Goal: Task Accomplishment & Management: Use online tool/utility

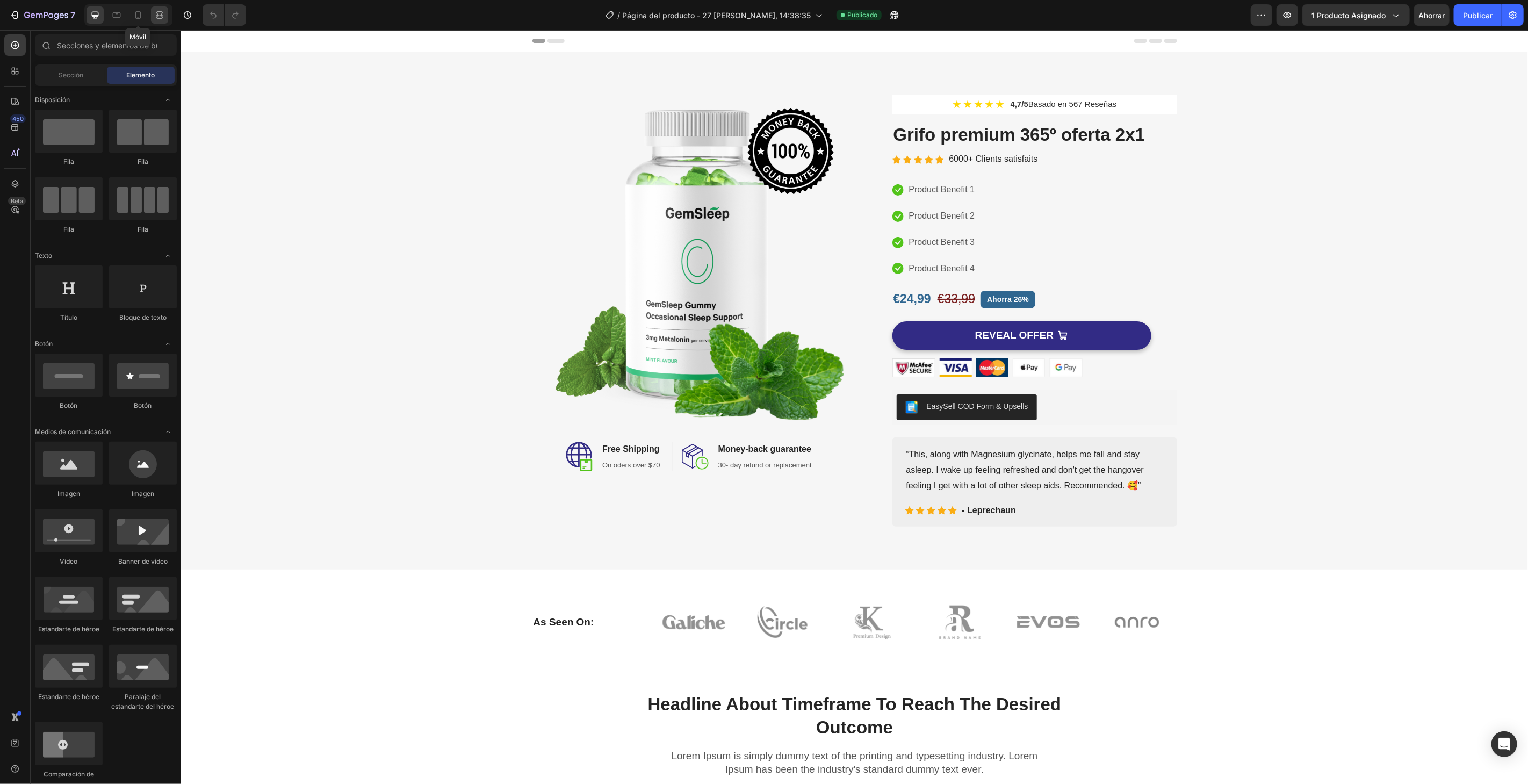
click at [142, 20] on icon at bounding box center [138, 15] width 11 height 11
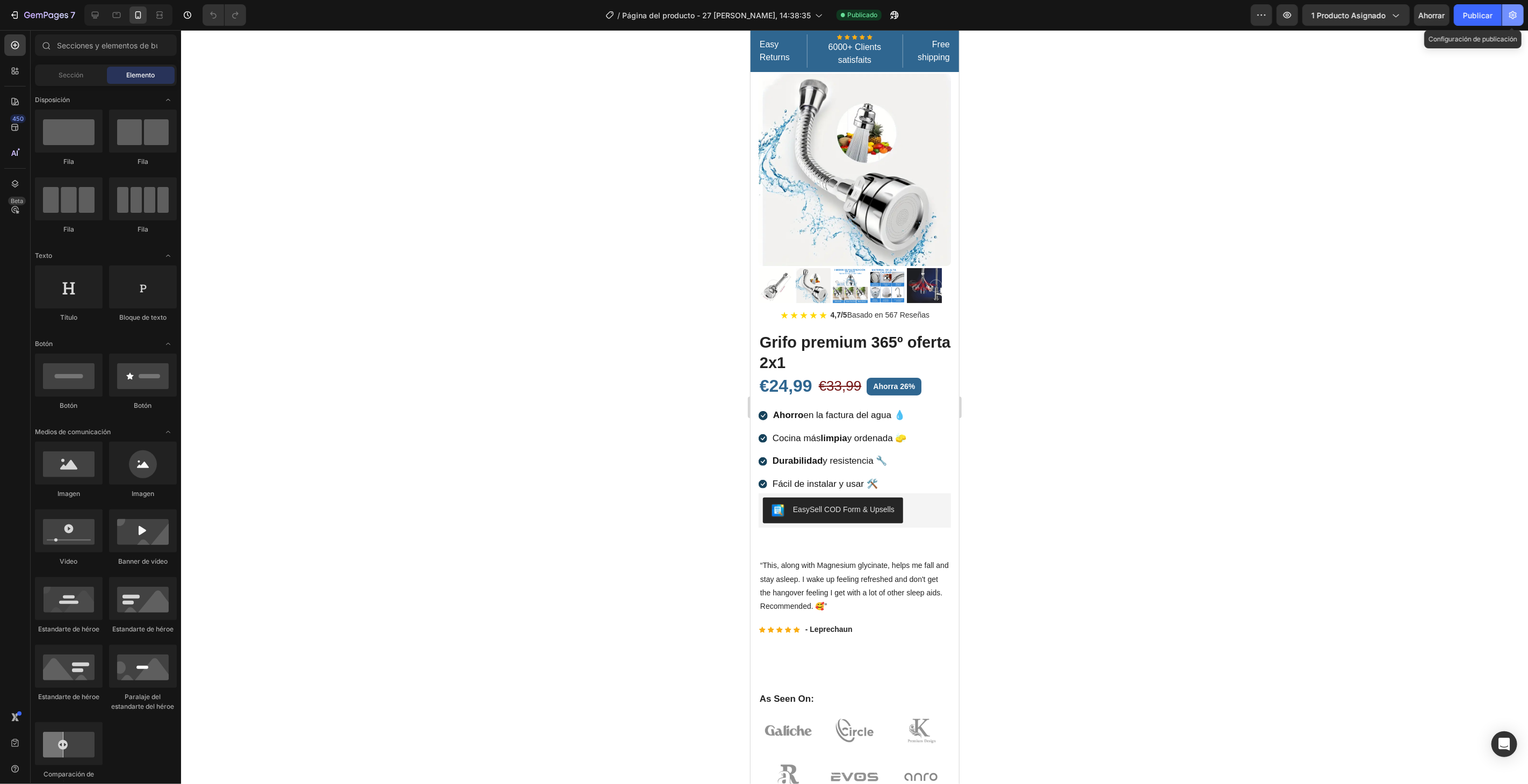
click at [1520, 19] on button "button" at bounding box center [1513, 15] width 21 height 21
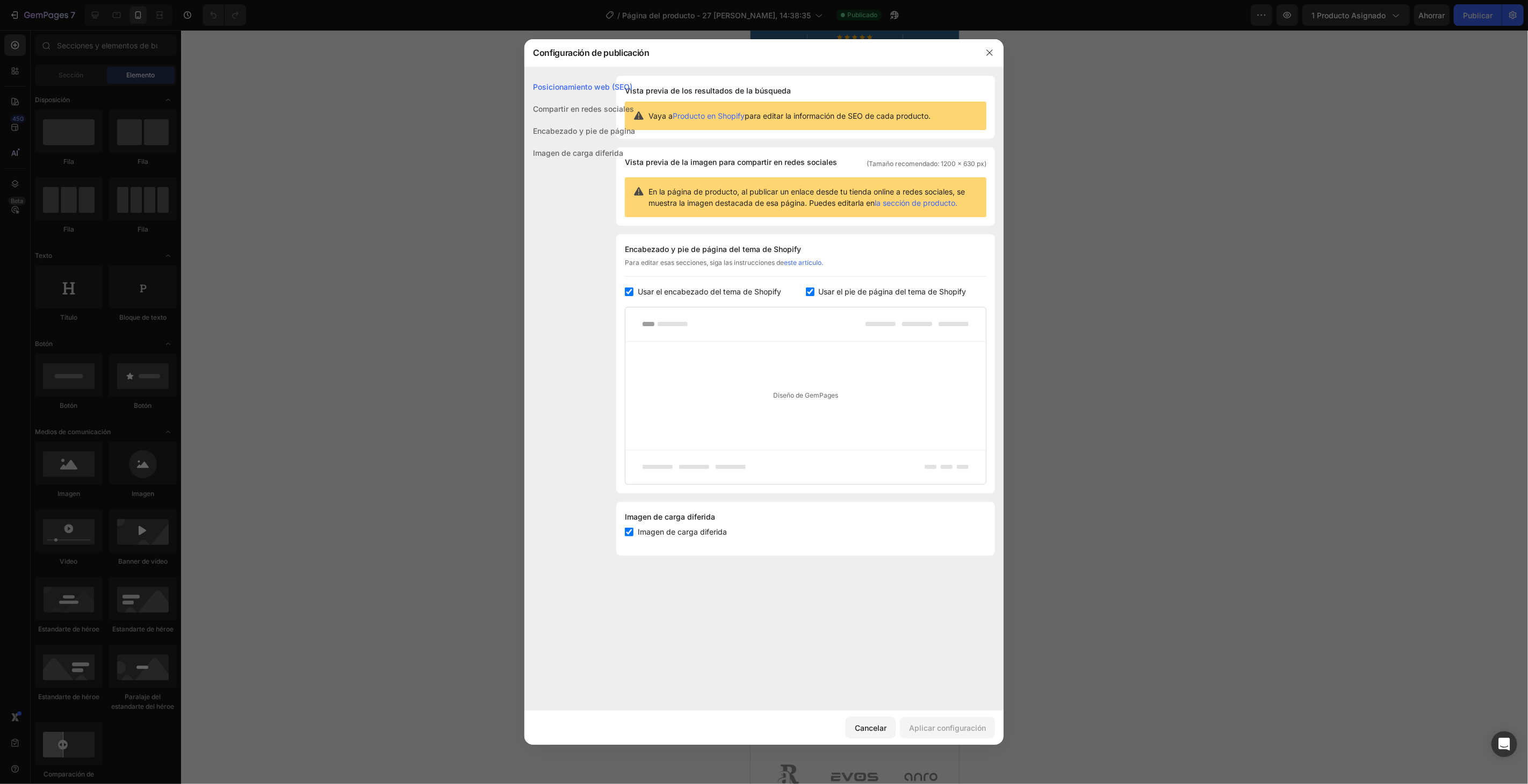
click at [730, 294] on font "Usar el encabezado del tema de Shopify" at bounding box center [709, 291] width 144 height 9
checkbox input "false"
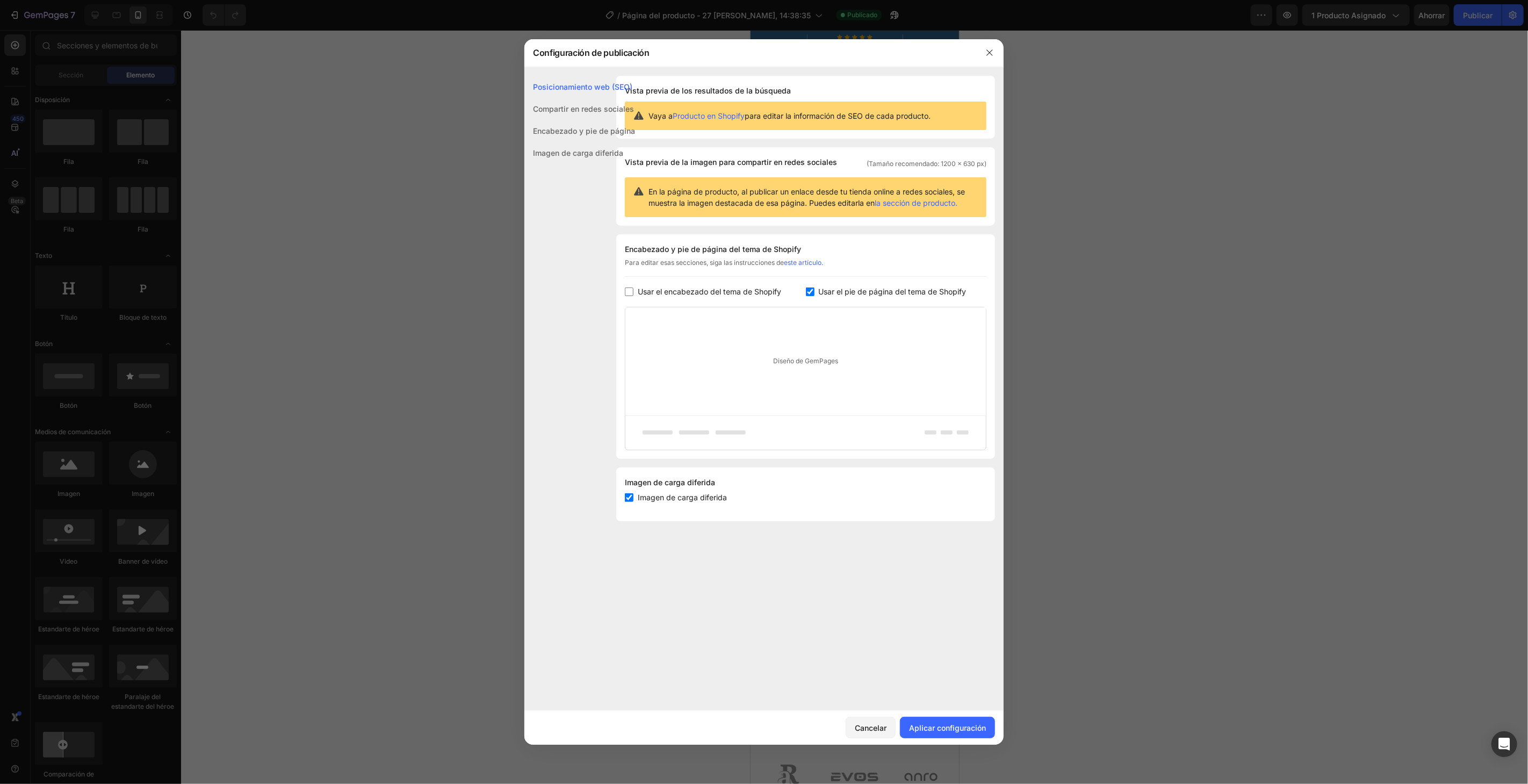
drag, startPoint x: 929, startPoint y: 732, endPoint x: 951, endPoint y: 610, distance: 124.0
click at [928, 731] on font "Aplicar configuración" at bounding box center [948, 727] width 77 height 11
click at [981, 53] on button "button" at bounding box center [989, 52] width 17 height 17
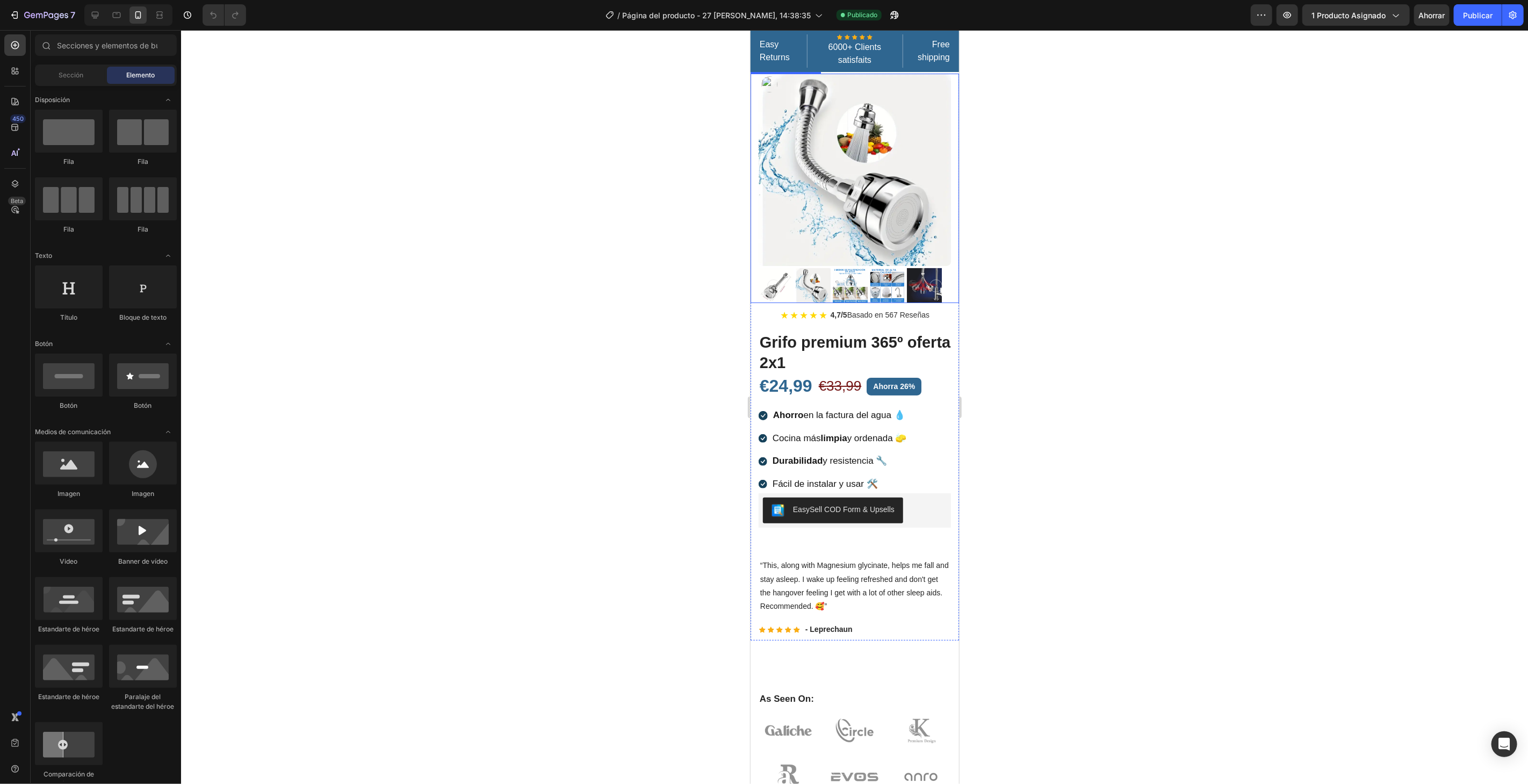
click at [814, 132] on img at bounding box center [854, 169] width 192 height 192
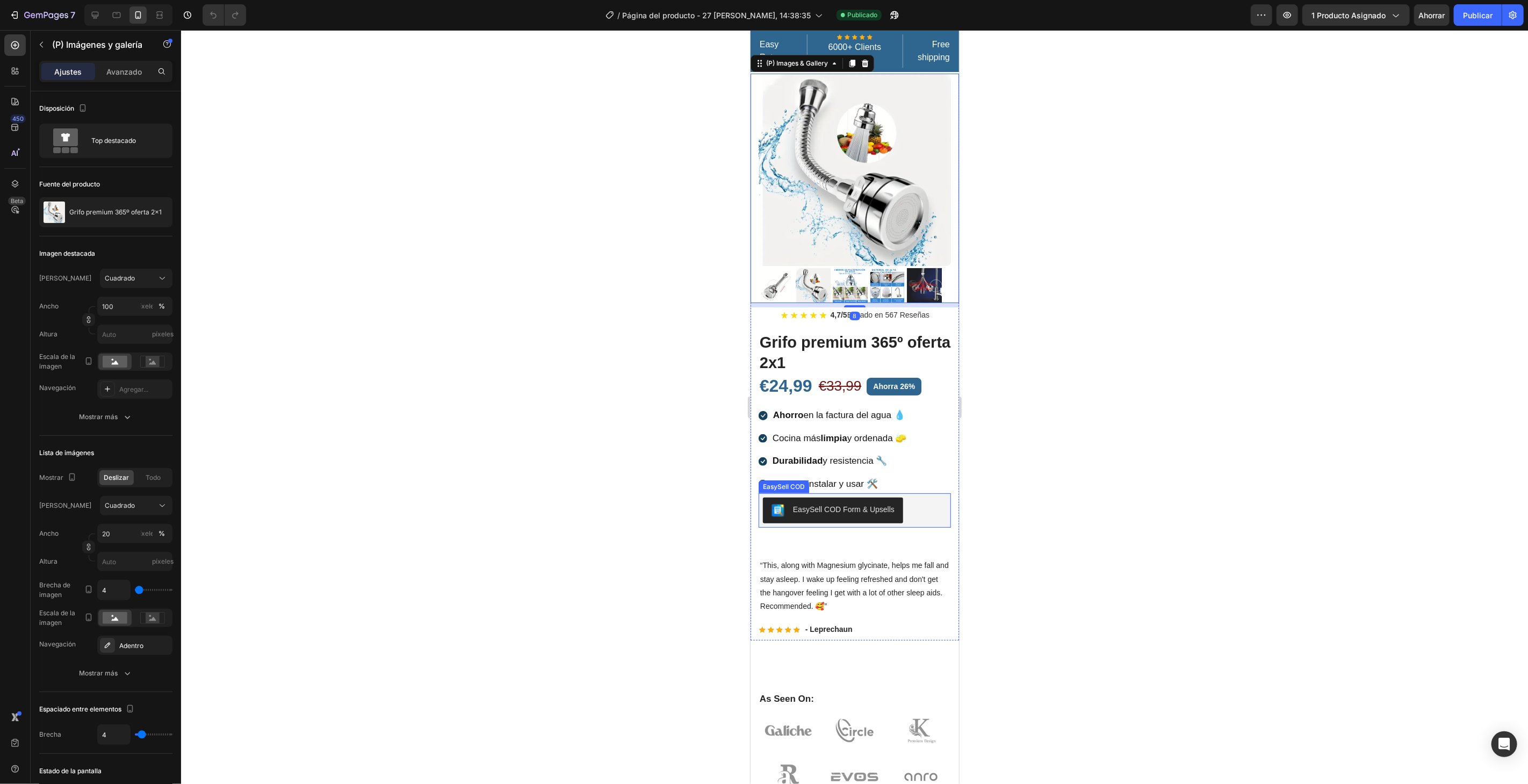
click at [795, 497] on button "EasySell COD Form & Upsells" at bounding box center [832, 509] width 140 height 26
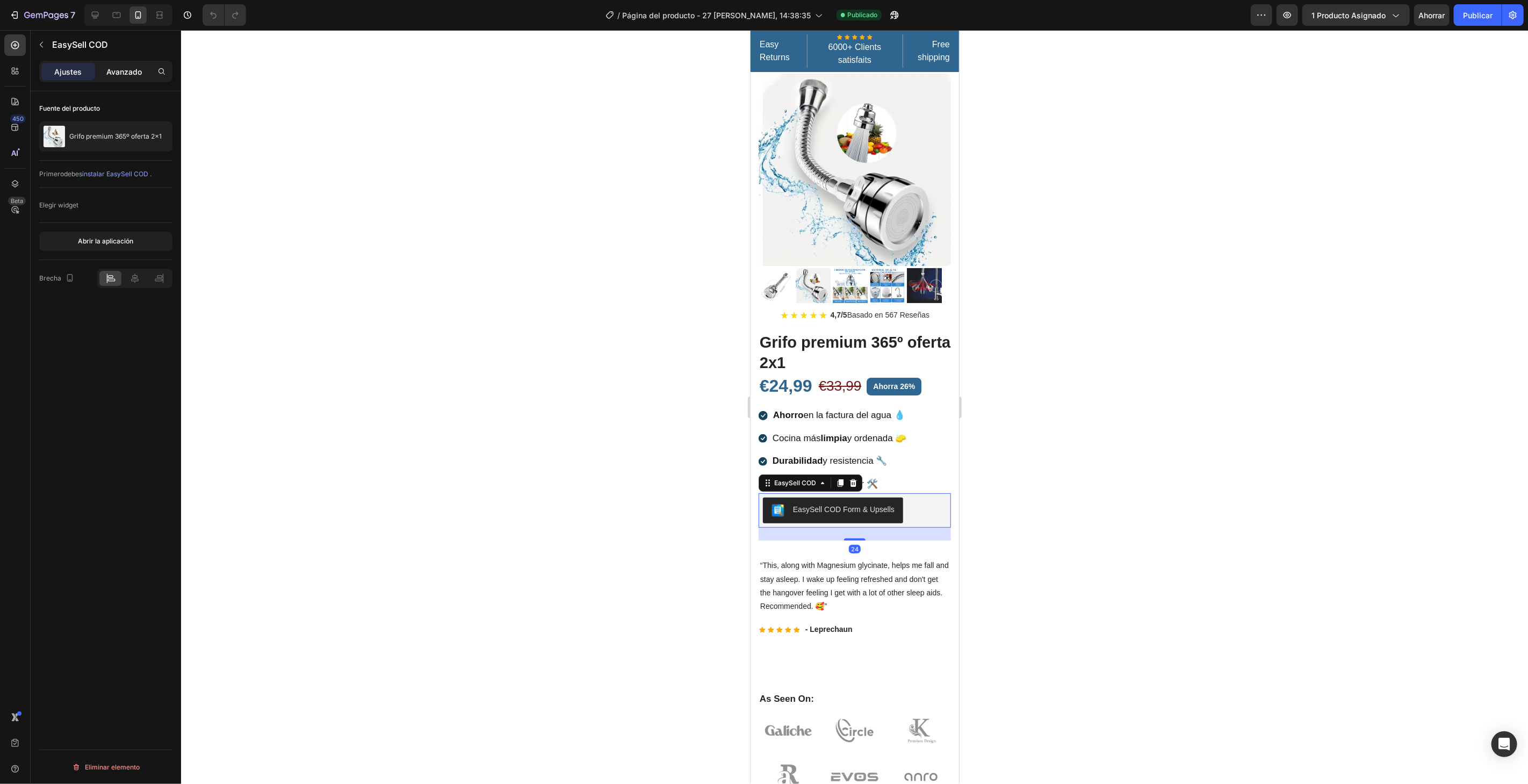
click at [130, 72] on font "Avanzado" at bounding box center [124, 71] width 36 height 9
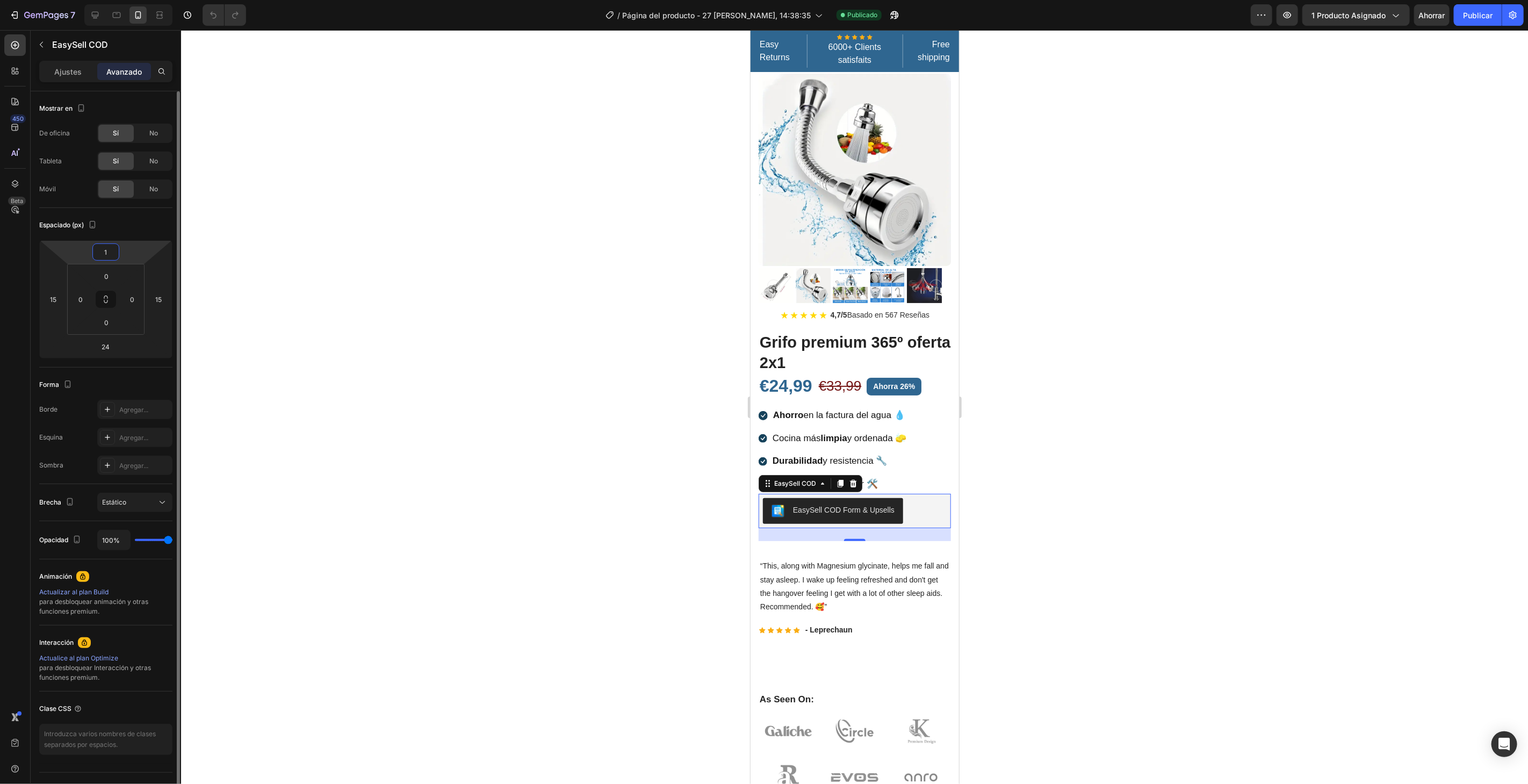
type input "10"
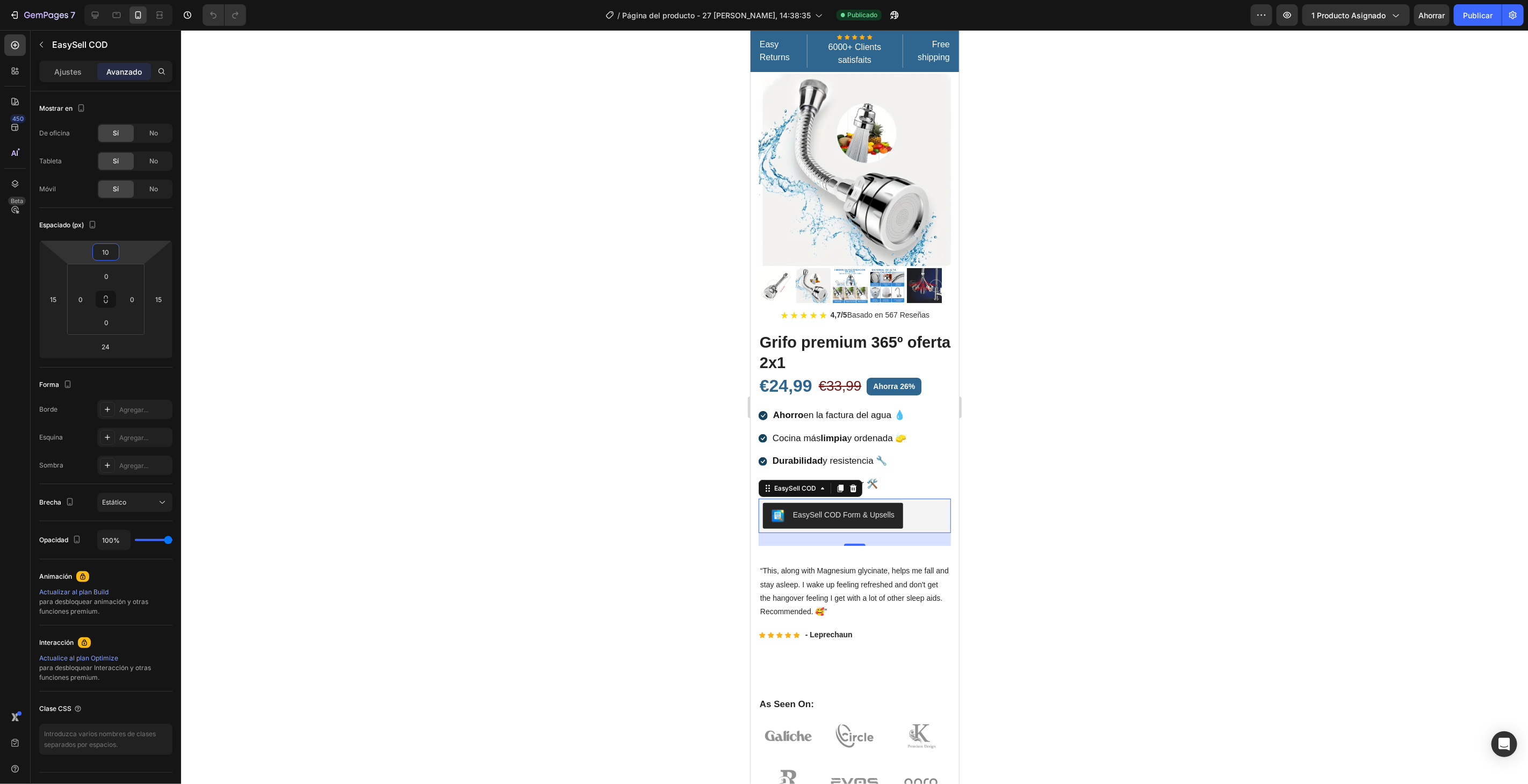
click at [351, 266] on div at bounding box center [854, 407] width 1347 height 754
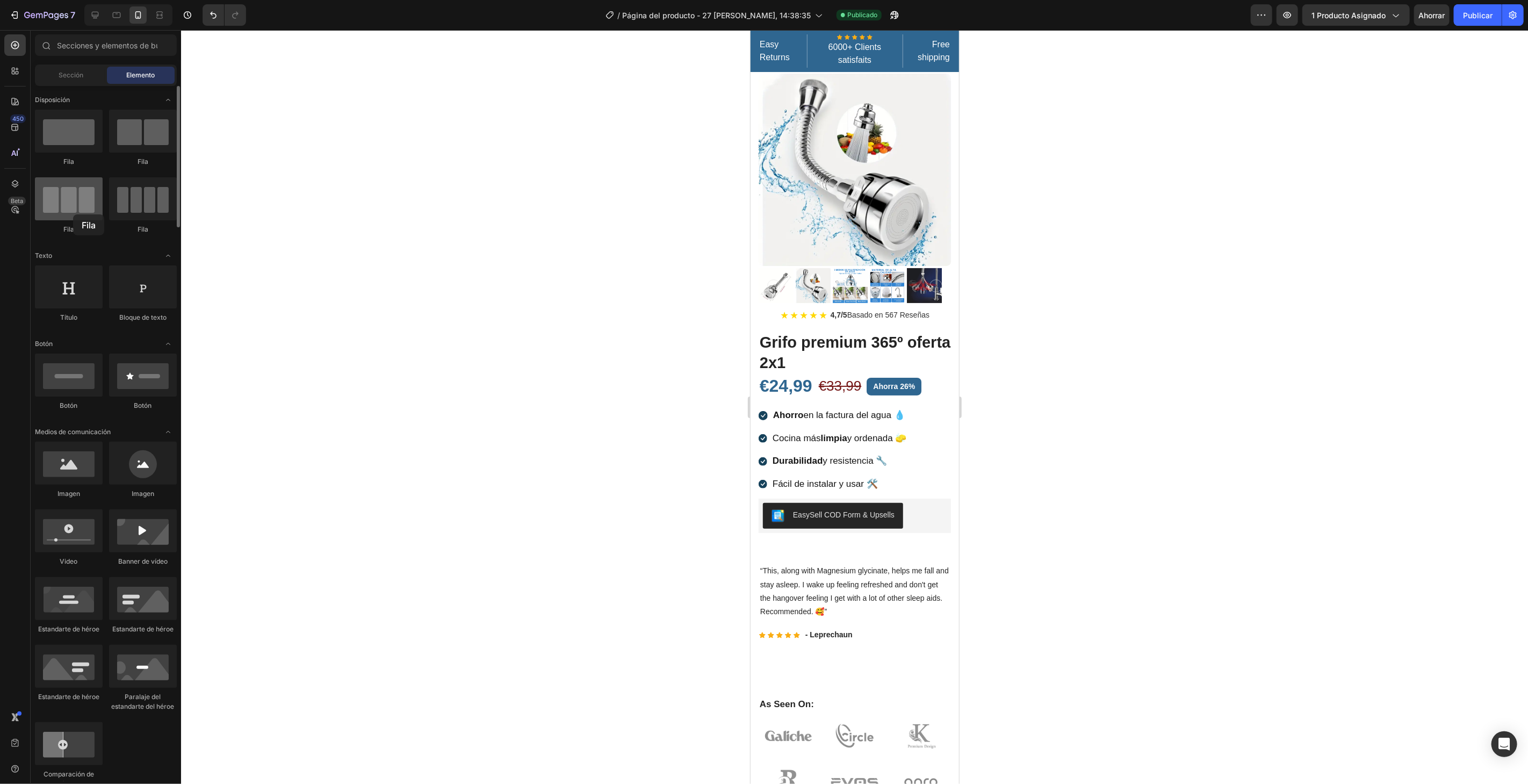
drag, startPoint x: 101, startPoint y: 202, endPoint x: 72, endPoint y: 215, distance: 31.8
click at [72, 213] on div at bounding box center [69, 199] width 68 height 43
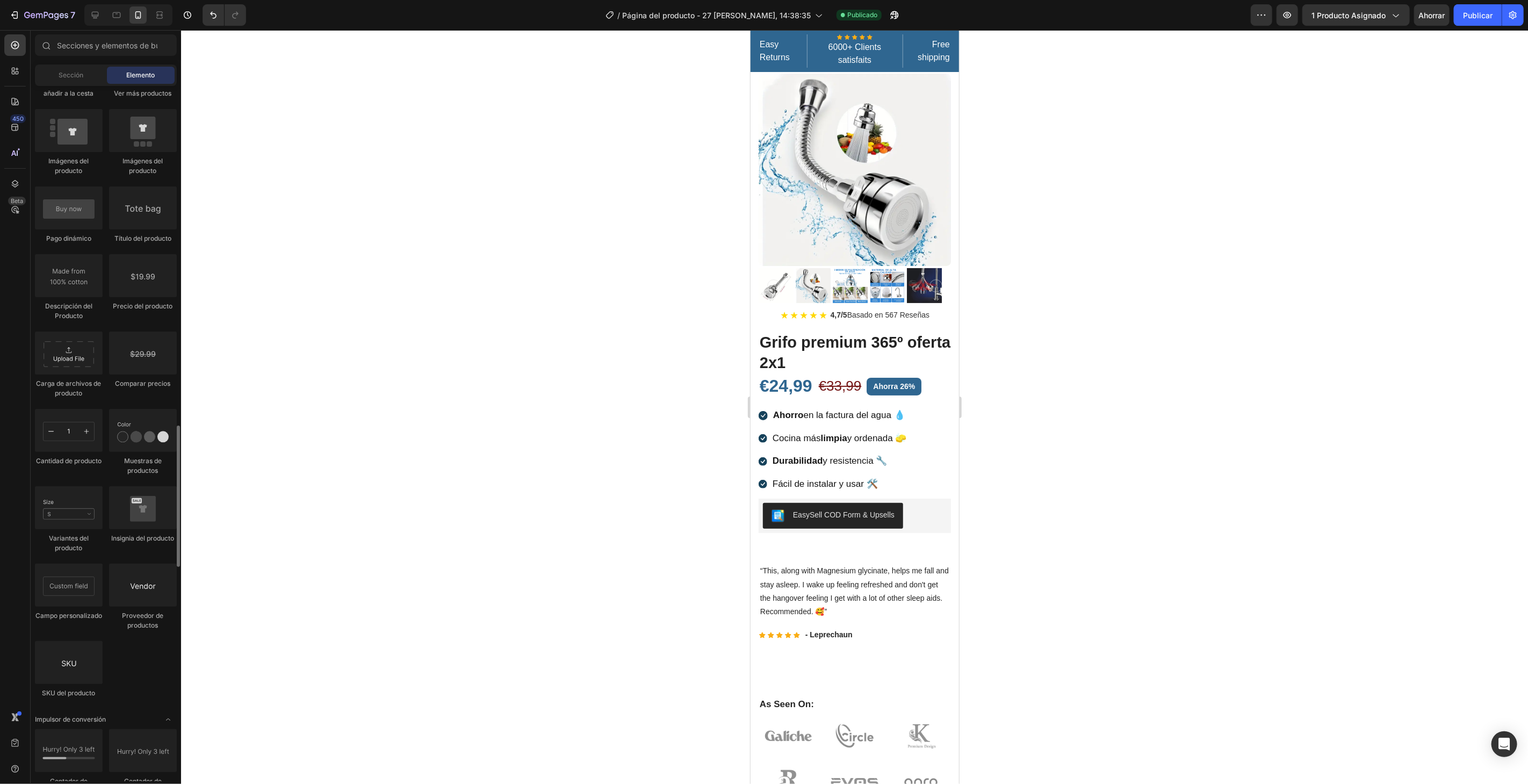
scroll to position [1850, 0]
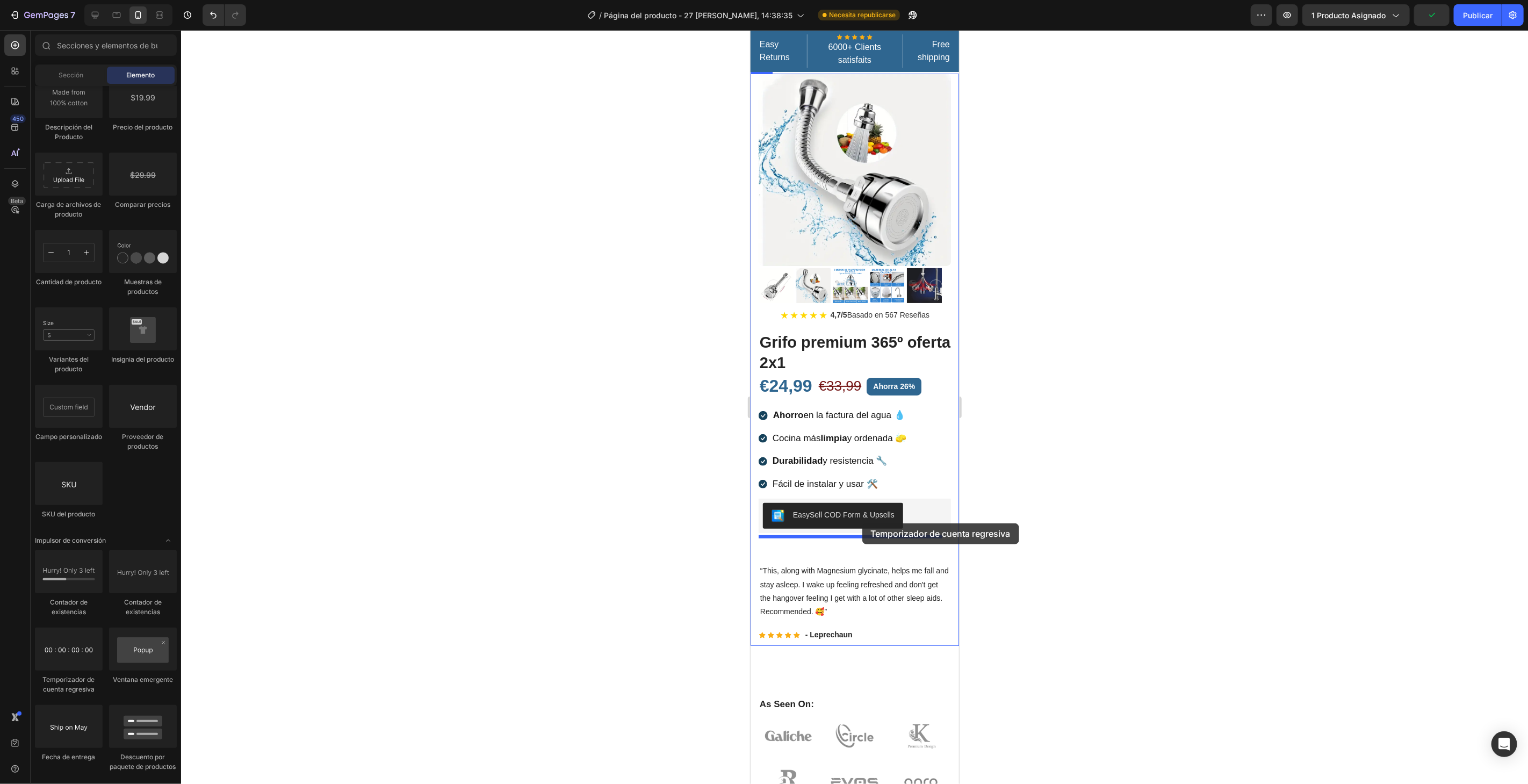
drag, startPoint x: 811, startPoint y: 676, endPoint x: 862, endPoint y: 522, distance: 162.2
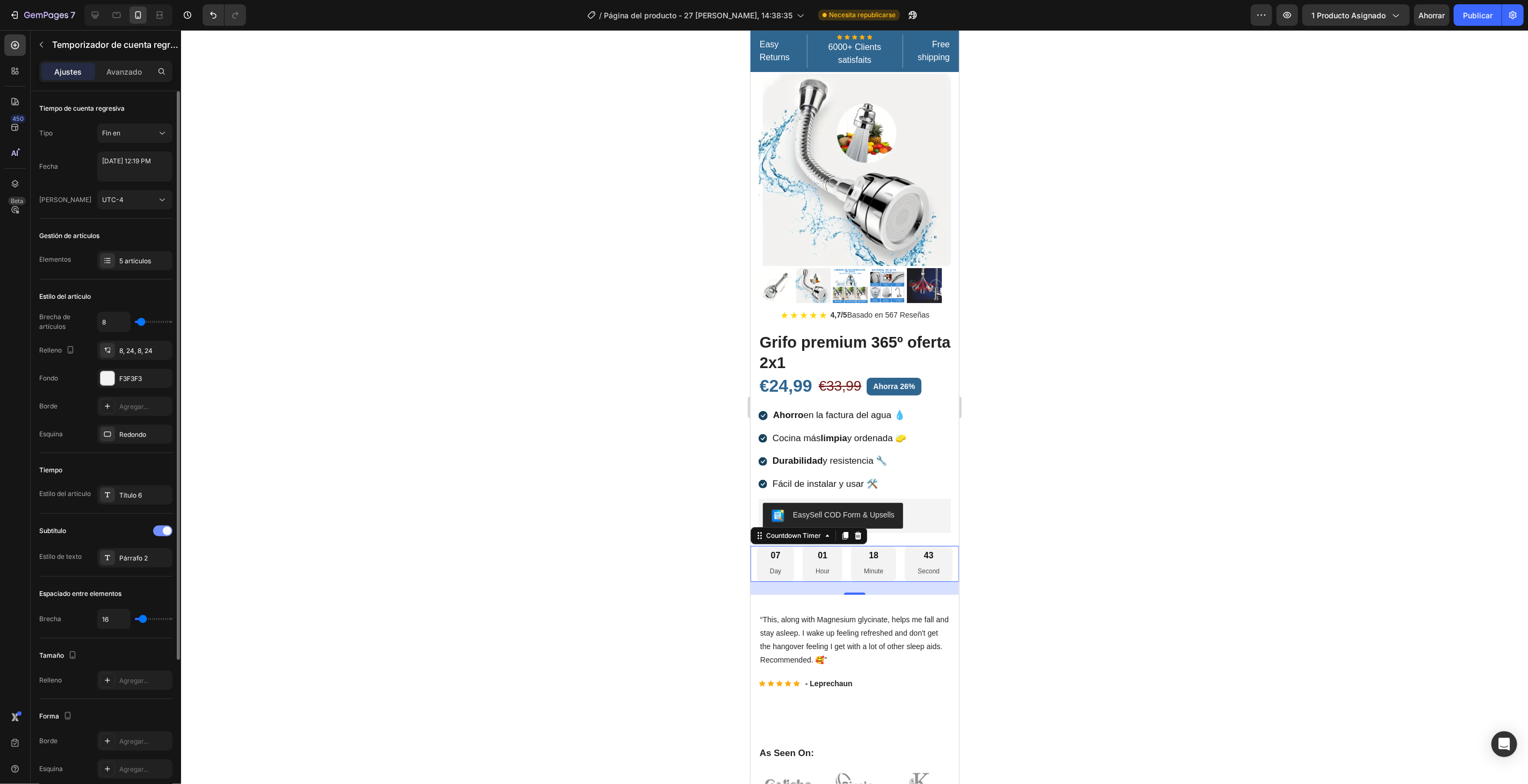
scroll to position [0, 0]
click at [151, 172] on textarea "September 03 2025 12:19 PM" at bounding box center [135, 166] width 75 height 30
select select "19"
select select "false"
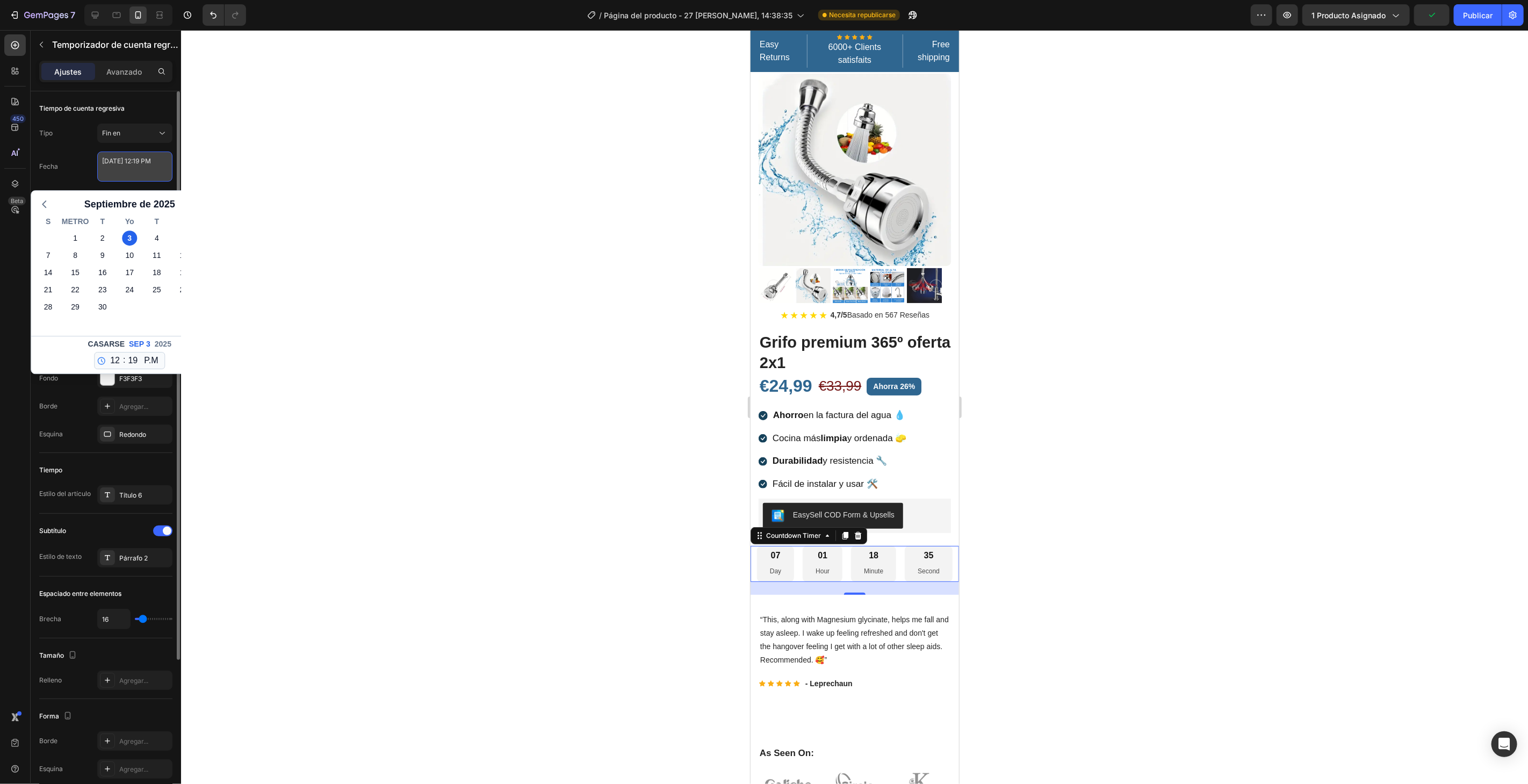
click at [153, 168] on textarea "September 03 2025 12:19 PM" at bounding box center [135, 166] width 75 height 30
click at [769, 550] on div "07" at bounding box center [775, 555] width 11 height 11
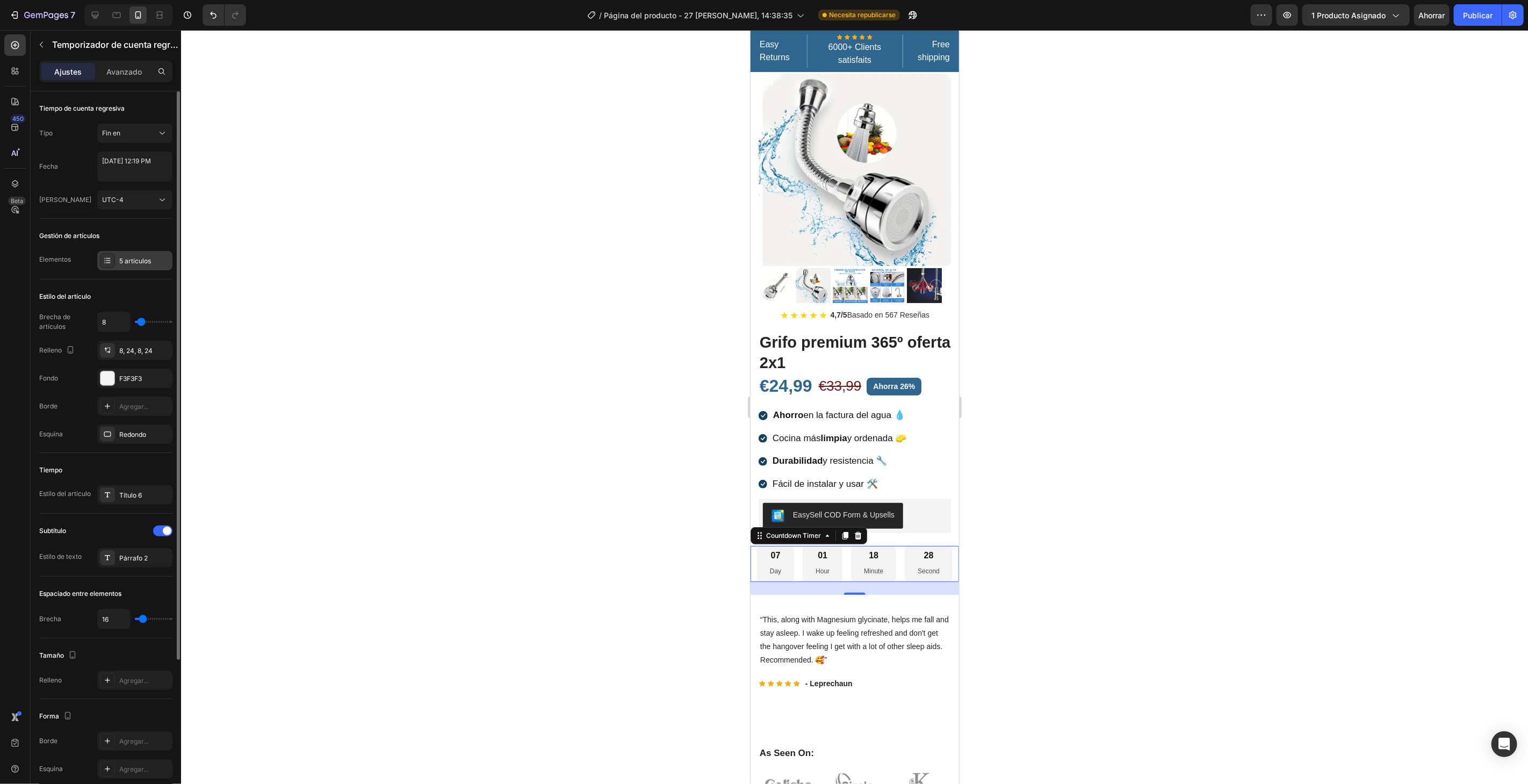
click at [136, 261] on font "5 artículos" at bounding box center [135, 261] width 31 height 8
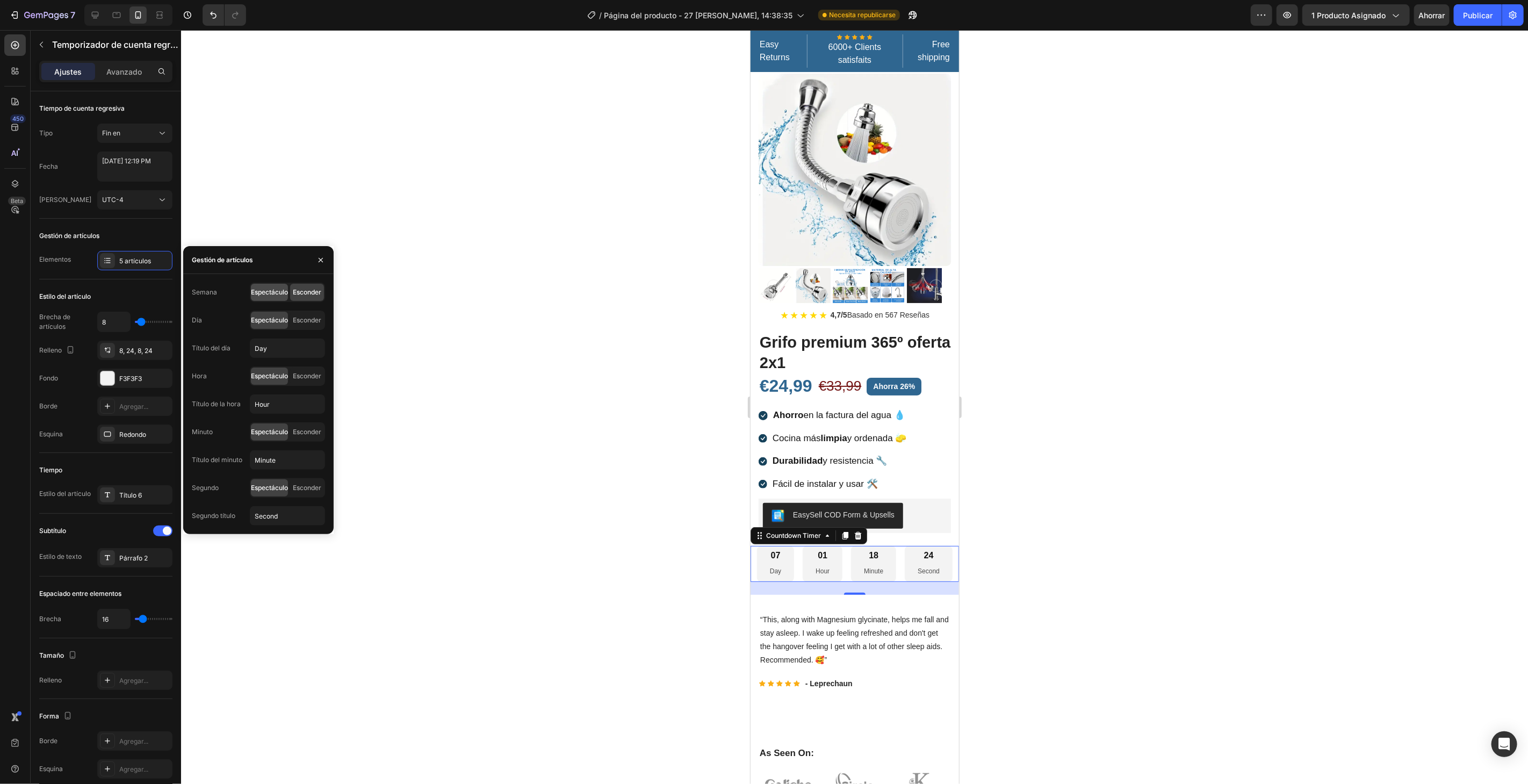
click at [270, 291] on font "Espectáculo" at bounding box center [269, 292] width 37 height 8
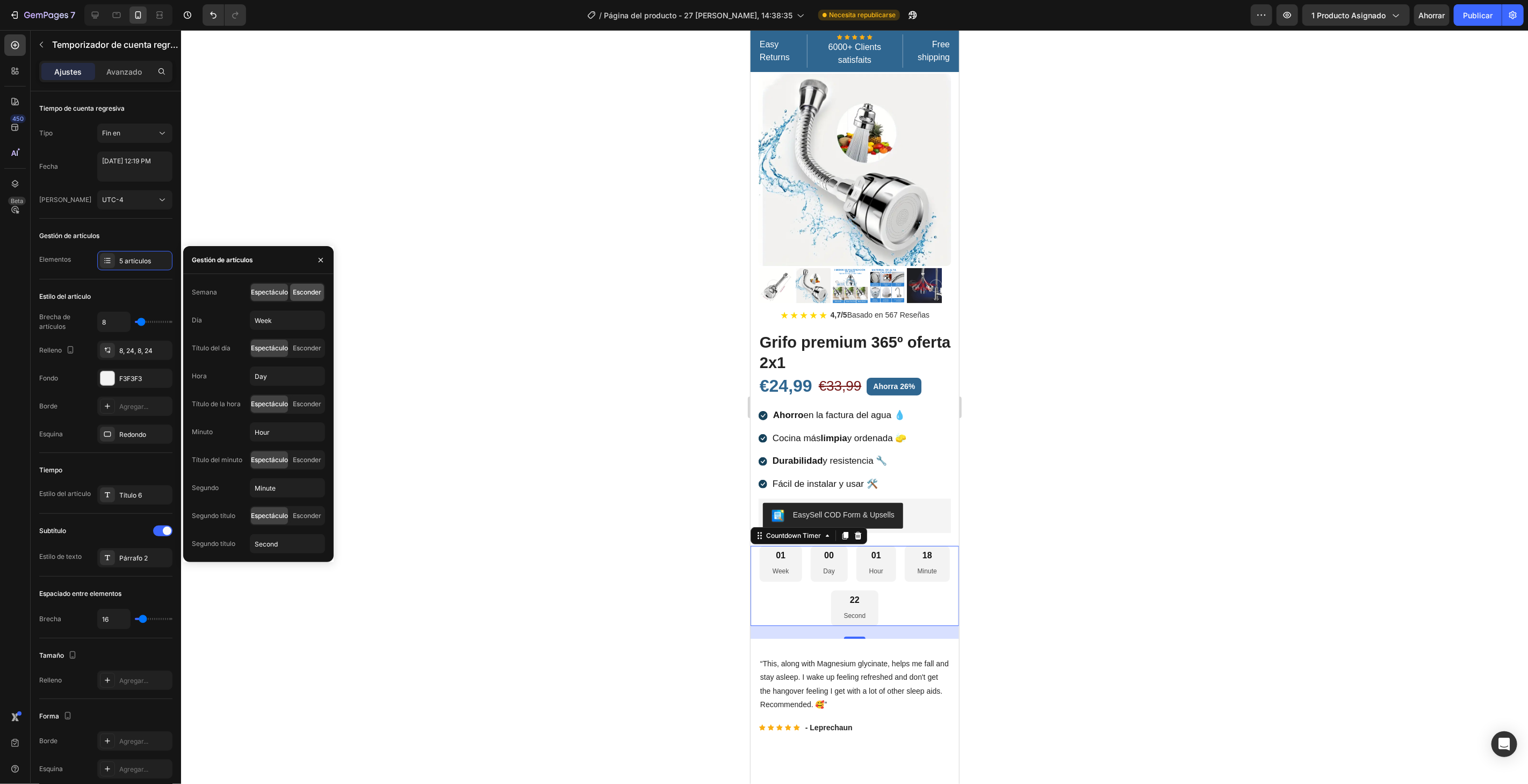
click at [303, 288] on font "Esconder" at bounding box center [307, 292] width 28 height 8
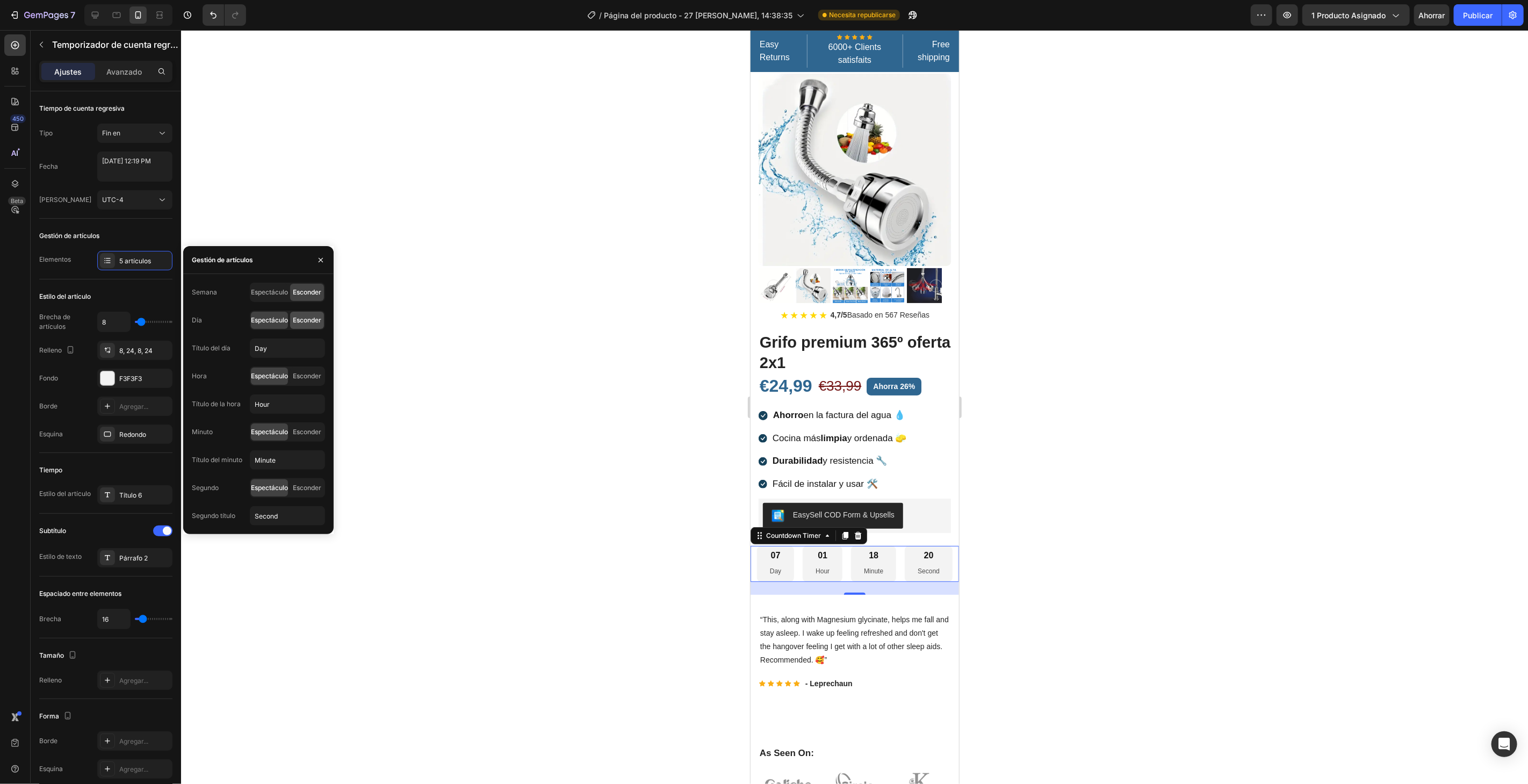
click at [305, 316] on font "Esconder" at bounding box center [307, 320] width 28 height 8
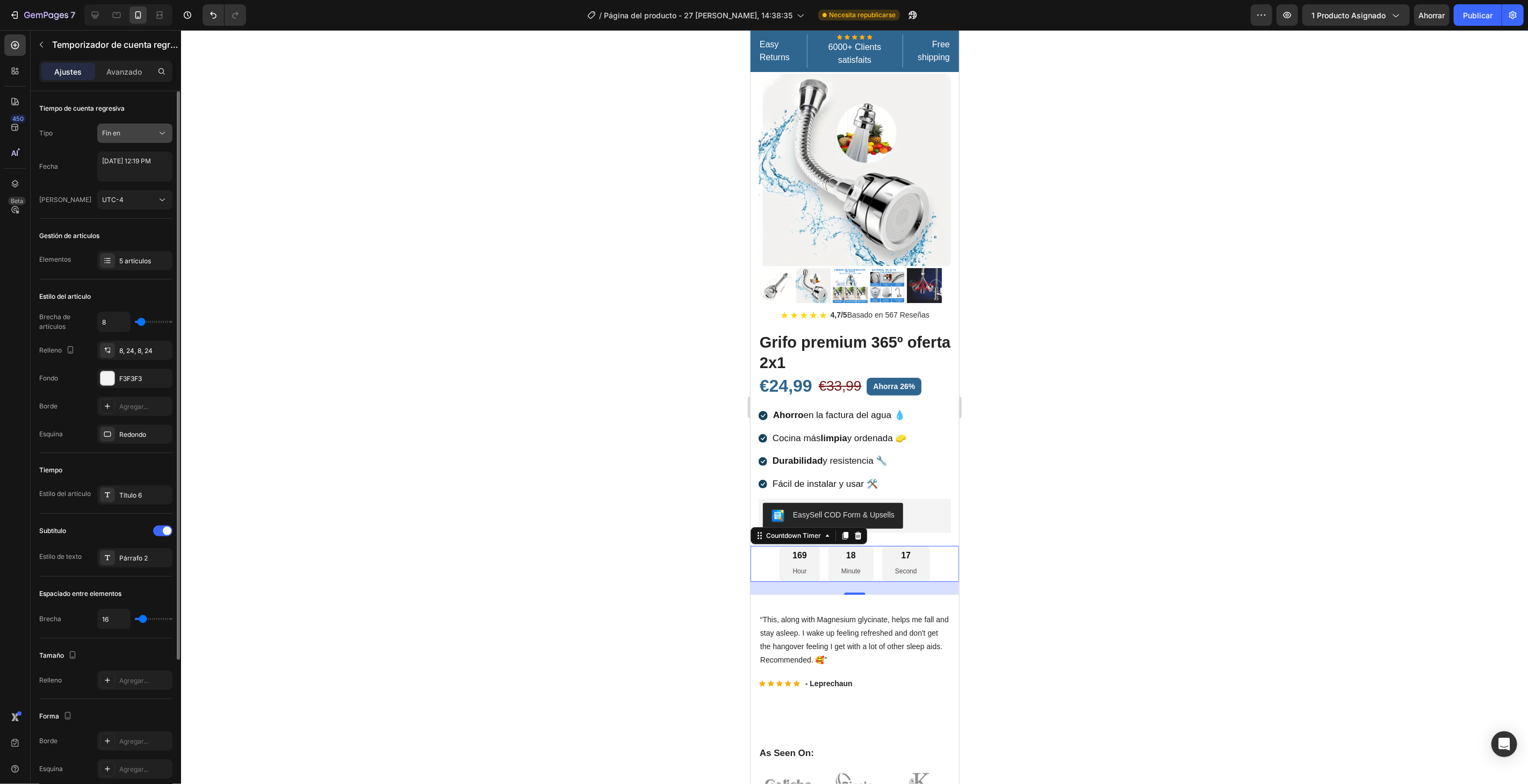
click at [151, 136] on div "Fin en" at bounding box center [129, 133] width 55 height 9
click at [144, 190] on div "Renovación automática" at bounding box center [120, 200] width 99 height 20
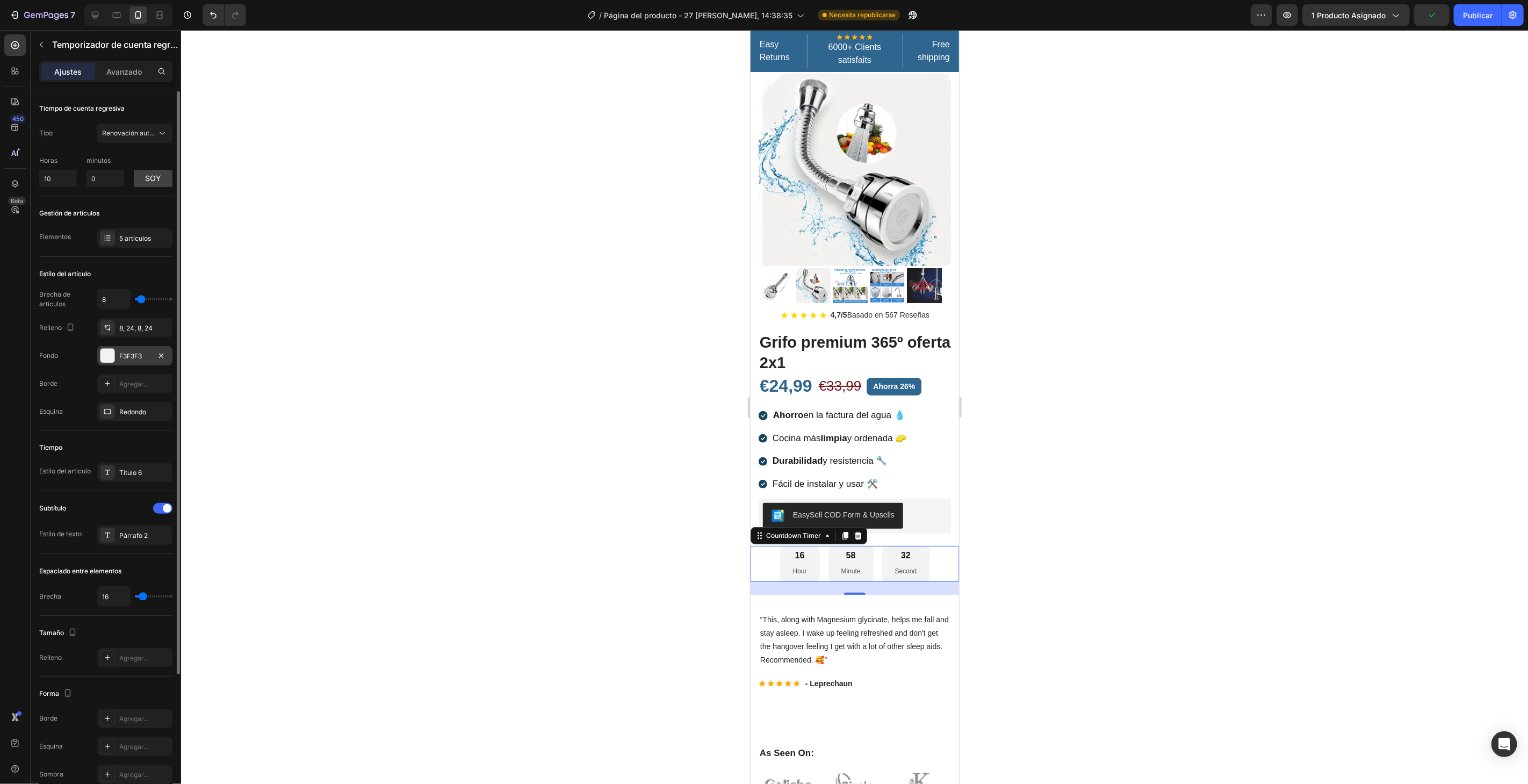
click at [107, 359] on div at bounding box center [107, 356] width 14 height 14
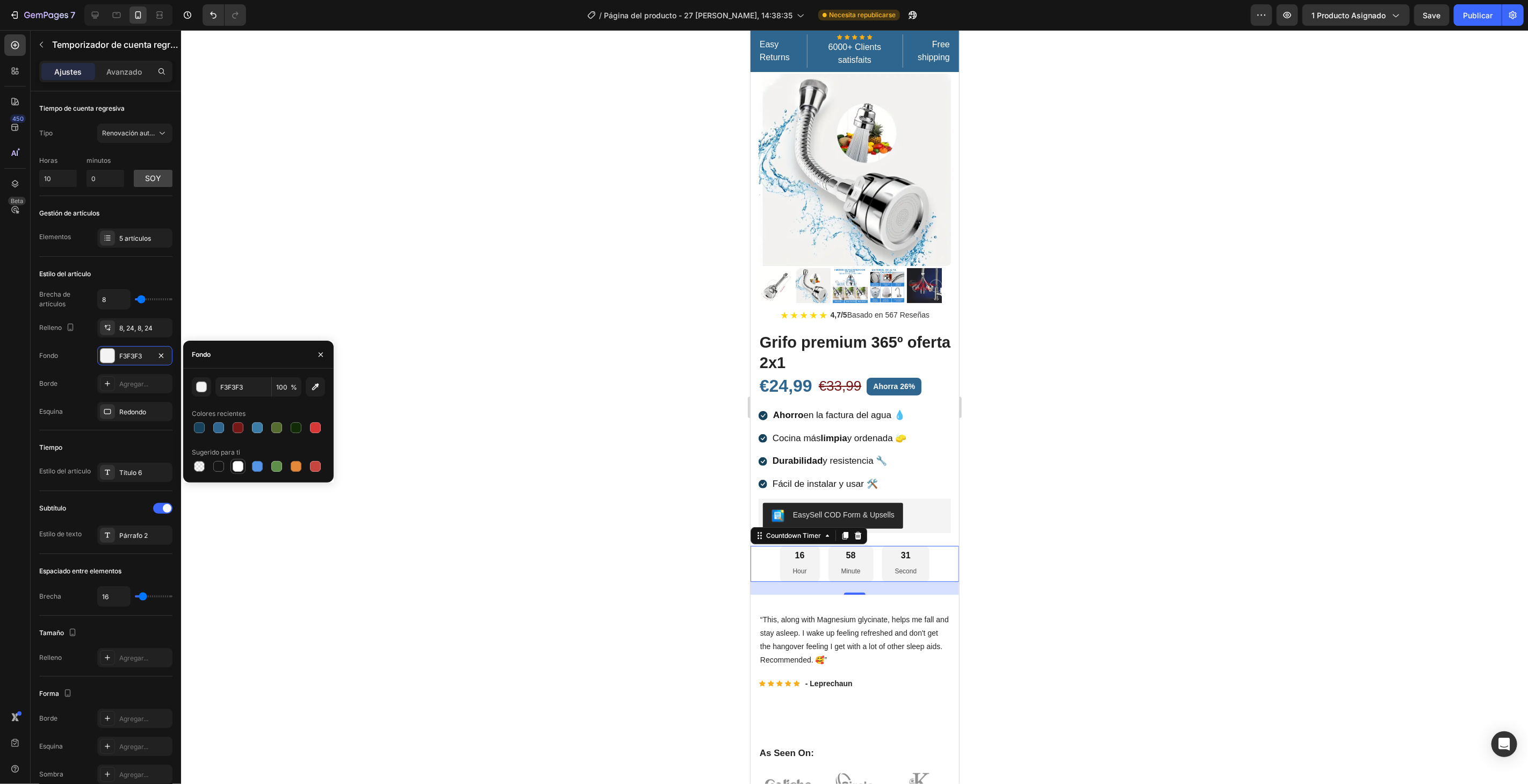
click at [237, 466] on div at bounding box center [238, 466] width 11 height 11
type input "FFFFFF"
click at [153, 243] on div "5 artículos" at bounding box center [135, 238] width 75 height 20
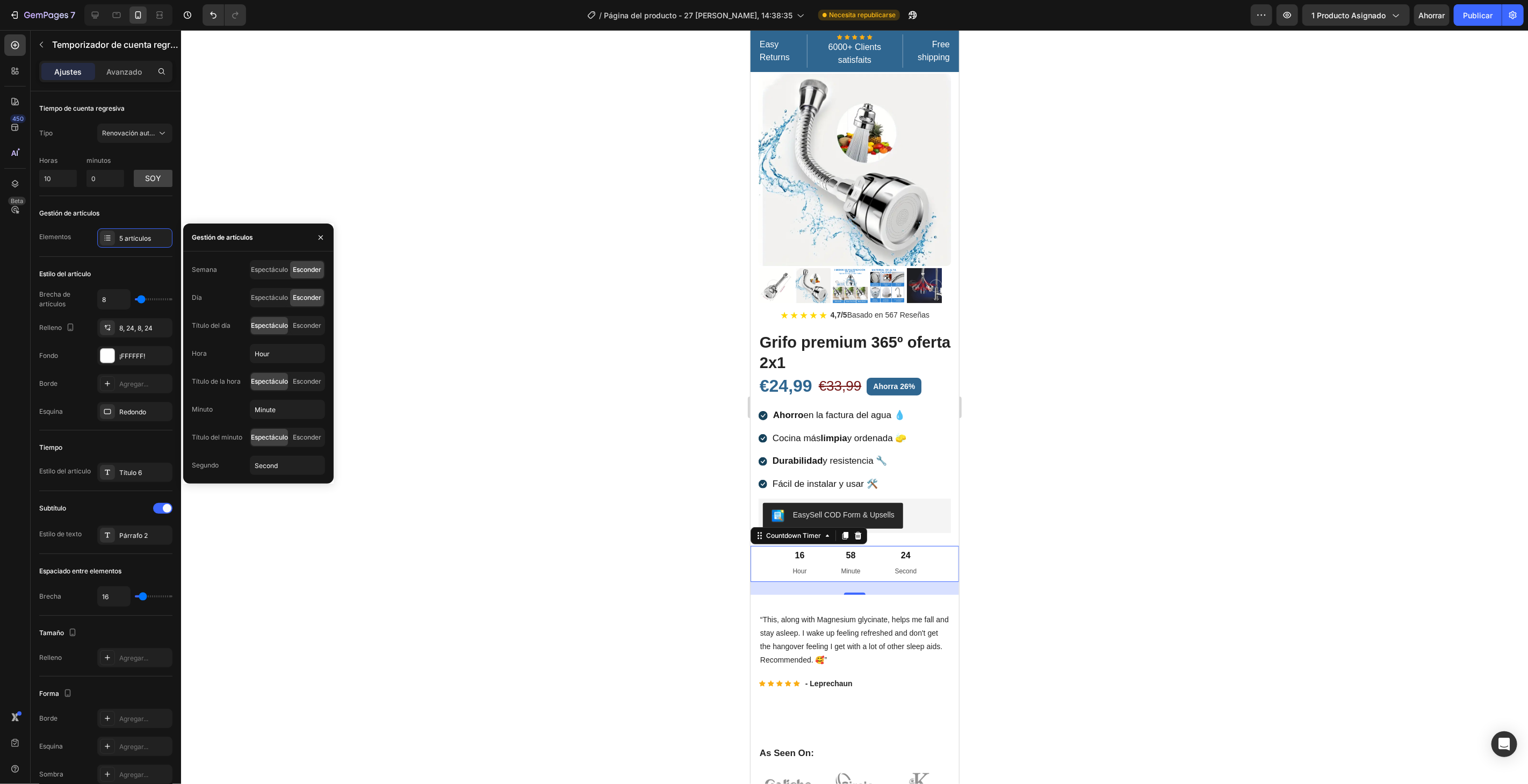
click at [224, 269] on div "Semana Espectáculo Esconder" at bounding box center [258, 269] width 133 height 20
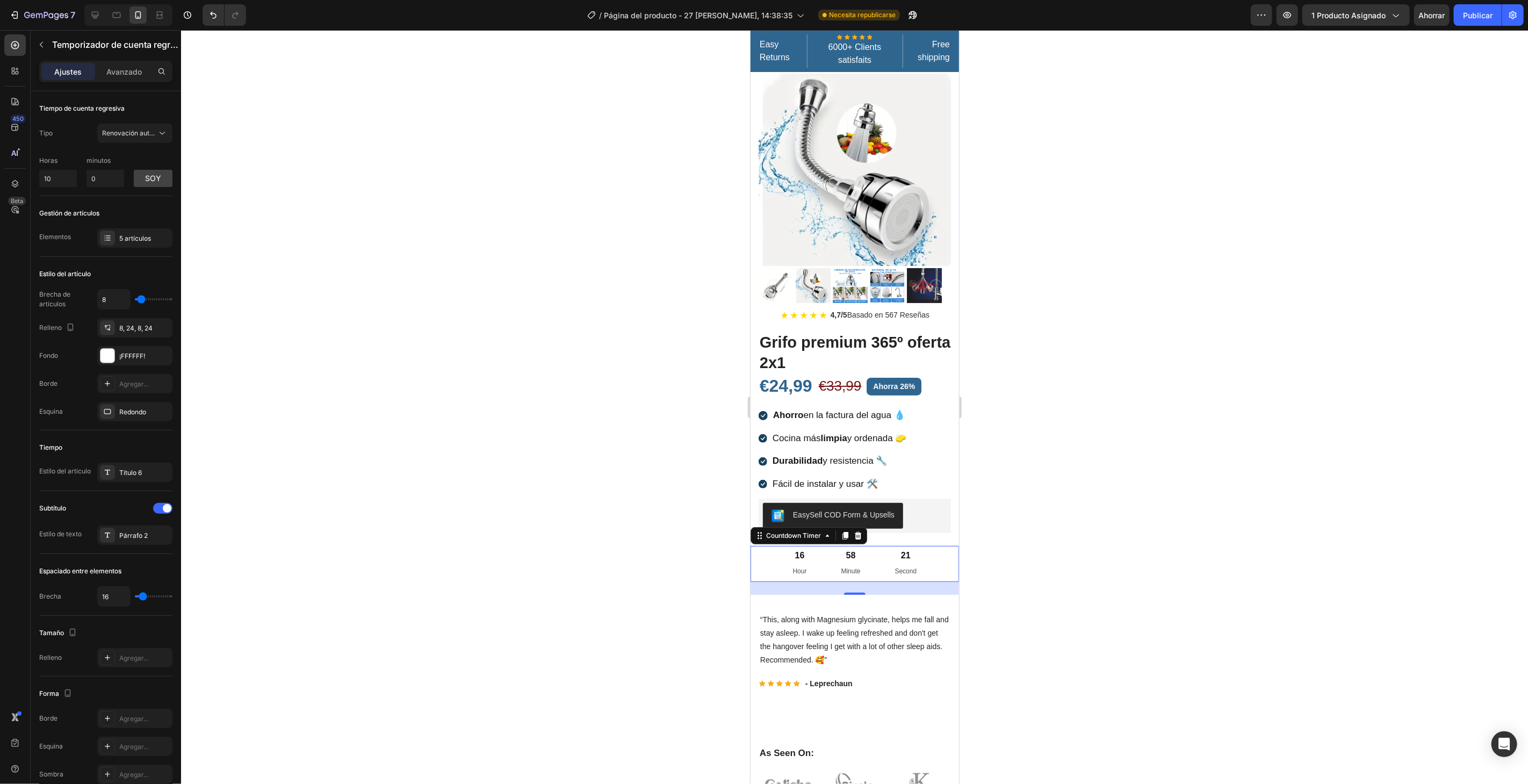
click at [787, 555] on div "16 Hour" at bounding box center [799, 563] width 40 height 36
click at [151, 181] on font "soy" at bounding box center [153, 178] width 16 height 9
click at [151, 181] on font "p.m" at bounding box center [153, 178] width 14 height 9
click at [131, 536] on font "Párrafo 2" at bounding box center [133, 536] width 28 height 8
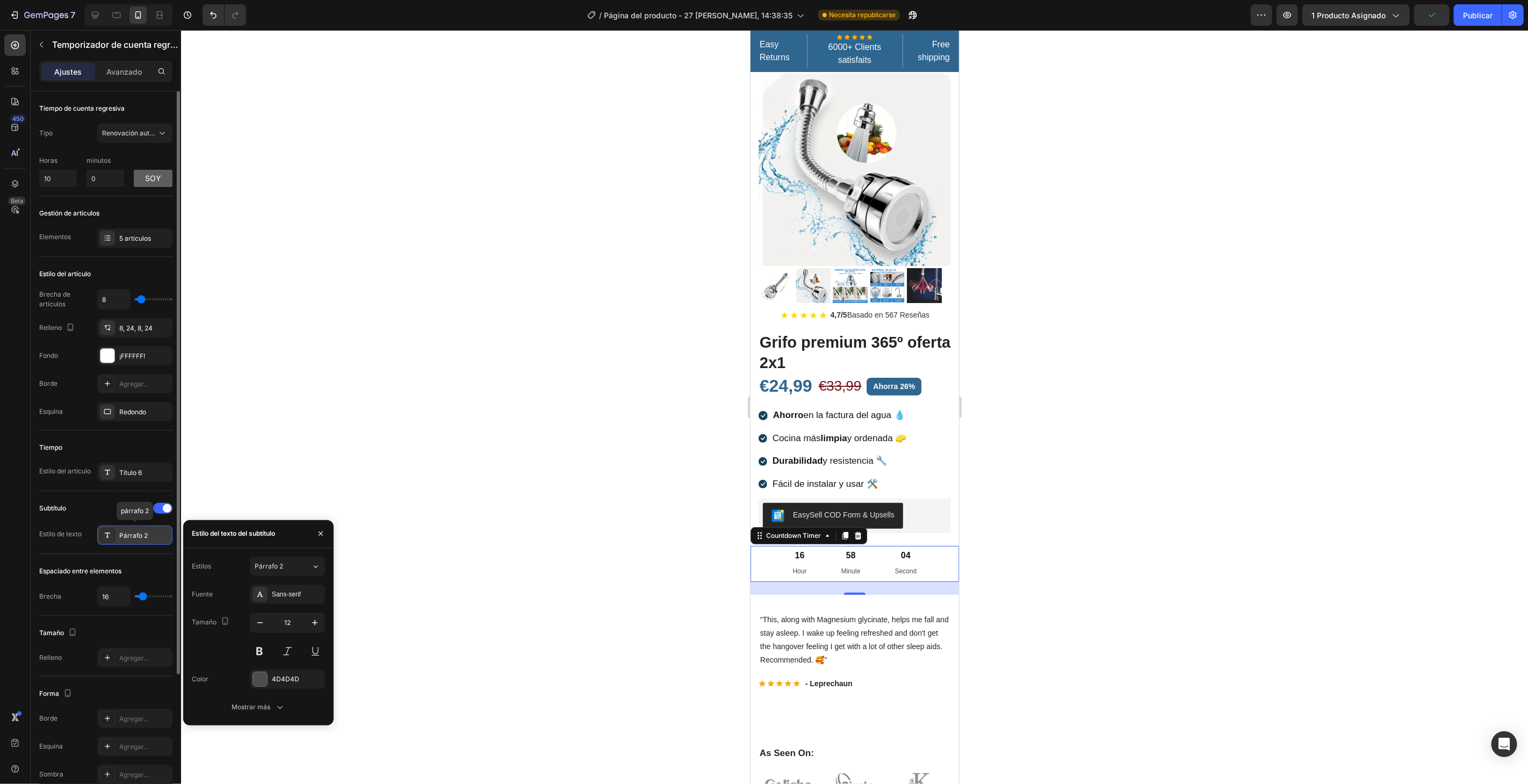
click at [131, 536] on font "Párrafo 2" at bounding box center [133, 536] width 28 height 8
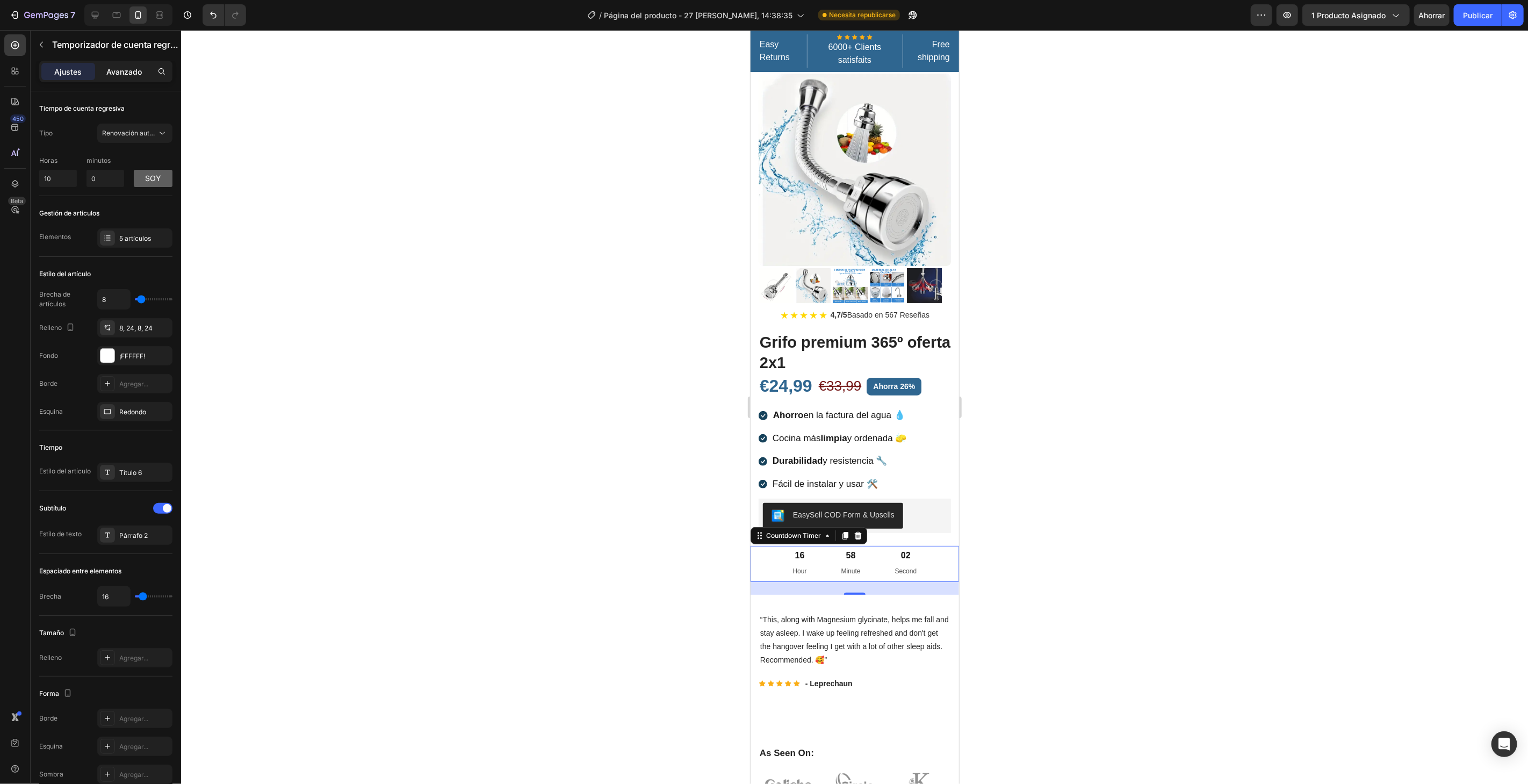
click at [130, 64] on div "Avanzado" at bounding box center [124, 71] width 54 height 17
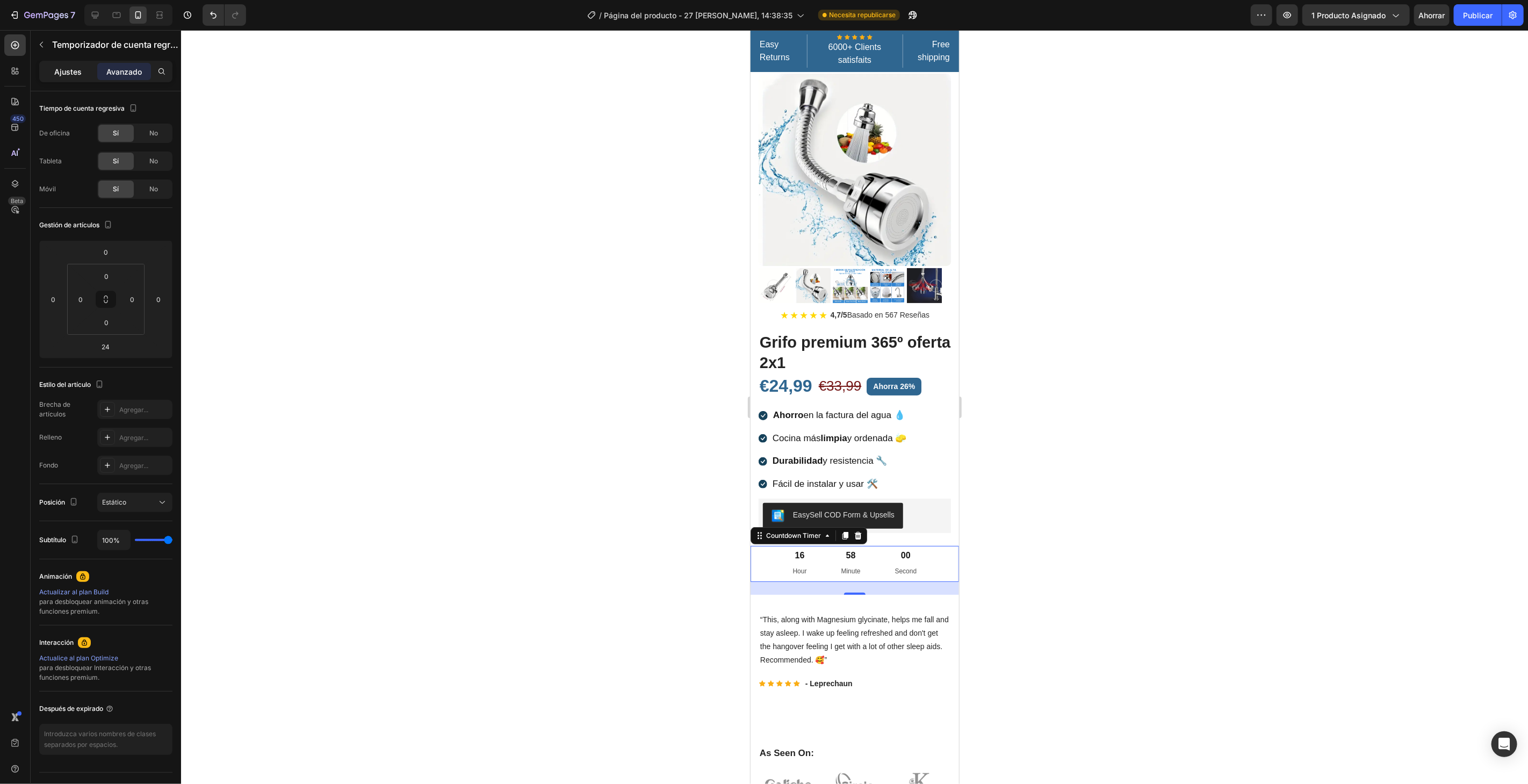
click at [69, 70] on font "Ajustes" at bounding box center [68, 71] width 27 height 9
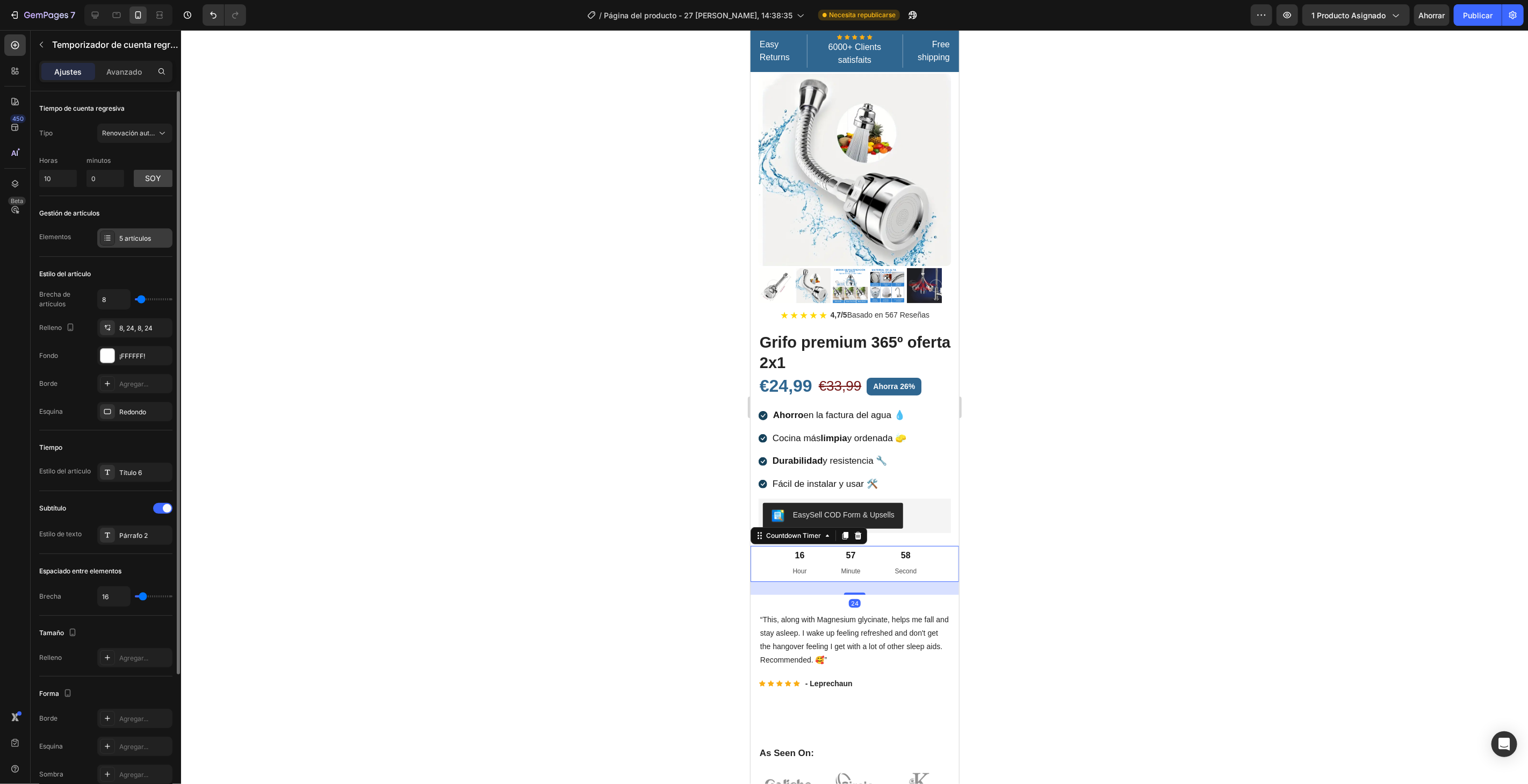
click at [141, 231] on div "5 artículos" at bounding box center [135, 238] width 75 height 20
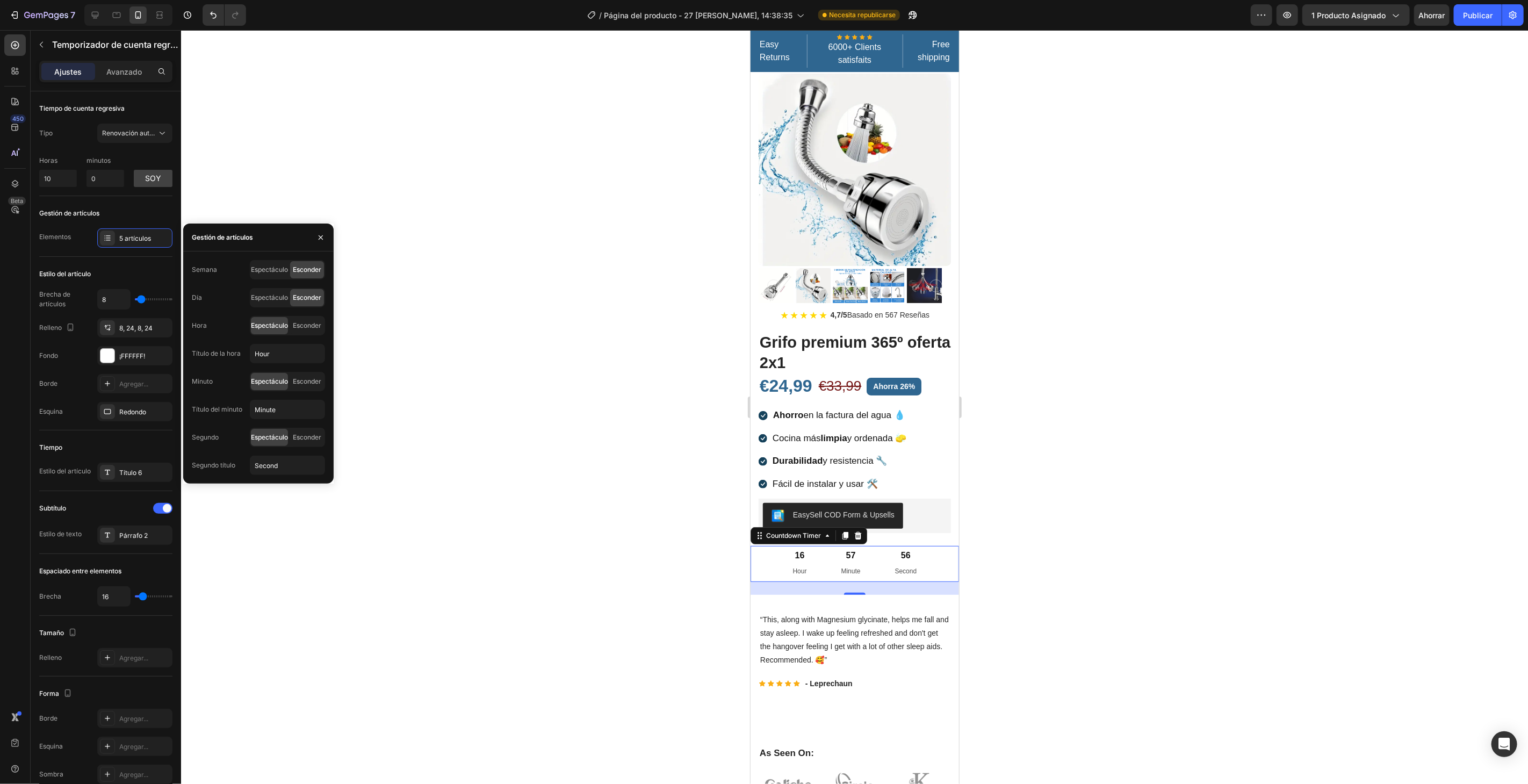
click at [199, 275] on div "Semana" at bounding box center [204, 269] width 26 height 17
click at [281, 353] on input "Hour" at bounding box center [287, 353] width 75 height 20
type input "Horas"
click at [281, 407] on input "Minute" at bounding box center [287, 409] width 75 height 20
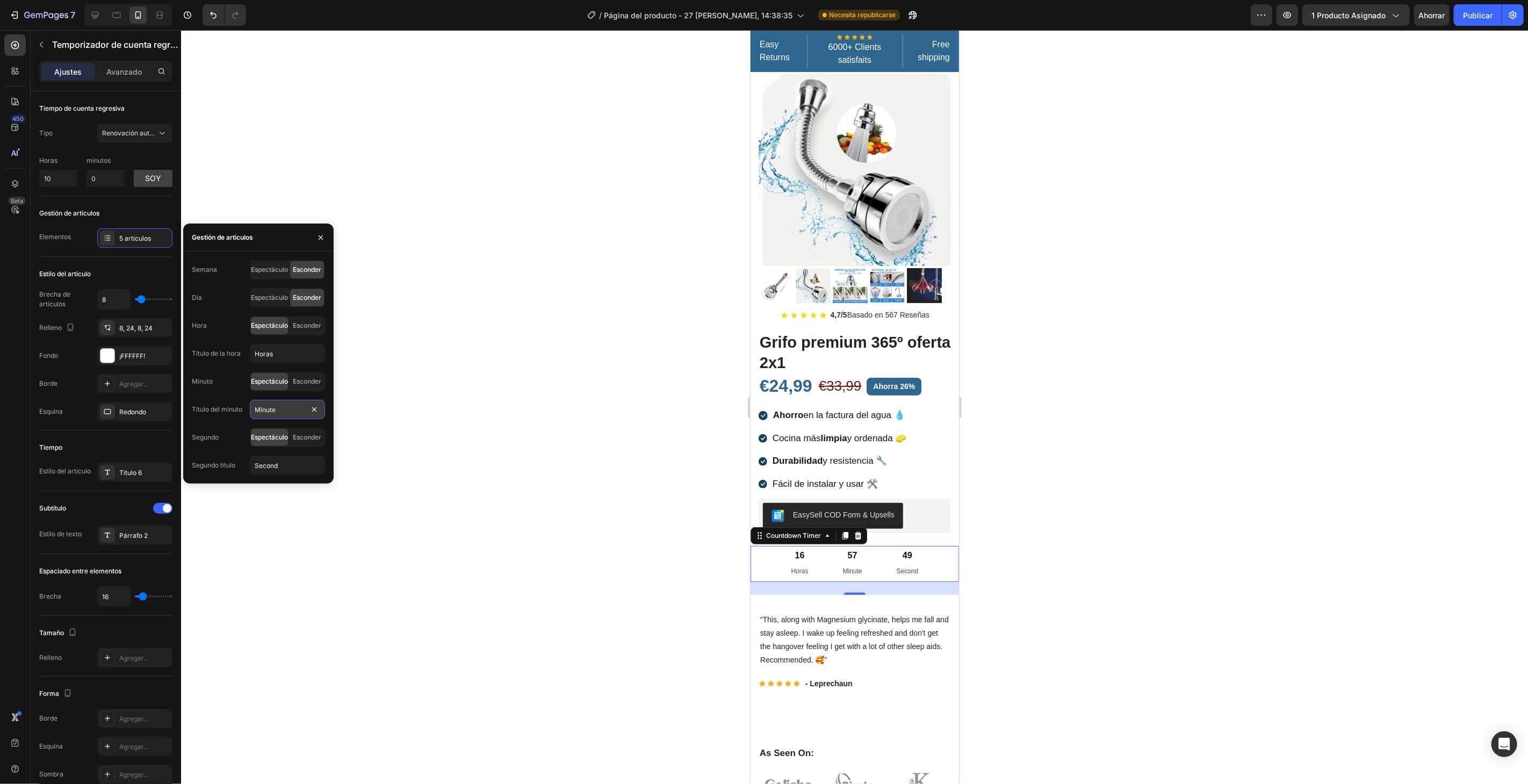
click at [281, 407] on input "Minute" at bounding box center [287, 409] width 75 height 20
type input "Minutos"
type input "segundos"
click at [126, 455] on div "Tiempo Estilo del artículo Título 6" at bounding box center [106, 461] width 133 height 60
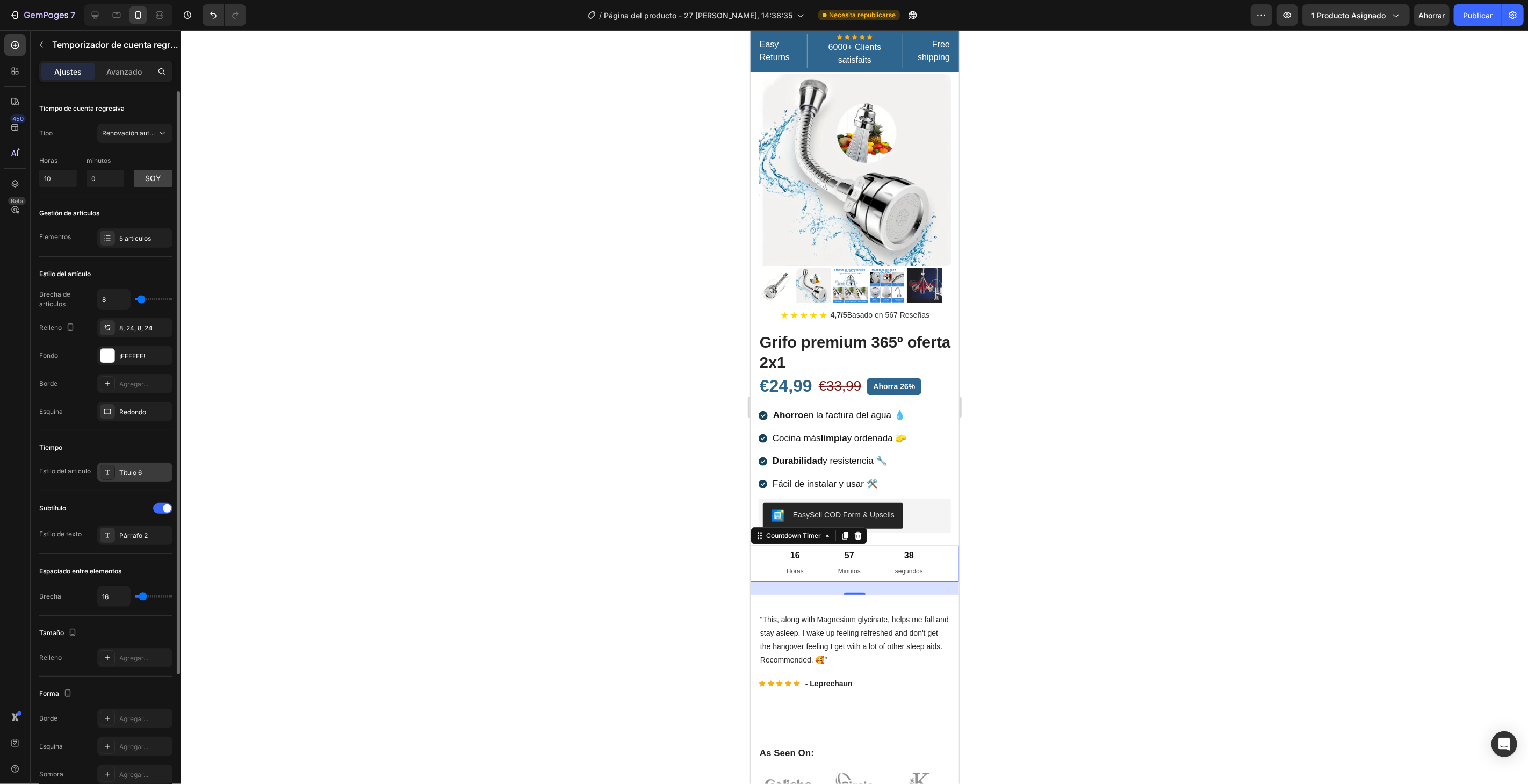
click at [125, 477] on div "Título 6" at bounding box center [135, 472] width 75 height 20
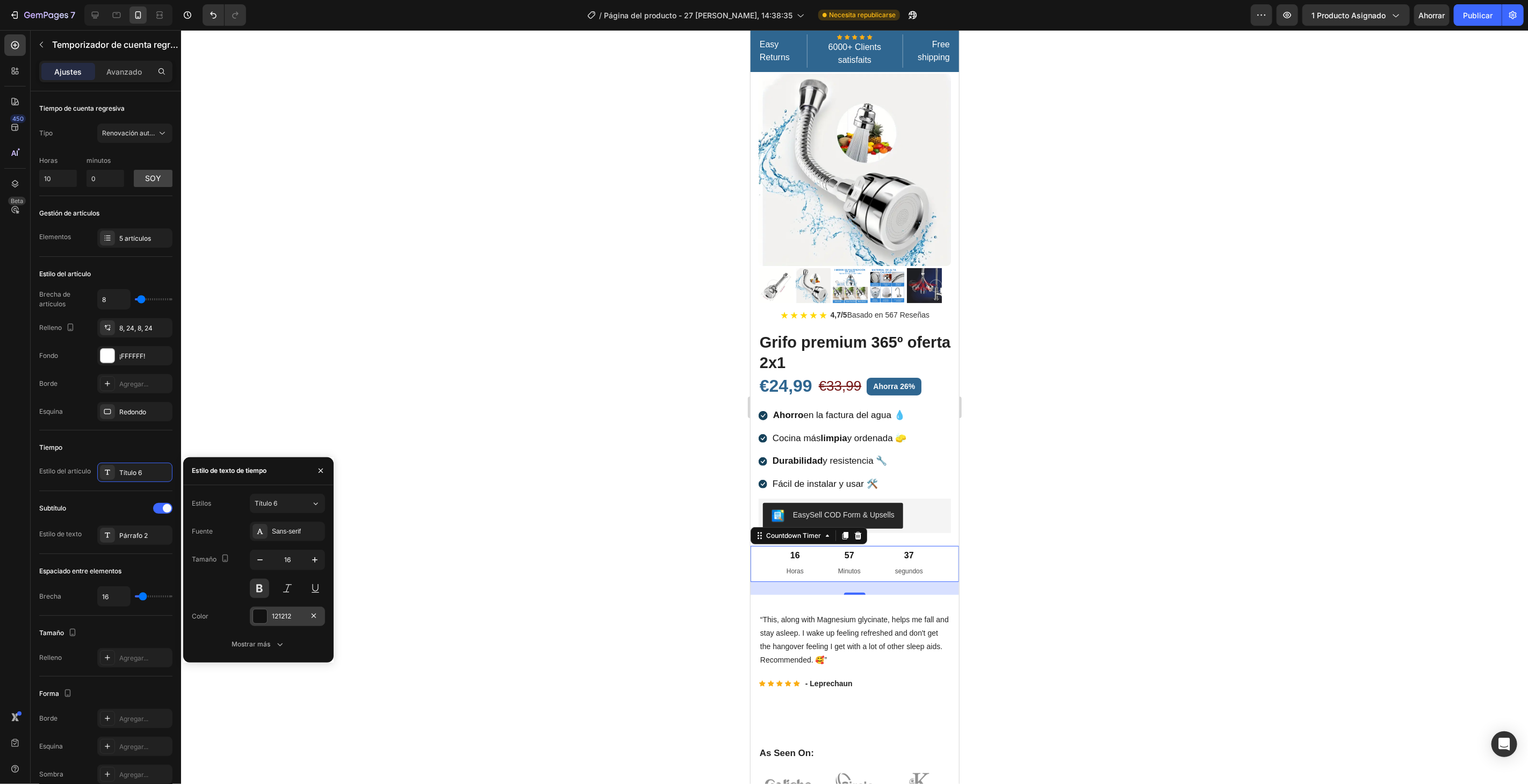
click at [268, 617] on div "121212" at bounding box center [287, 616] width 75 height 20
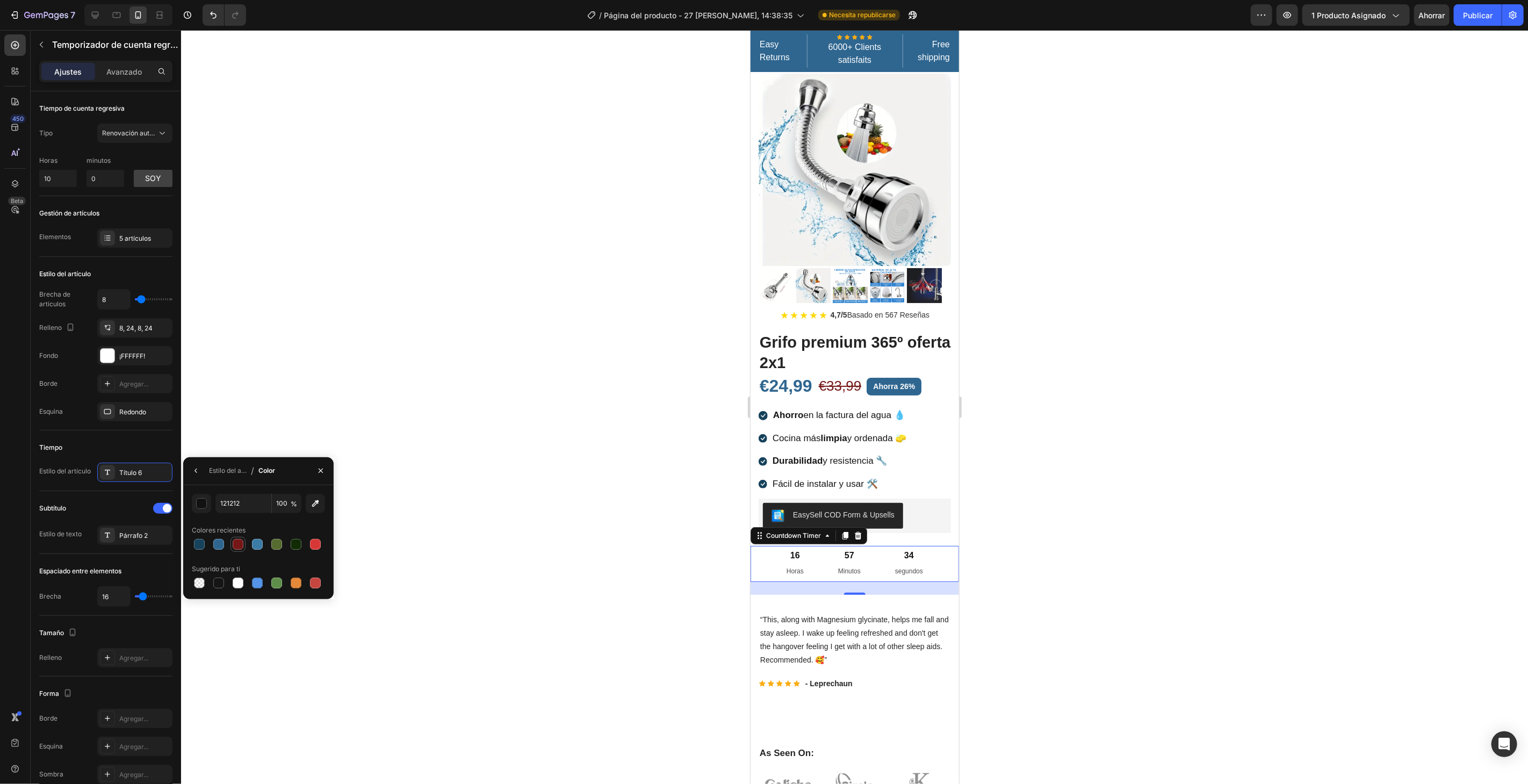
click at [231, 543] on div at bounding box center [238, 544] width 15 height 15
type input "751717"
click at [129, 534] on font "Párrafo 2" at bounding box center [133, 536] width 28 height 8
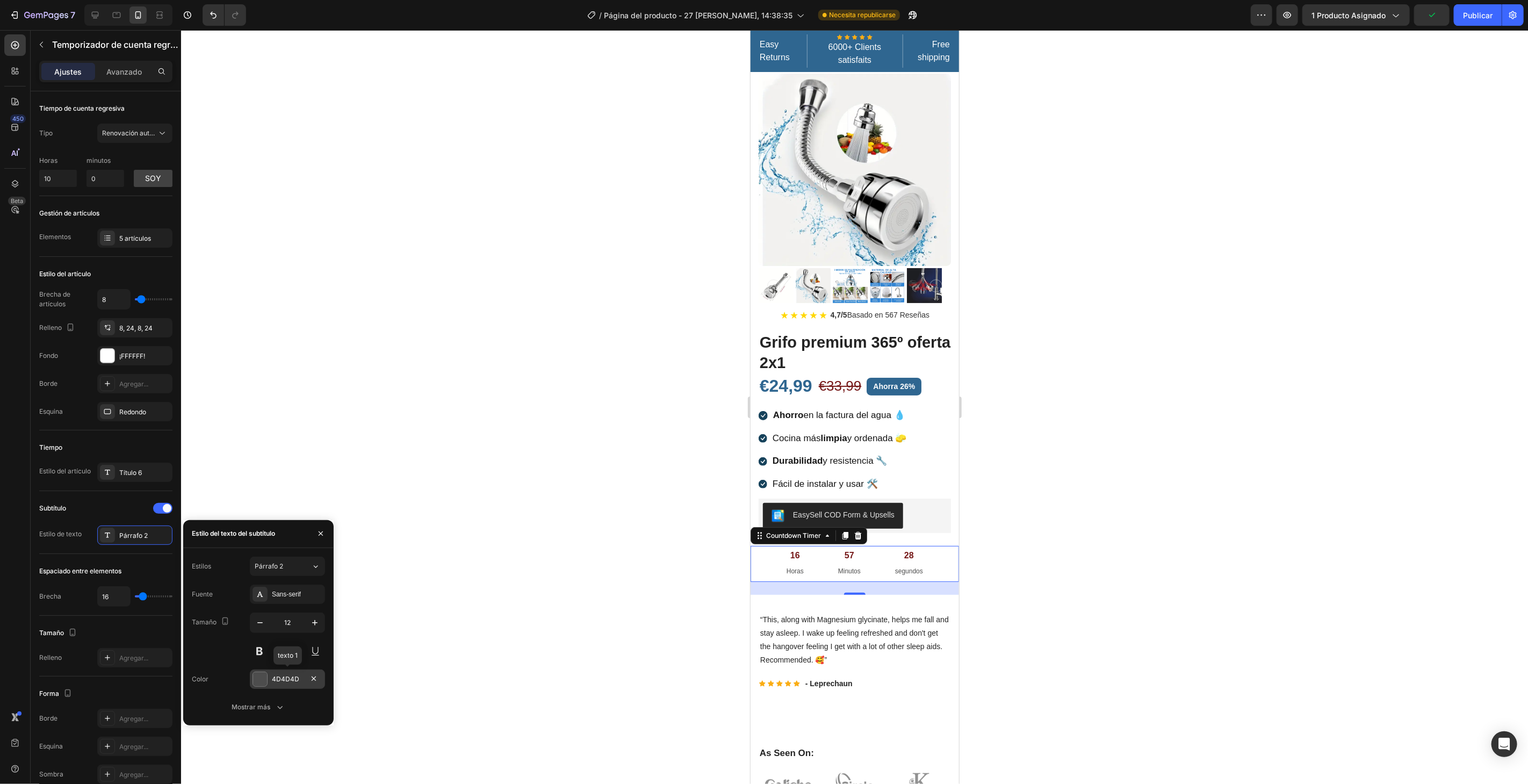
click at [259, 674] on div at bounding box center [260, 679] width 14 height 14
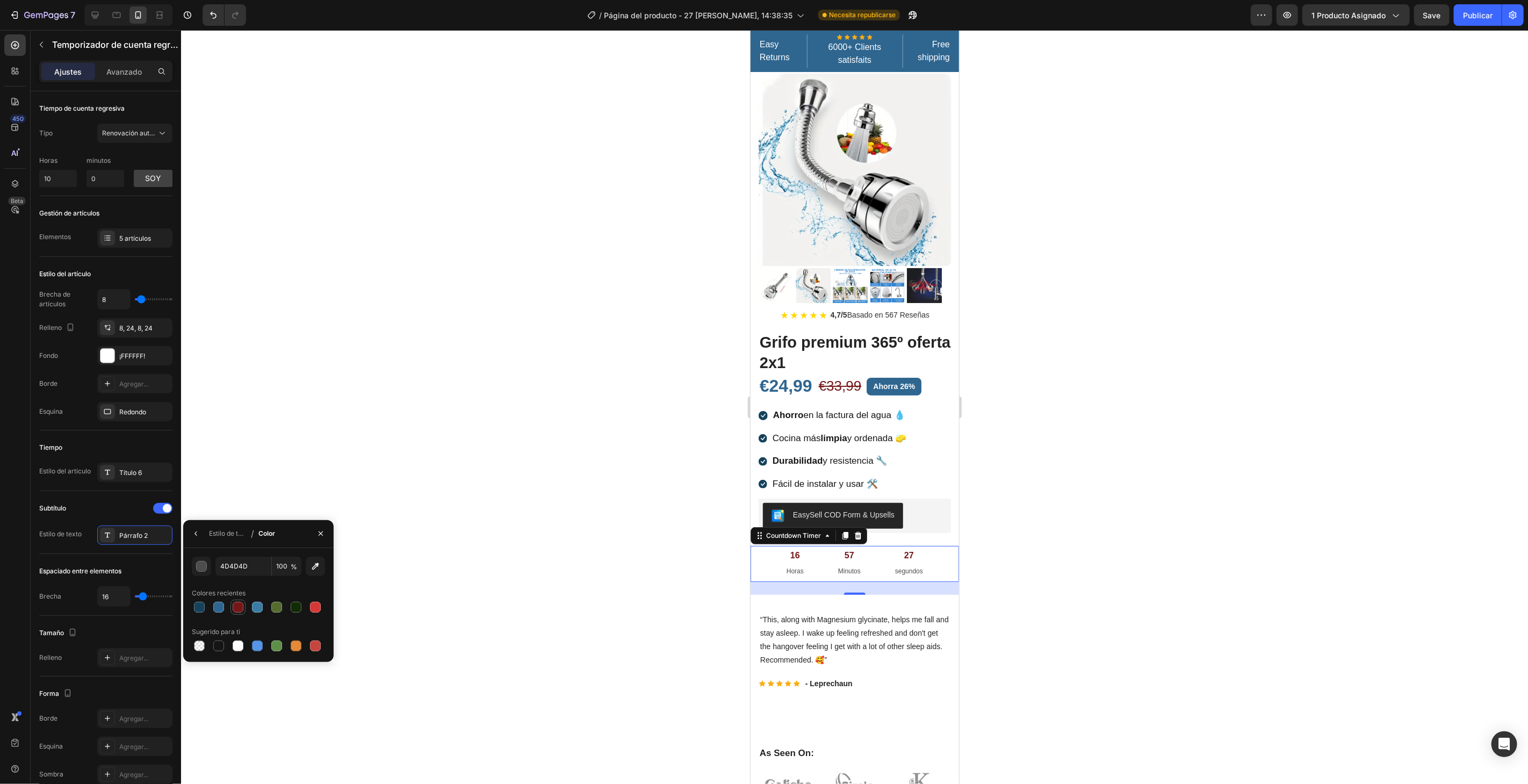
click at [237, 603] on div at bounding box center [238, 607] width 11 height 11
type input "751717"
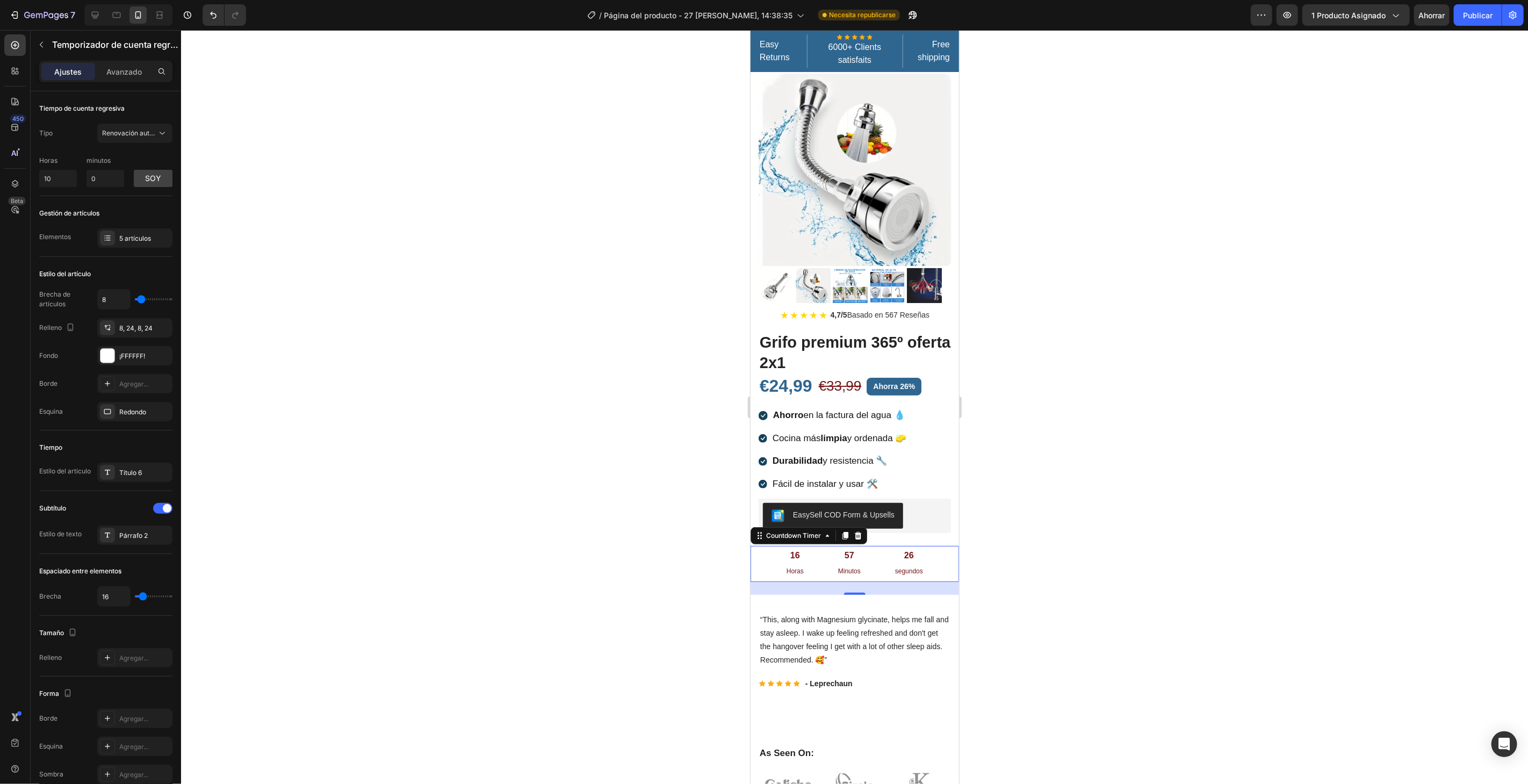
click at [355, 448] on div at bounding box center [854, 407] width 1347 height 754
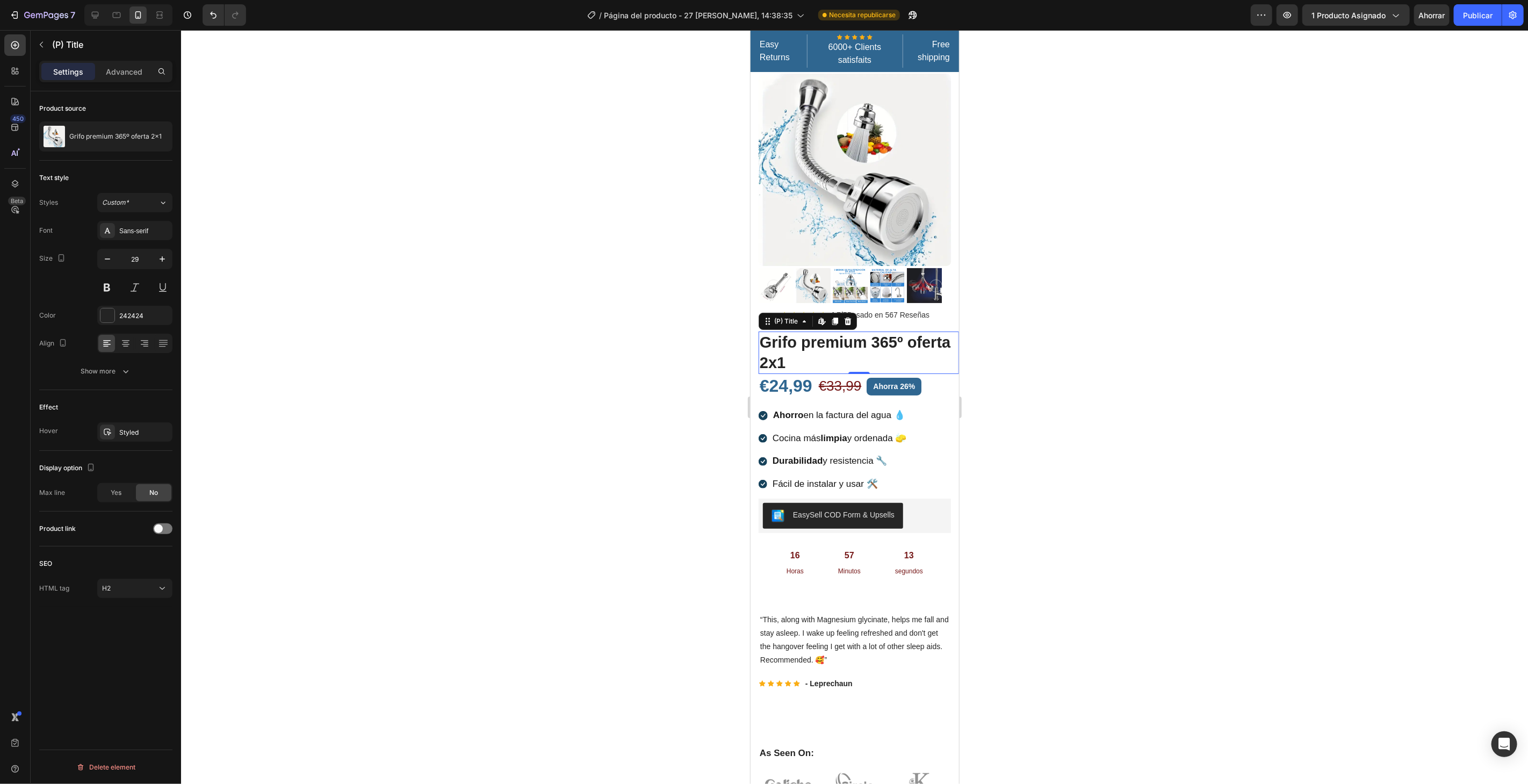
click at [838, 351] on h2 "Grifo premium 365º oferta 2x1" at bounding box center [858, 352] width 200 height 43
click at [905, 310] on div "4,7/5 Basado en 567 Reseñas" at bounding box center [879, 314] width 99 height 11
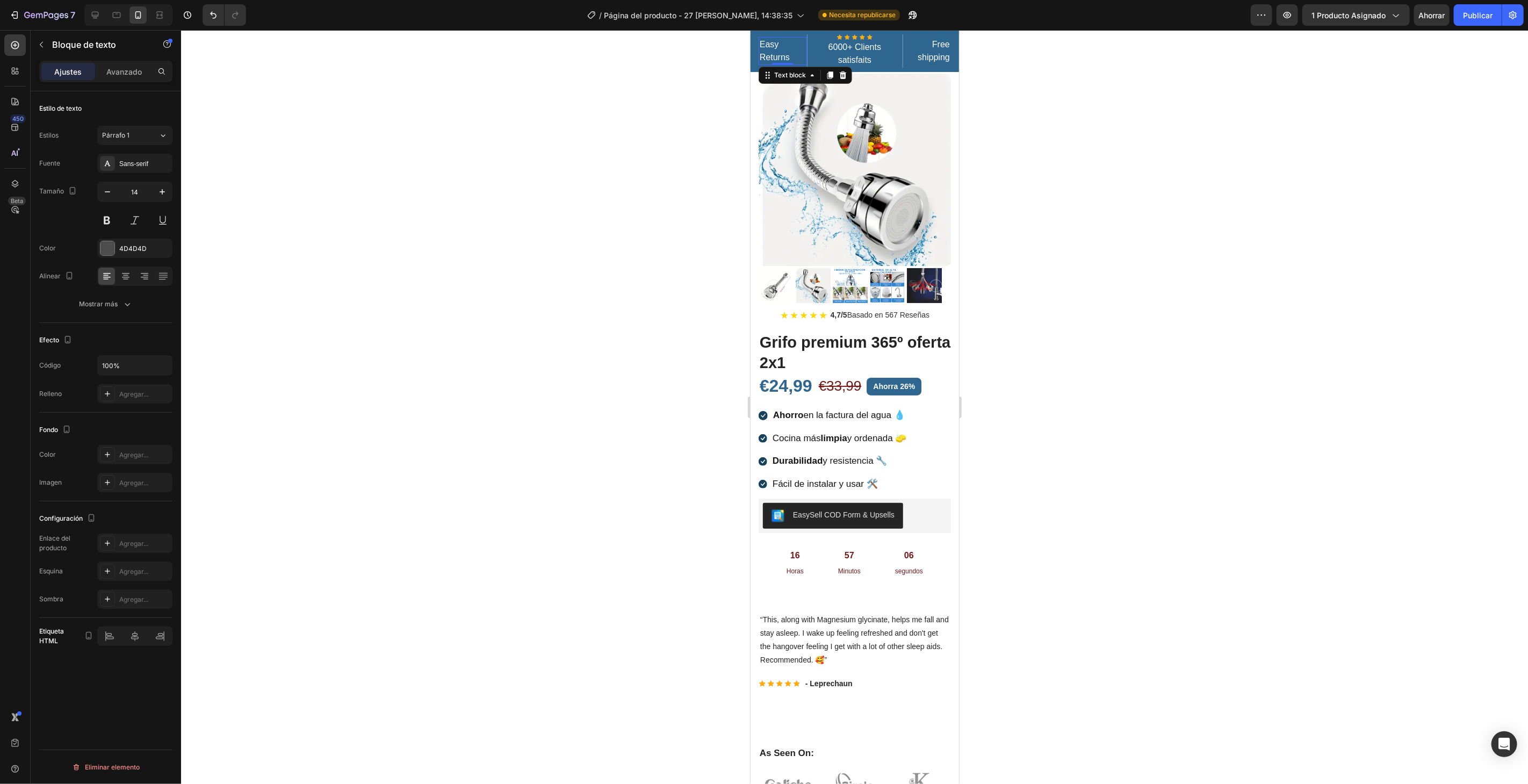
click at [778, 57] on p "Easy Returns" at bounding box center [782, 50] width 46 height 26
click at [790, 56] on p "Easy Returns" at bounding box center [782, 50] width 46 height 26
click at [790, 57] on p "Pago seguo" at bounding box center [782, 50] width 46 height 13
click at [1355, 186] on div at bounding box center [854, 407] width 1347 height 754
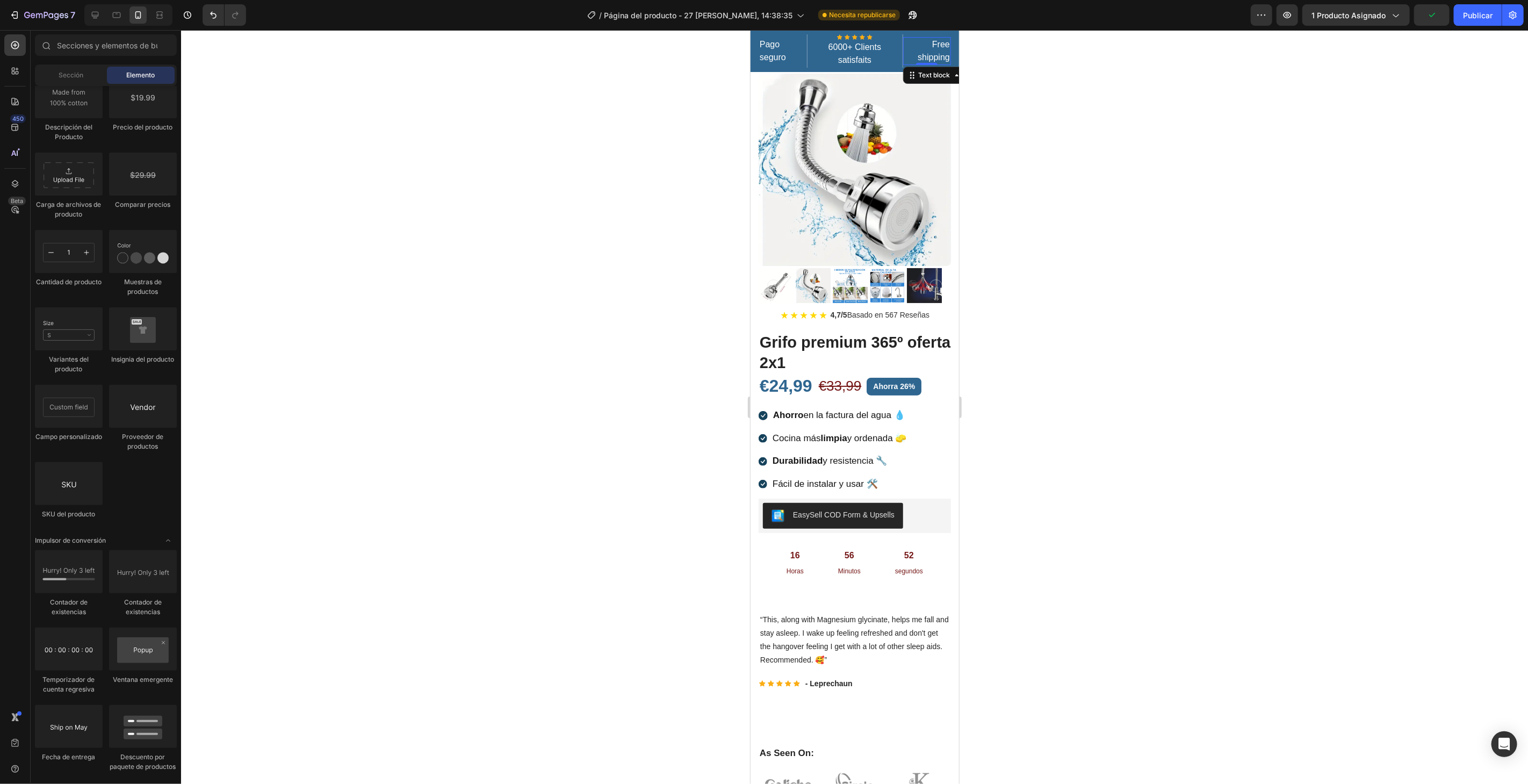
click at [938, 54] on p "Free shipping" at bounding box center [927, 50] width 46 height 26
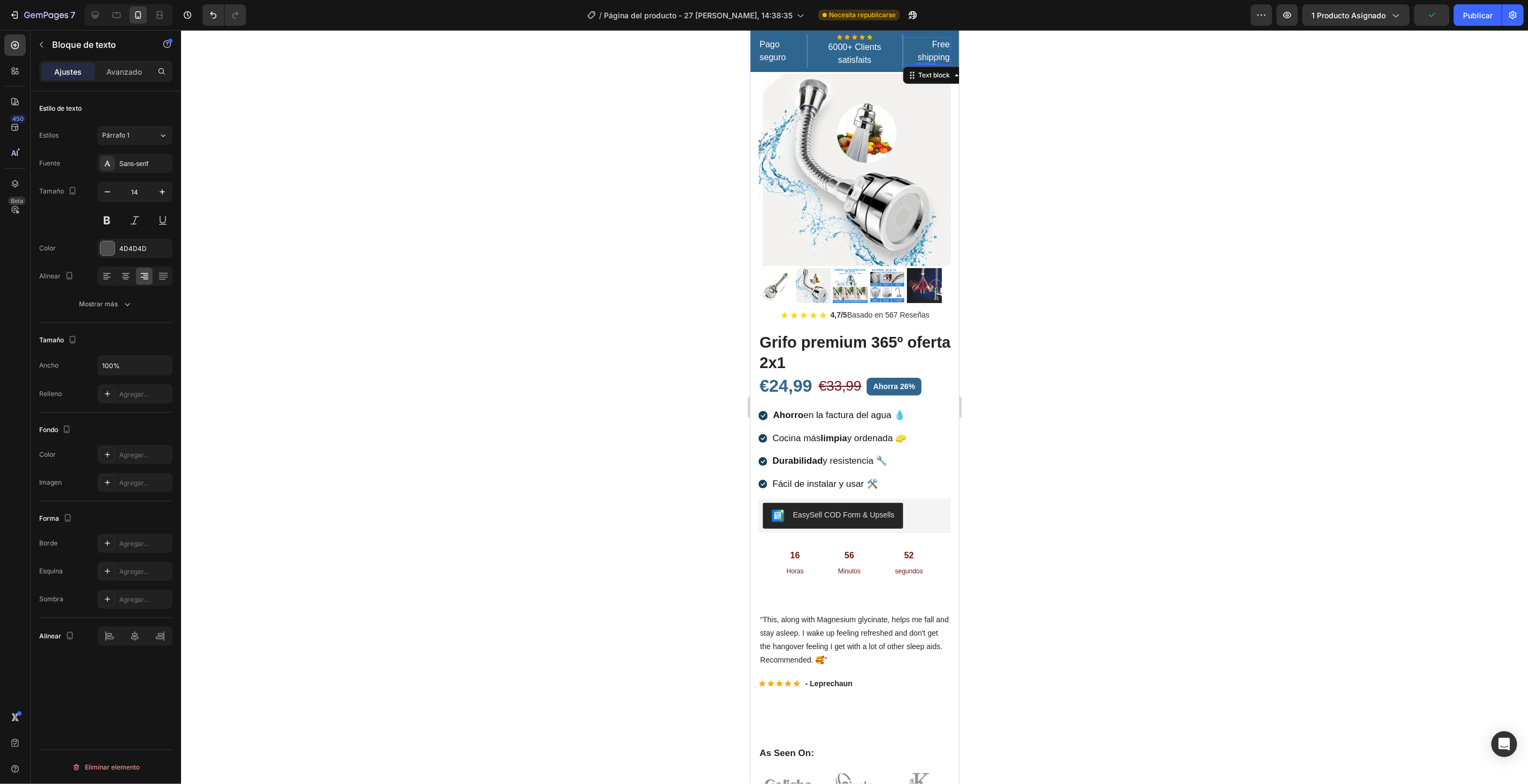
click at [932, 54] on p "Free shipping" at bounding box center [927, 50] width 46 height 26
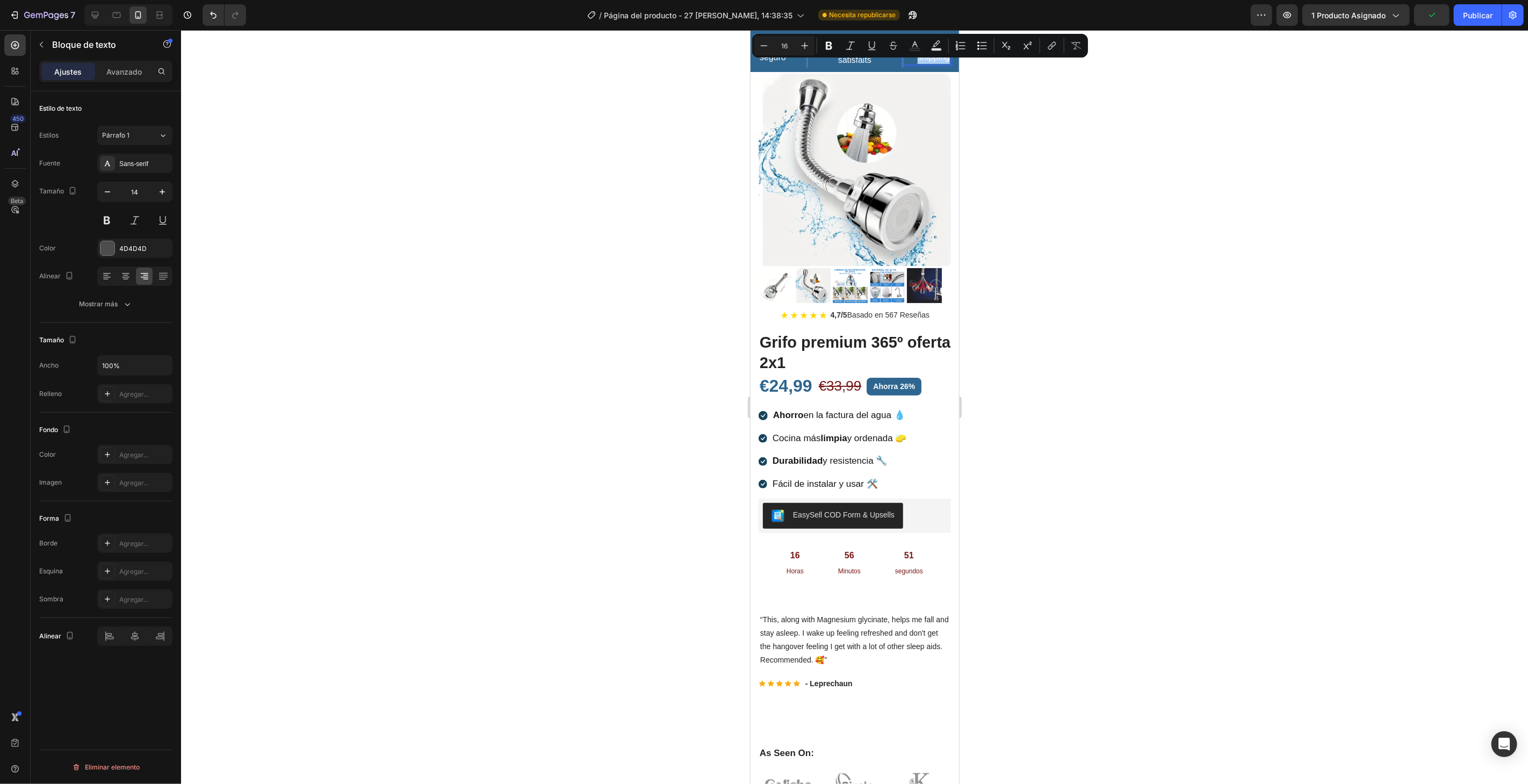
click at [932, 54] on button "Text Background Color" at bounding box center [936, 46] width 20 height 20
type input "000000"
type input "77"
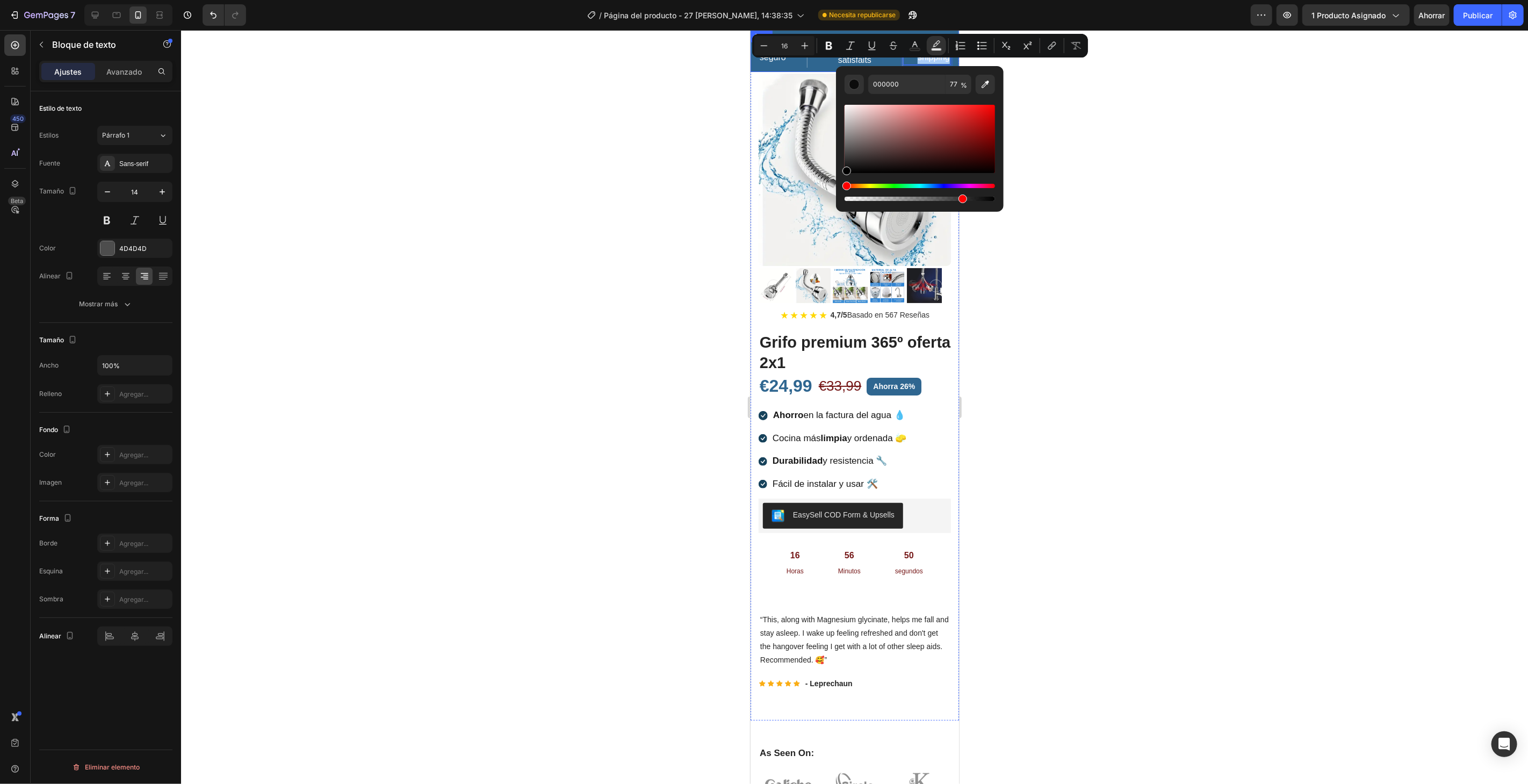
click at [1059, 66] on div at bounding box center [854, 407] width 1347 height 754
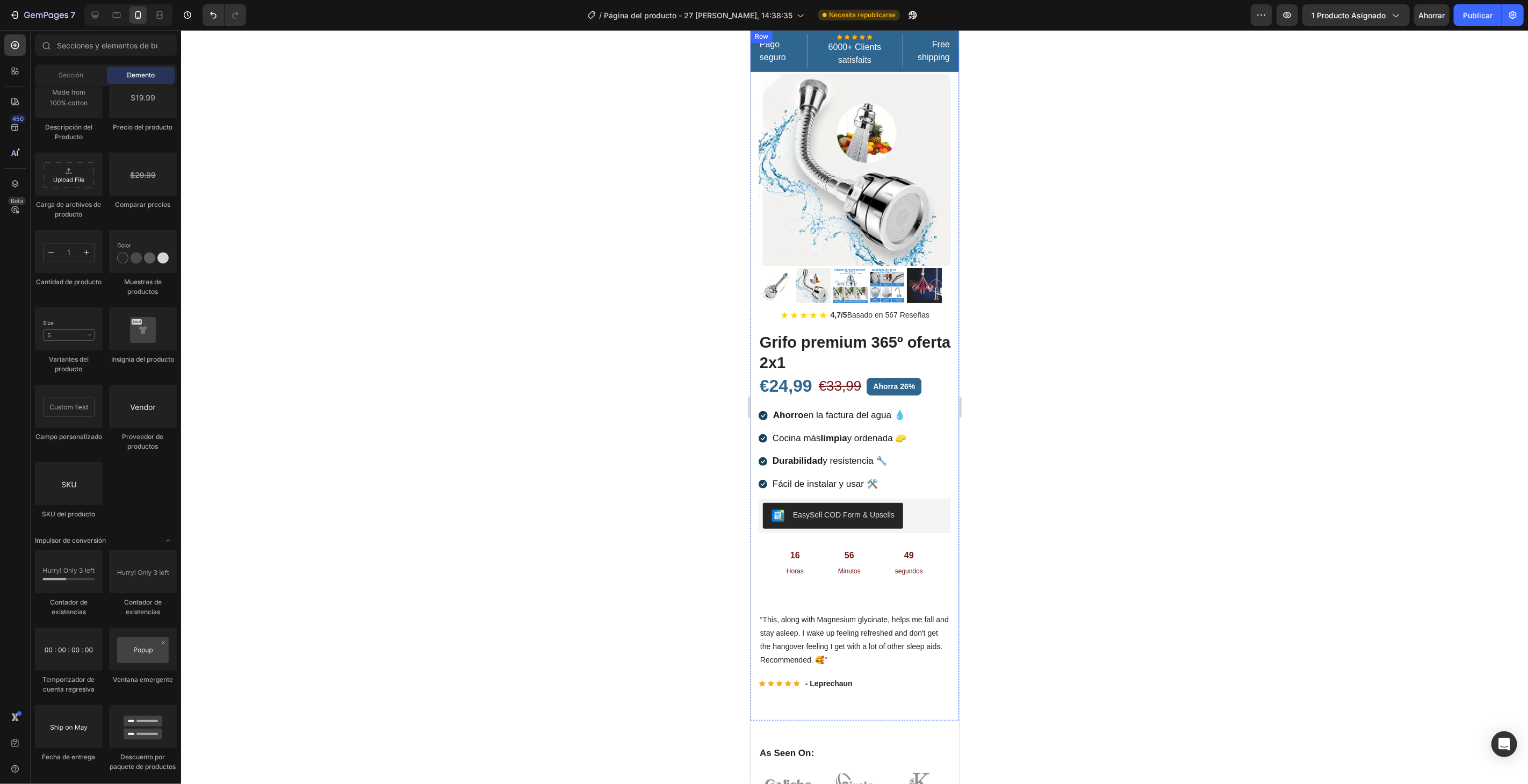
click at [909, 35] on div "Free shipping Text block" at bounding box center [927, 50] width 49 height 33
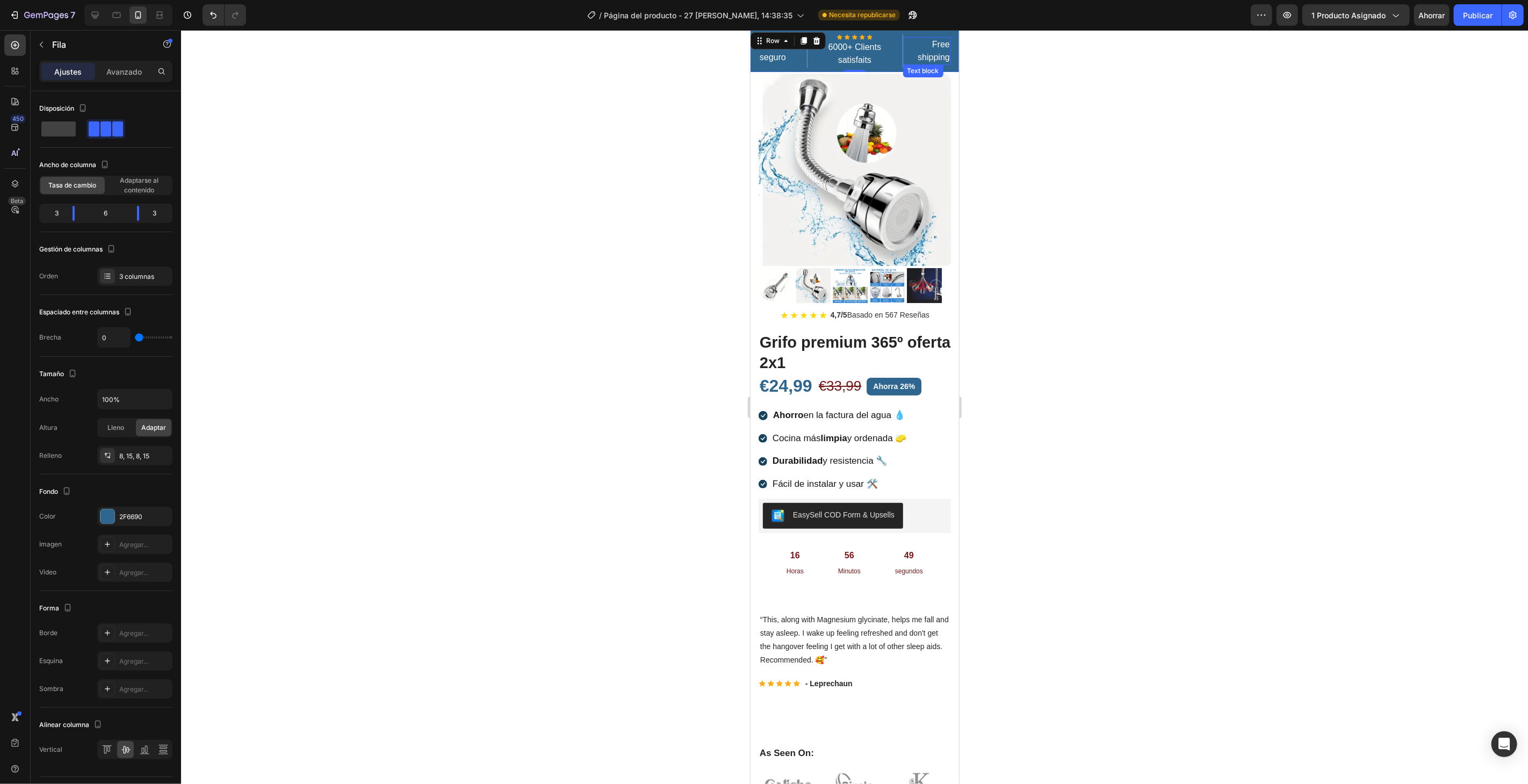
click at [915, 42] on p "Free shipping" at bounding box center [927, 50] width 46 height 26
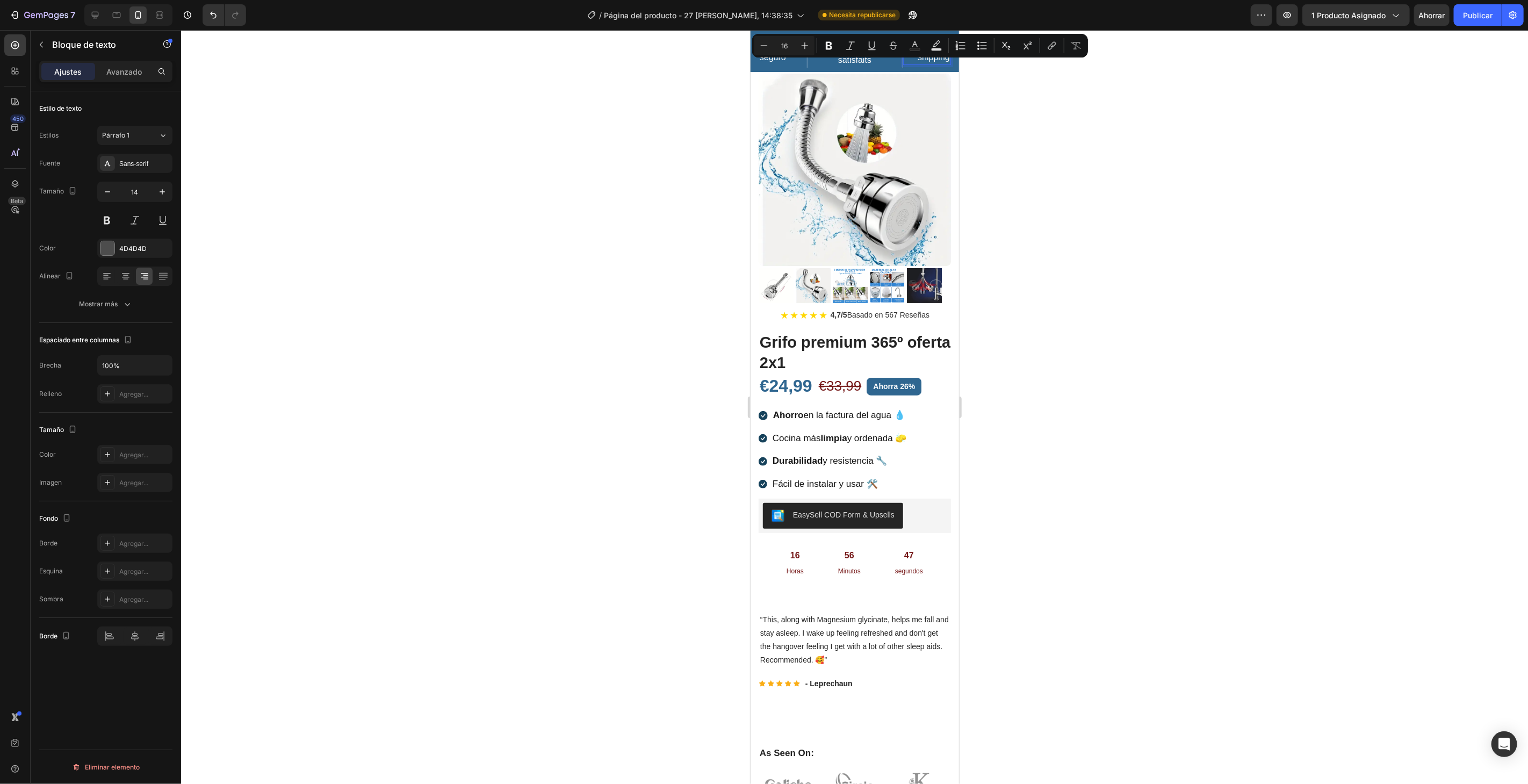
click at [920, 59] on p "Free shipping" at bounding box center [927, 50] width 46 height 26
drag, startPoint x: 935, startPoint y: 60, endPoint x: 1670, endPoint y: 71, distance: 735.1
click at [917, 41] on p "Free shipping" at bounding box center [927, 50] width 46 height 26
click at [939, 50] on p "Envío en g" at bounding box center [927, 50] width 46 height 13
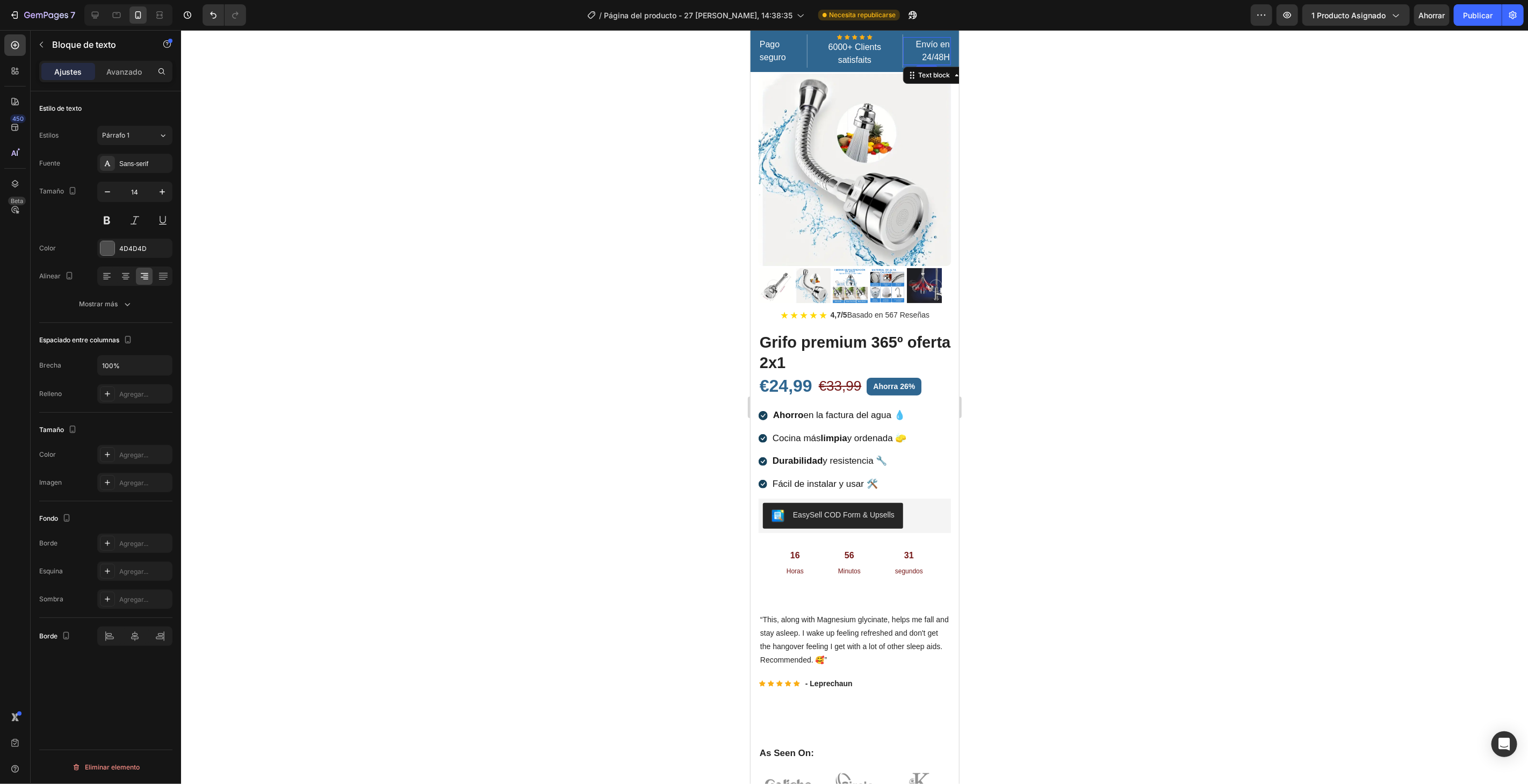
click at [1017, 84] on div at bounding box center [854, 407] width 1347 height 754
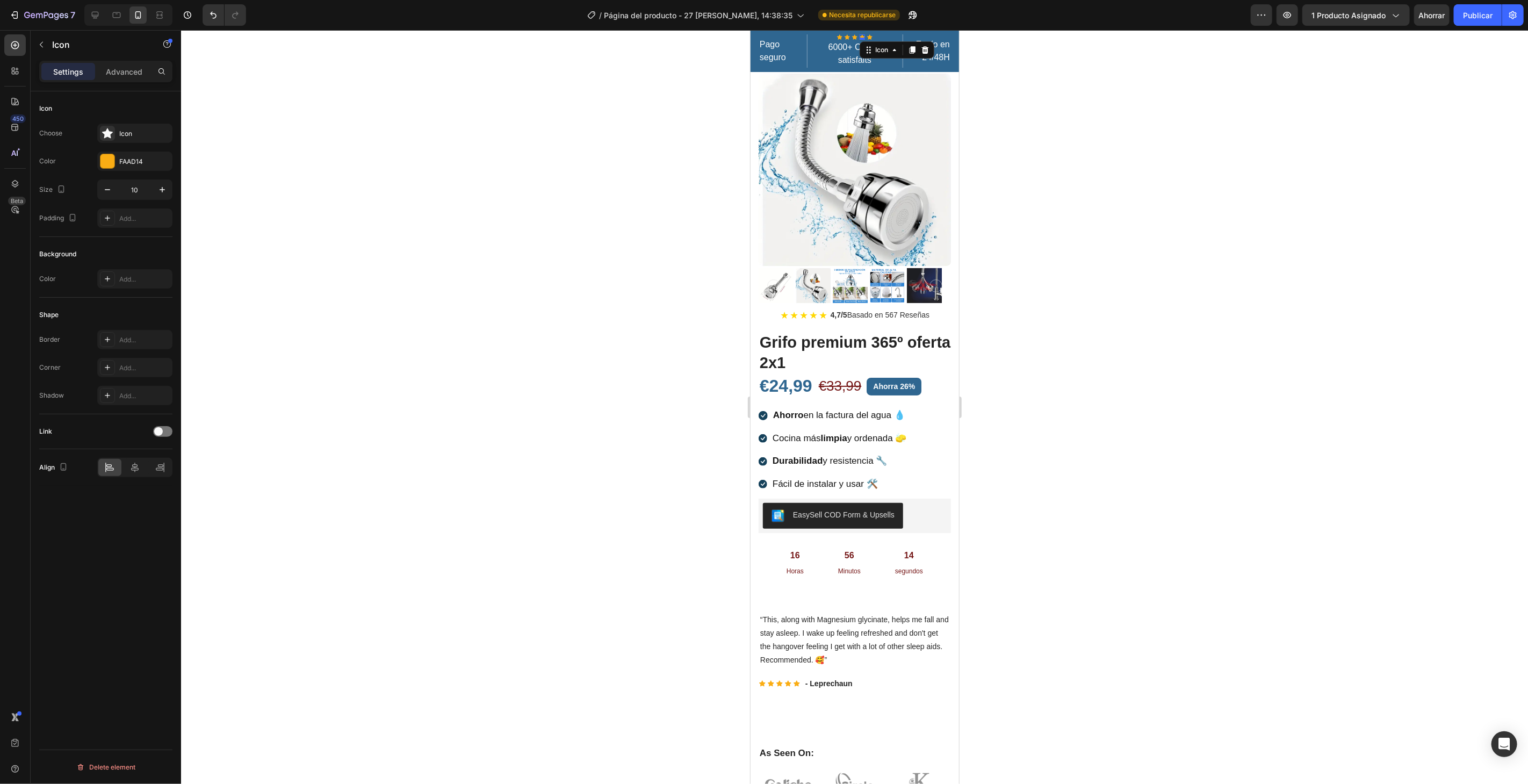
click at [859, 34] on icon at bounding box center [861, 36] width 5 height 5
click at [921, 49] on icon at bounding box center [925, 49] width 8 height 8
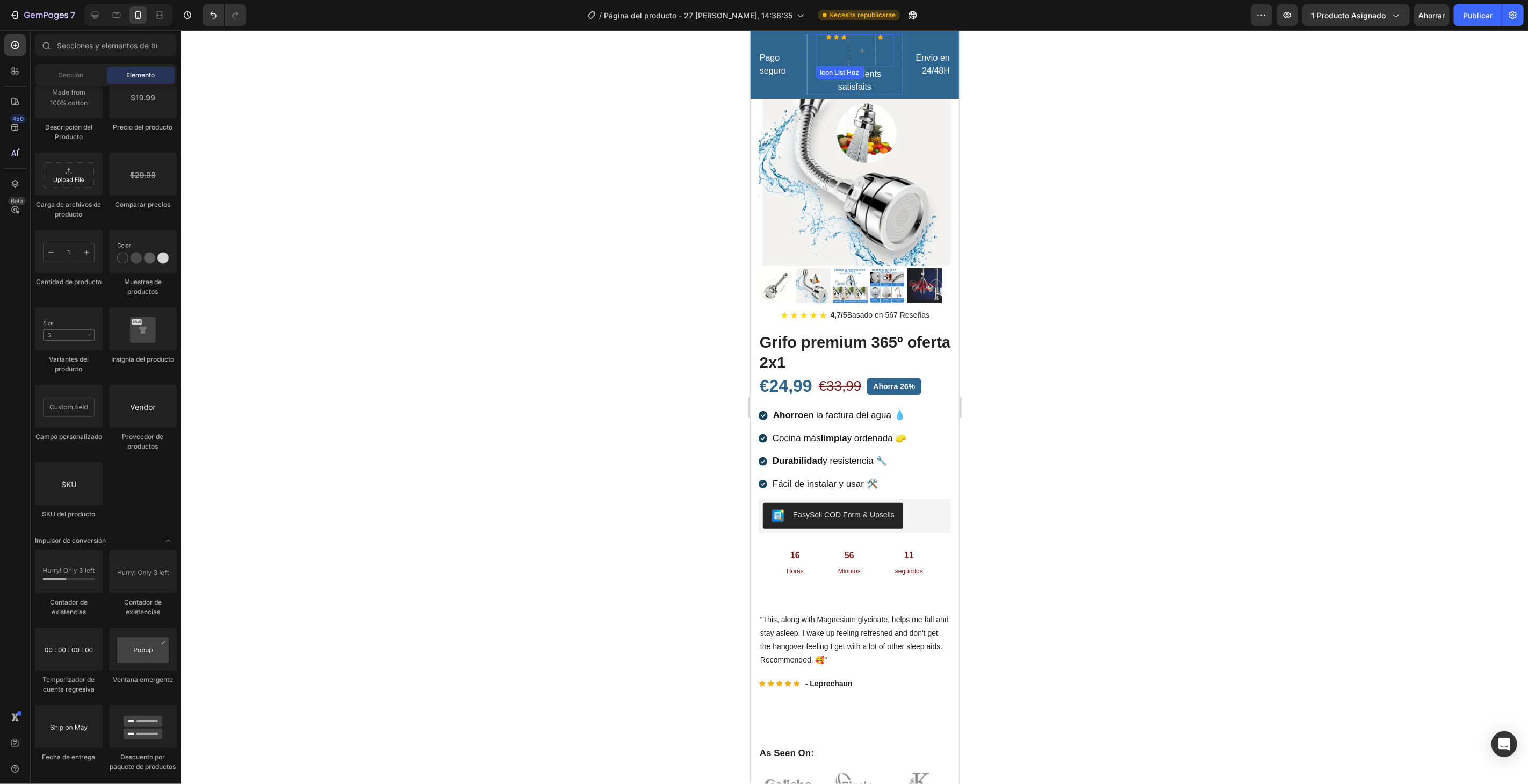
click at [835, 43] on div "Icon Icon Icon Icon" at bounding box center [854, 50] width 78 height 32
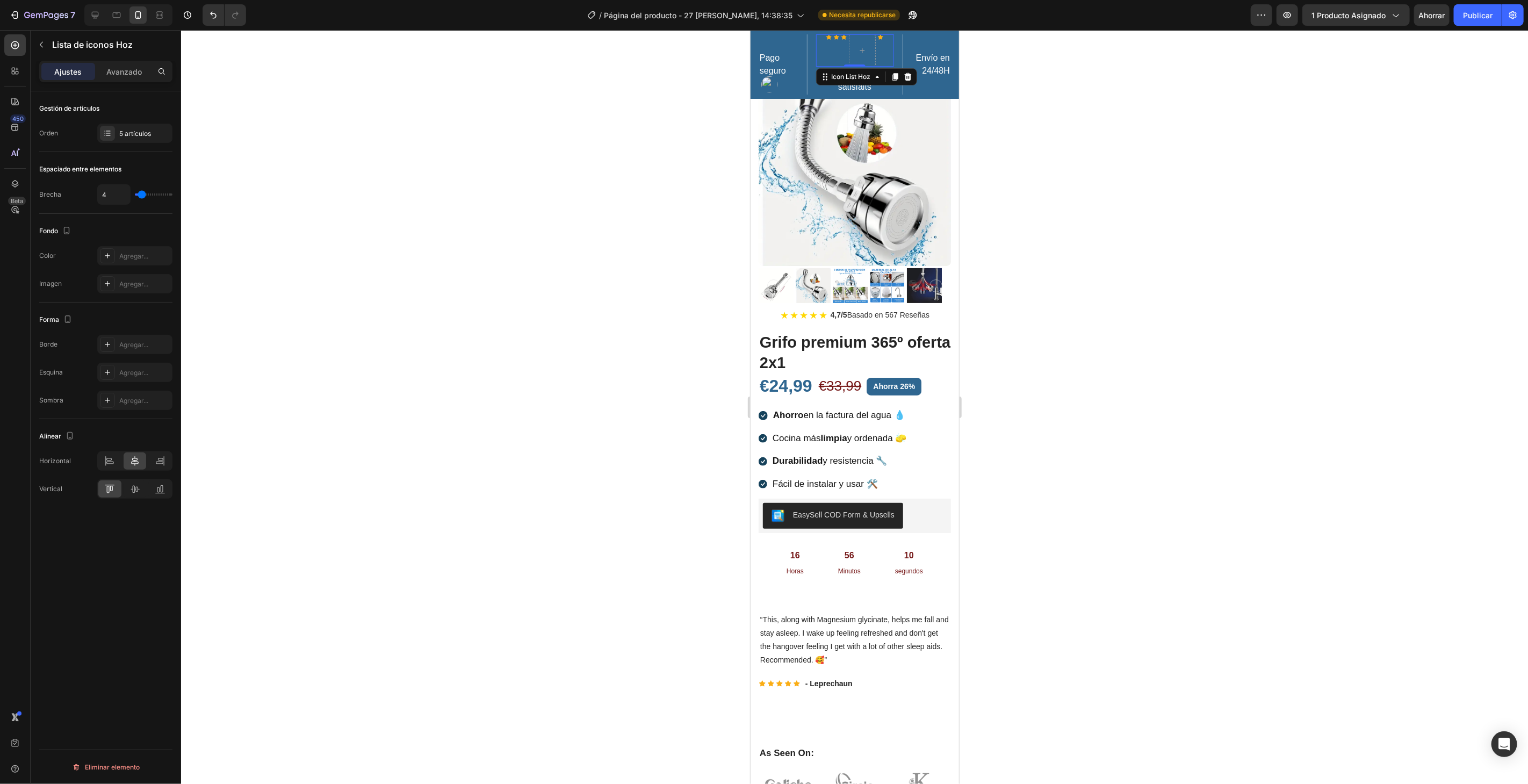
click at [905, 74] on icon at bounding box center [907, 76] width 7 height 8
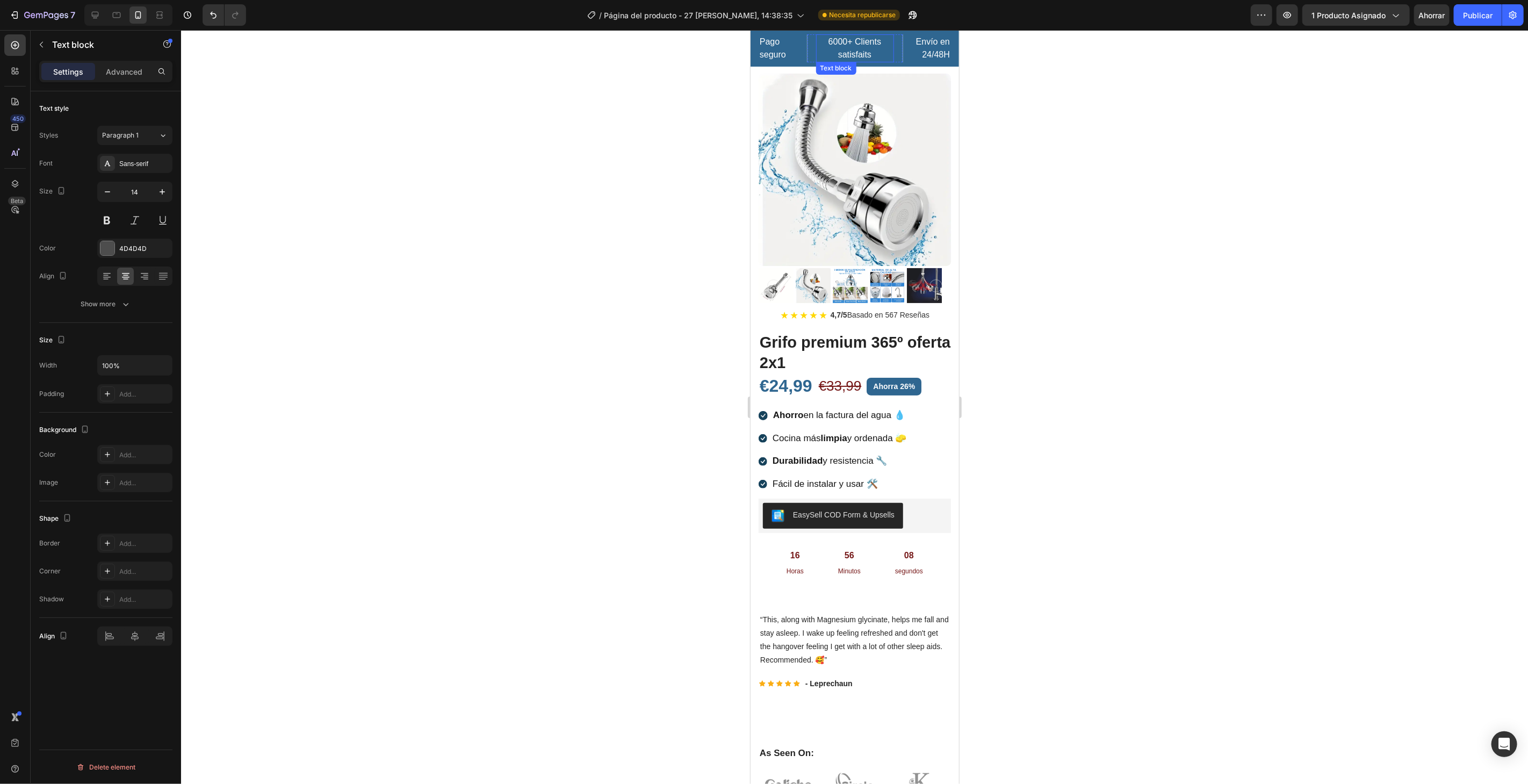
click at [857, 49] on p "6000+ Clients satisfaits" at bounding box center [855, 47] width 76 height 26
click at [868, 52] on p "6000+ Clients satisfaits" at bounding box center [855, 47] width 76 height 26
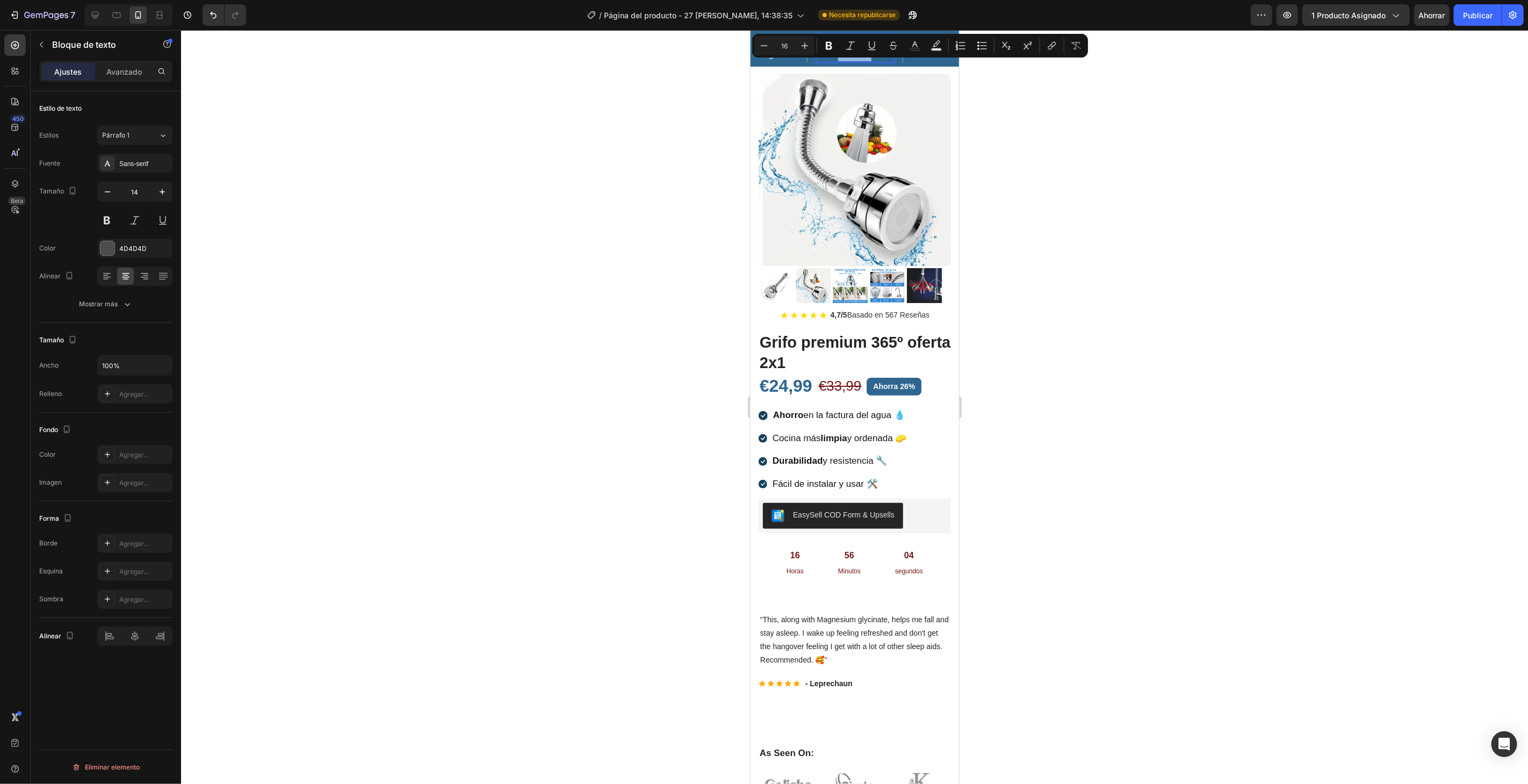
drag, startPoint x: 870, startPoint y: 52, endPoint x: 825, endPoint y: 44, distance: 45.7
click at [825, 44] on p "6000+ Clients satisfaits" at bounding box center [855, 47] width 76 height 26
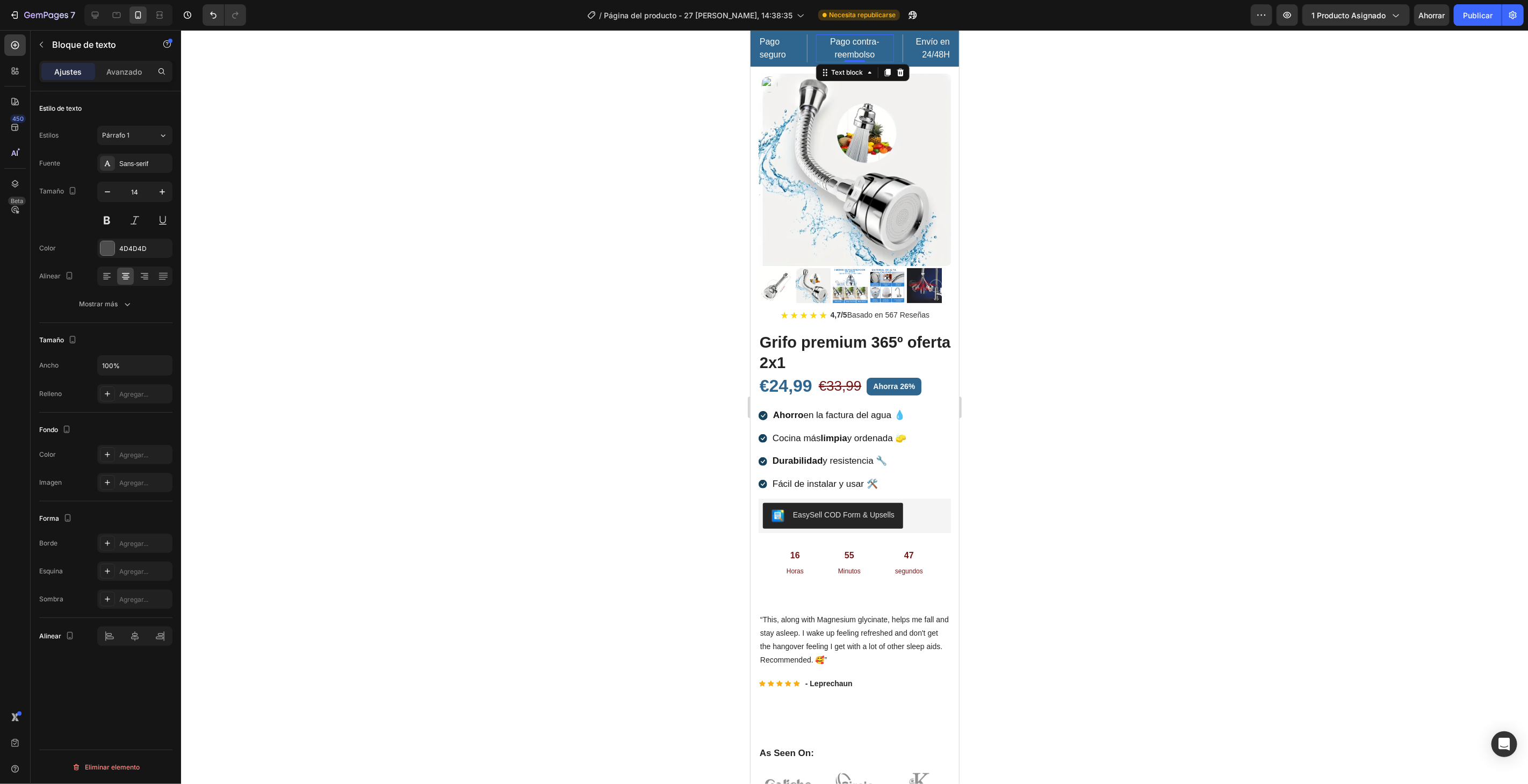
click at [1108, 146] on div at bounding box center [854, 407] width 1347 height 754
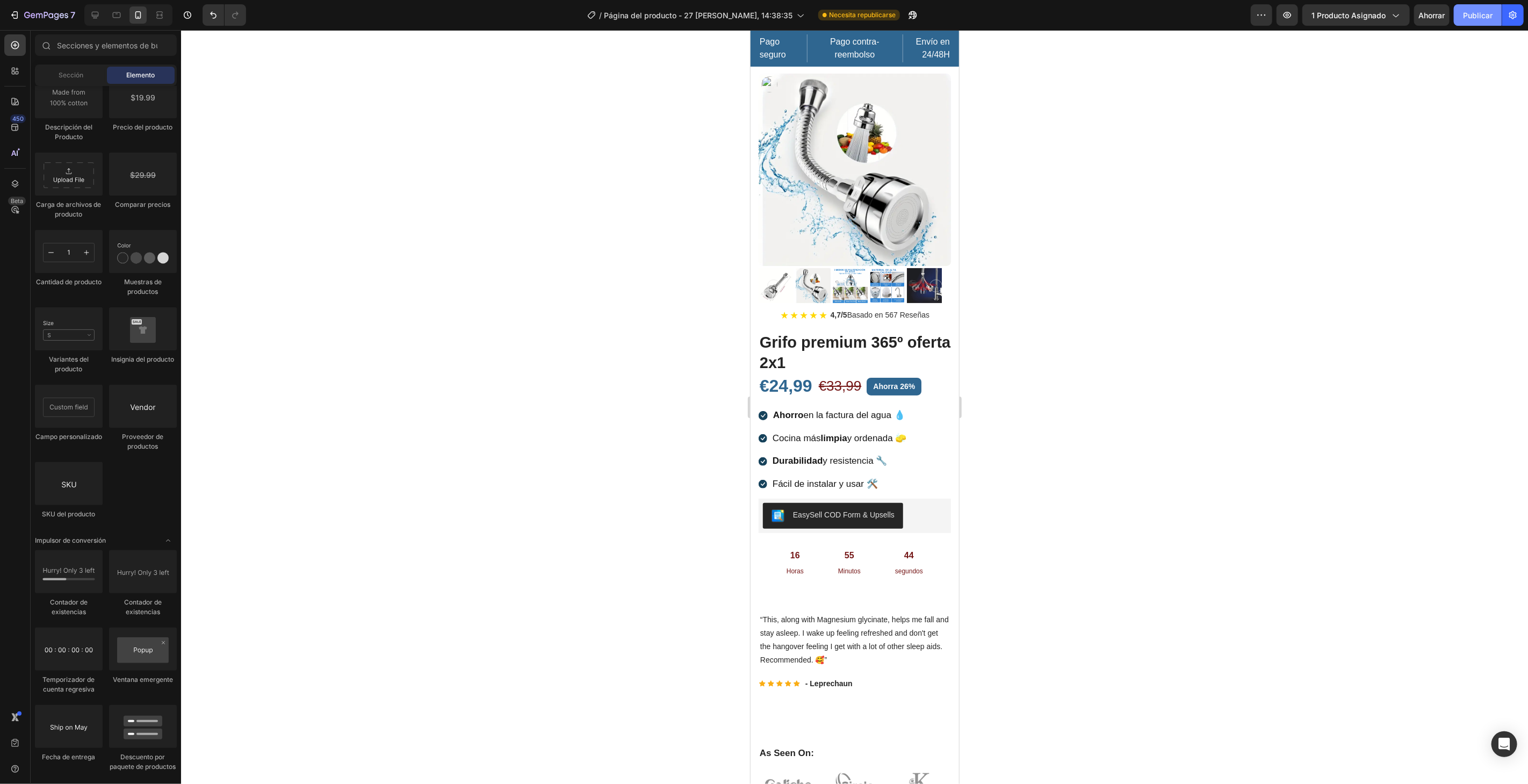
click at [1469, 8] on button "Publicar" at bounding box center [1478, 15] width 48 height 21
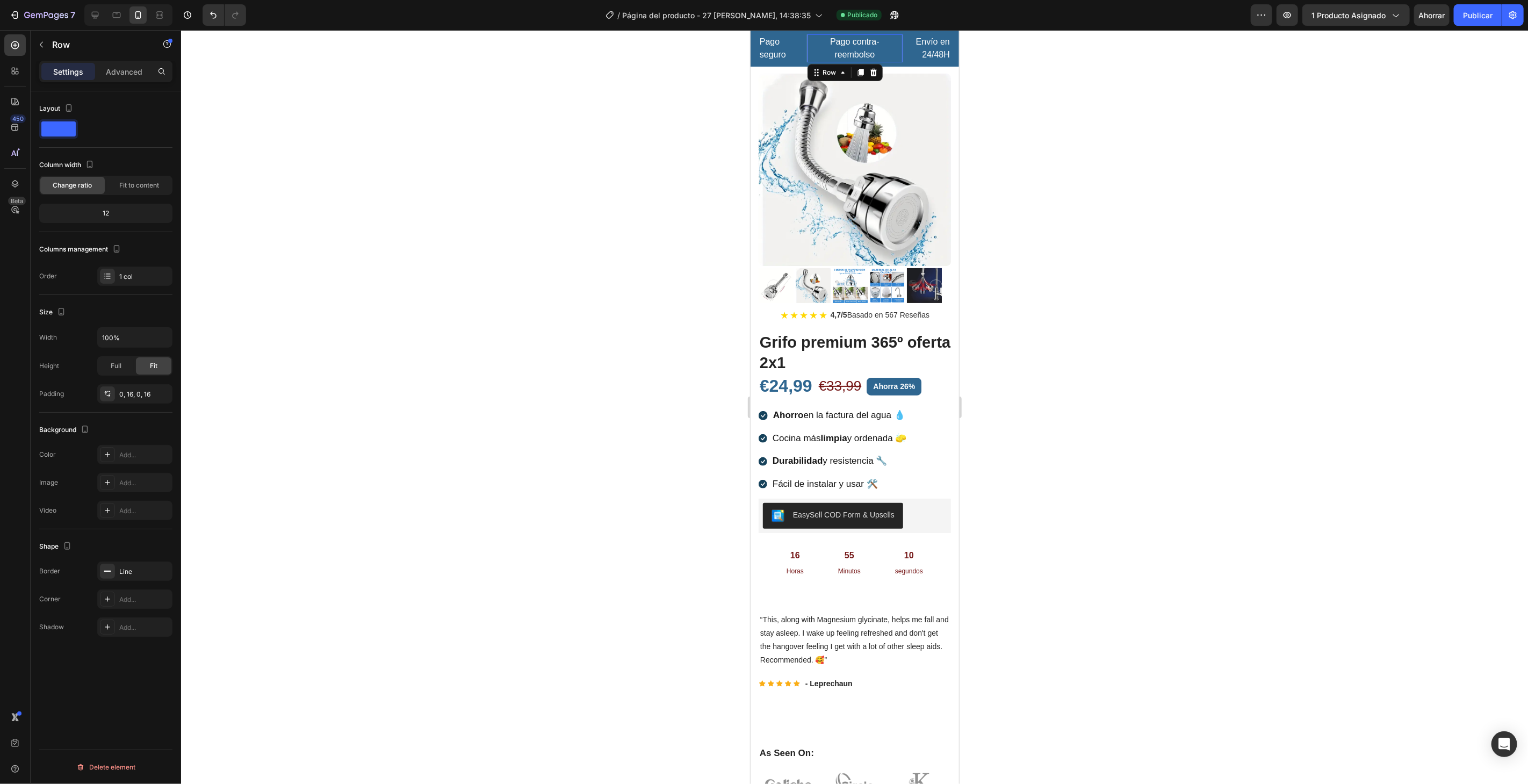
click at [807, 34] on div "Pago contra- reembolso Text block Row 0" at bounding box center [855, 47] width 96 height 28
click at [801, 30] on div "7 / Página del producto - [DATE][PERSON_NAME] 14:38:35 Publicado Avance 1 produ…" at bounding box center [764, 15] width 1528 height 31
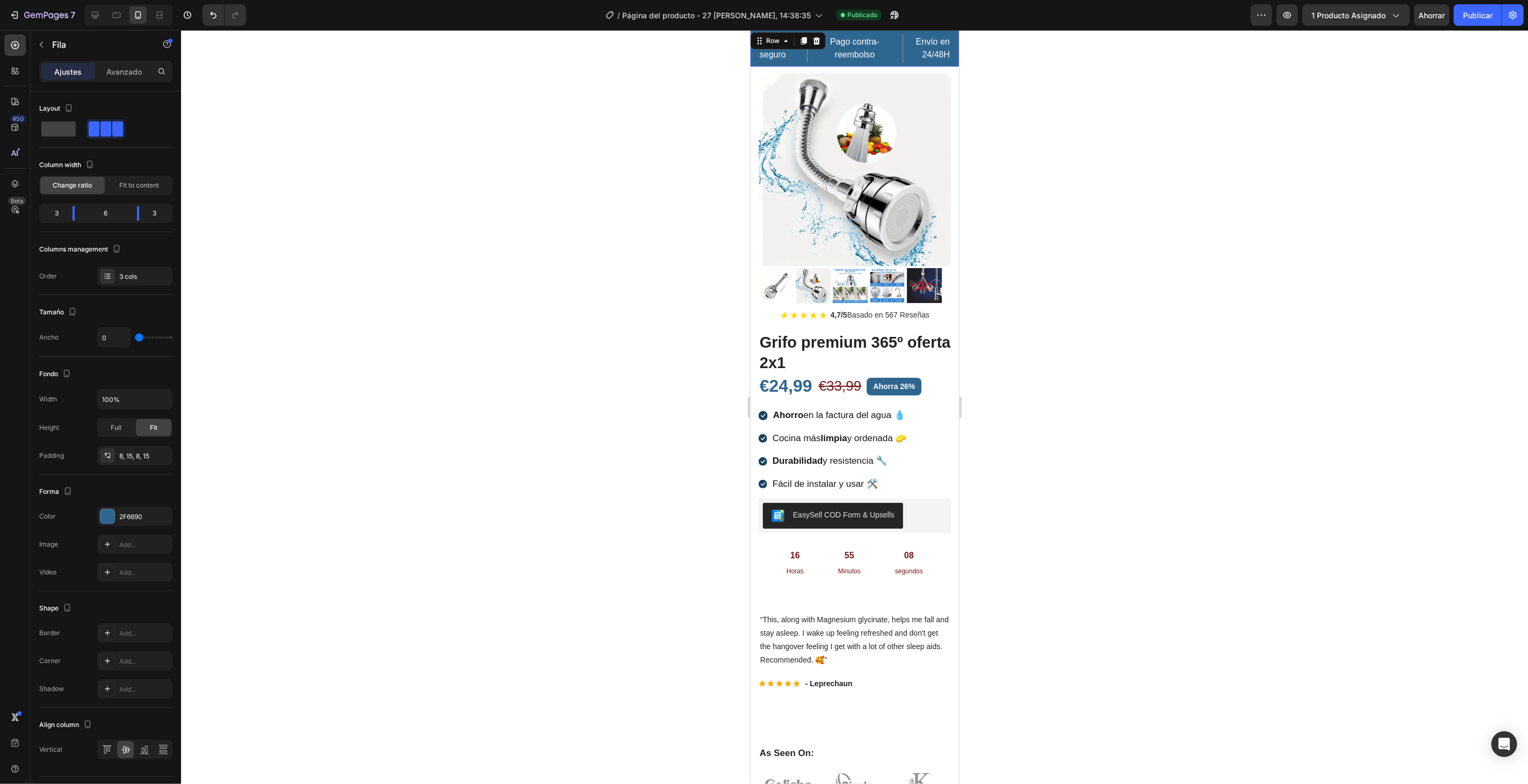
click at [801, 32] on div "Pago seguro Text block Pago contra- reembolso Text block Row Envío en 24/48H Te…" at bounding box center [854, 48] width 208 height 37
click at [138, 509] on div "2F6690" at bounding box center [135, 516] width 75 height 20
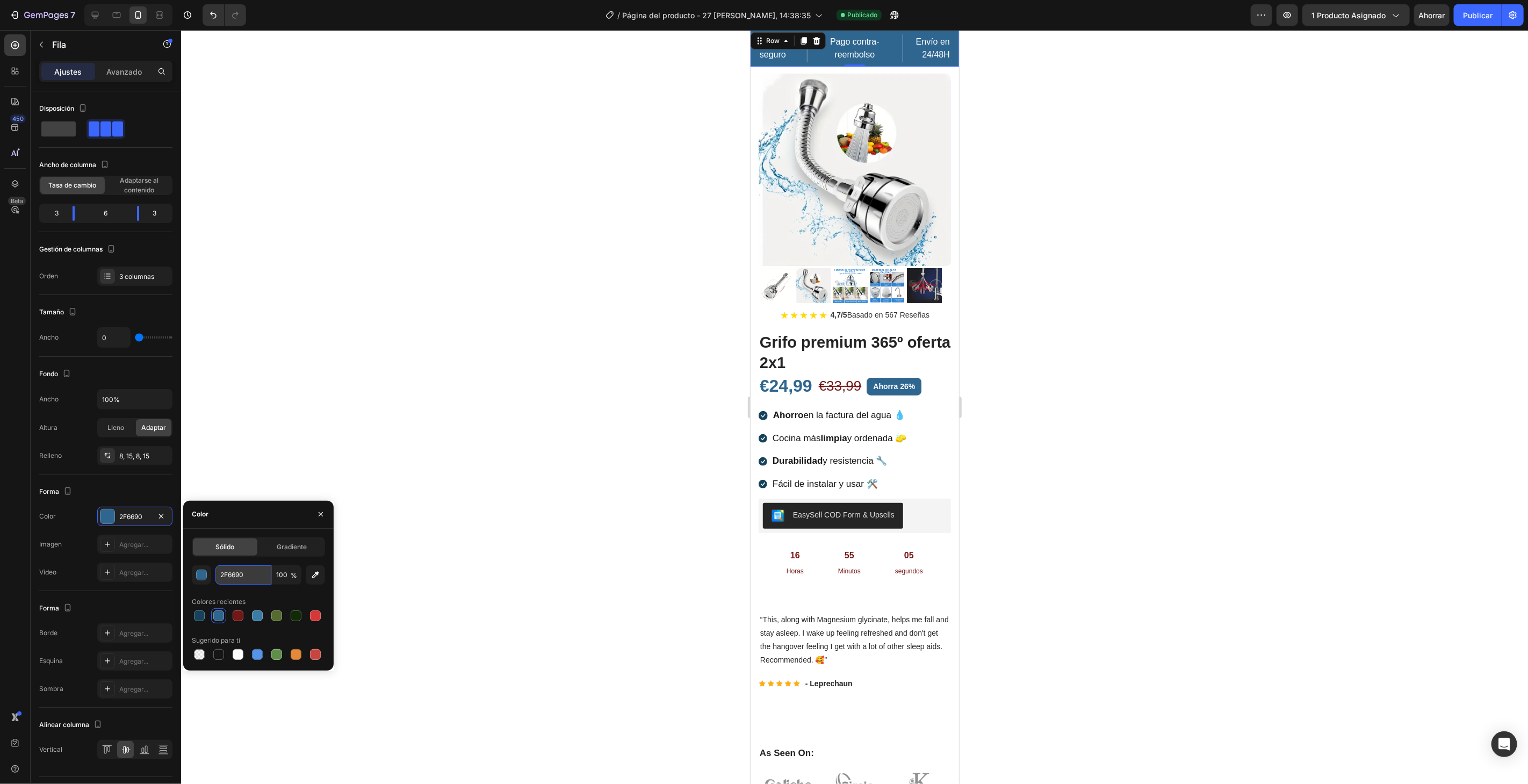
click at [241, 574] on input "2F6690" at bounding box center [243, 575] width 56 height 20
paste input "2f6690"
type input "2f6690"
click at [410, 496] on div at bounding box center [854, 407] width 1347 height 754
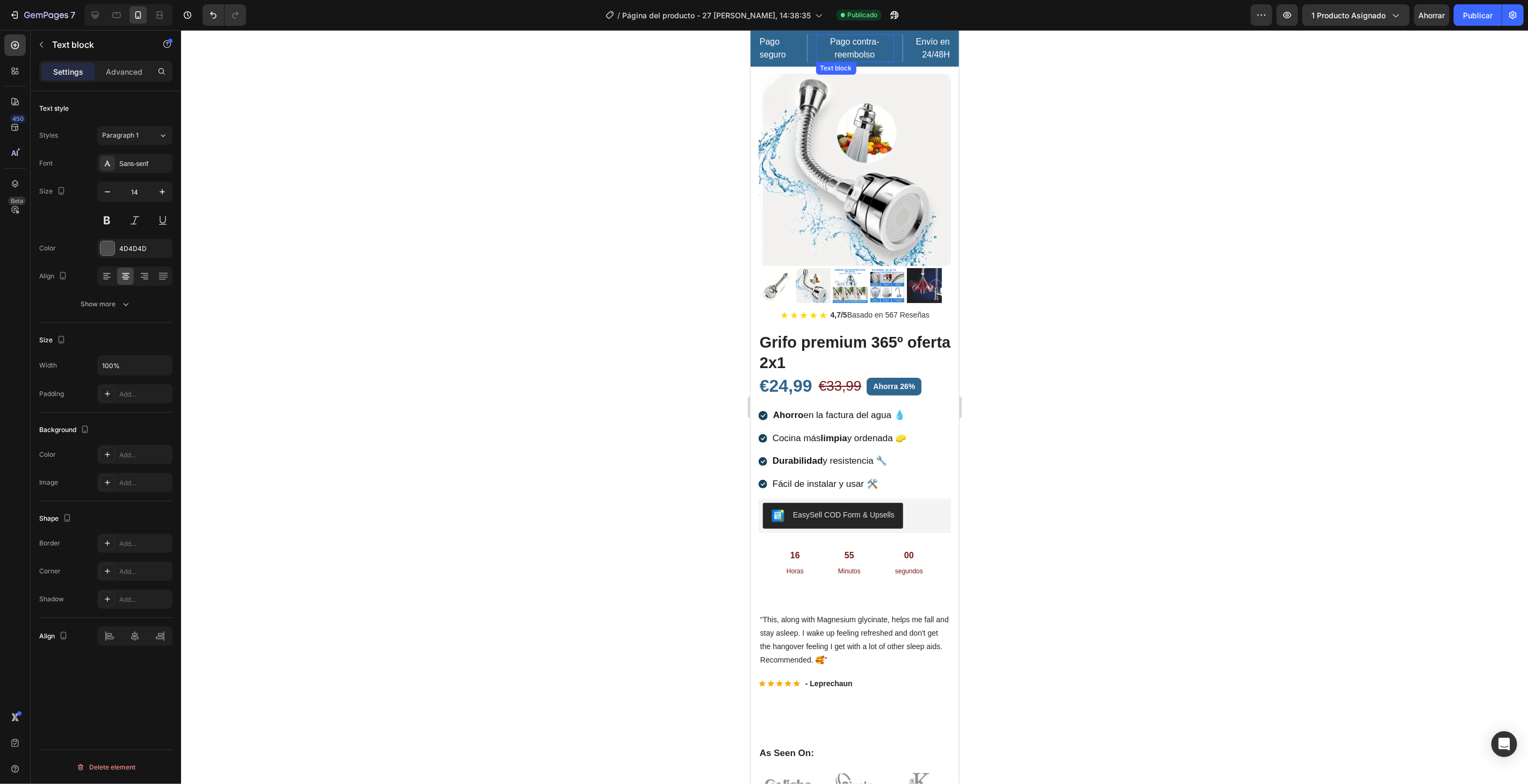
click at [879, 47] on p "Pago contra-" at bounding box center [855, 42] width 76 height 13
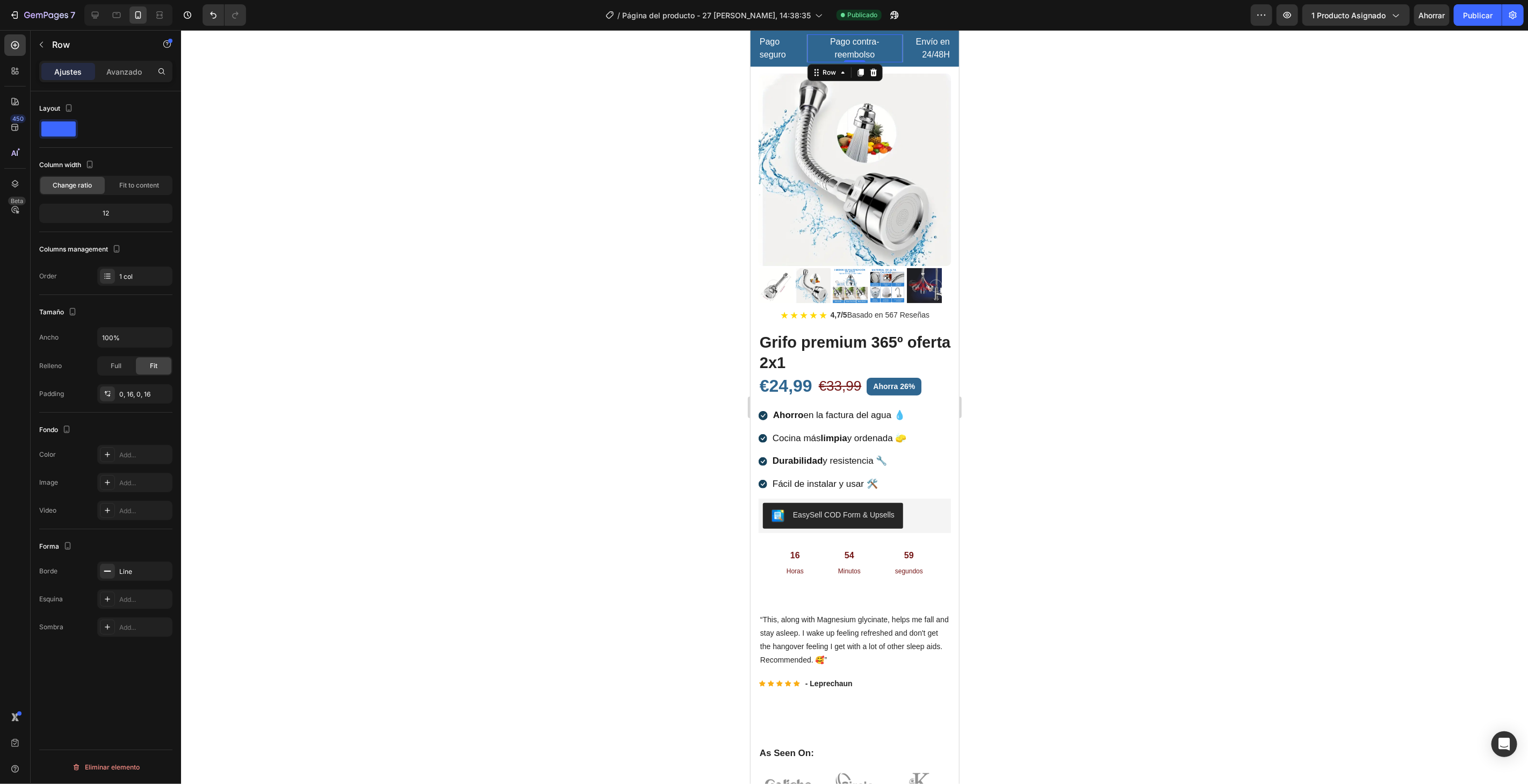
drag, startPoint x: 892, startPoint y: 42, endPoint x: 895, endPoint y: 35, distance: 7.6
click at [892, 41] on div "Pago contra- reembolso Text block Row 0" at bounding box center [855, 47] width 96 height 28
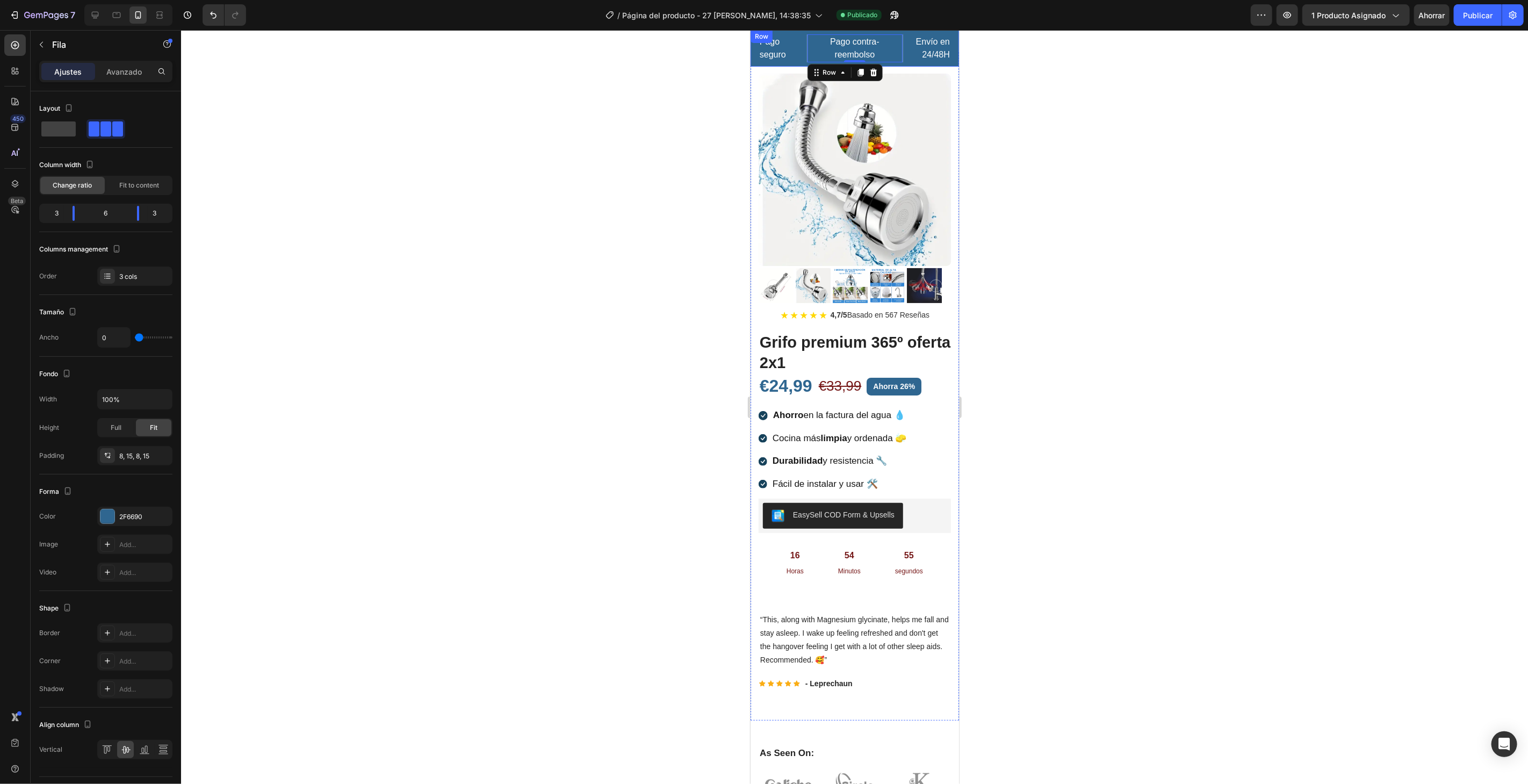
click at [901, 31] on div "Pago seguro Text block Pago contra- reembolso Text block Row 0 Envío en 24/48H …" at bounding box center [854, 48] width 208 height 37
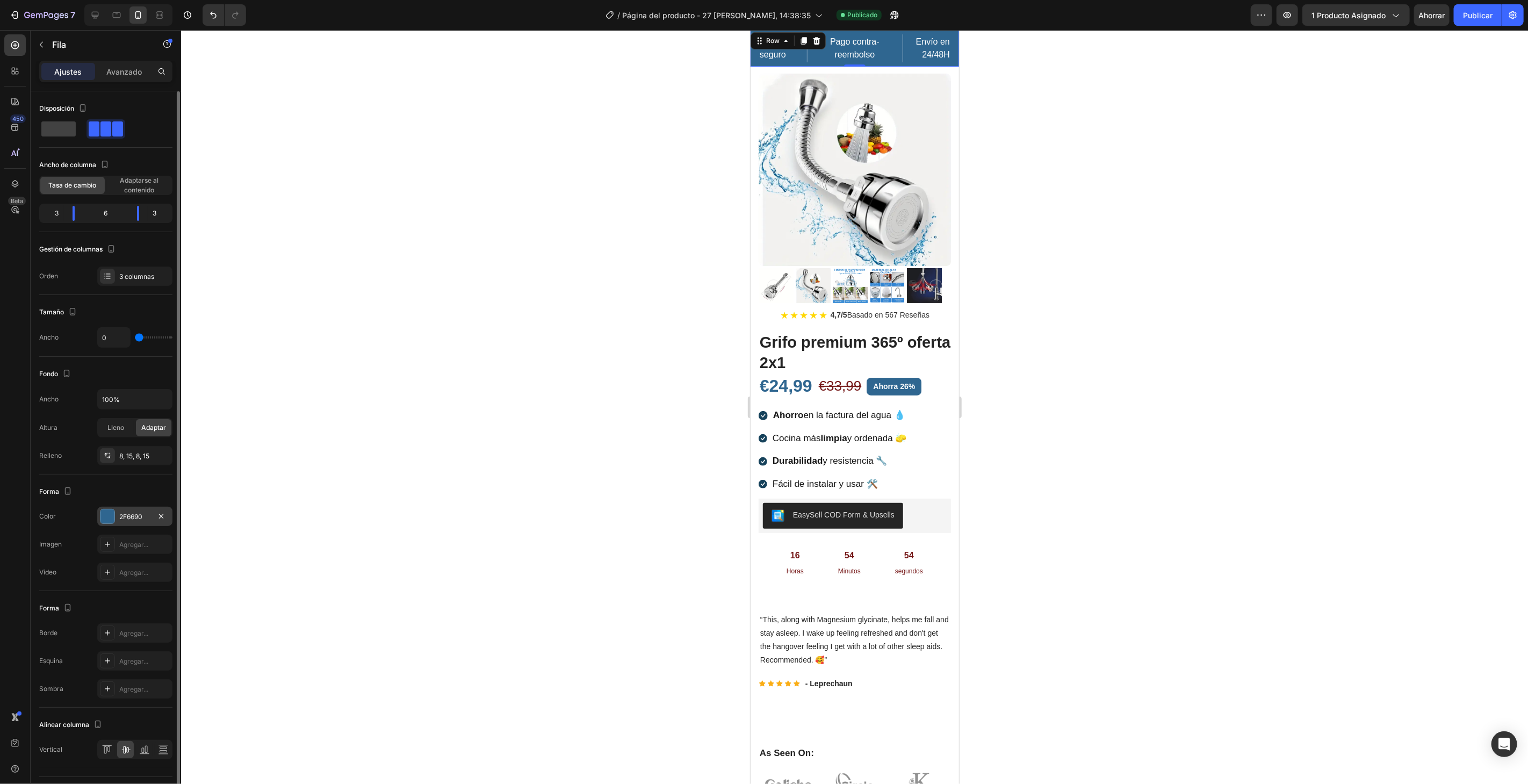
click at [113, 511] on div at bounding box center [107, 517] width 14 height 14
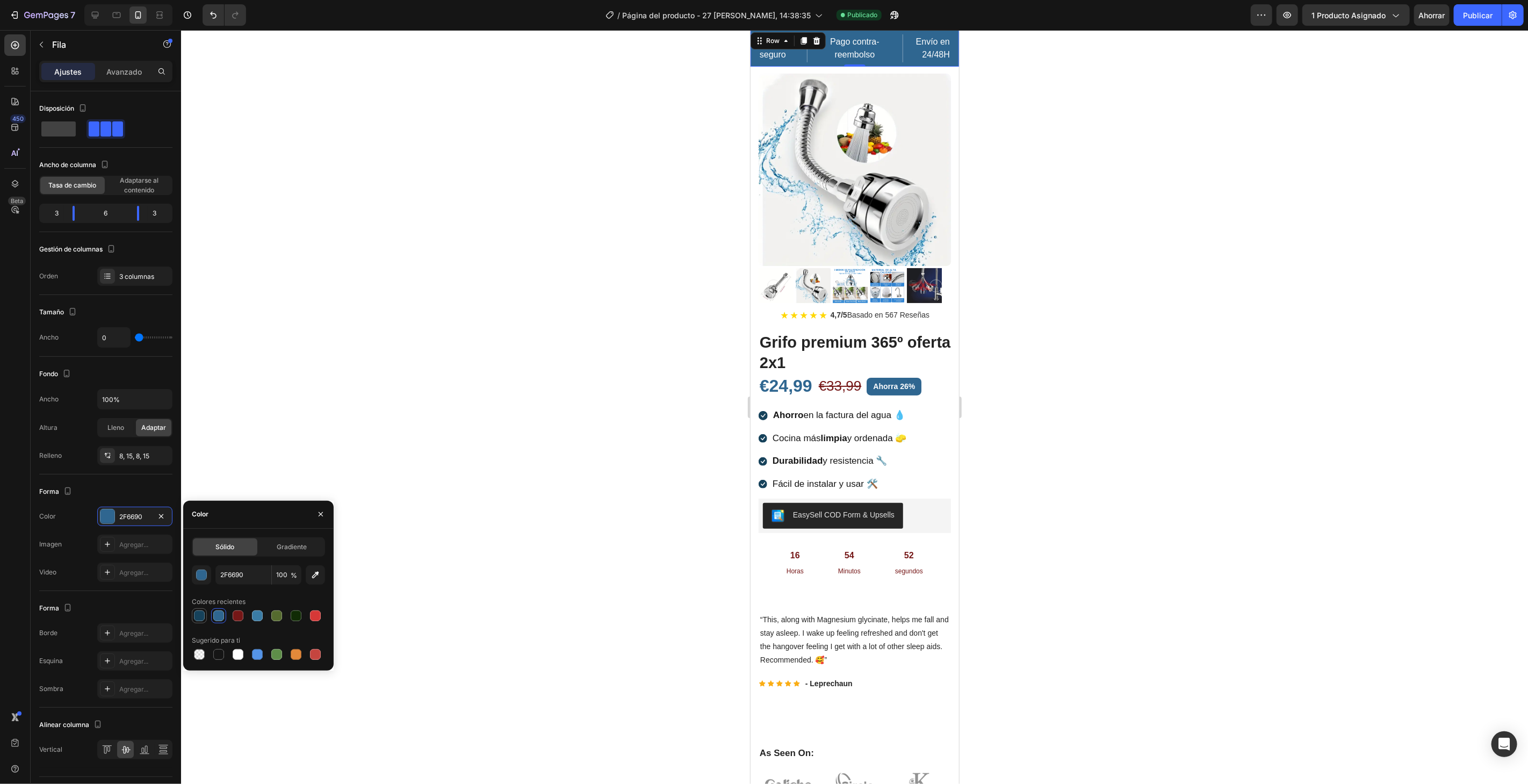
click at [204, 613] on div at bounding box center [199, 616] width 11 height 11
type input "16425B"
click at [256, 568] on input "16425B" at bounding box center [243, 575] width 56 height 20
paste input "014f86"
type input "014f86"
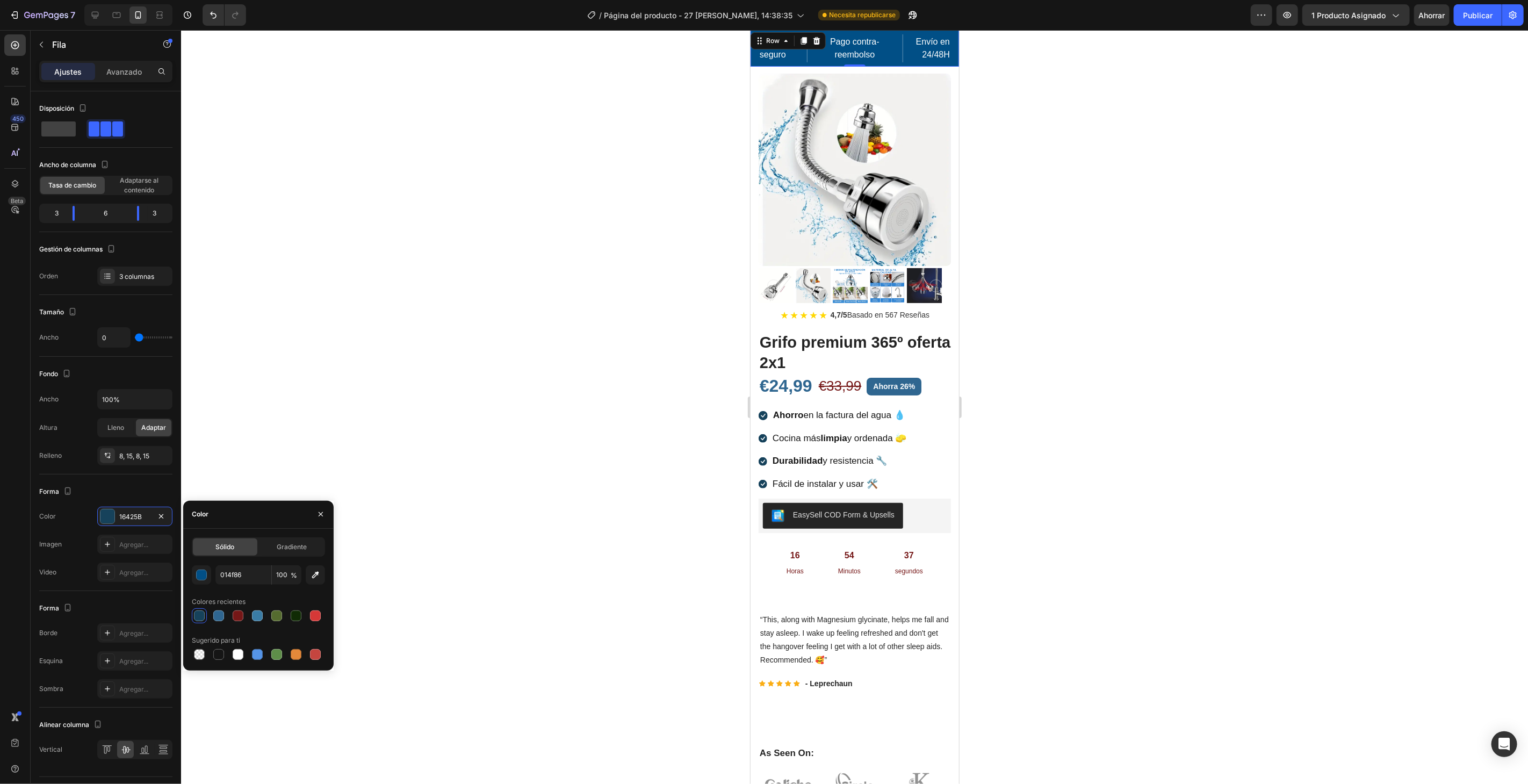
click at [525, 158] on div at bounding box center [854, 407] width 1347 height 754
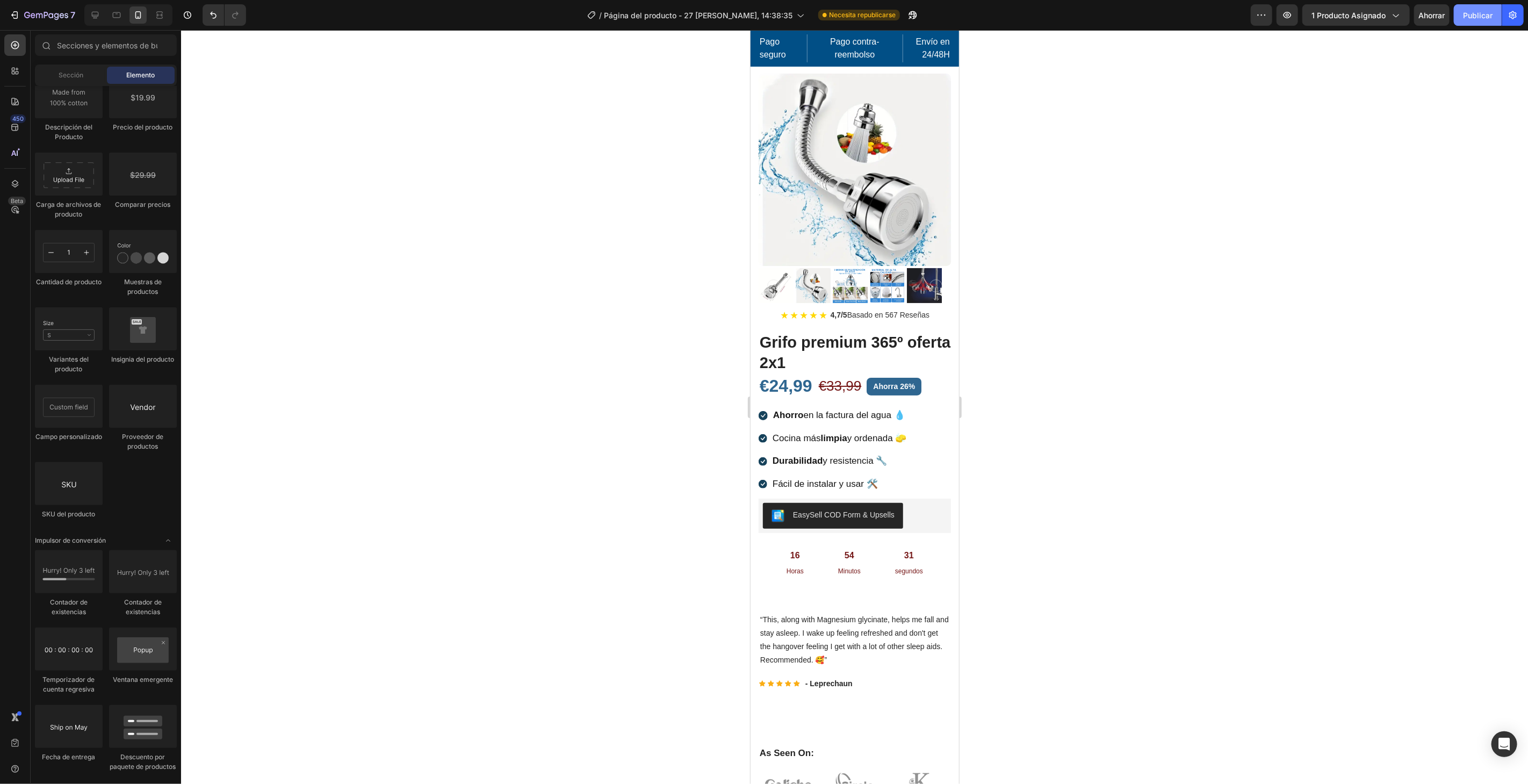
click at [1483, 8] on button "Publicar" at bounding box center [1478, 15] width 48 height 21
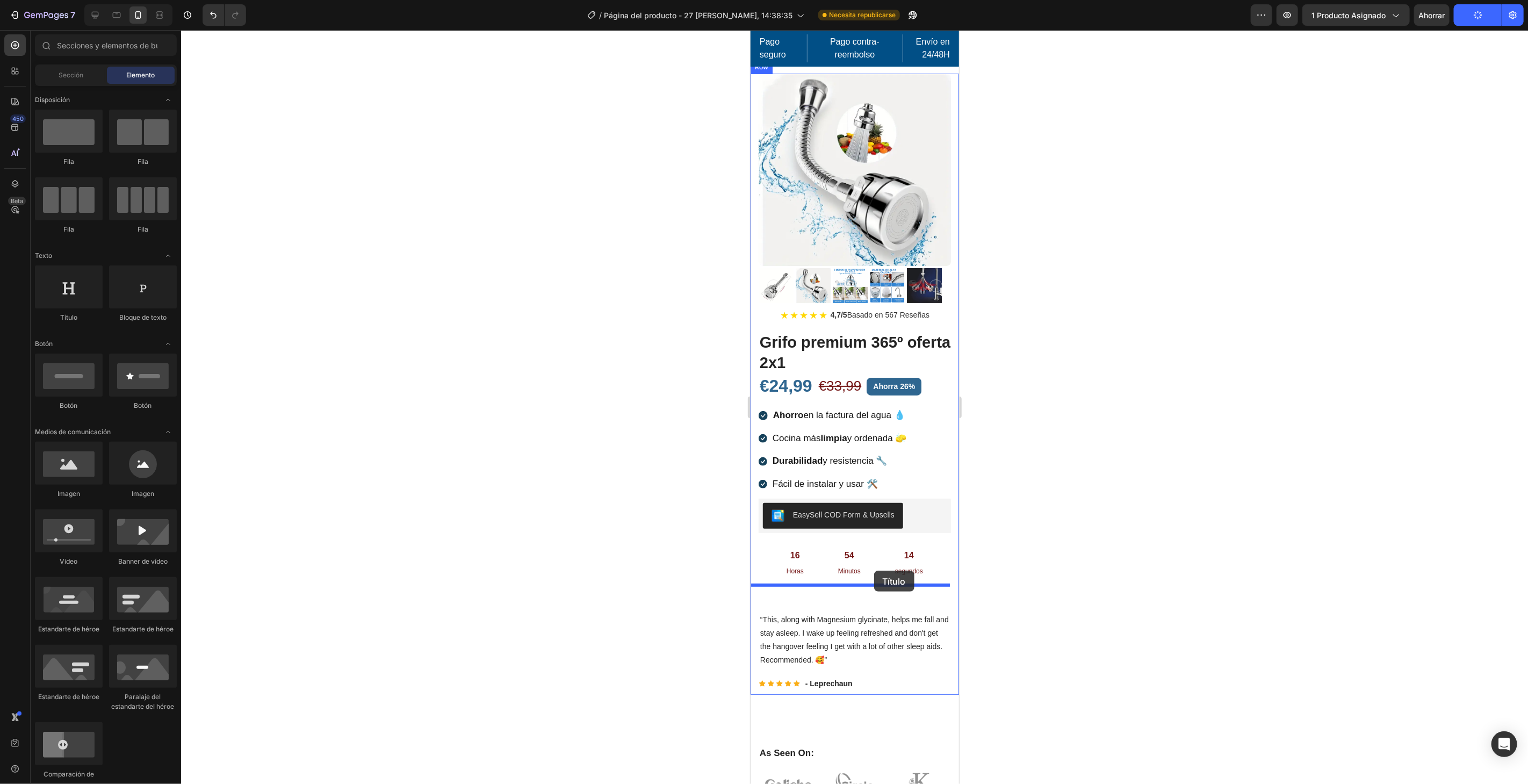
drag, startPoint x: 807, startPoint y: 319, endPoint x: 874, endPoint y: 570, distance: 259.8
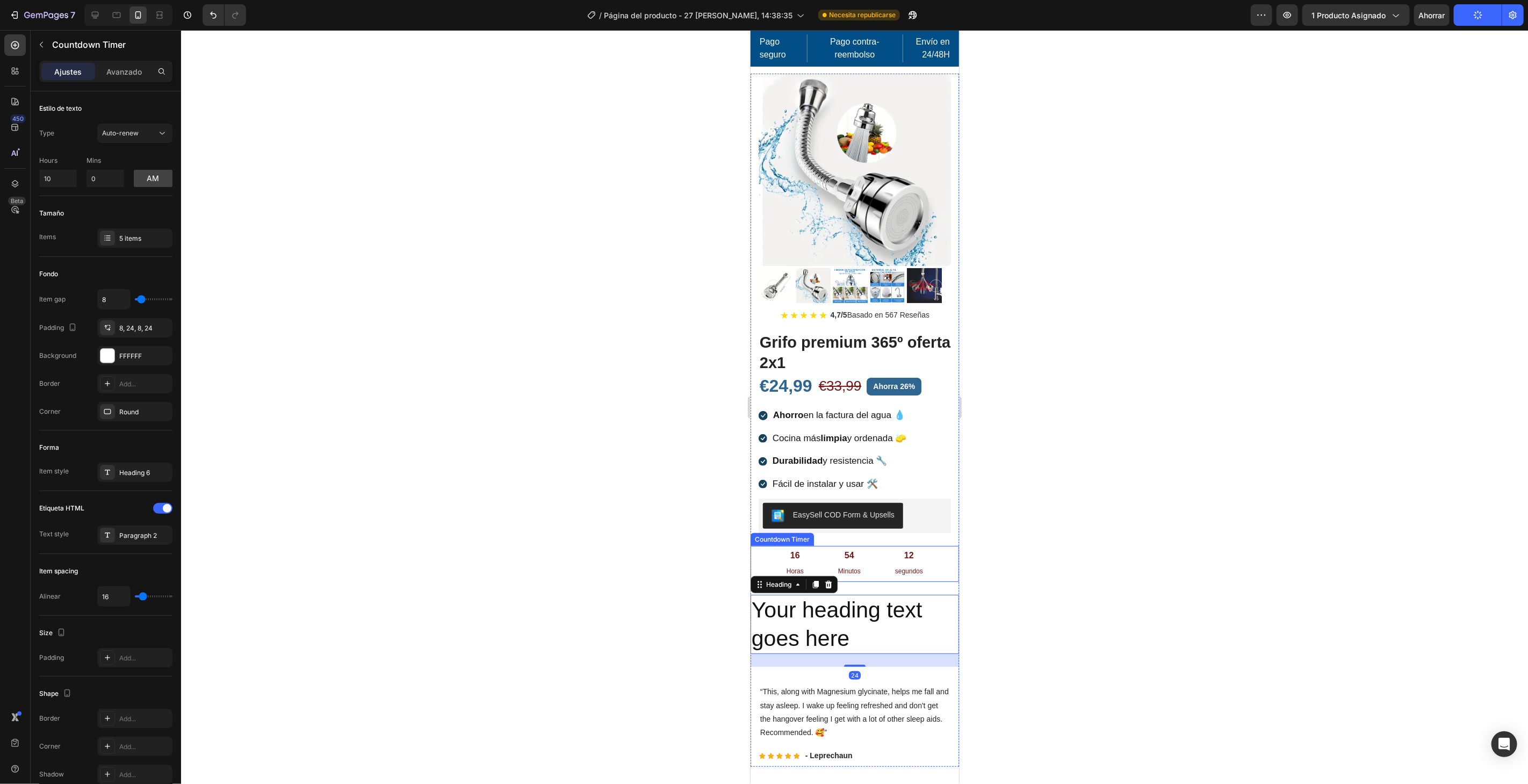
click at [932, 560] on div "16 Horas 54 Minutos 12 segundos" at bounding box center [854, 563] width 208 height 36
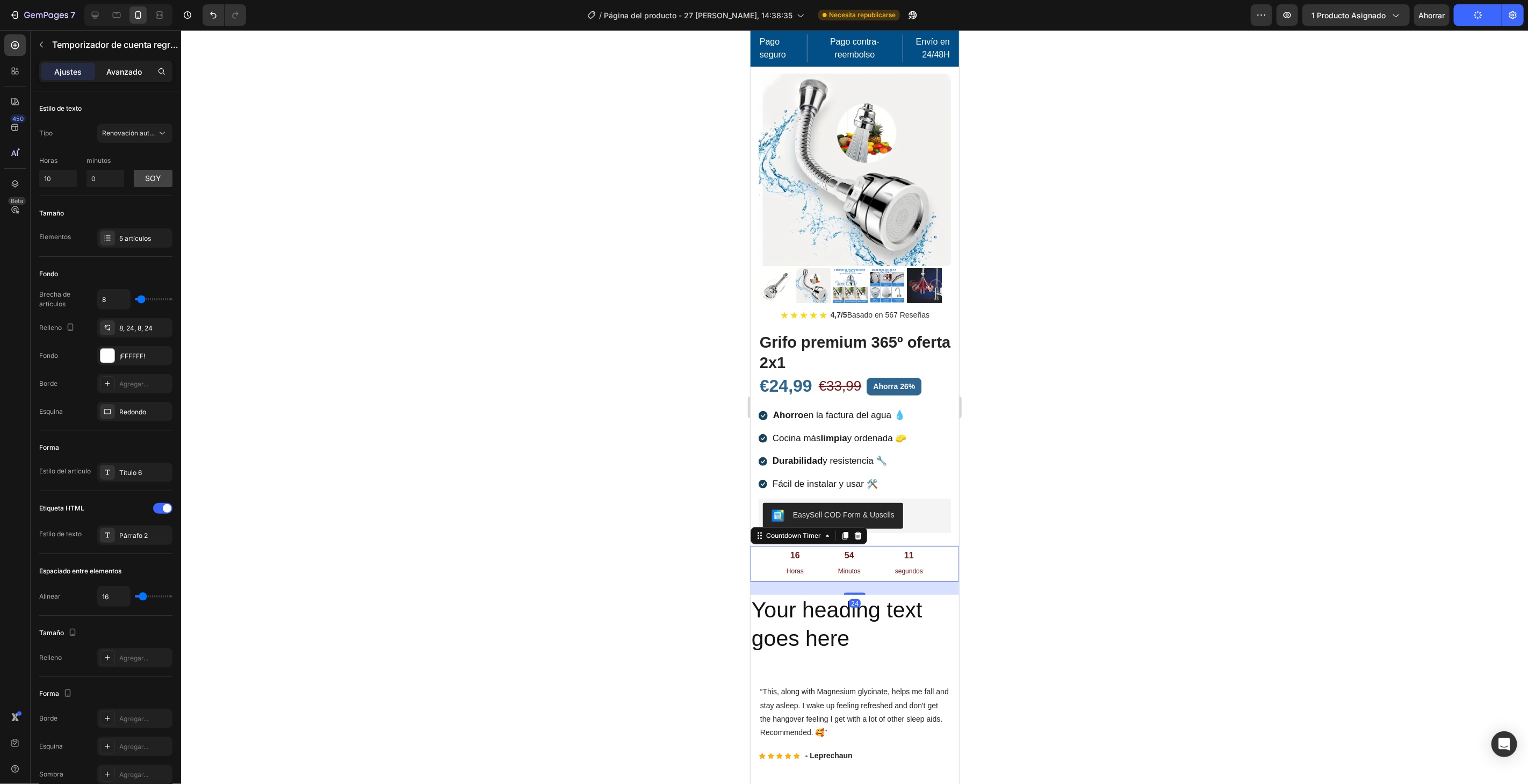
click at [118, 67] on font "Avanzado" at bounding box center [124, 71] width 36 height 9
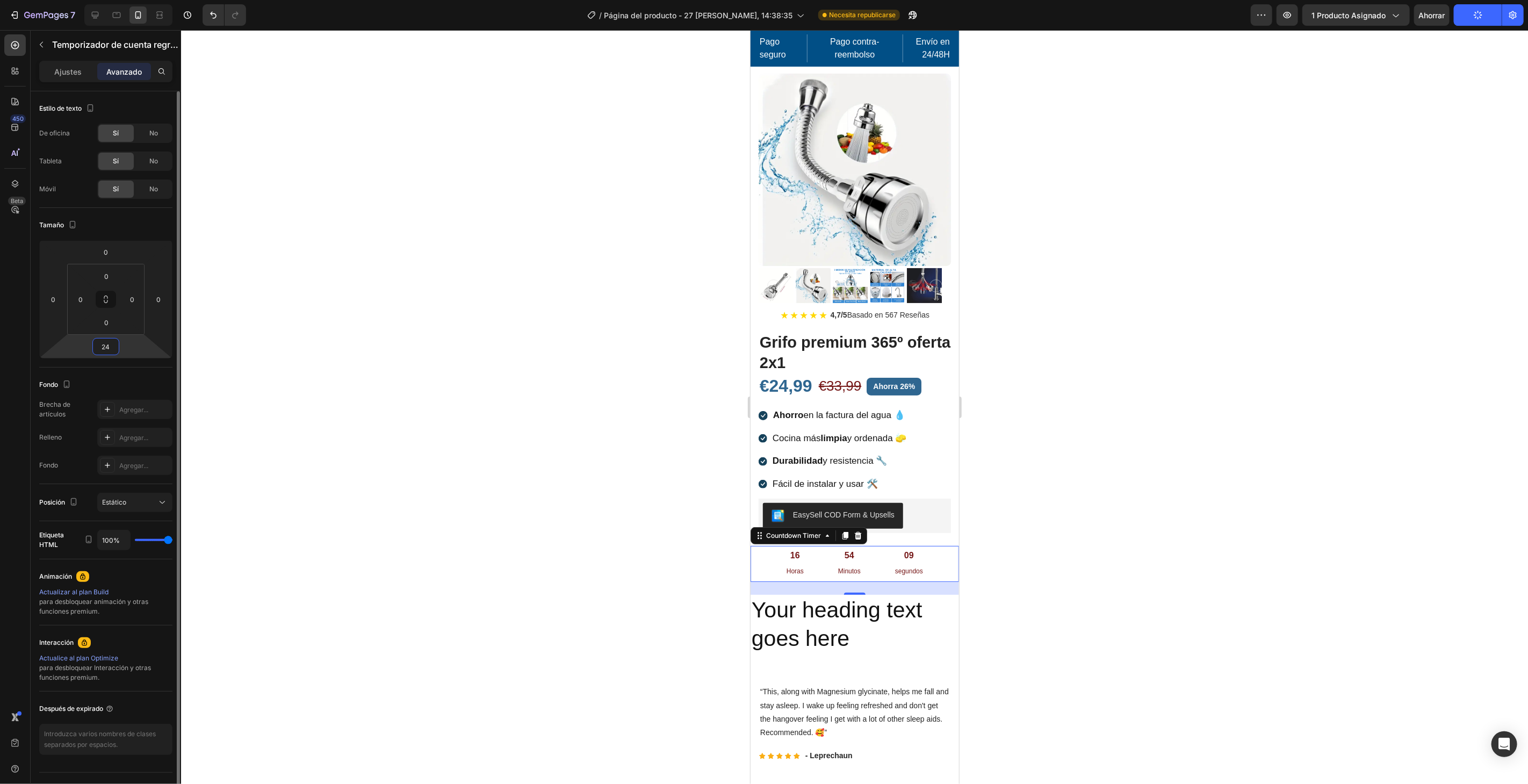
click at [112, 350] on input "24" at bounding box center [106, 346] width 21 height 16
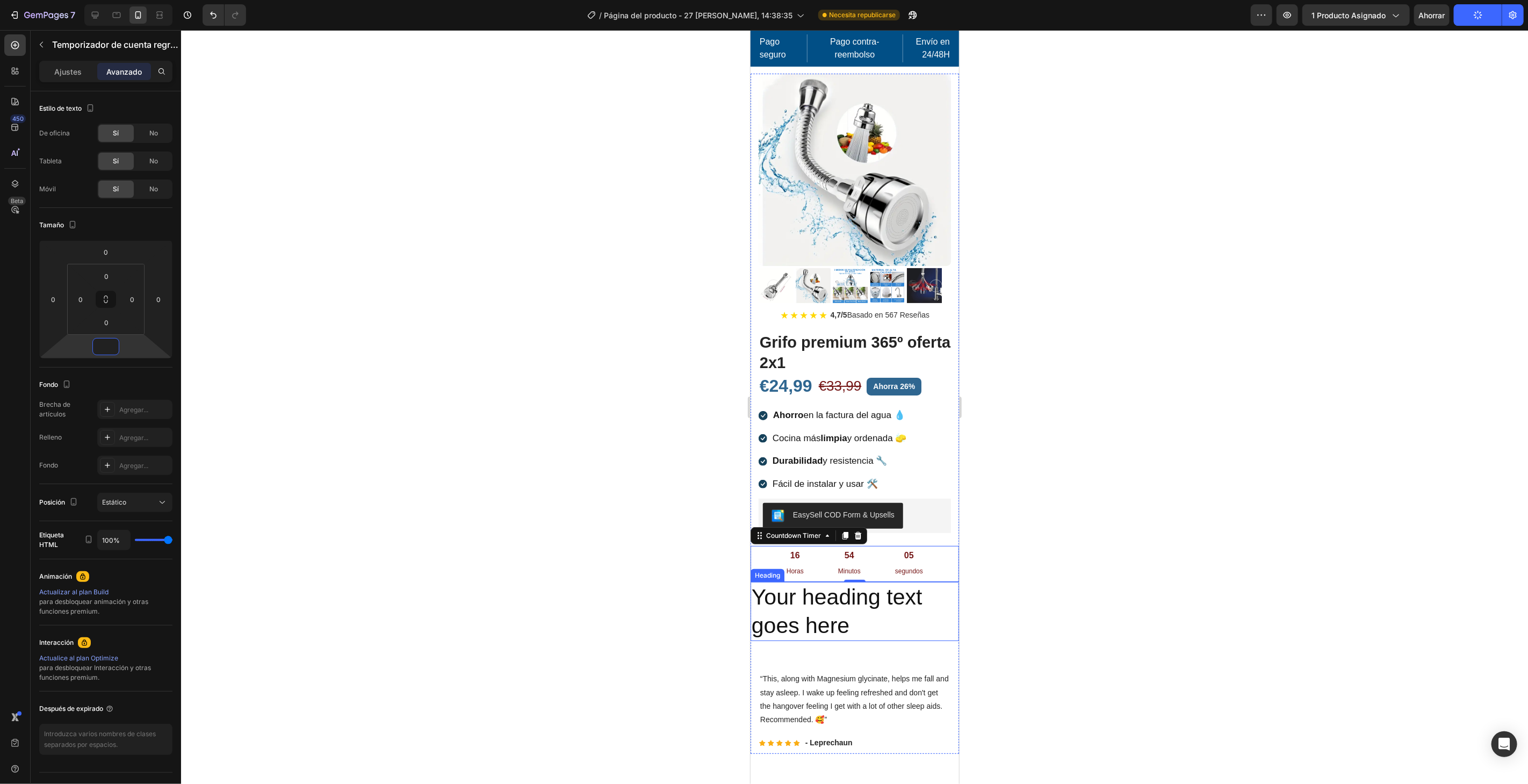
drag, startPoint x: 833, startPoint y: 629, endPoint x: 836, endPoint y: 607, distance: 22.2
click at [833, 627] on h2 "Your heading text goes here" at bounding box center [854, 611] width 208 height 60
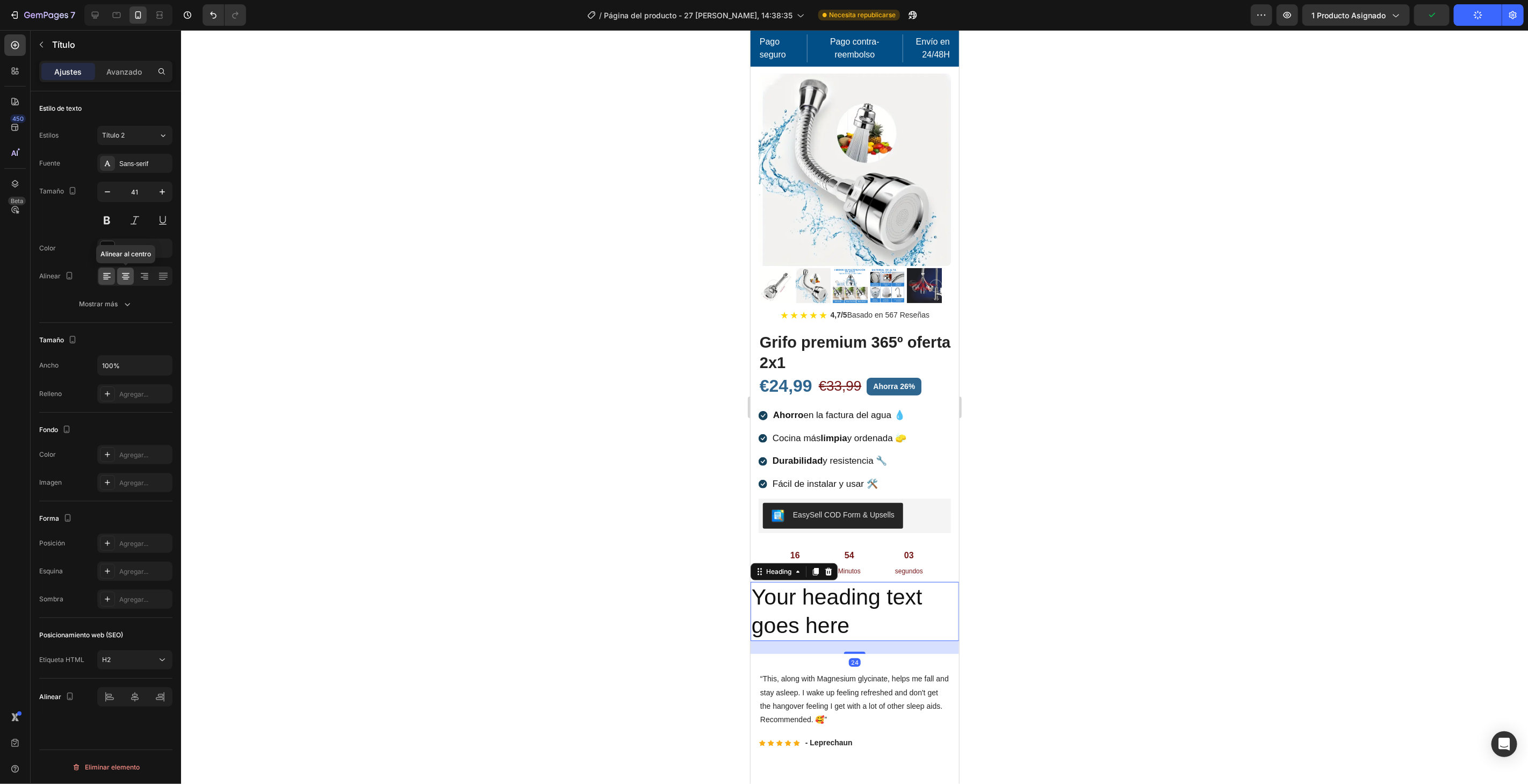
click at [122, 273] on icon at bounding box center [126, 276] width 11 height 11
click at [909, 616] on h2 "Your heading text goes here" at bounding box center [854, 611] width 208 height 60
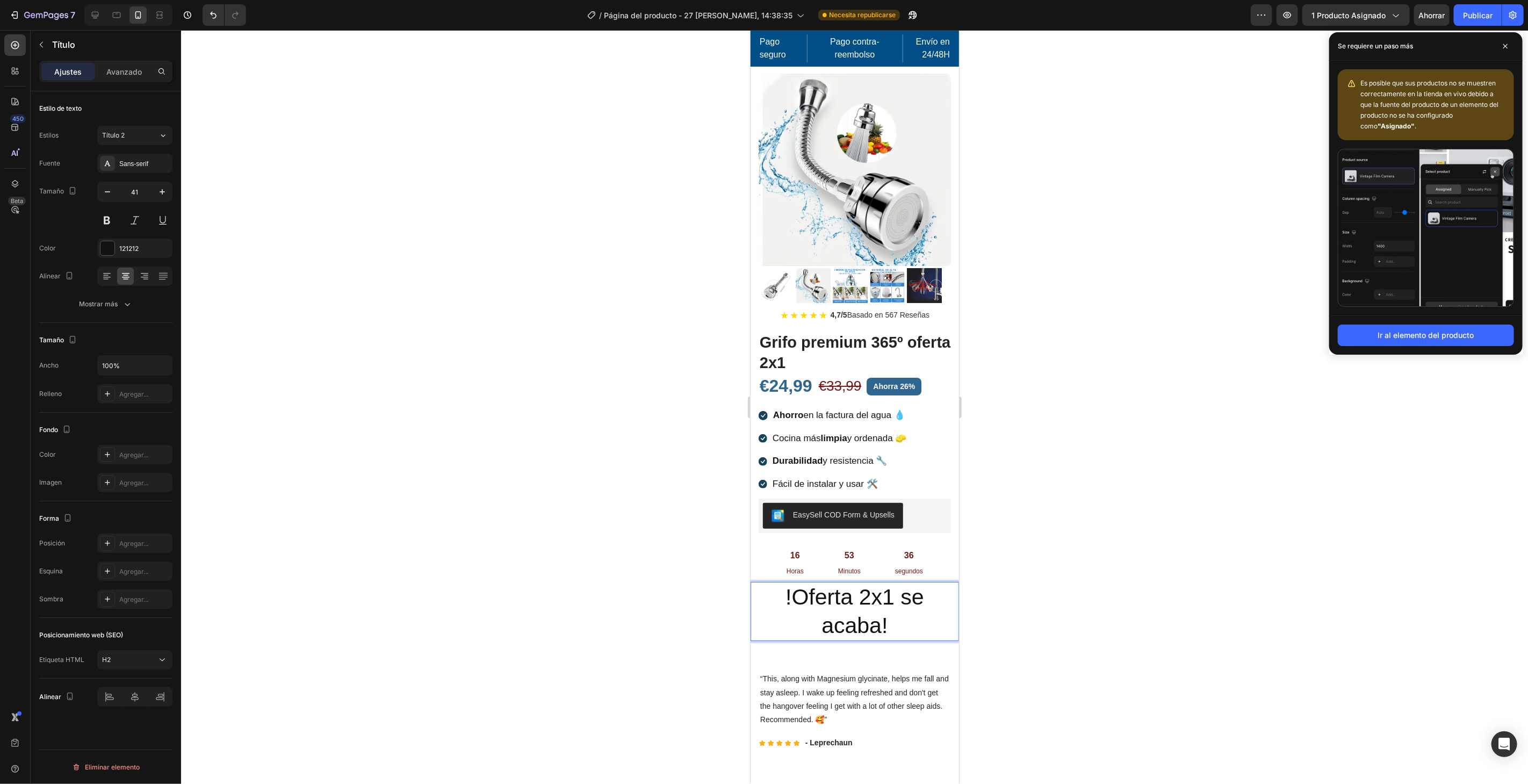
click at [790, 591] on p "!Oferta 2x1 se acaba!" at bounding box center [854, 611] width 206 height 58
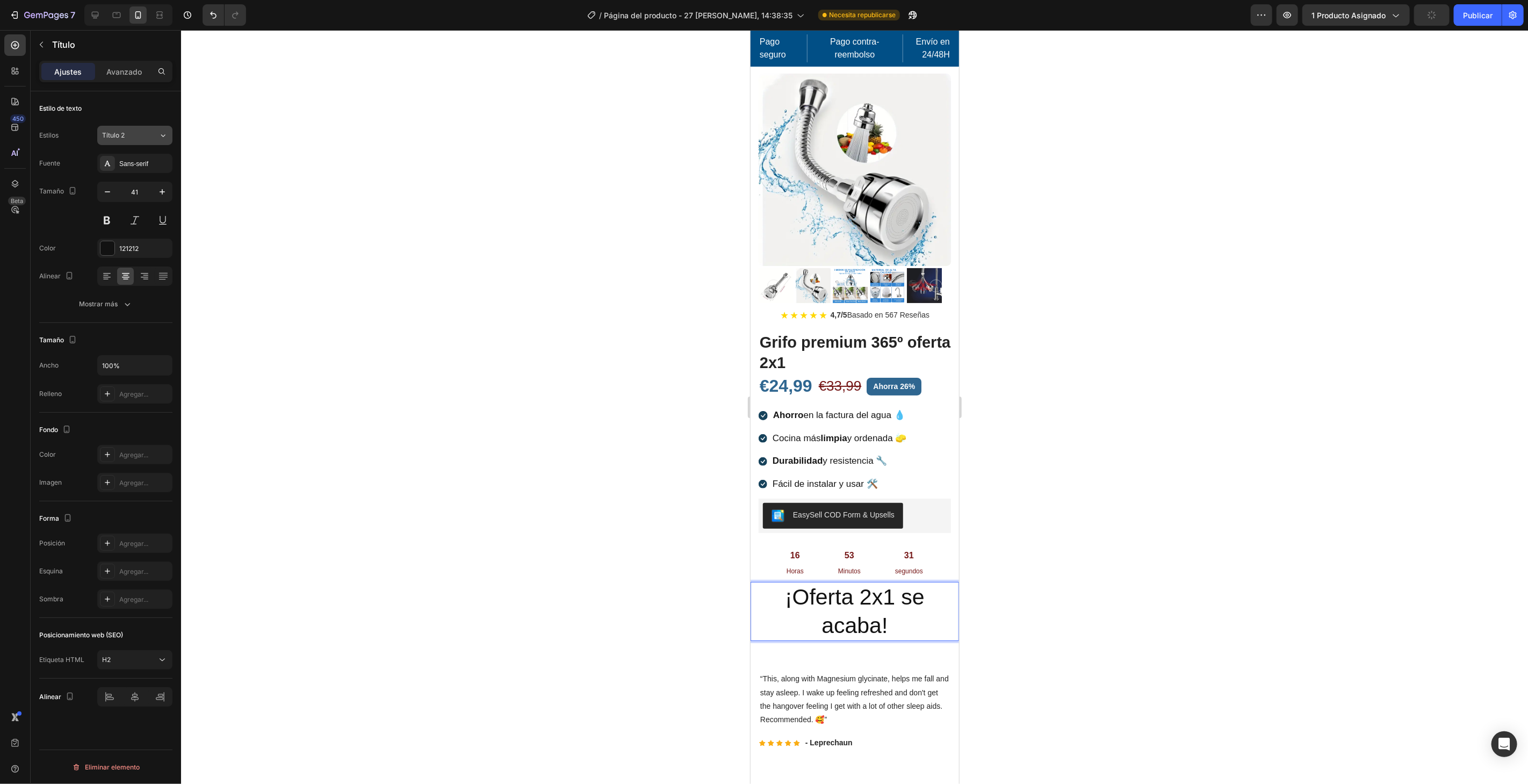
click at [151, 138] on div "Título 2" at bounding box center [130, 135] width 56 height 9
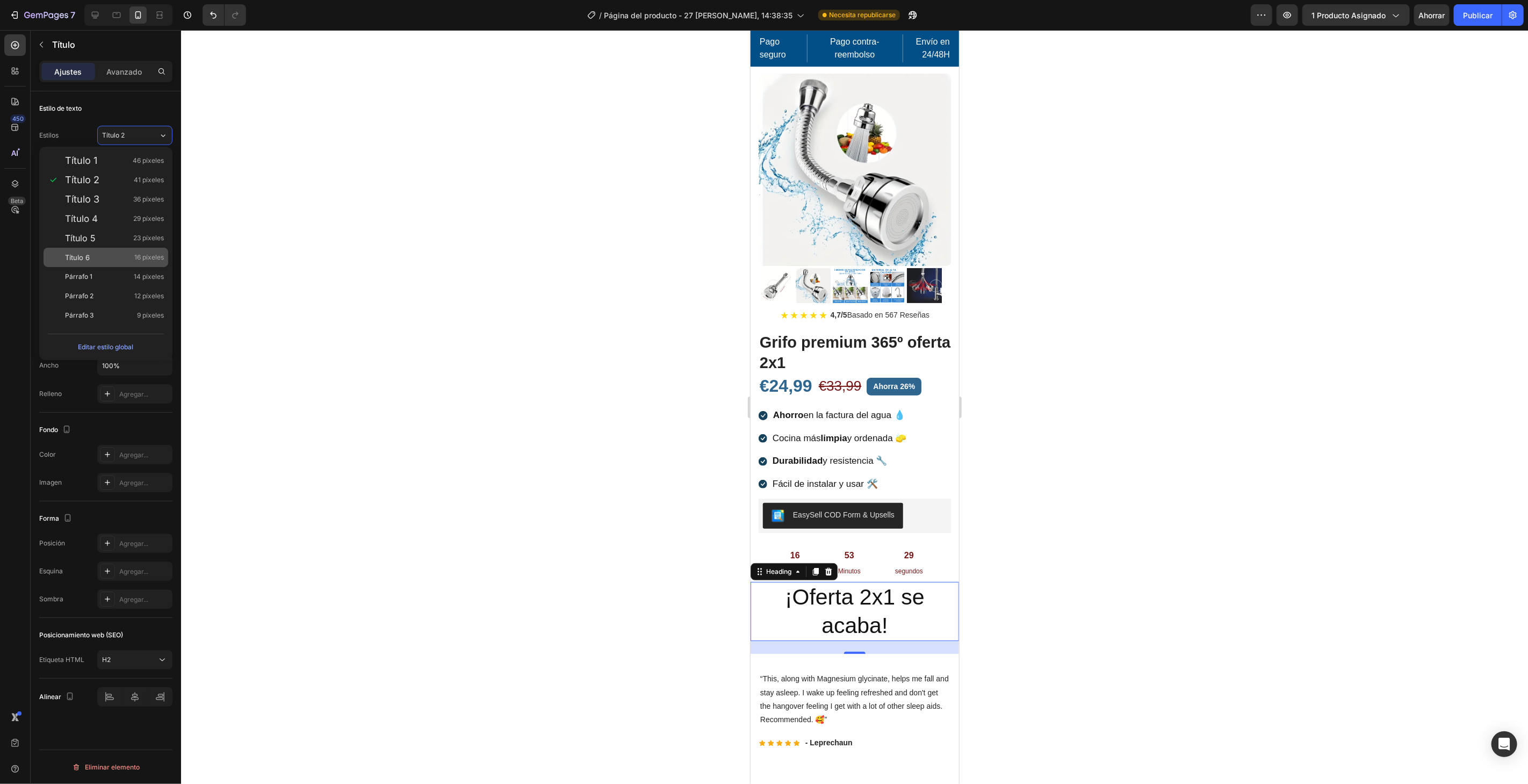
click at [110, 252] on div "Título 6 16 píxeles" at bounding box center [106, 257] width 125 height 20
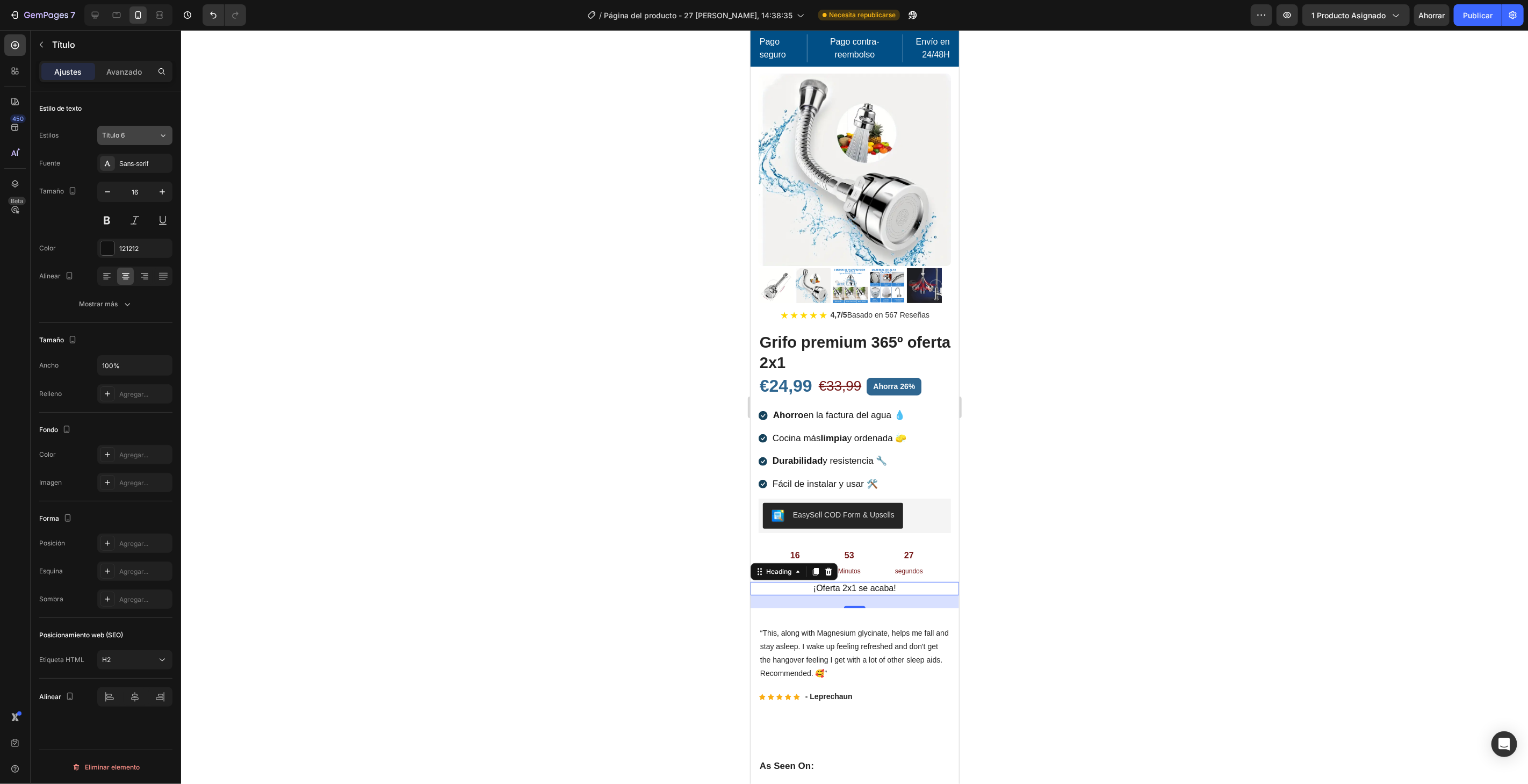
click at [125, 131] on div "Título 6" at bounding box center [123, 135] width 43 height 9
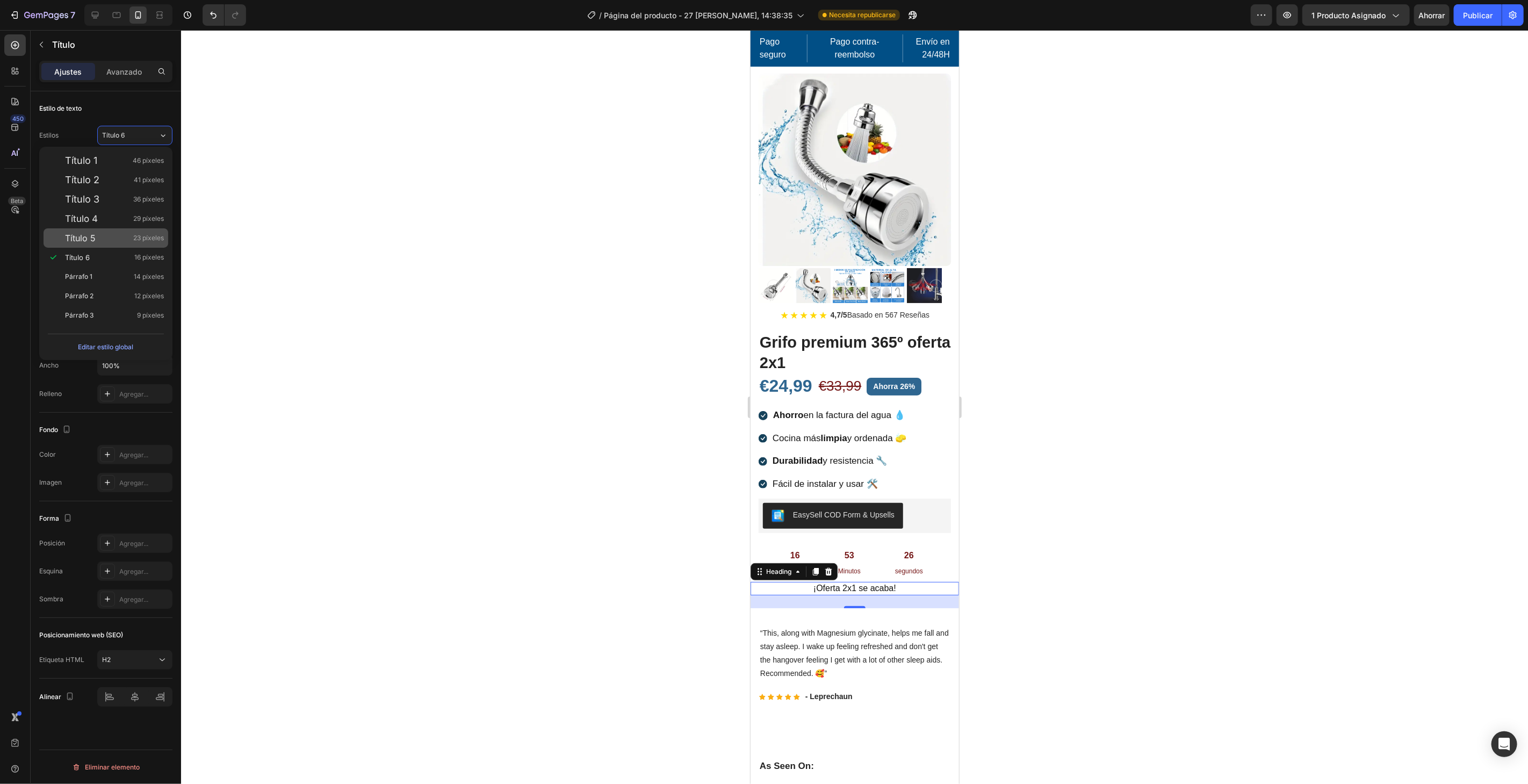
click at [128, 241] on div "Título 5 23 píxeles" at bounding box center [114, 238] width 99 height 11
type input "23"
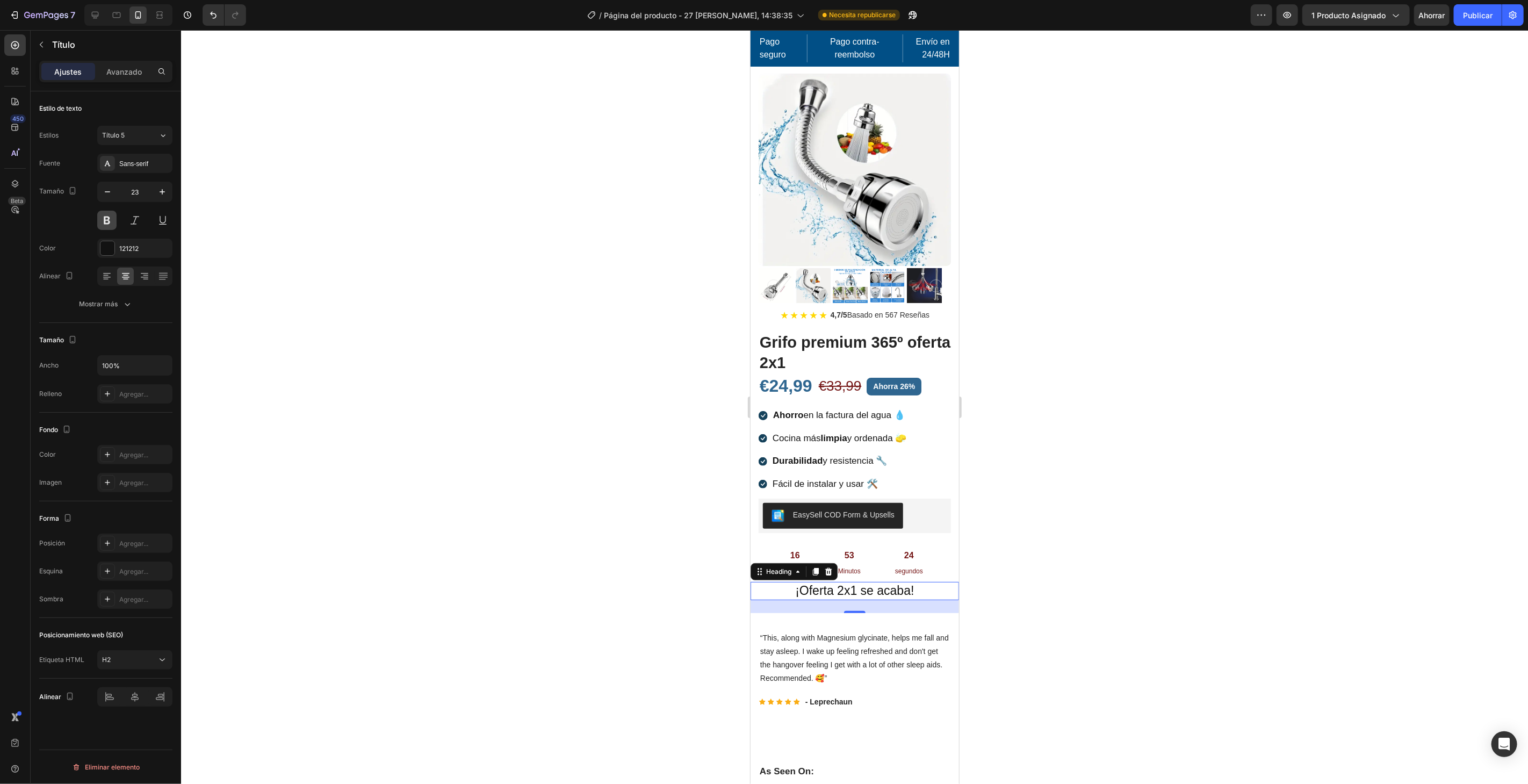
click at [105, 219] on button at bounding box center [107, 220] width 20 height 20
click at [110, 250] on div at bounding box center [107, 248] width 14 height 14
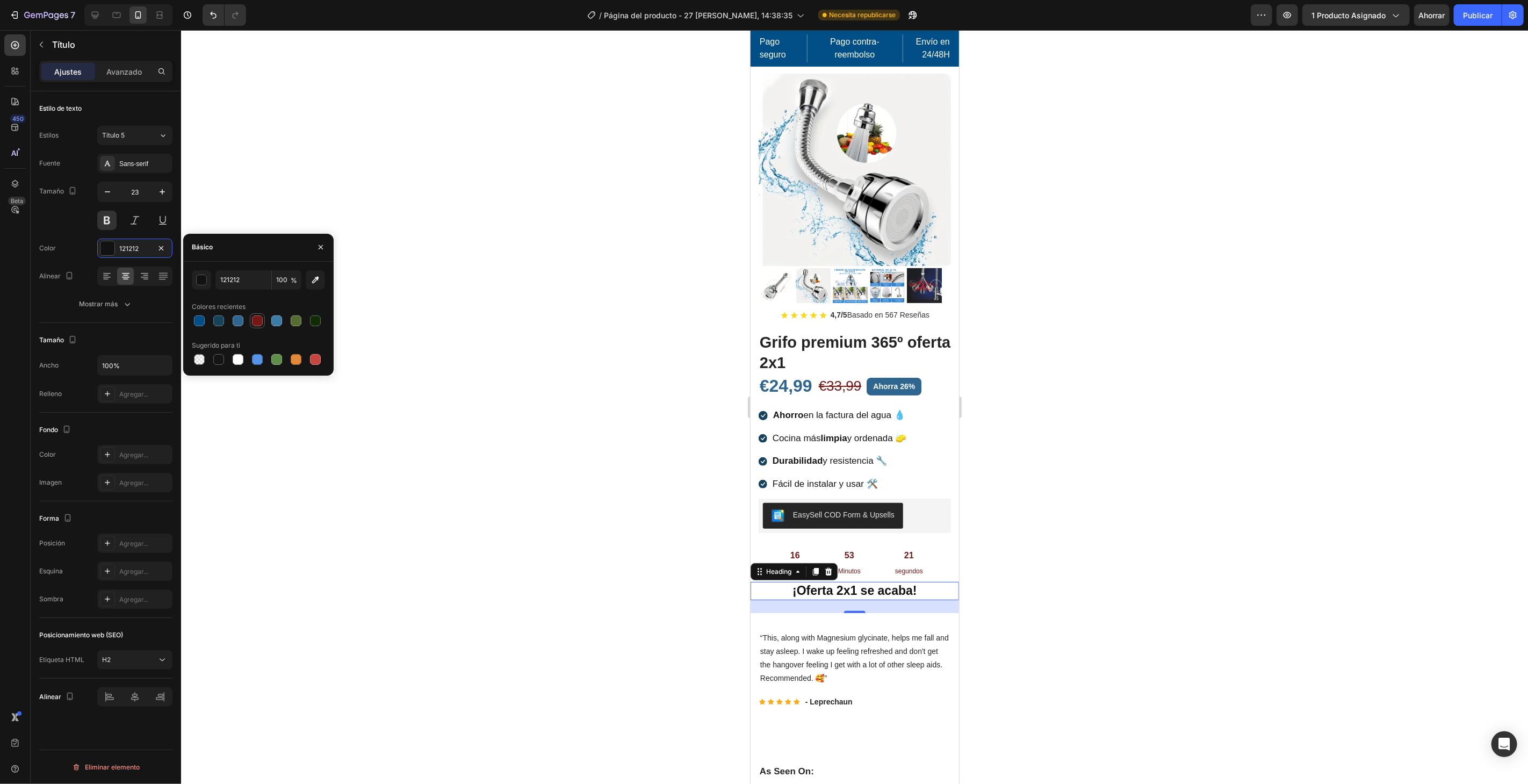
drag, startPoint x: 256, startPoint y: 321, endPoint x: 260, endPoint y: 313, distance: 8.9
click at [255, 321] on div at bounding box center [257, 321] width 11 height 11
click at [319, 364] on div at bounding box center [316, 359] width 13 height 13
type input "C5453F"
click at [516, 262] on div at bounding box center [854, 407] width 1347 height 754
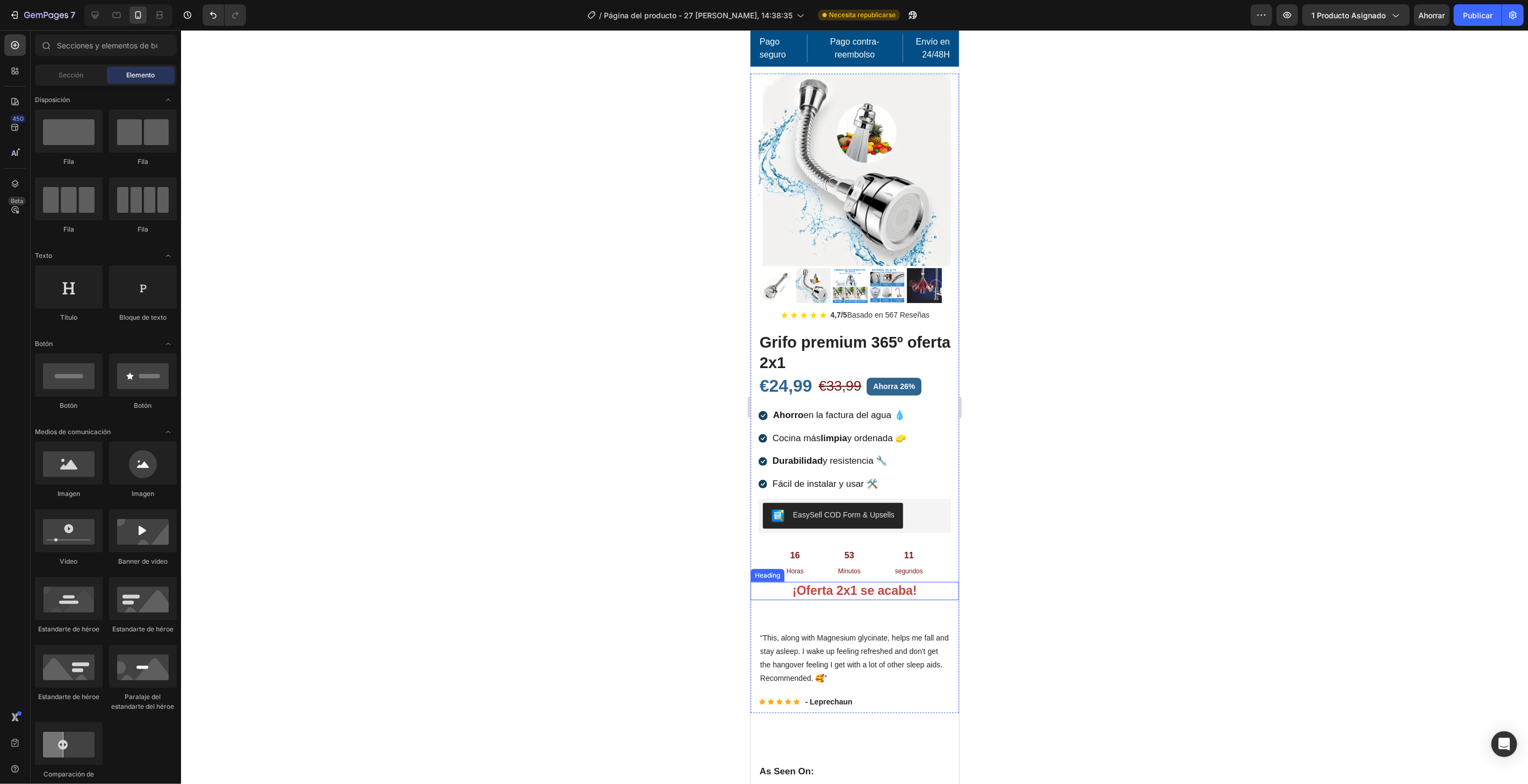
click at [870, 582] on p "¡Oferta 2x1 se acaba!" at bounding box center [854, 590] width 206 height 16
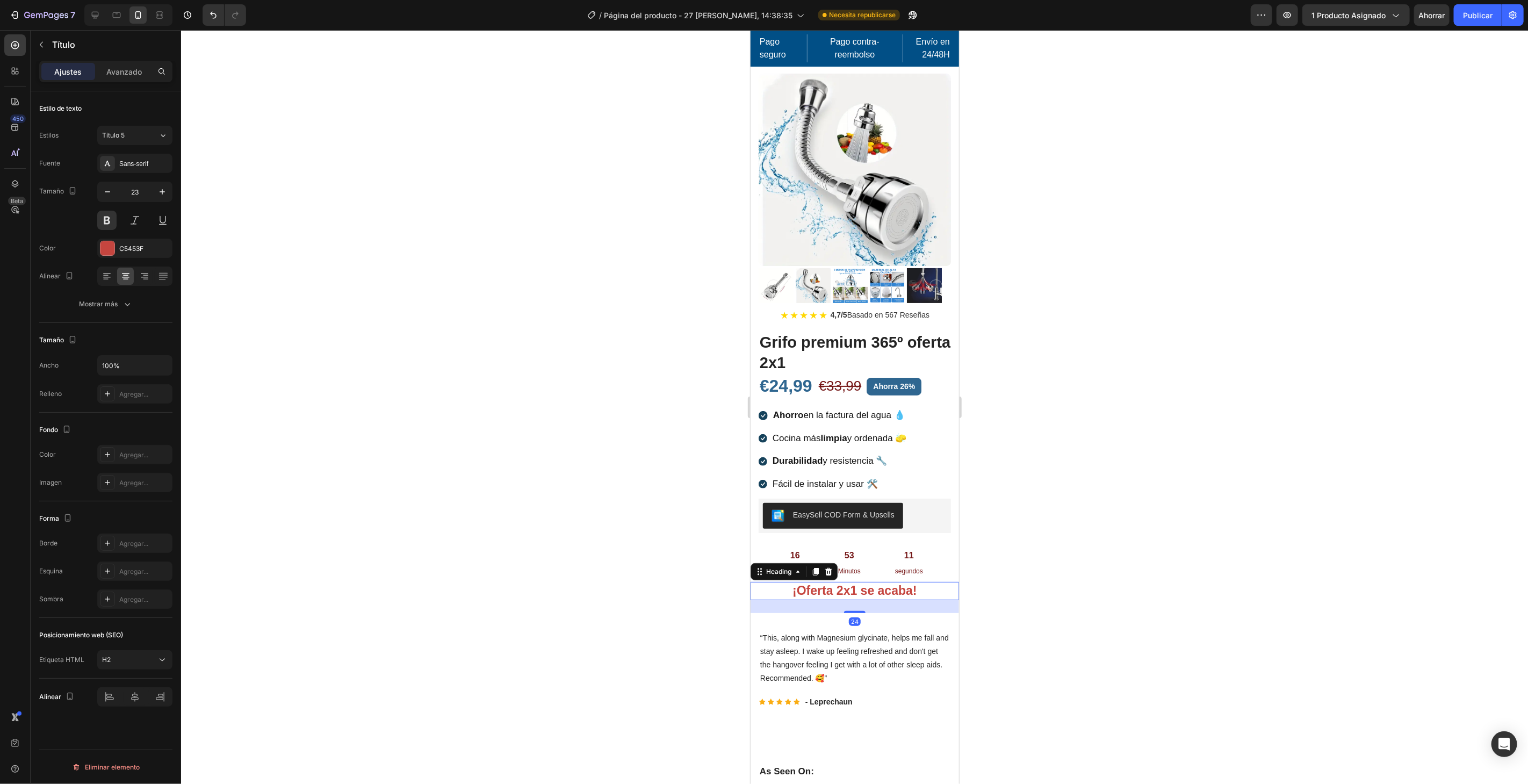
click at [1179, 468] on div at bounding box center [854, 407] width 1347 height 754
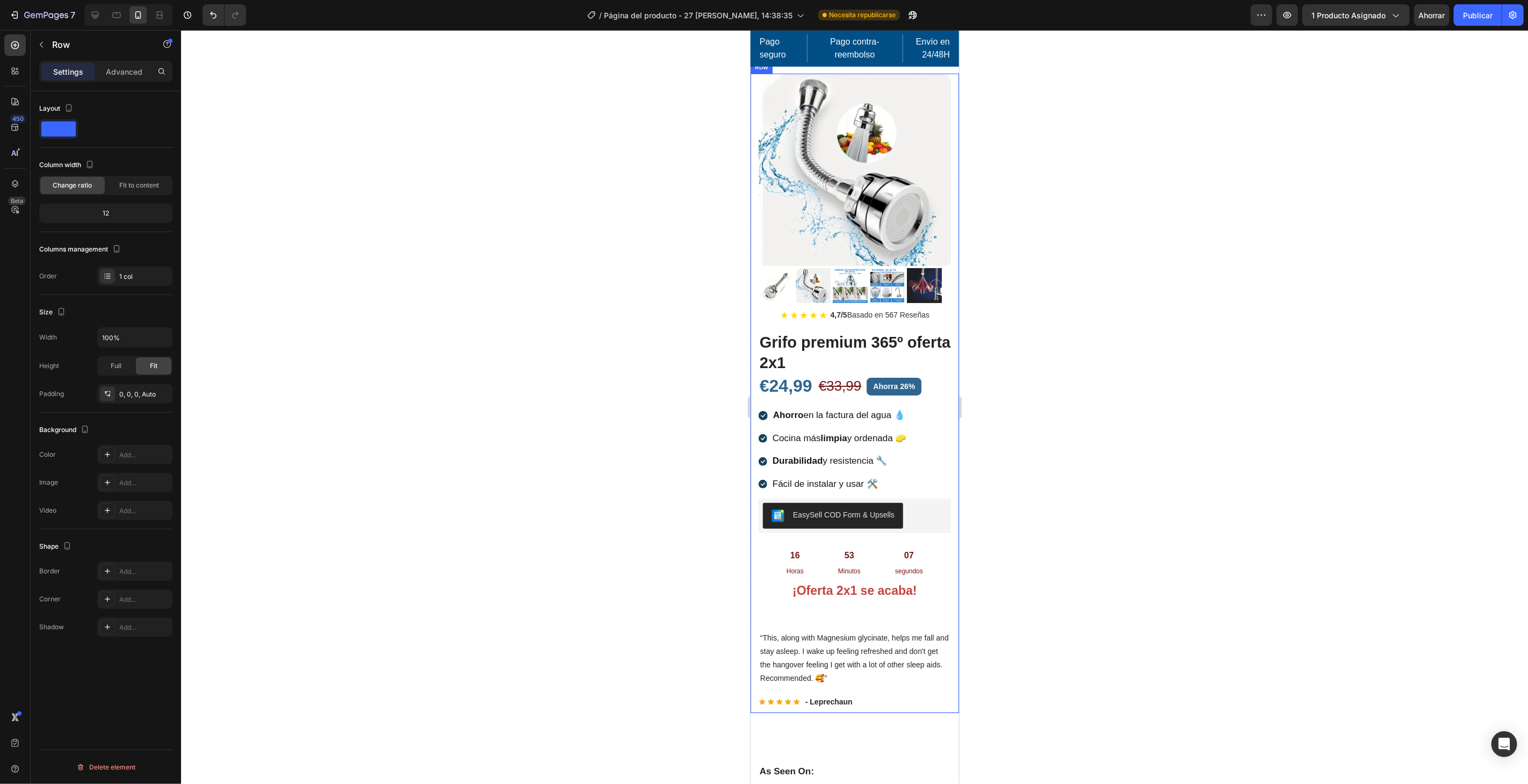
click at [858, 597] on div "(P) Images & Gallery ★ ★ ★ ★ ★ 4,7/5 Basado en 567 Reseñas Custom Code Grifo pr…" at bounding box center [854, 393] width 208 height 639
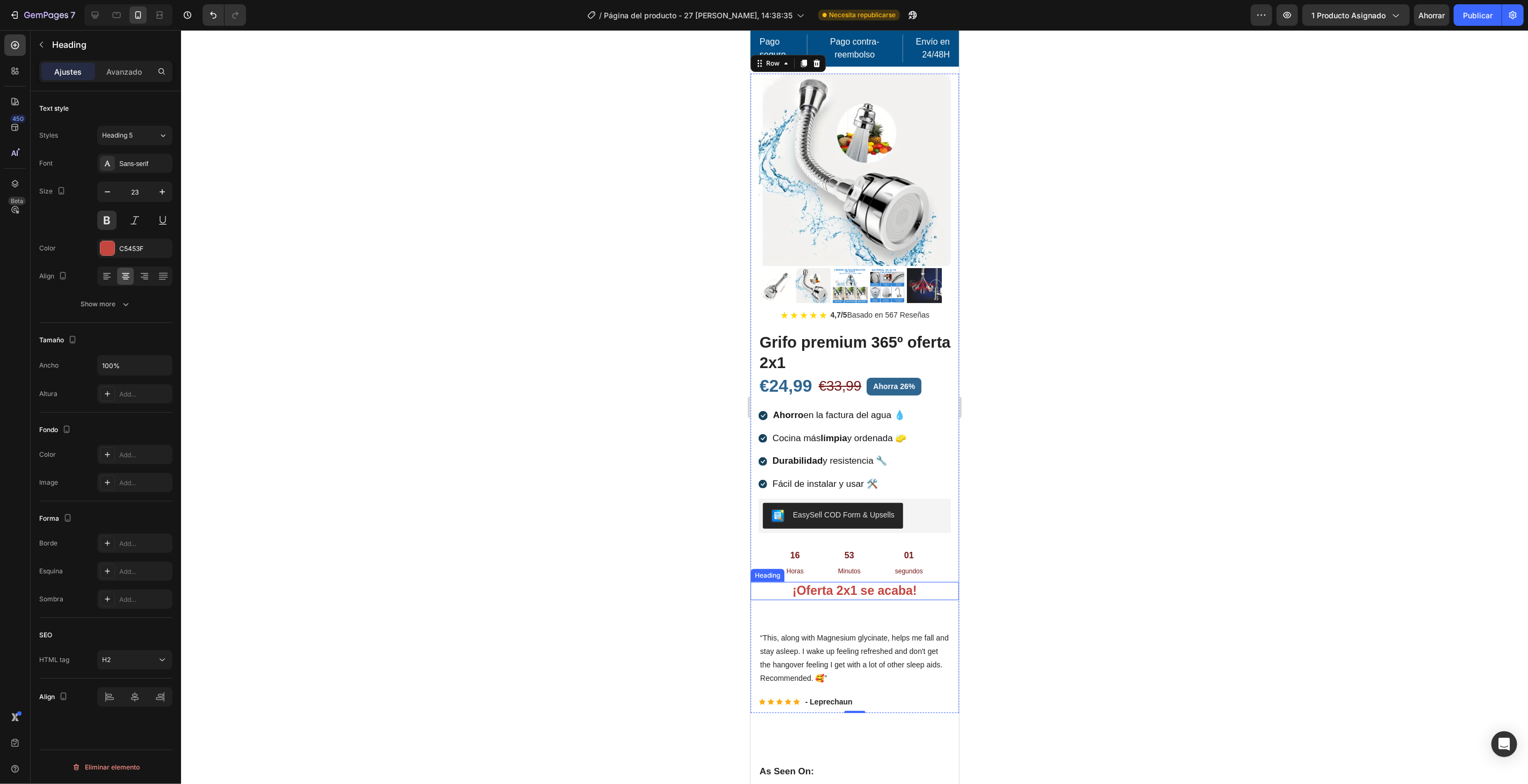
click at [908, 587] on p "¡Oferta 2x1 se acaba!" at bounding box center [854, 590] width 206 height 16
click at [908, 582] on p "¡Oferta 2x1 se acaba!" at bounding box center [854, 590] width 206 height 16
click at [1008, 597] on div at bounding box center [854, 407] width 1347 height 754
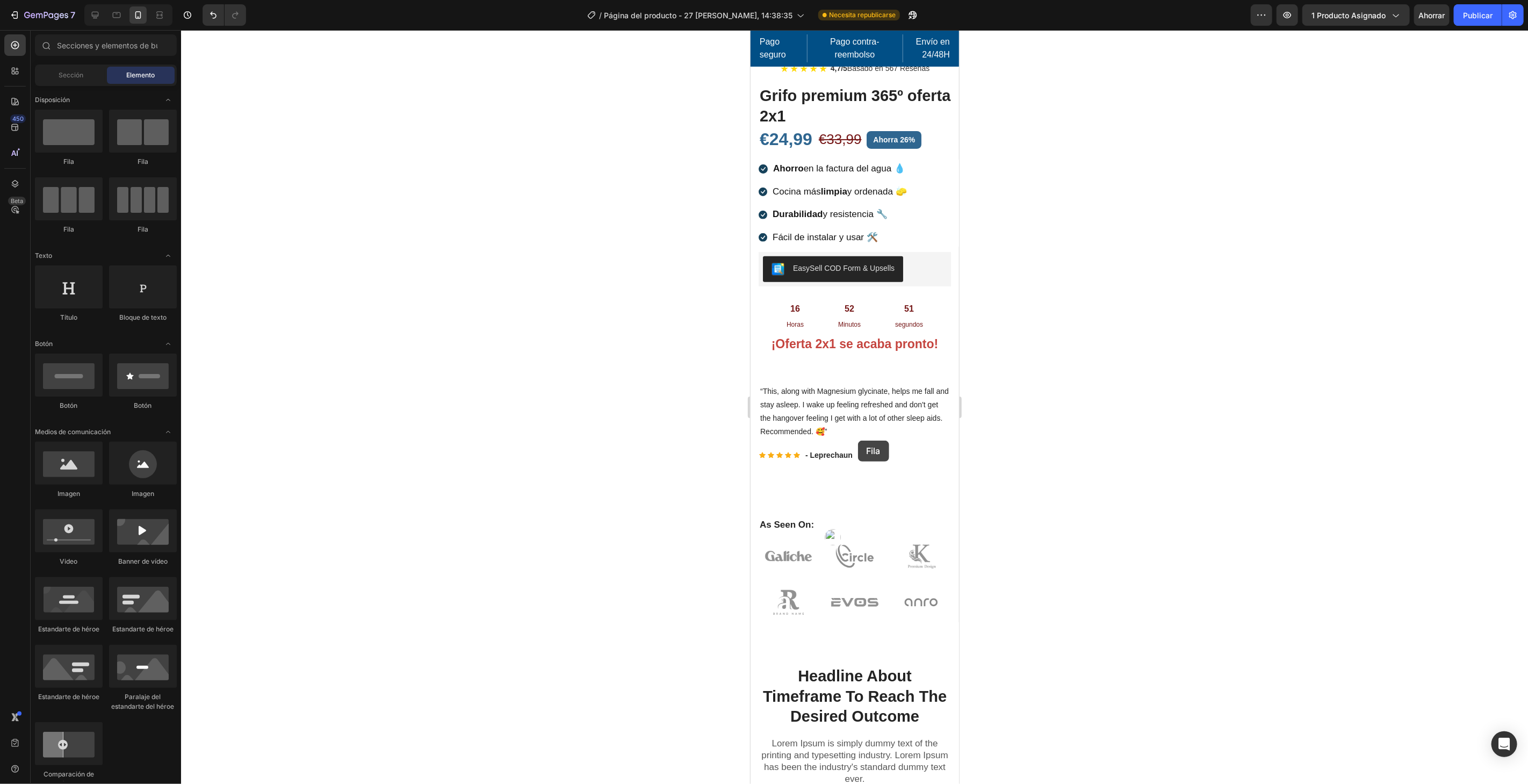
scroll to position [345, 0]
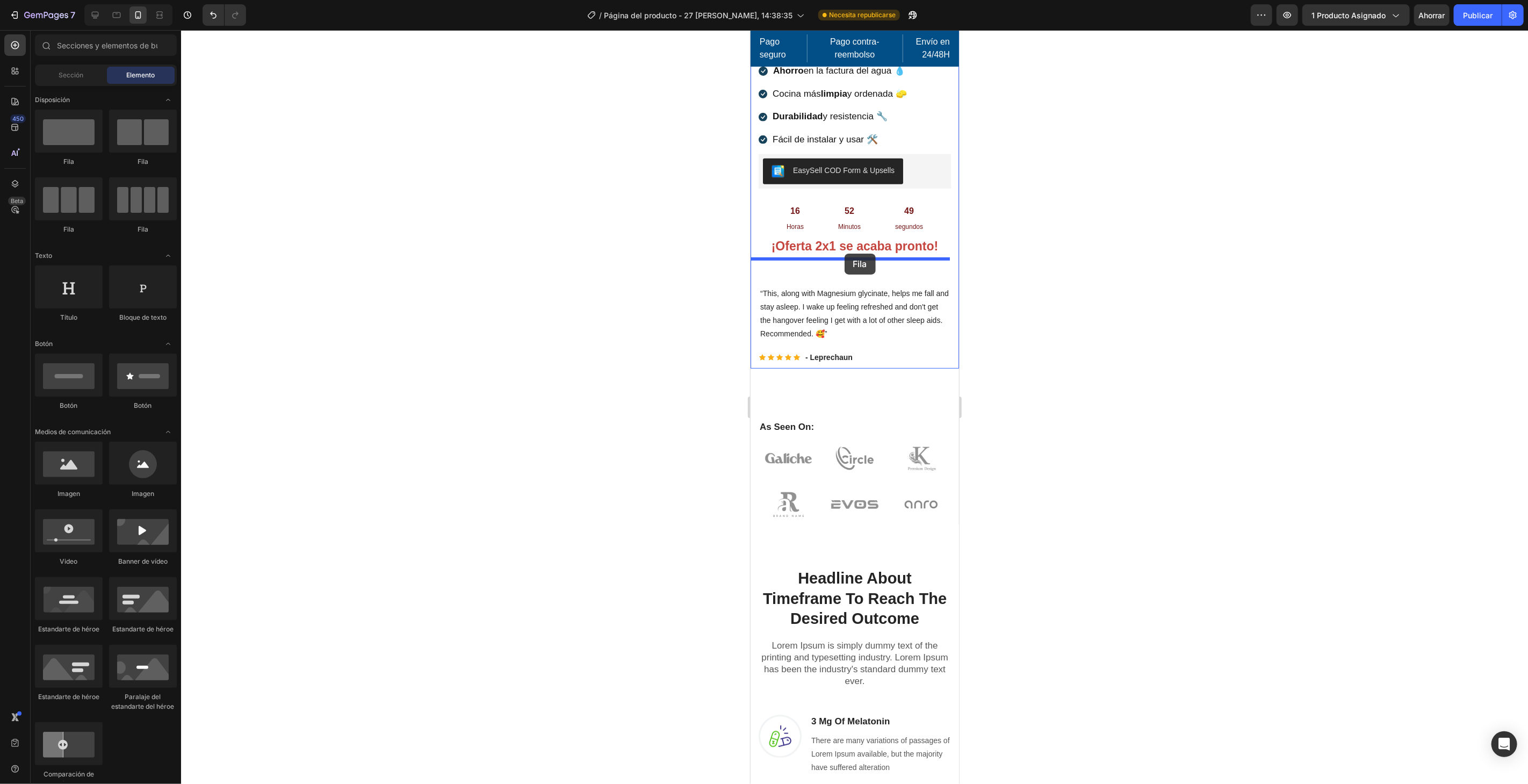
drag, startPoint x: 835, startPoint y: 257, endPoint x: 844, endPoint y: 253, distance: 9.8
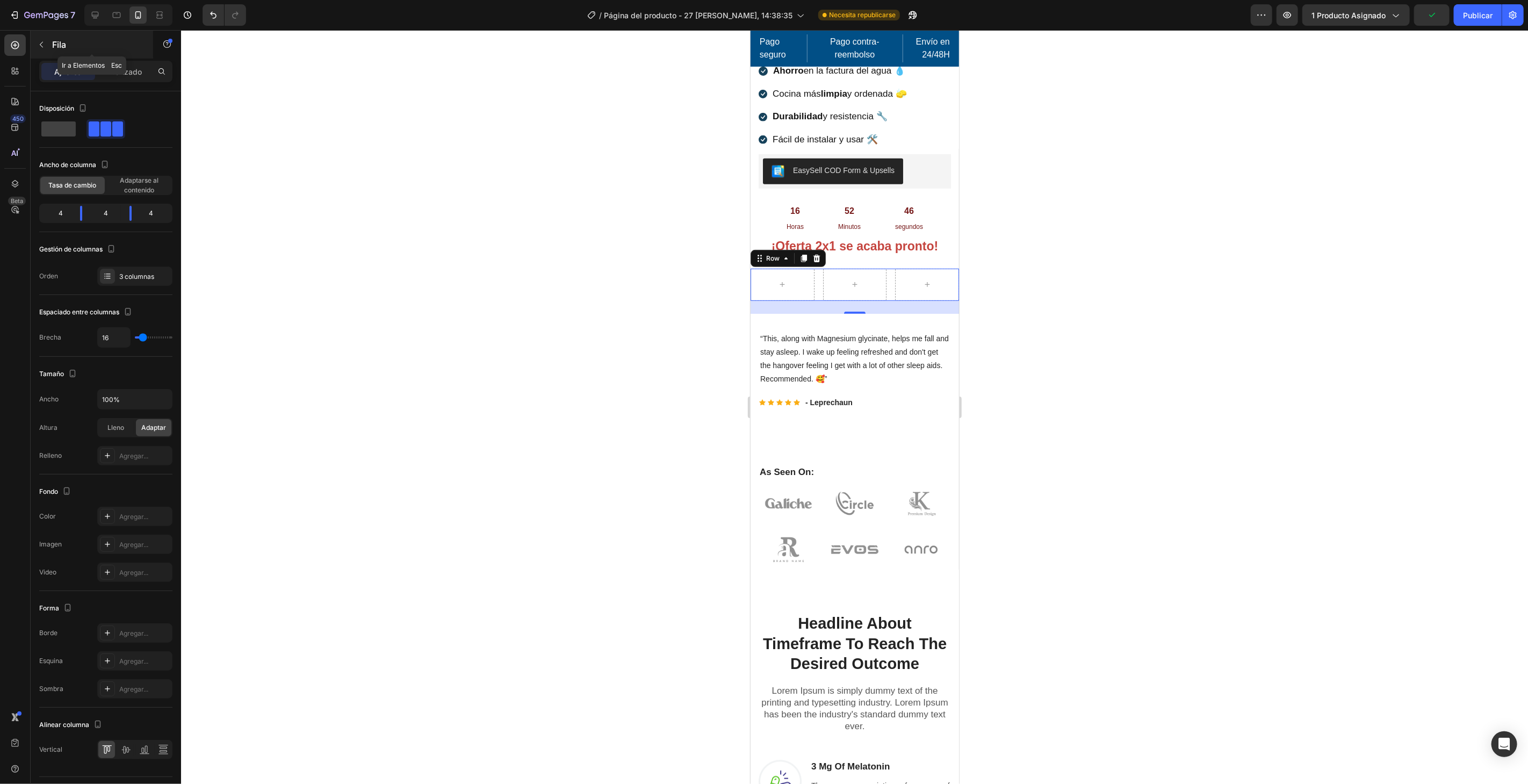
click at [45, 47] on icon "button" at bounding box center [41, 44] width 8 height 8
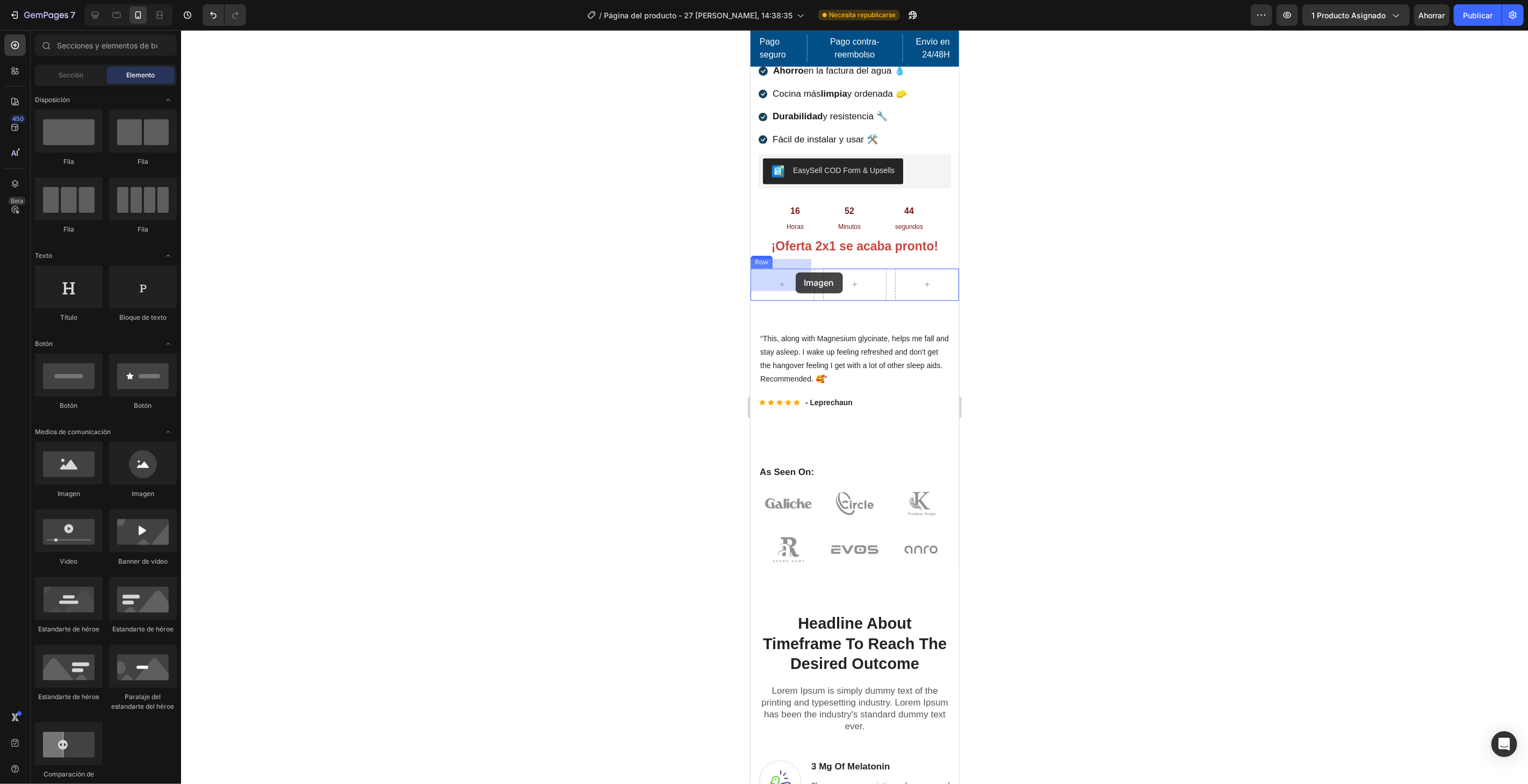
drag, startPoint x: 896, startPoint y: 491, endPoint x: 795, endPoint y: 272, distance: 241.2
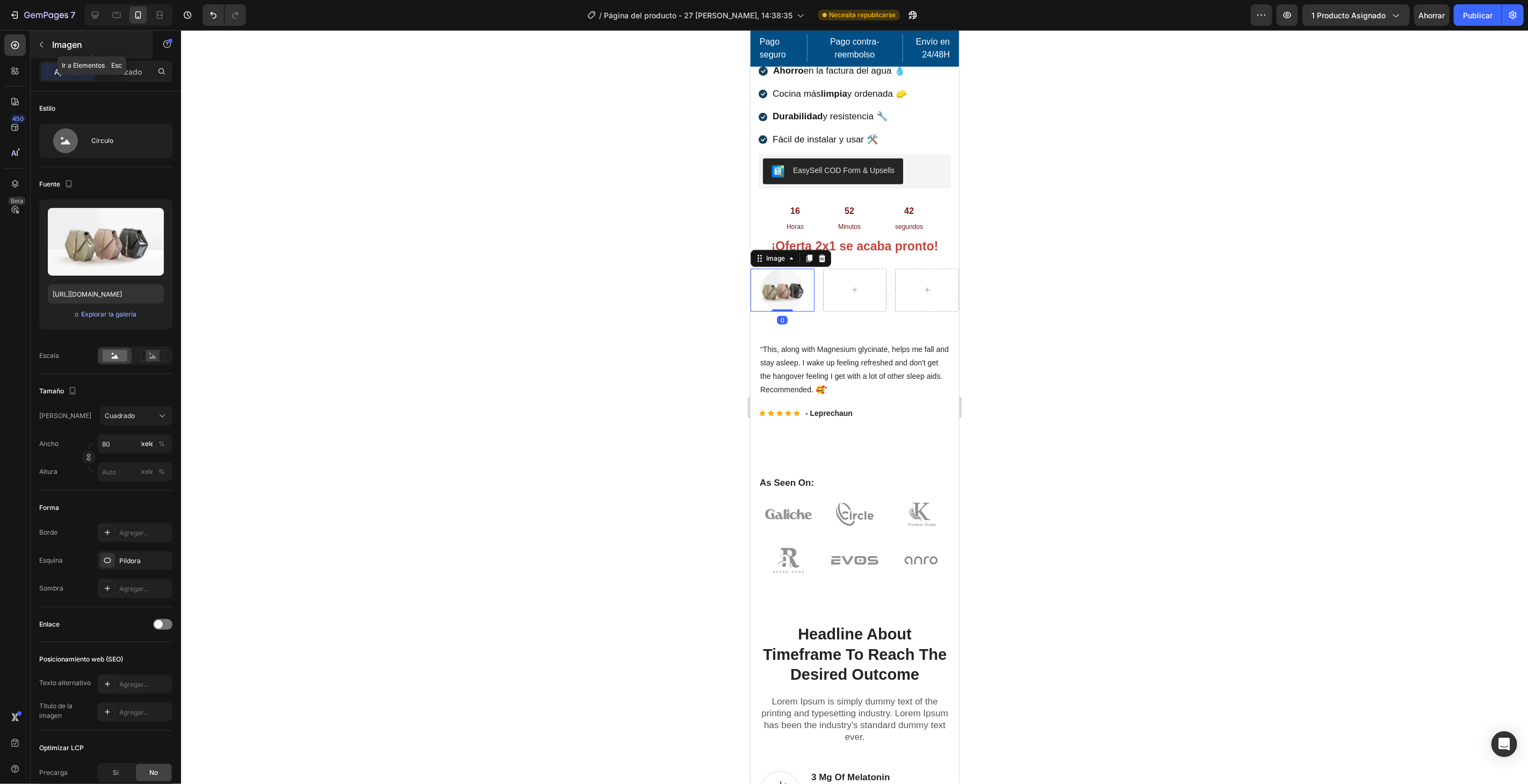
click at [60, 42] on font "Imagen" at bounding box center [67, 44] width 30 height 11
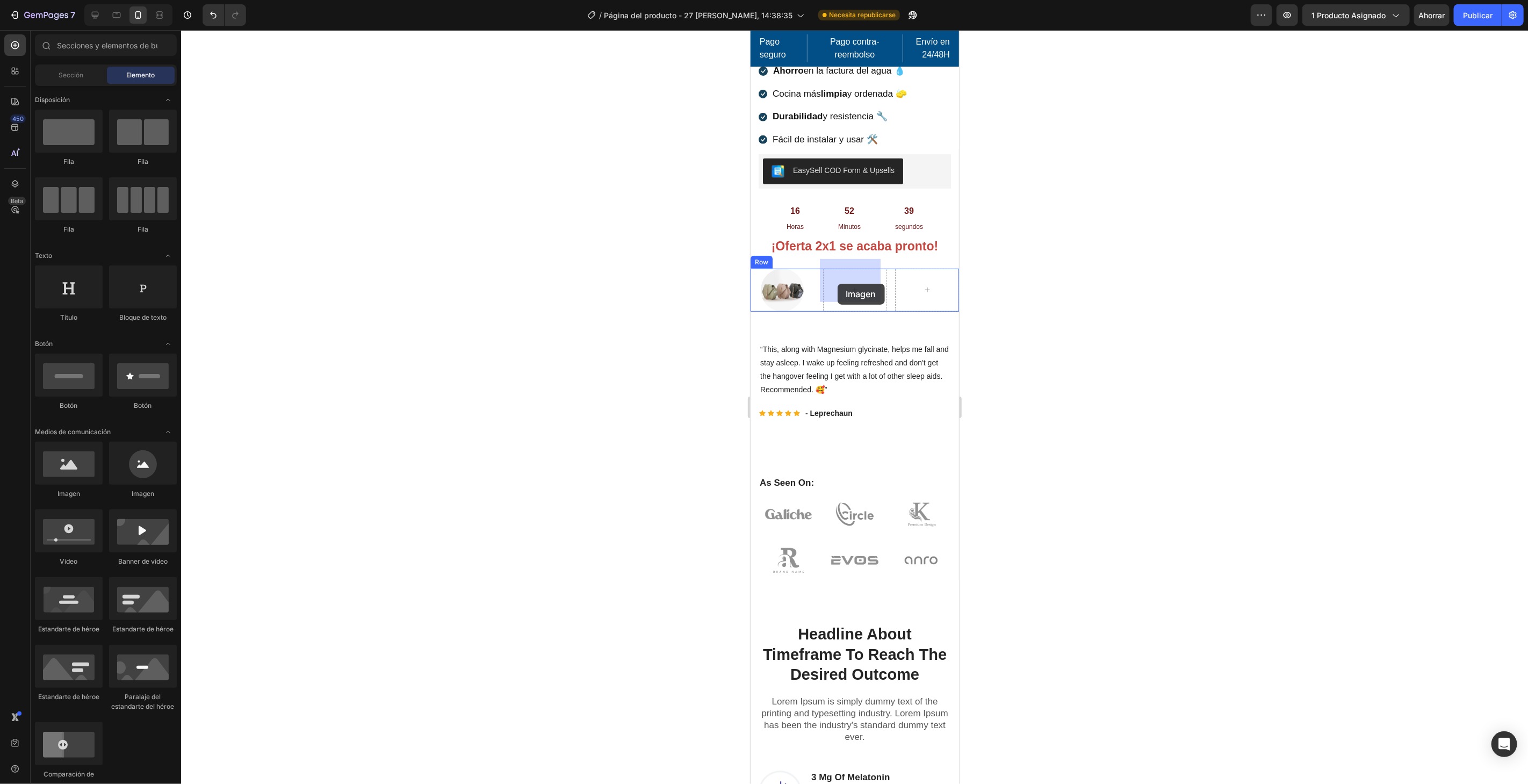
drag, startPoint x: 900, startPoint y: 493, endPoint x: 837, endPoint y: 283, distance: 219.2
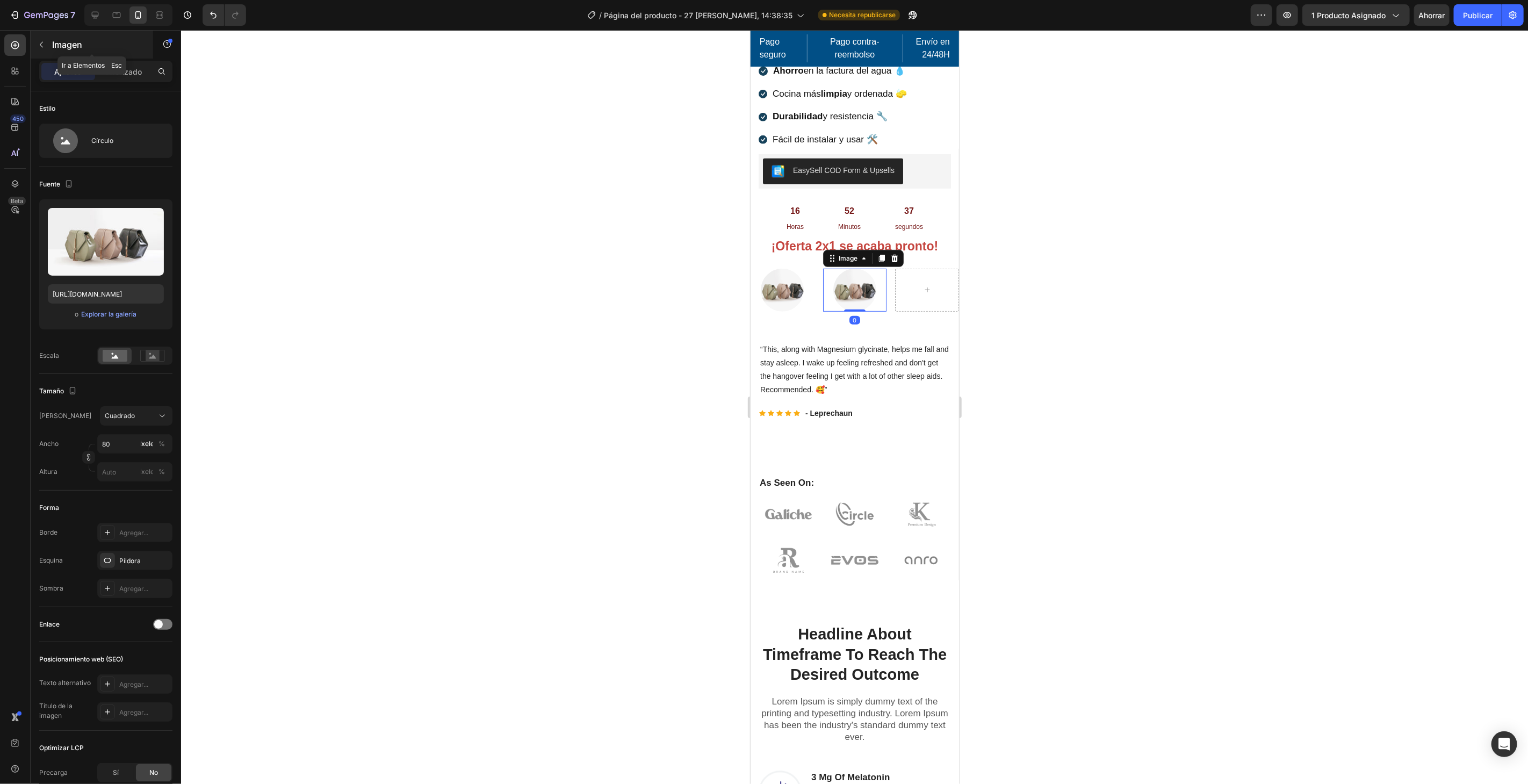
click at [43, 40] on icon "button" at bounding box center [41, 44] width 8 height 8
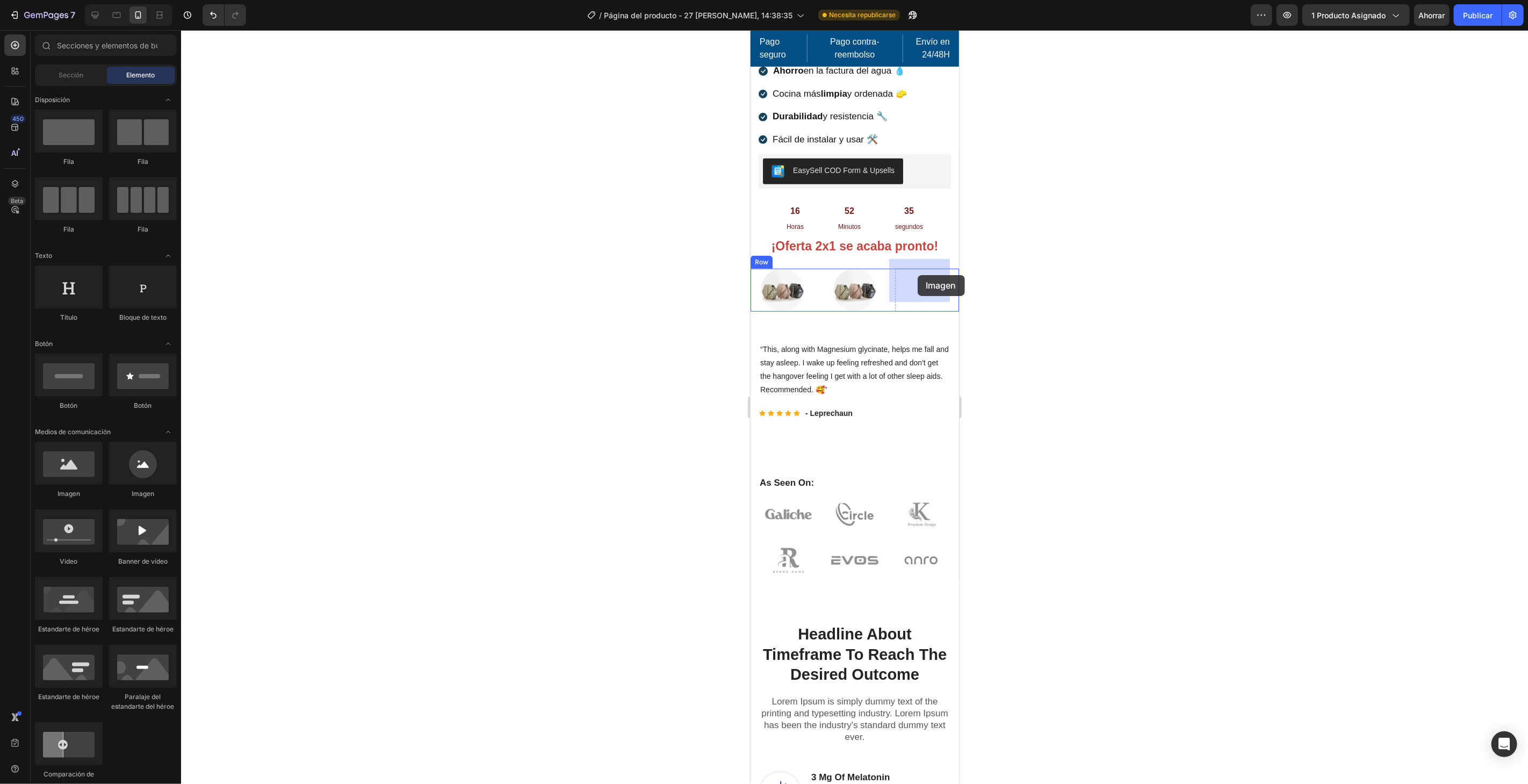
drag, startPoint x: 888, startPoint y: 492, endPoint x: 917, endPoint y: 275, distance: 218.9
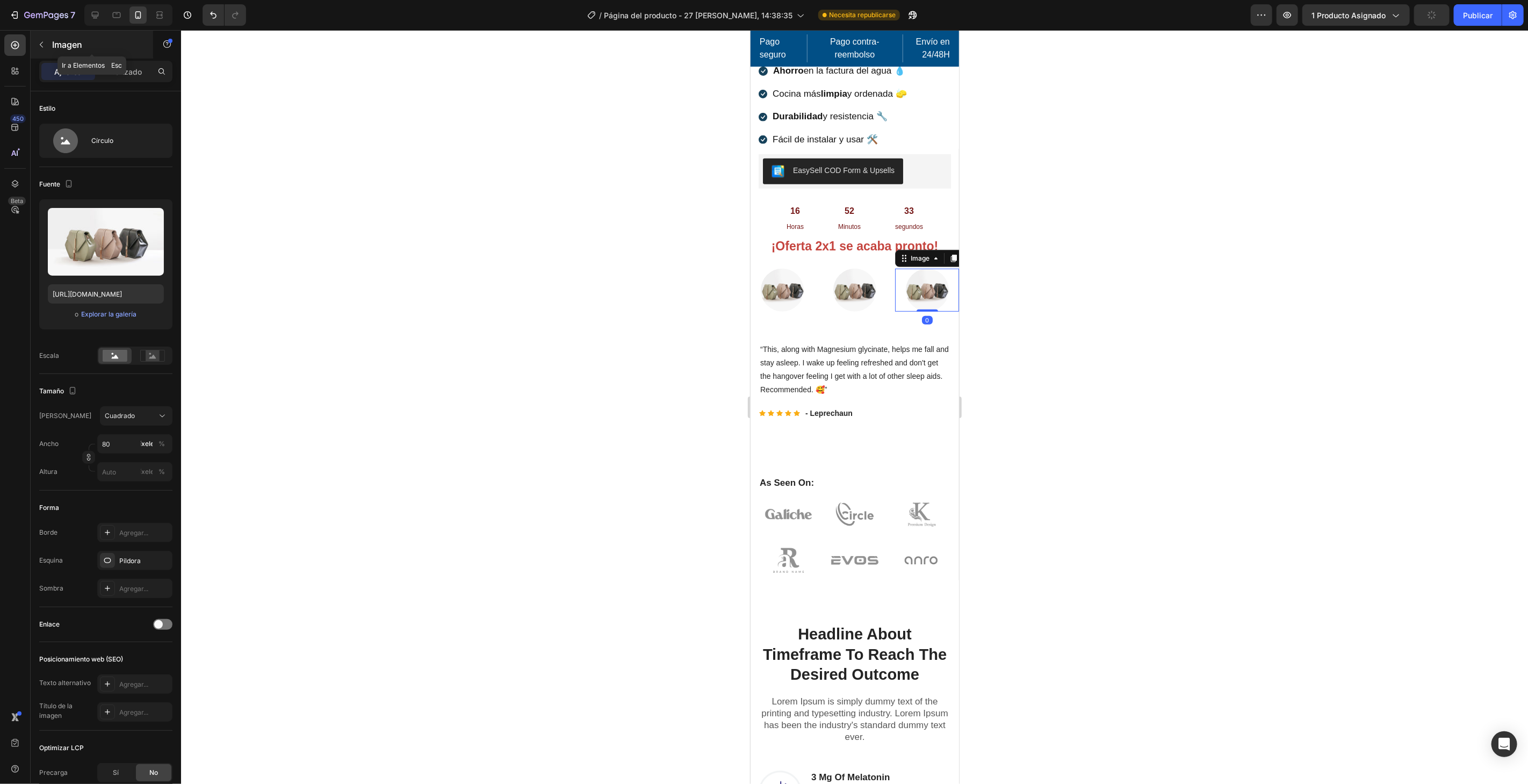
click at [50, 53] on div "Imagen" at bounding box center [92, 44] width 123 height 28
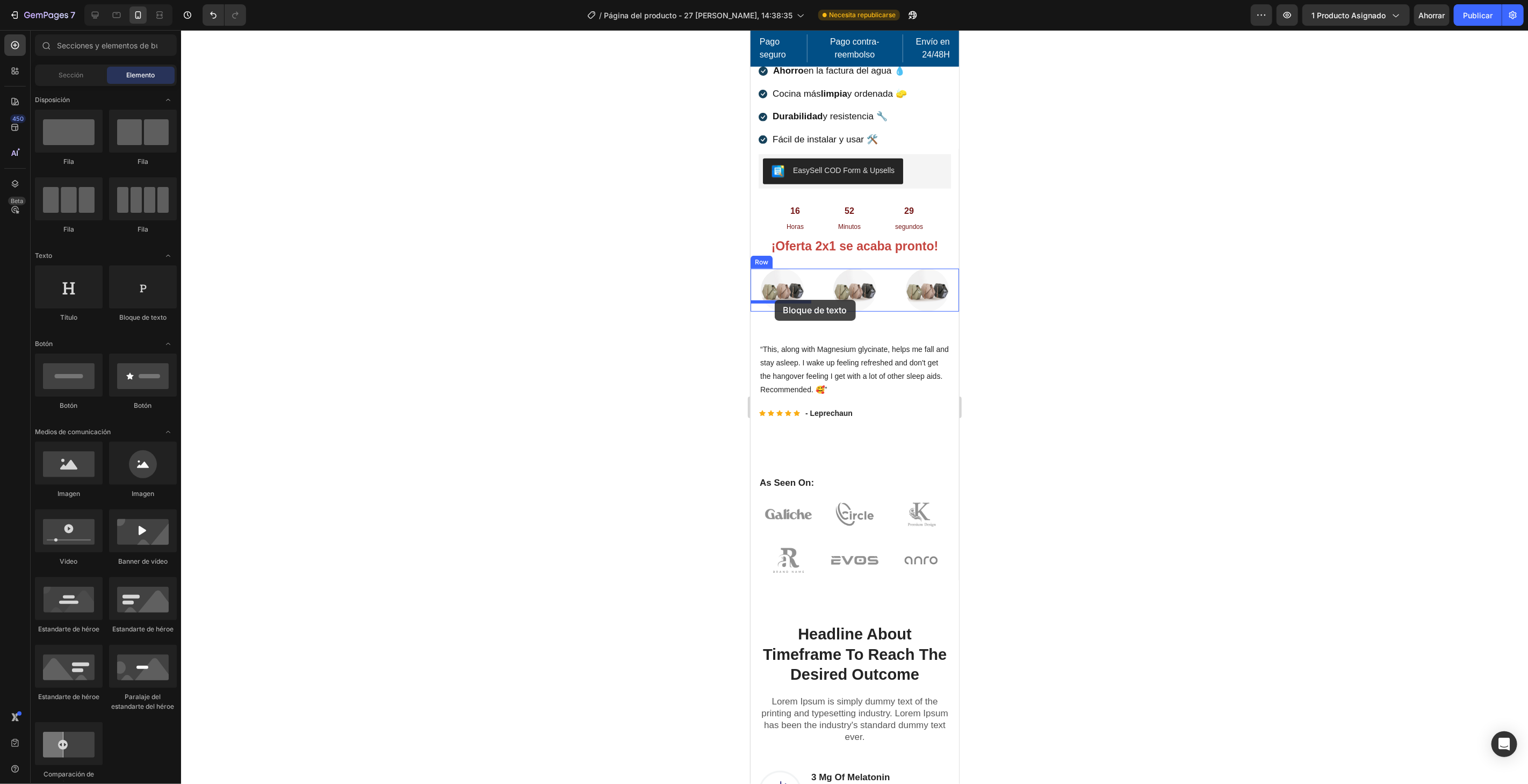
drag, startPoint x: 888, startPoint y: 328, endPoint x: 774, endPoint y: 299, distance: 117.6
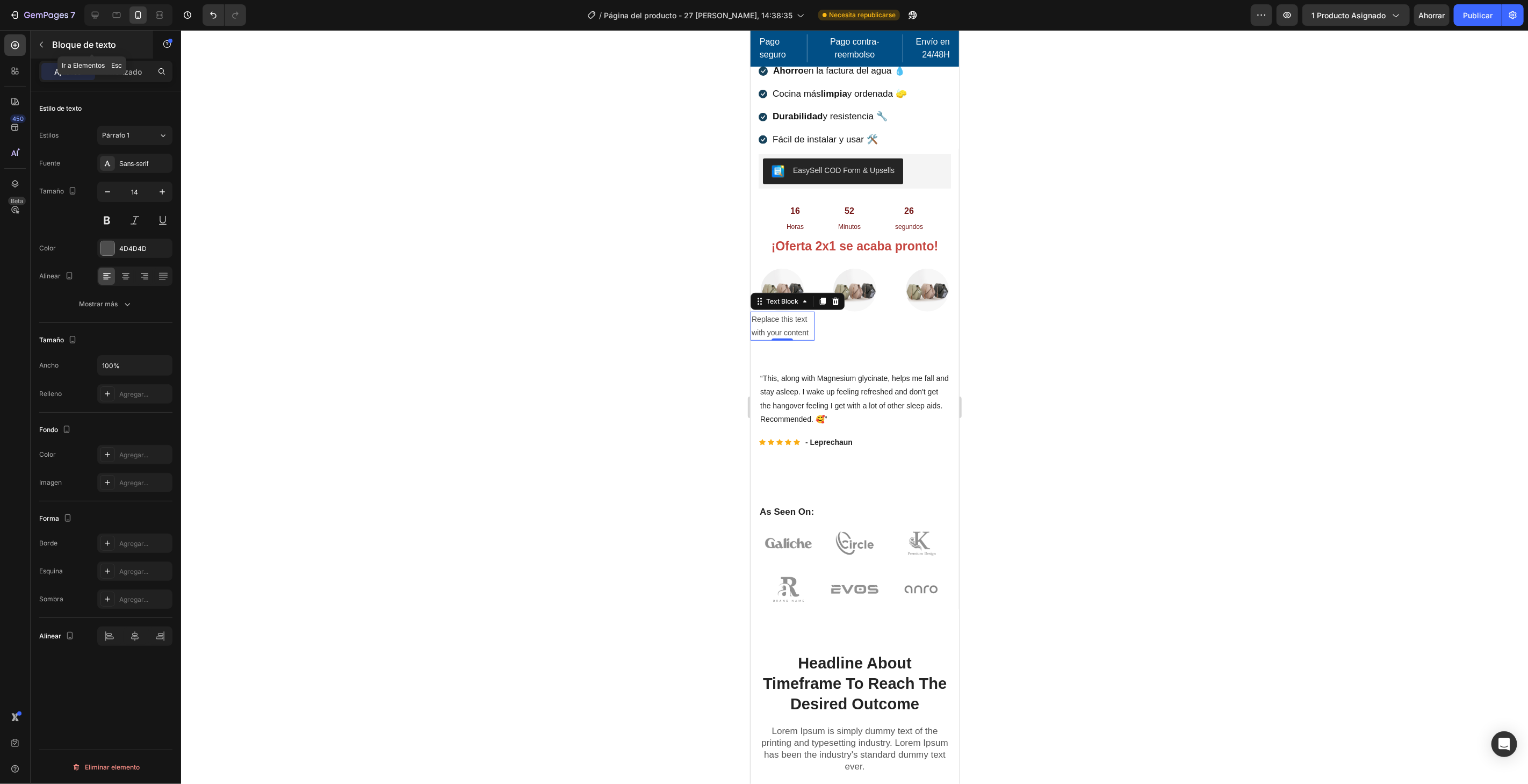
click at [49, 44] on button "button" at bounding box center [41, 44] width 17 height 17
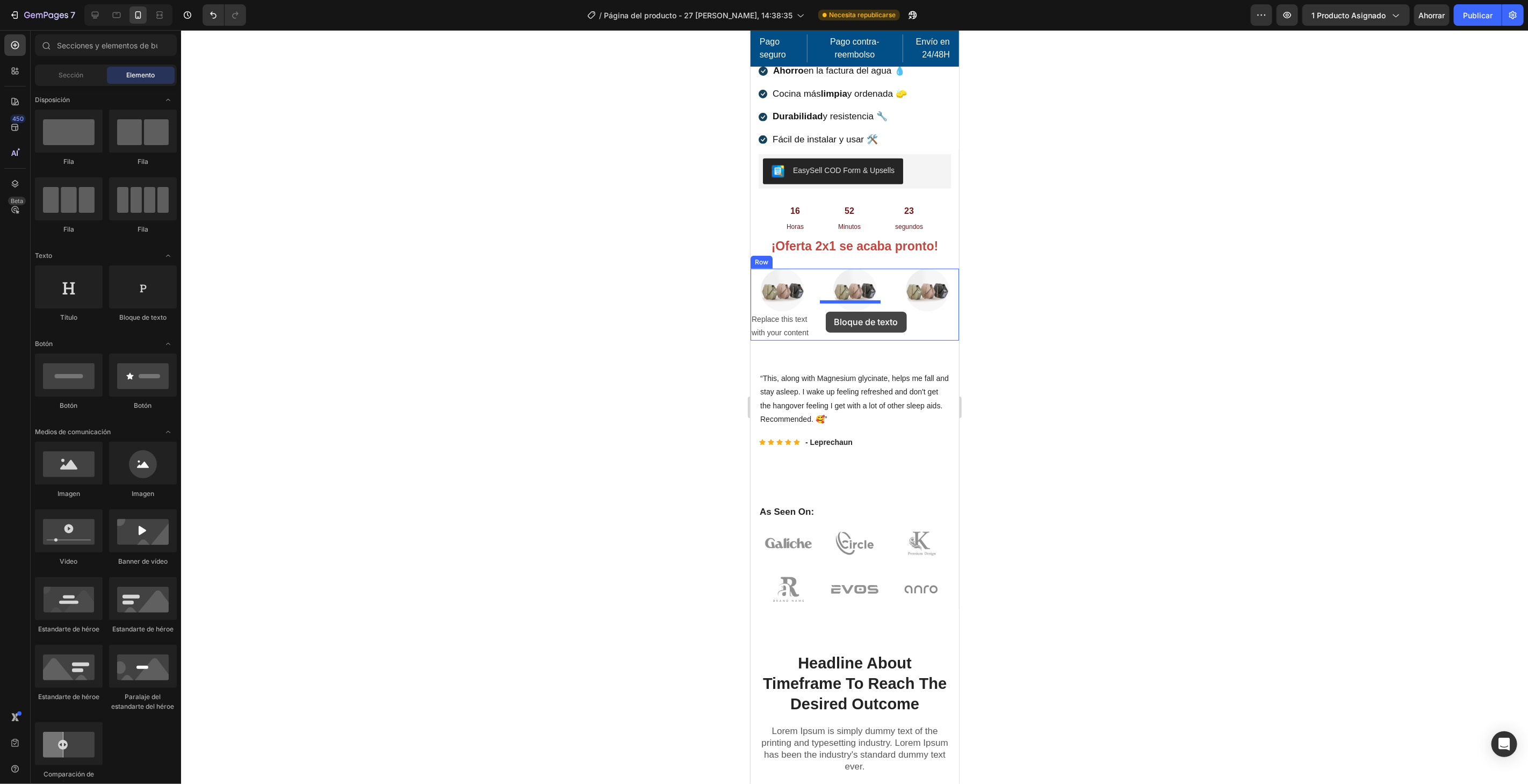
drag, startPoint x: 888, startPoint y: 324, endPoint x: 824, endPoint y: 310, distance: 65.5
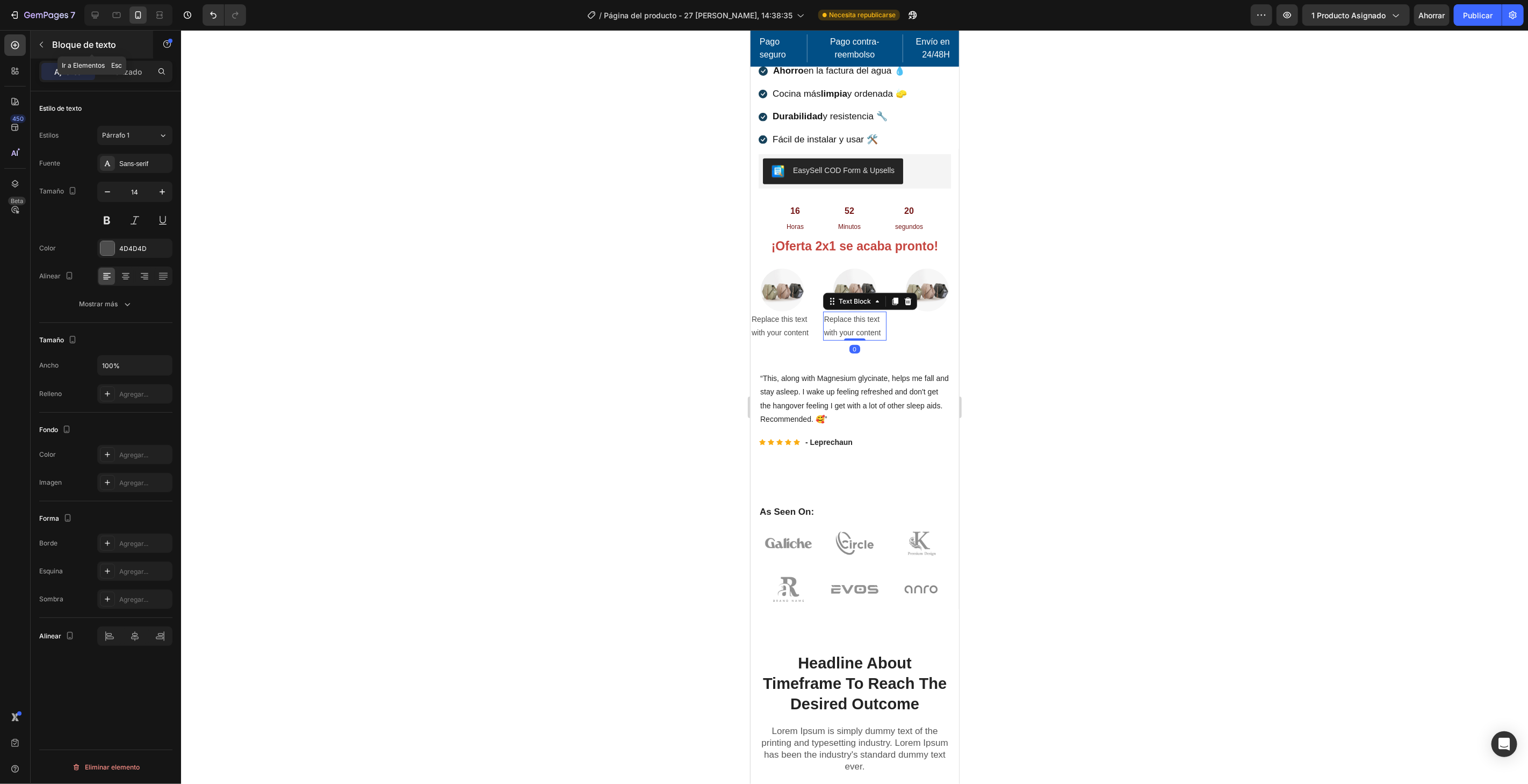
click at [54, 44] on font "Bloque de texto" at bounding box center [84, 44] width 64 height 11
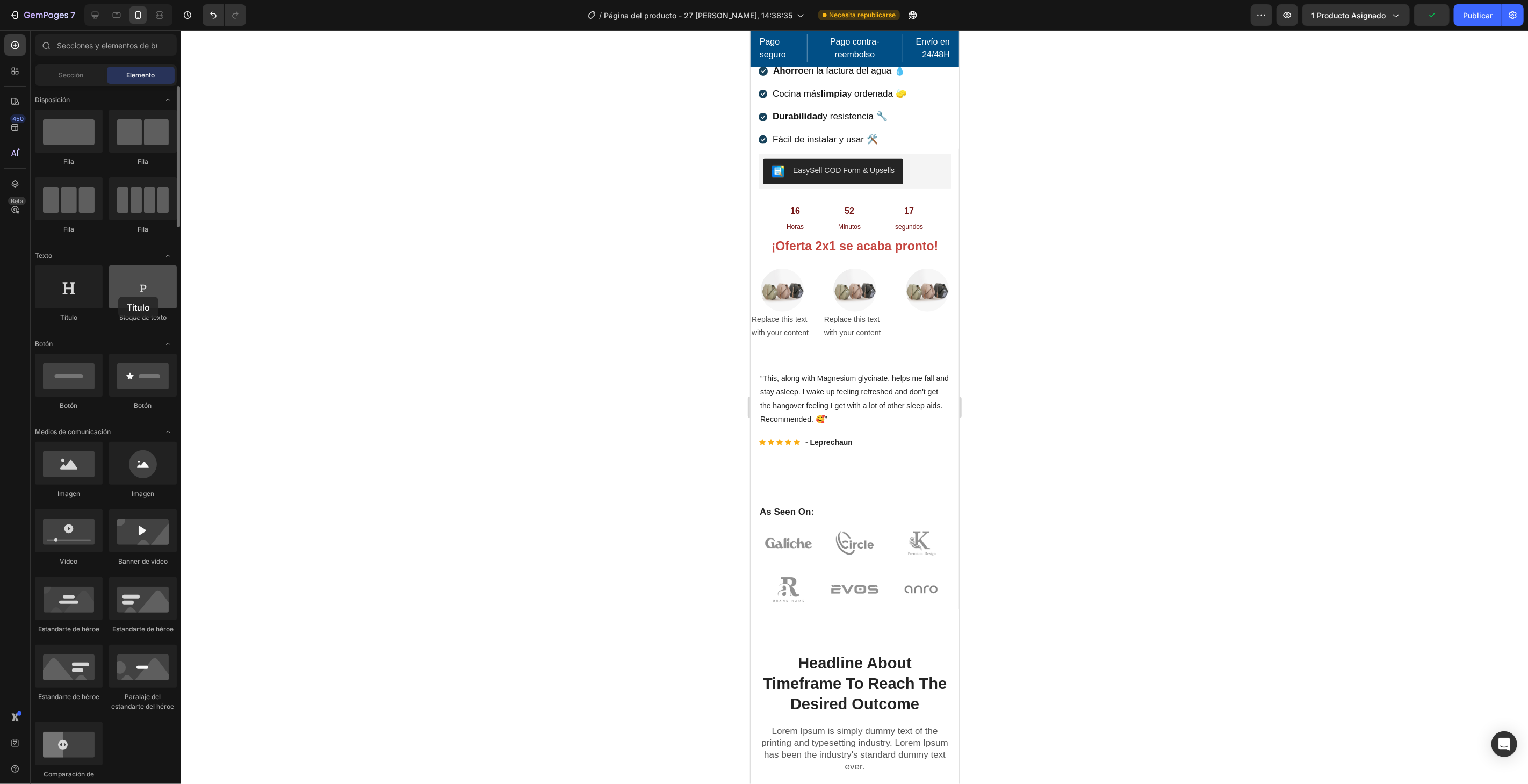
drag, startPoint x: 71, startPoint y: 297, endPoint x: 114, endPoint y: 296, distance: 43.0
click at [113, 442] on div "Título Bloque de texto" at bounding box center [106, 620] width 142 height 356
drag, startPoint x: 894, startPoint y: 326, endPoint x: 911, endPoint y: 311, distance: 22.7
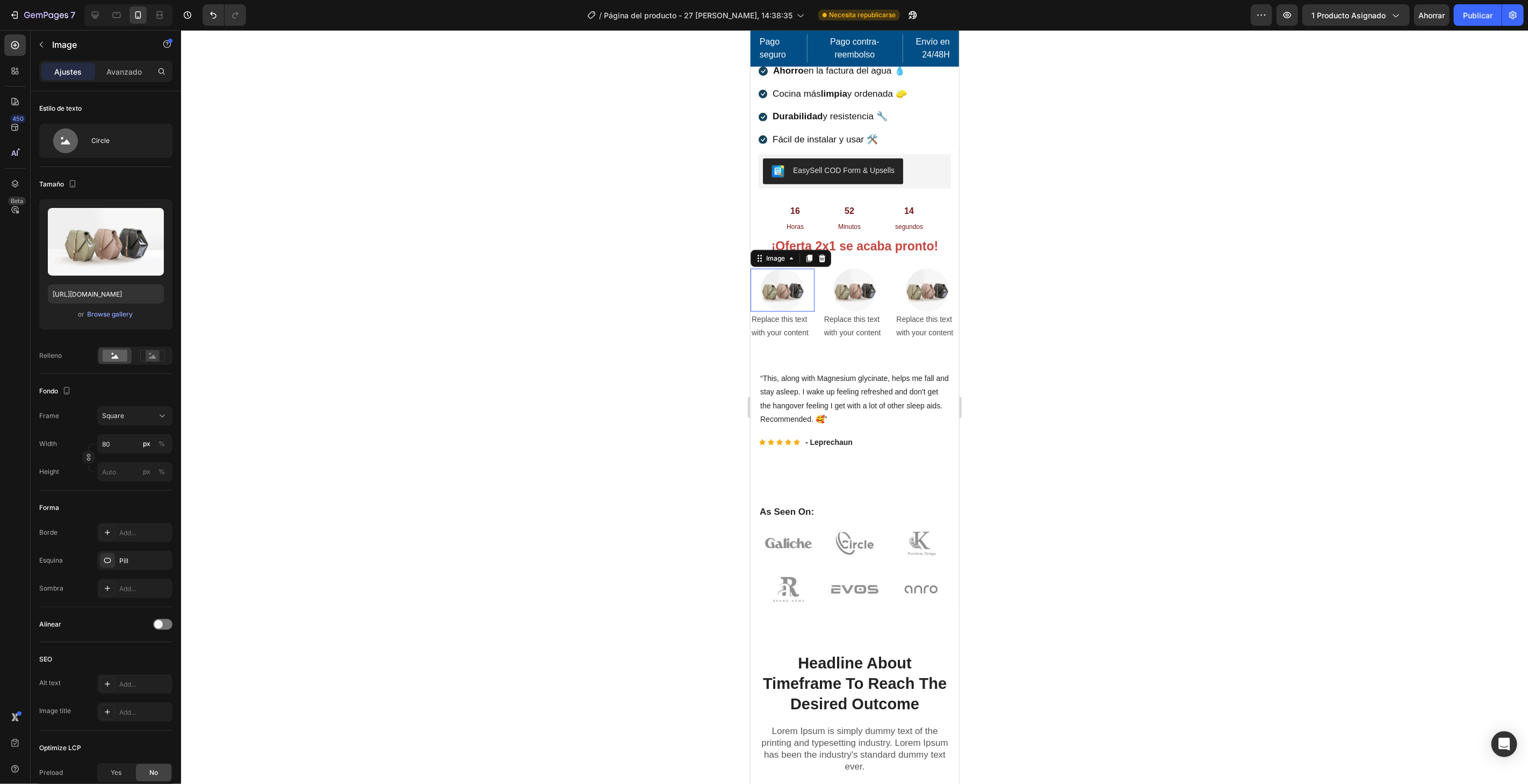
click at [778, 285] on img at bounding box center [782, 289] width 43 height 43
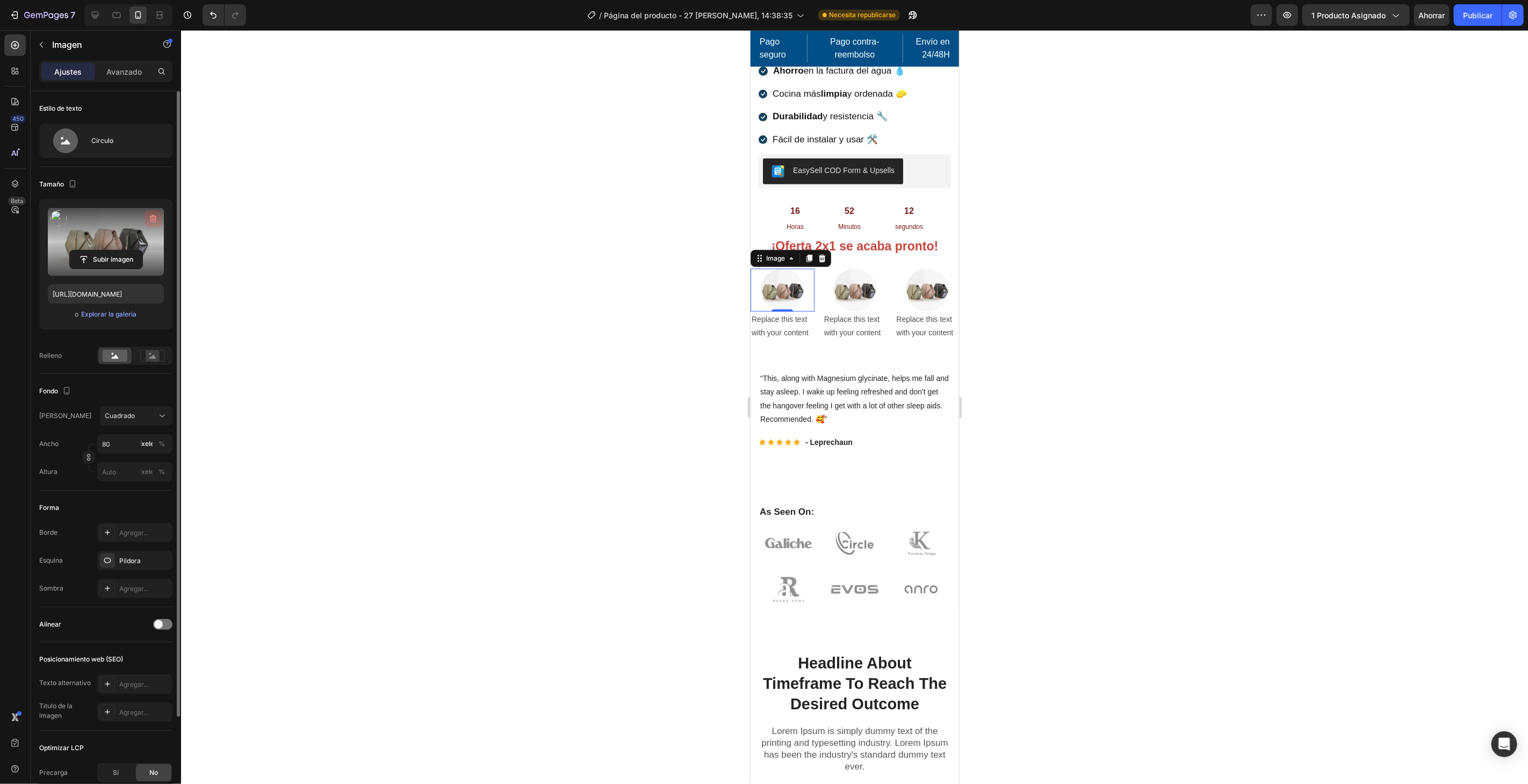
click at [152, 218] on icon "button" at bounding box center [153, 219] width 11 height 11
click at [122, 317] on font "Explorar la galería" at bounding box center [109, 314] width 55 height 8
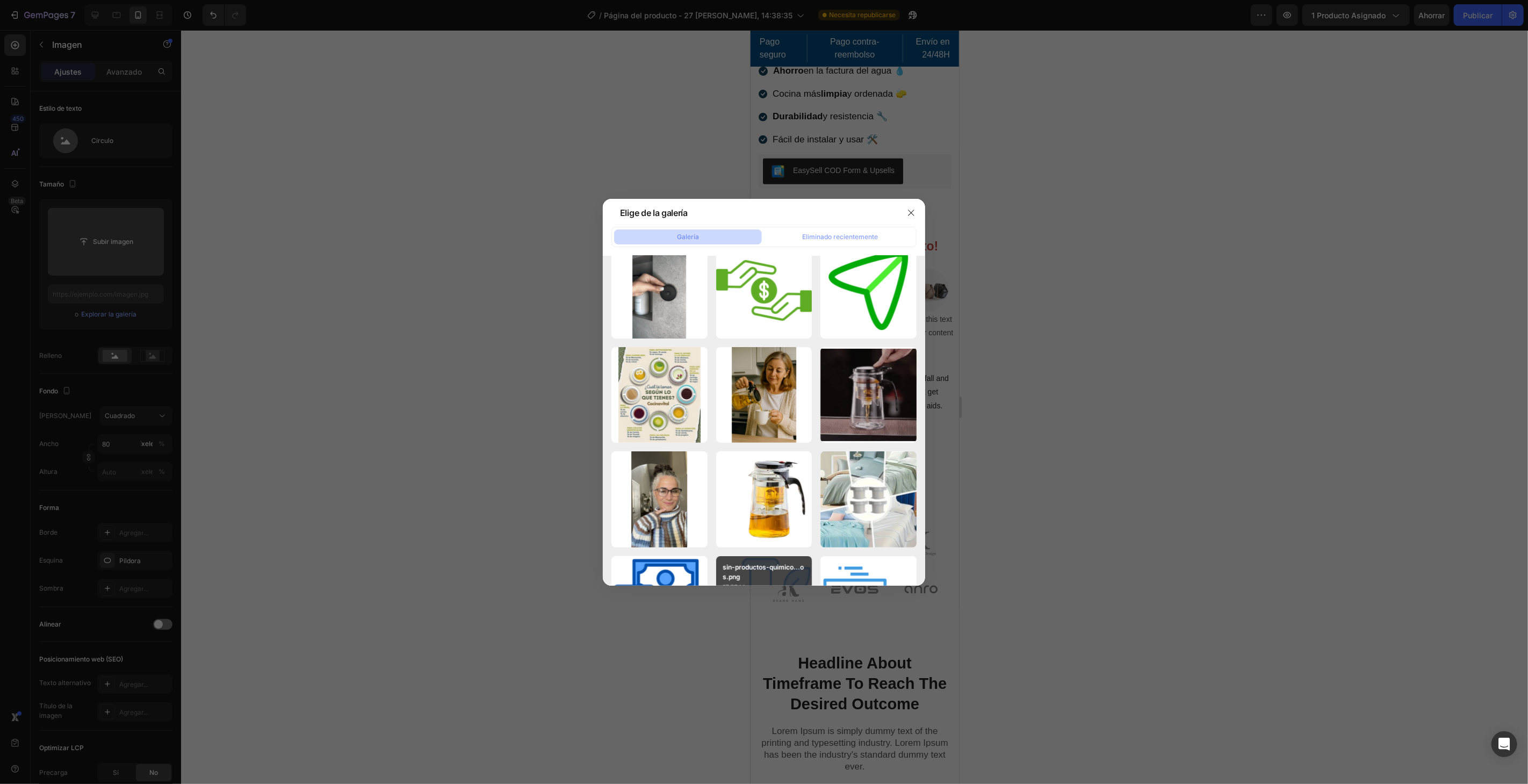
scroll to position [724, 0]
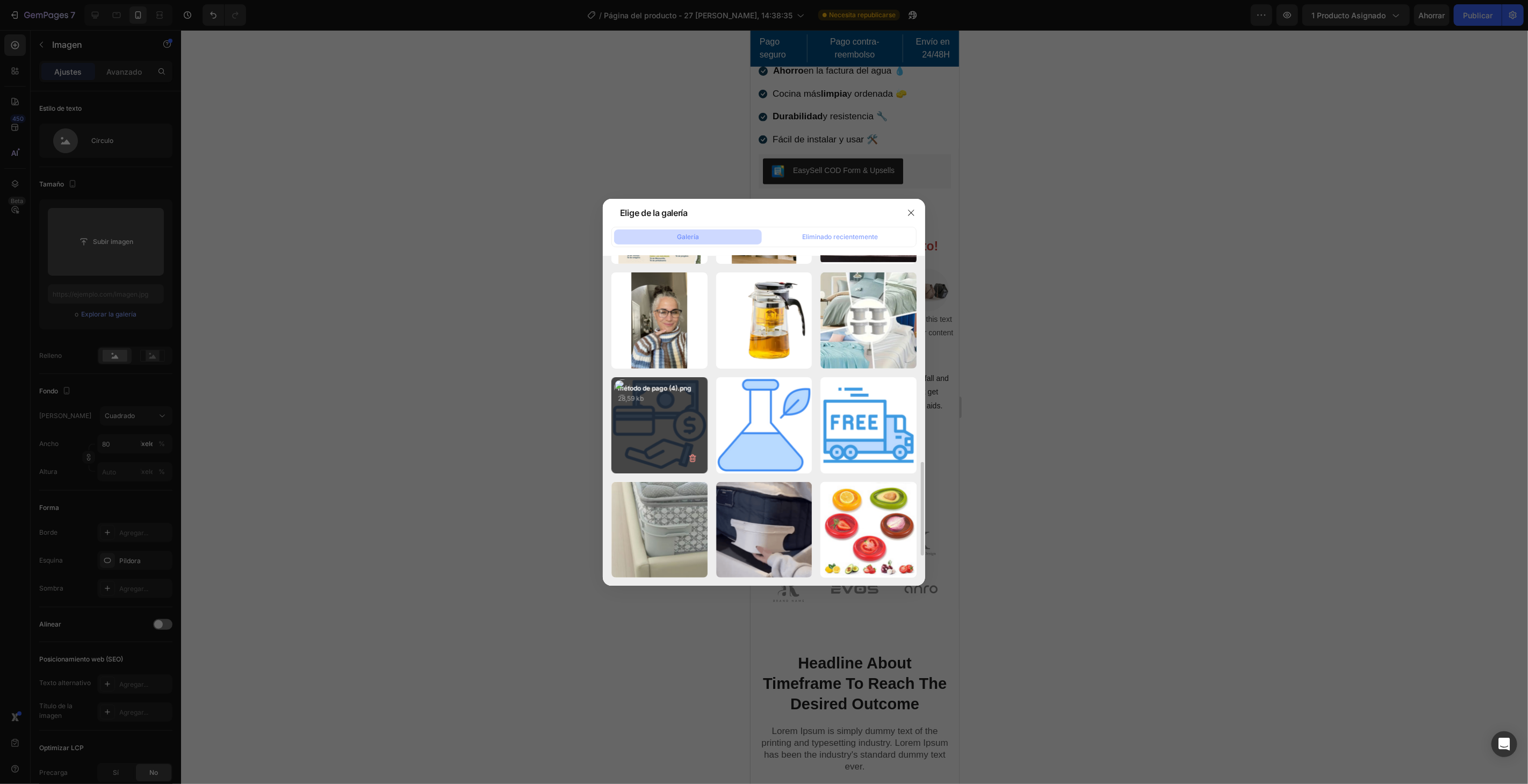
click at [628, 428] on div "método de pago (4).png 28,59 kb" at bounding box center [660, 425] width 96 height 96
type input "https://cdn.shopify.com/s/files/1/0787/7885/9856/files/gempages_518625490169234…"
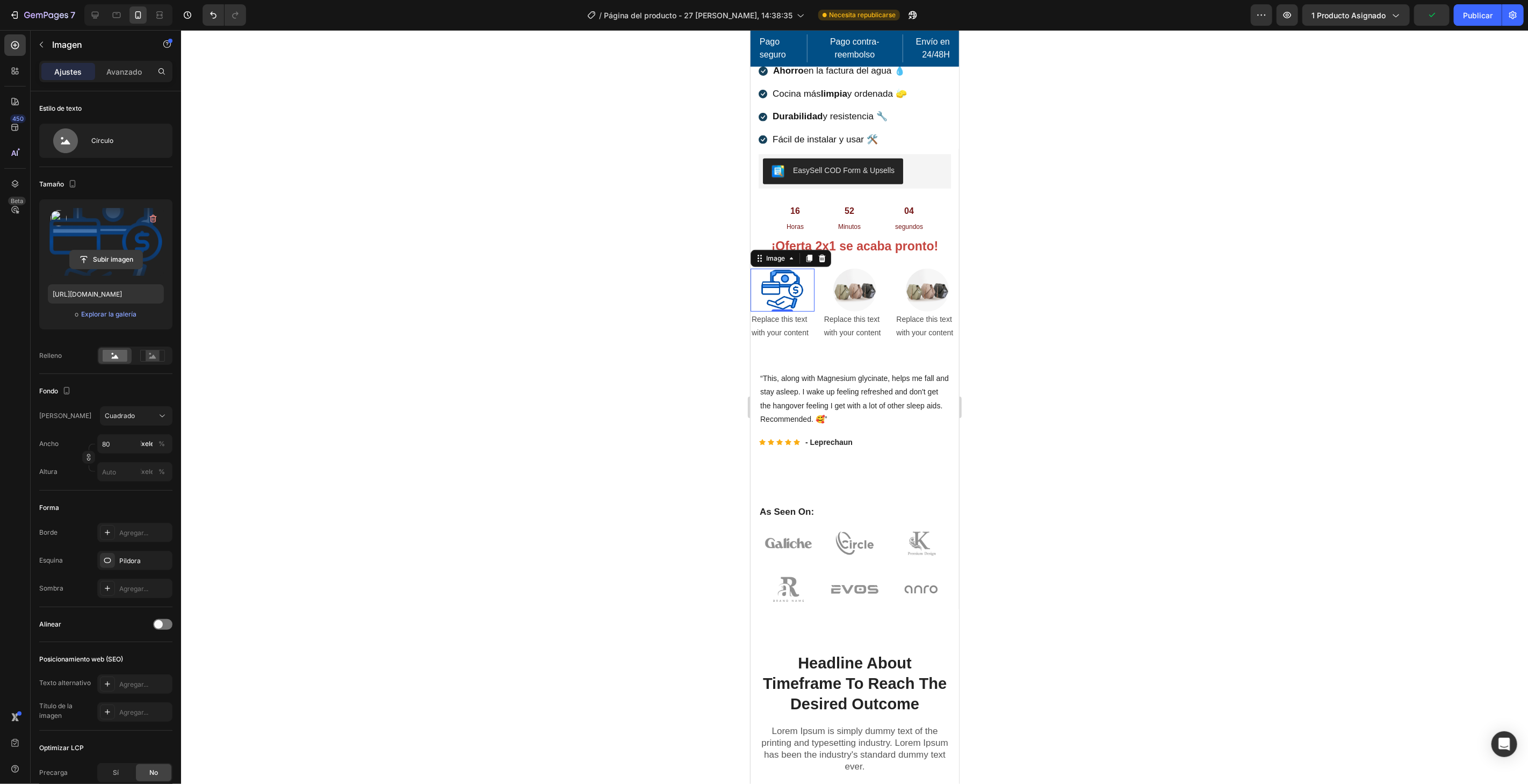
drag, startPoint x: 152, startPoint y: 216, endPoint x: 140, endPoint y: 240, distance: 26.8
click at [152, 217] on icon "button" at bounding box center [153, 219] width 11 height 11
click at [119, 314] on font "Explorar la galería" at bounding box center [109, 314] width 55 height 8
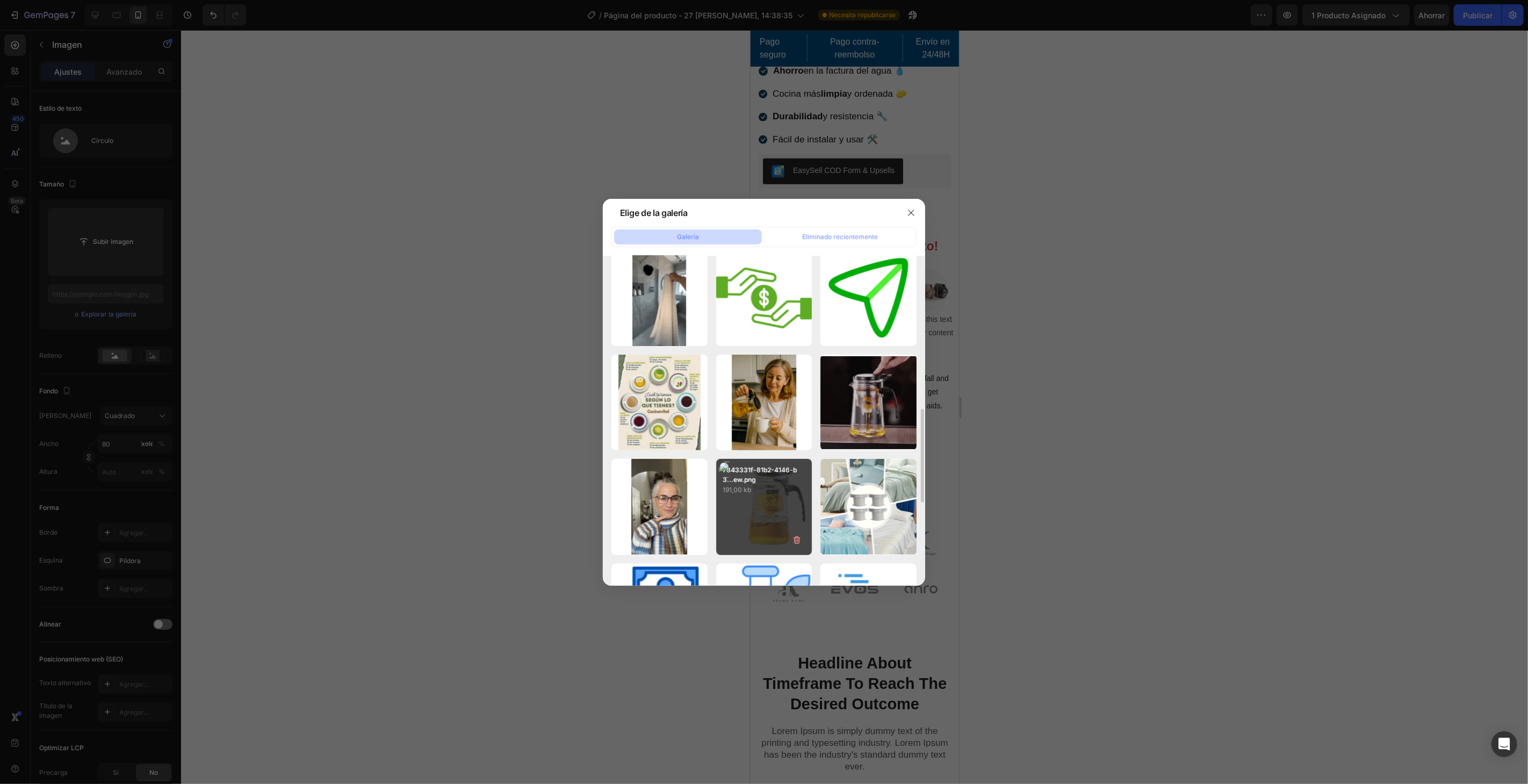
scroll to position [716, 0]
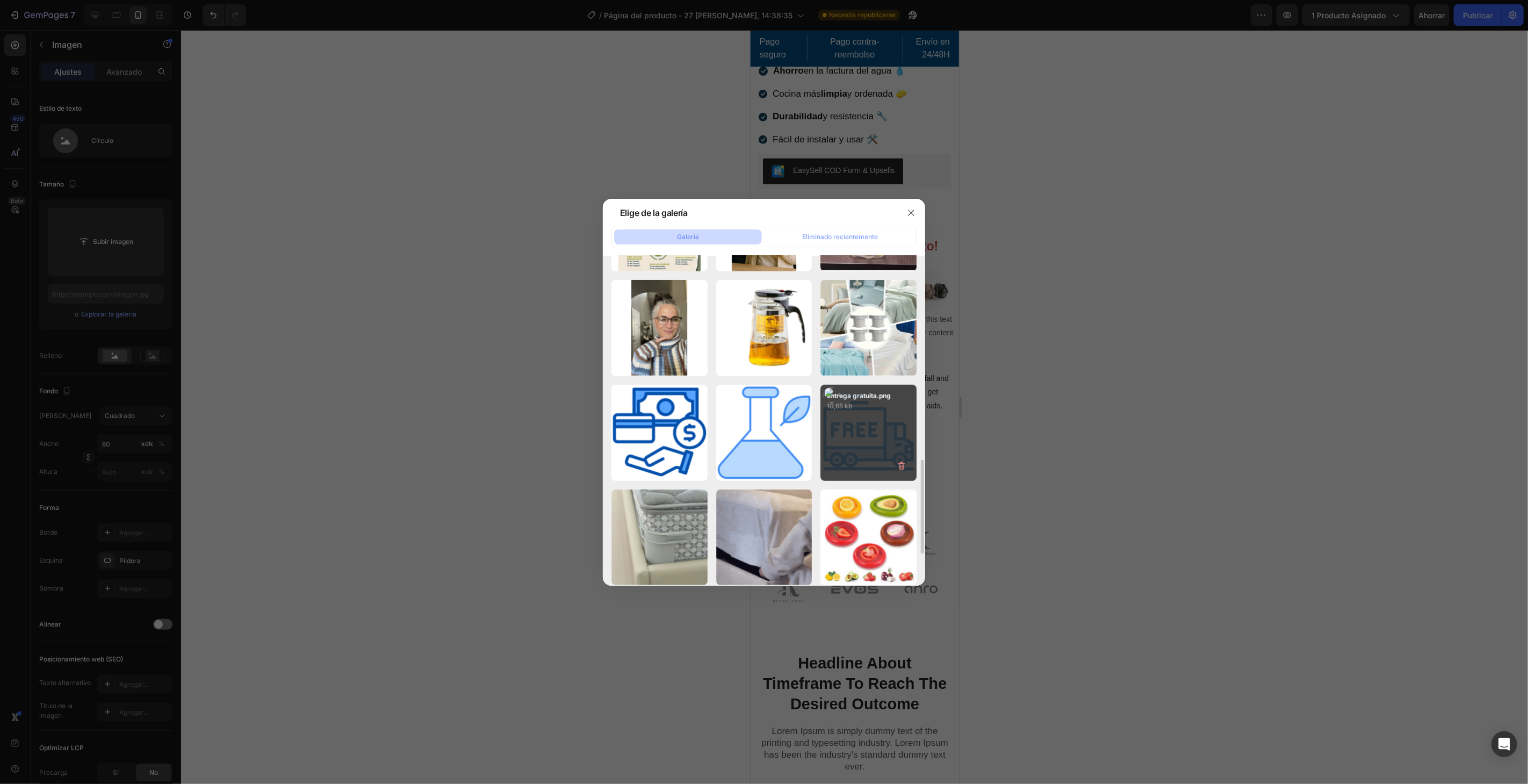
click at [868, 421] on div "entrega gratuita.png 10,65 kb" at bounding box center [868, 433] width 96 height 96
type input "https://cdn.shopify.com/s/files/1/0787/7885/9856/files/gempages_518625490169234…"
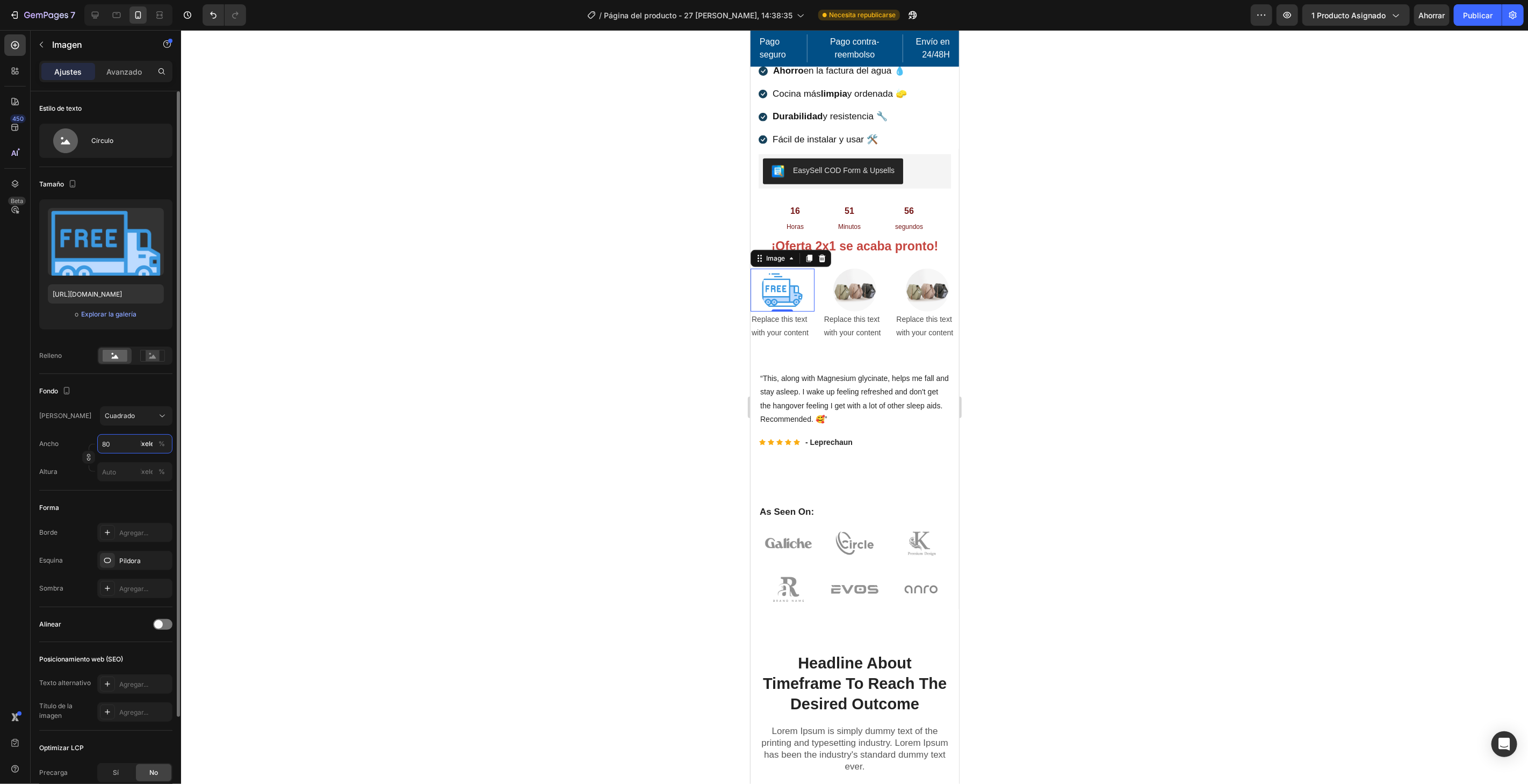
click at [123, 448] on input "80" at bounding box center [135, 444] width 75 height 20
type input "5"
type input "50"
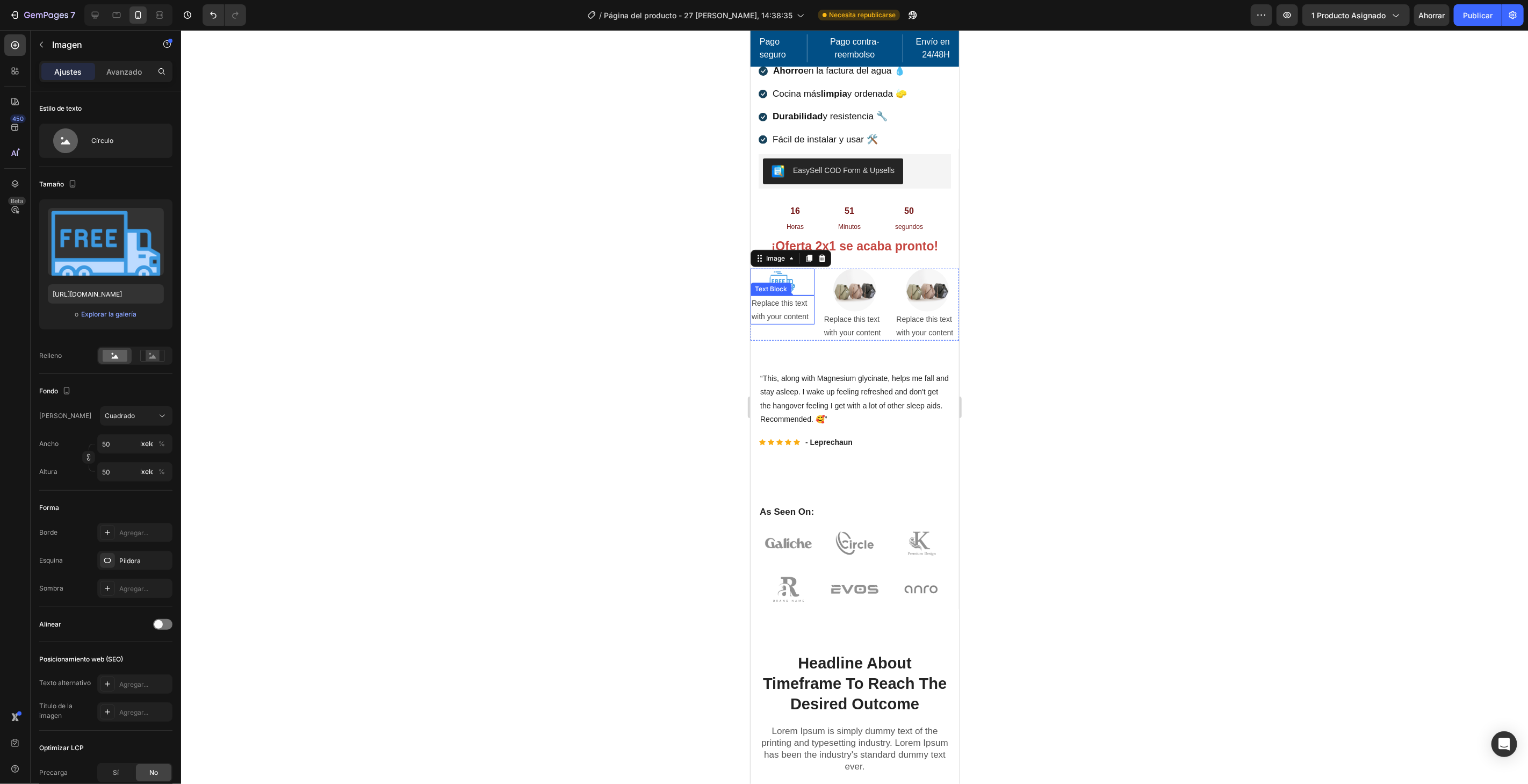
click at [796, 305] on div "Replace this text with your content" at bounding box center [782, 309] width 64 height 29
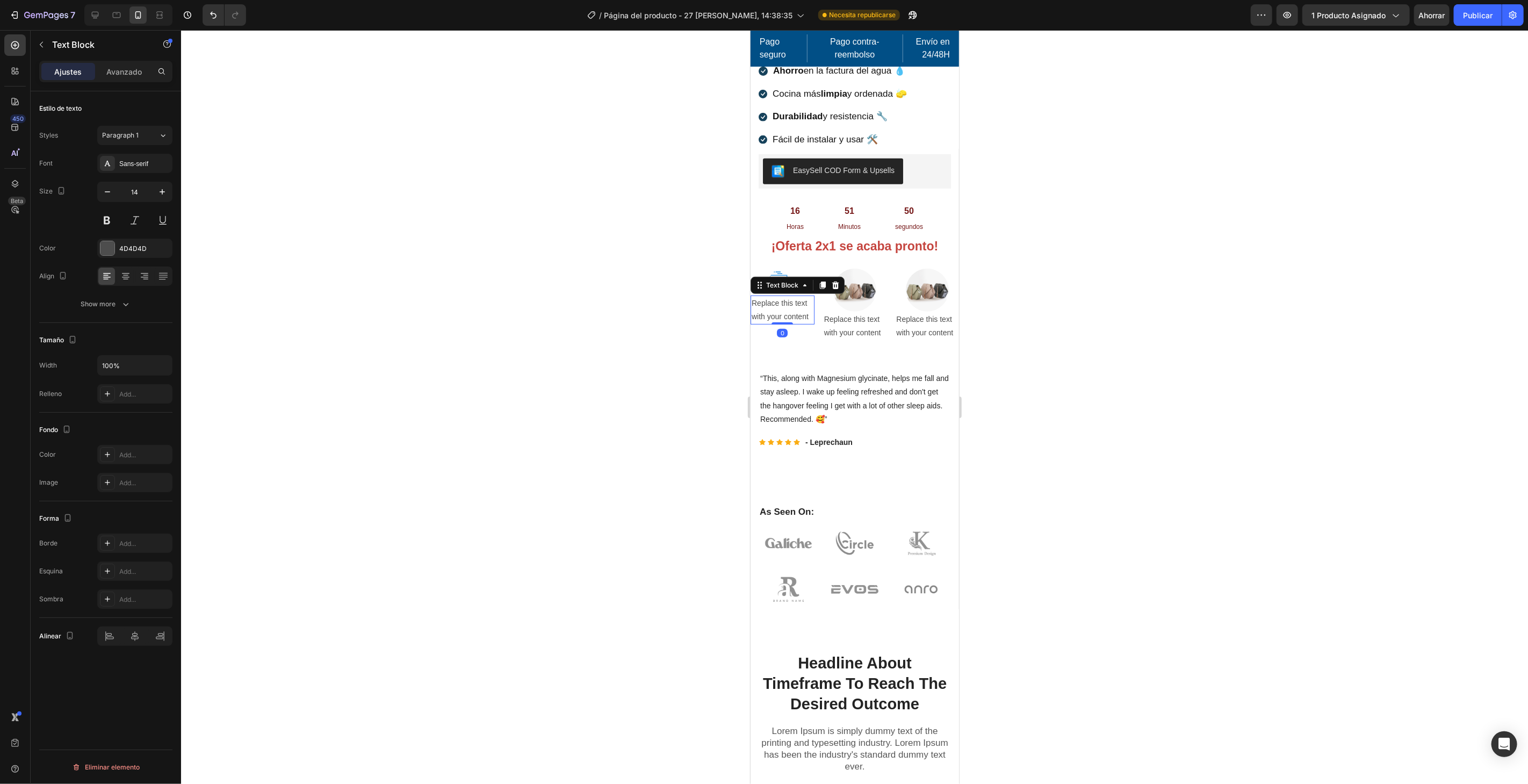
click at [796, 305] on div "Replace this text with your content" at bounding box center [782, 309] width 64 height 29
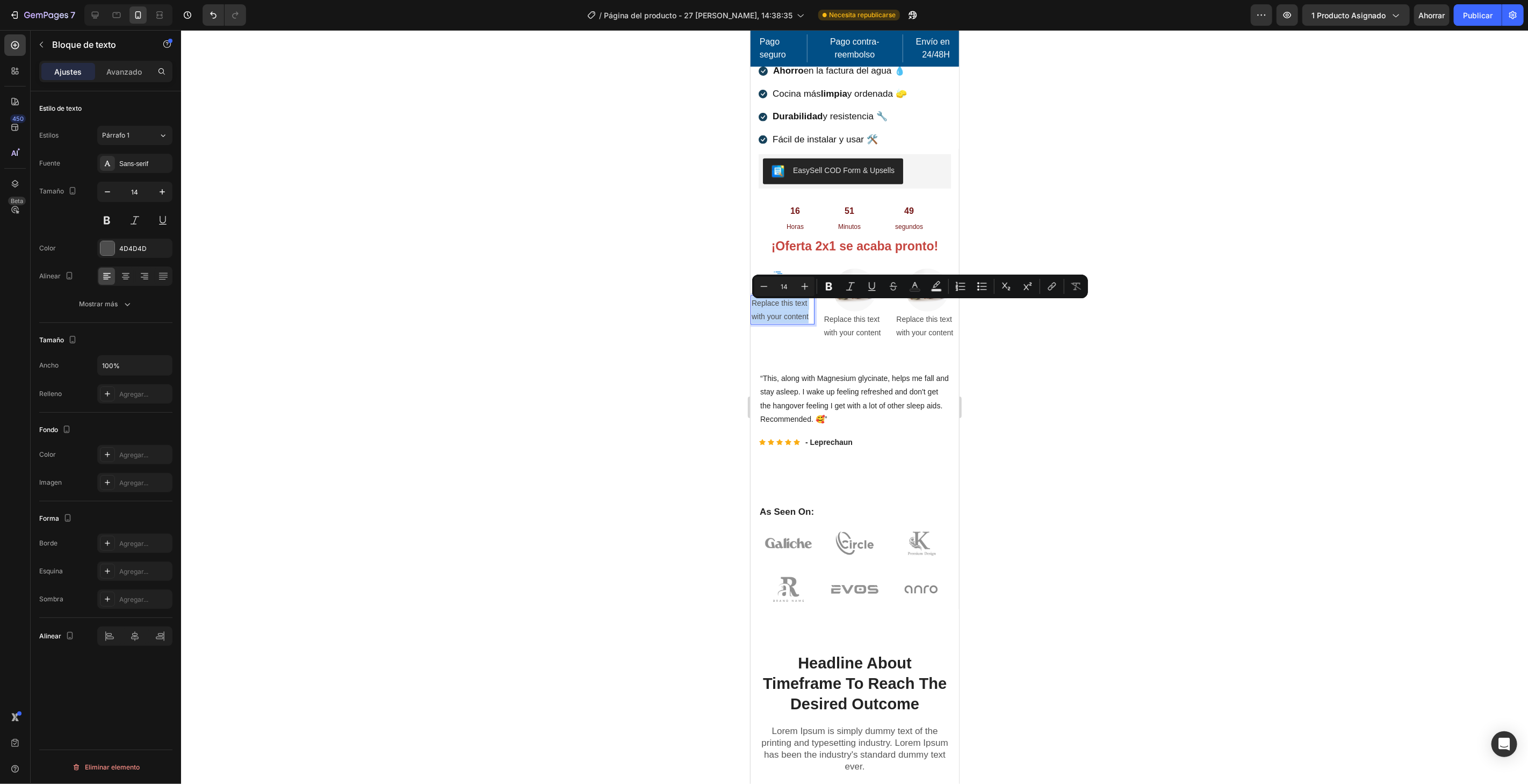
click at [796, 305] on p "Replace this text with your content" at bounding box center [782, 309] width 62 height 27
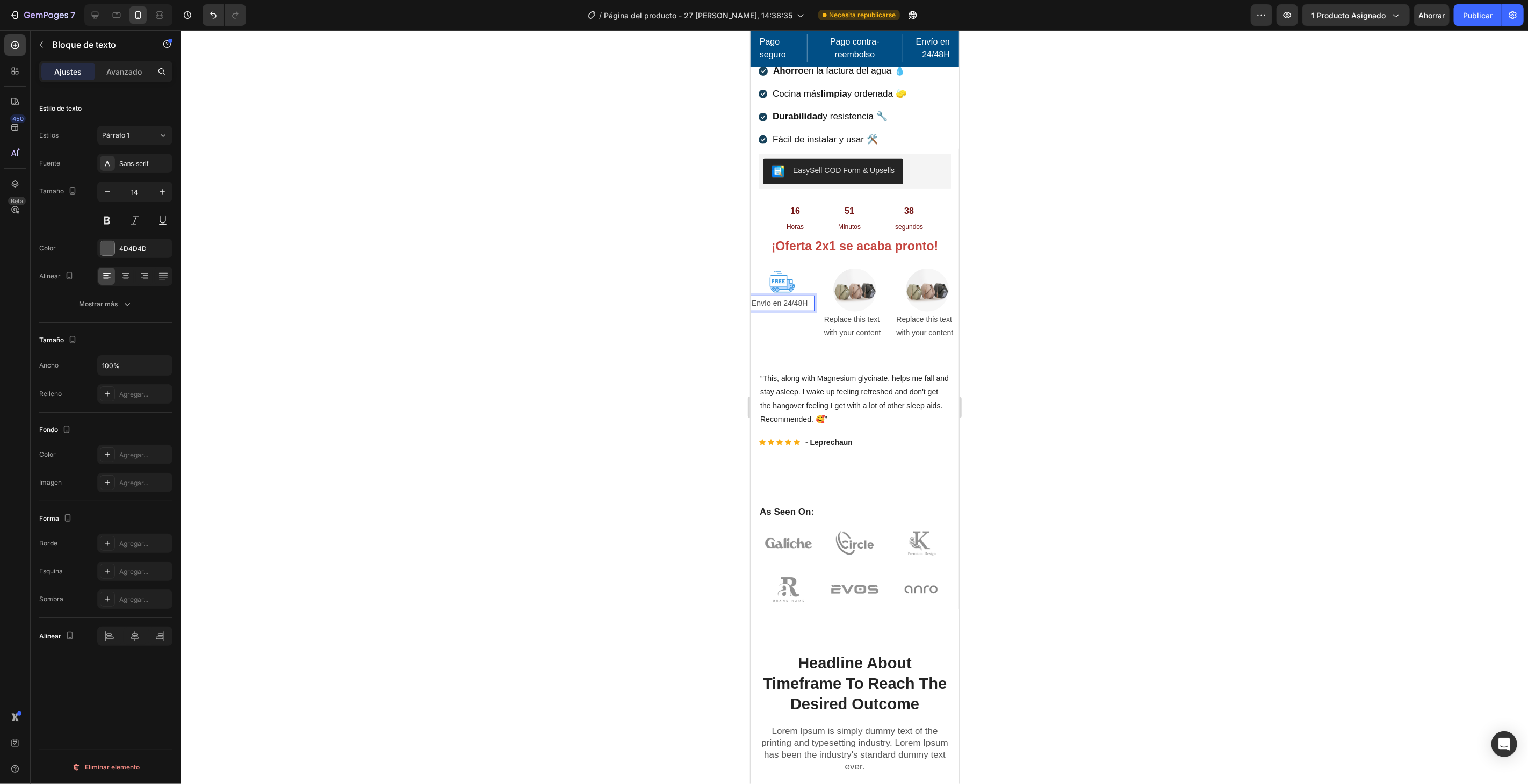
click at [773, 298] on p "Envío en 24/48H" at bounding box center [782, 302] width 62 height 14
click at [129, 276] on icon at bounding box center [126, 276] width 11 height 11
click at [116, 243] on div "4D4D4D" at bounding box center [135, 248] width 75 height 20
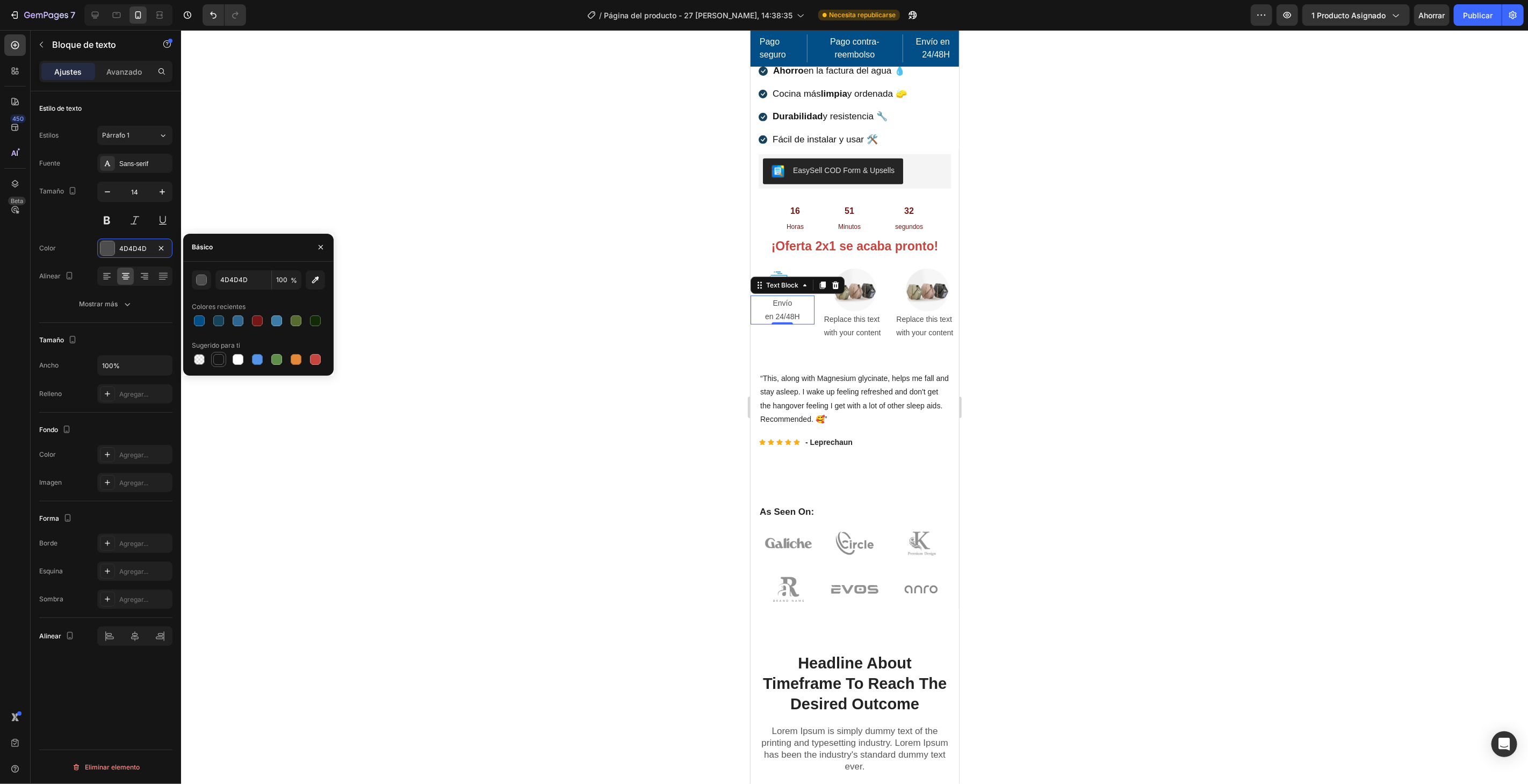
click at [221, 361] on div at bounding box center [219, 359] width 11 height 11
type input "151515"
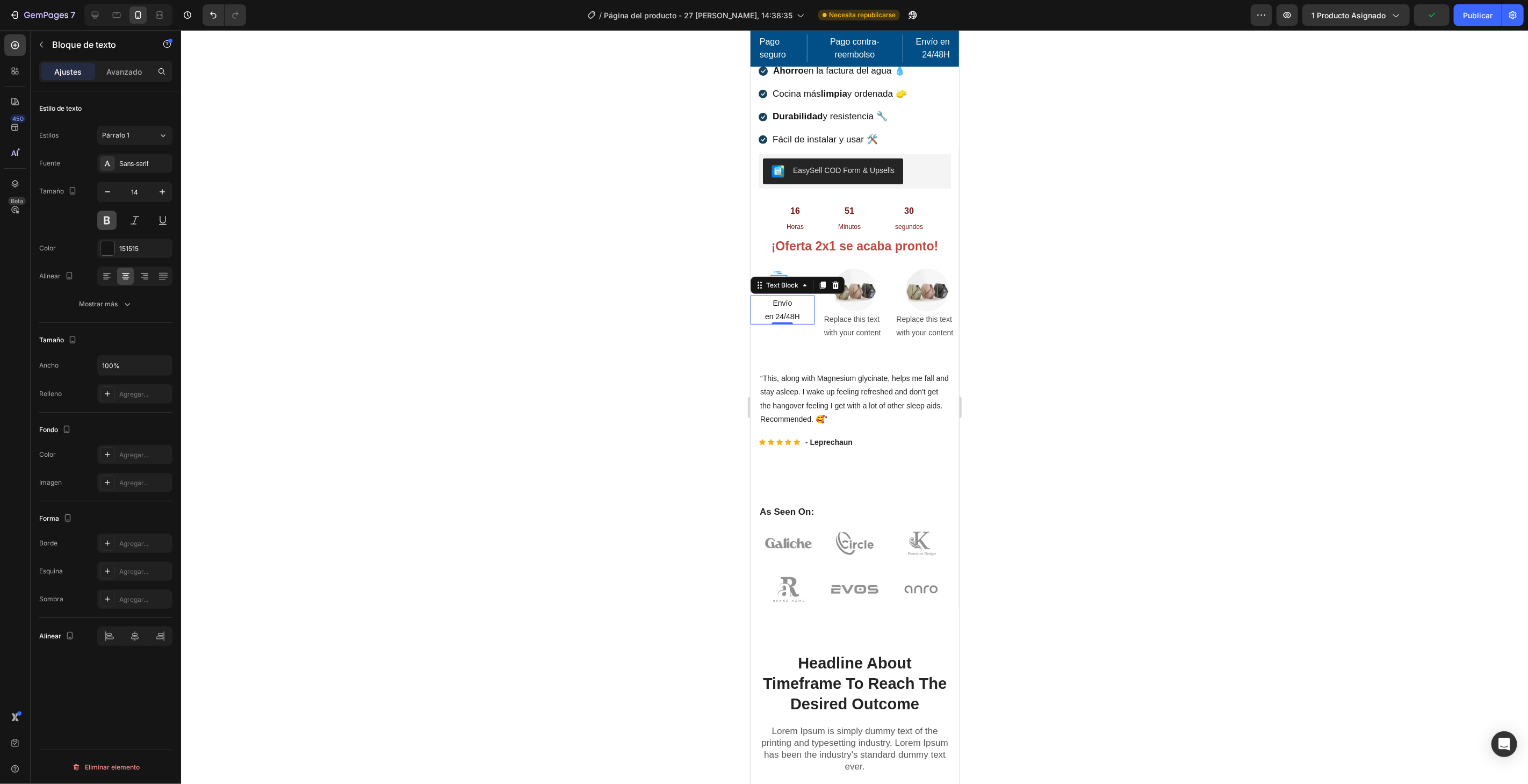
click at [107, 222] on button at bounding box center [107, 220] width 20 height 20
click at [479, 107] on div at bounding box center [854, 407] width 1347 height 754
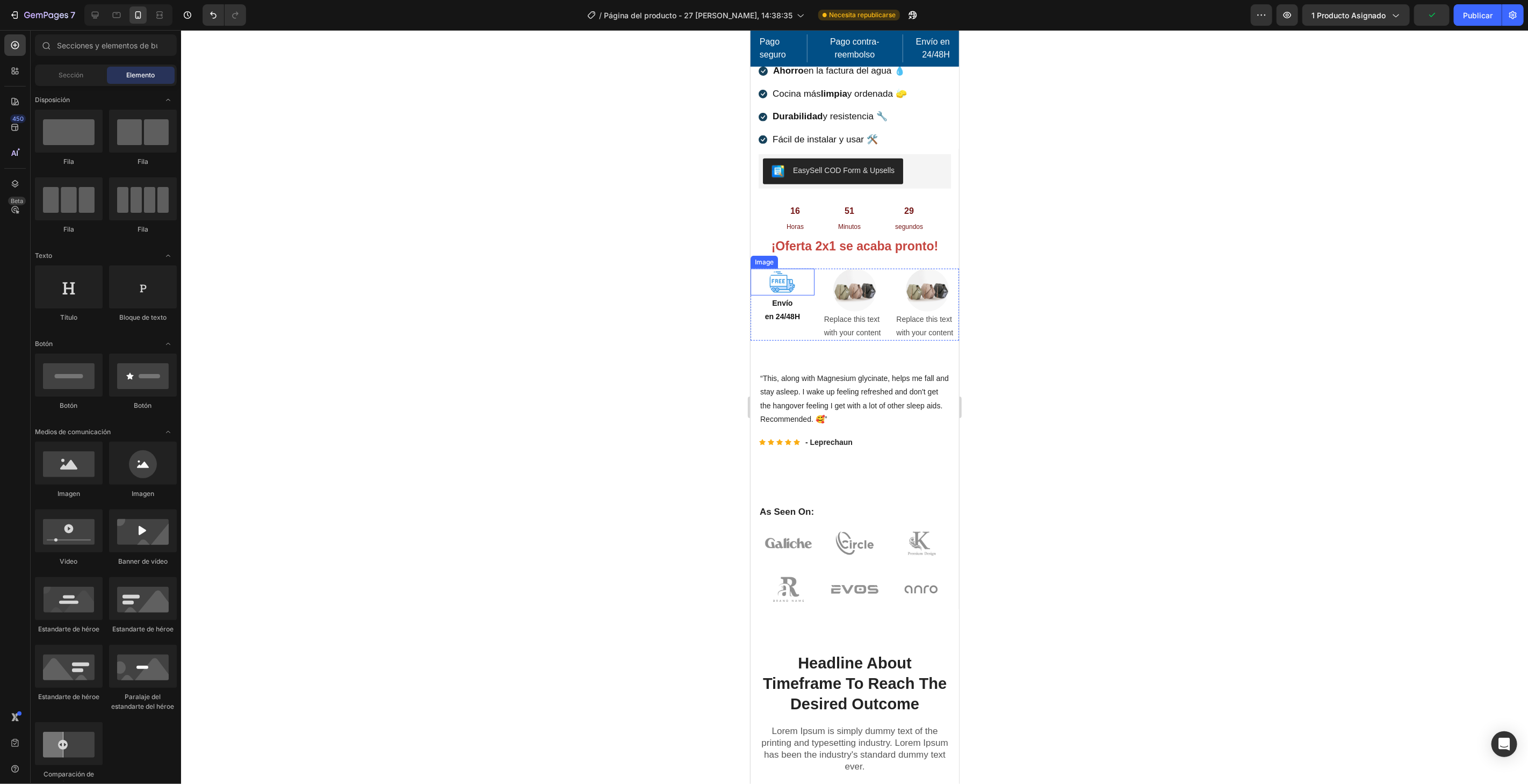
click at [789, 276] on img at bounding box center [781, 281] width 27 height 27
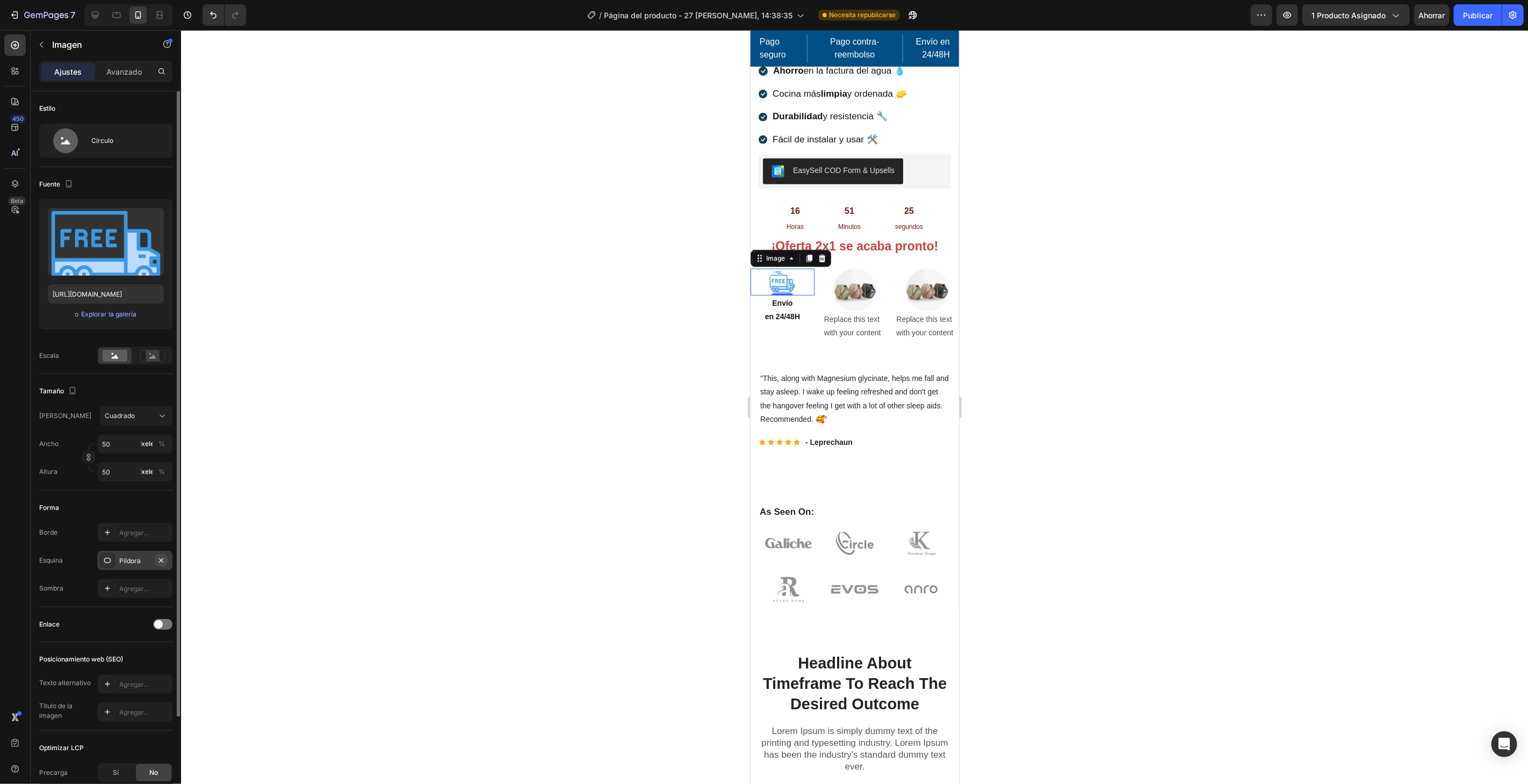
click at [164, 556] on icon "button" at bounding box center [161, 560] width 8 height 8
click at [521, 389] on div at bounding box center [854, 407] width 1347 height 754
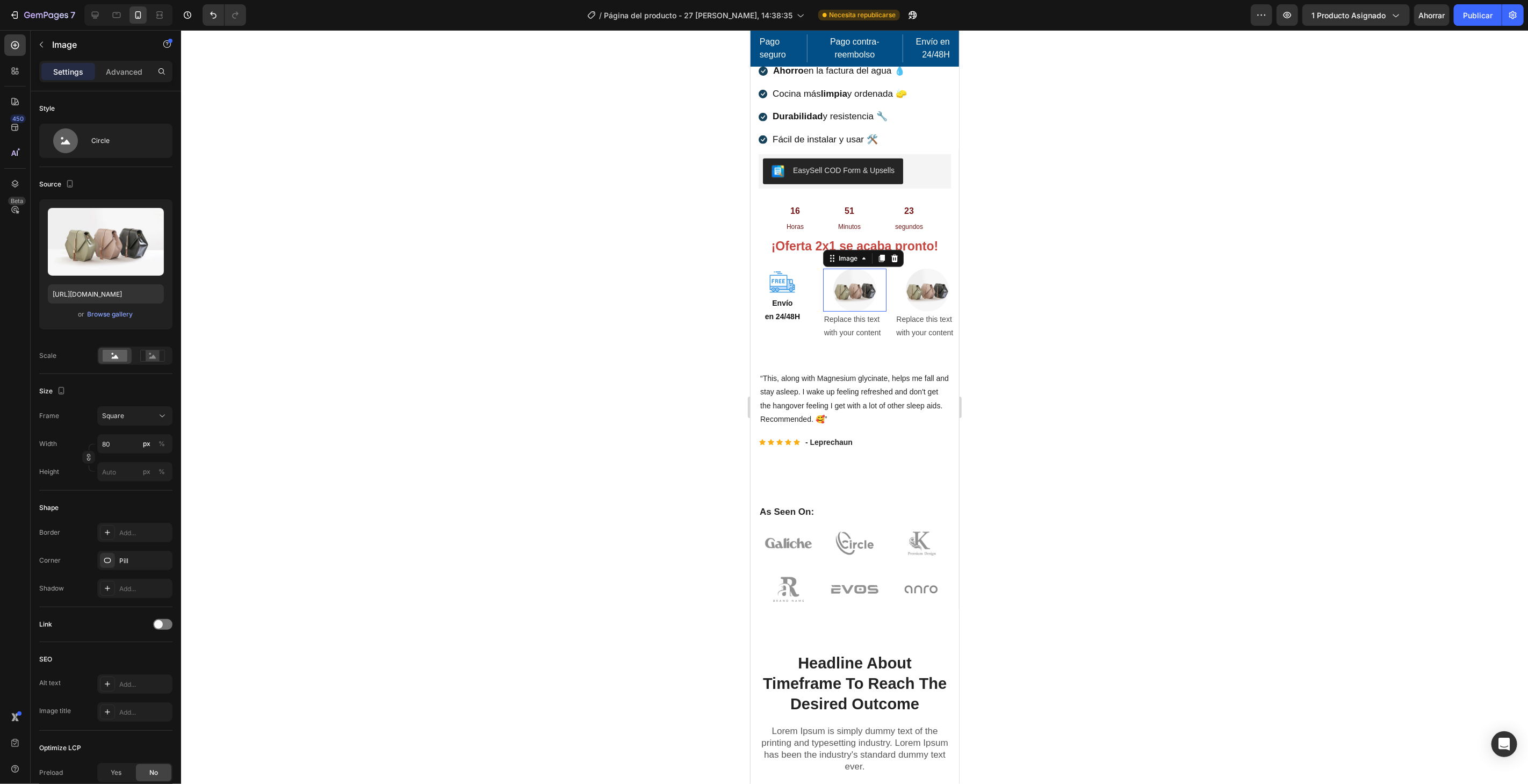
click at [867, 279] on img at bounding box center [854, 289] width 43 height 43
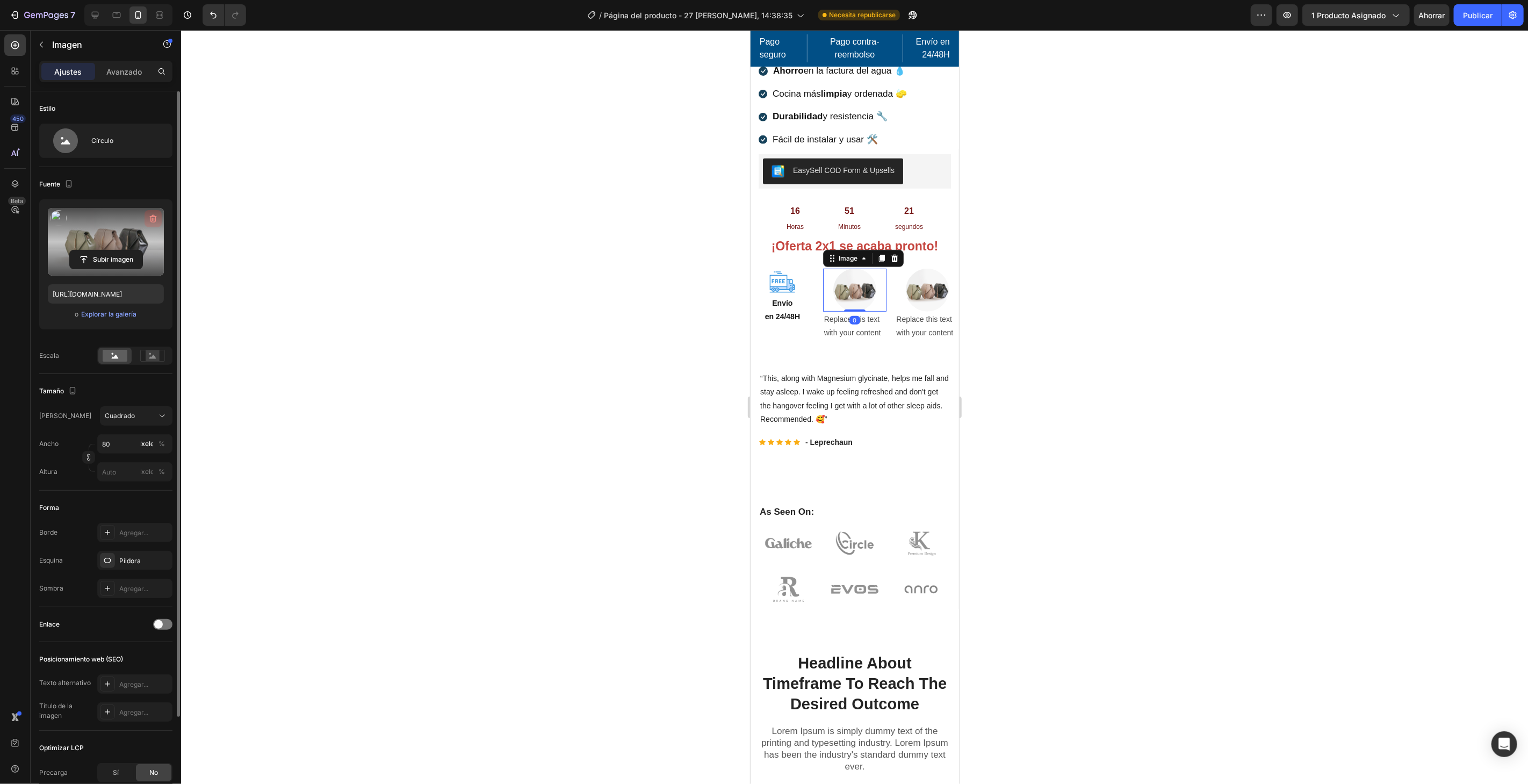
click at [151, 216] on icon "button" at bounding box center [154, 219] width 7 height 8
click at [118, 316] on font "Explorar la galería" at bounding box center [109, 314] width 55 height 8
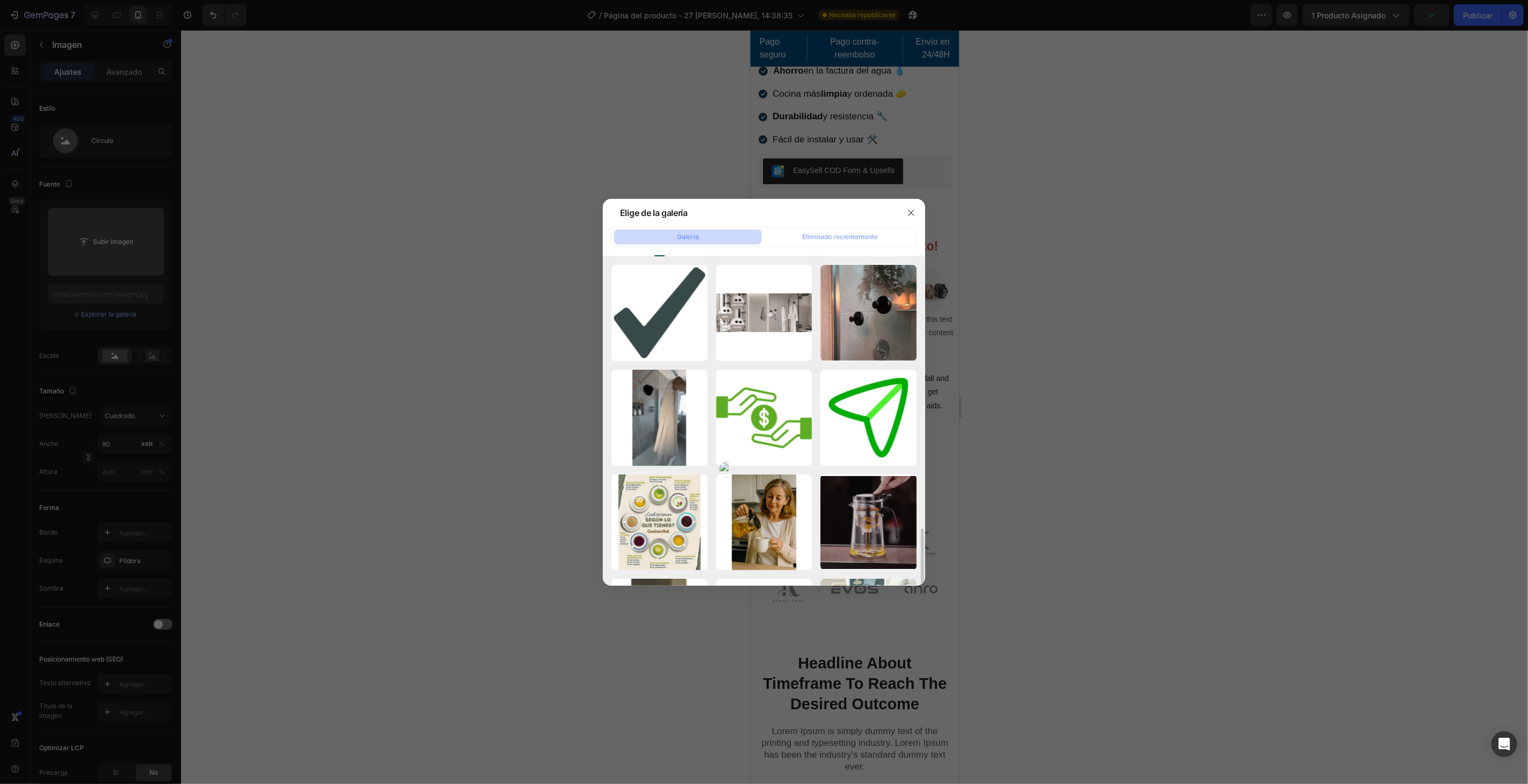
scroll to position [656, 0]
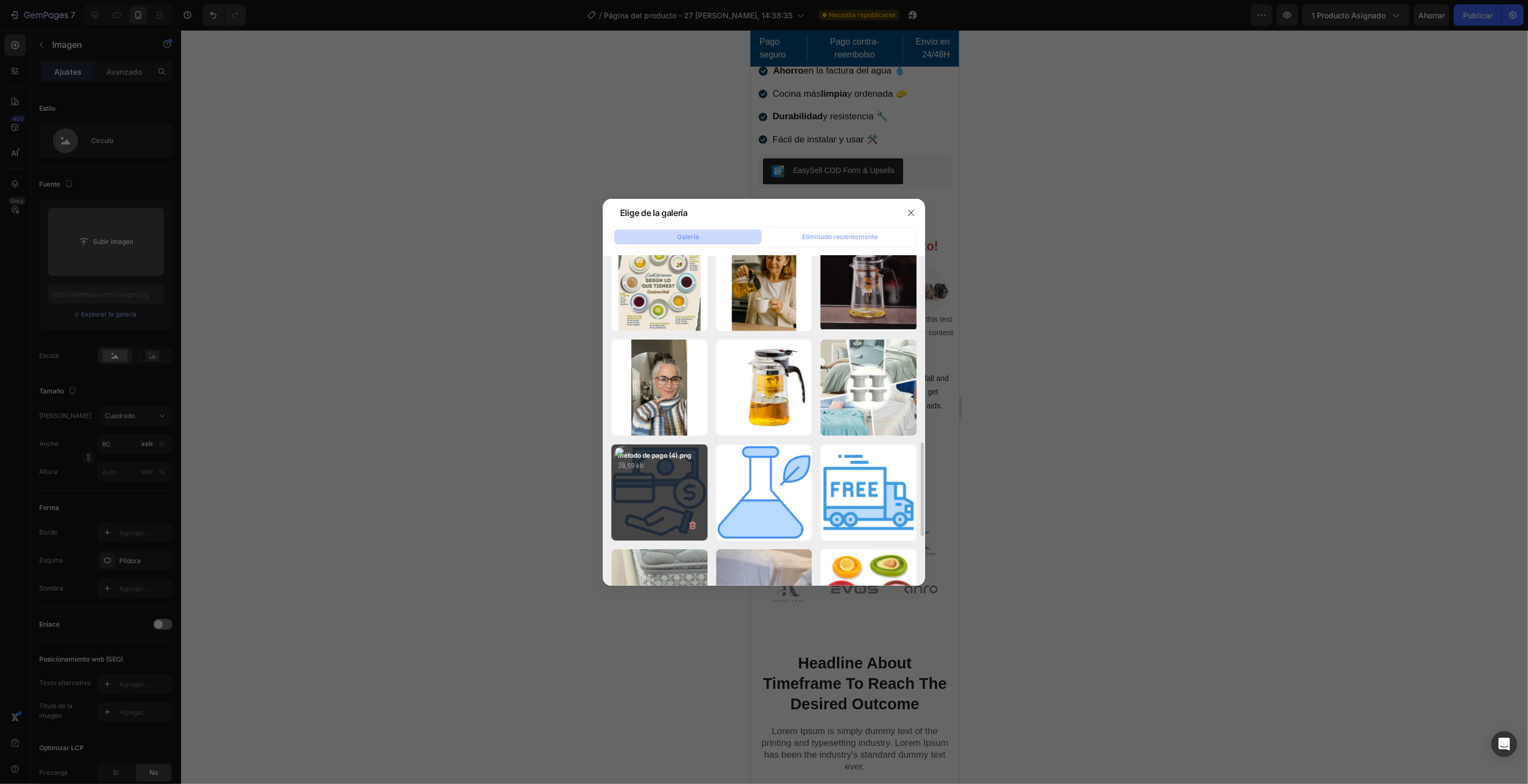
click at [670, 504] on div "método de pago (4).png 28,59 kb" at bounding box center [660, 492] width 96 height 96
type input "https://cdn.shopify.com/s/files/1/0787/7885/9856/files/gempages_518625490169234…"
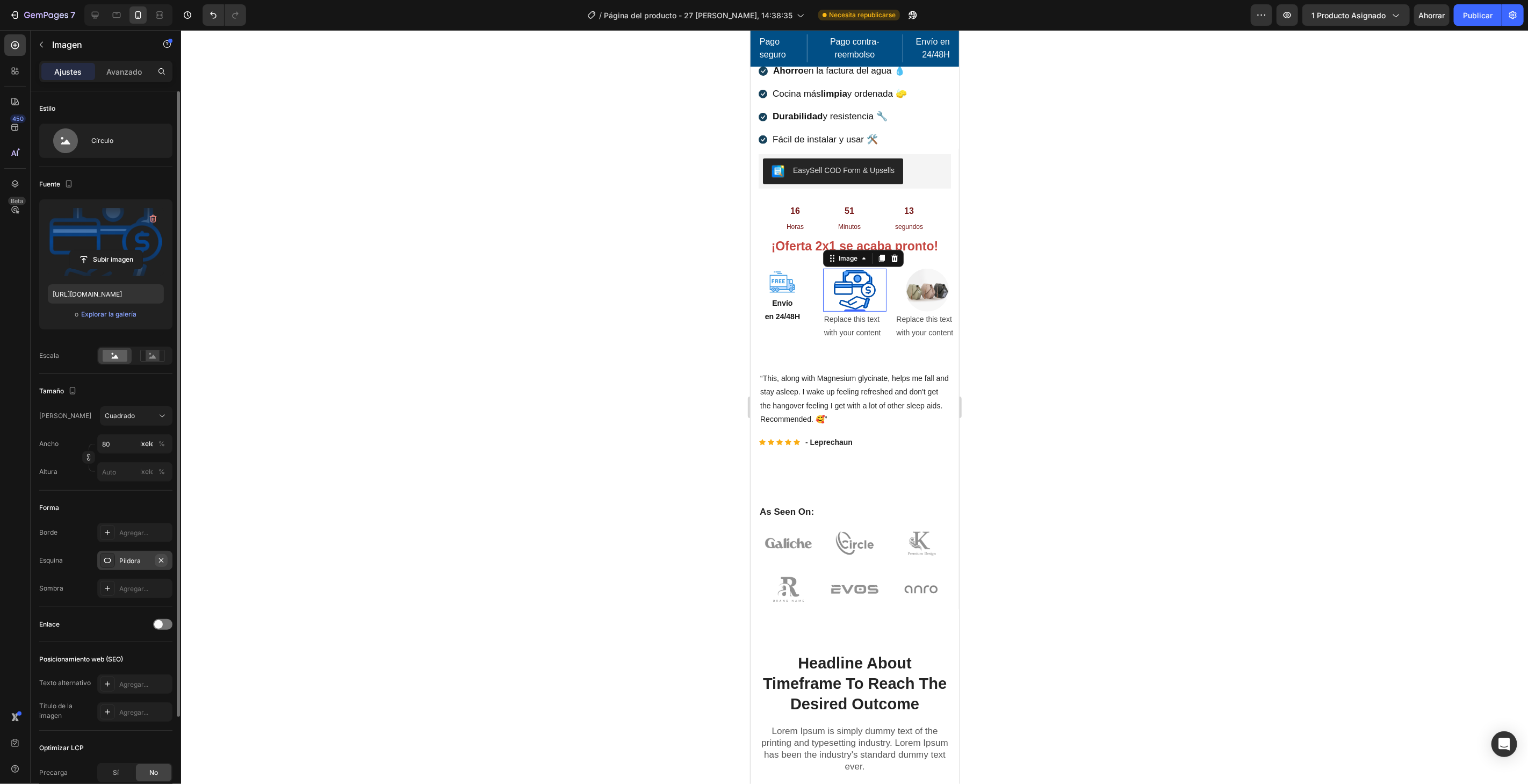
click at [157, 558] on icon "button" at bounding box center [161, 560] width 8 height 8
drag, startPoint x: 117, startPoint y: 442, endPoint x: 128, endPoint y: 436, distance: 12.5
click at [117, 442] on input "80" at bounding box center [135, 444] width 75 height 20
type input "5"
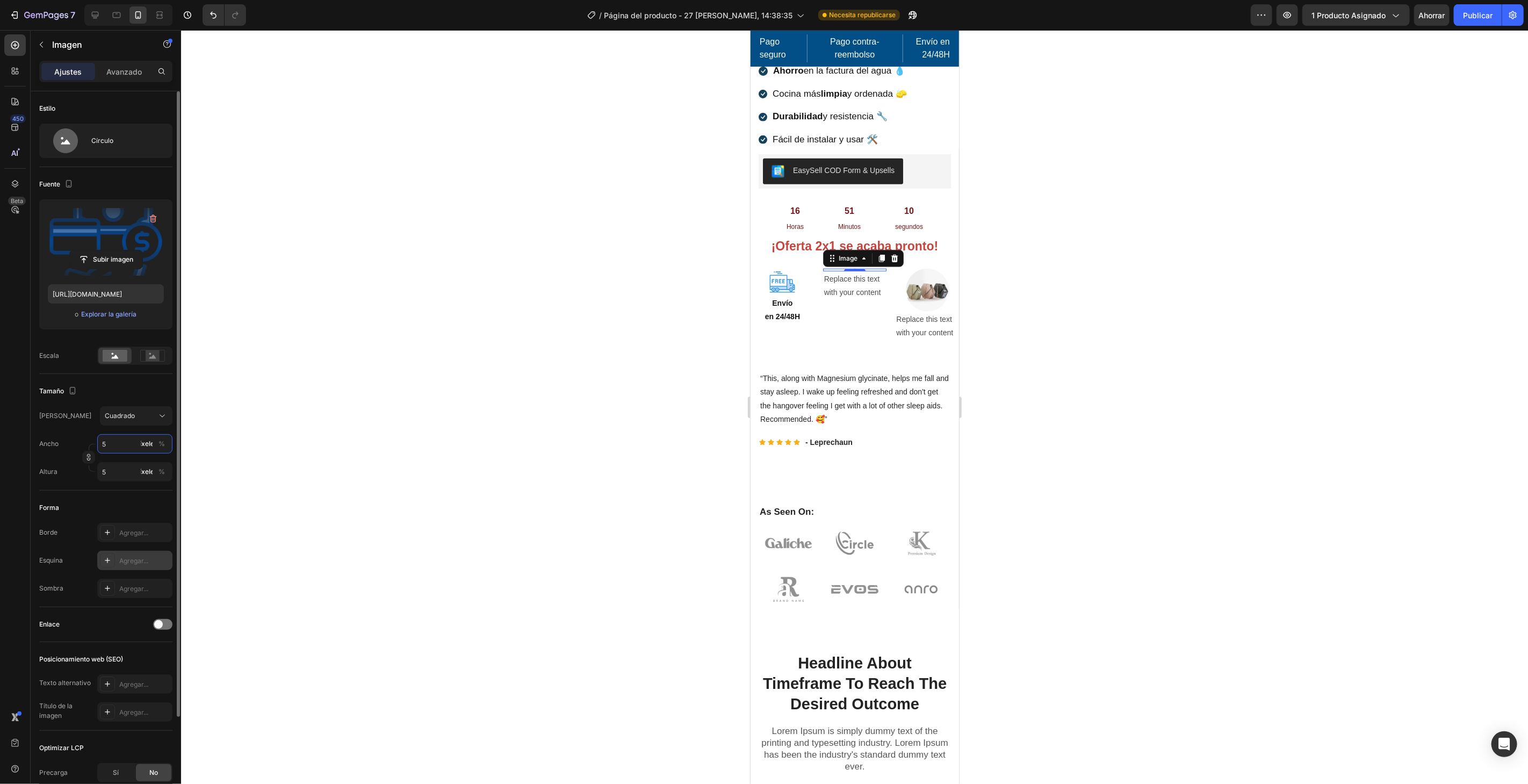
type input "50"
click at [864, 301] on div "Replace this text with your content" at bounding box center [855, 309] width 64 height 29
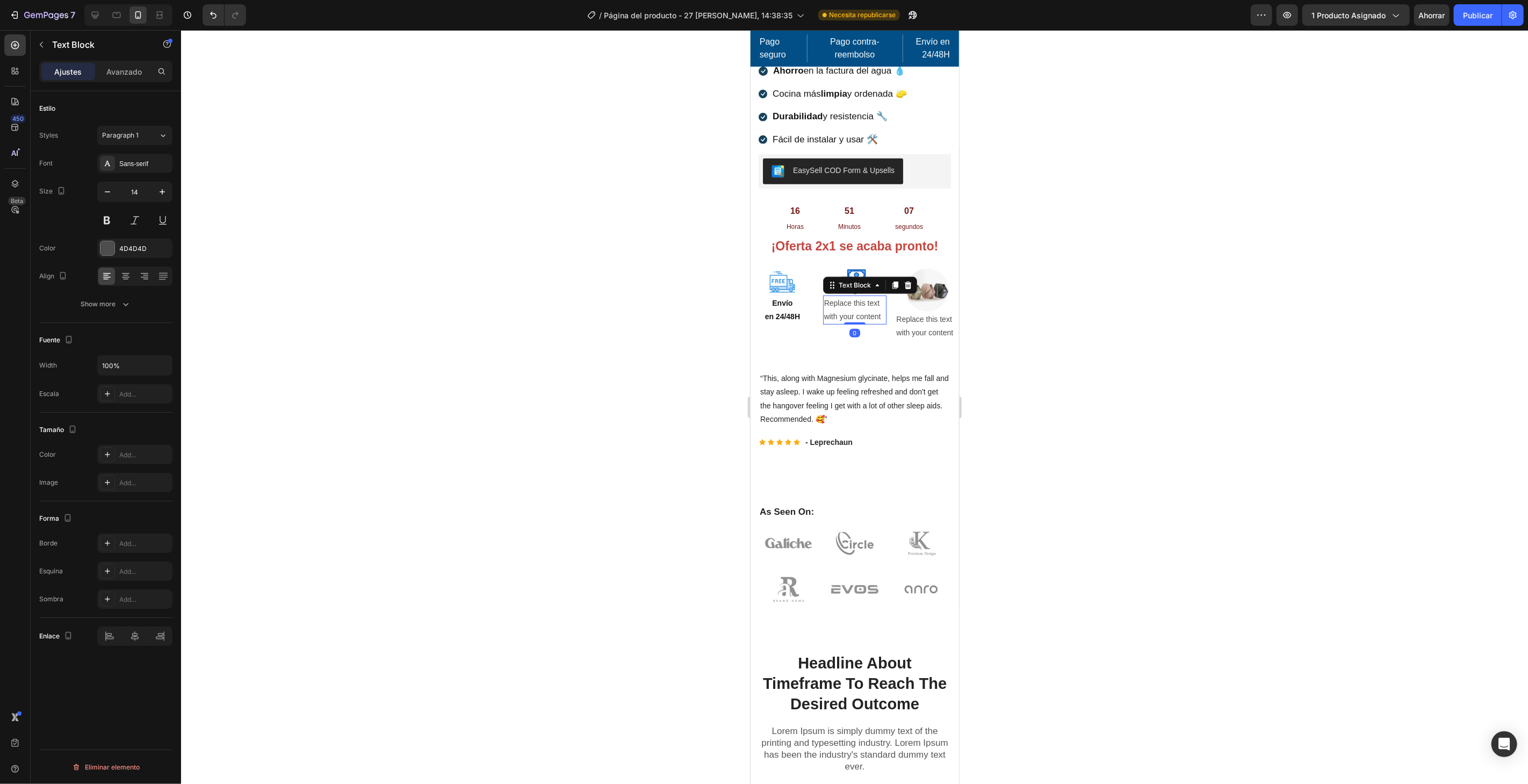
click at [864, 301] on div "Replace this text with your content" at bounding box center [855, 309] width 64 height 29
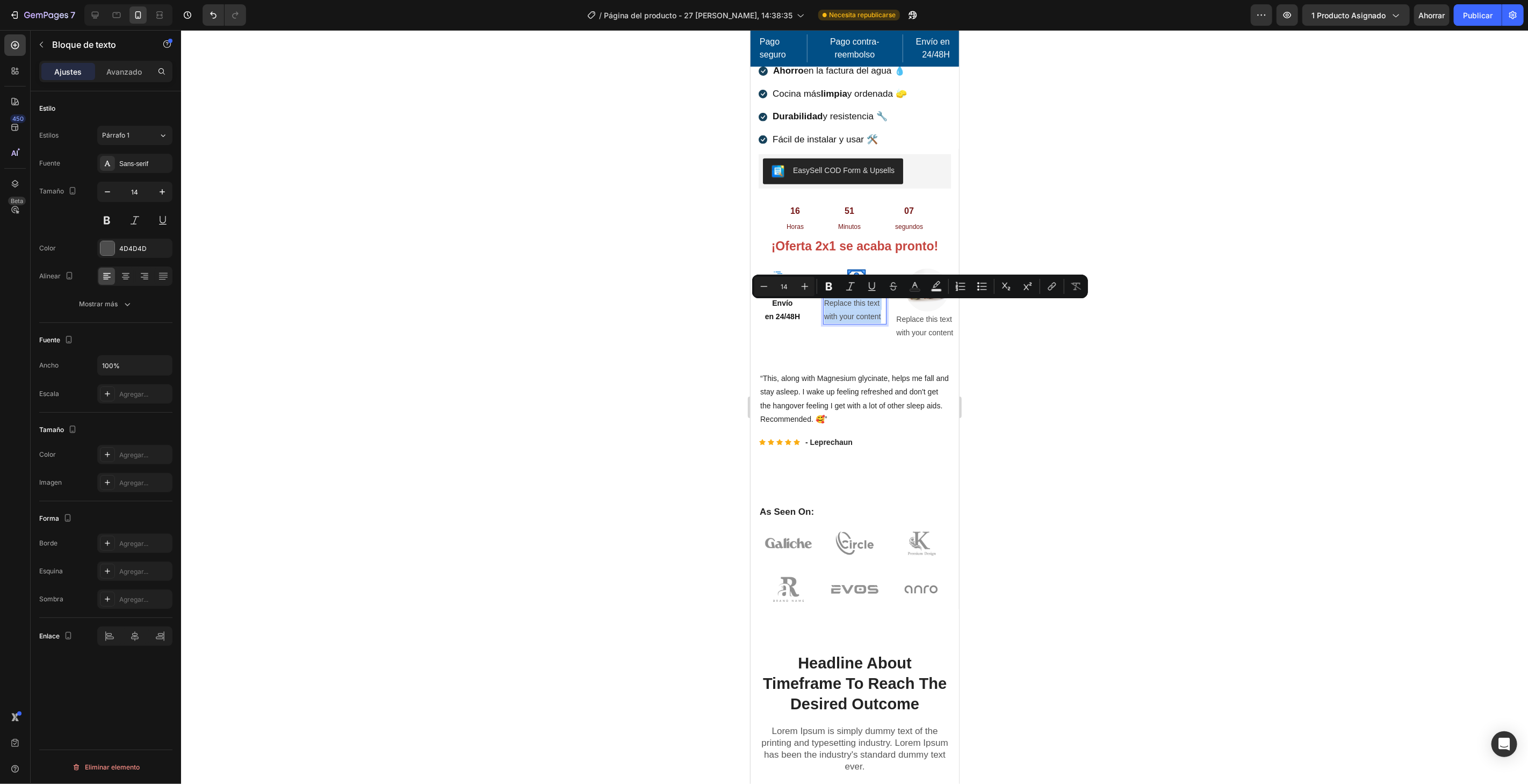
click at [864, 301] on p "Replace this text with your content" at bounding box center [855, 309] width 62 height 27
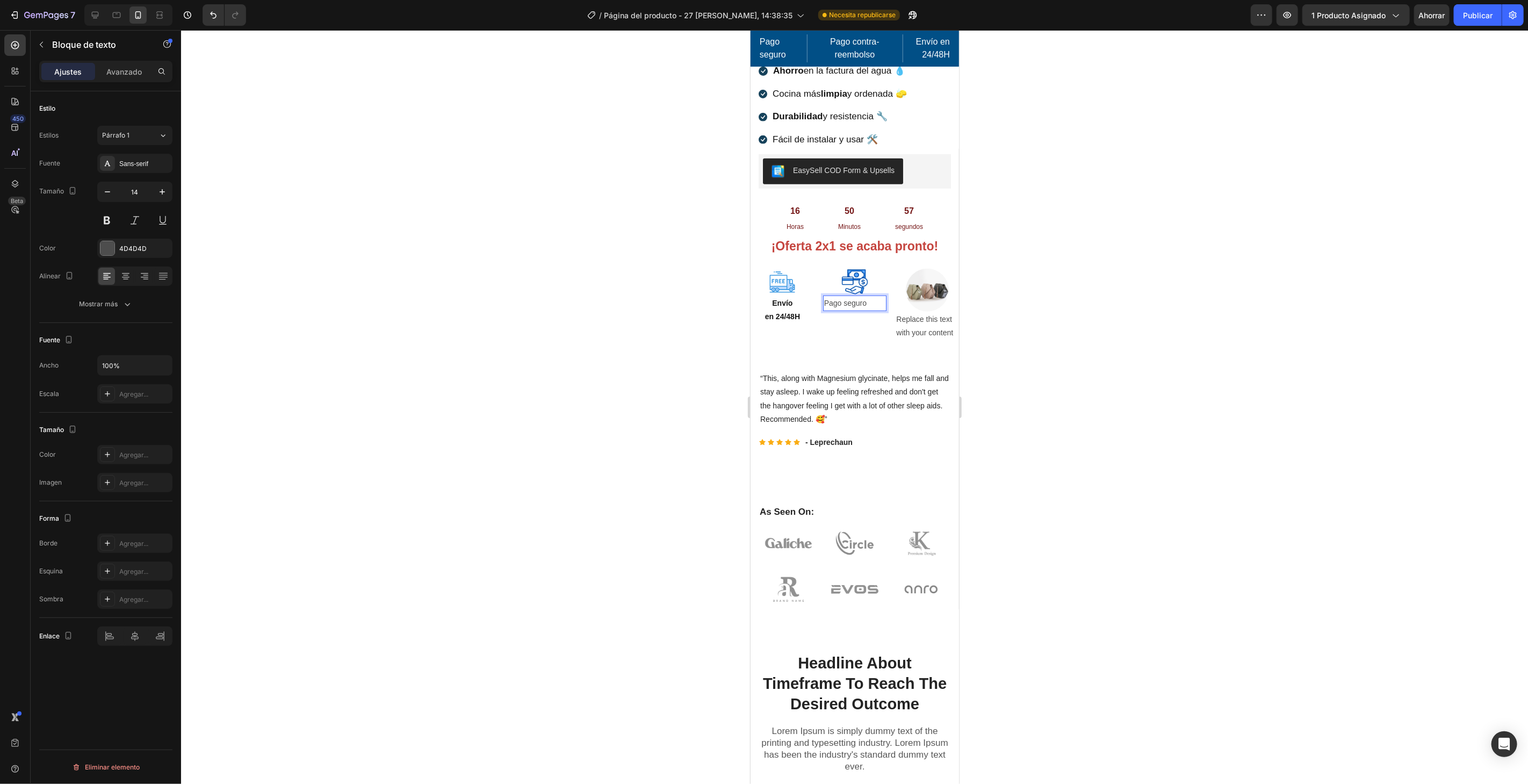
click at [841, 296] on p "Pago seguro" at bounding box center [855, 302] width 62 height 14
click at [125, 269] on div at bounding box center [125, 276] width 17 height 17
click at [107, 247] on div at bounding box center [107, 248] width 14 height 14
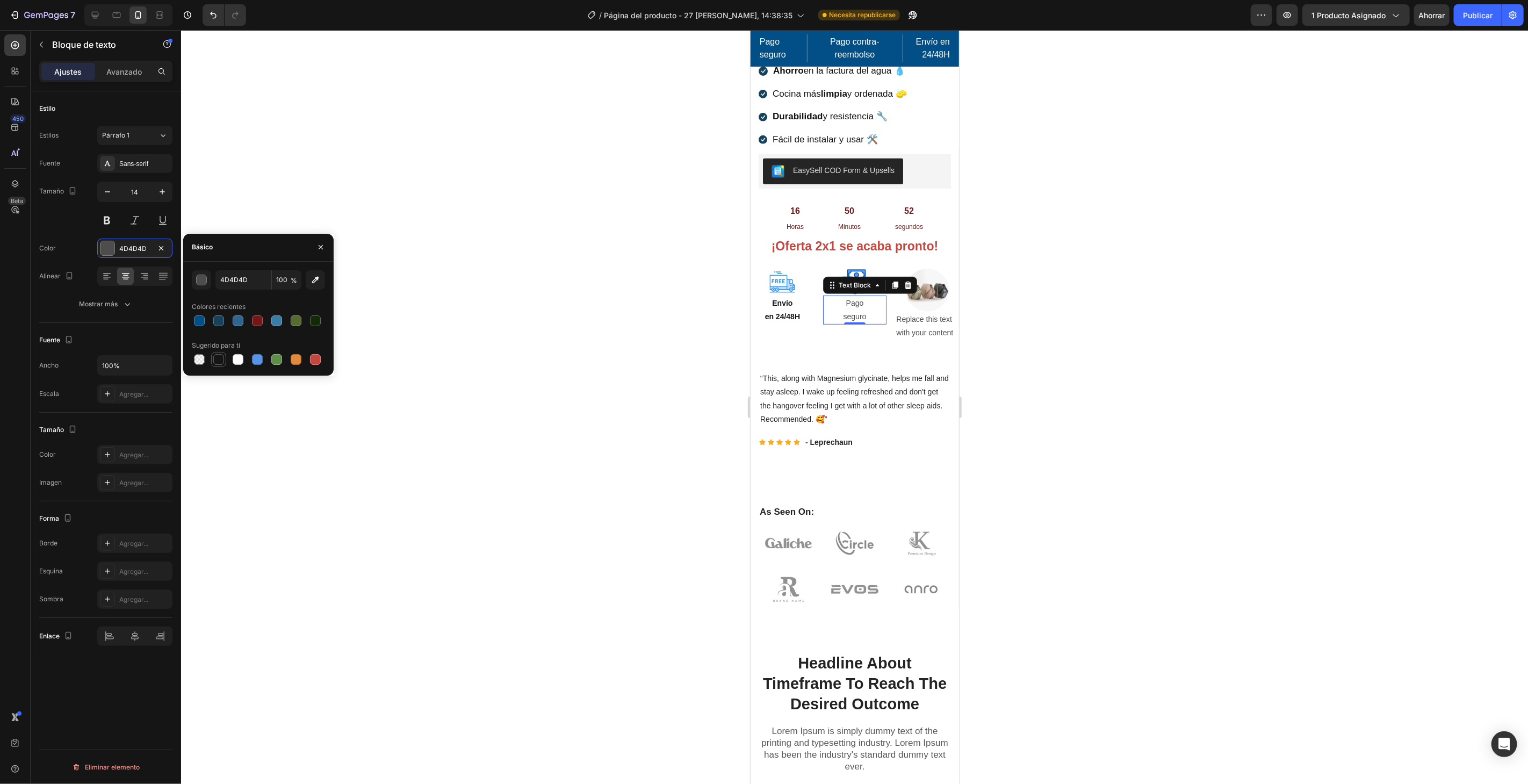
click at [219, 361] on div at bounding box center [219, 359] width 11 height 11
type input "151515"
drag, startPoint x: 109, startPoint y: 223, endPoint x: 186, endPoint y: 179, distance: 88.7
click at [111, 222] on button at bounding box center [107, 220] width 20 height 20
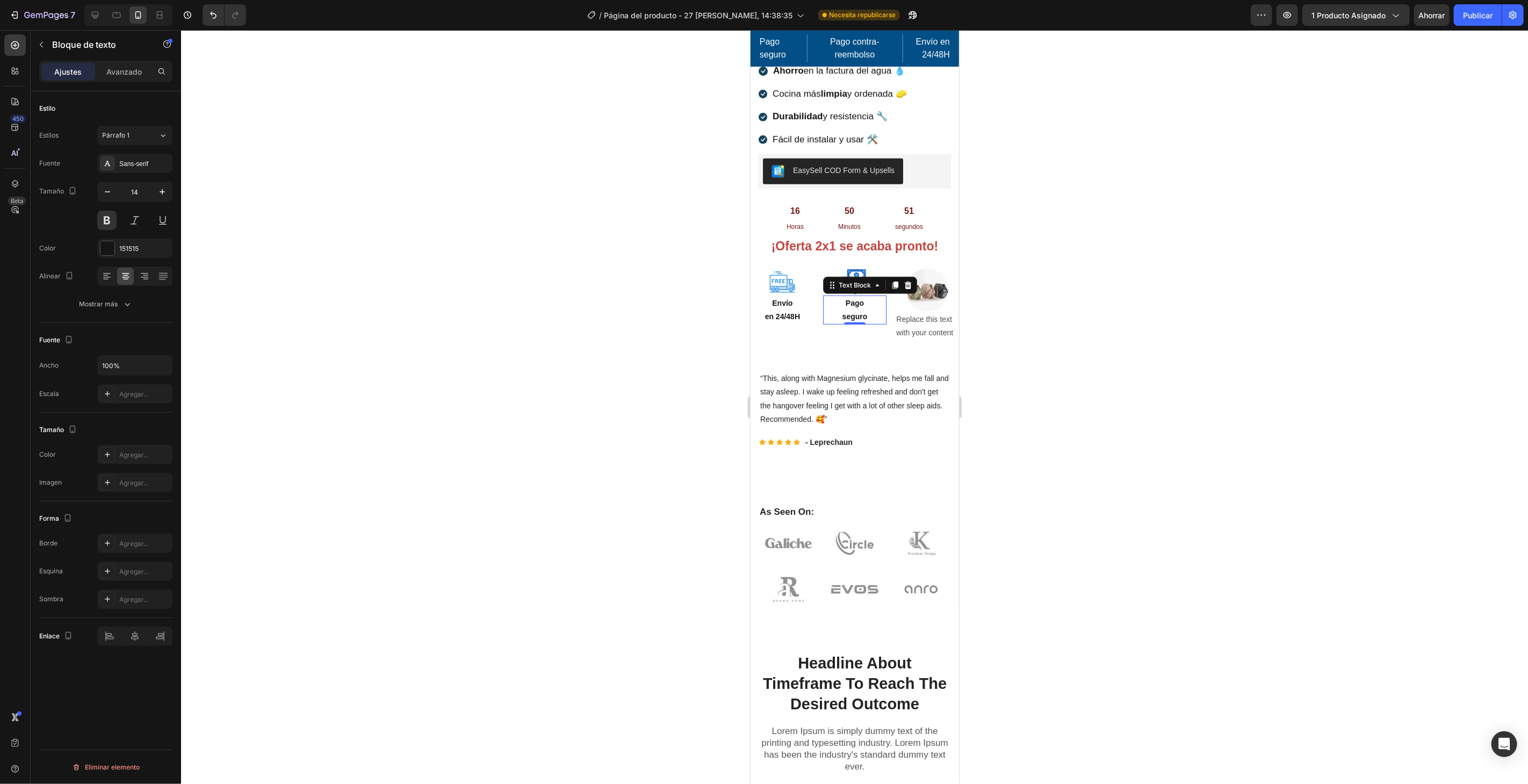
click at [560, 97] on div at bounding box center [854, 407] width 1347 height 754
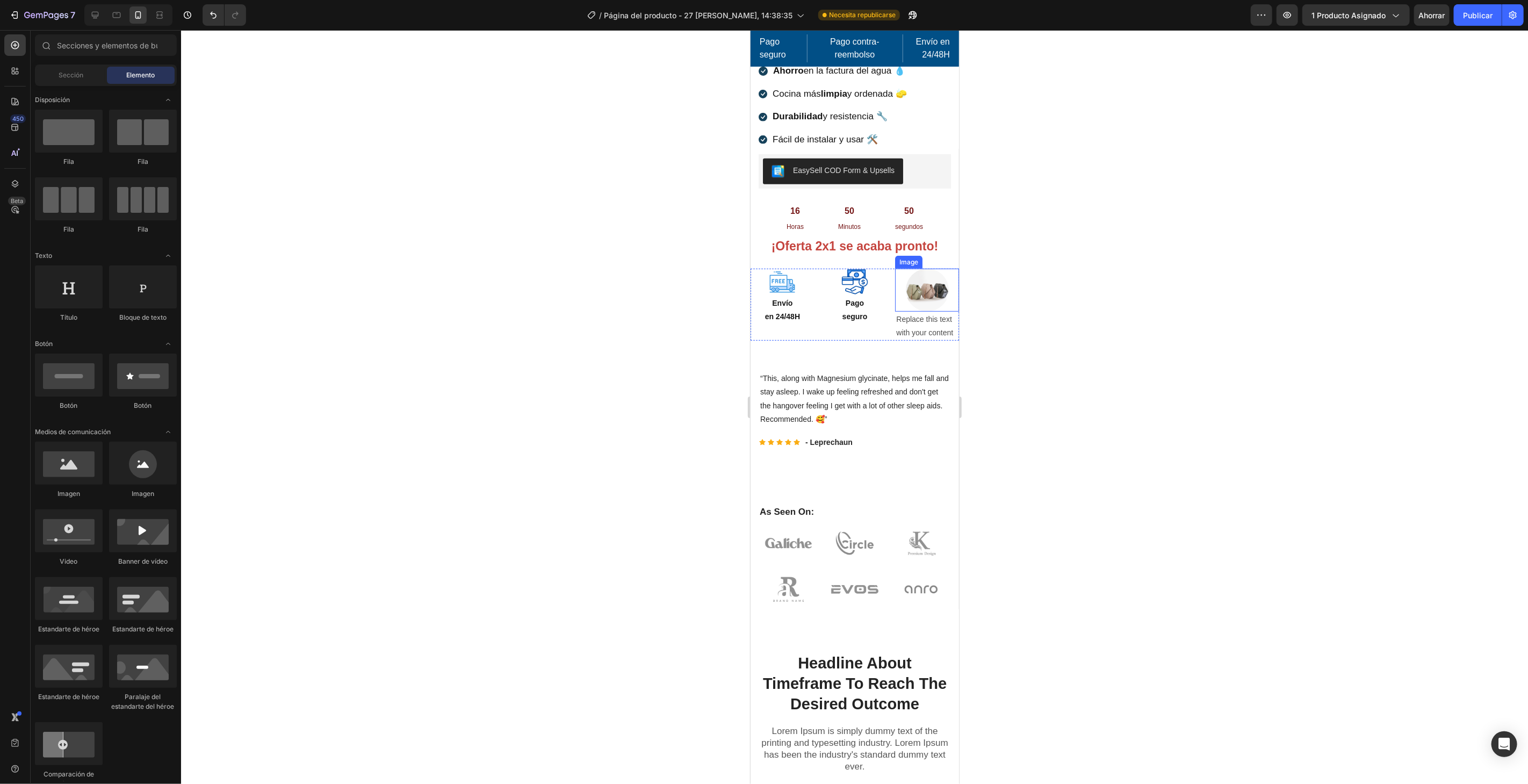
click at [937, 287] on img at bounding box center [927, 289] width 43 height 43
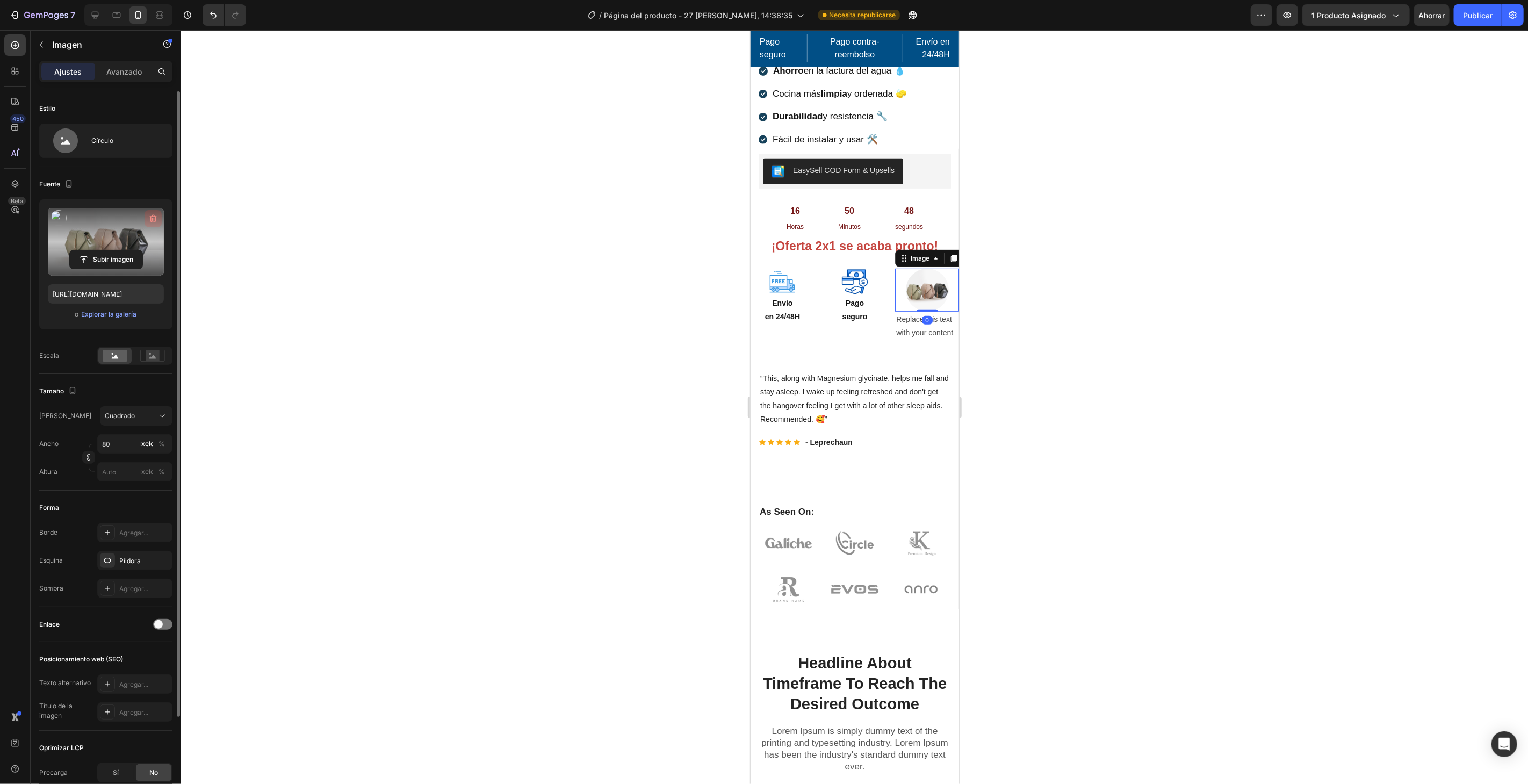
click at [153, 218] on icon "button" at bounding box center [153, 219] width 11 height 11
click at [107, 311] on font "Explorar la galería" at bounding box center [109, 314] width 55 height 8
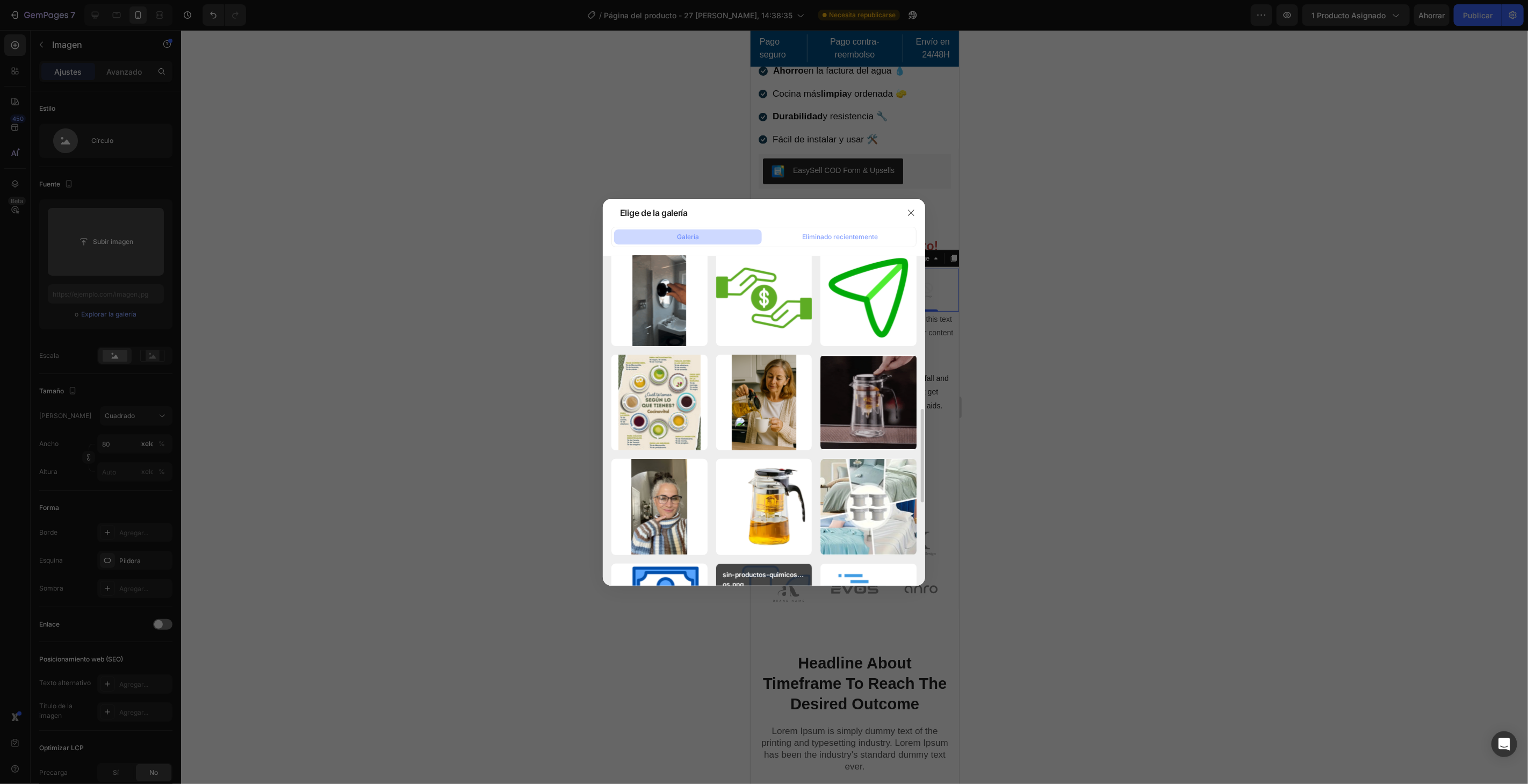
scroll to position [776, 0]
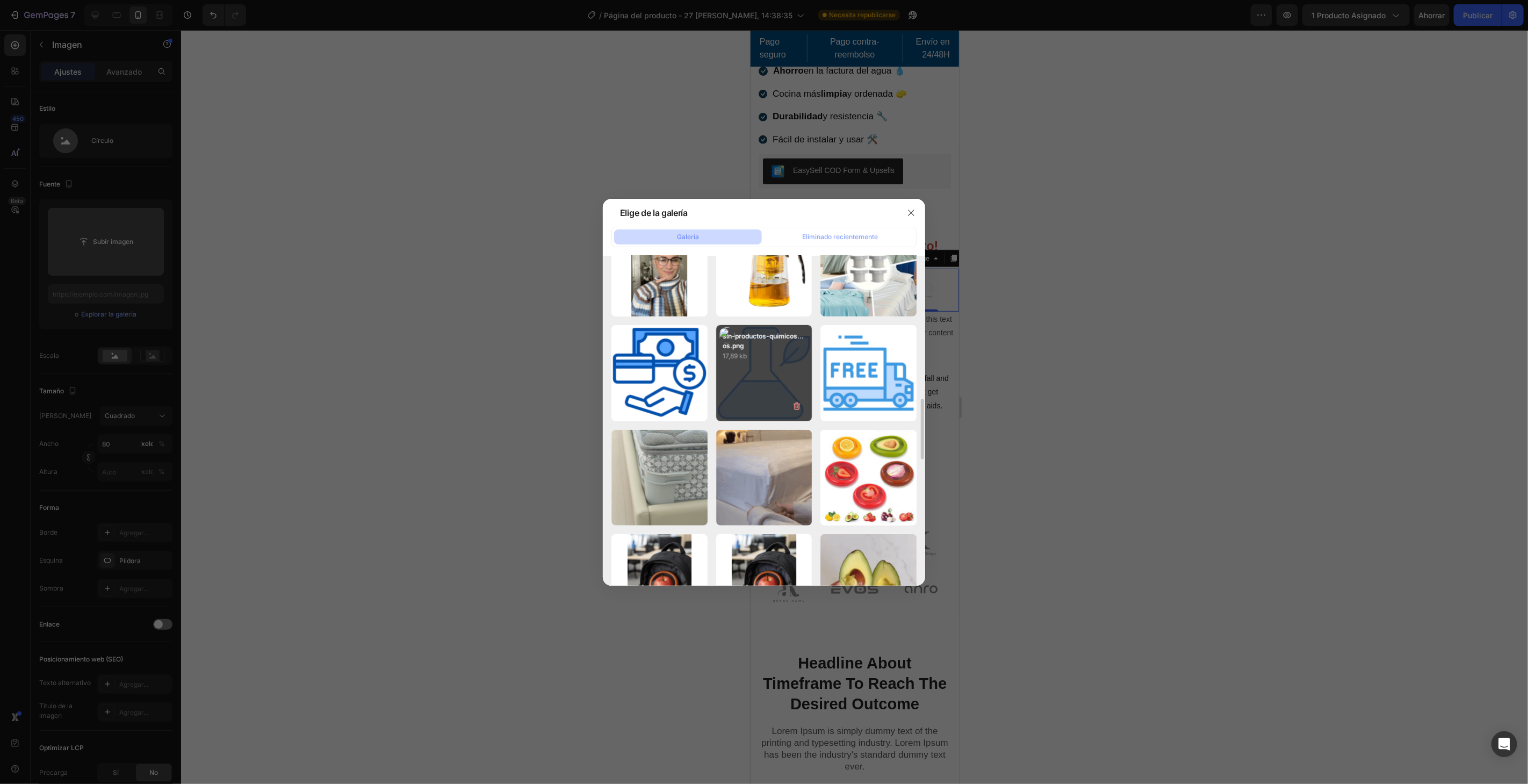
click at [781, 389] on div "sin-productos-quimicos...os.png 17,89 kb" at bounding box center [764, 373] width 96 height 96
type input "https://cdn.shopify.com/s/files/1/0787/7885/9856/files/gempages_518625490169234…"
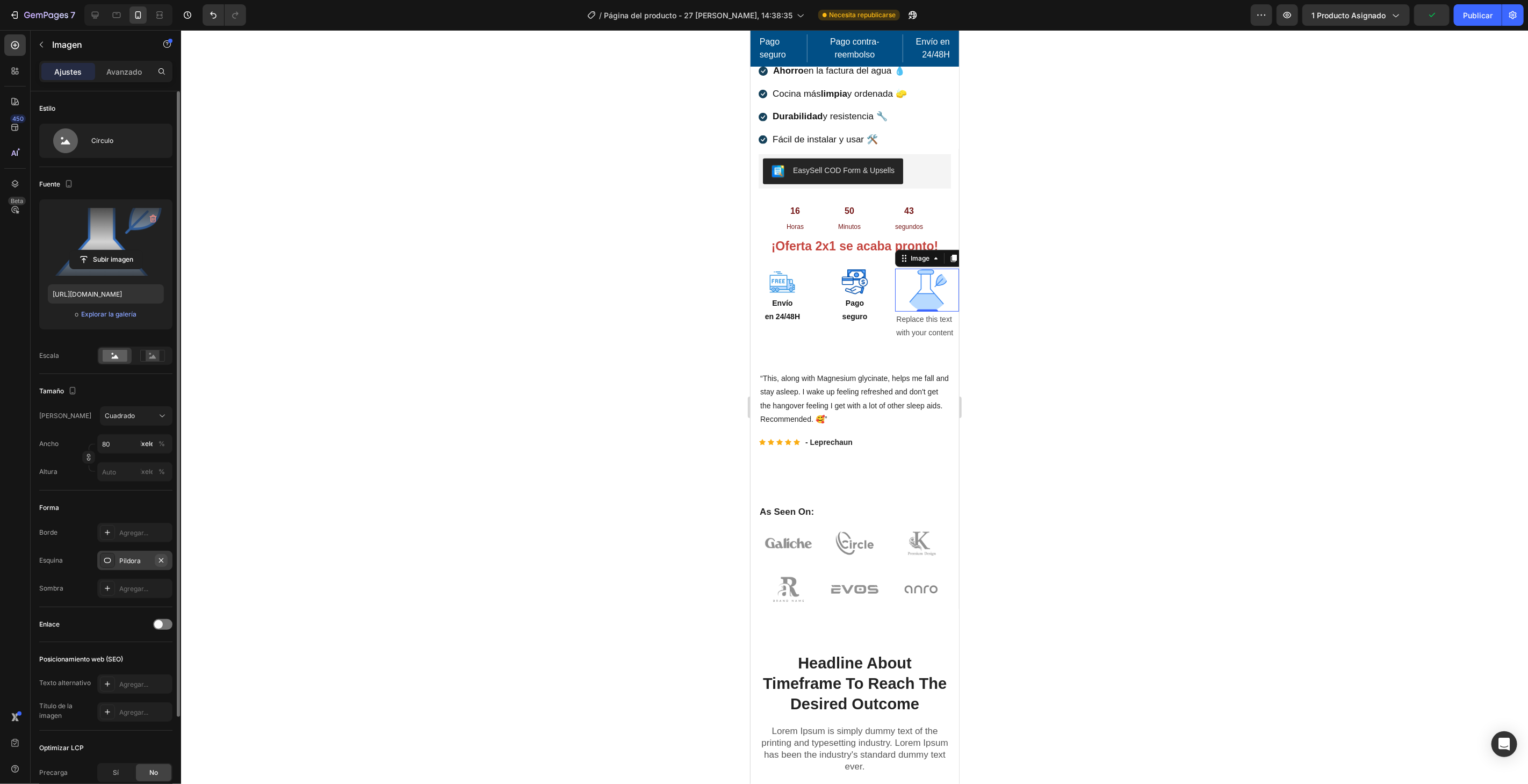
click at [161, 557] on icon "button" at bounding box center [161, 560] width 8 height 8
click at [123, 444] on input "80" at bounding box center [135, 444] width 75 height 20
type input "5"
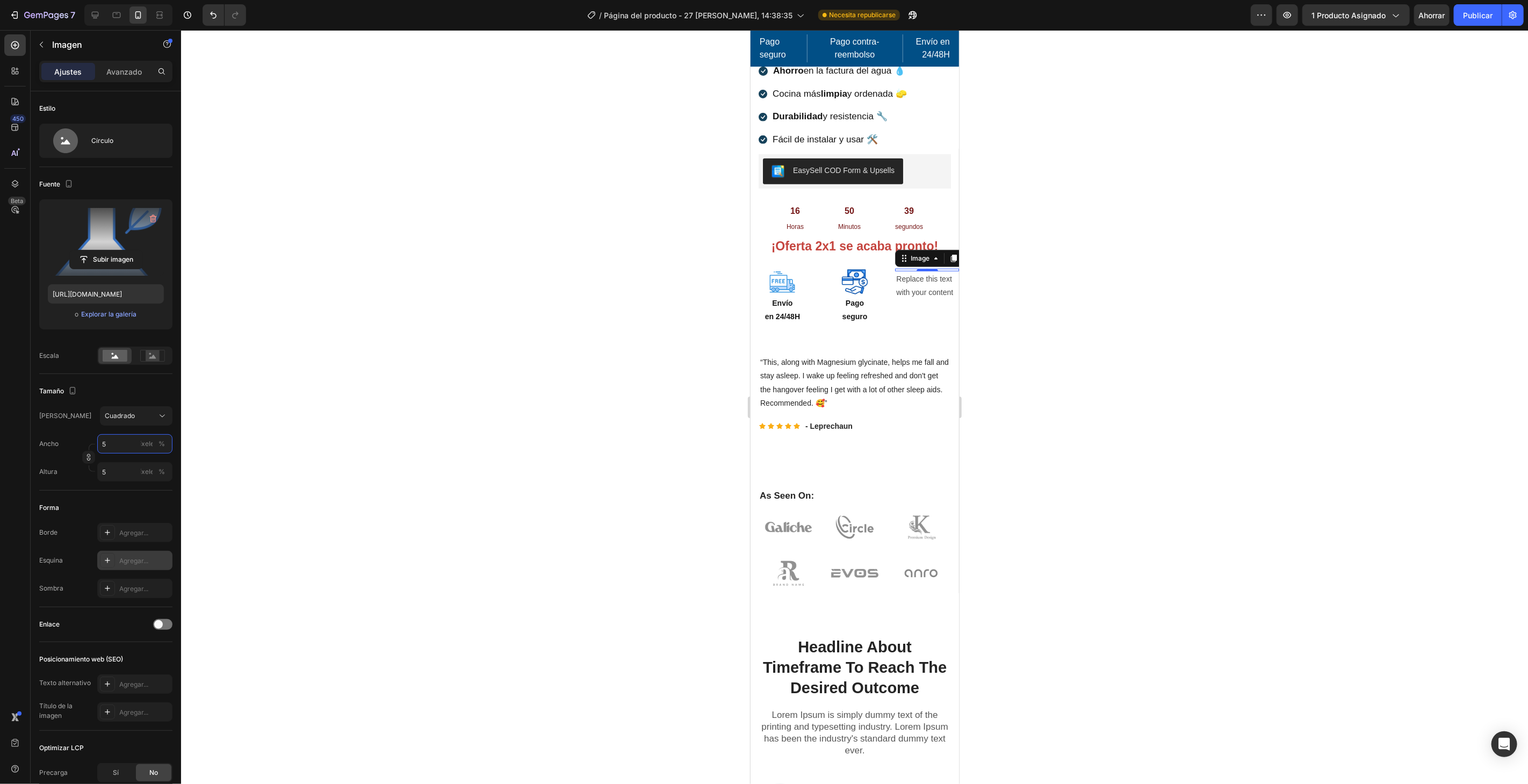
type input "50"
click at [911, 301] on div "Replace this text with your content" at bounding box center [927, 309] width 64 height 29
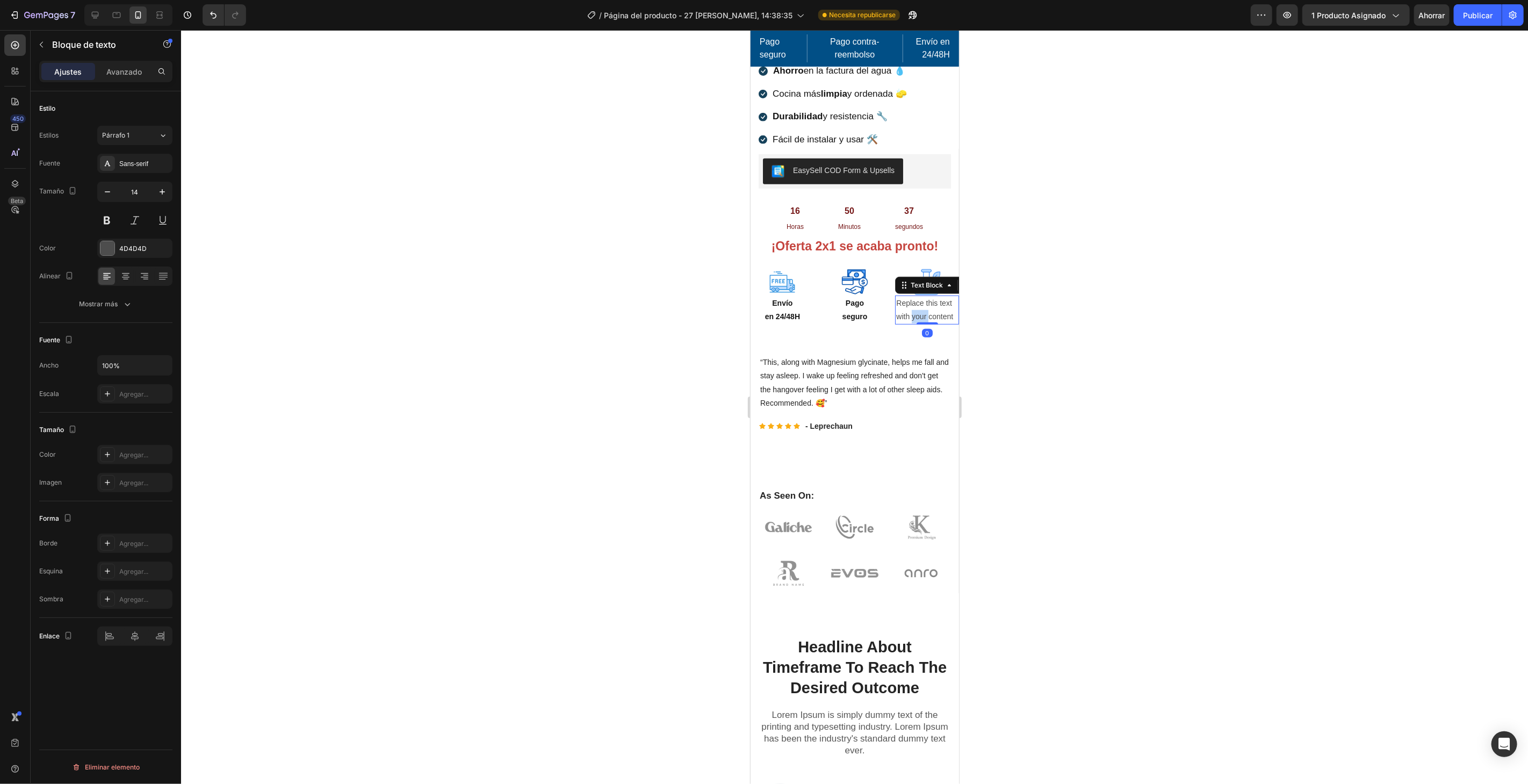
click at [911, 301] on div "Replace this text with your content" at bounding box center [927, 309] width 64 height 29
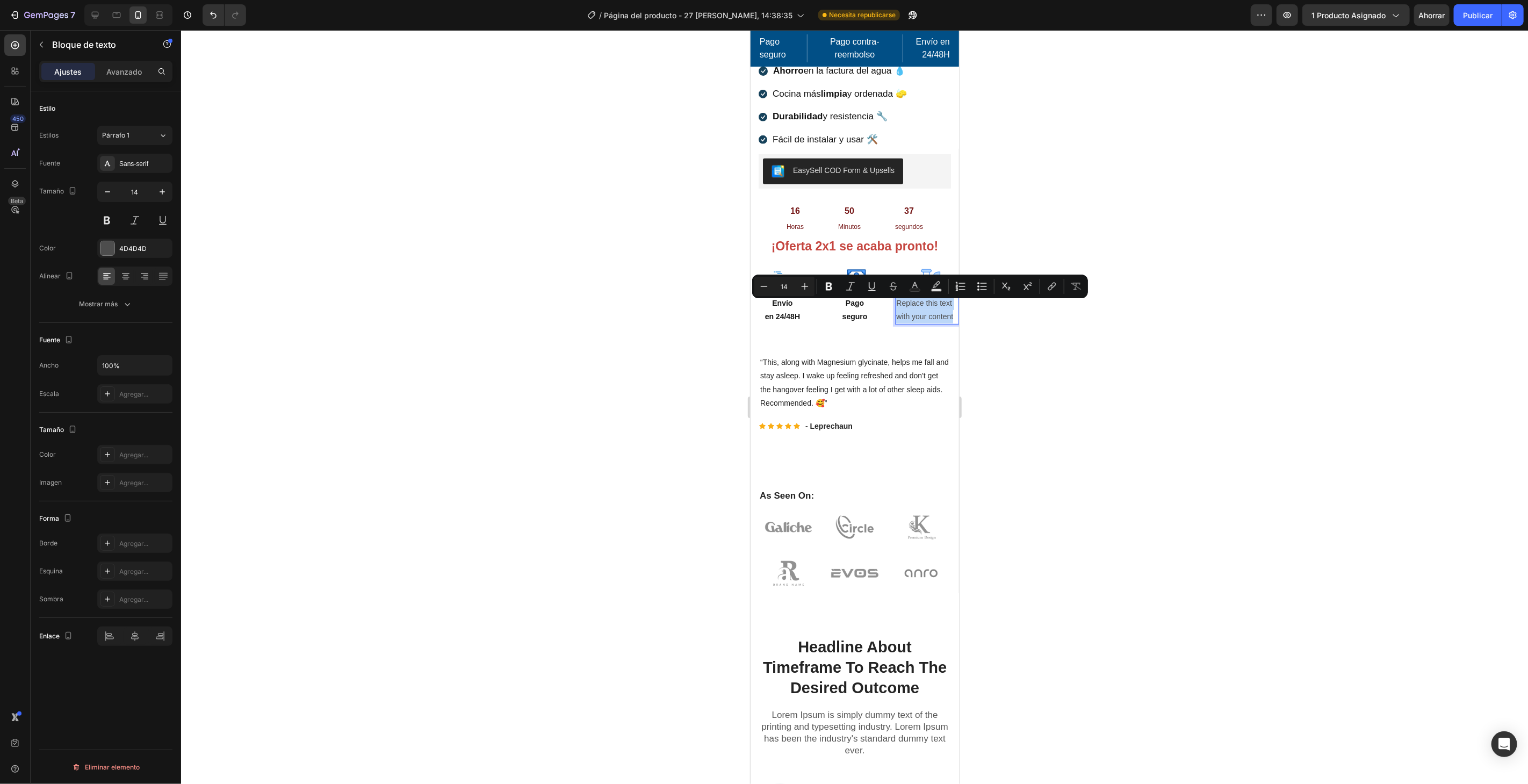
click at [911, 301] on p "Replace this text with your content" at bounding box center [927, 309] width 62 height 27
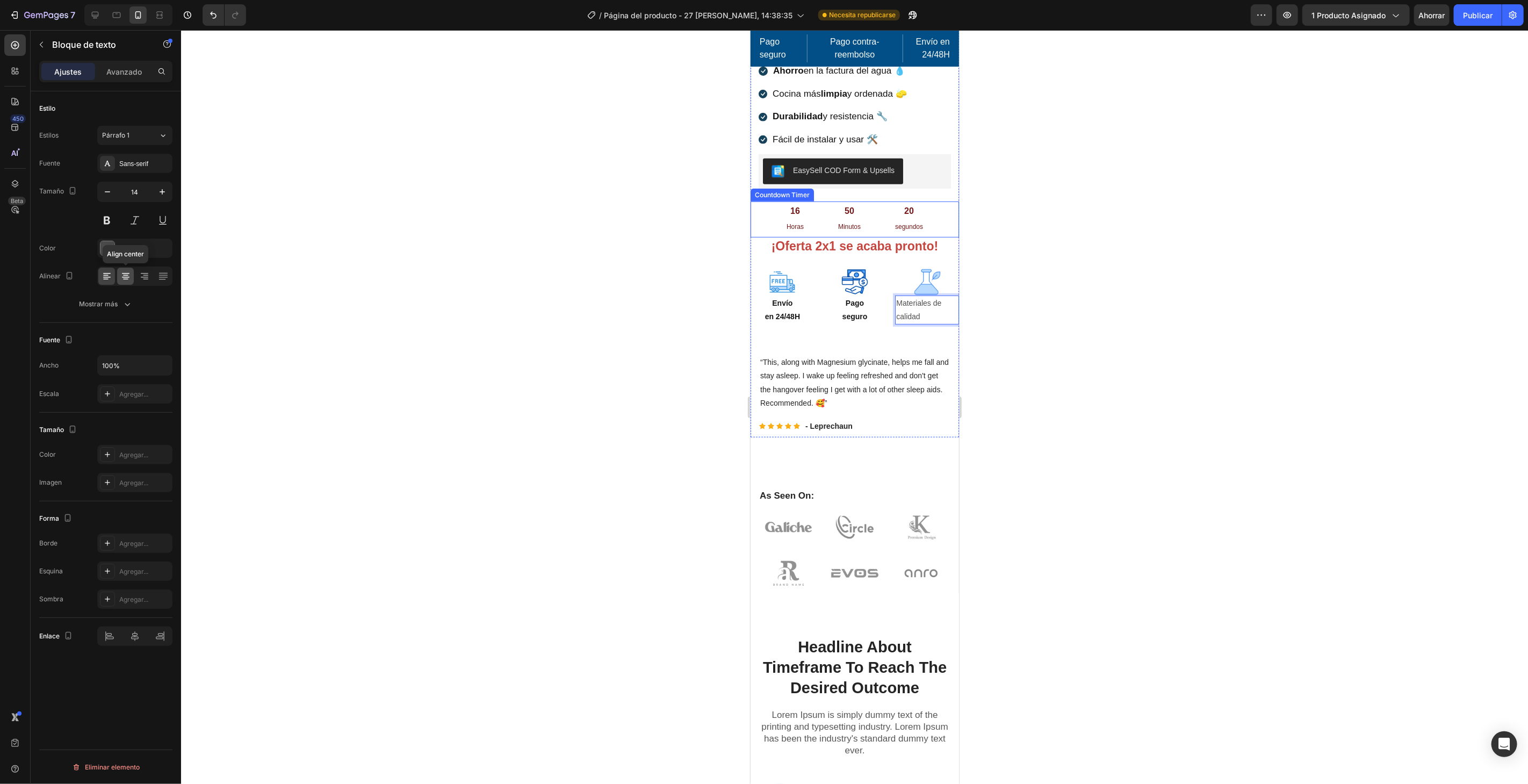
drag, startPoint x: 123, startPoint y: 278, endPoint x: 117, endPoint y: 274, distance: 7.2
click at [123, 278] on icon at bounding box center [126, 276] width 11 height 11
click at [104, 249] on div at bounding box center [107, 248] width 14 height 14
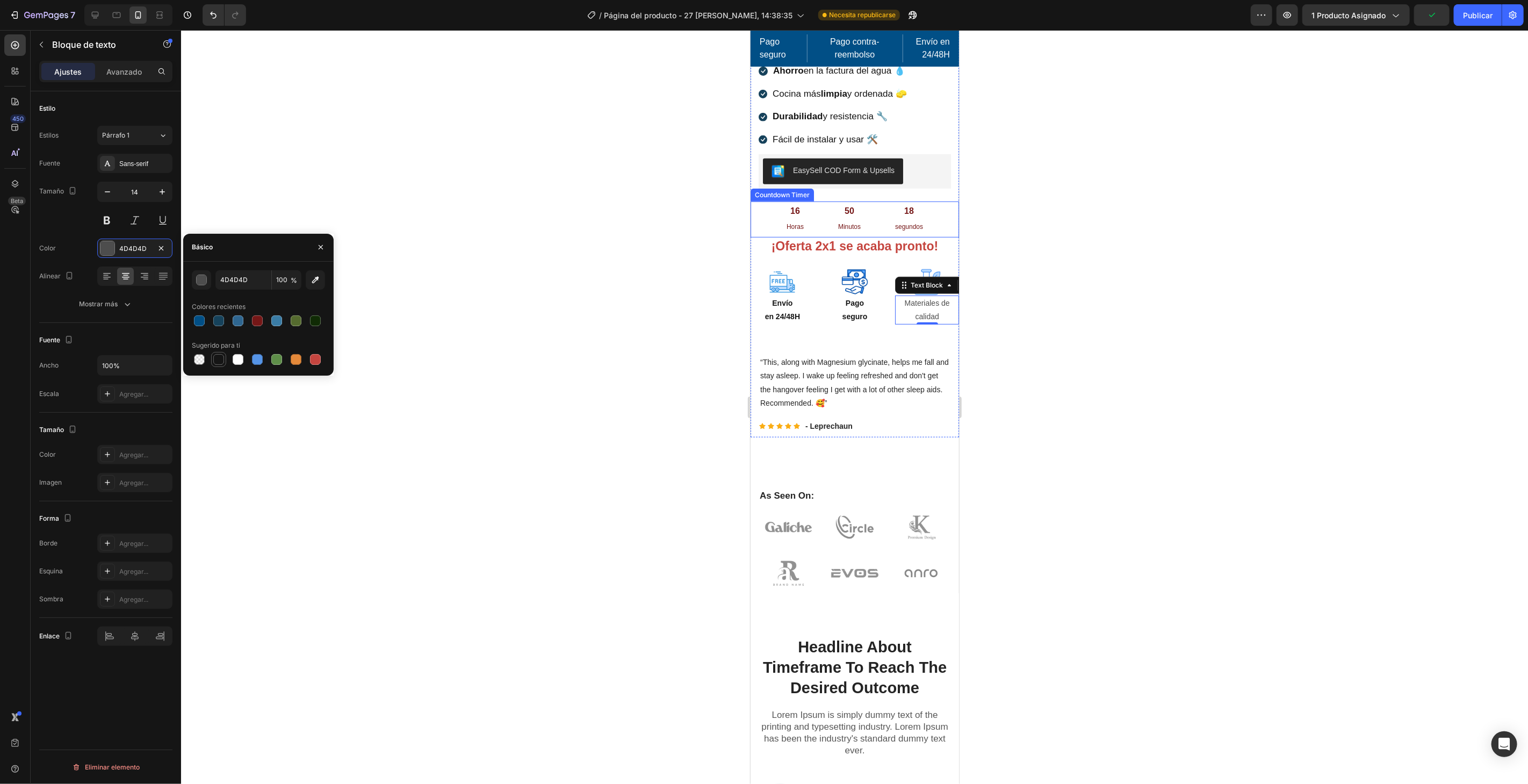
click at [214, 353] on div at bounding box center [219, 359] width 13 height 13
type input "151515"
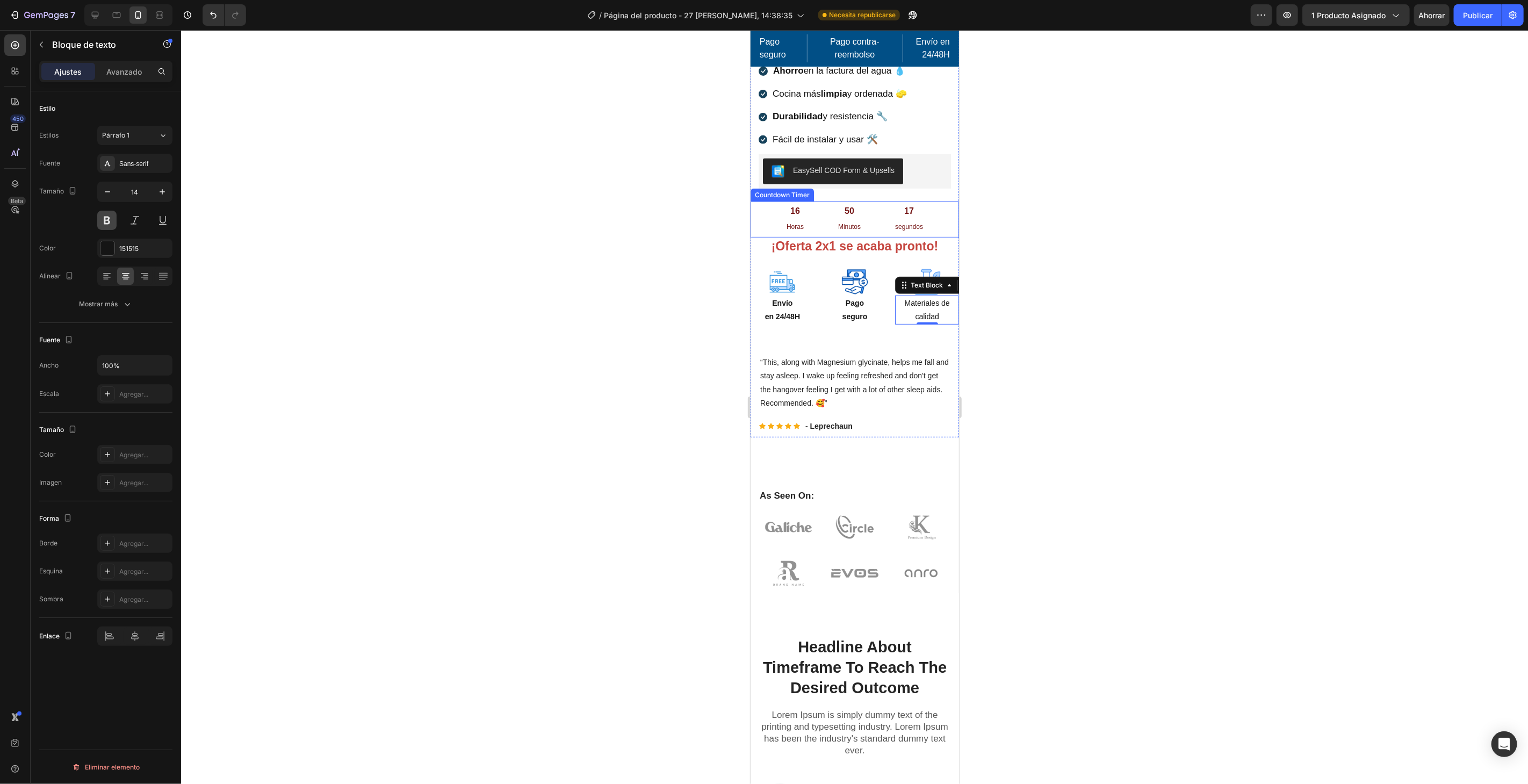
click at [110, 219] on button at bounding box center [107, 220] width 20 height 20
drag, startPoint x: 425, startPoint y: 162, endPoint x: 529, endPoint y: 188, distance: 107.2
click at [426, 161] on div at bounding box center [854, 407] width 1347 height 754
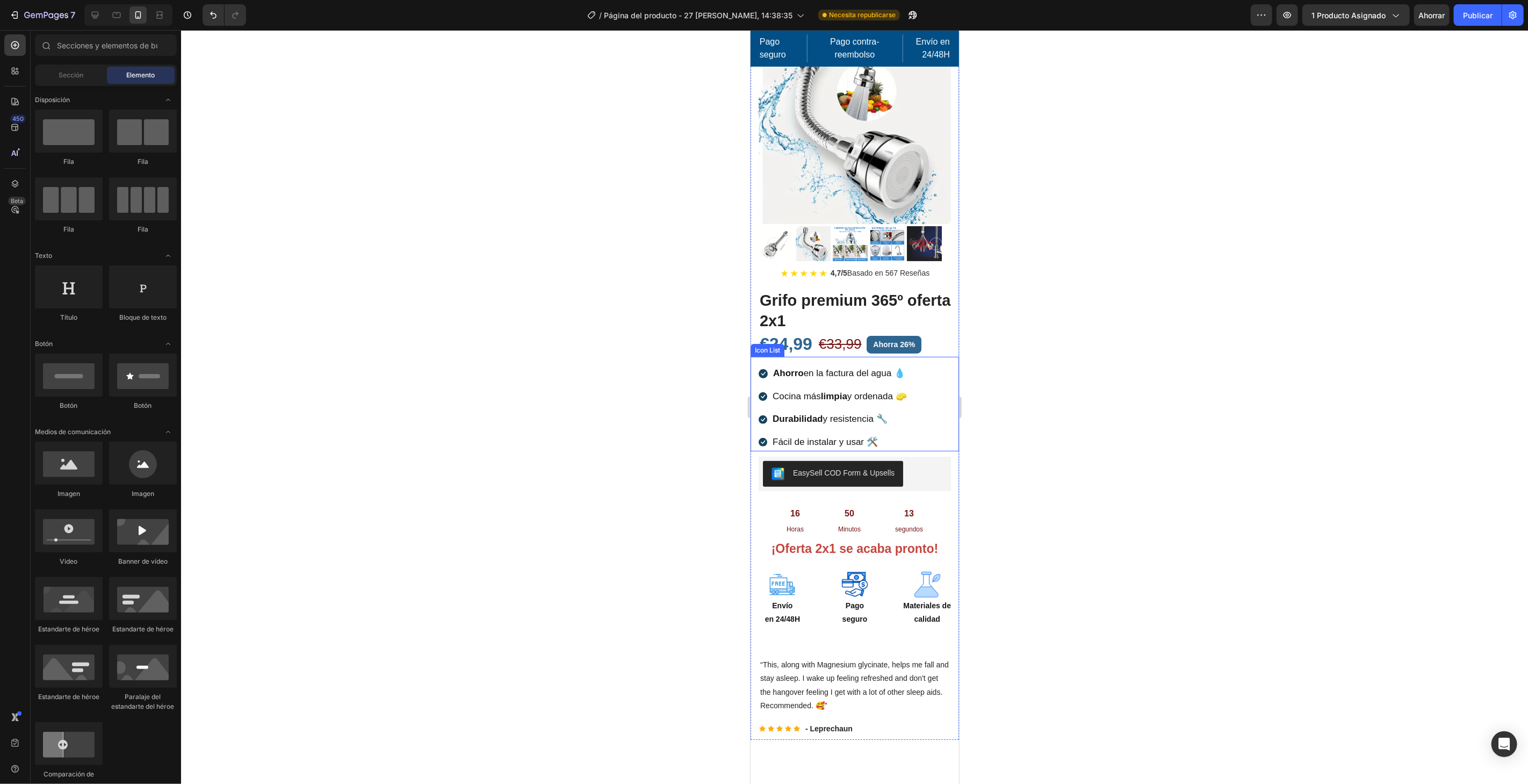
scroll to position [60, 0]
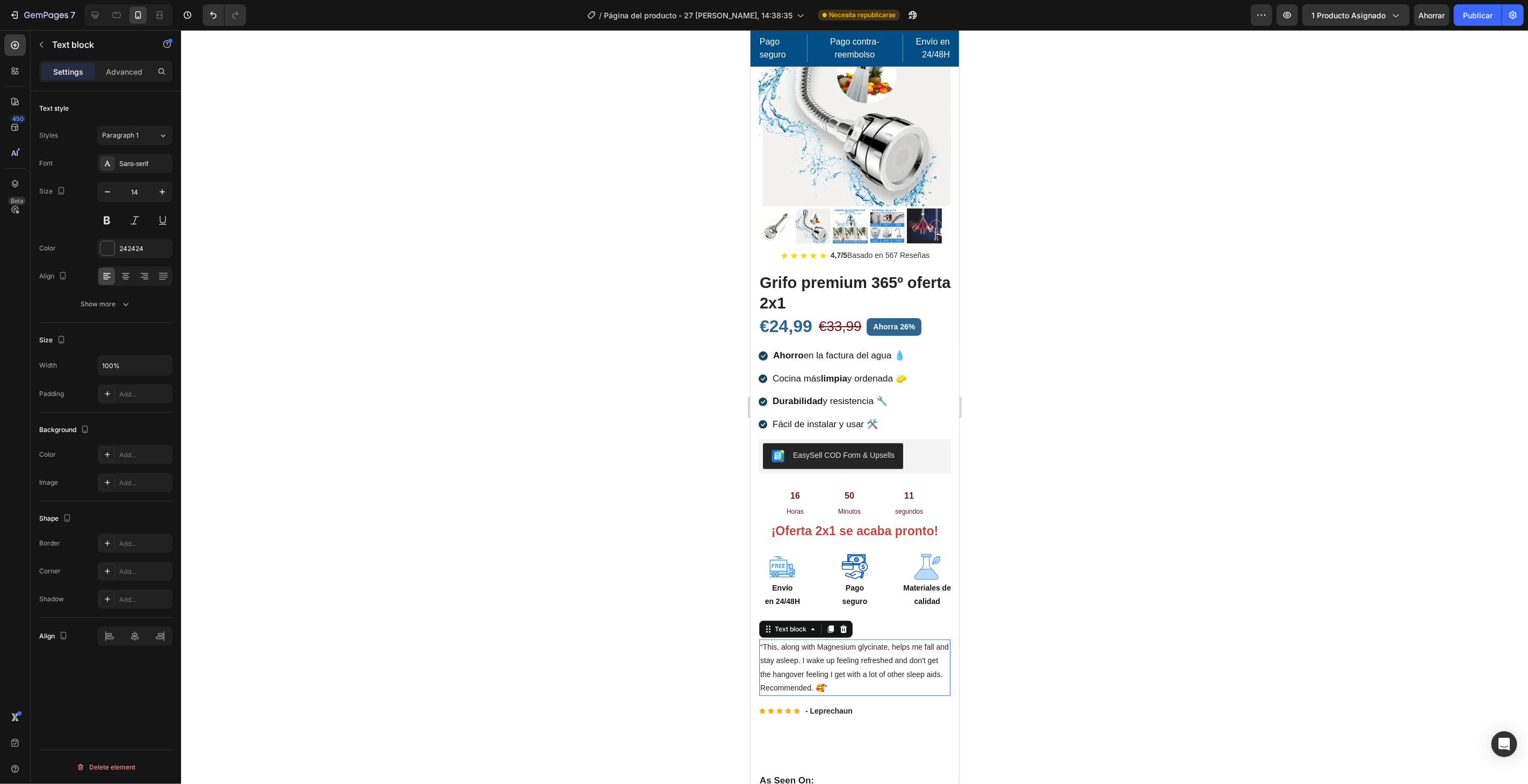
click at [889, 651] on p "“This, along with Magnesium glycinate, helps me fall and stay asleep. I wake up…" at bounding box center [854, 667] width 189 height 54
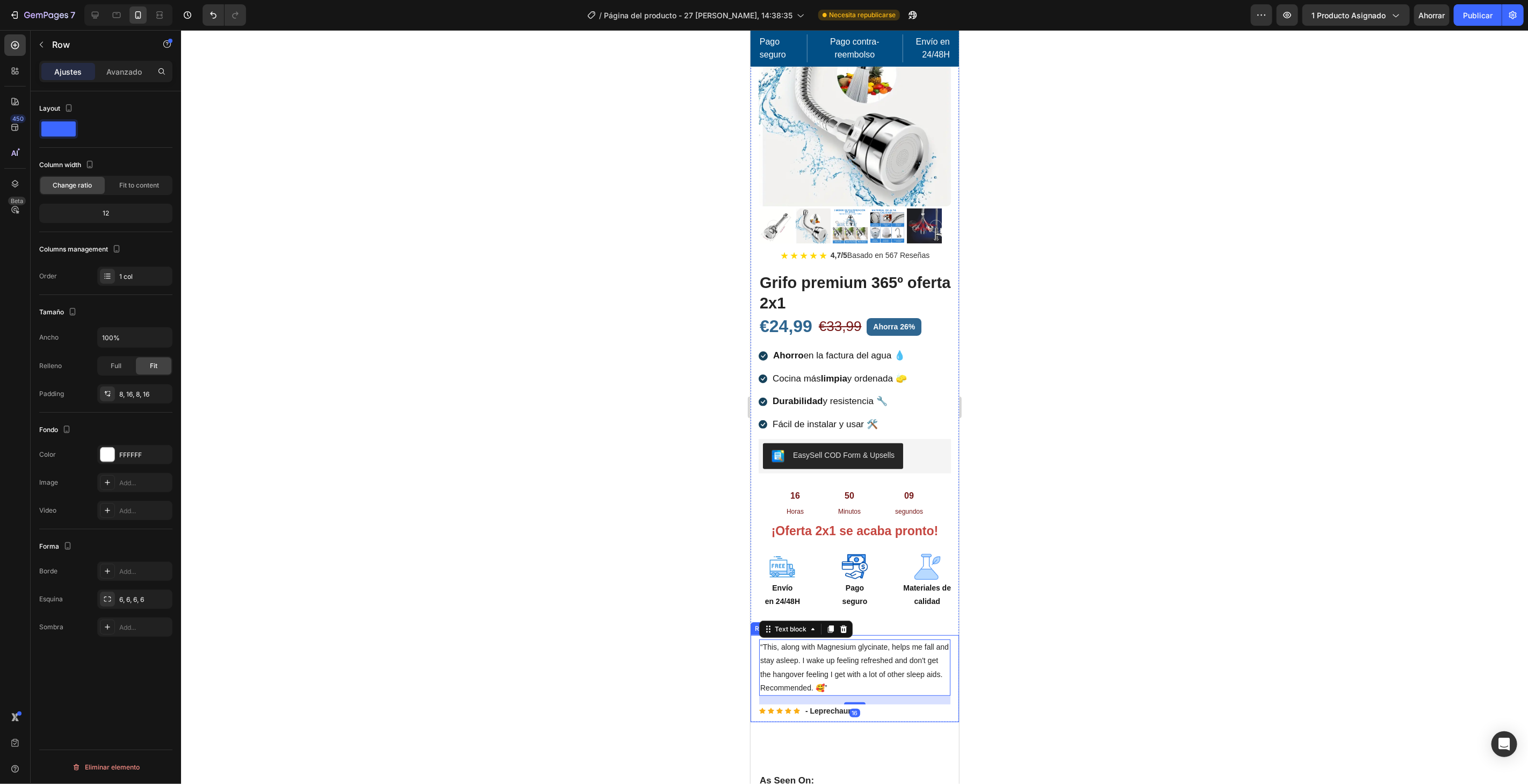
click at [944, 680] on div "“This, along with Magnesium glycinate, helps me fall and stay asleep. I wake up…" at bounding box center [854, 678] width 208 height 87
drag, startPoint x: 813, startPoint y: 614, endPoint x: 829, endPoint y: 607, distance: 17.5
click at [813, 620] on icon at bounding box center [816, 624] width 8 height 8
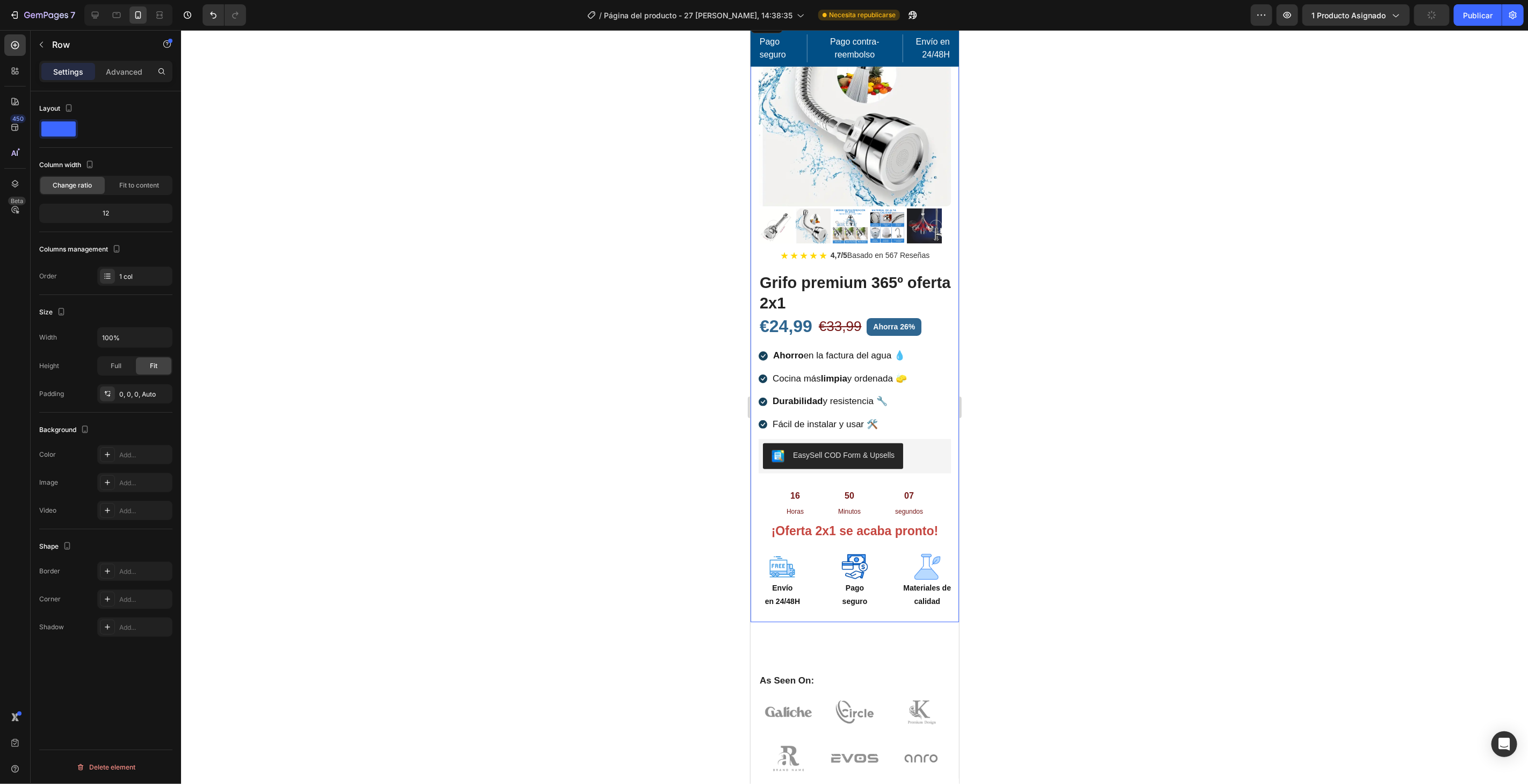
click at [833, 606] on div "(P) Images & Gallery ★ ★ ★ ★ ★ 4,7/5 Basado en 567 Reseñas Custom Code Grifo pr…" at bounding box center [854, 317] width 208 height 608
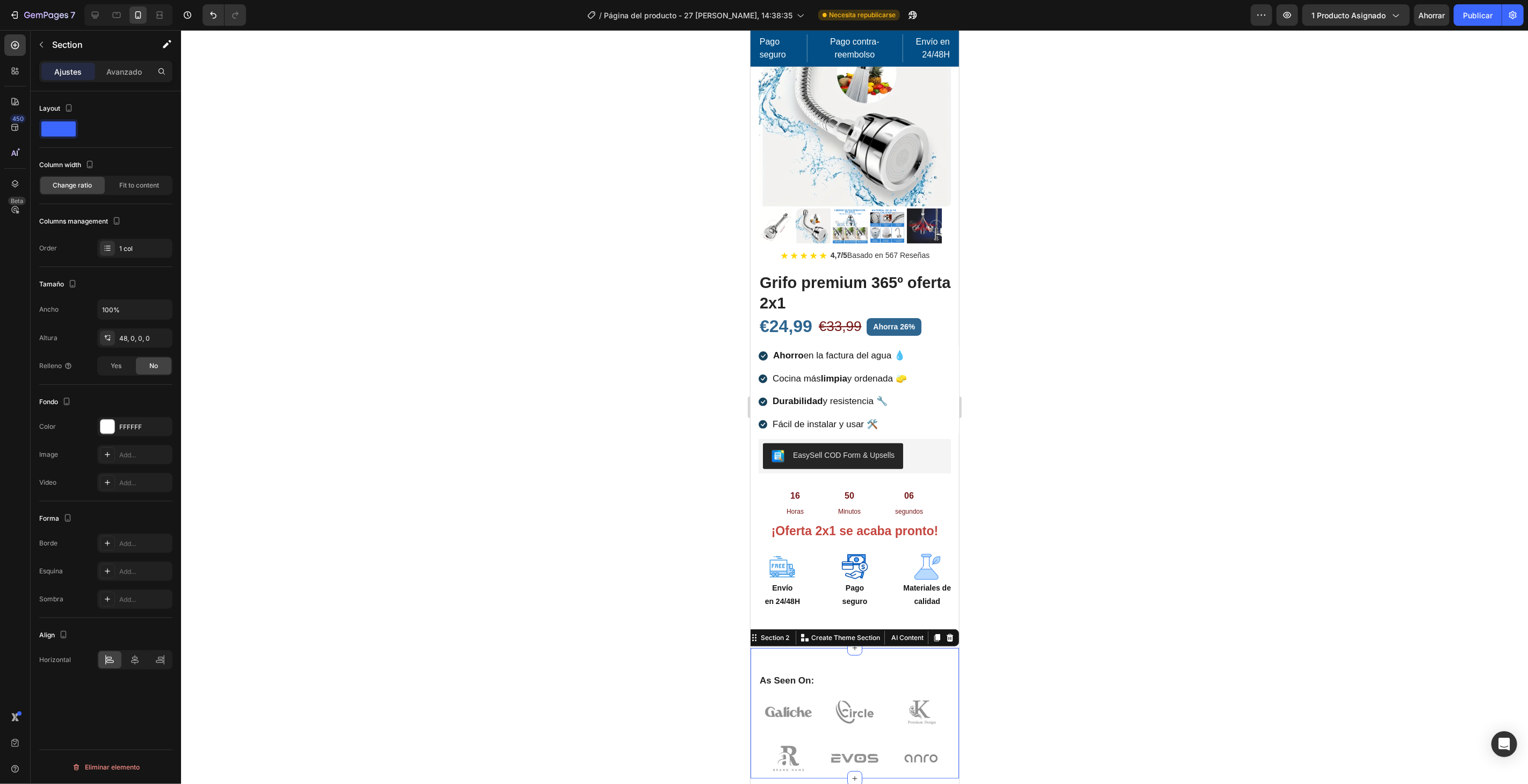
click at [841, 647] on div "As Seen On: Heading Image Image Image Image Image Image Row Row Section 2 You c…" at bounding box center [854, 712] width 208 height 130
click at [946, 633] on icon at bounding box center [950, 637] width 7 height 8
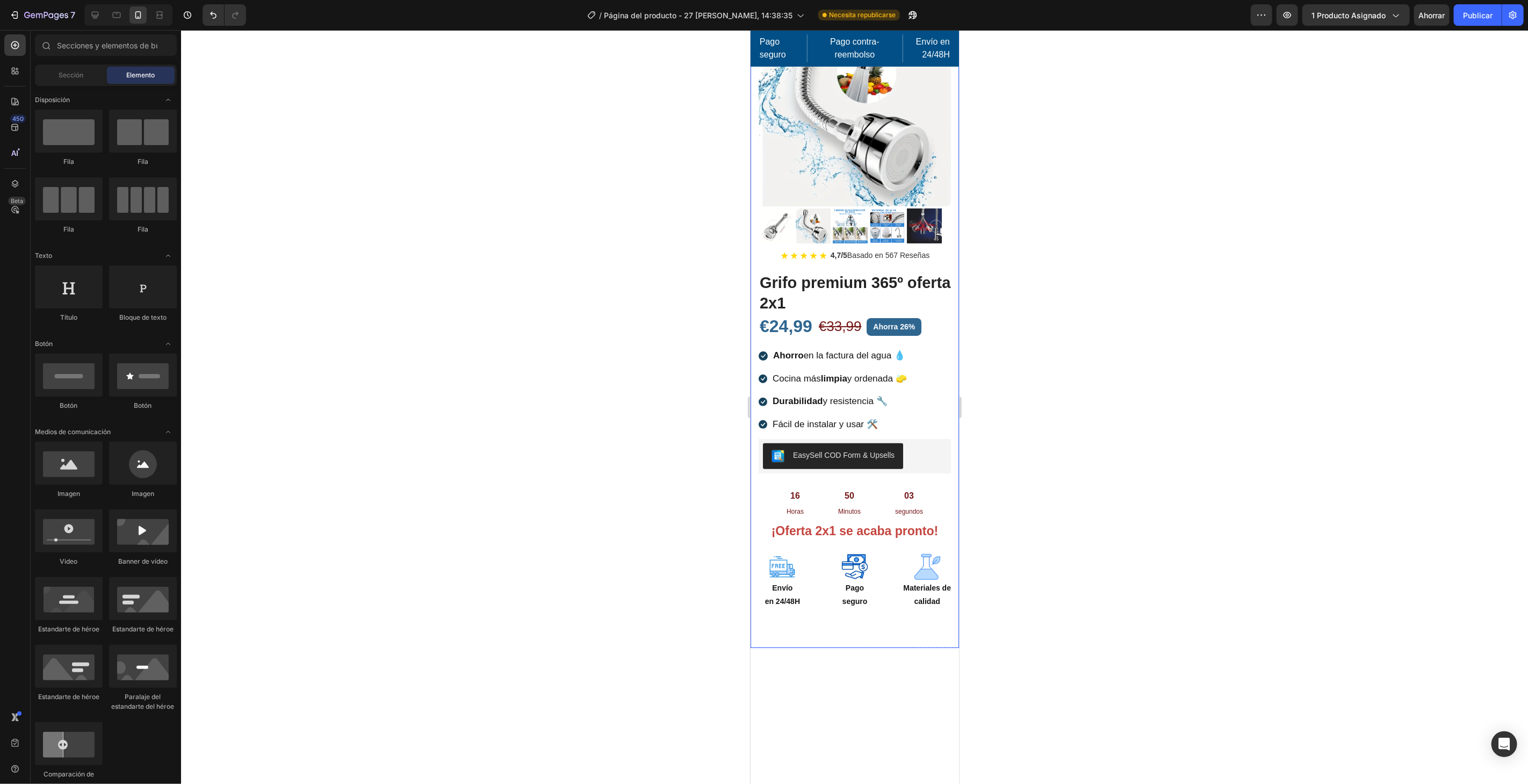
click at [902, 626] on div "Image Image Free Shipping Heading On oders over $70 Text block Row Image Money-…" at bounding box center [854, 330] width 208 height 634
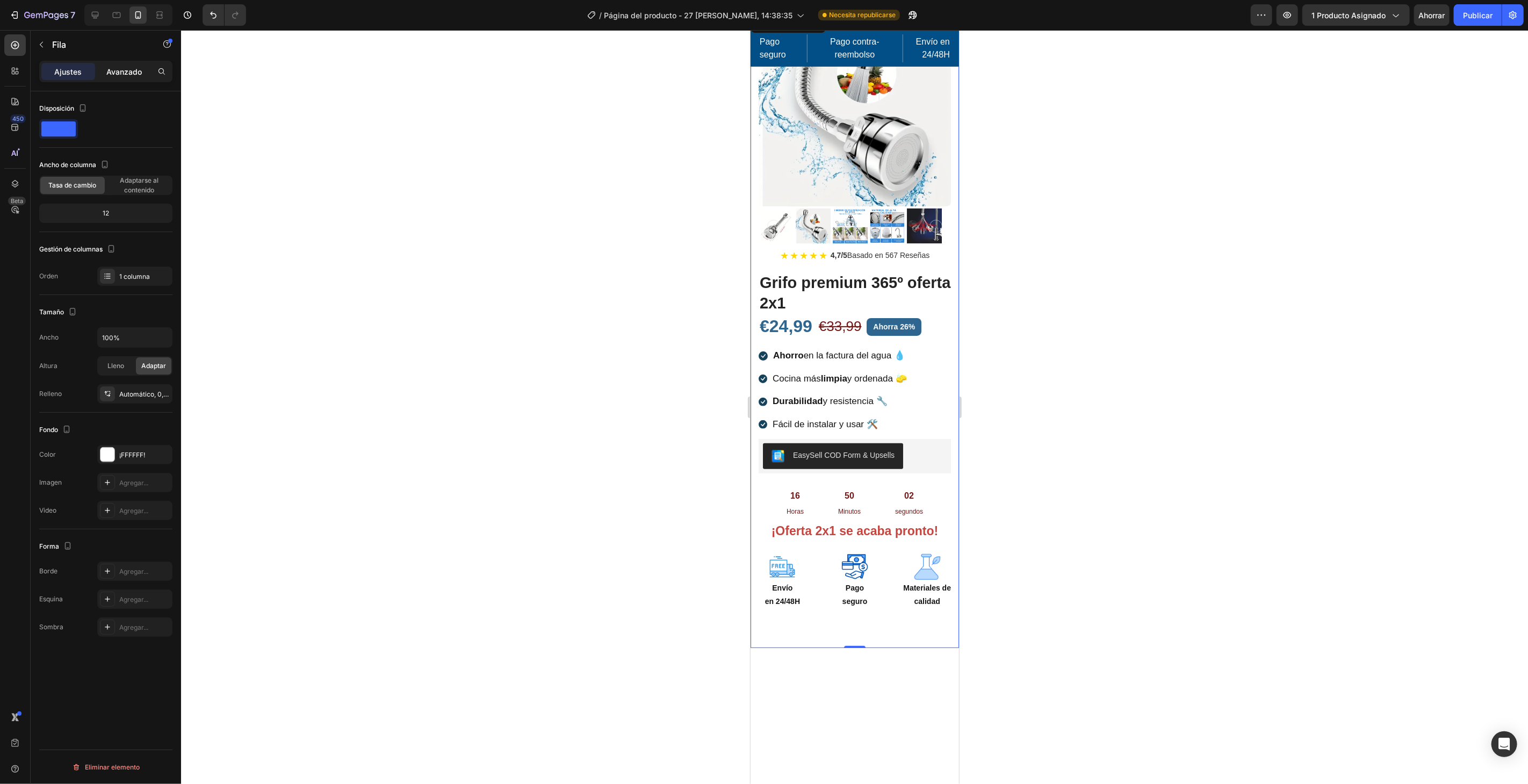
drag, startPoint x: 121, startPoint y: 78, endPoint x: 123, endPoint y: 94, distance: 16.1
click at [121, 78] on div "Avanzado" at bounding box center [124, 71] width 54 height 17
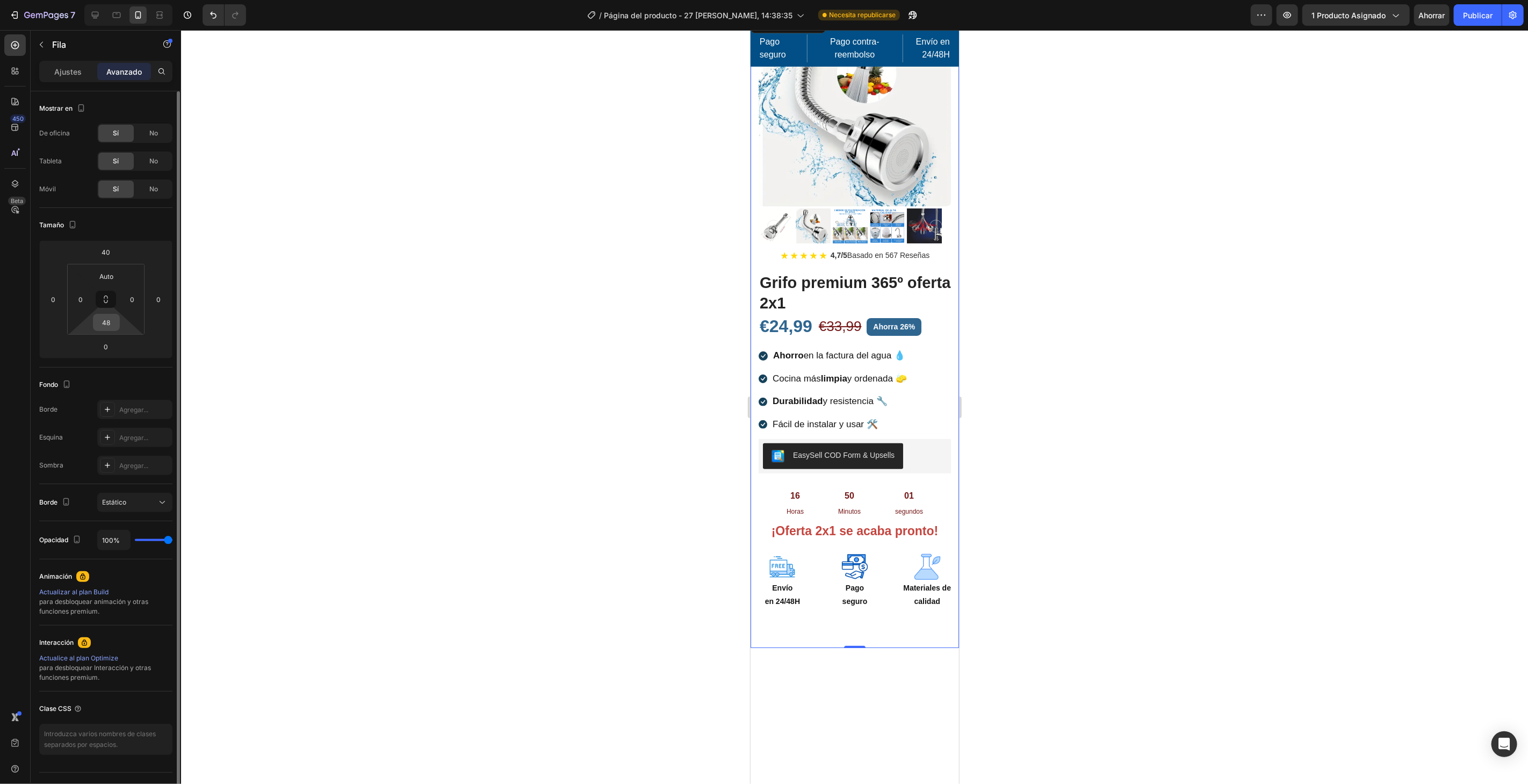
click at [110, 326] on input "48" at bounding box center [106, 322] width 21 height 16
click at [282, 336] on div at bounding box center [854, 407] width 1347 height 754
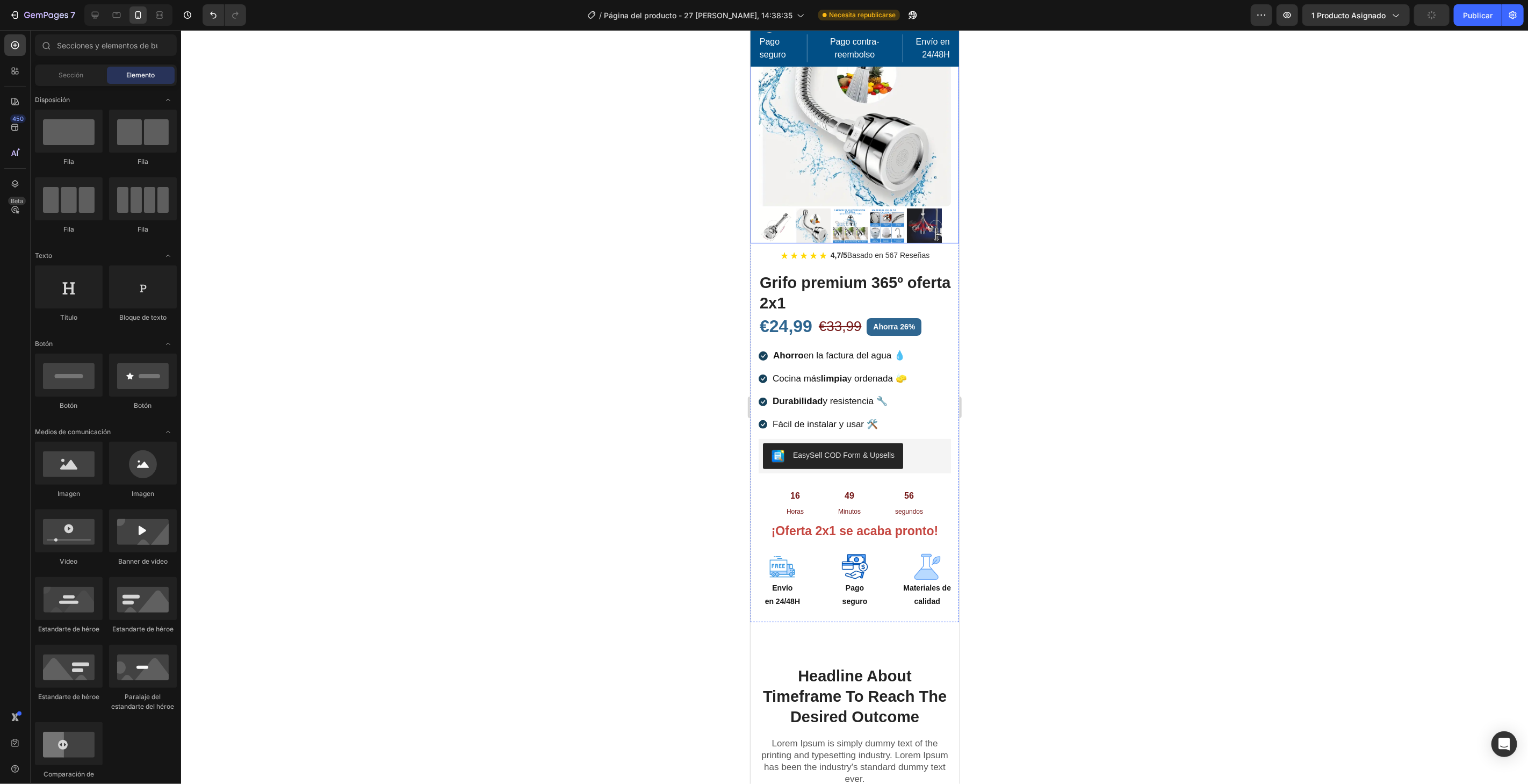
scroll to position [0, 0]
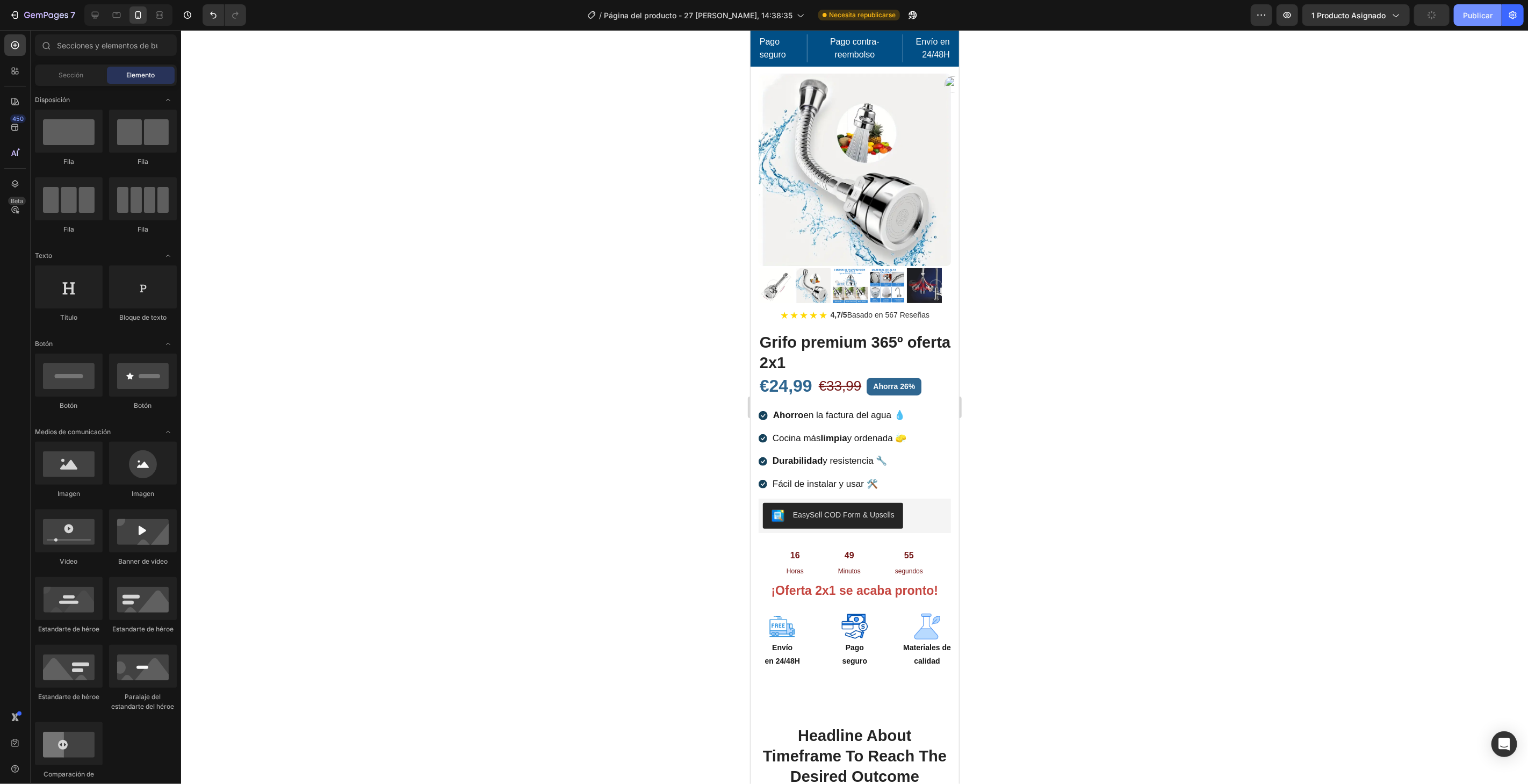
click at [1479, 14] on font "Publicar" at bounding box center [1478, 15] width 30 height 9
click at [902, 160] on img at bounding box center [854, 169] width 192 height 192
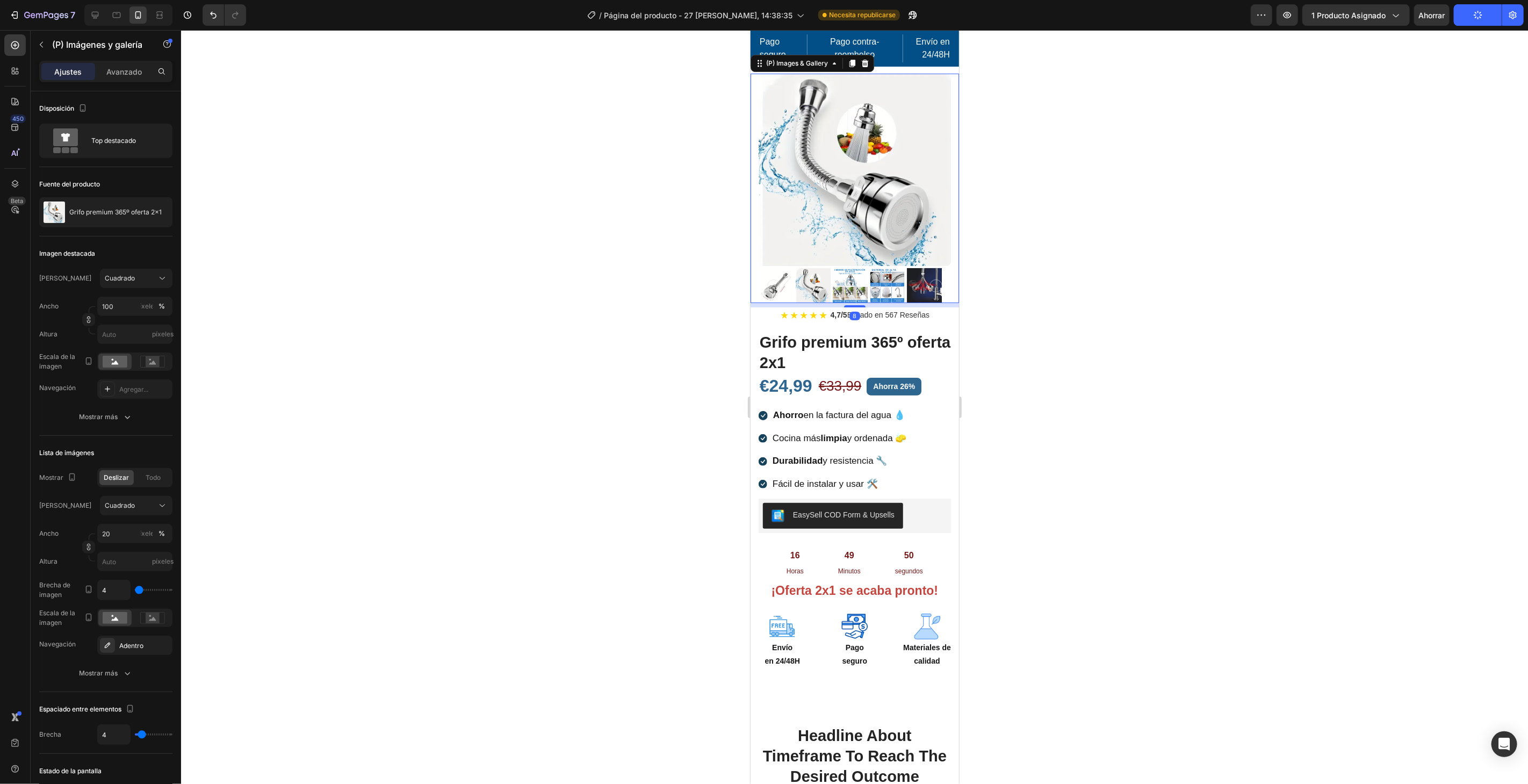
click at [855, 270] on img at bounding box center [849, 285] width 35 height 35
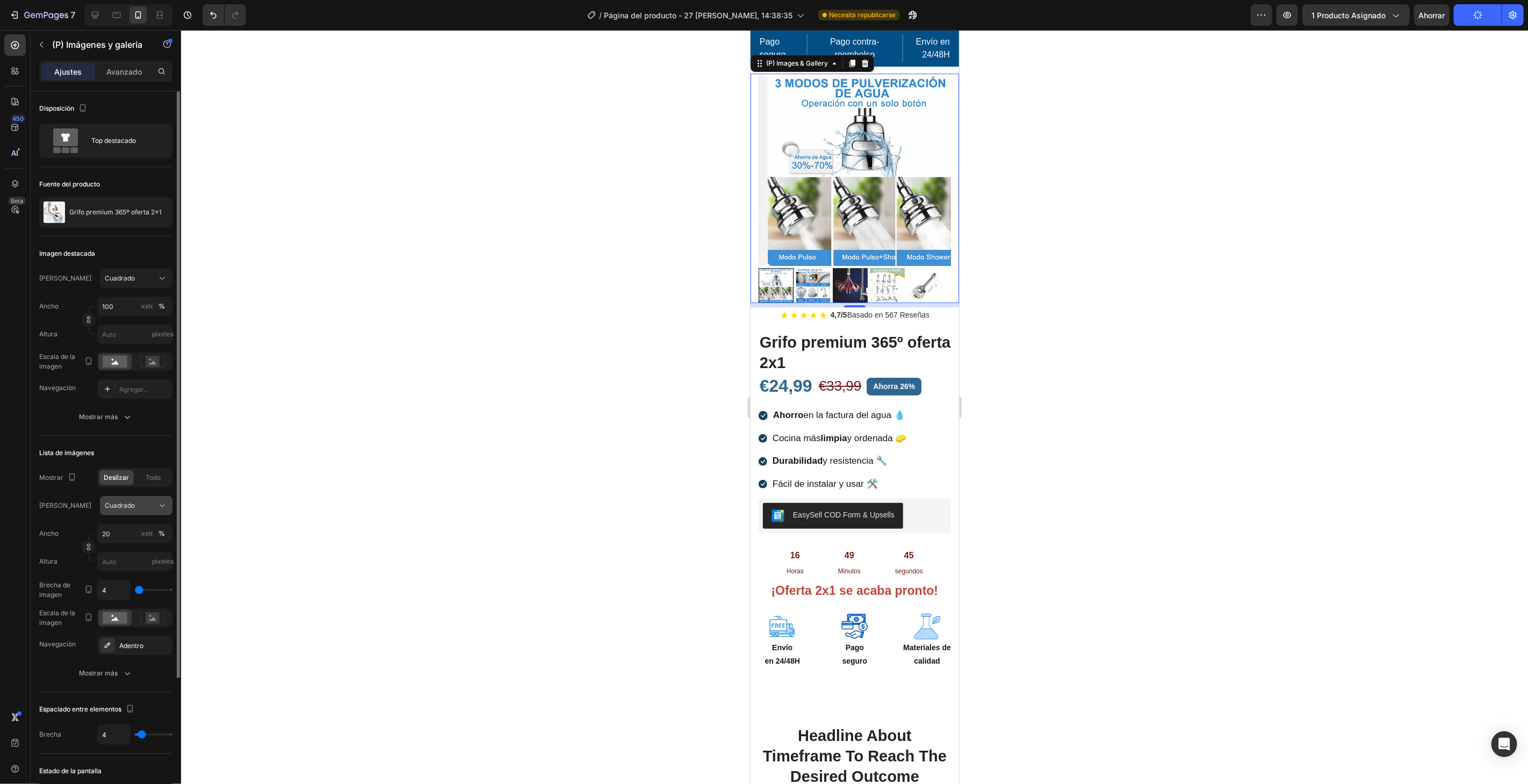
click at [152, 501] on div "Cuadrado" at bounding box center [130, 505] width 50 height 9
click at [148, 281] on div "Cuadrado" at bounding box center [130, 278] width 50 height 9
click at [148, 280] on div "Cuadrado" at bounding box center [130, 278] width 50 height 9
click at [147, 305] on font "píxeles" at bounding box center [147, 306] width 21 height 8
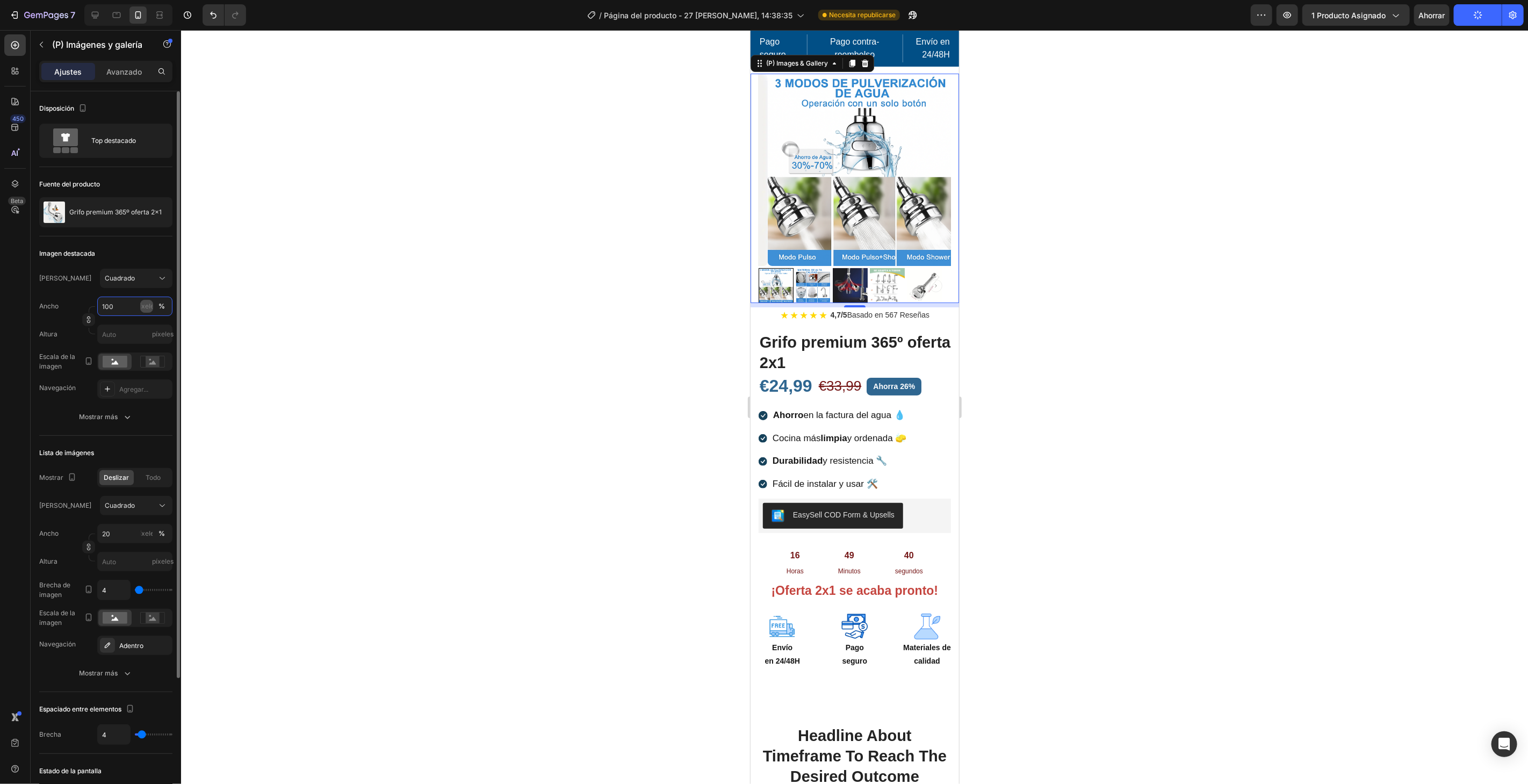
type input "100"
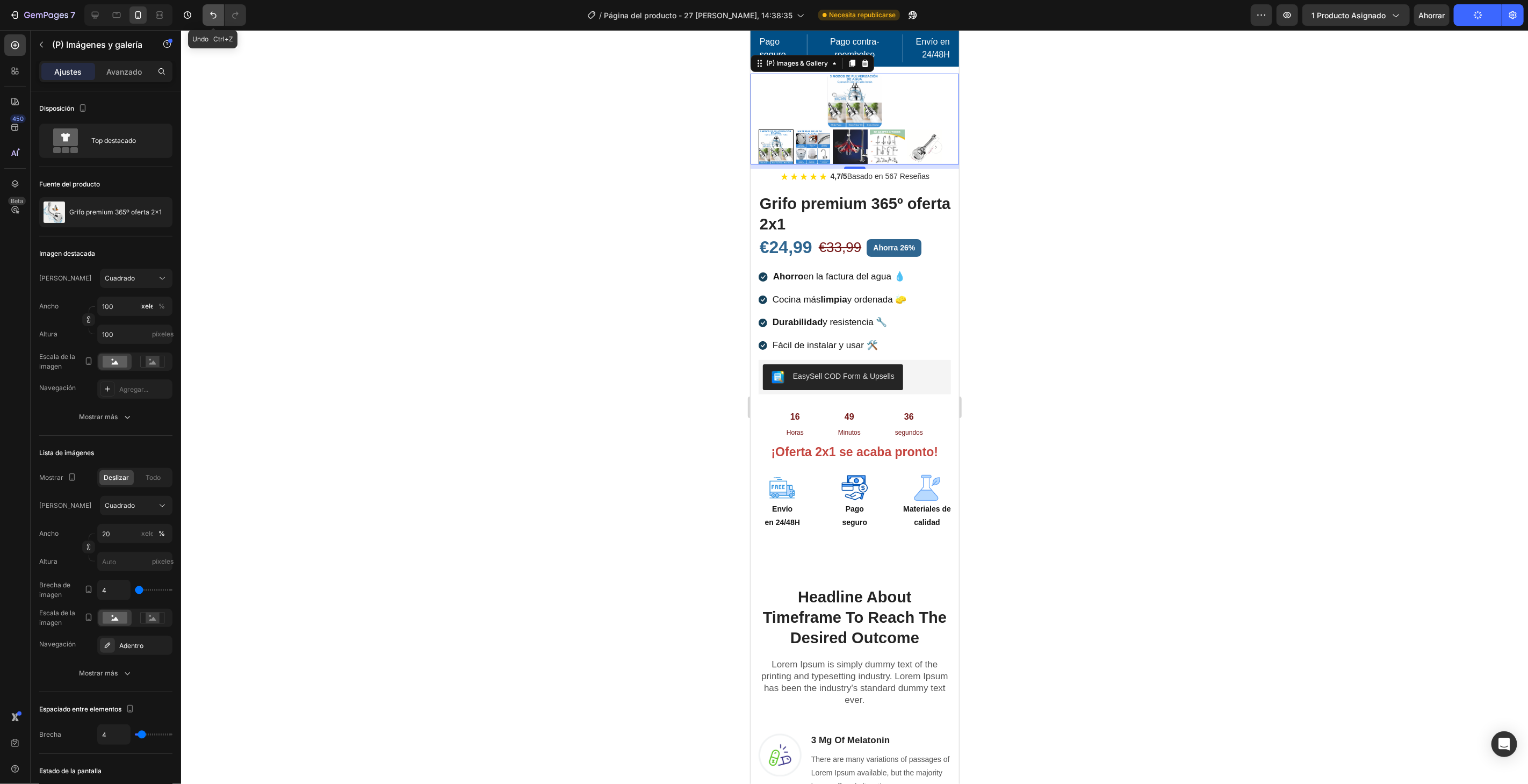
click at [217, 20] on button "Deshacer/Rehacer" at bounding box center [213, 15] width 21 height 21
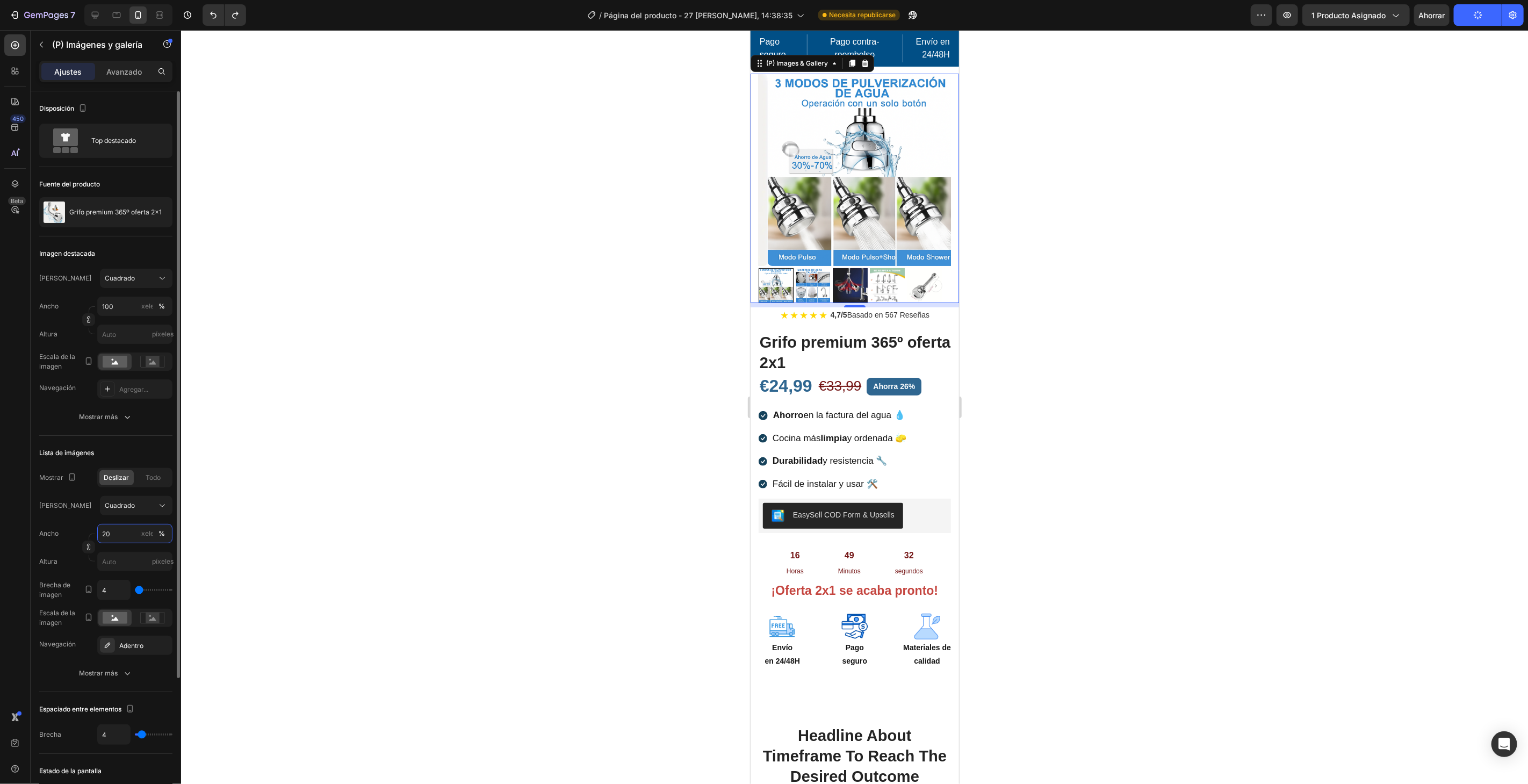
click at [138, 535] on input "20" at bounding box center [135, 533] width 75 height 20
click at [123, 610] on div "Grande 25%" at bounding box center [124, 617] width 88 height 20
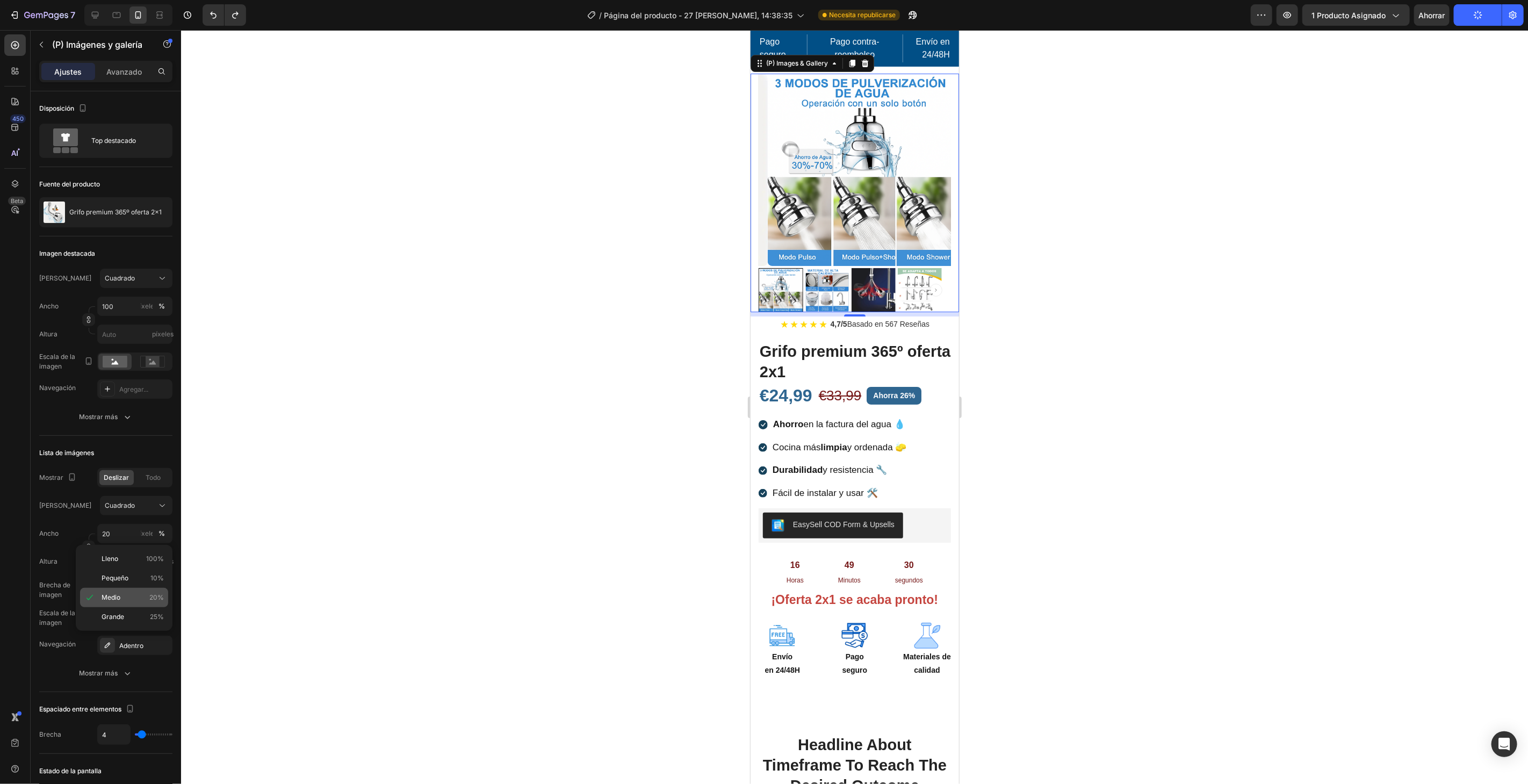
type input "25"
click at [425, 362] on div at bounding box center [854, 407] width 1347 height 754
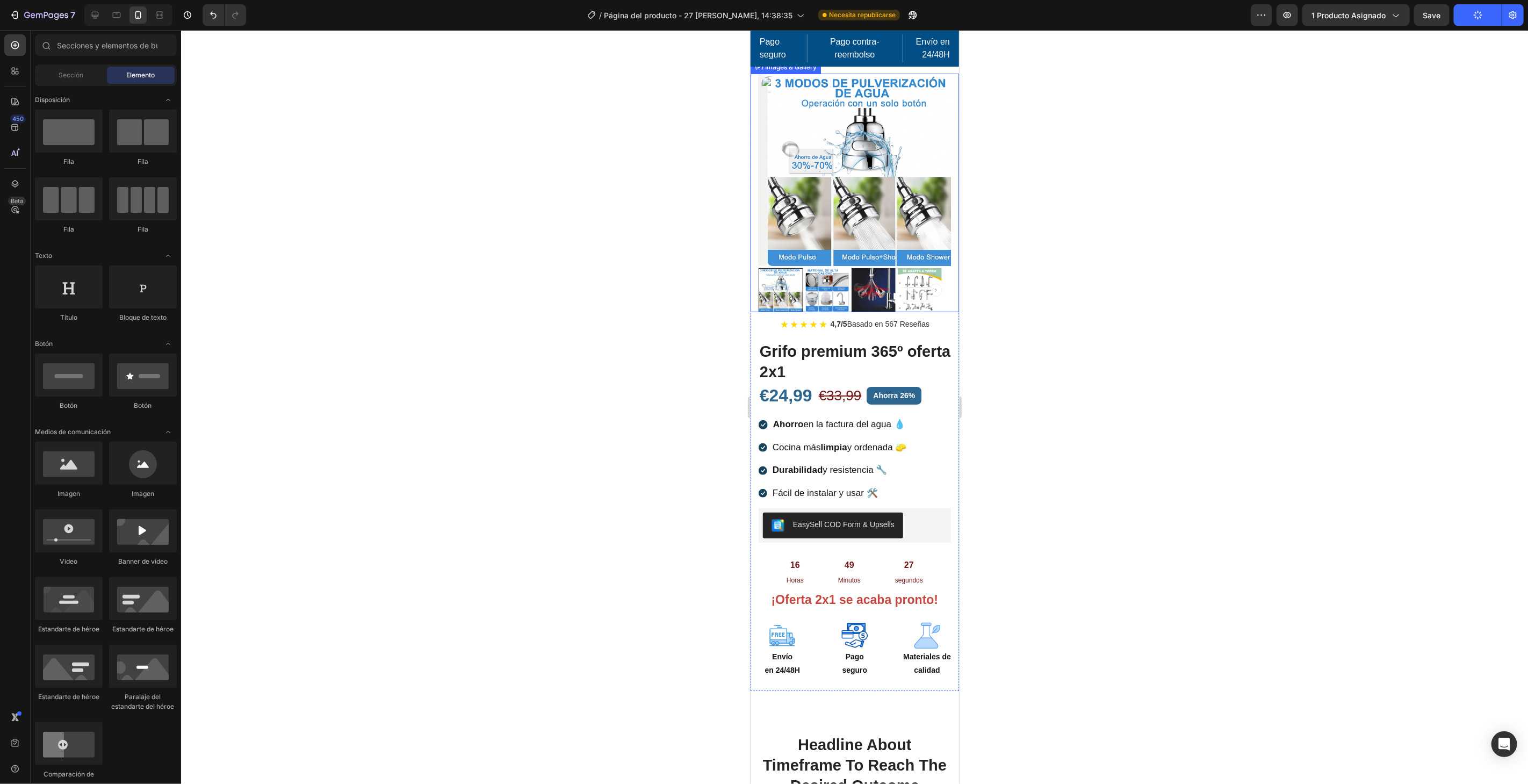
click at [852, 206] on img at bounding box center [863, 169] width 192 height 192
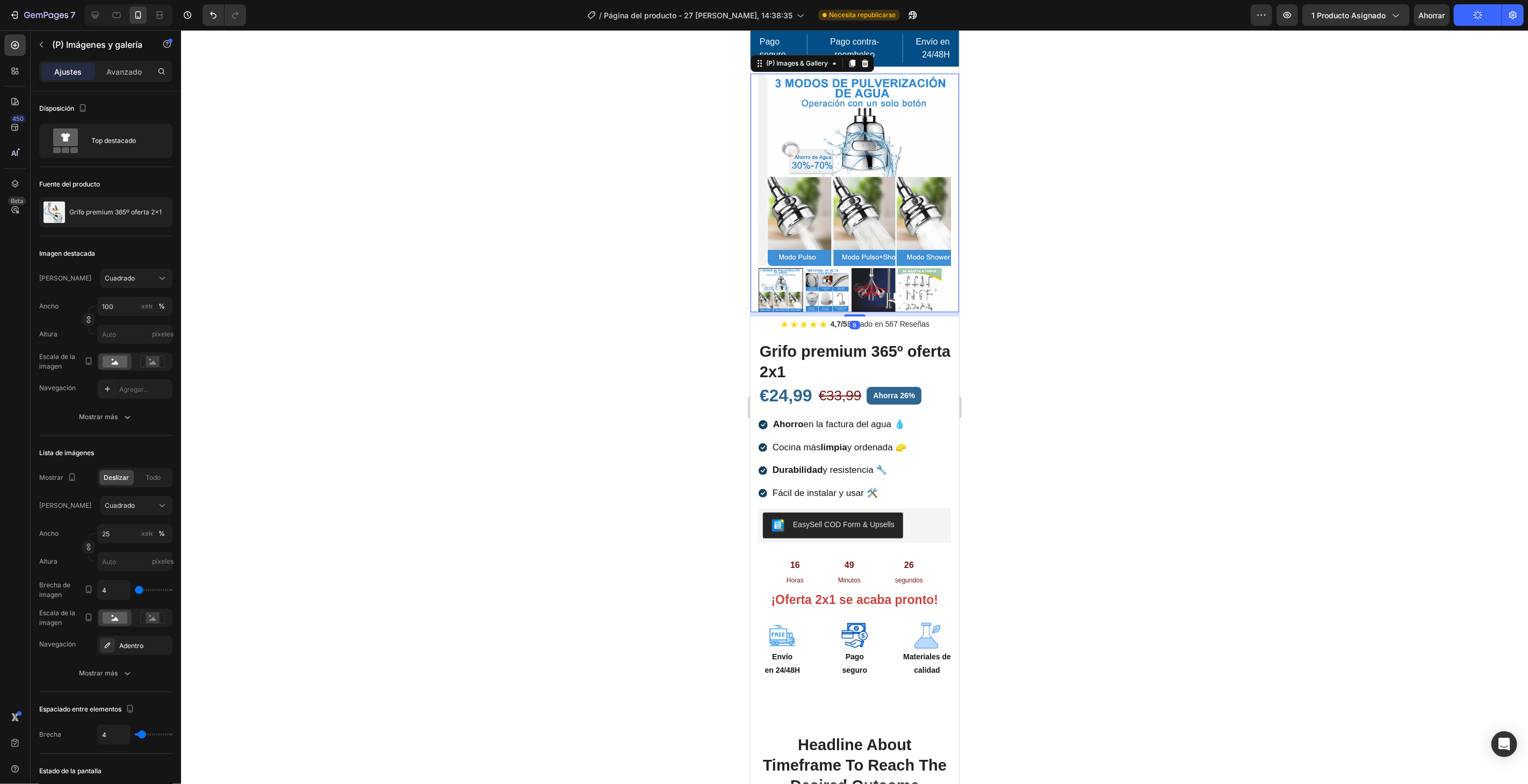
click at [815, 296] on img at bounding box center [826, 289] width 44 height 44
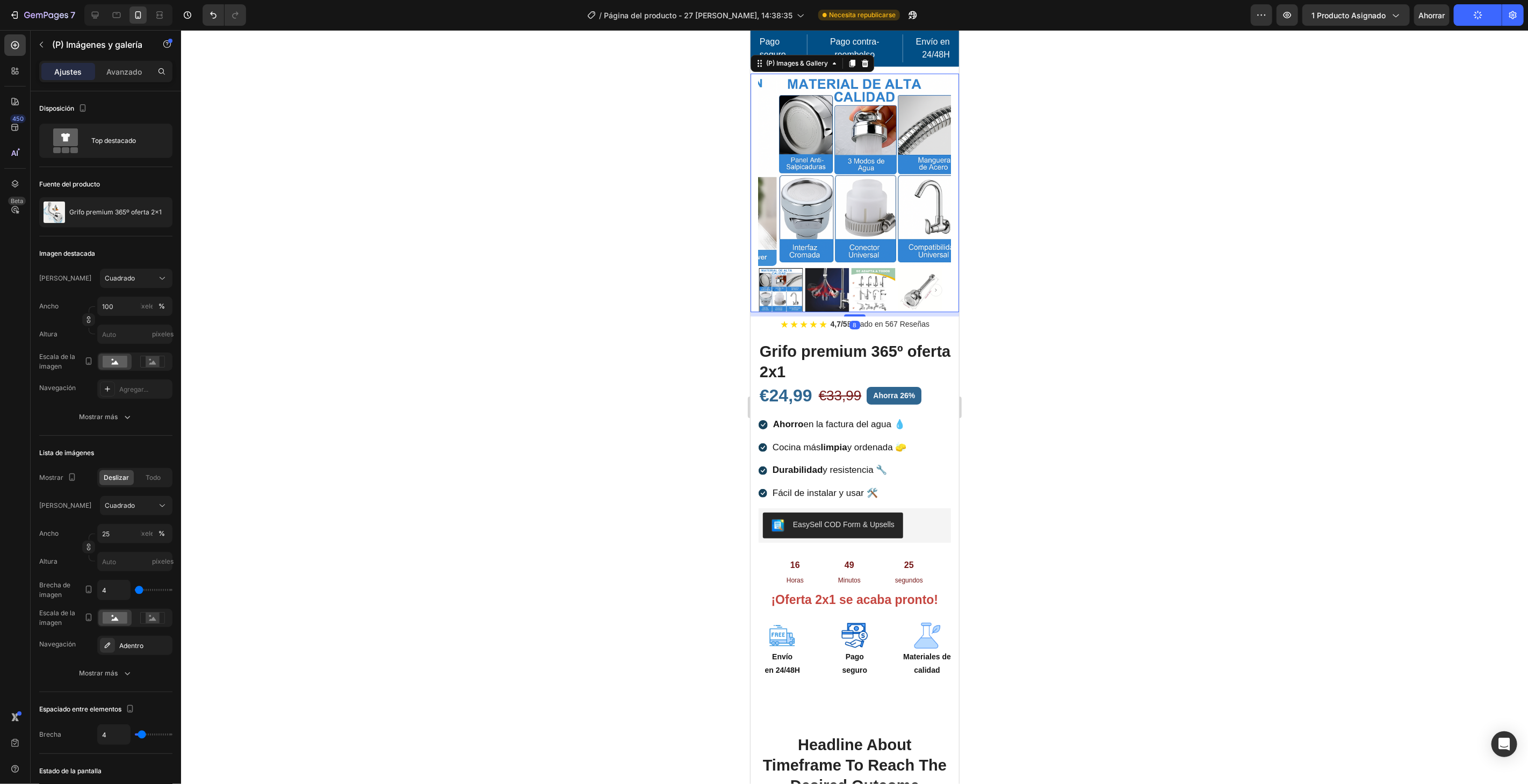
click at [855, 288] on div at bounding box center [854, 289] width 192 height 44
click at [914, 275] on img at bounding box center [919, 289] width 44 height 44
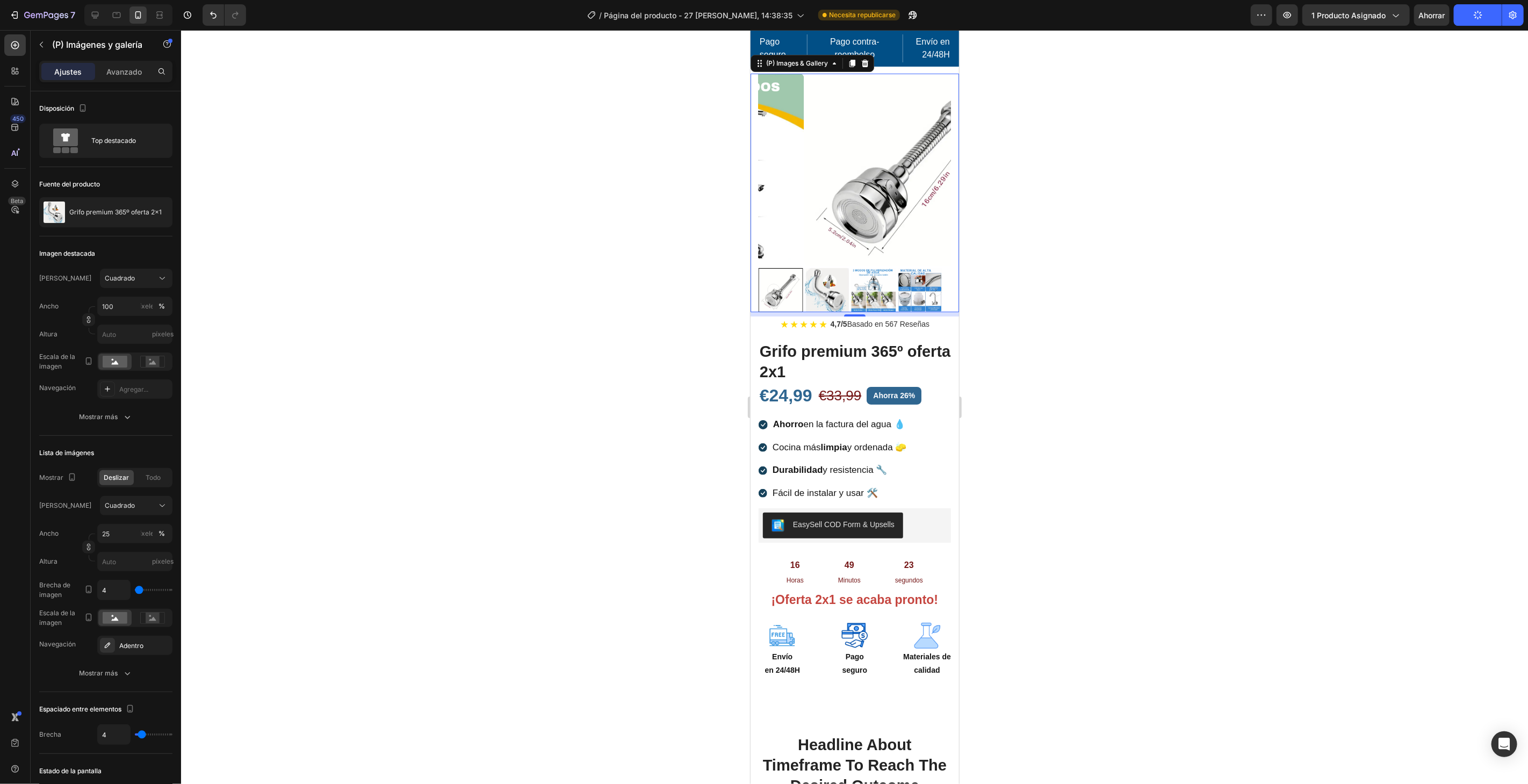
click at [819, 283] on img at bounding box center [826, 289] width 44 height 44
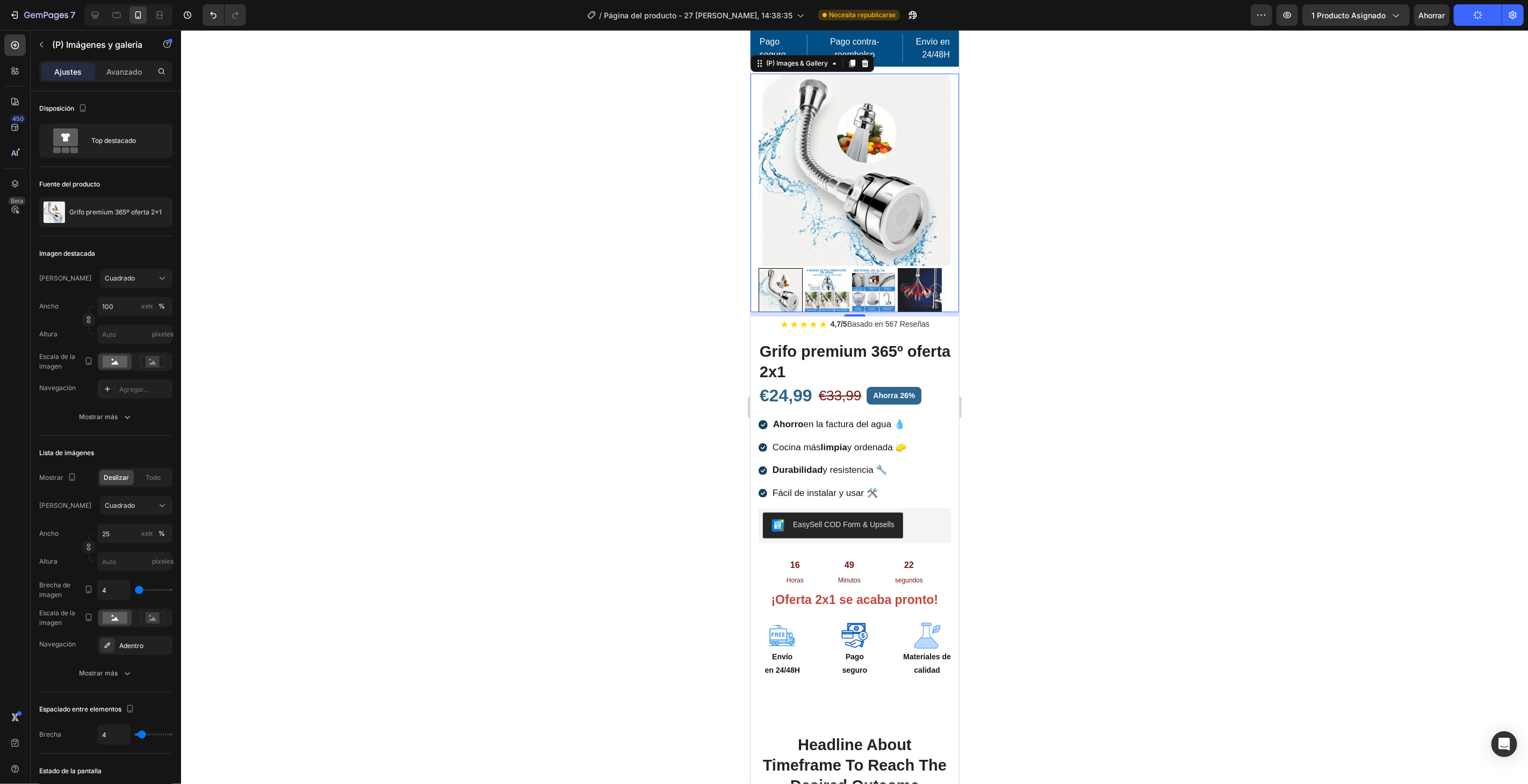
click at [1110, 292] on div at bounding box center [854, 407] width 1347 height 754
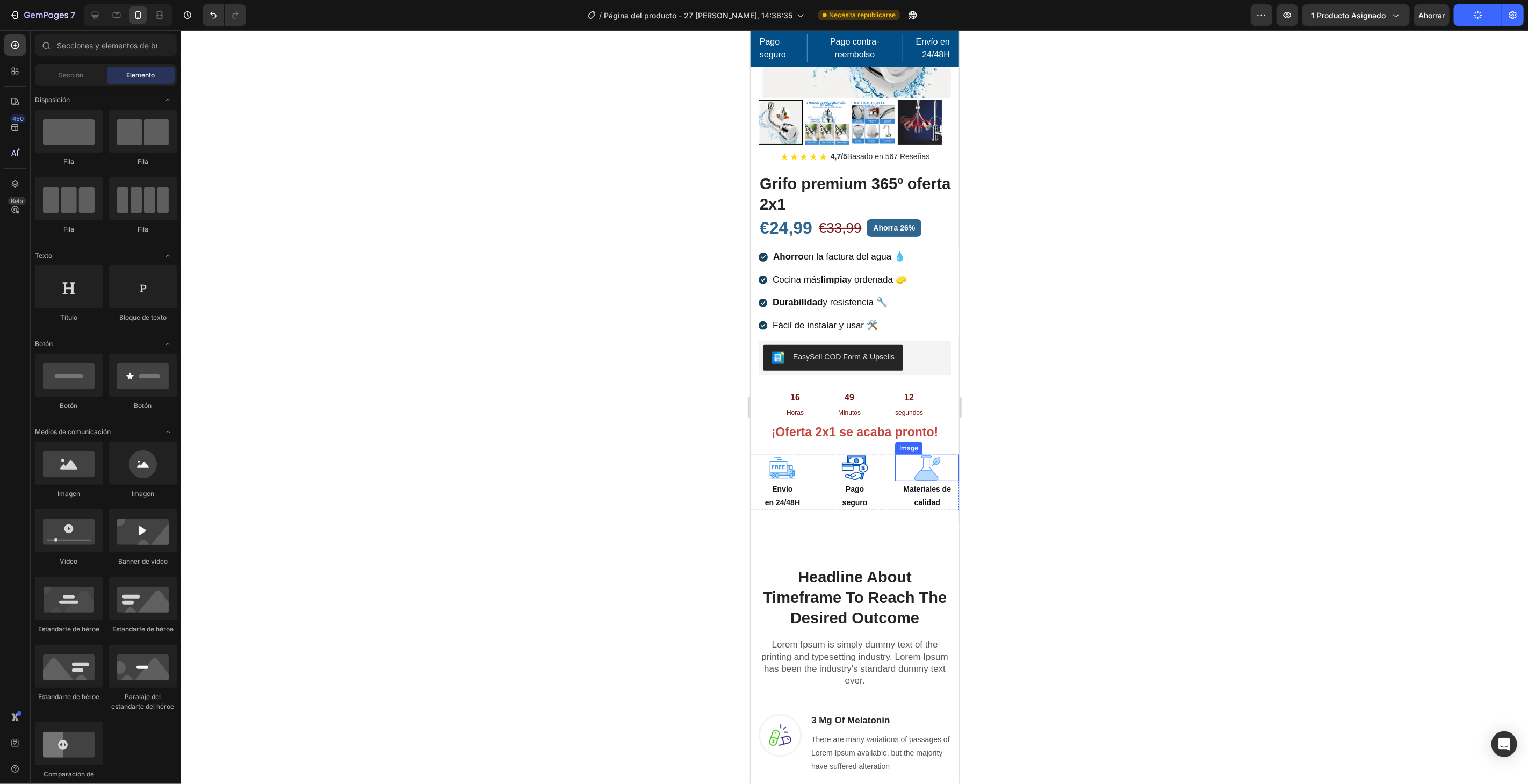
scroll to position [179, 0]
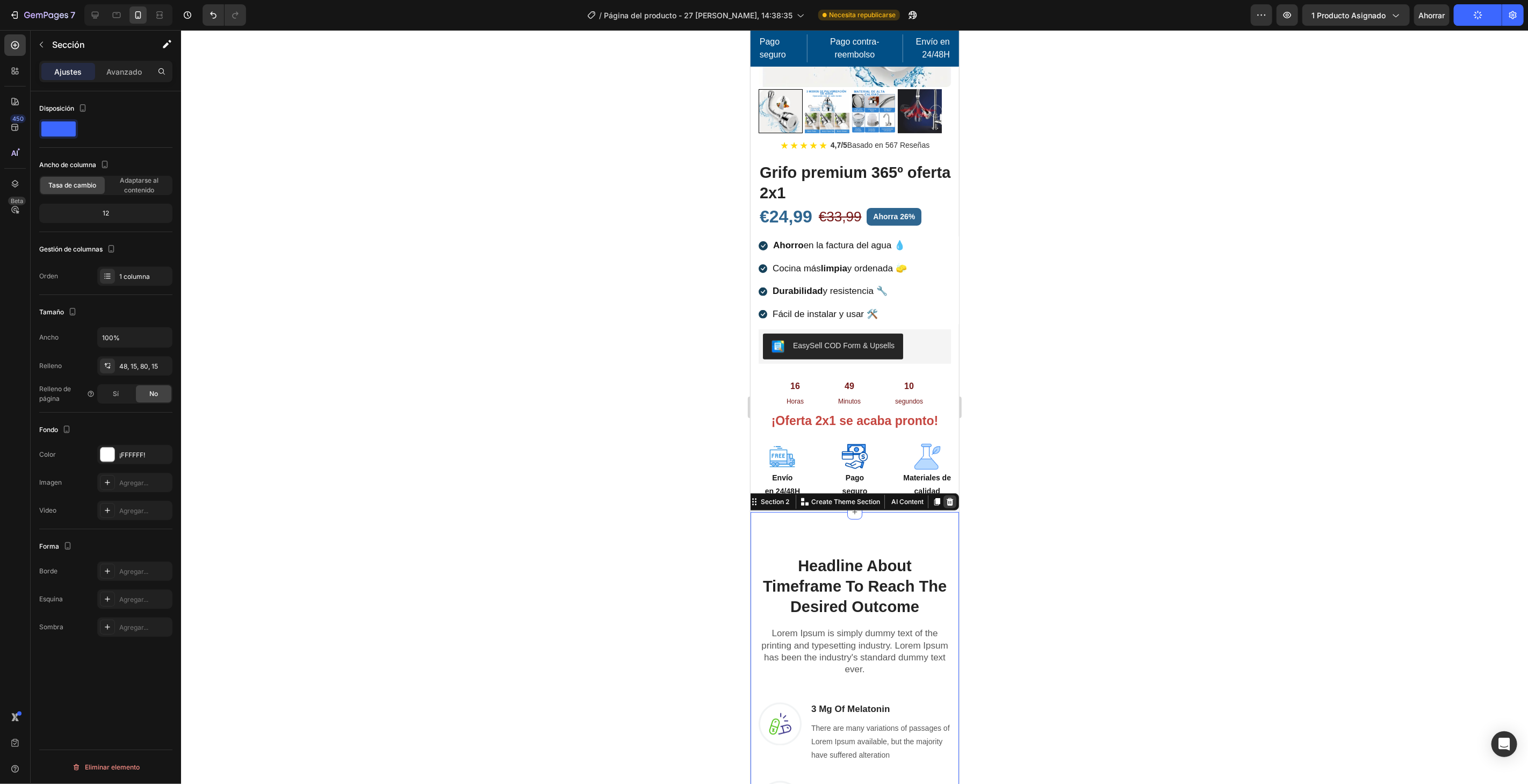
click at [945, 497] on icon at bounding box center [949, 501] width 8 height 8
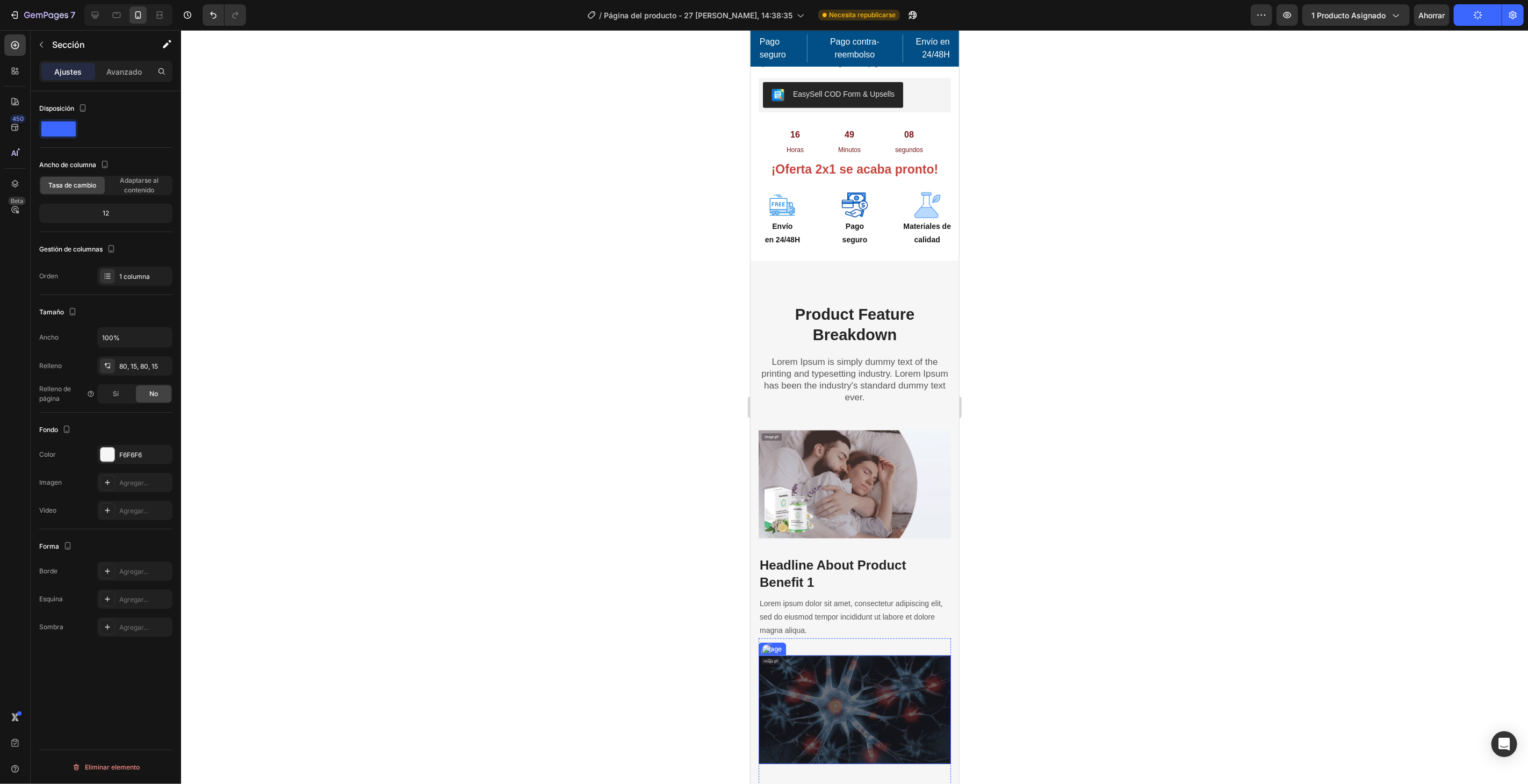
scroll to position [238, 0]
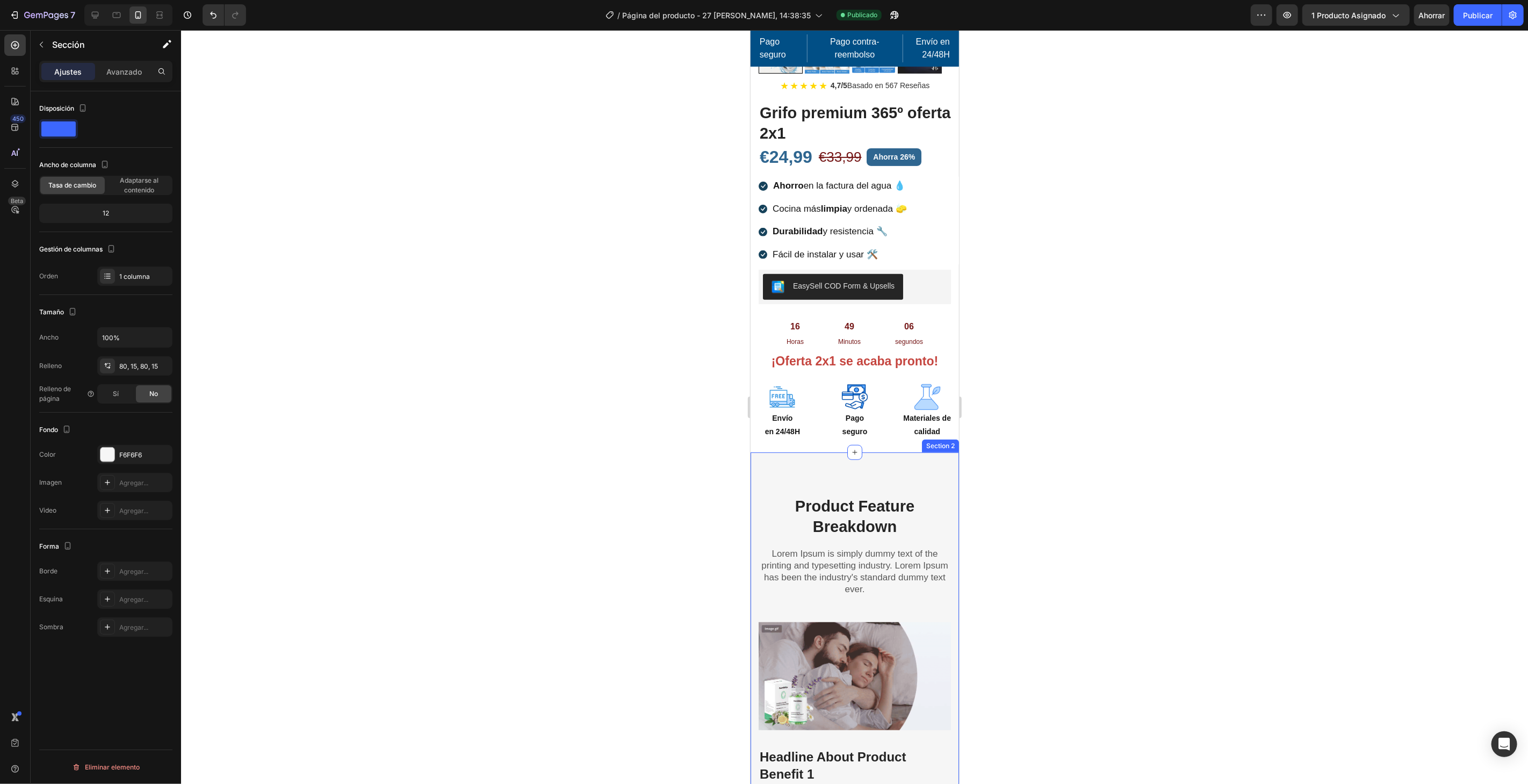
click at [122, 446] on div "F6F6F6" at bounding box center [135, 454] width 75 height 20
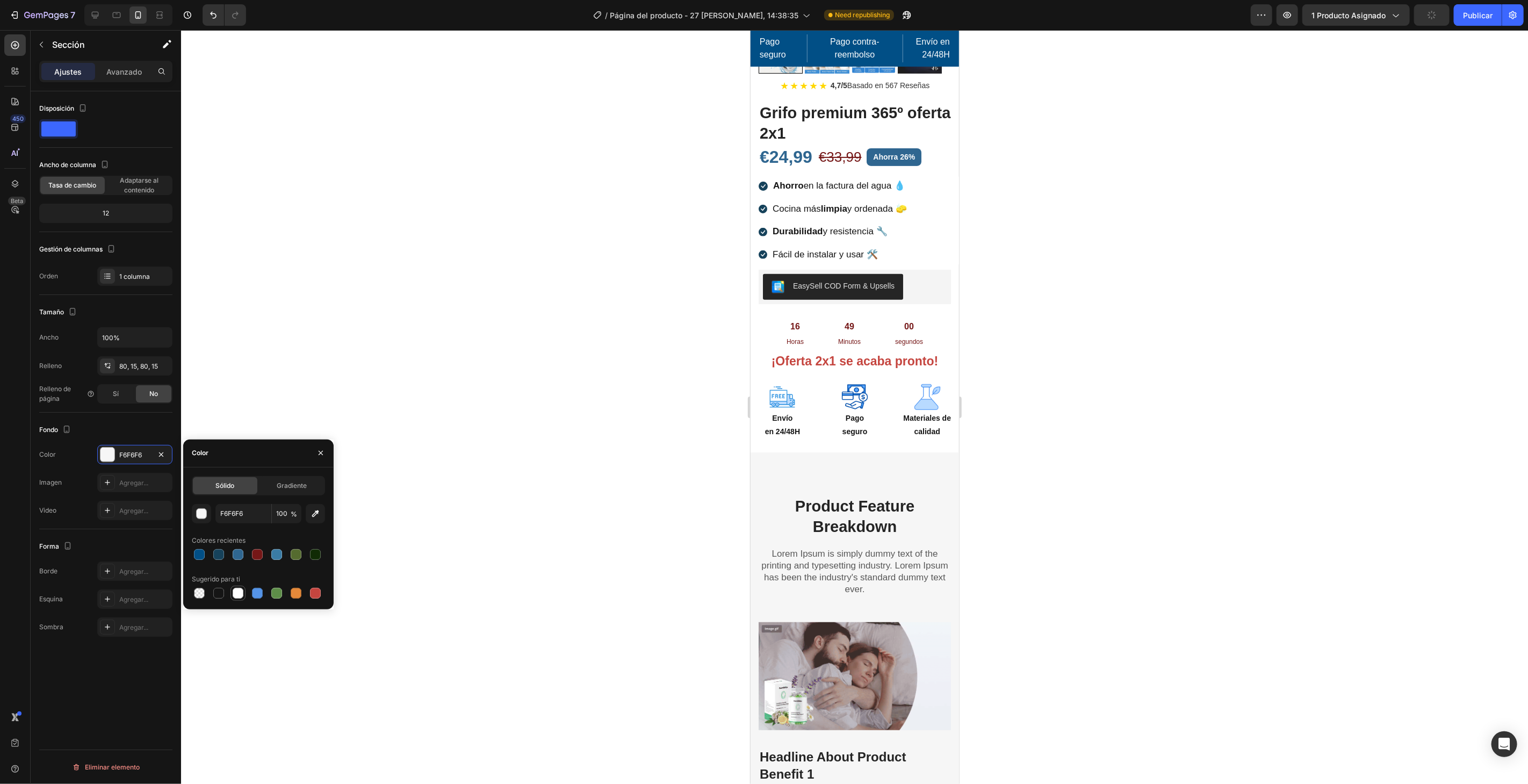
click at [240, 588] on div at bounding box center [238, 593] width 11 height 11
type input "FFFFFF"
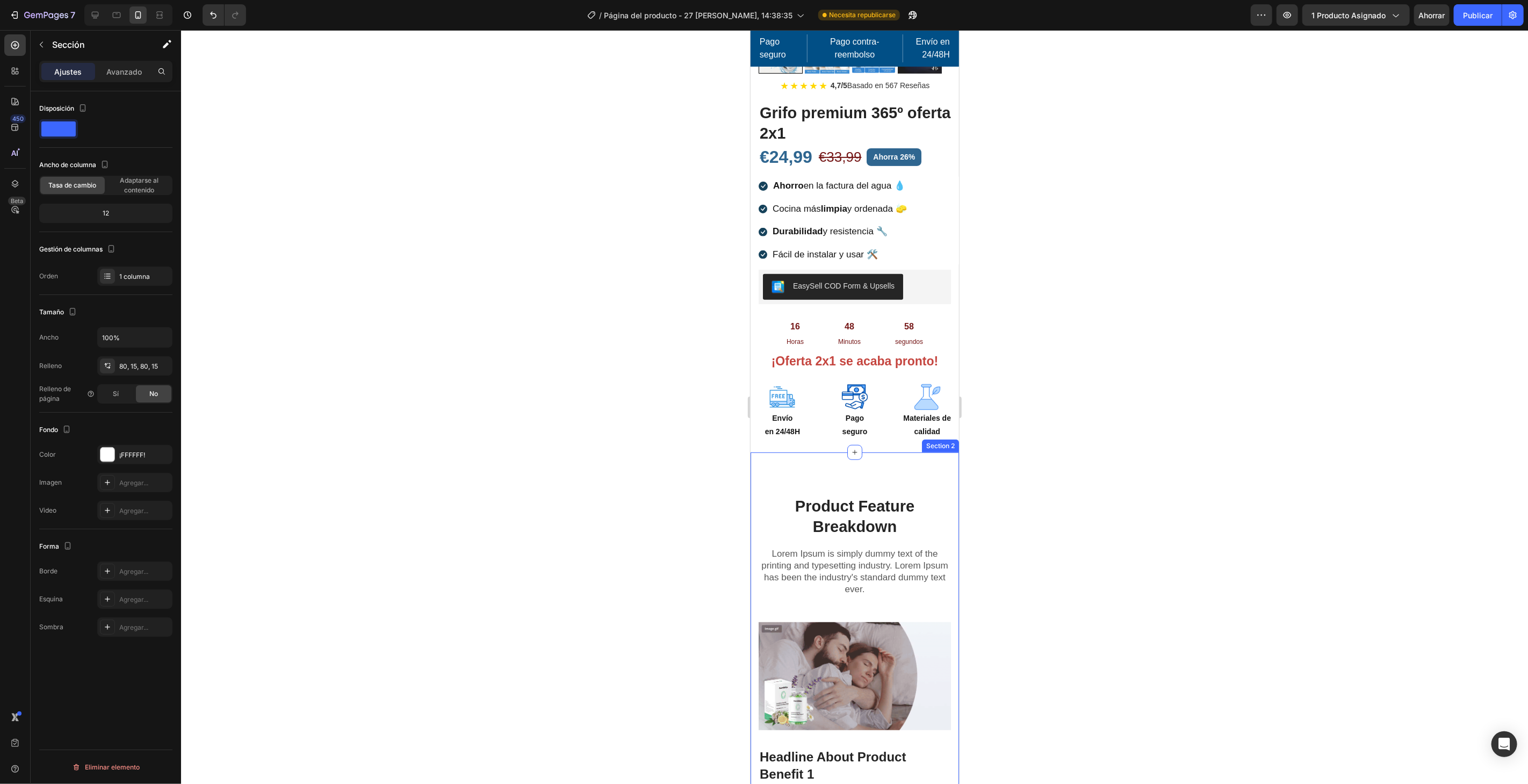
click at [113, 67] on font "Avanzado" at bounding box center [124, 71] width 36 height 9
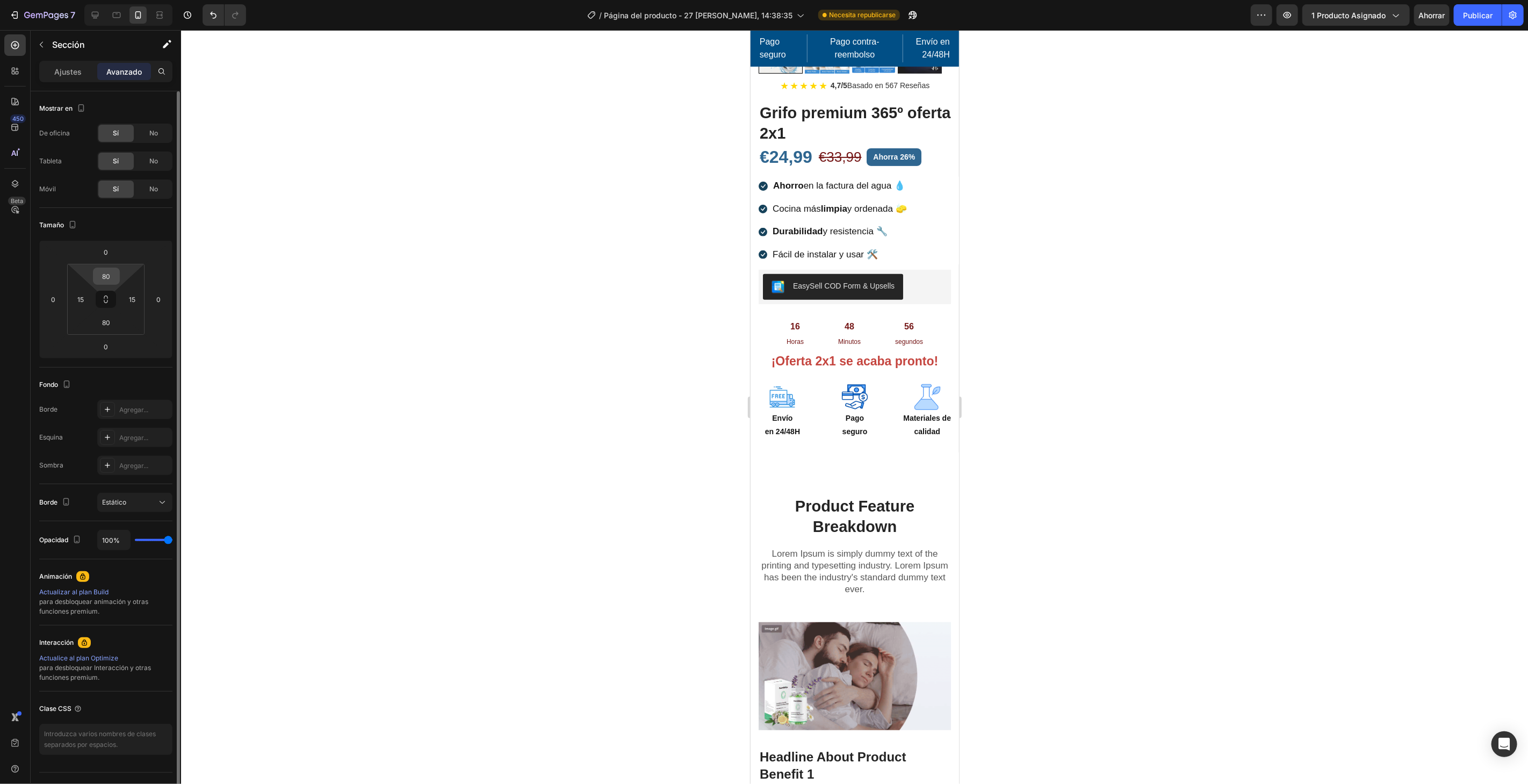
click at [118, 276] on div "80" at bounding box center [106, 276] width 27 height 17
click at [111, 278] on input "80" at bounding box center [106, 276] width 21 height 16
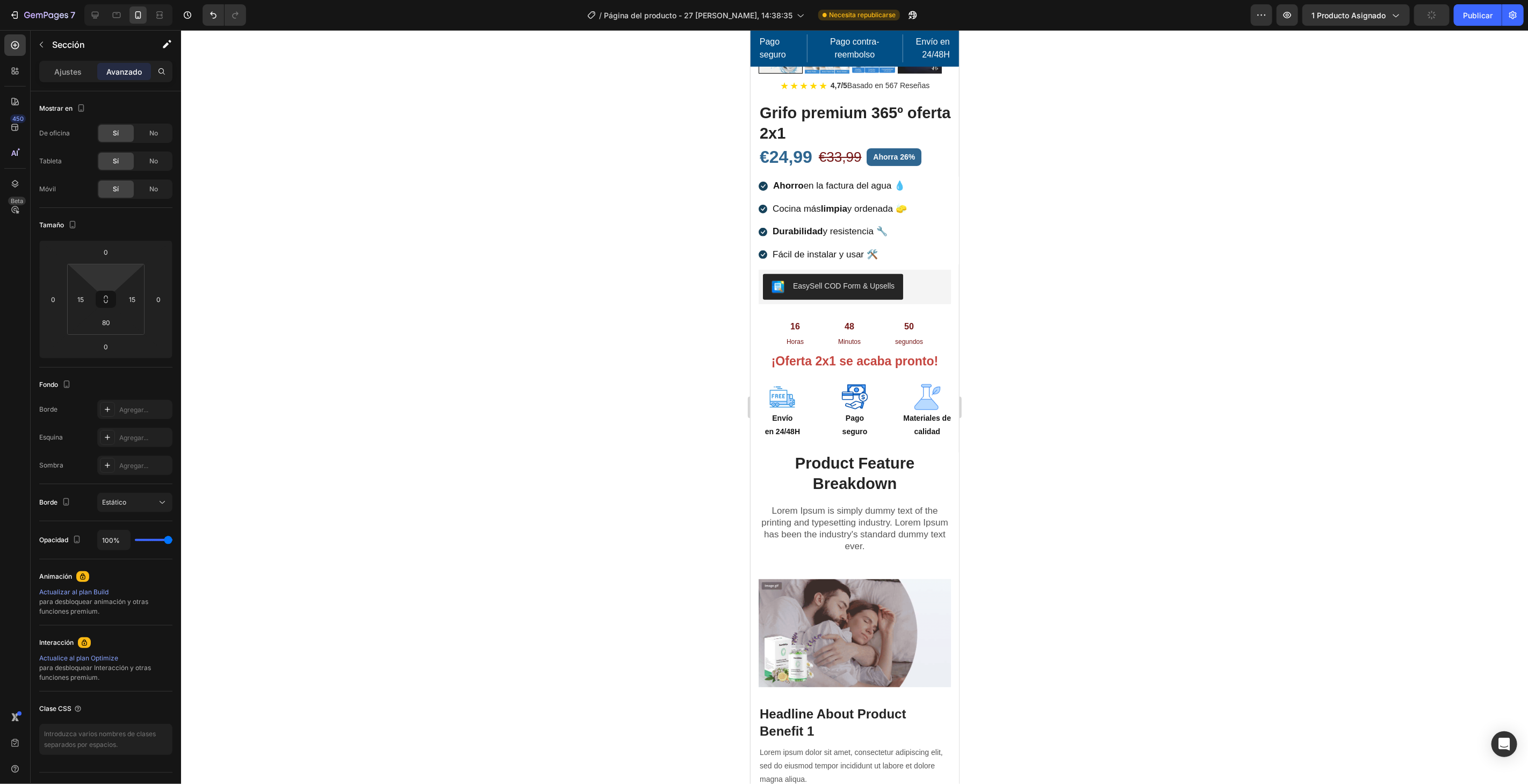
type input "0"
drag, startPoint x: 1462, startPoint y: 14, endPoint x: 740, endPoint y: 4, distance: 722.1
click at [1462, 14] on button "Publicar" at bounding box center [1478, 15] width 48 height 21
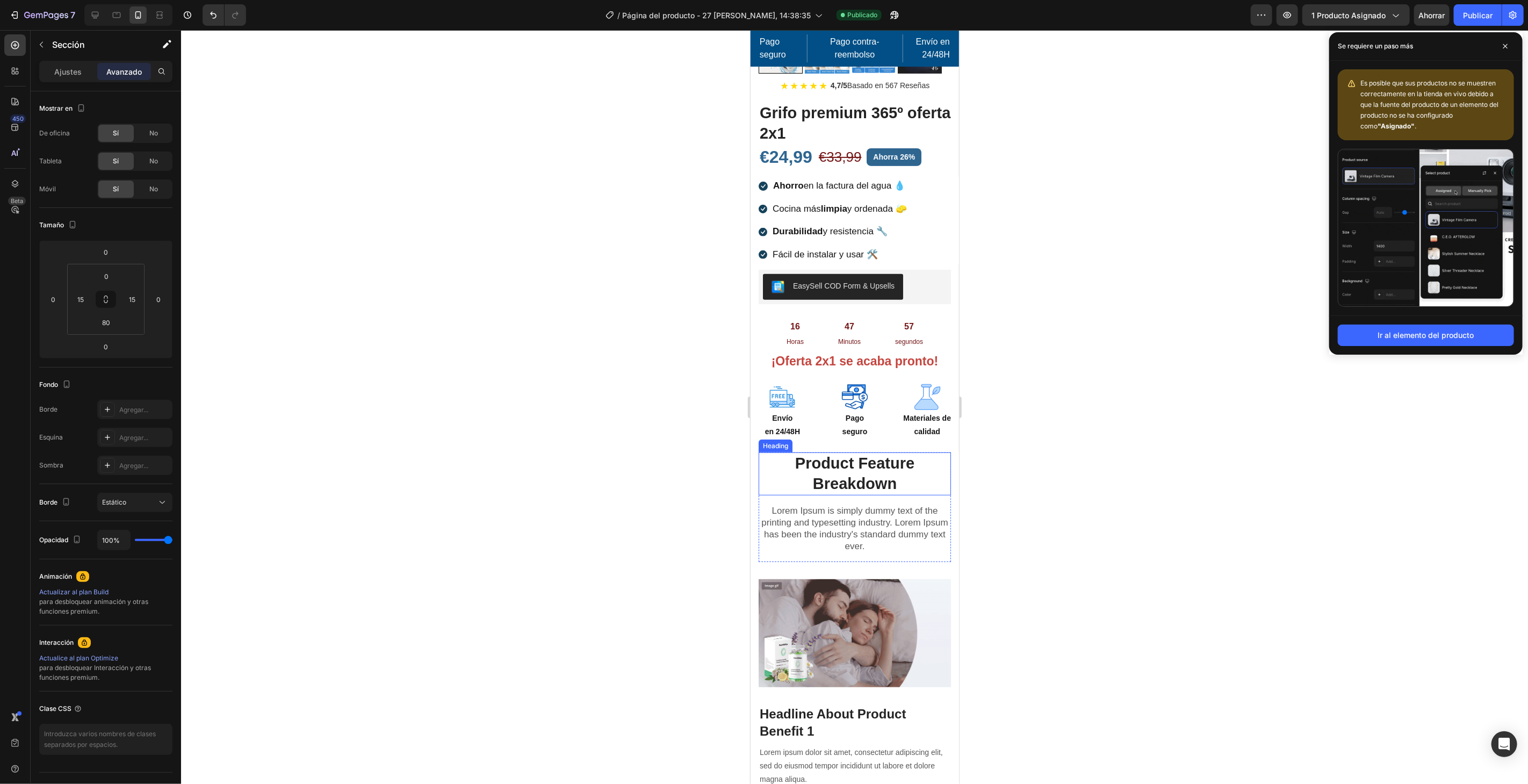
click at [877, 459] on p "Product Feature Breakdown" at bounding box center [854, 473] width 190 height 40
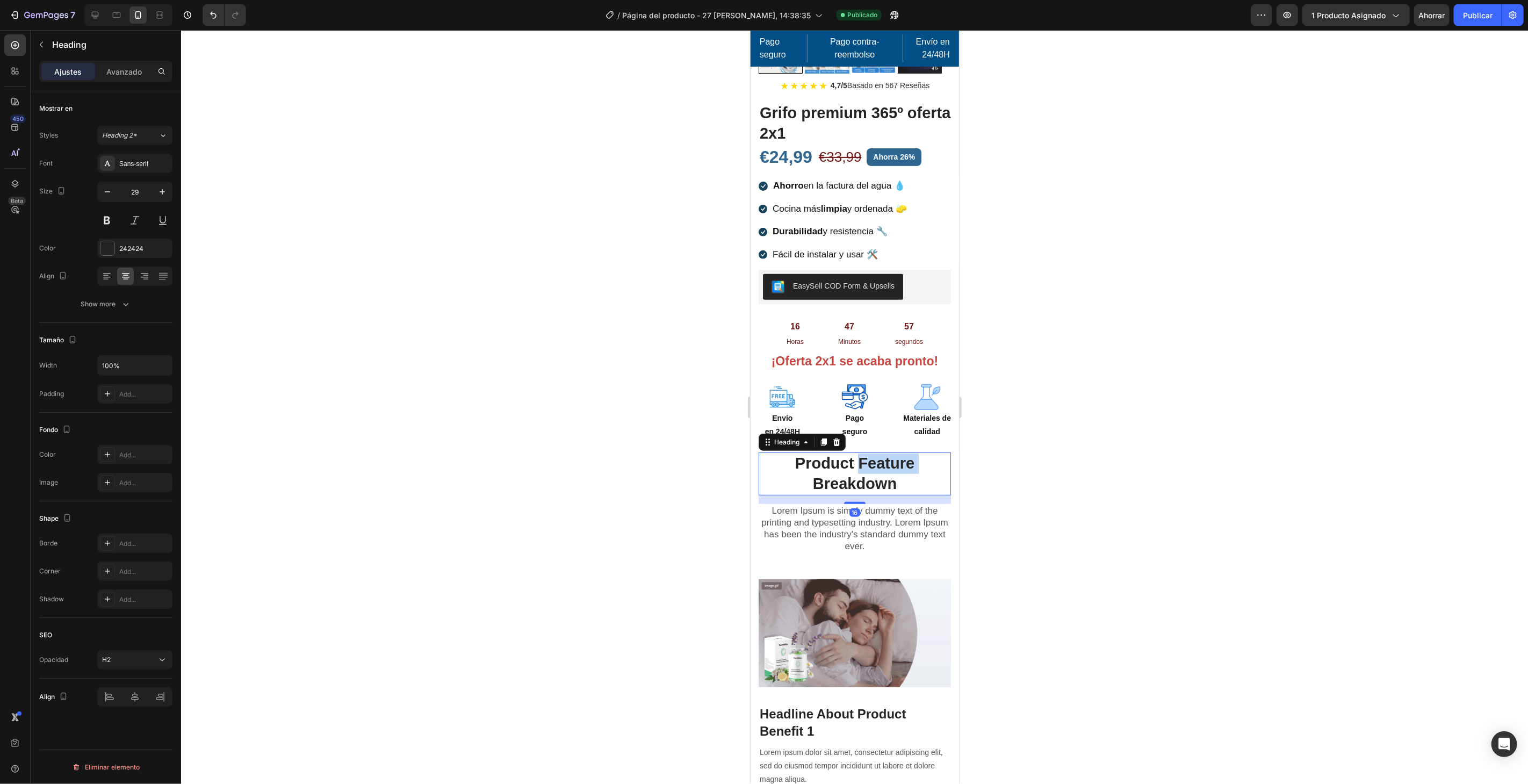
click at [877, 459] on p "Product Feature Breakdown" at bounding box center [854, 473] width 190 height 40
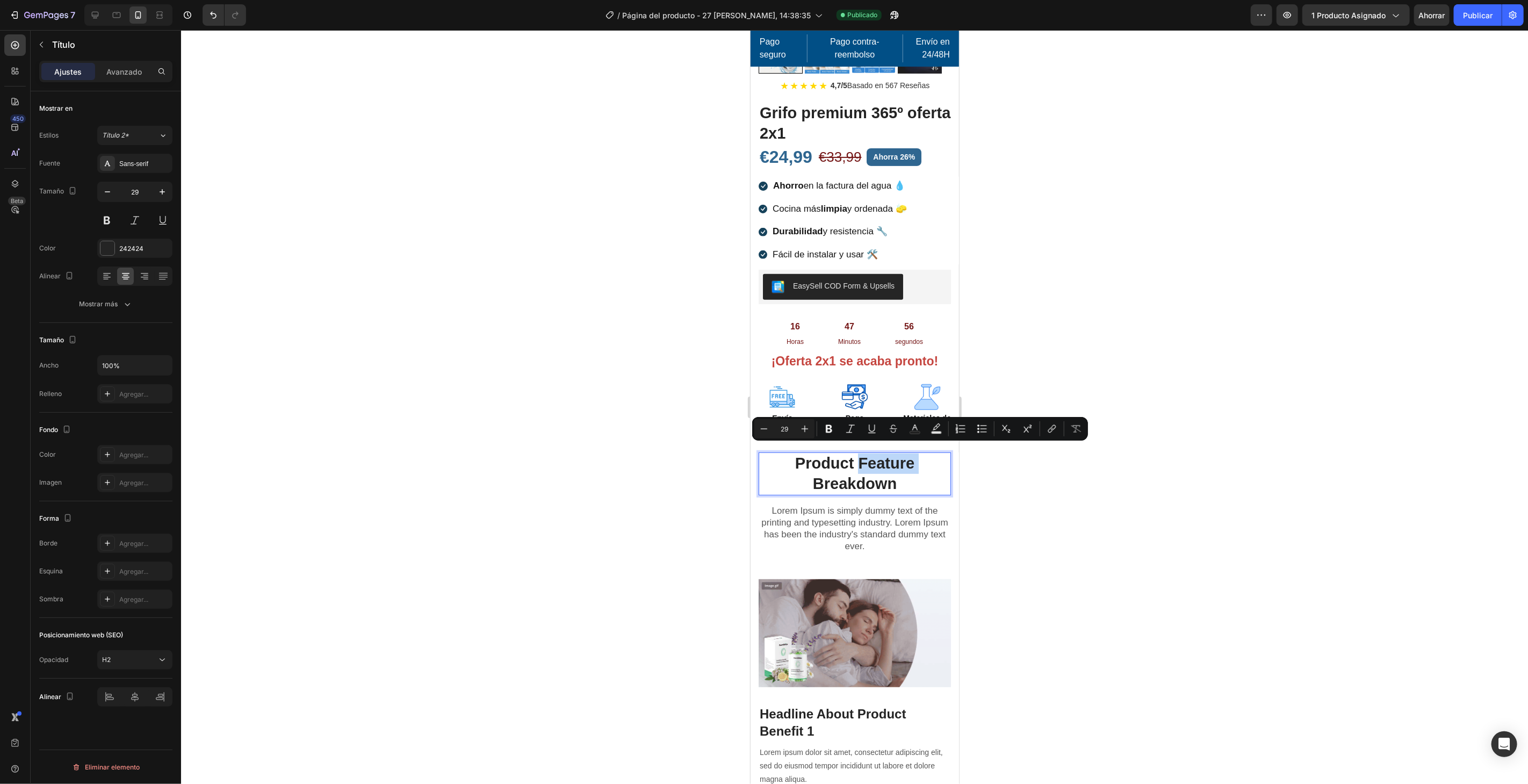
click at [874, 458] on p "Product Feature Breakdown" at bounding box center [854, 473] width 190 height 40
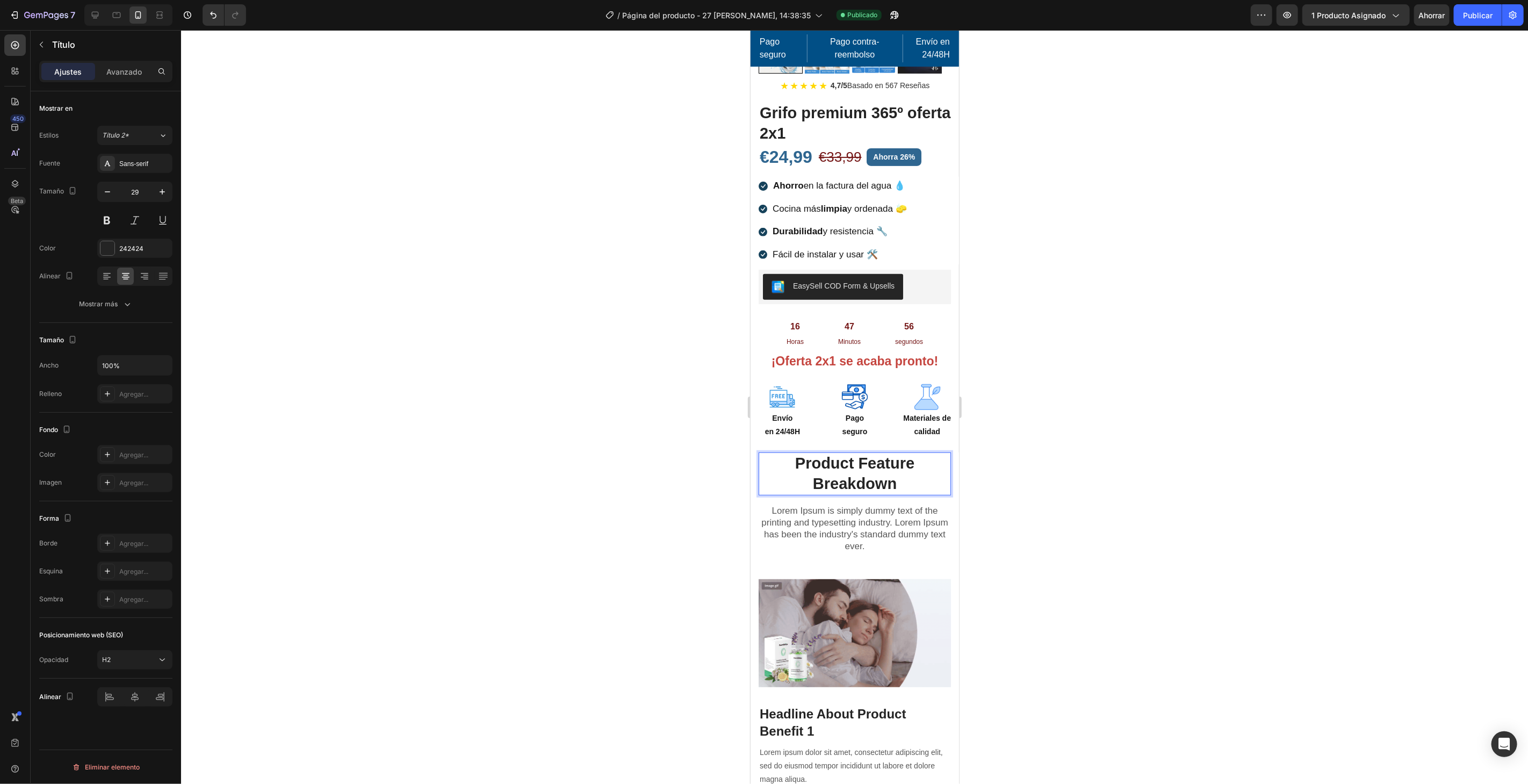
click at [892, 482] on p "Product Feature Breakdown" at bounding box center [854, 473] width 190 height 40
drag, startPoint x: 897, startPoint y: 479, endPoint x: 790, endPoint y: 448, distance: 111.4
click at [790, 453] on p "Product Feature Breakdown" at bounding box center [854, 473] width 190 height 40
click at [104, 195] on icon "button" at bounding box center [107, 192] width 11 height 11
type input "28"
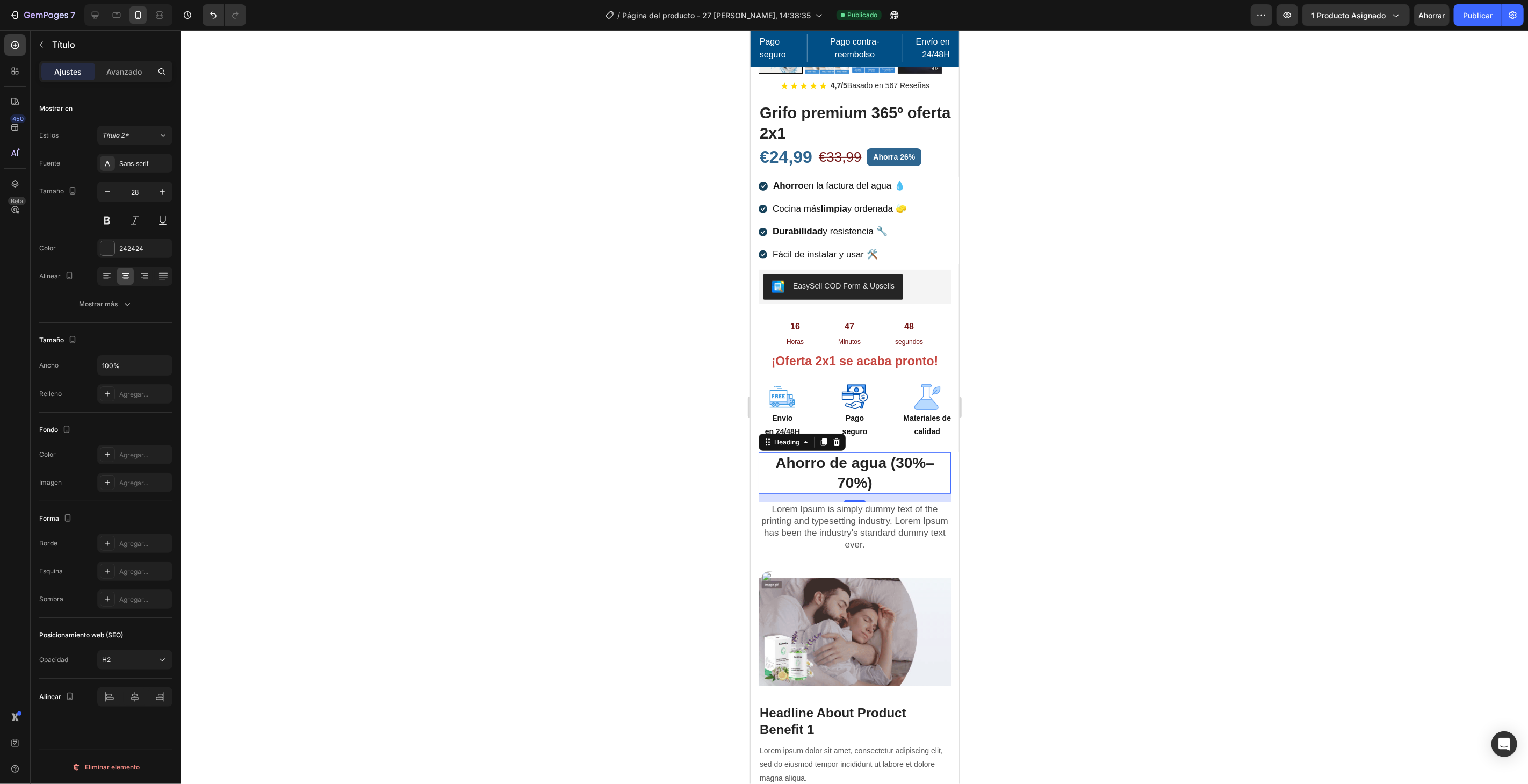
drag, startPoint x: 631, startPoint y: 601, endPoint x: 629, endPoint y: 573, distance: 28.1
click at [631, 581] on div at bounding box center [854, 407] width 1347 height 754
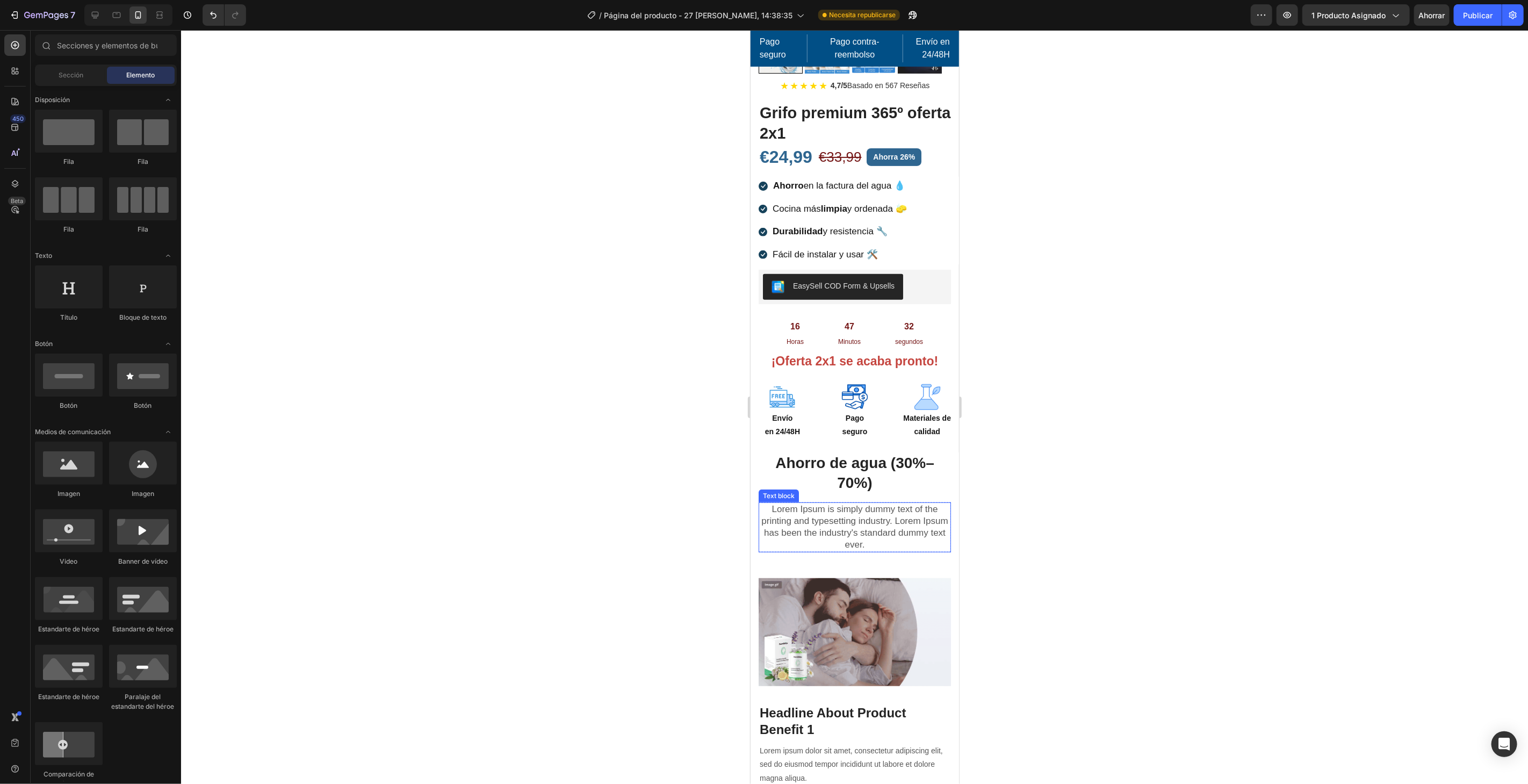
click at [854, 512] on p "Lorem Ipsum is simply dummy text of the printing and typesetting industry. Lore…" at bounding box center [854, 527] width 190 height 47
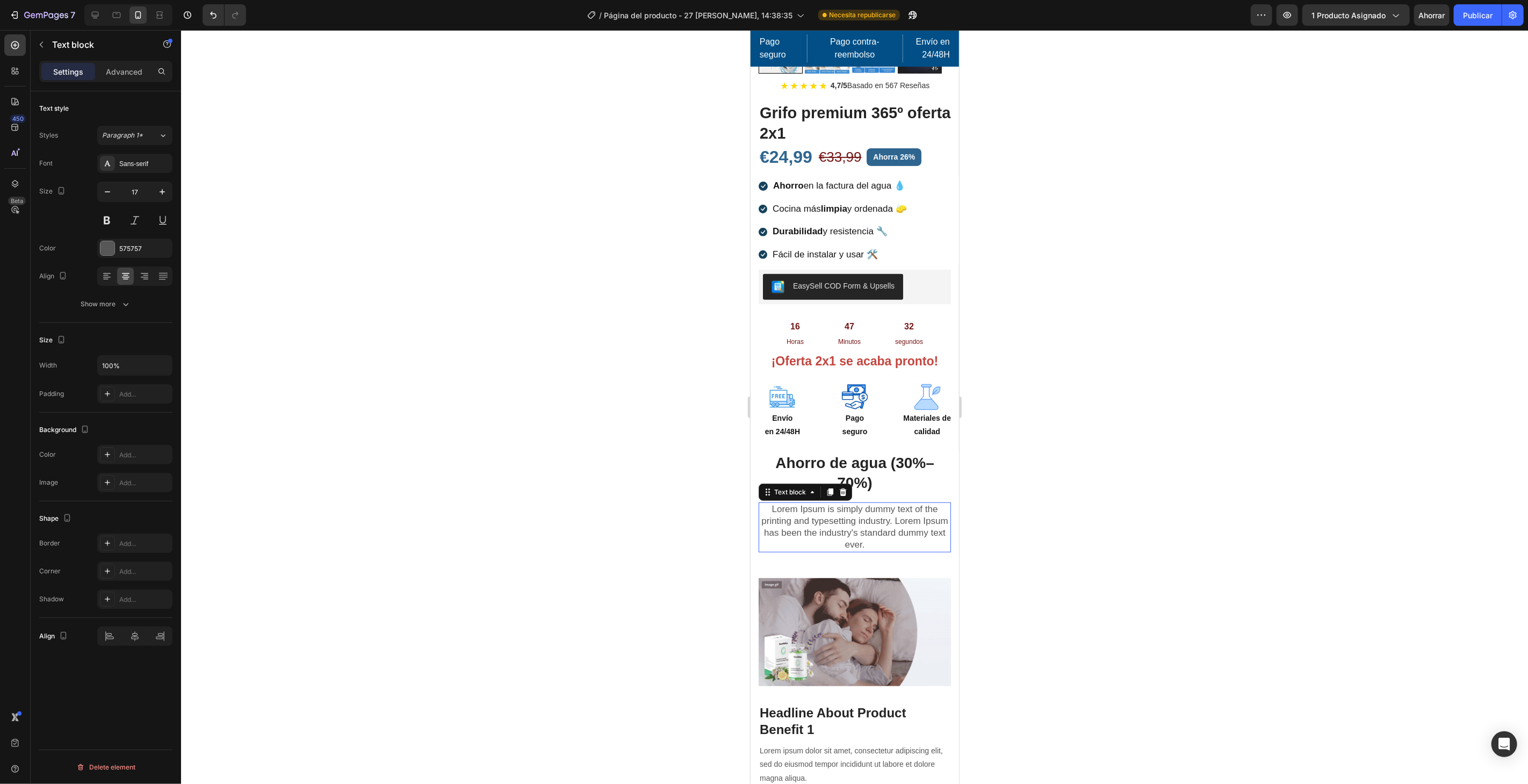
click at [854, 512] on p "Lorem Ipsum is simply dummy text of the printing and typesetting industry. Lore…" at bounding box center [854, 527] width 190 height 47
drag, startPoint x: 854, startPoint y: 512, endPoint x: 878, endPoint y: 531, distance: 30.6
click at [856, 521] on p "Lorem Ipsum is simply dummy text of the printing and typesetting industry. Lore…" at bounding box center [854, 527] width 190 height 47
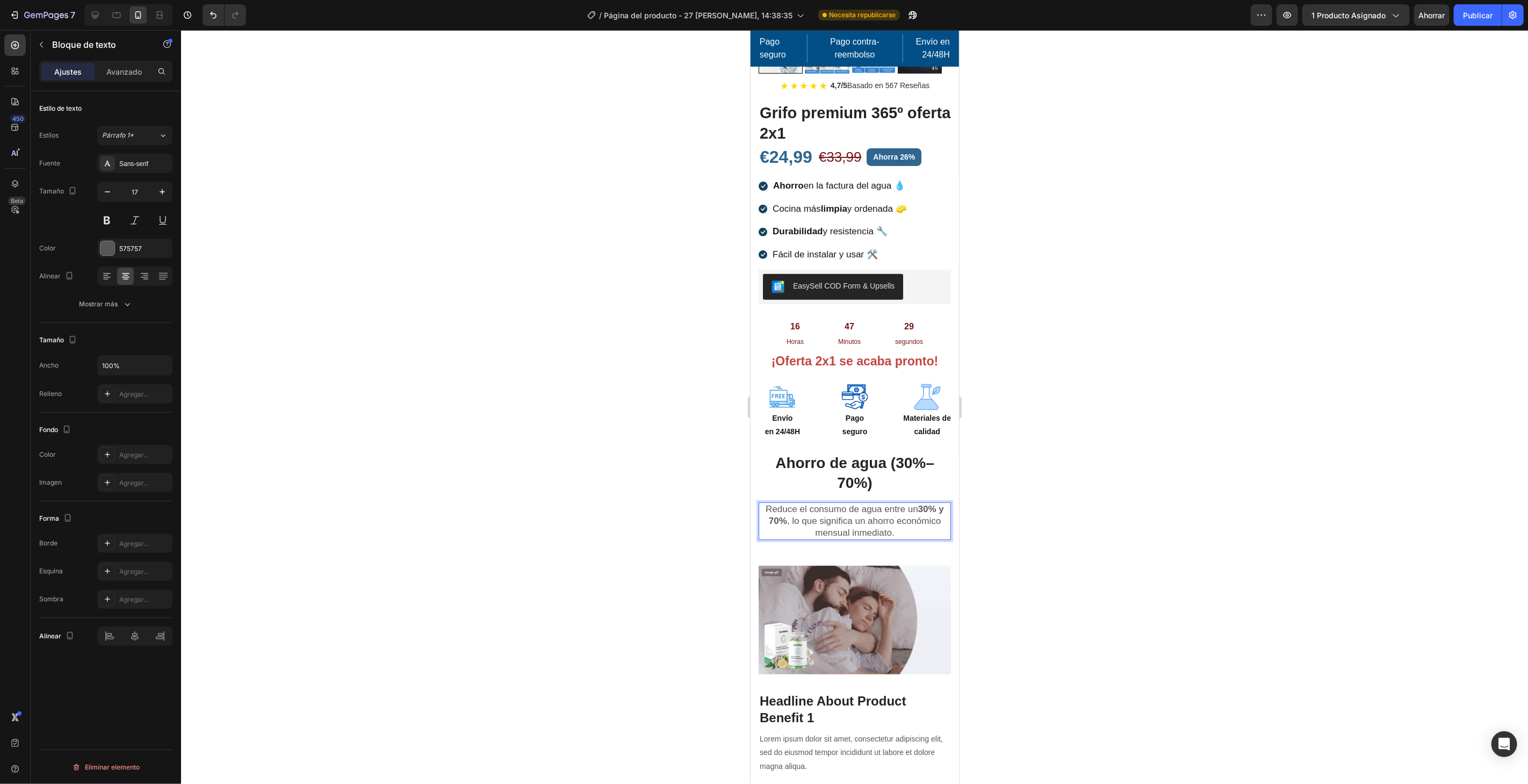
click at [1208, 553] on div at bounding box center [854, 407] width 1347 height 754
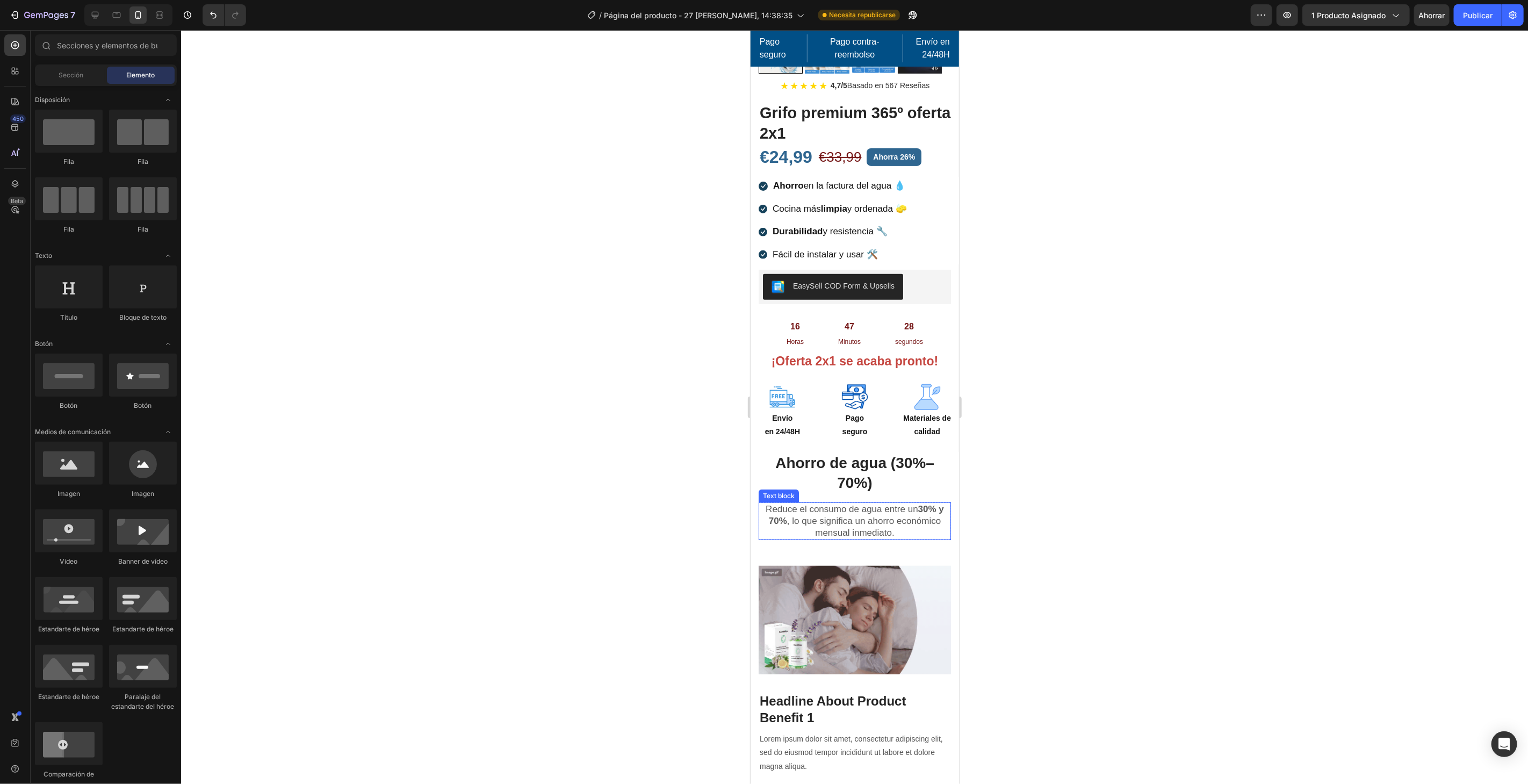
click at [881, 503] on p "Reduce el consumo de agua entre un 30% y 70% , lo que significa un ahorro econó…" at bounding box center [854, 521] width 190 height 36
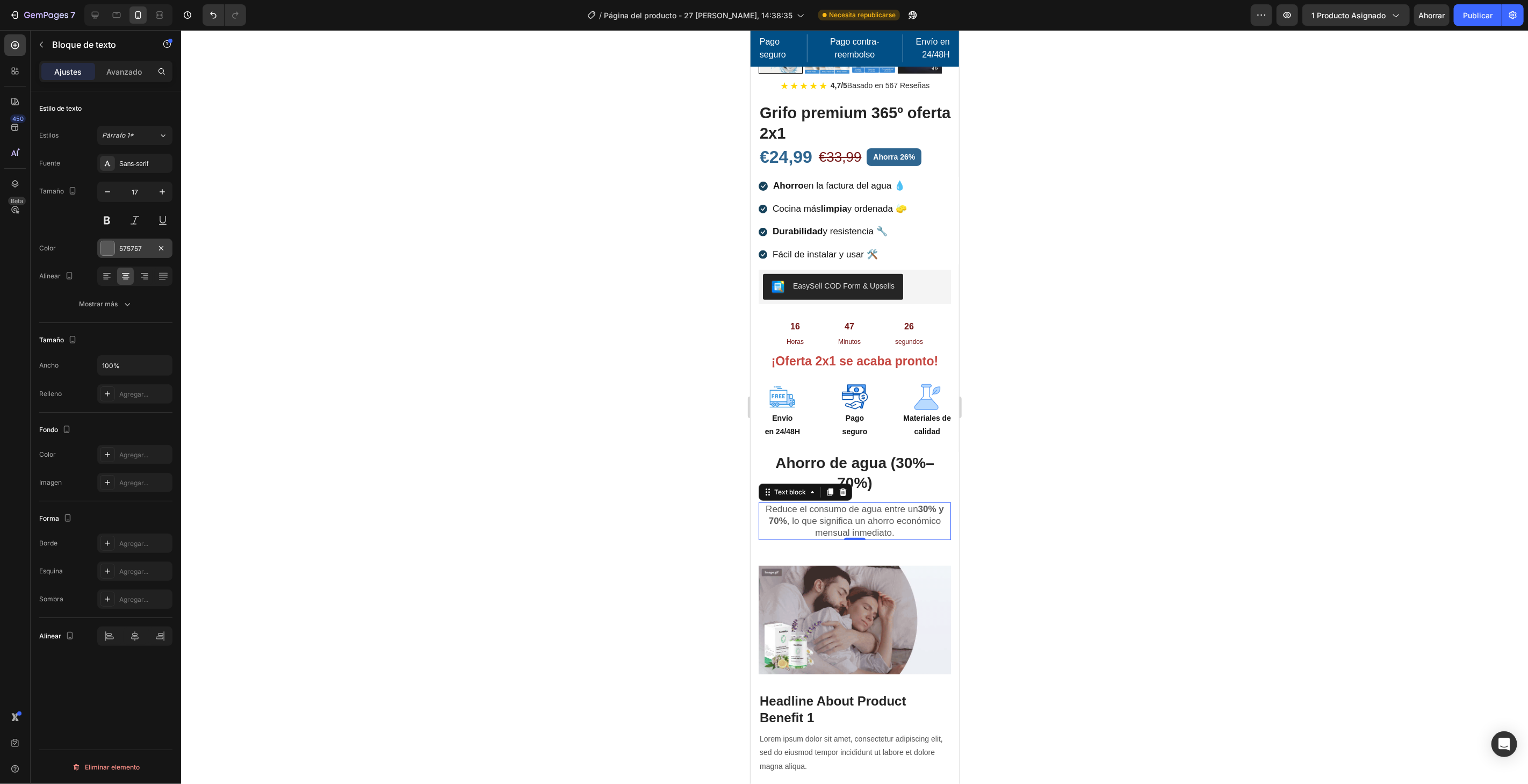
click at [104, 246] on div at bounding box center [107, 248] width 14 height 14
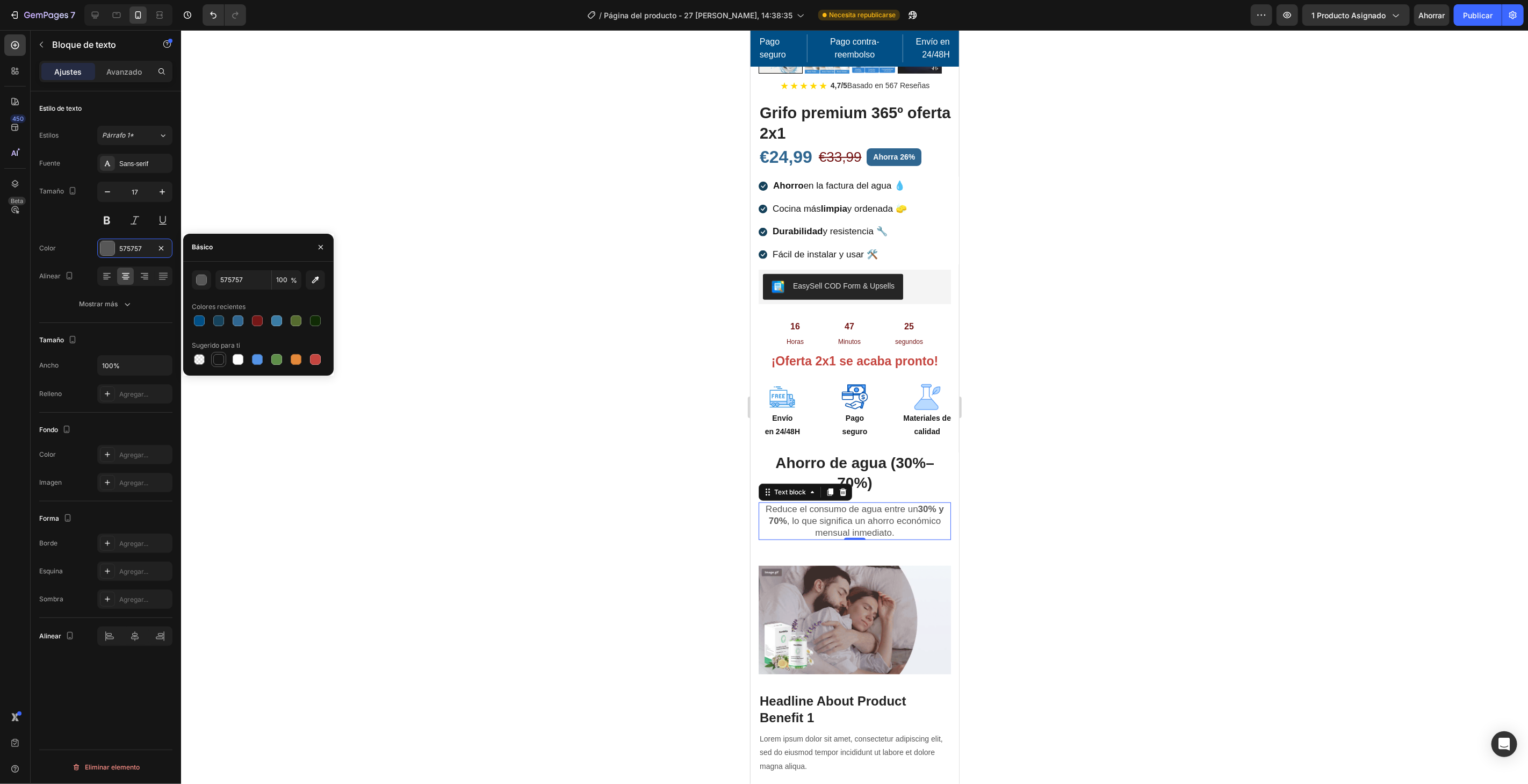
click at [216, 361] on div at bounding box center [219, 359] width 11 height 11
type input "151515"
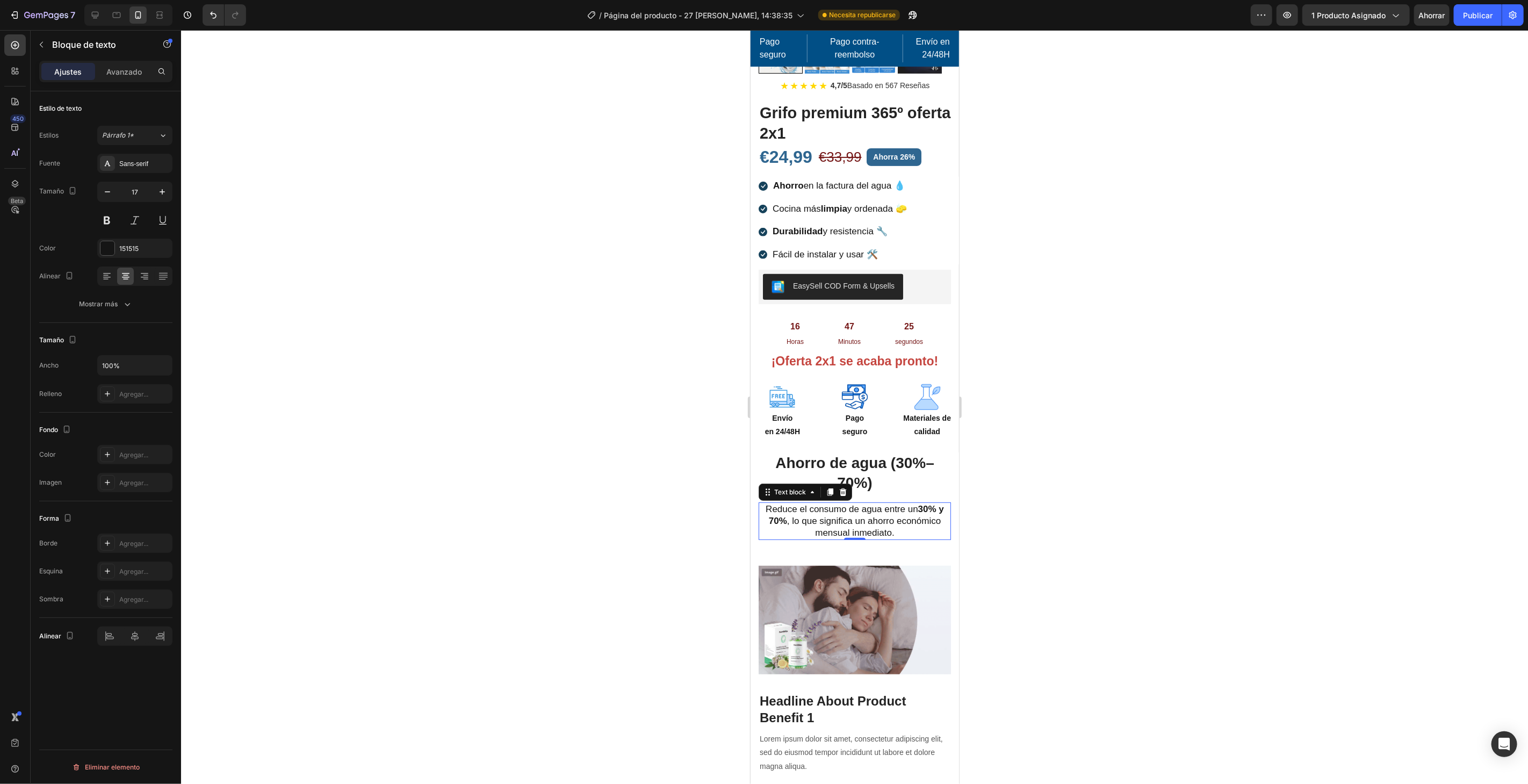
drag, startPoint x: 400, startPoint y: 474, endPoint x: 664, endPoint y: 509, distance: 266.3
click at [400, 474] on div at bounding box center [854, 407] width 1347 height 754
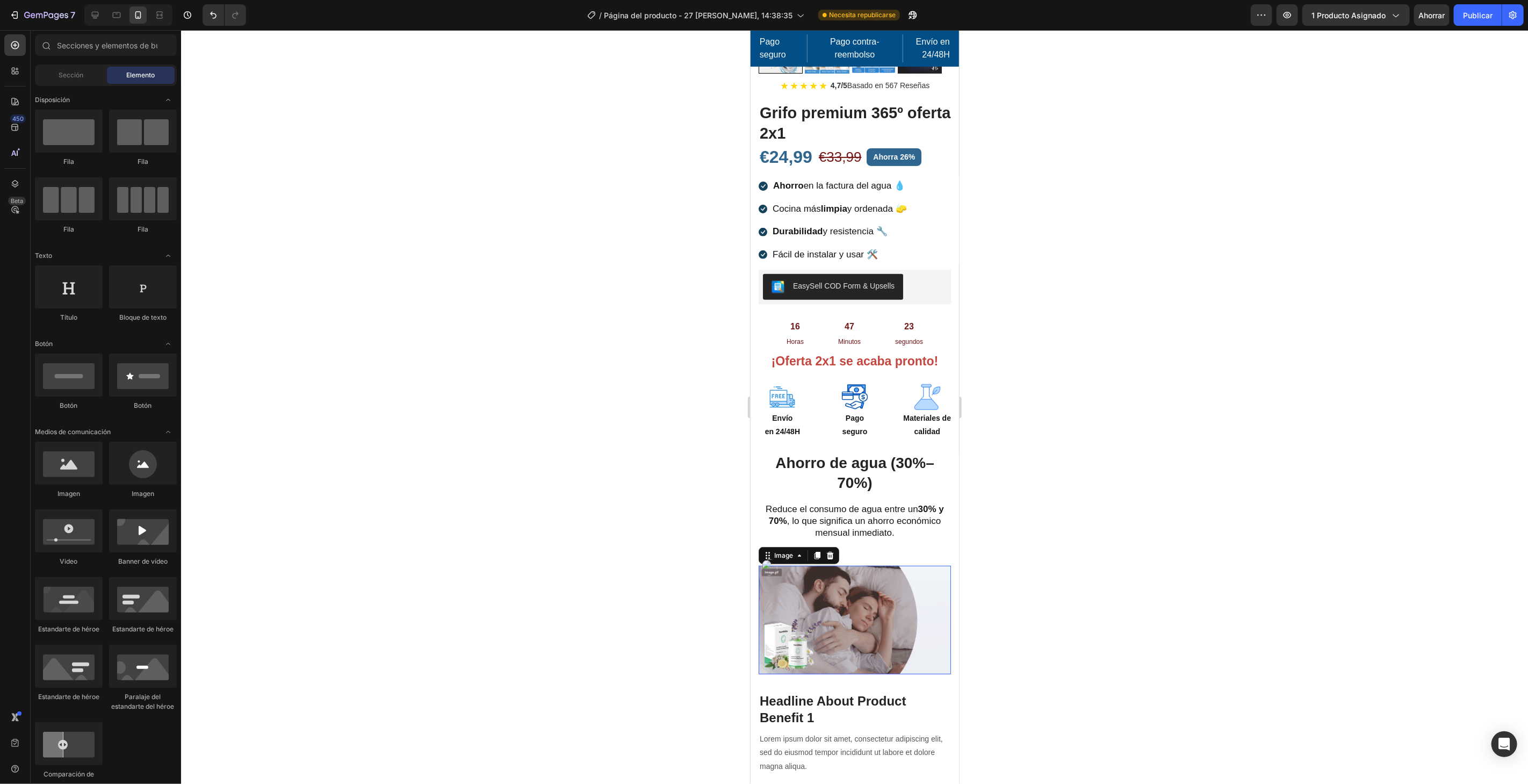
click at [854, 584] on img at bounding box center [854, 619] width 192 height 108
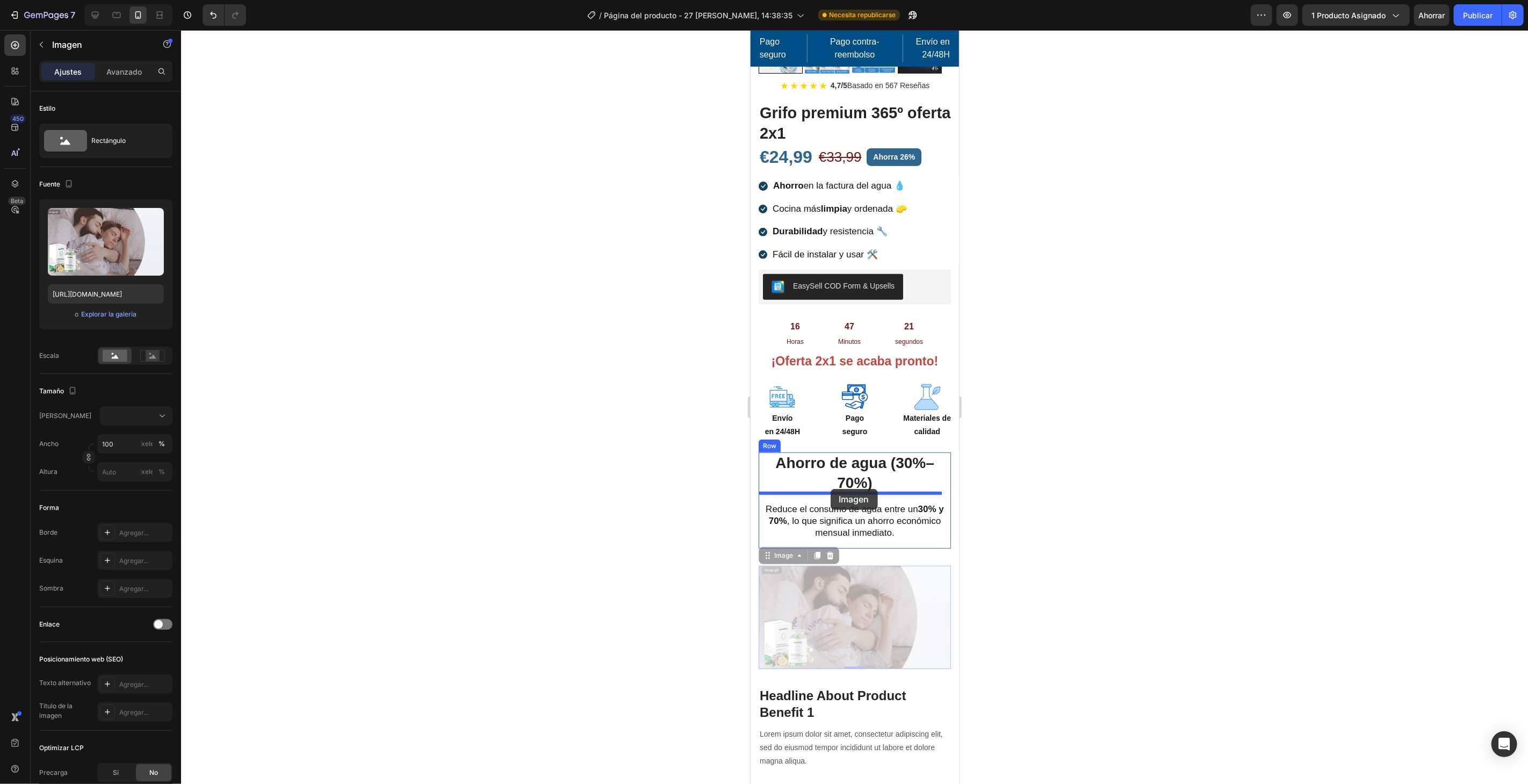
drag, startPoint x: 779, startPoint y: 546, endPoint x: 830, endPoint y: 488, distance: 77.2
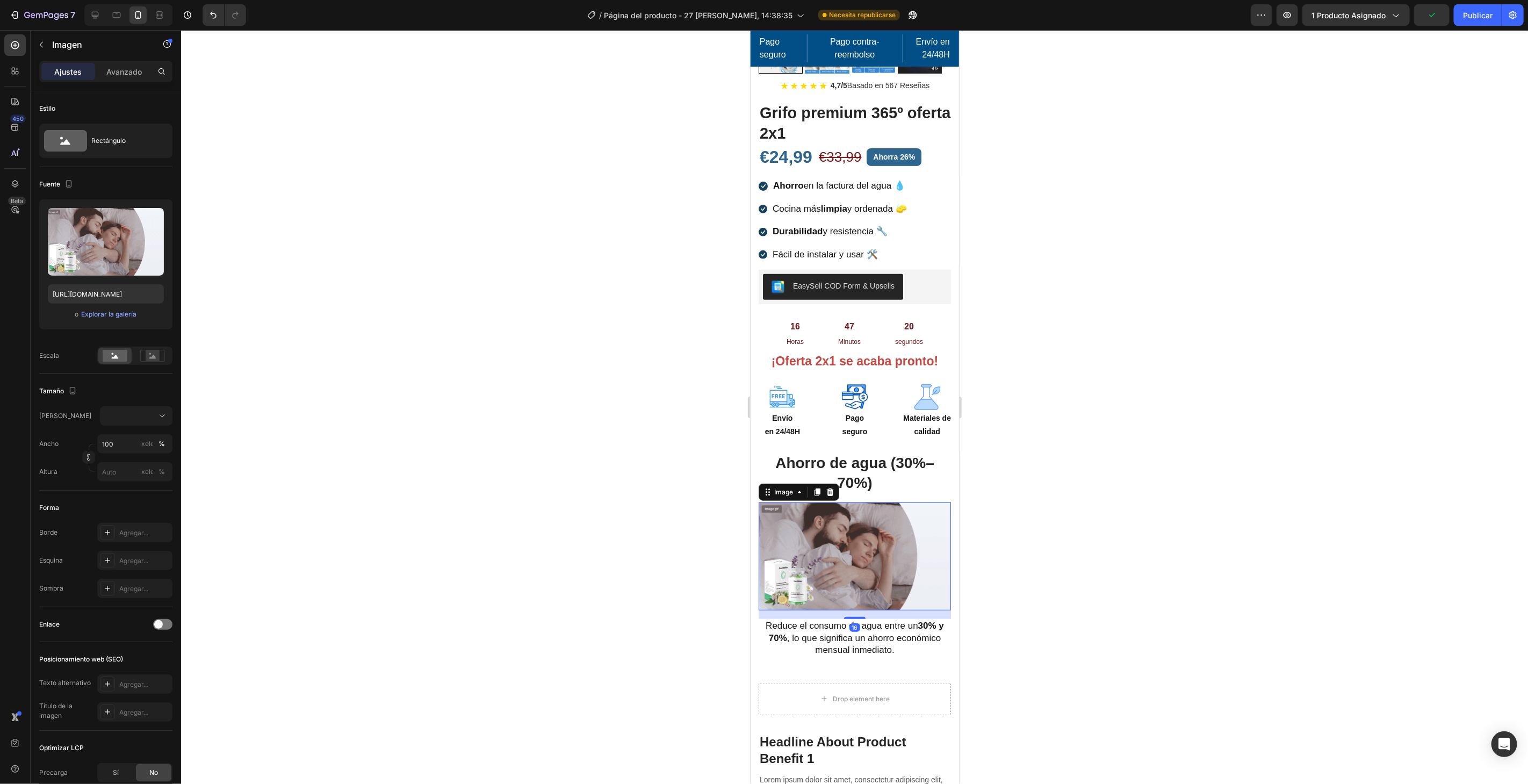
click at [1166, 622] on div at bounding box center [854, 407] width 1347 height 754
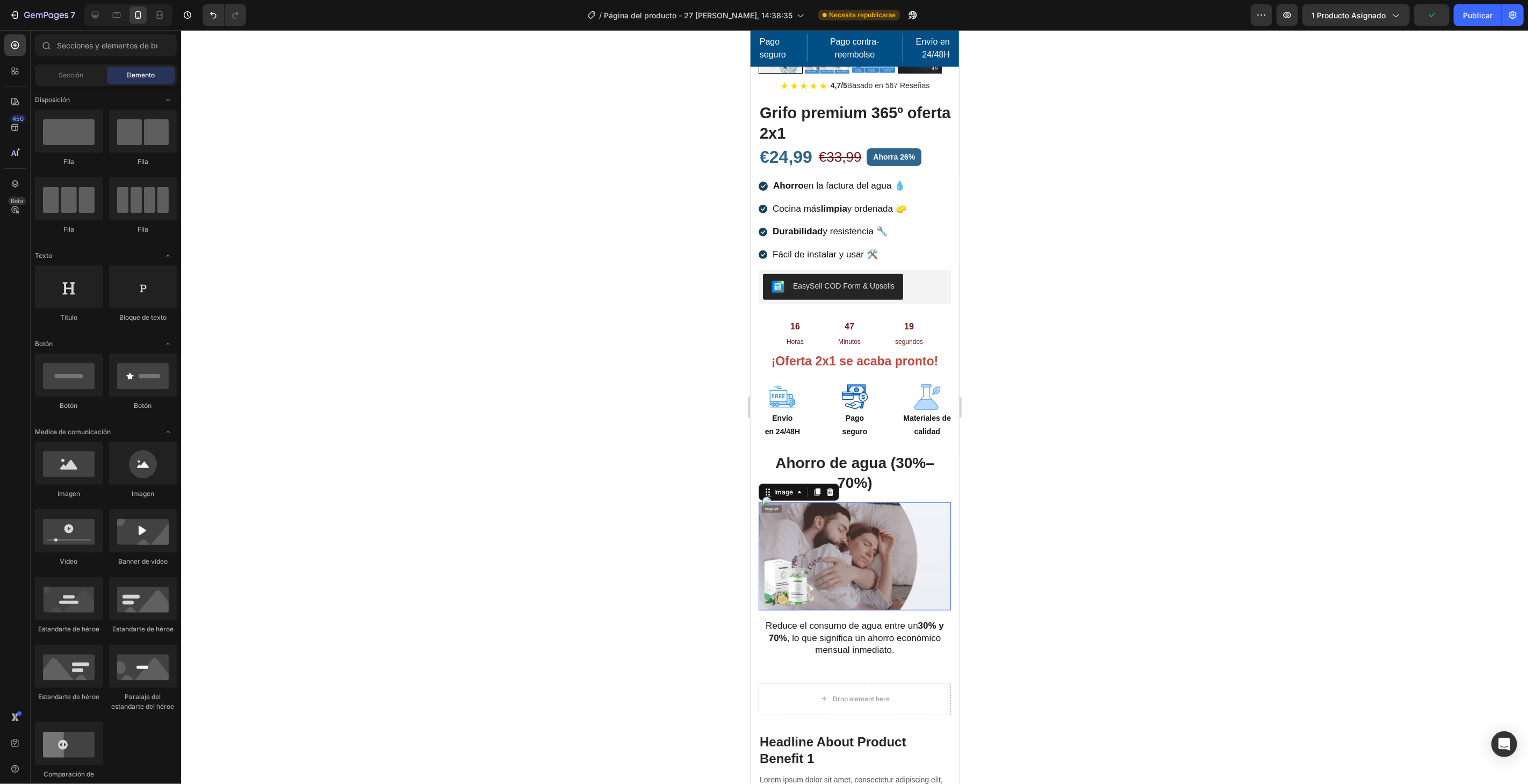
click at [839, 518] on img at bounding box center [854, 556] width 192 height 108
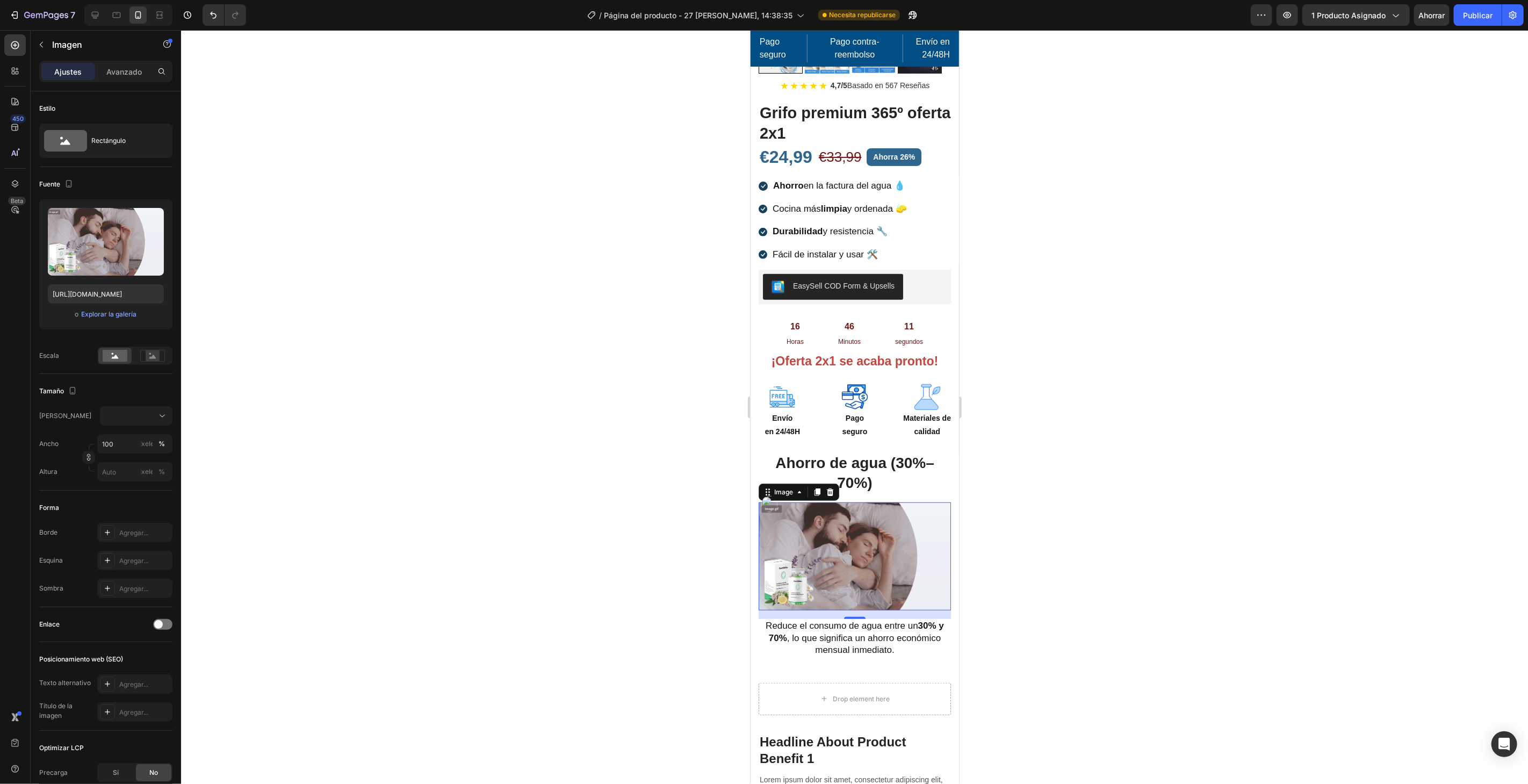
click at [1163, 185] on div at bounding box center [854, 407] width 1347 height 754
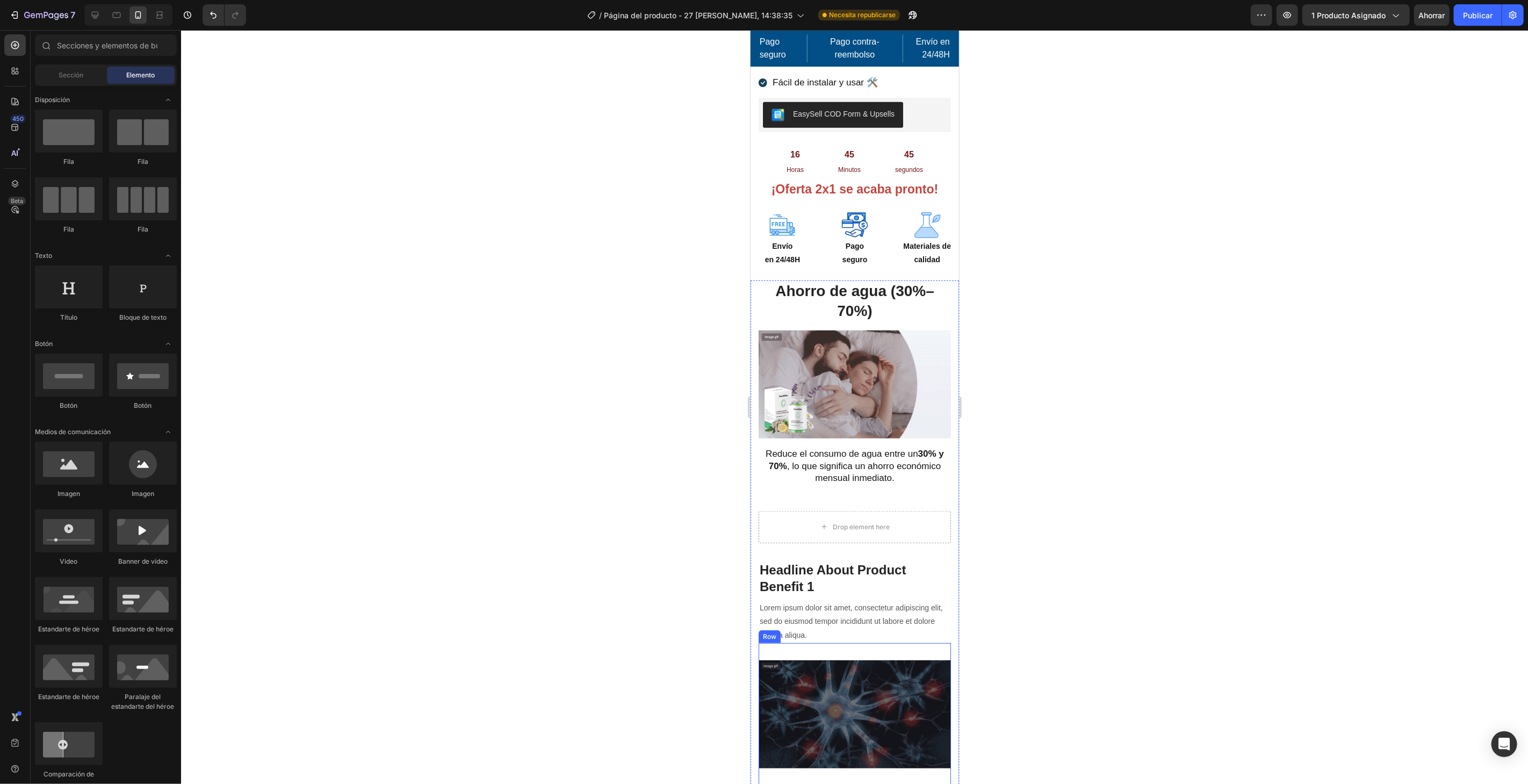
scroll to position [418, 0]
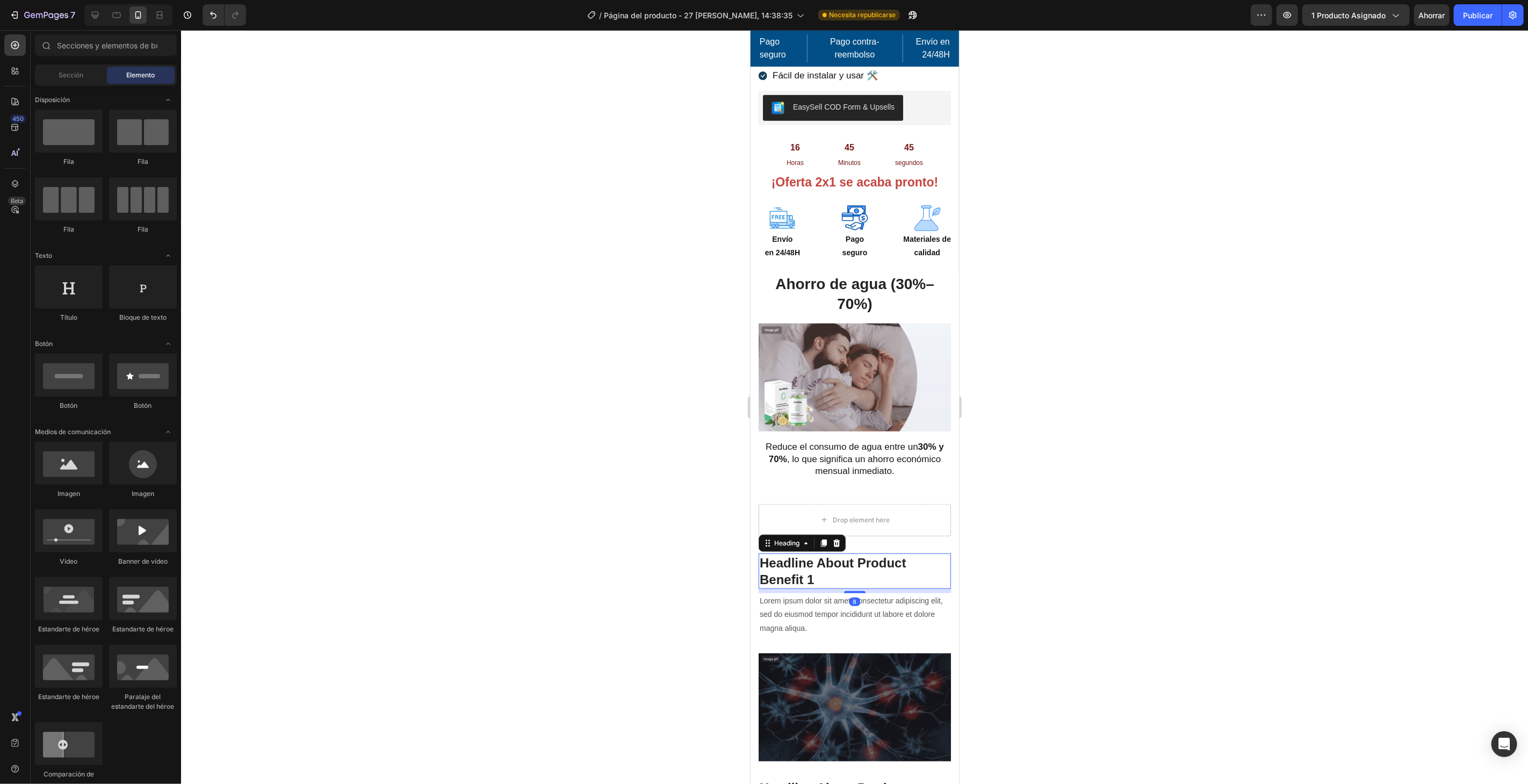
click at [838, 559] on p "Headline About Product Benefit 1" at bounding box center [854, 571] width 190 height 33
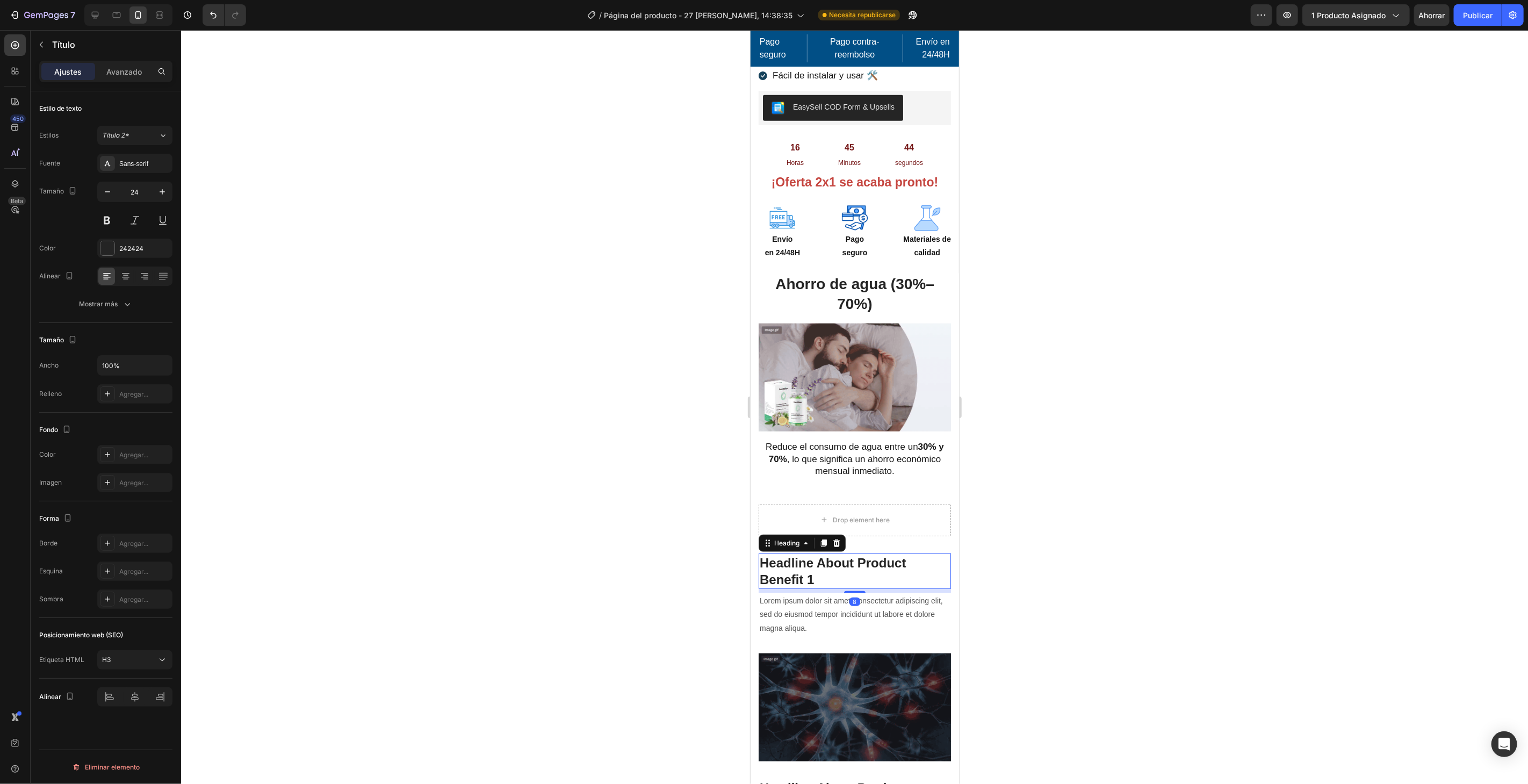
click at [838, 559] on p "Headline About Product Benefit 1" at bounding box center [854, 571] width 190 height 33
click at [830, 557] on p "Headline About Product Benefit 1" at bounding box center [854, 571] width 190 height 33
drag, startPoint x: 830, startPoint y: 557, endPoint x: 760, endPoint y: 552, distance: 70.2
click at [760, 554] on p "Headline About Product Benefit 1" at bounding box center [854, 571] width 190 height 33
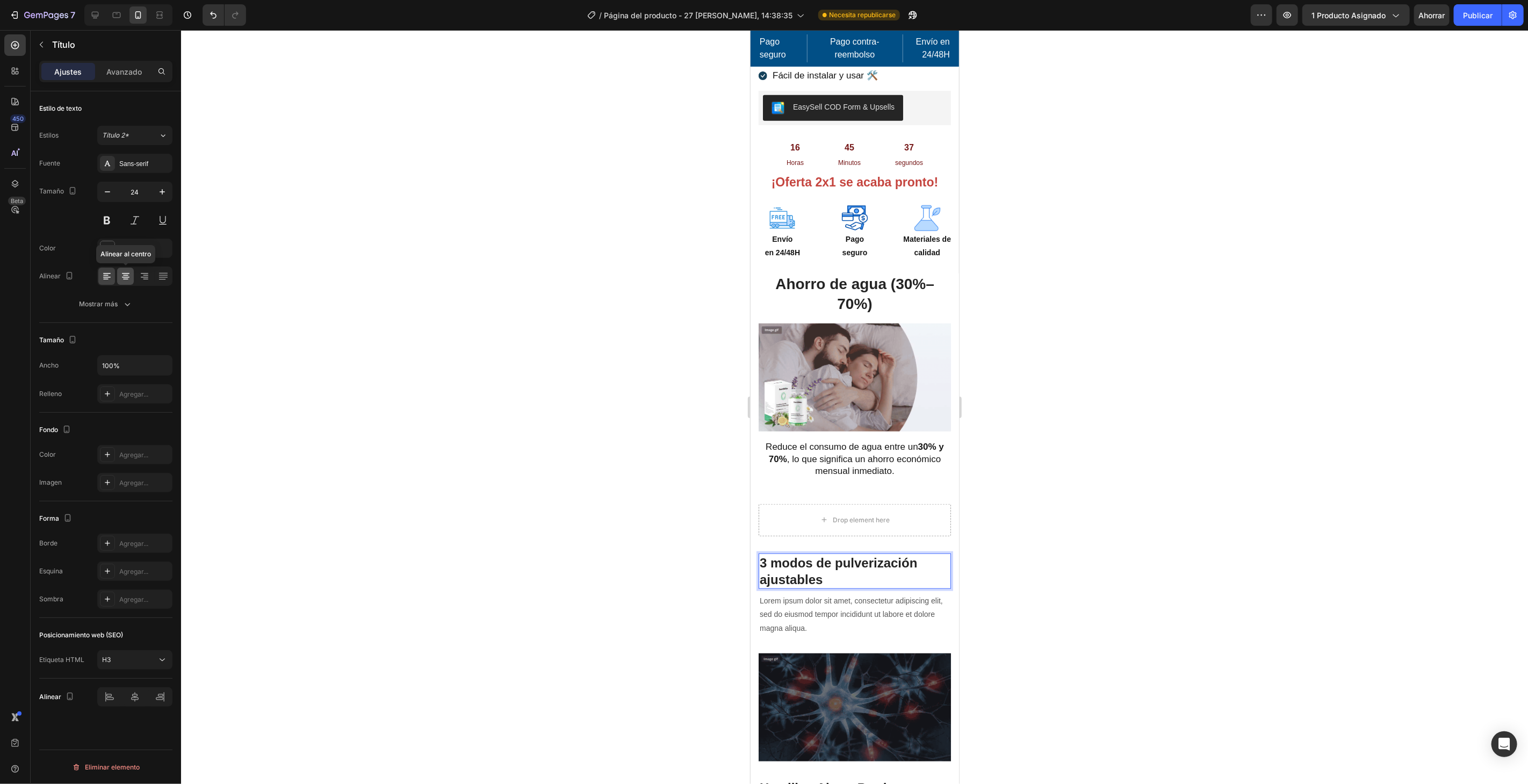
click at [123, 273] on icon at bounding box center [126, 273] width 8 height 1
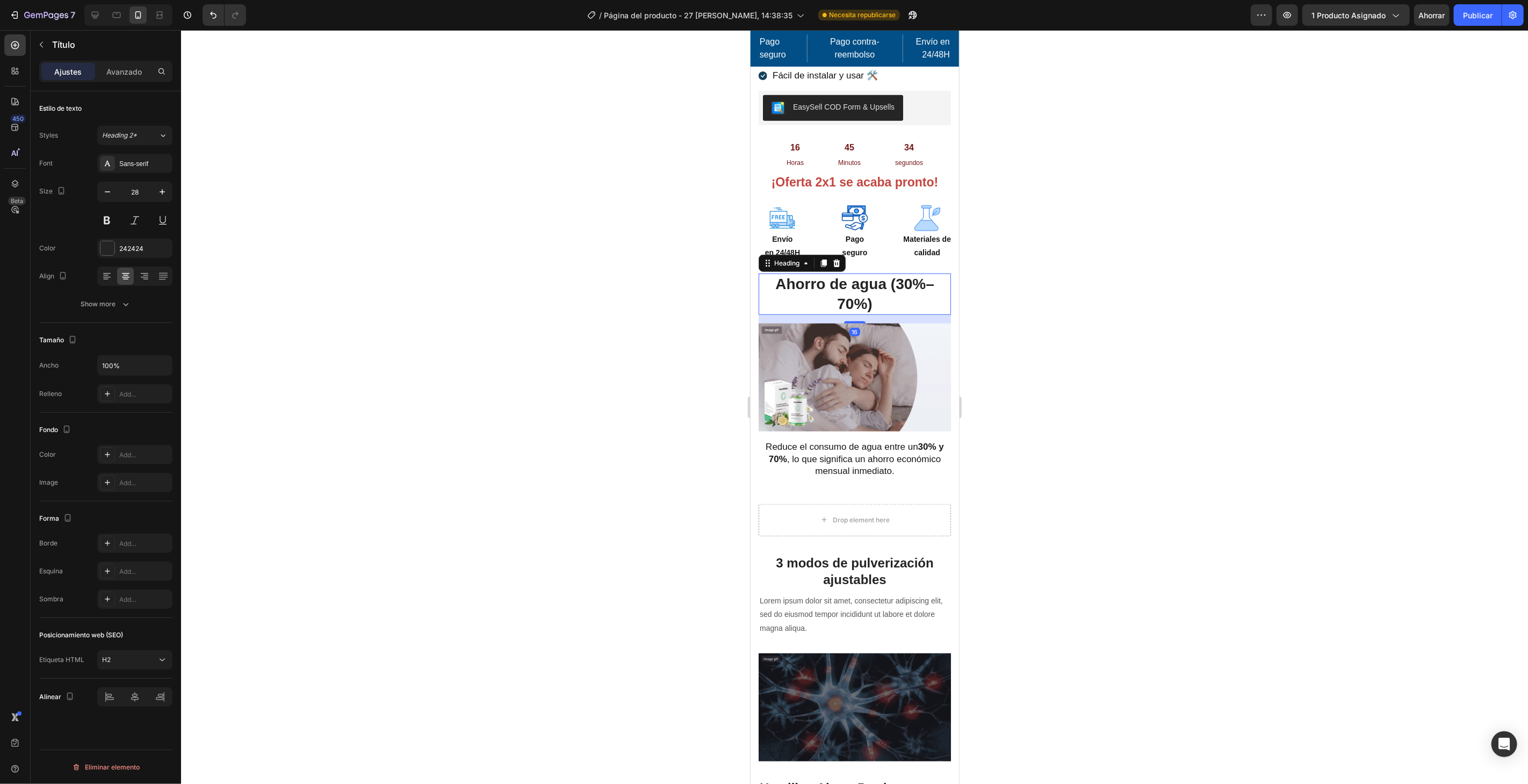
click at [896, 276] on p "Ahorro de agua (30%–70%)" at bounding box center [854, 294] width 190 height 39
click at [928, 556] on p "3 modos de pulverización ajustables" at bounding box center [854, 571] width 190 height 33
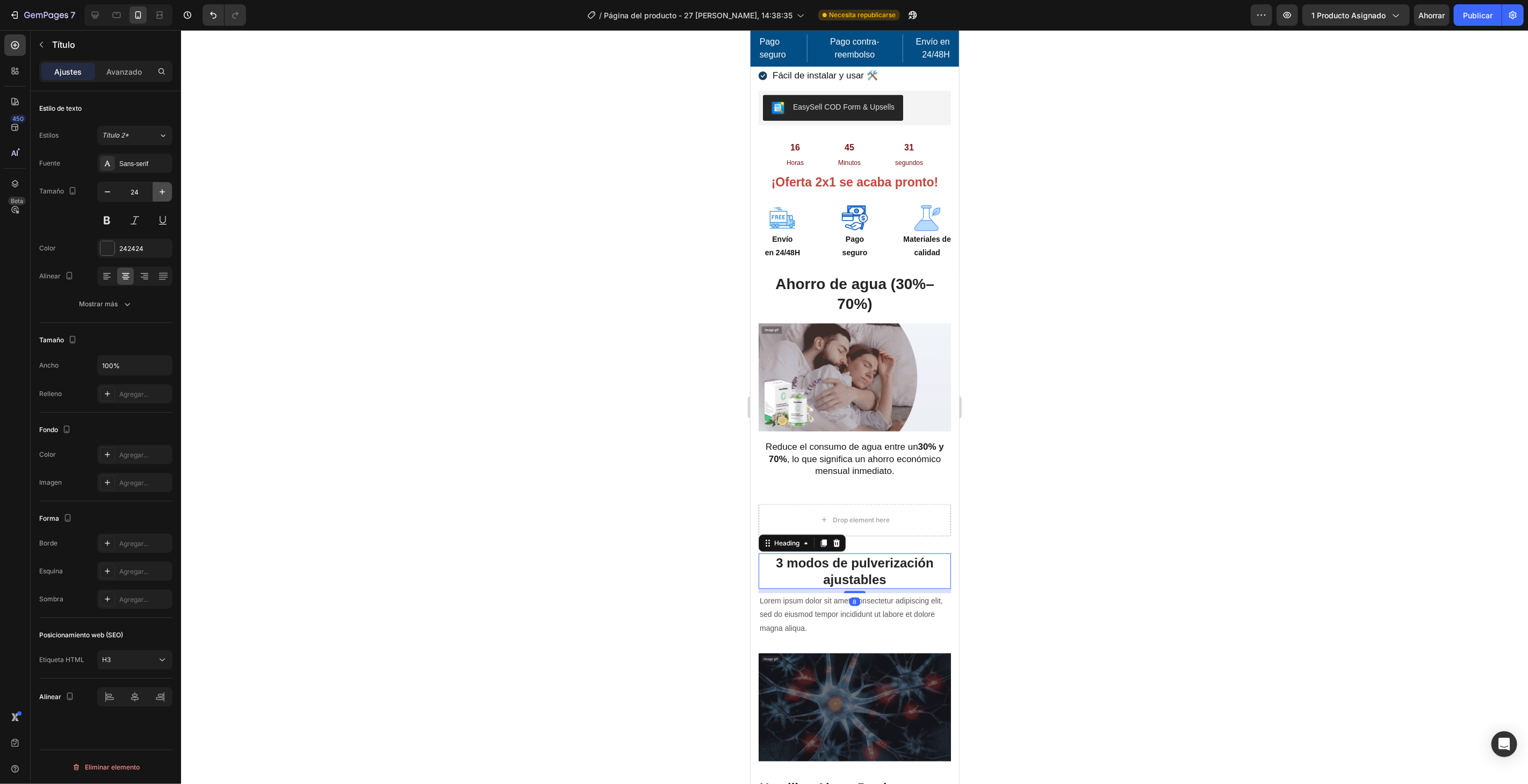
click at [155, 189] on button "button" at bounding box center [162, 192] width 20 height 20
click at [157, 191] on button "button" at bounding box center [162, 192] width 20 height 20
click at [158, 192] on icon "button" at bounding box center [162, 192] width 11 height 11
type input "28"
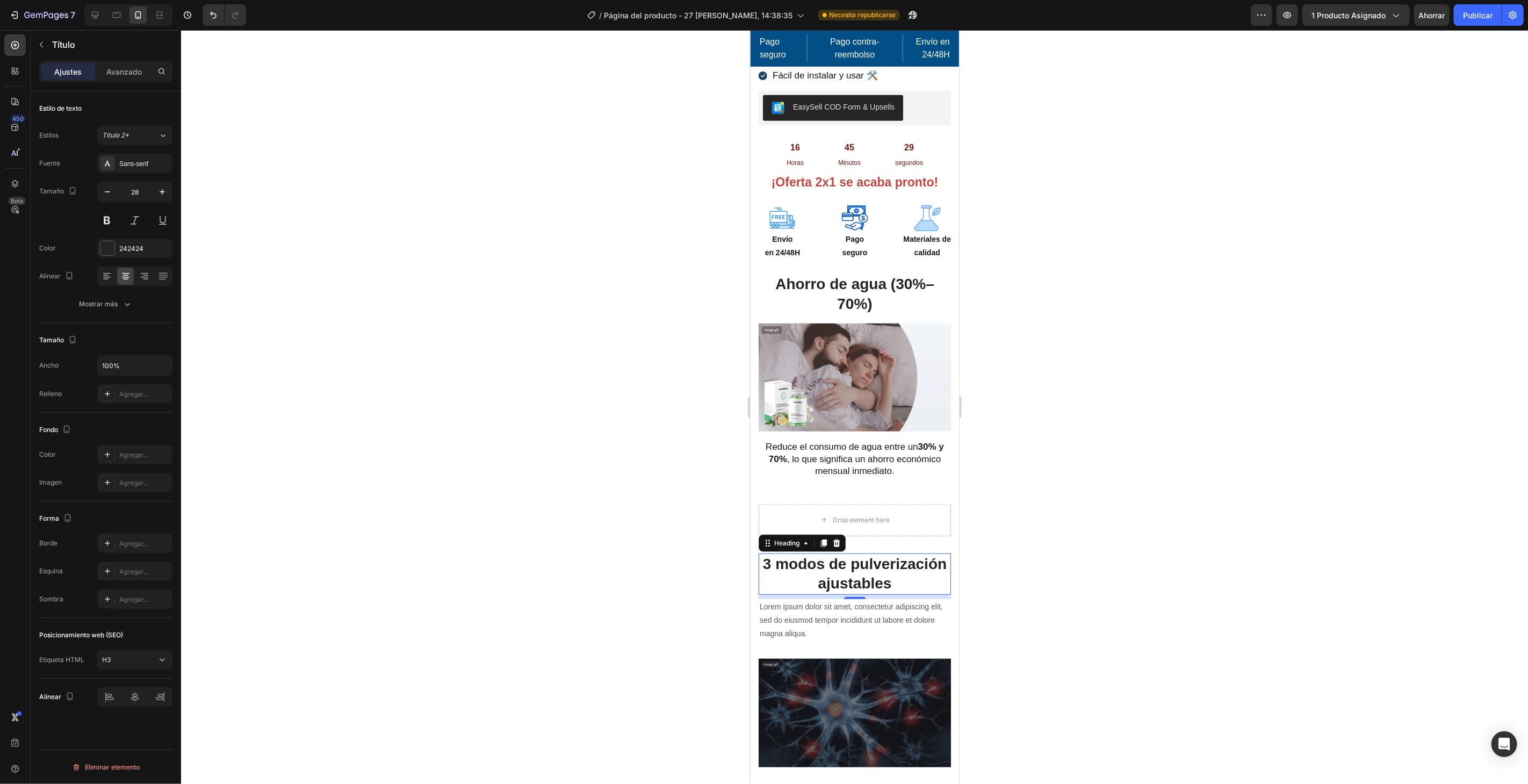
click at [406, 208] on div at bounding box center [854, 407] width 1347 height 754
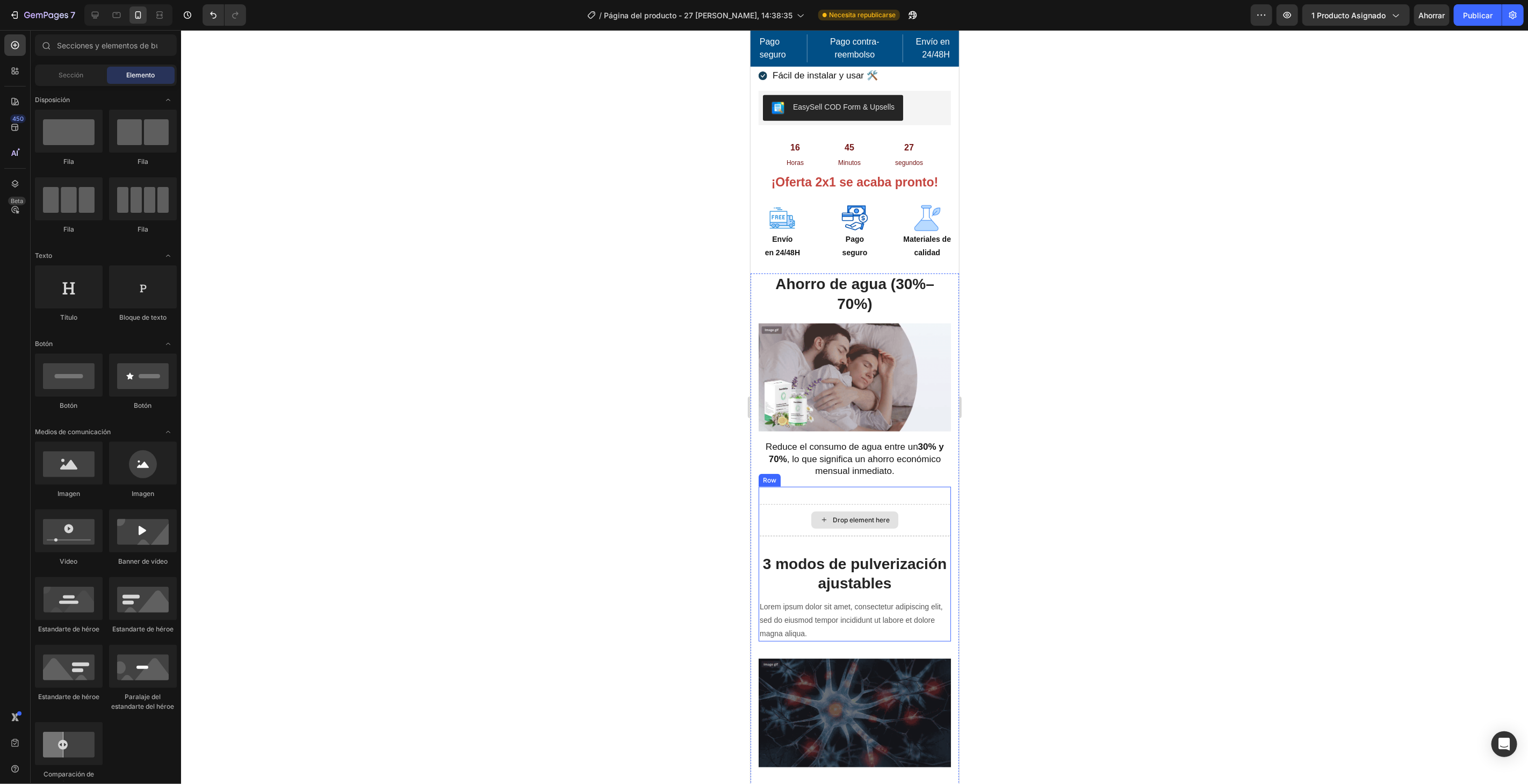
click at [918, 503] on div "Drop element here" at bounding box center [854, 520] width 192 height 32
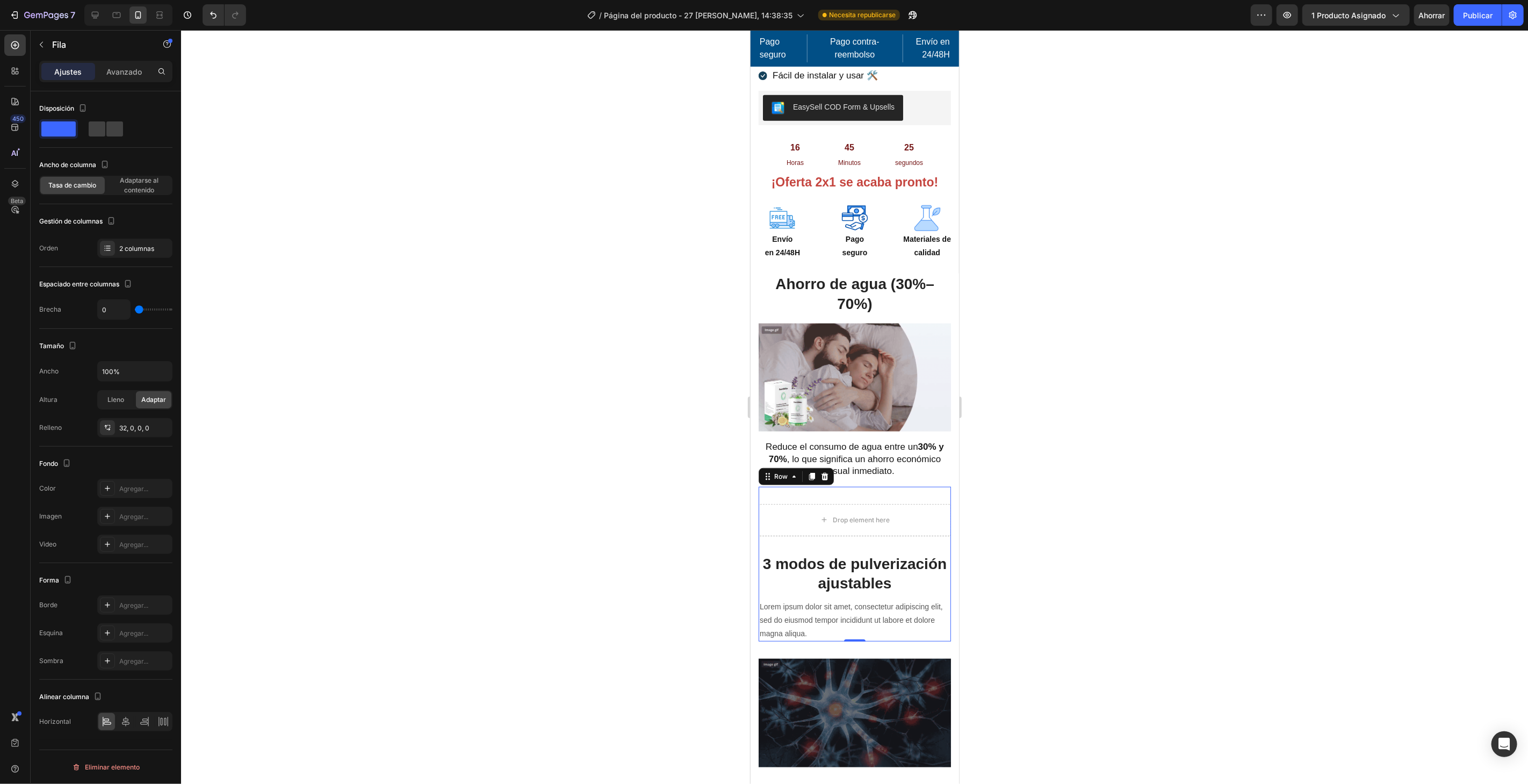
drag, startPoint x: 122, startPoint y: 71, endPoint x: 123, endPoint y: 83, distance: 12.0
click at [122, 71] on font "Avanzado" at bounding box center [124, 71] width 36 height 9
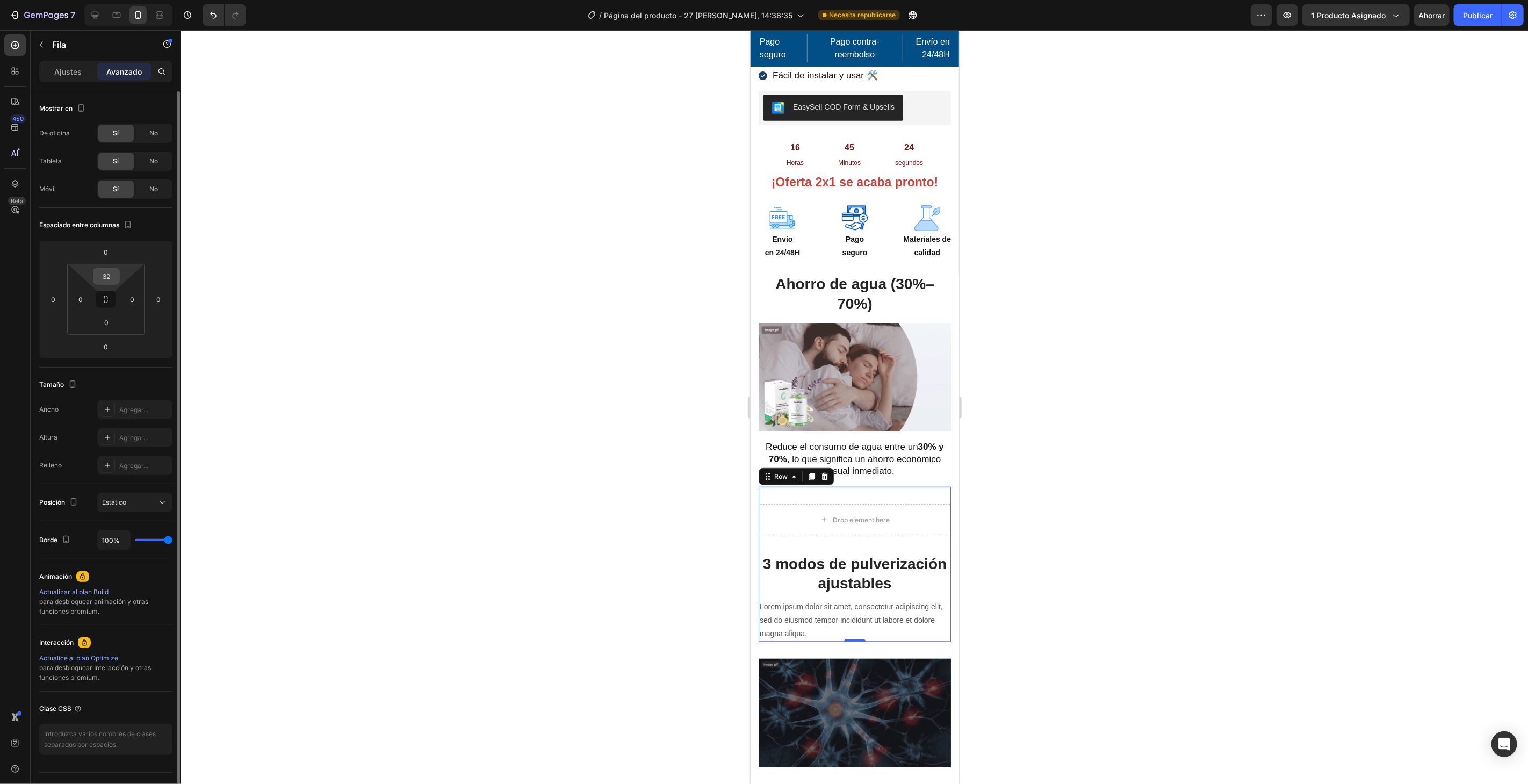
click at [115, 270] on input "32" at bounding box center [106, 276] width 21 height 16
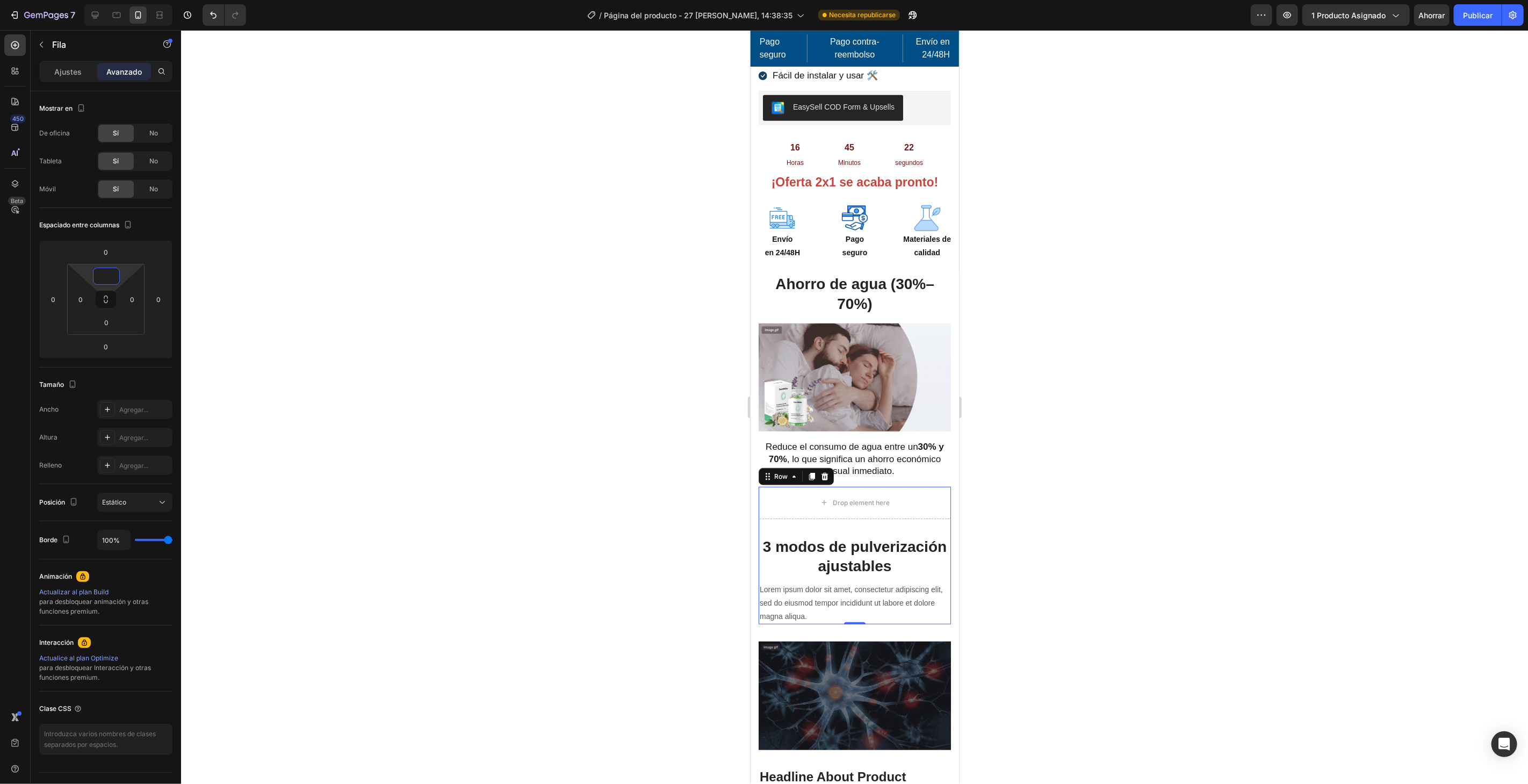
type input "0"
drag, startPoint x: 434, startPoint y: 292, endPoint x: 464, endPoint y: 289, distance: 30.1
click at [435, 291] on div at bounding box center [854, 407] width 1347 height 754
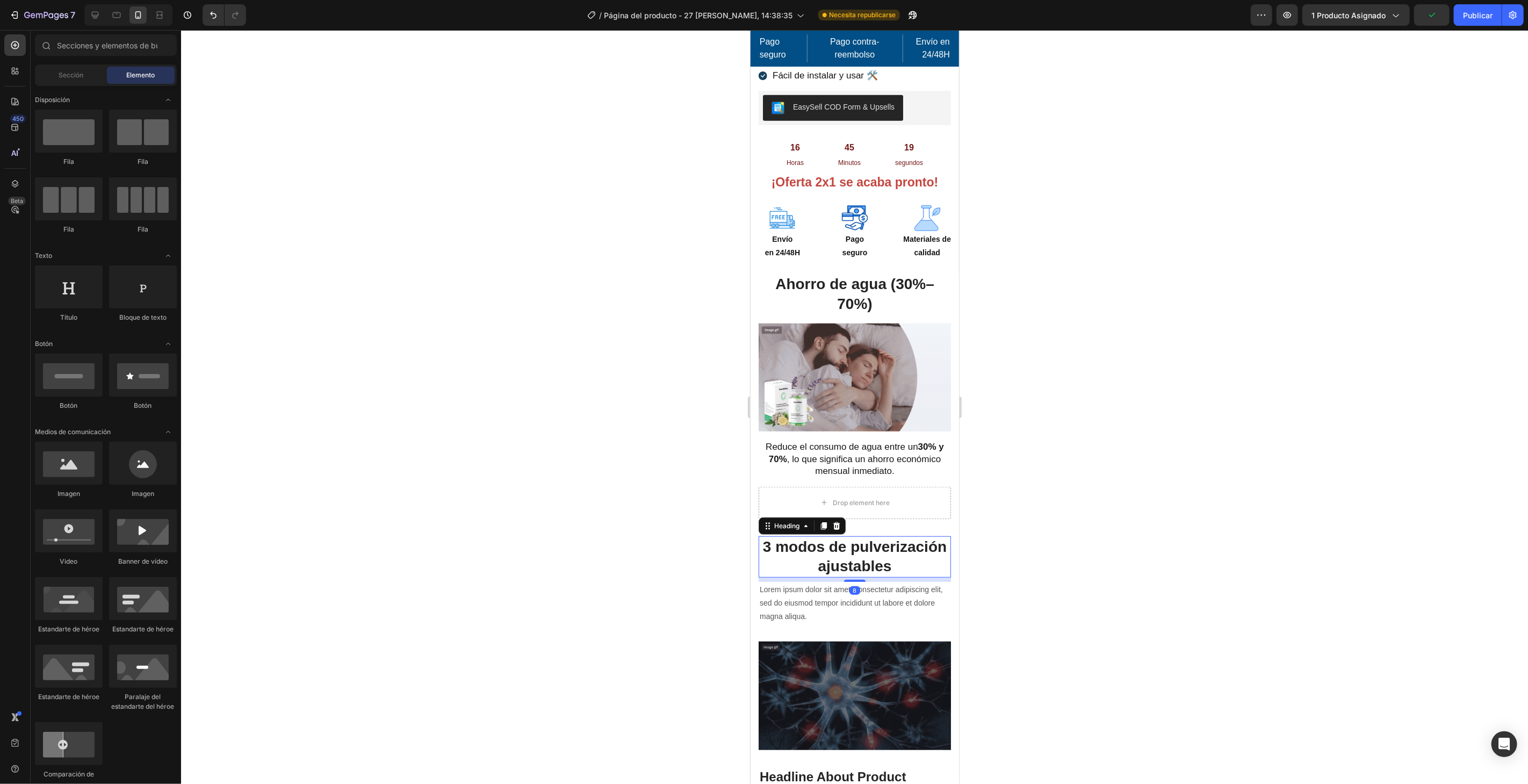
click at [919, 537] on p "3 modos de pulverización ajustables" at bounding box center [854, 556] width 190 height 39
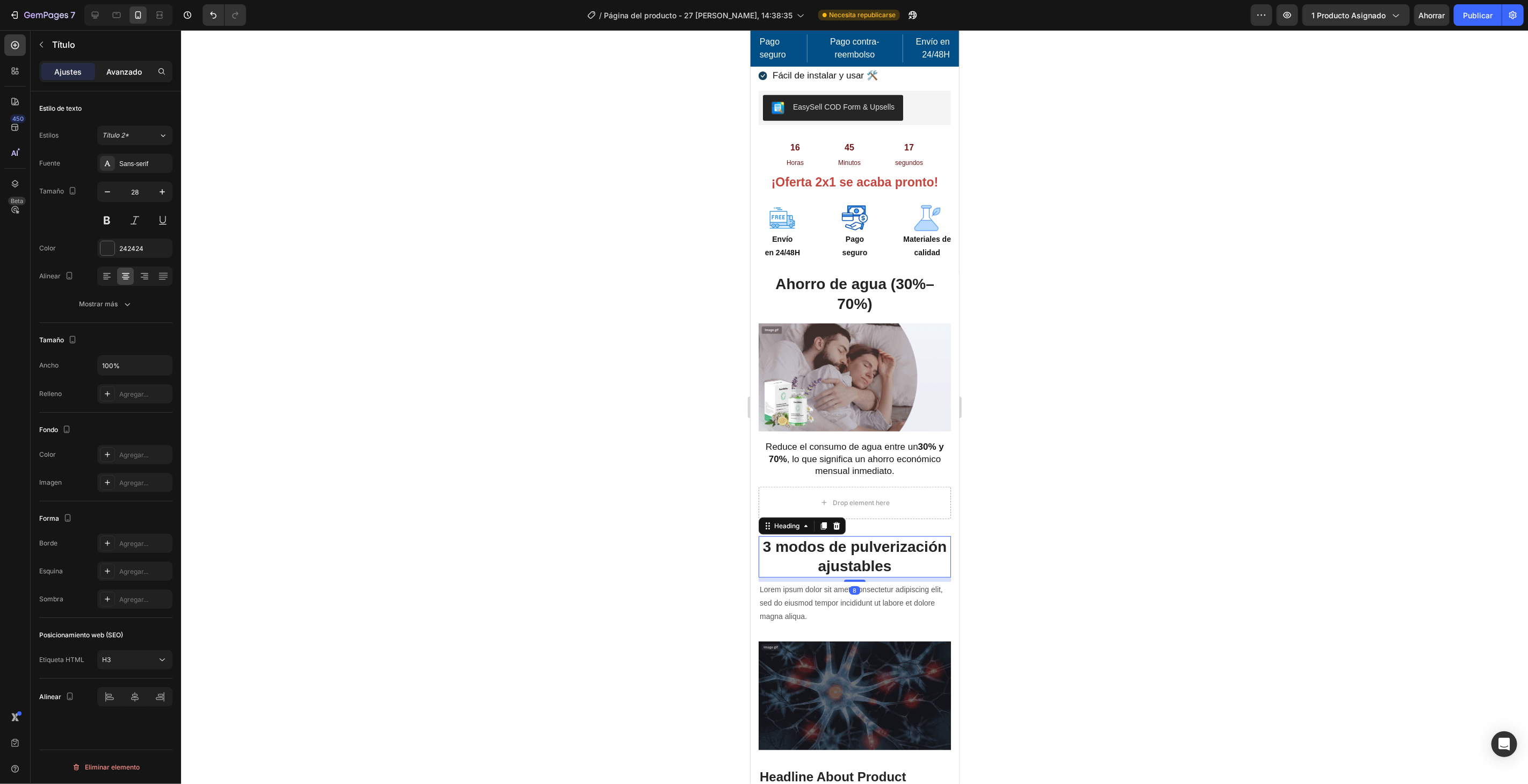
click at [124, 62] on div "Ajustes Avanzado" at bounding box center [106, 71] width 133 height 21
click at [125, 72] on font "Avanzado" at bounding box center [124, 71] width 36 height 9
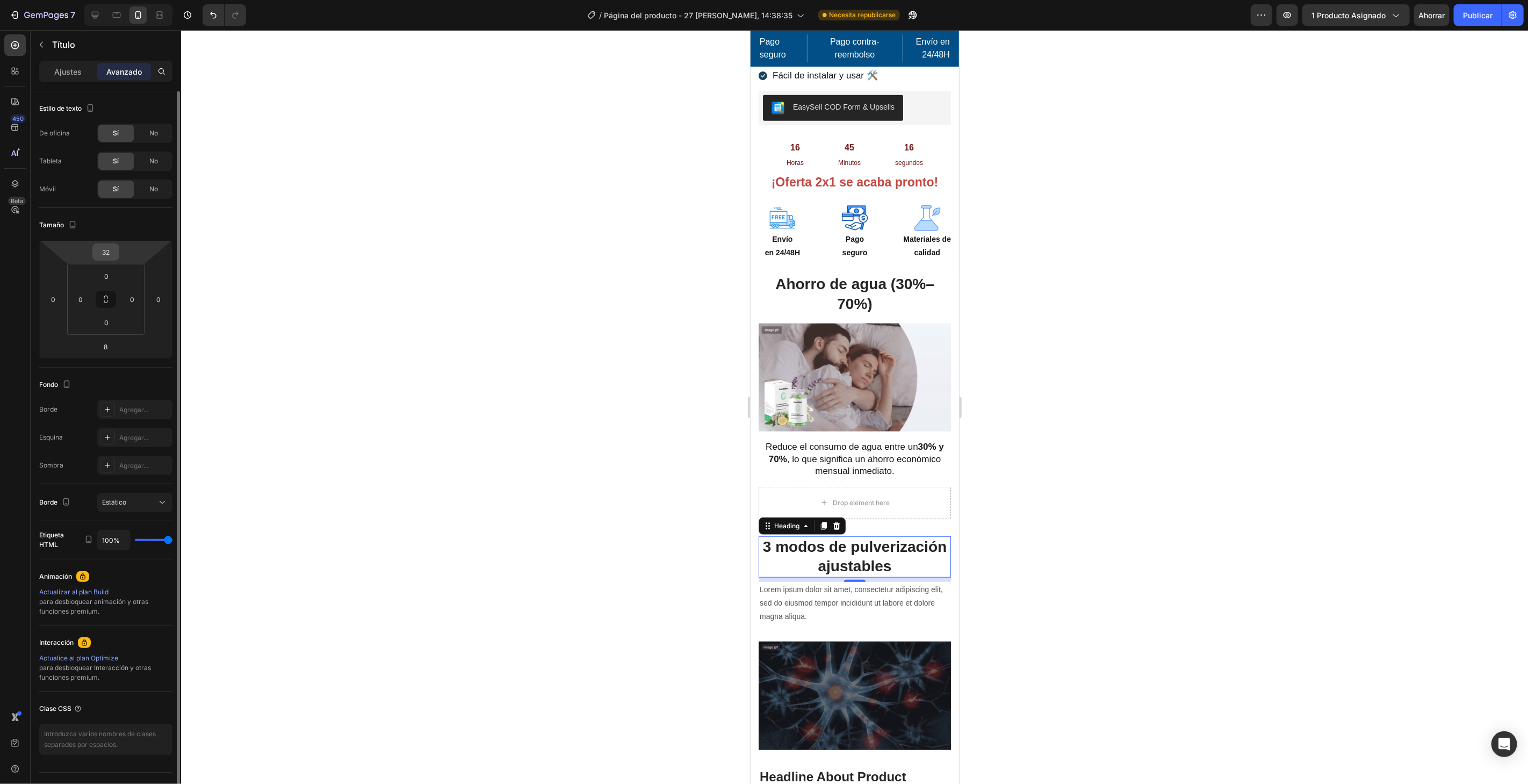
click at [118, 248] on div "32" at bounding box center [106, 251] width 27 height 17
click at [115, 248] on input "32" at bounding box center [106, 251] width 21 height 16
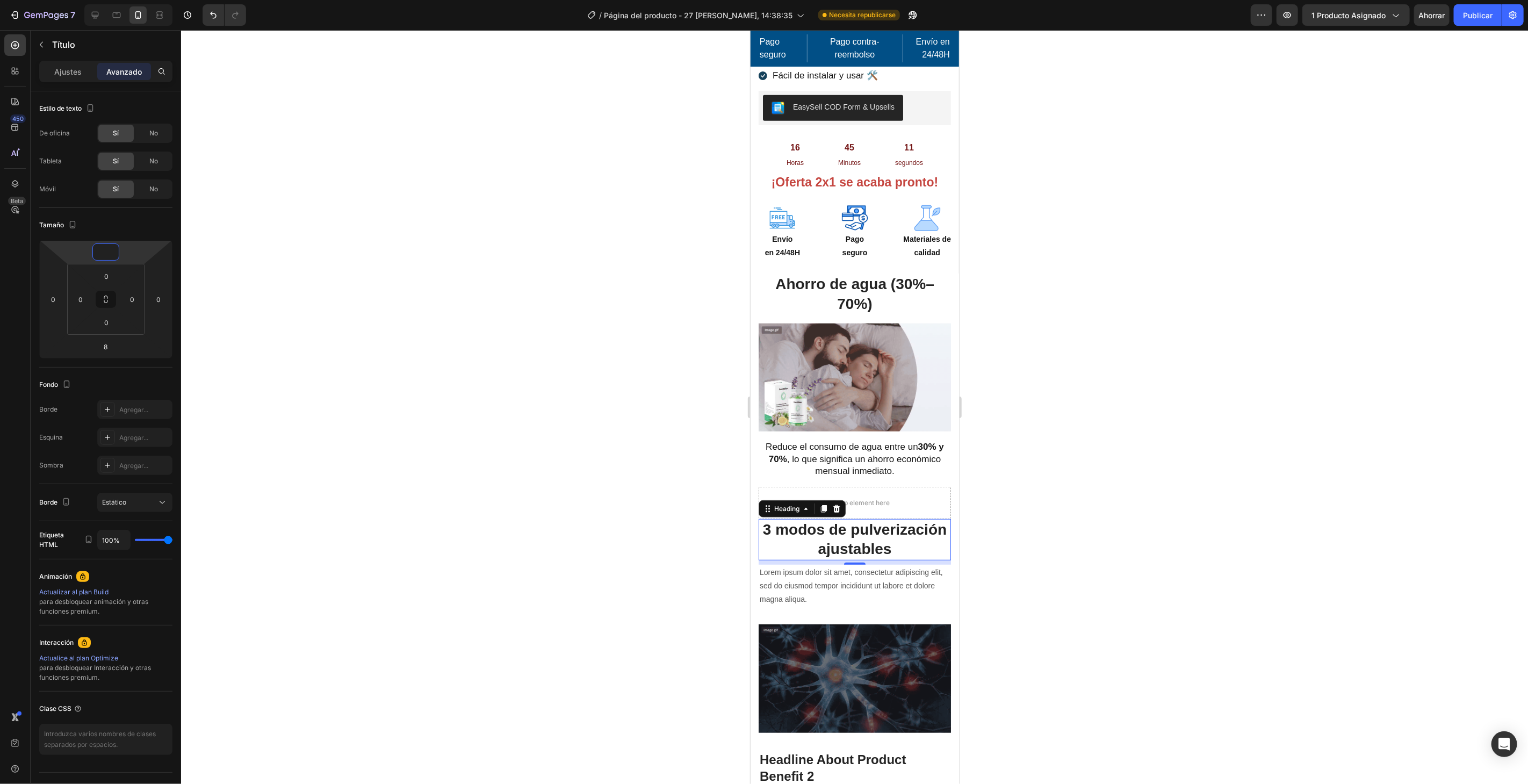
type input "0"
click at [316, 176] on div at bounding box center [854, 407] width 1347 height 754
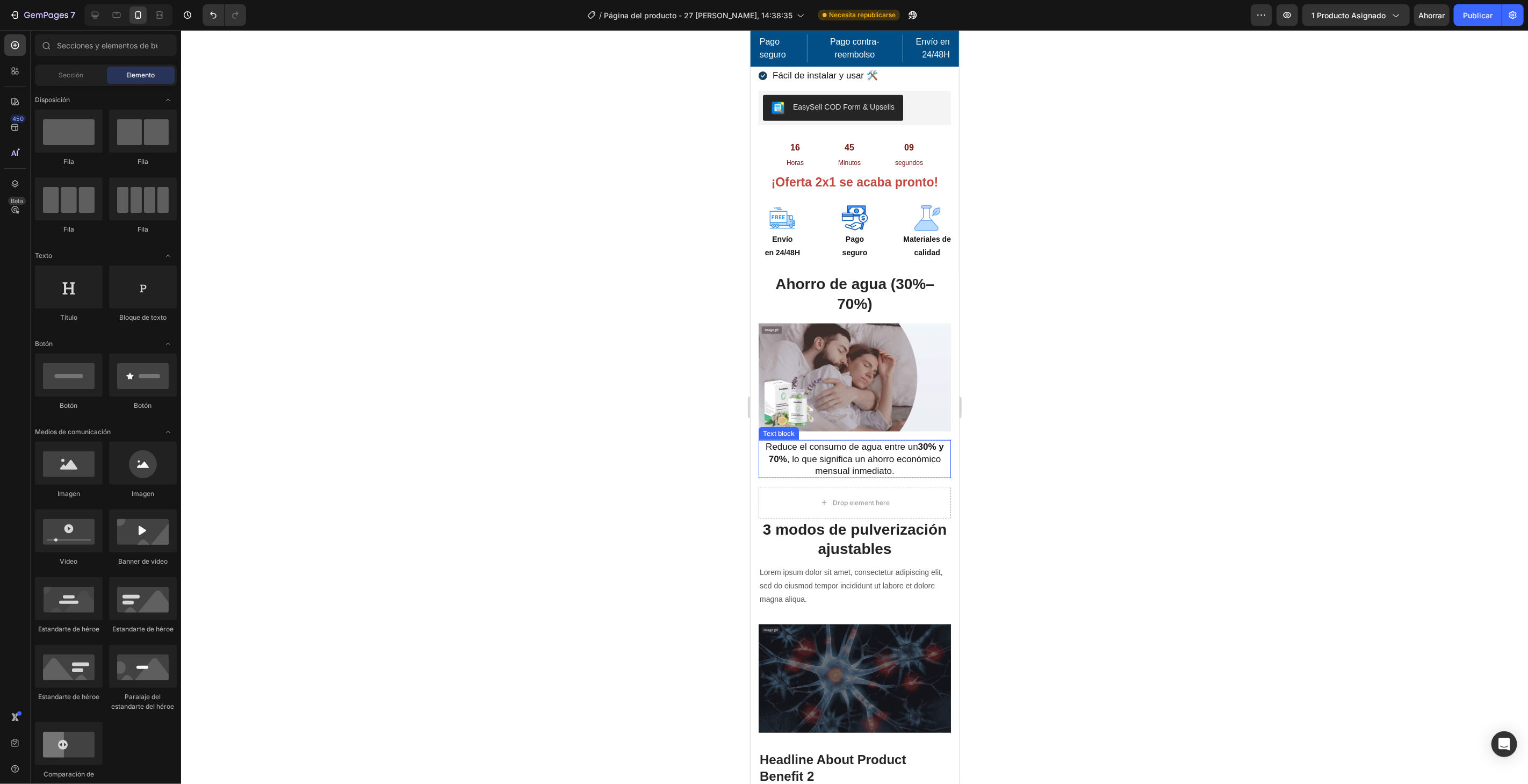
click at [917, 445] on p "Reduce el consumo de agua entre un 30% y 70% , lo que significa un ahorro econó…" at bounding box center [854, 458] width 190 height 36
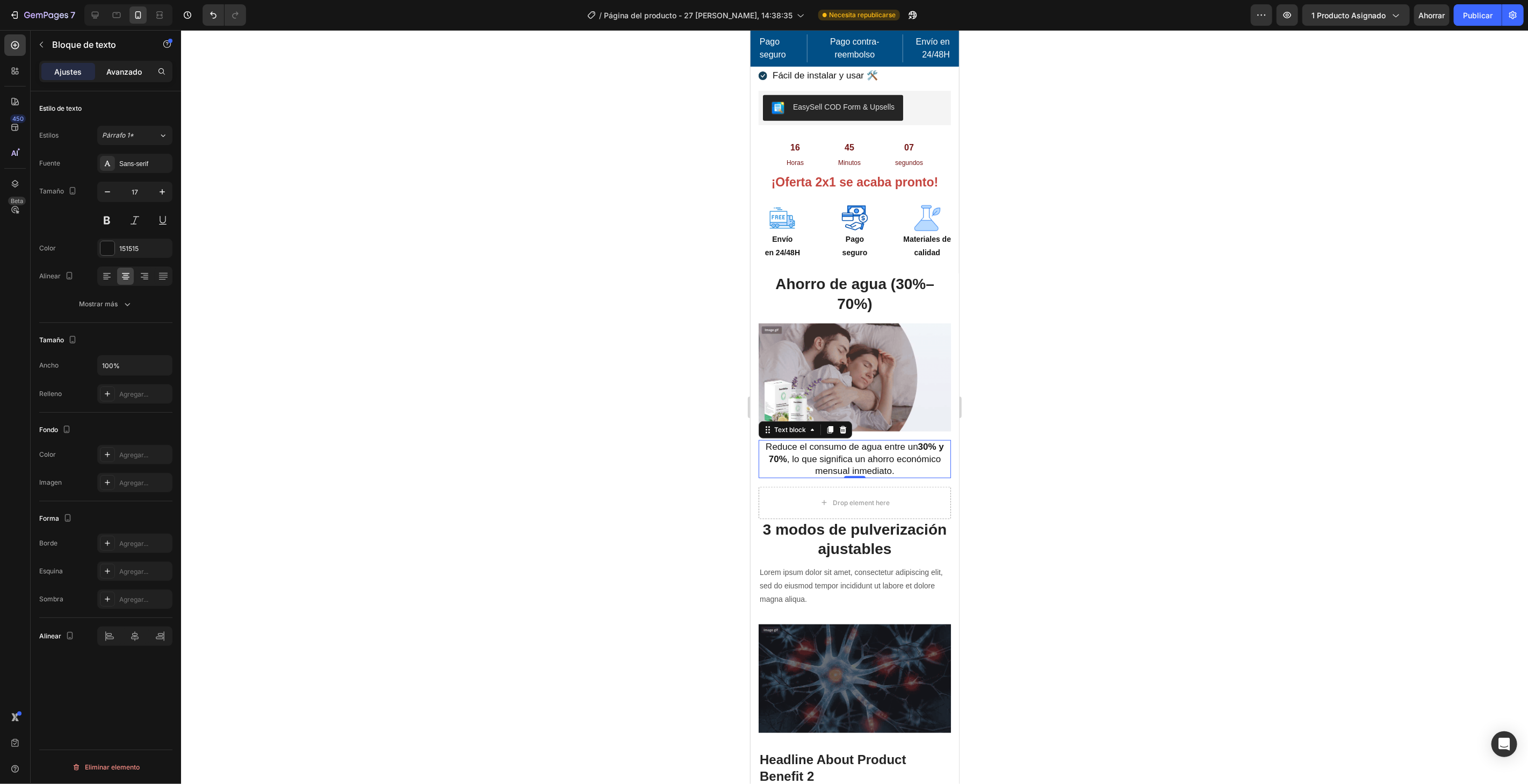
click at [126, 78] on div "Avanzado" at bounding box center [124, 71] width 54 height 17
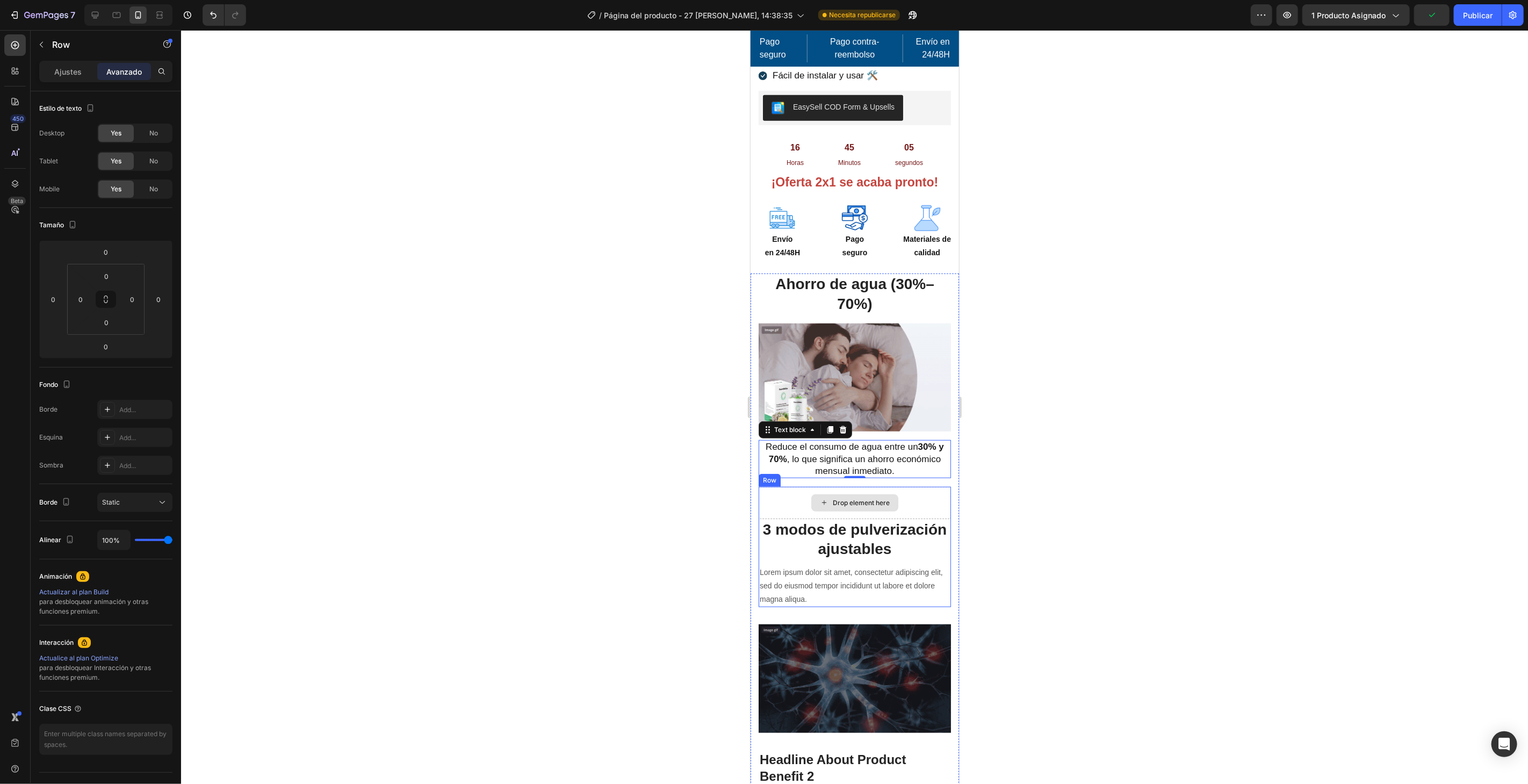
click at [931, 486] on div "Drop element here" at bounding box center [854, 502] width 192 height 32
click at [1154, 391] on div at bounding box center [854, 407] width 1347 height 754
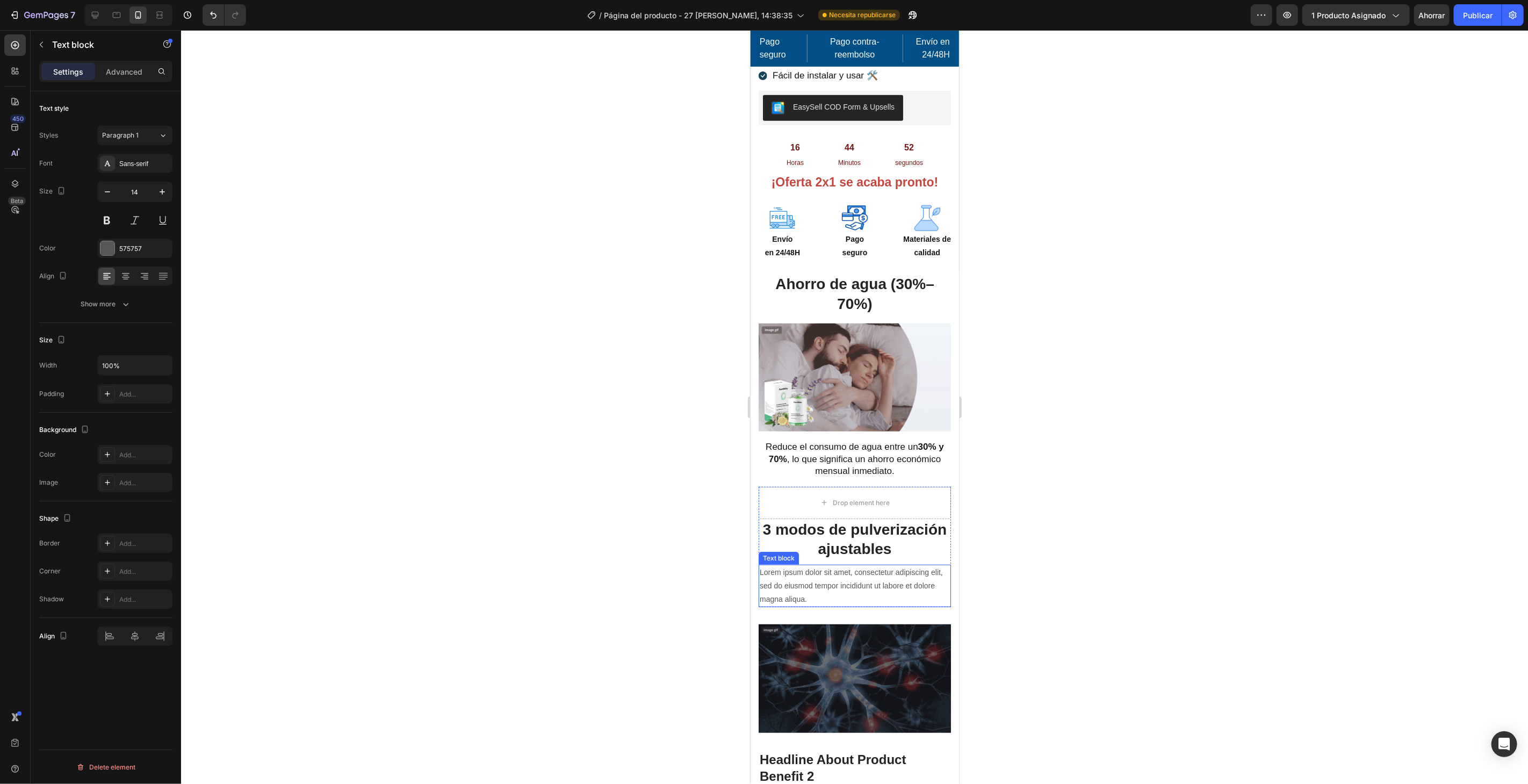
click at [849, 577] on p "Lorem ipsum dolor sit amet, consectetur adipiscing elit, sed do eiusmod tempor …" at bounding box center [854, 585] width 190 height 41
click at [849, 575] on p "Lorem ipsum dolor sit amet, consectetur adipiscing elit, sed do eiusmod tempor …" at bounding box center [854, 585] width 190 height 41
click at [850, 582] on p "Lorem ipsum dolor sit amet, consectetur adipiscing elit, sed do eiusmod tempor …" at bounding box center [854, 585] width 190 height 41
drag, startPoint x: 819, startPoint y: 591, endPoint x: 766, endPoint y: 544, distance: 70.8
click at [757, 557] on div "Ahorro de agua (30%–70%) Heading Image Reduce el consumo de agua entre un 30% y…" at bounding box center [854, 799] width 208 height 1052
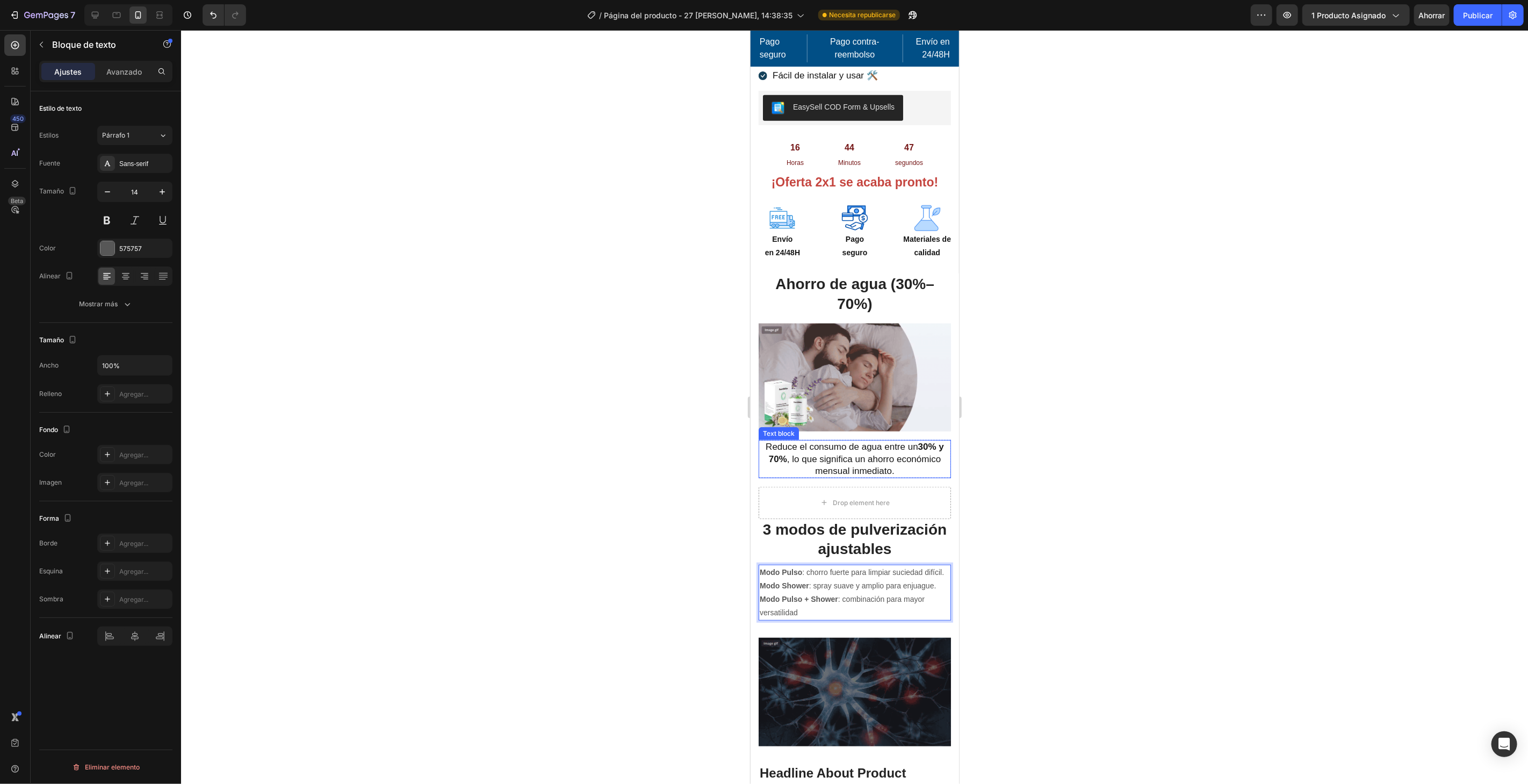
click at [833, 446] on p "Reduce el consumo de agua entre un 30% y 70% , lo que significa un ahorro econó…" at bounding box center [854, 458] width 190 height 36
click at [862, 590] on p "Modo Shower : spray suave y amplio para enjuague." at bounding box center [854, 585] width 190 height 14
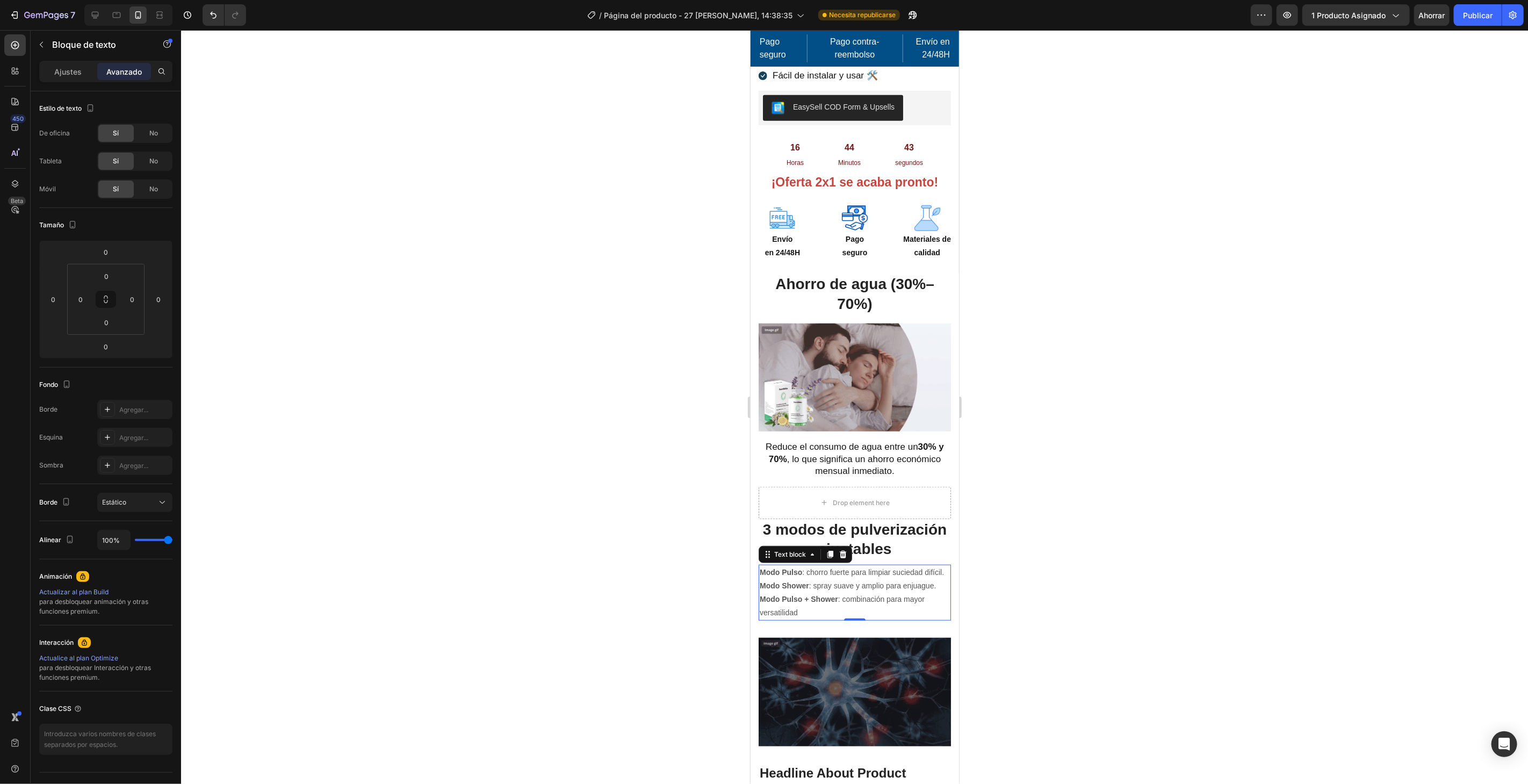
click at [67, 61] on div "Ajustes Avanzado" at bounding box center [106, 71] width 133 height 21
click at [69, 68] on font "Ajustes" at bounding box center [68, 71] width 27 height 9
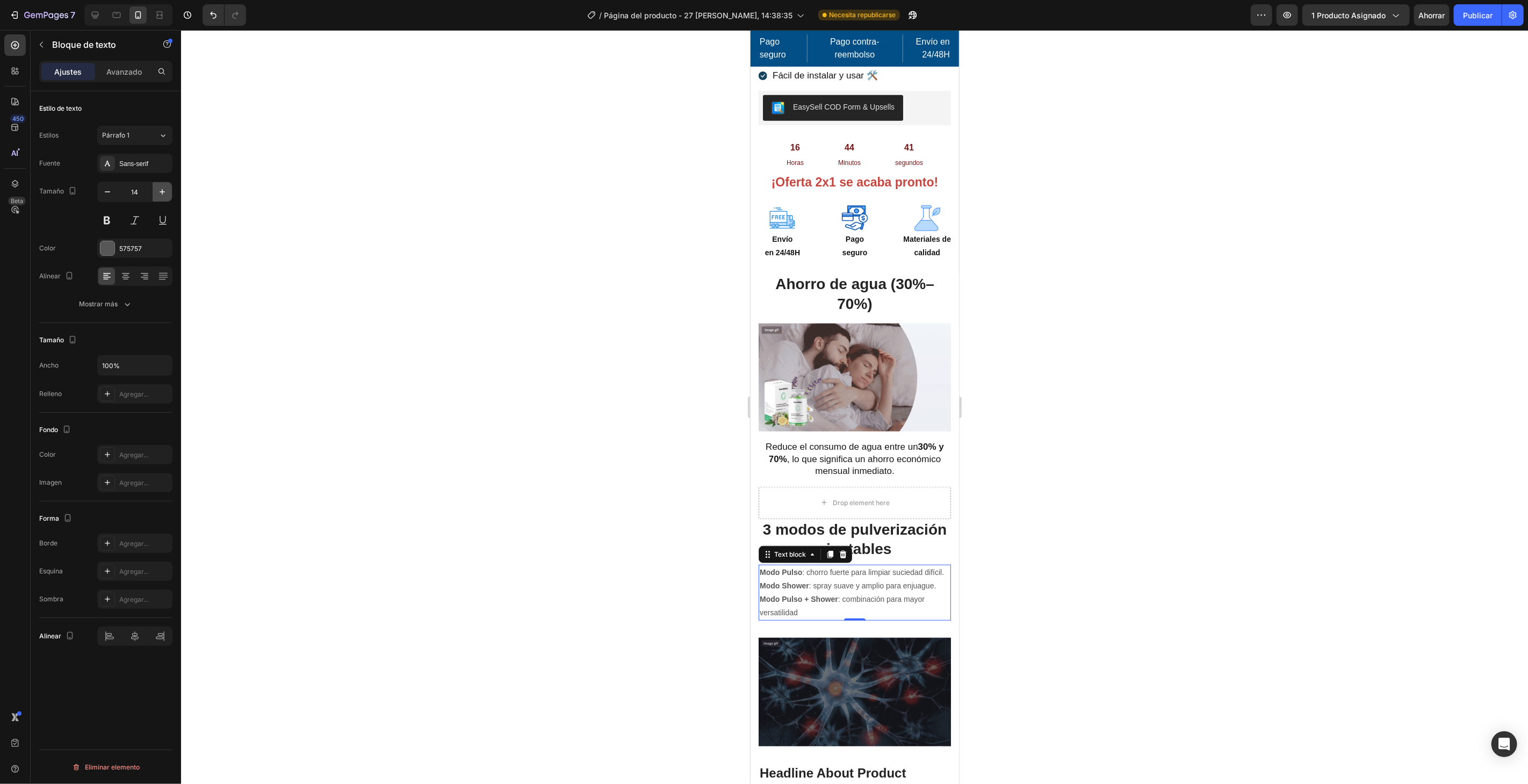
click at [169, 189] on button "button" at bounding box center [162, 192] width 20 height 20
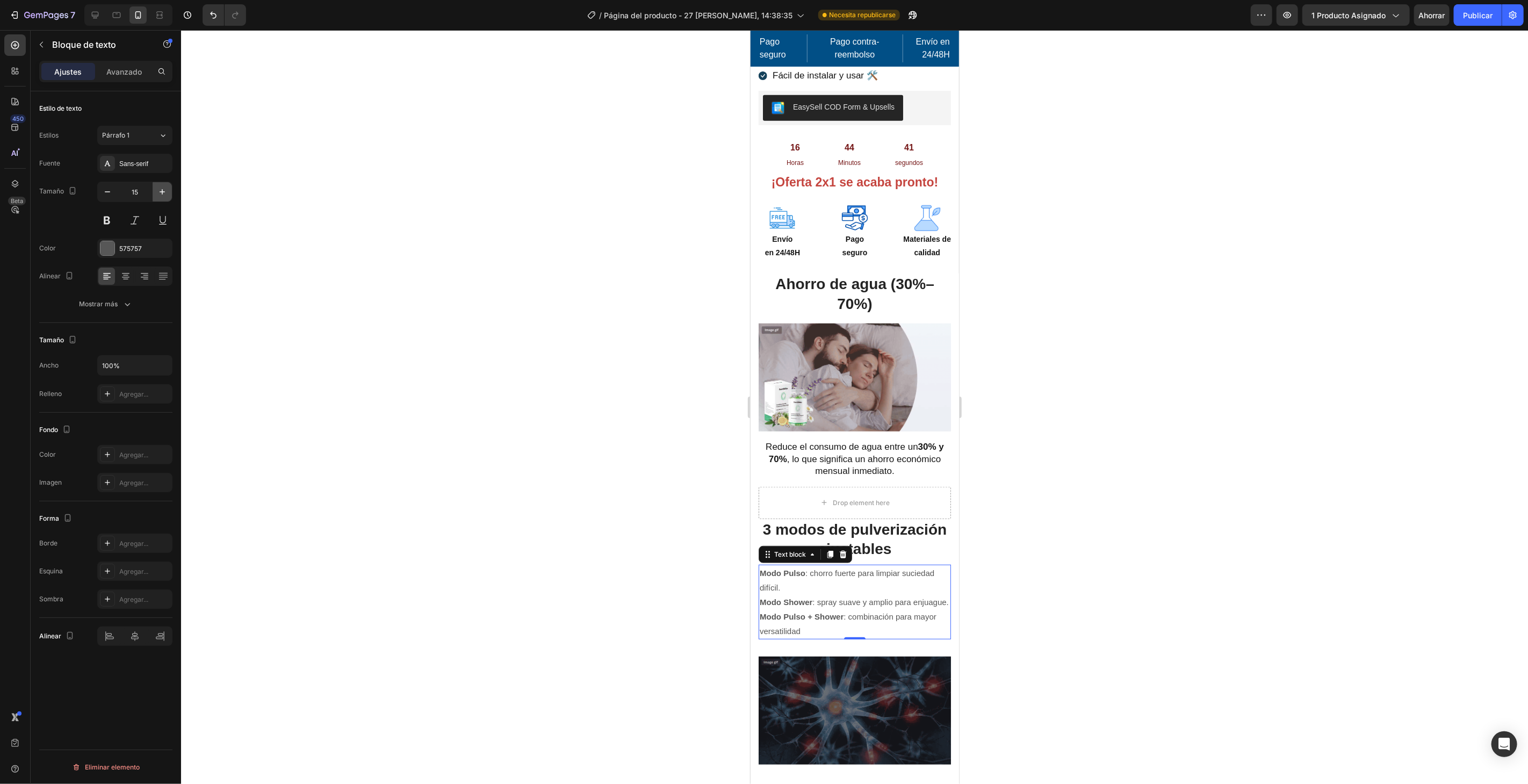
click at [168, 189] on button "button" at bounding box center [162, 192] width 20 height 20
type input "16"
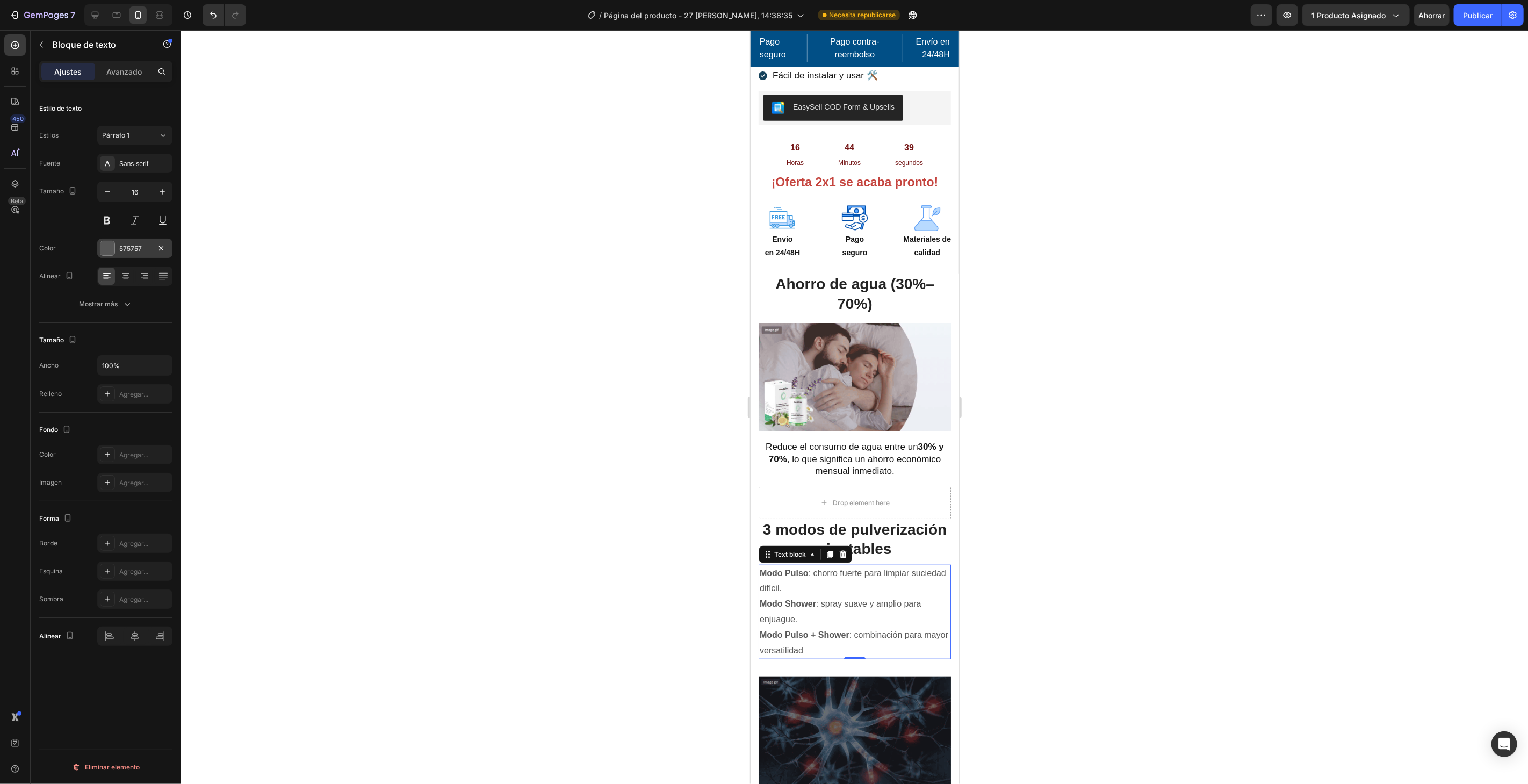
click at [115, 244] on div "575757" at bounding box center [135, 248] width 75 height 20
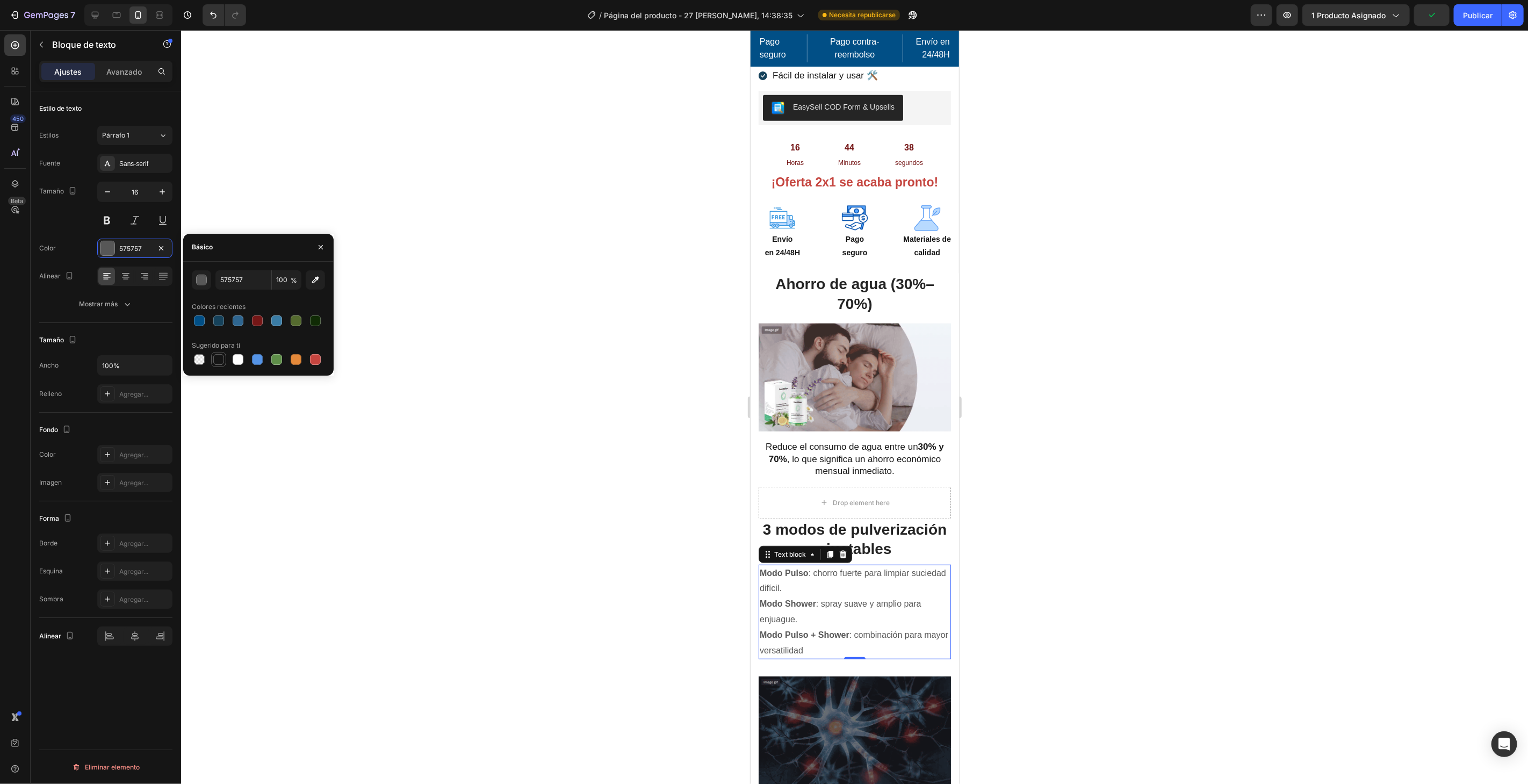
click at [217, 354] on div at bounding box center [219, 359] width 11 height 11
type input "151515"
click at [128, 277] on icon at bounding box center [126, 276] width 11 height 11
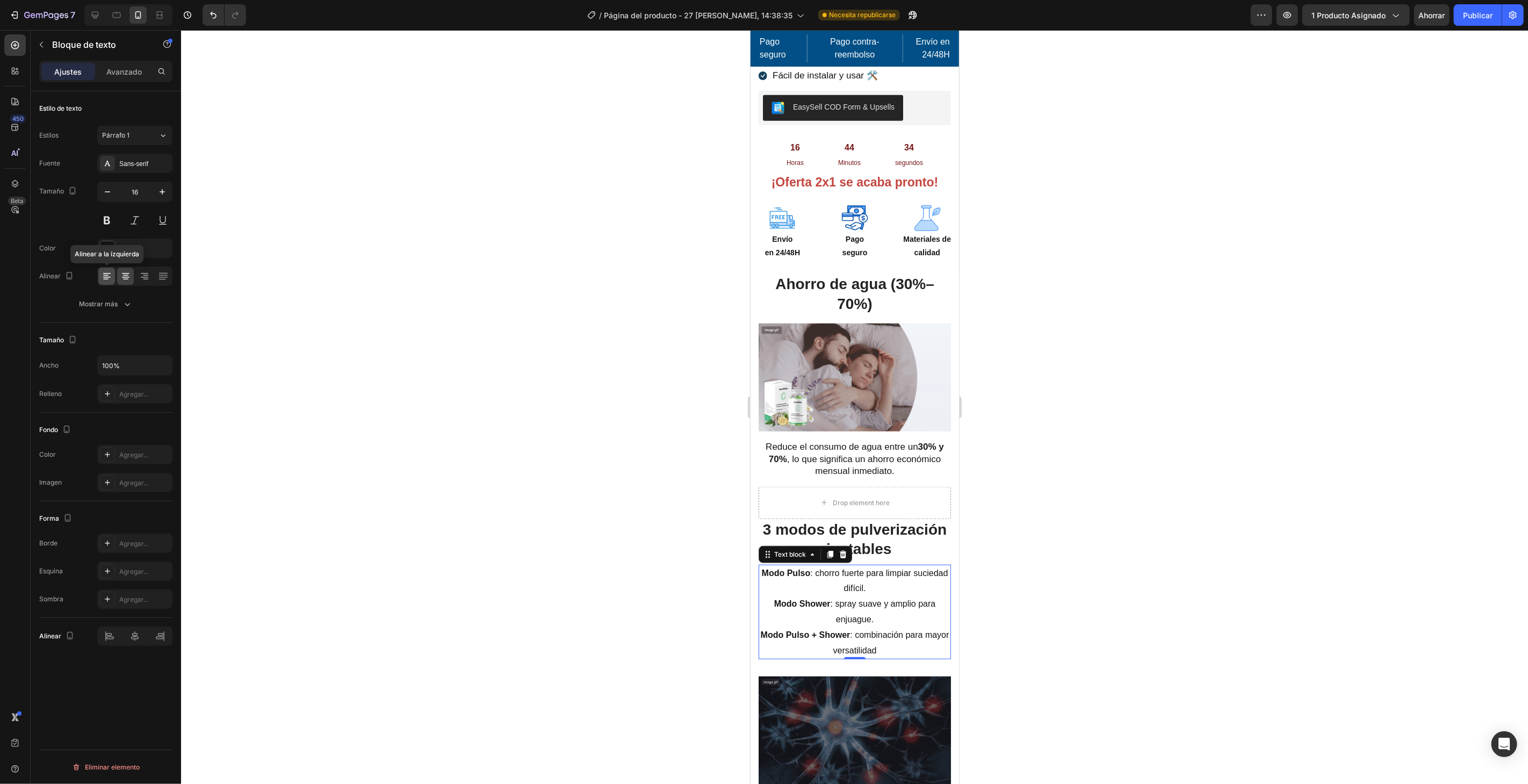
click at [111, 276] on icon at bounding box center [107, 276] width 11 height 11
click at [390, 219] on div at bounding box center [854, 407] width 1347 height 754
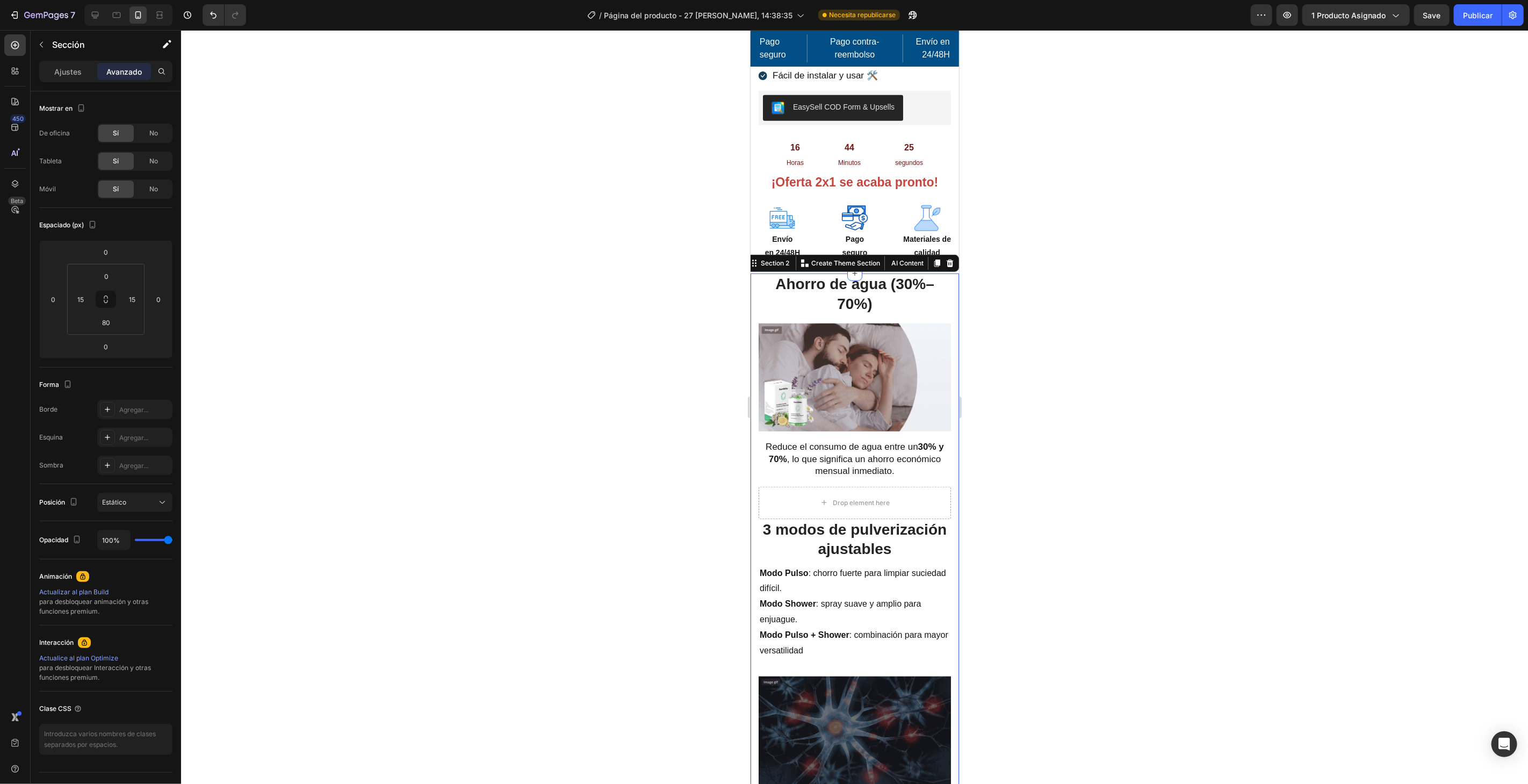
click at [1077, 480] on div at bounding box center [854, 407] width 1347 height 754
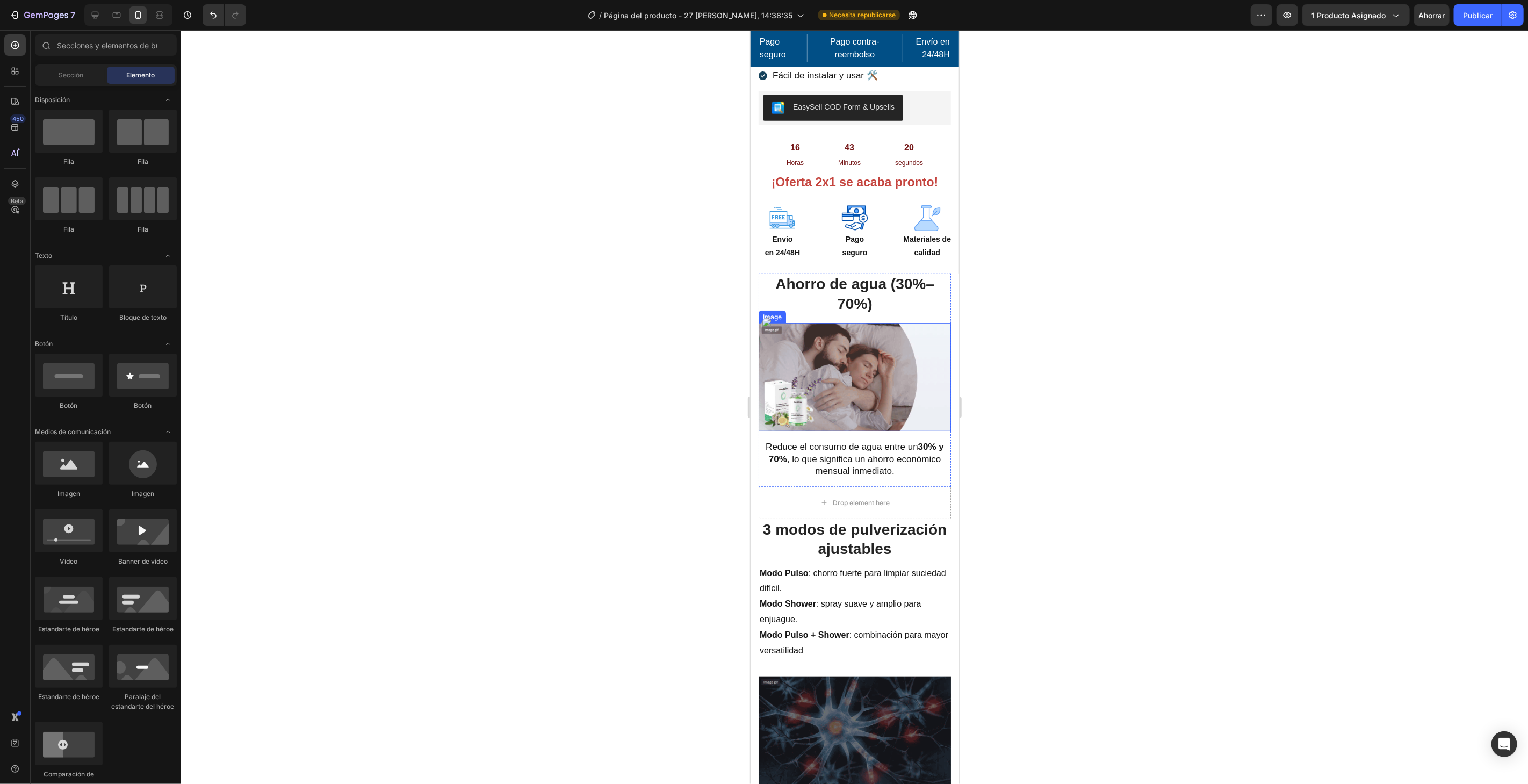
click at [876, 368] on img at bounding box center [854, 377] width 192 height 108
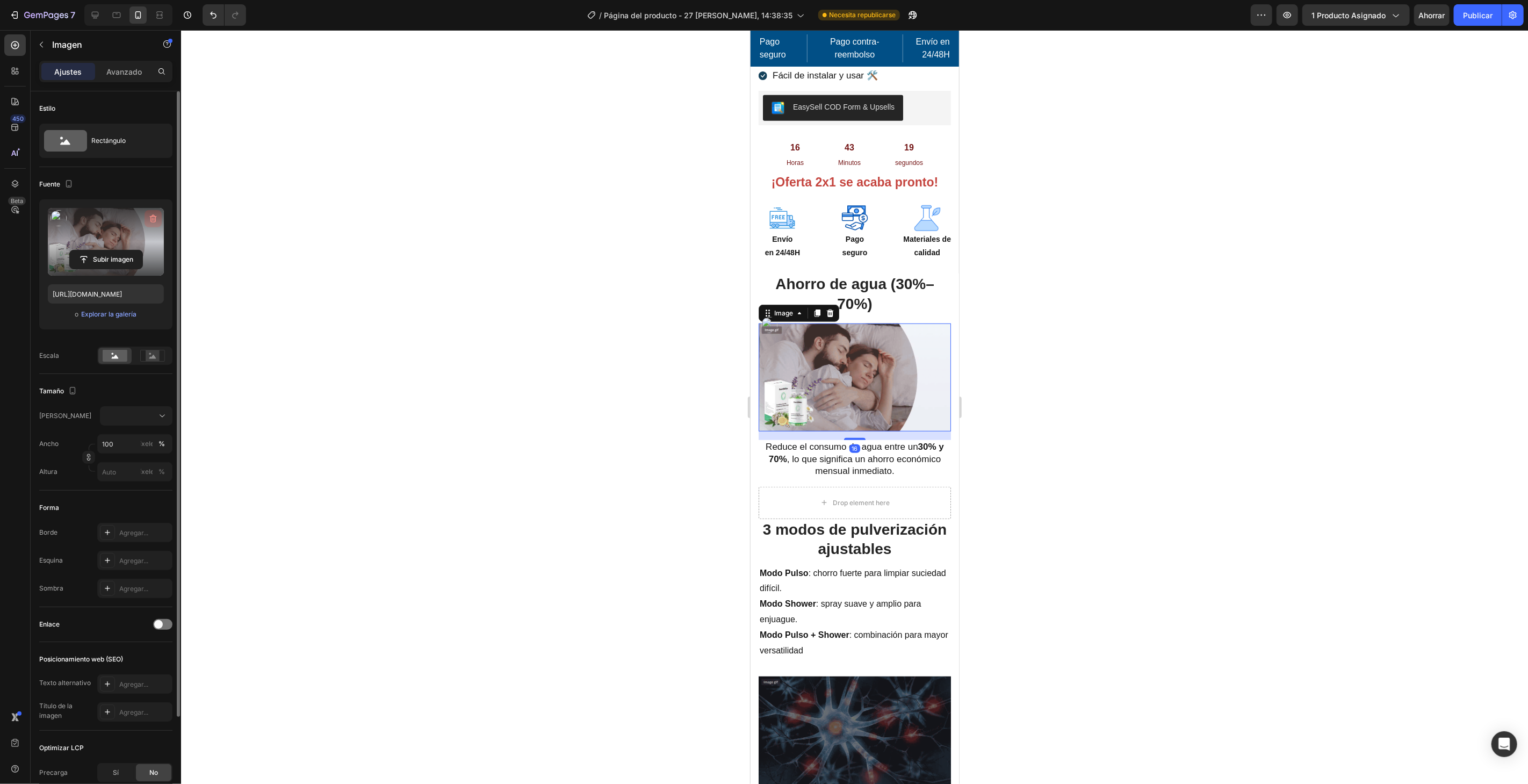
click at [151, 216] on icon "button" at bounding box center [154, 219] width 7 height 8
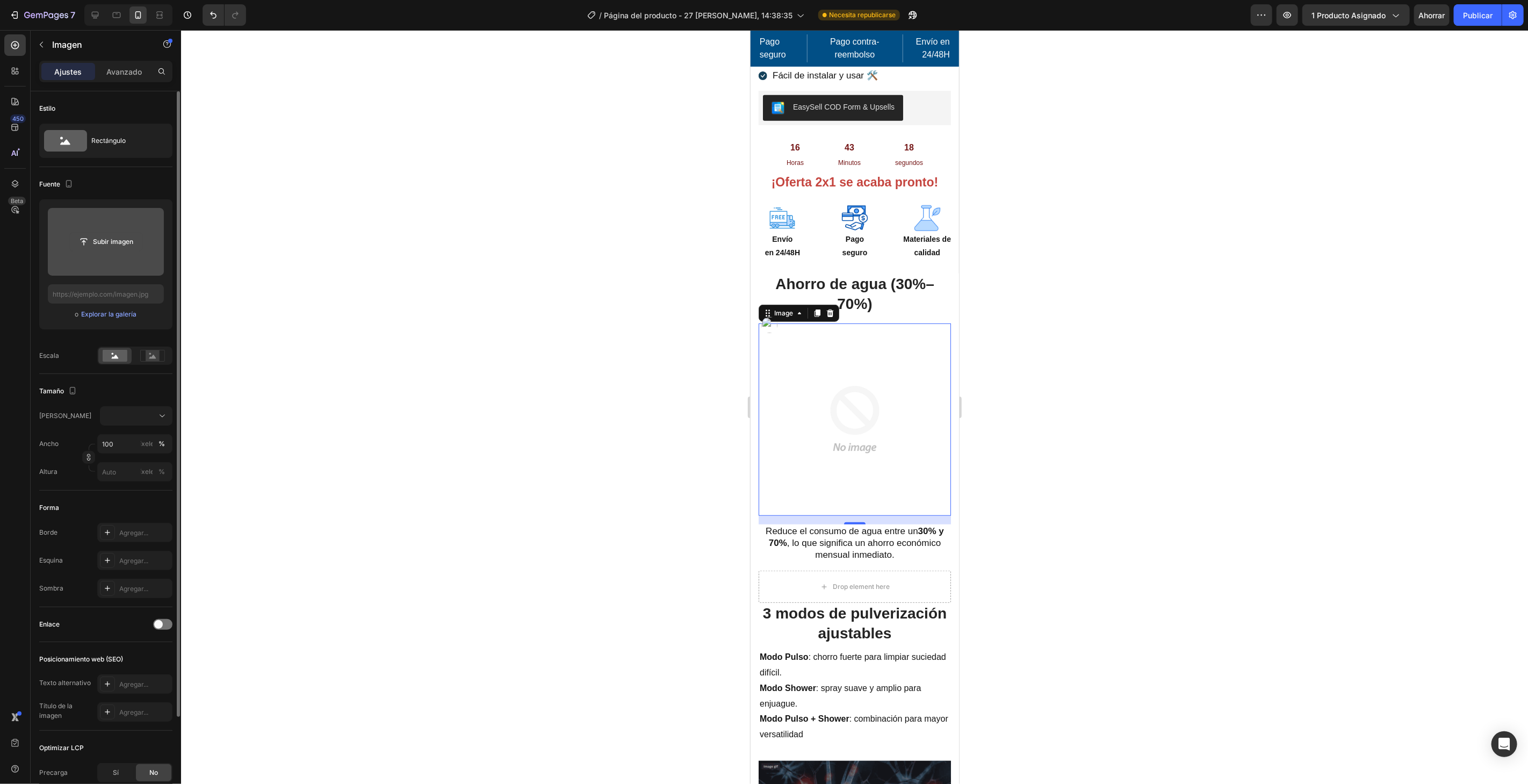
click at [121, 243] on input "file" at bounding box center [106, 241] width 72 height 18
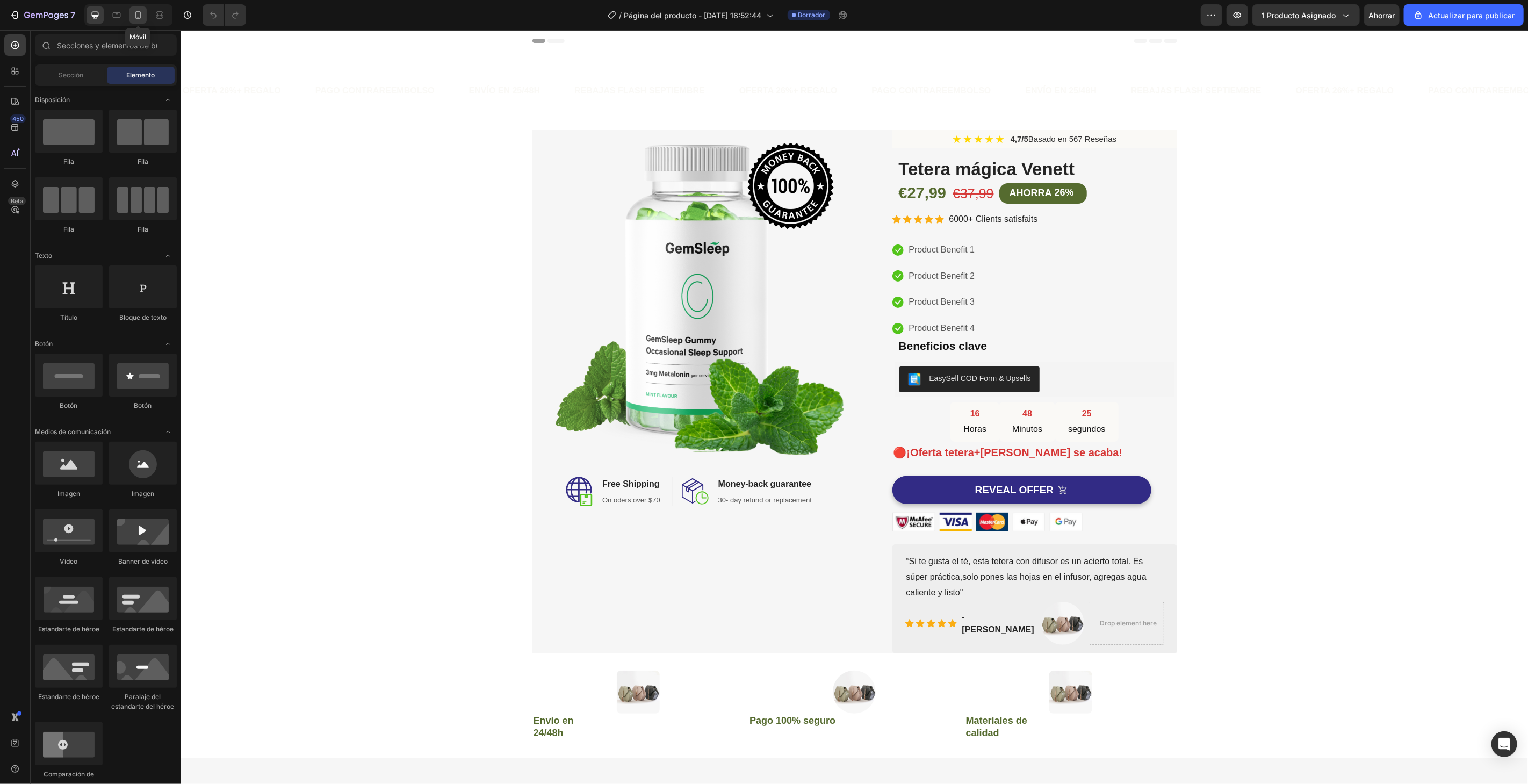
click at [136, 14] on icon at bounding box center [138, 15] width 11 height 11
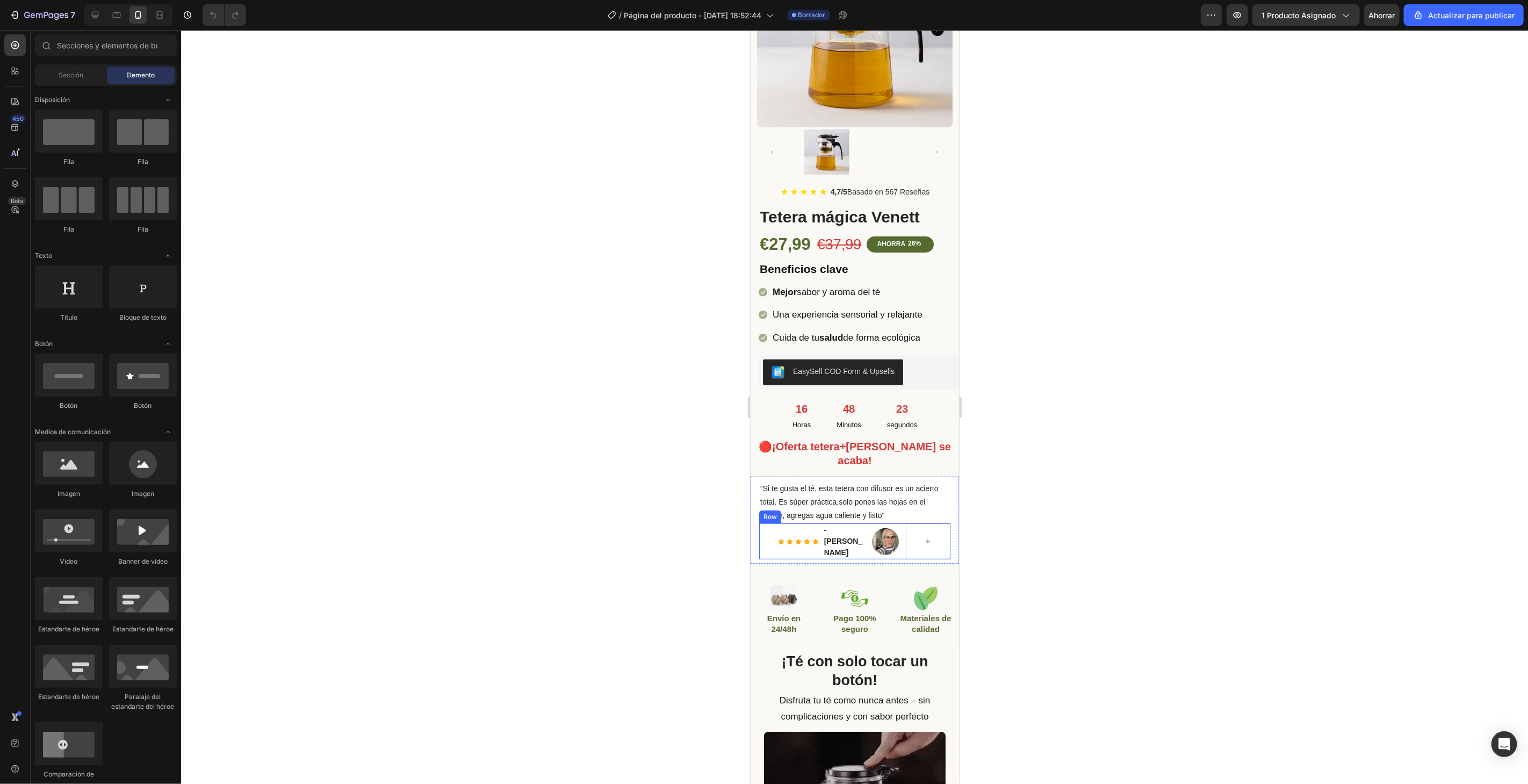
scroll to position [298, 0]
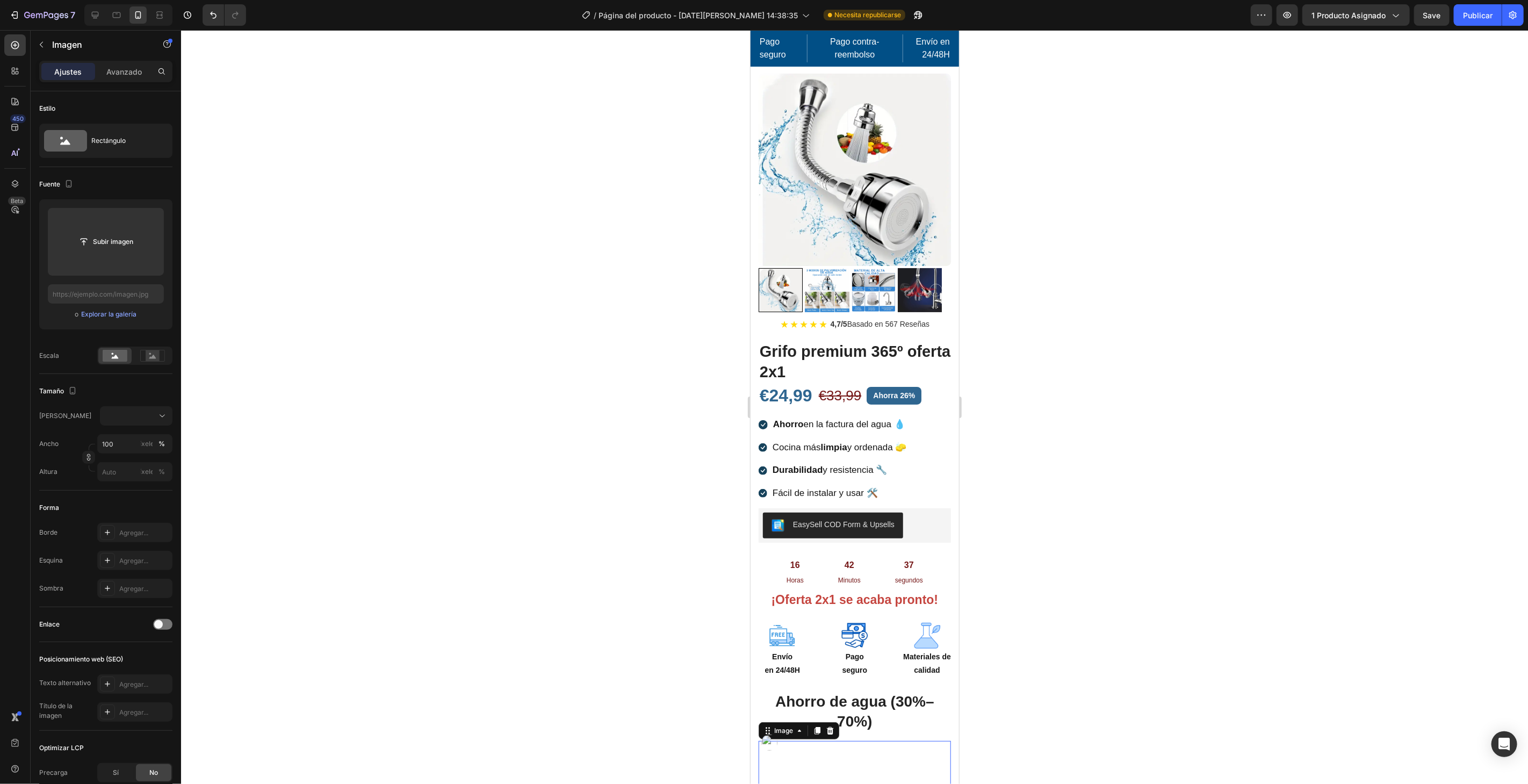
scroll to position [418, 0]
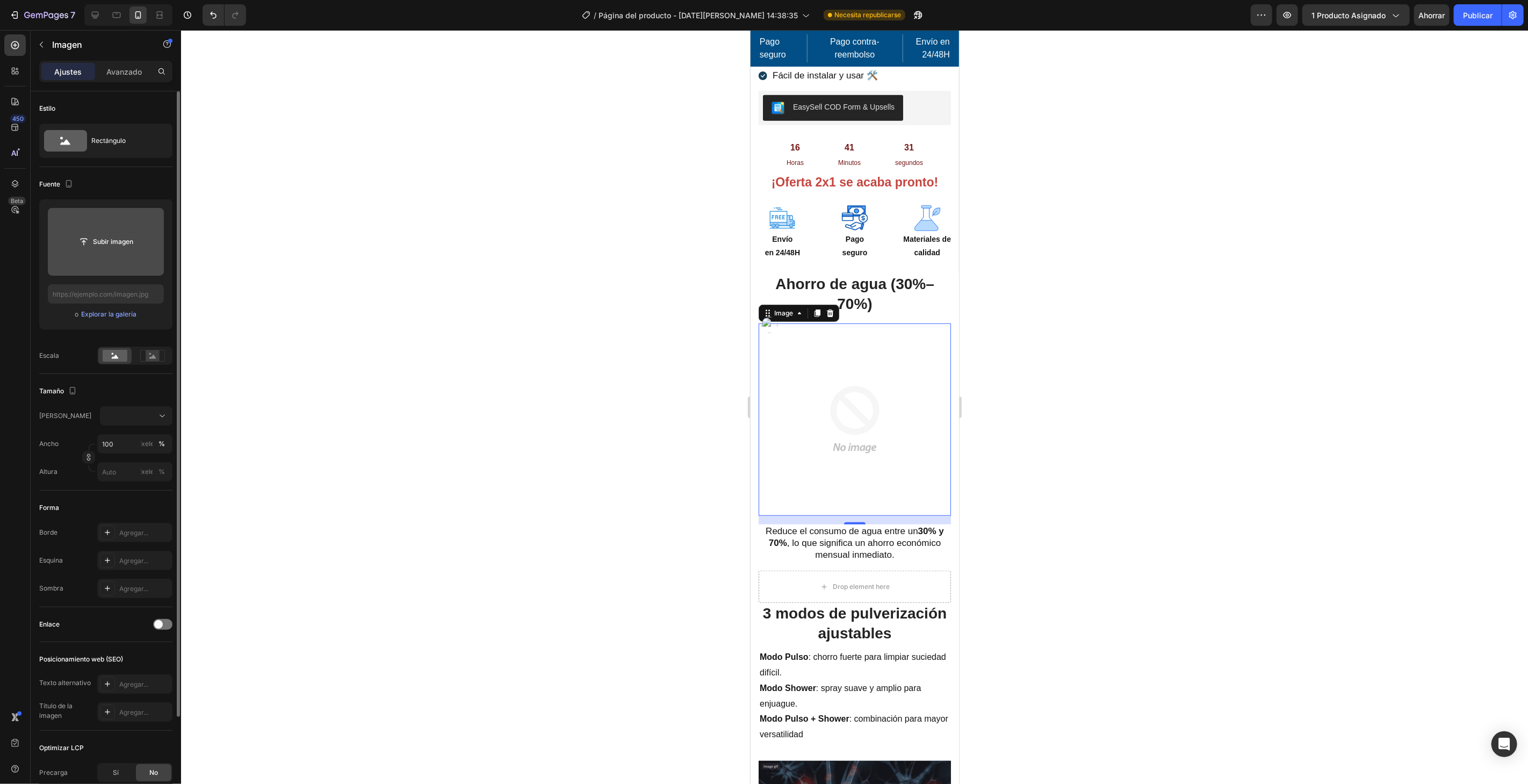
click at [104, 232] on input "file" at bounding box center [106, 241] width 72 height 18
type input "https://cdn.shopify.com/s/files/1/0787/7885/9856/files/gempages_518625490169234…"
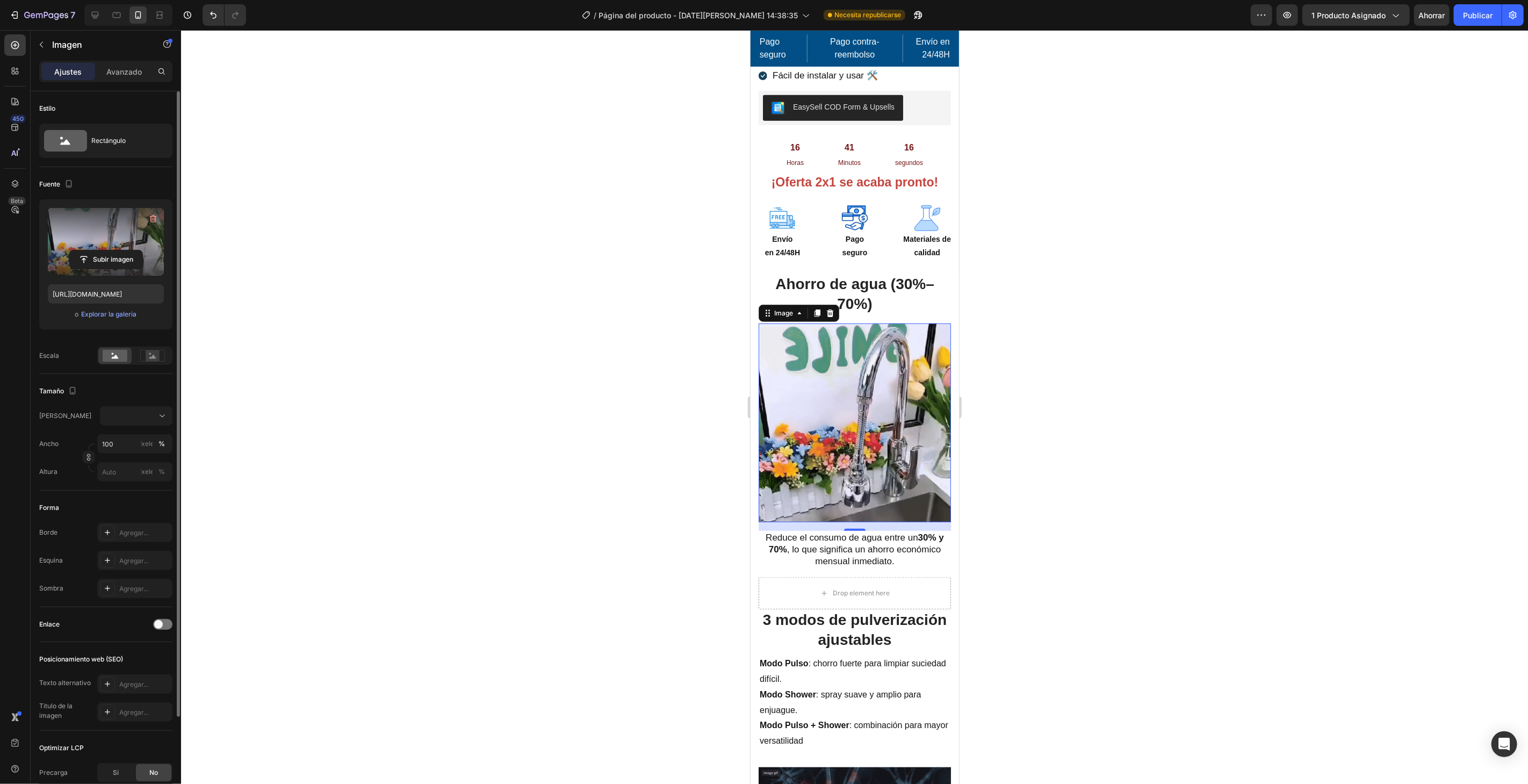
click at [566, 413] on div at bounding box center [854, 407] width 1347 height 754
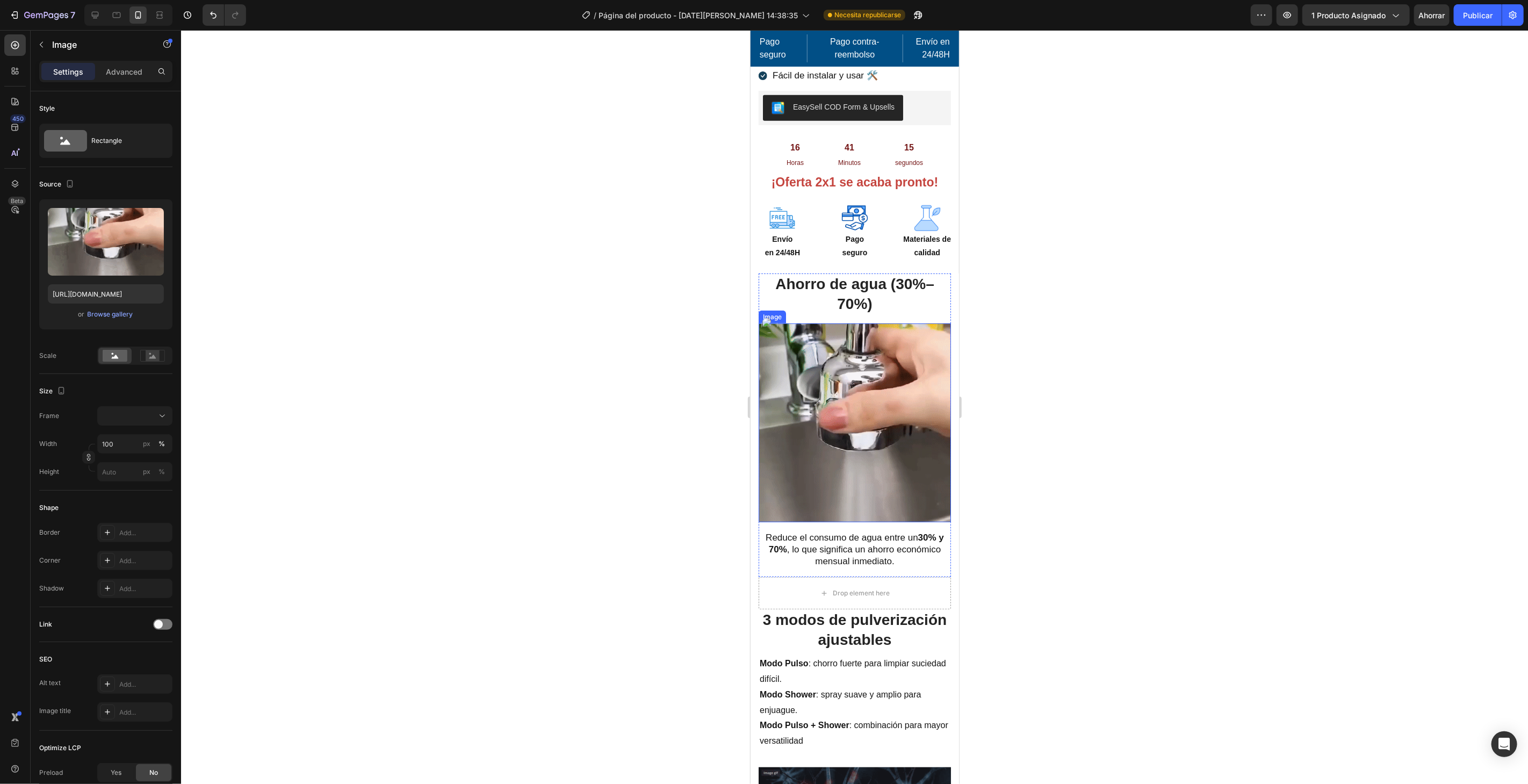
click at [877, 397] on img at bounding box center [854, 422] width 192 height 199
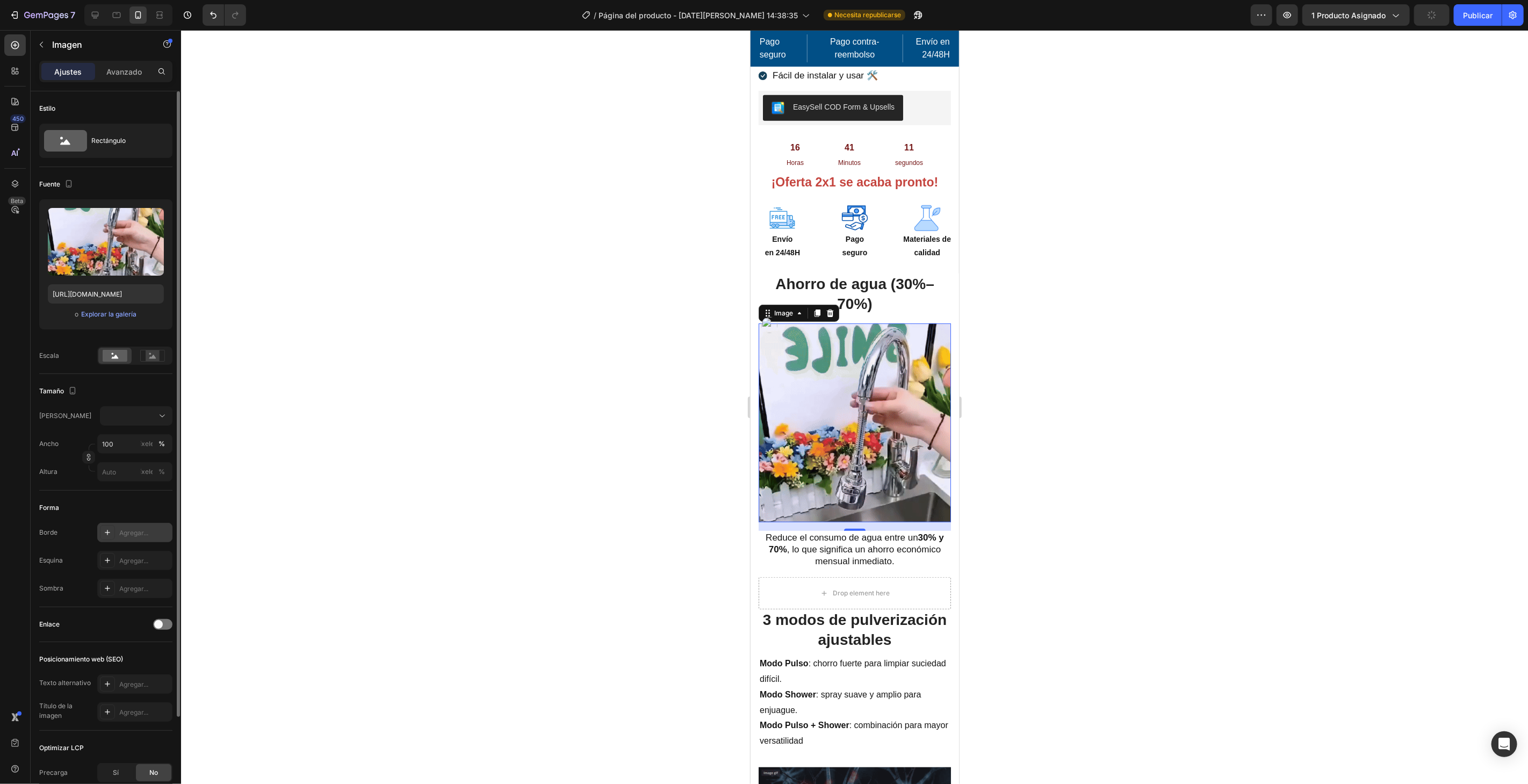
click at [123, 528] on font "Agregar..." at bounding box center [133, 533] width 29 height 8
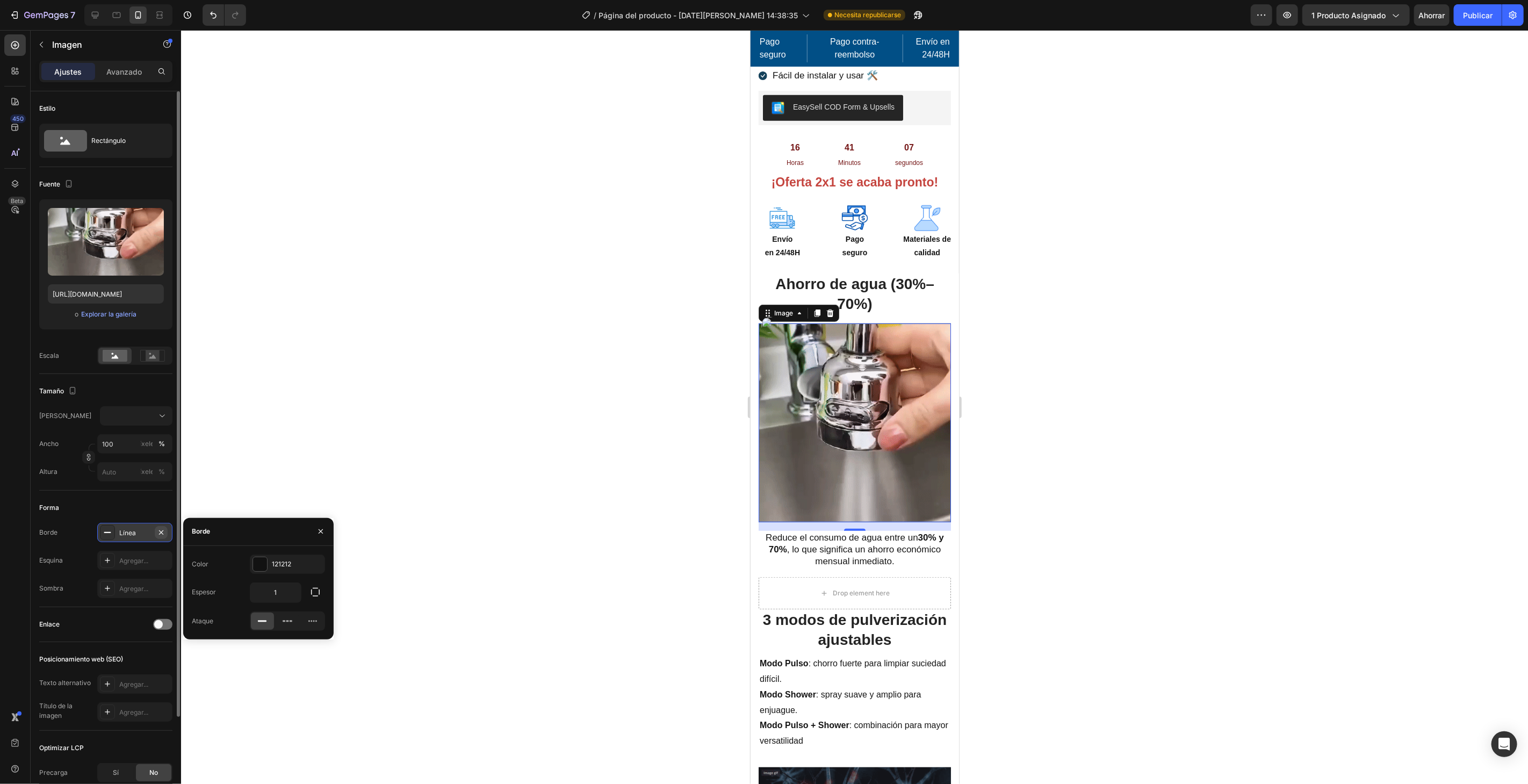
click at [161, 531] on icon "button" at bounding box center [161, 532] width 8 height 8
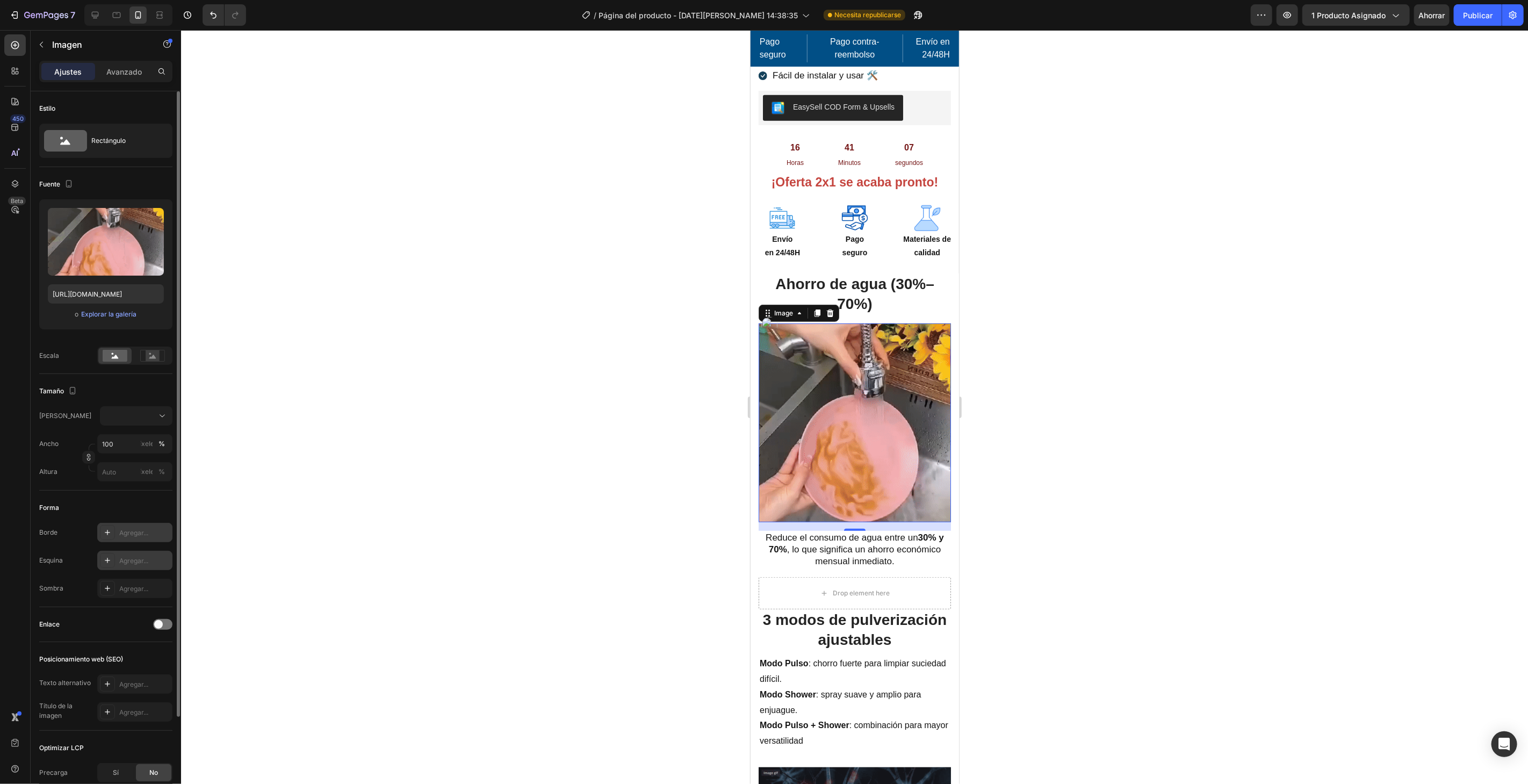
click at [142, 556] on div "Agregar..." at bounding box center [144, 560] width 50 height 9
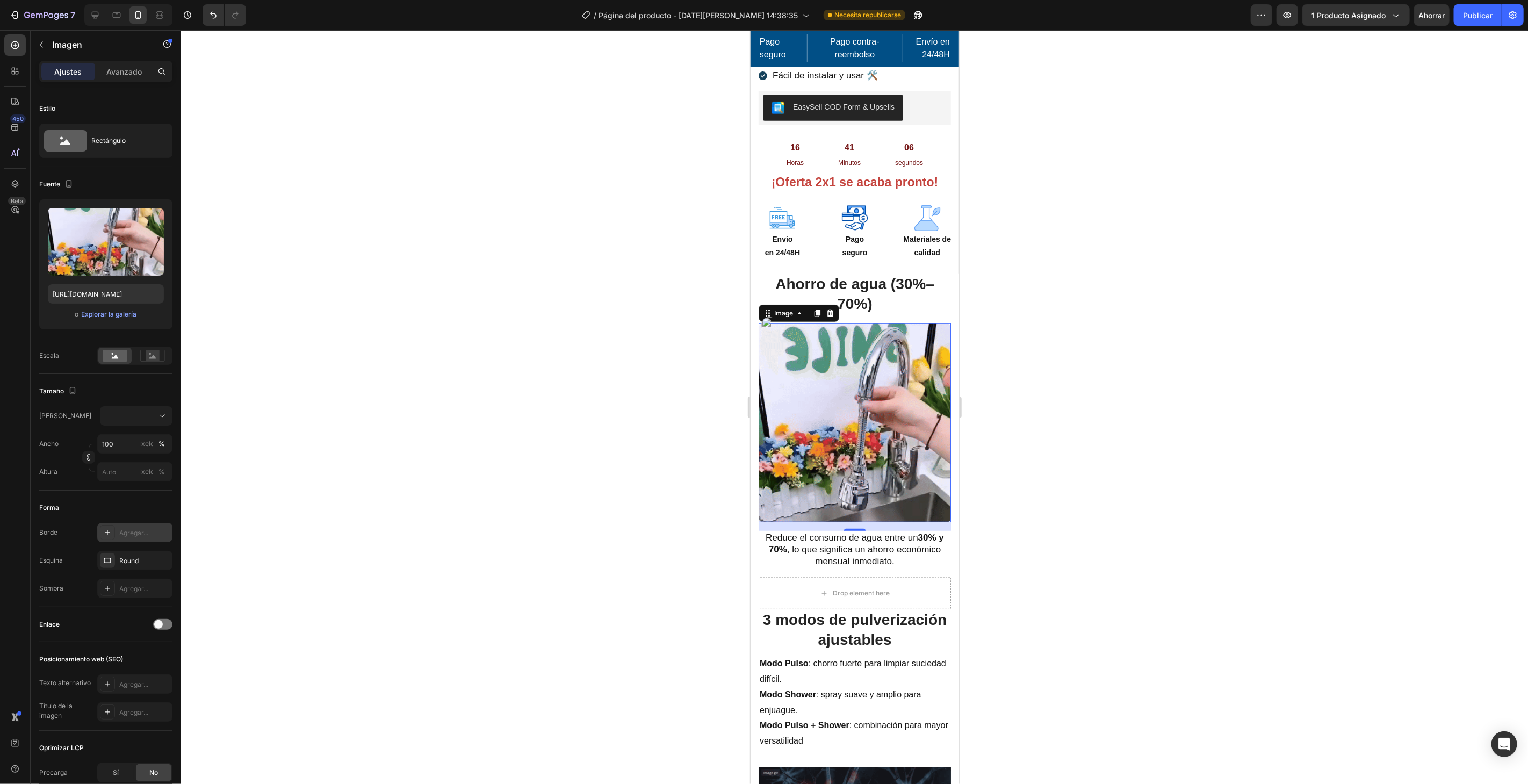
click at [322, 452] on div at bounding box center [854, 407] width 1347 height 754
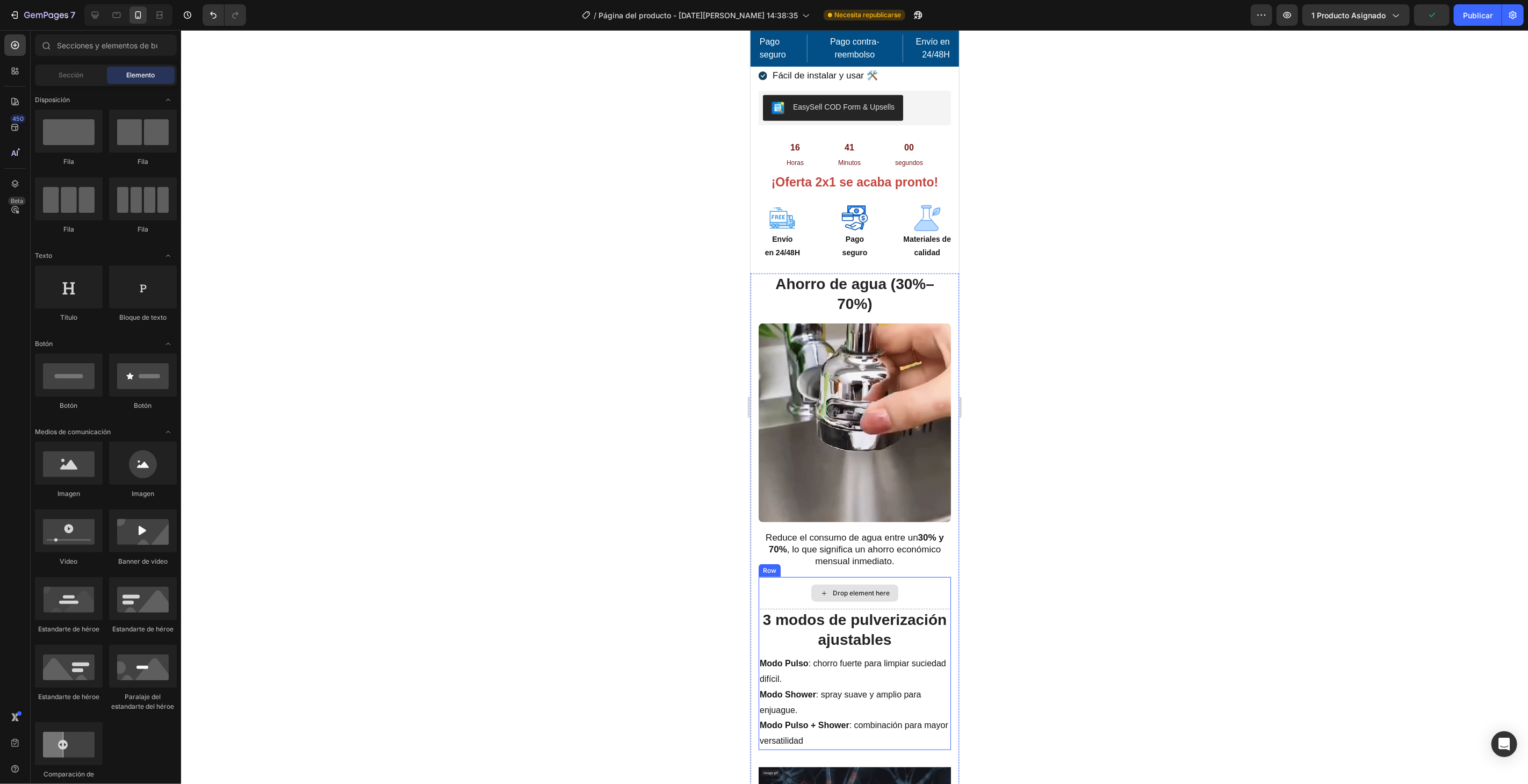
click at [916, 576] on div "Drop element here" at bounding box center [854, 592] width 192 height 32
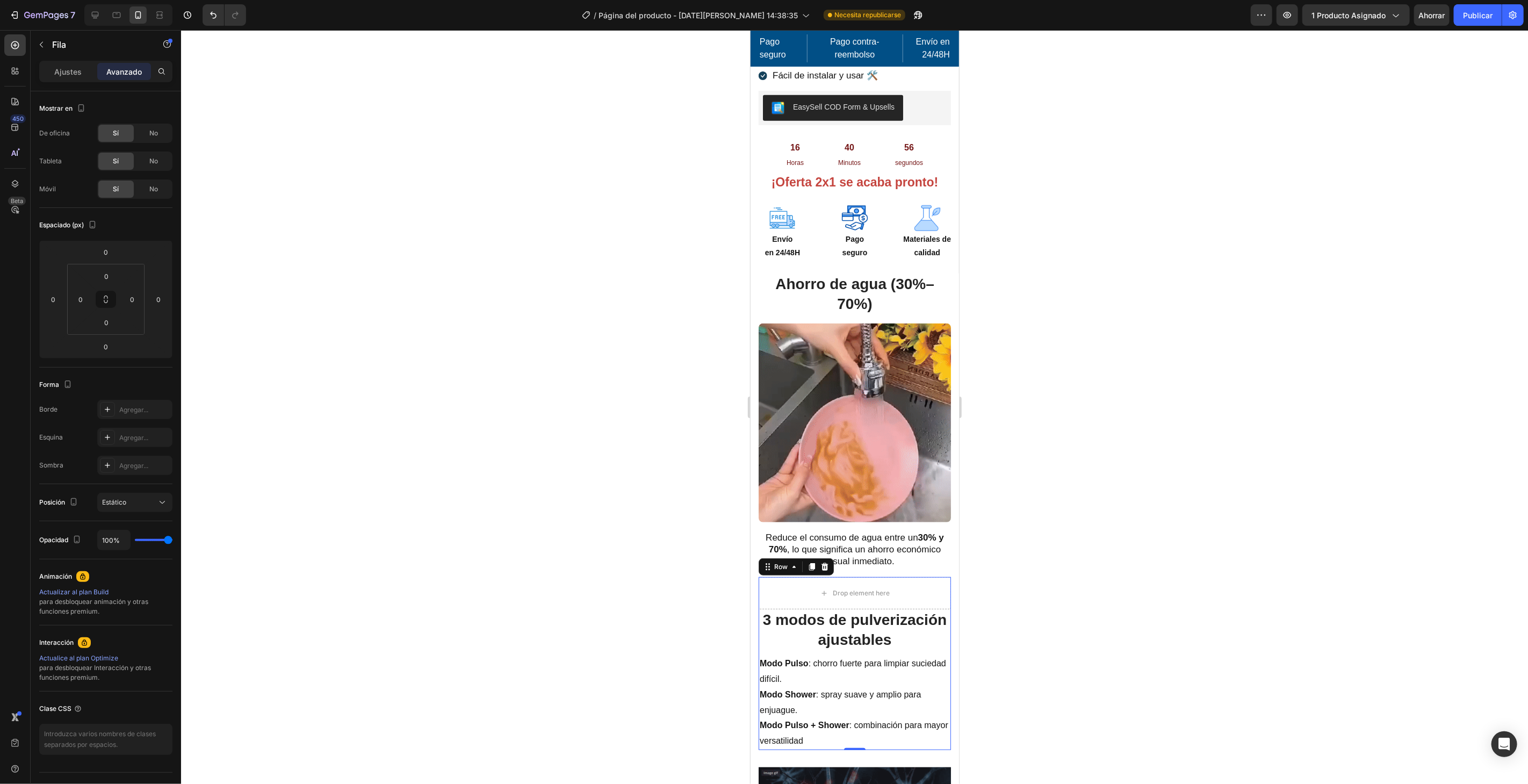
click at [1112, 390] on div at bounding box center [854, 407] width 1347 height 754
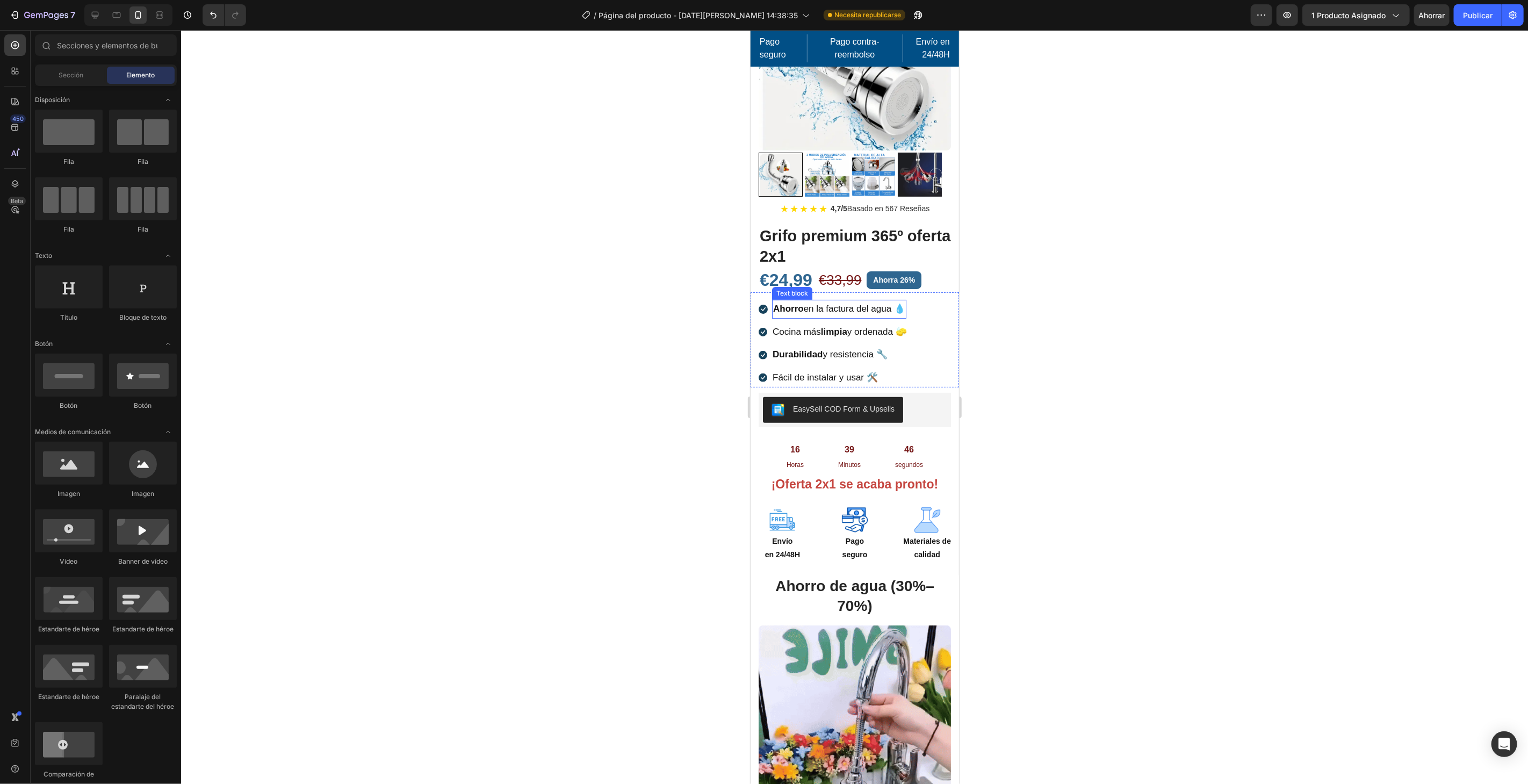
scroll to position [60, 0]
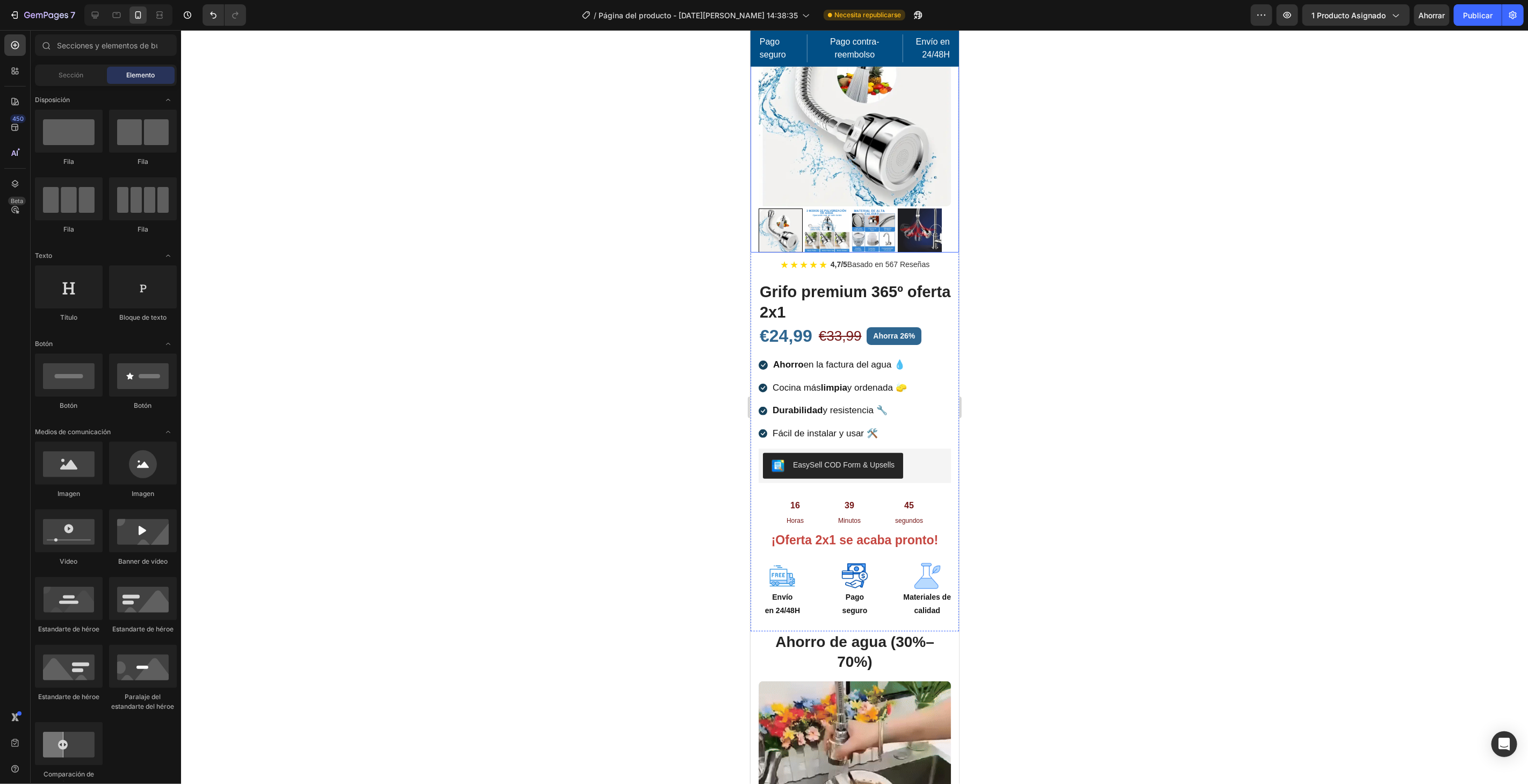
click at [864, 222] on img at bounding box center [873, 230] width 44 height 44
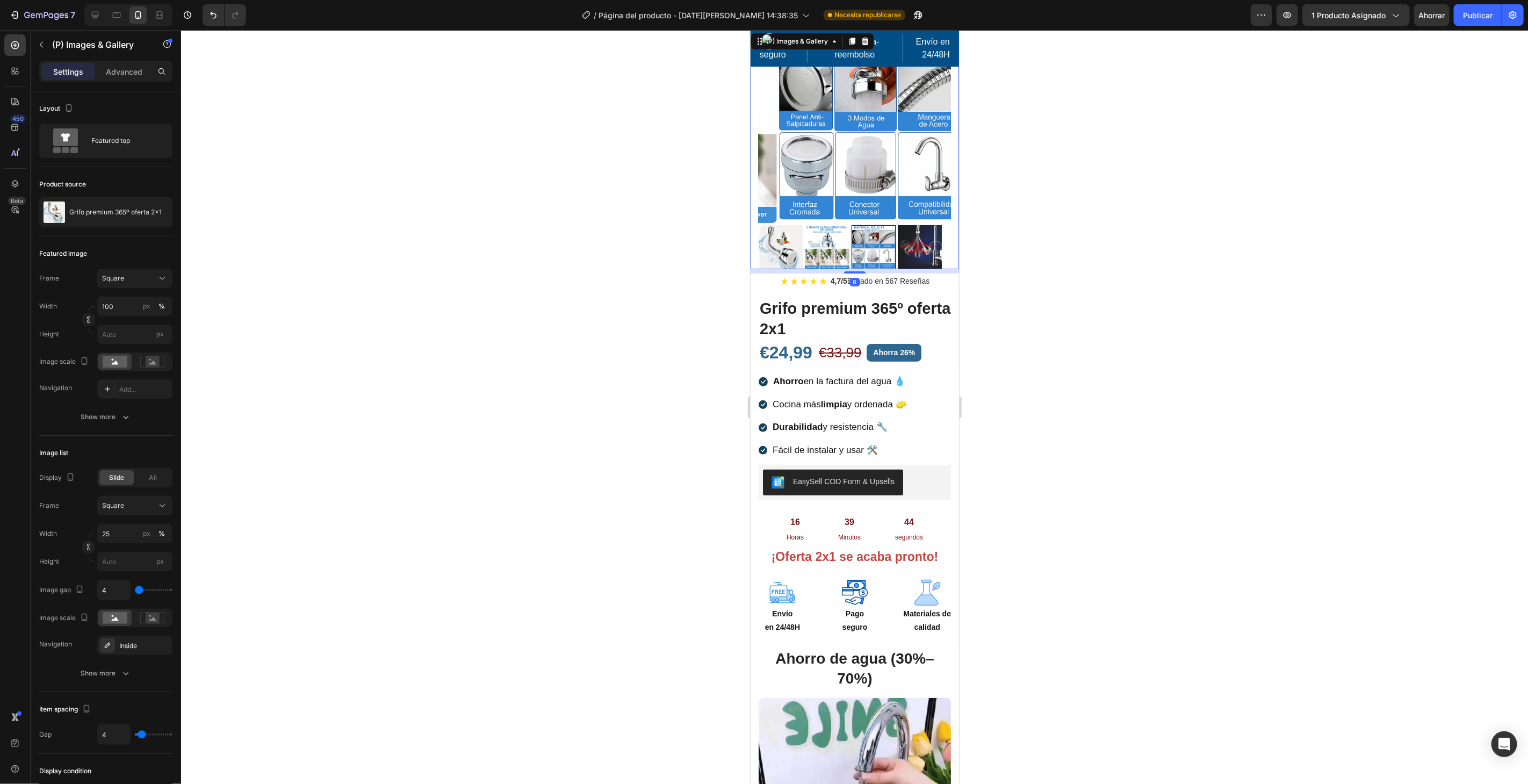
scroll to position [0, 0]
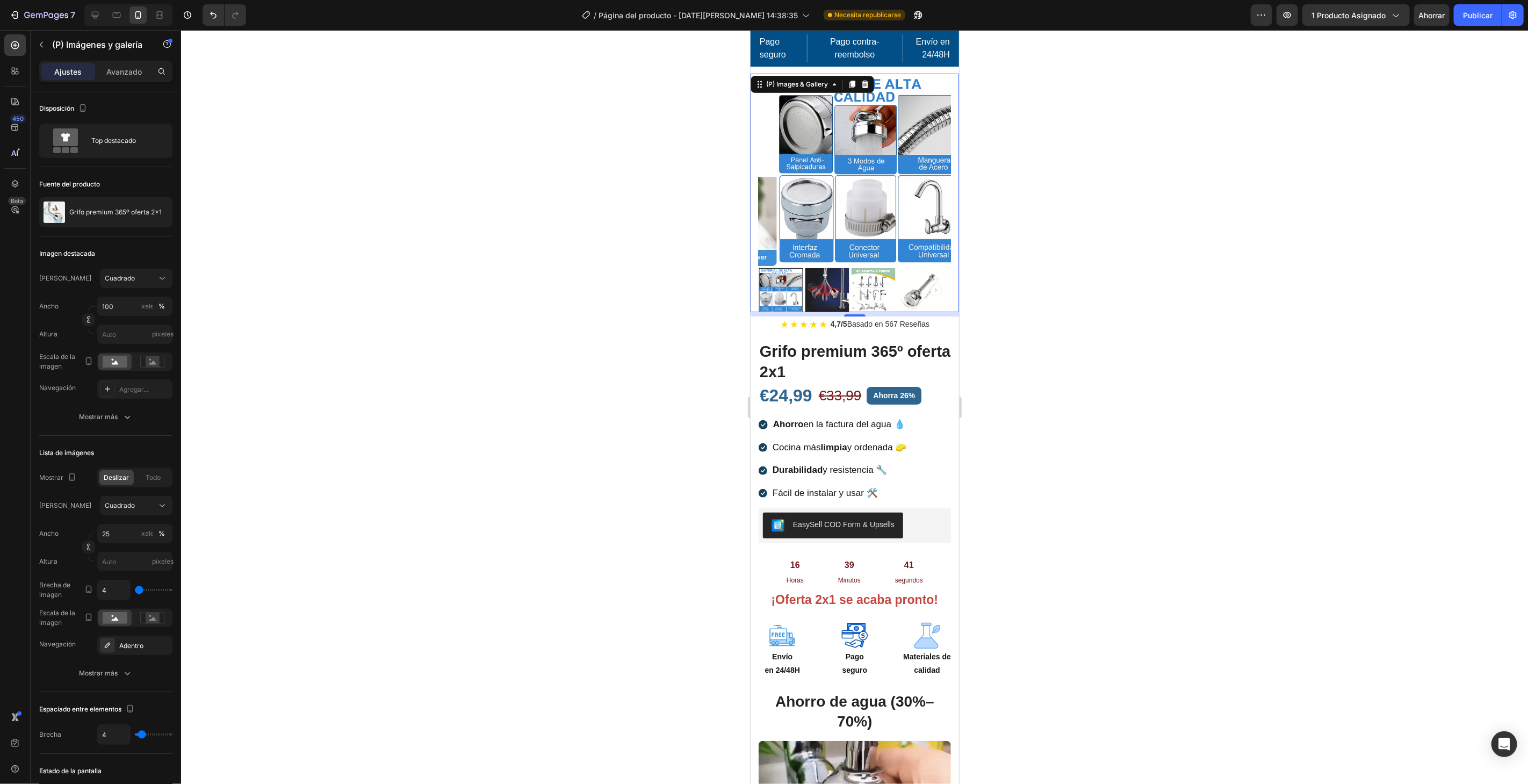
click at [792, 270] on div at bounding box center [780, 289] width 44 height 44
click at [776, 285] on icon "Carousel Back Arrow" at bounding box center [773, 289] width 13 height 13
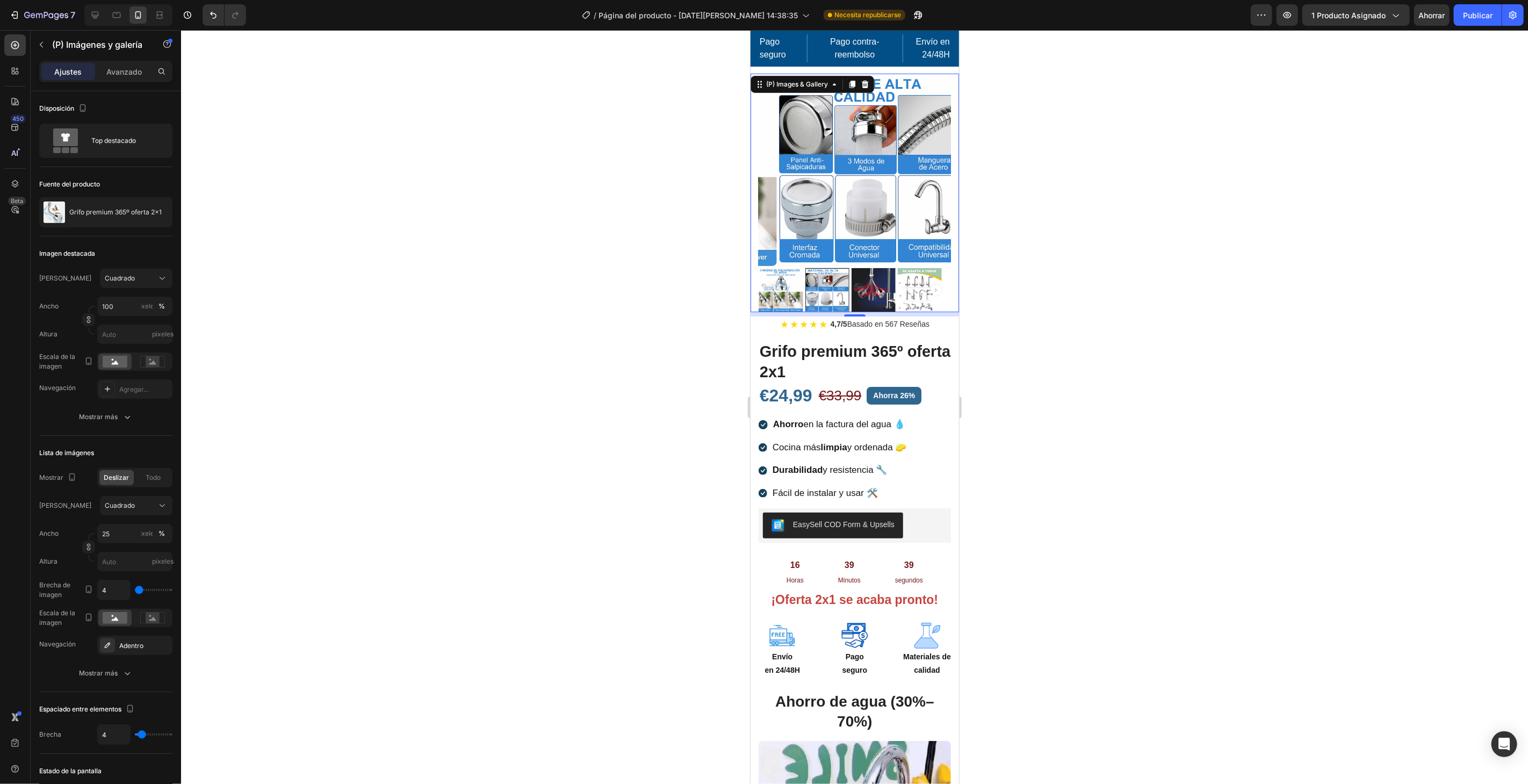
click at [783, 276] on img at bounding box center [780, 289] width 44 height 44
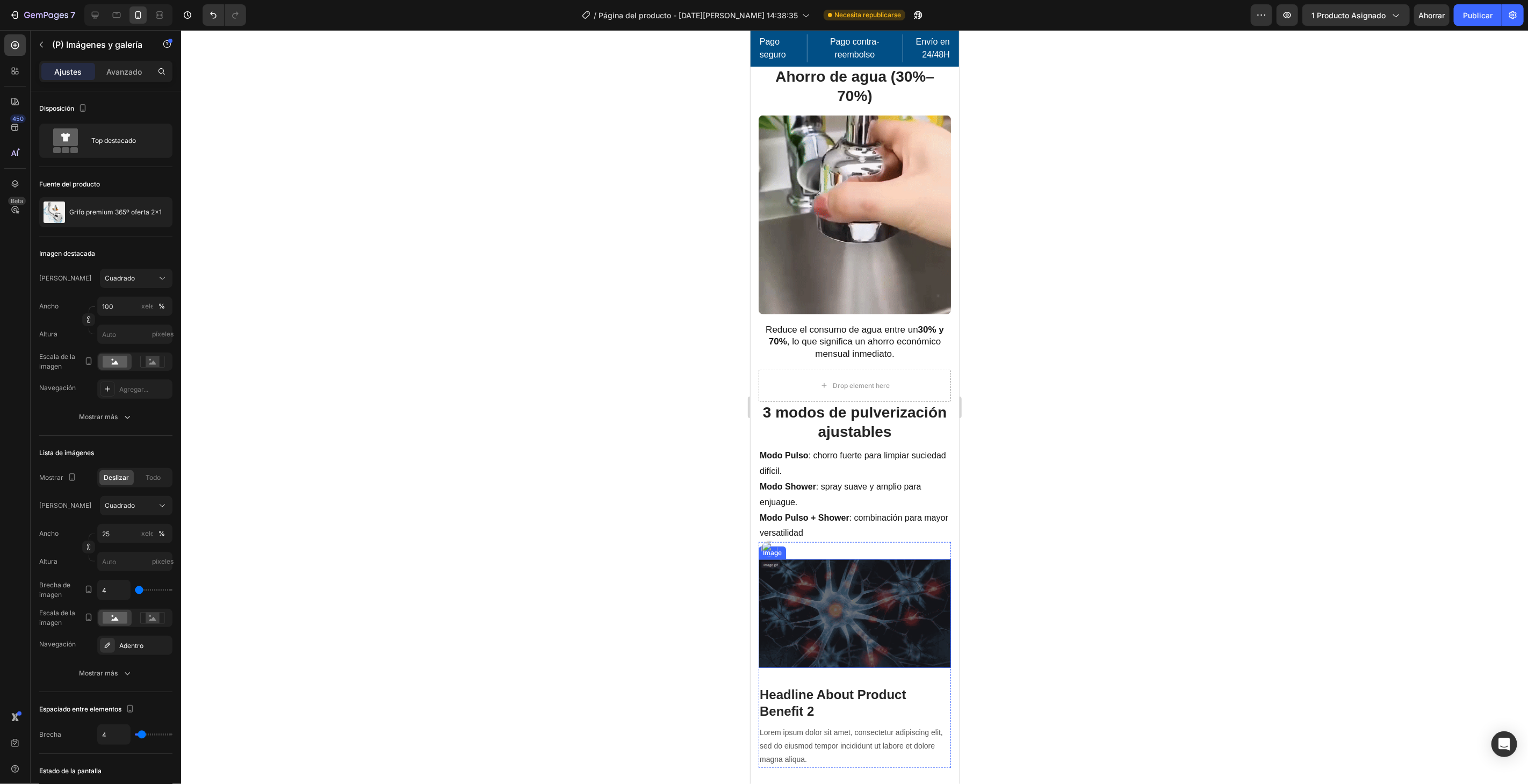
scroll to position [598, 0]
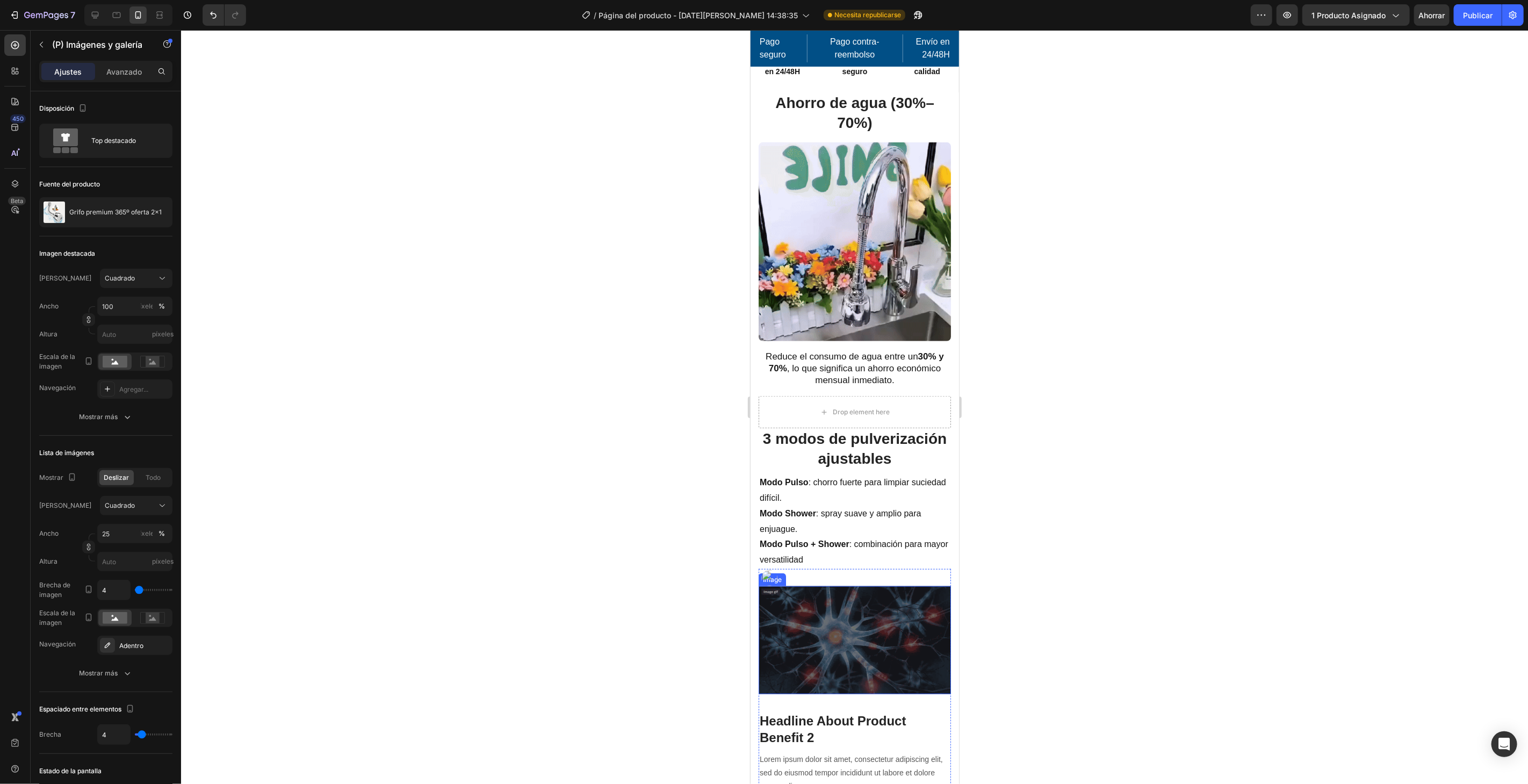
click at [785, 623] on img at bounding box center [854, 639] width 192 height 108
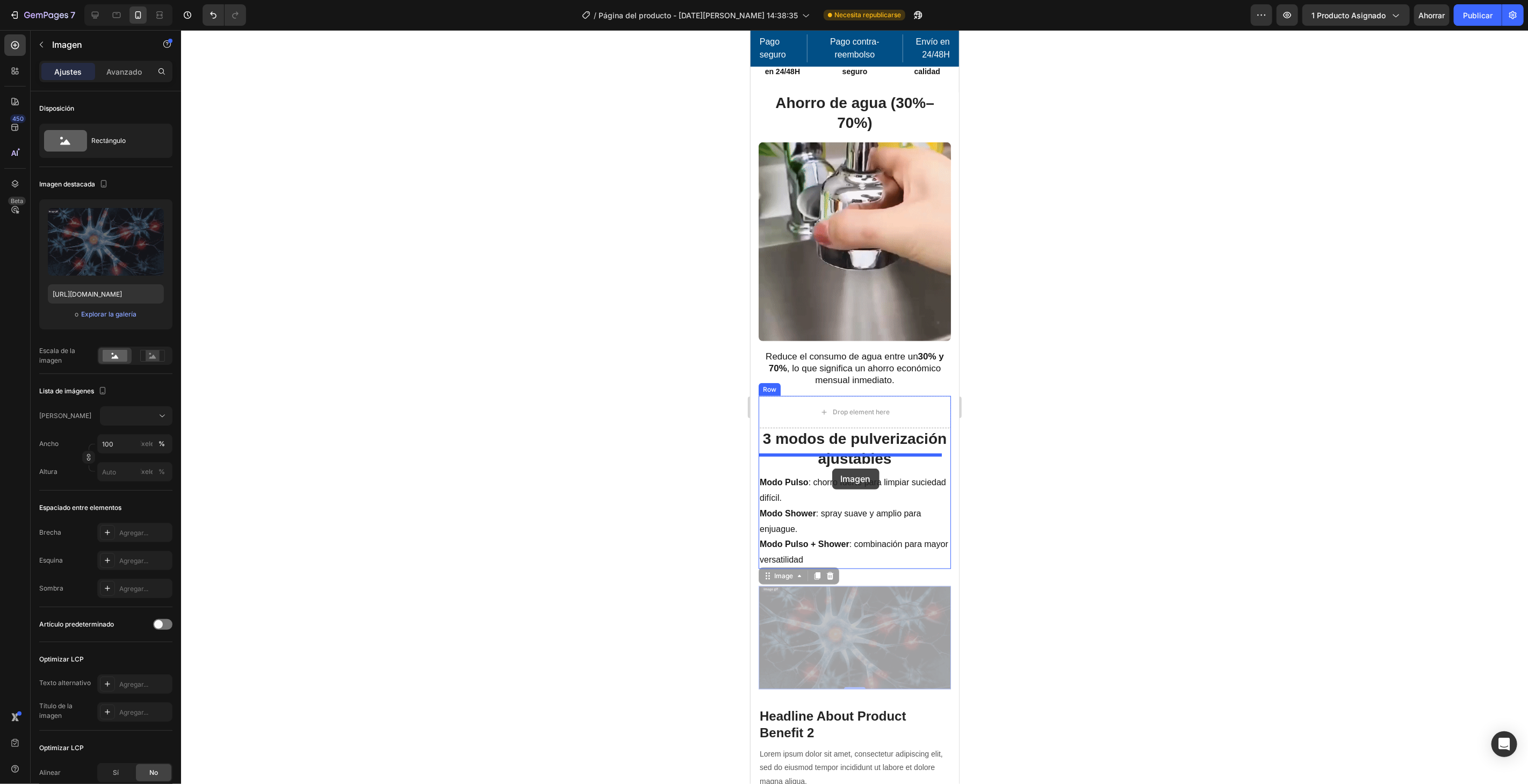
drag, startPoint x: 783, startPoint y: 563, endPoint x: 832, endPoint y: 468, distance: 106.9
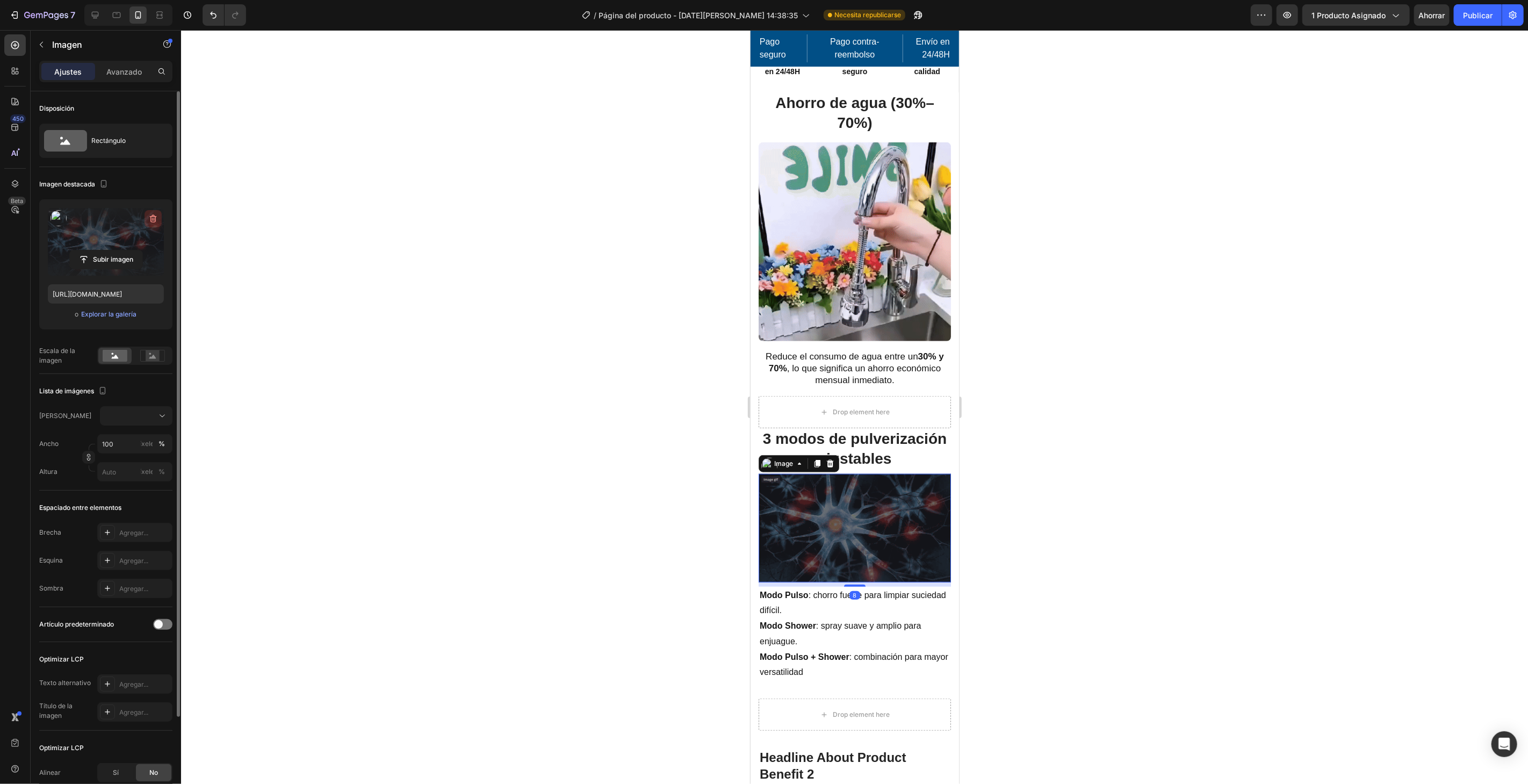
click at [151, 213] on icon "button" at bounding box center [153, 219] width 11 height 11
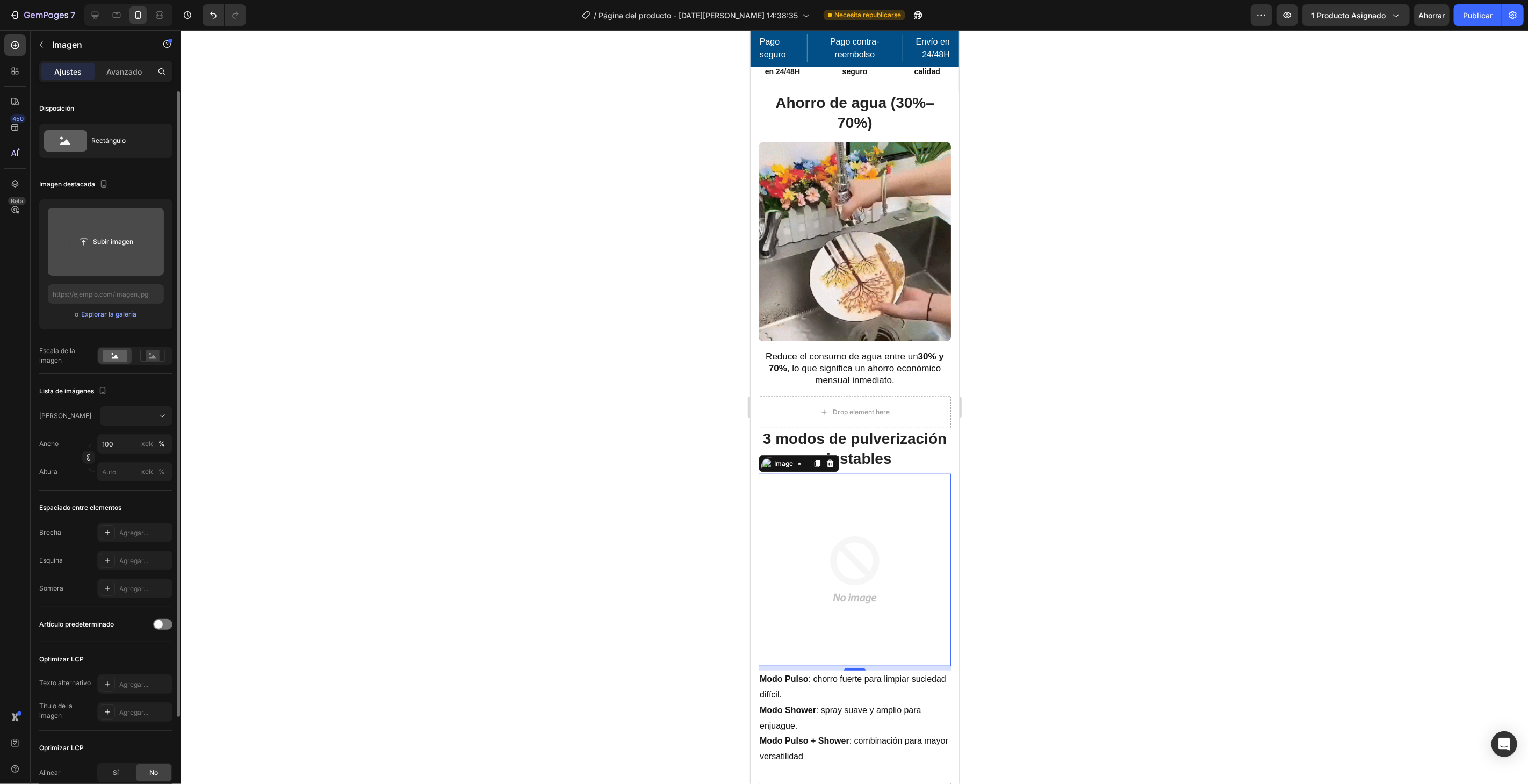
click at [124, 232] on input "file" at bounding box center [106, 241] width 72 height 18
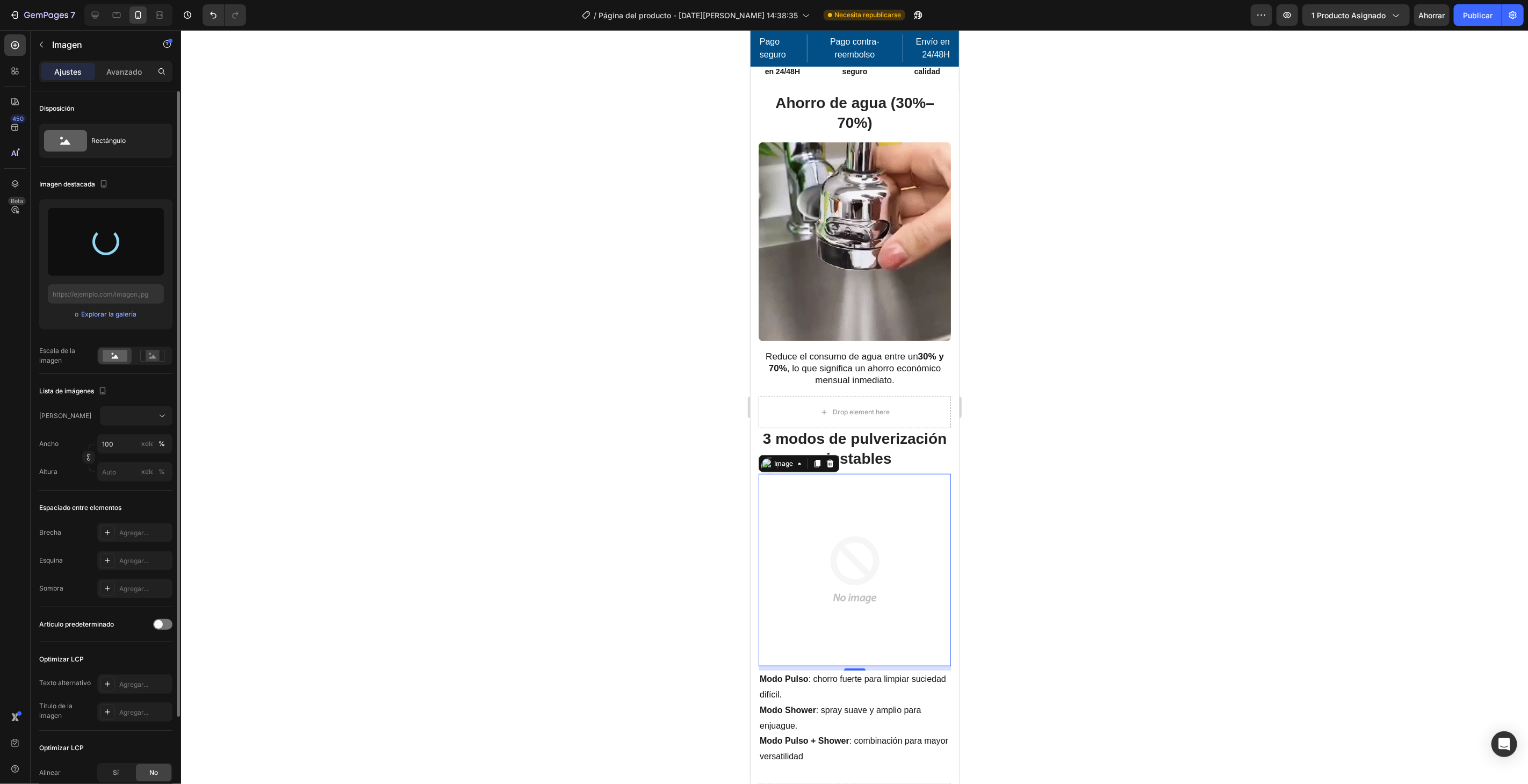
type input "https://cdn.shopify.com/s/files/1/0787/7885/9856/files/gempages_518625490169234…"
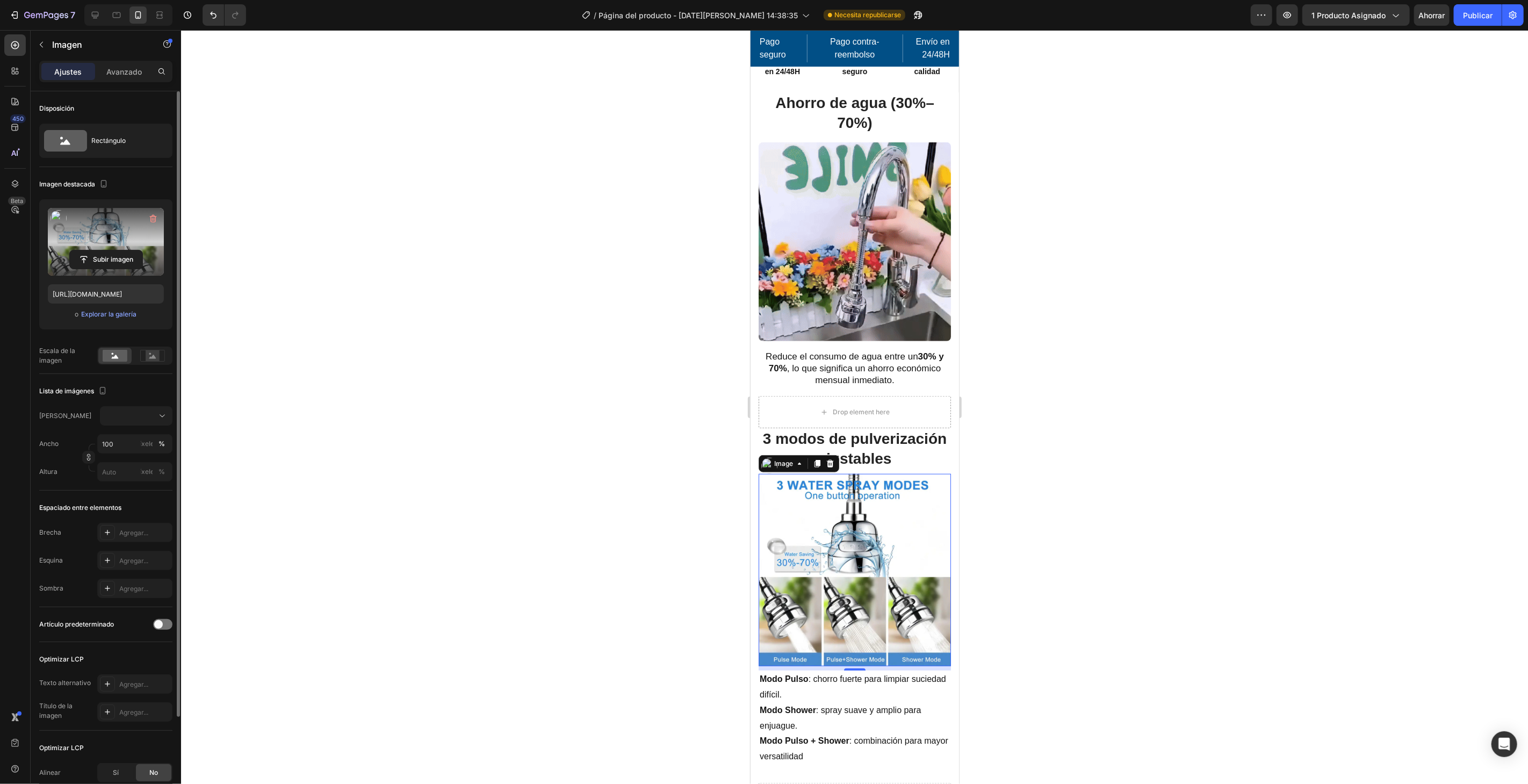
click at [111, 229] on label at bounding box center [106, 242] width 116 height 68
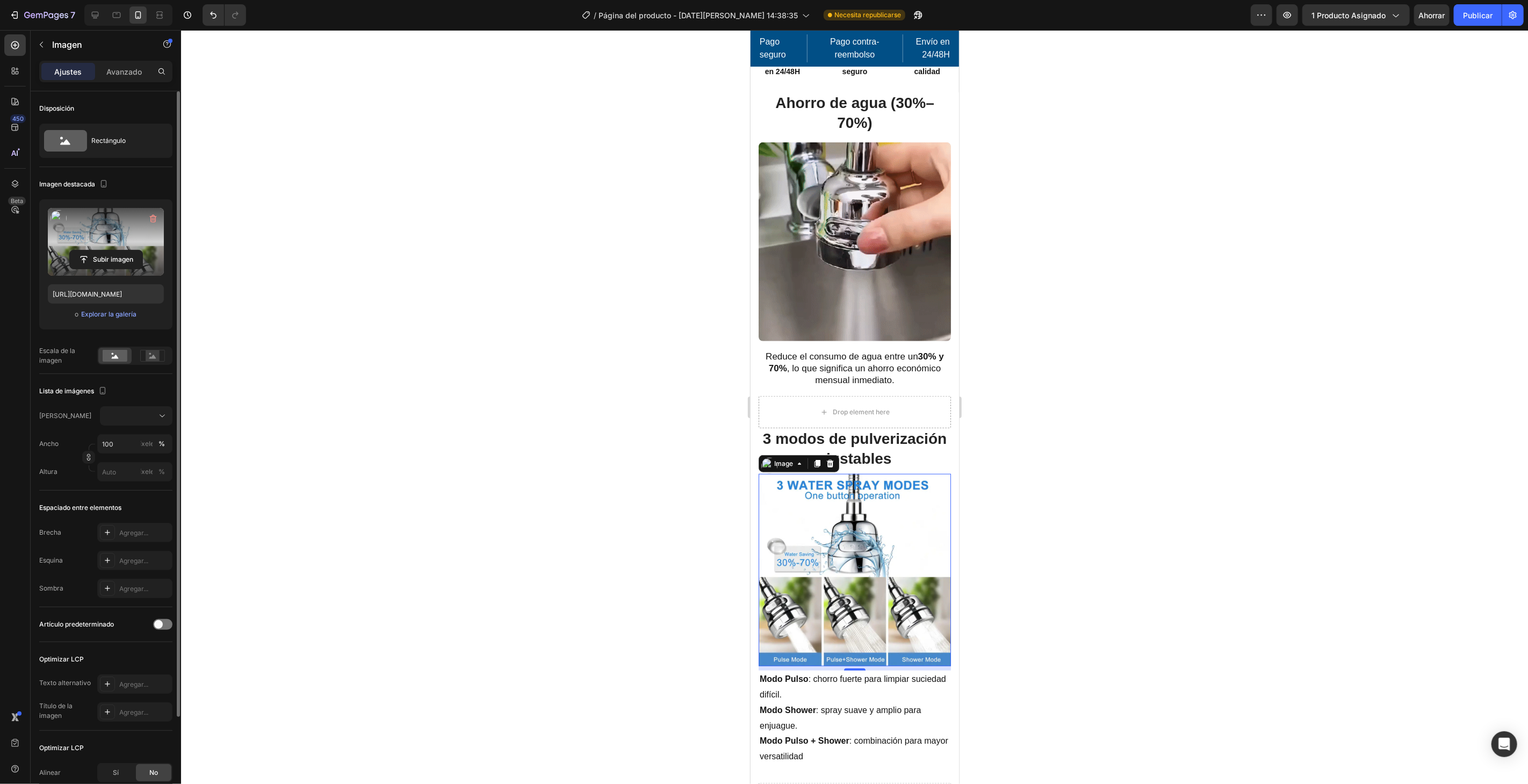
click at [111, 250] on input "file" at bounding box center [106, 259] width 72 height 18
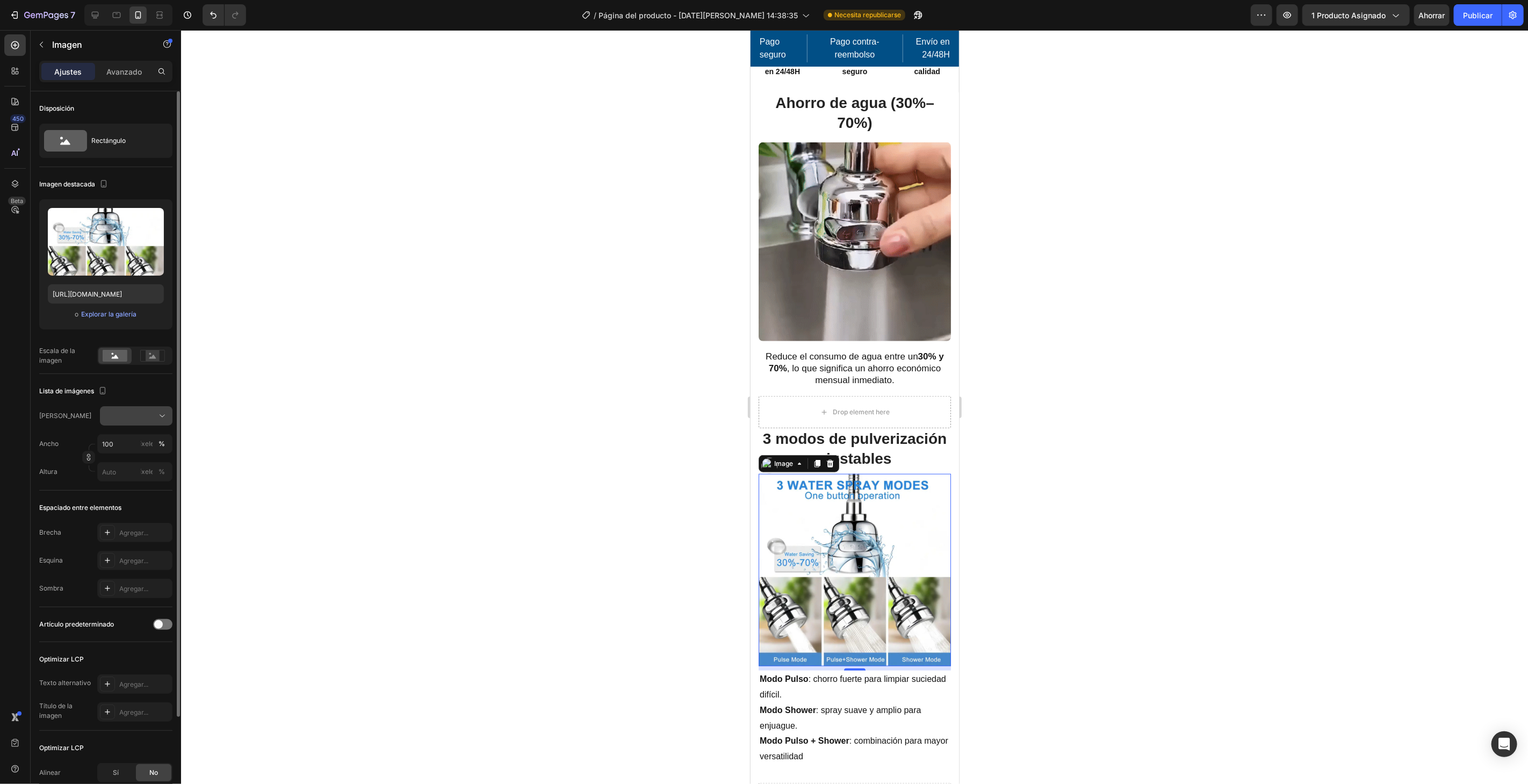
drag, startPoint x: 148, startPoint y: 419, endPoint x: 152, endPoint y: 414, distance: 6.4
click at [148, 419] on div at bounding box center [136, 416] width 63 height 11
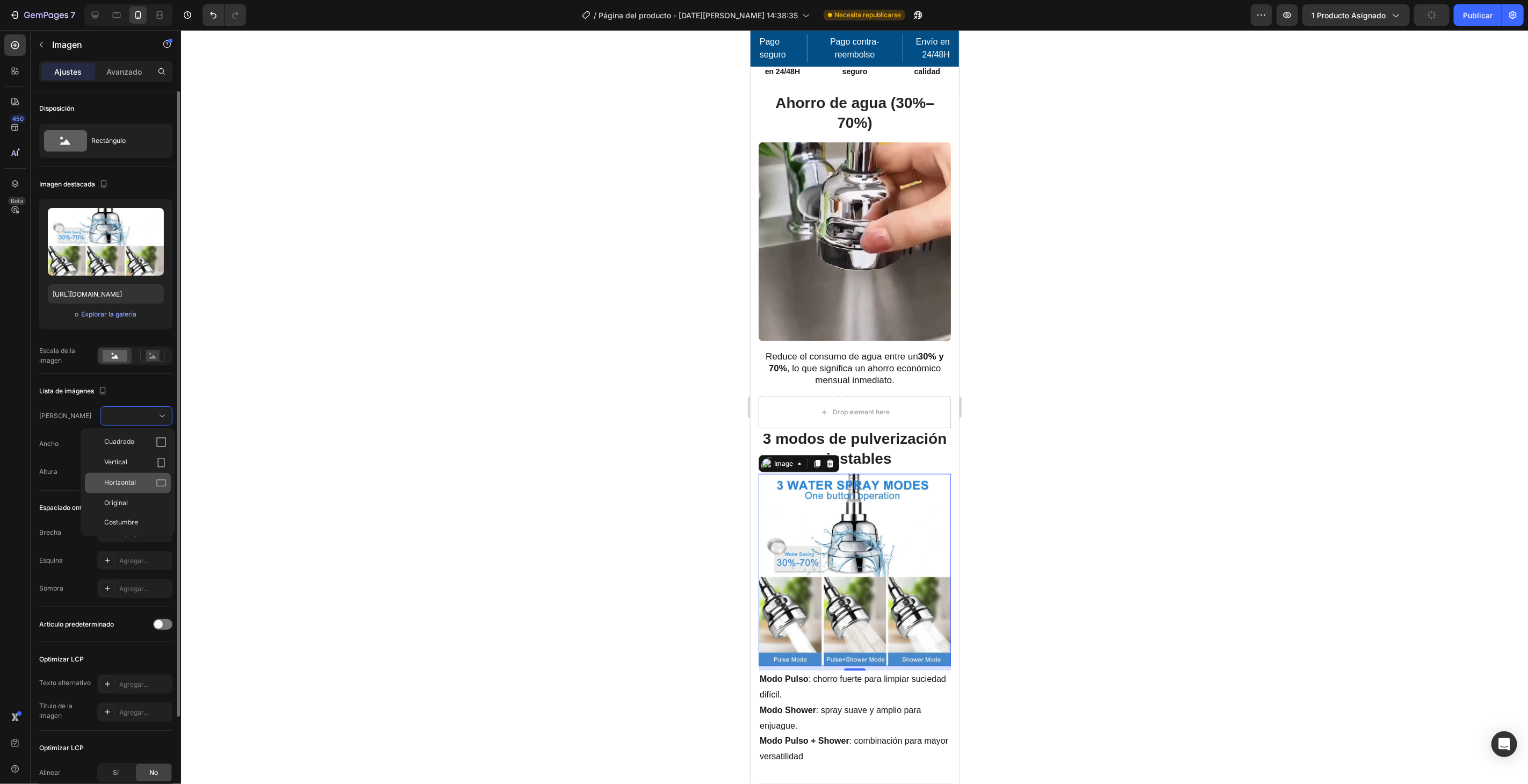
click at [145, 479] on div "Horizontal" at bounding box center [135, 483] width 62 height 11
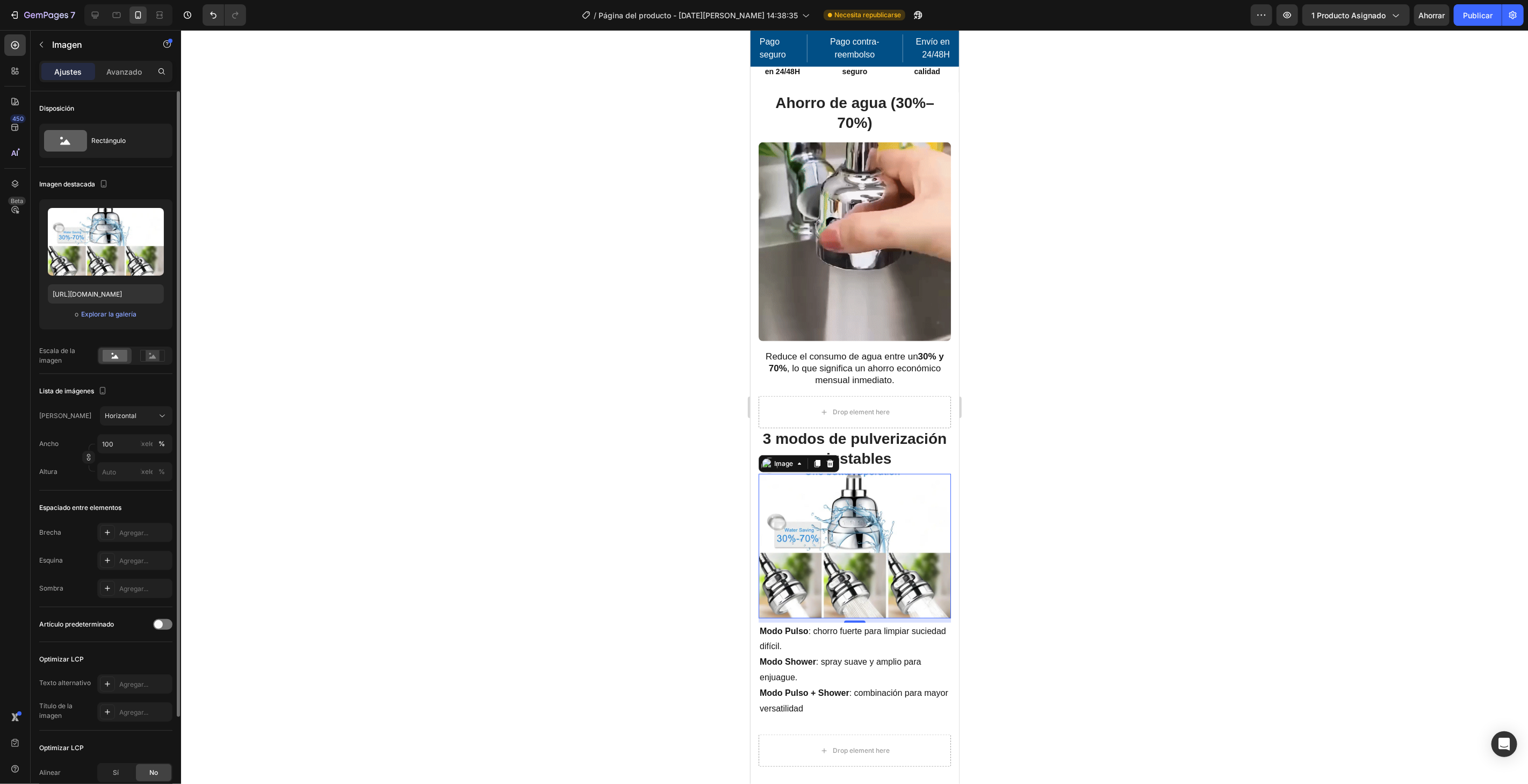
click at [457, 446] on div at bounding box center [854, 407] width 1347 height 754
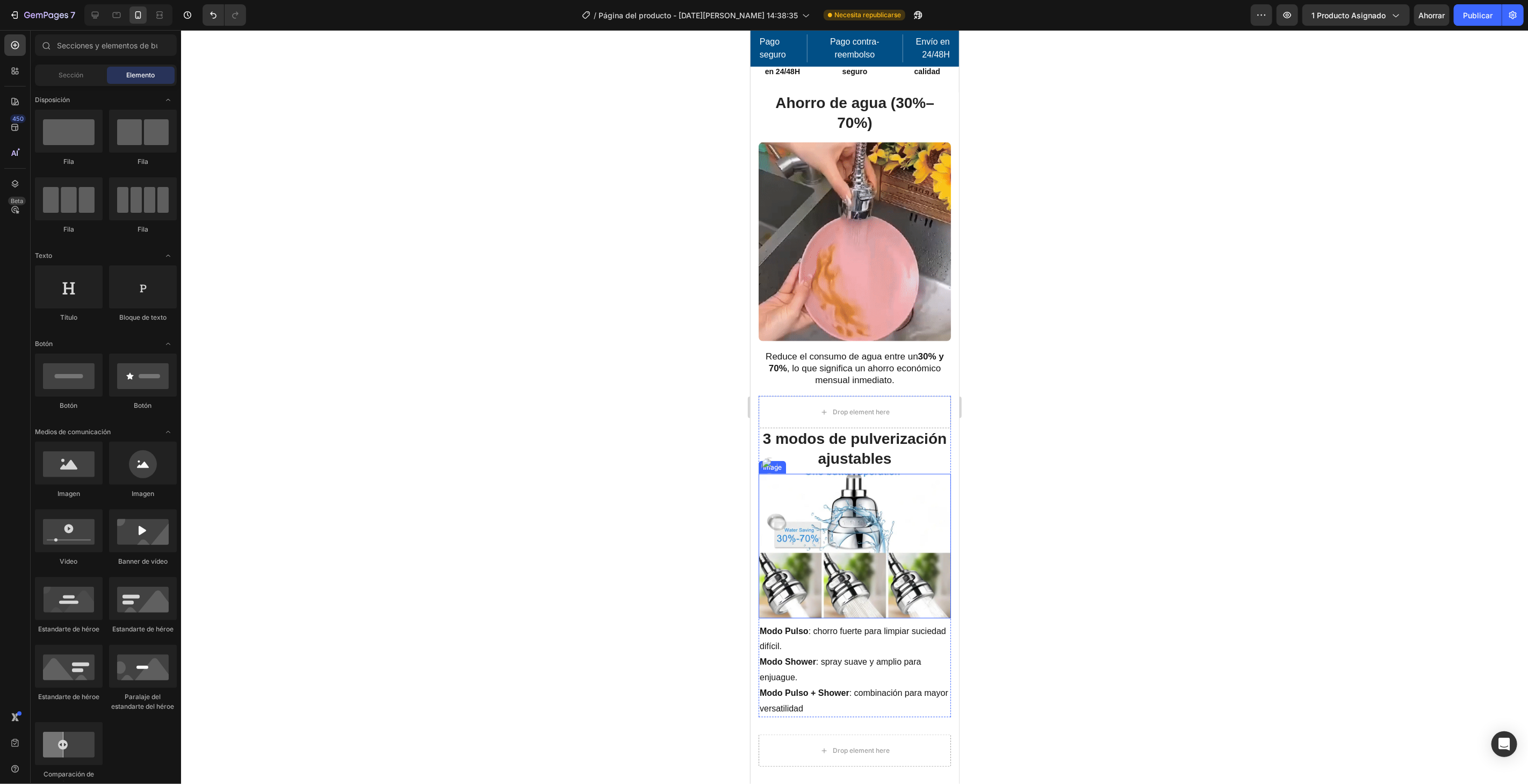
click at [820, 575] on img at bounding box center [854, 546] width 192 height 145
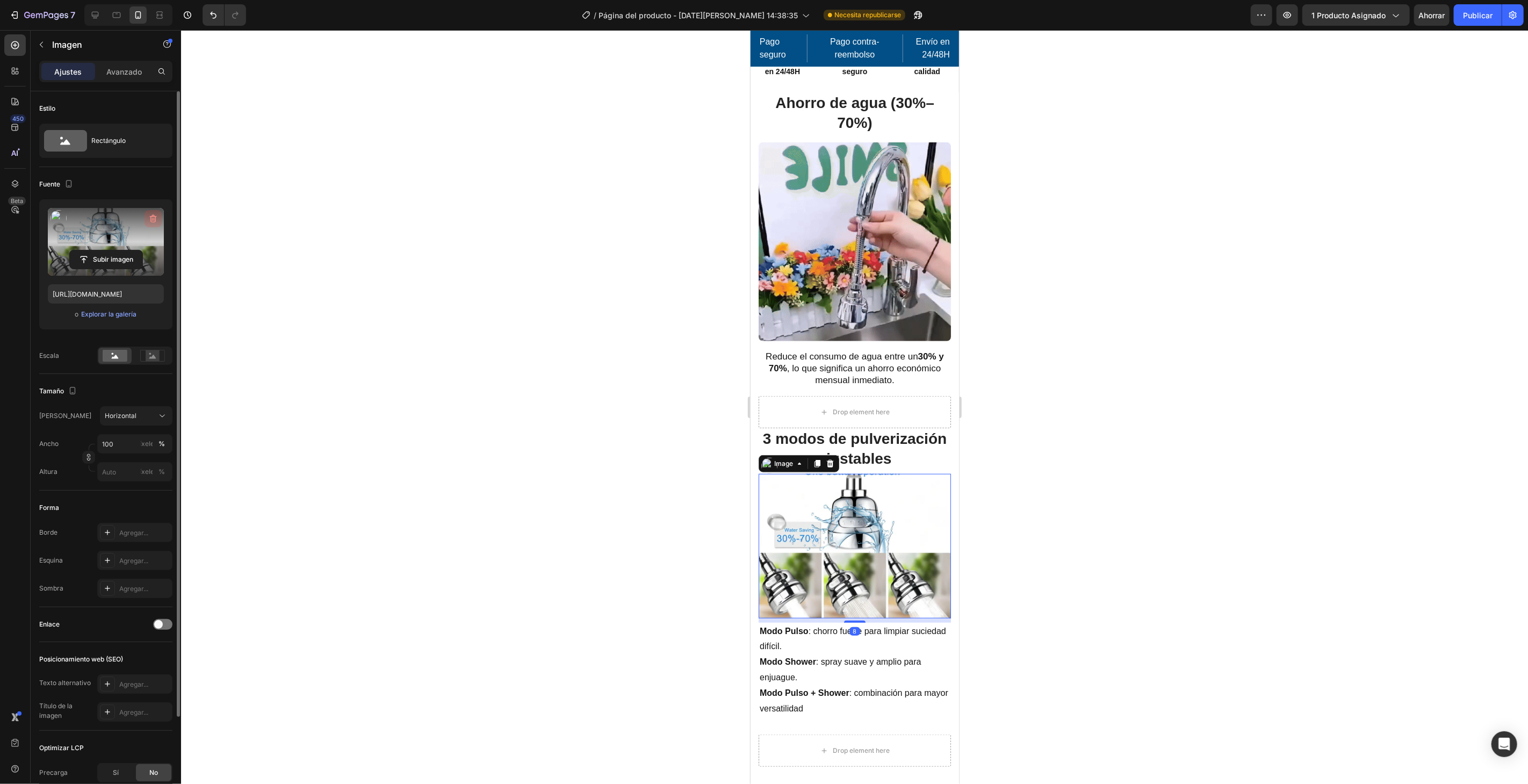
click at [155, 217] on icon "button" at bounding box center [153, 219] width 11 height 11
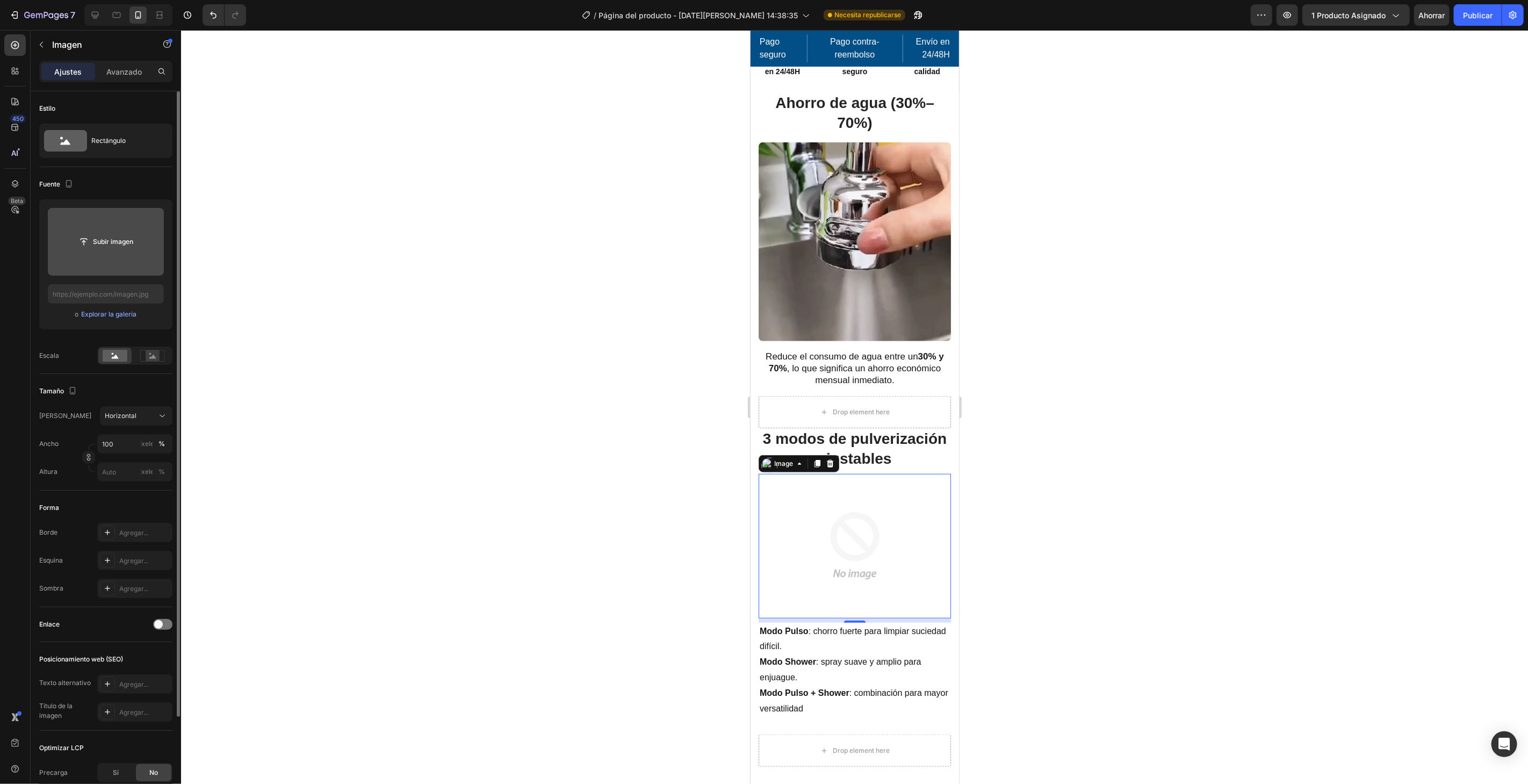
click at [123, 243] on input "file" at bounding box center [106, 241] width 72 height 18
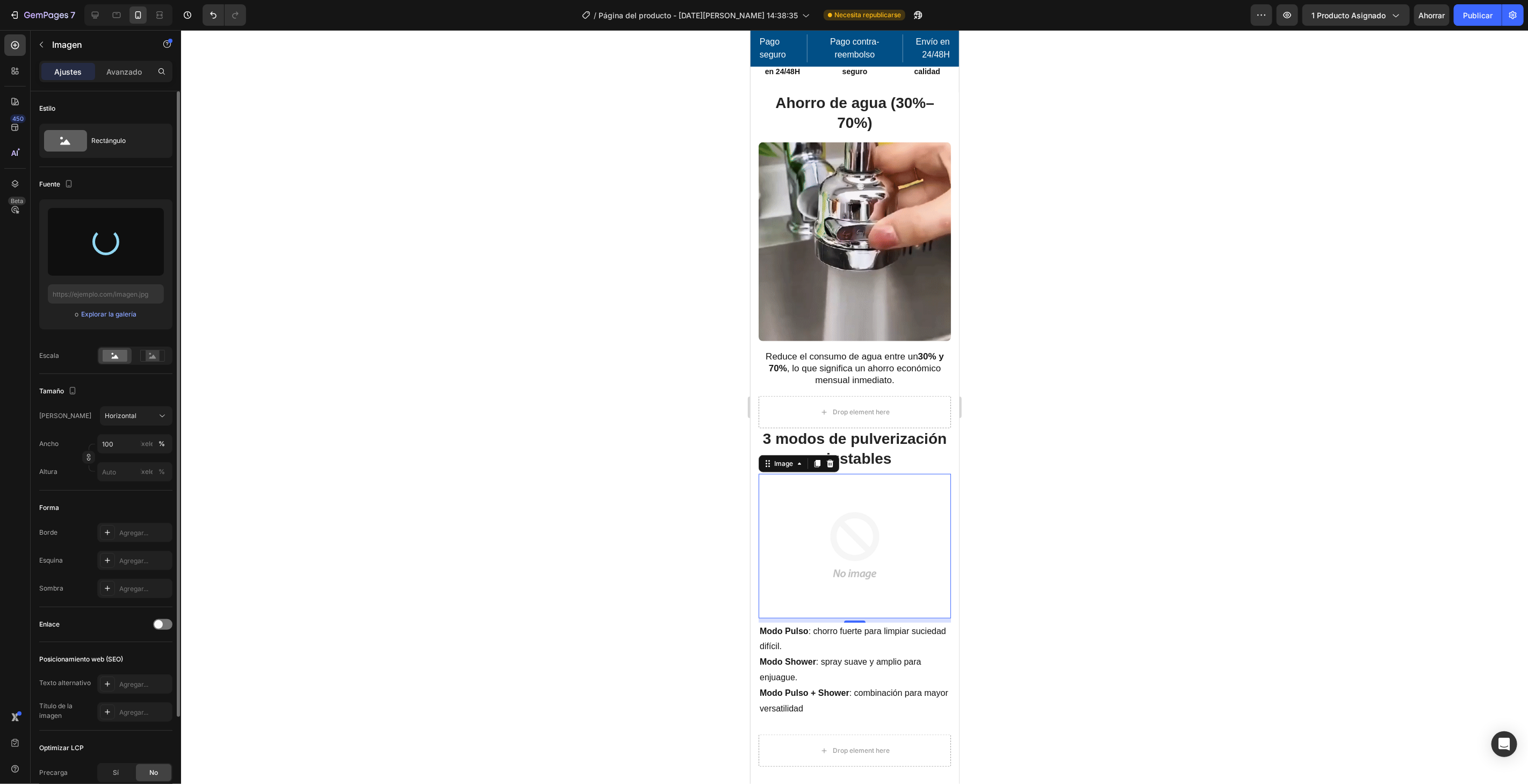
type input "[URL][DOMAIN_NAME]"
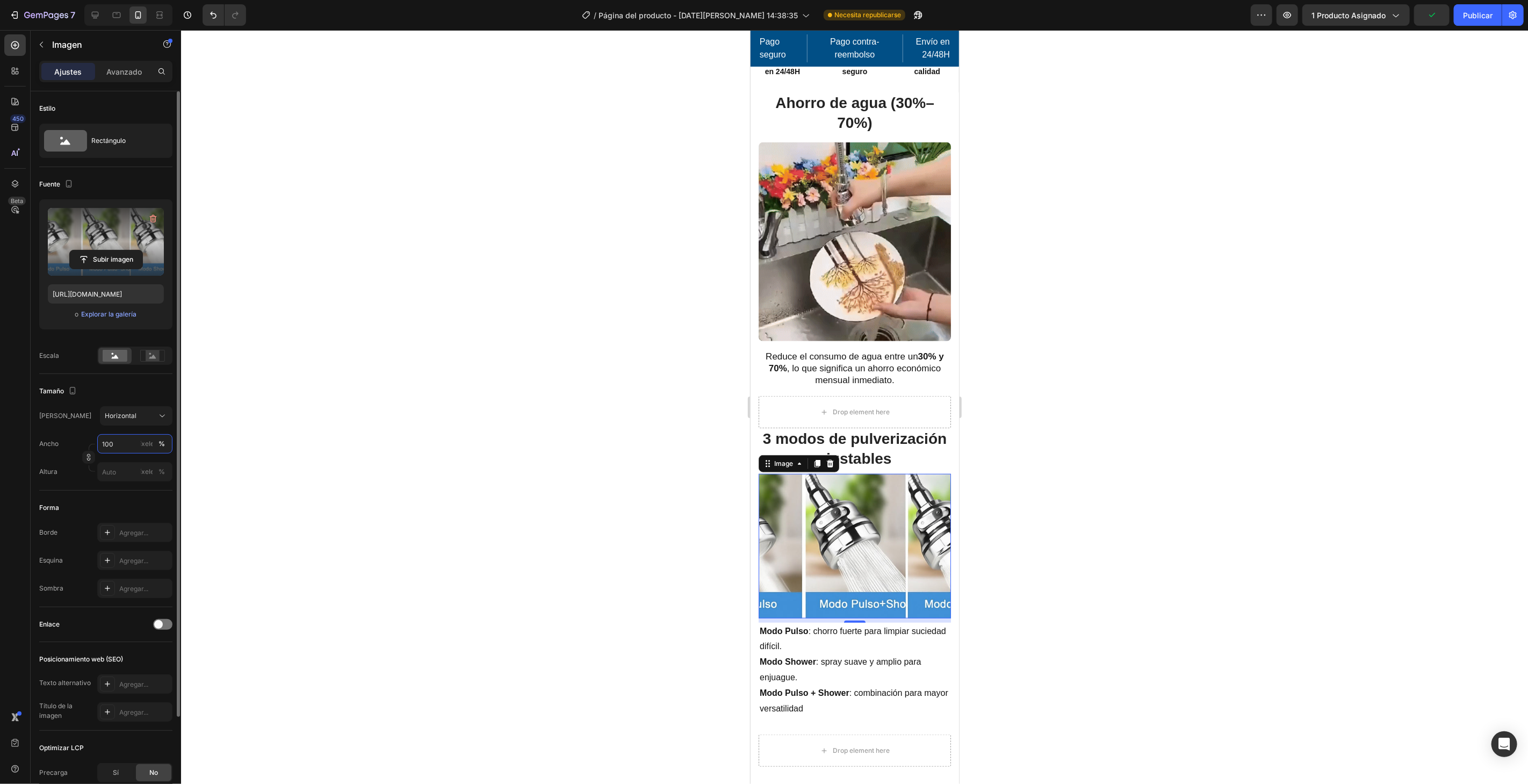
click at [132, 441] on input "100" at bounding box center [135, 444] width 75 height 20
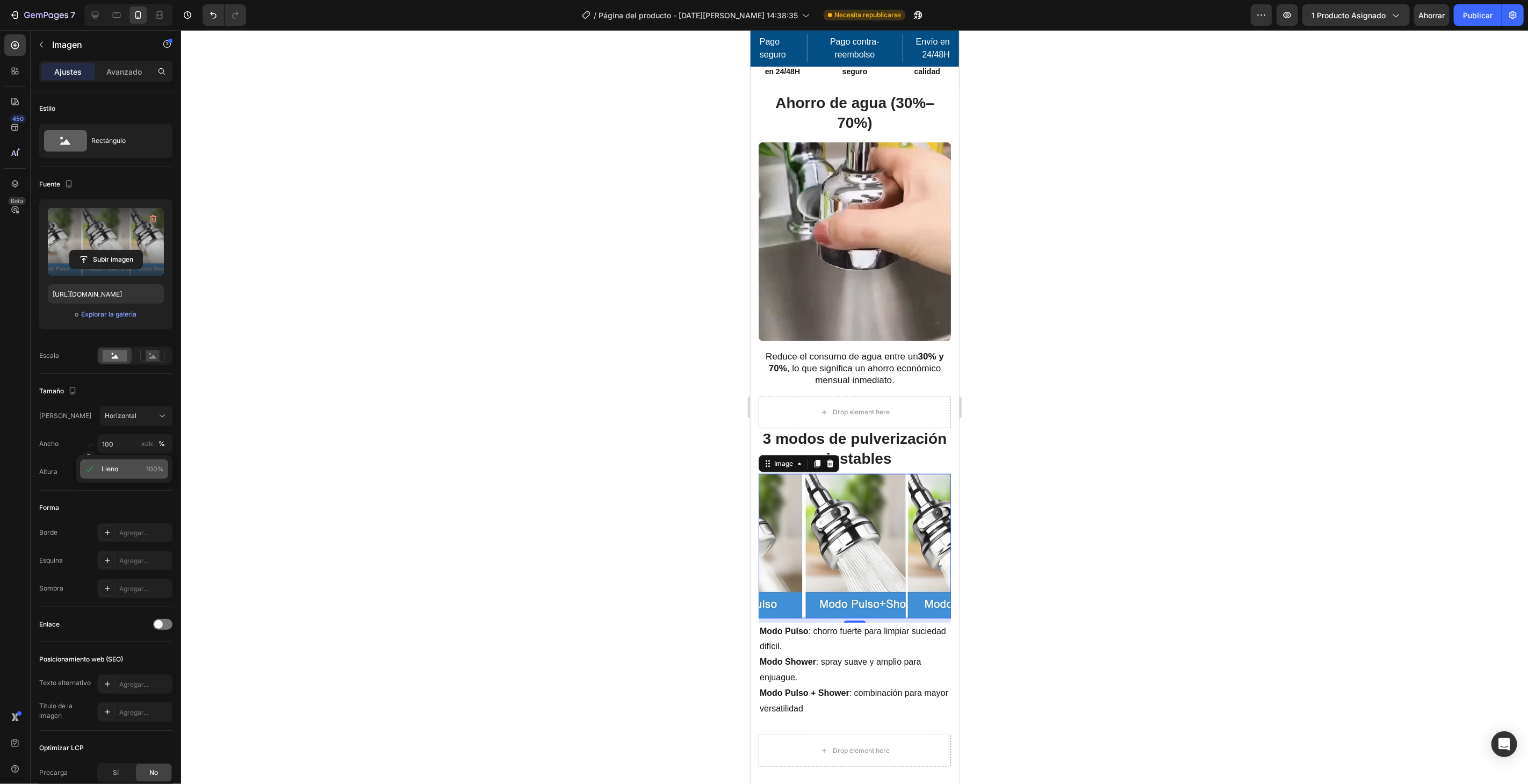
click at [132, 470] on p "Lleno 100%" at bounding box center [132, 469] width 62 height 9
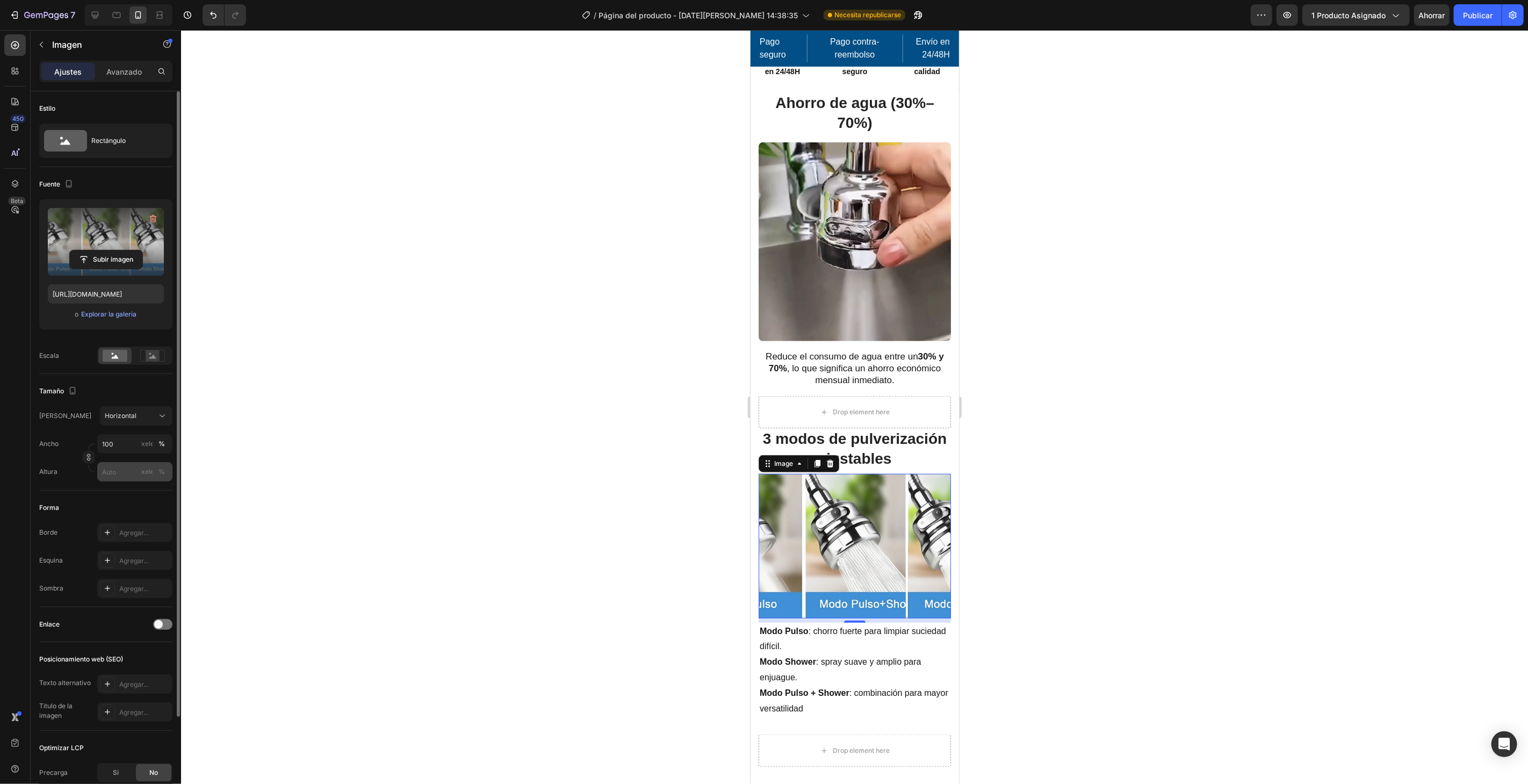
click at [148, 463] on div "píxeles %" at bounding box center [154, 471] width 28 height 20
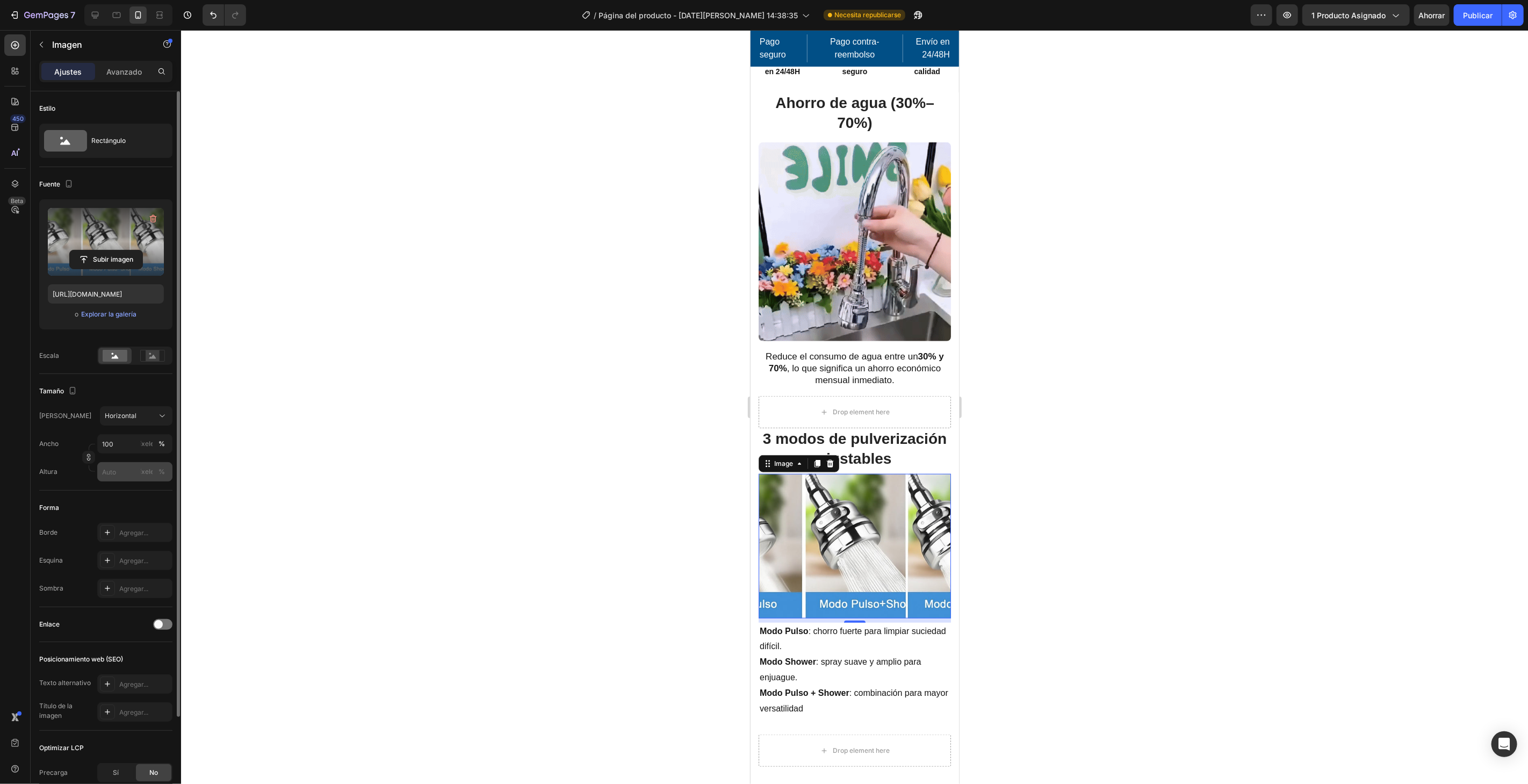
click at [148, 463] on input "píxeles %" at bounding box center [135, 471] width 75 height 20
click at [146, 470] on font "píxeles" at bounding box center [147, 471] width 21 height 8
click at [141, 413] on div "Horizontal" at bounding box center [130, 416] width 50 height 9
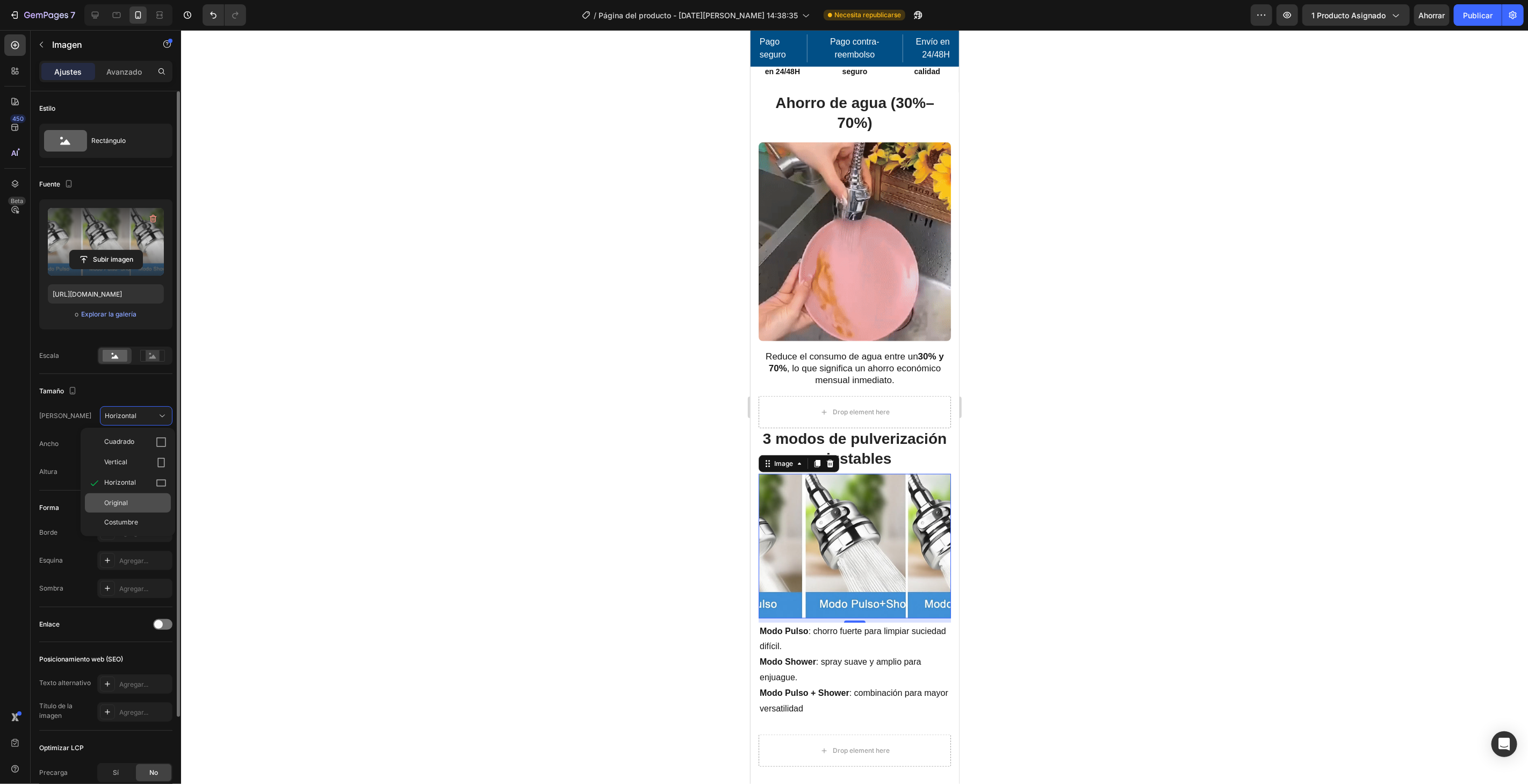
click at [141, 499] on div "Original" at bounding box center [135, 503] width 62 height 9
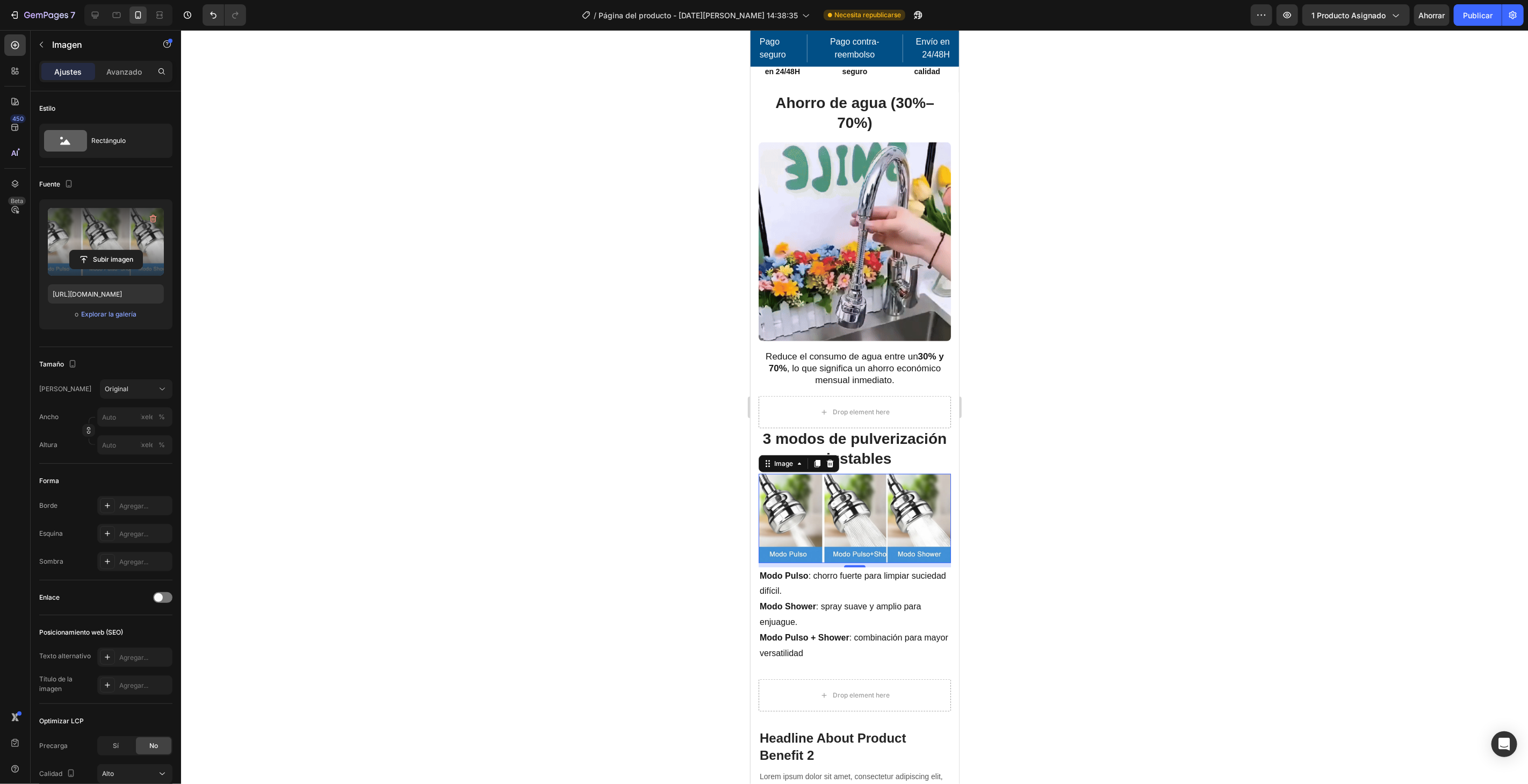
click at [462, 475] on div at bounding box center [854, 407] width 1347 height 754
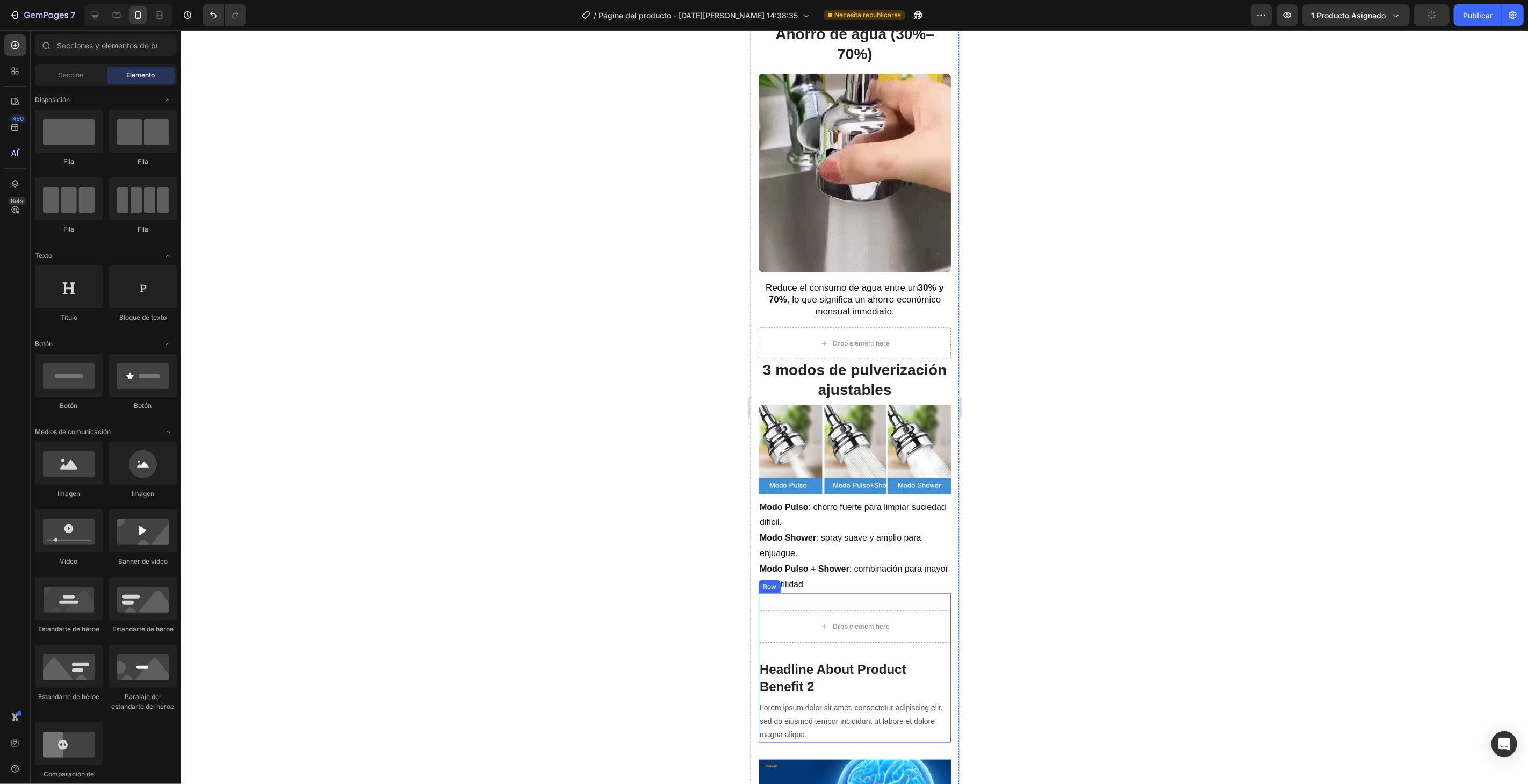
scroll to position [777, 0]
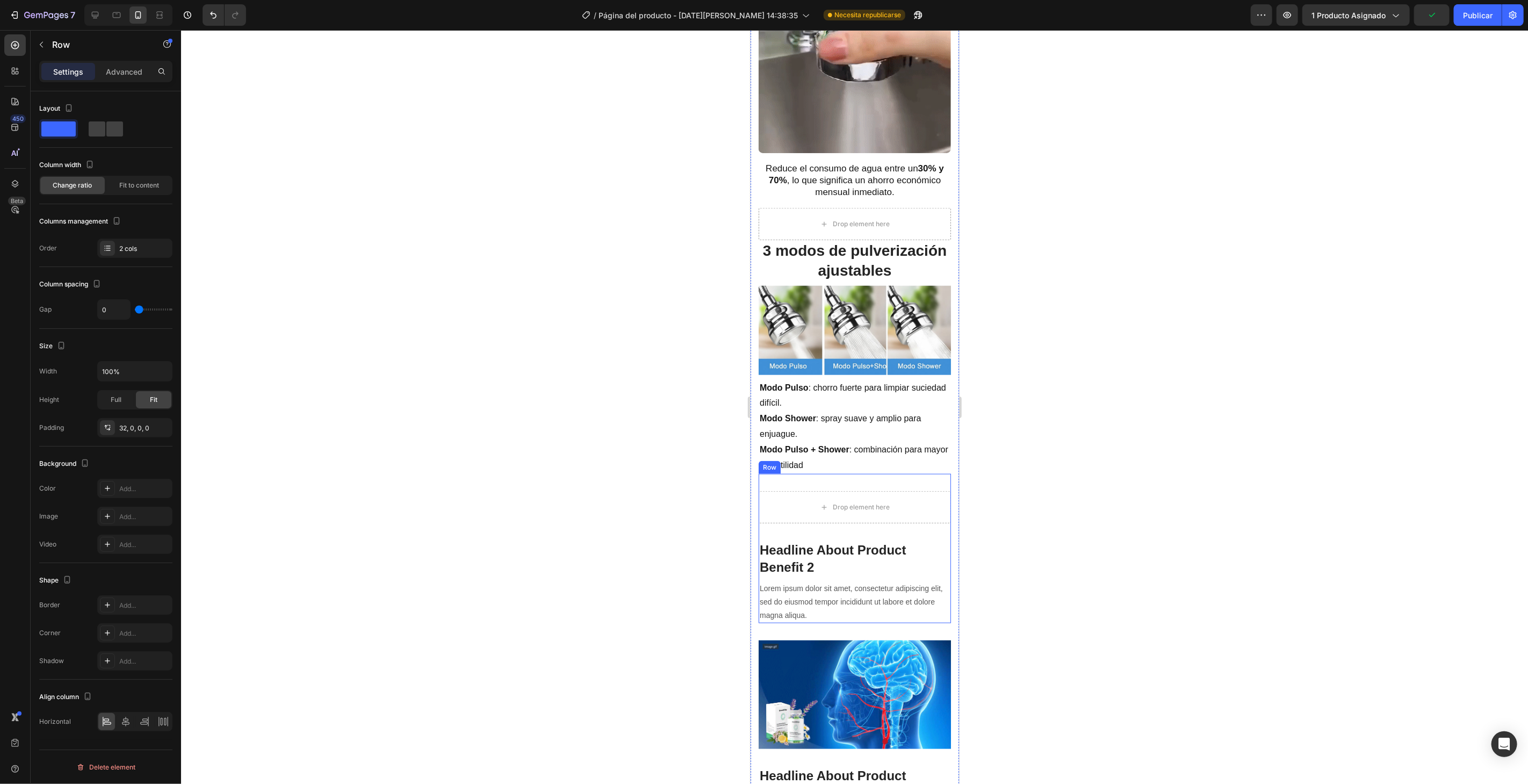
click at [898, 476] on div "Headline About Product Benefit 2 Heading Lorem ipsum dolor sit amet, consectetu…" at bounding box center [854, 548] width 192 height 149
click at [121, 69] on font "Avanzado" at bounding box center [124, 71] width 36 height 9
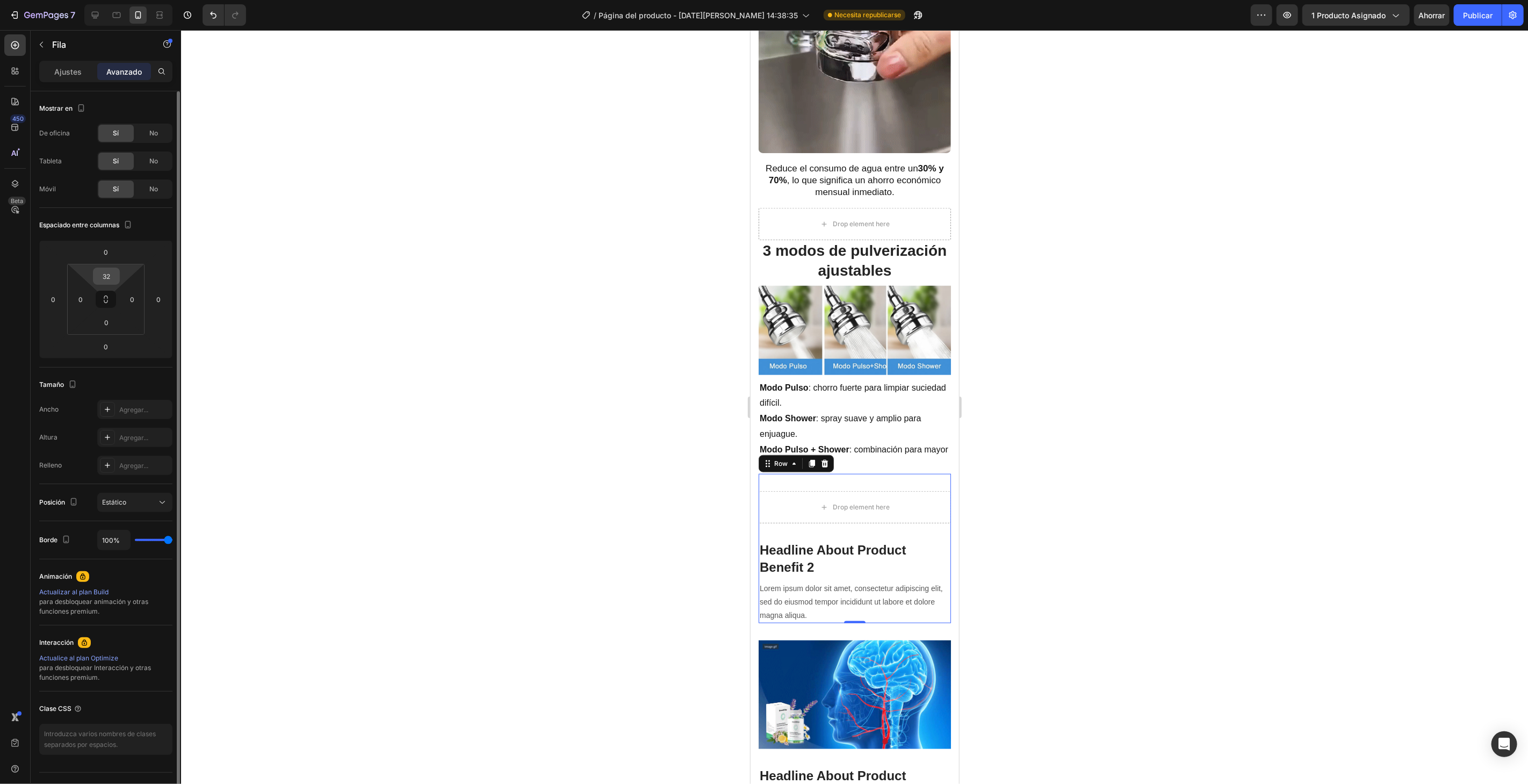
click at [117, 275] on div "32" at bounding box center [106, 276] width 27 height 17
click at [112, 271] on input "32" at bounding box center [106, 276] width 21 height 16
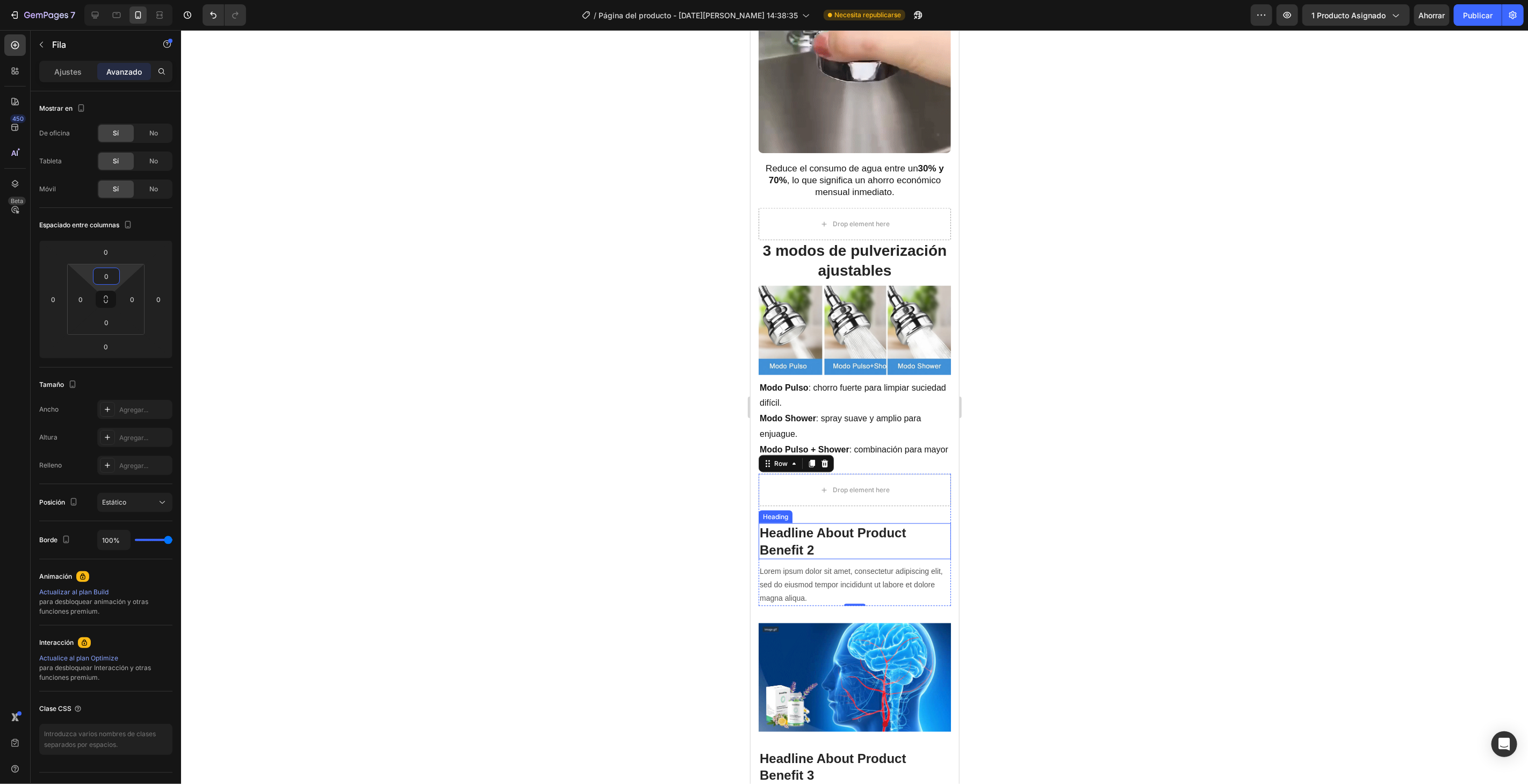
click at [790, 522] on div "Headline About Product Benefit 2 Heading" at bounding box center [854, 540] width 192 height 36
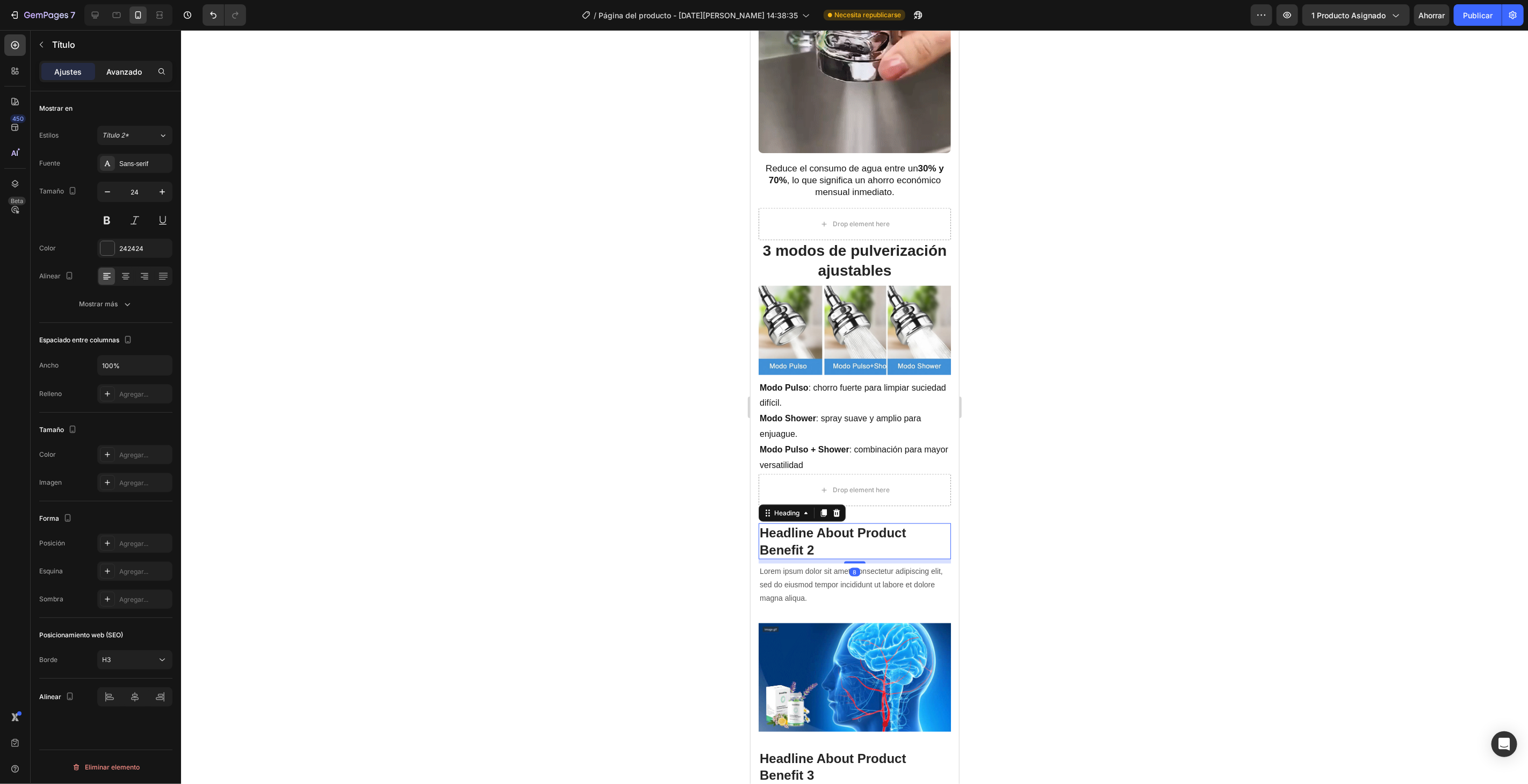
click at [128, 70] on font "Avanzado" at bounding box center [124, 71] width 36 height 9
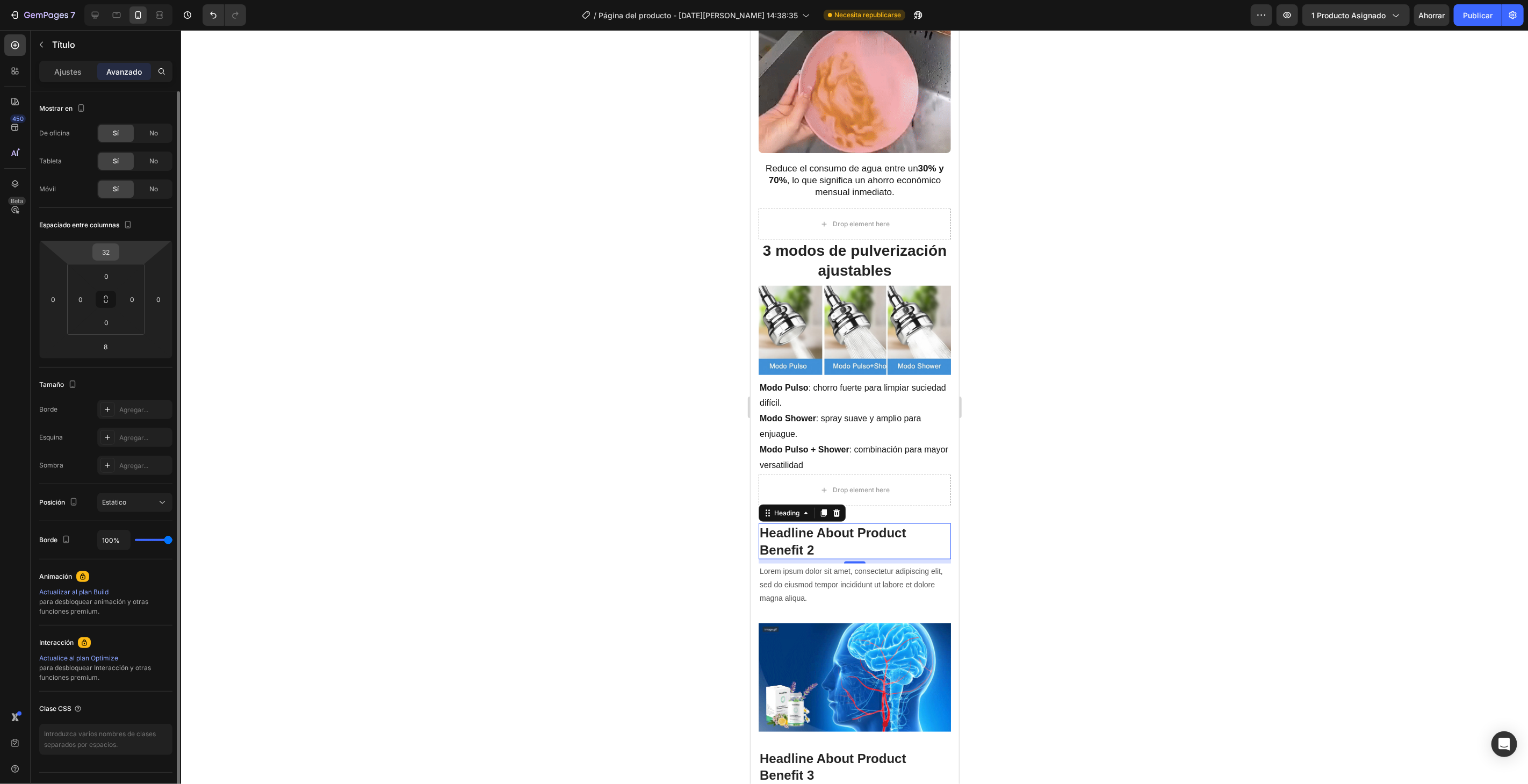
click at [116, 253] on input "32" at bounding box center [106, 251] width 21 height 16
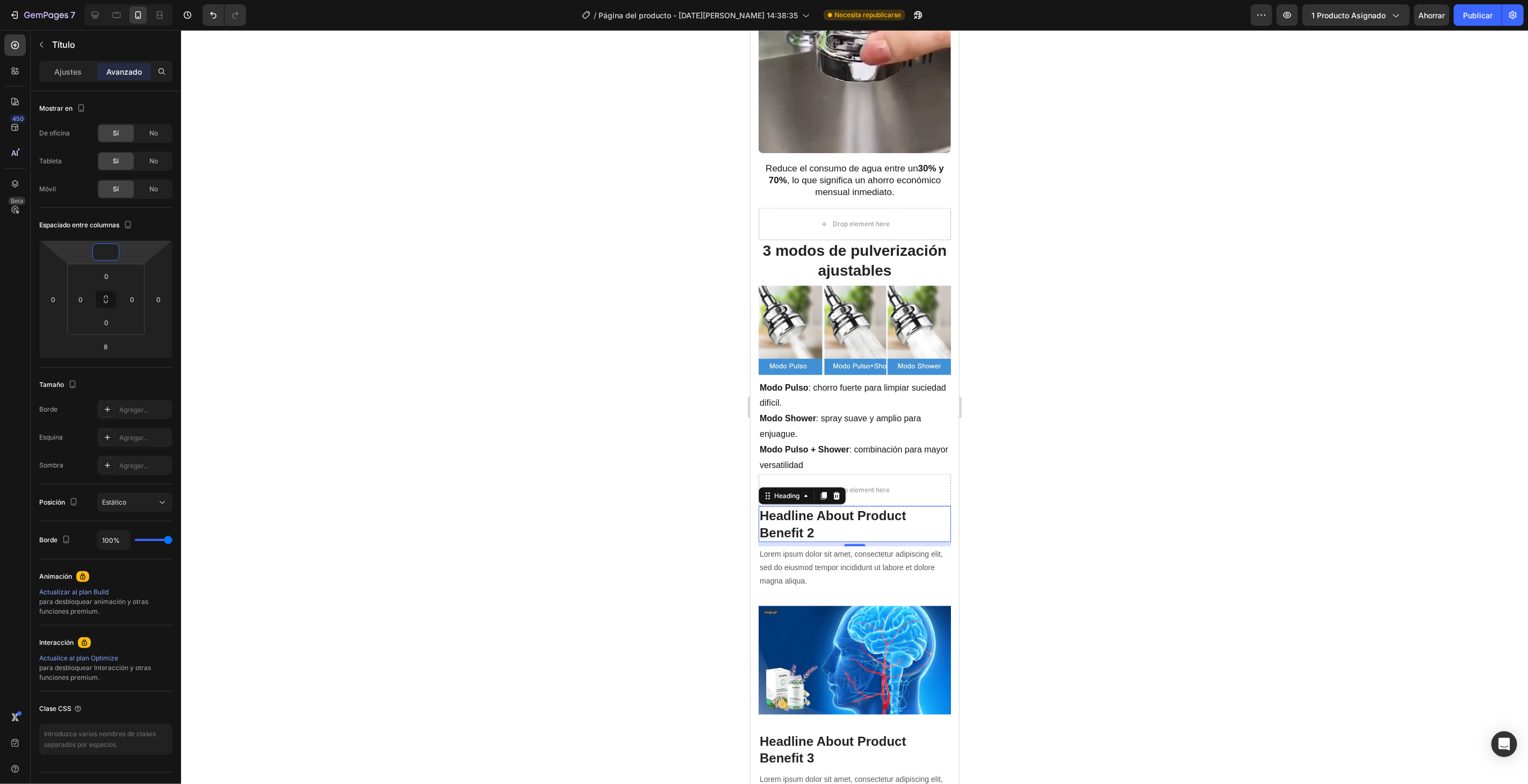
type input "0"
drag, startPoint x: 283, startPoint y: 335, endPoint x: 288, endPoint y: 340, distance: 7.1
click at [283, 336] on div at bounding box center [854, 407] width 1347 height 754
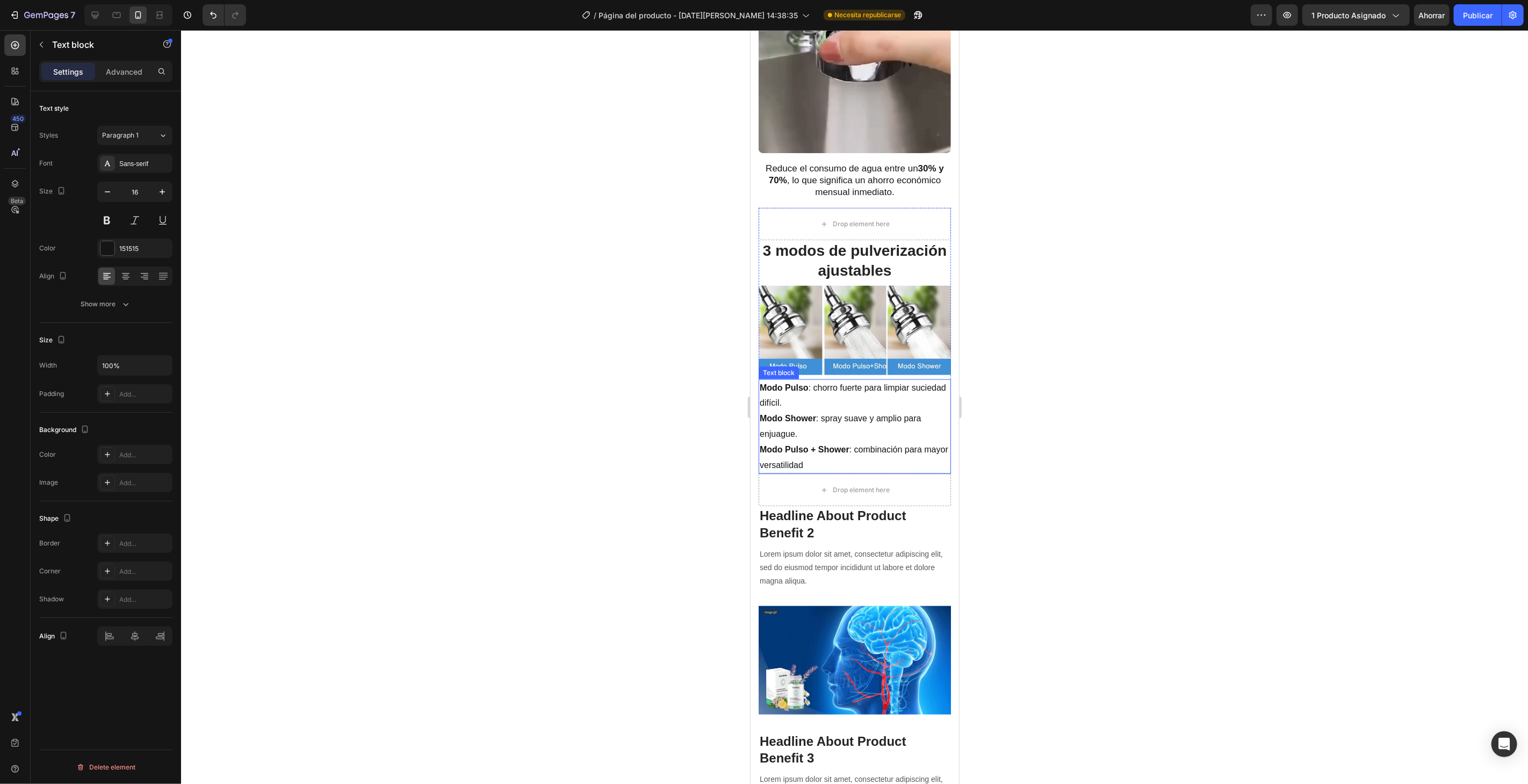
click at [940, 441] on div "Modo Pulso : chorro fuerte para limpiar suciedad difícil. Modo Shower : spray s…" at bounding box center [854, 426] width 192 height 95
click at [941, 483] on div "Ahorro de agua (30%–70%) Heading Image Reduce el consumo de agua entre un 30% y…" at bounding box center [854, 438] width 208 height 1069
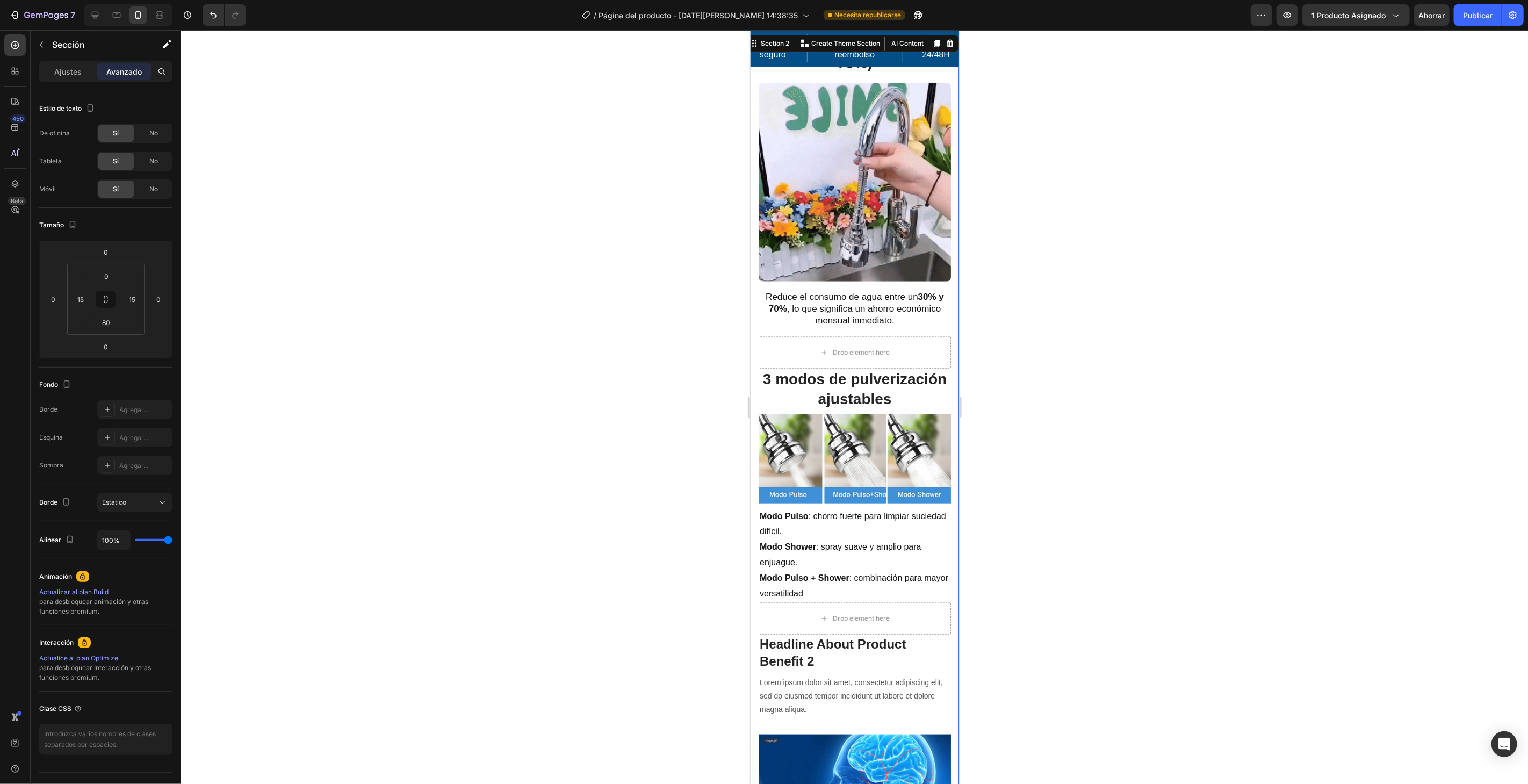
scroll to position [63, 0]
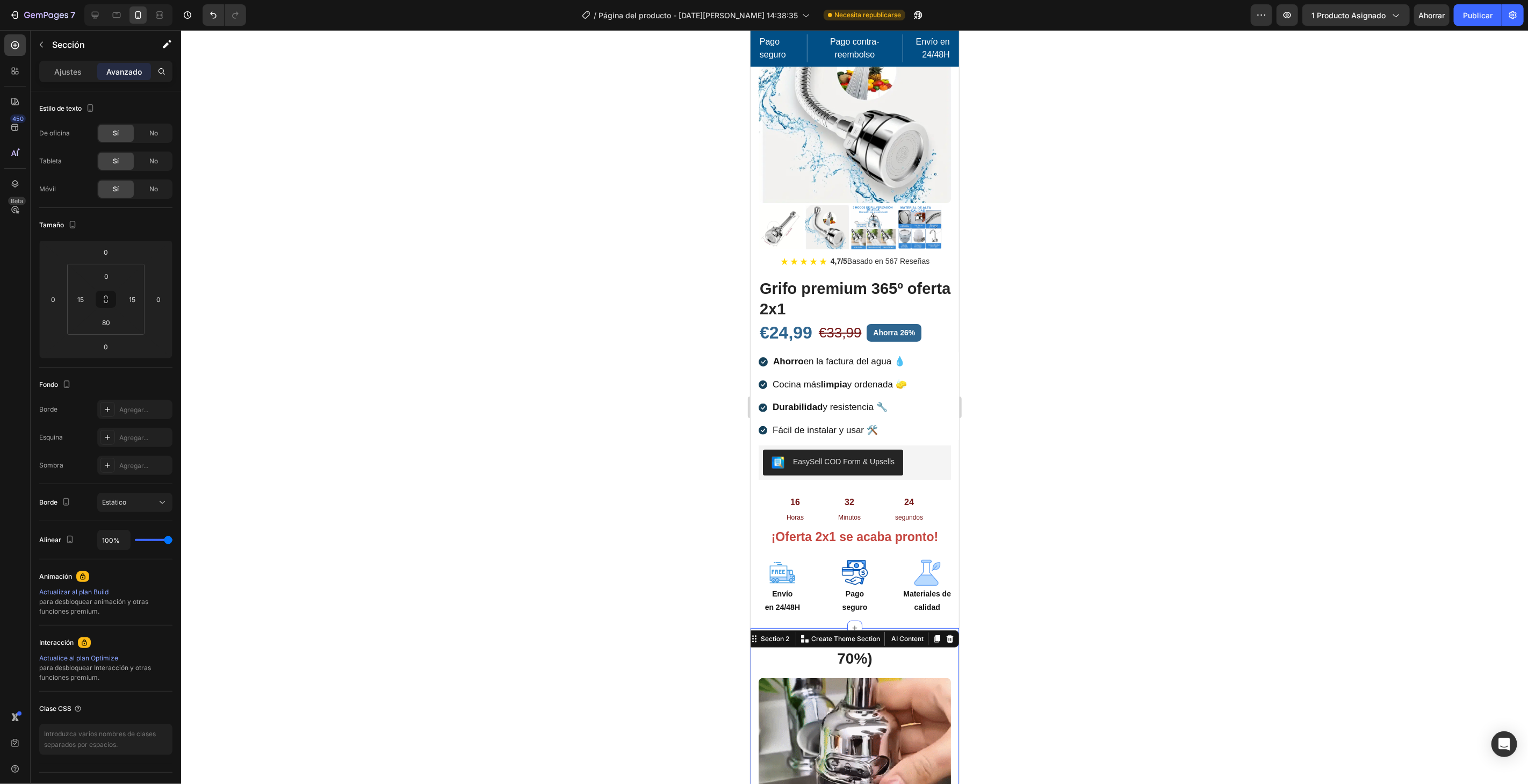
click at [1035, 447] on div at bounding box center [854, 407] width 1347 height 754
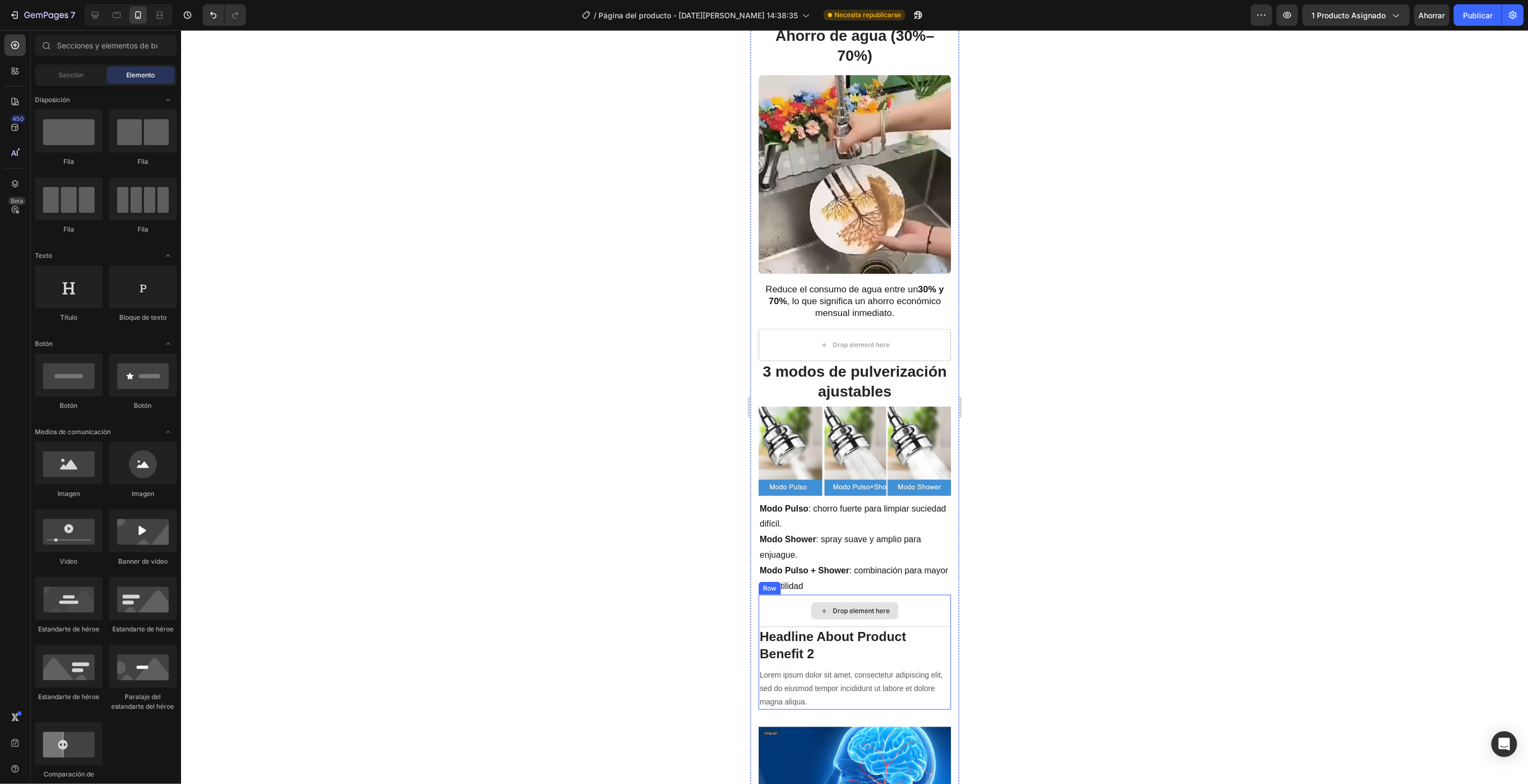
scroll to position [716, 0]
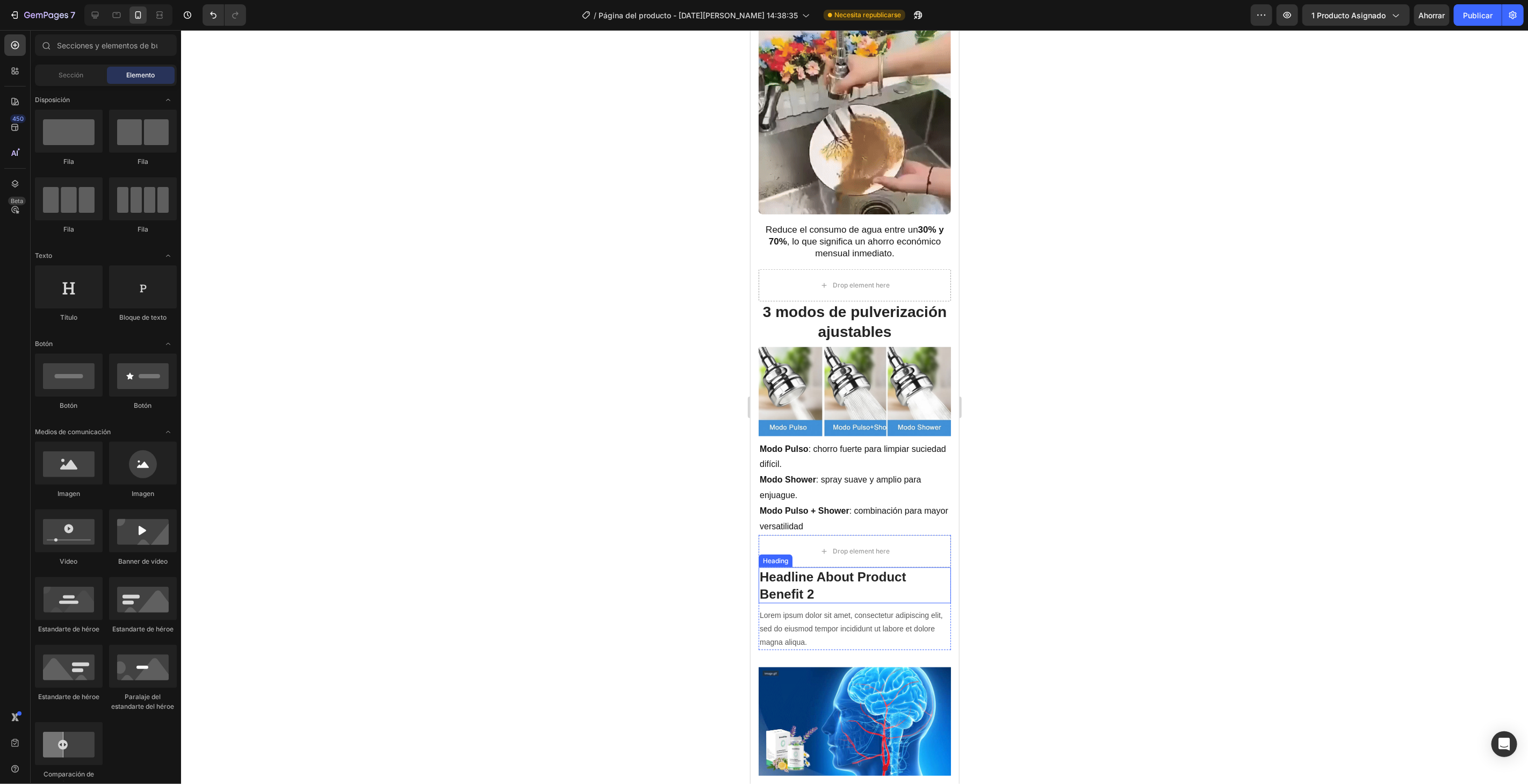
click at [870, 580] on p "Headline About Product Benefit 2" at bounding box center [854, 584] width 190 height 33
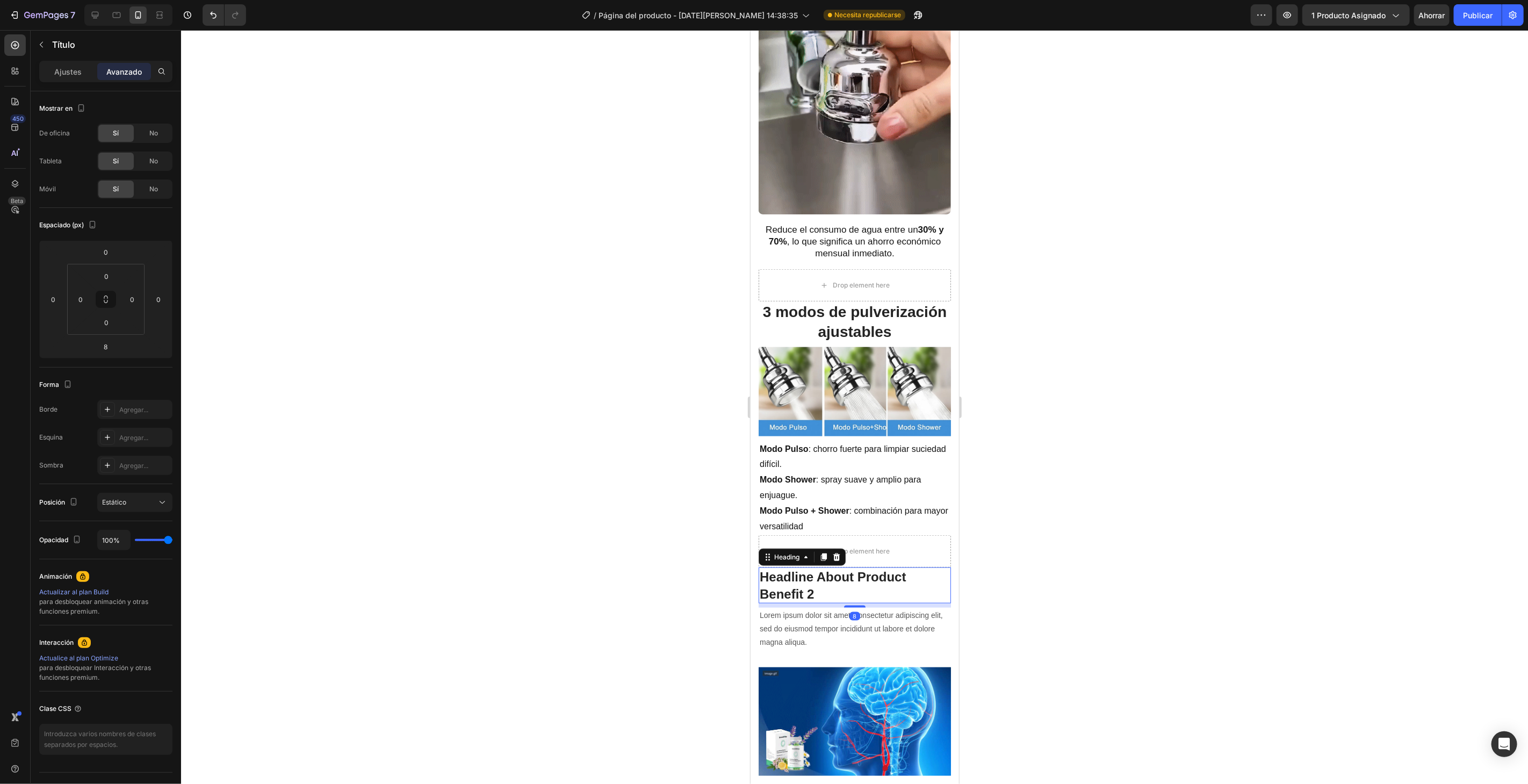
click at [870, 580] on p "Headline About Product Benefit 2" at bounding box center [854, 584] width 190 height 33
drag, startPoint x: 870, startPoint y: 580, endPoint x: 766, endPoint y: 562, distance: 105.5
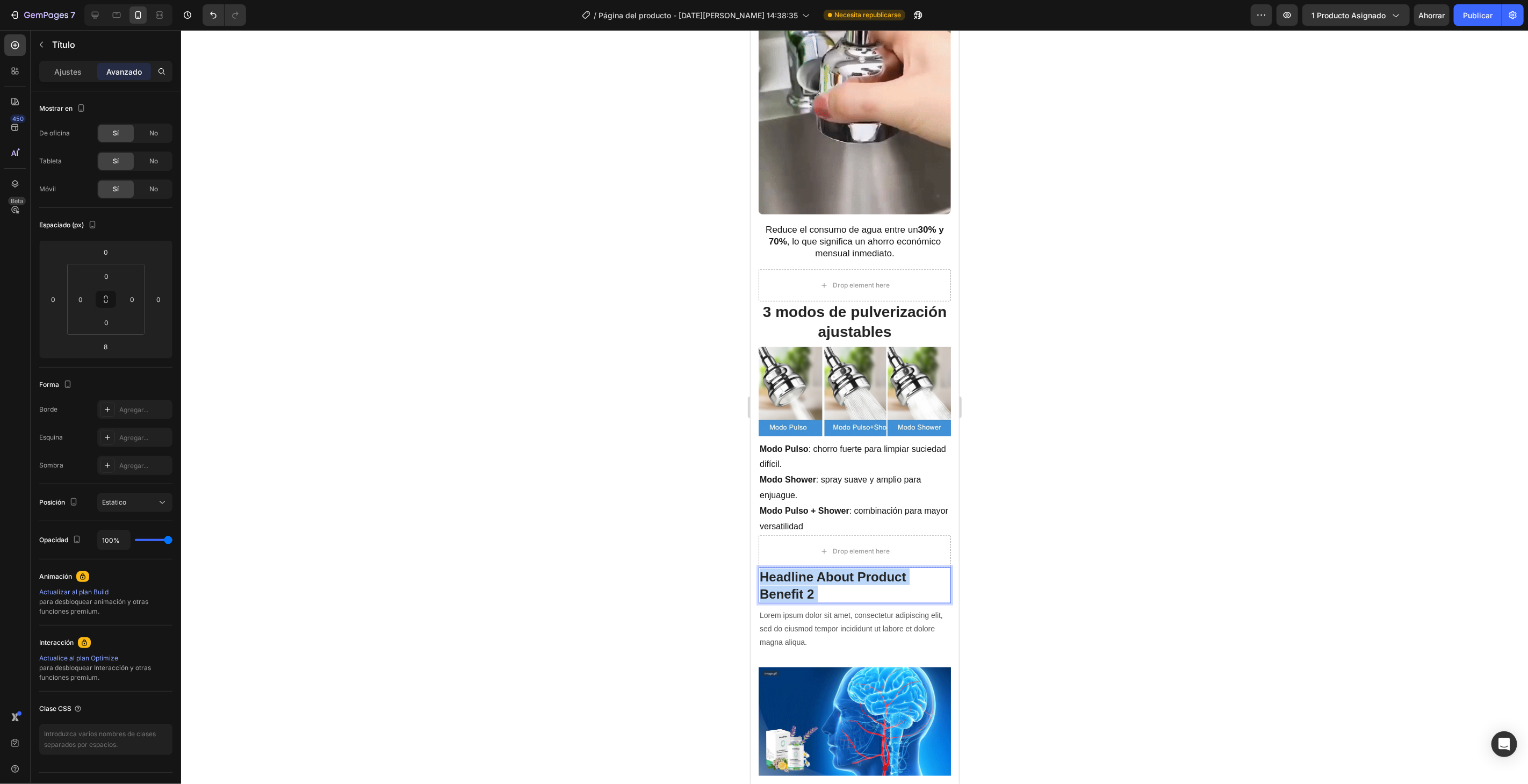
click at [767, 568] on p "Headline About Product Benefit 2" at bounding box center [854, 584] width 190 height 33
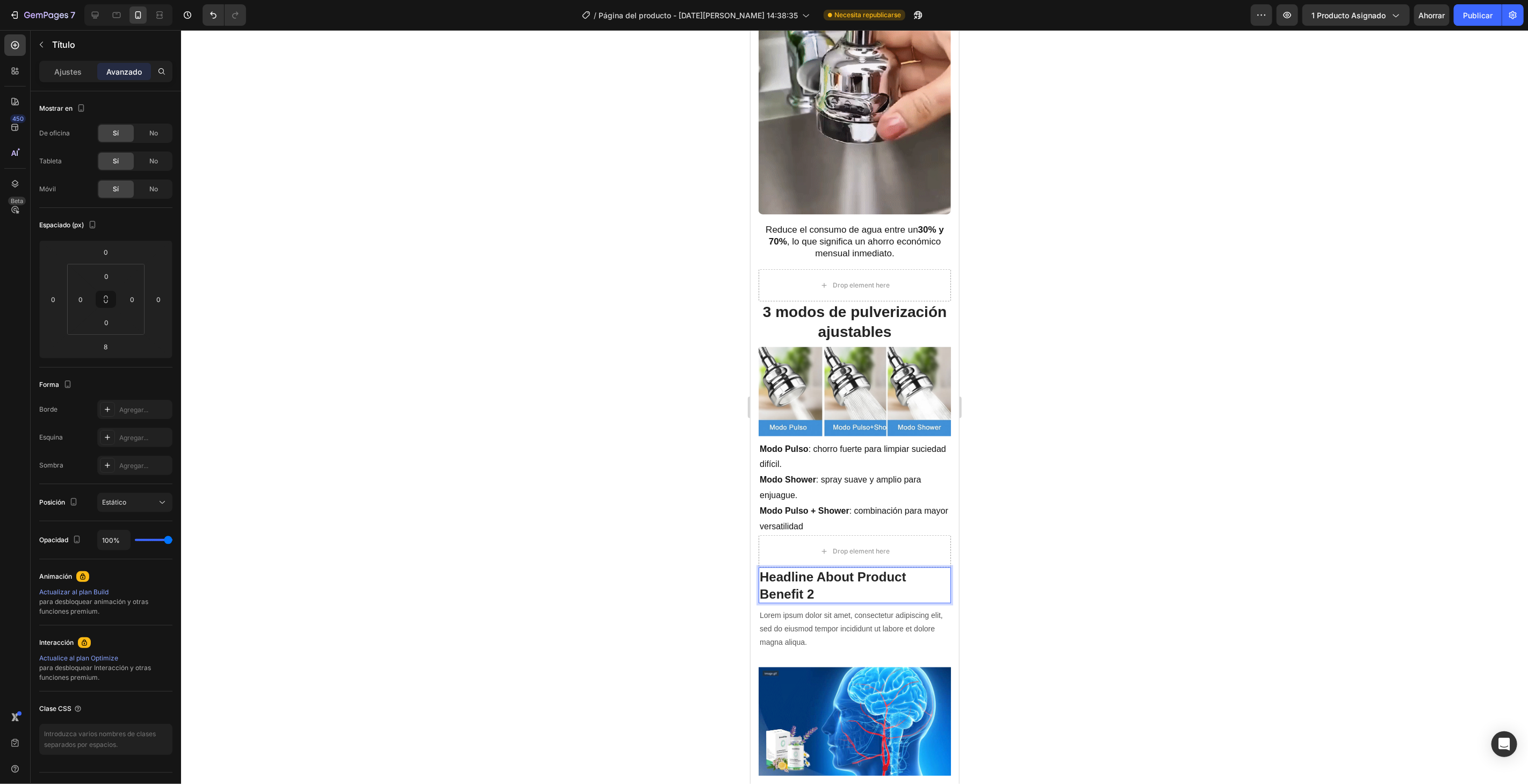
click at [764, 568] on p "Headline About Product Benefit 2" at bounding box center [854, 584] width 190 height 33
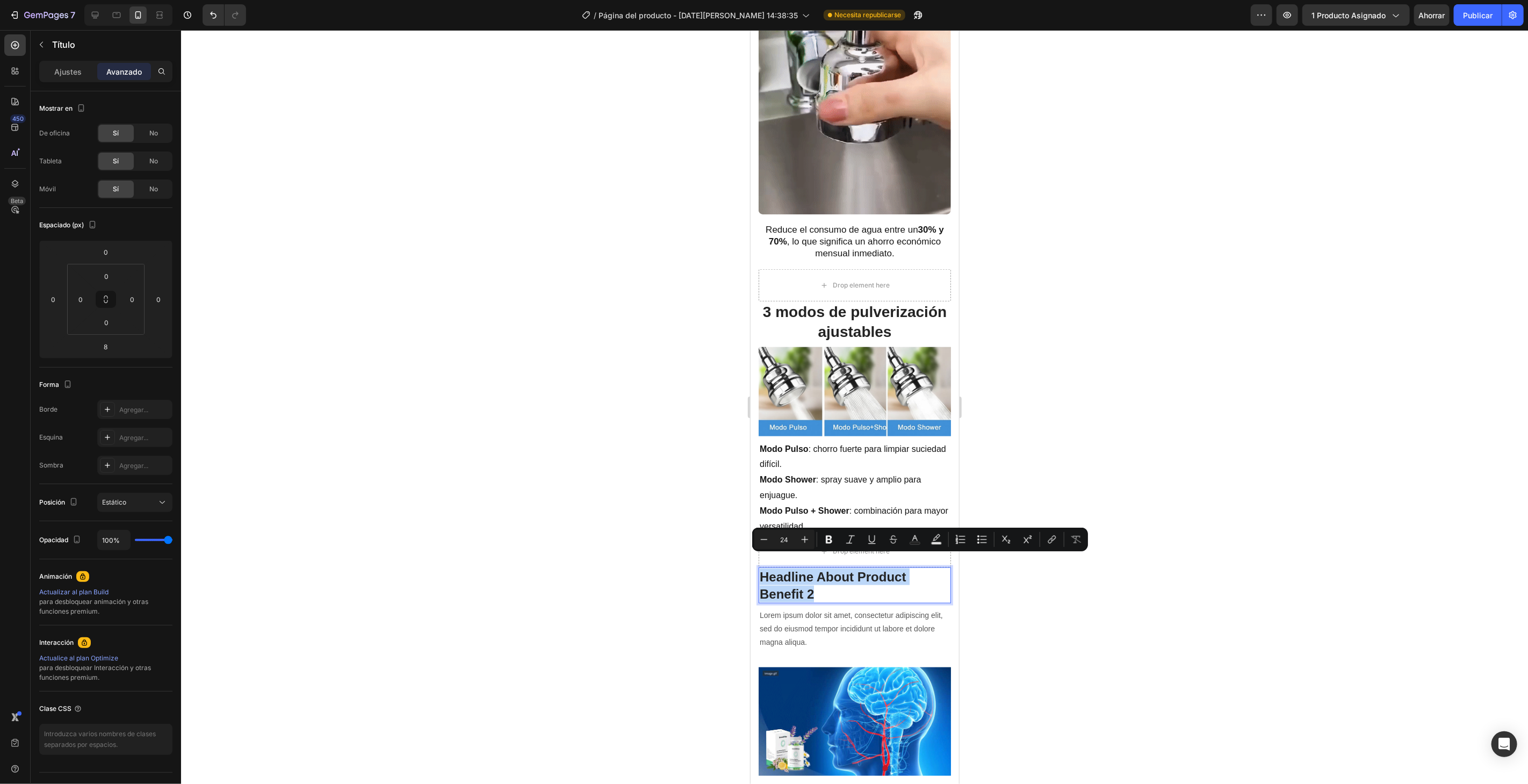
drag, startPoint x: 763, startPoint y: 562, endPoint x: 824, endPoint y: 584, distance: 64.8
click at [824, 584] on p "Headline About Product Benefit 2" at bounding box center [854, 584] width 190 height 33
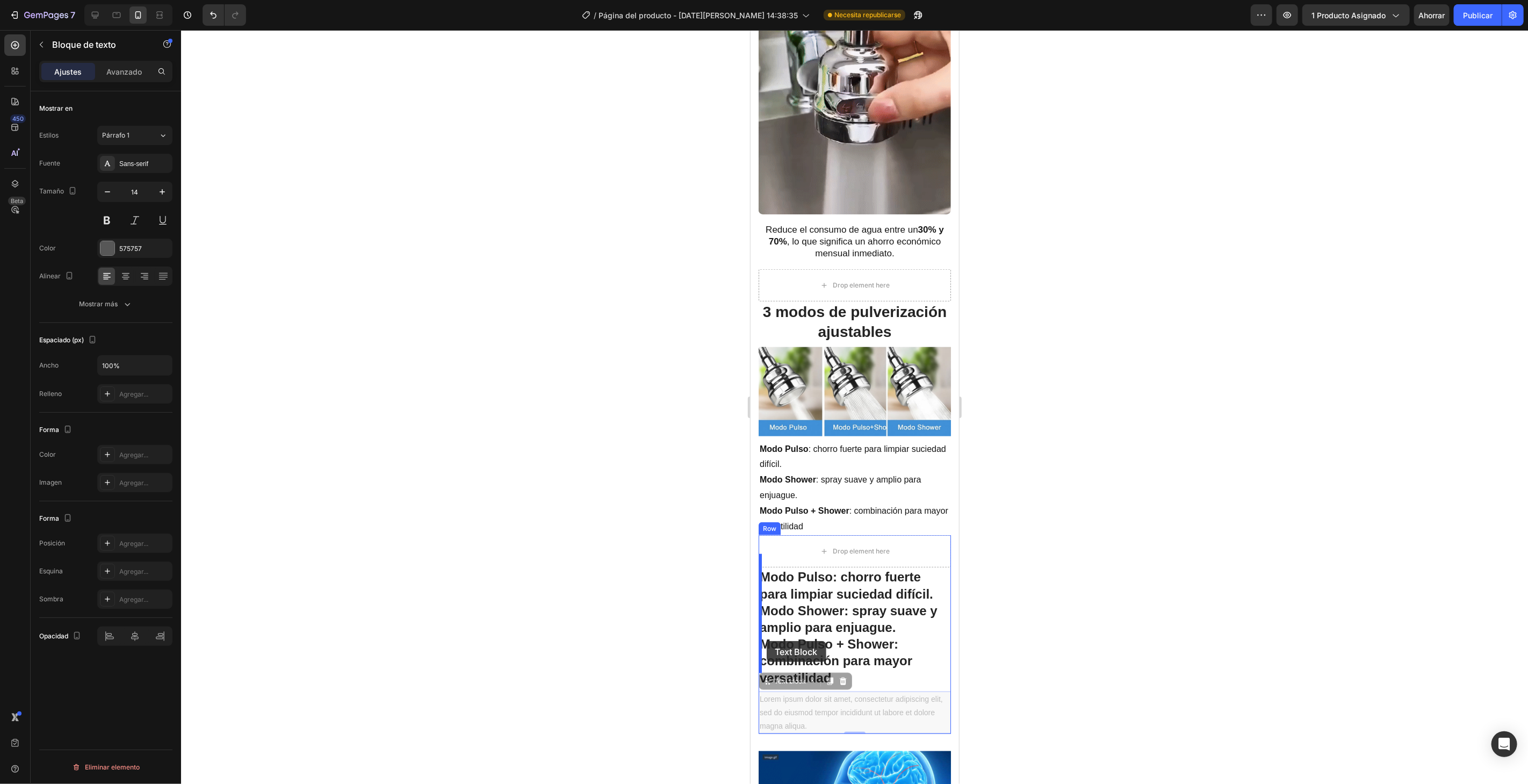
drag, startPoint x: 893, startPoint y: 671, endPoint x: 765, endPoint y: 639, distance: 131.9
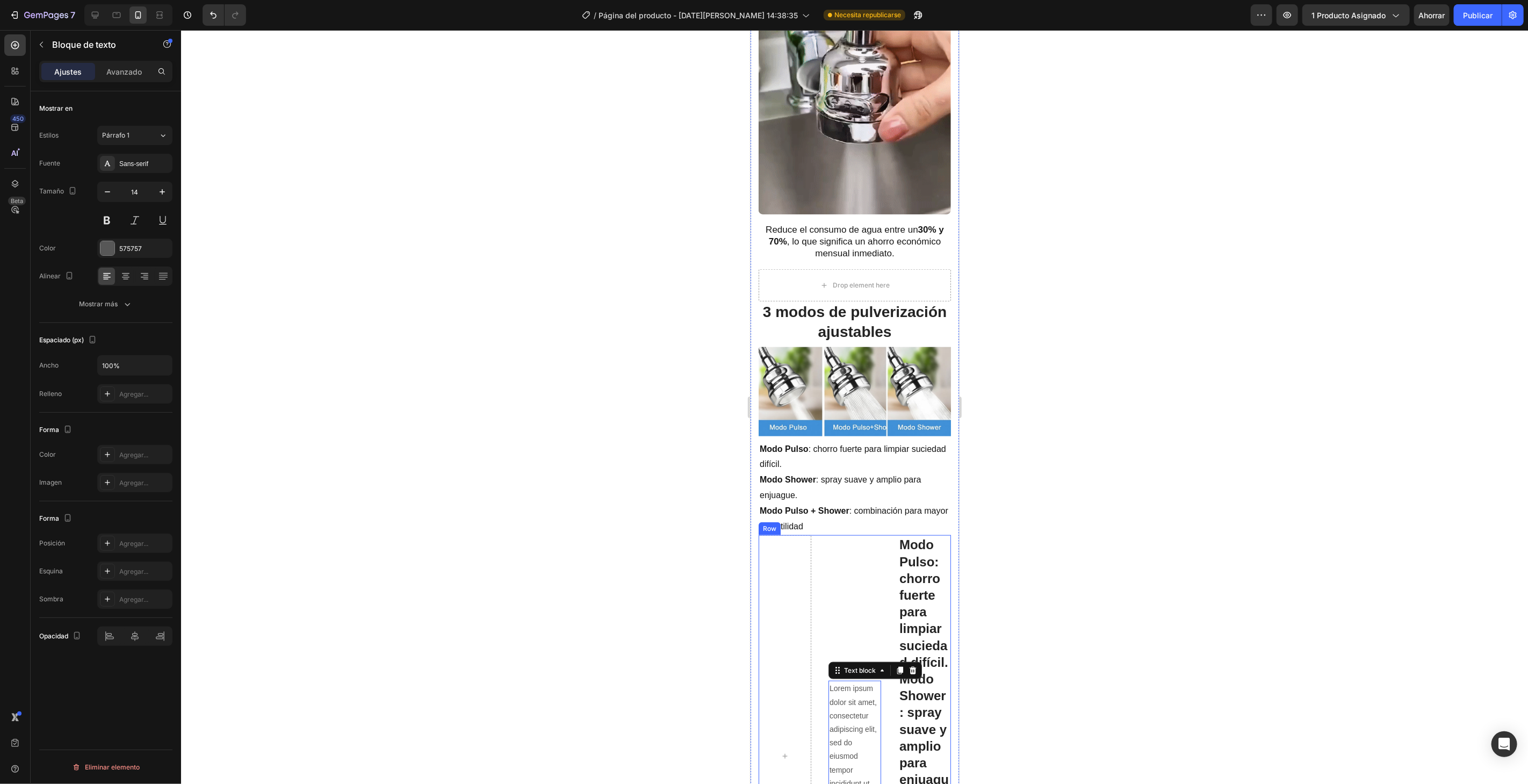
drag, startPoint x: 765, startPoint y: 639, endPoint x: 951, endPoint y: 614, distance: 187.7
click at [829, 632] on div "Lorem ipsum dolor sit amet, consectetur adipiscing elit, sed do eiusmod tempor …" at bounding box center [854, 755] width 53 height 442
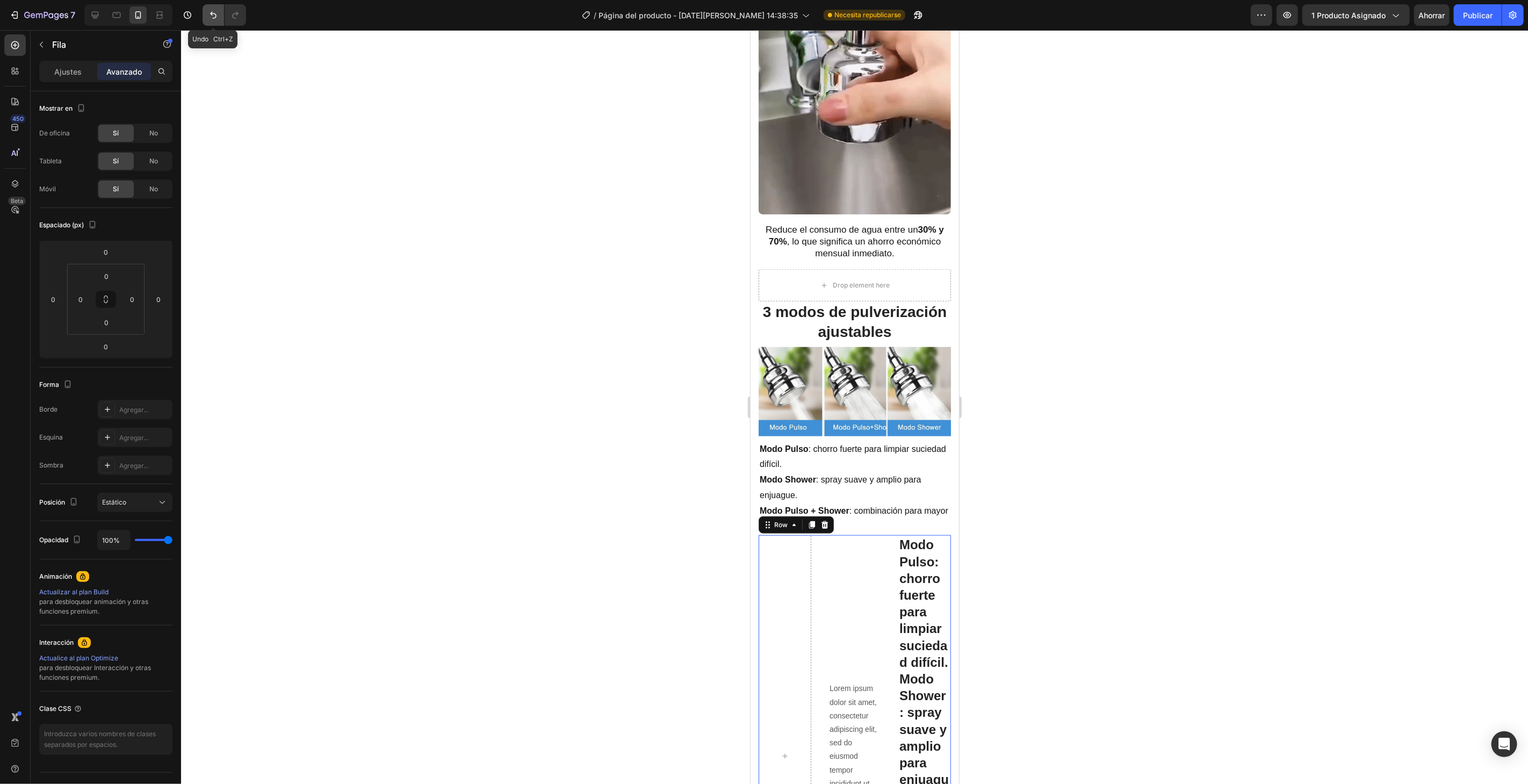
click at [216, 16] on icon "Deshacer/Rehacer" at bounding box center [214, 15] width 11 height 11
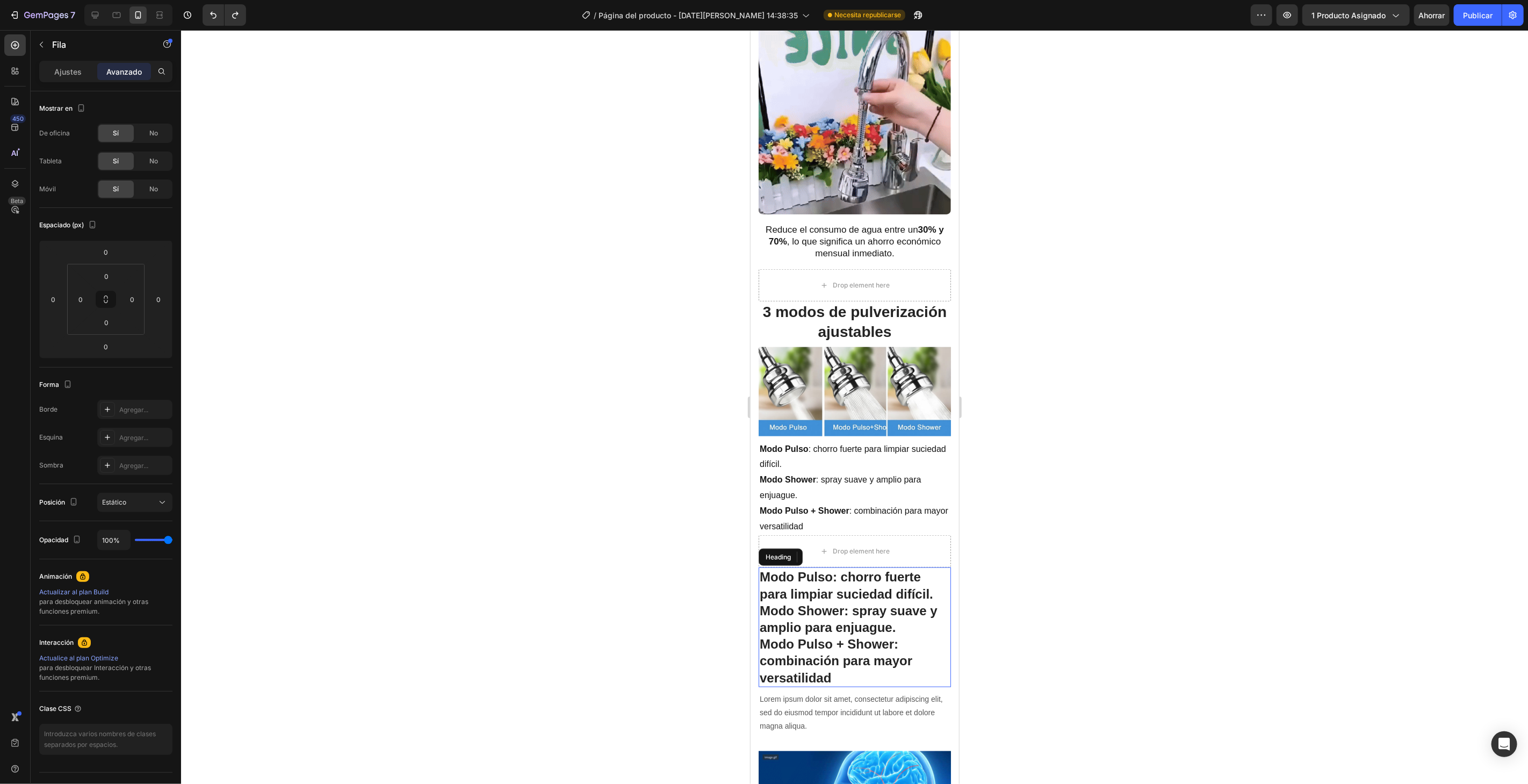
click at [836, 606] on p "⁠⁠⁠⁠⁠⁠⁠ Modo Pulso : chorro fuerte para limpiar suciedad difícil. Modo Shower :…" at bounding box center [854, 626] width 190 height 117
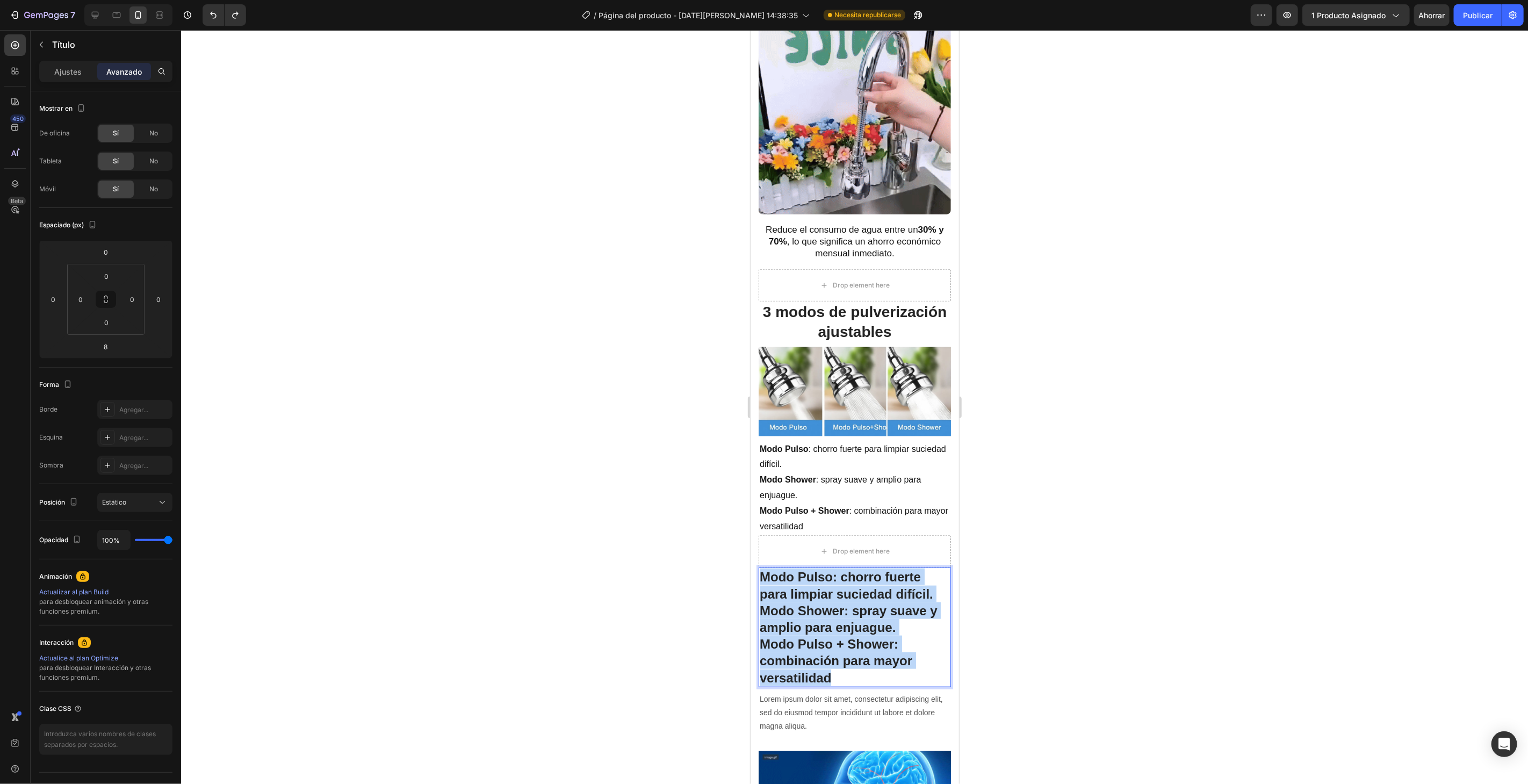
drag, startPoint x: 865, startPoint y: 658, endPoint x: 760, endPoint y: 563, distance: 141.6
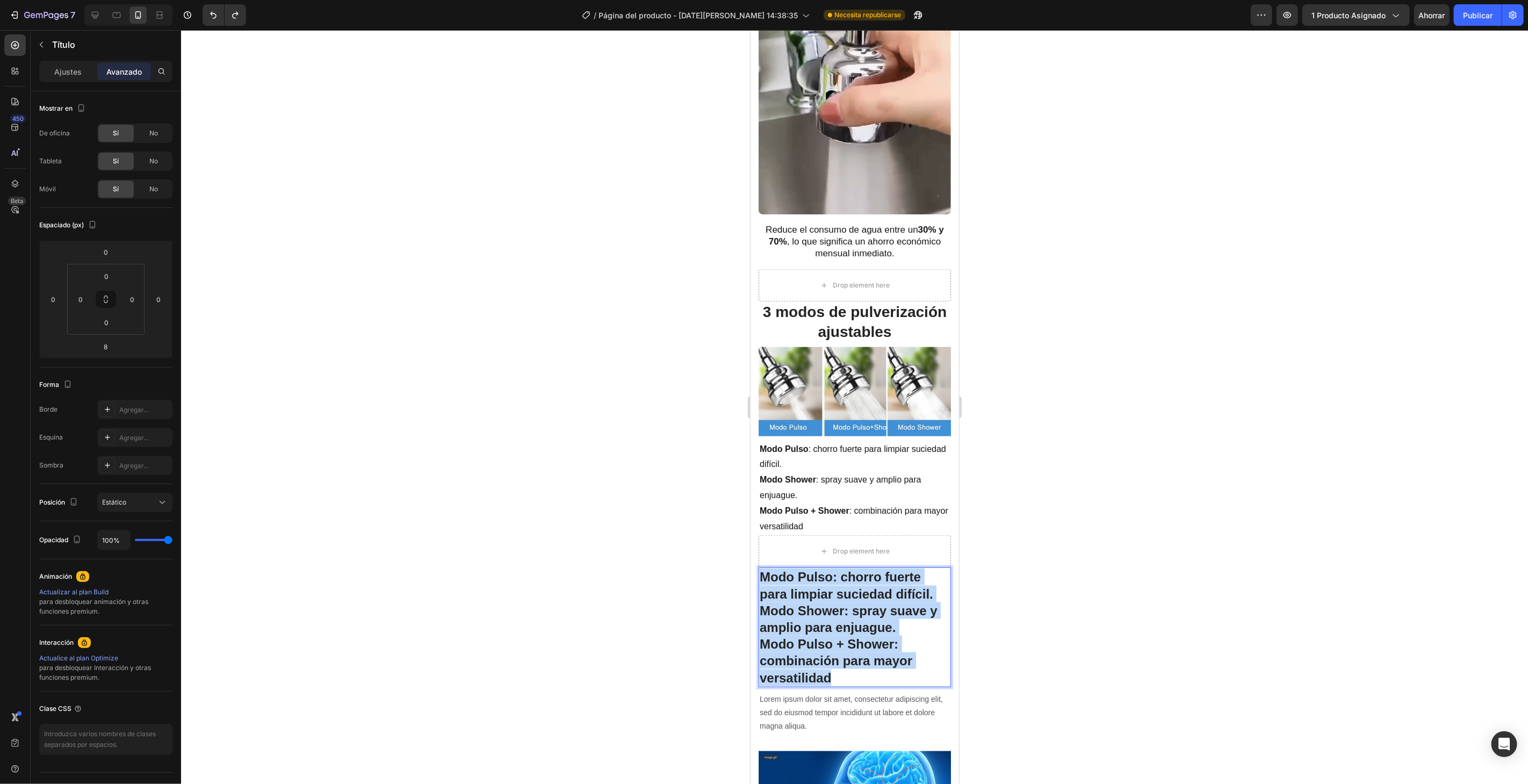
click at [760, 568] on p "Modo Pulso : chorro fuerte para limpiar suciedad difícil. Modo Shower : spray s…" at bounding box center [854, 626] width 190 height 117
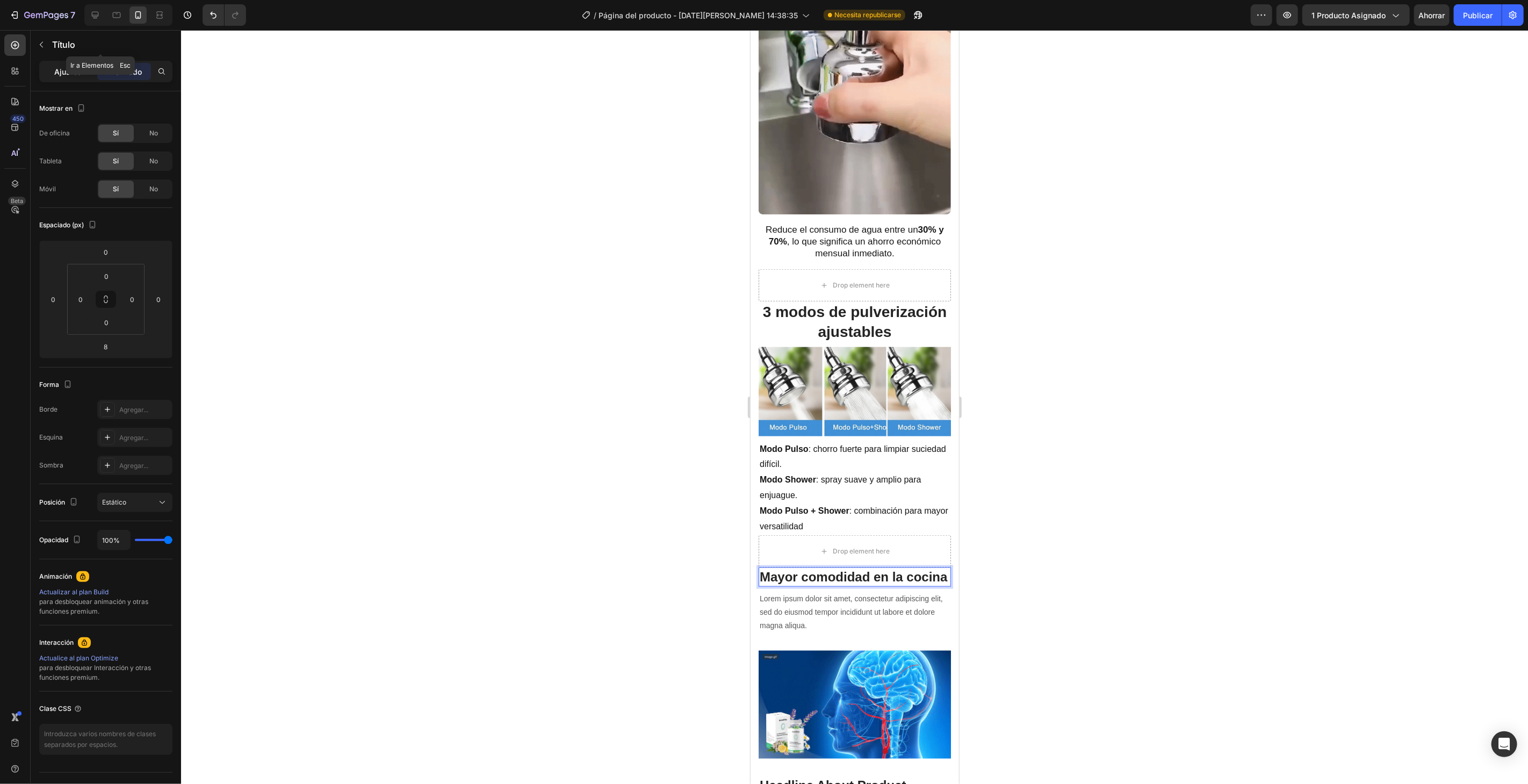
drag, startPoint x: 66, startPoint y: 59, endPoint x: 69, endPoint y: 68, distance: 9.5
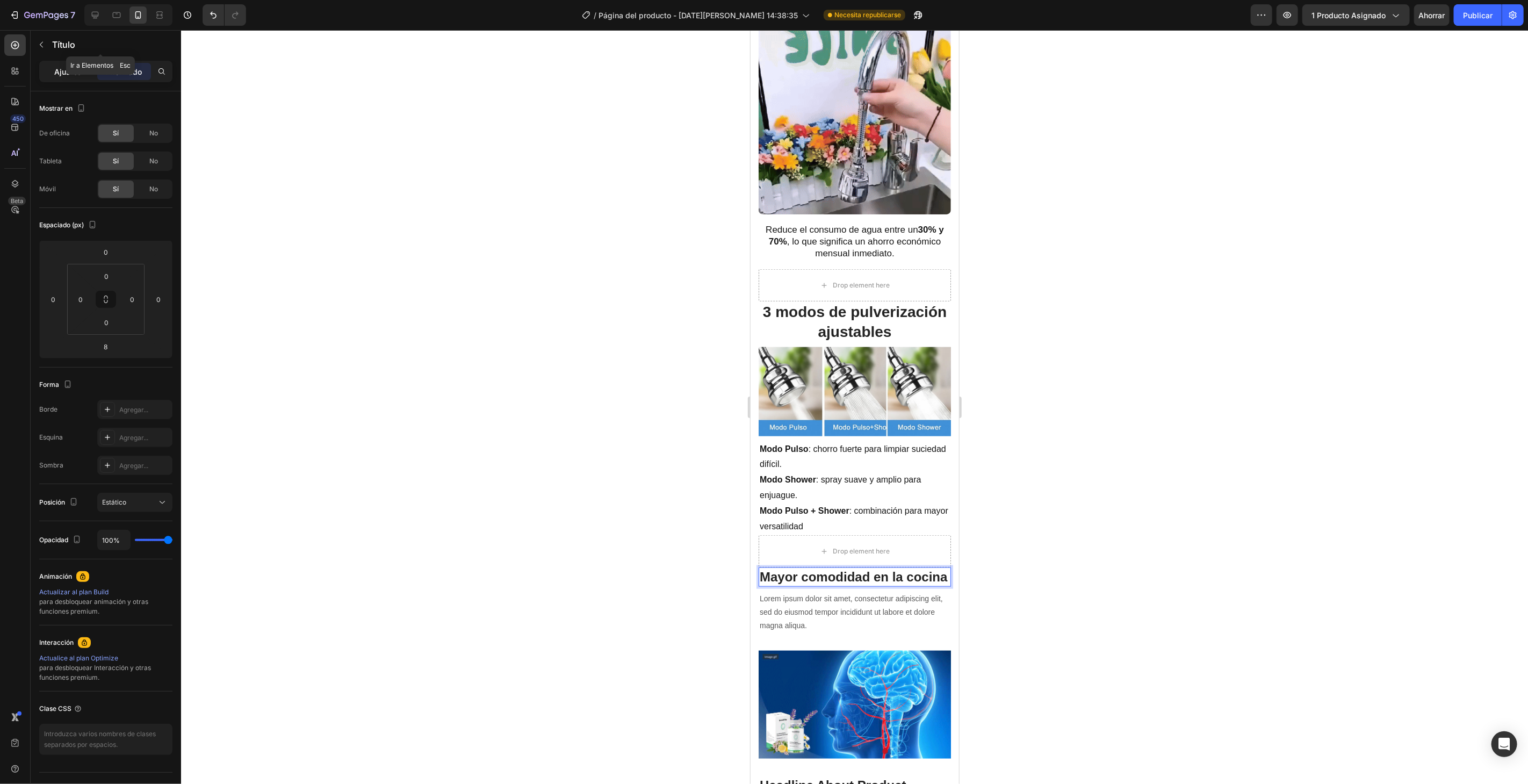
click at [66, 59] on div "Título" at bounding box center [100, 46] width 139 height 31
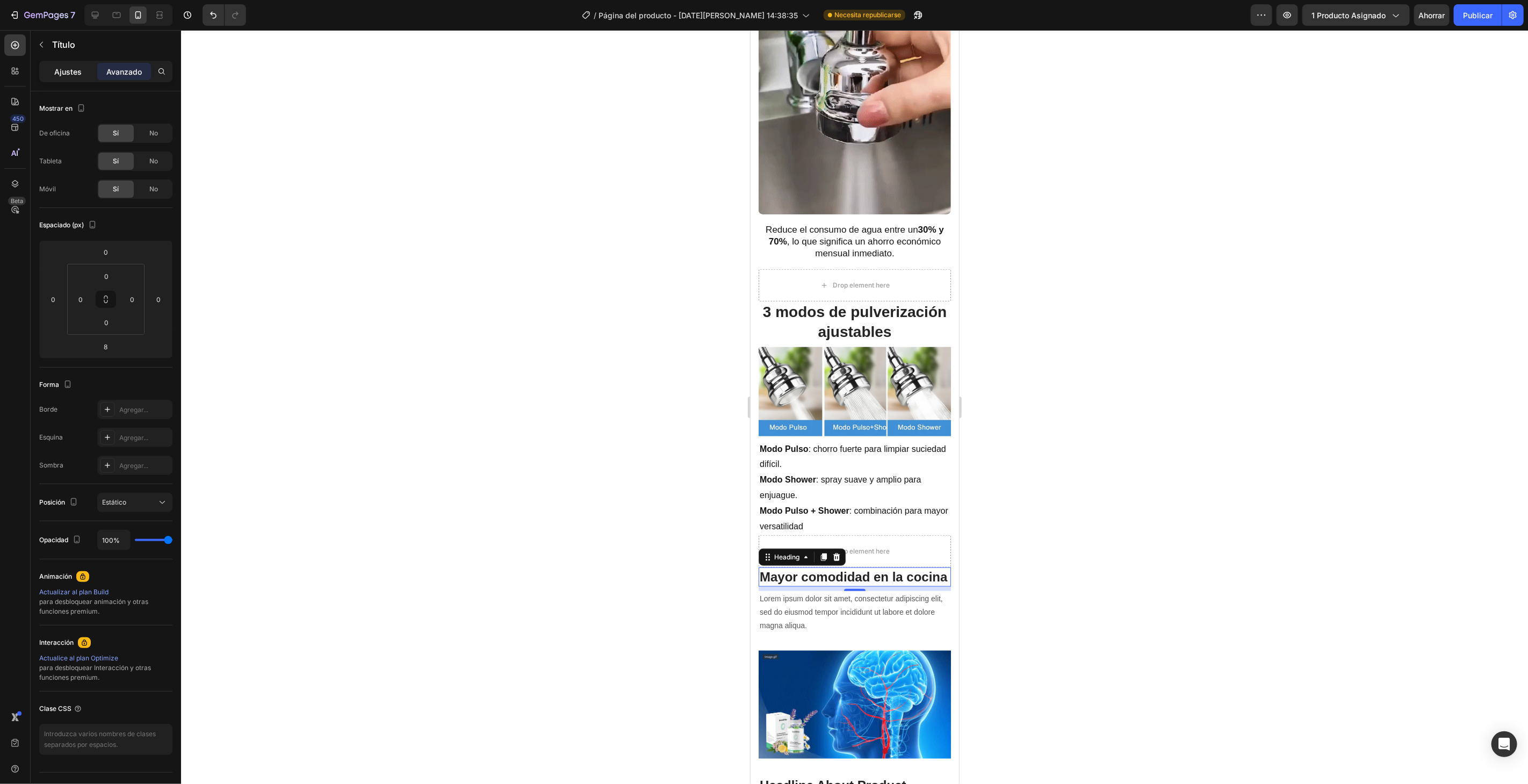
click at [69, 70] on font "Ajustes" at bounding box center [68, 71] width 27 height 9
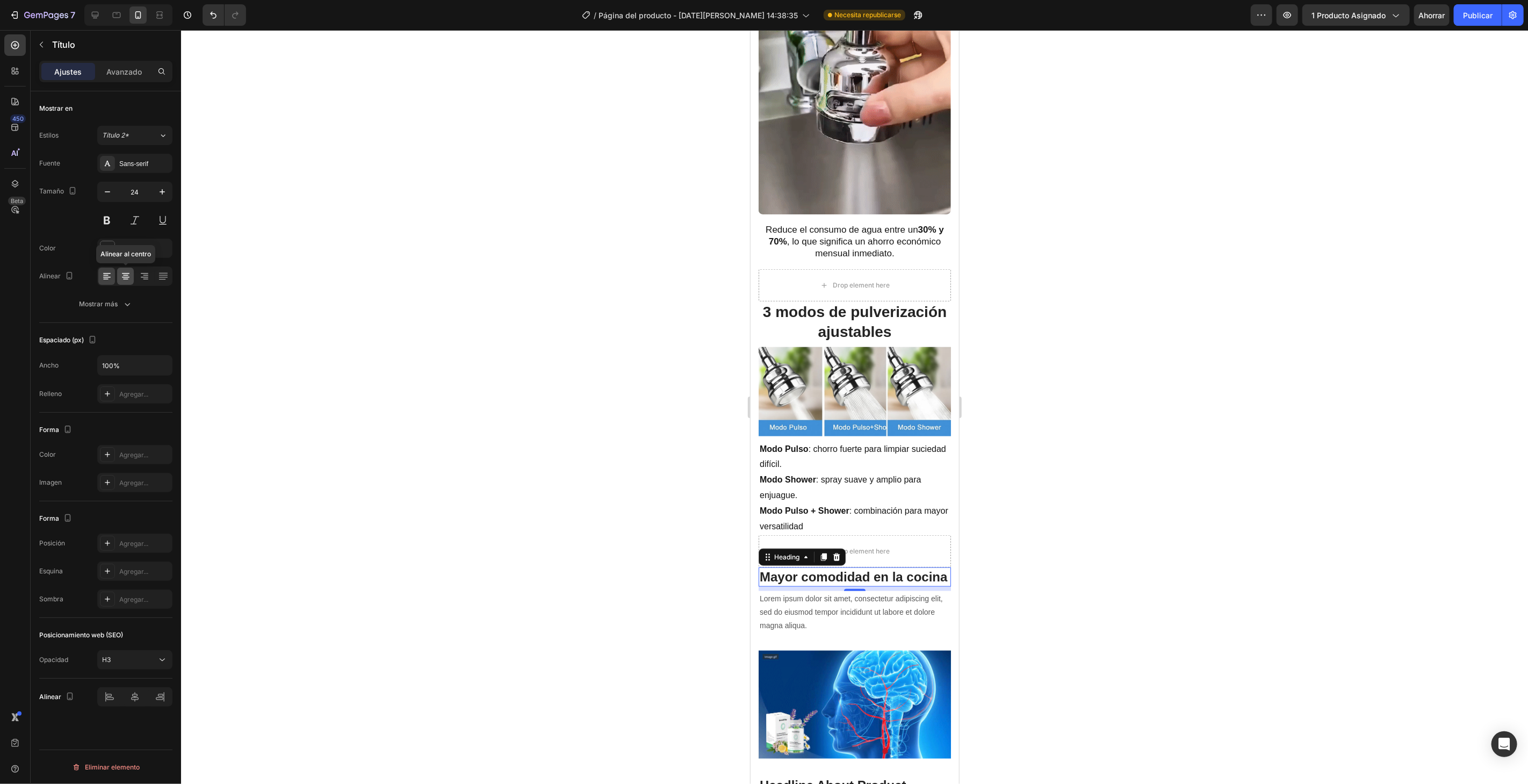
click at [133, 276] on div at bounding box center [125, 276] width 17 height 17
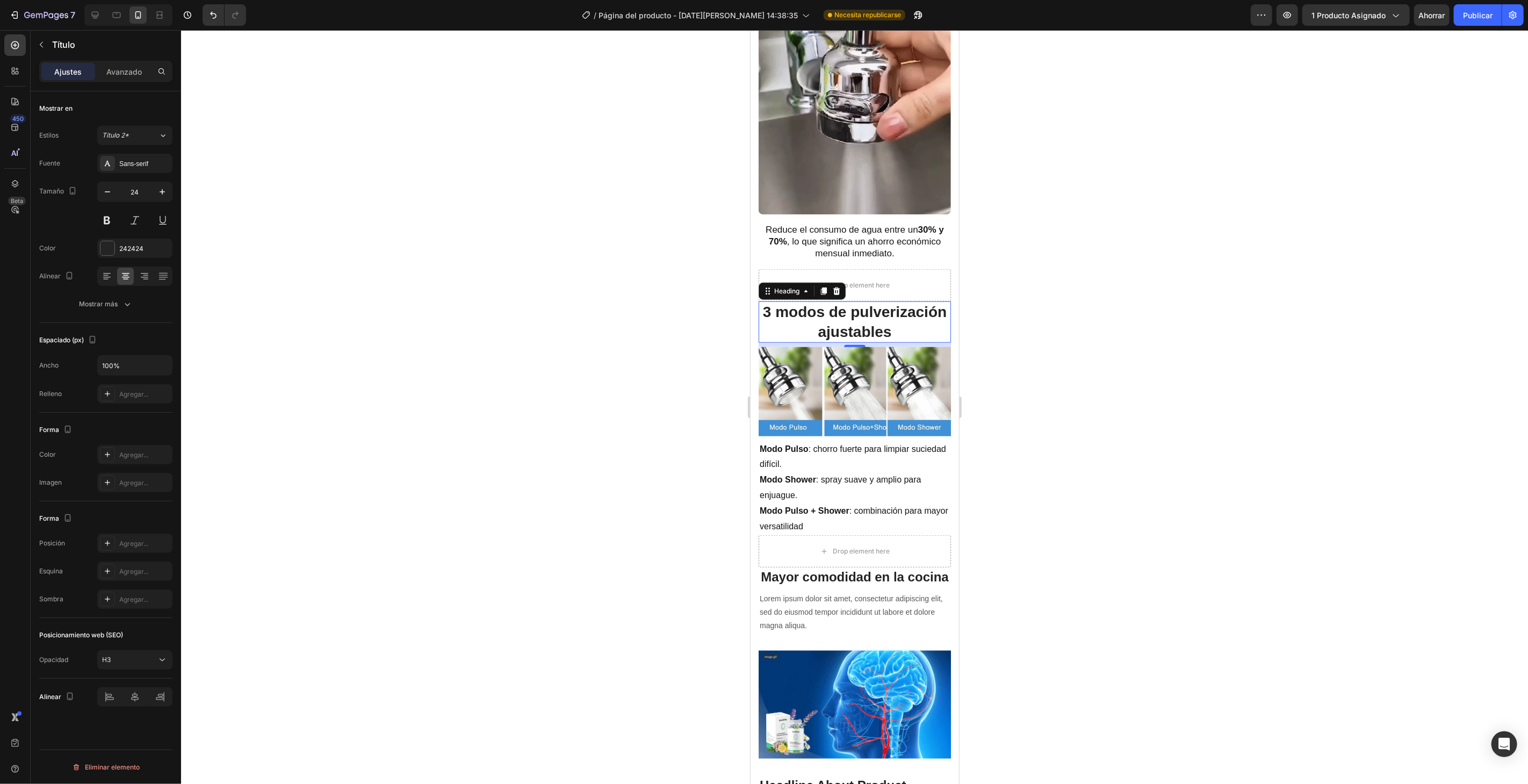
click at [840, 316] on p "3 modos de pulverización ajustables" at bounding box center [854, 321] width 190 height 39
click at [905, 568] on p "Mayor comodidad en la cocina" at bounding box center [854, 576] width 190 height 17
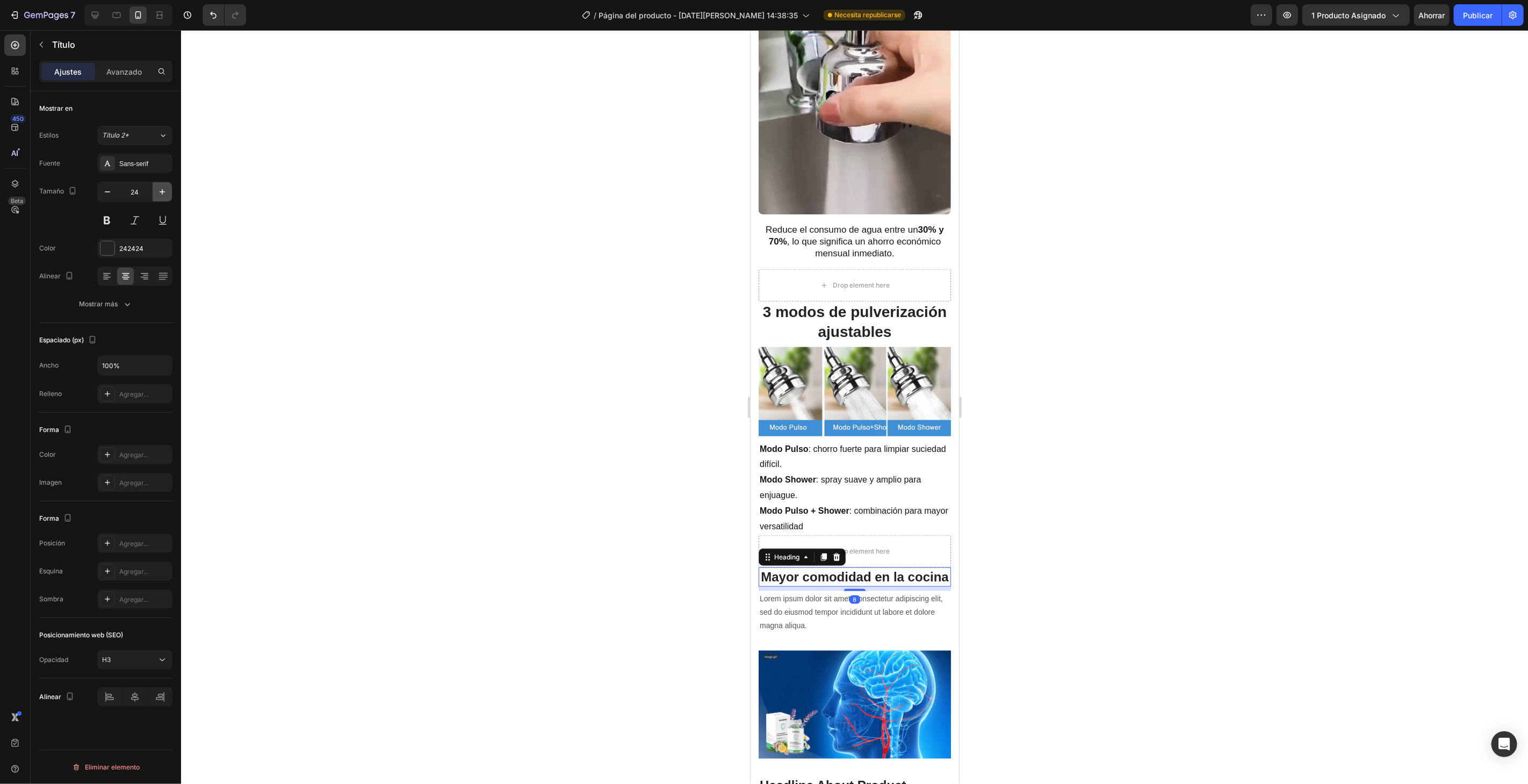
click at [158, 190] on icon "button" at bounding box center [162, 192] width 11 height 11
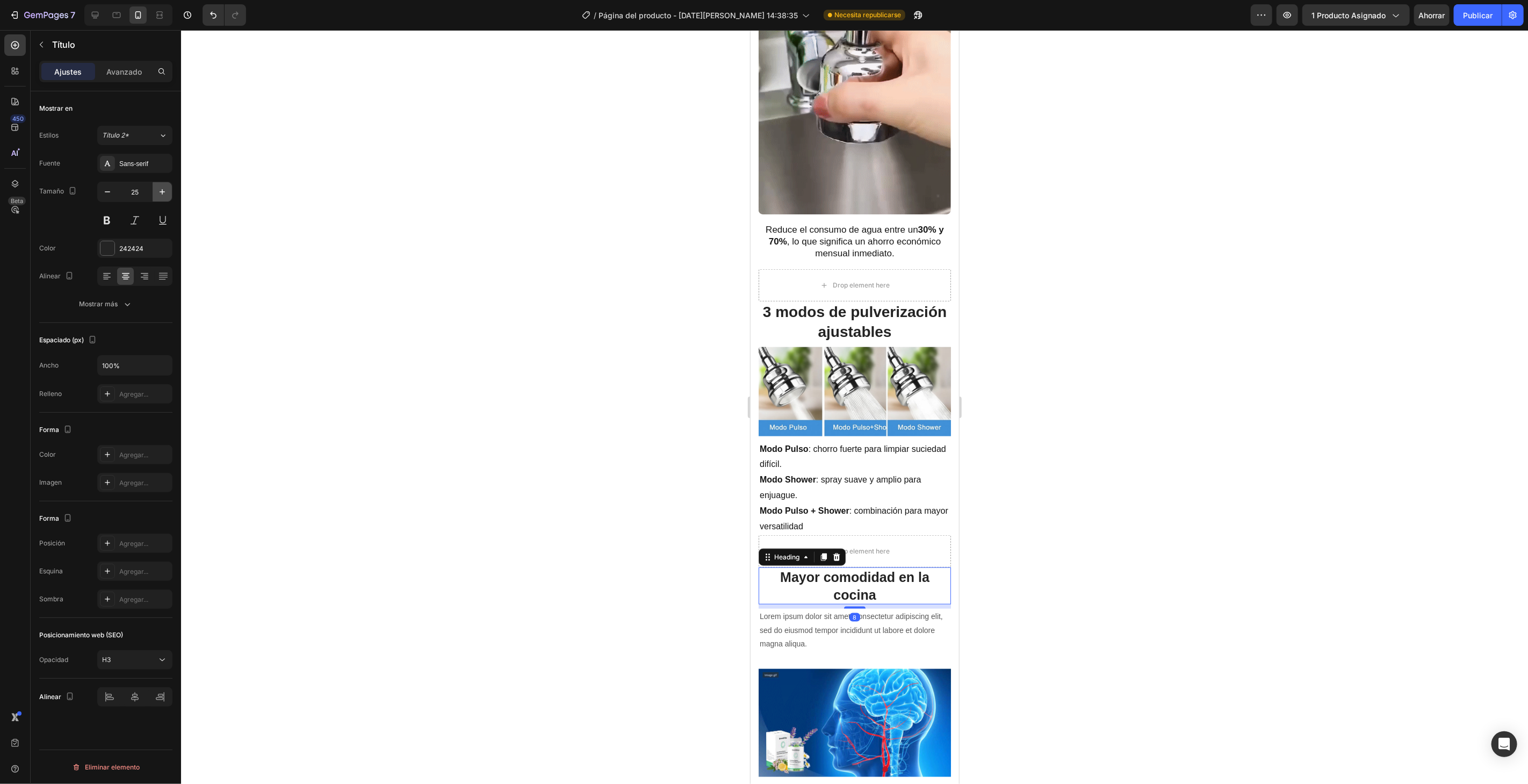
drag, startPoint x: 158, startPoint y: 190, endPoint x: 160, endPoint y: 199, distance: 9.2
click at [158, 191] on icon "button" at bounding box center [162, 192] width 11 height 11
click at [163, 189] on icon "button" at bounding box center [162, 192] width 11 height 11
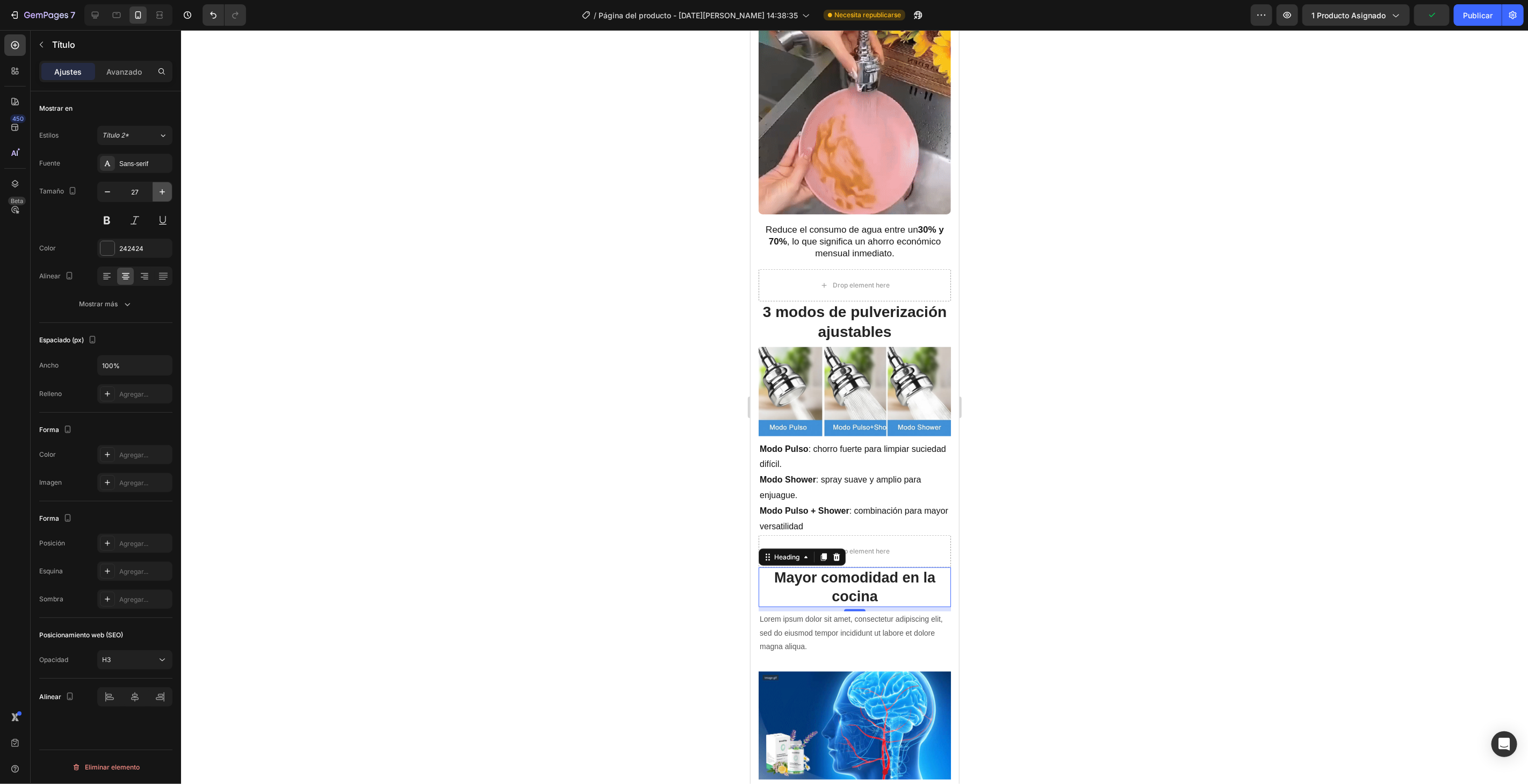
click at [163, 189] on icon "button" at bounding box center [162, 192] width 11 height 11
type input "28"
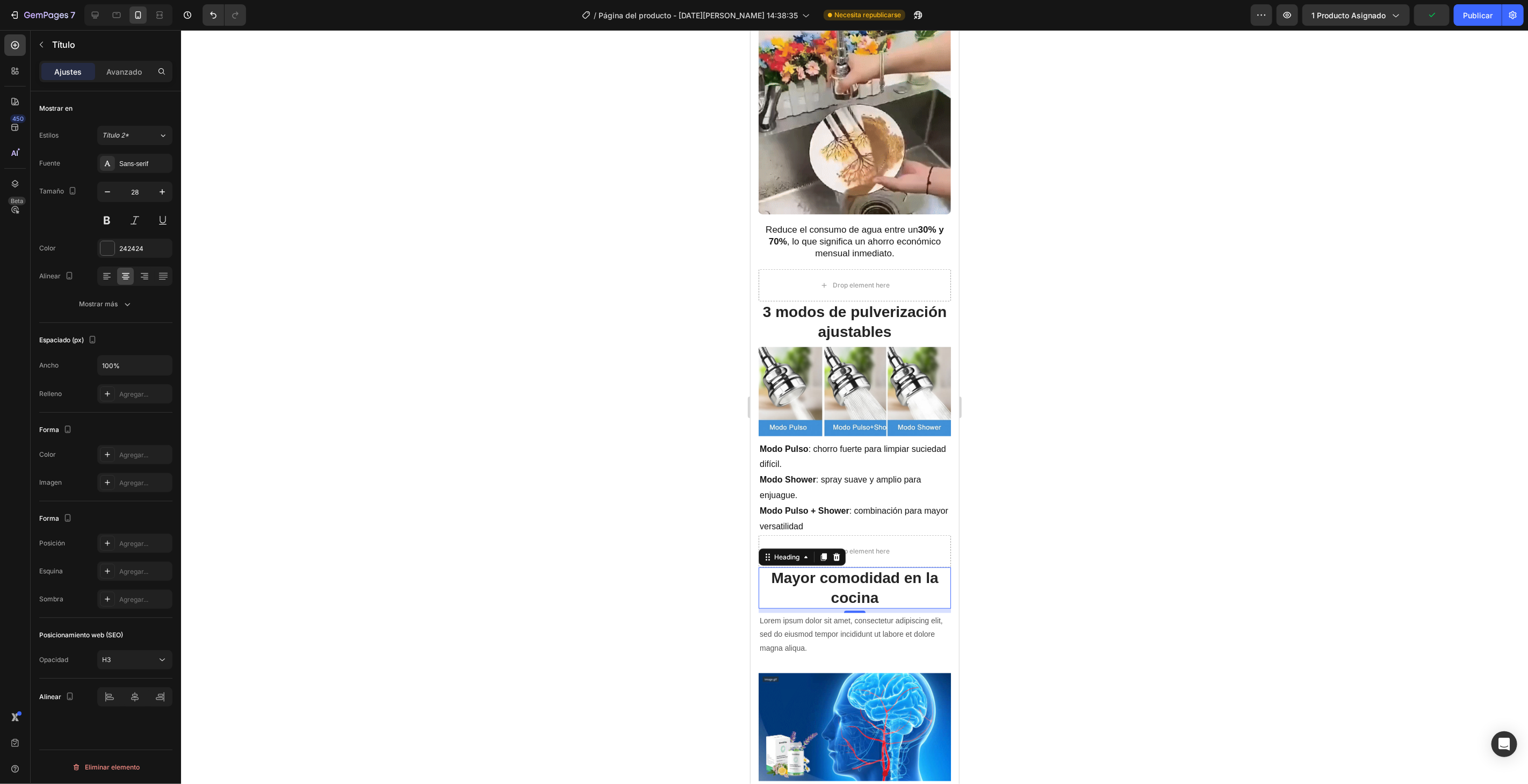
click at [1175, 341] on div at bounding box center [854, 407] width 1347 height 754
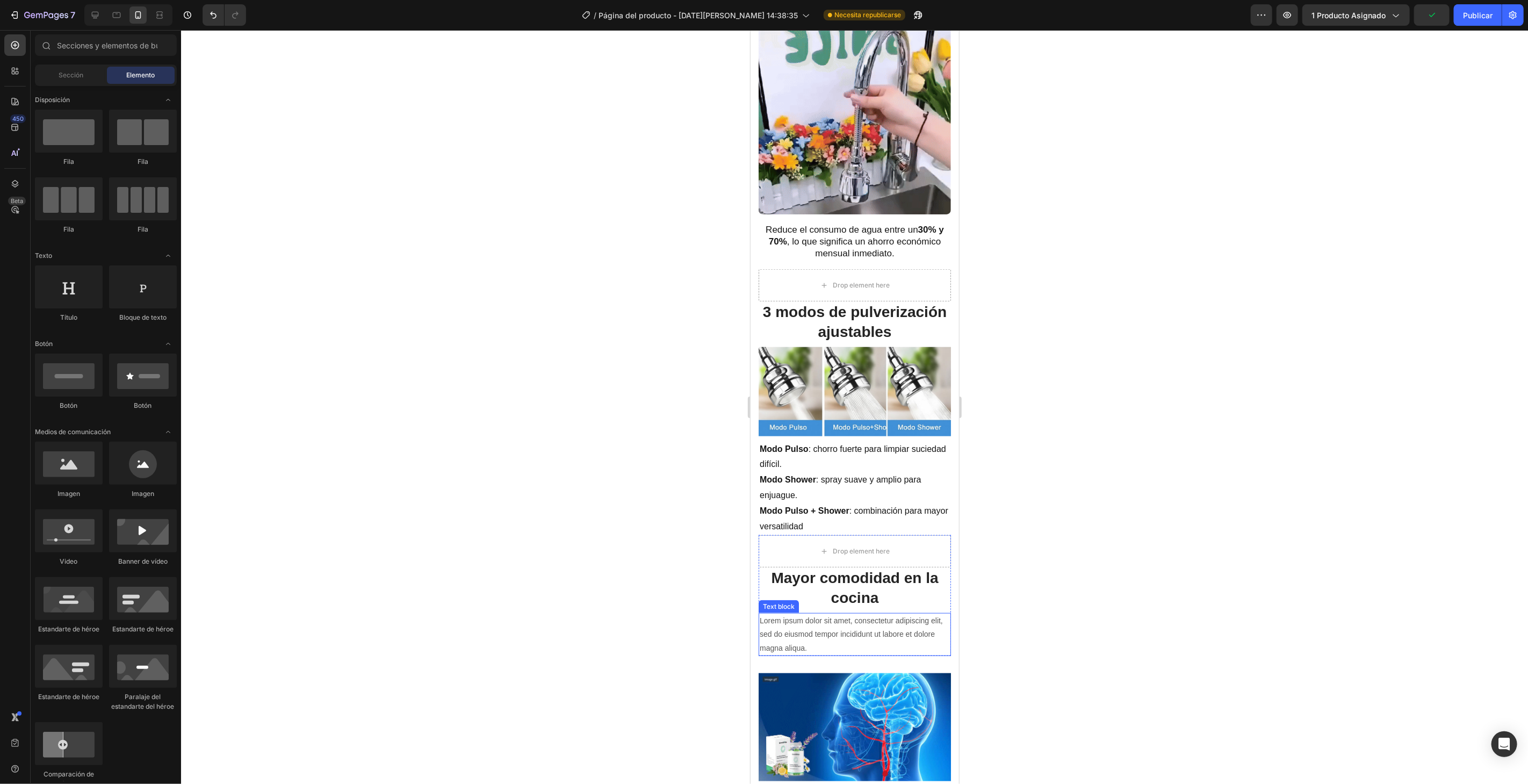
click at [848, 614] on p "Lorem ipsum dolor sit amet, consectetur adipiscing elit, sed do eiusmod tempor …" at bounding box center [854, 633] width 190 height 41
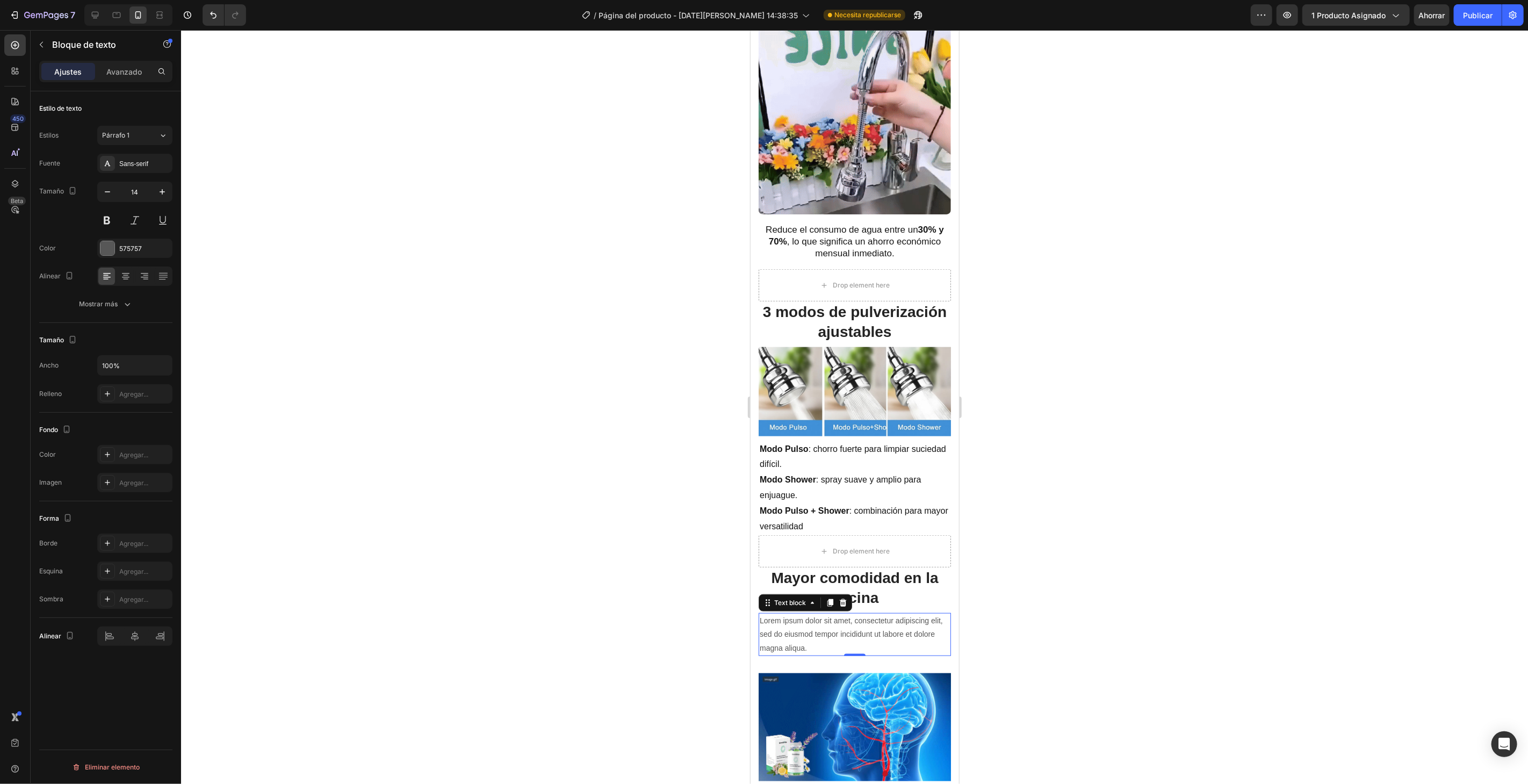
click at [848, 629] on p "Lorem ipsum dolor sit amet, consectetur adipiscing elit, sed do eiusmod tempor …" at bounding box center [854, 633] width 190 height 41
drag, startPoint x: 848, startPoint y: 629, endPoint x: 761, endPoint y: 609, distance: 89.3
click at [761, 613] on p "Lorem ipsum dolor sit amet, consectetur adipiscing elit, sed do eiusmod tempor …" at bounding box center [854, 633] width 190 height 41
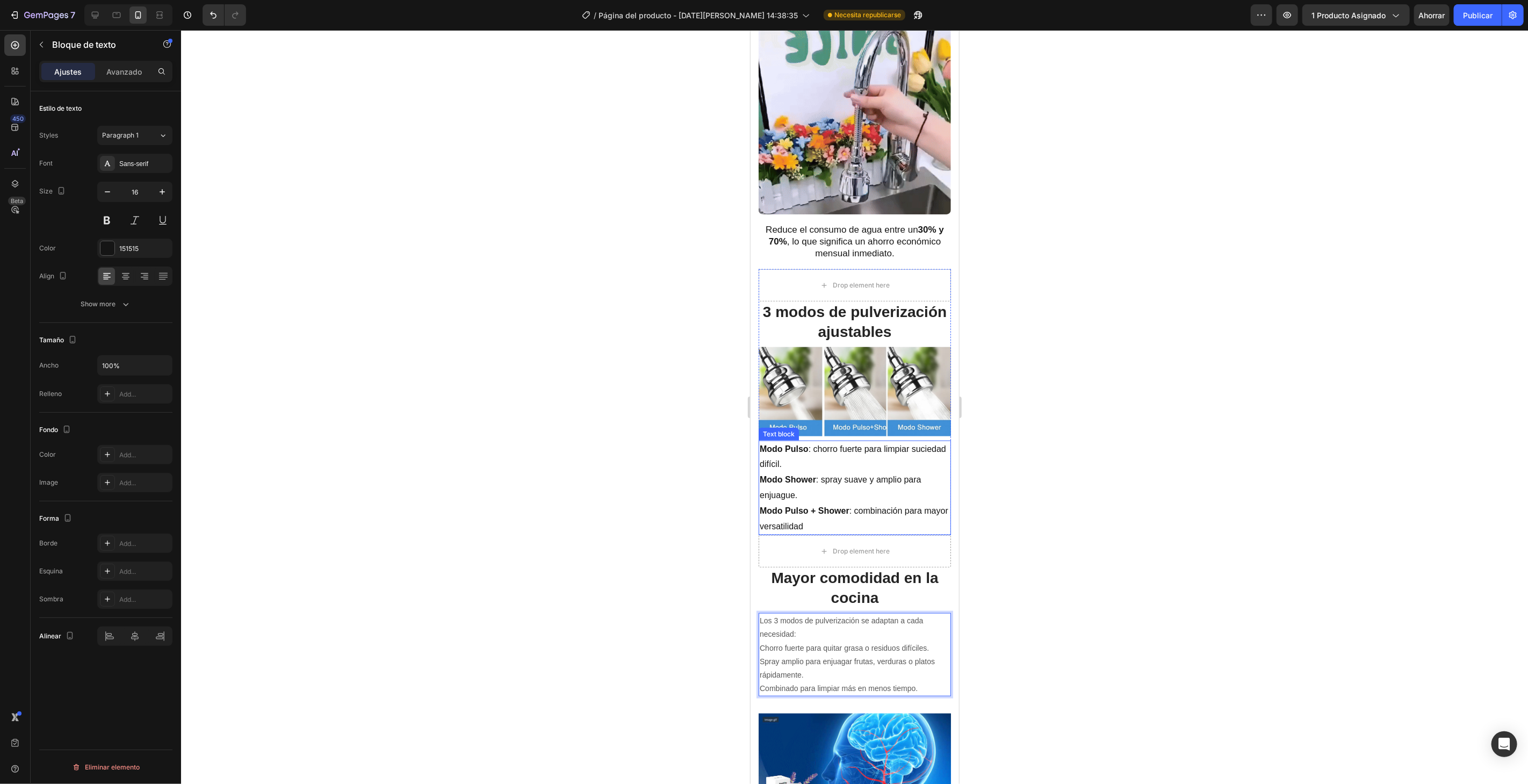
click at [868, 471] on p "Modo Shower : spray suave y amplio para enjuague." at bounding box center [854, 487] width 190 height 31
click at [877, 622] on p "Los 3 modos de pulverización se adaptan a cada necesidad:" at bounding box center [854, 626] width 190 height 27
click at [163, 195] on icon "button" at bounding box center [162, 192] width 11 height 11
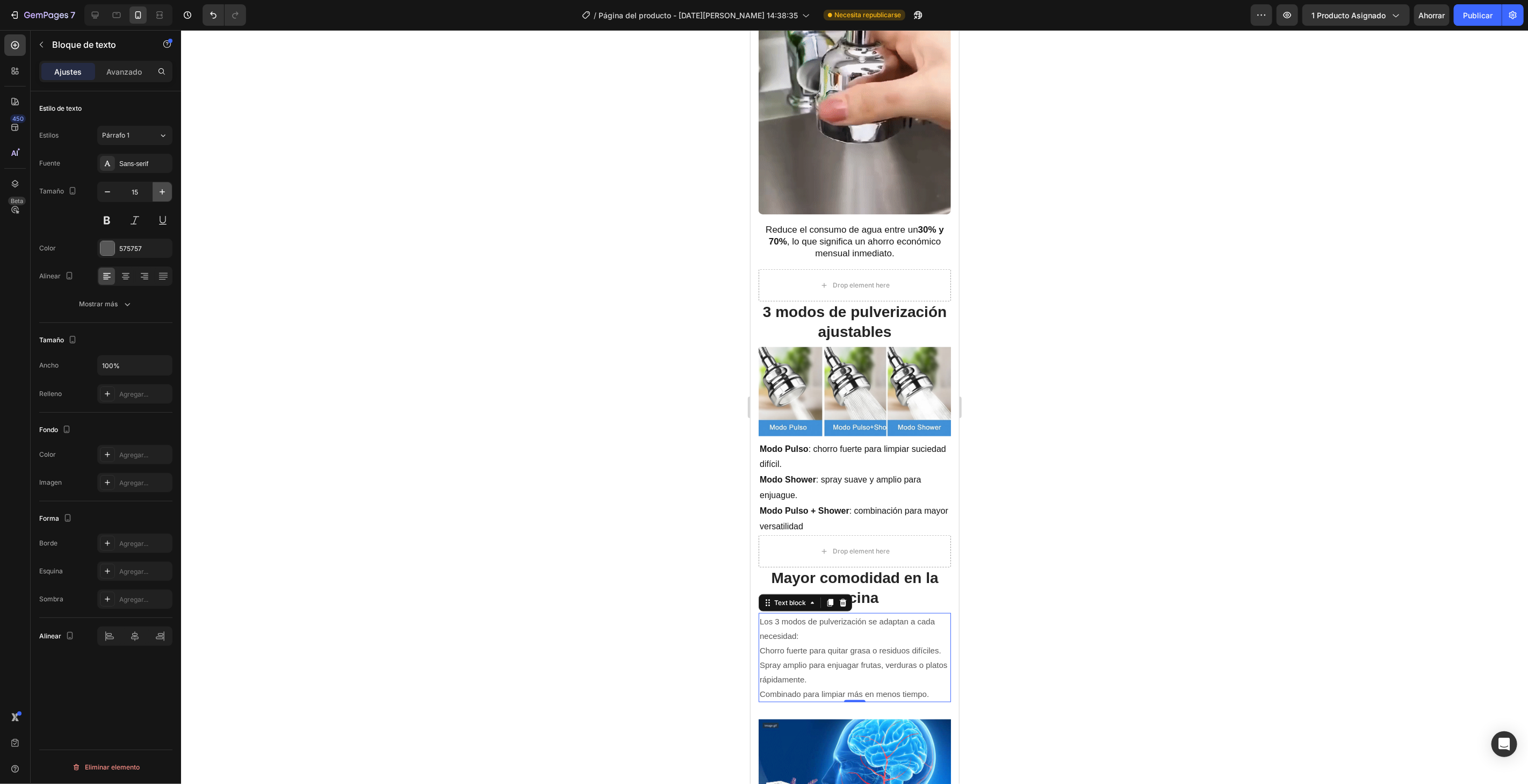
click at [163, 195] on icon "button" at bounding box center [162, 192] width 11 height 11
type input "16"
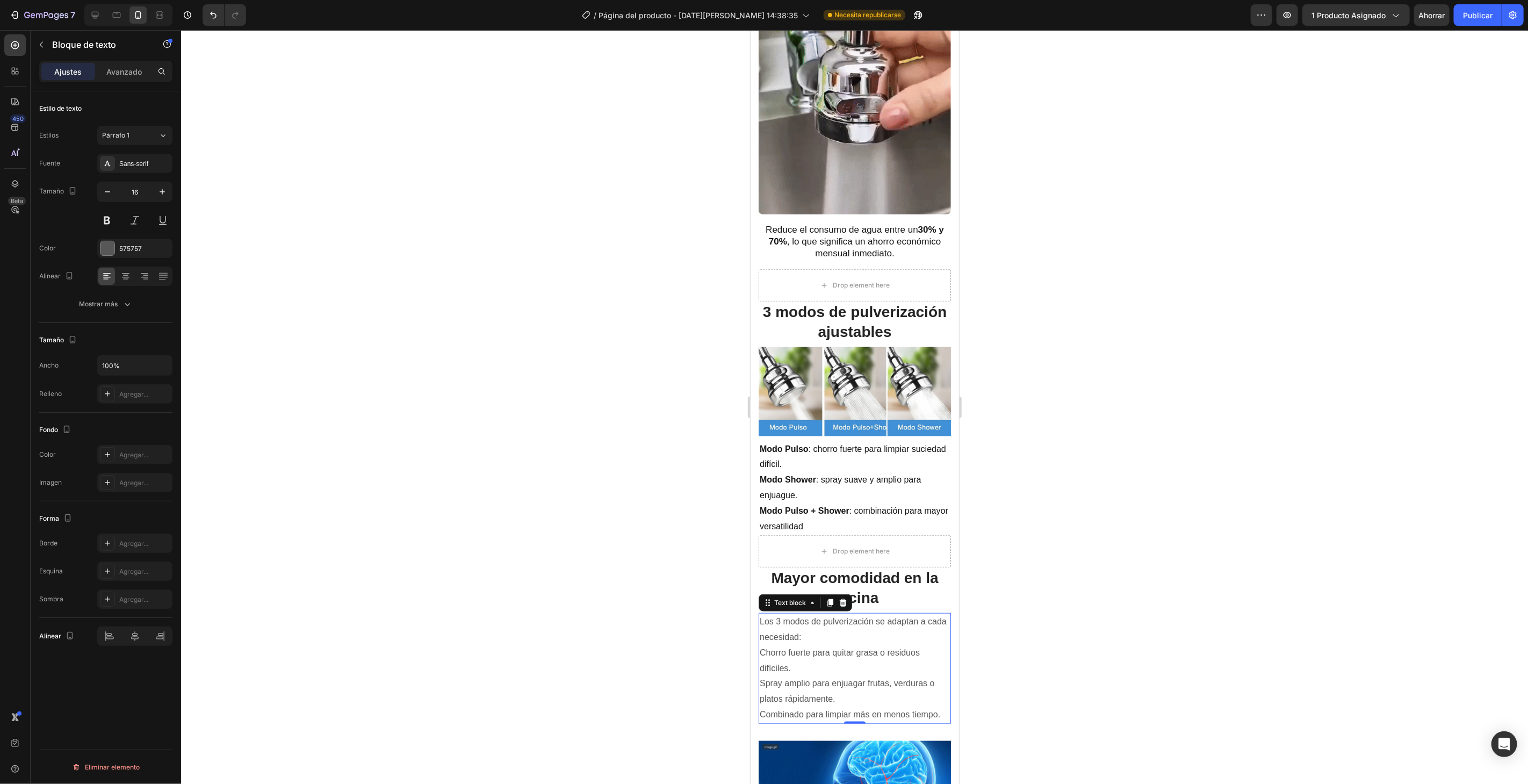
click at [473, 263] on div at bounding box center [854, 407] width 1347 height 754
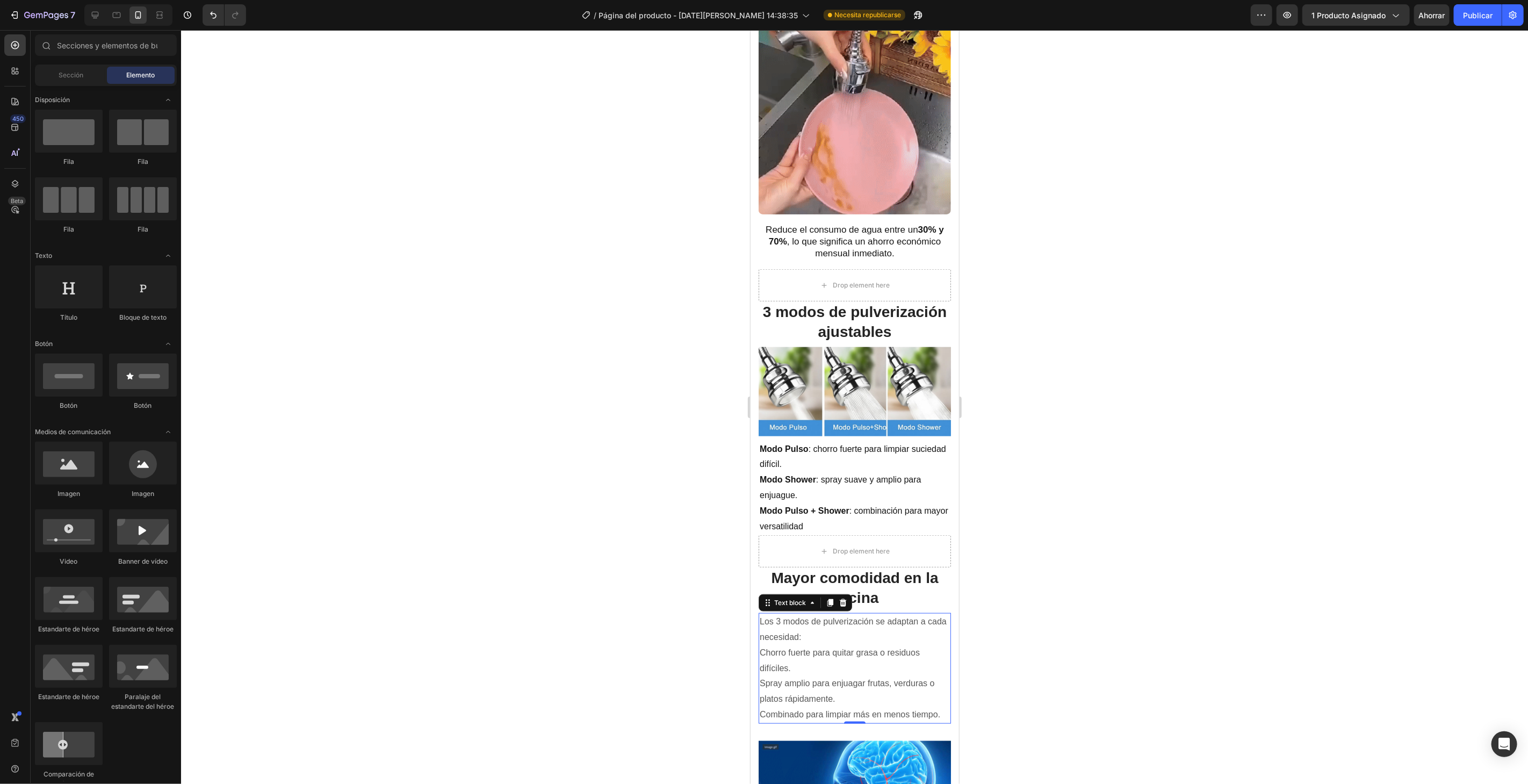
click at [788, 624] on p "Los 3 modos de pulverización se adaptan a cada necesidad:" at bounding box center [854, 629] width 190 height 31
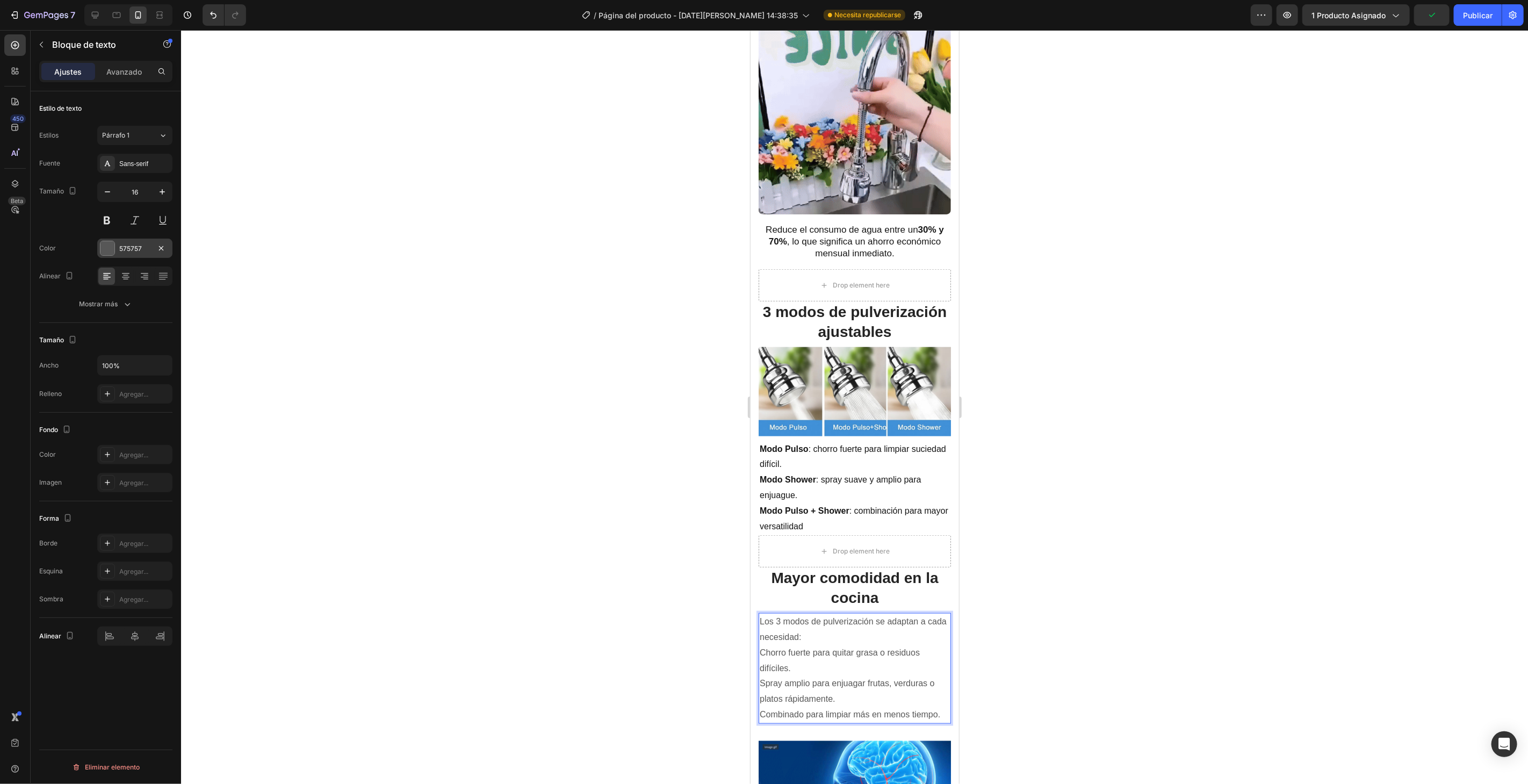
click at [113, 243] on div at bounding box center [107, 248] width 14 height 14
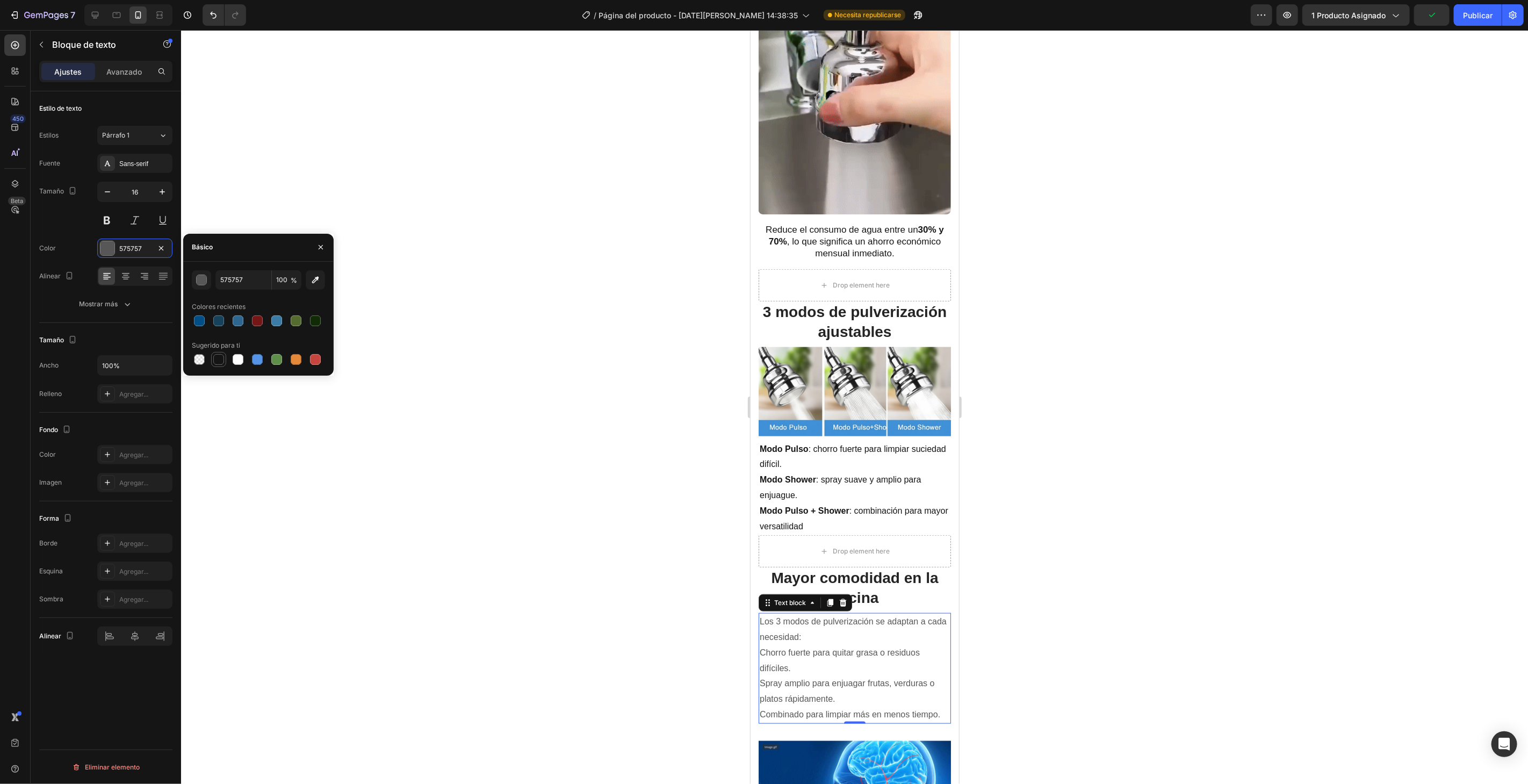
click at [213, 362] on div at bounding box center [219, 359] width 13 height 13
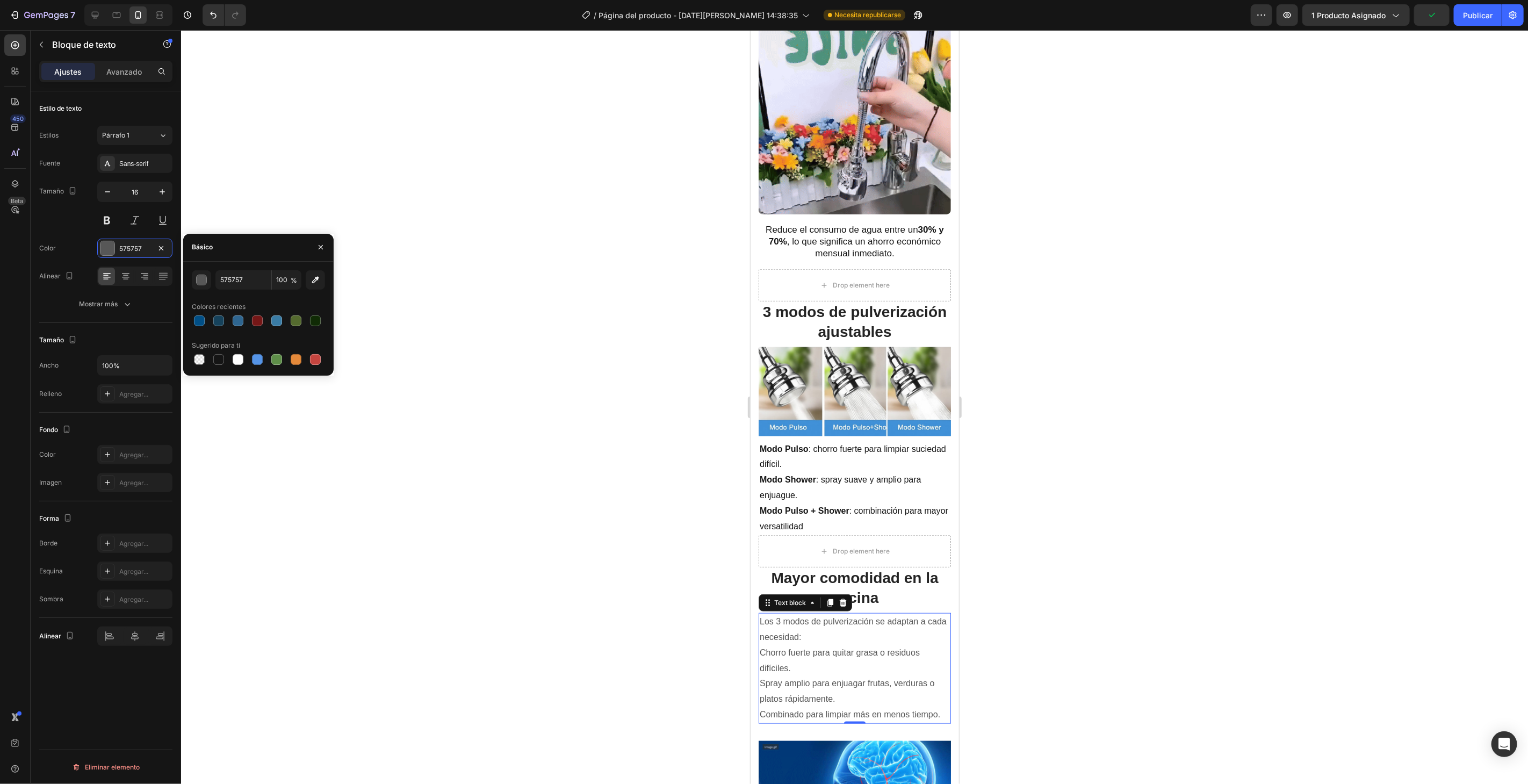
type input "151515"
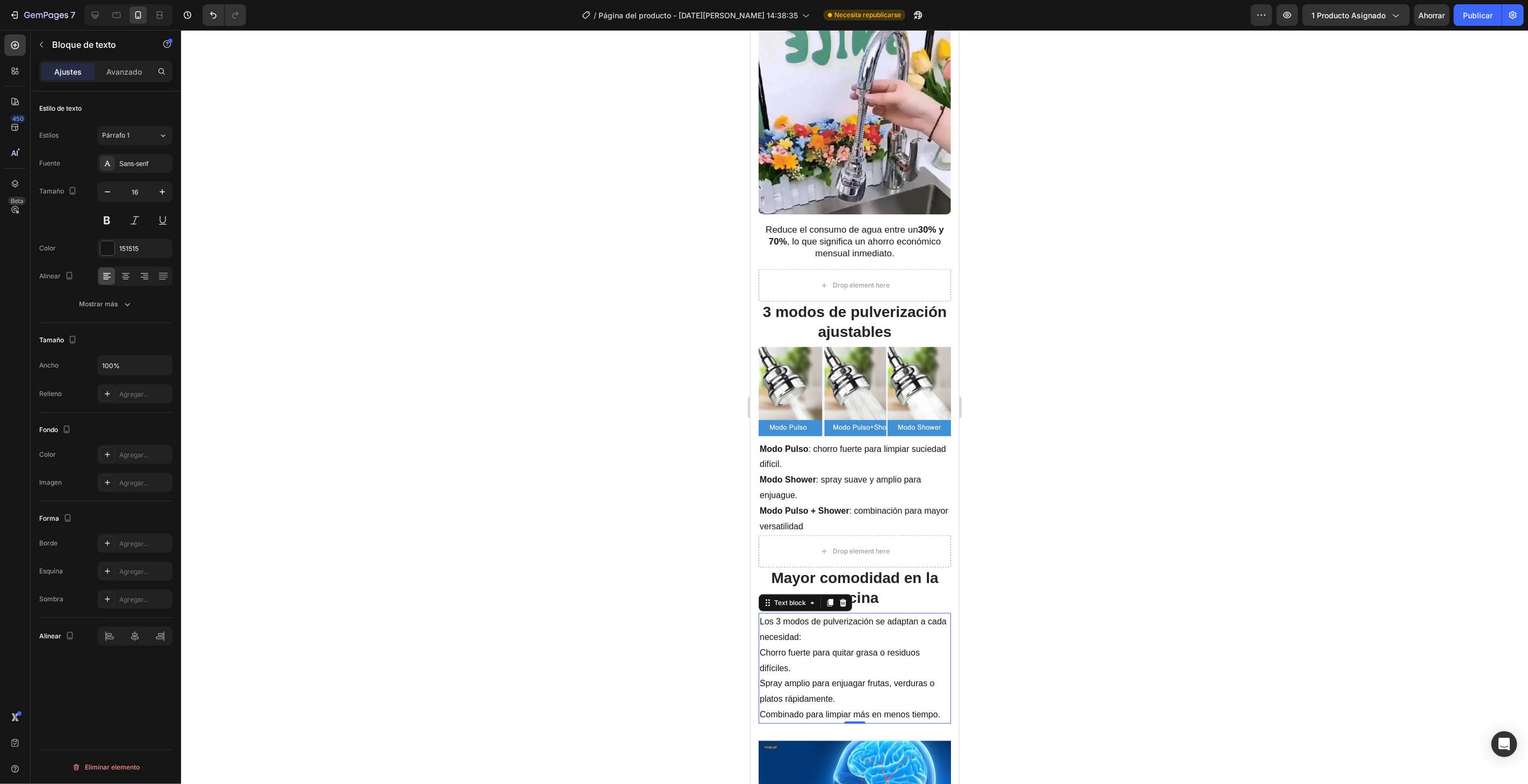
click at [477, 368] on div at bounding box center [854, 407] width 1347 height 754
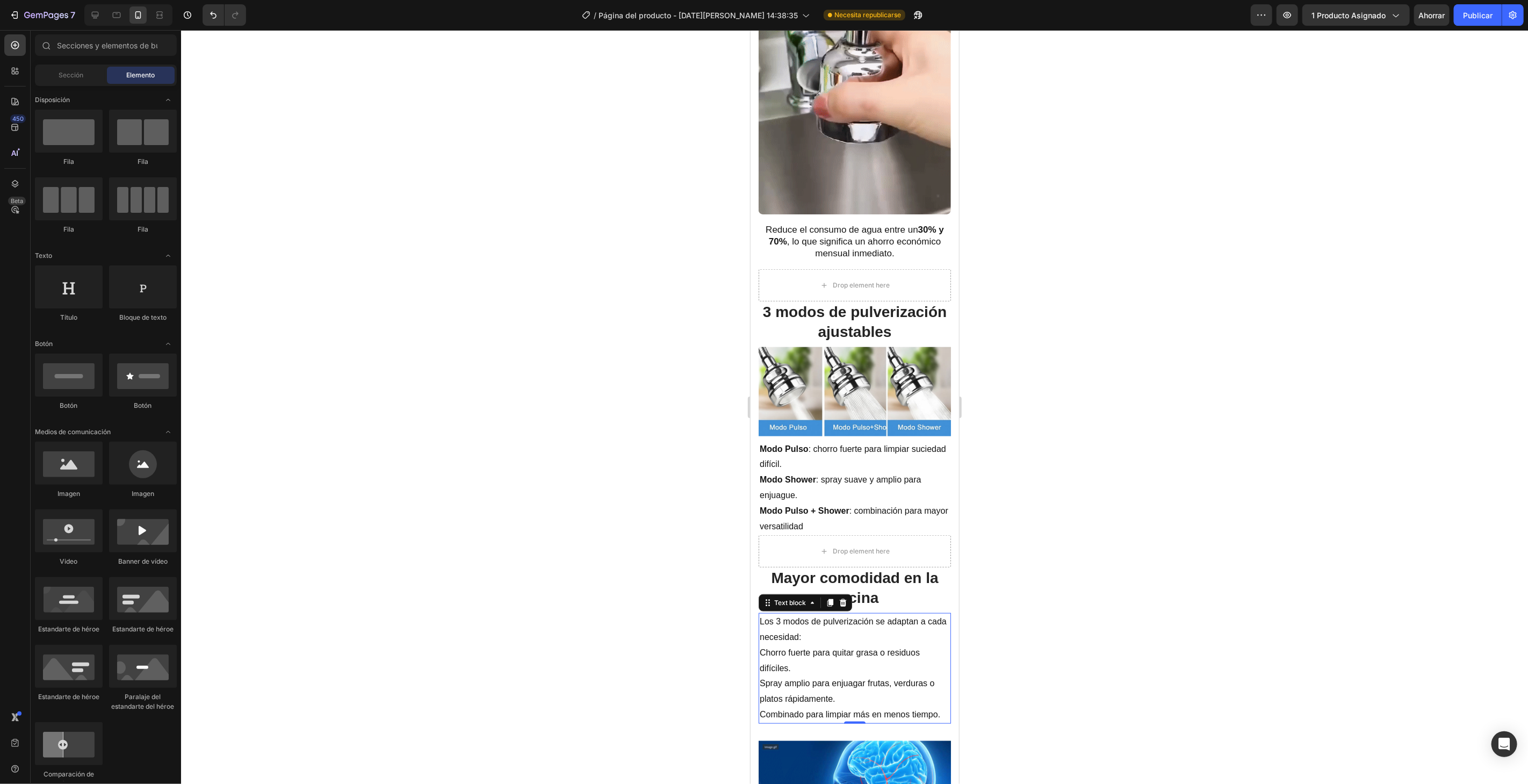
click at [792, 645] on p "Chorro fuerte para quitar grasa o residuos difíciles." at bounding box center [854, 660] width 190 height 31
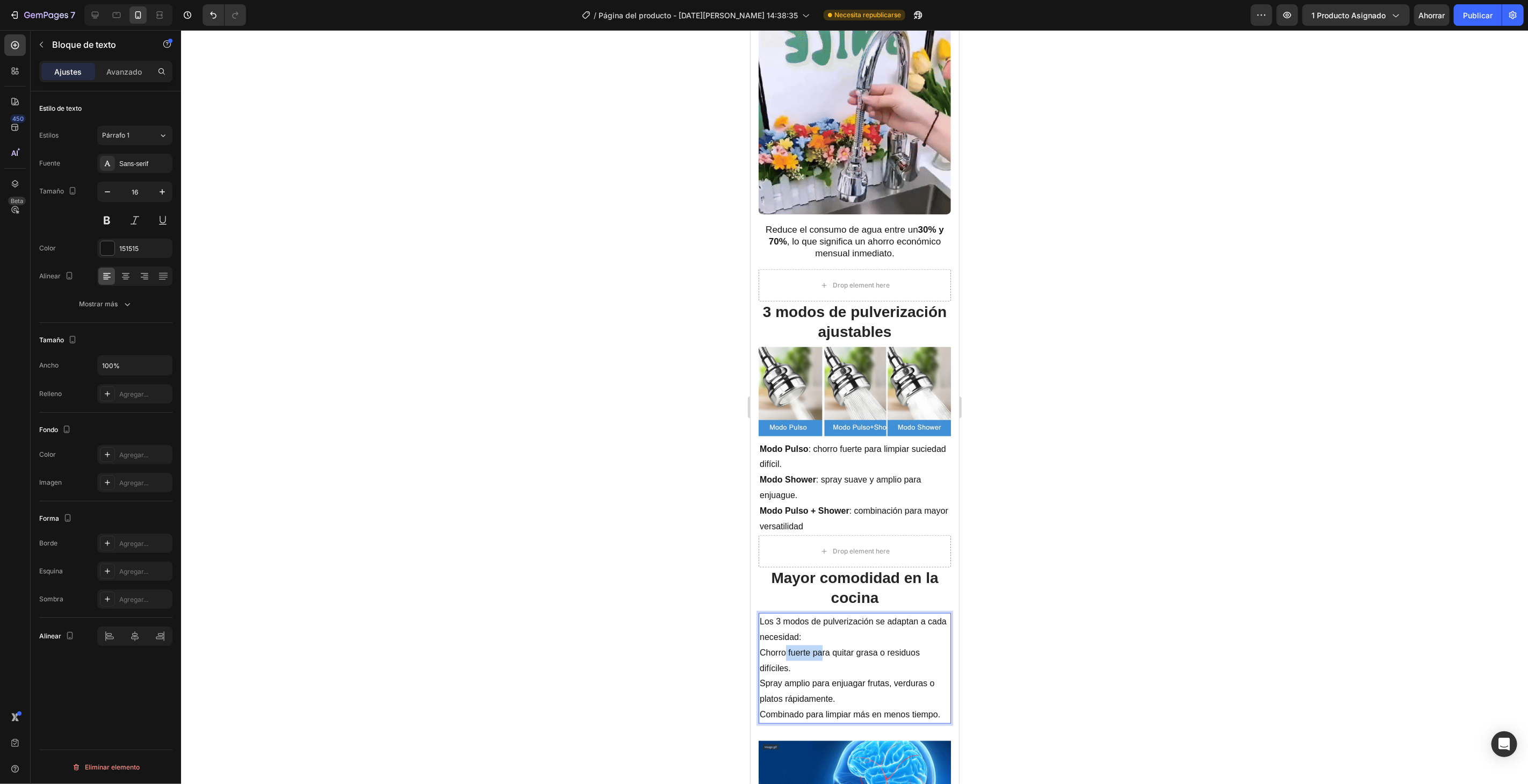
drag, startPoint x: 785, startPoint y: 643, endPoint x: 821, endPoint y: 639, distance: 36.2
click at [821, 645] on p "Chorro fuerte para quitar grasa o residuos difíciles." at bounding box center [854, 660] width 190 height 31
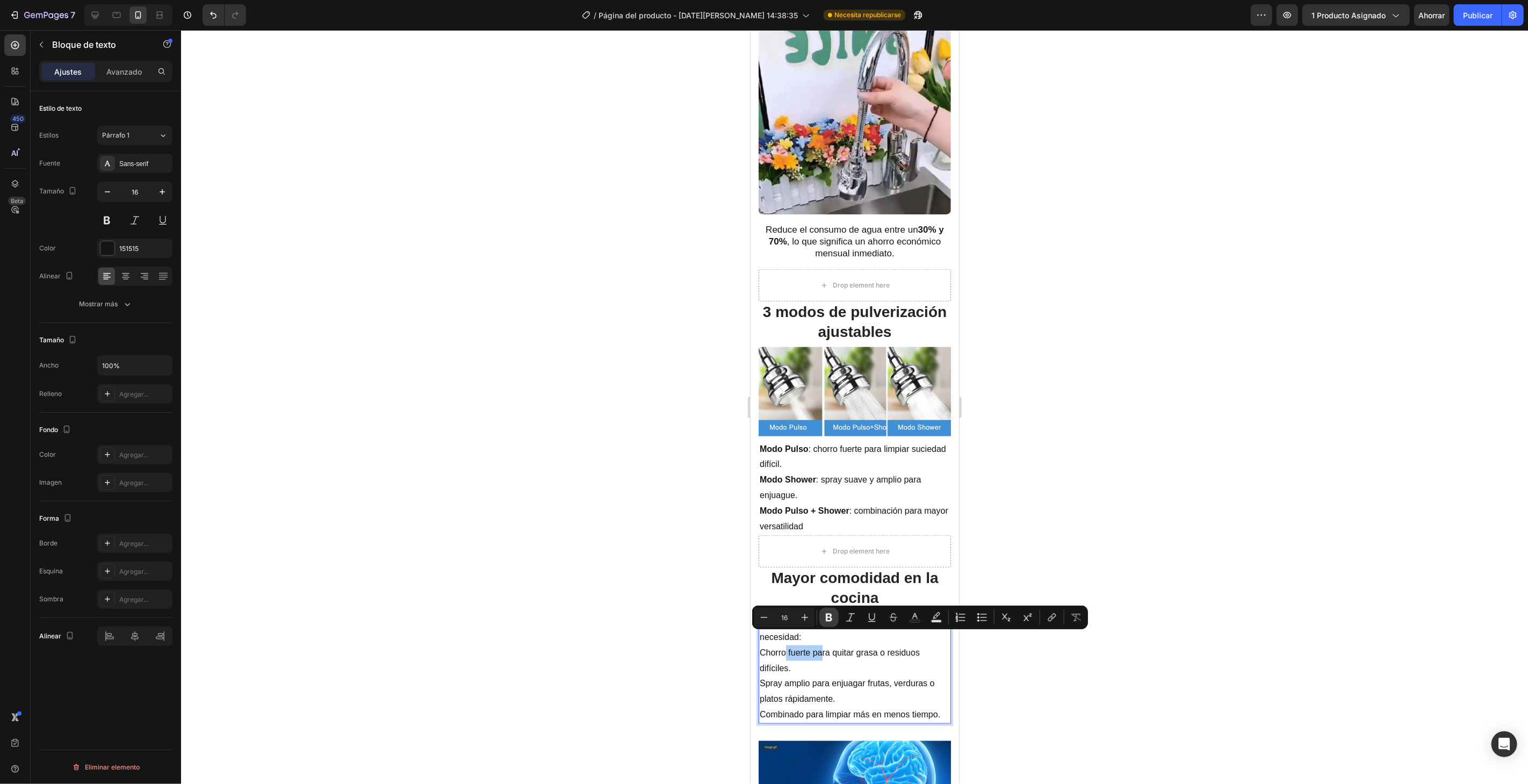
click at [829, 619] on icon "Editor contextual toolbar" at bounding box center [829, 617] width 11 height 11
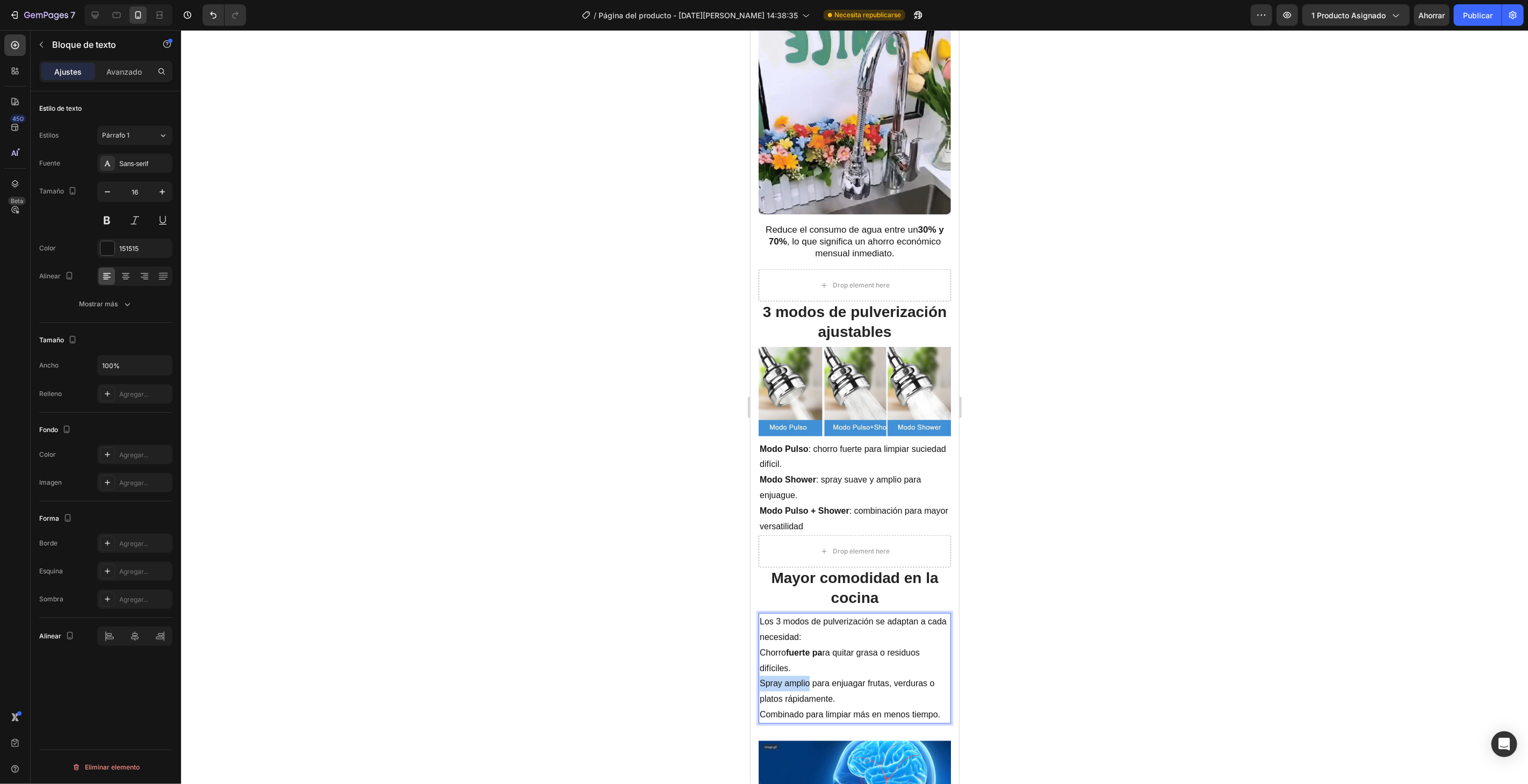
drag, startPoint x: 760, startPoint y: 670, endPoint x: 808, endPoint y: 670, distance: 48.0
click at [808, 675] on p "Spray amplio para enjuagar frutas, verduras o platos rápidamente." at bounding box center [854, 691] width 190 height 31
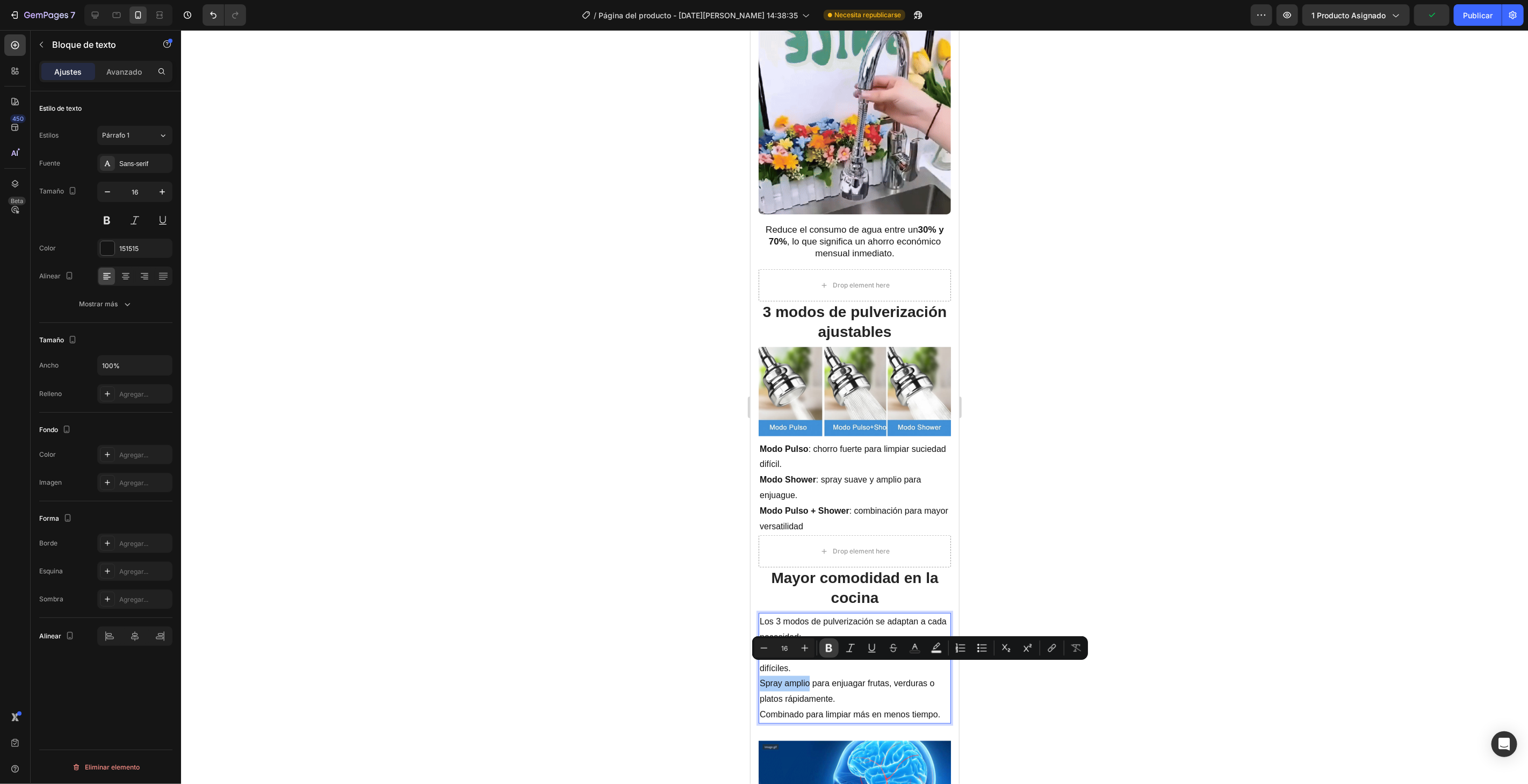
click at [826, 645] on icon "Editor contextual toolbar" at bounding box center [829, 648] width 7 height 8
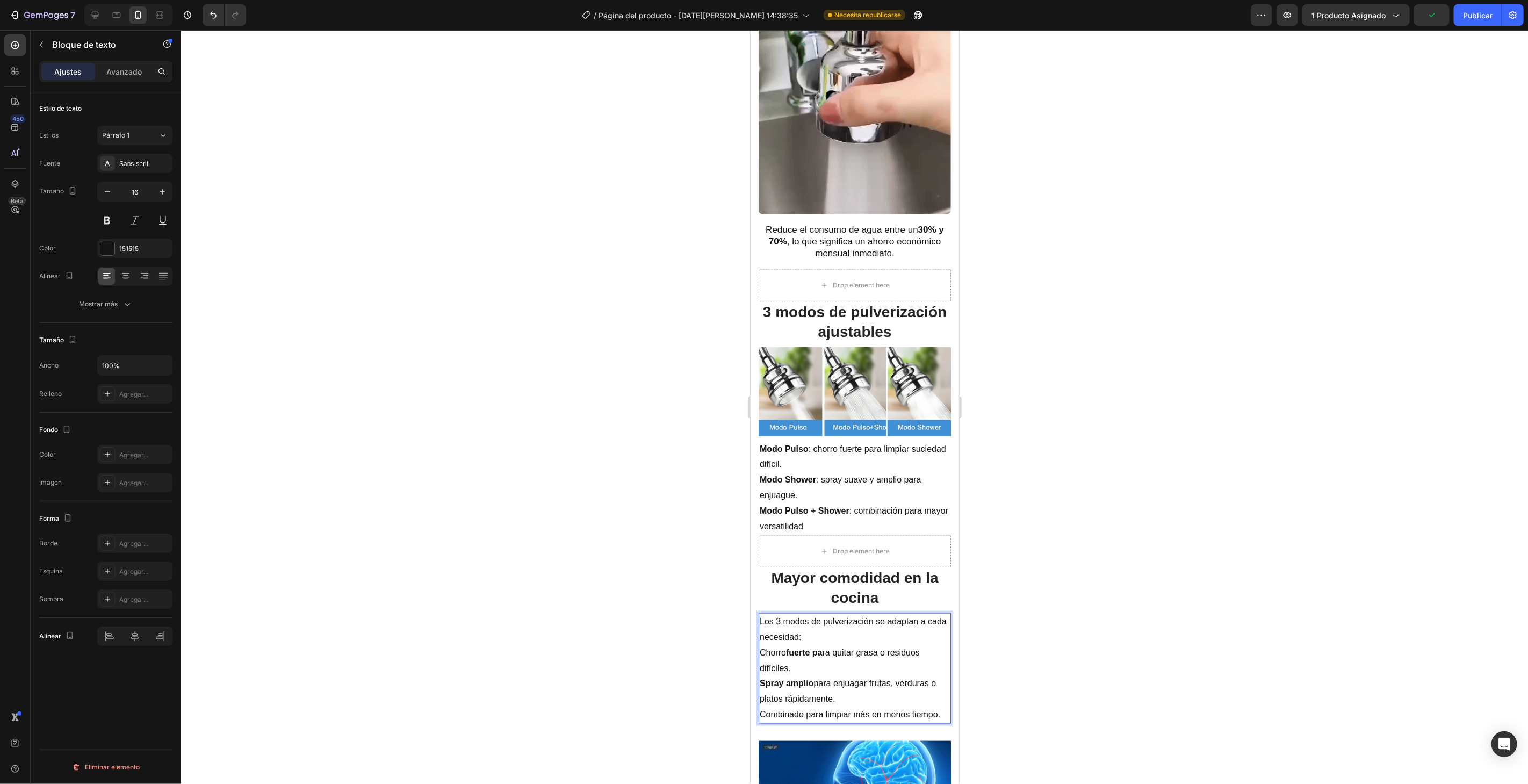
click at [801, 706] on p "Combinado para limpiar más en menos tiempo." at bounding box center [854, 714] width 190 height 15
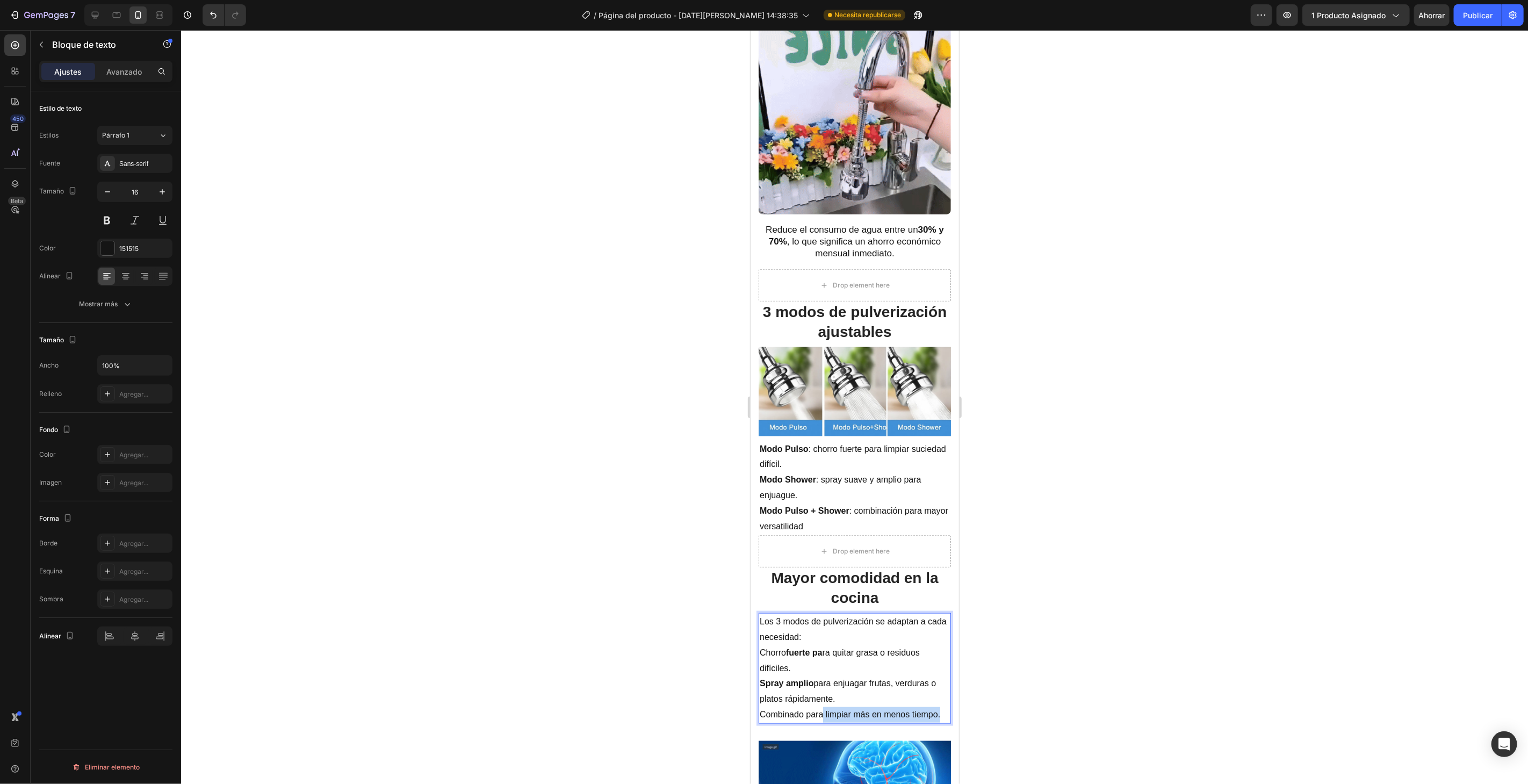
drag, startPoint x: 823, startPoint y: 698, endPoint x: 941, endPoint y: 703, distance: 118.1
click at [941, 703] on div "Los 3 modos de pulverización se adaptan a cada necesidad: Chorro fuerte pa ra q…" at bounding box center [854, 668] width 192 height 111
click at [908, 706] on p "Combinado para limpiar más en menos tiempo." at bounding box center [854, 714] width 190 height 15
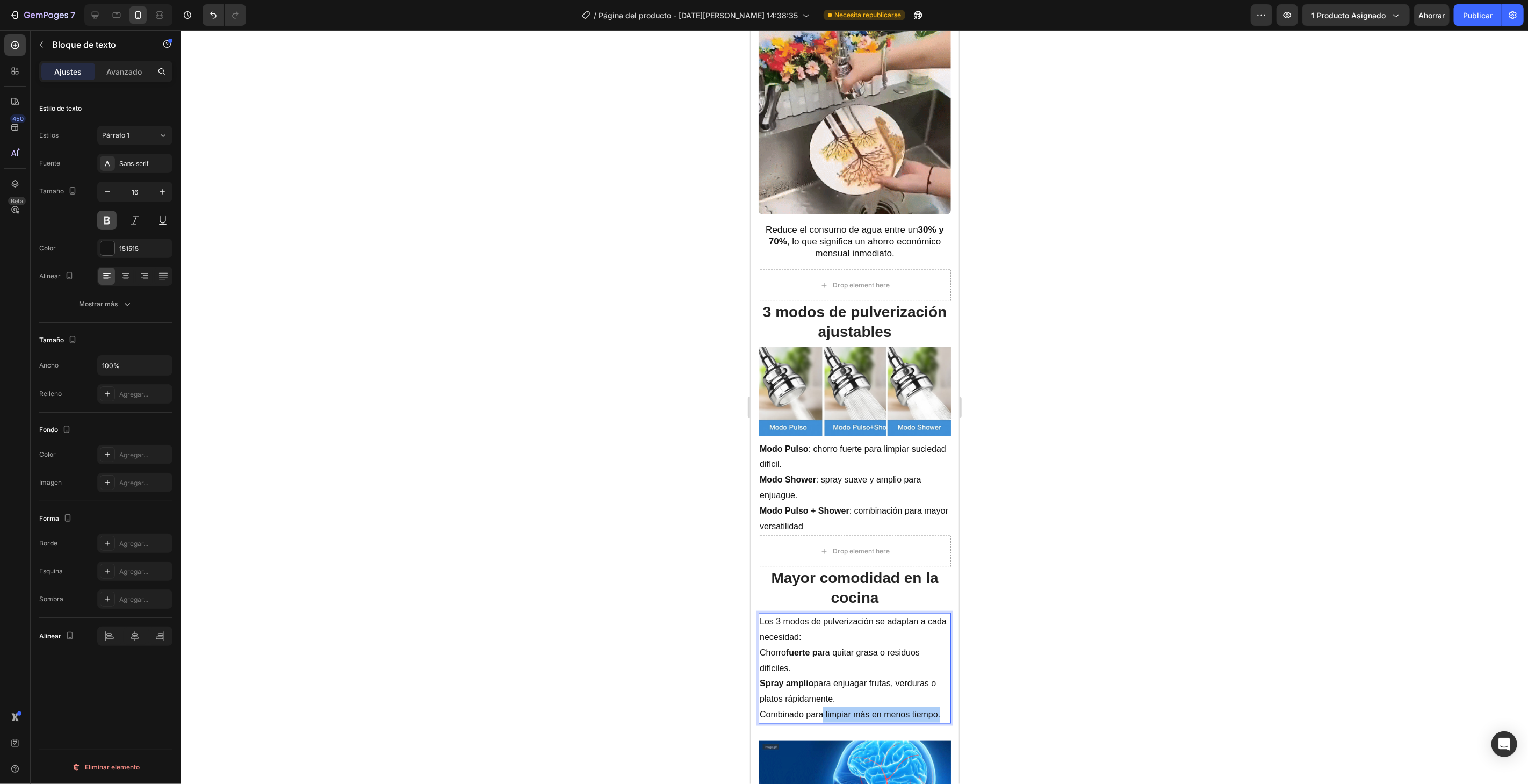
click at [106, 224] on button at bounding box center [107, 220] width 20 height 20
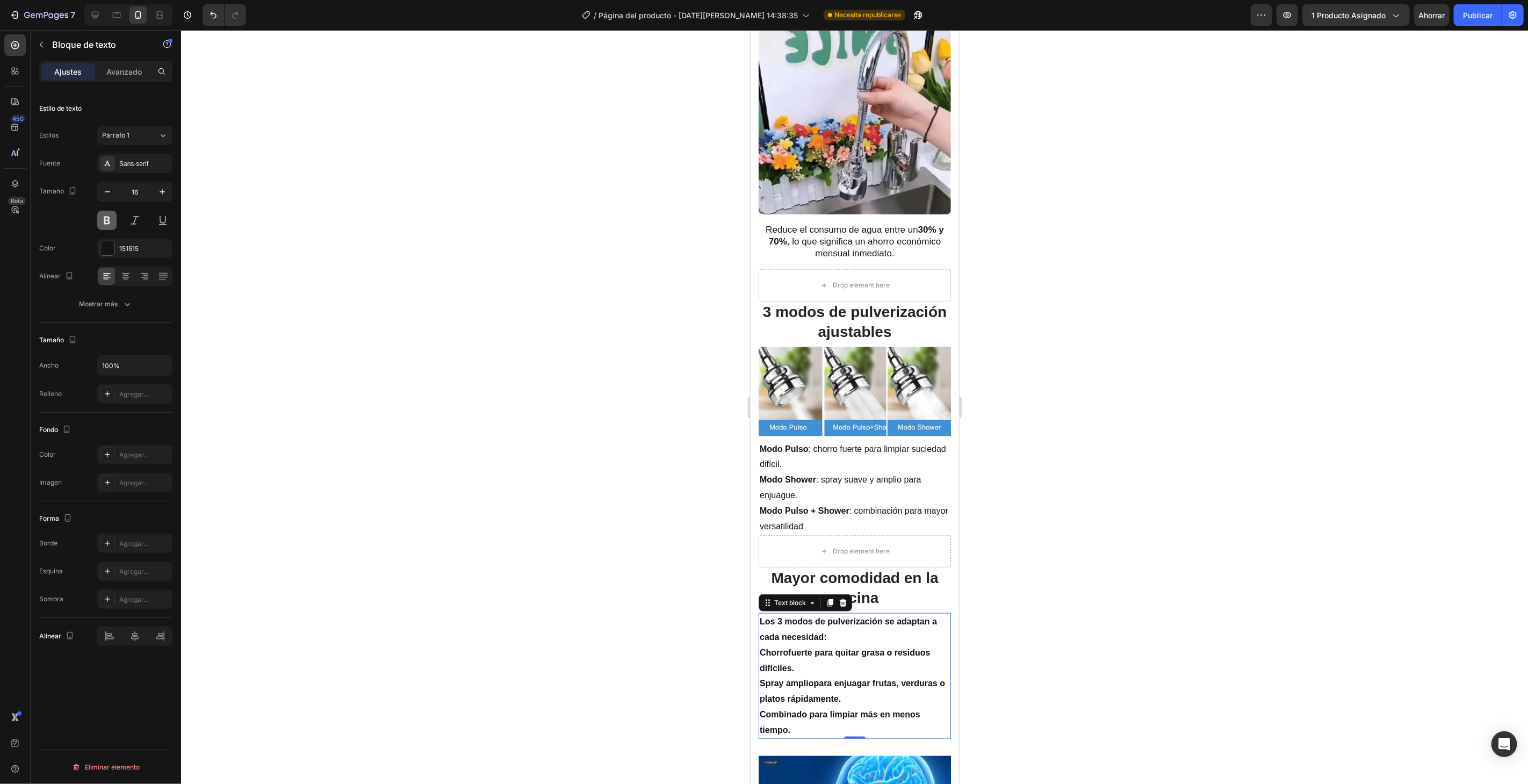
click at [106, 224] on button at bounding box center [107, 220] width 20 height 20
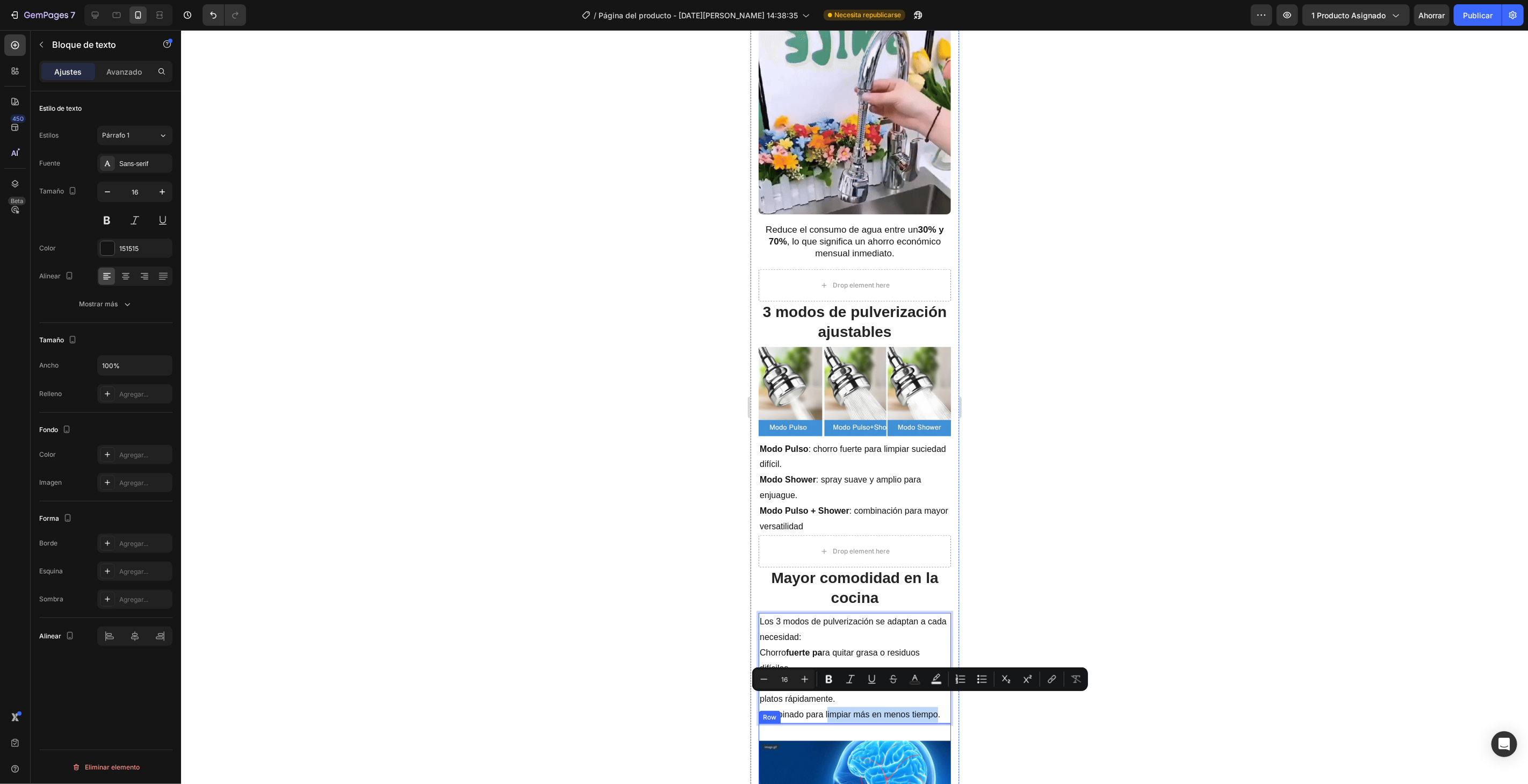
drag, startPoint x: 826, startPoint y: 700, endPoint x: 938, endPoint y: 713, distance: 112.8
click at [938, 713] on div "Ahorro de agua (30%–70%) Heading Image Reduce el consumo de agua entre un 30% y…" at bounding box center [854, 515] width 192 height 1100
click at [830, 675] on icon "Editor contextual toolbar" at bounding box center [829, 680] width 7 height 8
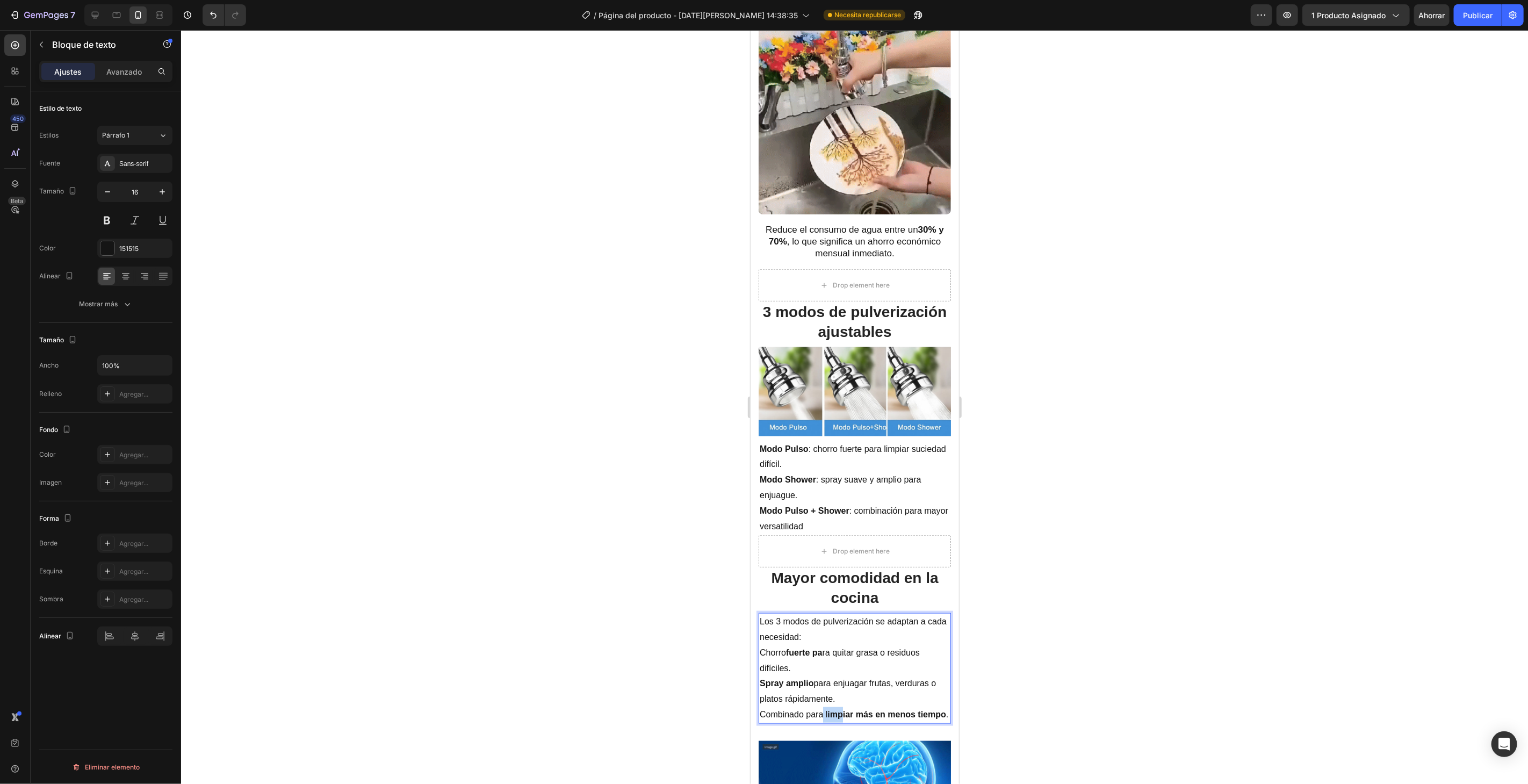
drag, startPoint x: 824, startPoint y: 700, endPoint x: 841, endPoint y: 702, distance: 17.1
click at [841, 706] on p "Combinado para l impiar más en menos tiempo ." at bounding box center [854, 714] width 190 height 15
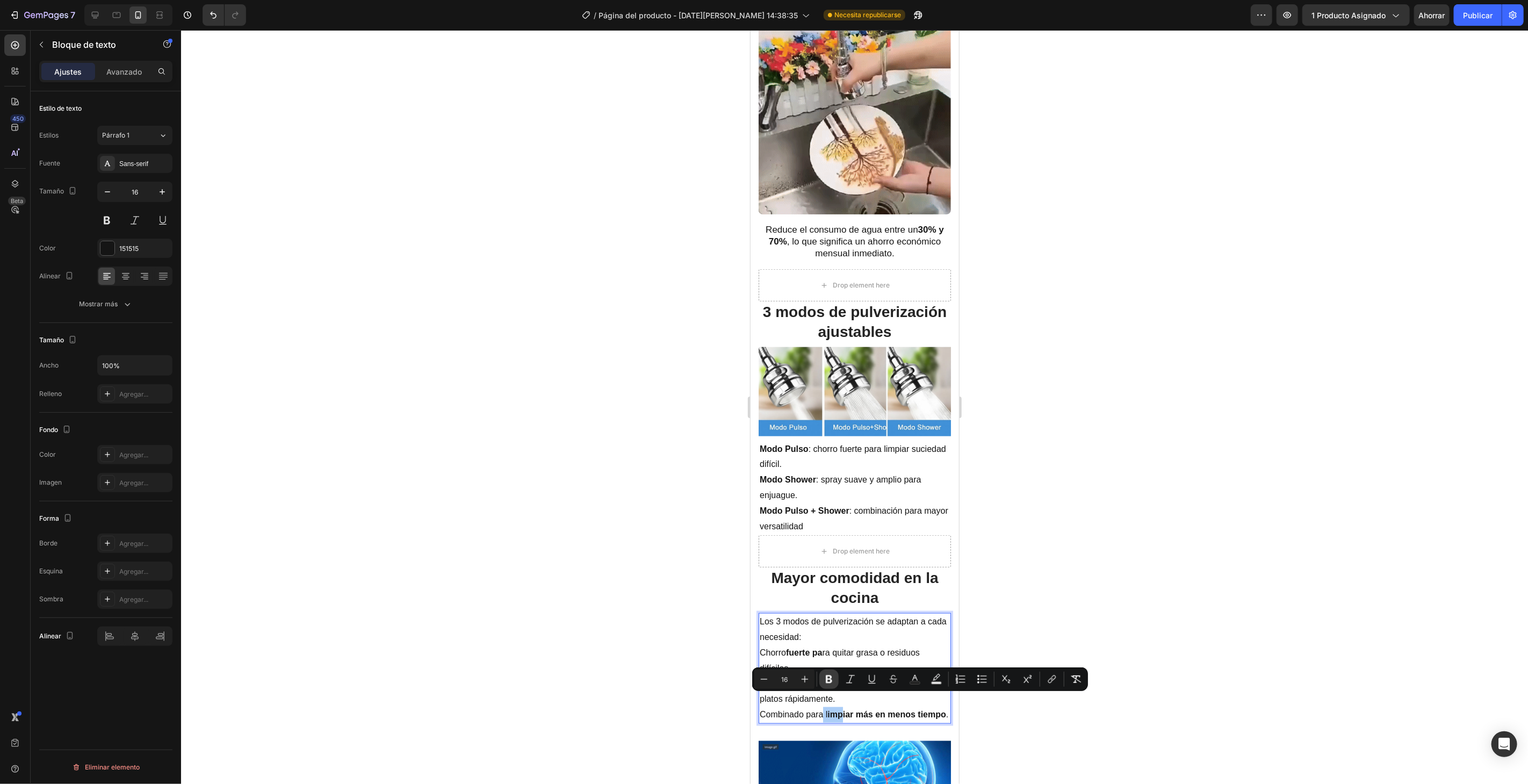
click at [830, 677] on icon "Editor contextual toolbar" at bounding box center [829, 680] width 7 height 8
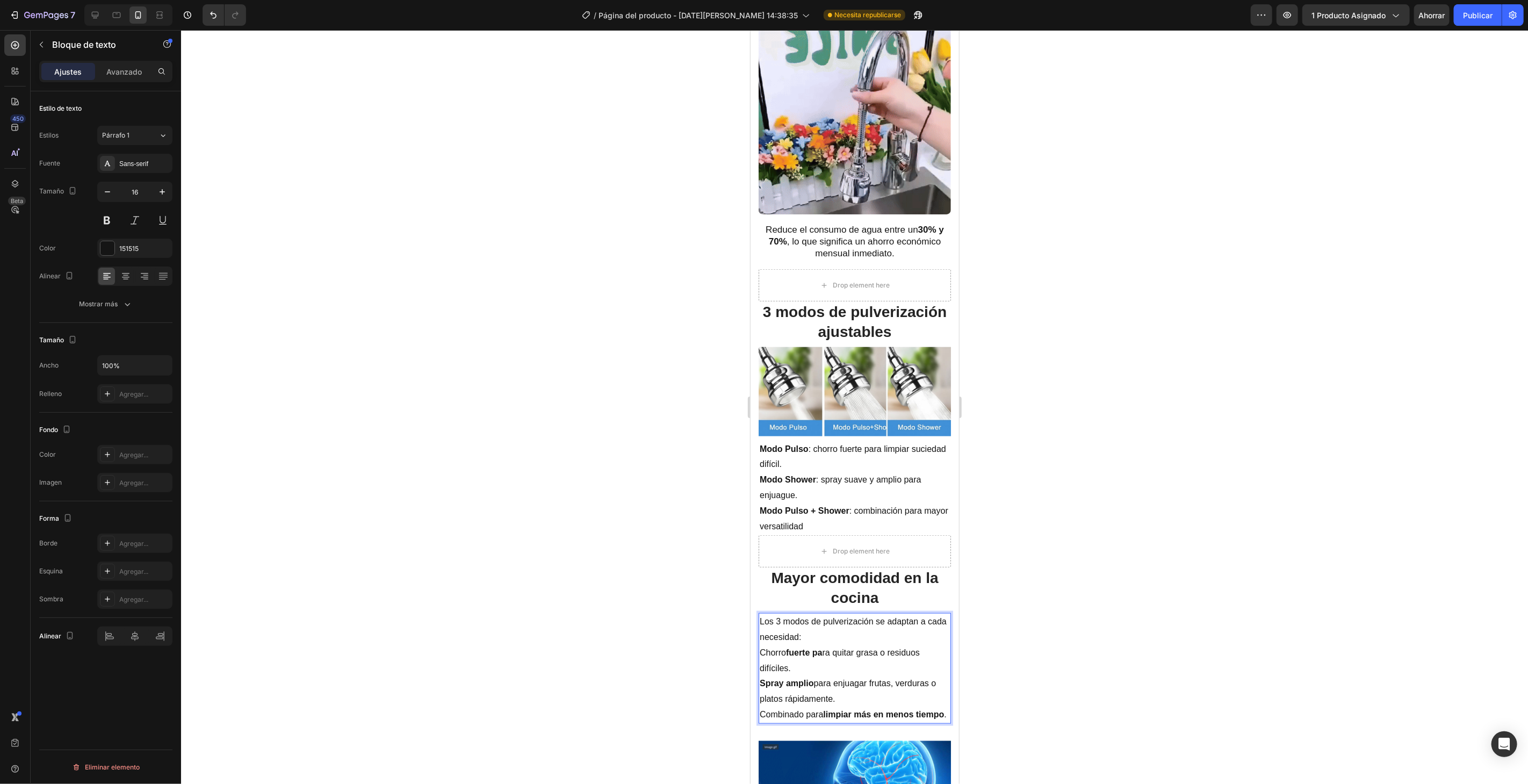
click at [862, 689] on p "Spray amplio para enjuagar frutas, verduras o platos rápidamente." at bounding box center [854, 691] width 190 height 31
click at [823, 617] on p "Los 3 modos de pulverización se adaptan a cada necesidad:" at bounding box center [854, 629] width 190 height 31
click at [761, 613] on p "Los 3 modos de pulverización se adaptan a cada necesidad:" at bounding box center [854, 629] width 190 height 31
click at [760, 613] on p "Los 3 modos de pulverización se adaptan a cada necesidad:" at bounding box center [854, 629] width 190 height 31
drag, startPoint x: 760, startPoint y: 609, endPoint x: 800, endPoint y: 611, distance: 40.0
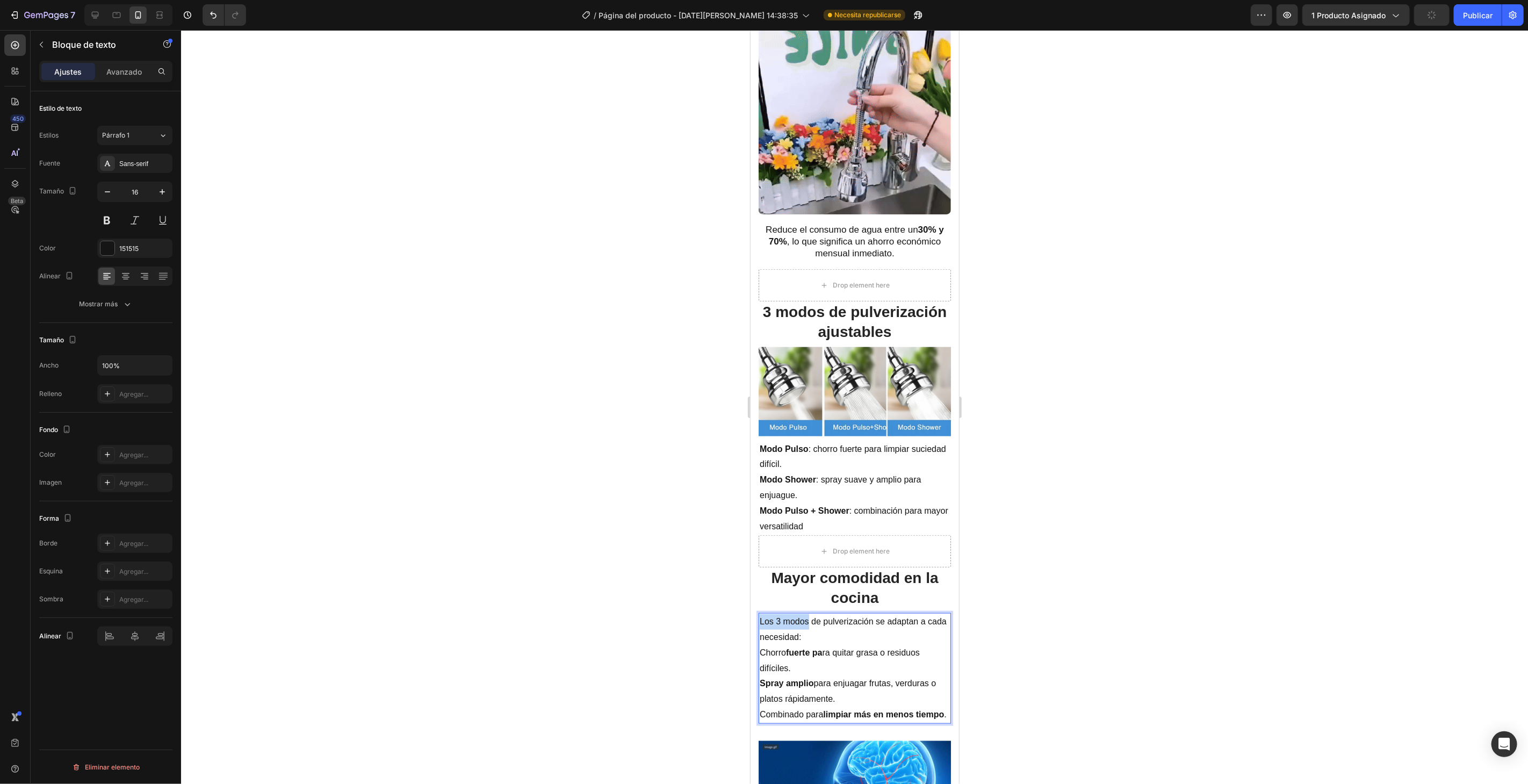
click at [800, 613] on p "Los 3 modos de pulverización se adaptan a cada necesidad:" at bounding box center [854, 629] width 190 height 31
click at [801, 613] on p "Los 3 modos de pulverización se adaptan a cada necesidad:" at bounding box center [854, 629] width 190 height 31
drag, startPoint x: 807, startPoint y: 609, endPoint x: 760, endPoint y: 610, distance: 47.0
click at [760, 613] on p "Los 3 modos de pulverización se adaptan a cada necesidad:" at bounding box center [854, 629] width 190 height 31
drag, startPoint x: 762, startPoint y: 609, endPoint x: 838, endPoint y: 619, distance: 76.7
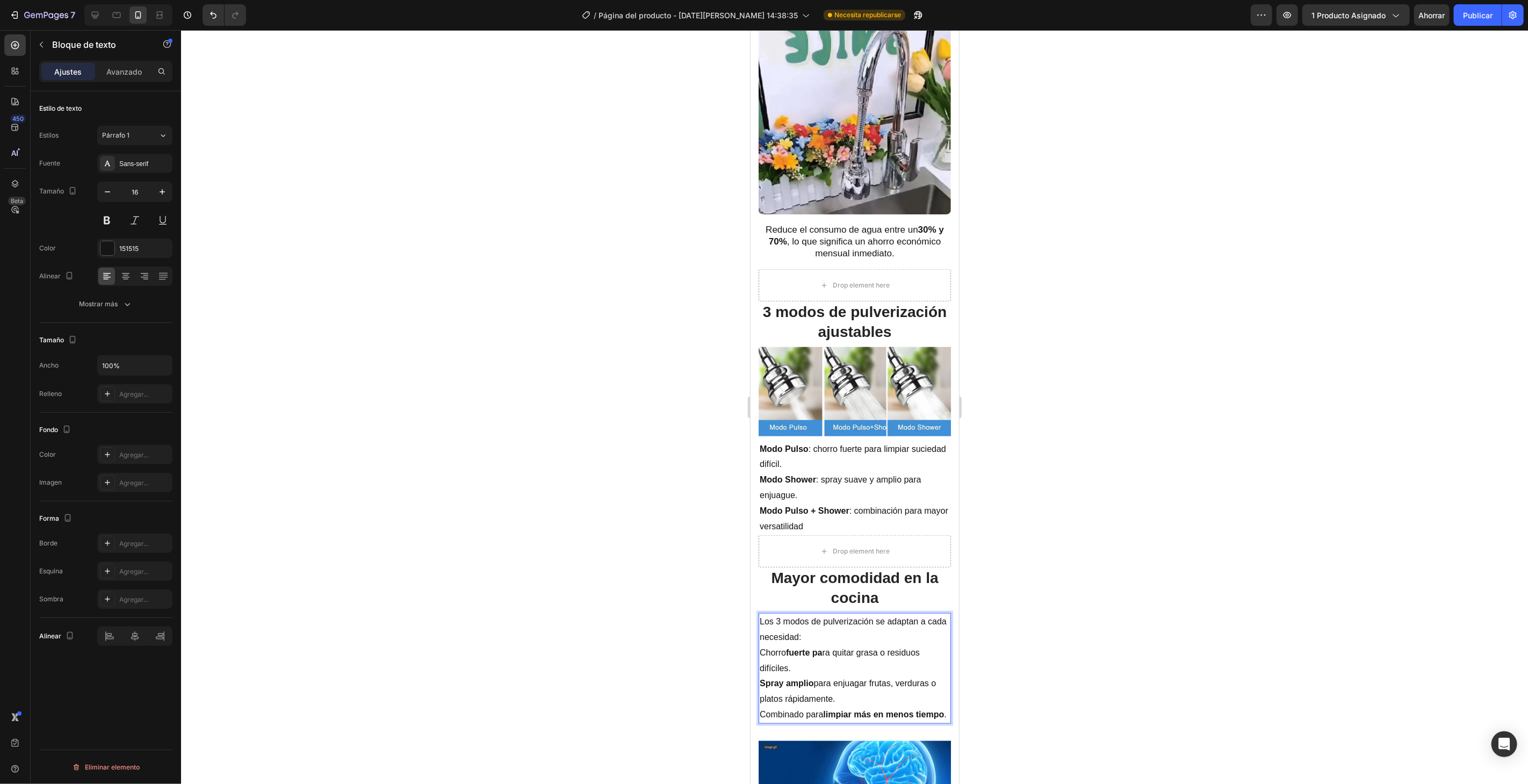
click at [837, 619] on p "Los 3 modos de pulverización se adaptan a cada necesidad:" at bounding box center [854, 629] width 190 height 31
click at [806, 613] on p "Los 3 modos de pulverización se adaptan a cada necesidad:" at bounding box center [854, 629] width 190 height 31
drag, startPoint x: 808, startPoint y: 608, endPoint x: 759, endPoint y: 611, distance: 49.1
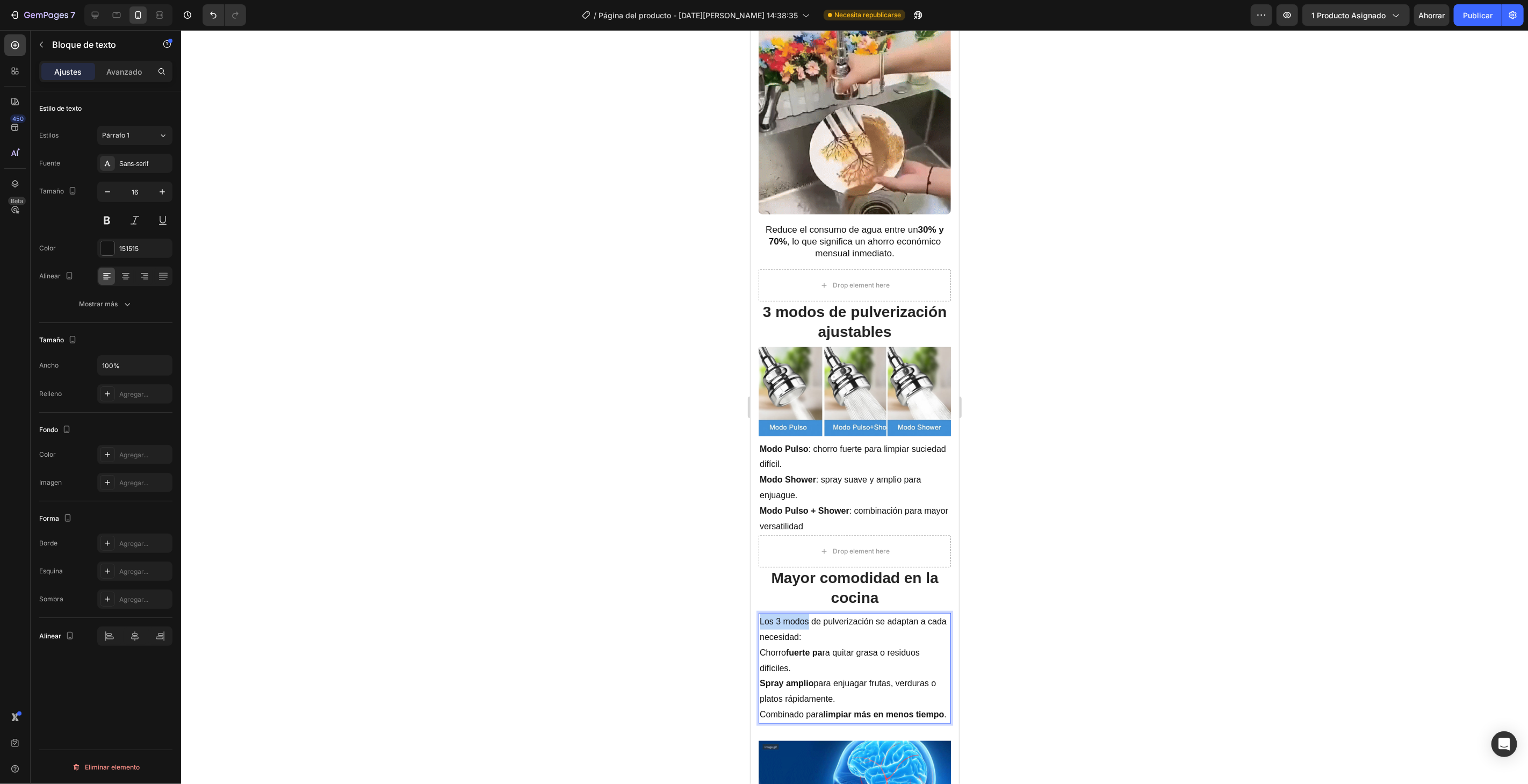
click at [759, 613] on p "Los 3 modos de pulverización se adaptan a cada necesidad:" at bounding box center [854, 629] width 190 height 31
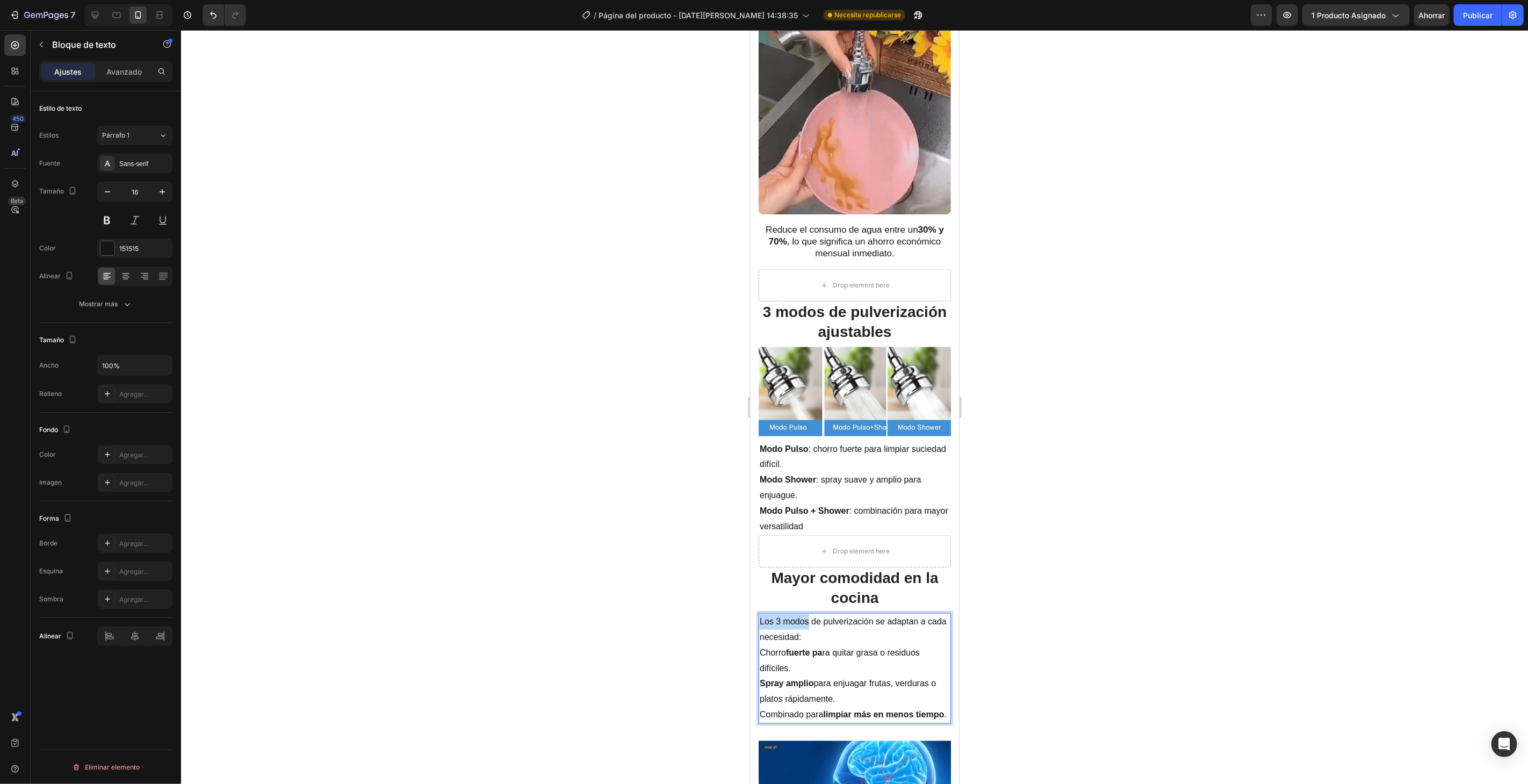
click at [779, 613] on p "Los 3 modos de pulverización se adaptan a cada necesidad:" at bounding box center [854, 629] width 190 height 31
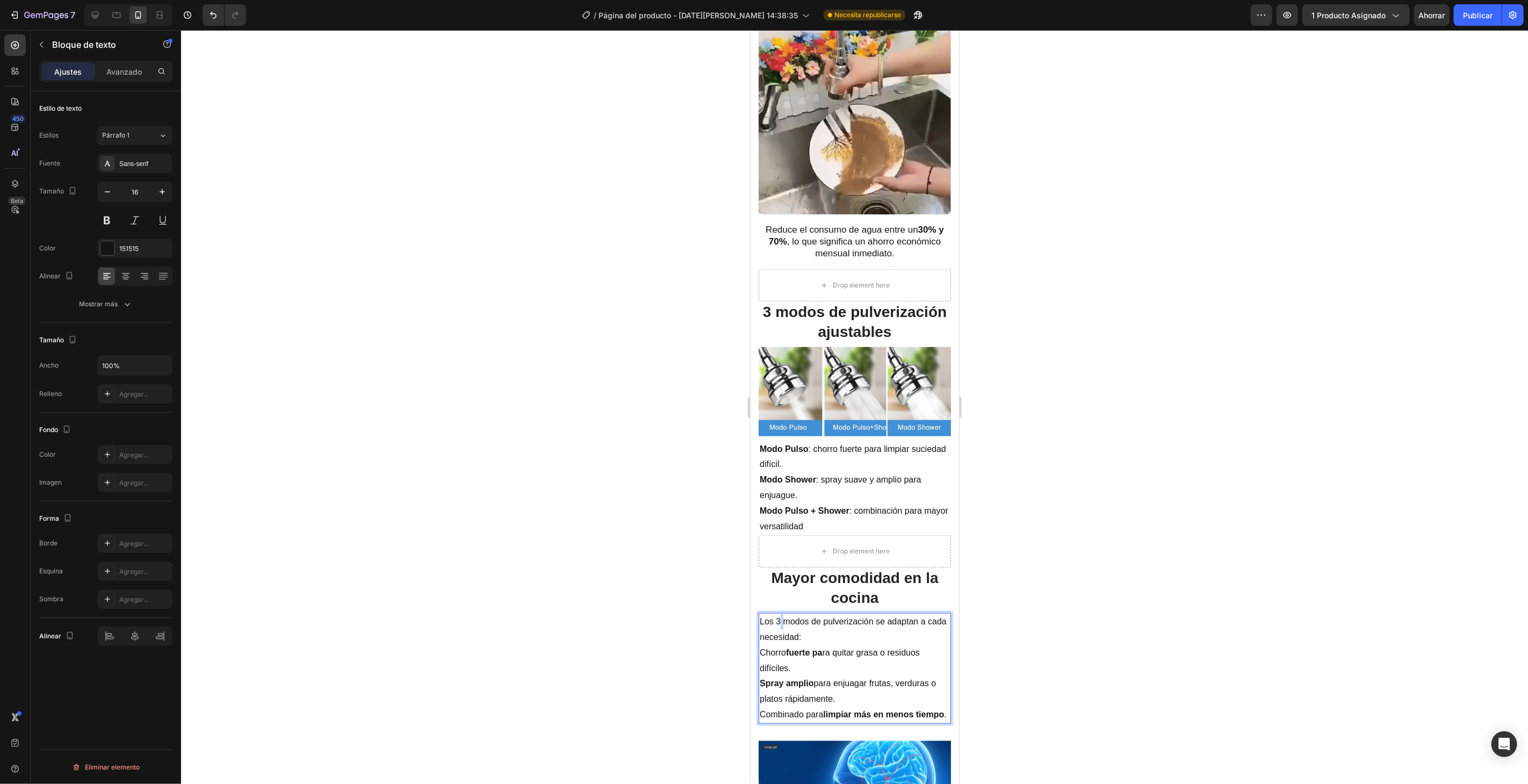
click at [779, 613] on p "Los 3 modos de pulverización se adaptan a cada necesidad:" at bounding box center [854, 629] width 190 height 31
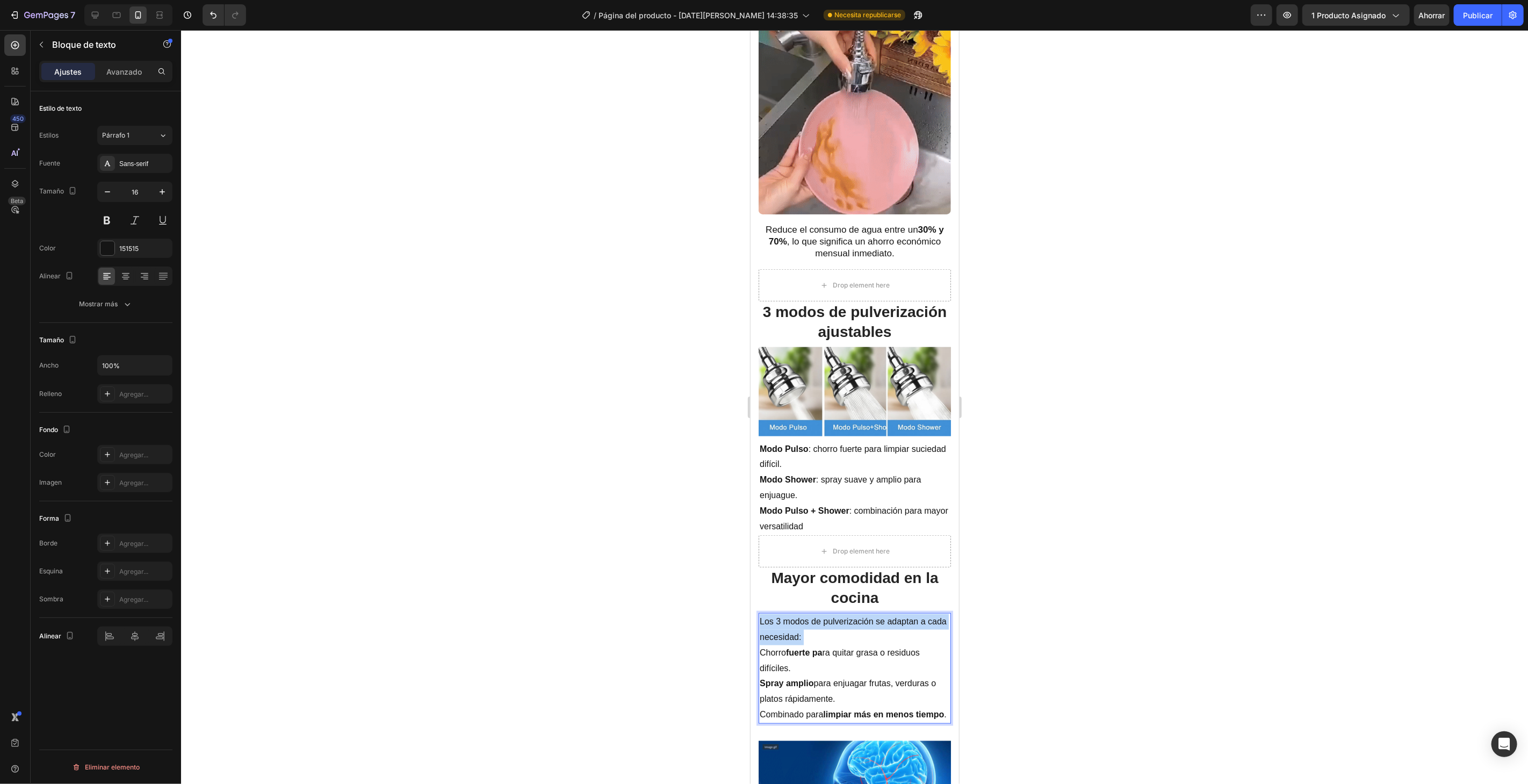
click at [779, 613] on p "Los 3 modos de pulverización se adaptan a cada necesidad:" at bounding box center [854, 629] width 190 height 31
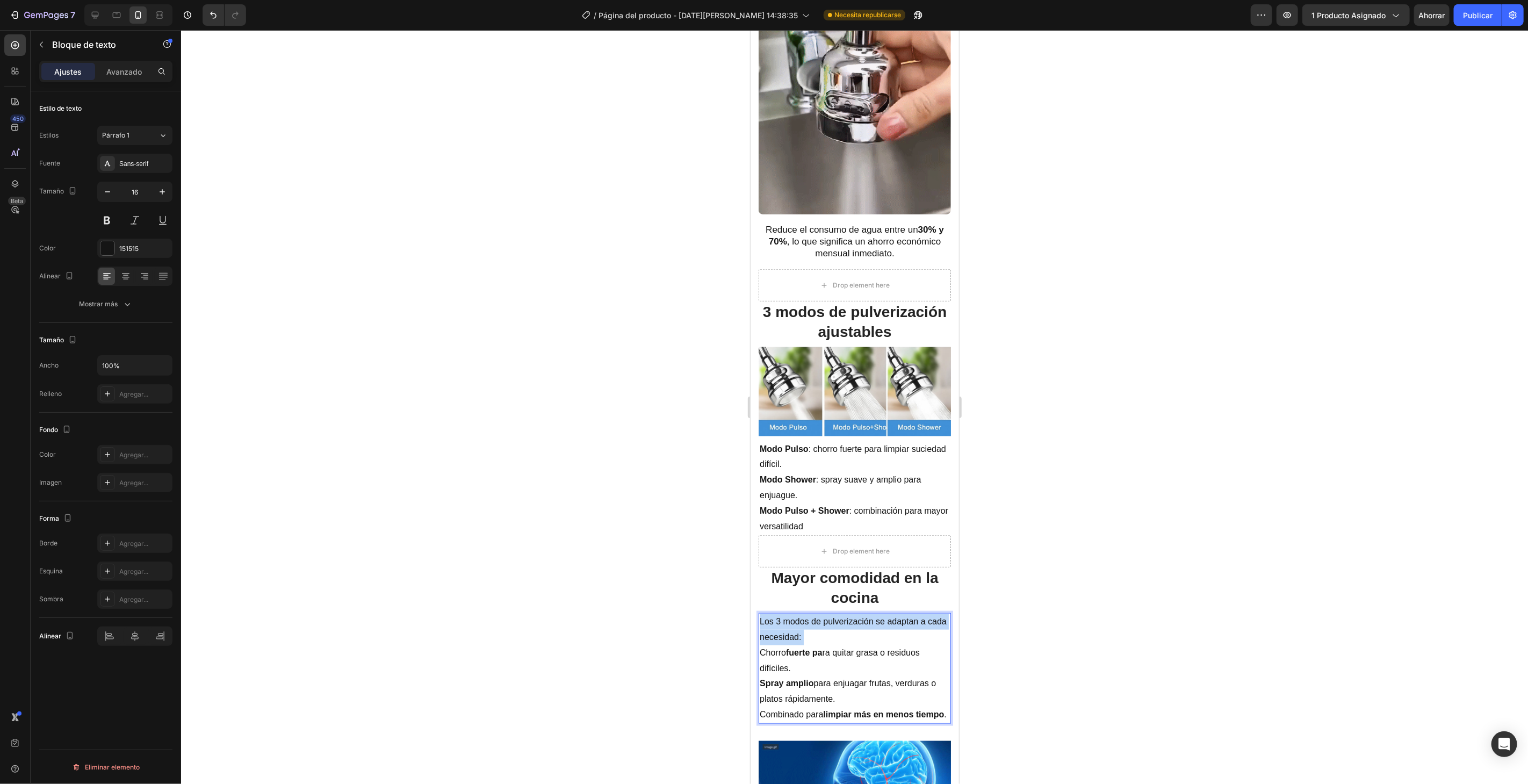
click at [779, 613] on p "Los 3 modos de pulverización se adaptan a cada necesidad:" at bounding box center [854, 629] width 190 height 31
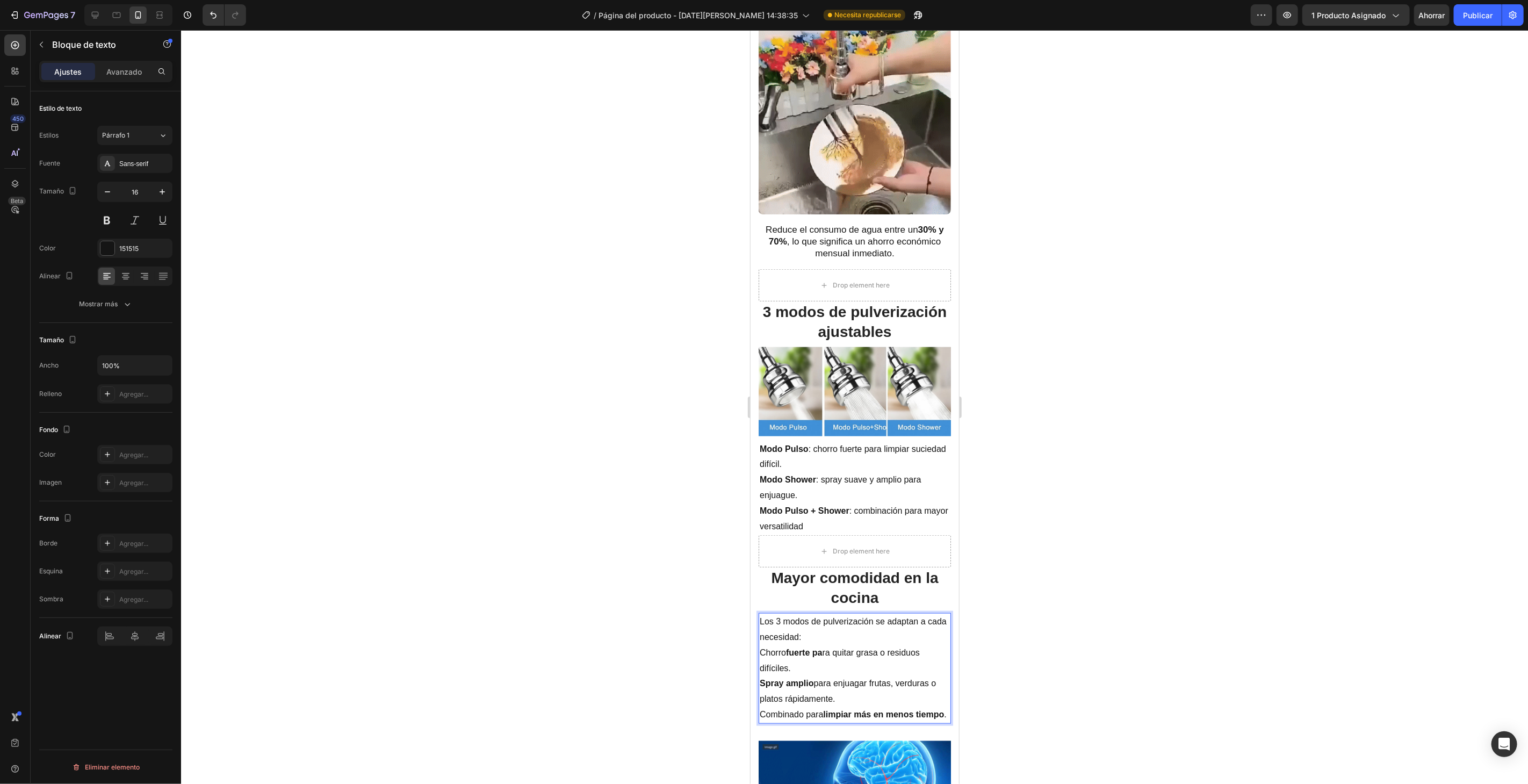
click at [1223, 604] on div at bounding box center [854, 407] width 1347 height 754
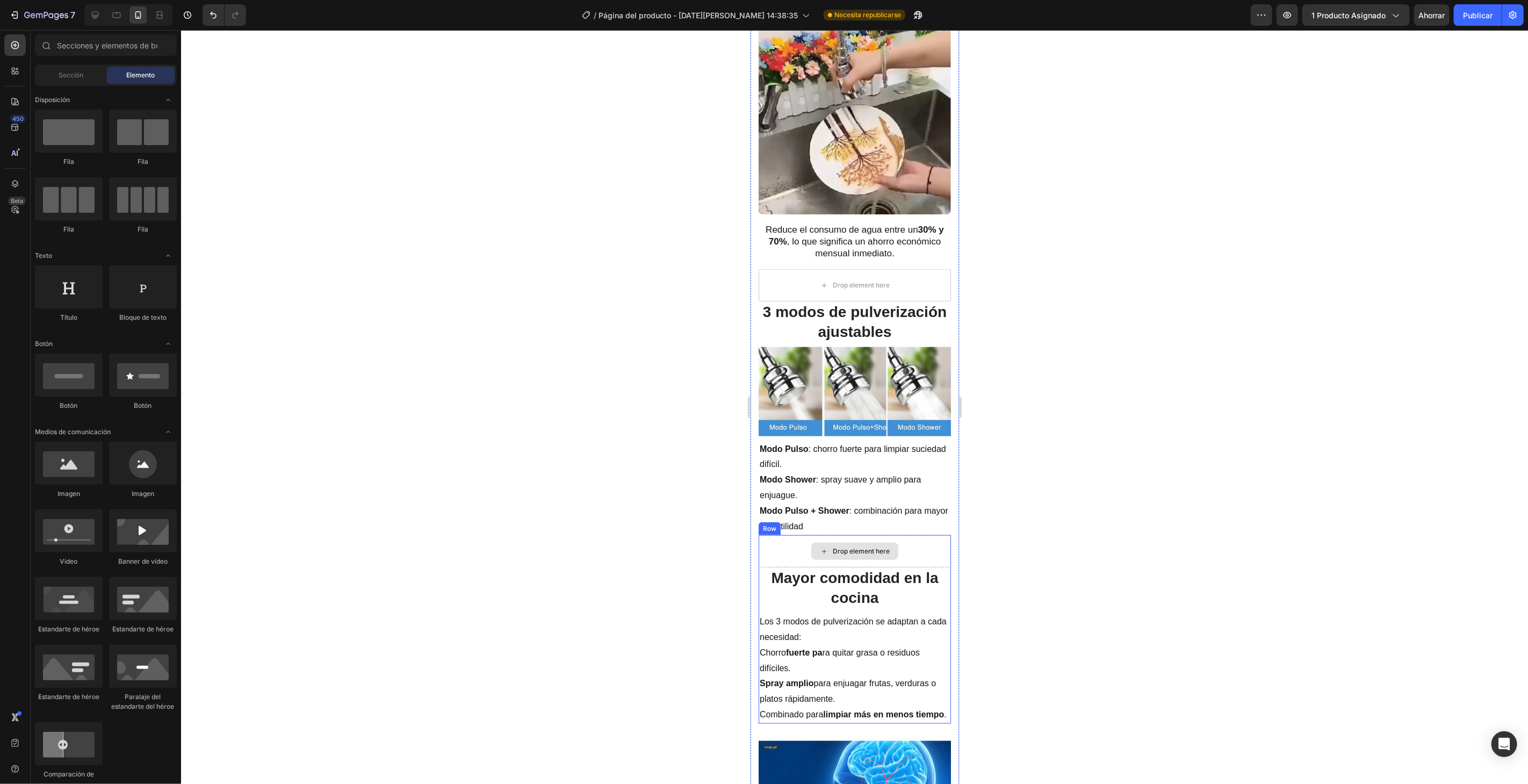
scroll to position [955, 0]
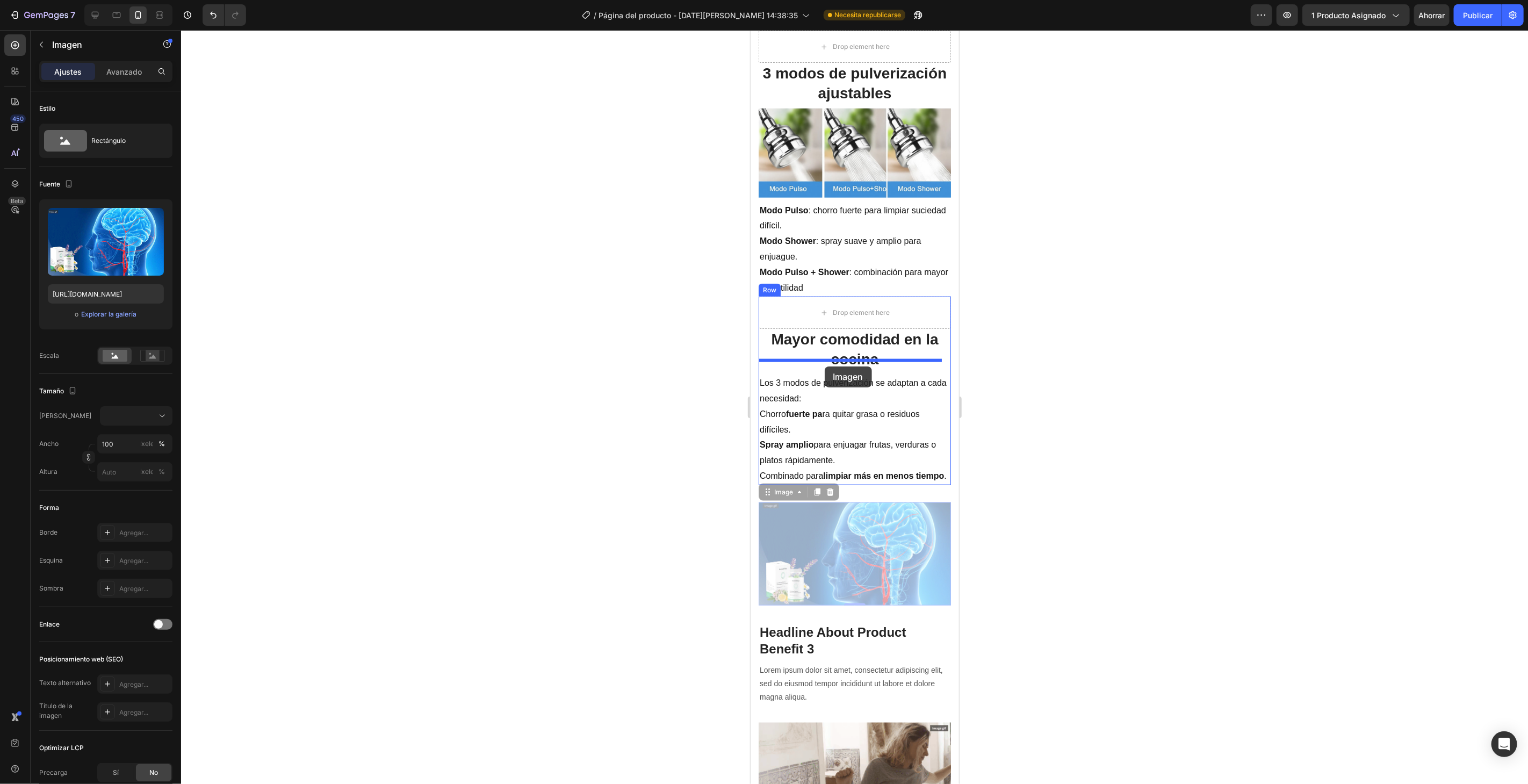
drag, startPoint x: 817, startPoint y: 551, endPoint x: 824, endPoint y: 366, distance: 185.1
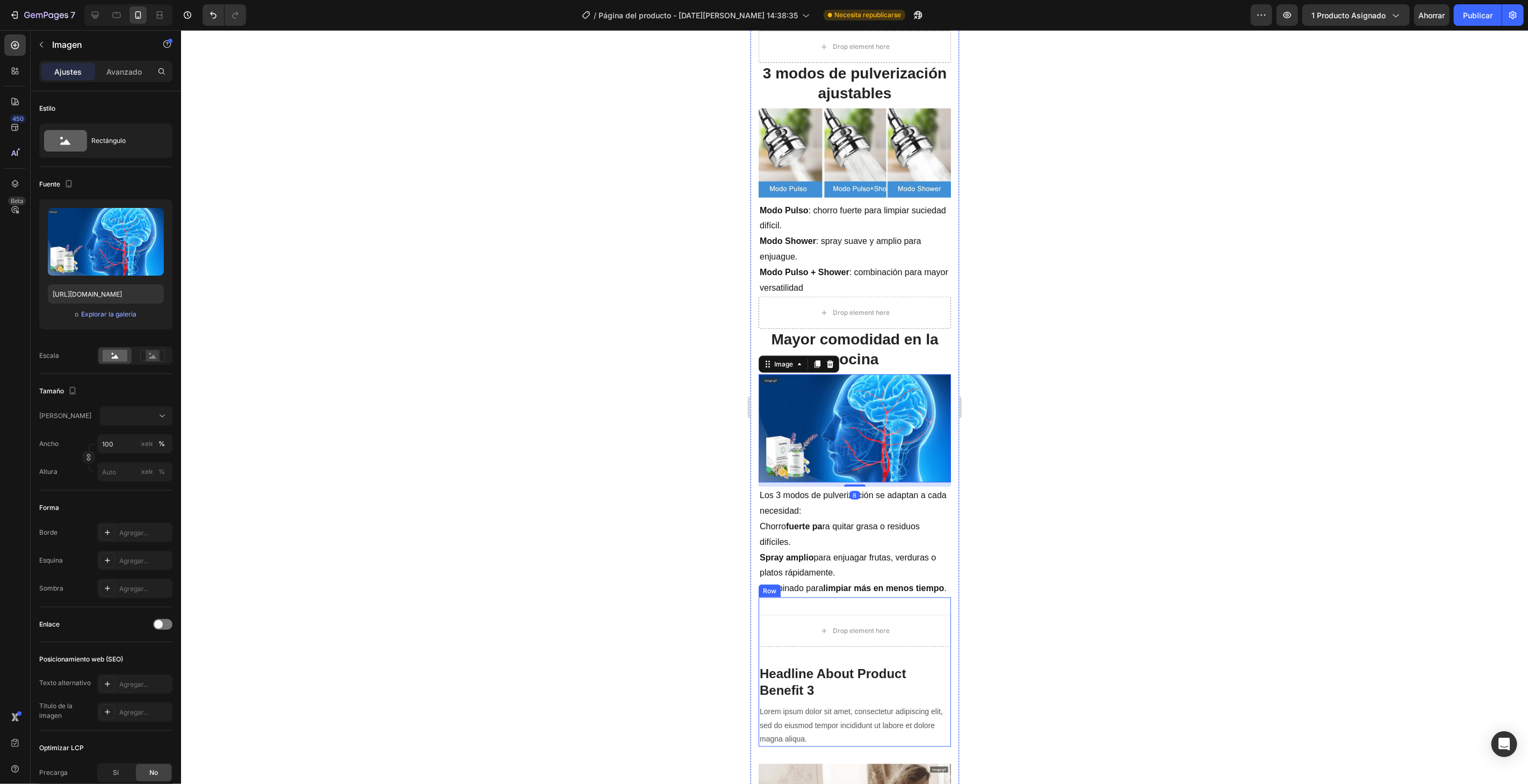
click at [903, 597] on div "Drop element here Headline About Product Benefit 3 Heading Lorem ipsum dolor si…" at bounding box center [854, 671] width 192 height 149
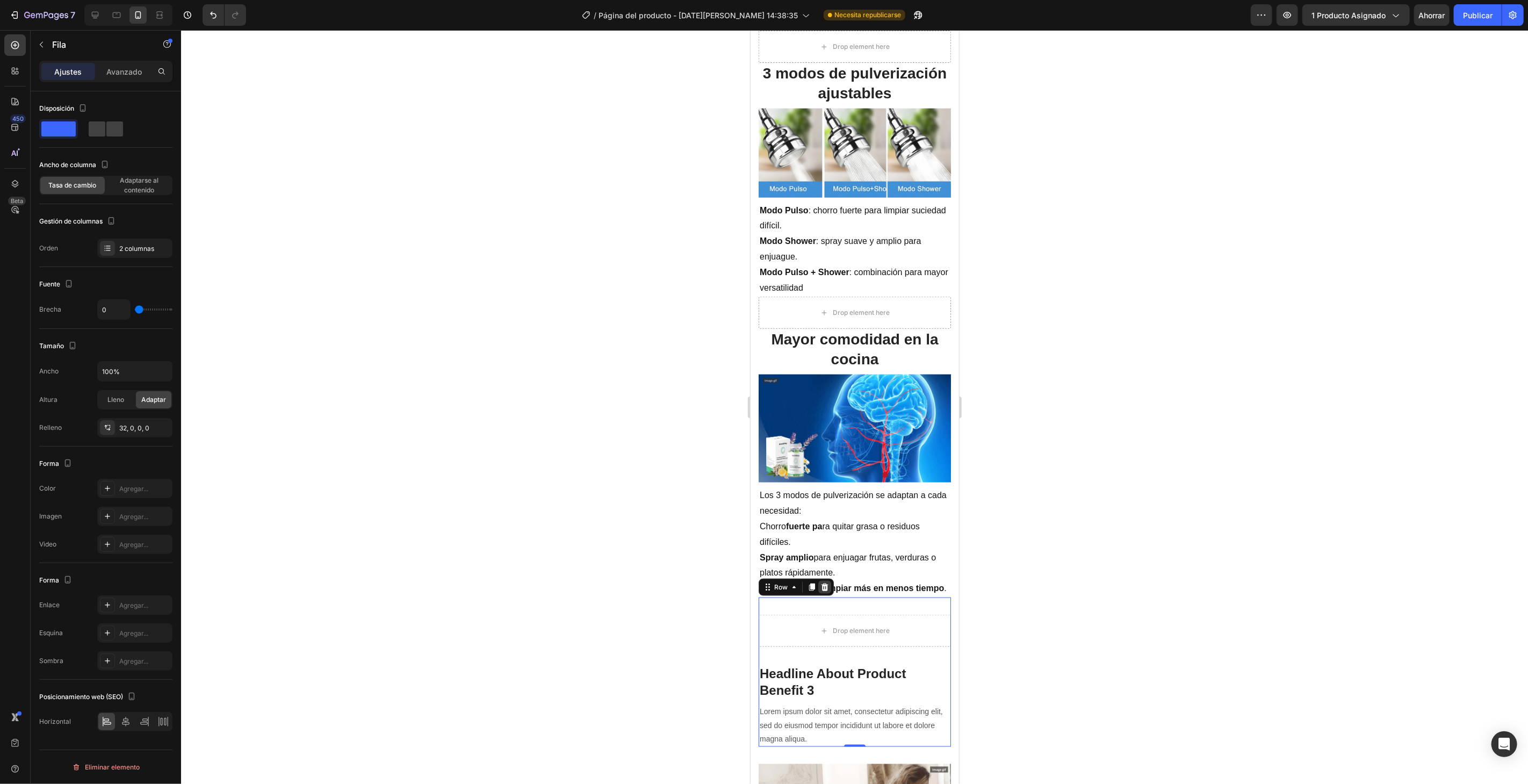
click at [820, 585] on icon at bounding box center [824, 587] width 8 height 8
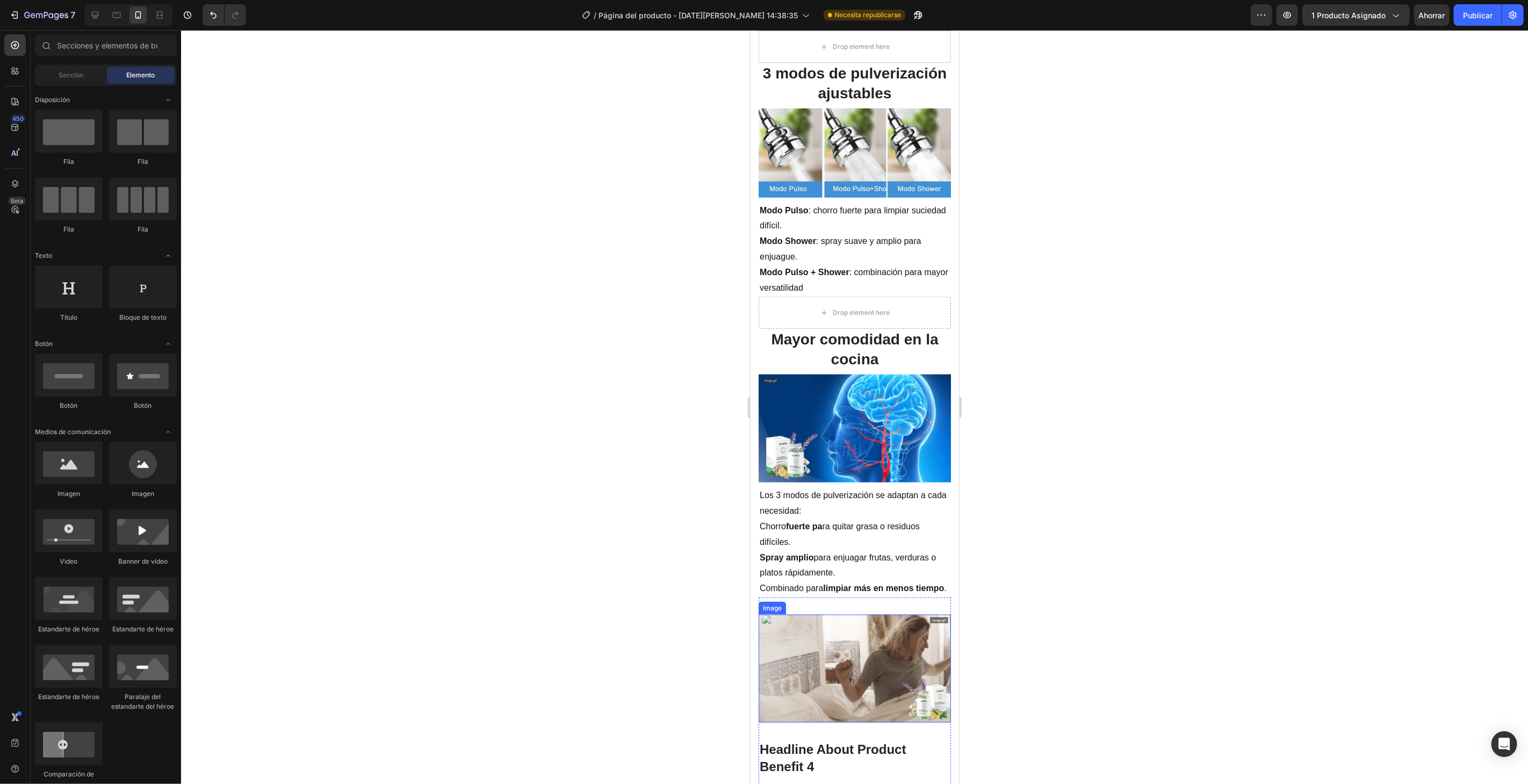
scroll to position [1014, 0]
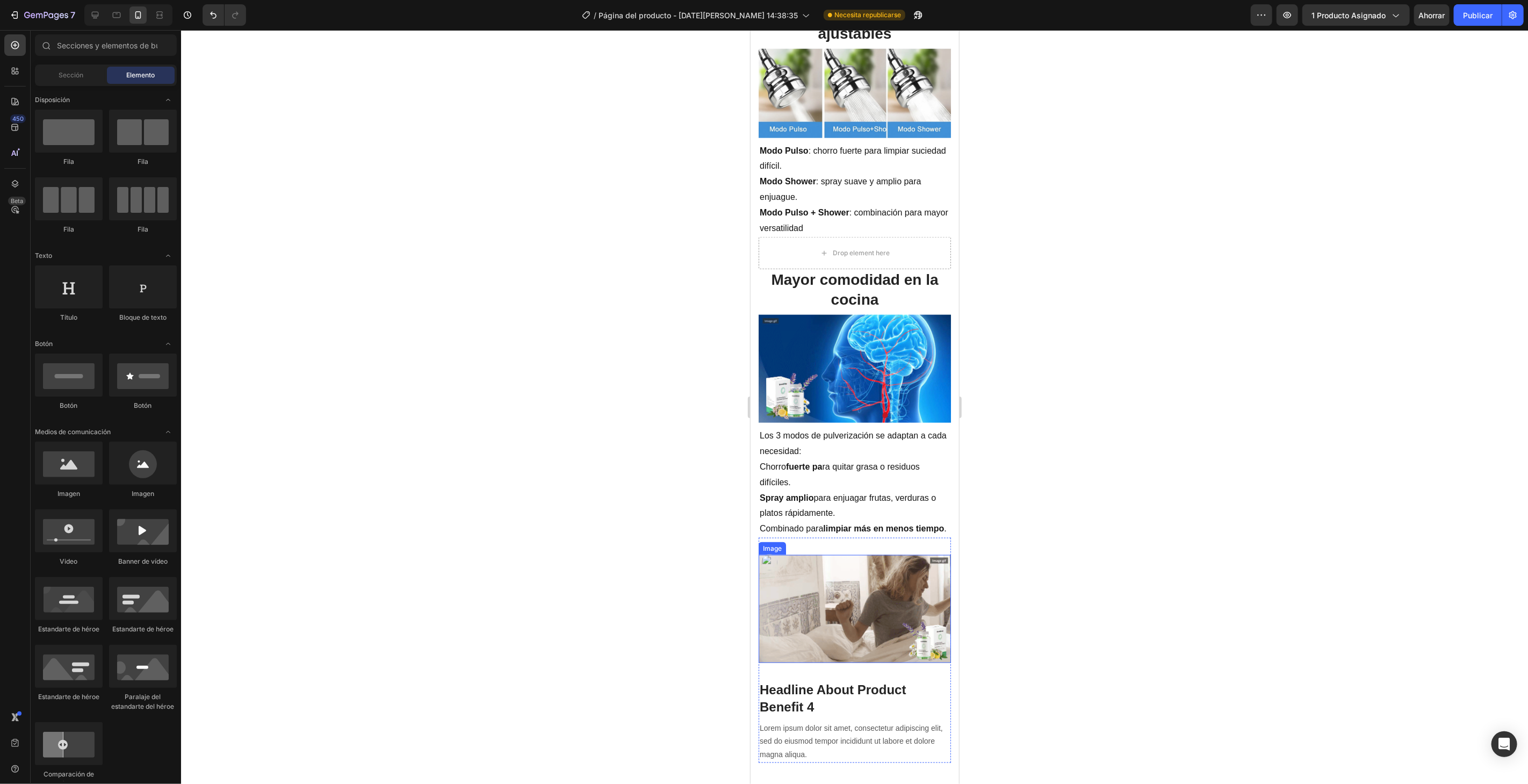
click at [867, 589] on img at bounding box center [854, 608] width 192 height 108
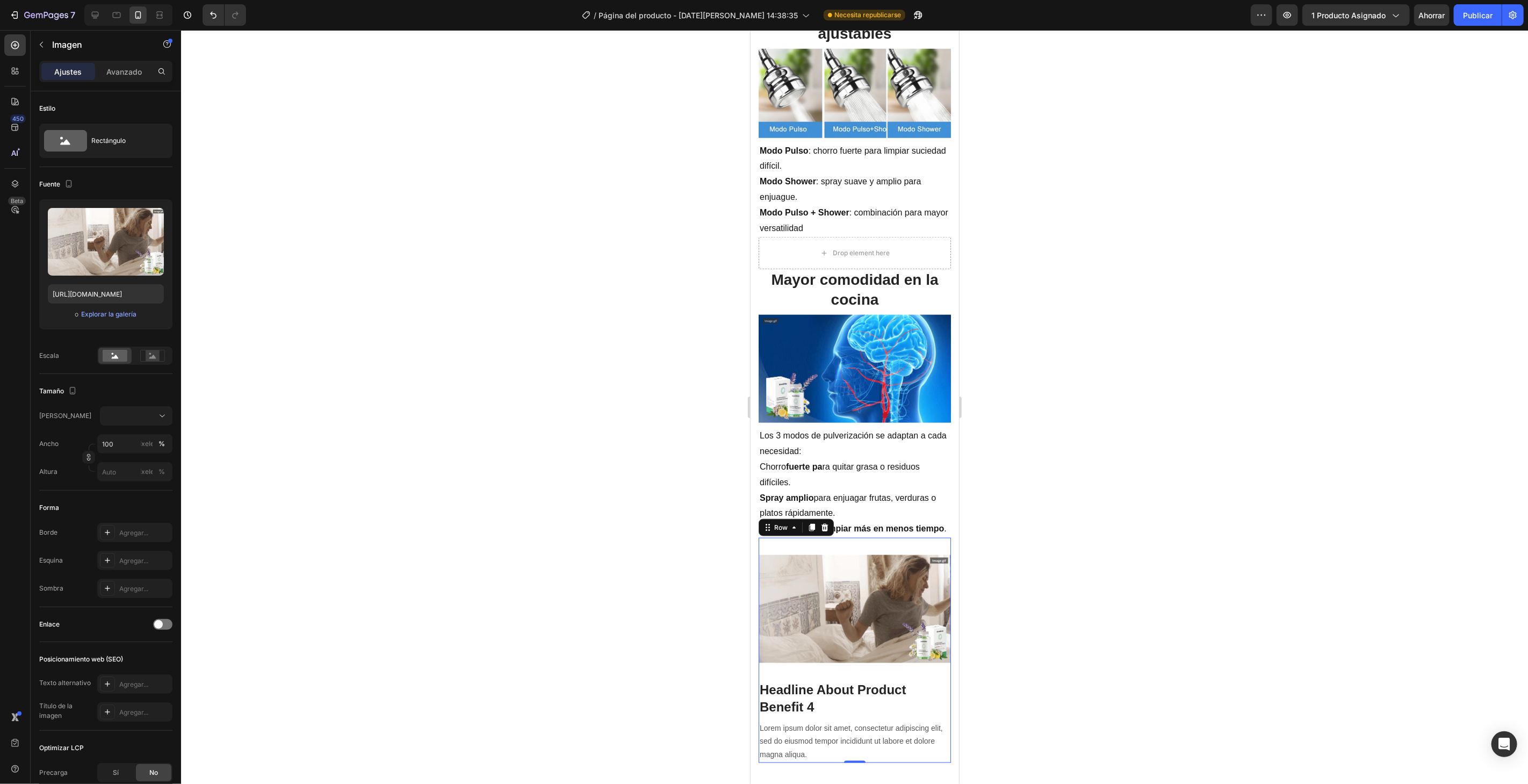
click at [894, 537] on div "Headline About Product Benefit 4 Heading Lorem ipsum dolor sit amet, consectetu…" at bounding box center [854, 650] width 192 height 225
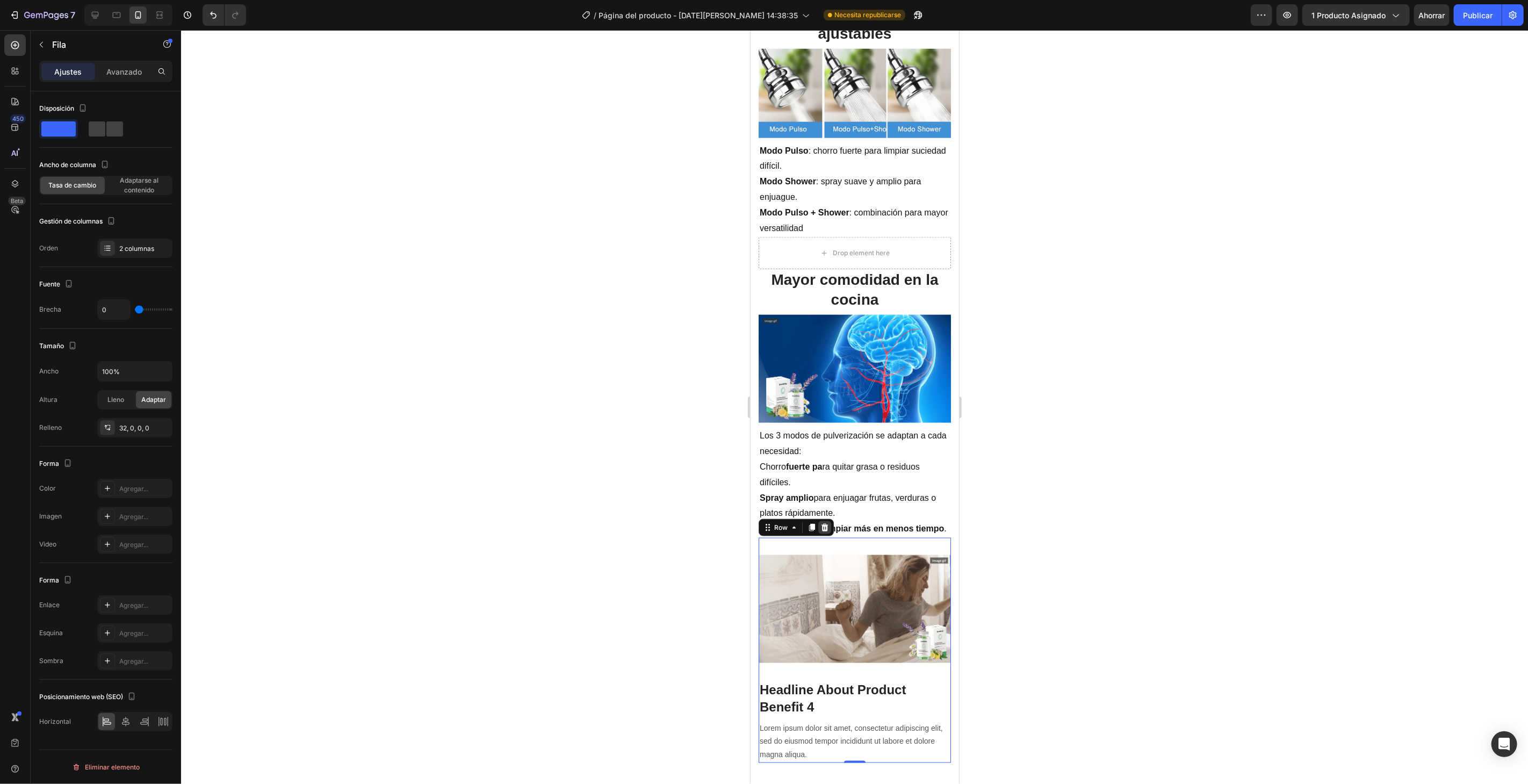
click at [824, 523] on icon at bounding box center [825, 527] width 7 height 8
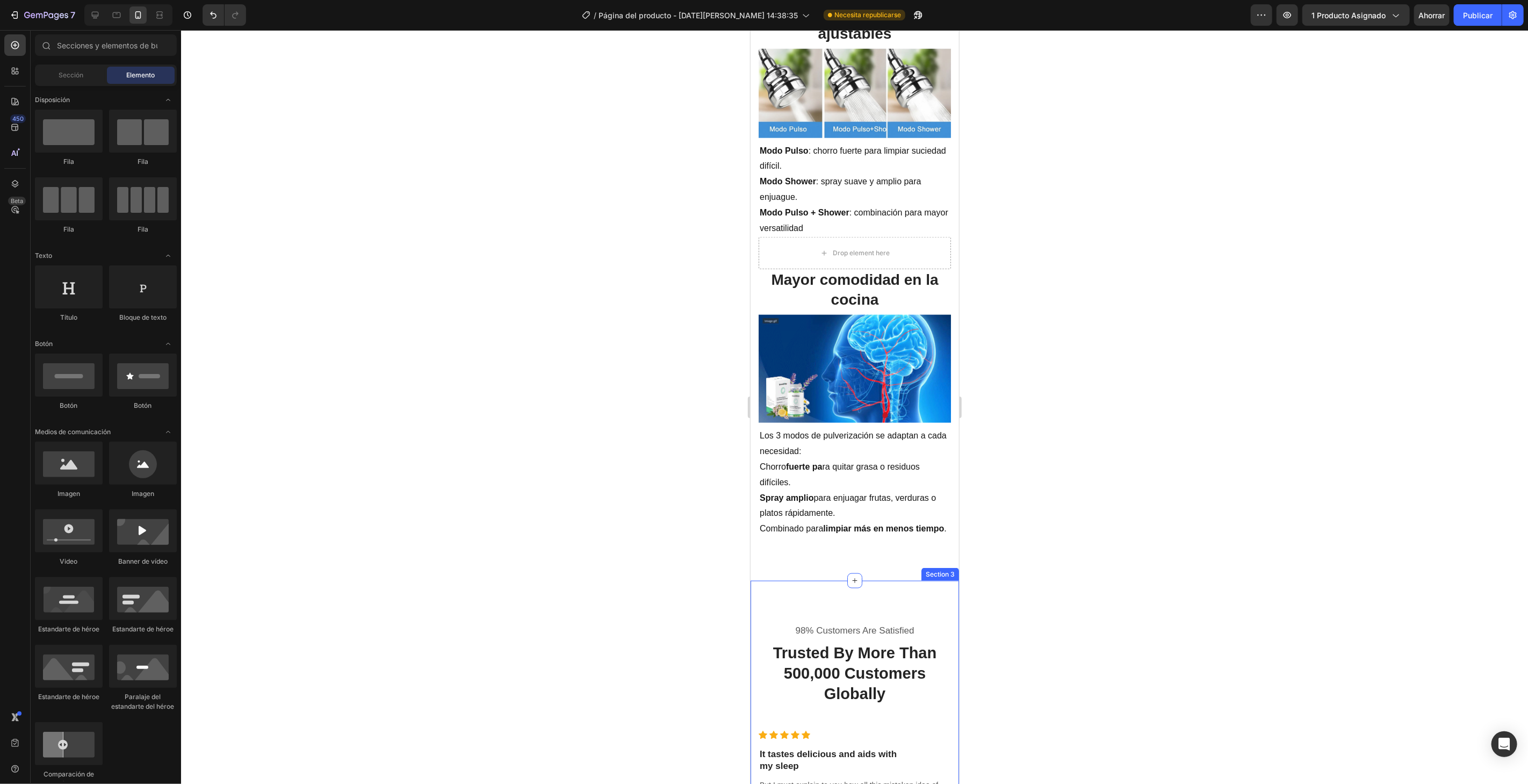
scroll to position [1253, 0]
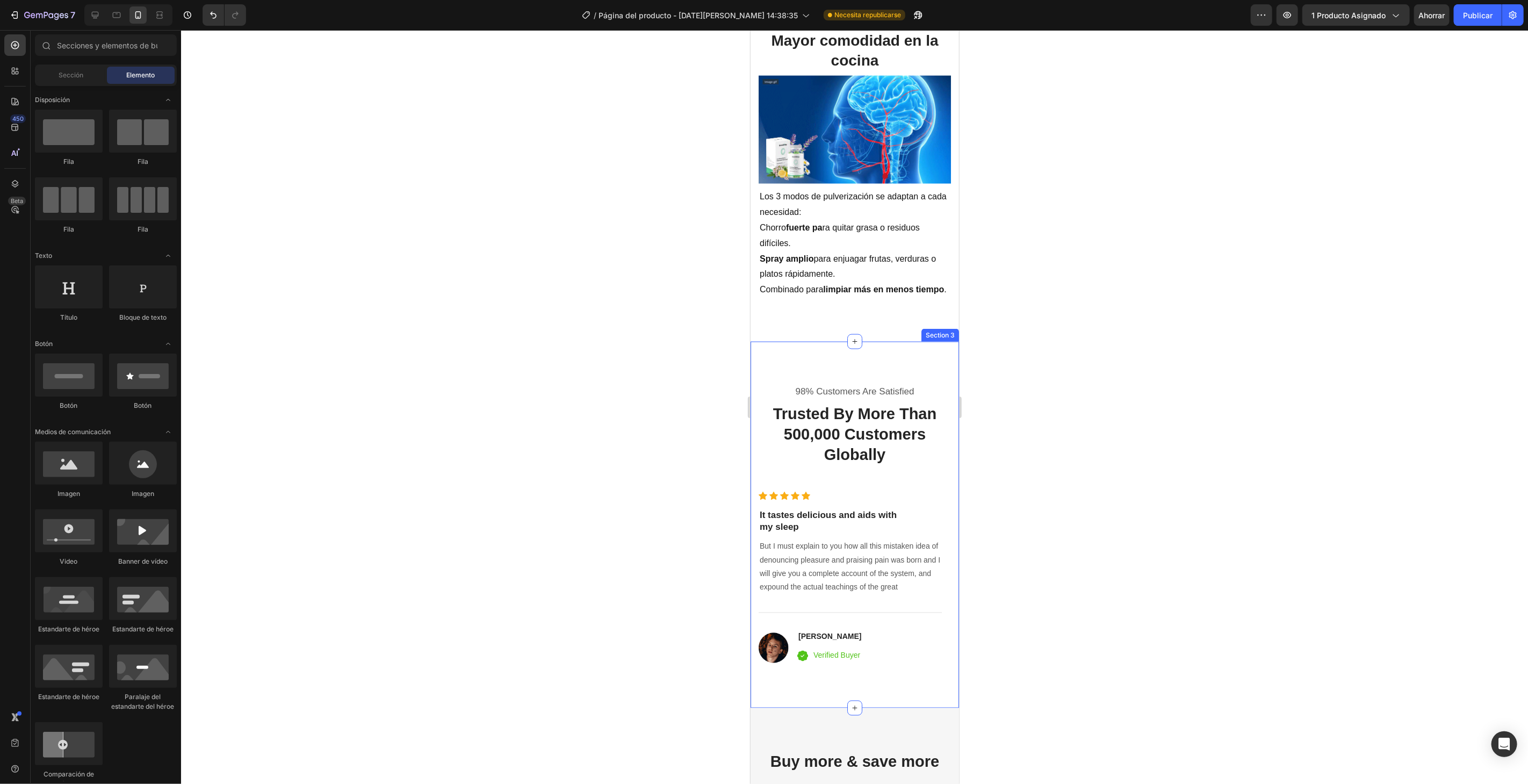
click at [874, 369] on div "98% Customers Are Satisfied Text block Trusted By More Than 500,000 Customers G…" at bounding box center [854, 524] width 208 height 366
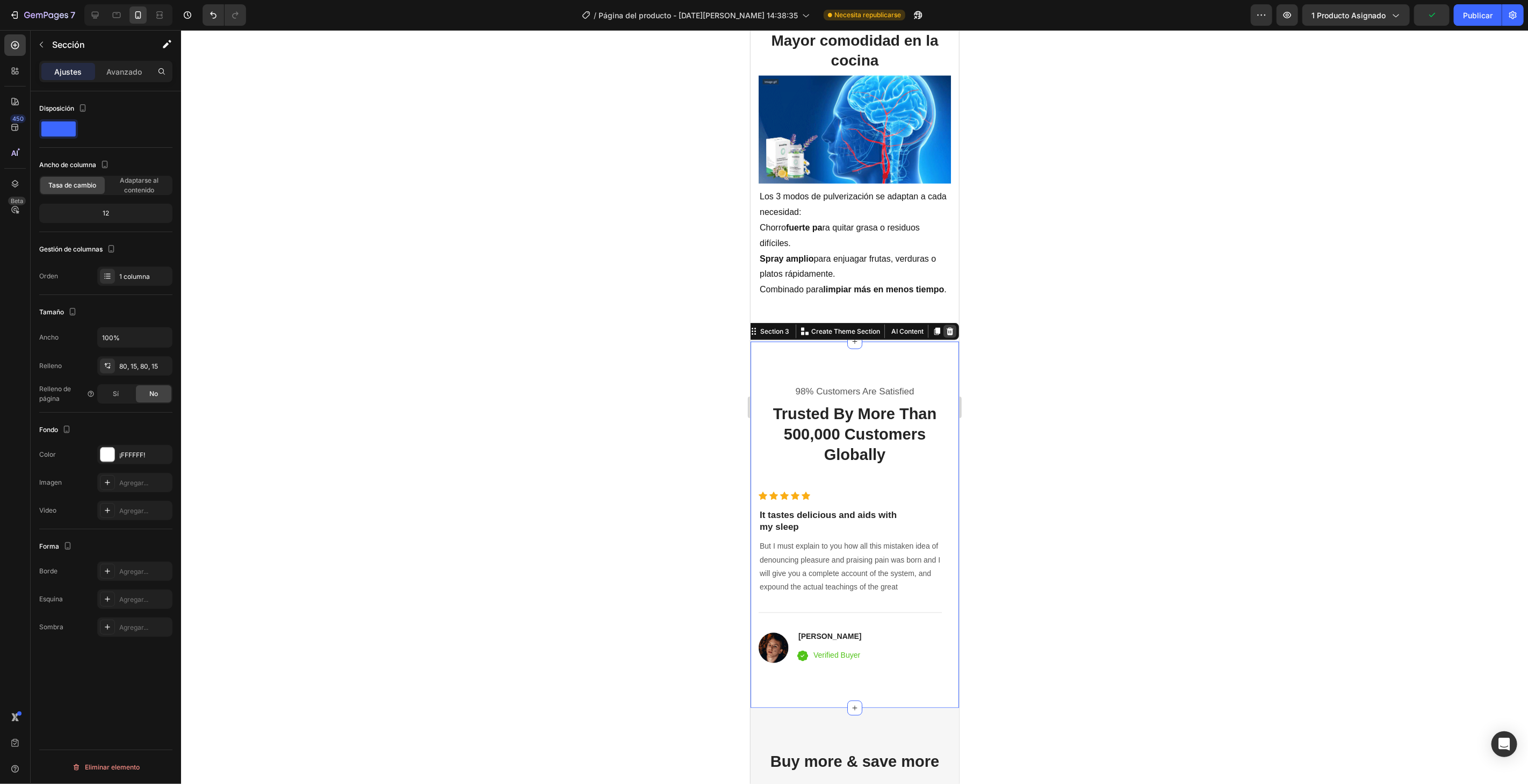
click at [945, 328] on icon at bounding box center [949, 331] width 8 height 8
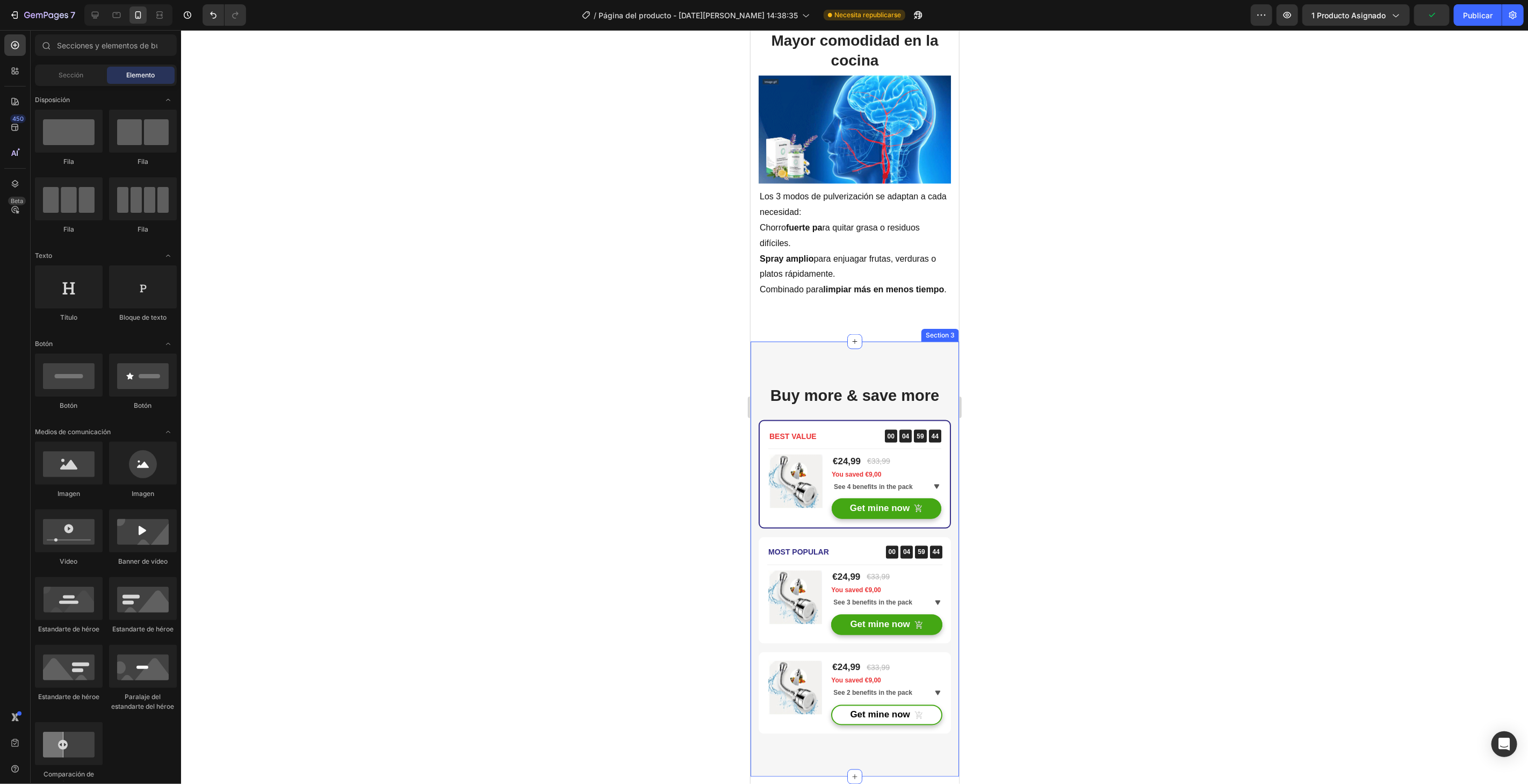
click at [928, 371] on div "Buy more & save more Heading BEST VALUE Text block 00 04 59 44 CountDown Timer …" at bounding box center [854, 559] width 208 height 435
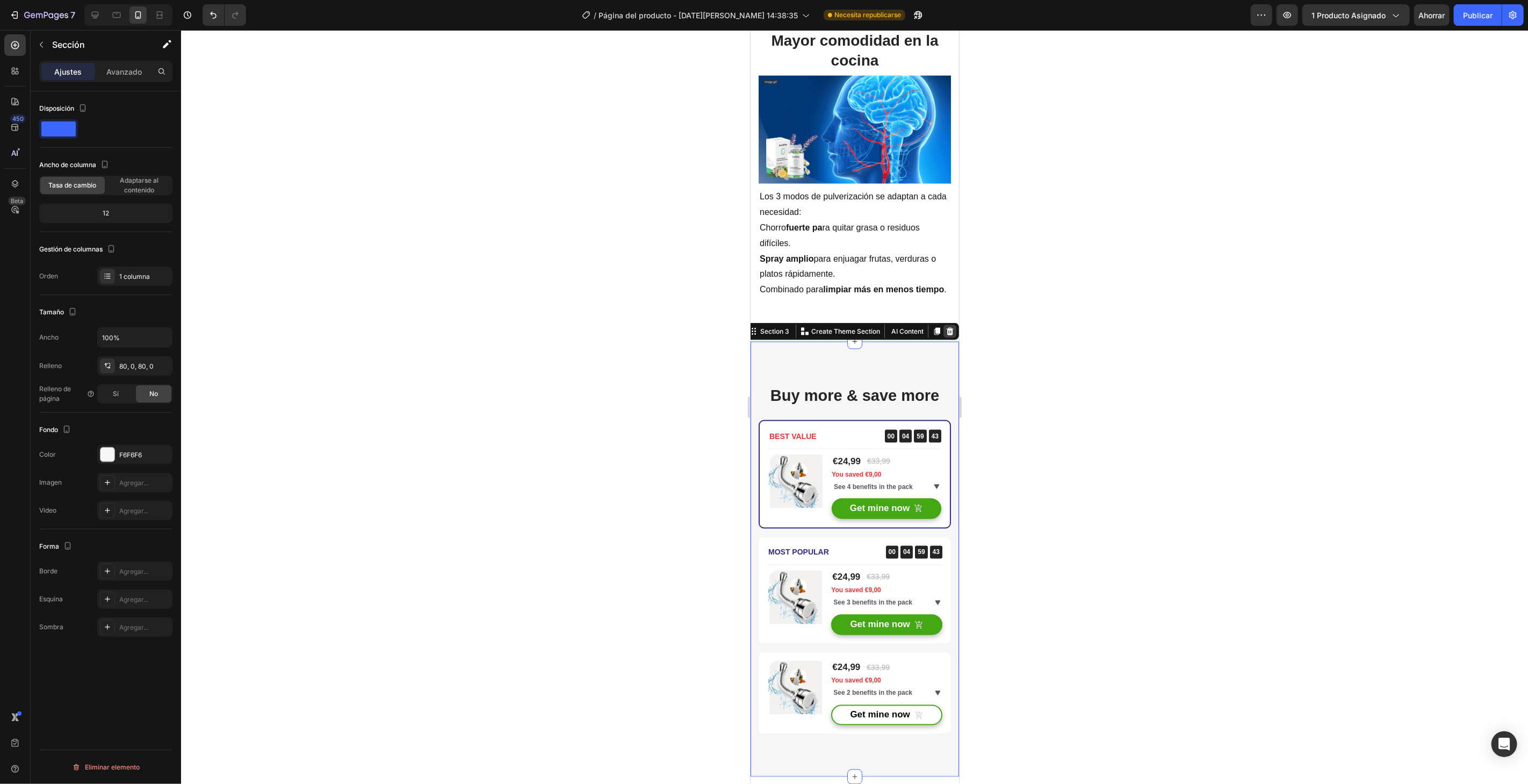
click at [945, 329] on icon at bounding box center [949, 331] width 8 height 8
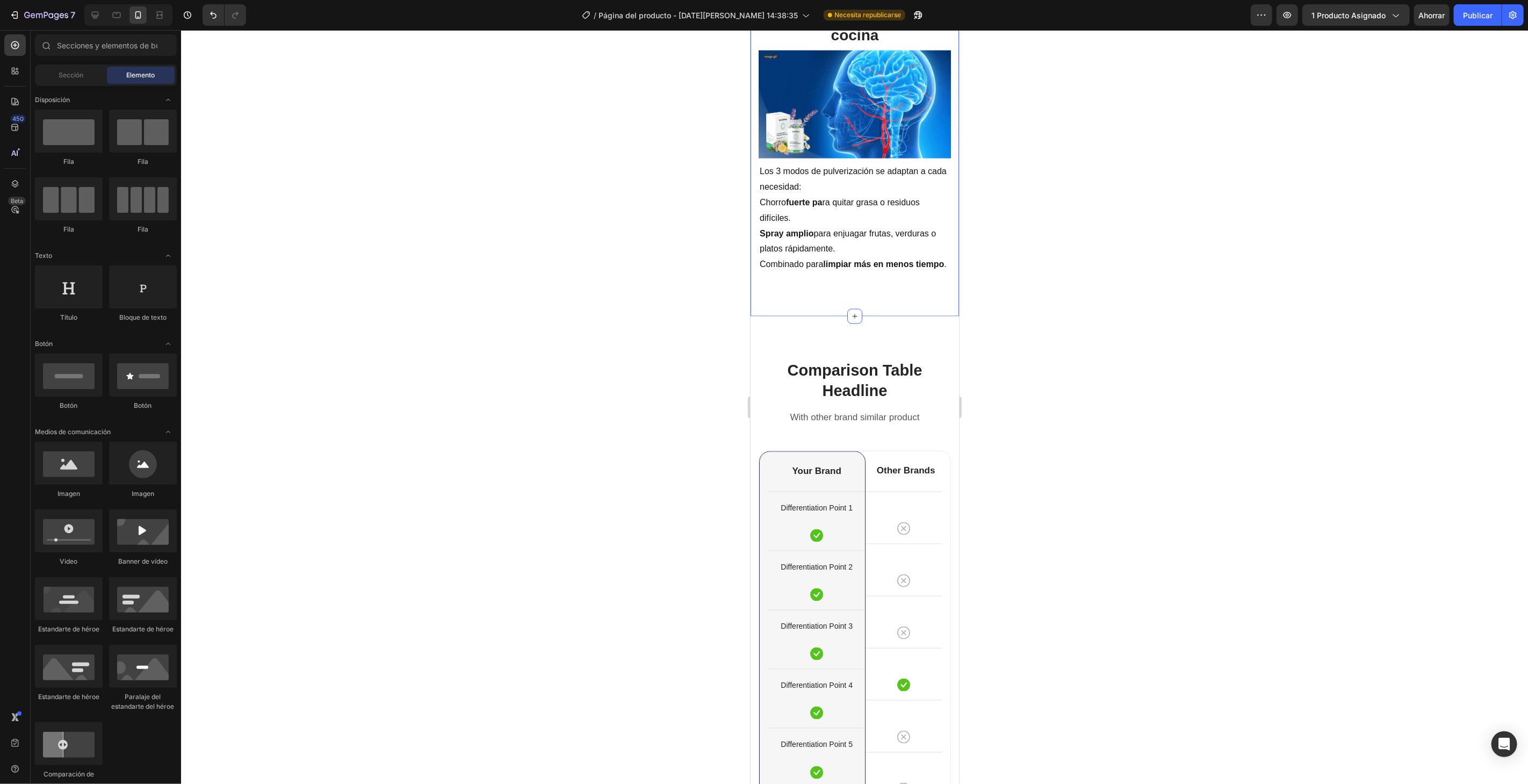
scroll to position [1313, 0]
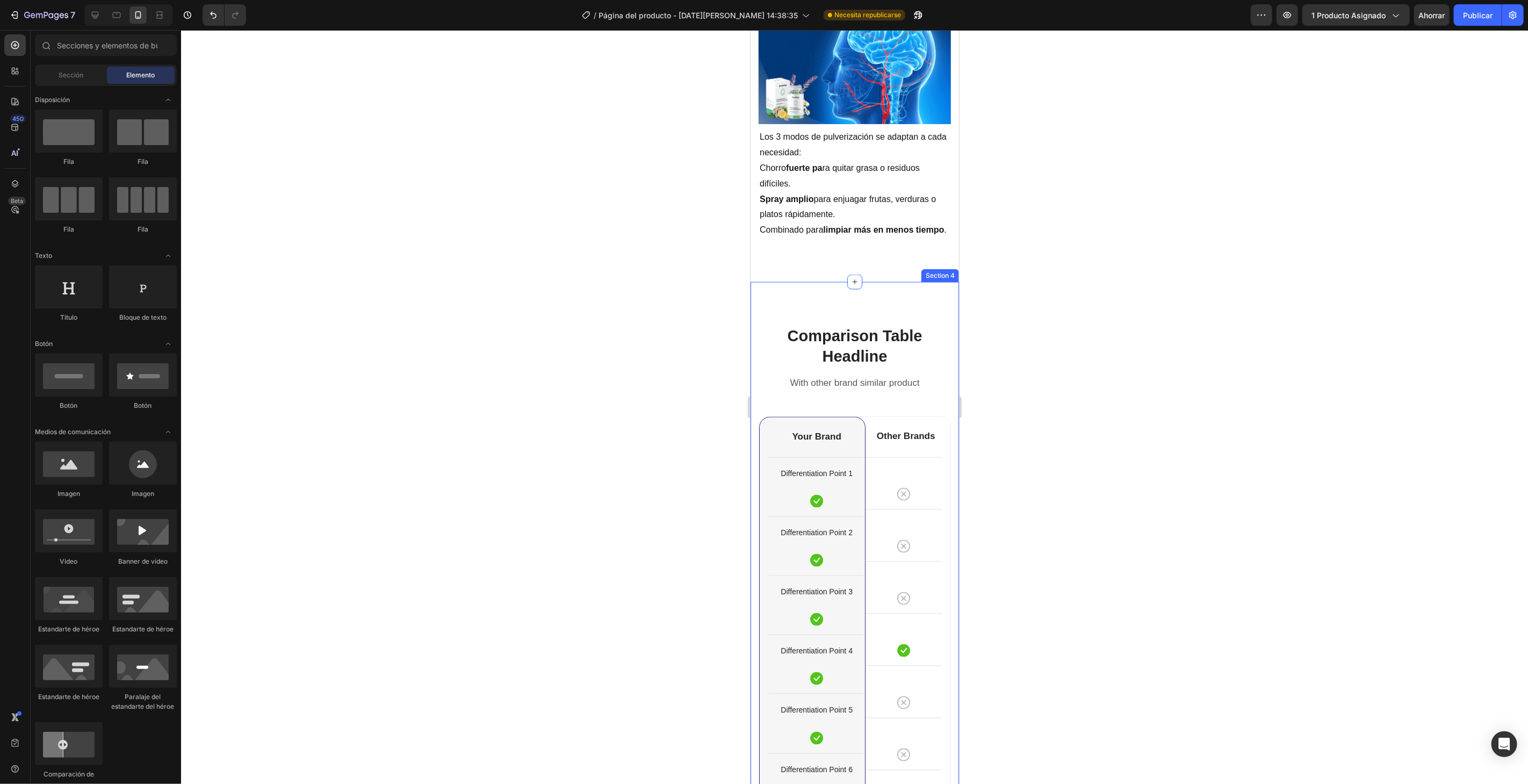
click at [925, 316] on div "Comparison Table Headline Heading With other brand similar product Text block R…" at bounding box center [854, 633] width 208 height 703
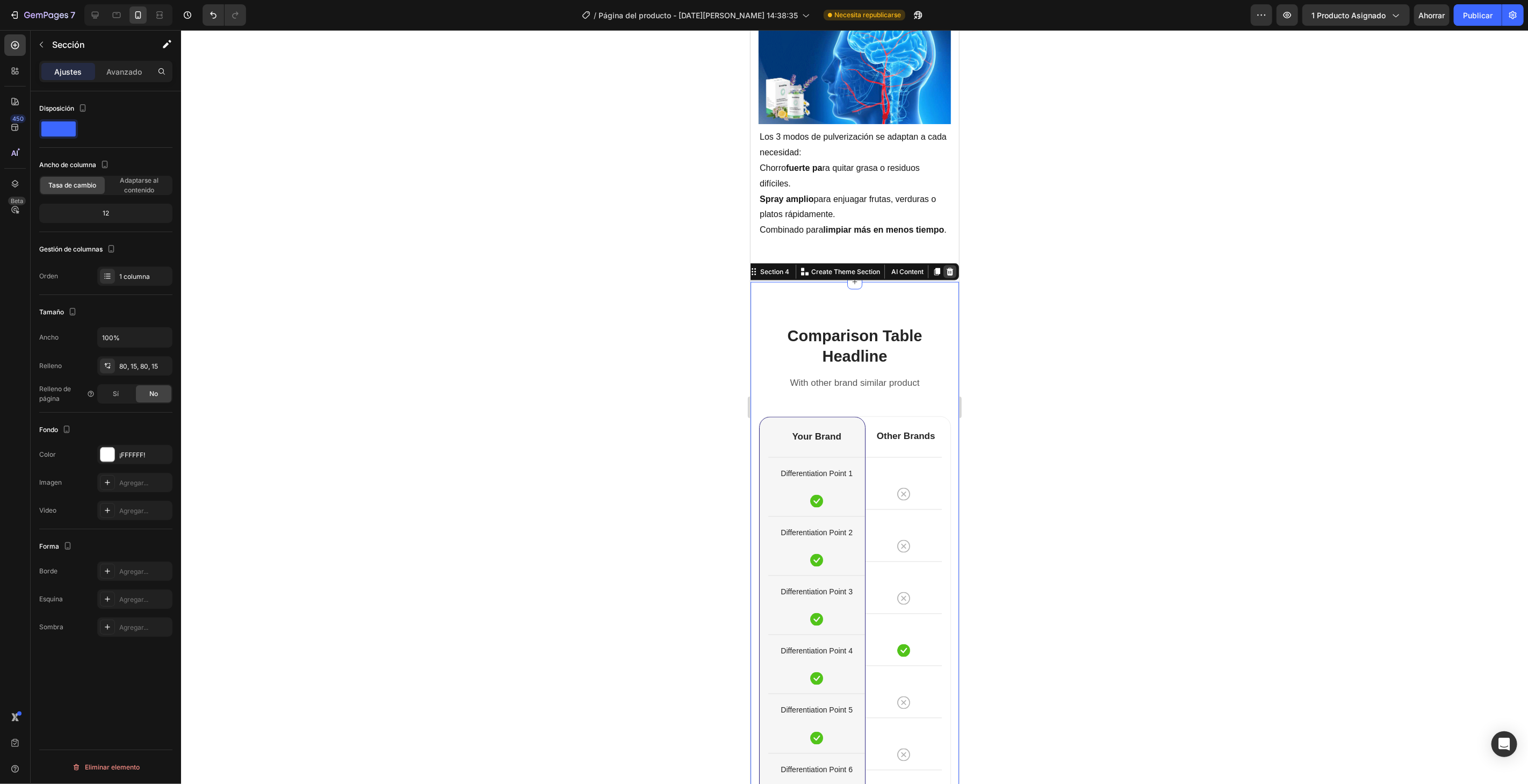
click at [946, 267] on icon at bounding box center [950, 271] width 7 height 8
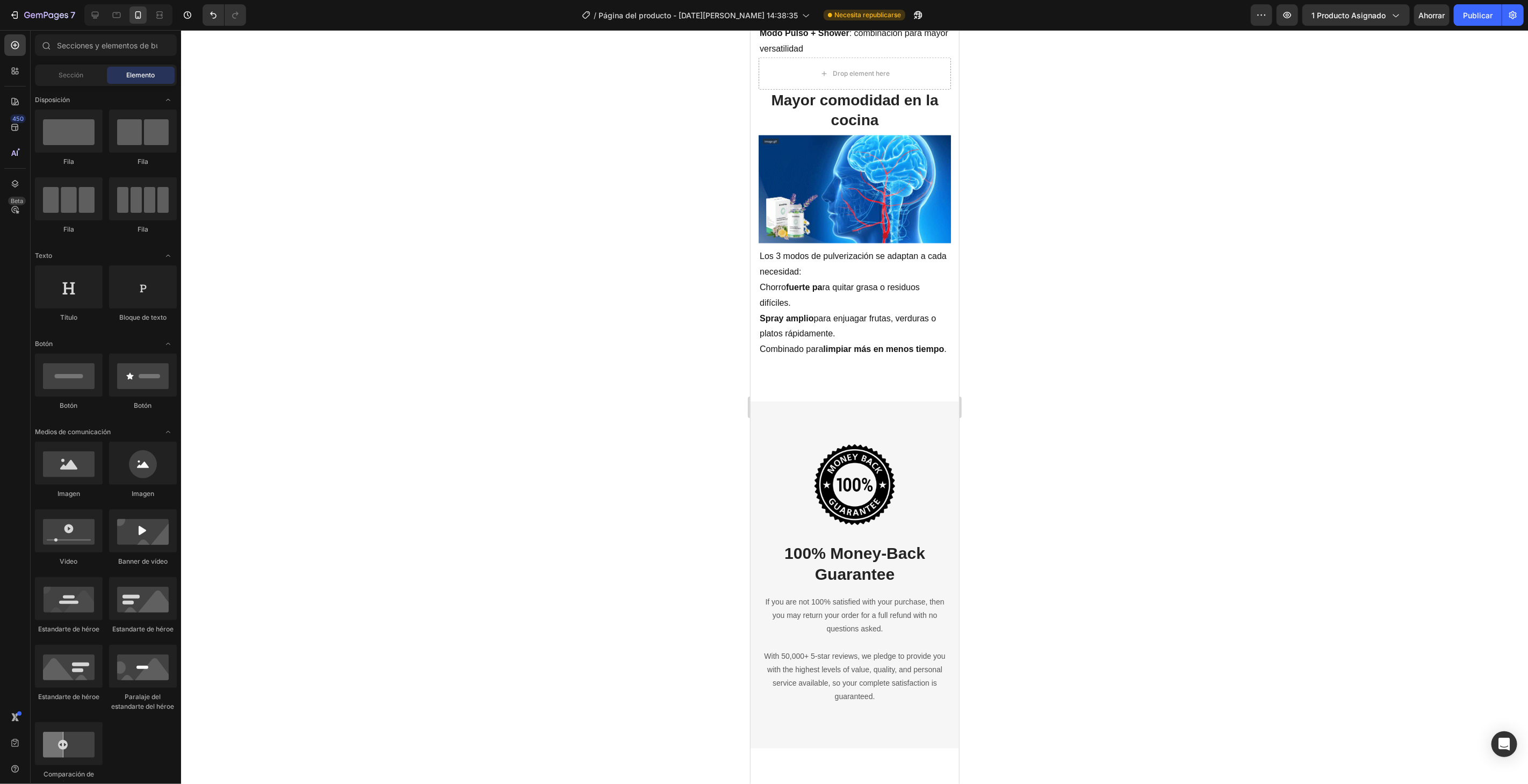
scroll to position [1253, 0]
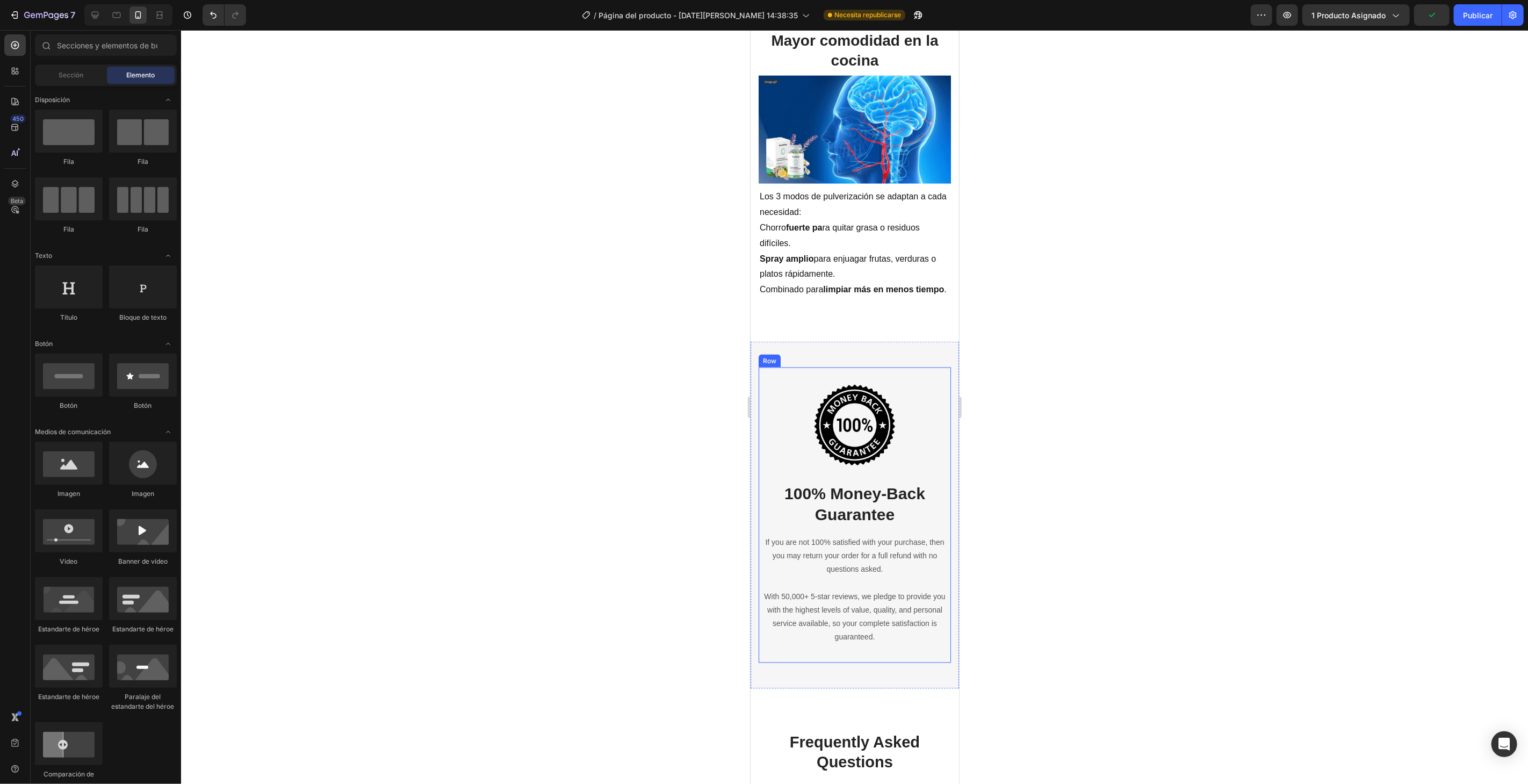
click at [910, 367] on div "Image 100% Money-Back Guarantee Heading If you are not 100% satisfied with your…" at bounding box center [854, 515] width 192 height 295
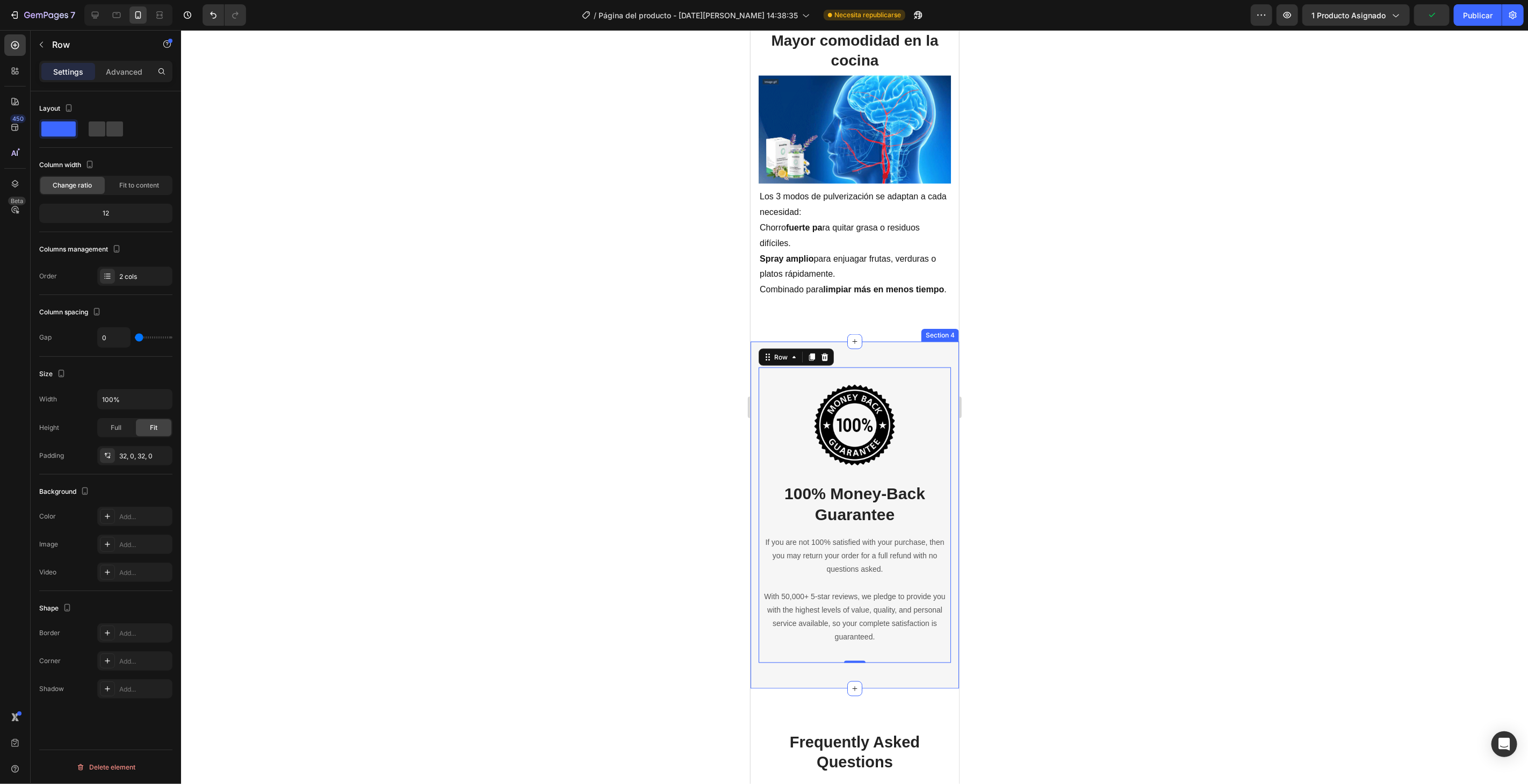
click at [864, 355] on div "Image 100% Money-Back Guarantee Heading If you are not 100% satisfied with your…" at bounding box center [854, 514] width 208 height 347
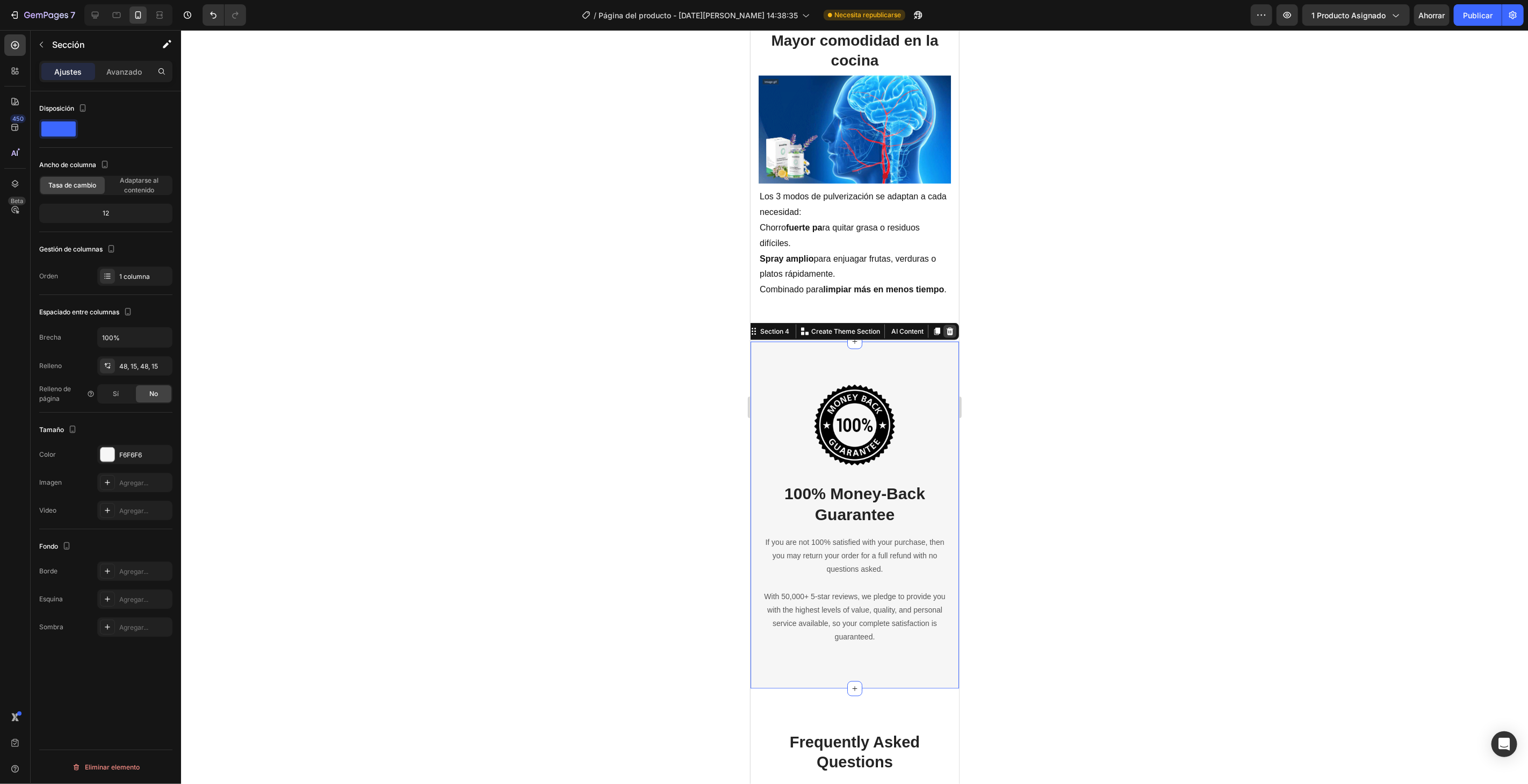
click at [946, 327] on icon at bounding box center [950, 331] width 7 height 8
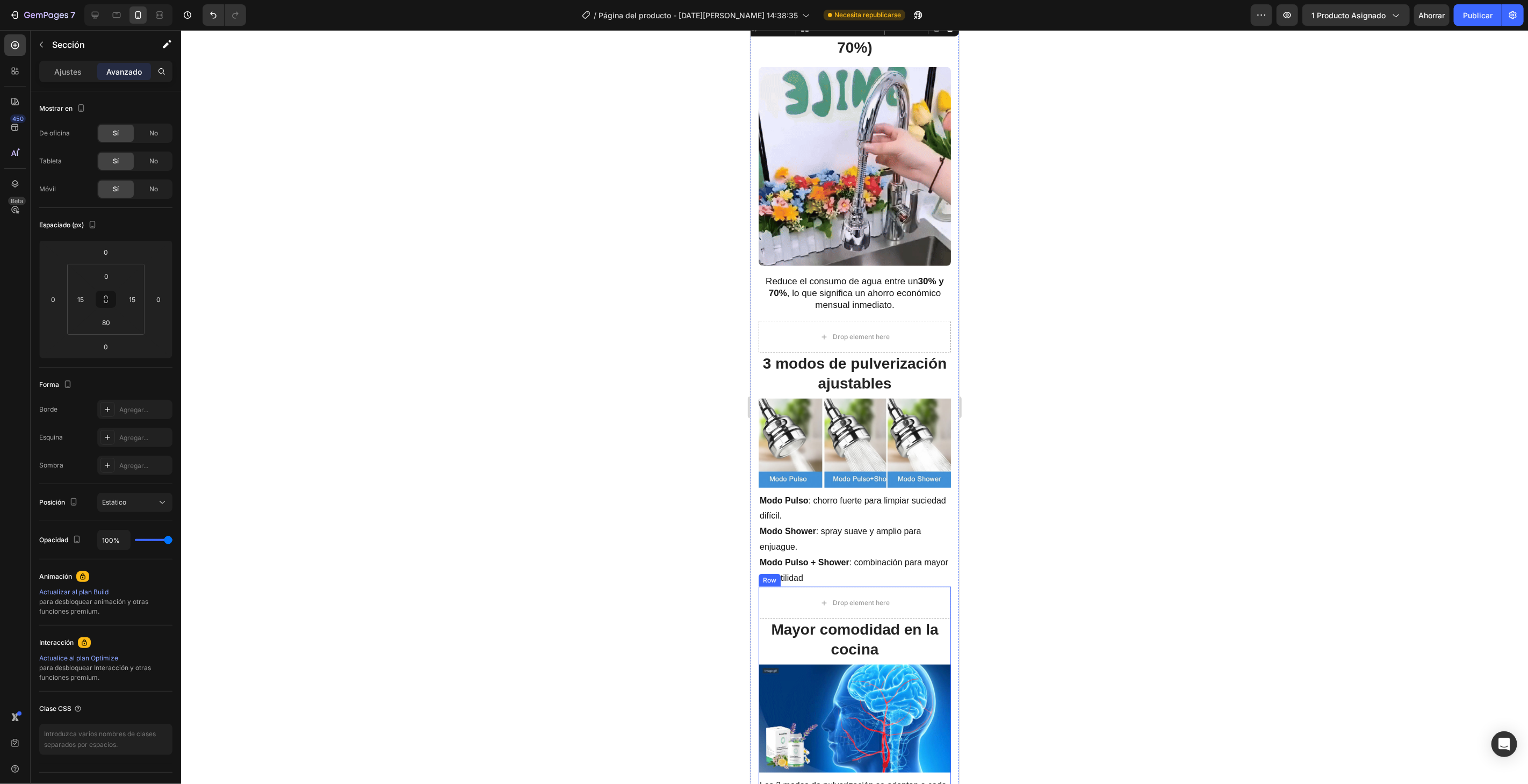
scroll to position [835, 0]
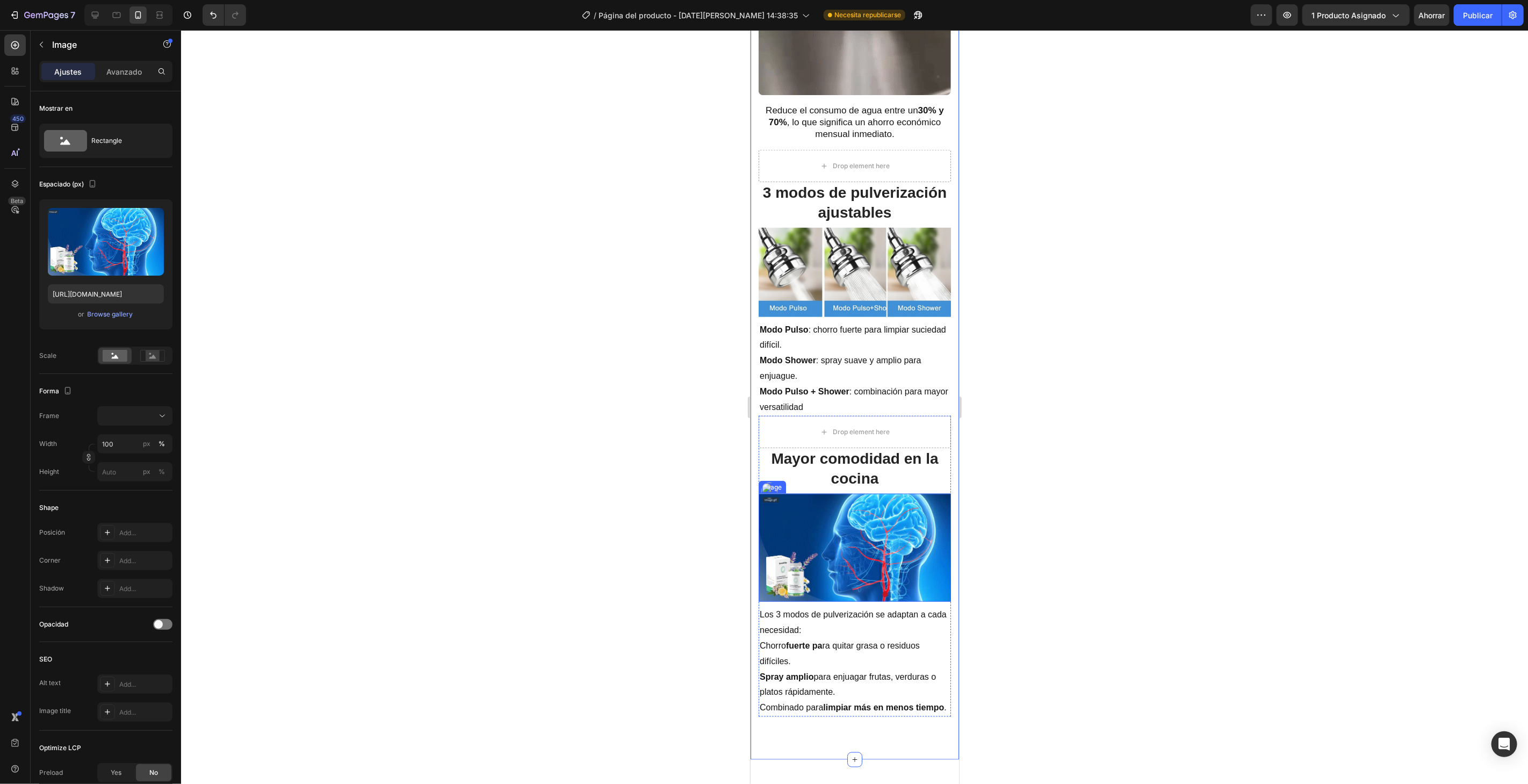
click at [830, 528] on img at bounding box center [854, 547] width 192 height 108
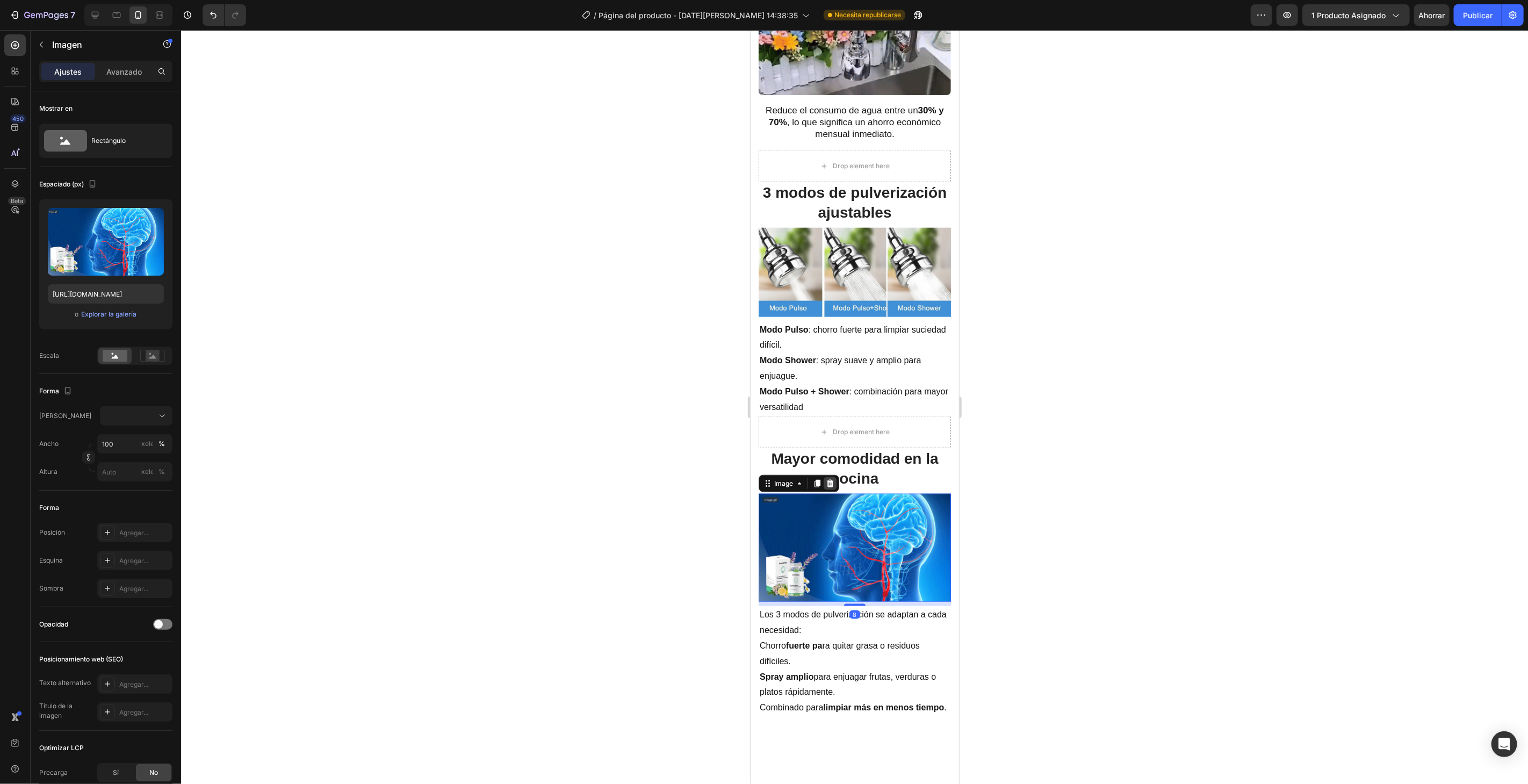
click at [826, 479] on icon at bounding box center [829, 483] width 8 height 8
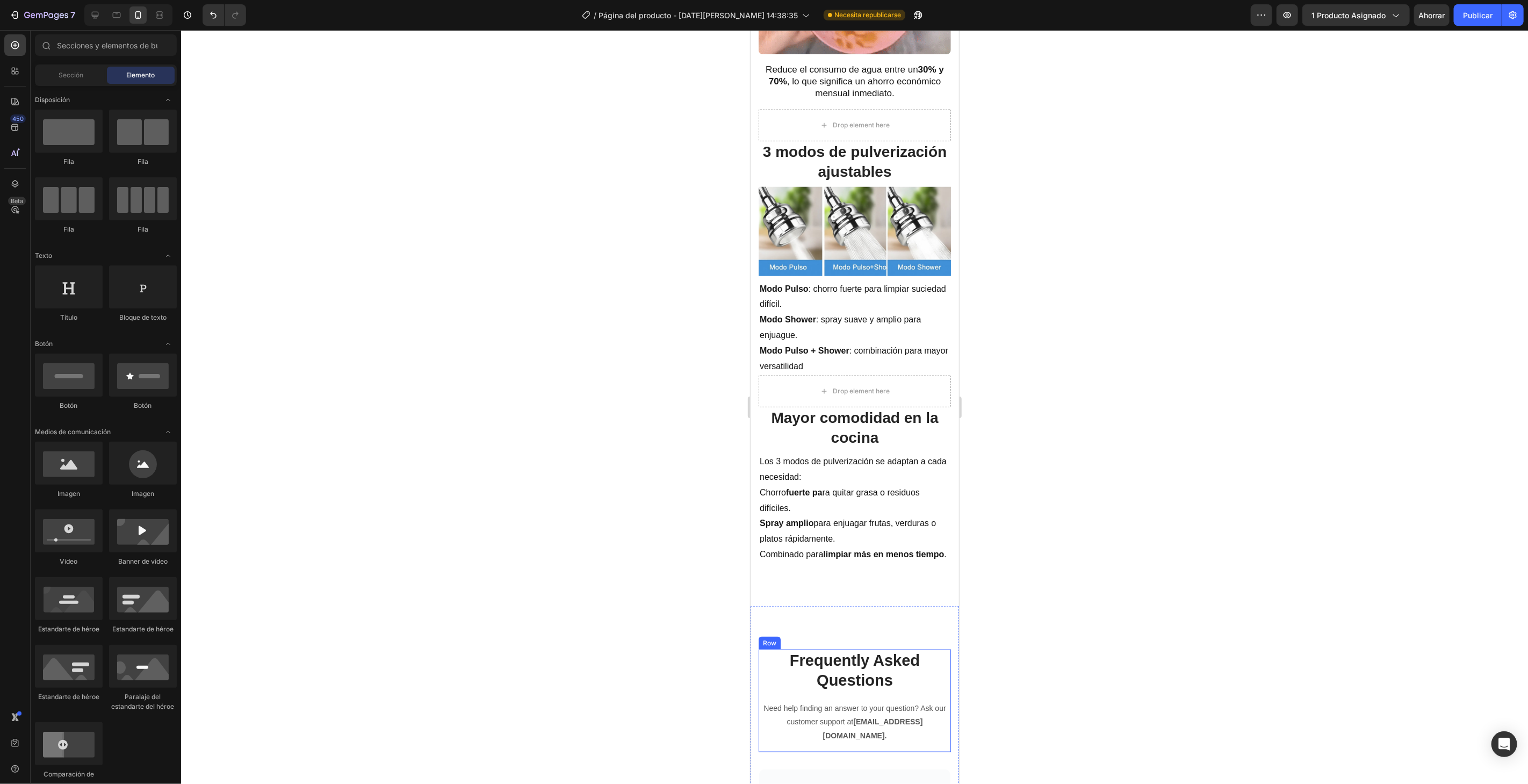
scroll to position [895, 0]
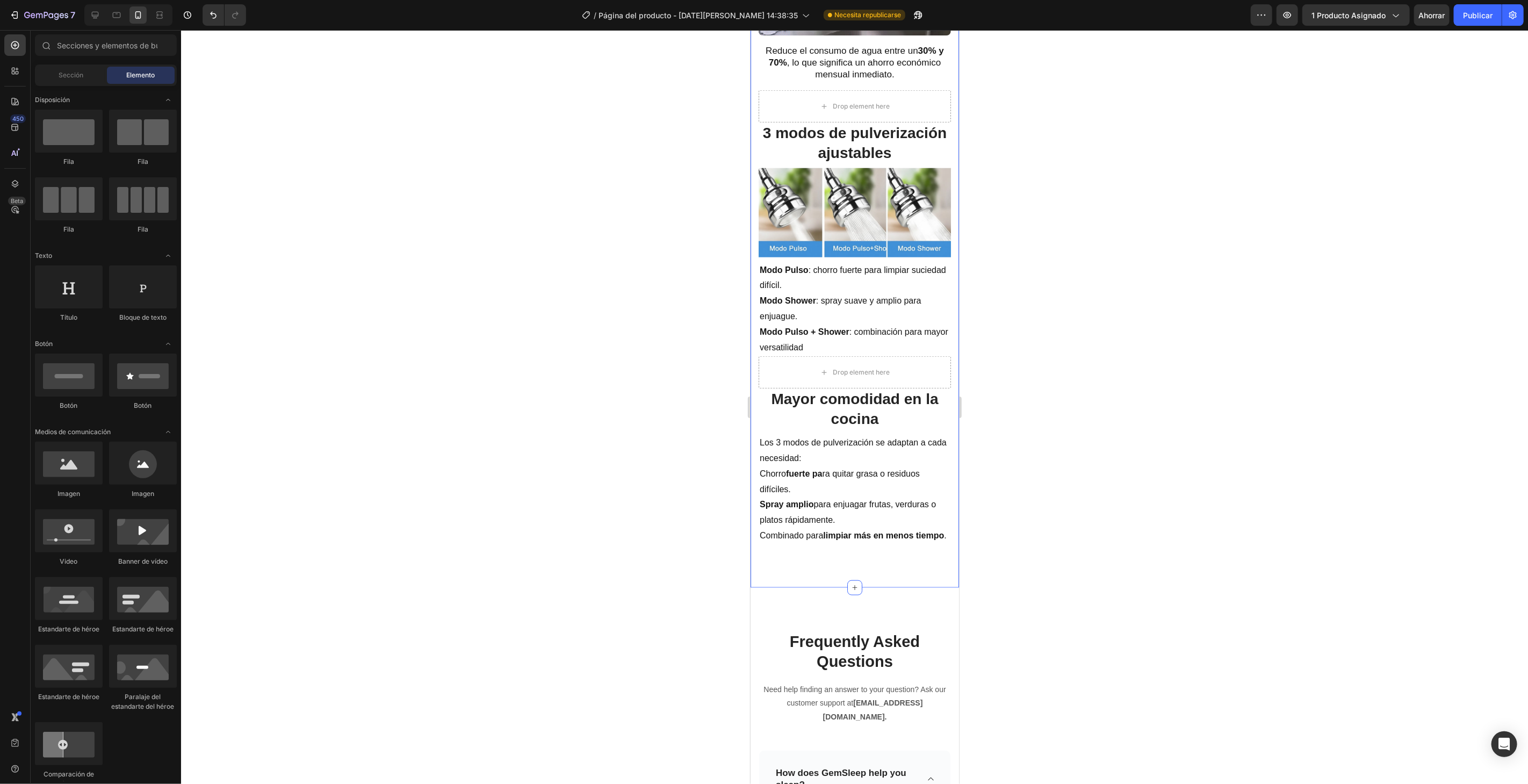
click at [870, 558] on div "Ahorro de agua (30%–70%) Heading Image Reduce el consumo de agua entre un 30% y…" at bounding box center [854, 187] width 208 height 801
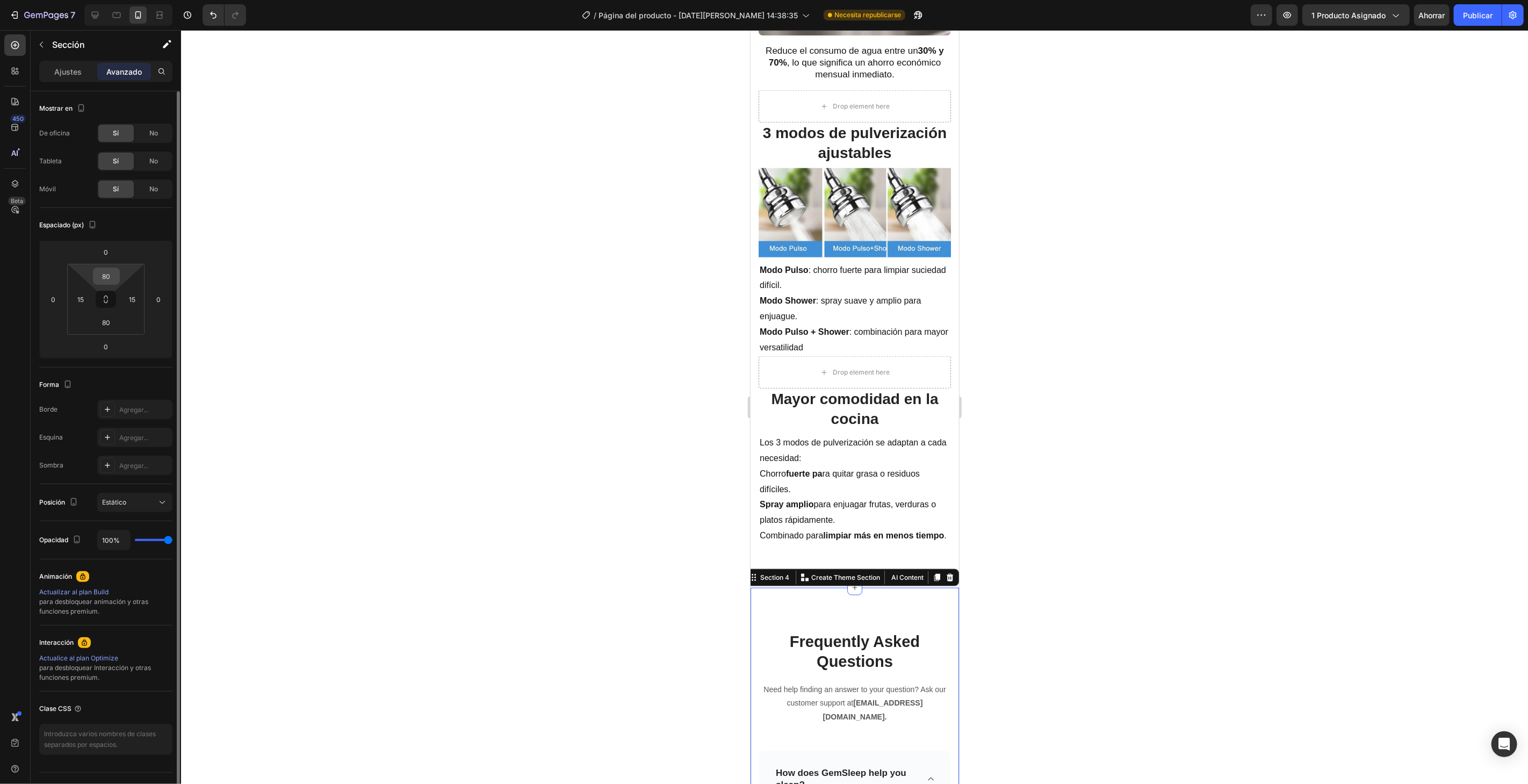
click at [112, 279] on input "80" at bounding box center [106, 276] width 21 height 16
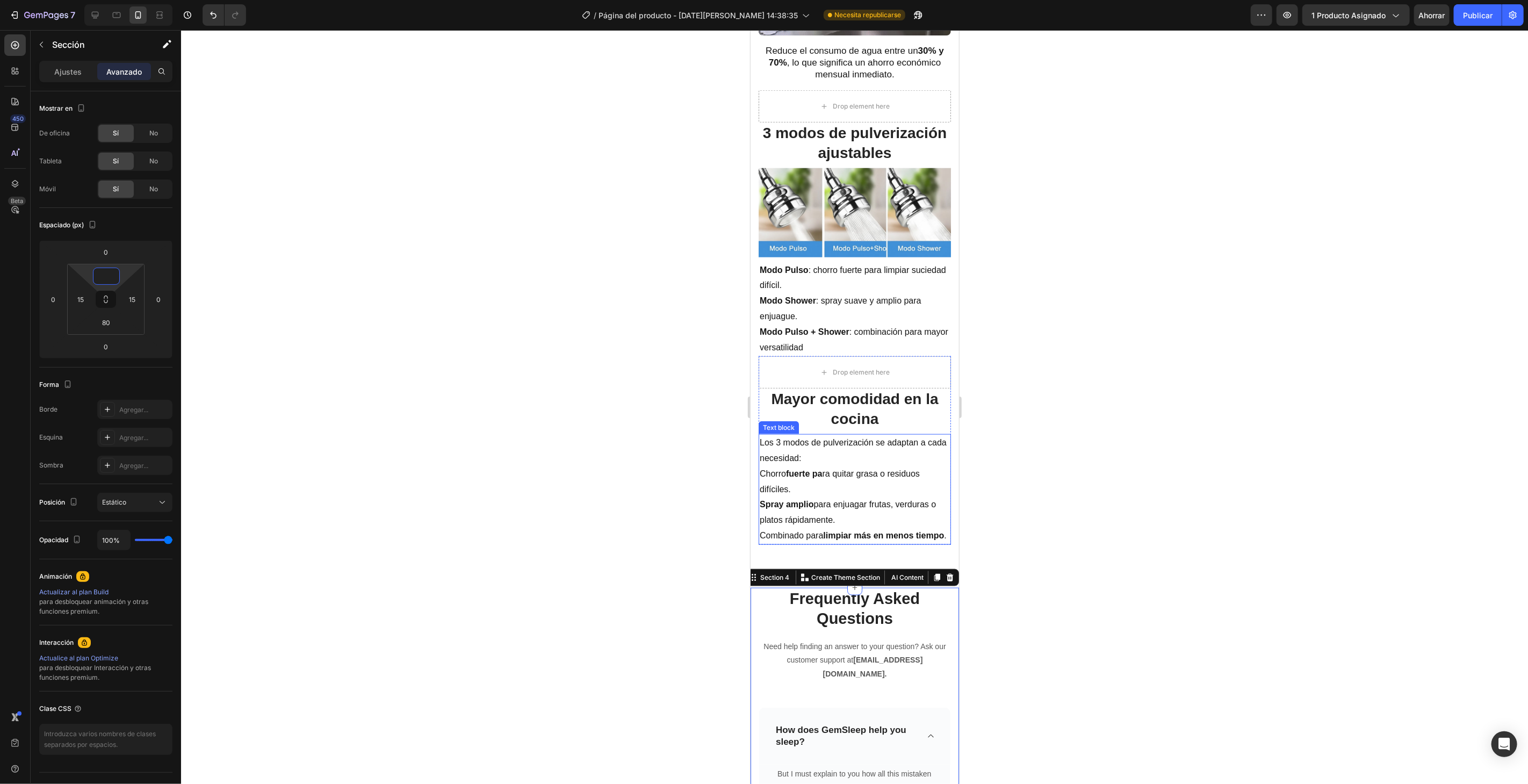
click at [861, 536] on p "Combinado para limpiar más en menos tiempo ." at bounding box center [854, 535] width 190 height 15
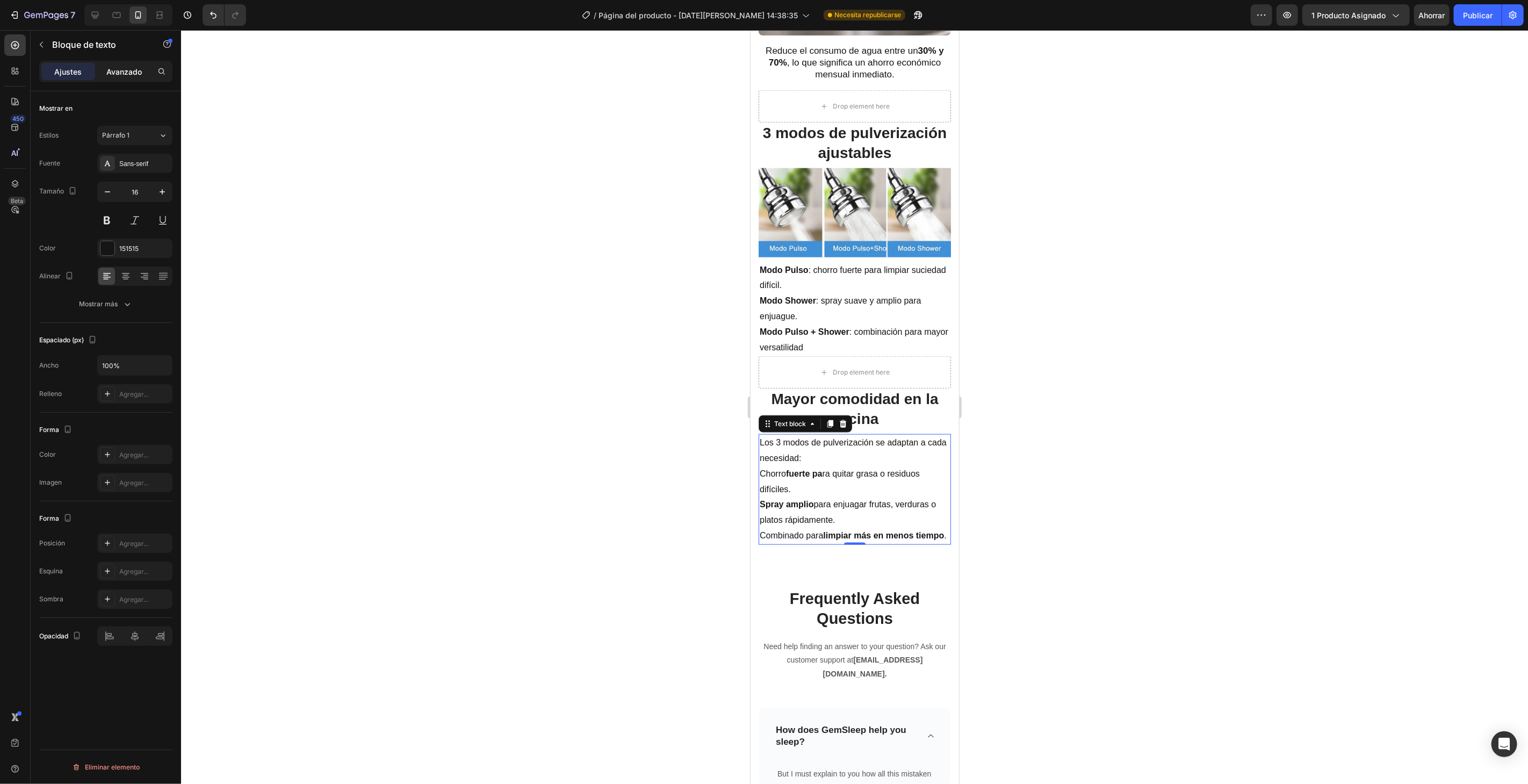
click at [134, 71] on font "Avanzado" at bounding box center [124, 71] width 36 height 9
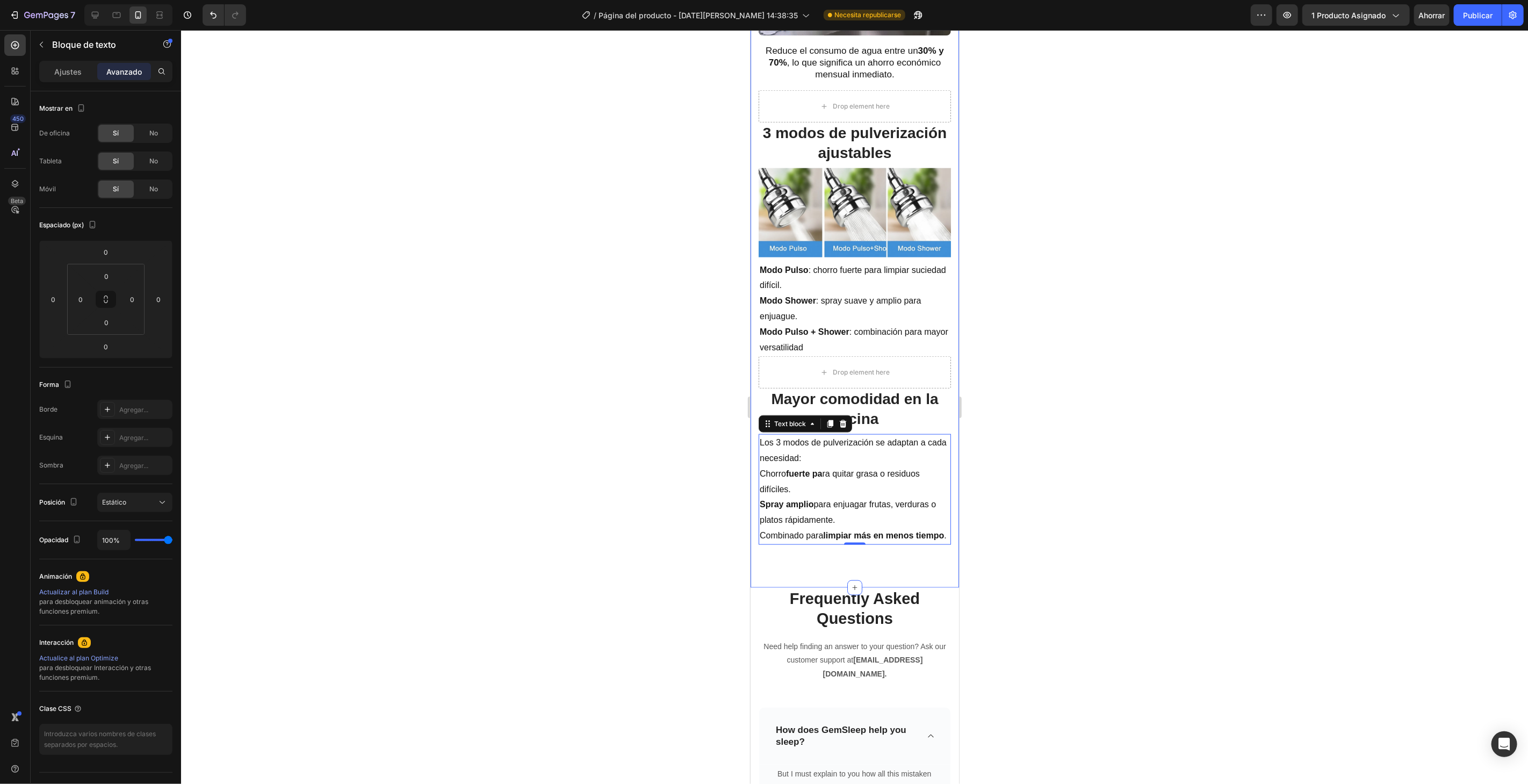
click at [770, 552] on div "Ahorro de agua (30%–70%) Heading Image Reduce el consumo de agua entre un 30% y…" at bounding box center [854, 187] width 208 height 801
click at [903, 572] on div "Ahorro de agua (30%–70%) Heading Image Reduce el consumo de agua entre un 30% y…" at bounding box center [854, 187] width 208 height 801
click at [857, 540] on p "Combinado para limpiar más en menos tiempo ." at bounding box center [854, 535] width 190 height 15
click at [129, 68] on font "Avanzado" at bounding box center [124, 71] width 36 height 9
click at [402, 222] on div at bounding box center [854, 407] width 1347 height 754
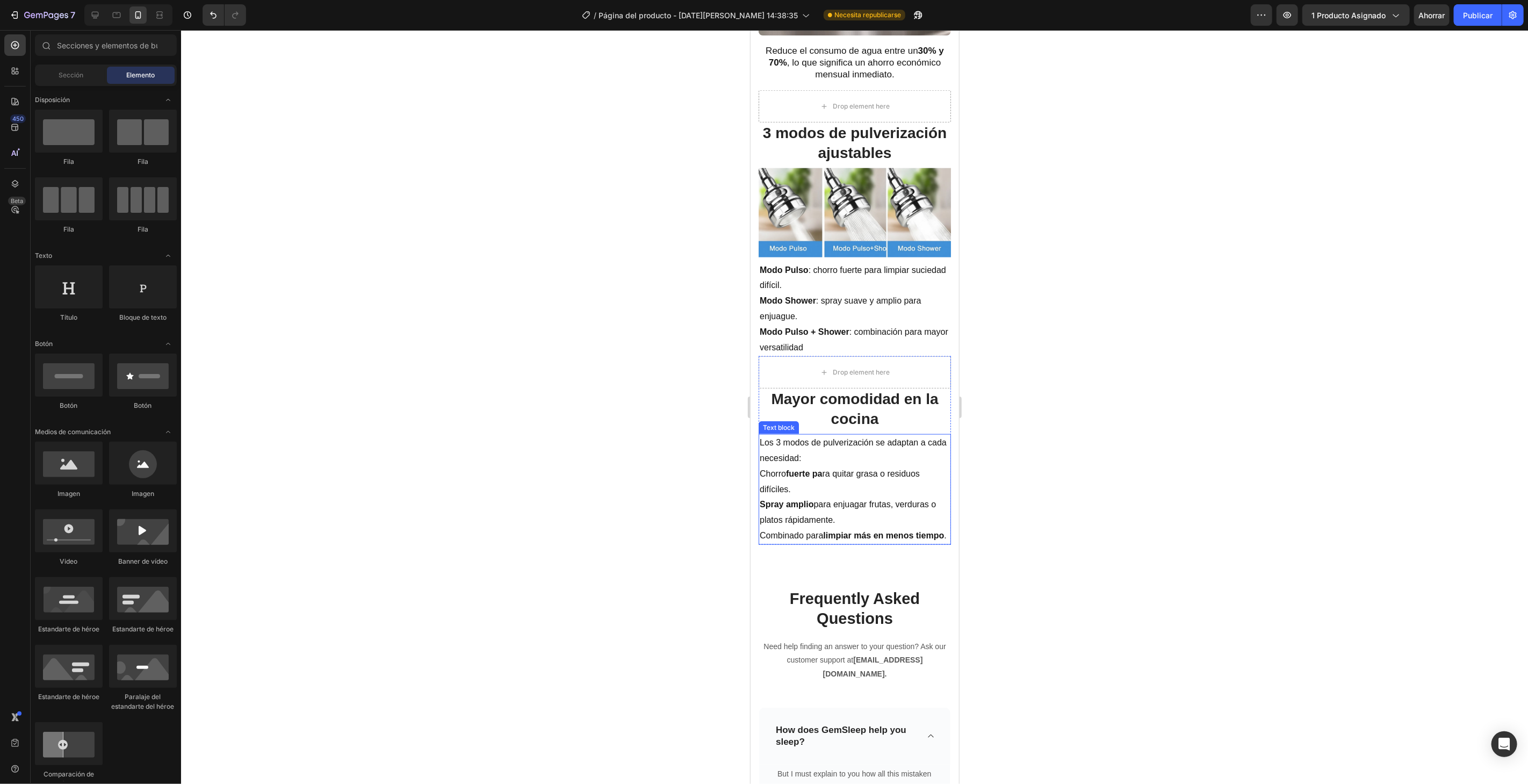
click at [839, 496] on p "Spray amplio para enjuagar frutas, verduras o platos rápidamente." at bounding box center [854, 512] width 190 height 31
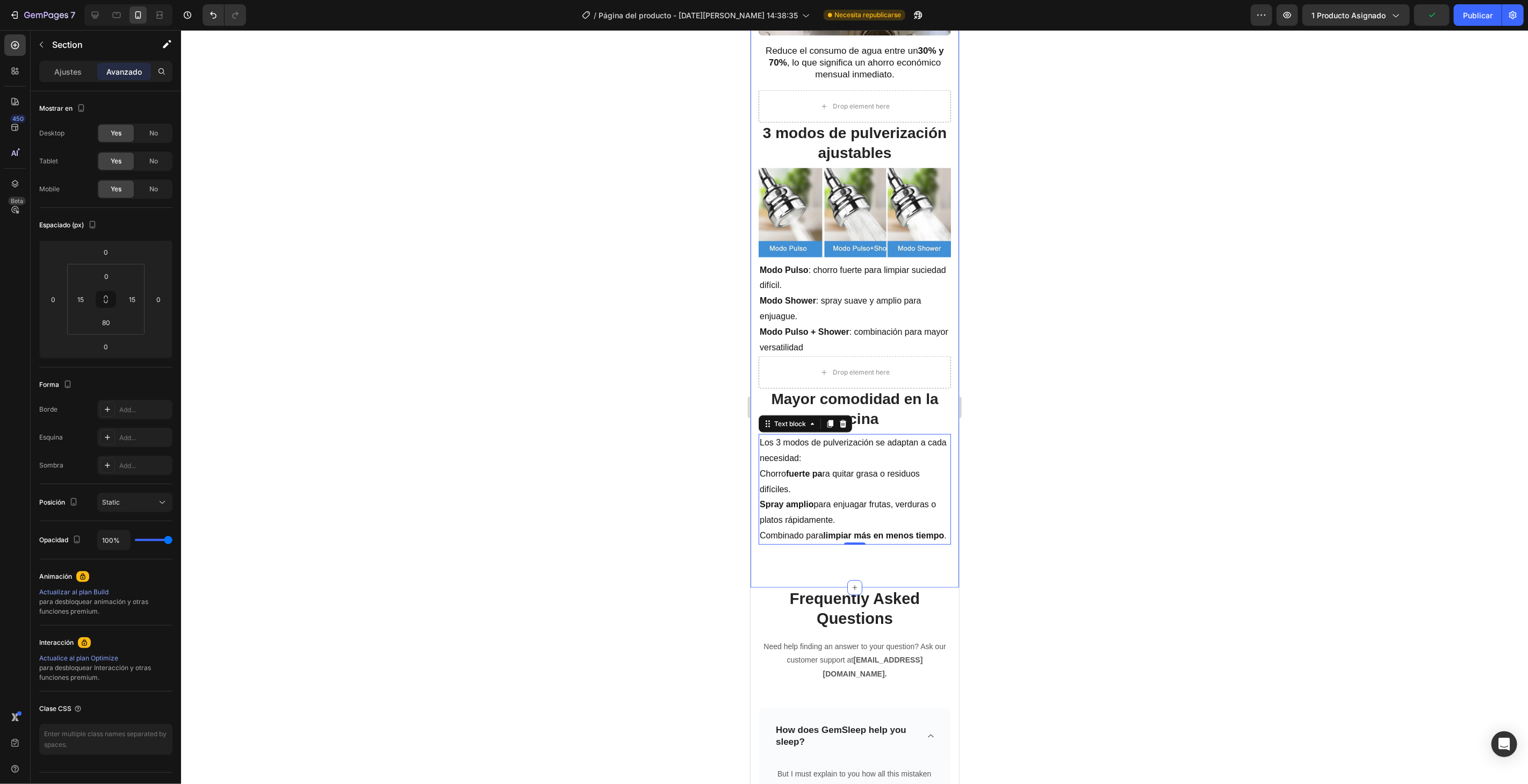
click at [859, 568] on div "Ahorro de agua (30%–70%) Heading Image Reduce el consumo de agua entre un 30% y…" at bounding box center [854, 187] width 208 height 801
click at [937, 371] on div "Drop element here" at bounding box center [854, 372] width 192 height 32
click at [151, 68] on div "Avanzado" at bounding box center [124, 71] width 54 height 17
click at [802, 499] on p "Spray amplio para enjuagar frutas, verduras o platos rápidamente." at bounding box center [854, 512] width 190 height 31
click at [810, 568] on div "Ahorro de agua (30%–70%) Heading Image Reduce el consumo de agua entre un 30% y…" at bounding box center [854, 187] width 208 height 801
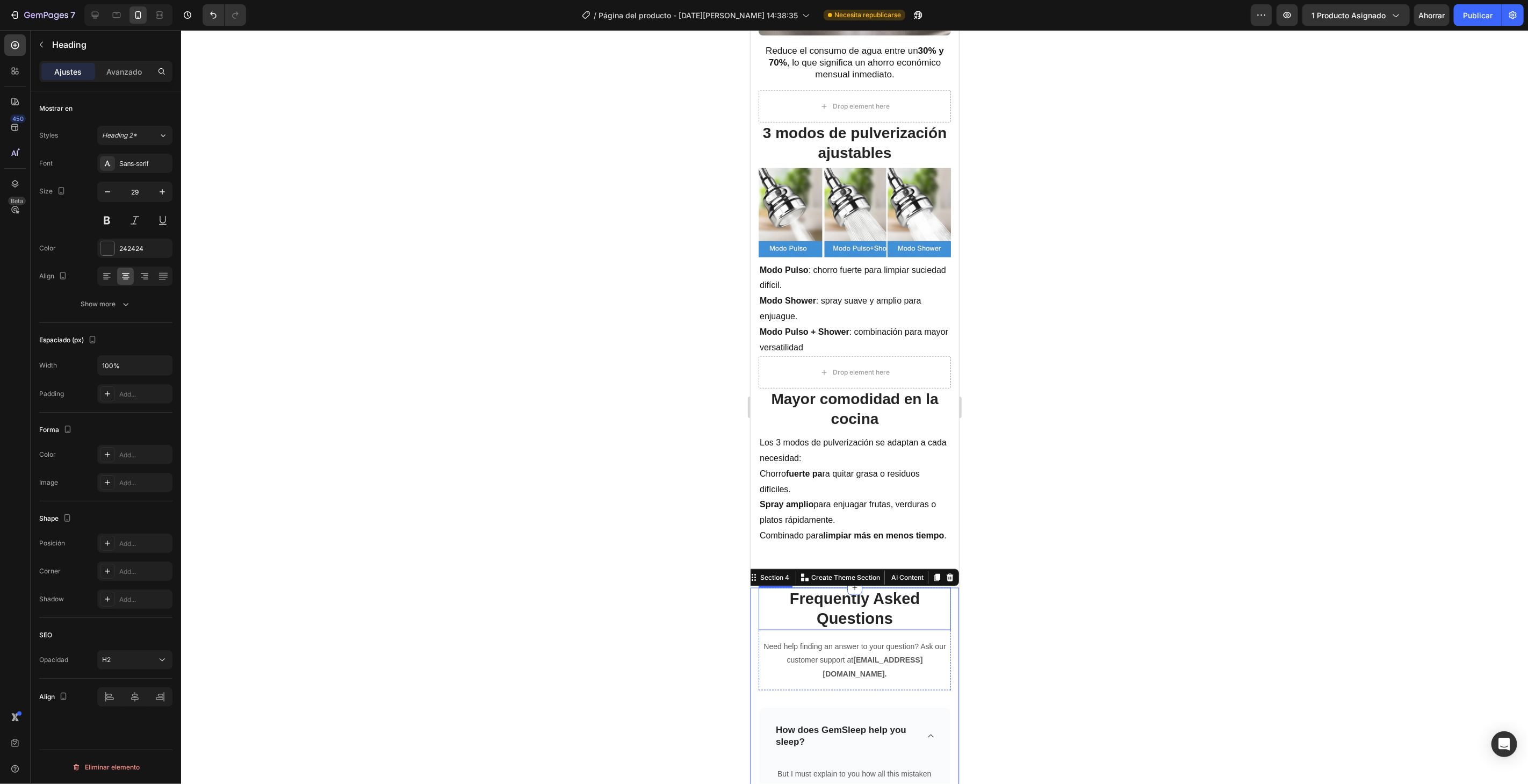
click at [903, 605] on p "Frequently Asked Questions" at bounding box center [854, 608] width 190 height 40
click at [120, 68] on font "Avanzado" at bounding box center [124, 71] width 36 height 9
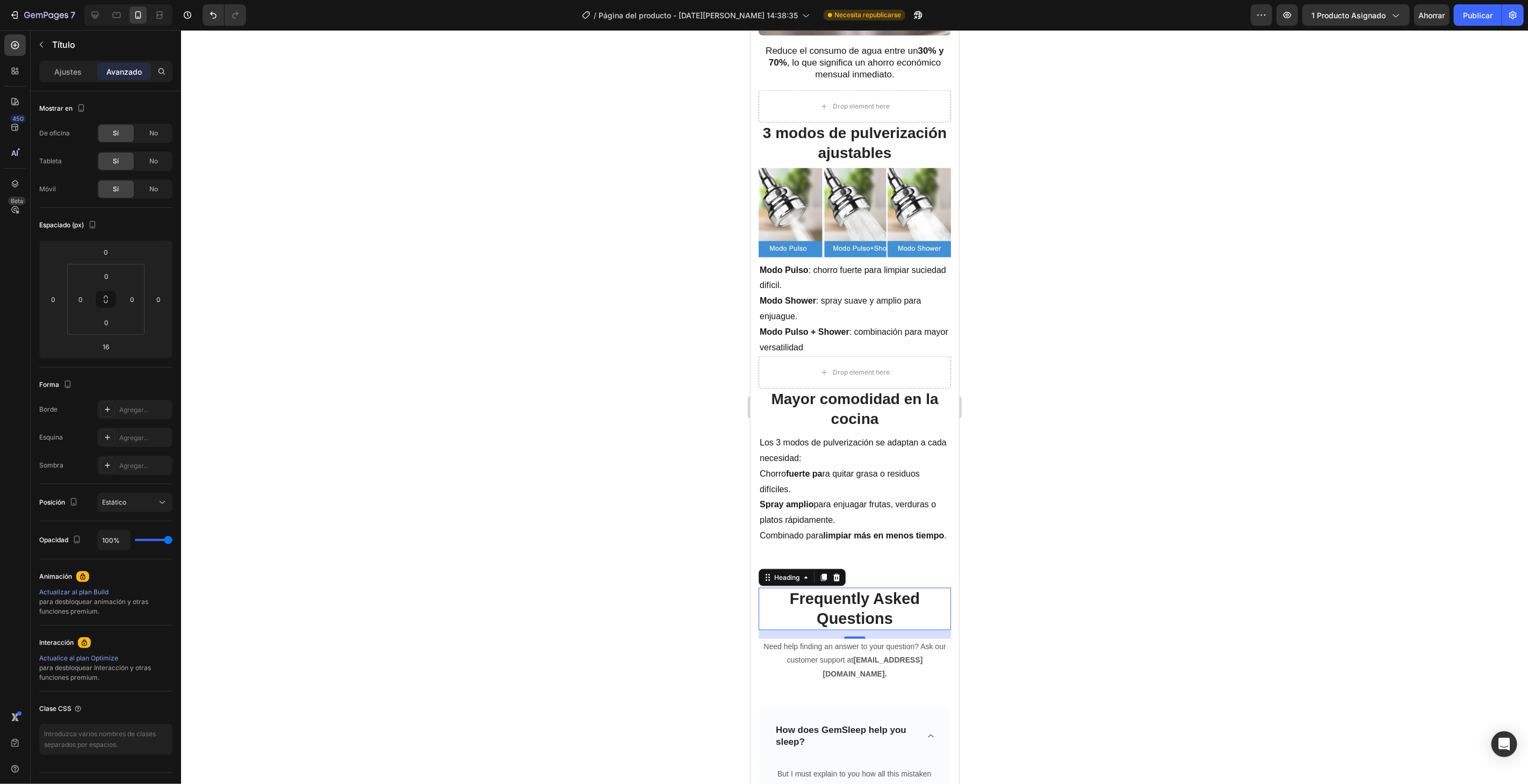
click at [436, 318] on div at bounding box center [854, 407] width 1347 height 754
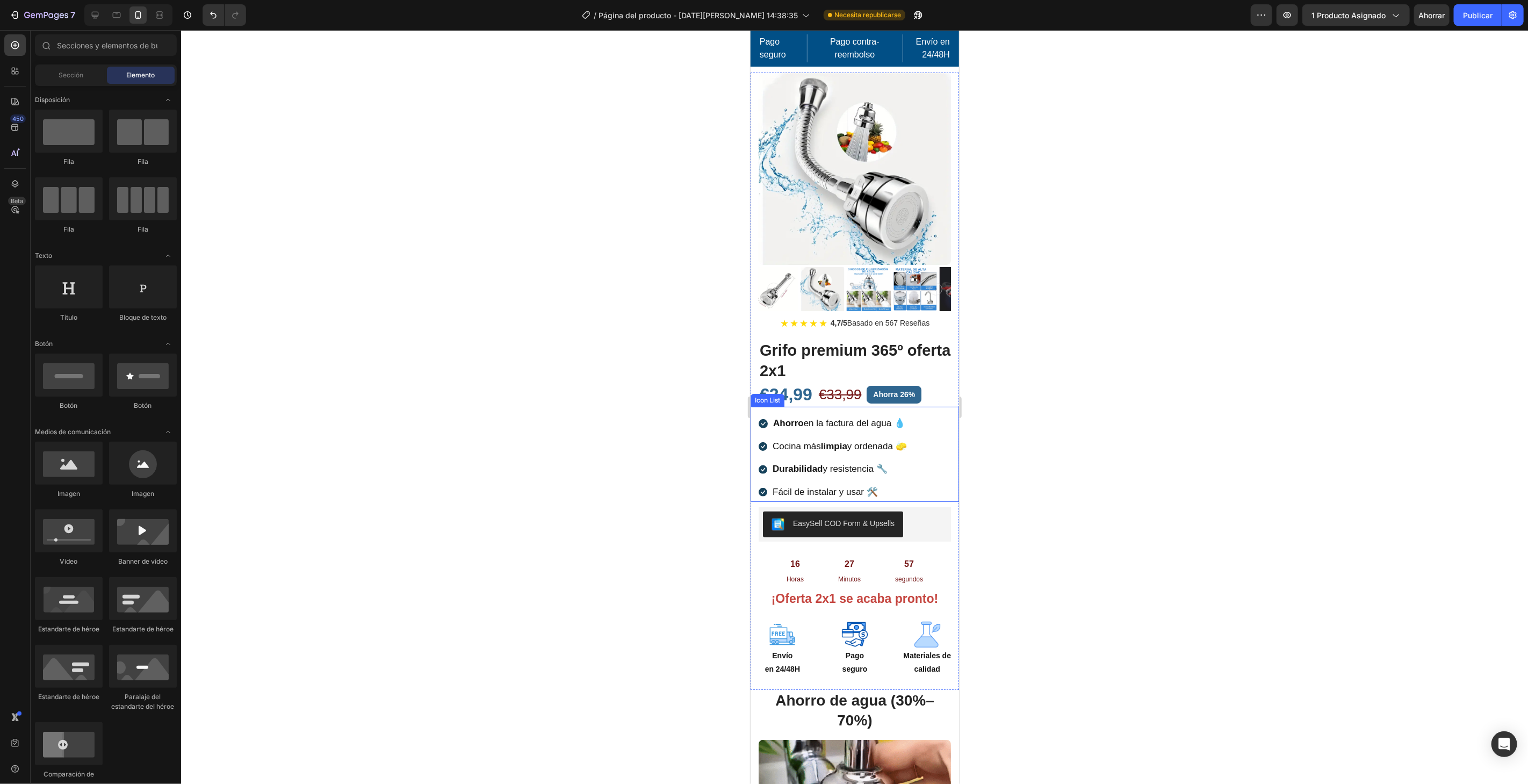
scroll to position [0, 0]
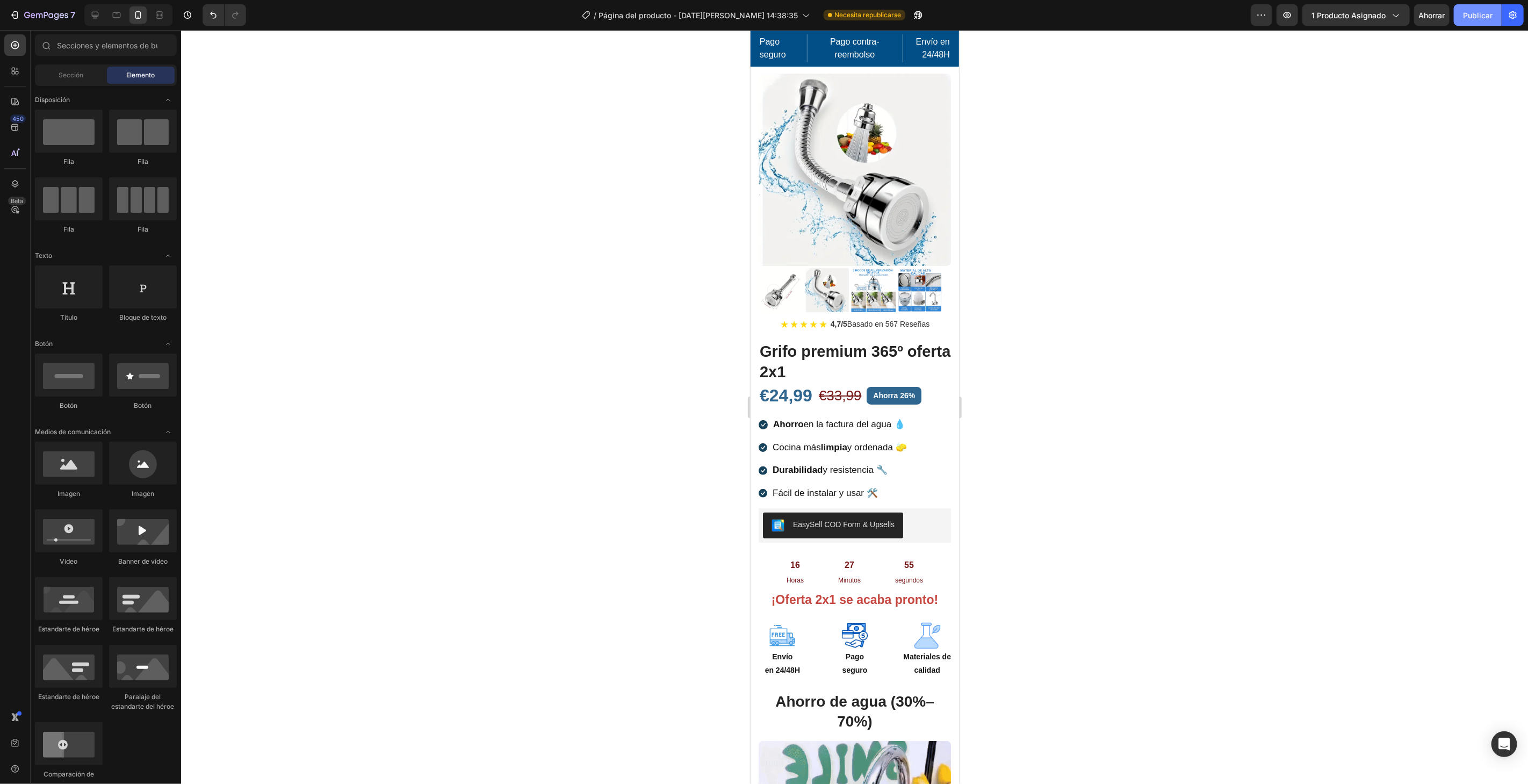
click at [1479, 18] on font "Publicar" at bounding box center [1478, 15] width 30 height 9
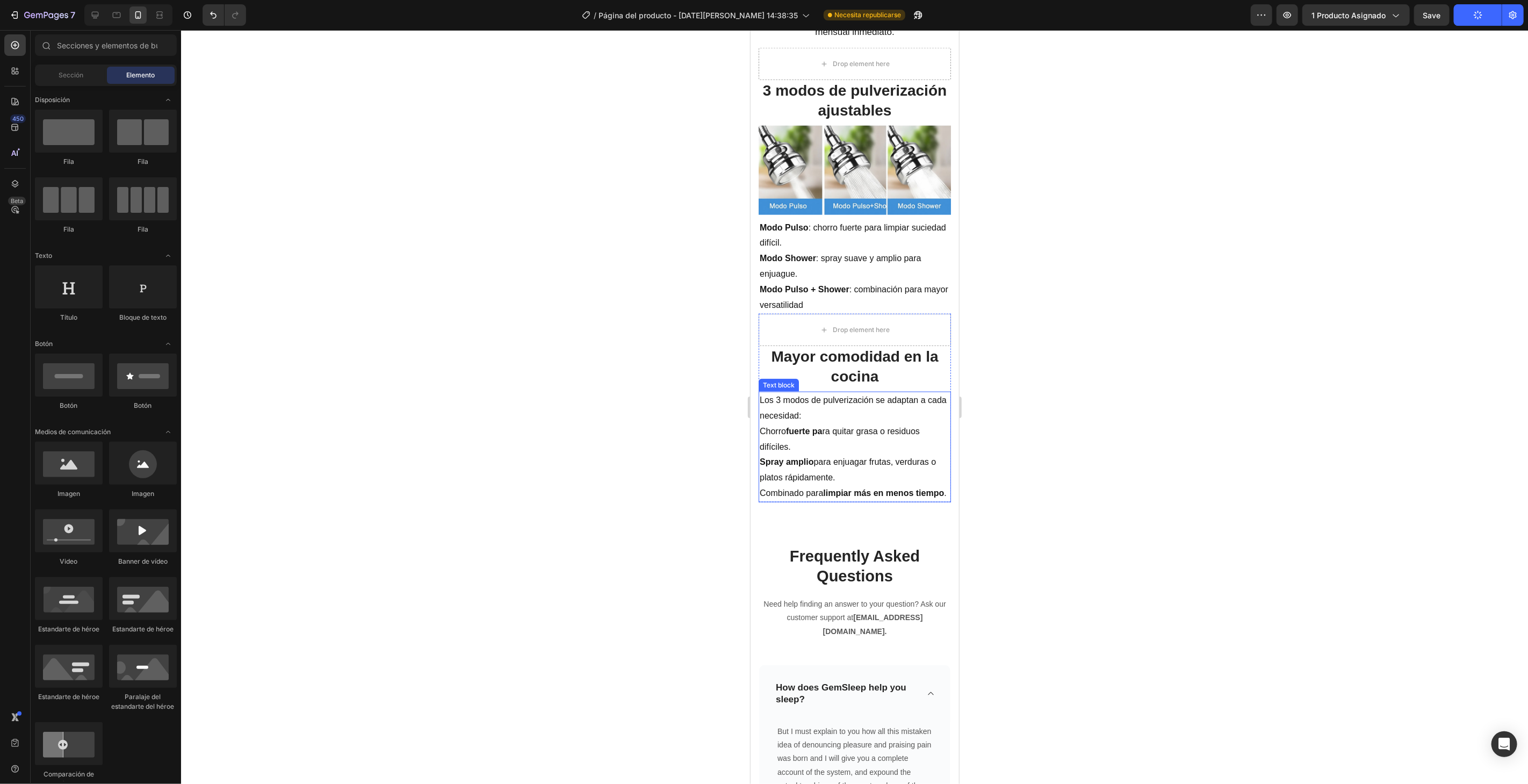
scroll to position [1014, 0]
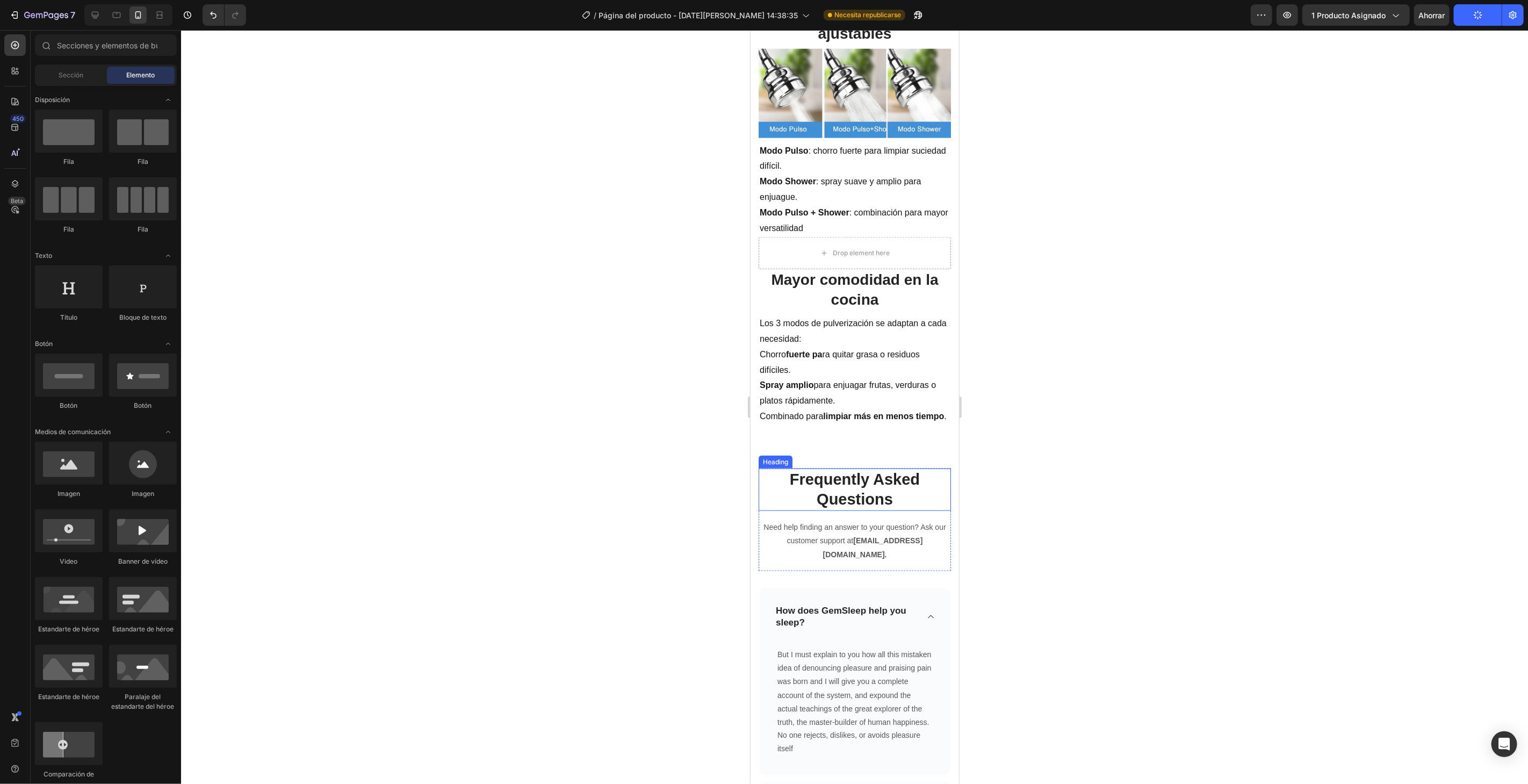
click at [854, 489] on p "Frequently Asked Questions" at bounding box center [854, 489] width 190 height 40
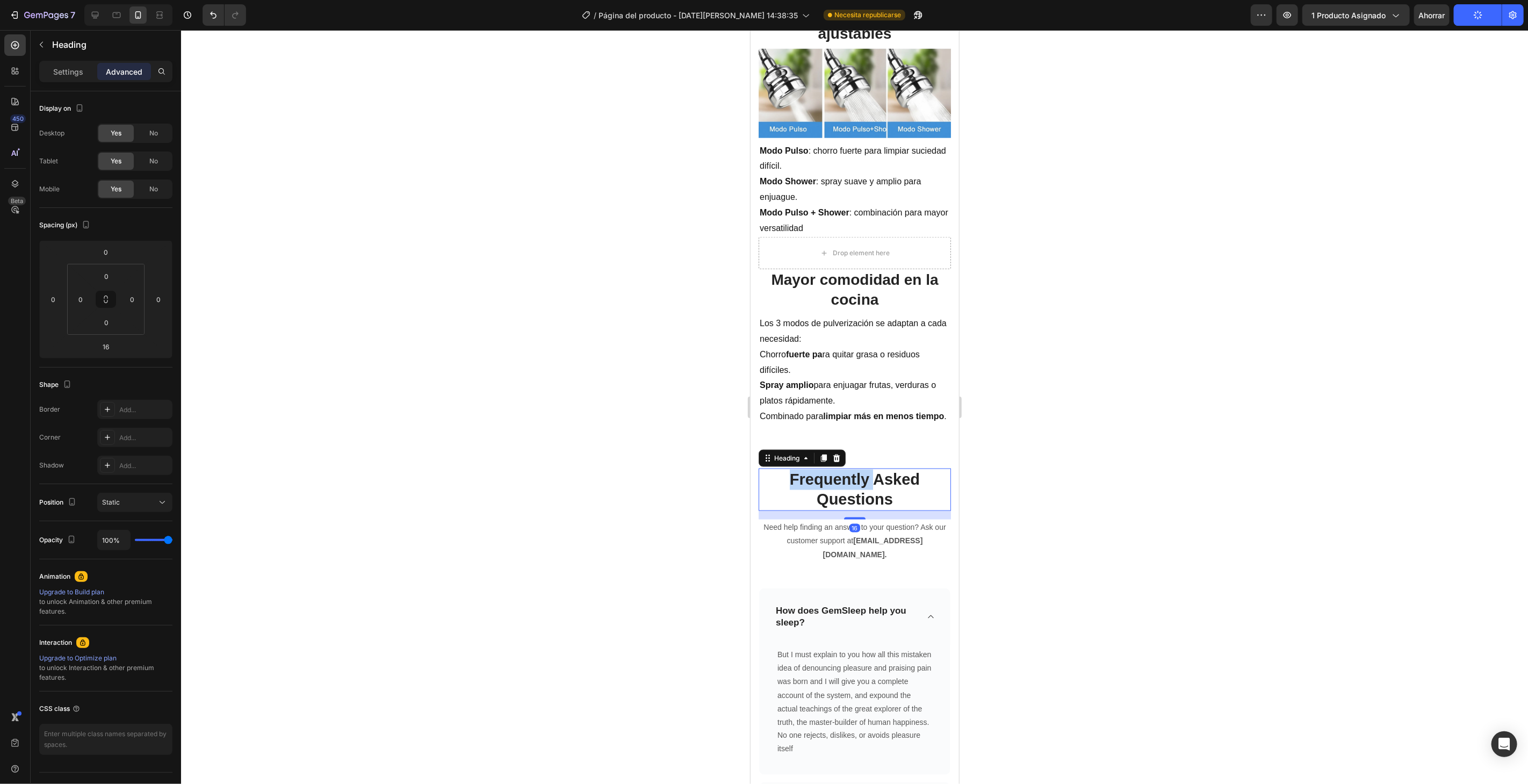
click at [854, 489] on p "Frequently Asked Questions" at bounding box center [854, 489] width 190 height 40
click at [896, 499] on p "Frequently Asked Questions" at bounding box center [854, 489] width 190 height 40
drag, startPoint x: 897, startPoint y: 498, endPoint x: 753, endPoint y: 465, distance: 147.7
click at [753, 465] on div "Ahorro de agua (30%–70%) Heading Image Reduce el consumo de agua entre un 30% y…" at bounding box center [854, 63] width 208 height 2052
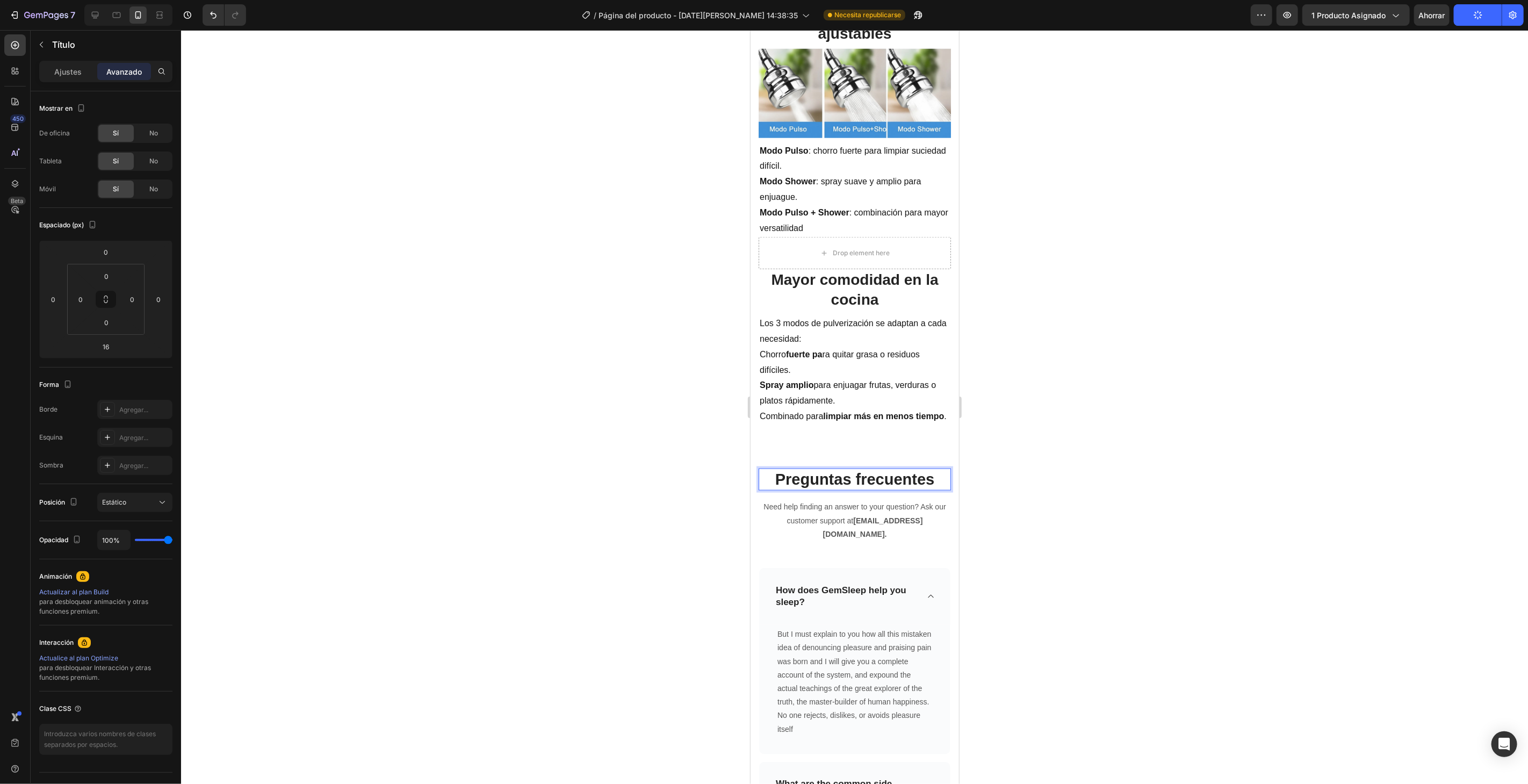
click at [740, 308] on div at bounding box center [854, 407] width 1347 height 754
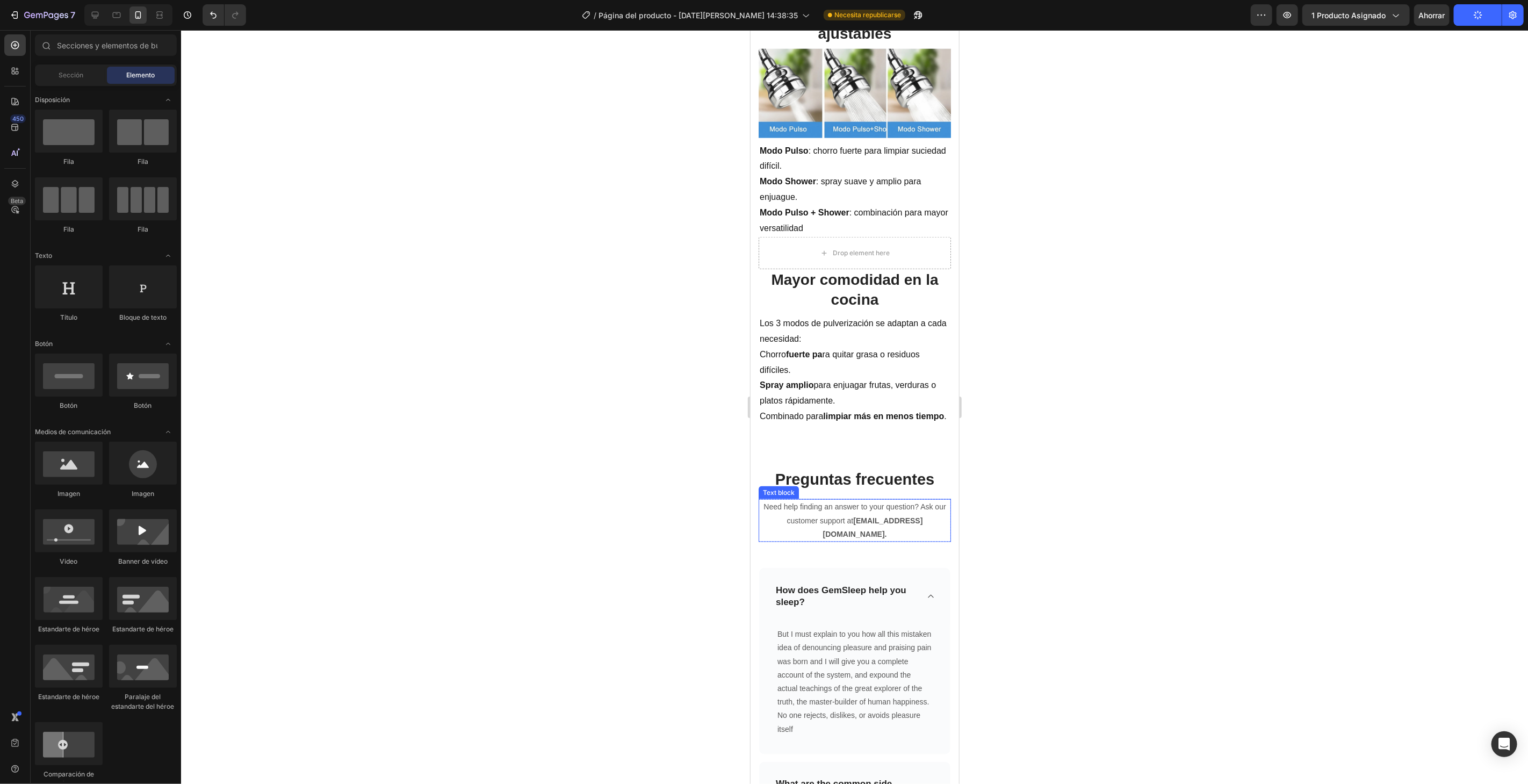
click at [935, 520] on p "Need help finding an answer to your question? Ask our customer support at suppo…" at bounding box center [854, 520] width 190 height 41
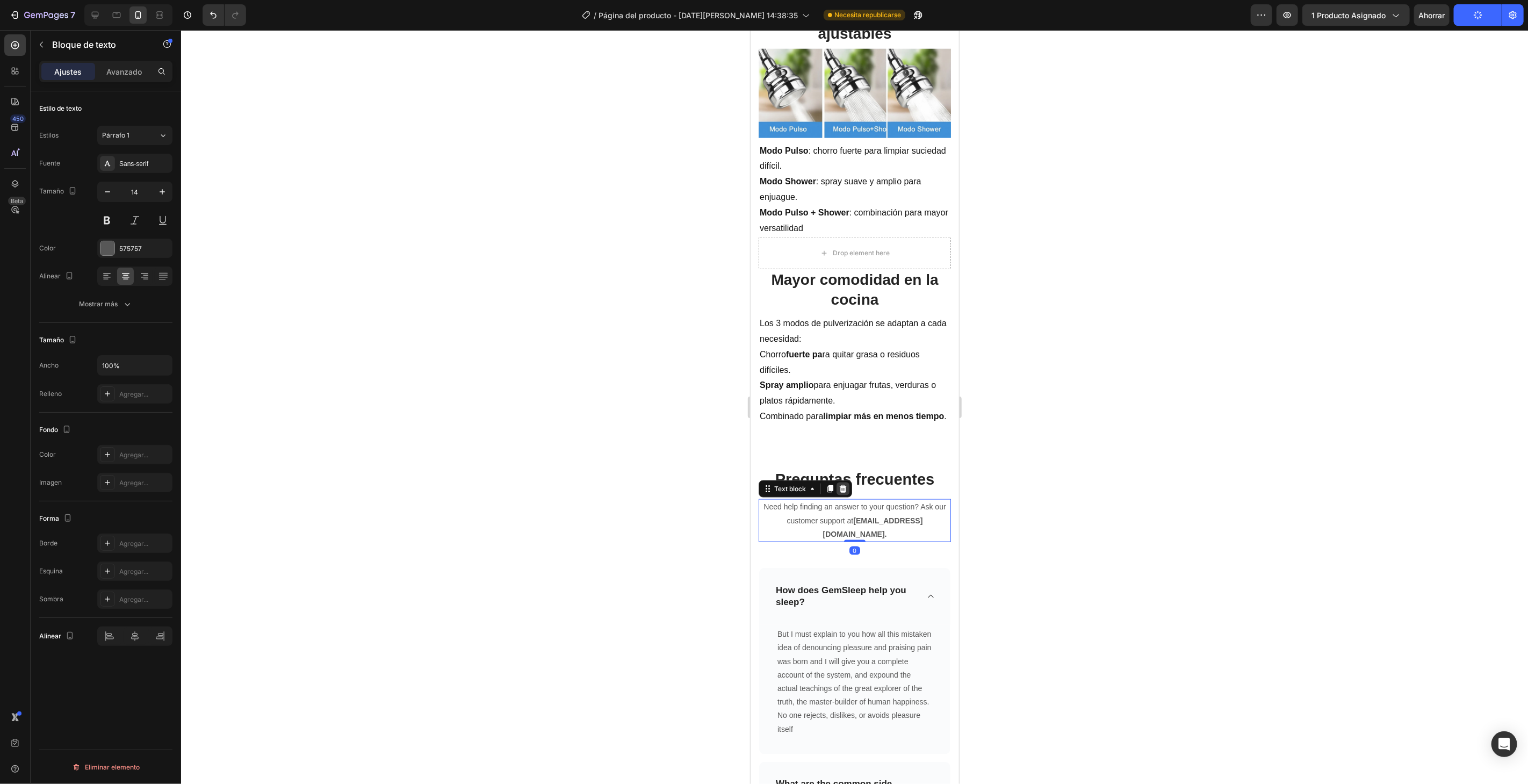
click at [846, 487] on icon at bounding box center [842, 488] width 8 height 8
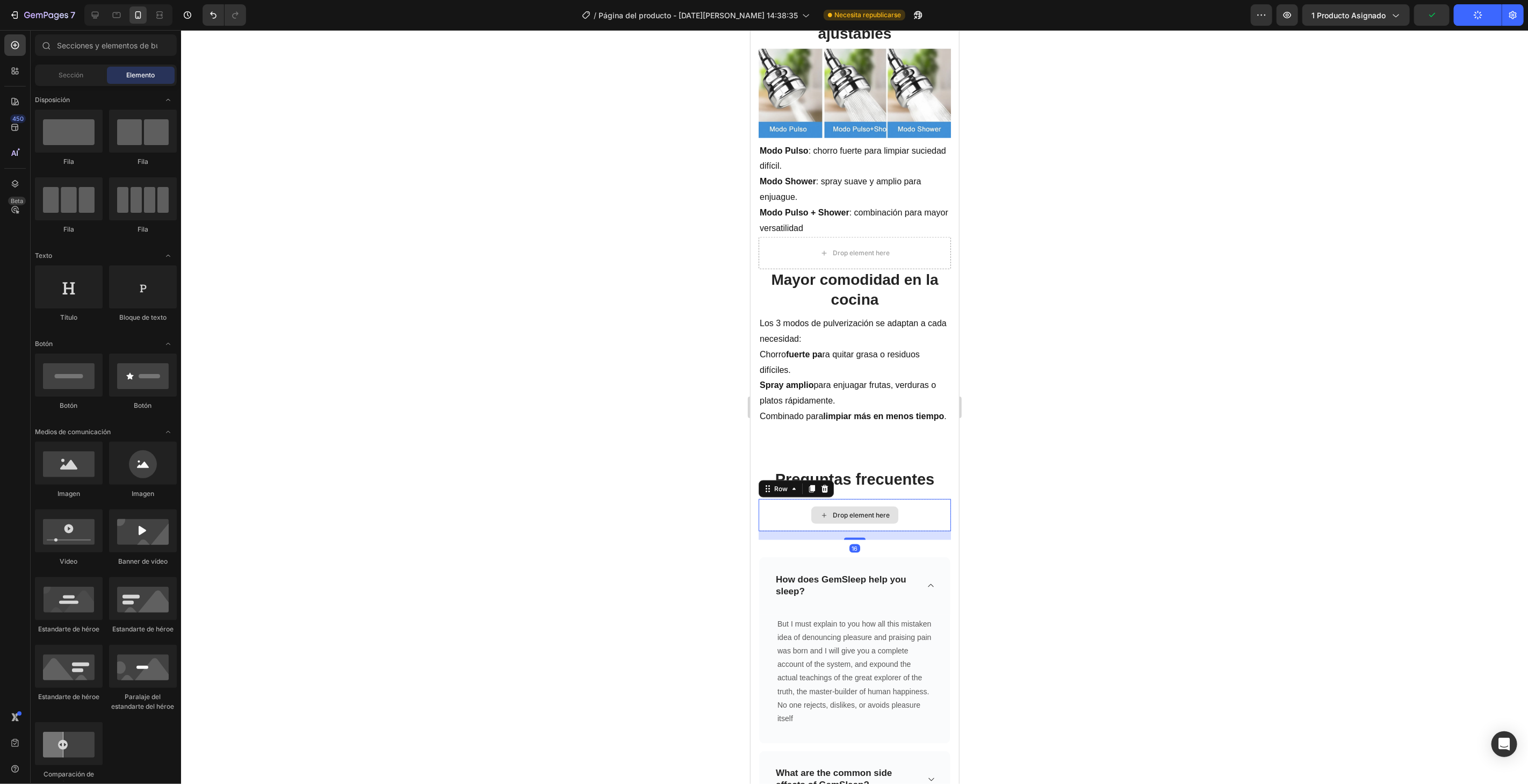
click at [934, 508] on div "Drop element here" at bounding box center [854, 515] width 192 height 32
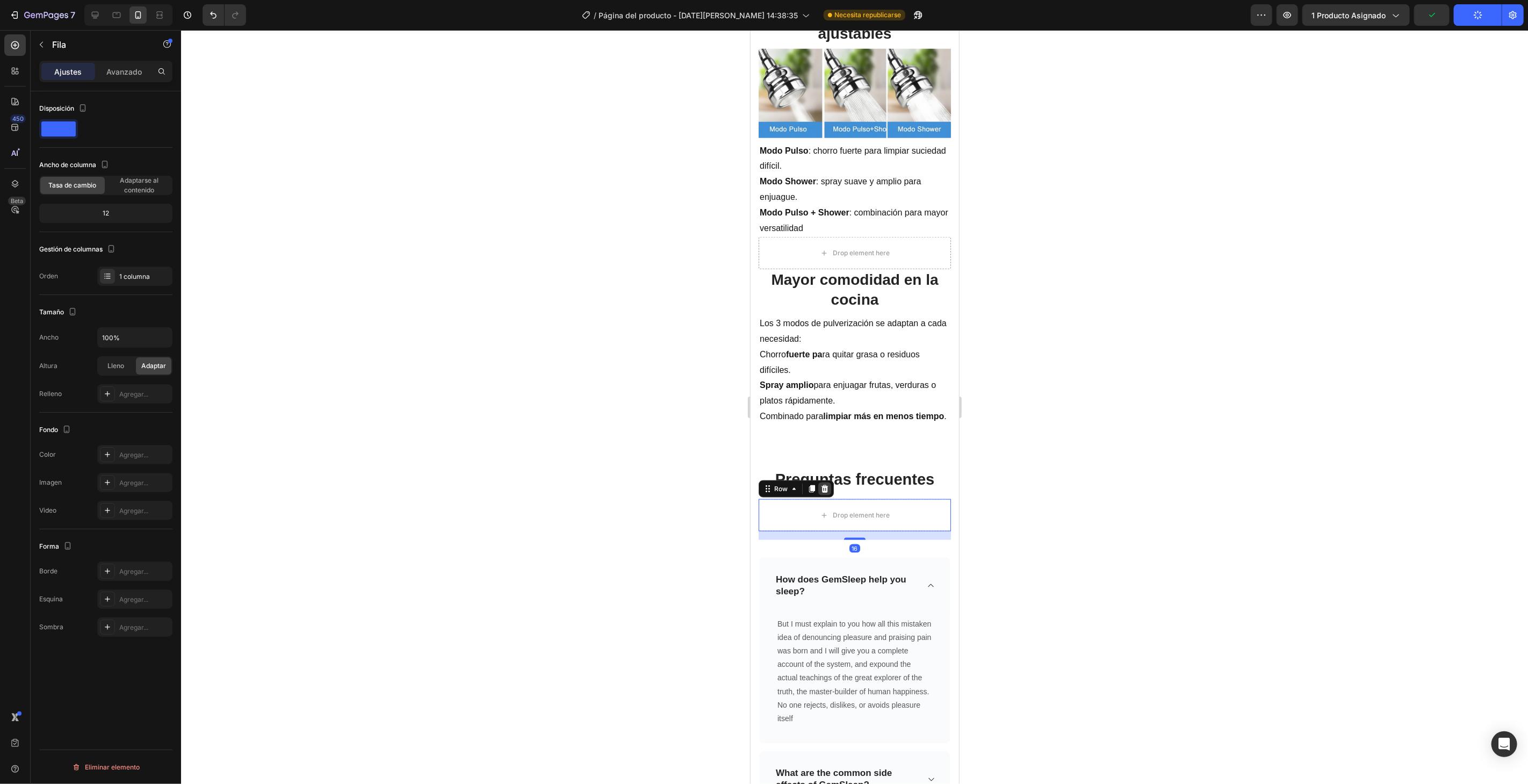
click at [825, 492] on icon at bounding box center [825, 488] width 7 height 8
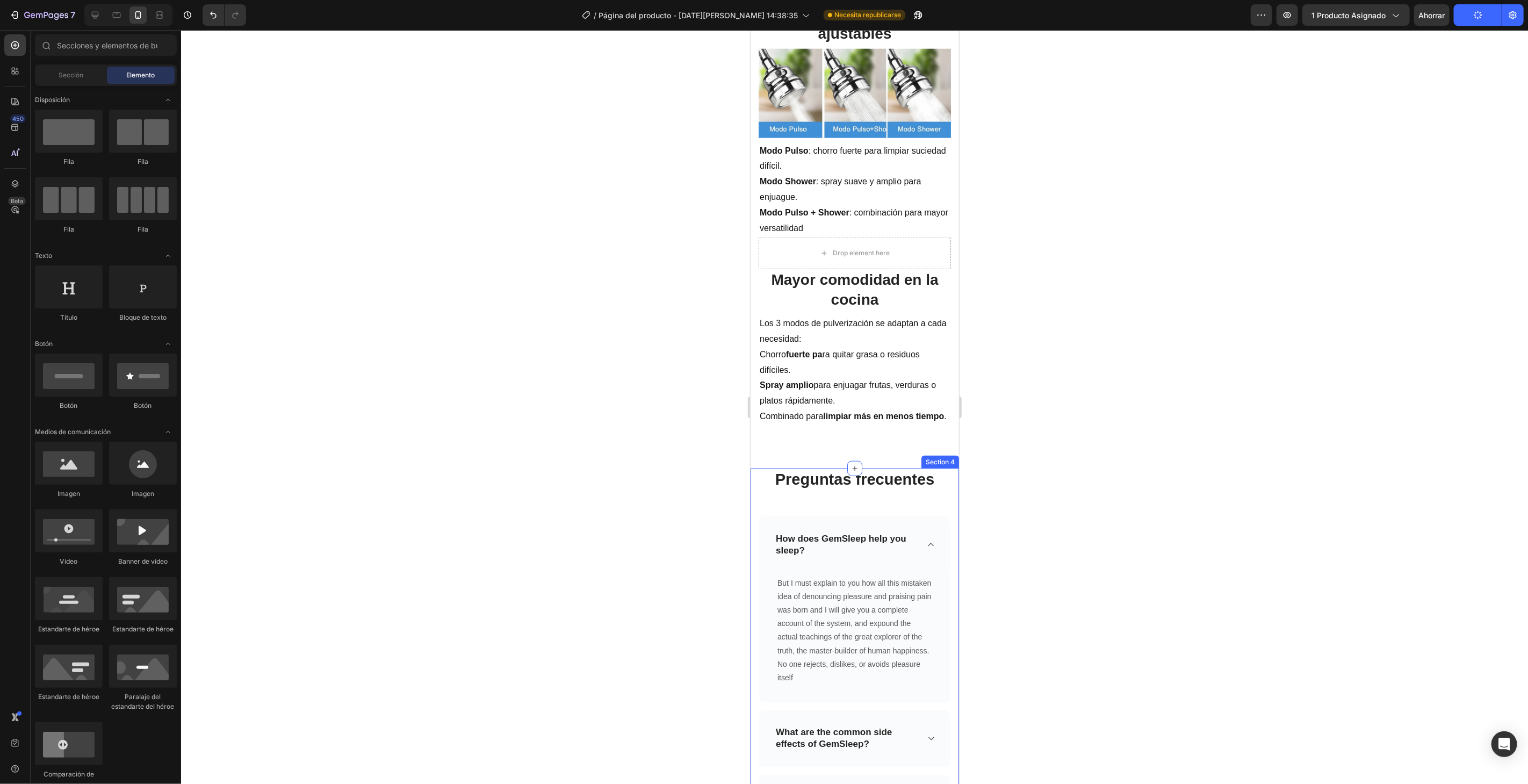
click at [886, 511] on div "Preguntas frecuentes Heading Row How does GemSleep help you sleep? But I must e…" at bounding box center [854, 682] width 192 height 428
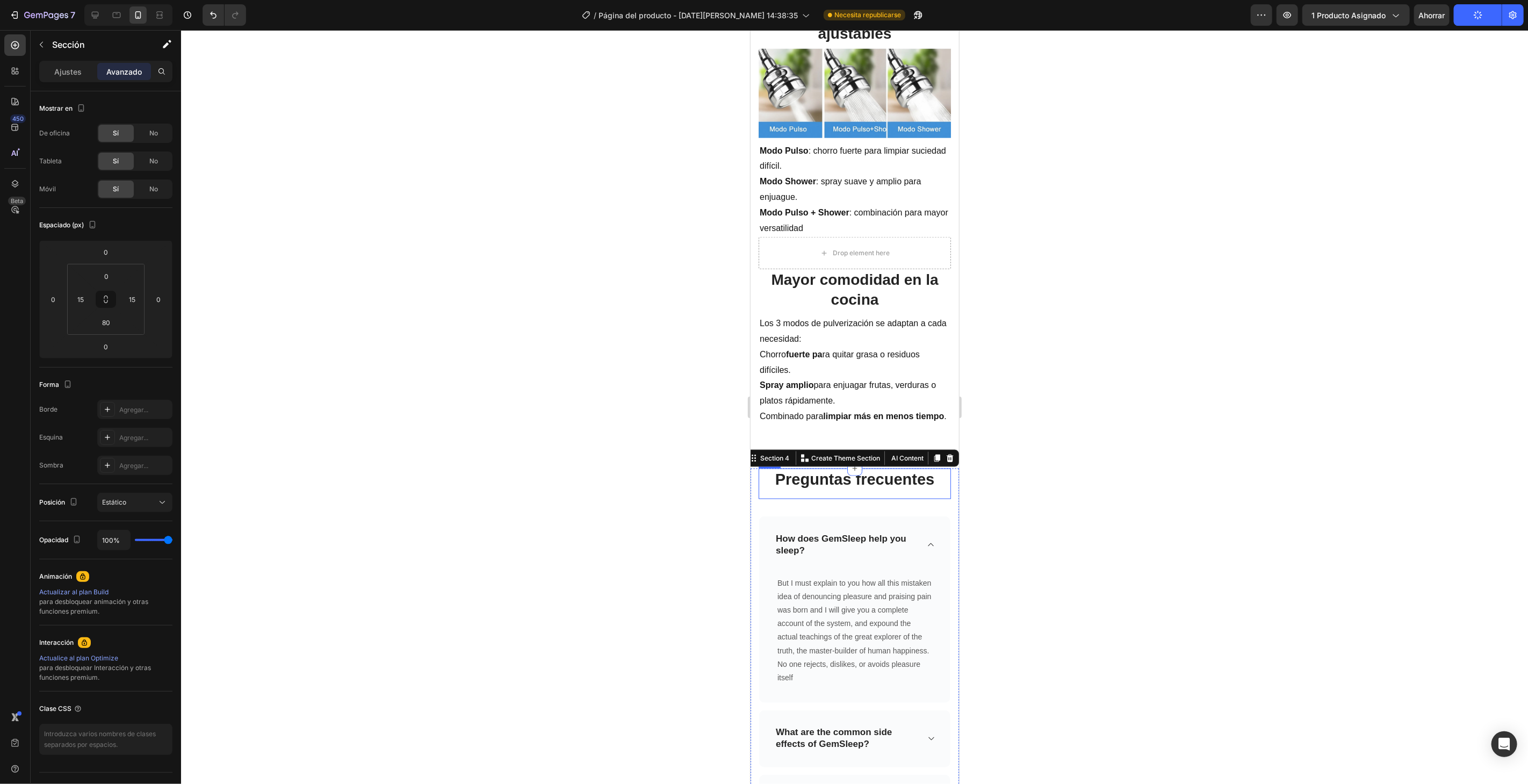
click at [884, 481] on p "Preguntas frecuentes" at bounding box center [854, 479] width 190 height 20
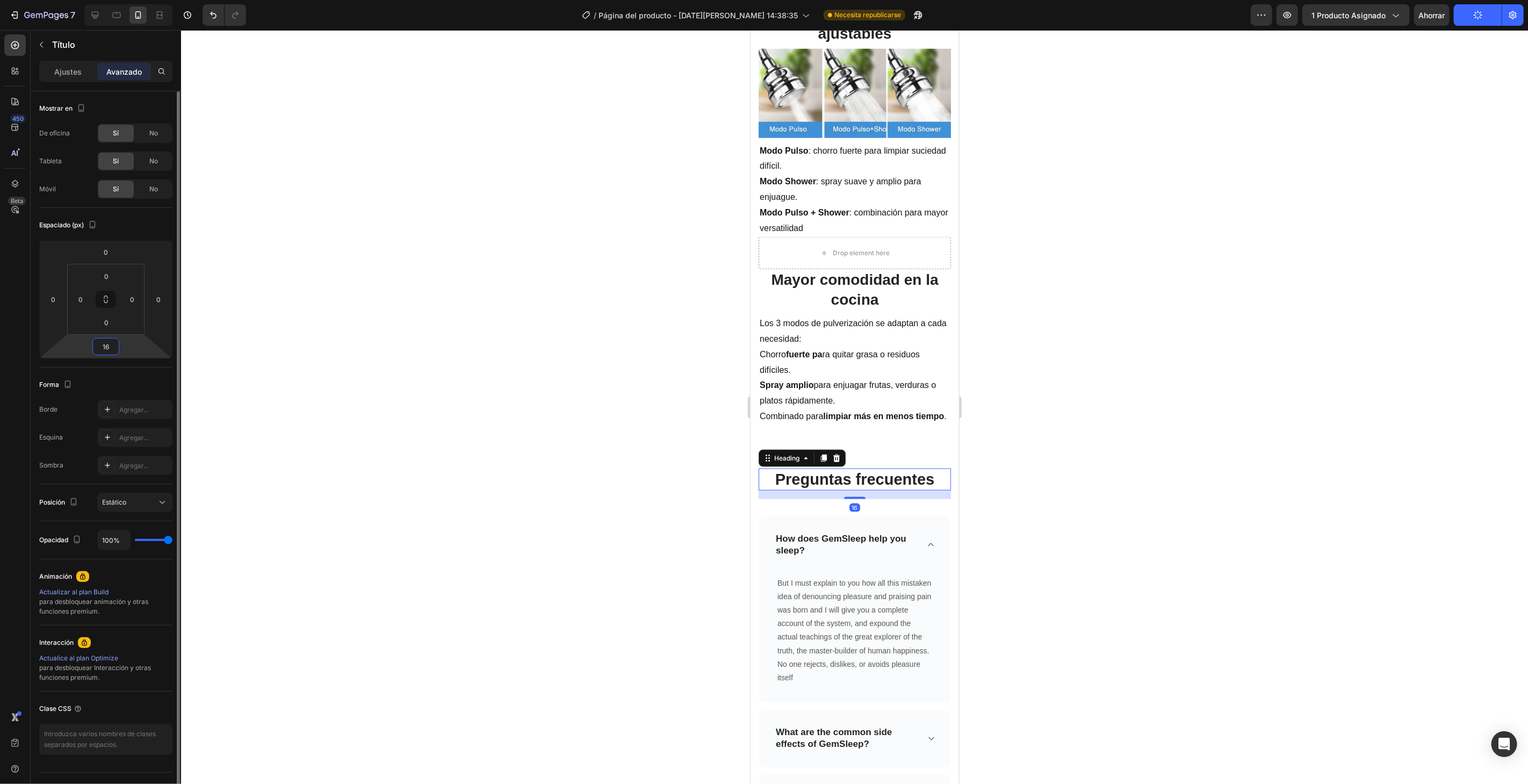
click at [109, 347] on input "16" at bounding box center [106, 346] width 21 height 16
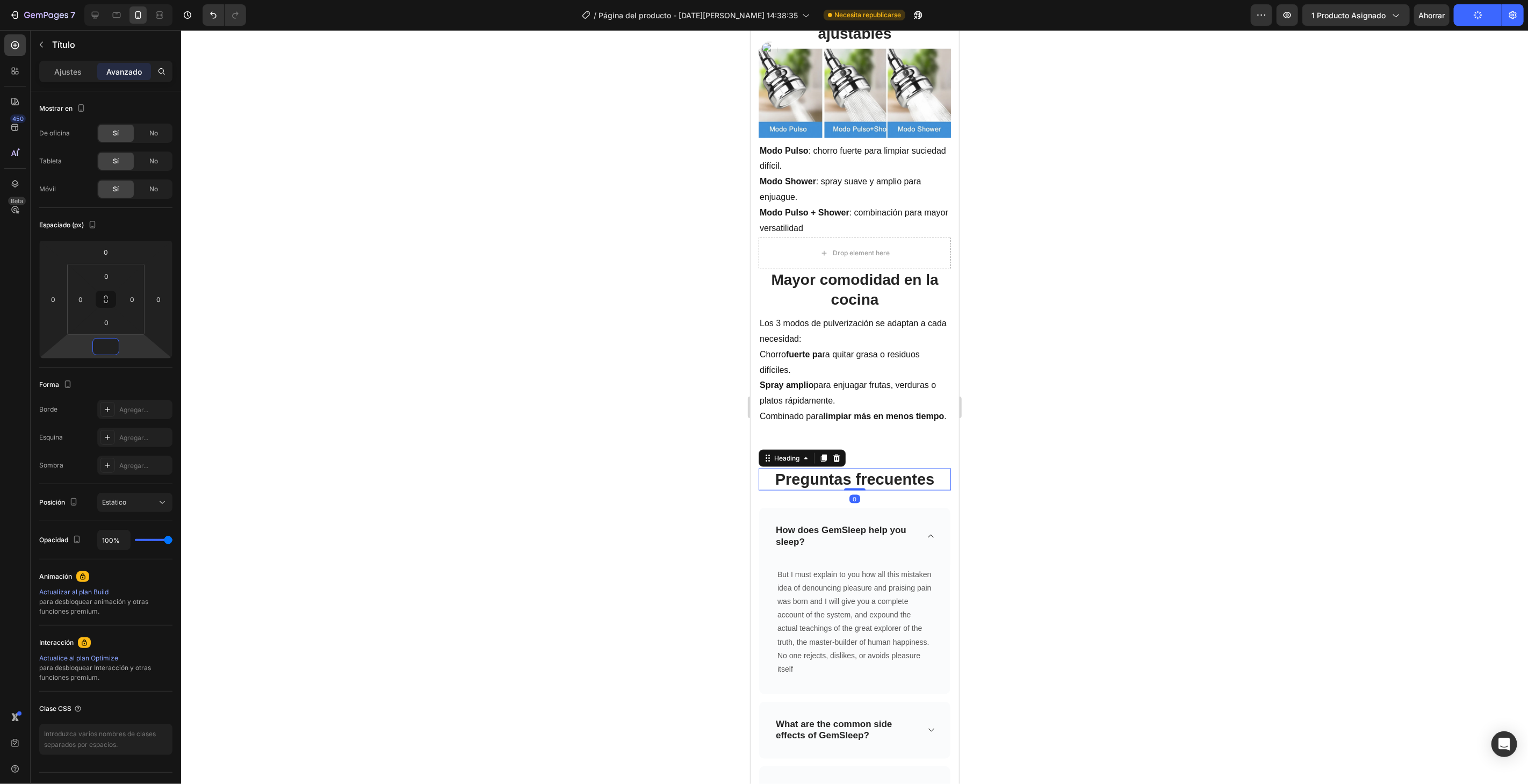
type input "0"
click at [1113, 240] on div at bounding box center [854, 407] width 1347 height 754
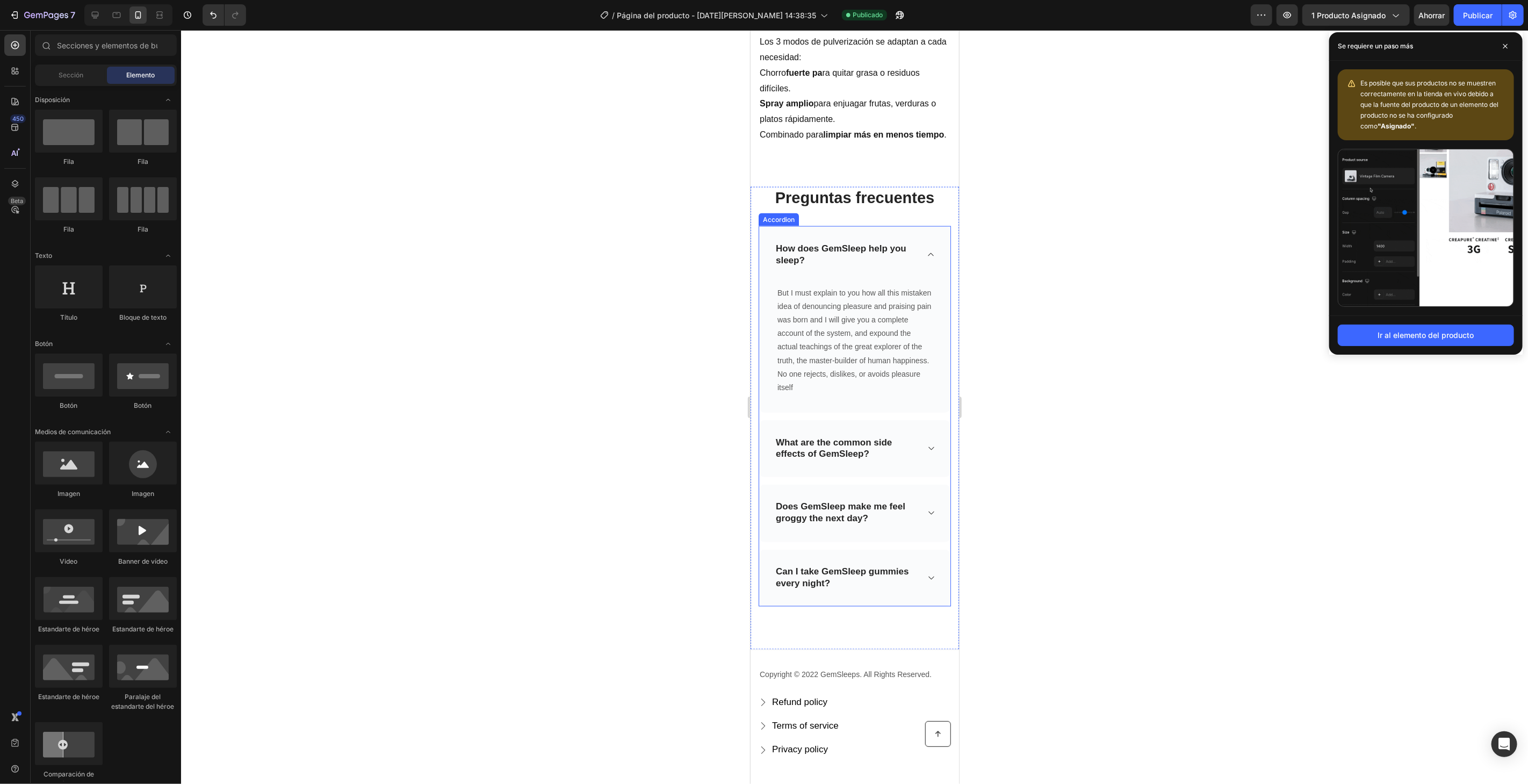
scroll to position [1314, 0]
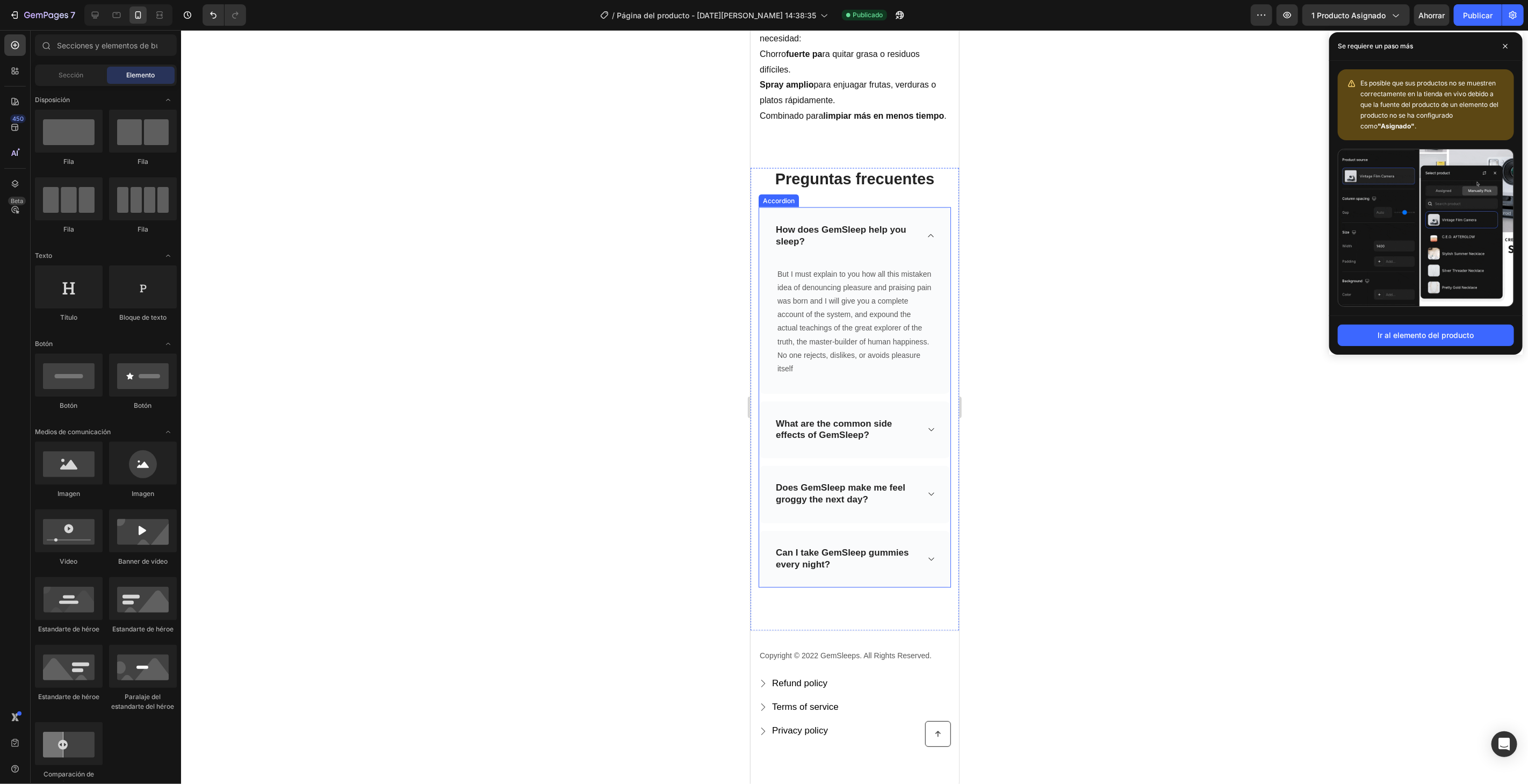
click at [797, 240] on div "How does GemSleep help you sleep?" at bounding box center [845, 235] width 144 height 27
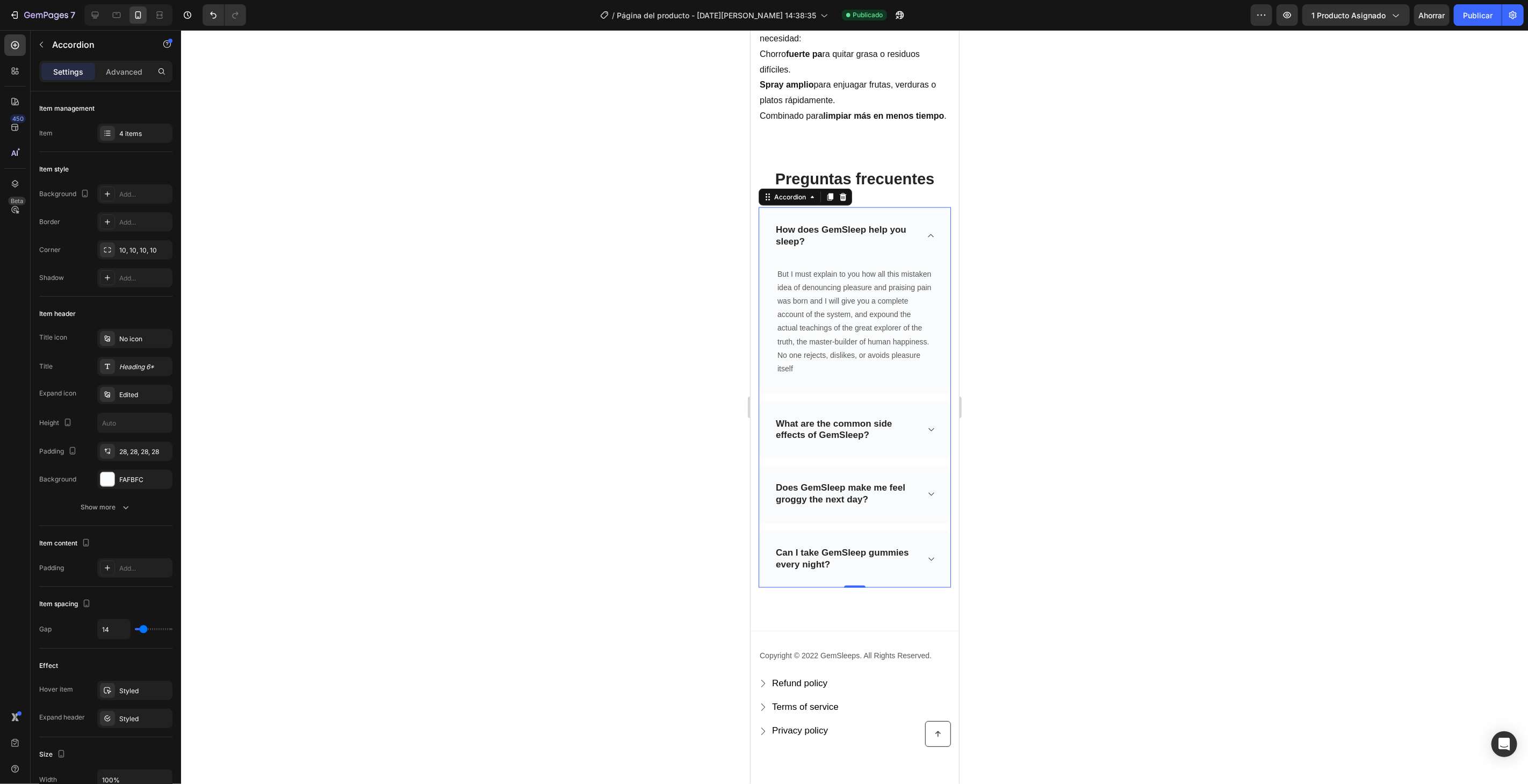
click at [797, 240] on div "How does GemSleep help you sleep?" at bounding box center [845, 235] width 144 height 27
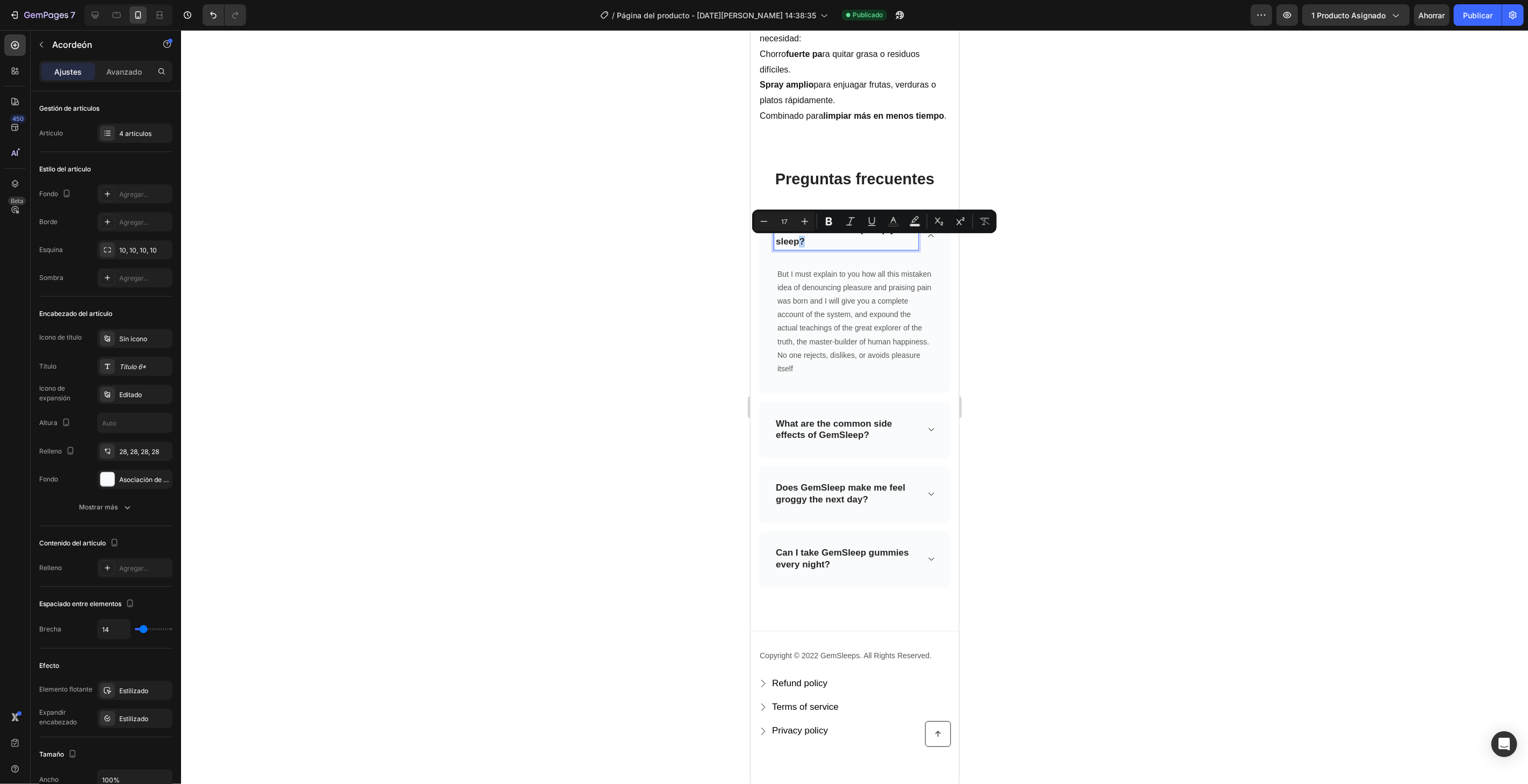
click at [797, 243] on p "How does GemSleep help you sleep?" at bounding box center [845, 235] width 141 height 24
drag, startPoint x: 808, startPoint y: 243, endPoint x: 775, endPoint y: 231, distance: 35.1
click at [775, 231] on p "How does GemSleep help you sleep?" at bounding box center [845, 235] width 141 height 24
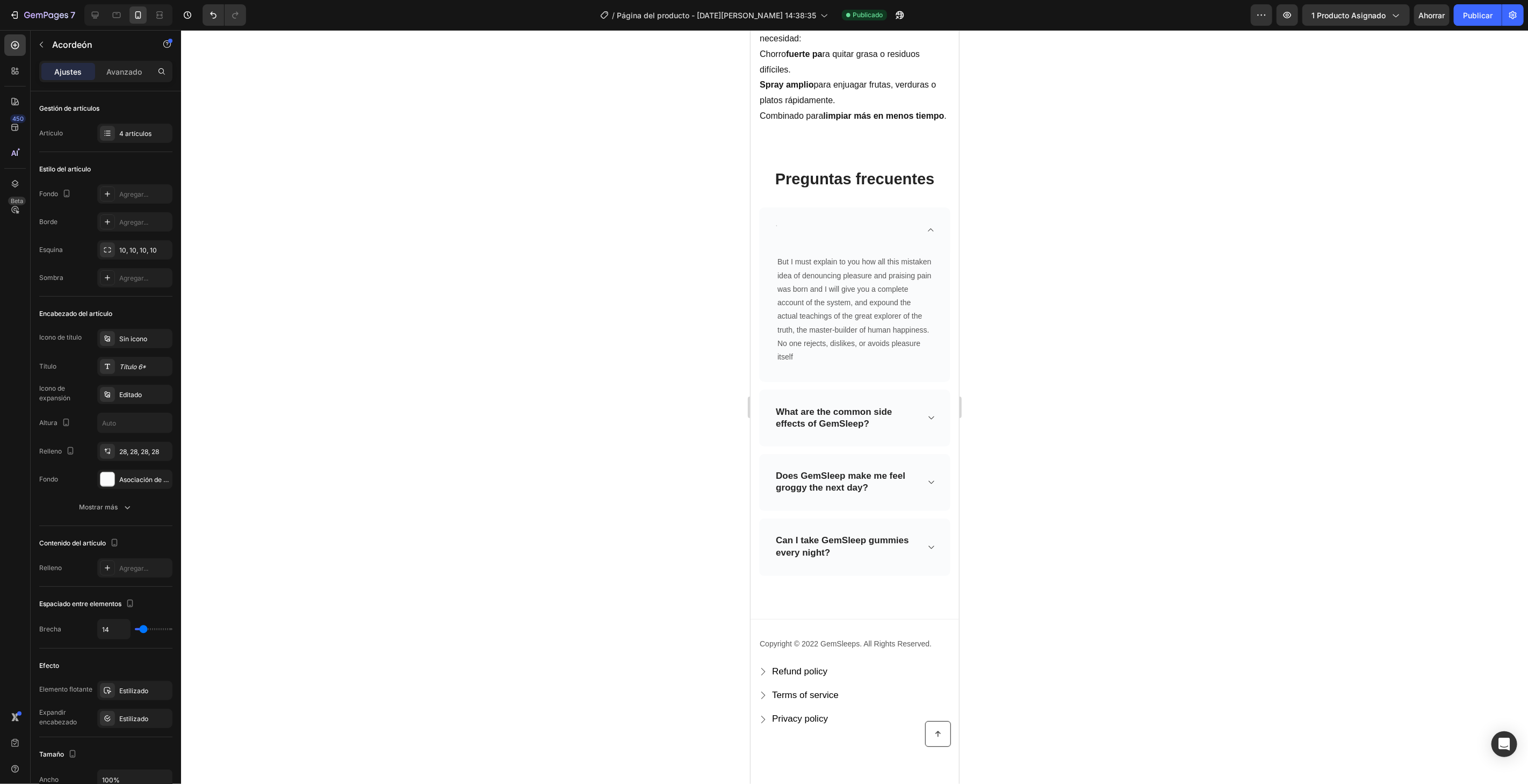
scroll to position [1311, 0]
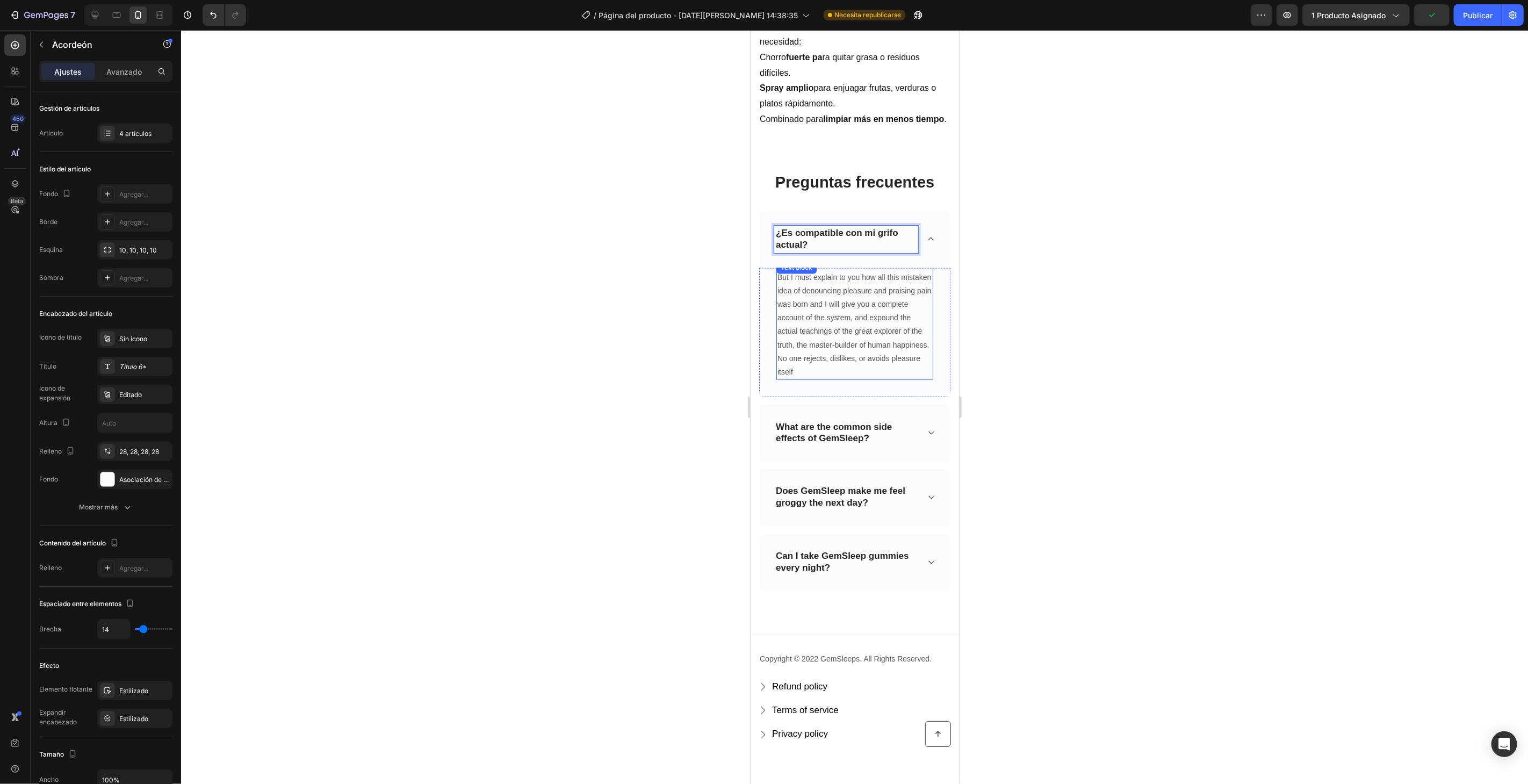
click at [901, 345] on p "But I must explain to you how all this mistaken idea of denouncing pleasure and…" at bounding box center [854, 324] width 155 height 109
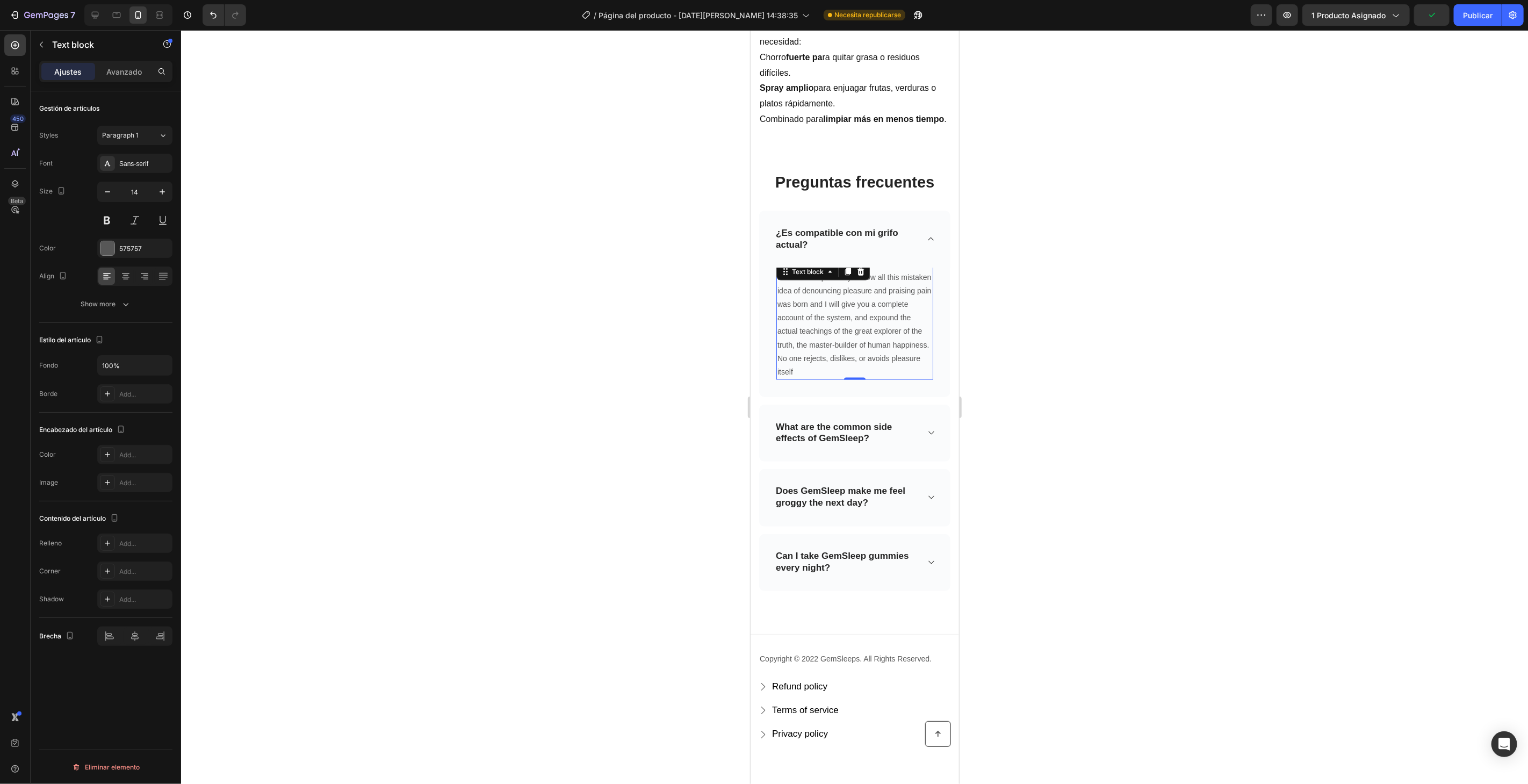
click at [901, 345] on p "But I must explain to you how all this mistaken idea of denouncing pleasure and…" at bounding box center [854, 324] width 155 height 109
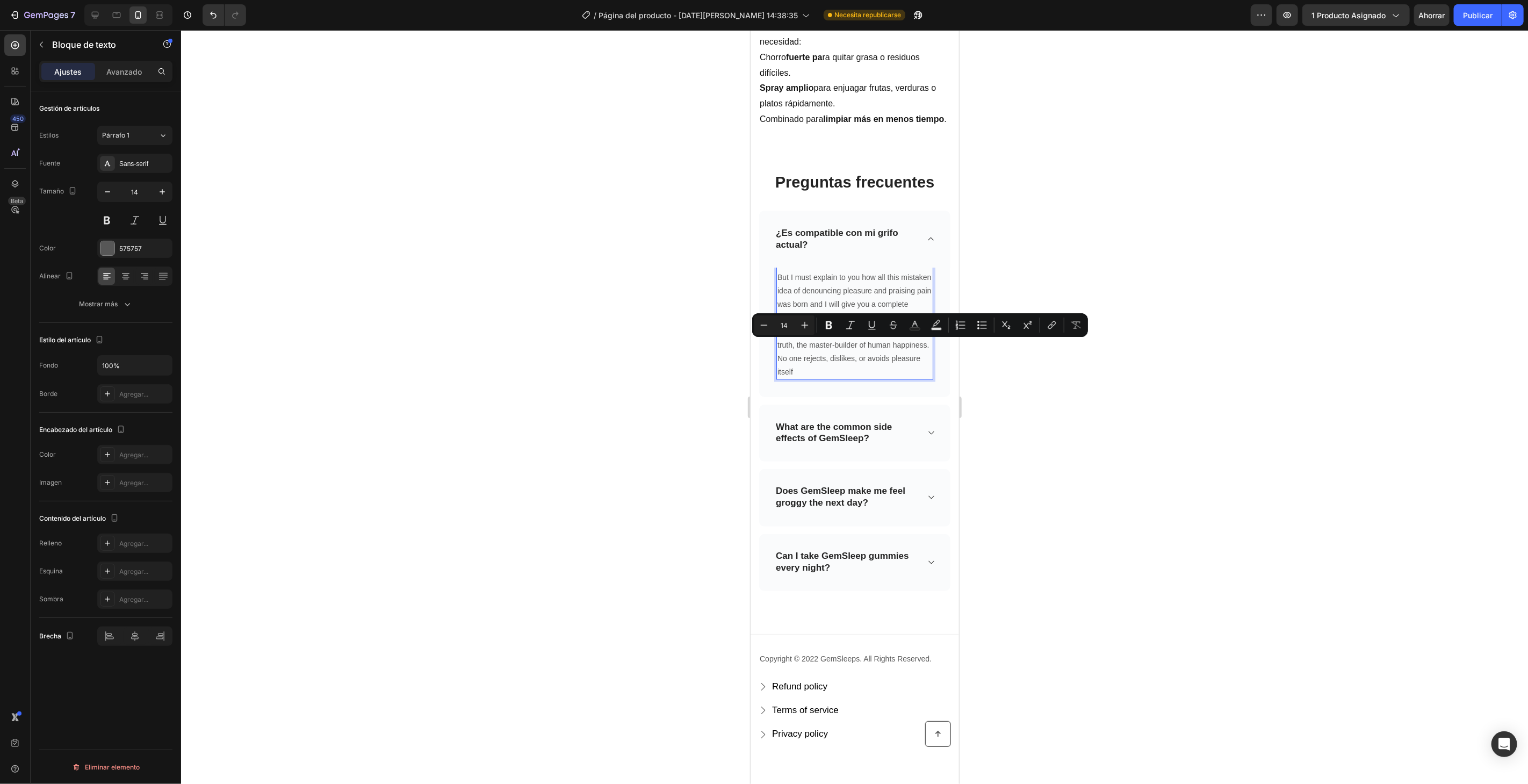
click at [889, 371] on p "But I must explain to you how all this mistaken idea of denouncing pleasure and…" at bounding box center [854, 324] width 155 height 109
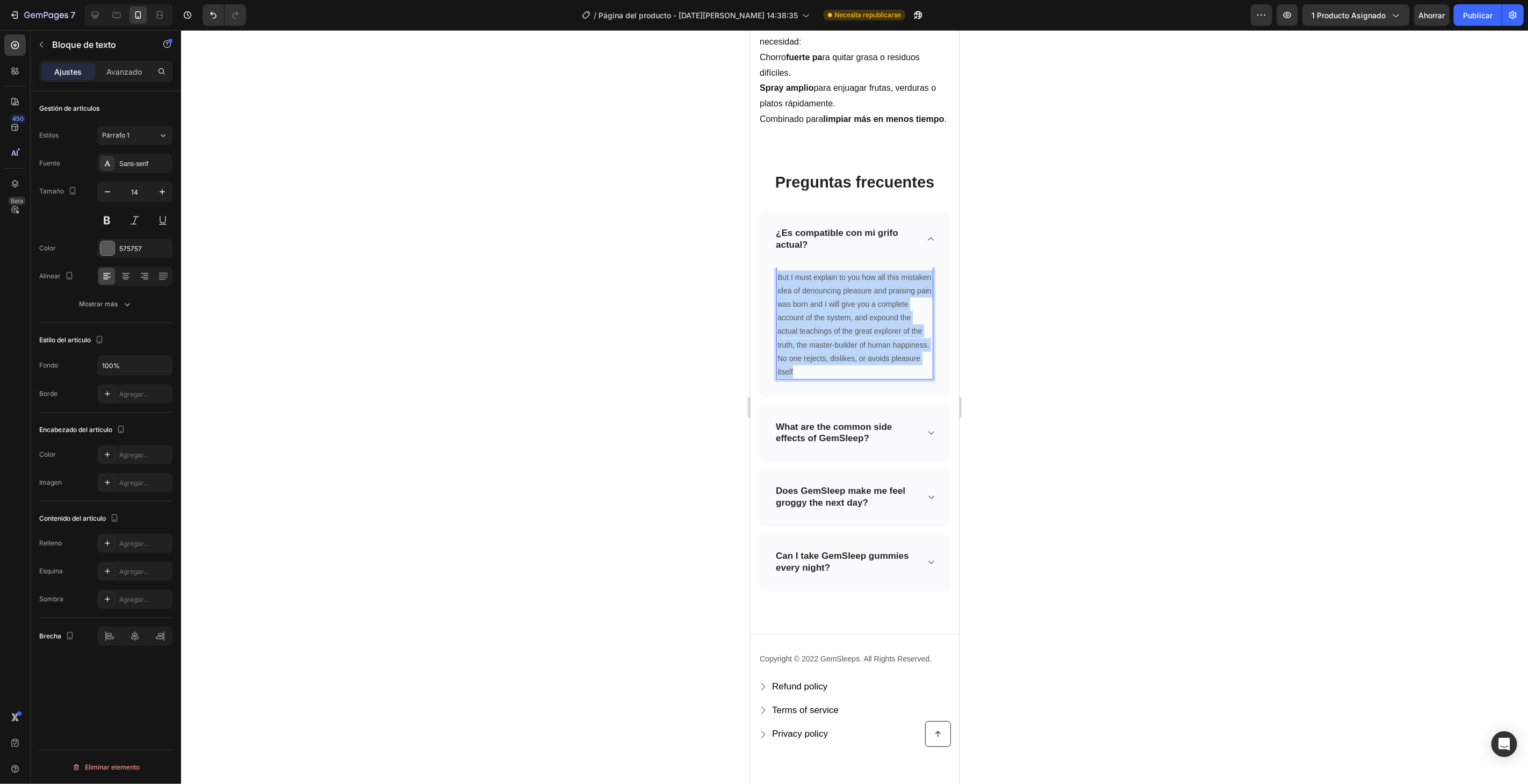
drag, startPoint x: 889, startPoint y: 371, endPoint x: 778, endPoint y: 273, distance: 148.1
click at [778, 273] on p "But I must explain to you how all this mistaken idea of denouncing pleasure and…" at bounding box center [854, 324] width 155 height 109
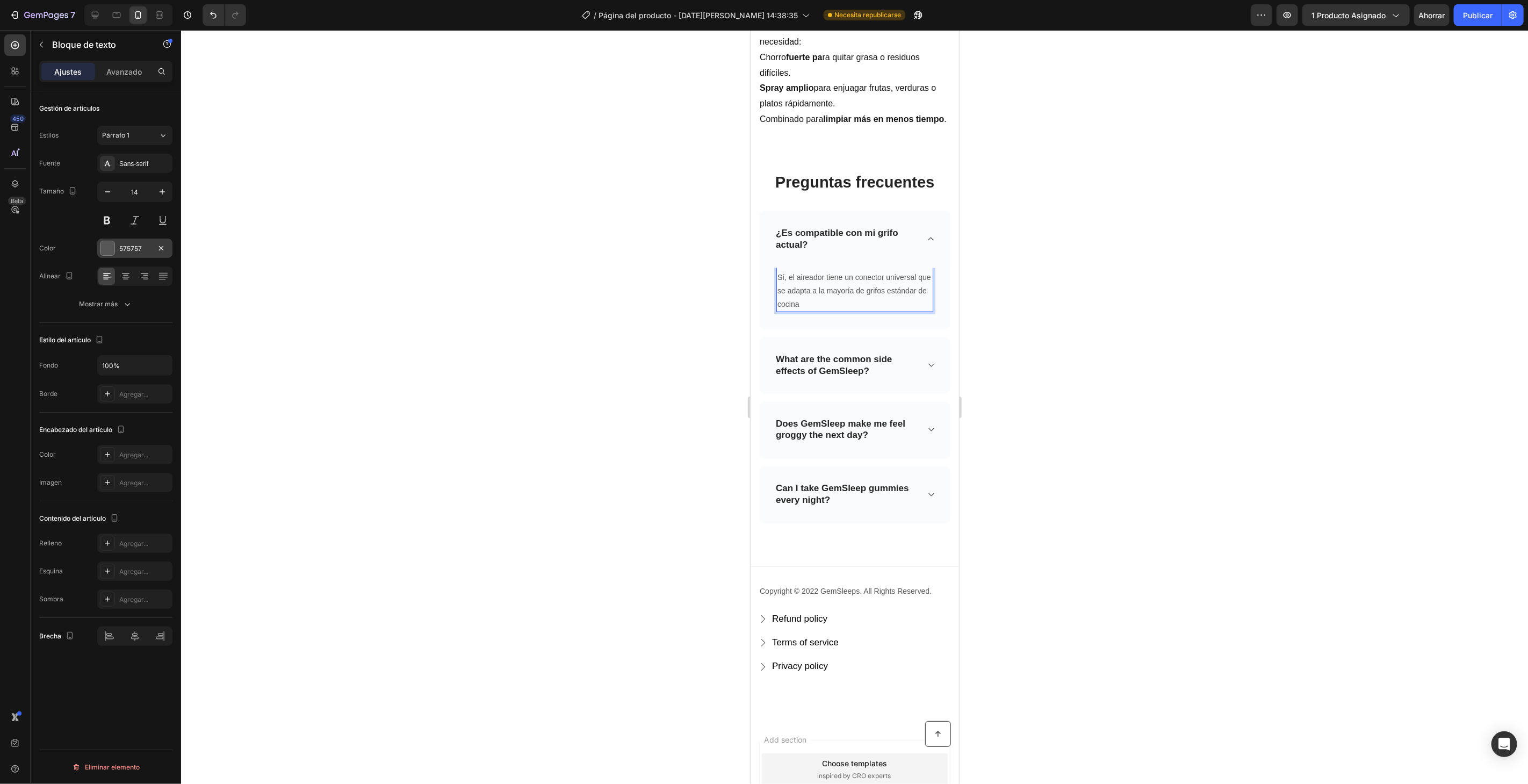
click at [120, 248] on font "575757" at bounding box center [130, 248] width 23 height 8
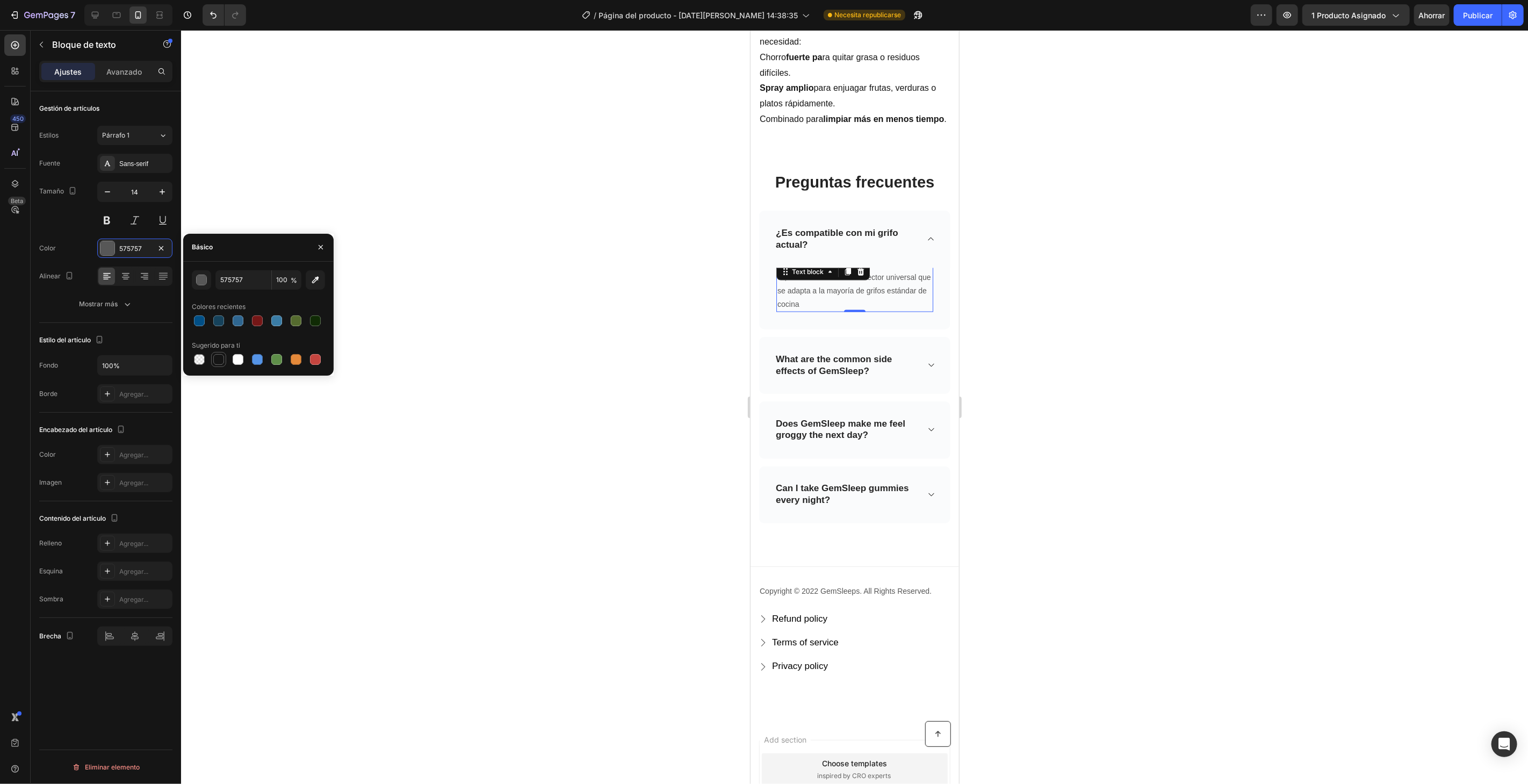
click at [218, 355] on div at bounding box center [219, 359] width 11 height 11
type input "151515"
click at [165, 182] on button "button" at bounding box center [162, 192] width 20 height 20
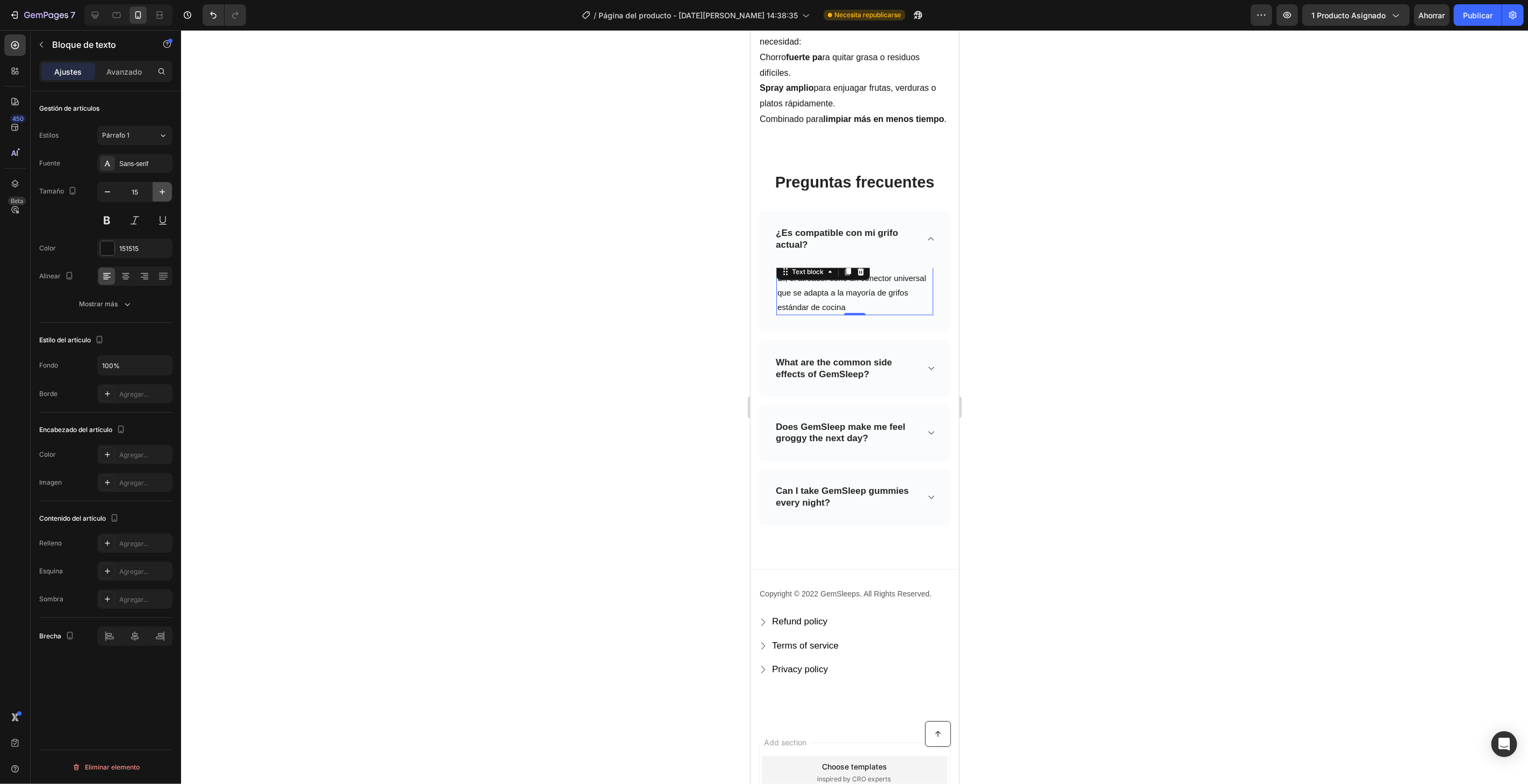
click at [165, 182] on button "button" at bounding box center [162, 192] width 20 height 20
type input "16"
drag, startPoint x: 514, startPoint y: 202, endPoint x: 545, endPoint y: 213, distance: 32.9
click at [515, 202] on div at bounding box center [854, 407] width 1347 height 754
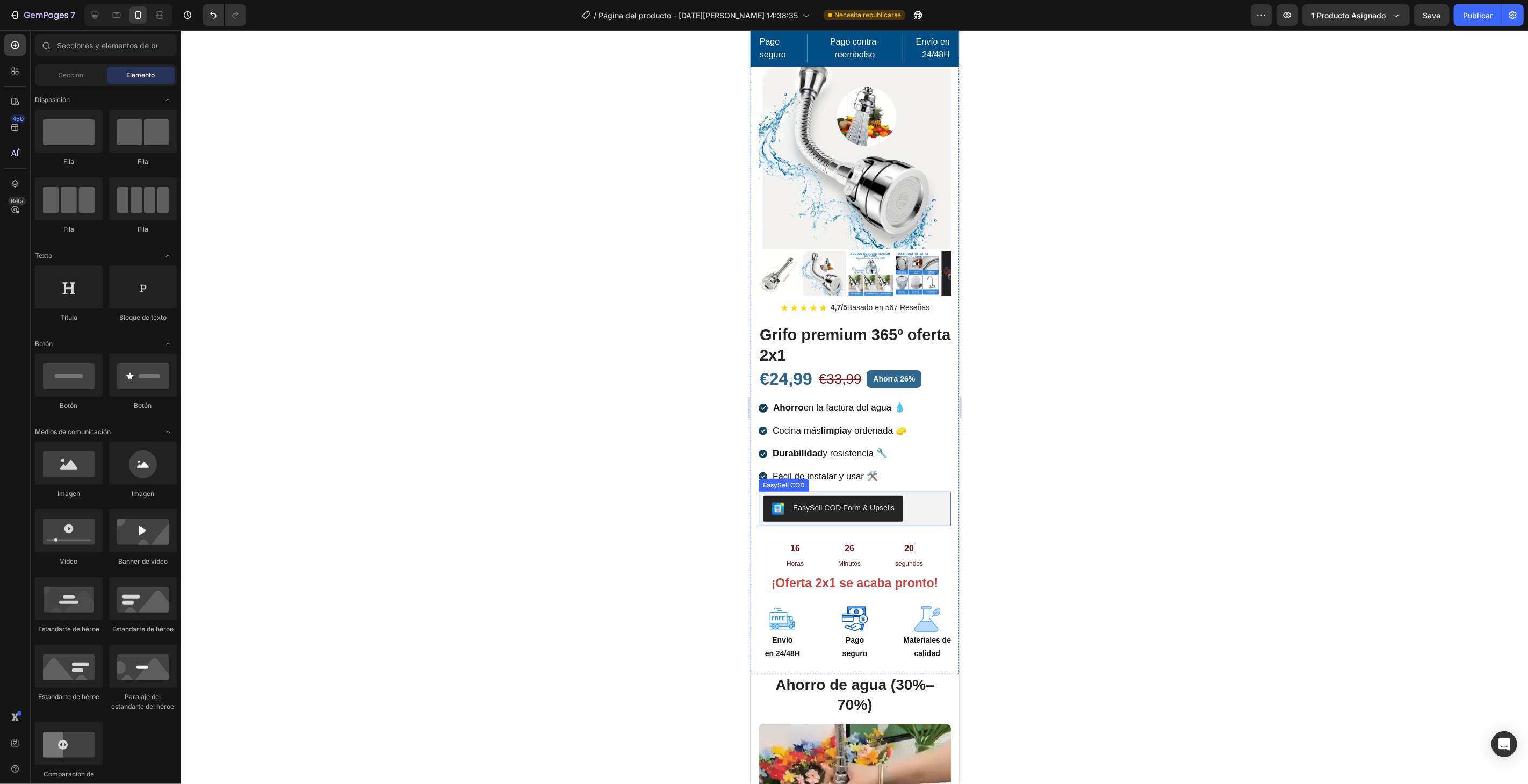
scroll to position [0, 0]
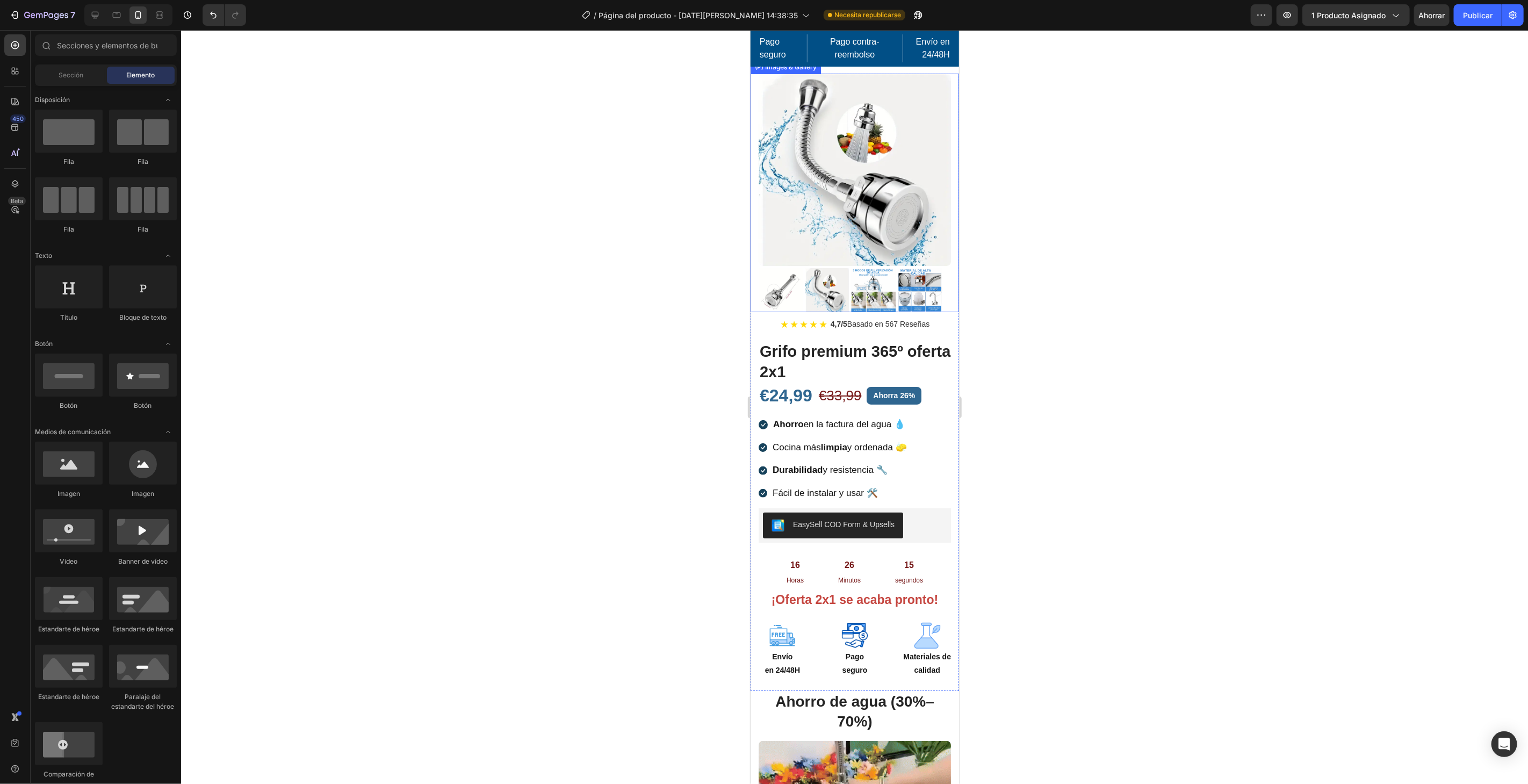
click at [825, 275] on img at bounding box center [826, 289] width 44 height 44
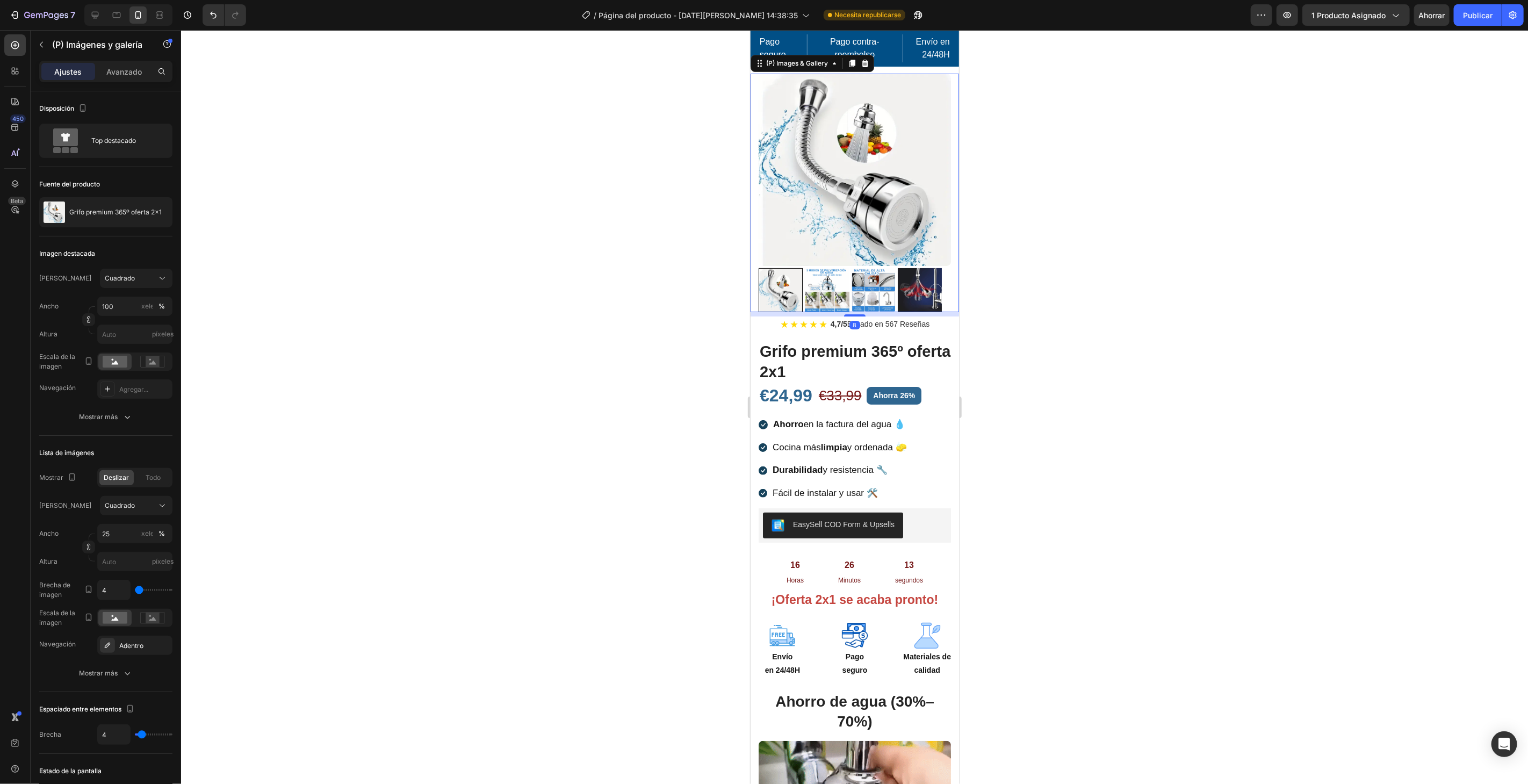
click at [825, 279] on img at bounding box center [826, 289] width 44 height 44
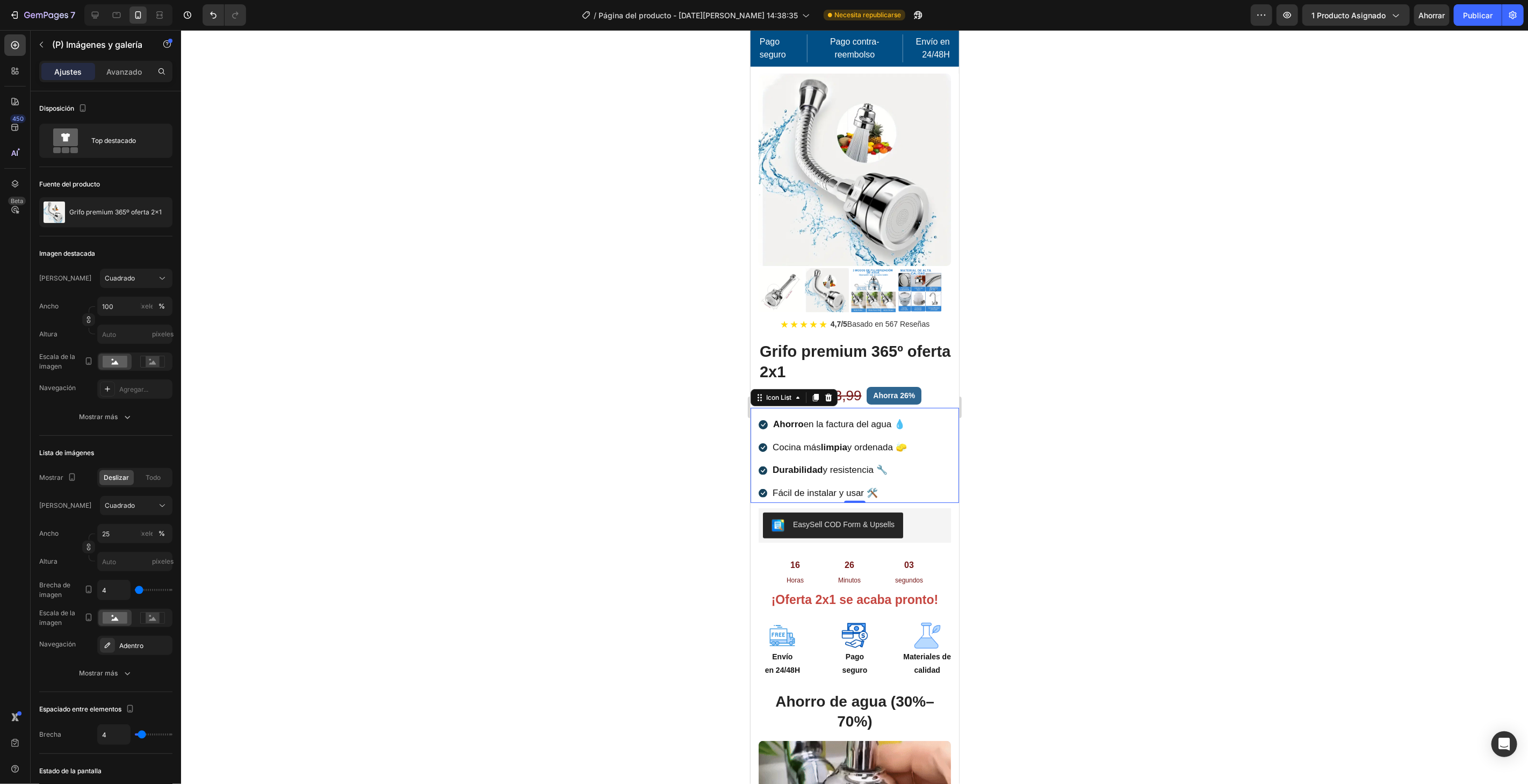
click at [918, 456] on div "Icon Ahorro en la factura del agua 💧 Text block Icon Cocina más limpia y ordena…" at bounding box center [858, 458] width 200 height 87
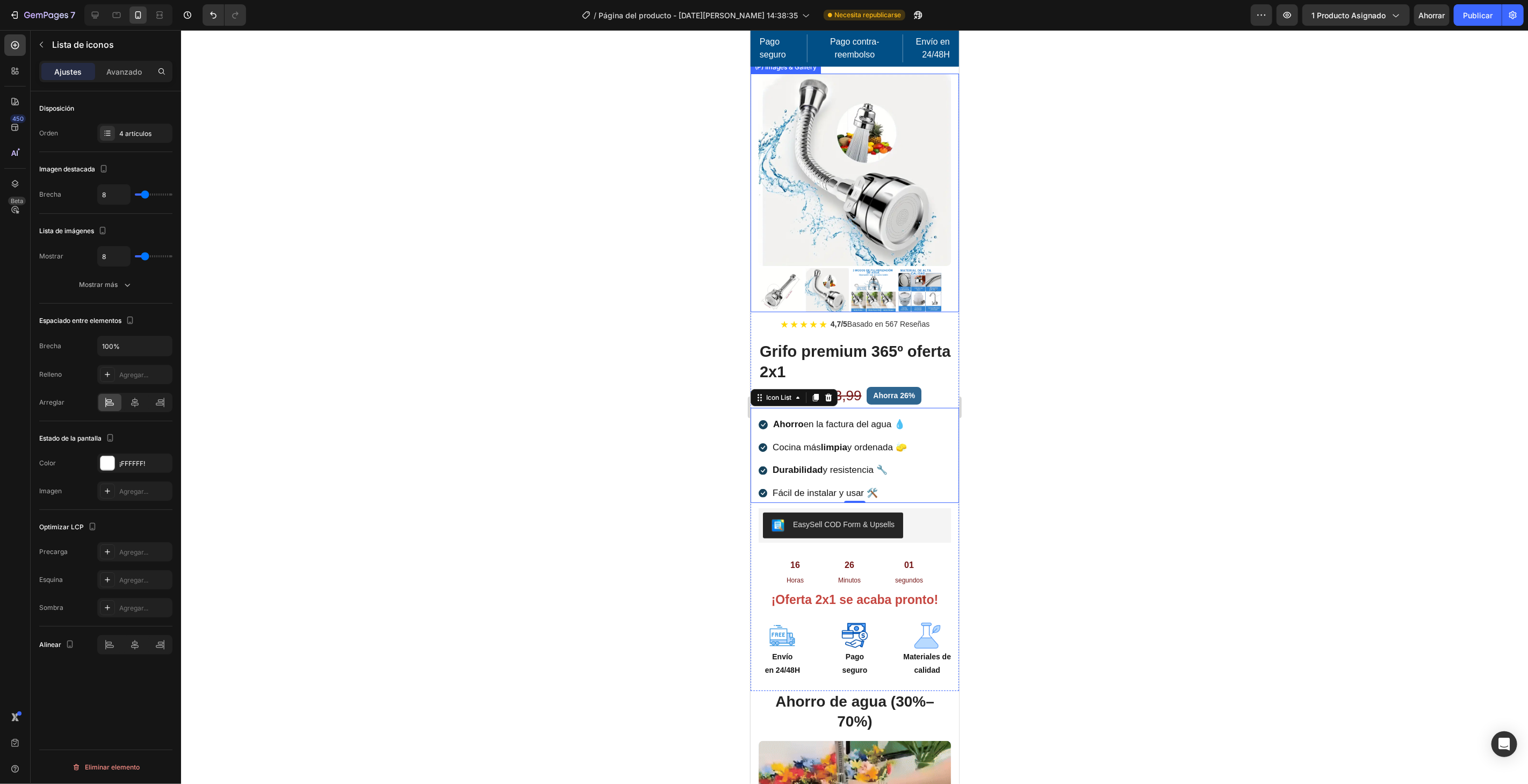
click at [860, 289] on img at bounding box center [873, 289] width 44 height 44
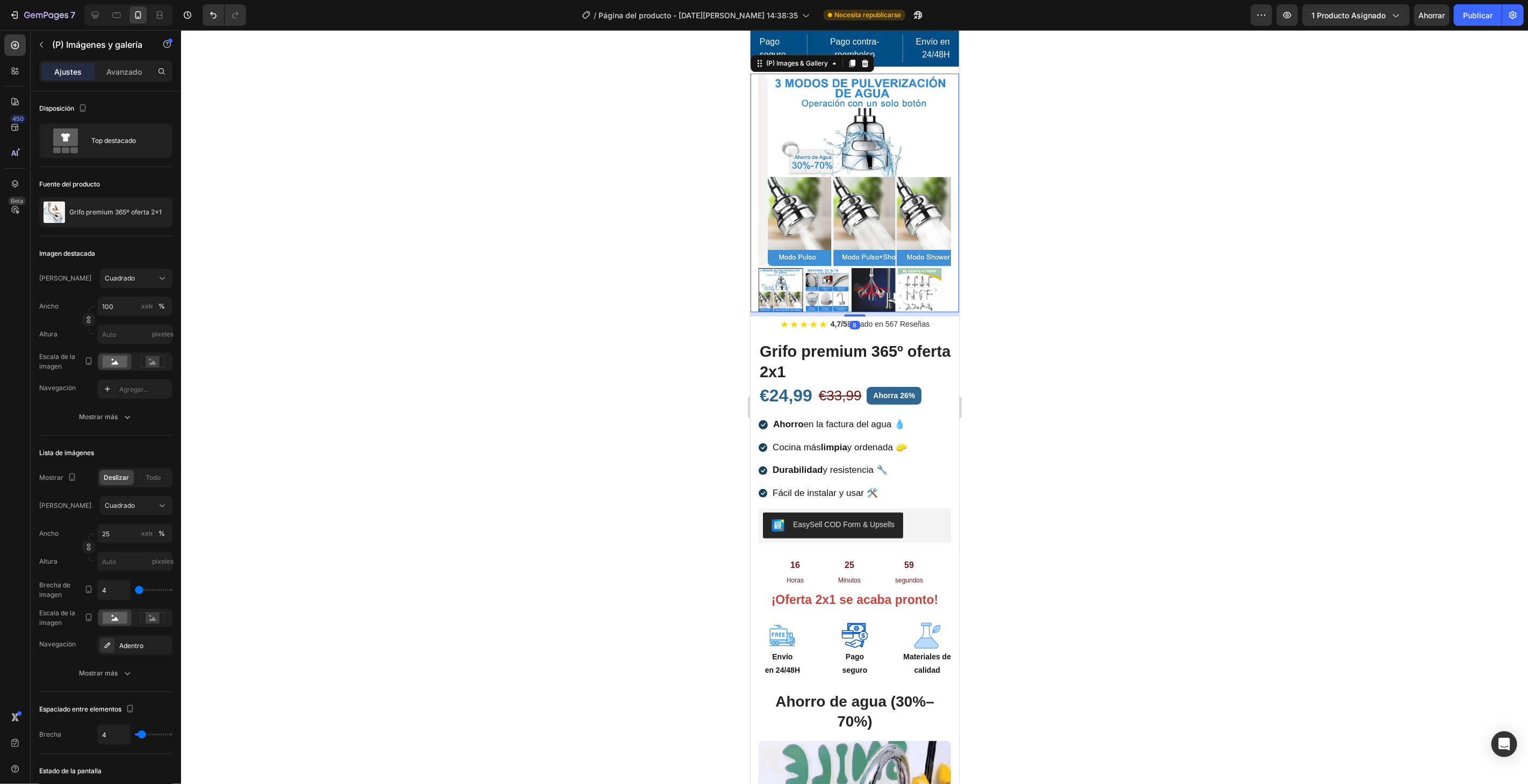
click at [840, 291] on img at bounding box center [826, 289] width 44 height 44
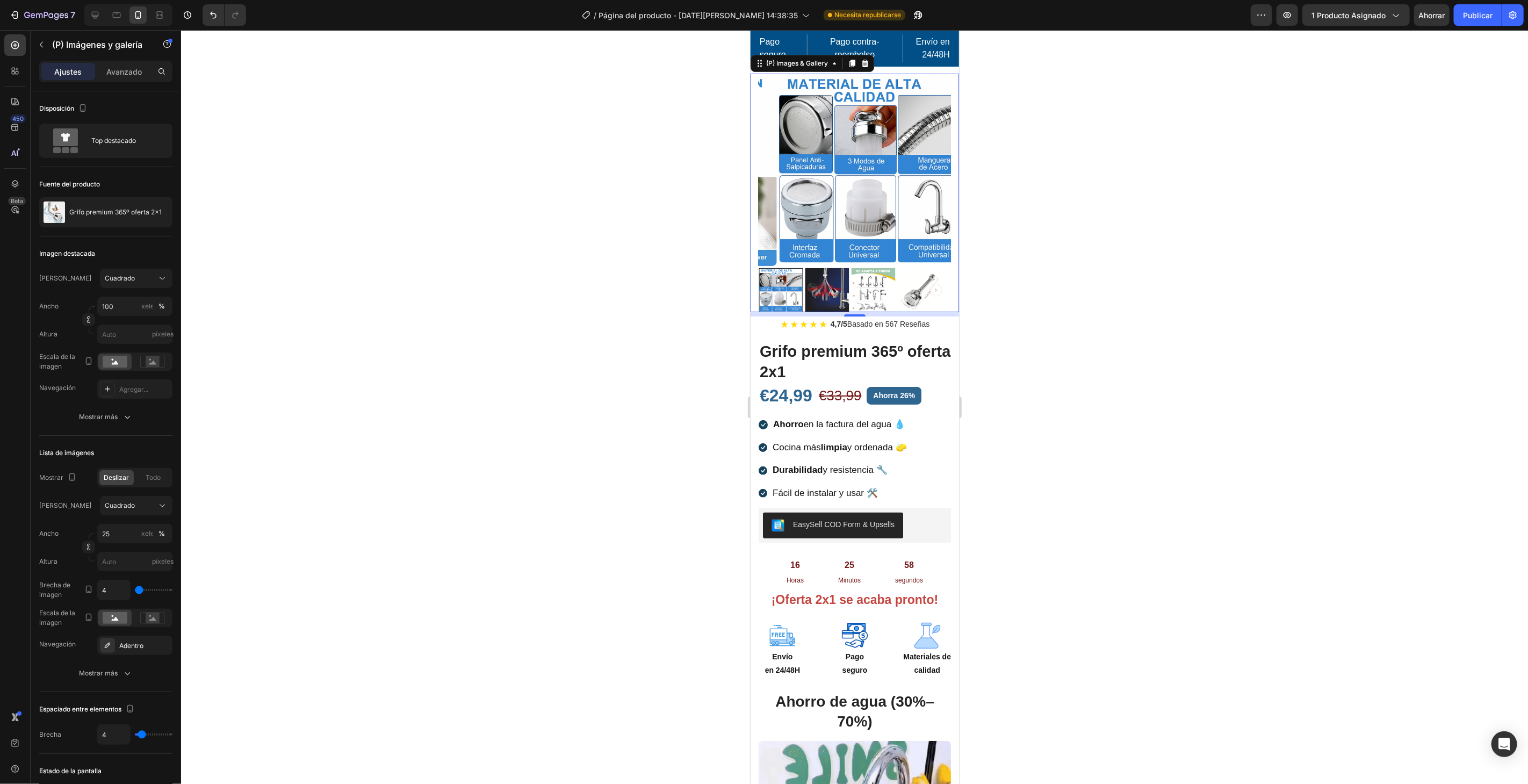
click at [877, 292] on img at bounding box center [873, 289] width 44 height 44
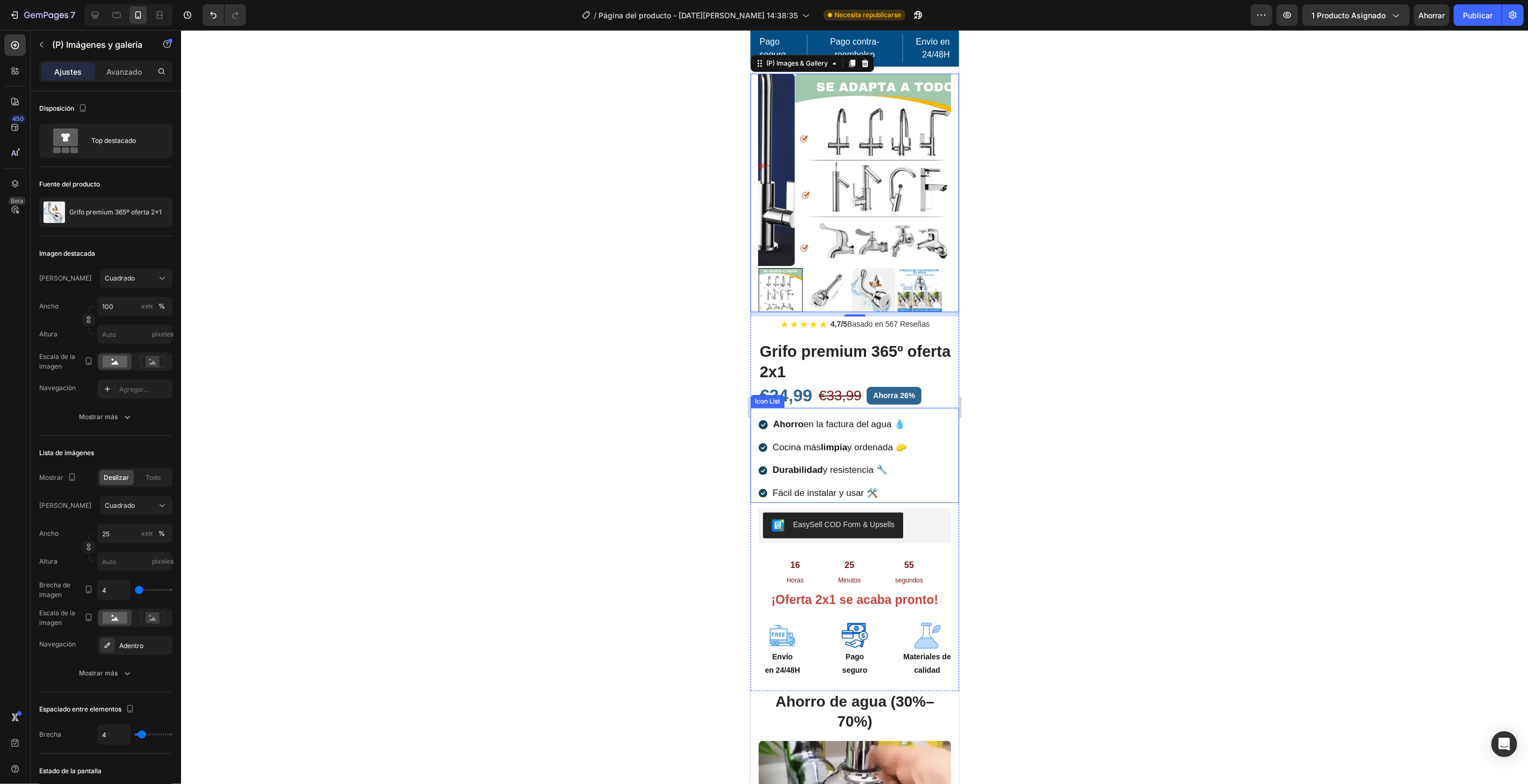
click at [917, 457] on div "Icon Ahorro en la factura del agua 💧 Text block Icon Cocina más limpia y ordena…" at bounding box center [858, 458] width 200 height 87
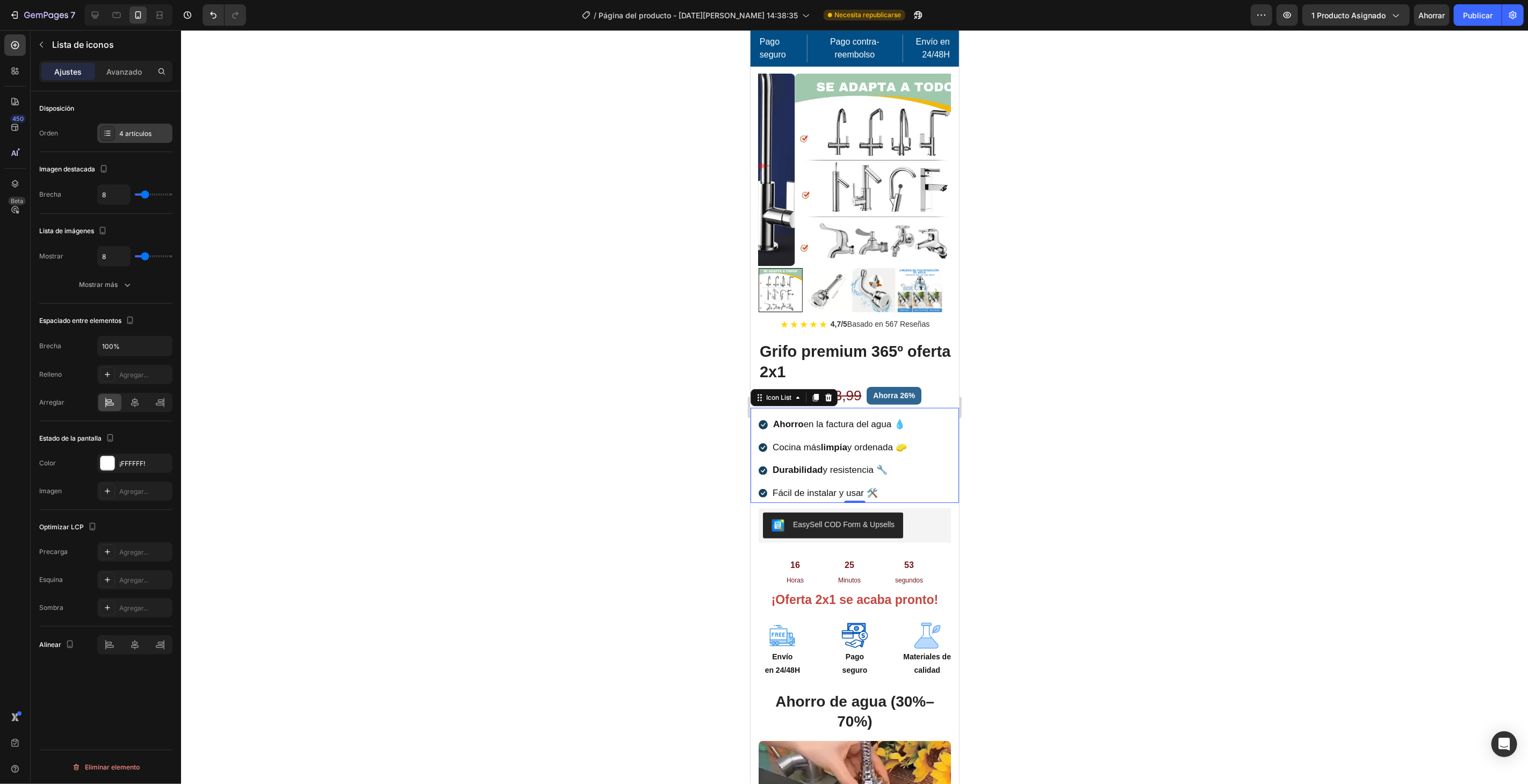
click at [132, 139] on div "4 artículos" at bounding box center [135, 133] width 75 height 20
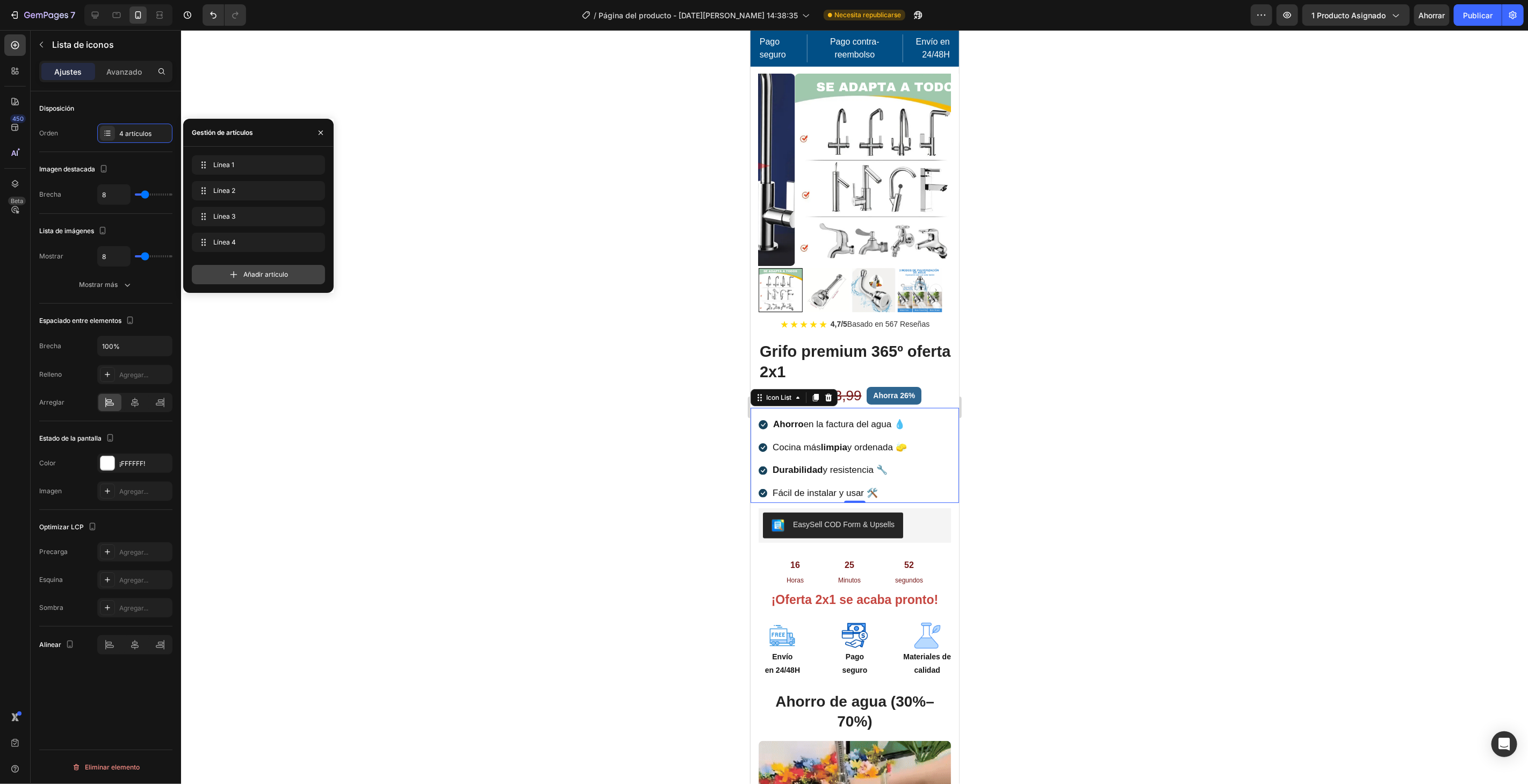
click at [239, 271] on div "Añadir artículo" at bounding box center [258, 275] width 133 height 20
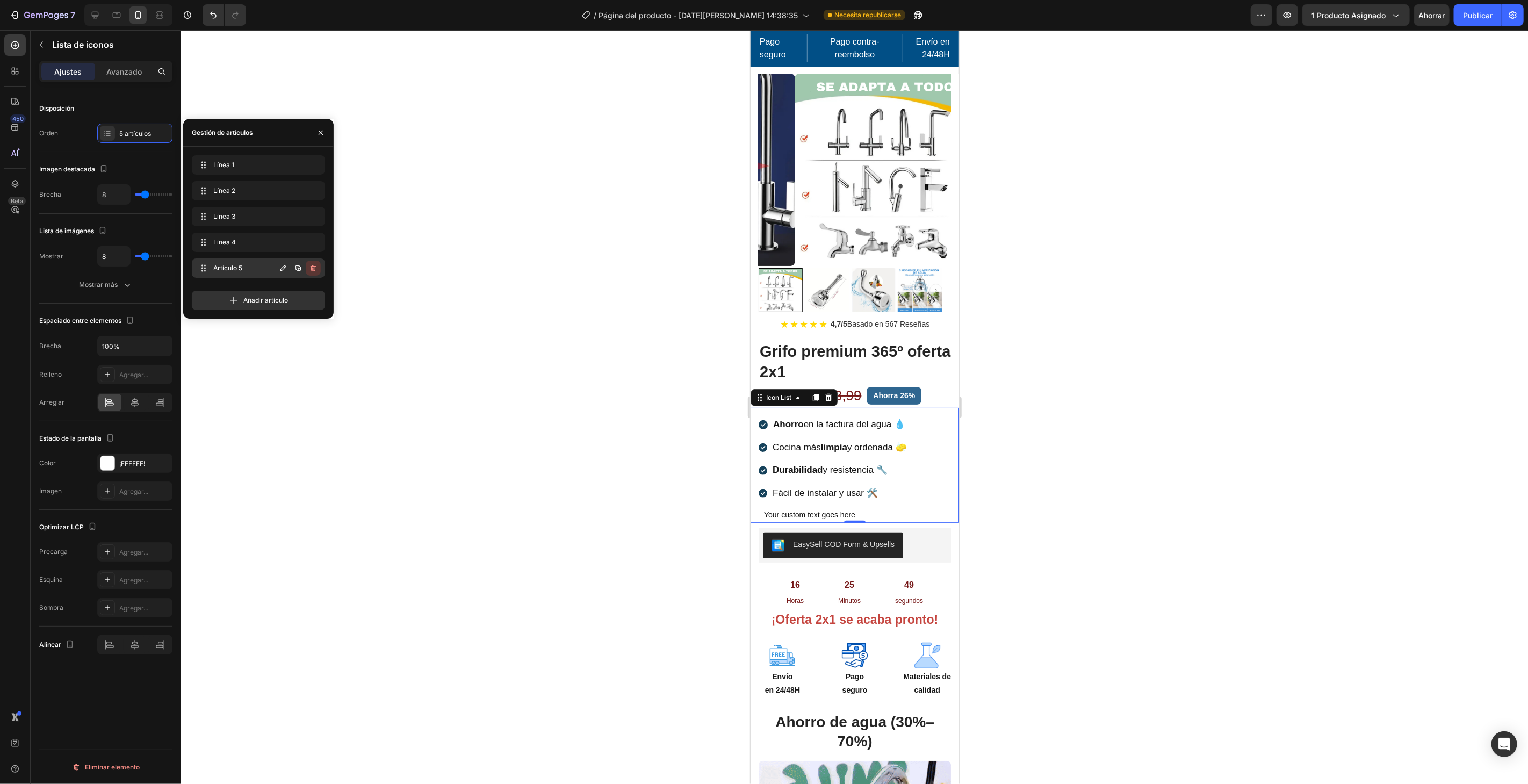
click at [317, 270] on button "button" at bounding box center [313, 267] width 15 height 15
click at [311, 264] on font "Borrar" at bounding box center [306, 268] width 20 height 8
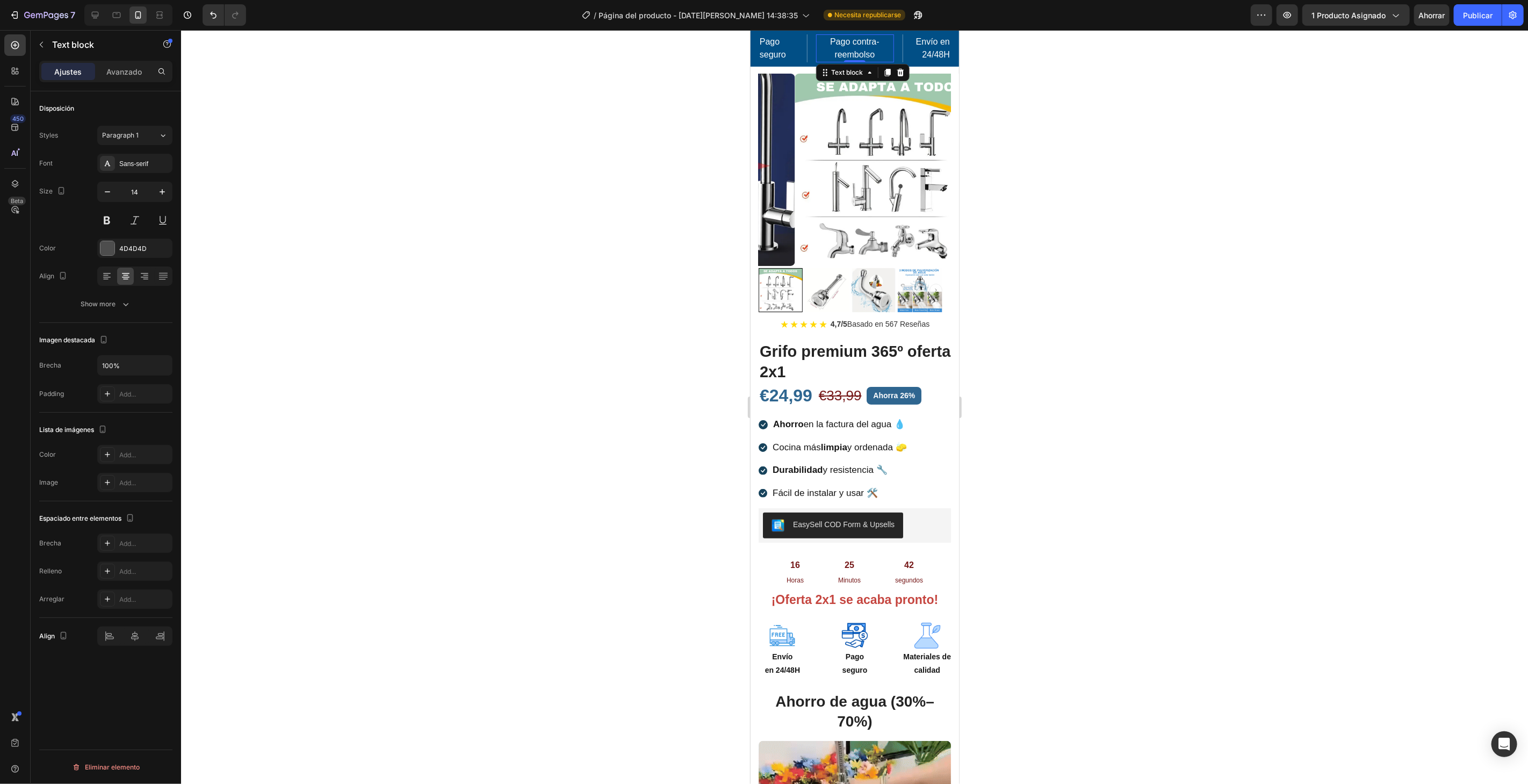
click at [857, 52] on p "reembolso" at bounding box center [855, 55] width 76 height 13
click at [857, 51] on p "reembolso" at bounding box center [855, 55] width 76 height 13
click at [873, 43] on p "Pago contra-" at bounding box center [855, 42] width 76 height 13
drag, startPoint x: 873, startPoint y: 55, endPoint x: 821, endPoint y: 42, distance: 53.6
click at [821, 42] on div "Pago contra- reembolso" at bounding box center [854, 47] width 78 height 28
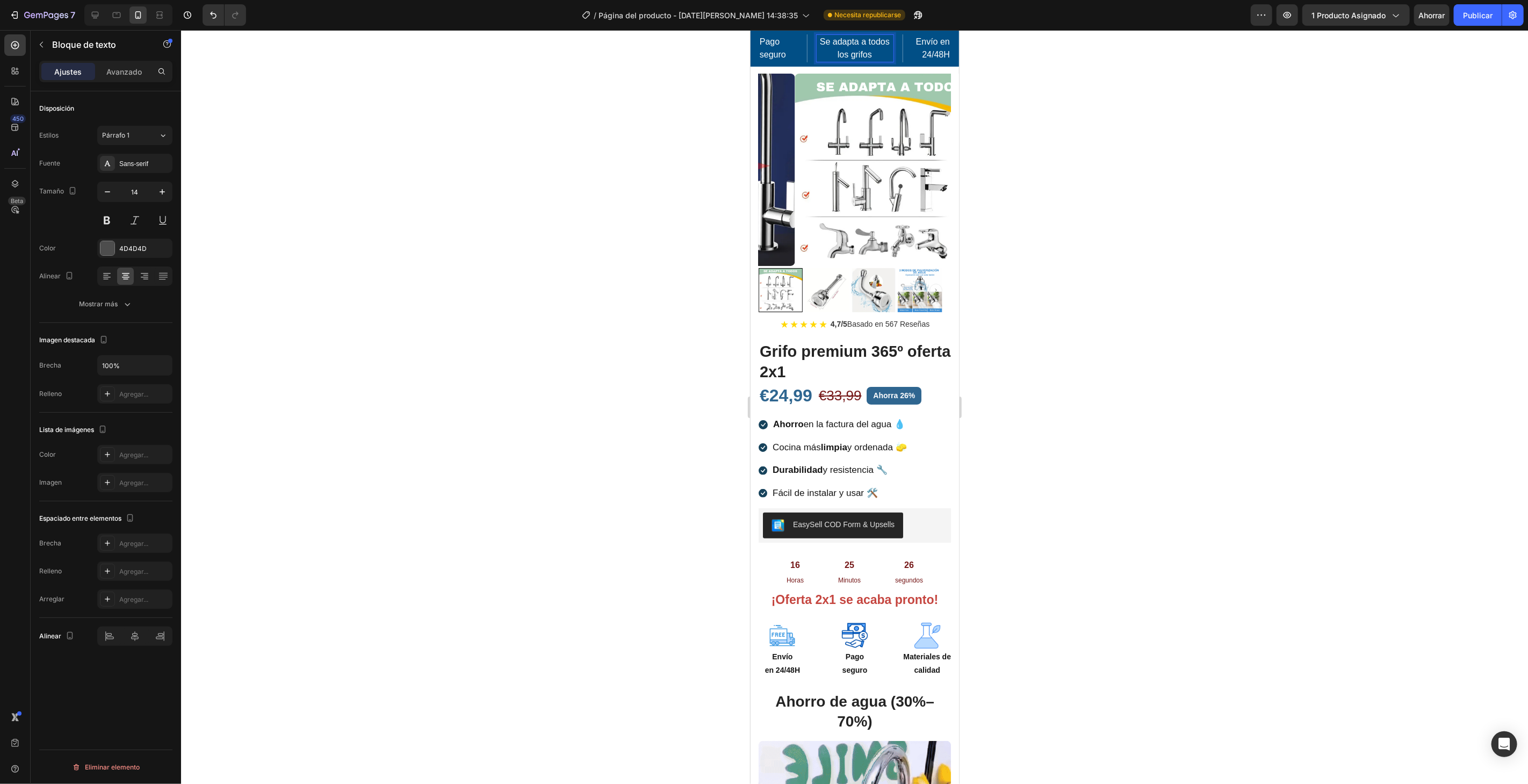
click at [594, 208] on div at bounding box center [854, 407] width 1347 height 754
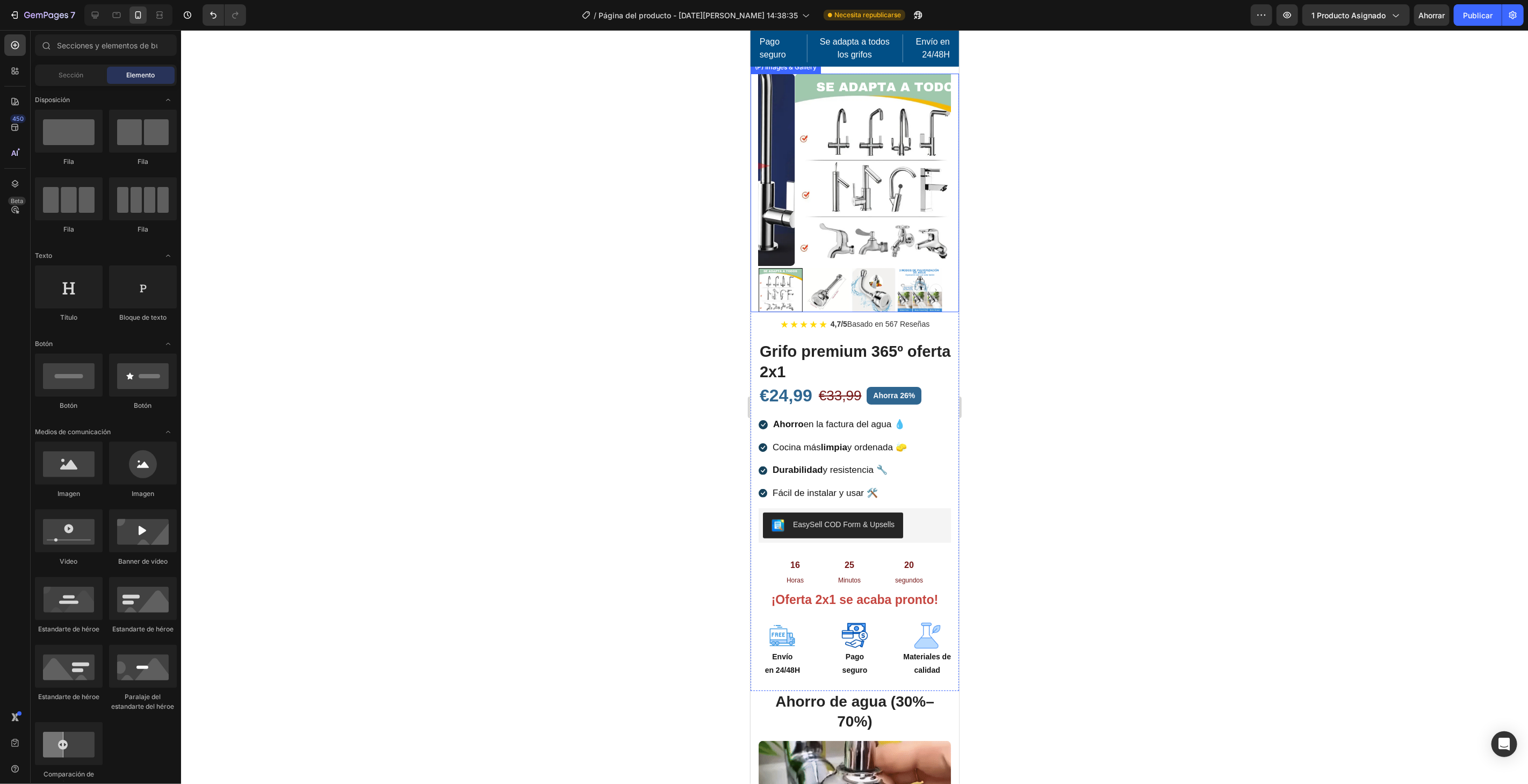
click at [871, 267] on img at bounding box center [873, 289] width 44 height 44
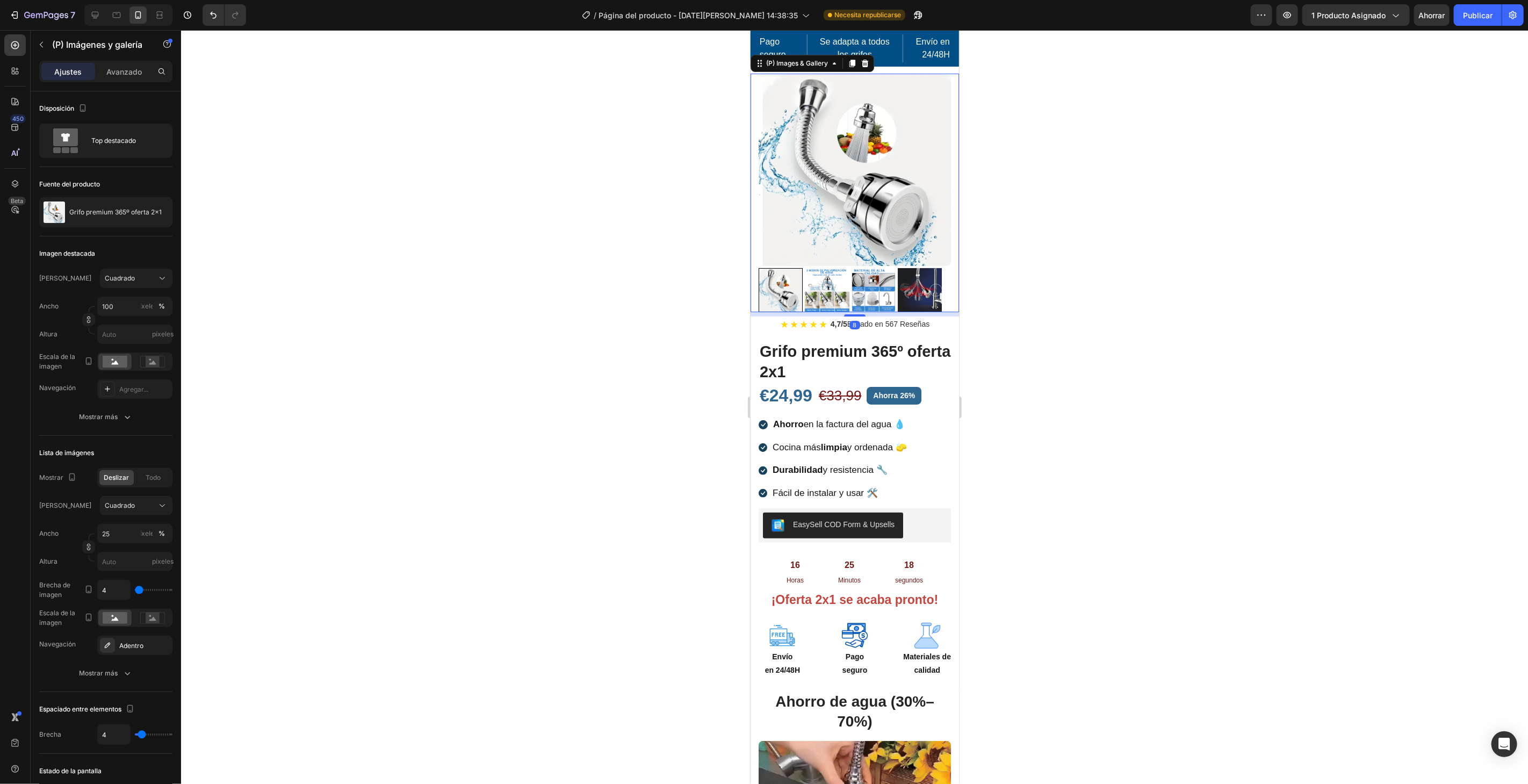
click at [832, 275] on img at bounding box center [826, 289] width 44 height 44
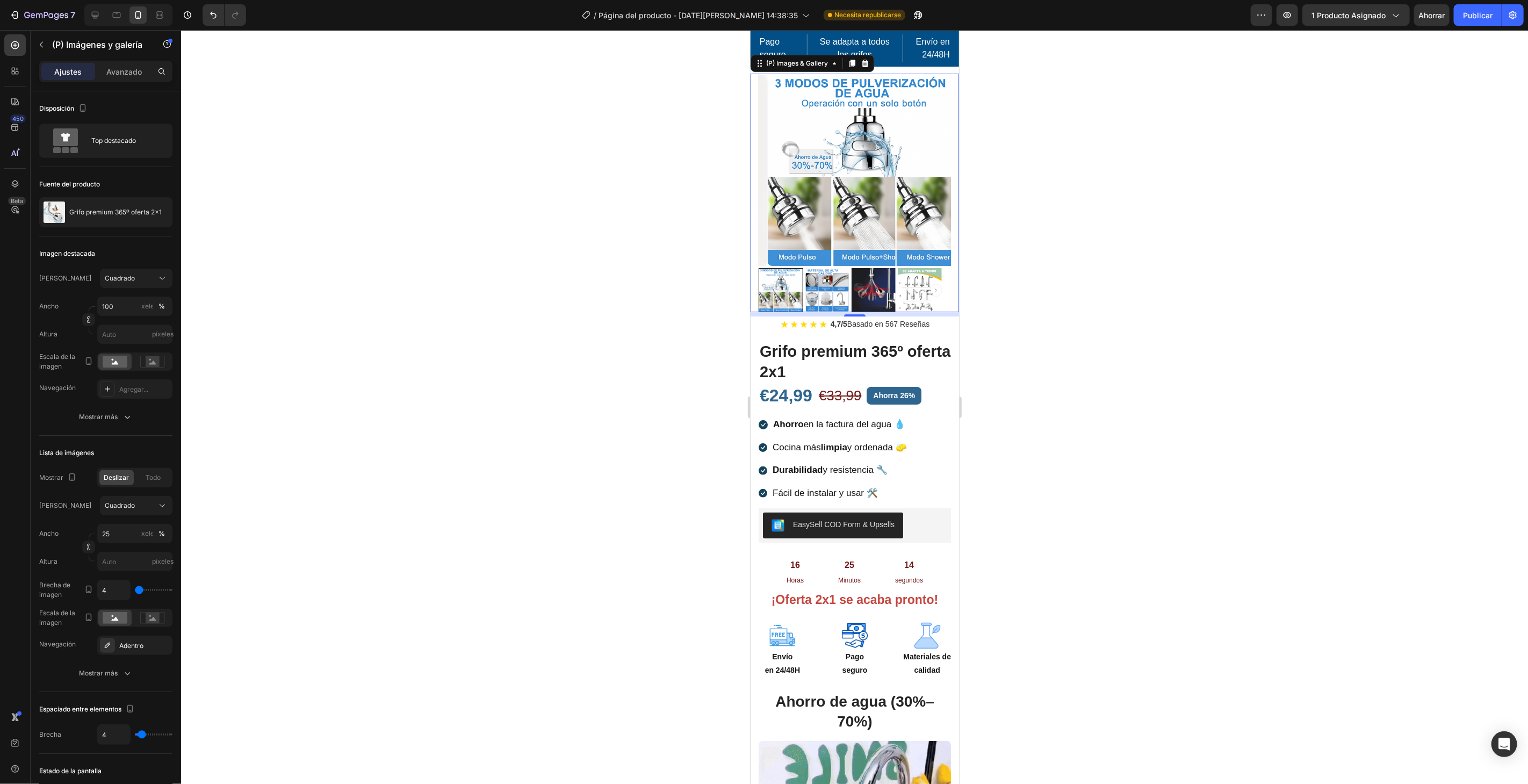
click at [830, 279] on img at bounding box center [826, 289] width 44 height 44
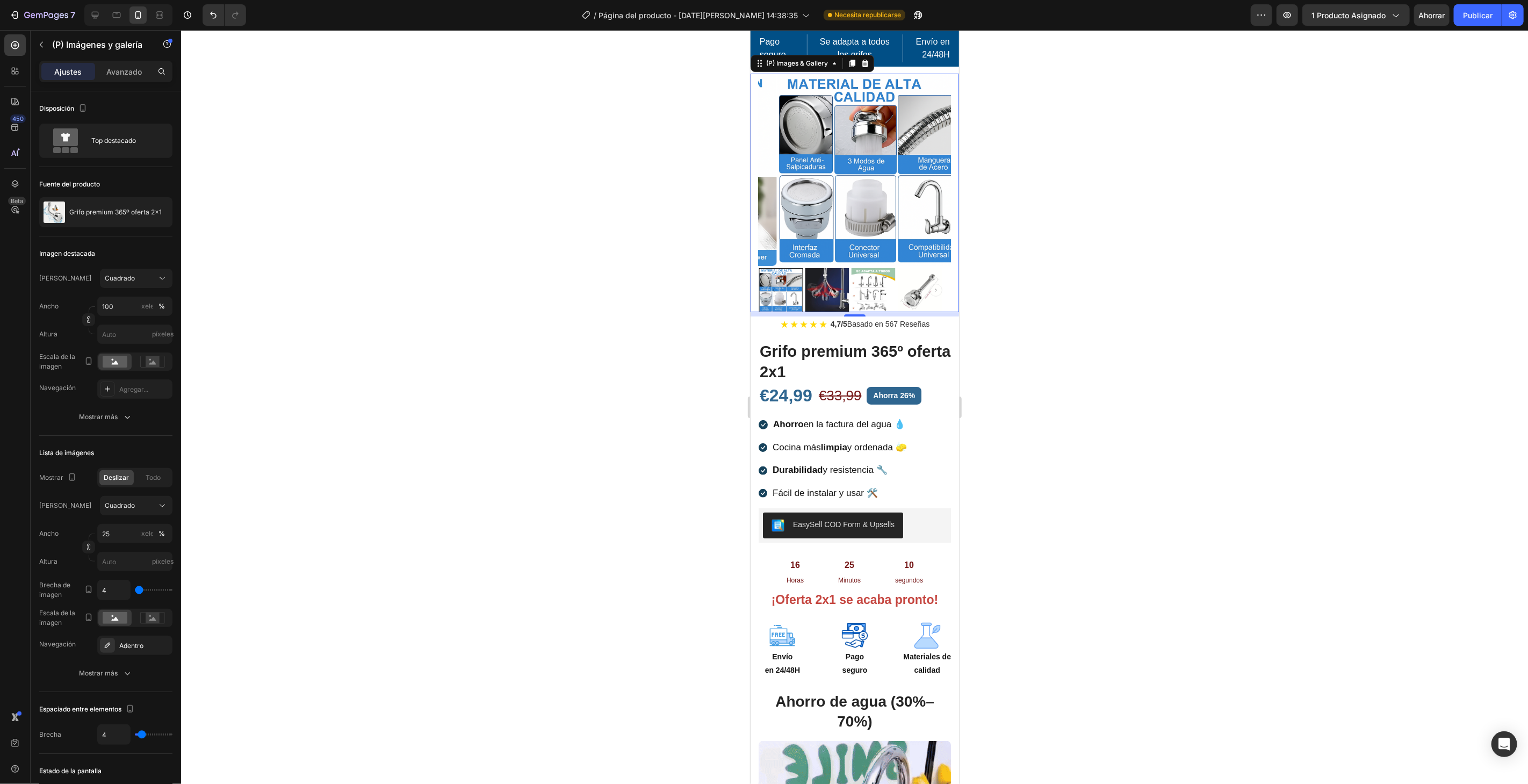
click at [824, 276] on img at bounding box center [826, 289] width 44 height 44
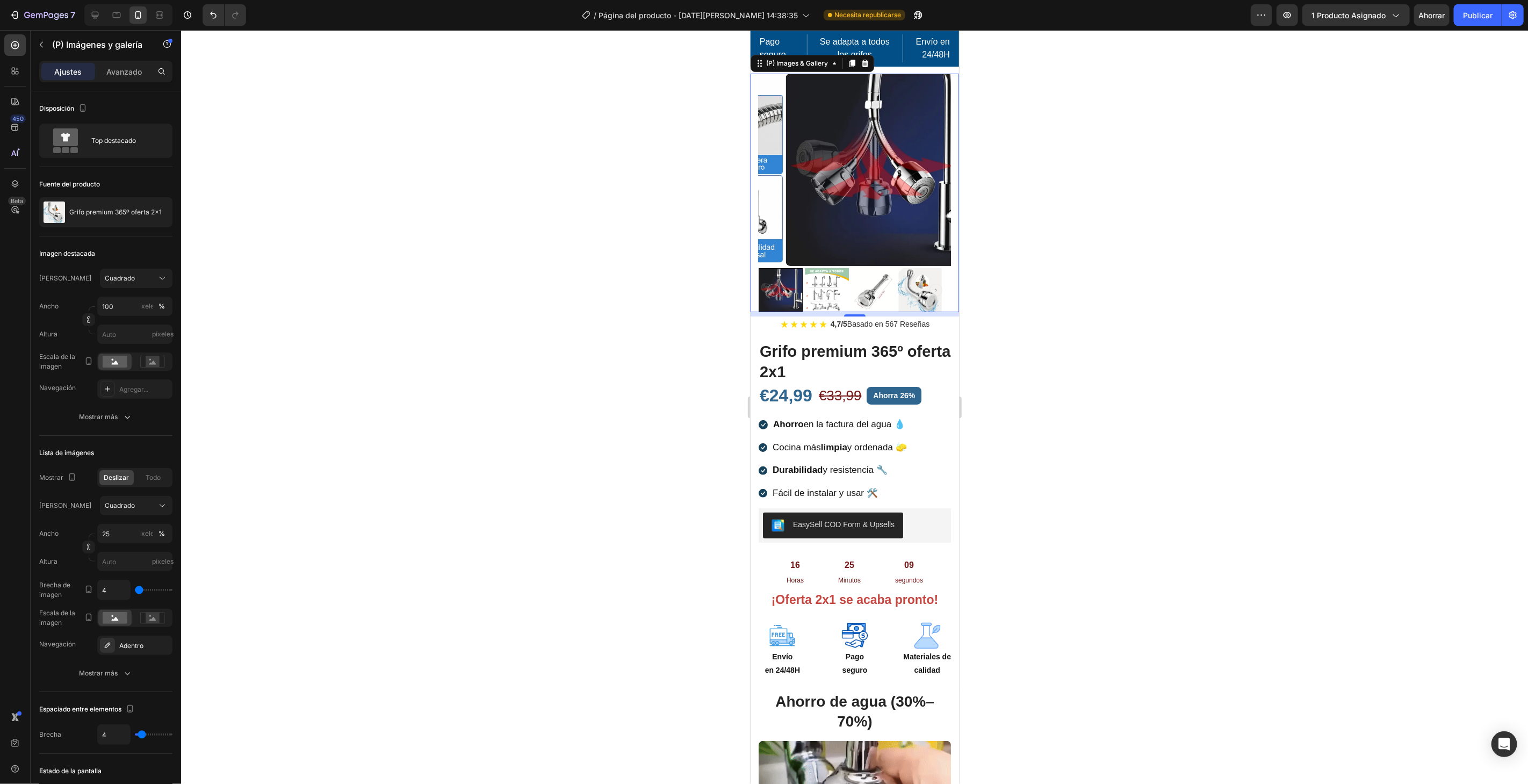
click at [835, 278] on img at bounding box center [826, 289] width 44 height 44
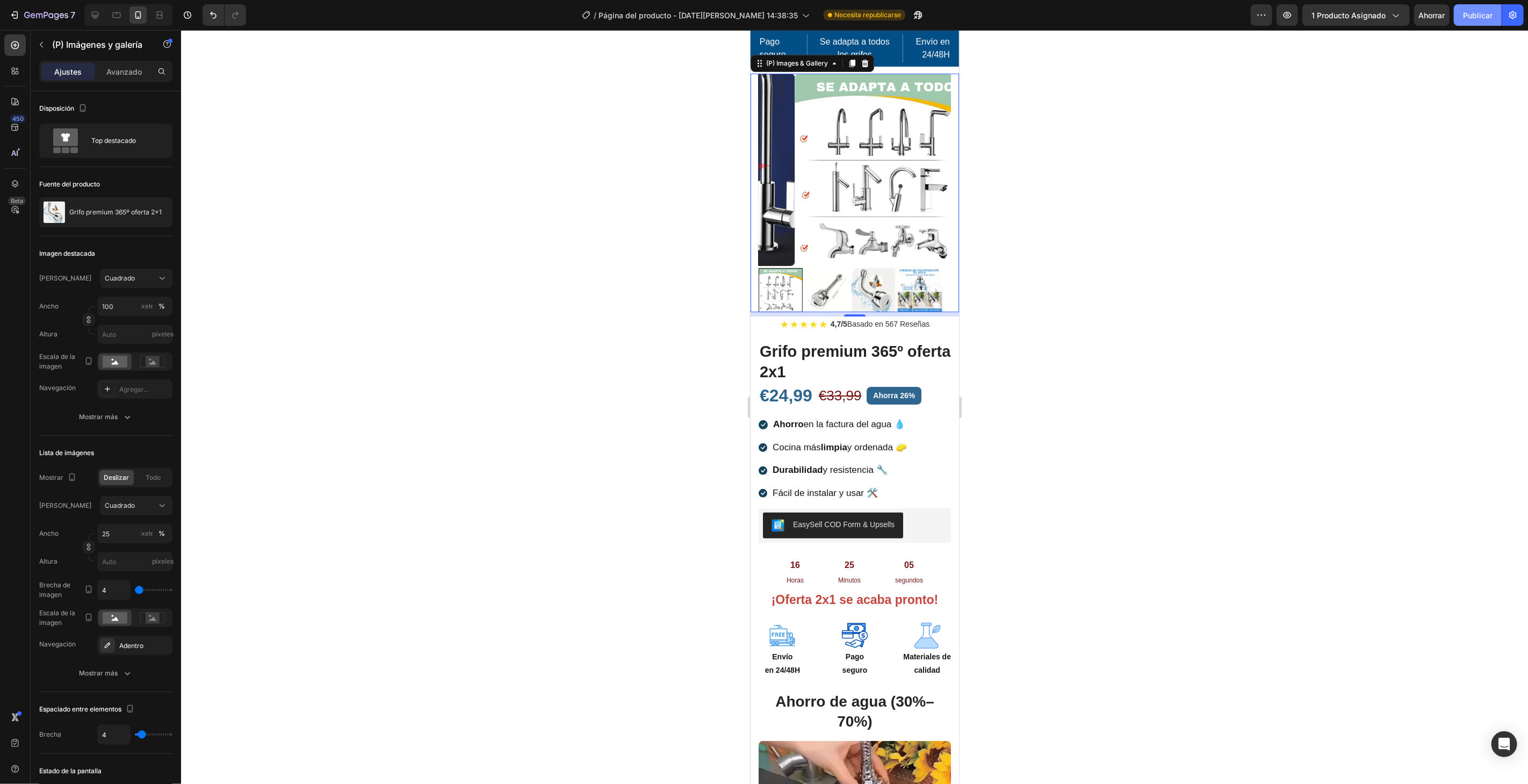
click at [1474, 24] on button "Publicar" at bounding box center [1478, 15] width 48 height 21
click at [35, 43] on button "button" at bounding box center [41, 44] width 17 height 17
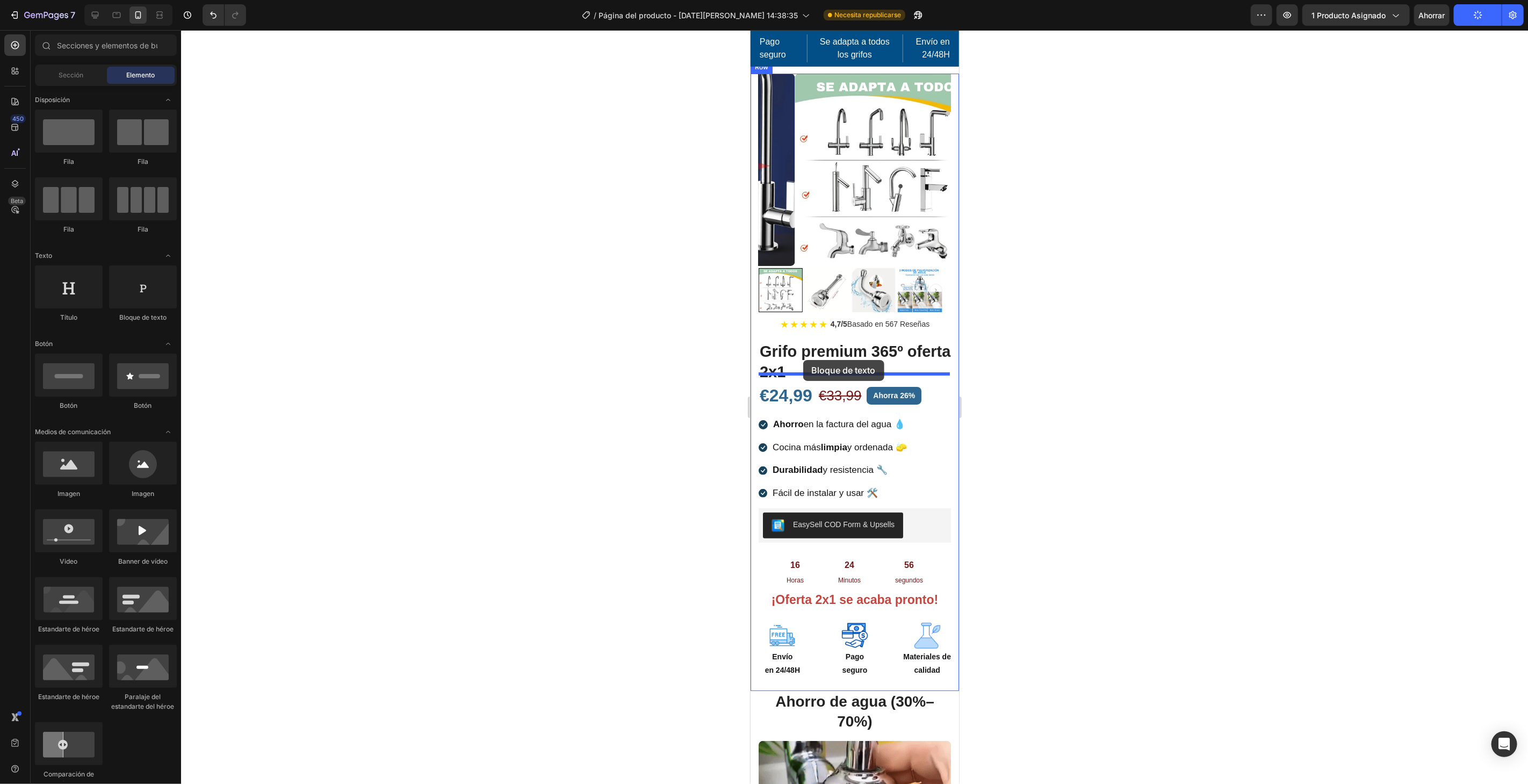
drag, startPoint x: 892, startPoint y: 341, endPoint x: 803, endPoint y: 359, distance: 90.8
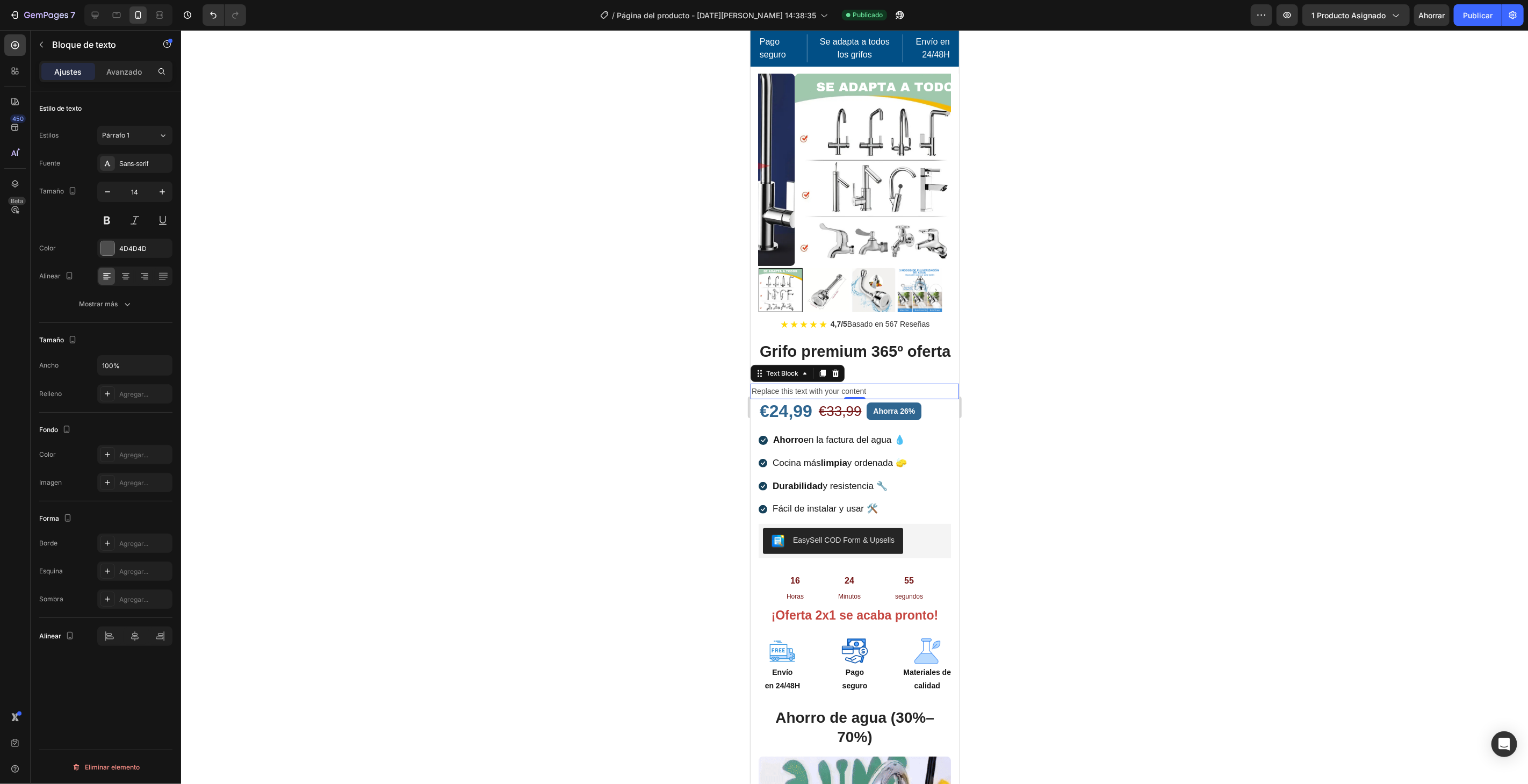
click at [867, 383] on div "Replace this text with your content" at bounding box center [854, 391] width 208 height 15
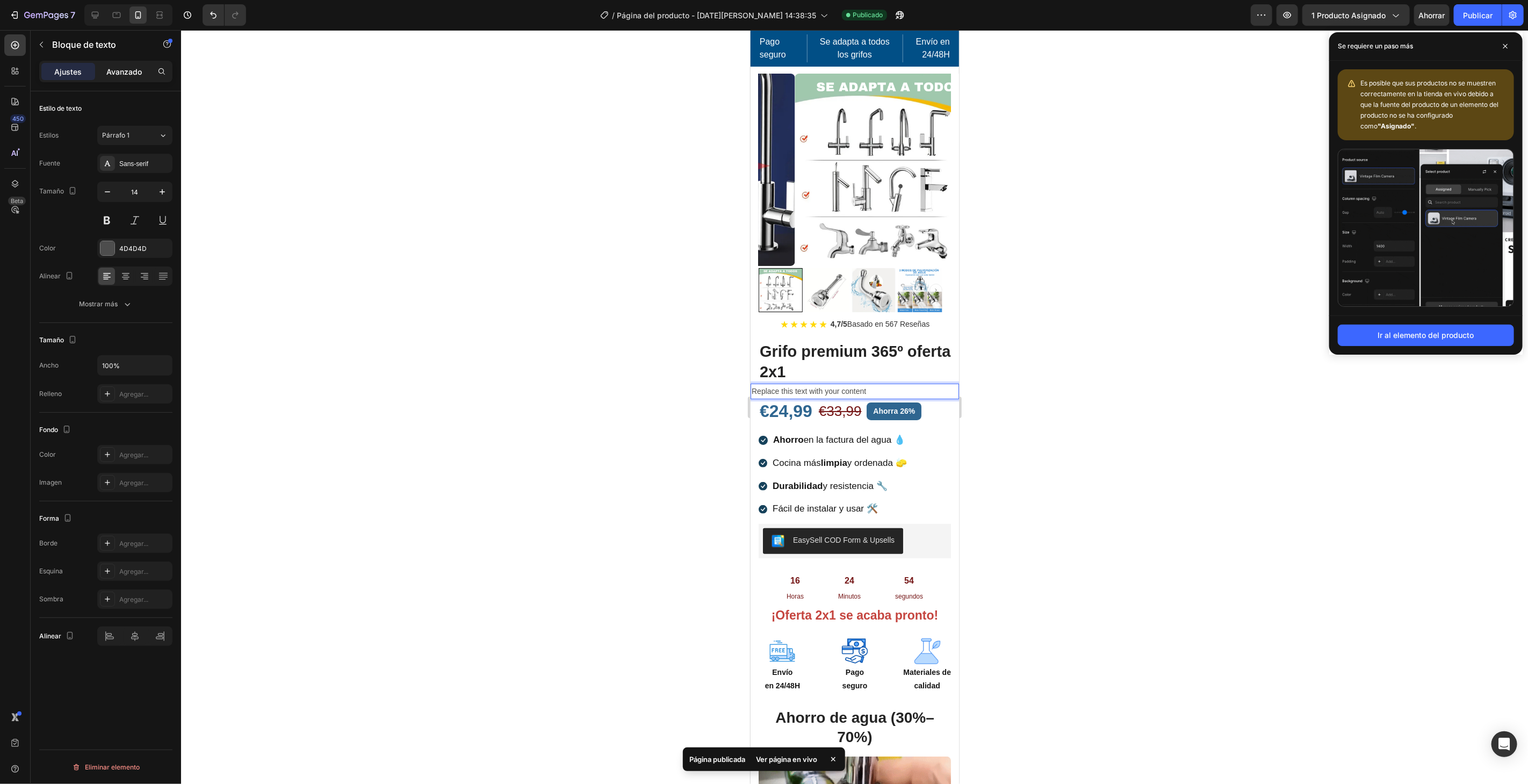
click at [123, 63] on div "Avanzado" at bounding box center [124, 71] width 54 height 17
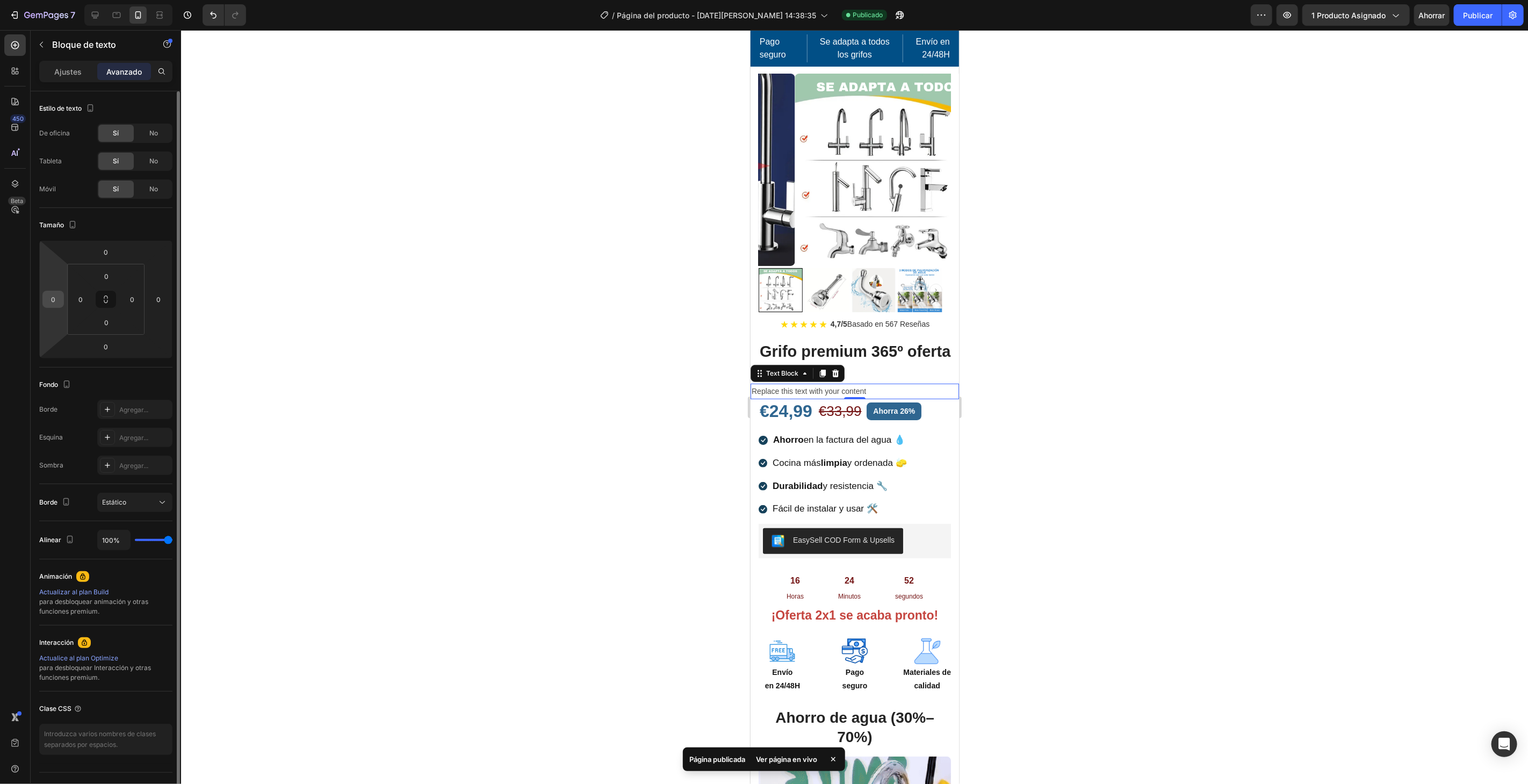
click at [55, 305] on input "0" at bounding box center [53, 299] width 16 height 16
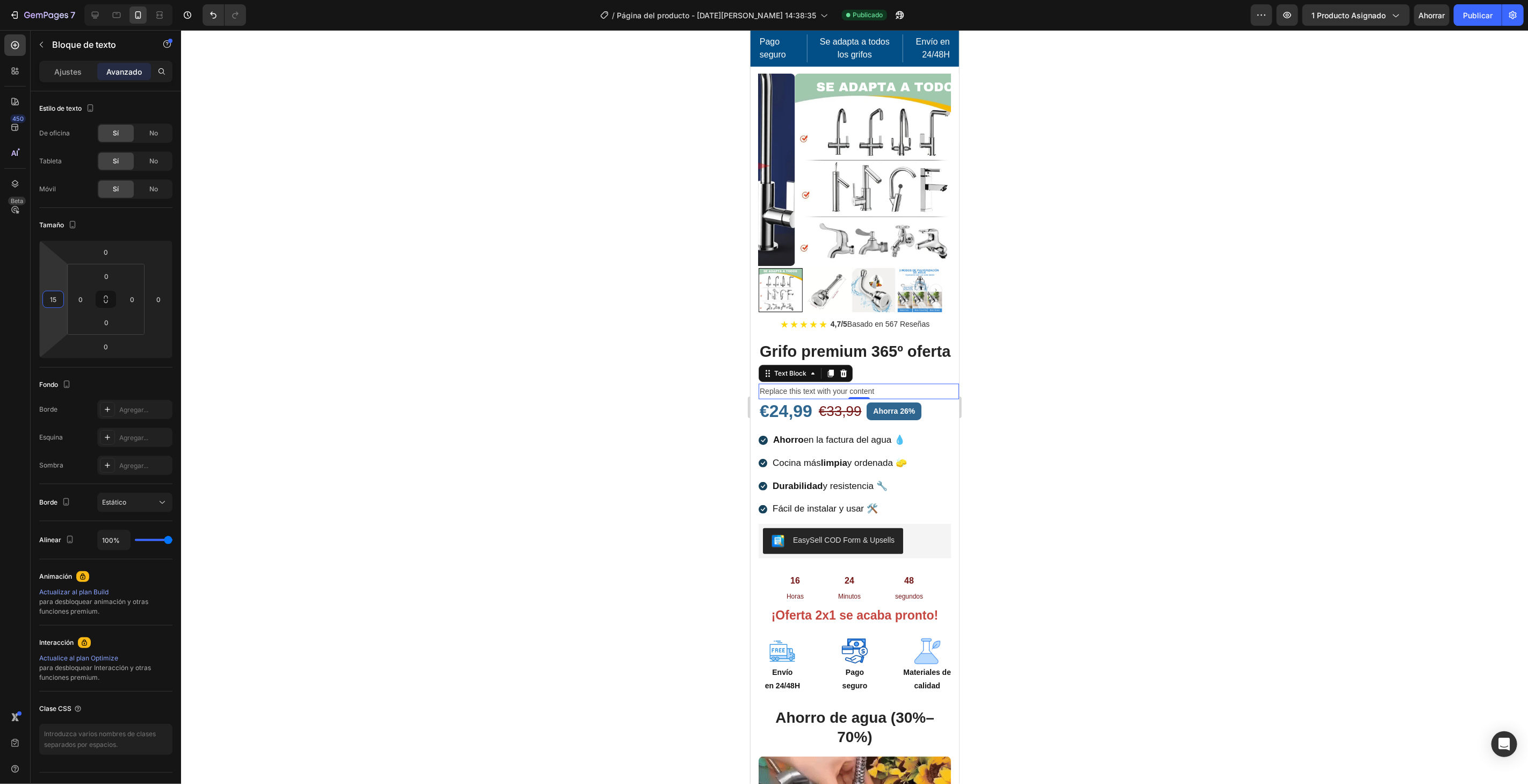
type input "15"
drag, startPoint x: 887, startPoint y: 378, endPoint x: 762, endPoint y: 380, distance: 125.0
click at [539, 562] on div at bounding box center [854, 407] width 1347 height 754
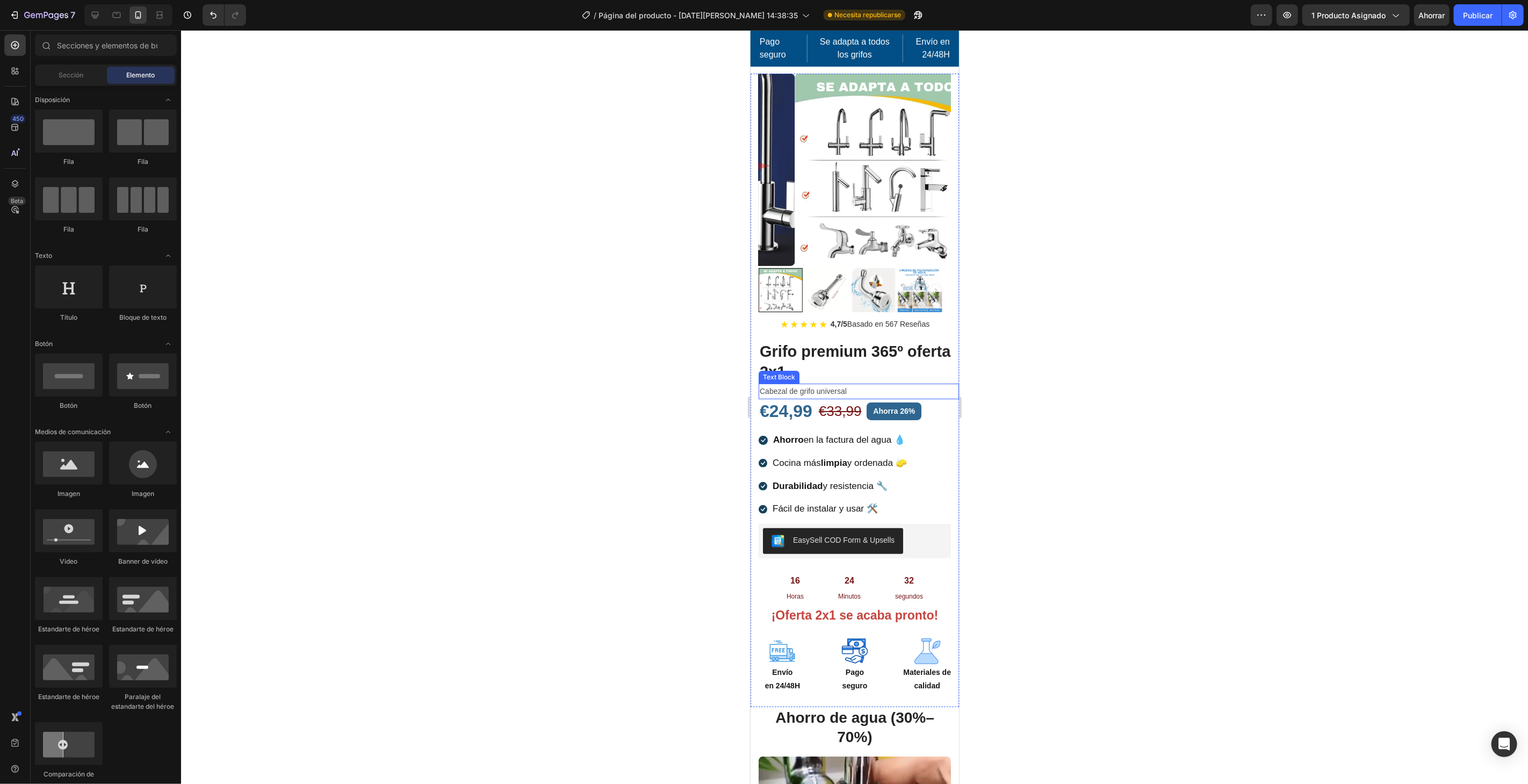
click at [876, 384] on p "Cabezal de grifo universal" at bounding box center [858, 391] width 198 height 14
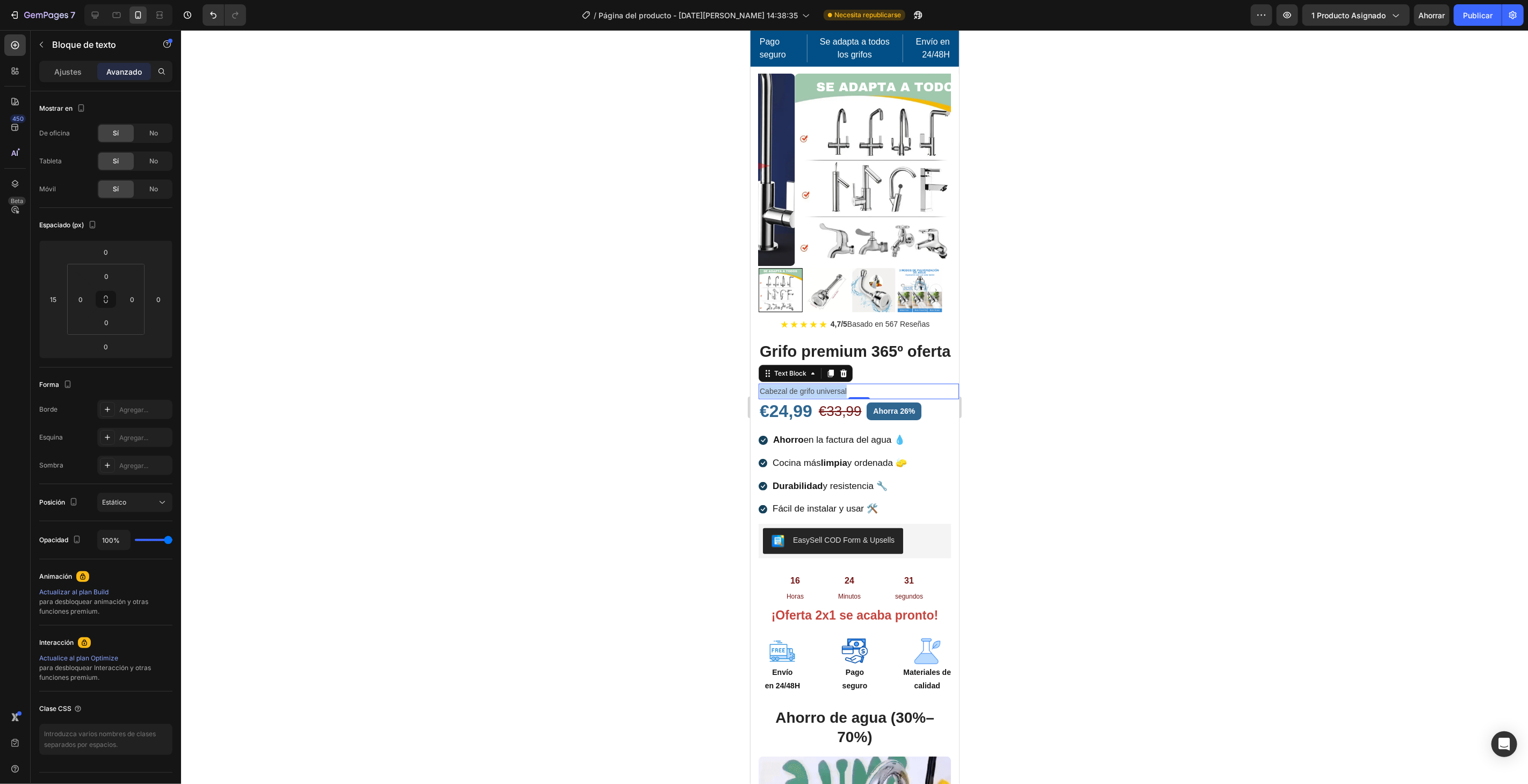
click at [876, 384] on p "Cabezal de grifo universal" at bounding box center [858, 391] width 198 height 14
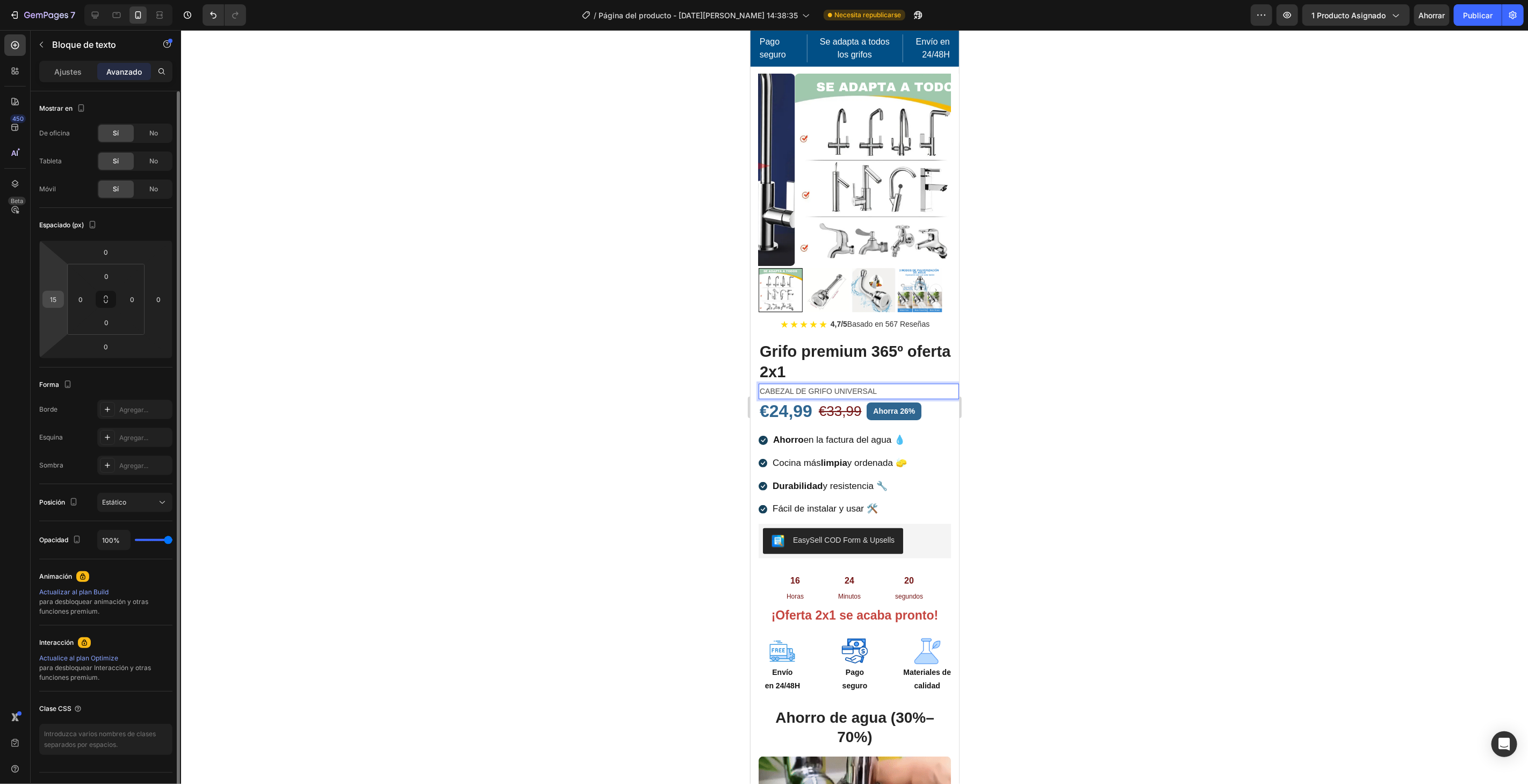
click at [58, 302] on input "15" at bounding box center [53, 299] width 16 height 16
type input "18"
click at [703, 285] on div at bounding box center [854, 407] width 1347 height 754
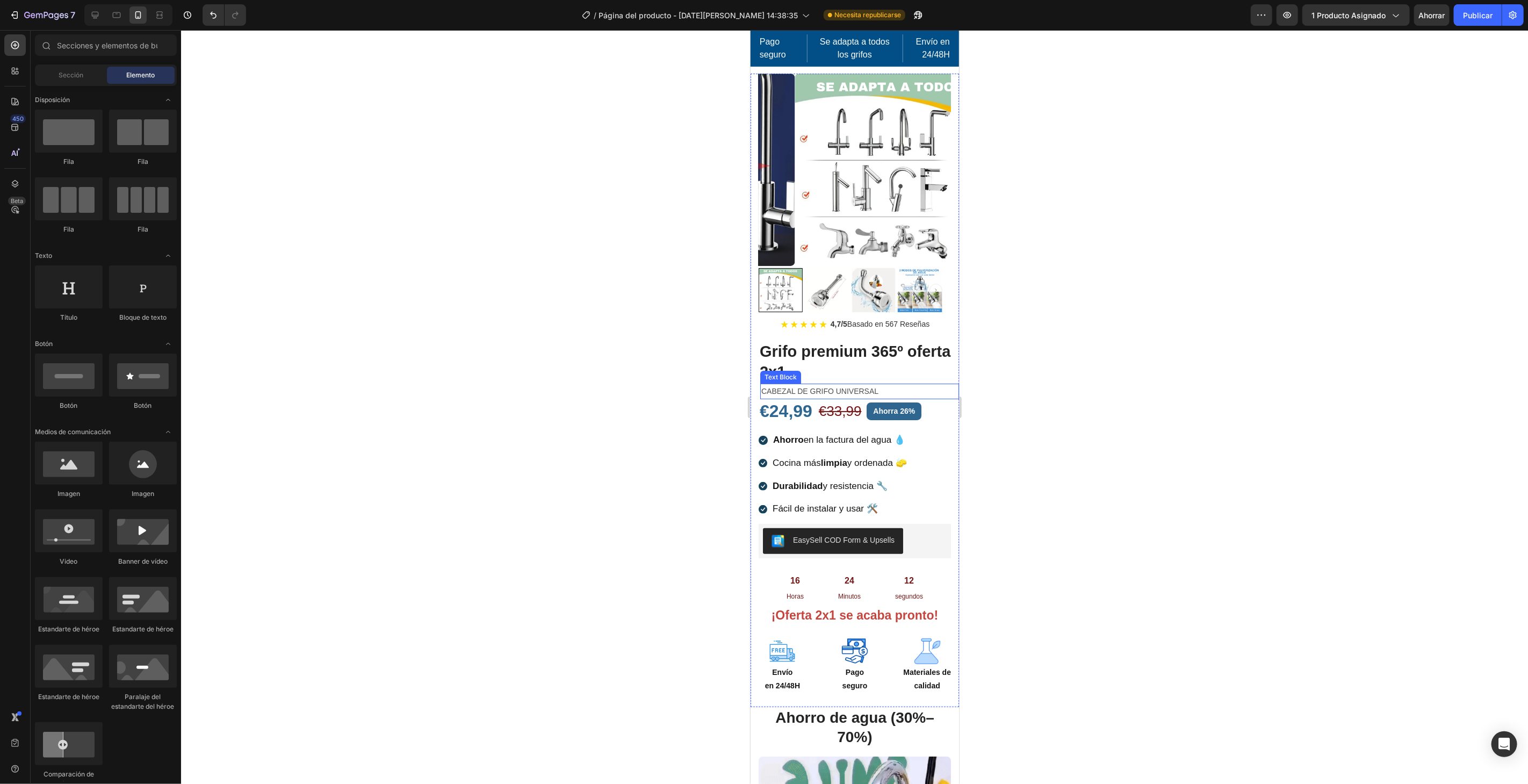
click at [842, 384] on p "CABEZAL DE GRIFO UNIVERSAL" at bounding box center [859, 391] width 197 height 14
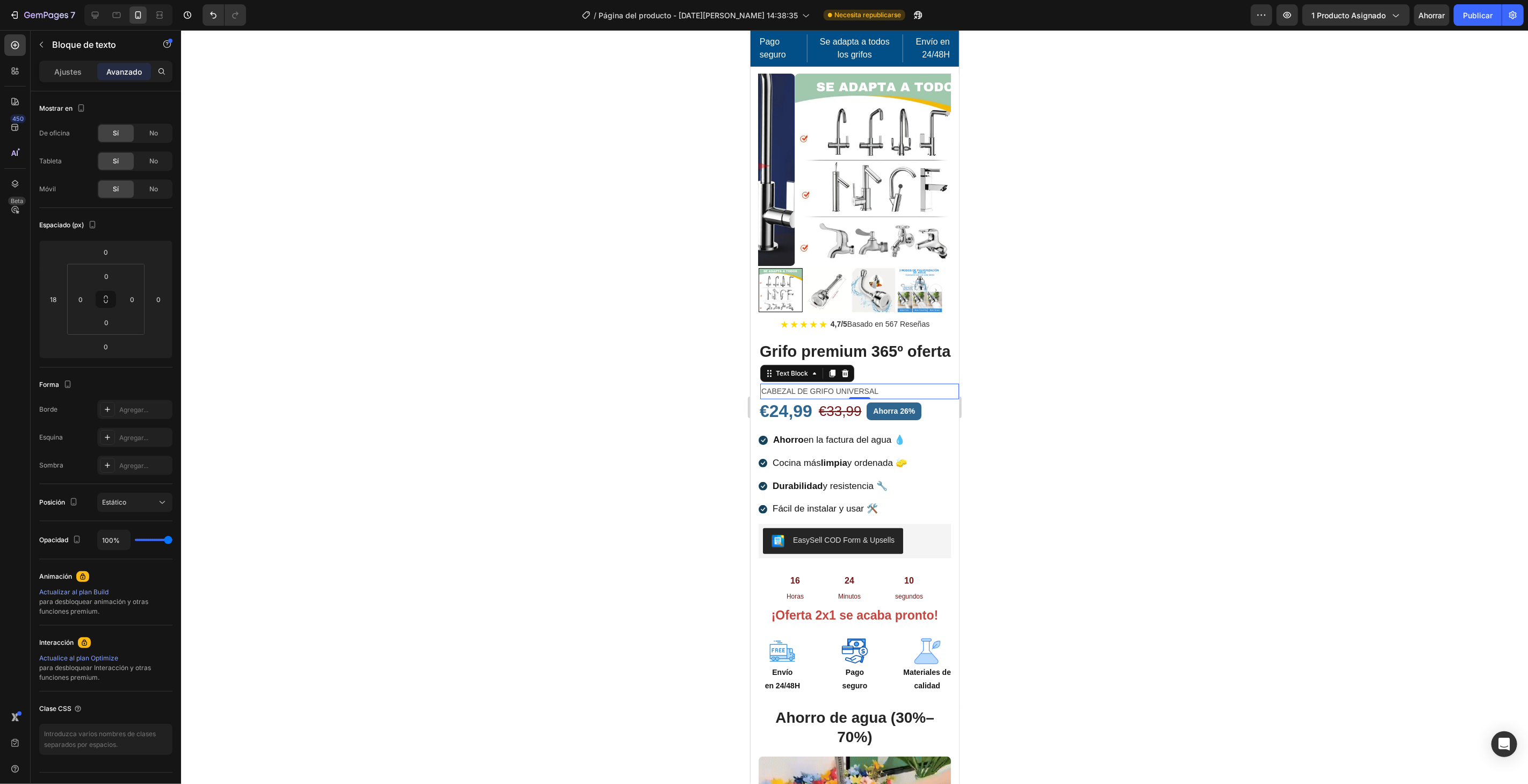
click at [1174, 360] on div at bounding box center [854, 407] width 1347 height 754
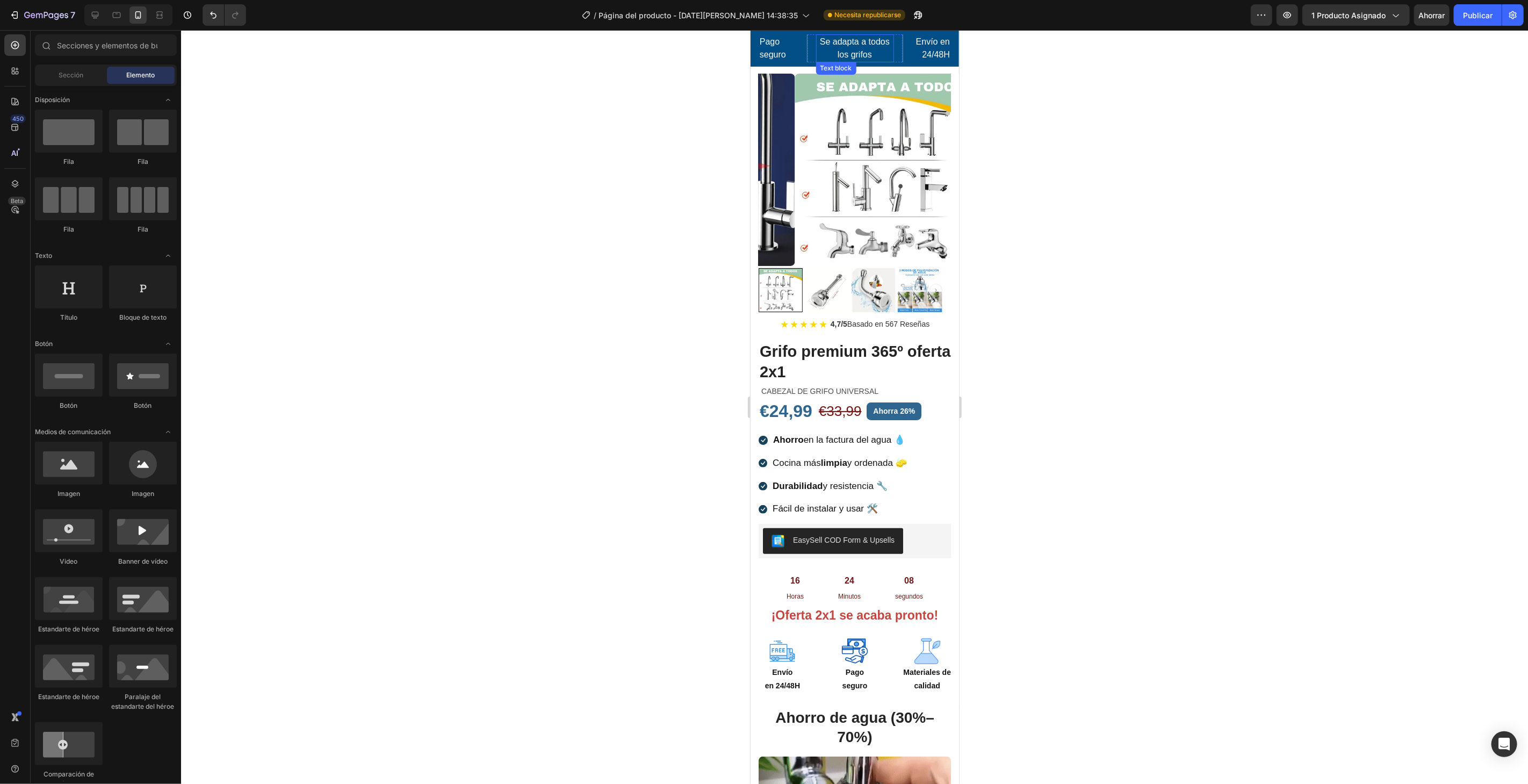
click at [833, 40] on p "Se adapta a todos" at bounding box center [855, 42] width 76 height 13
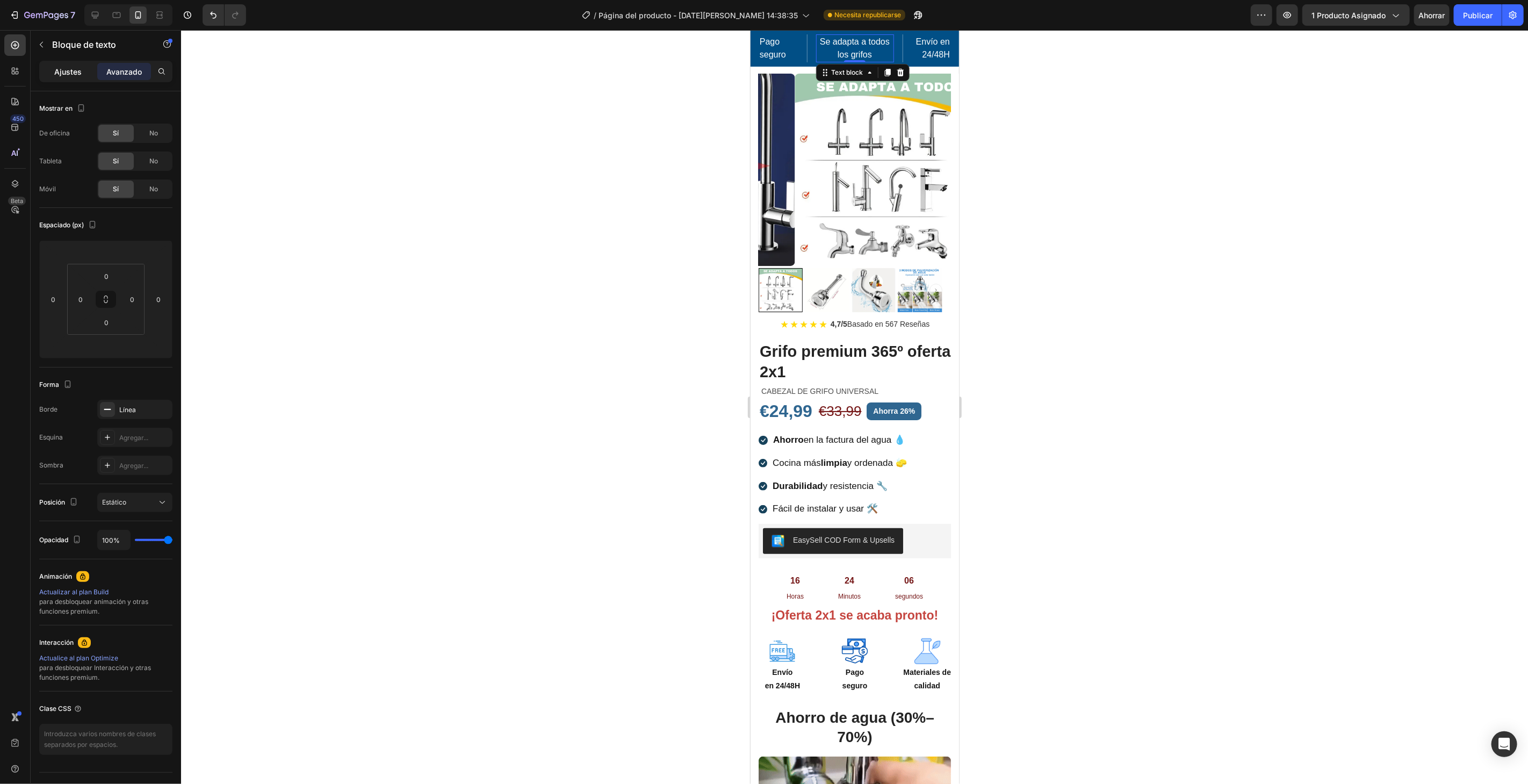
click at [54, 66] on div "Ajustes" at bounding box center [68, 71] width 54 height 17
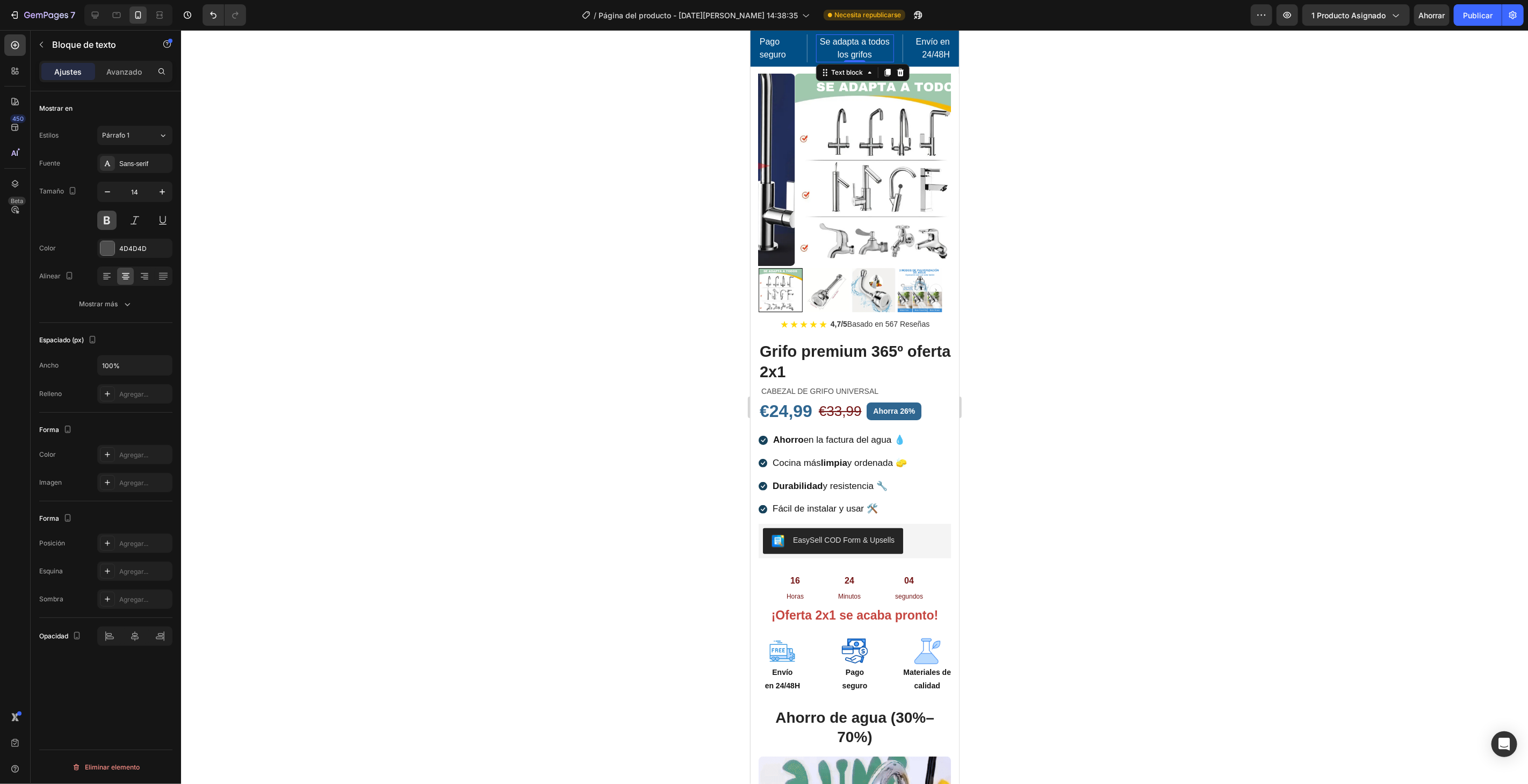
click at [110, 218] on button at bounding box center [107, 220] width 20 height 20
click at [107, 243] on div at bounding box center [107, 248] width 14 height 14
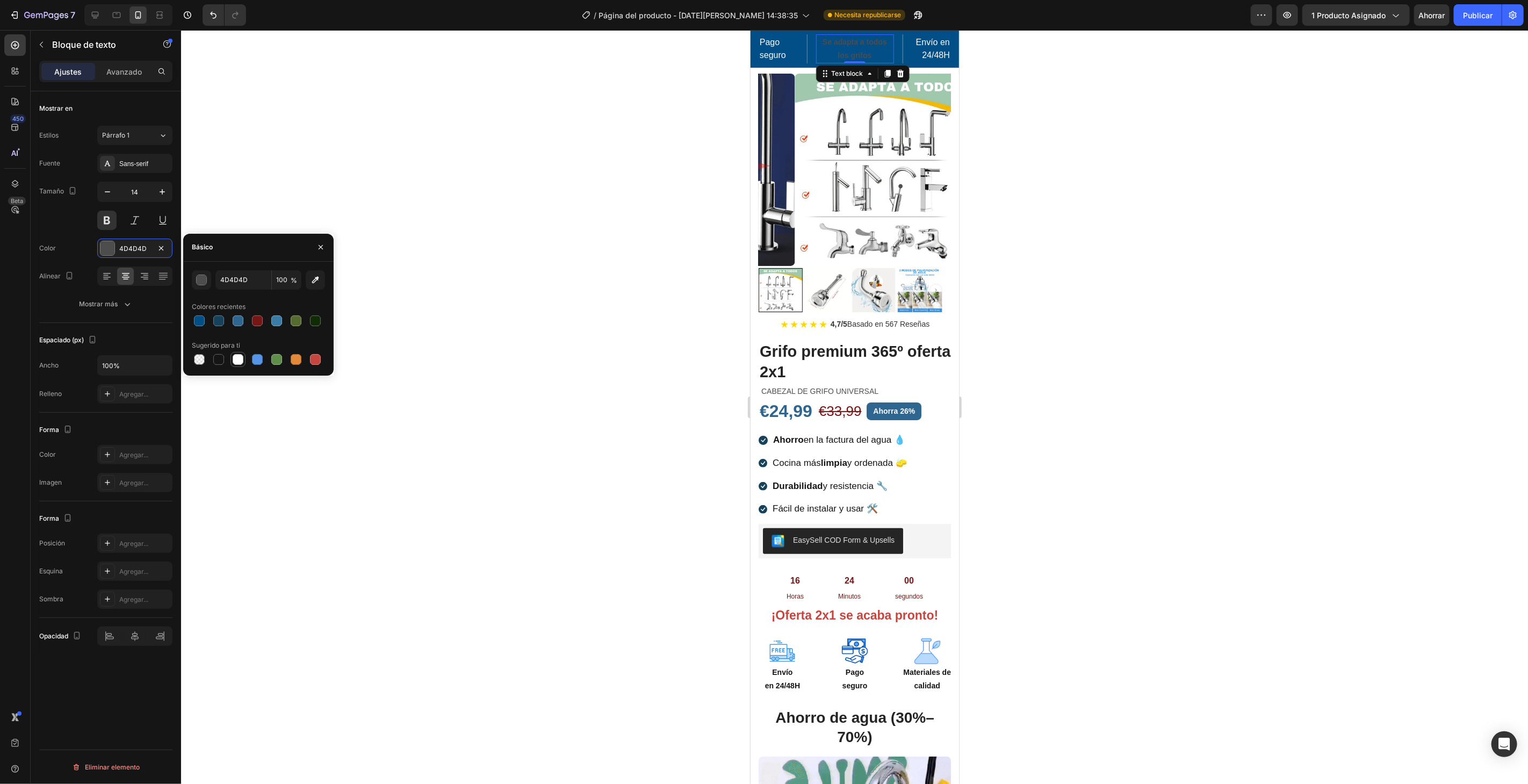
click at [234, 361] on div at bounding box center [238, 359] width 11 height 11
type input "FFFFFF"
click at [111, 223] on button at bounding box center [107, 220] width 20 height 20
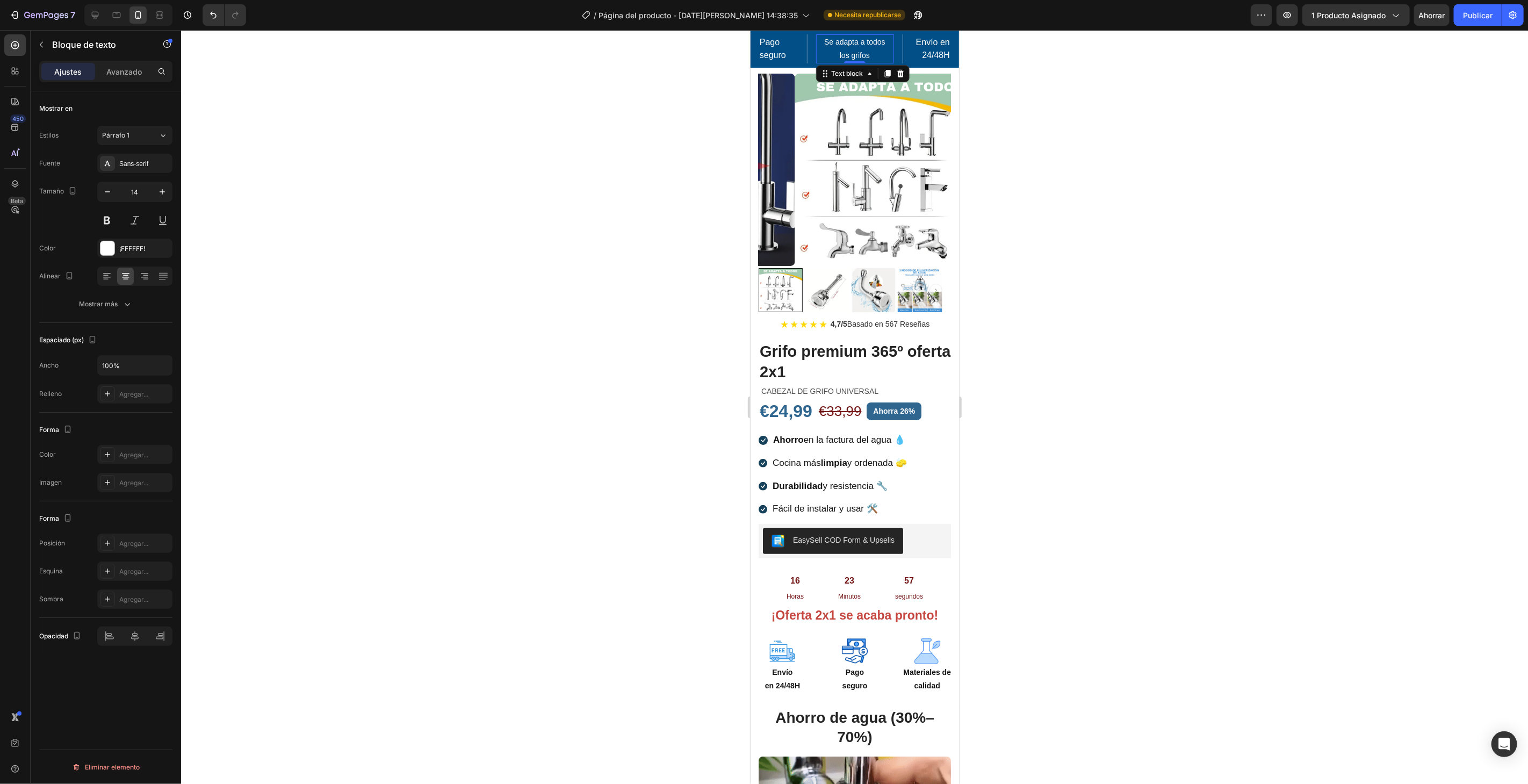
click at [390, 169] on div at bounding box center [854, 407] width 1347 height 754
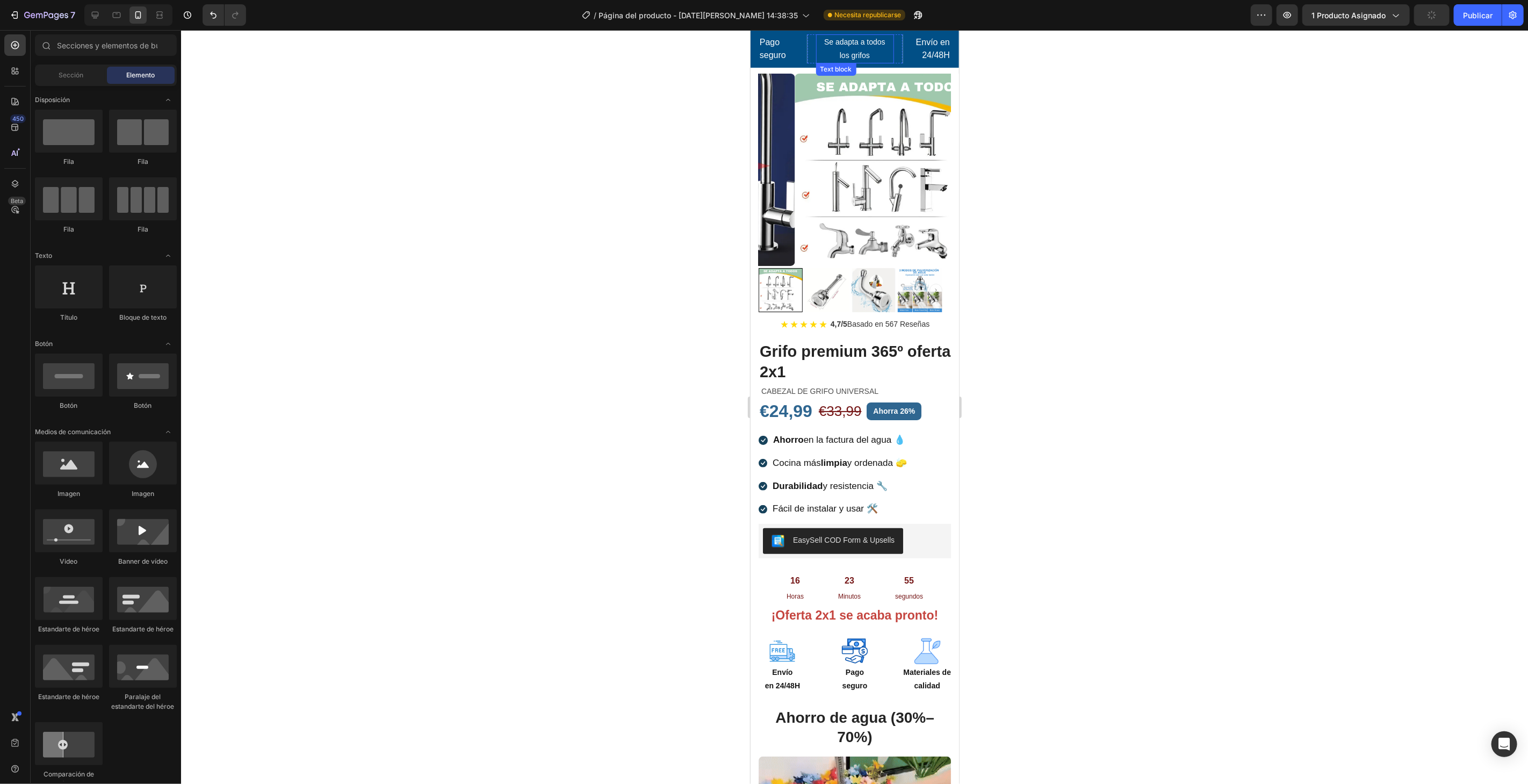
click at [858, 49] on p "los grifos" at bounding box center [855, 55] width 76 height 14
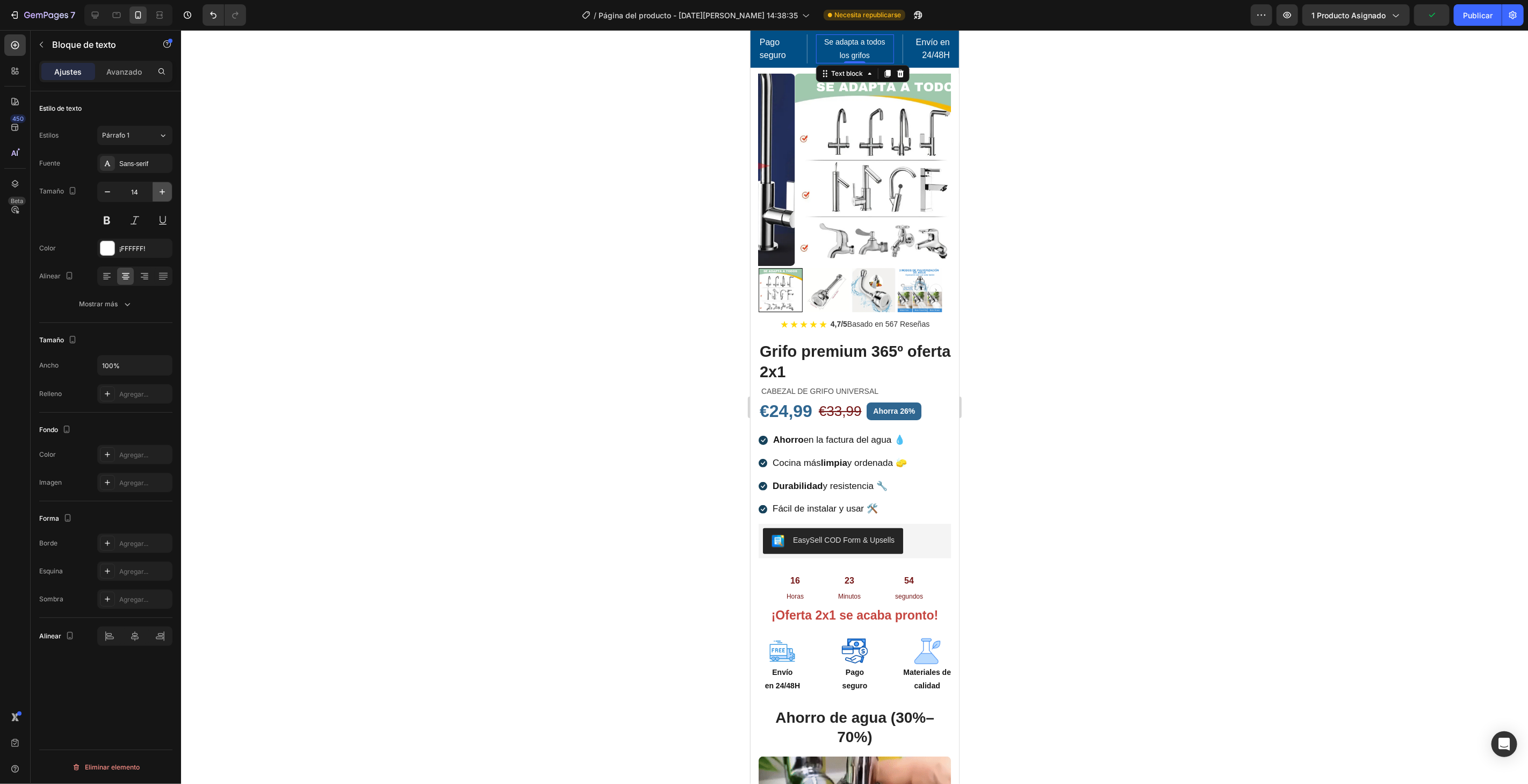
click at [158, 195] on icon "button" at bounding box center [162, 192] width 11 height 11
click at [158, 194] on icon "button" at bounding box center [162, 192] width 11 height 11
type input "16"
click at [533, 145] on div at bounding box center [854, 407] width 1347 height 754
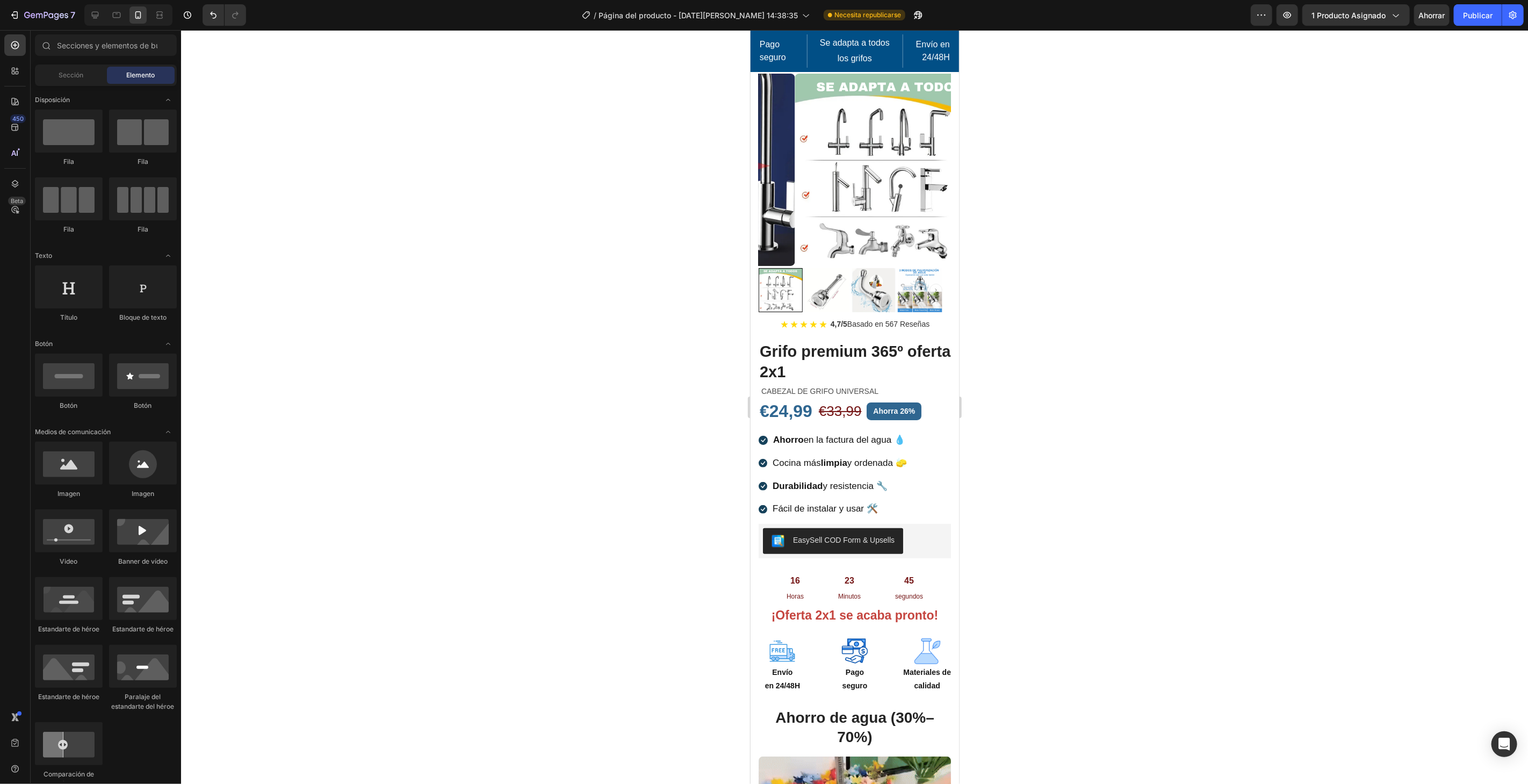
click at [1106, 251] on div at bounding box center [854, 407] width 1347 height 754
click at [1228, 353] on div at bounding box center [854, 407] width 1347 height 754
click at [1079, 406] on div at bounding box center [854, 407] width 1347 height 754
click at [1478, 23] on button "Publicar" at bounding box center [1478, 15] width 48 height 21
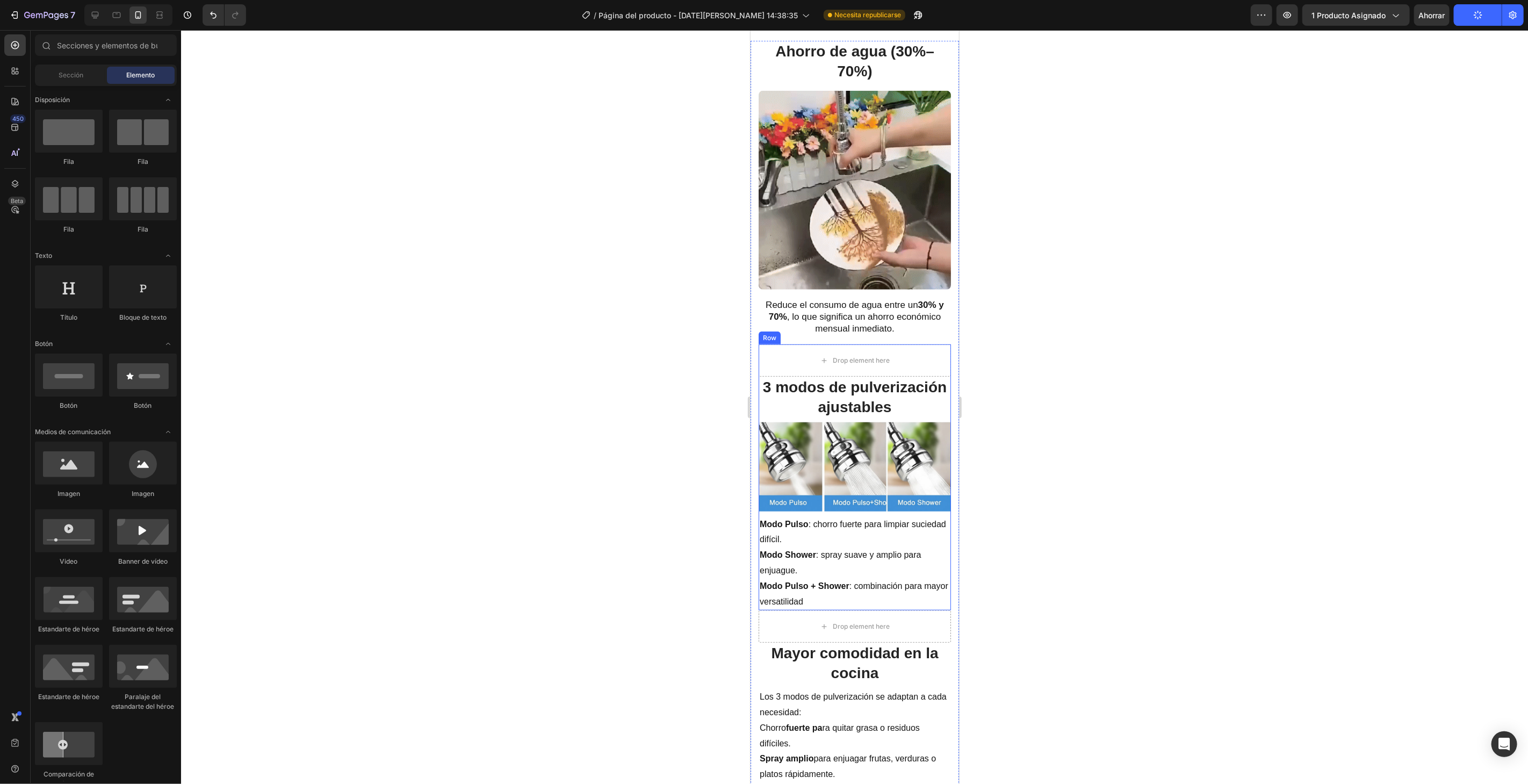
scroll to position [955, 0]
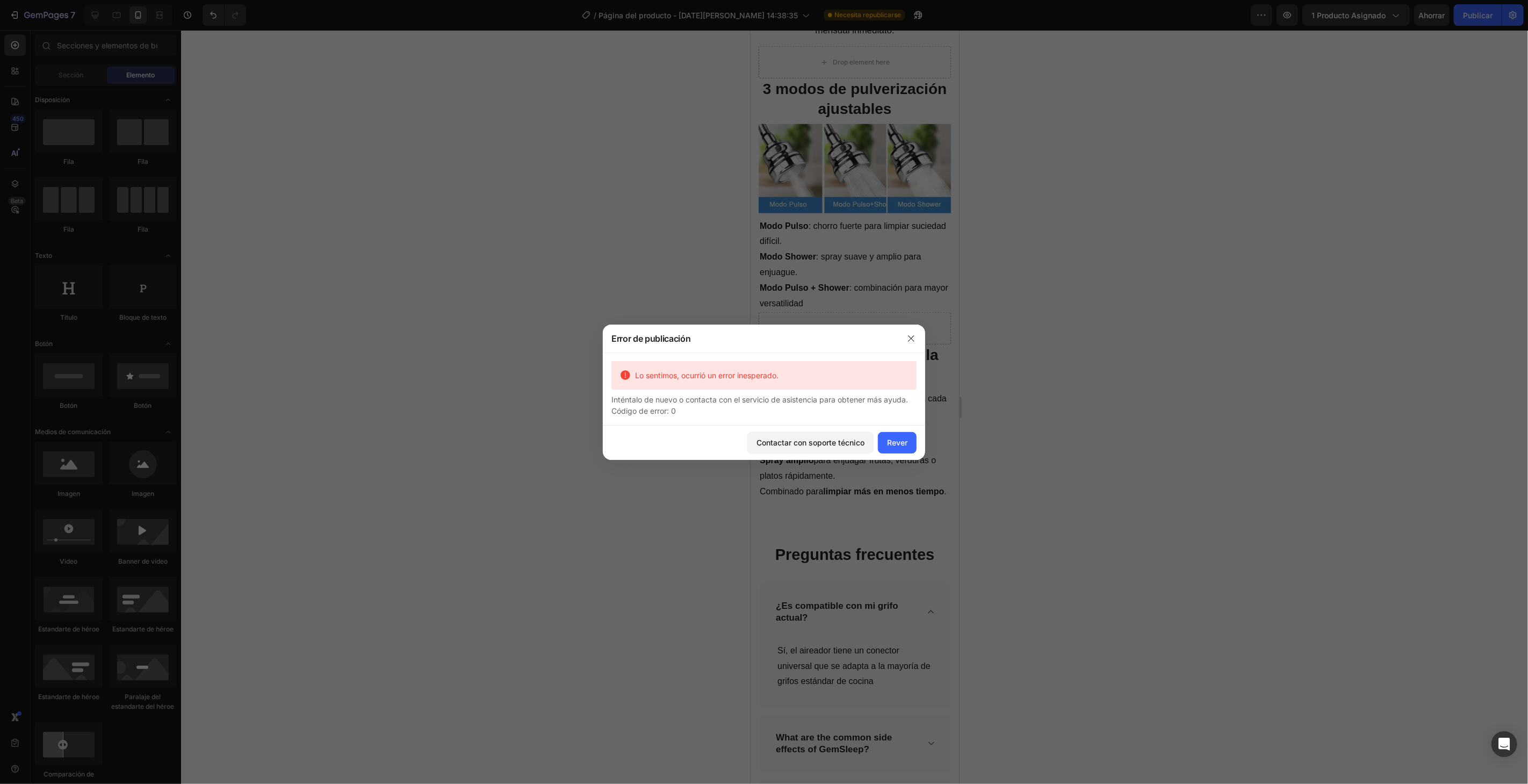
click at [916, 326] on div at bounding box center [911, 338] width 28 height 28
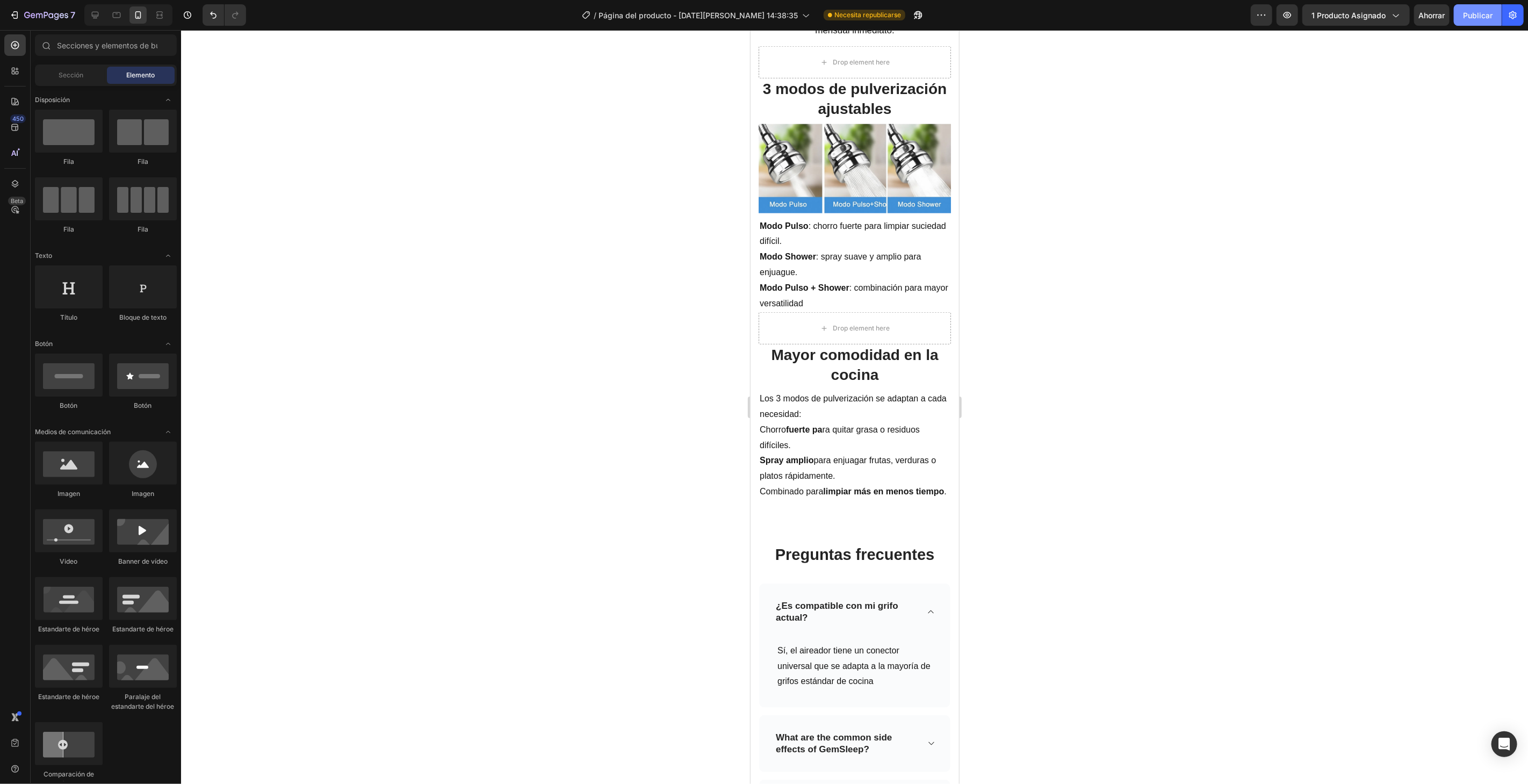
click at [1466, 14] on font "Publicar" at bounding box center [1478, 15] width 30 height 9
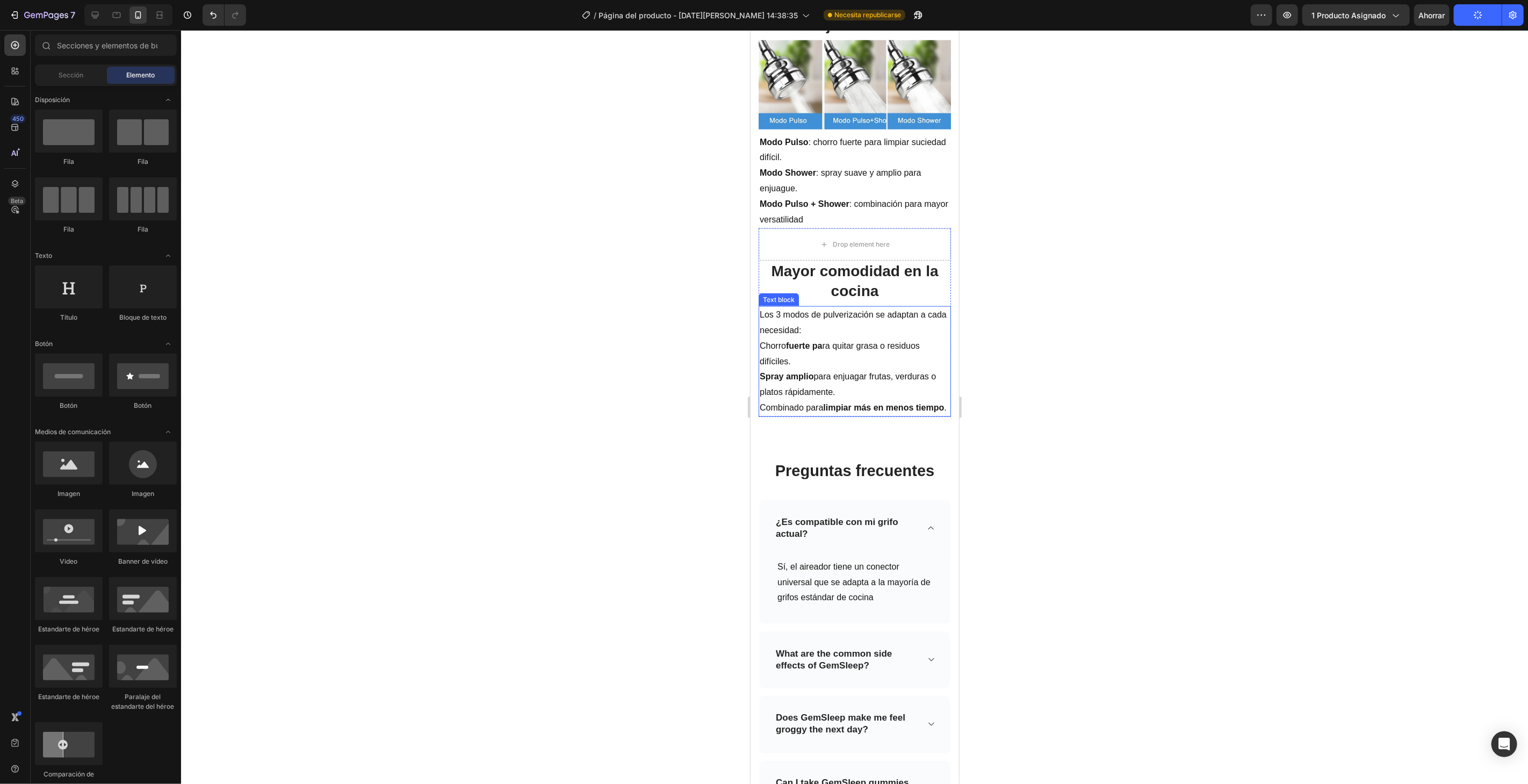
scroll to position [1134, 0]
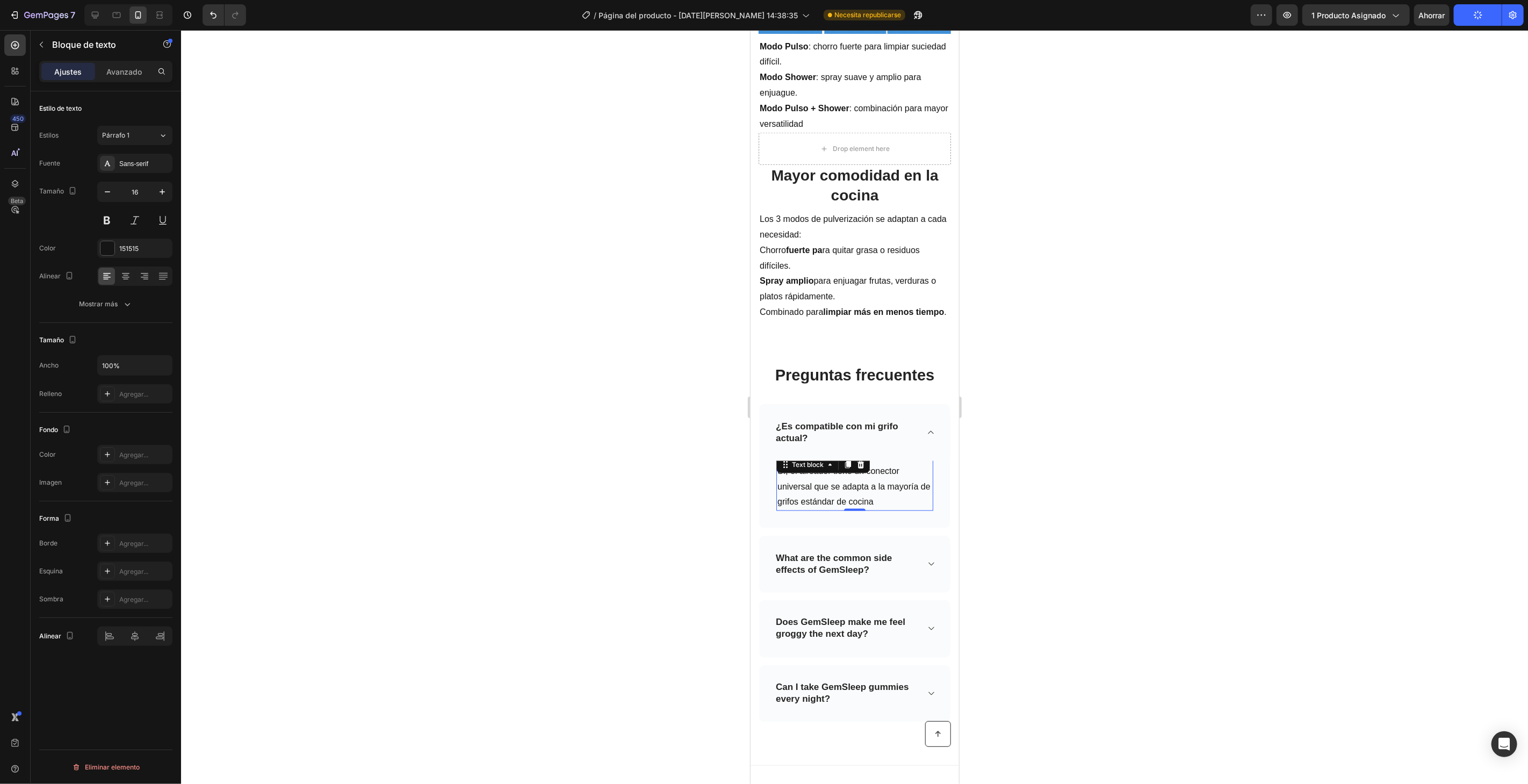
click at [890, 502] on p "Sí, el aireador tiene un conector universal que se adapta a la mayoría de grifo…" at bounding box center [854, 486] width 155 height 46
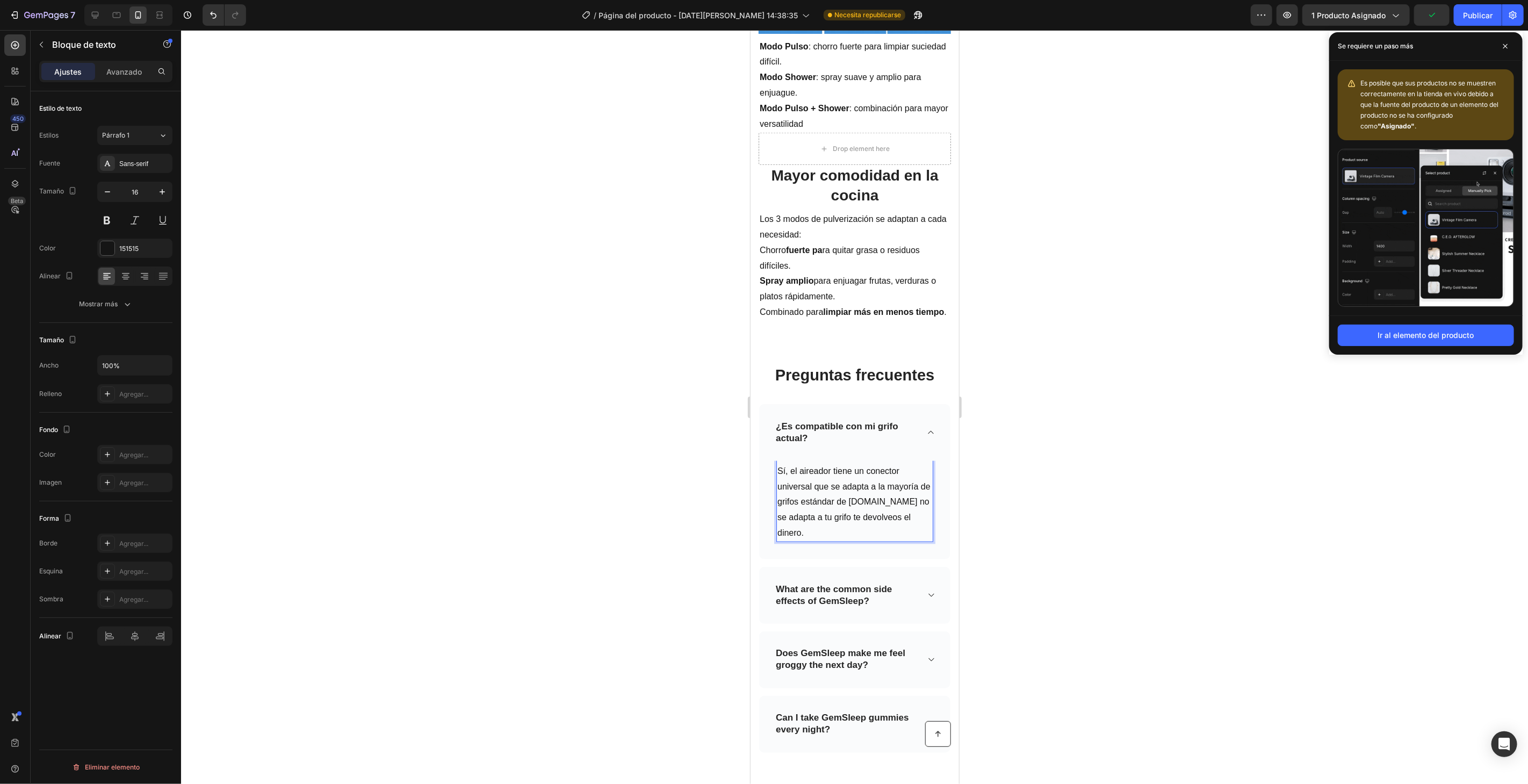
click at [1090, 499] on div at bounding box center [854, 407] width 1347 height 754
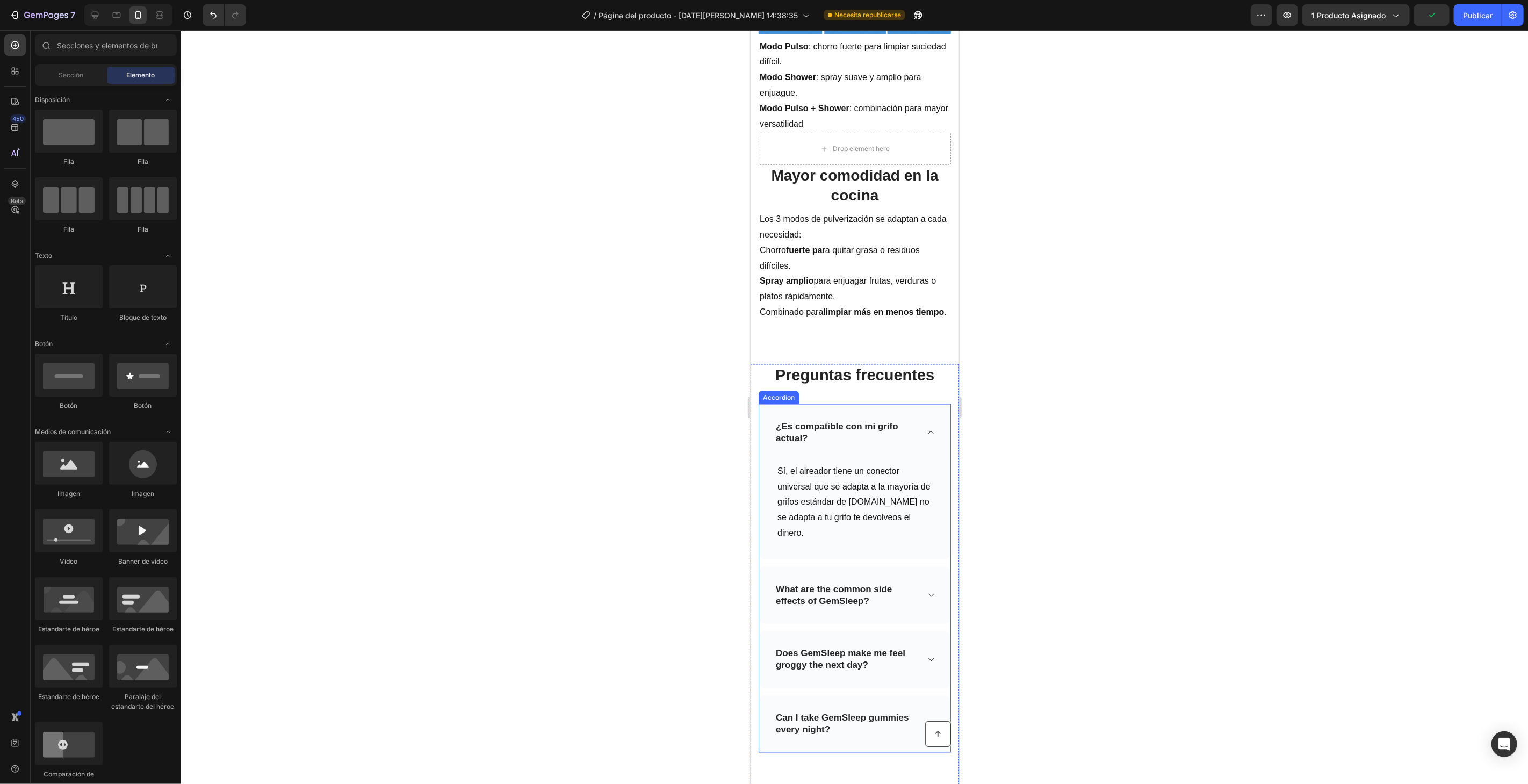
click at [853, 602] on p "What are the common side effects of GemSleep?" at bounding box center [845, 595] width 141 height 24
click at [853, 603] on p "What are the common side effects of GemSleep?" at bounding box center [845, 595] width 141 height 24
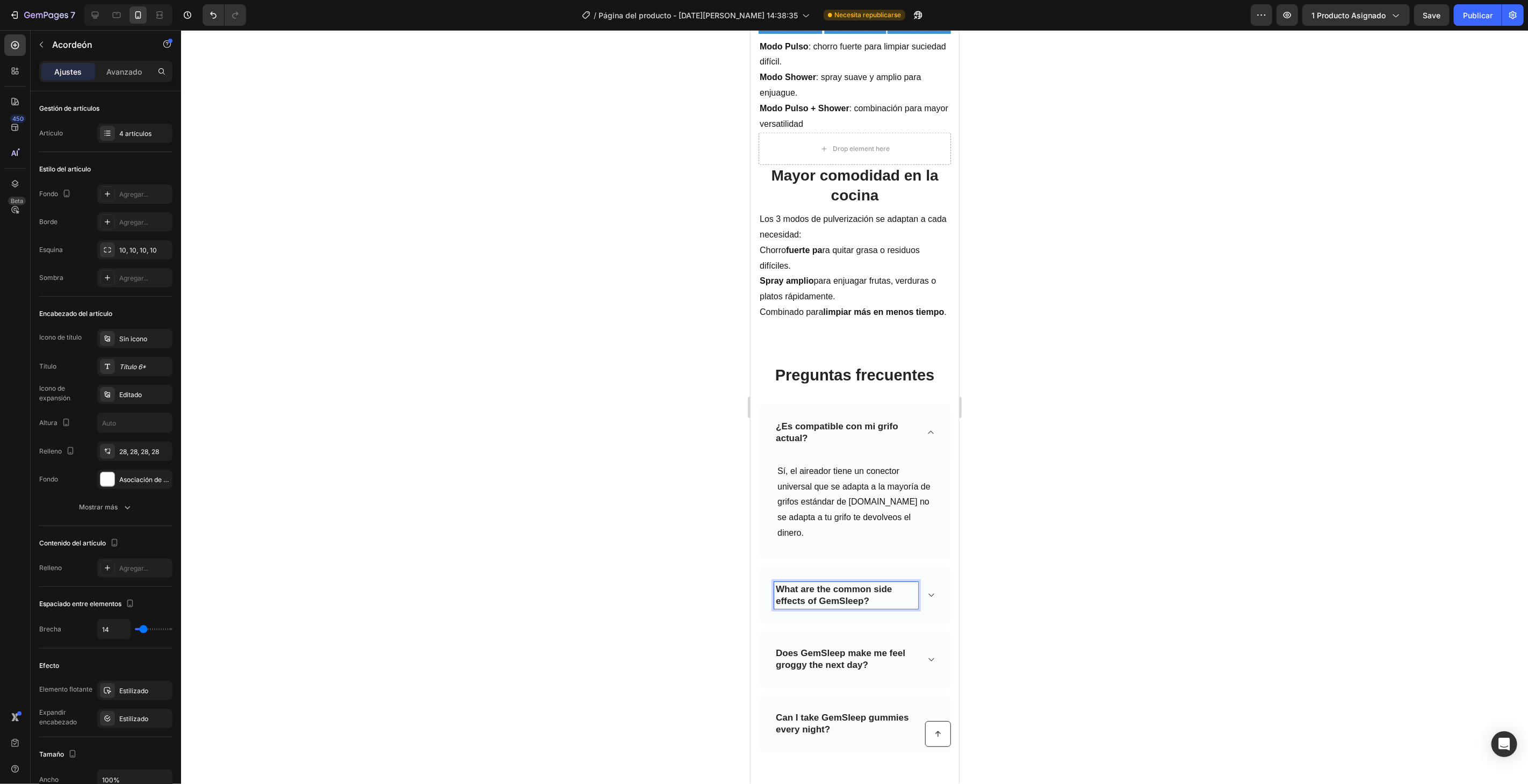
click at [875, 603] on p "What are the common side effects of GemSleep?" at bounding box center [845, 595] width 141 height 24
drag, startPoint x: 875, startPoint y: 603, endPoint x: 774, endPoint y: 584, distance: 102.8
click at [774, 584] on div "What are the common side effects of GemSleep?" at bounding box center [845, 594] width 144 height 27
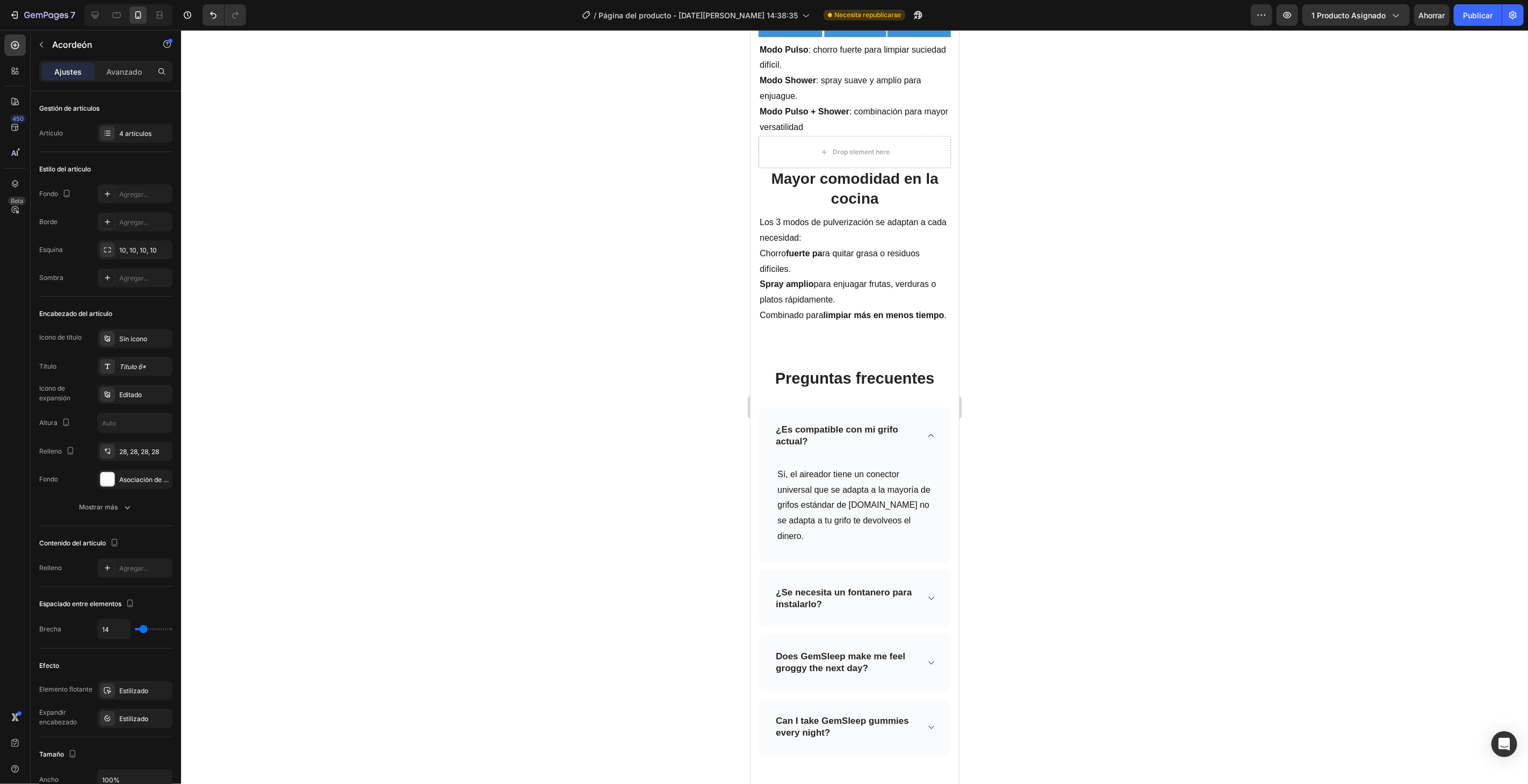
click at [1344, 562] on div at bounding box center [854, 407] width 1347 height 754
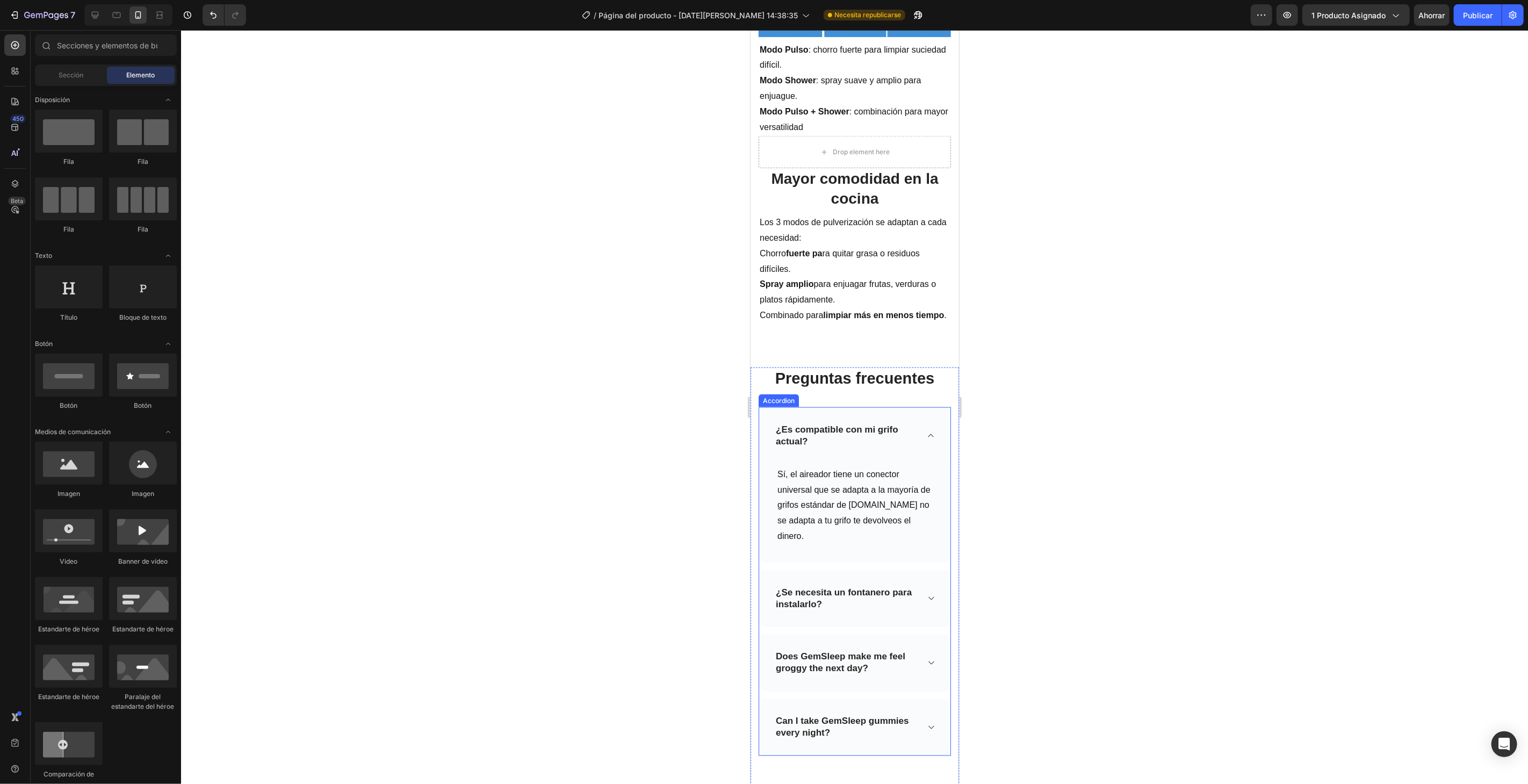
click at [927, 595] on div "¿Se necesita un fontanero para instalarlo?" at bounding box center [854, 598] width 191 height 57
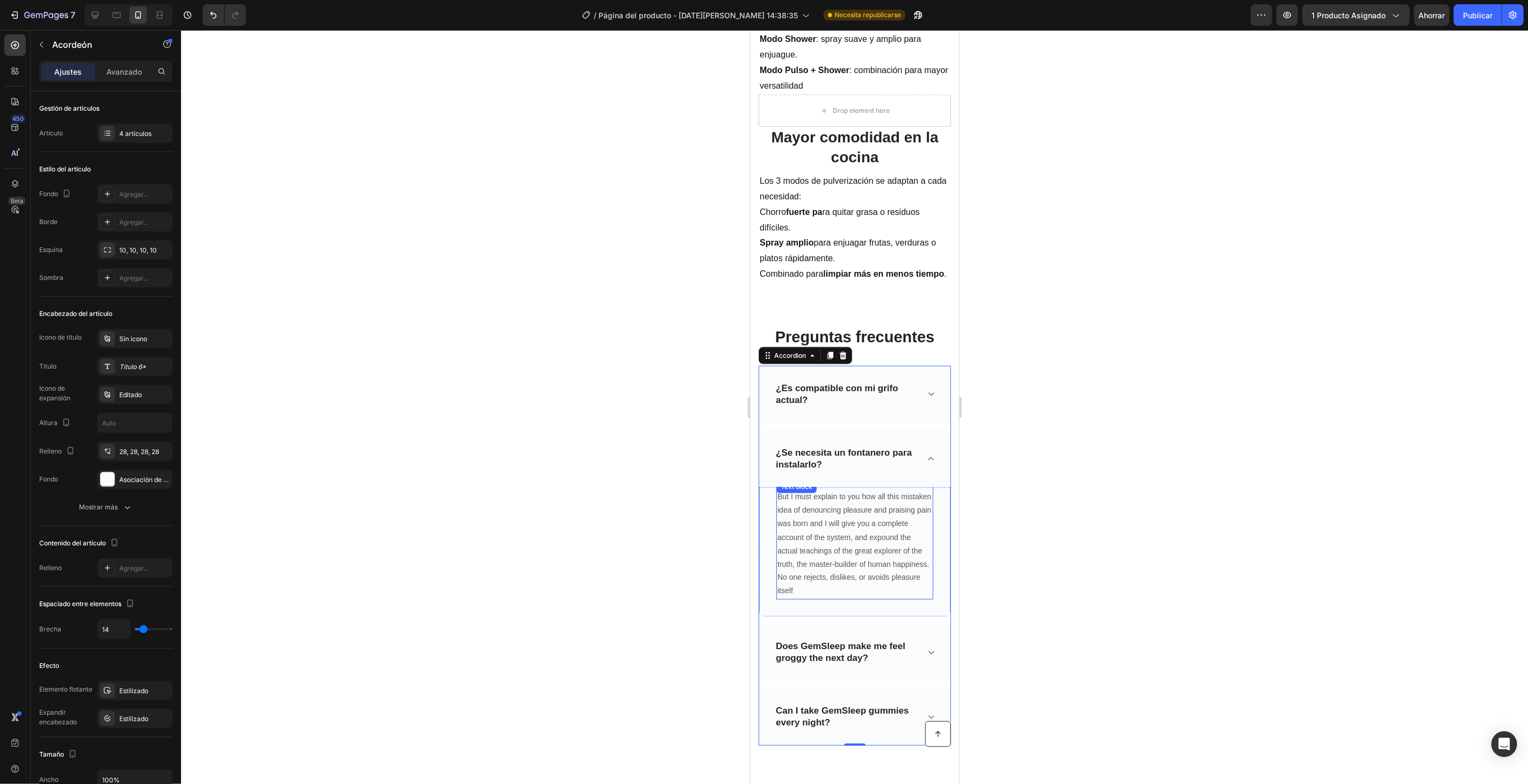
scroll to position [1191, 0]
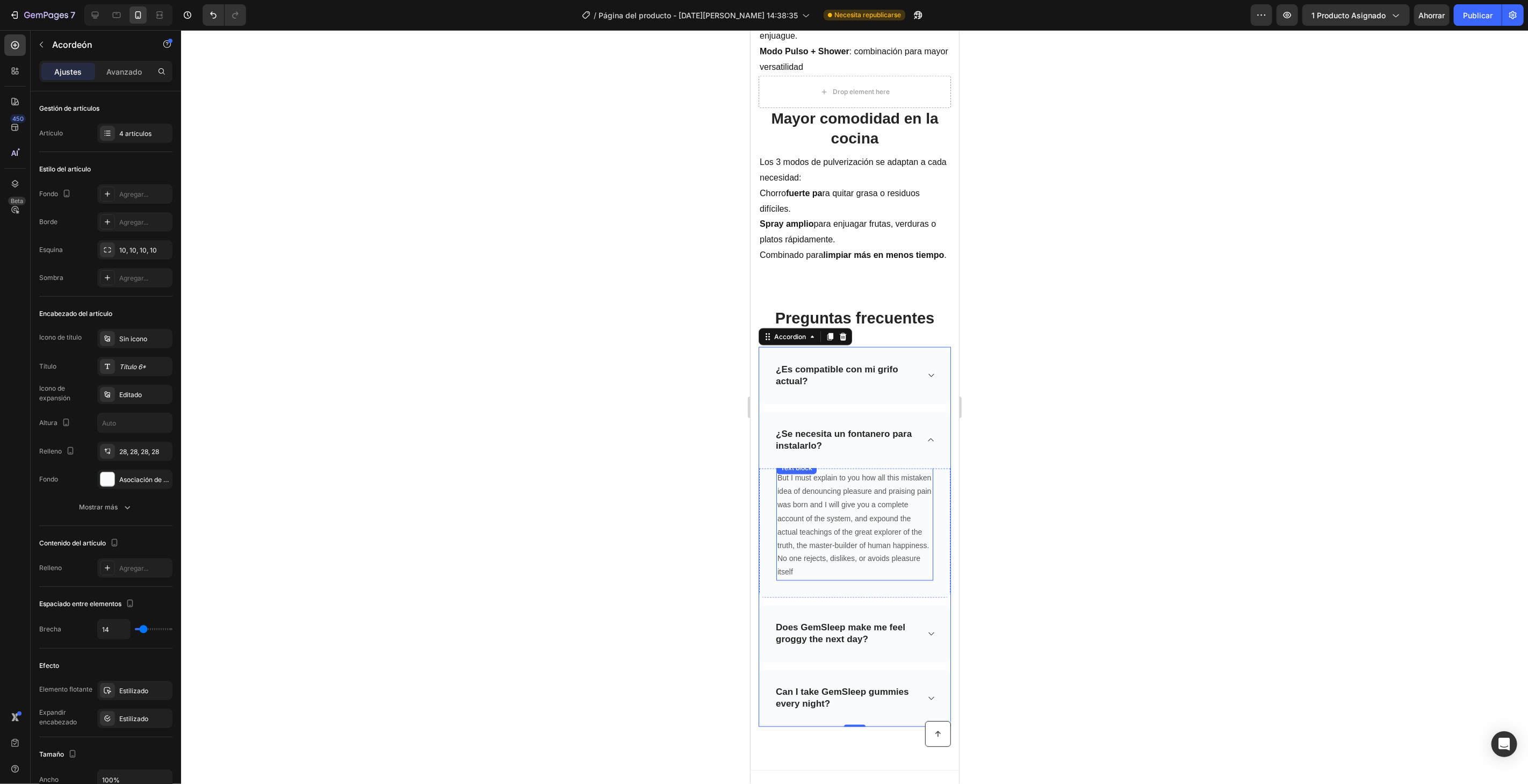
click at [836, 537] on p "But I must explain to you how all this mistaken idea of denouncing pleasure and…" at bounding box center [854, 524] width 155 height 109
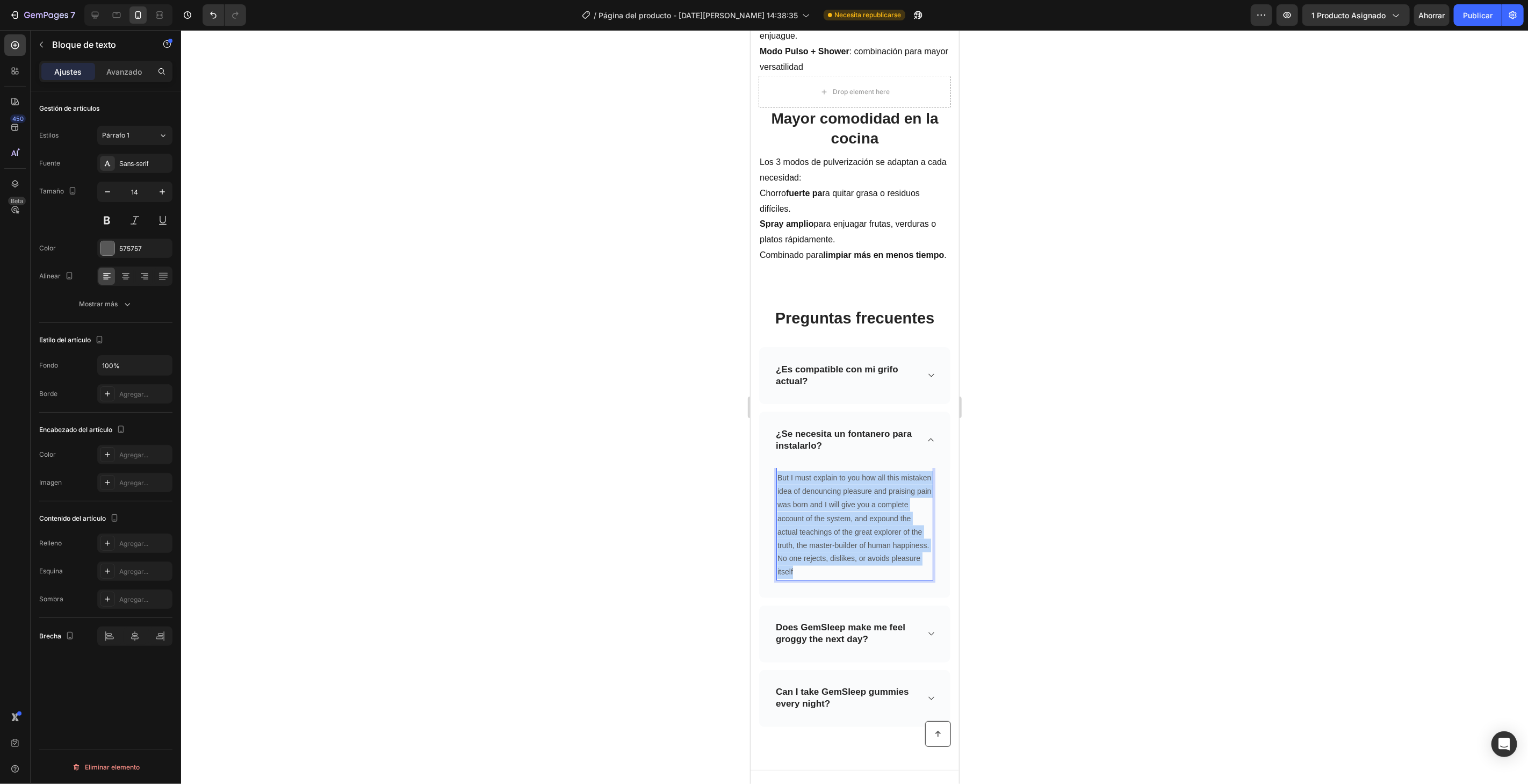
click at [836, 537] on p "But I must explain to you how all this mistaken idea of denouncing pleasure and…" at bounding box center [854, 524] width 155 height 109
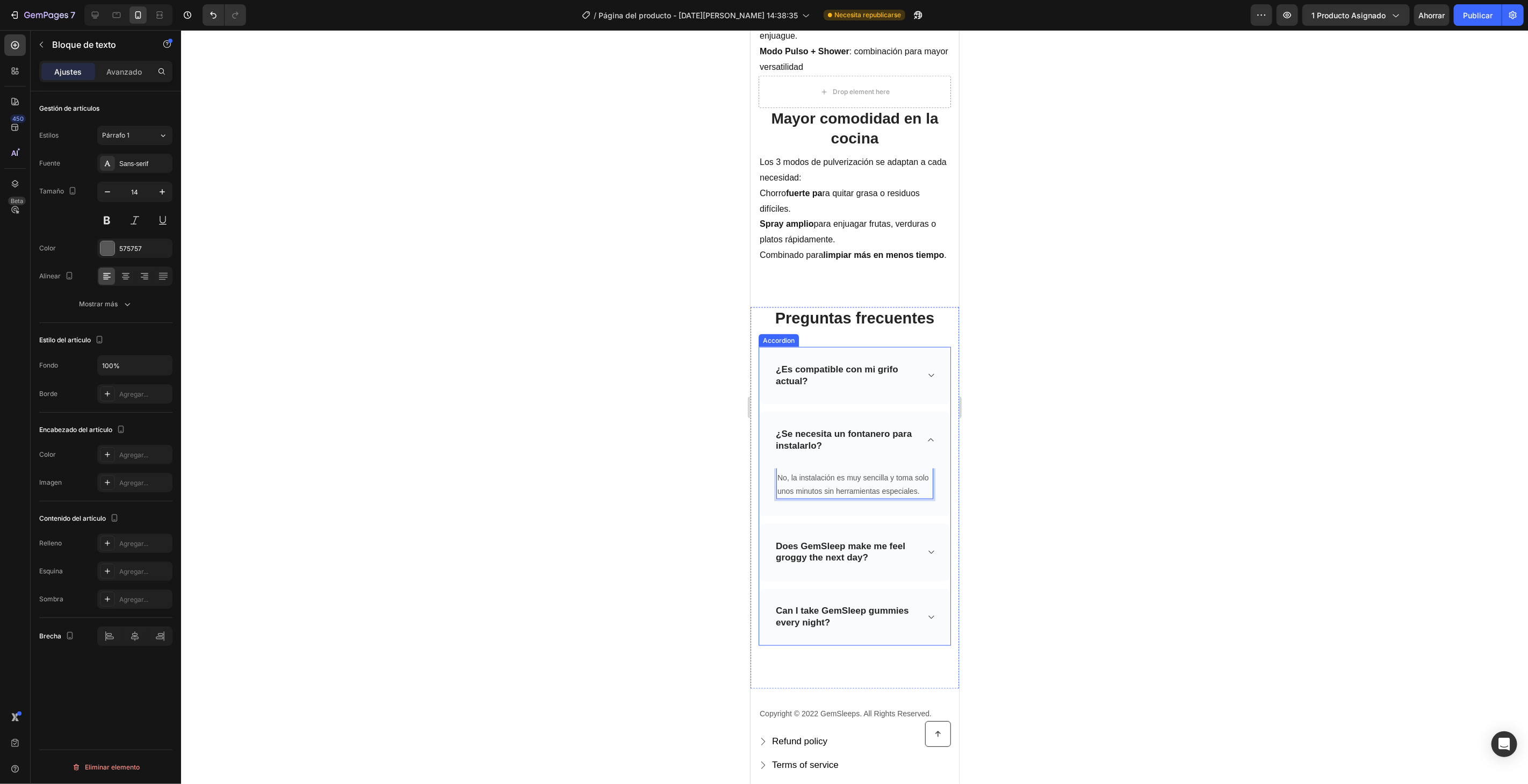
click at [927, 374] on icon at bounding box center [931, 375] width 8 height 8
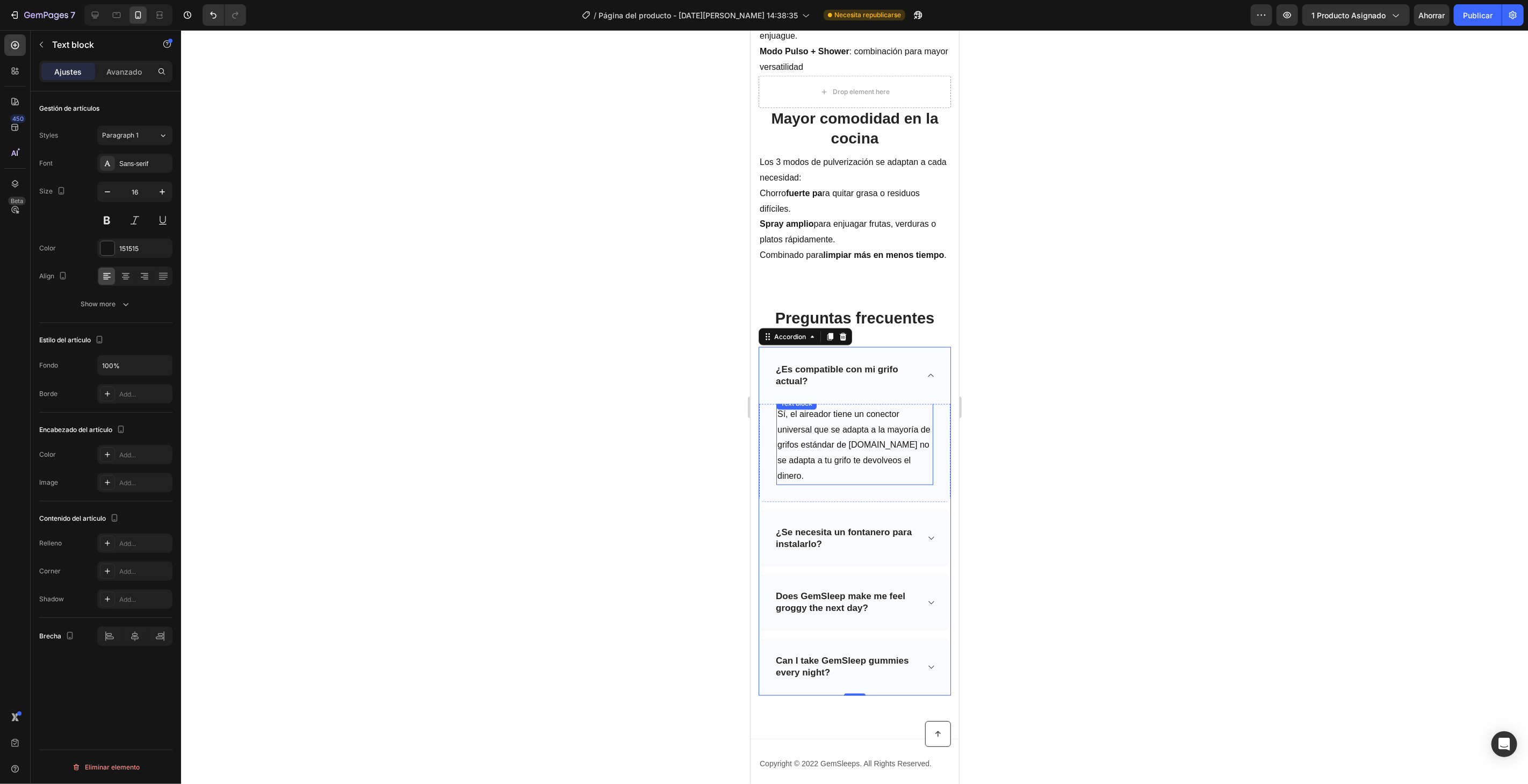
click at [865, 466] on p "Sí, el aireador tiene un conector universal que se adapta a la mayoría de grifo…" at bounding box center [854, 445] width 155 height 77
click at [916, 542] on div "¿Se necesita un fontanero para instalarlo?" at bounding box center [854, 538] width 191 height 57
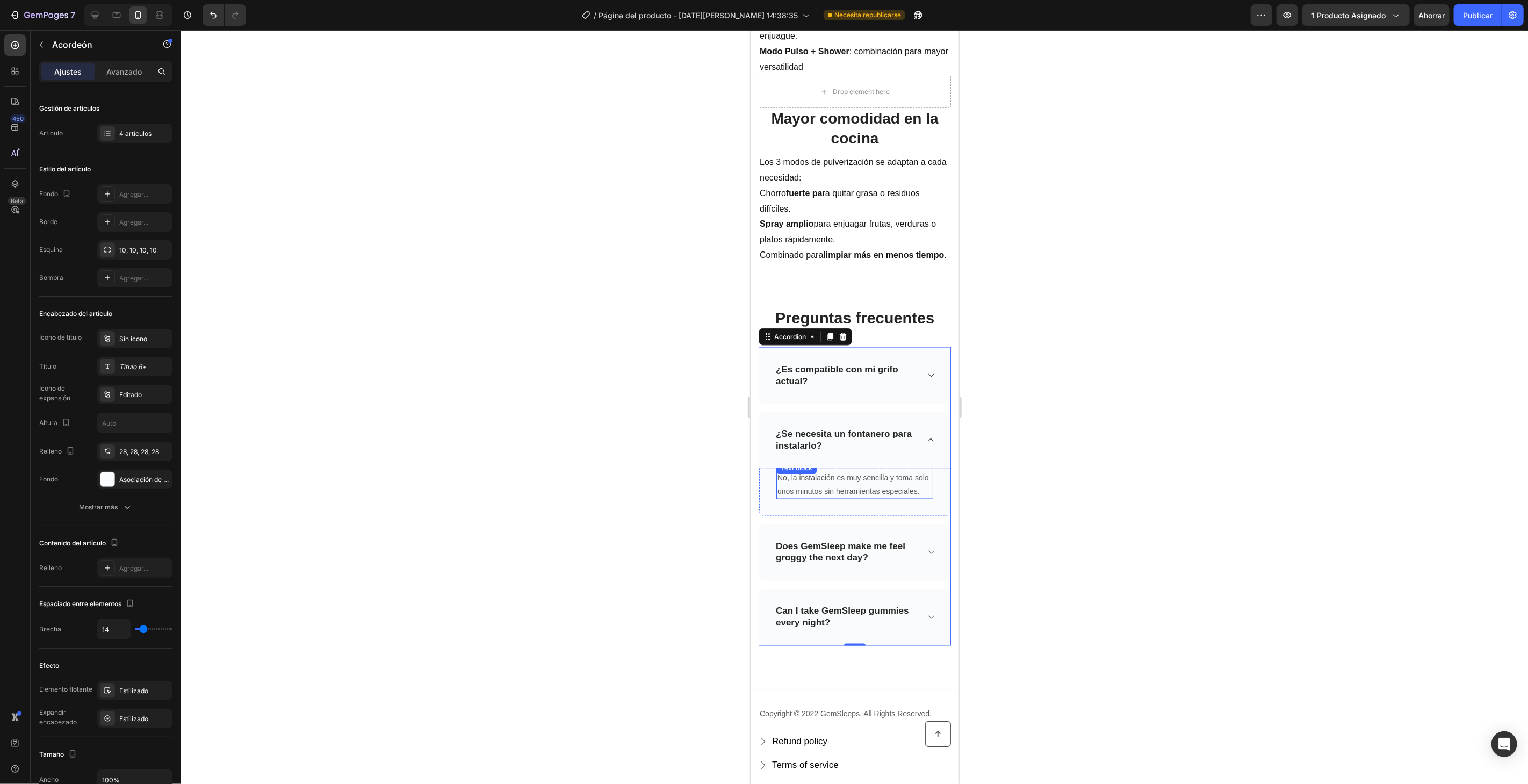
click at [875, 498] on p "No, la instalación es muy sencilla y toma solo unos minutos sin herramientas es…" at bounding box center [854, 483] width 155 height 27
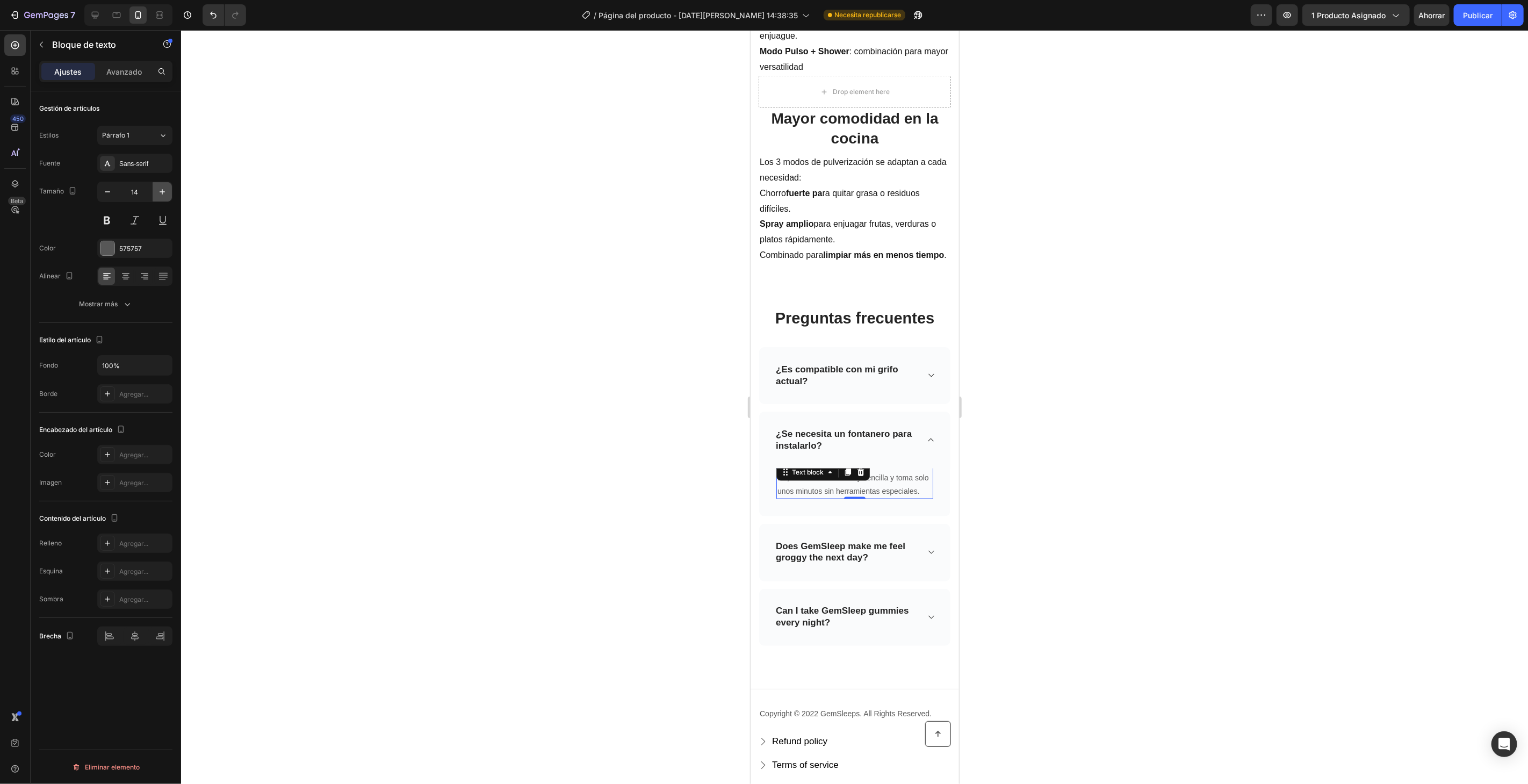
click at [164, 196] on icon "button" at bounding box center [162, 192] width 11 height 11
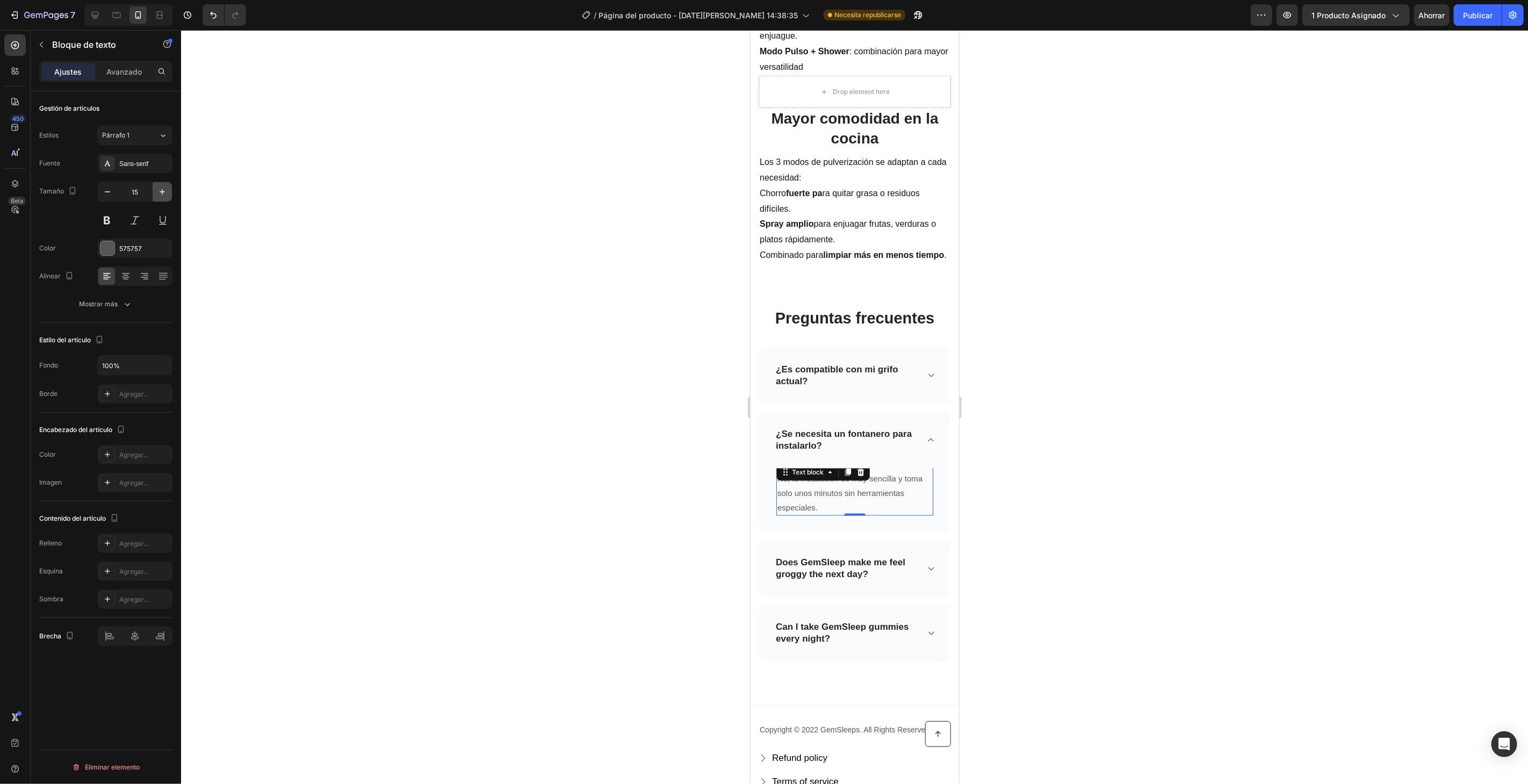
click at [164, 196] on icon "button" at bounding box center [162, 192] width 11 height 11
click at [164, 188] on icon "button" at bounding box center [162, 192] width 11 height 11
type input "18"
click at [104, 246] on div at bounding box center [107, 248] width 14 height 14
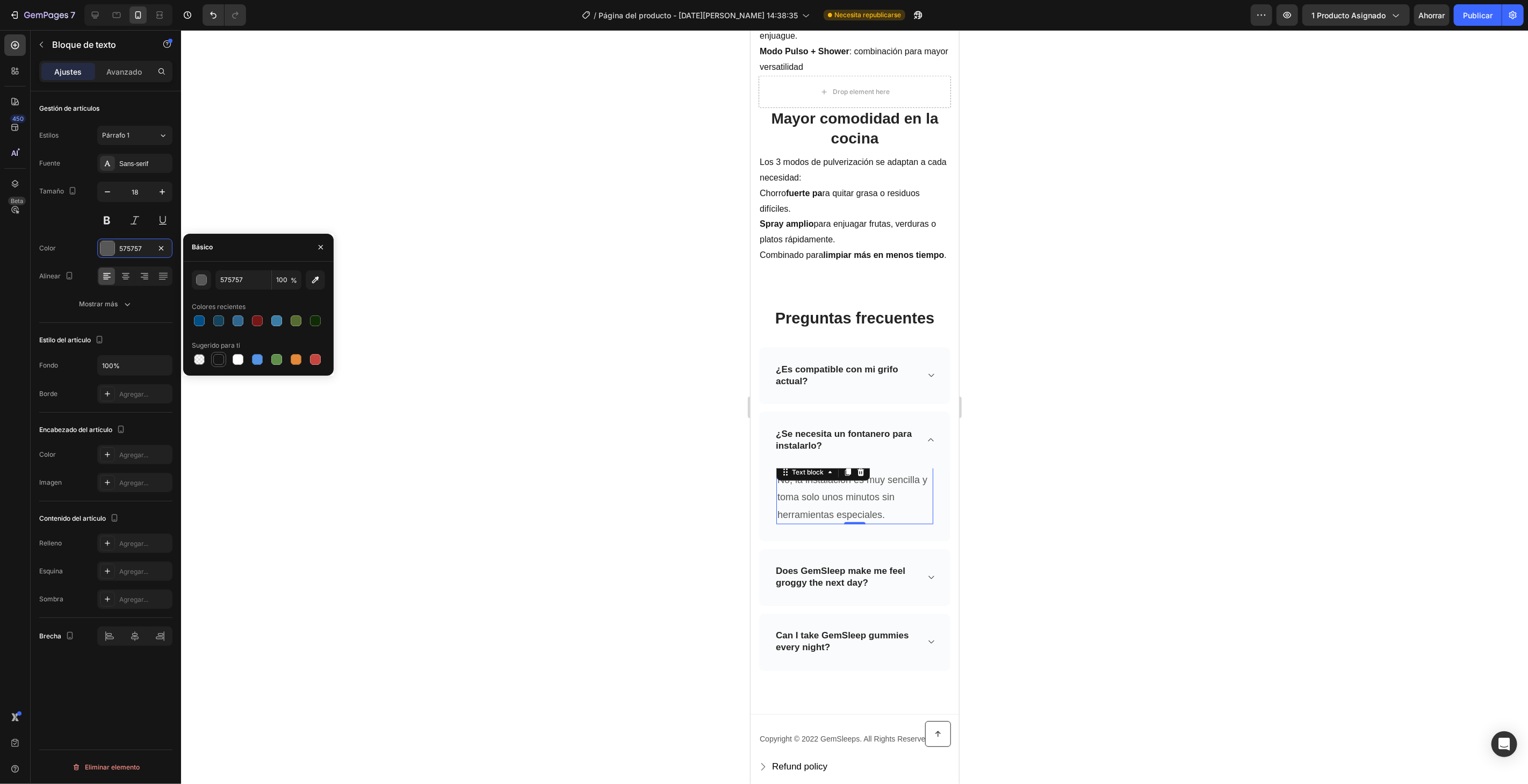
click at [217, 353] on div at bounding box center [219, 359] width 13 height 13
type input "151515"
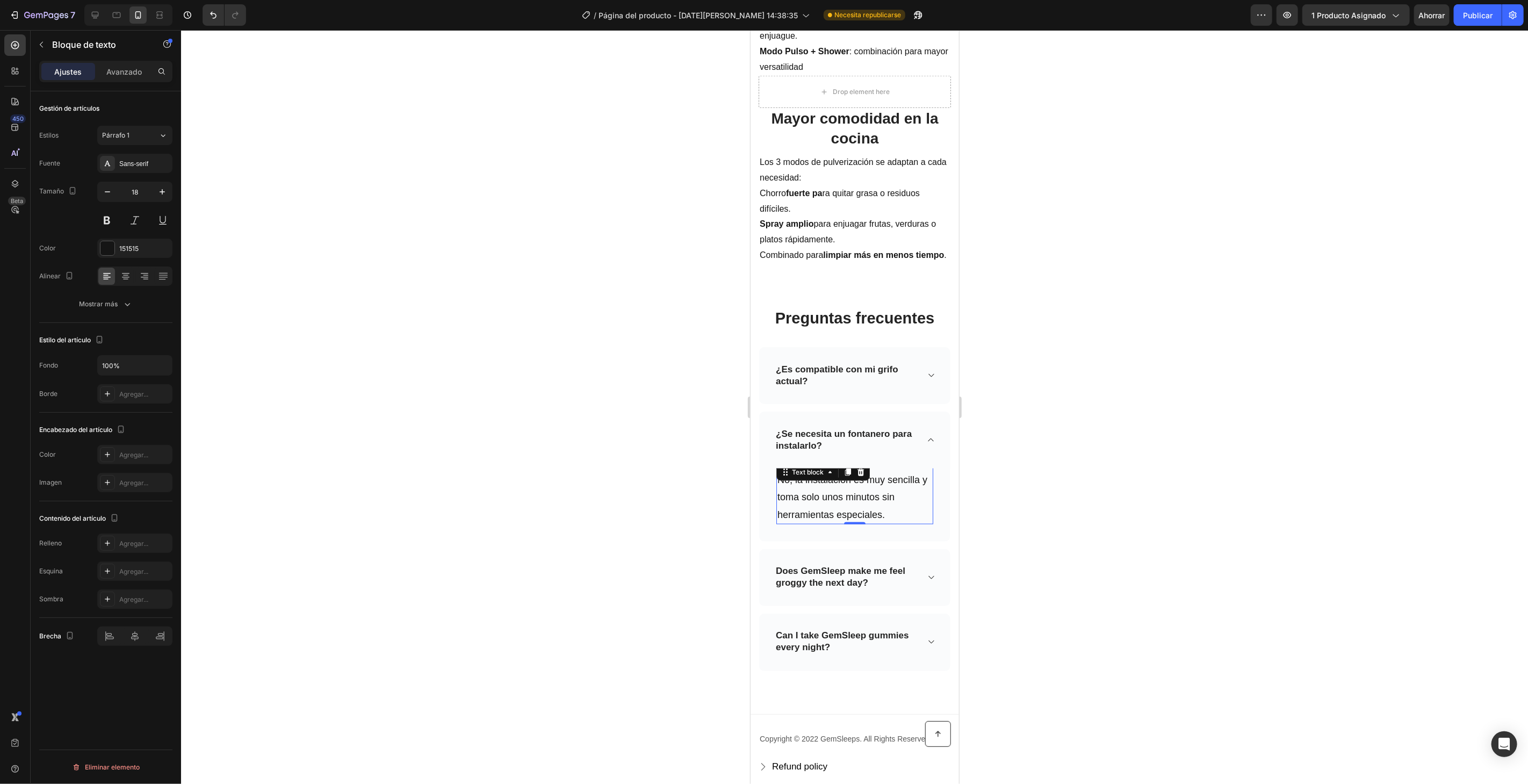
click at [397, 228] on div at bounding box center [854, 407] width 1347 height 754
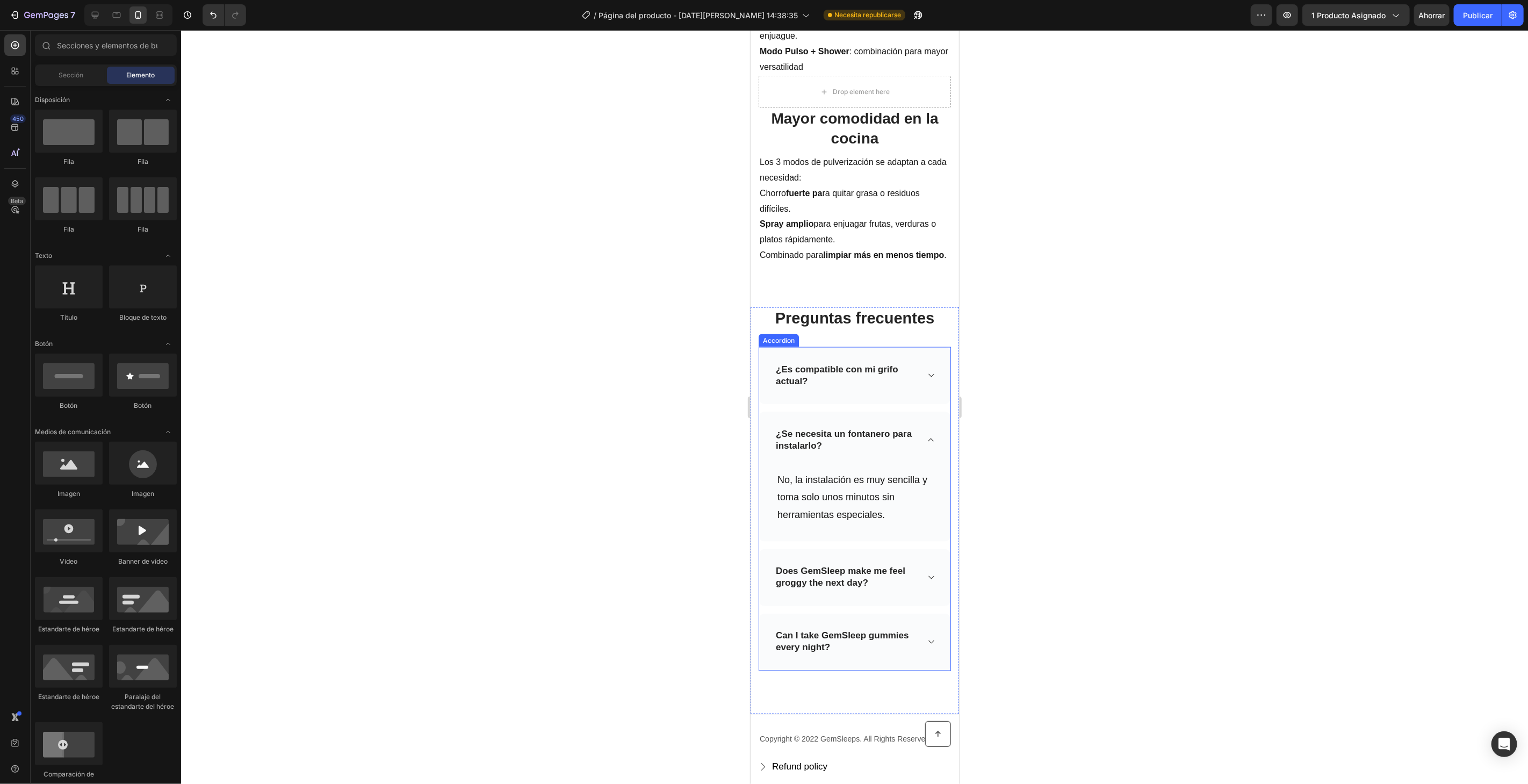
click at [927, 379] on icon at bounding box center [931, 375] width 8 height 8
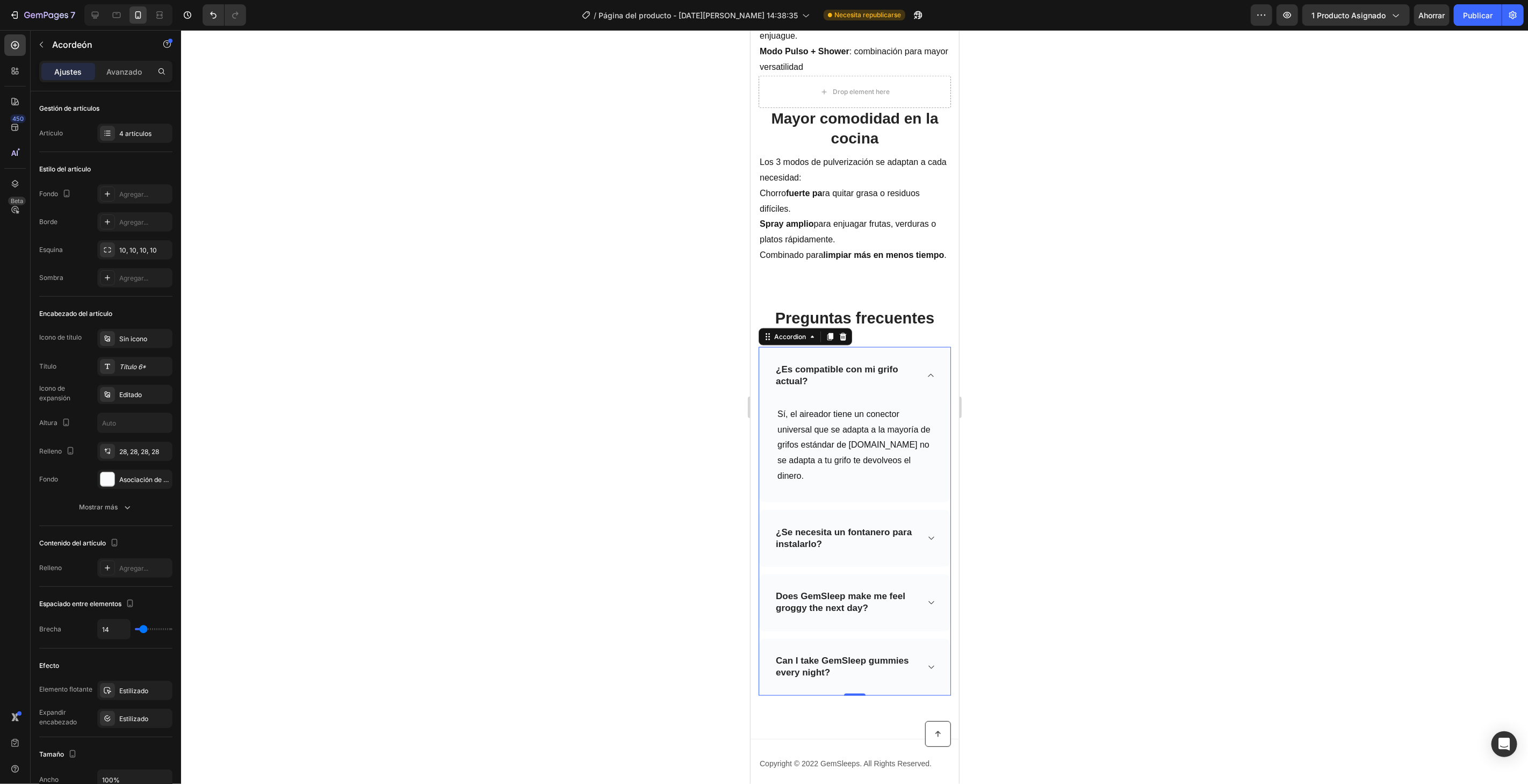
click at [927, 379] on icon at bounding box center [931, 375] width 8 height 8
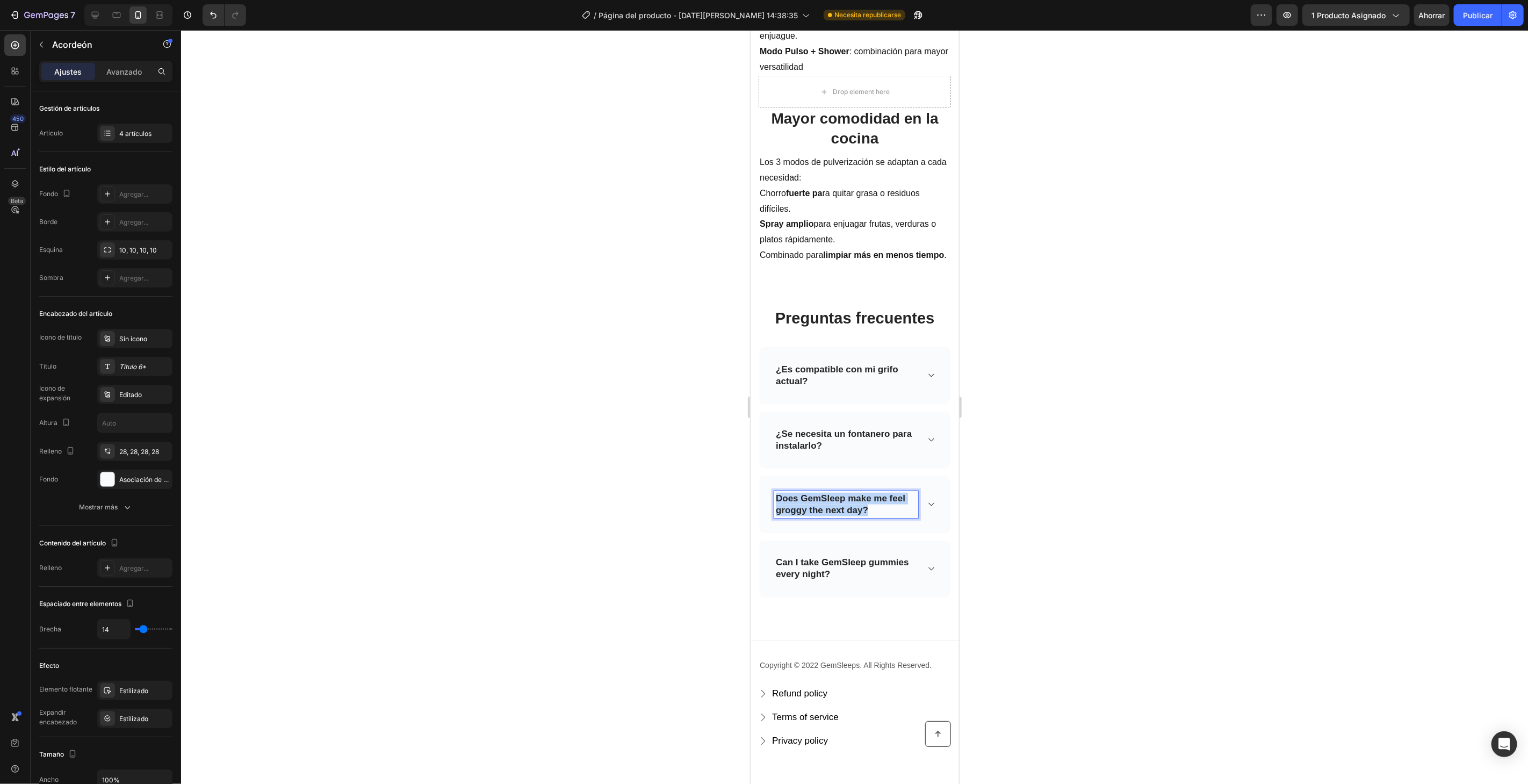
drag, startPoint x: 881, startPoint y: 506, endPoint x: 778, endPoint y: 503, distance: 103.0
click at [778, 503] on p "Does GemSleep make me feel groggy the next day?" at bounding box center [845, 504] width 141 height 24
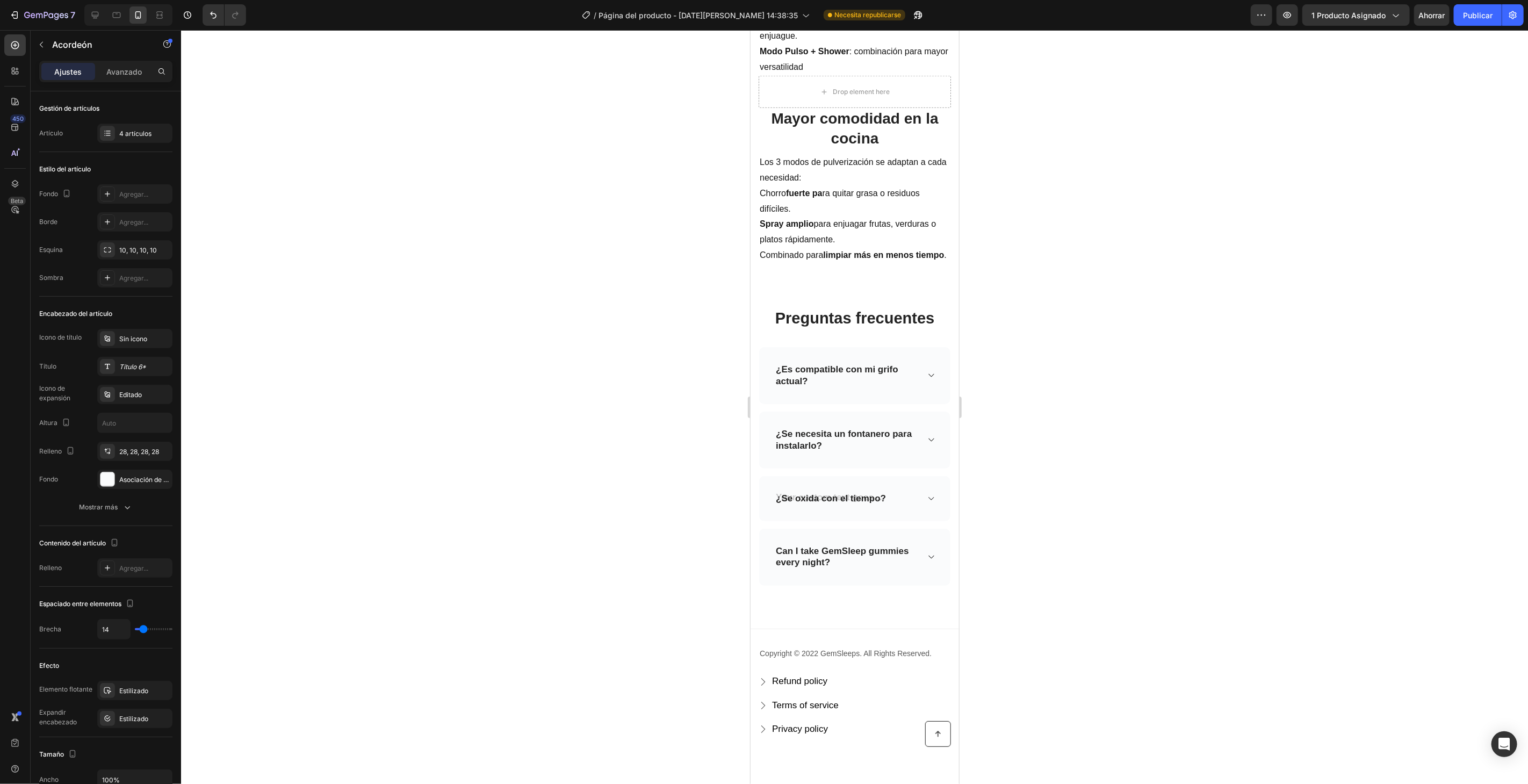
scroll to position [1188, 0]
click at [927, 503] on div "¿Se oxida con el tiempo?" at bounding box center [854, 501] width 191 height 45
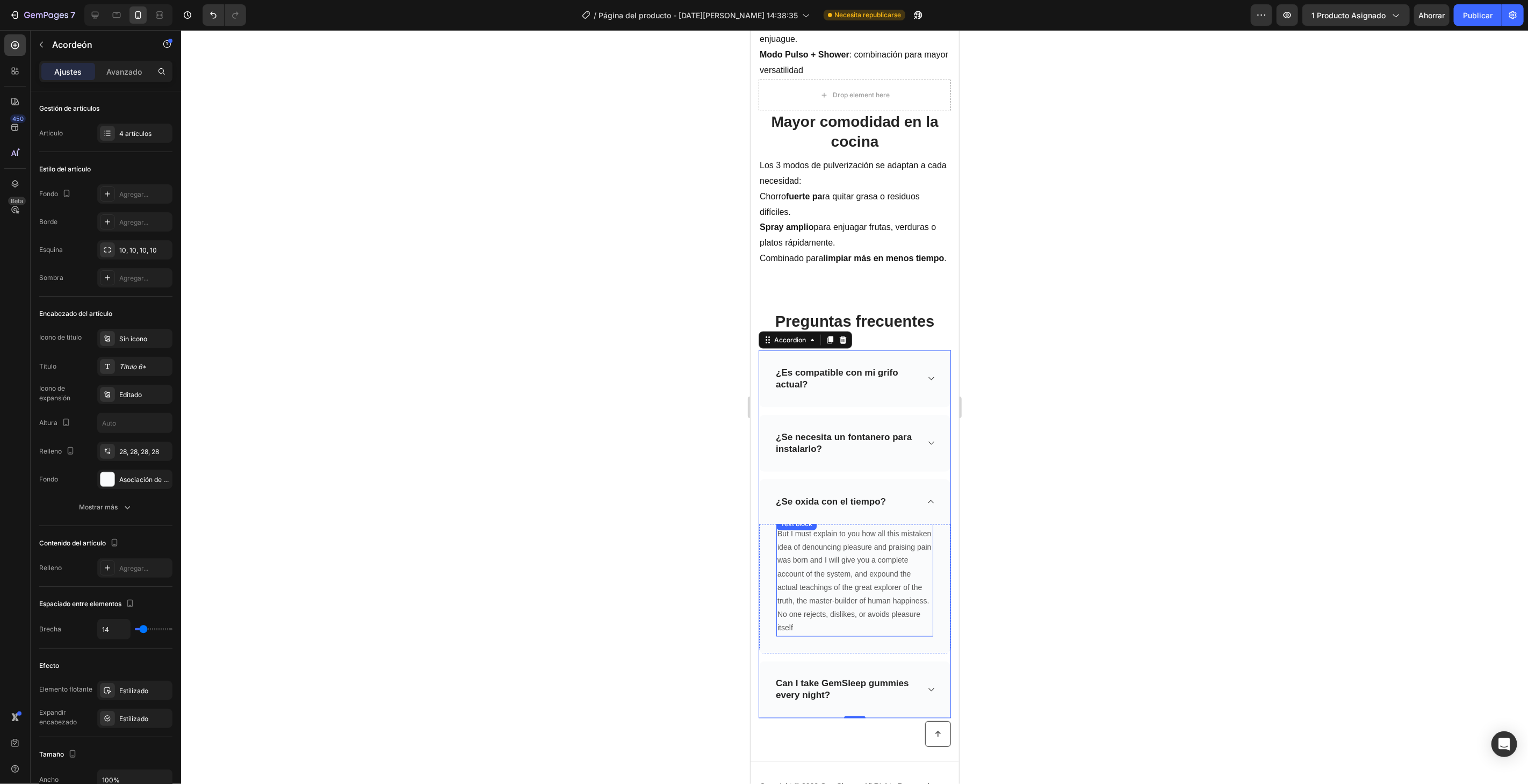
click at [872, 630] on p "But I must explain to you how all this mistaken idea of denouncing pleasure and…" at bounding box center [854, 581] width 155 height 109
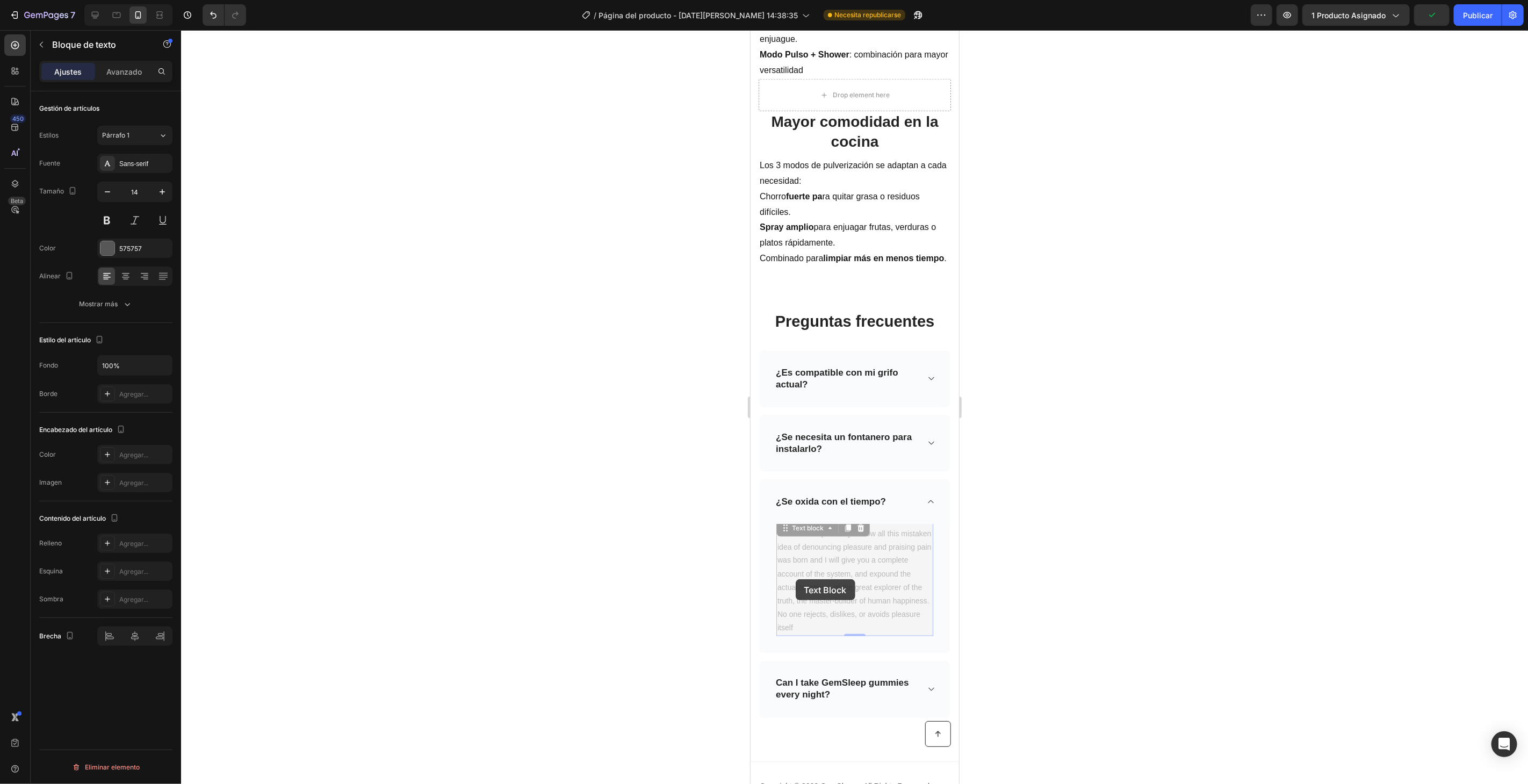
drag, startPoint x: 873, startPoint y: 629, endPoint x: 785, endPoint y: 551, distance: 117.6
drag, startPoint x: 785, startPoint y: 544, endPoint x: 795, endPoint y: 544, distance: 10.0
click at [787, 544] on p "But I must explain to you how all this mistaken idea of denouncing pleasure and…" at bounding box center [854, 581] width 155 height 109
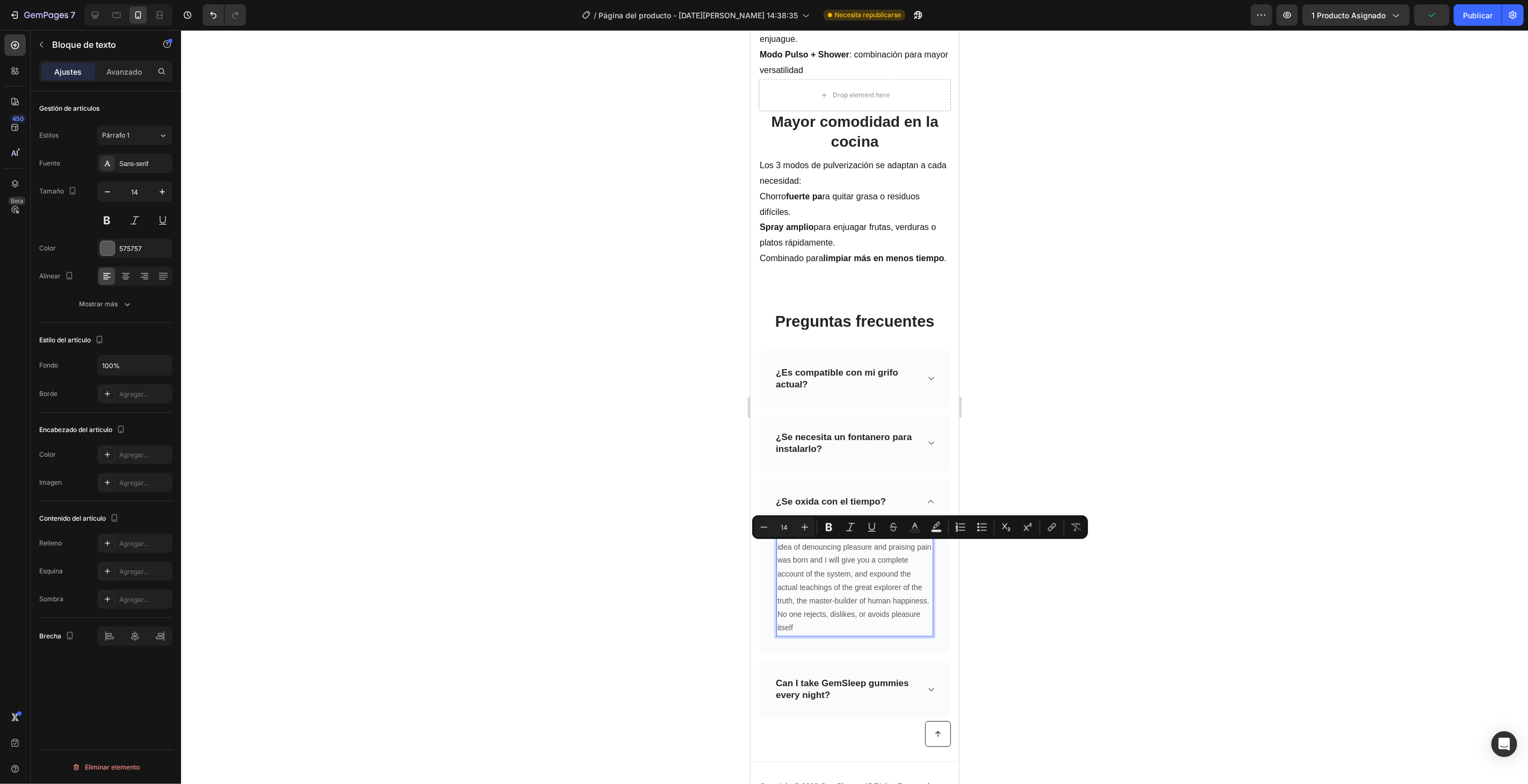
drag, startPoint x: 797, startPoint y: 567, endPoint x: 790, endPoint y: 542, distance: 26.0
click at [797, 565] on p "But I must explain to you how all this mistaken idea of denouncing pleasure and…" at bounding box center [854, 581] width 155 height 109
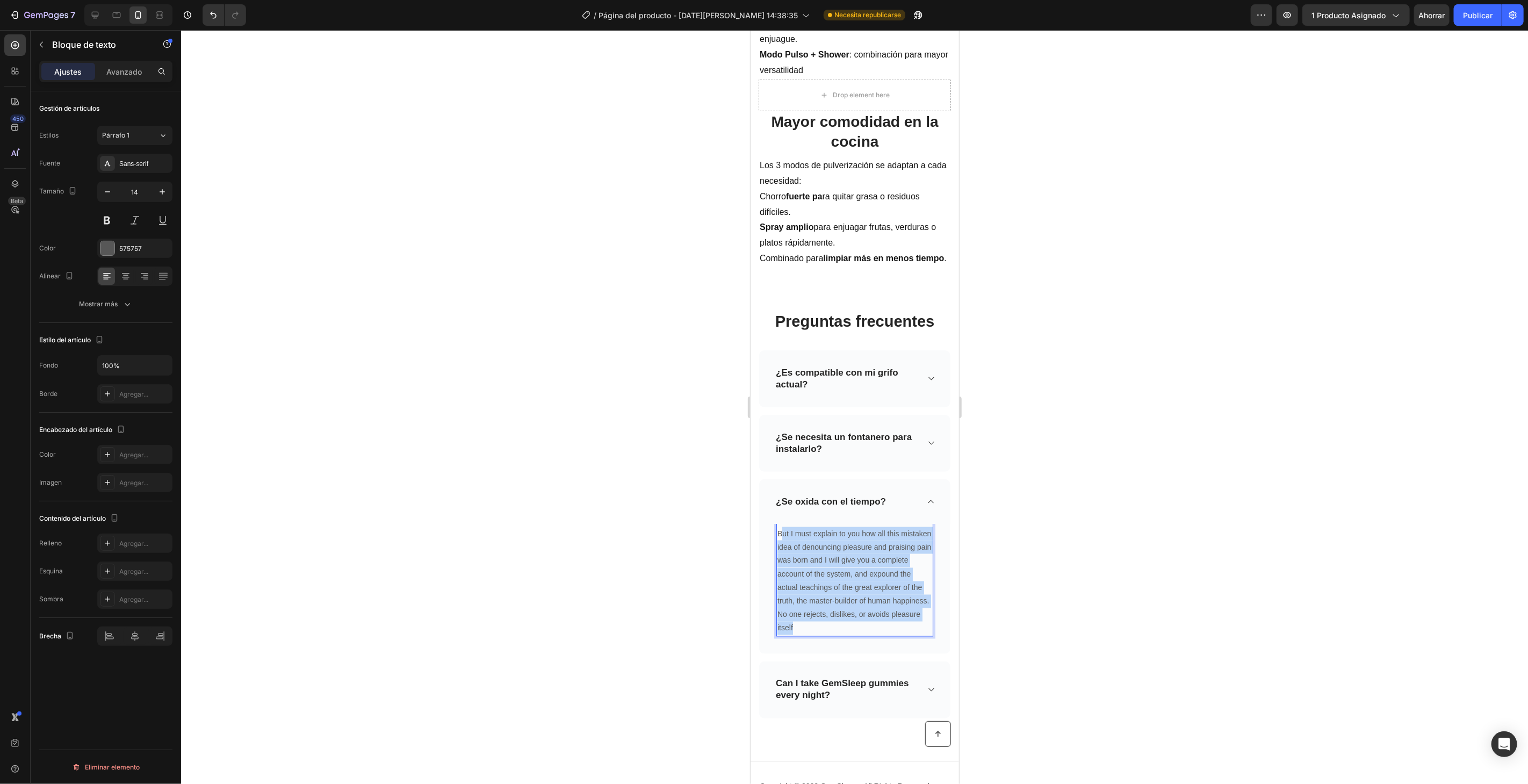
drag, startPoint x: 781, startPoint y: 531, endPoint x: 889, endPoint y: 627, distance: 144.5
click at [889, 627] on p "But I must explain to you how all this mistaken idea of denouncing pleasure and…" at bounding box center [854, 581] width 155 height 109
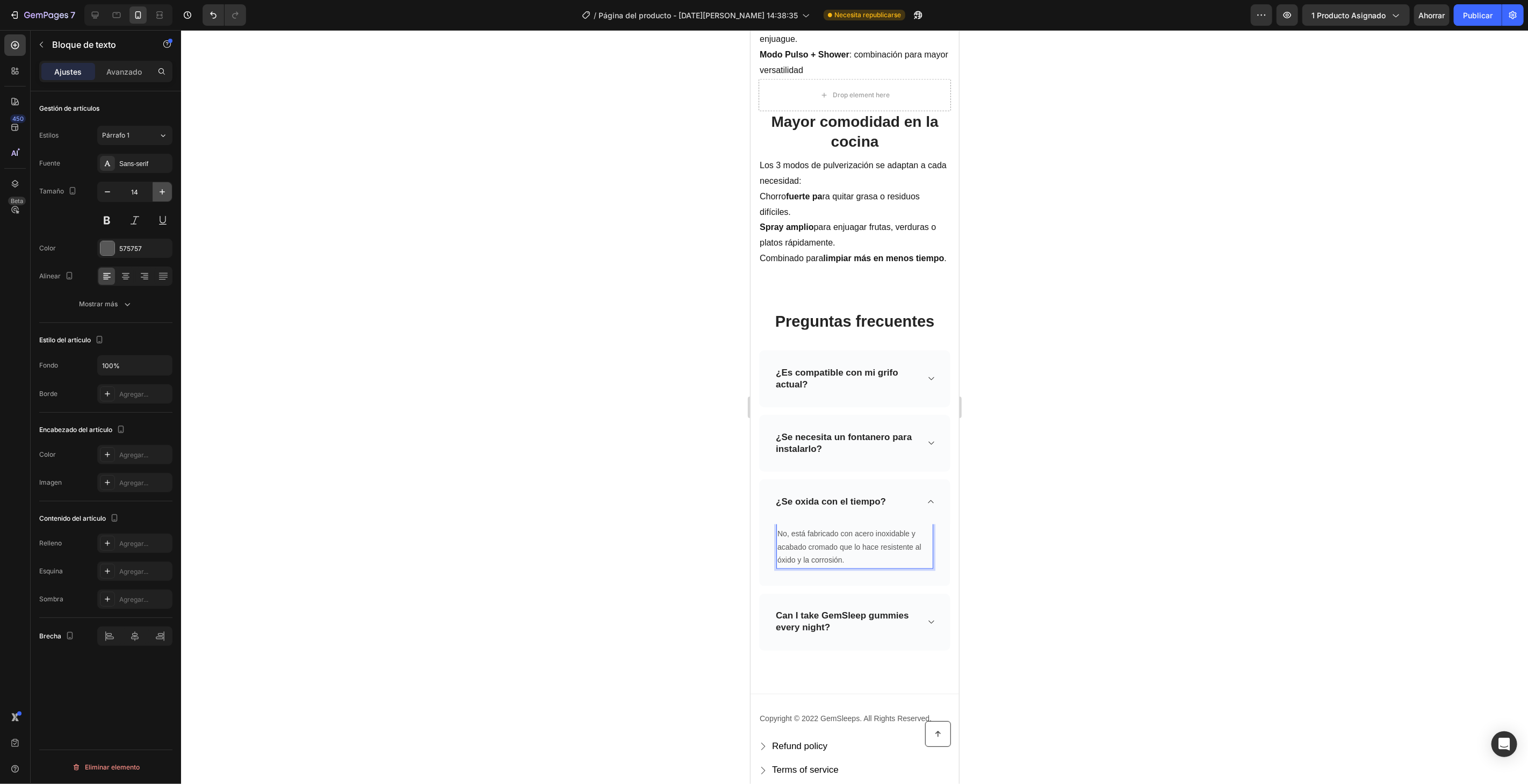
click at [162, 194] on icon "button" at bounding box center [162, 192] width 11 height 11
drag, startPoint x: 162, startPoint y: 194, endPoint x: 137, endPoint y: 226, distance: 40.6
click at [161, 197] on button "button" at bounding box center [162, 192] width 20 height 20
type input "16"
click at [100, 255] on div "575757" at bounding box center [135, 248] width 75 height 20
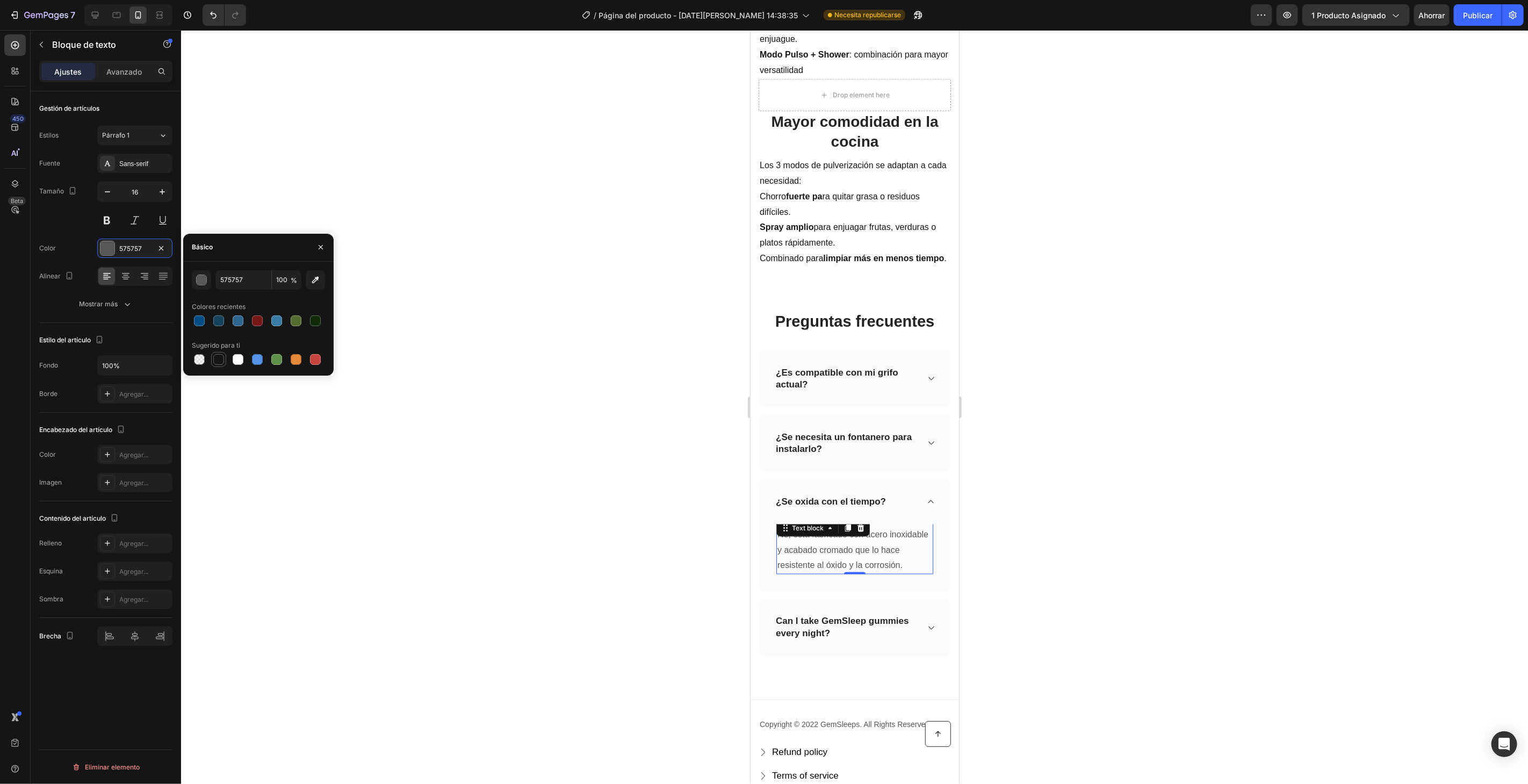
click at [218, 358] on div at bounding box center [219, 359] width 11 height 11
type input "151515"
click at [161, 192] on icon "button" at bounding box center [162, 192] width 11 height 11
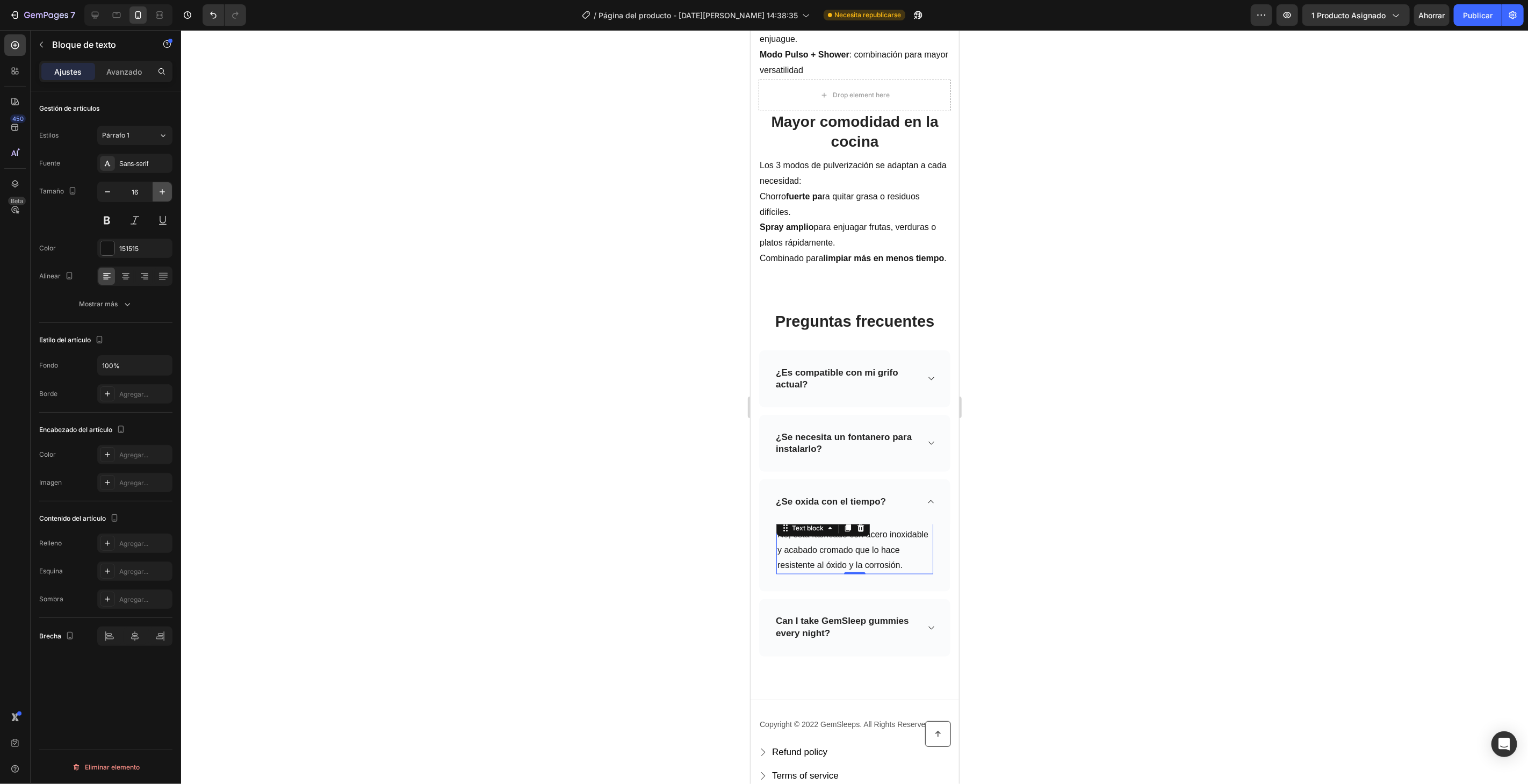
type input "17"
click at [448, 140] on div at bounding box center [854, 407] width 1347 height 754
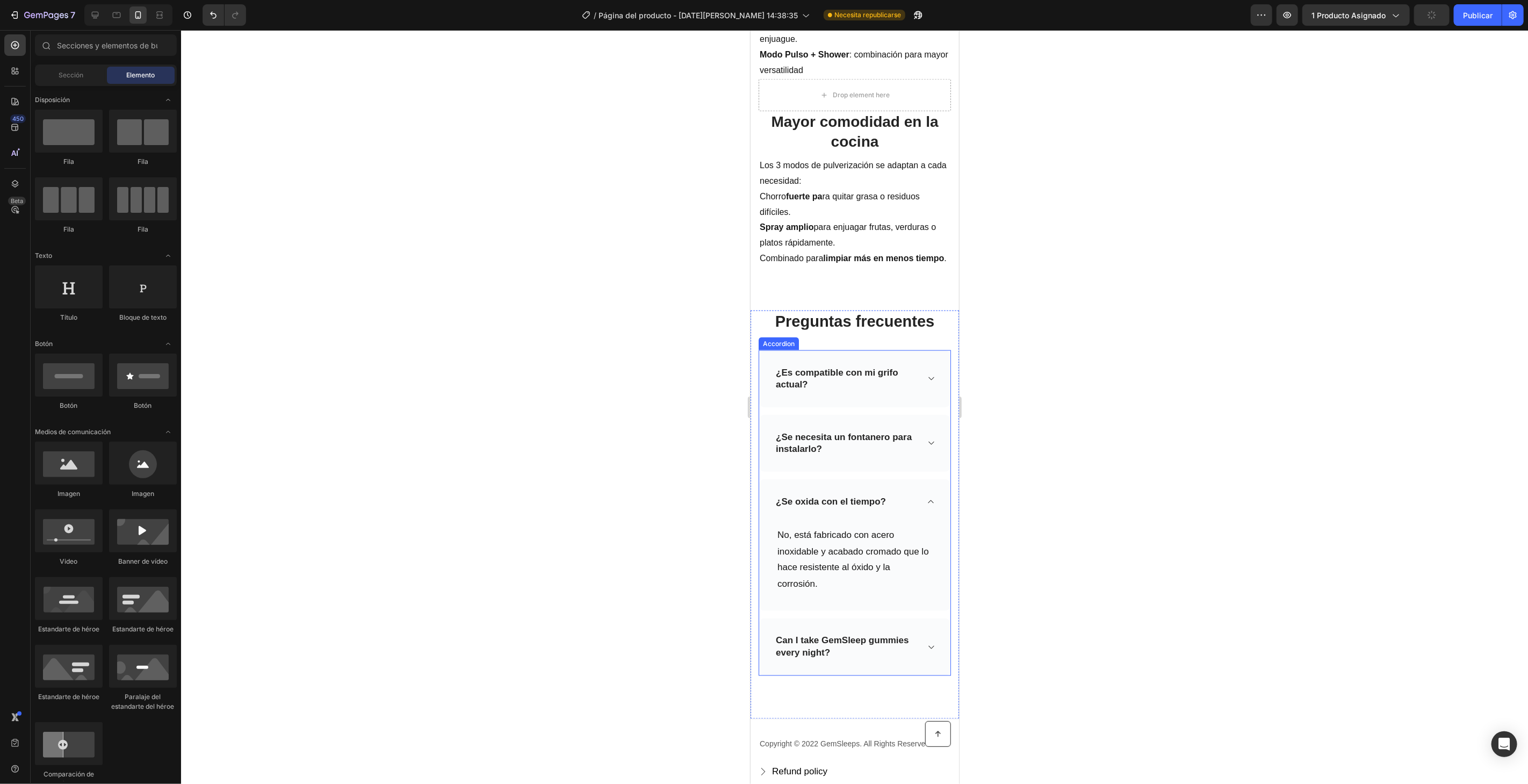
click at [927, 501] on icon at bounding box center [931, 501] width 8 height 8
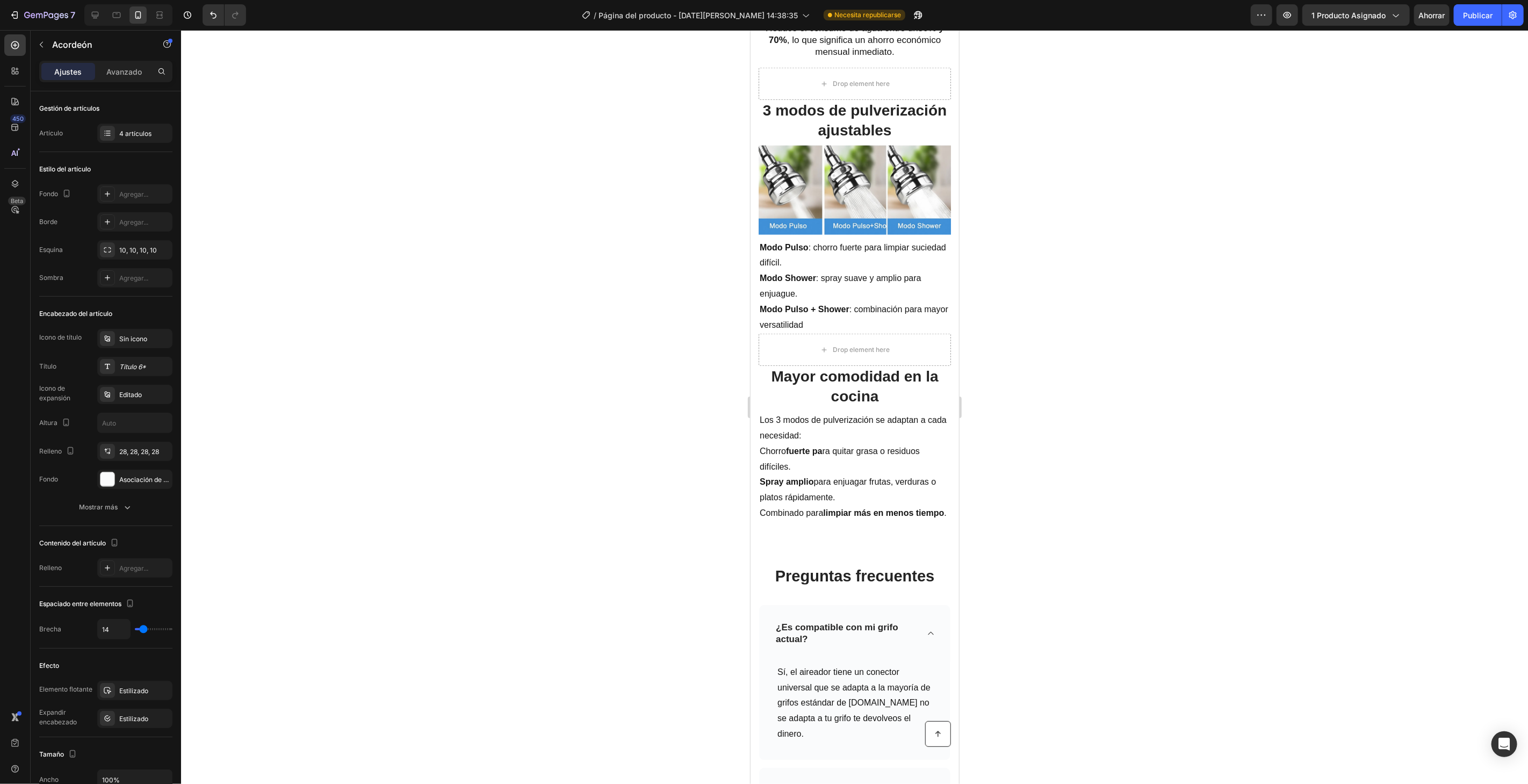
scroll to position [1194, 0]
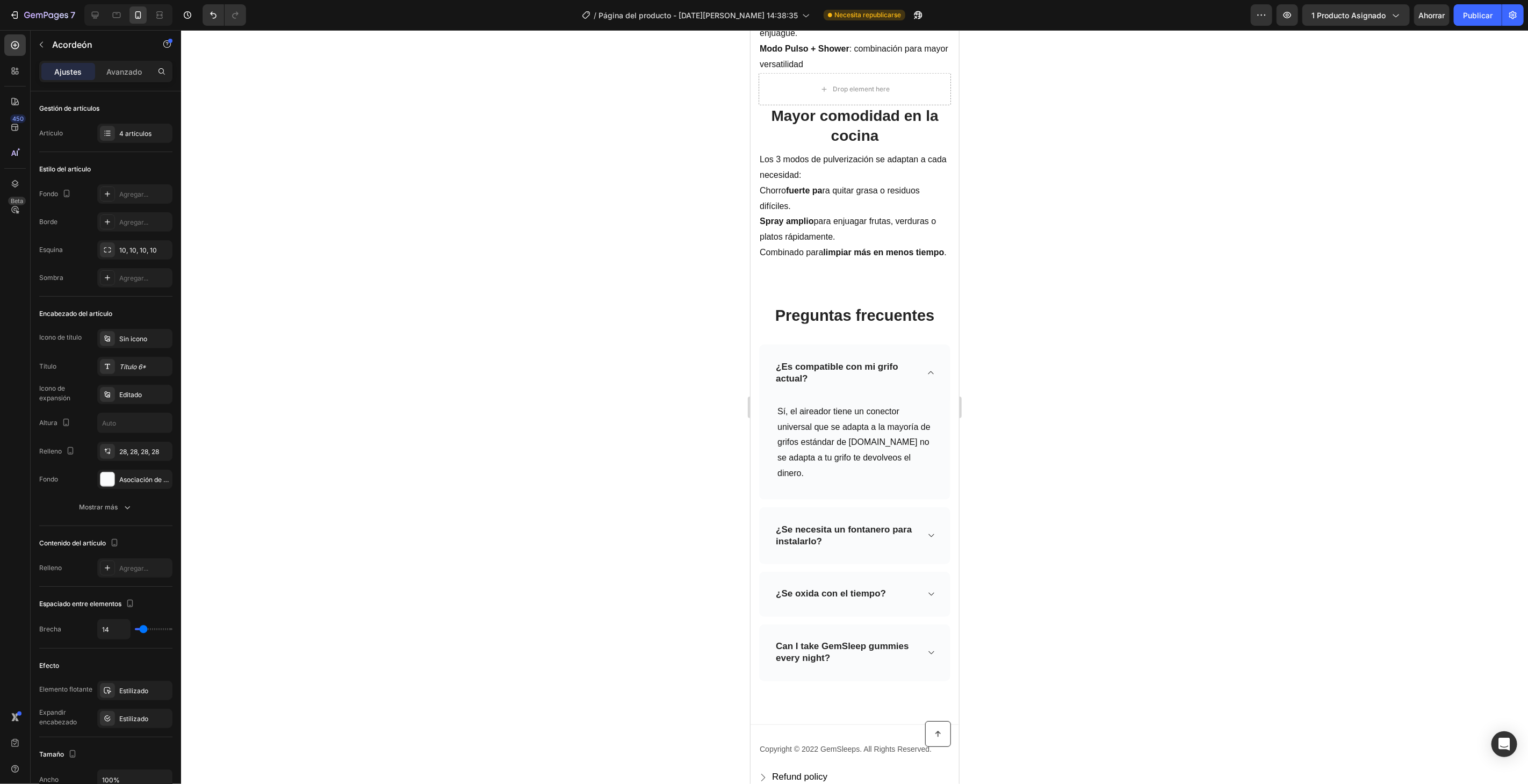
click at [830, 650] on p "Can I take GemSleep gummies every night?" at bounding box center [845, 652] width 141 height 24
click at [922, 652] on div "¿De verdad ahorra agua?" at bounding box center [854, 646] width 191 height 45
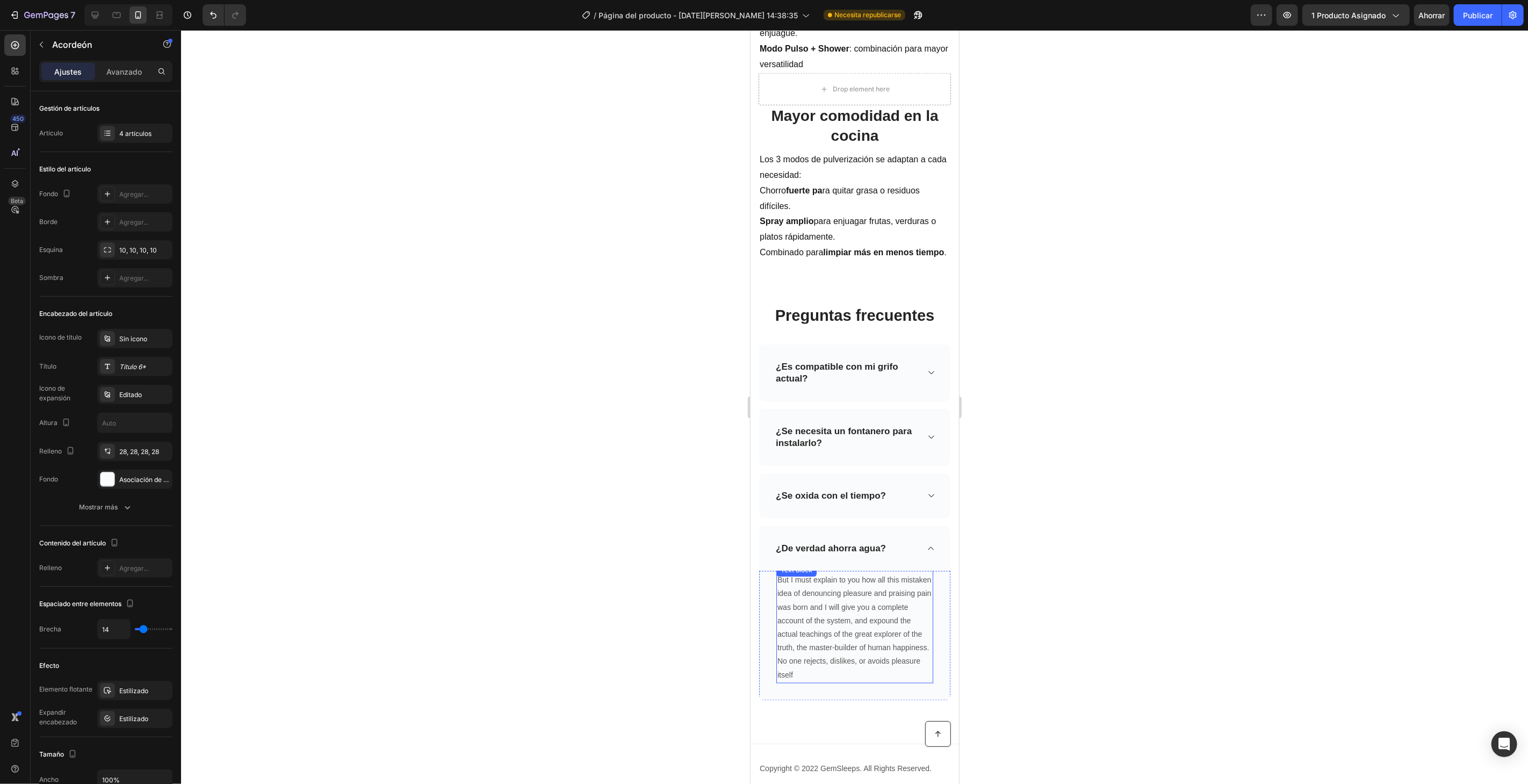
click at [813, 626] on p "But I must explain to you how all this mistaken idea of denouncing pleasure and…" at bounding box center [854, 627] width 155 height 109
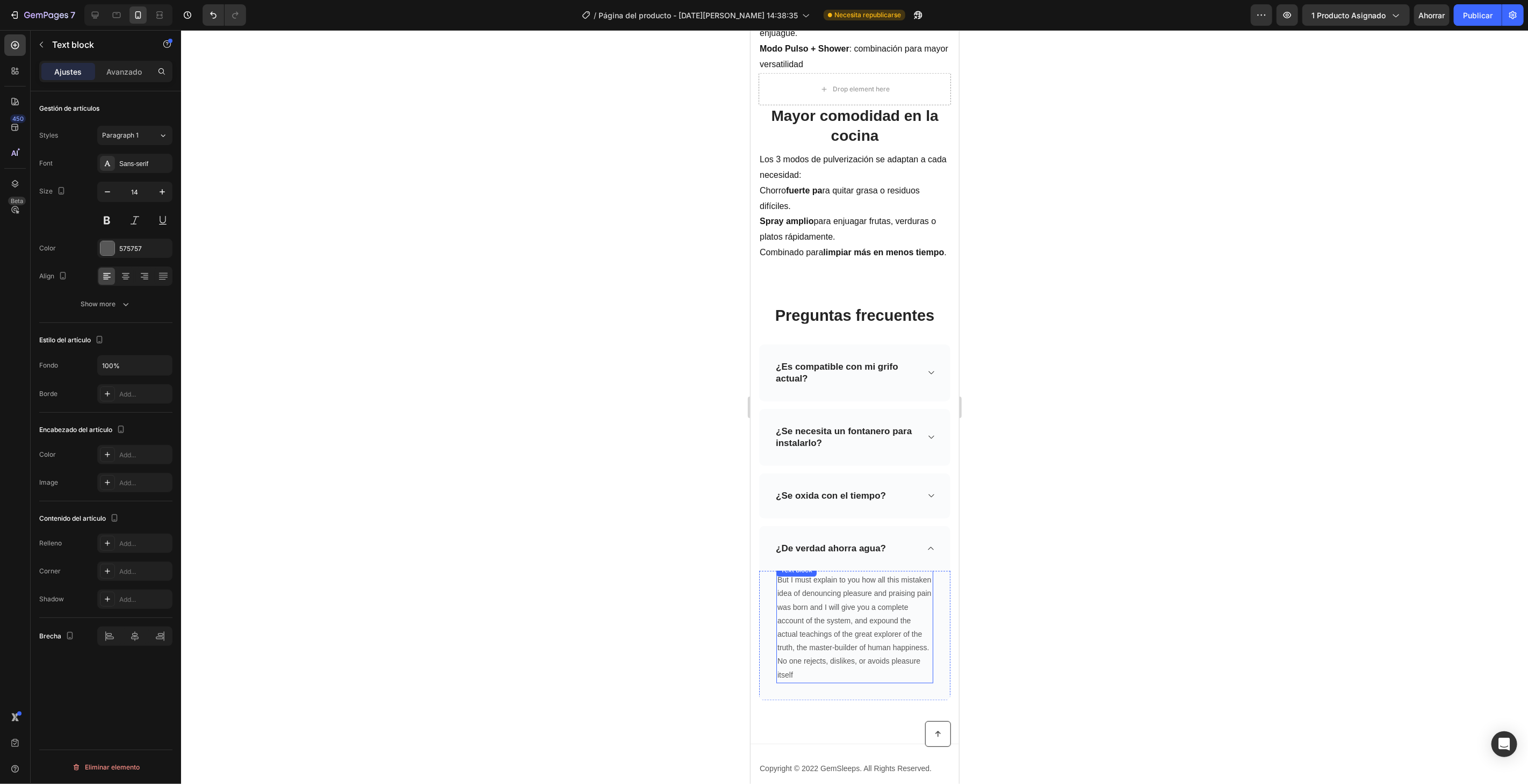
click at [813, 626] on p "But I must explain to you how all this mistaken idea of denouncing pleasure and…" at bounding box center [854, 627] width 155 height 109
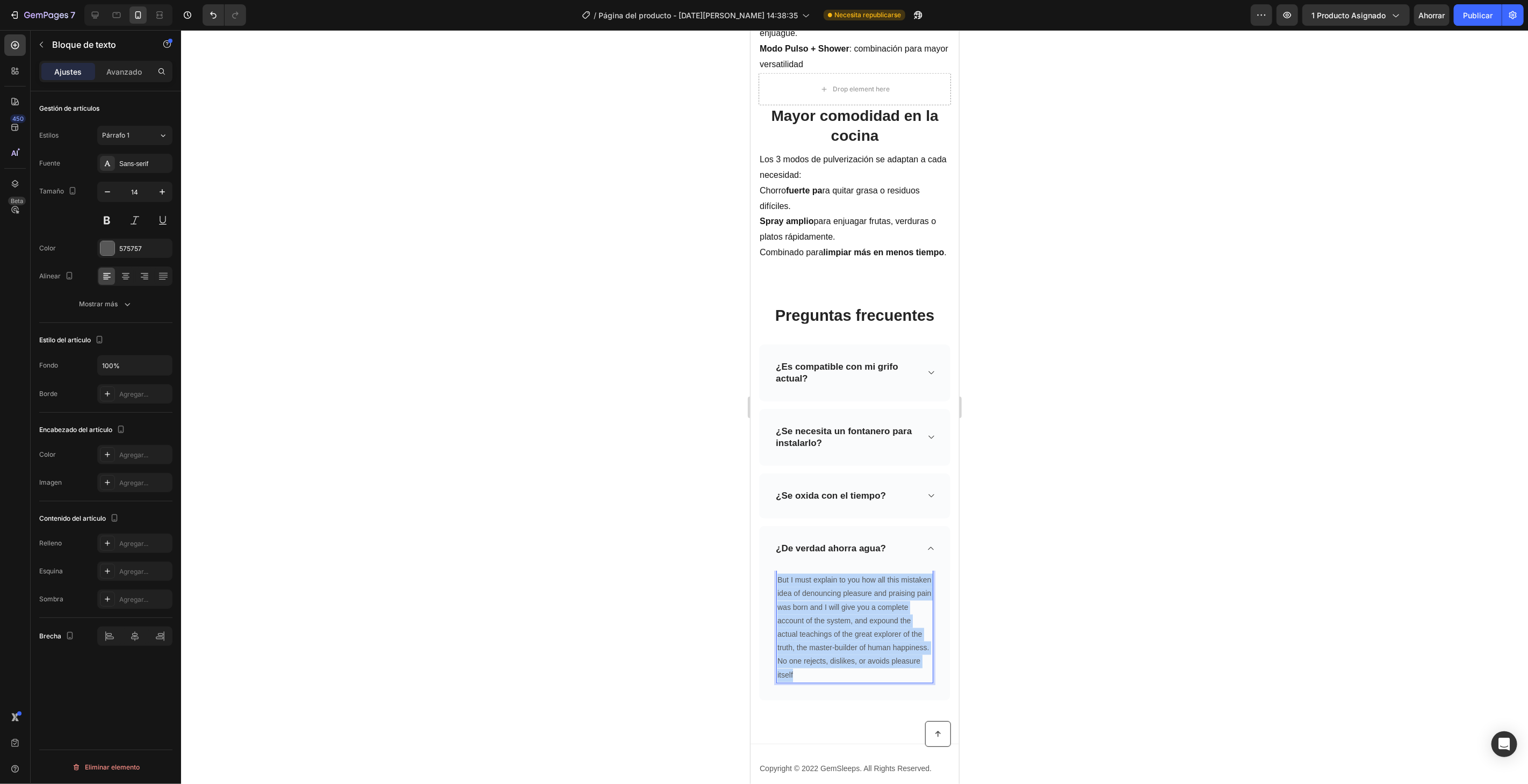
click at [813, 626] on p "But I must explain to you how all this mistaken idea of denouncing pleasure and…" at bounding box center [854, 627] width 155 height 109
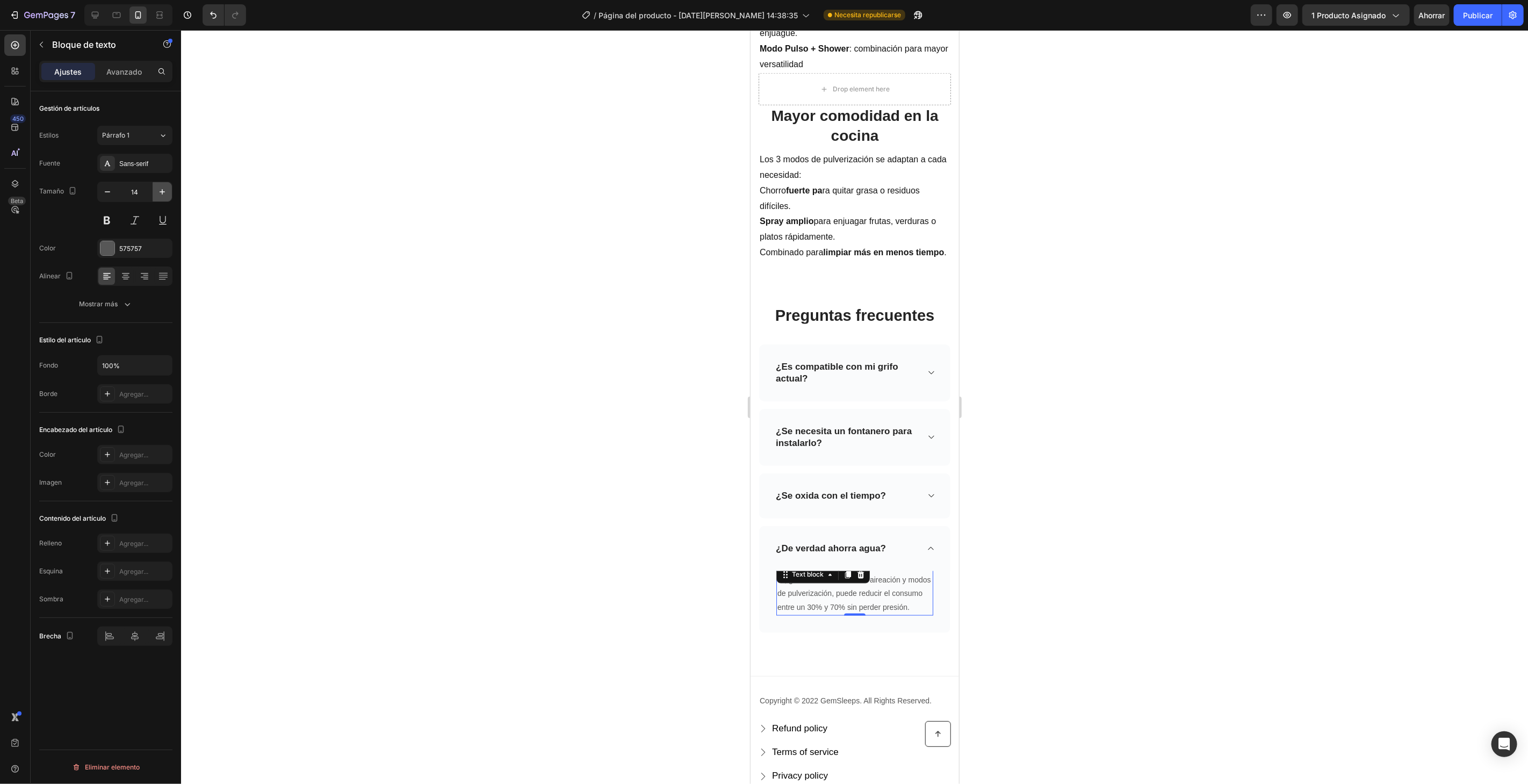
click at [163, 187] on icon "button" at bounding box center [162, 192] width 11 height 11
click at [165, 190] on icon "button" at bounding box center [162, 192] width 11 height 11
type input "18"
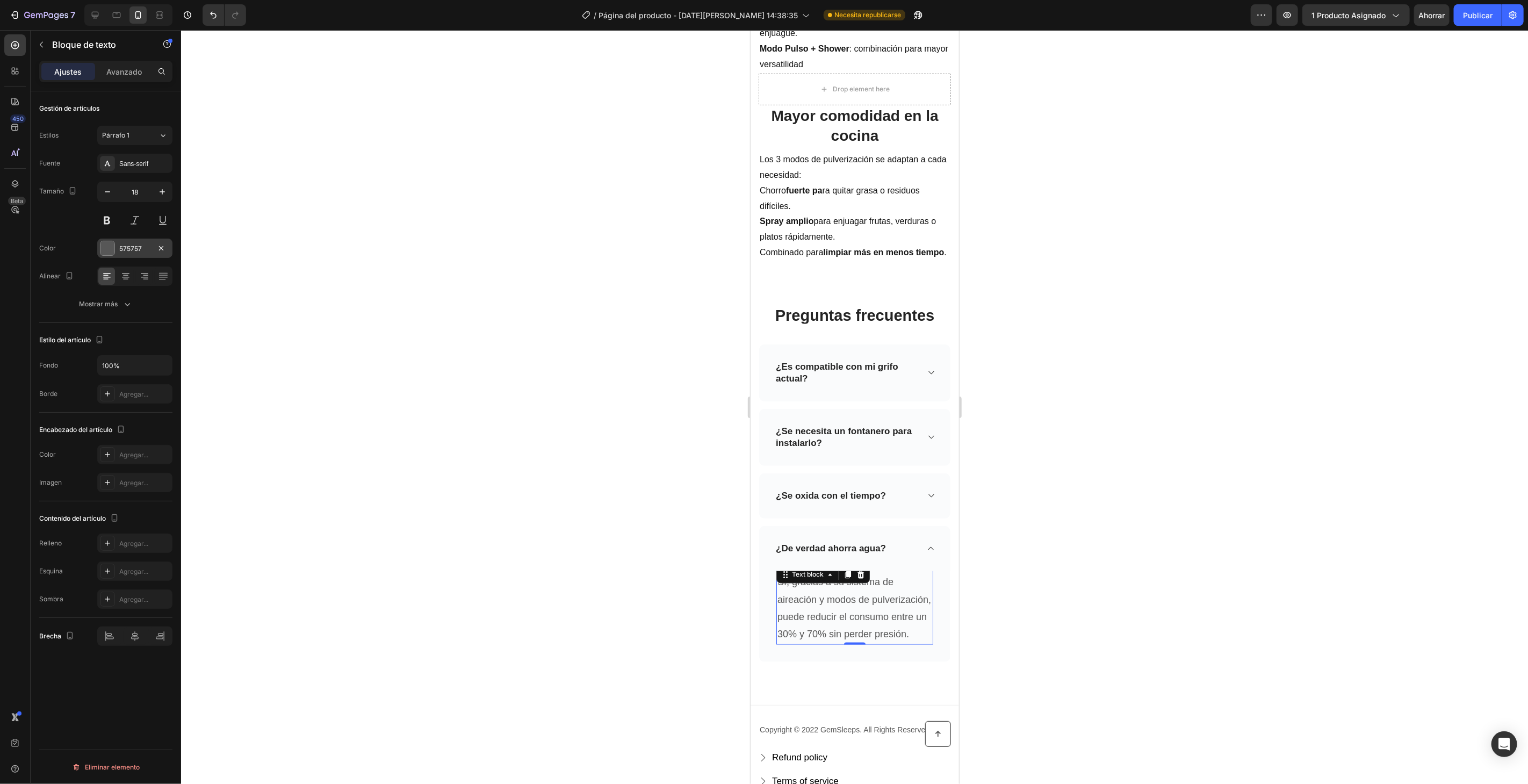
click at [103, 247] on div at bounding box center [107, 248] width 14 height 14
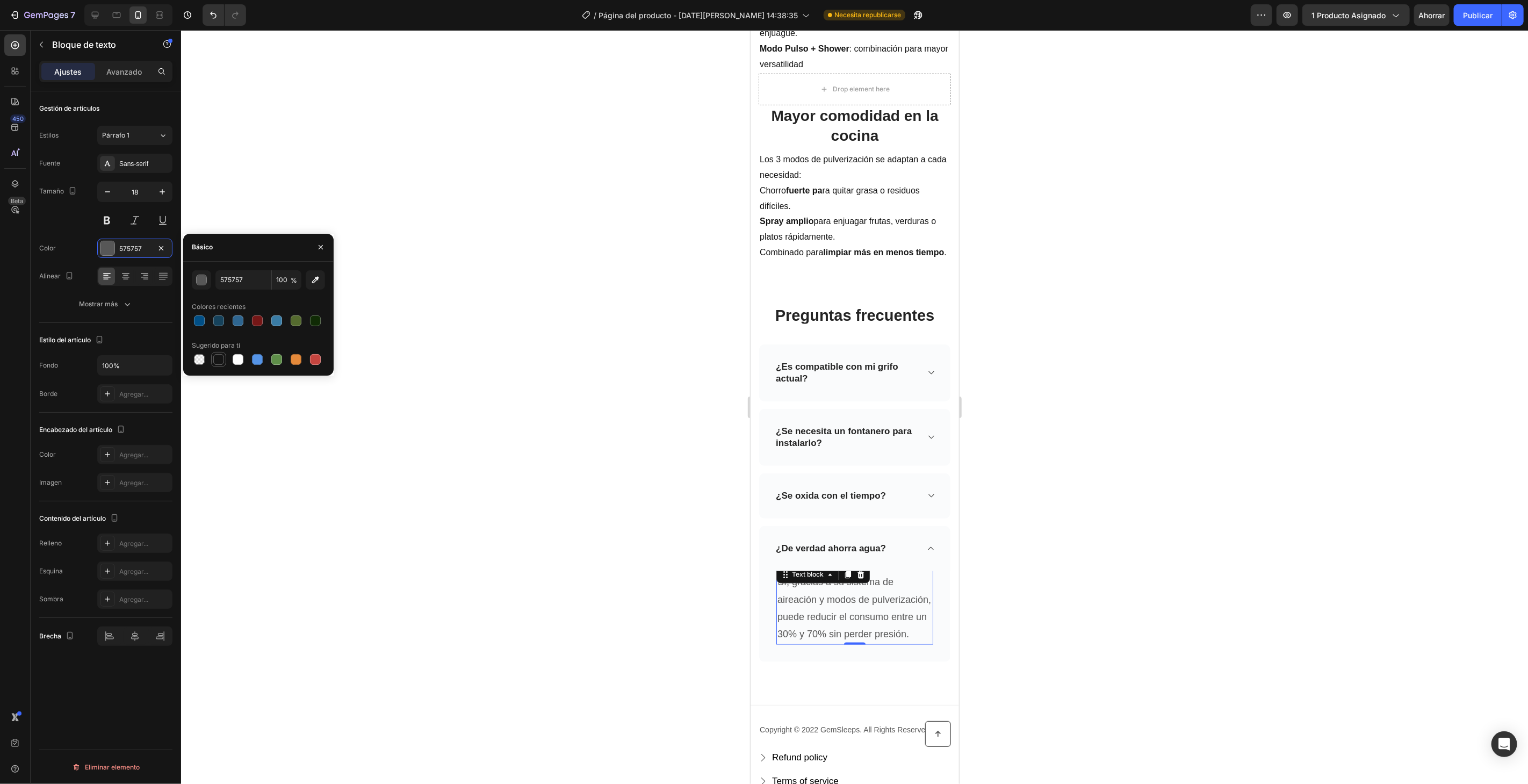
click at [215, 362] on div at bounding box center [219, 359] width 11 height 11
type input "151515"
click at [533, 278] on div at bounding box center [854, 407] width 1347 height 754
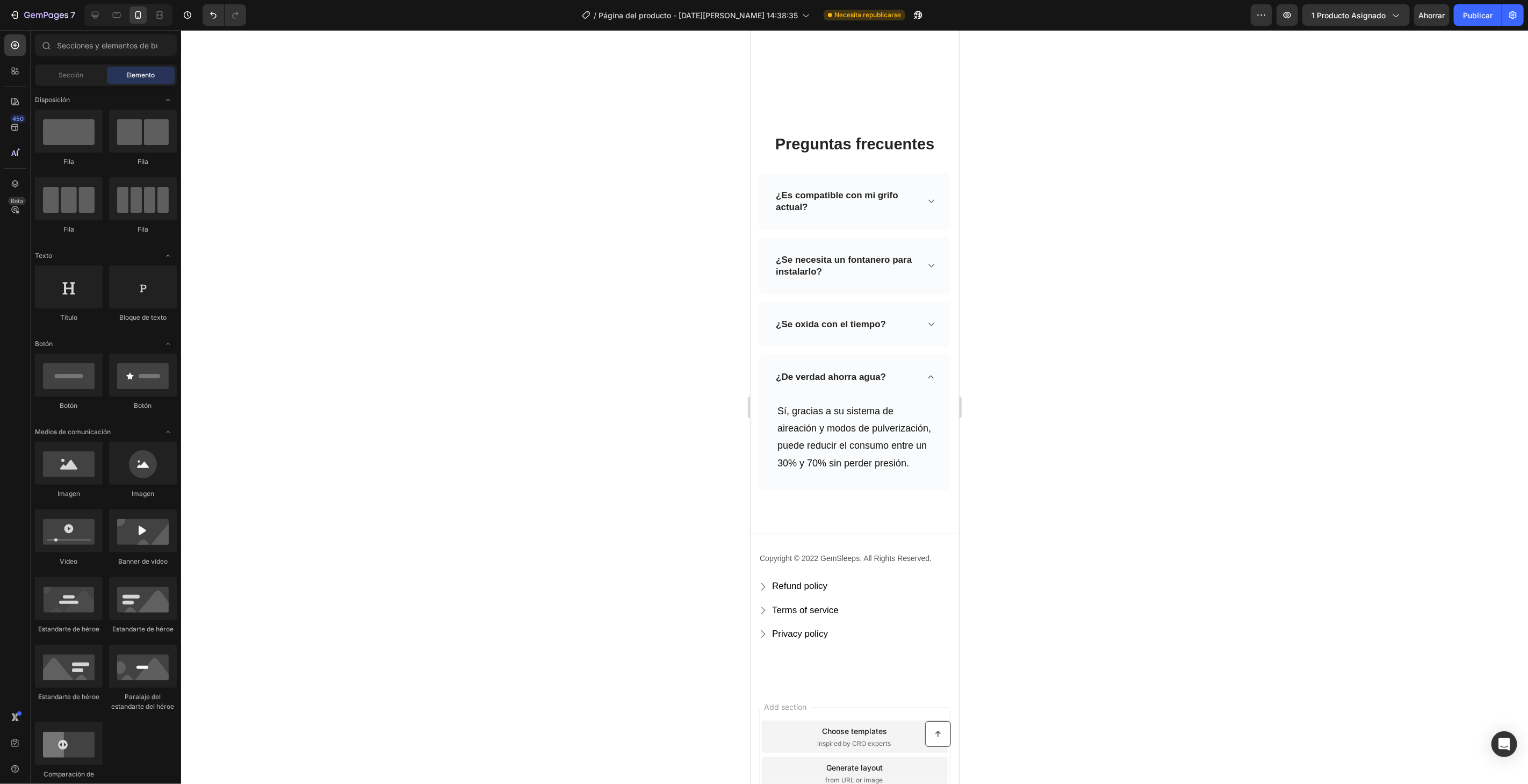
scroll to position [1491, 0]
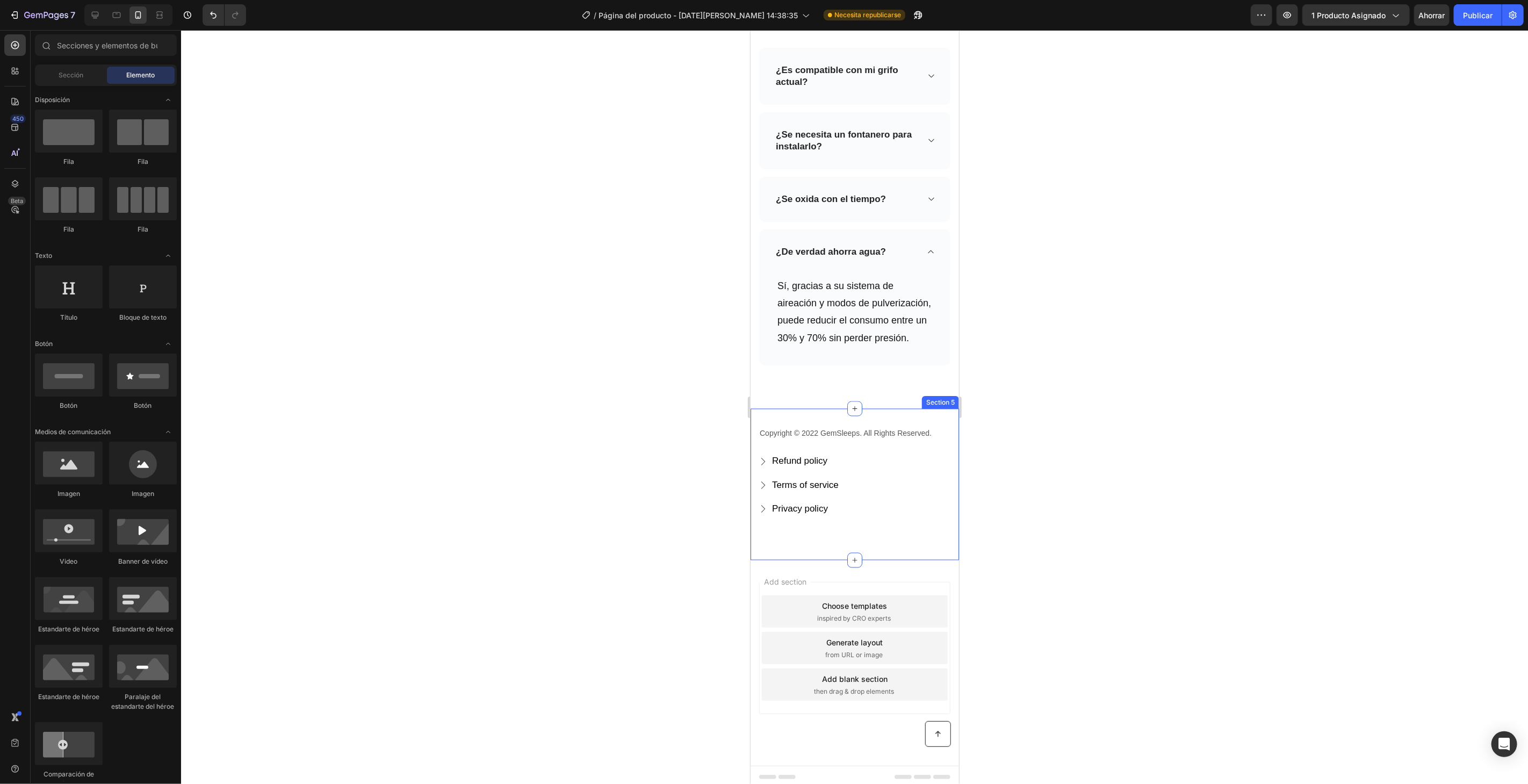
click at [937, 436] on div "Copyright © 2022 GemSleeps. All Rights Reserved. Text block Refund policy Butto…" at bounding box center [854, 483] width 208 height 152
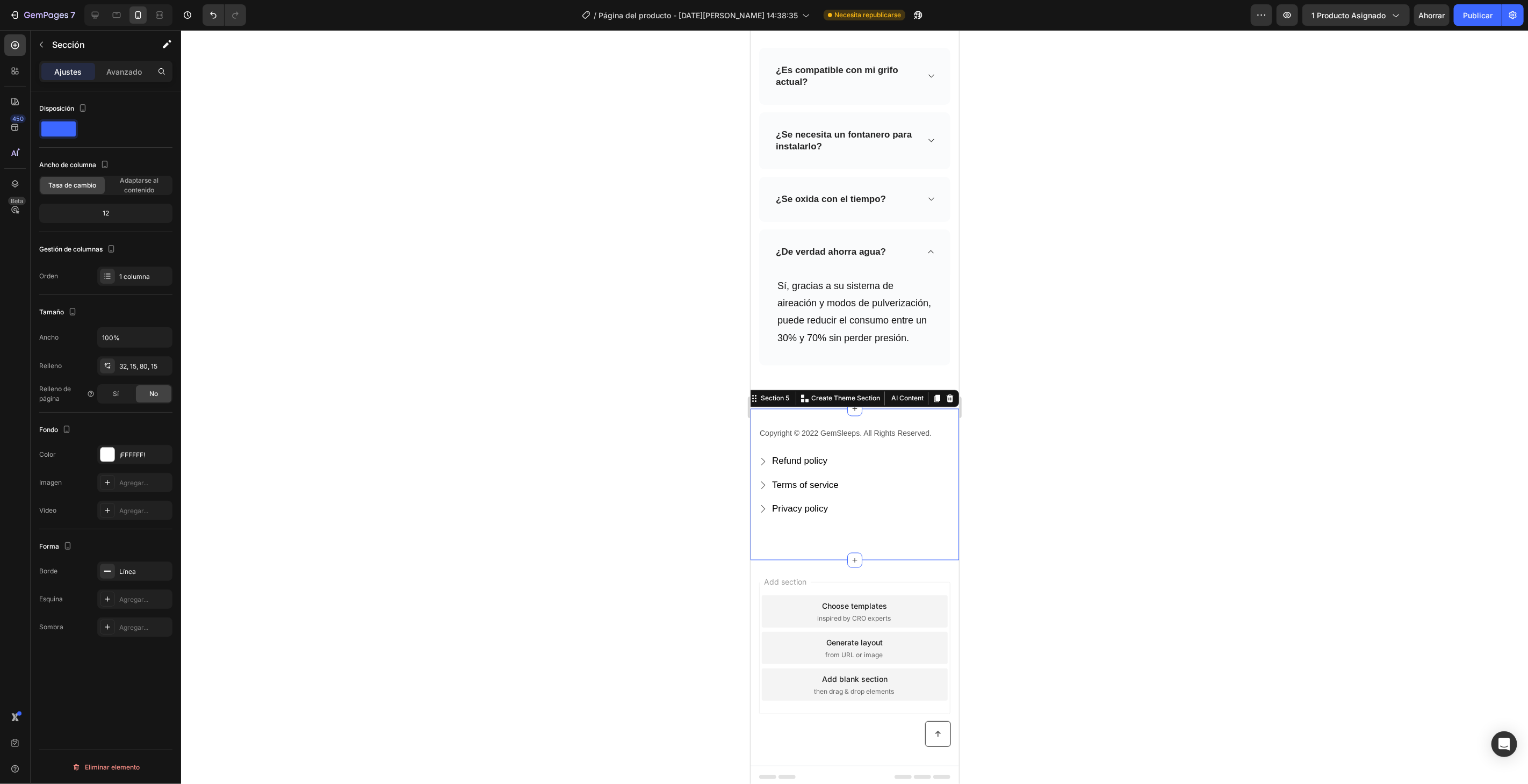
click at [941, 406] on div "Section 5 You can create reusable sections Create Theme Section AI Content Writ…" at bounding box center [851, 398] width 214 height 17
click at [946, 402] on icon at bounding box center [950, 398] width 7 height 8
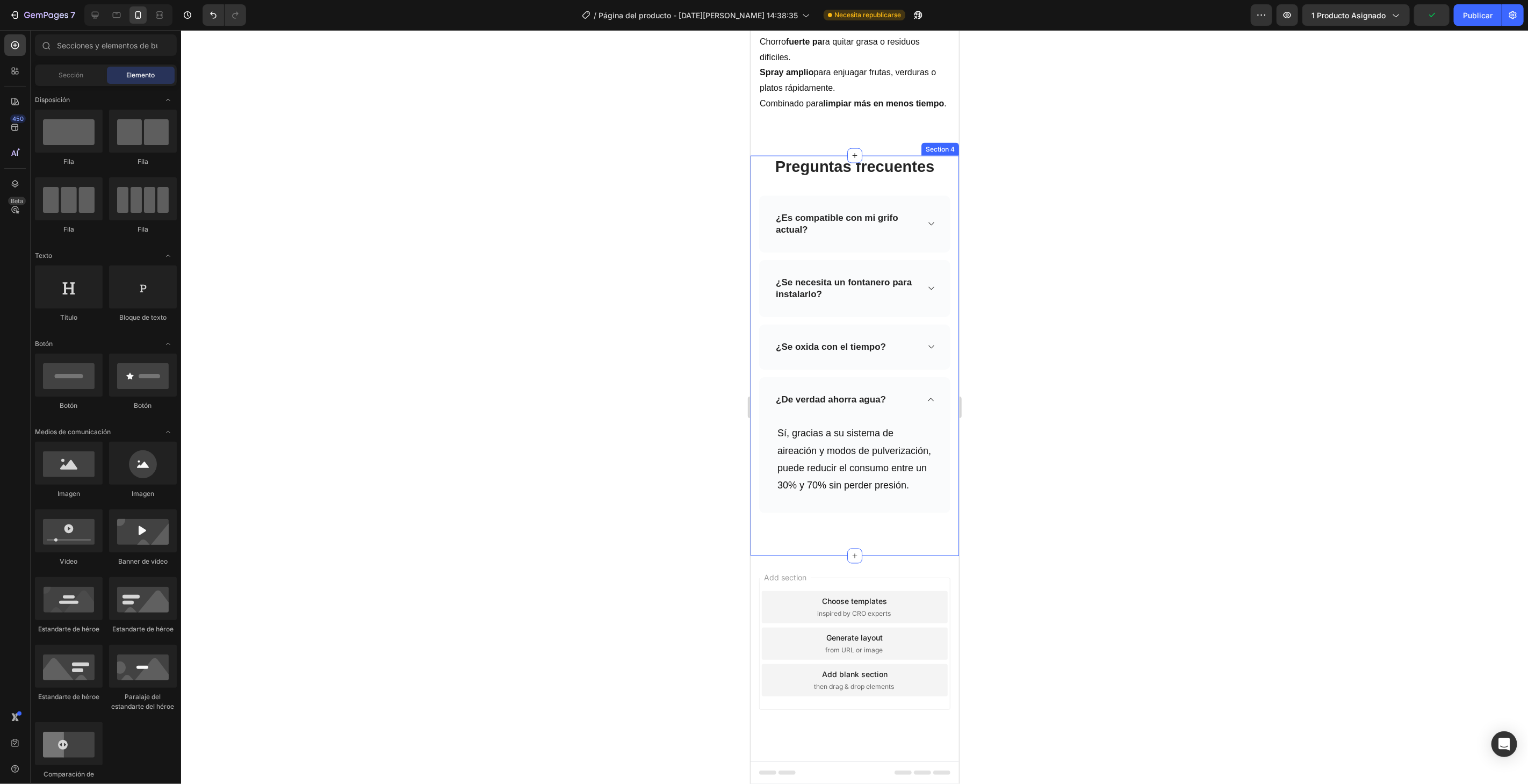
scroll to position [1359, 0]
click at [1478, 9] on font "Publicar" at bounding box center [1478, 15] width 30 height 11
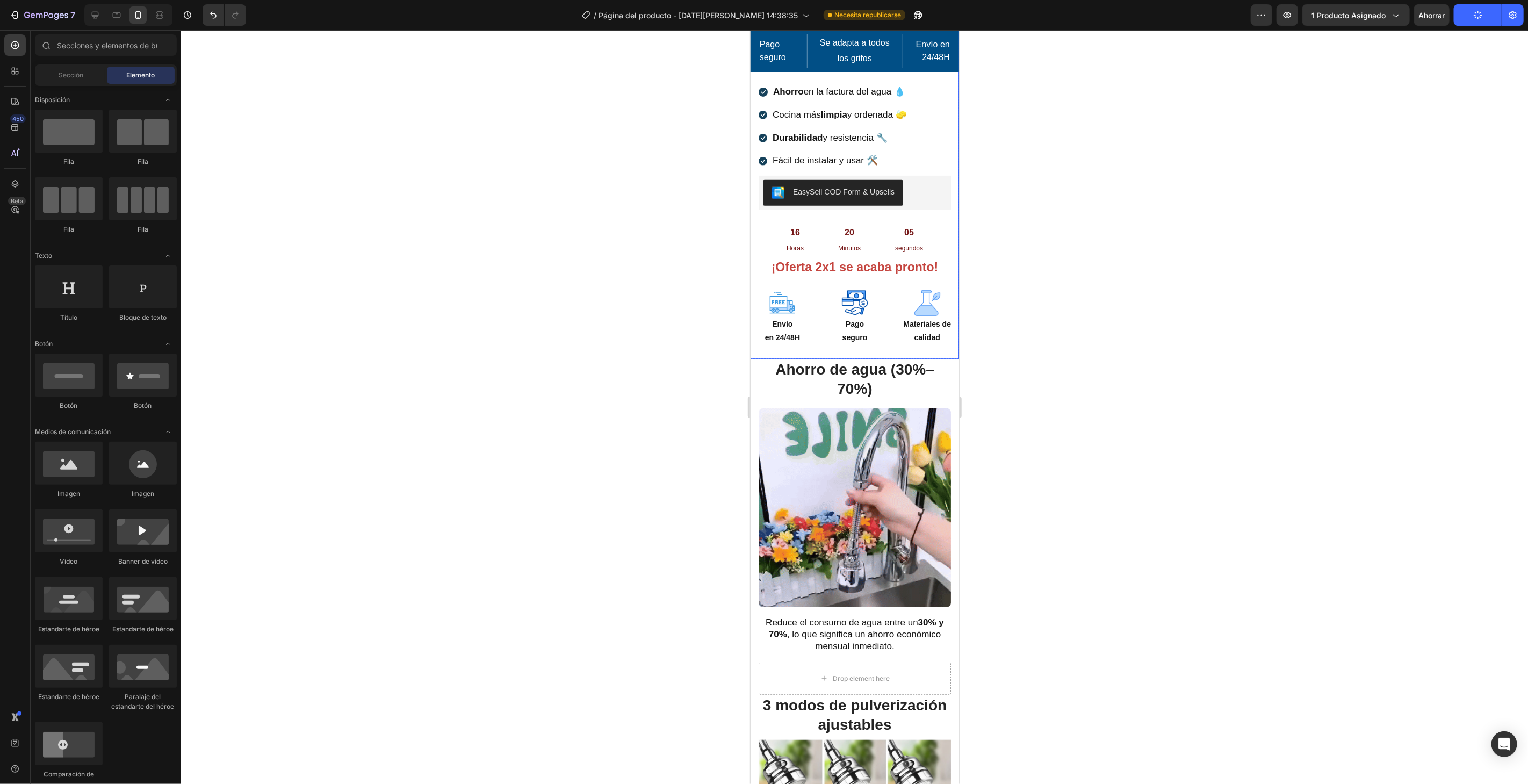
scroll to position [537, 0]
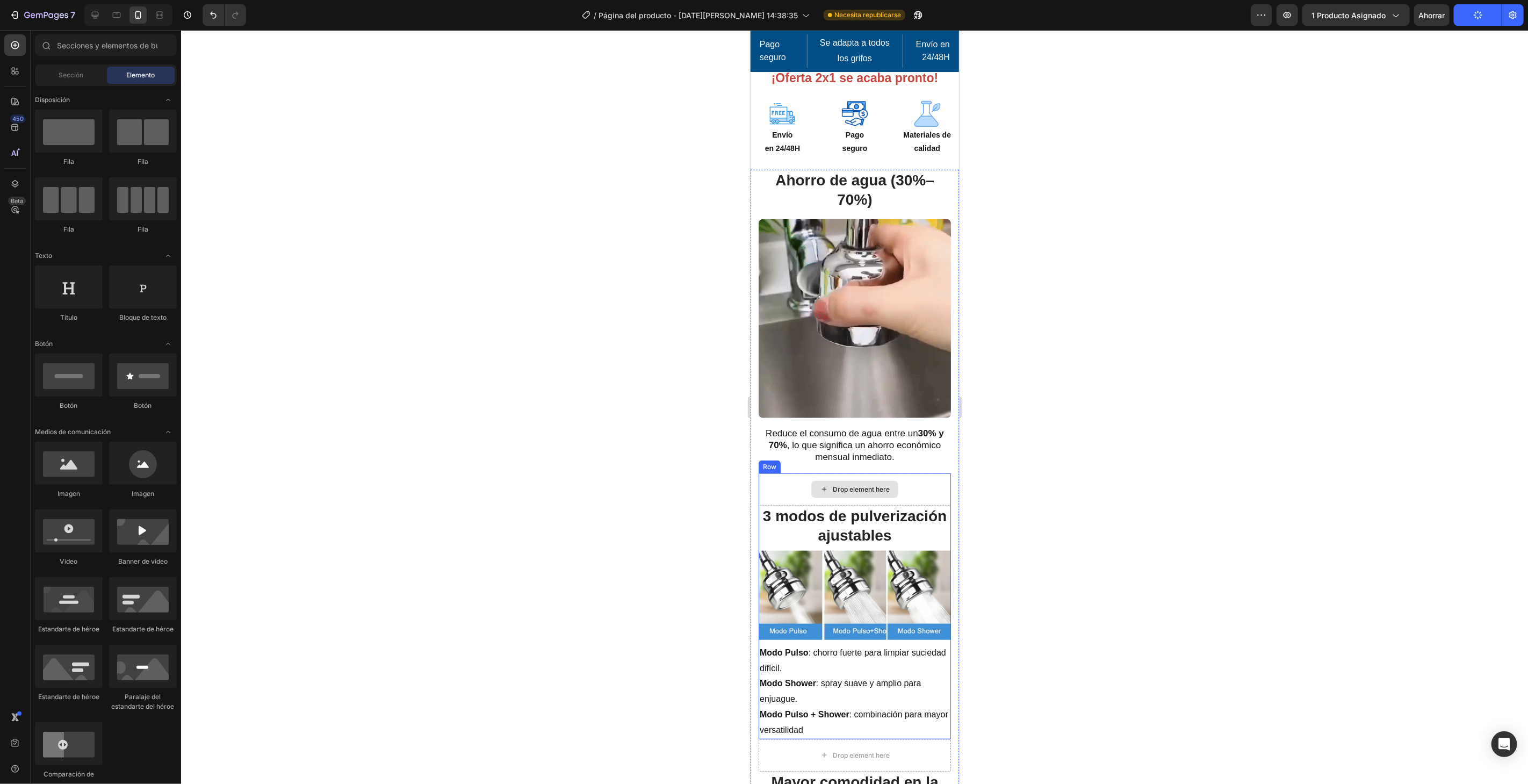
click at [896, 474] on div "Drop element here" at bounding box center [854, 489] width 192 height 32
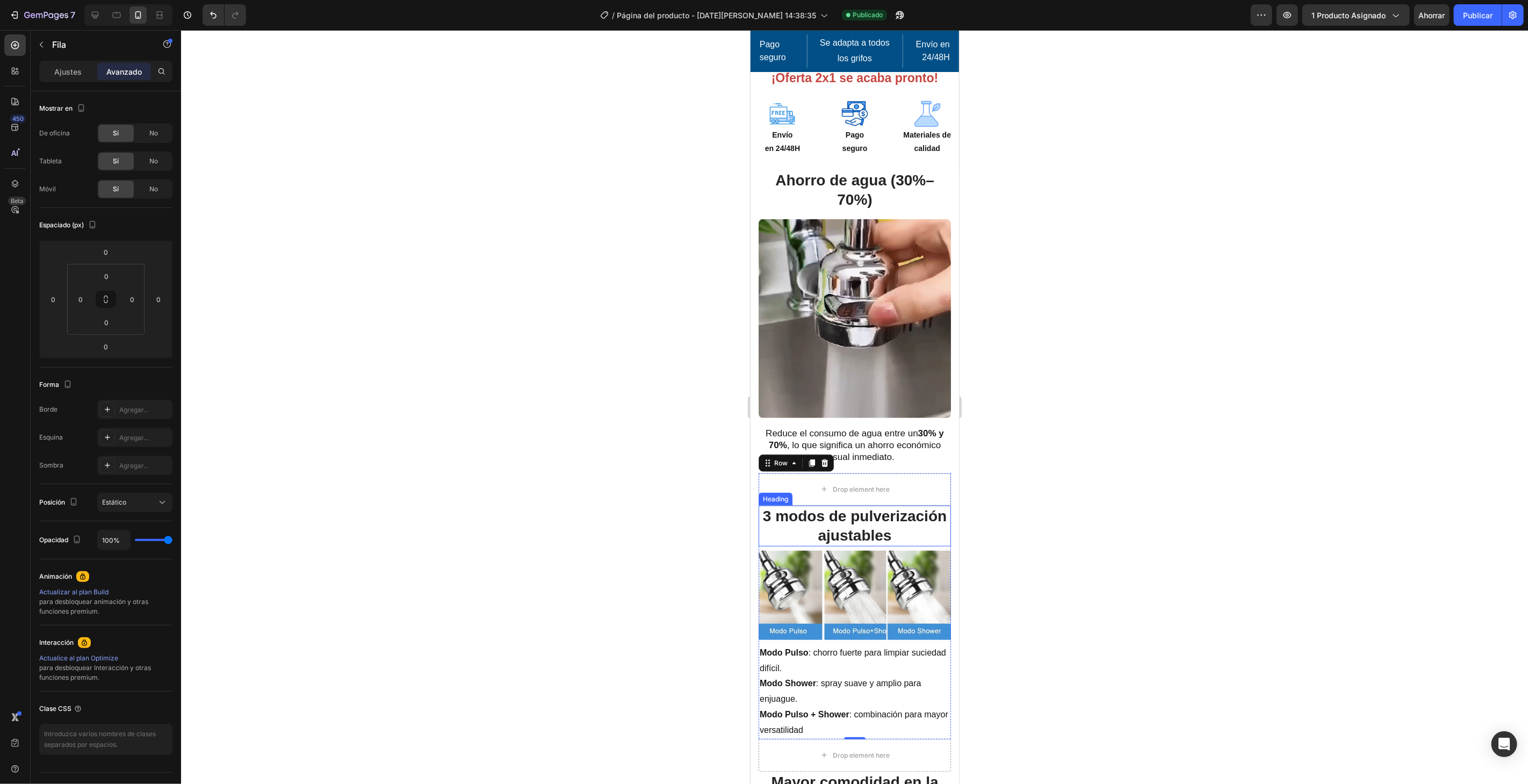
click at [912, 505] on h3 "3 modos de pulverización ajustables" at bounding box center [854, 525] width 192 height 42
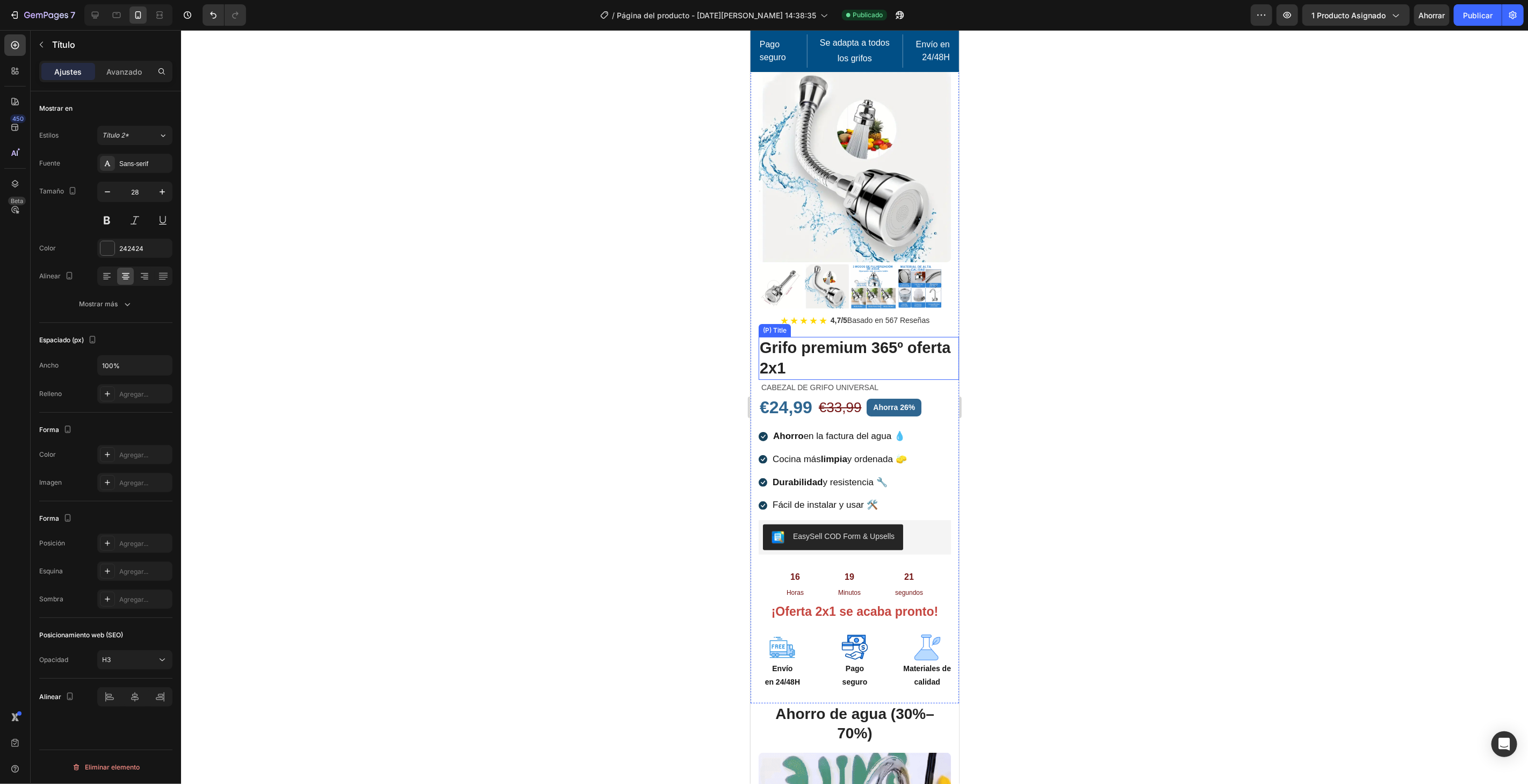
scroll to position [0, 0]
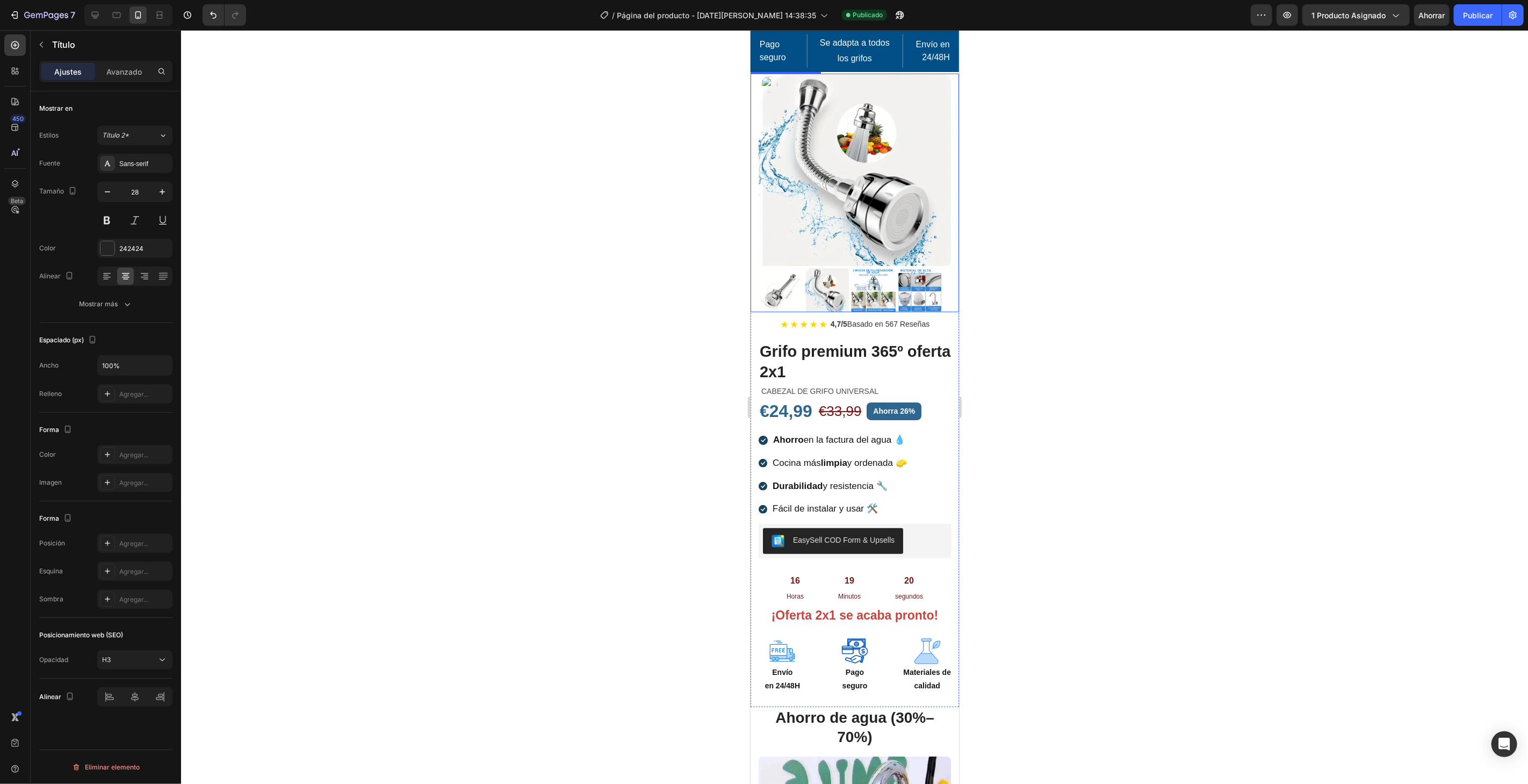
click at [903, 222] on img at bounding box center [854, 169] width 192 height 192
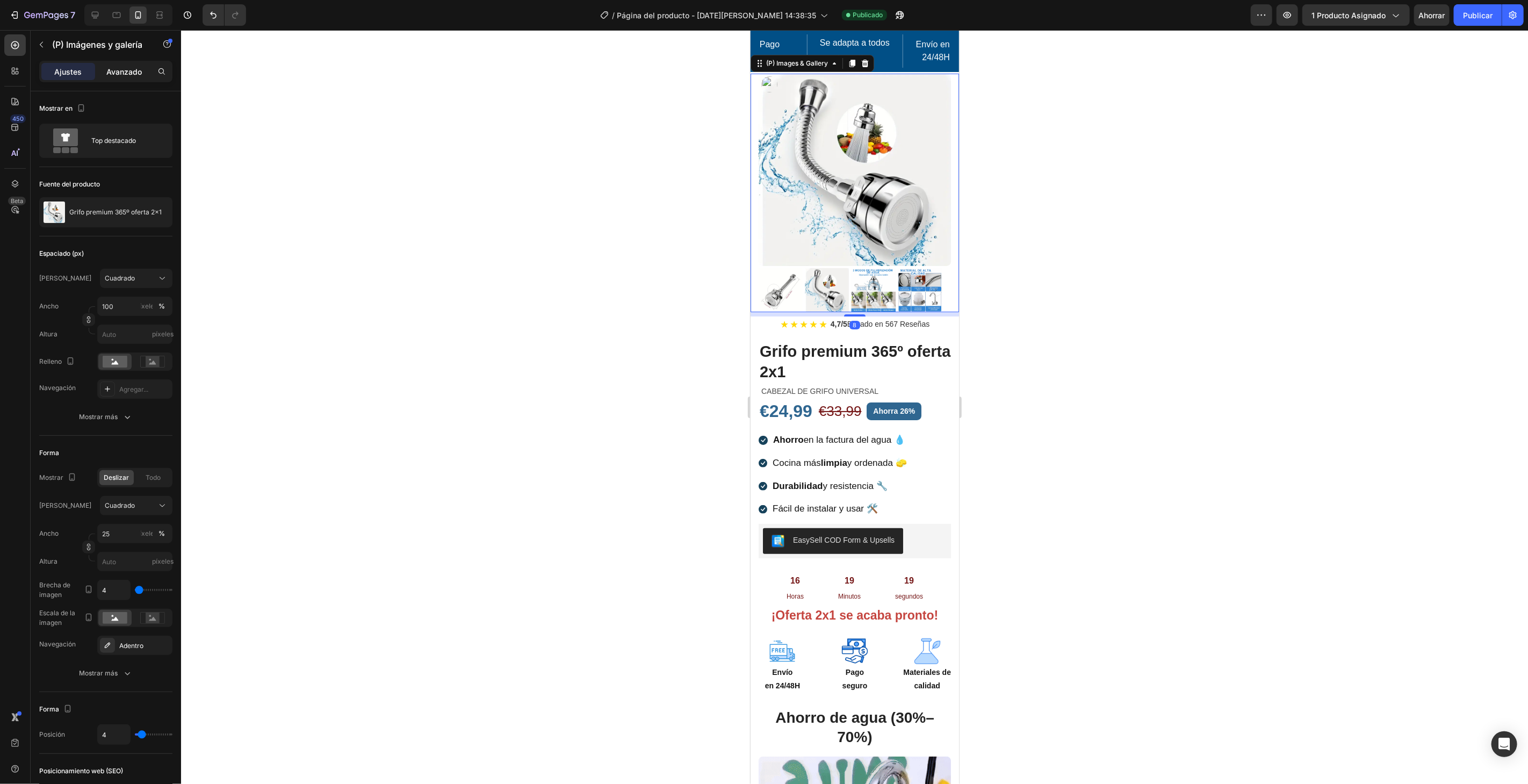
drag, startPoint x: 136, startPoint y: 71, endPoint x: 133, endPoint y: 76, distance: 5.8
click at [136, 71] on font "Avanzado" at bounding box center [124, 71] width 36 height 9
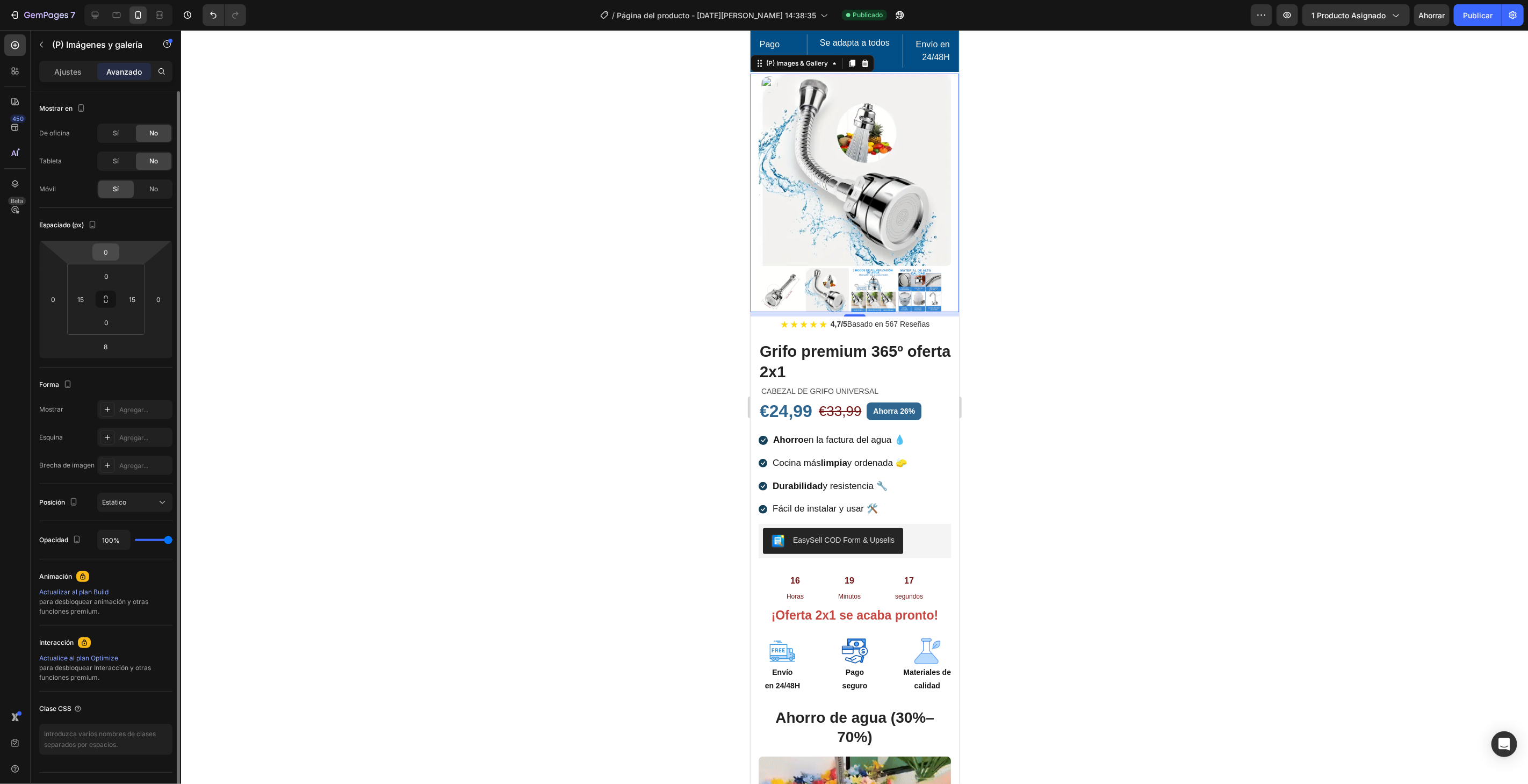
click at [107, 251] on input "0" at bounding box center [106, 251] width 21 height 16
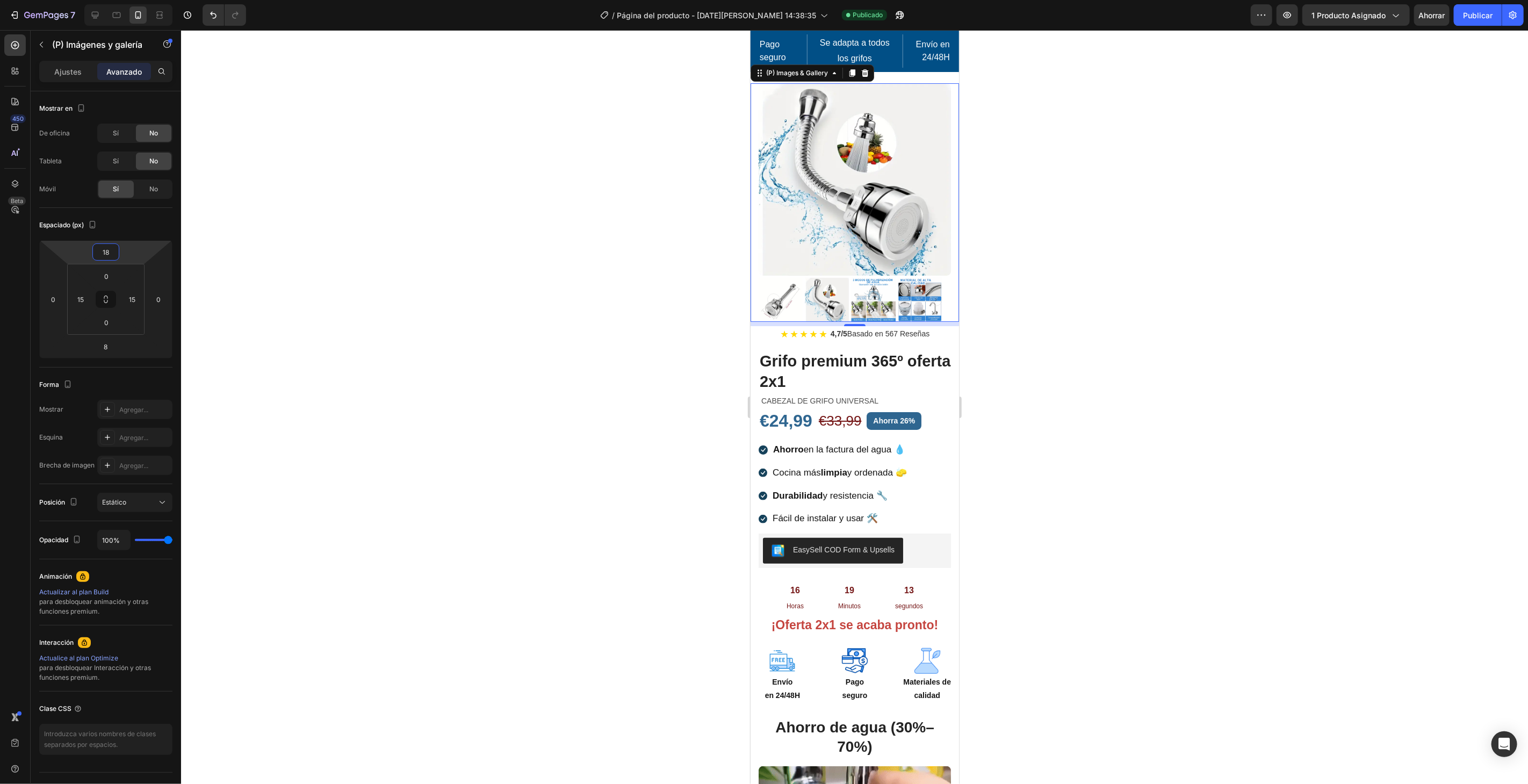
type input "1"
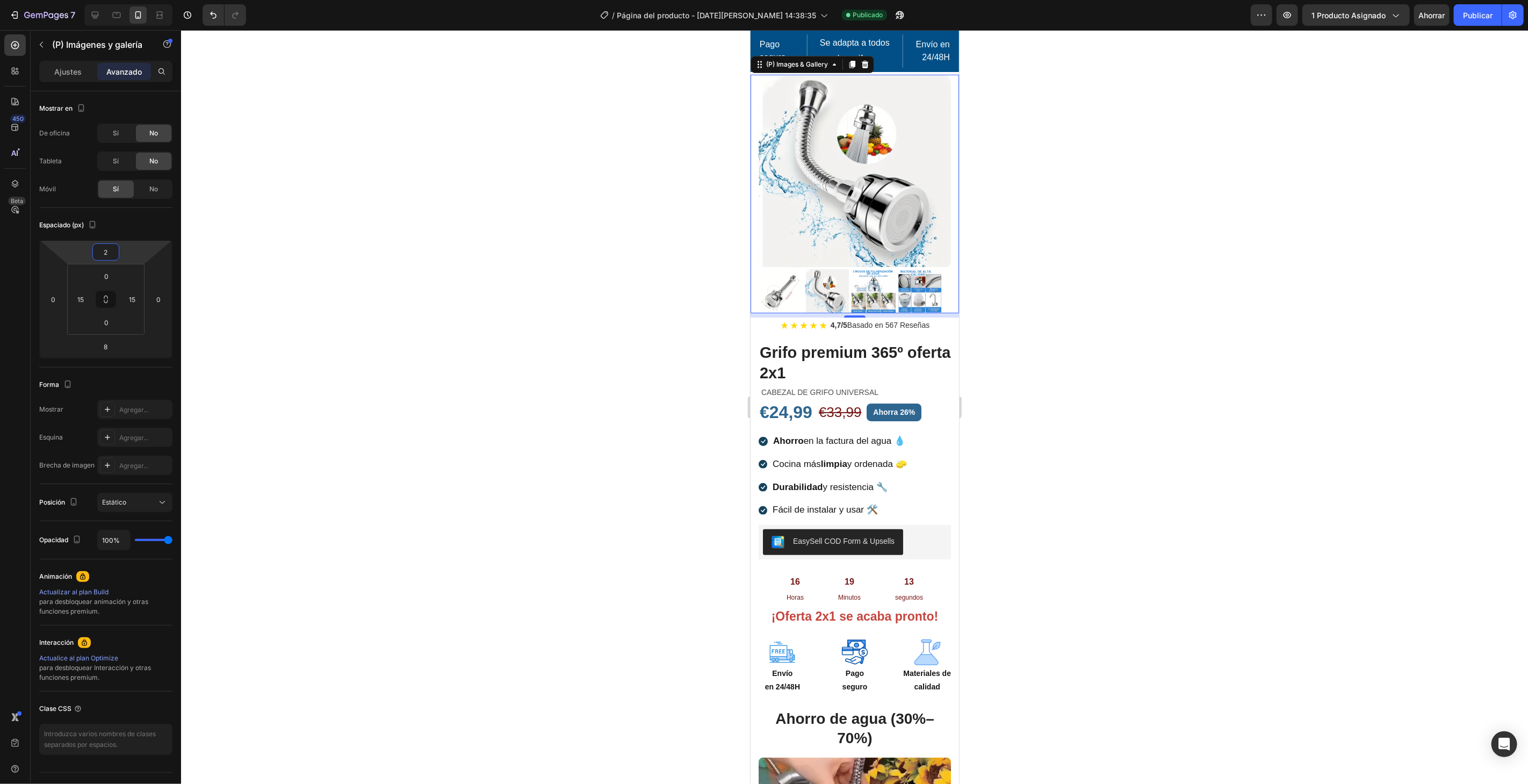
type input "25"
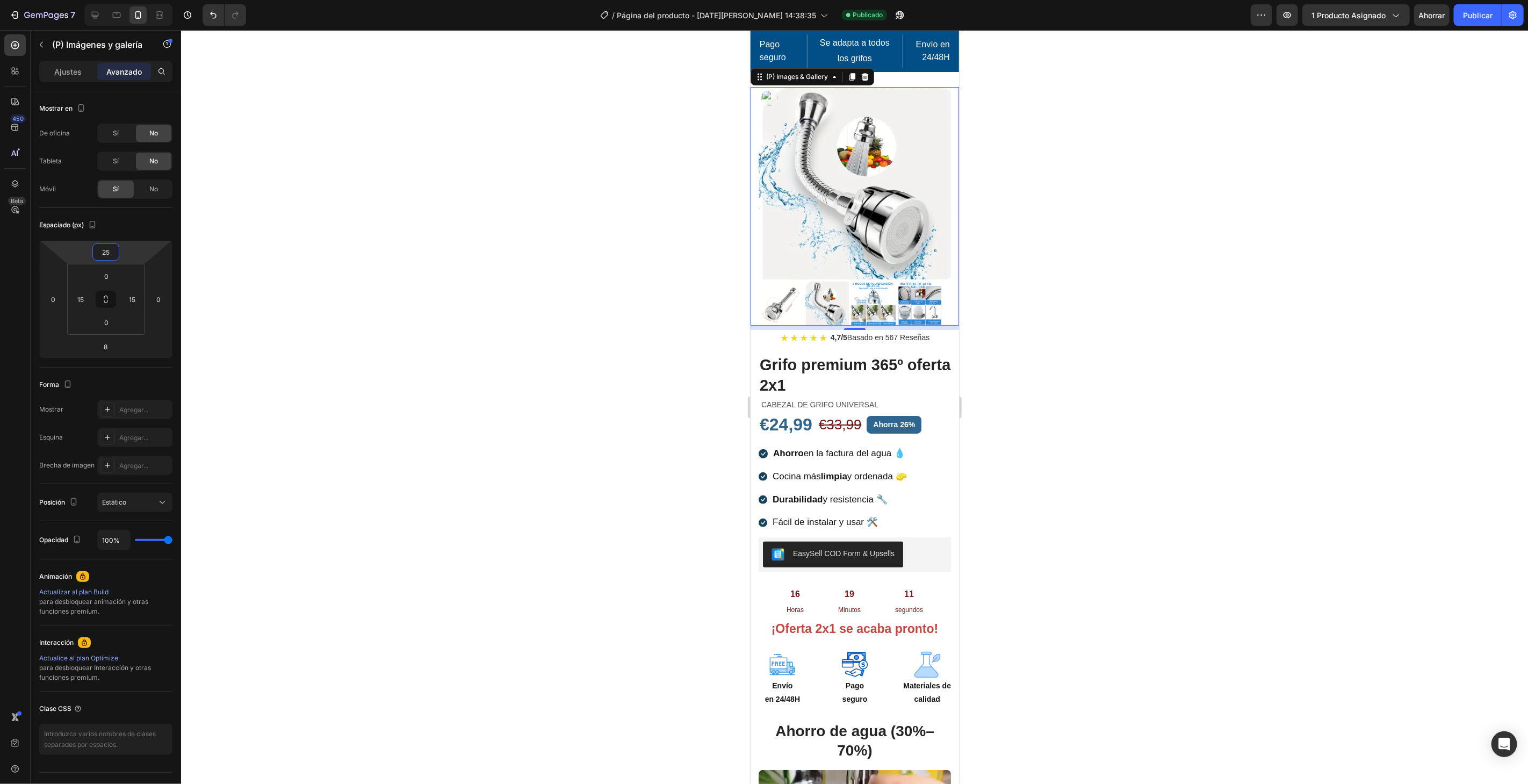
click at [1372, 322] on div at bounding box center [854, 407] width 1347 height 754
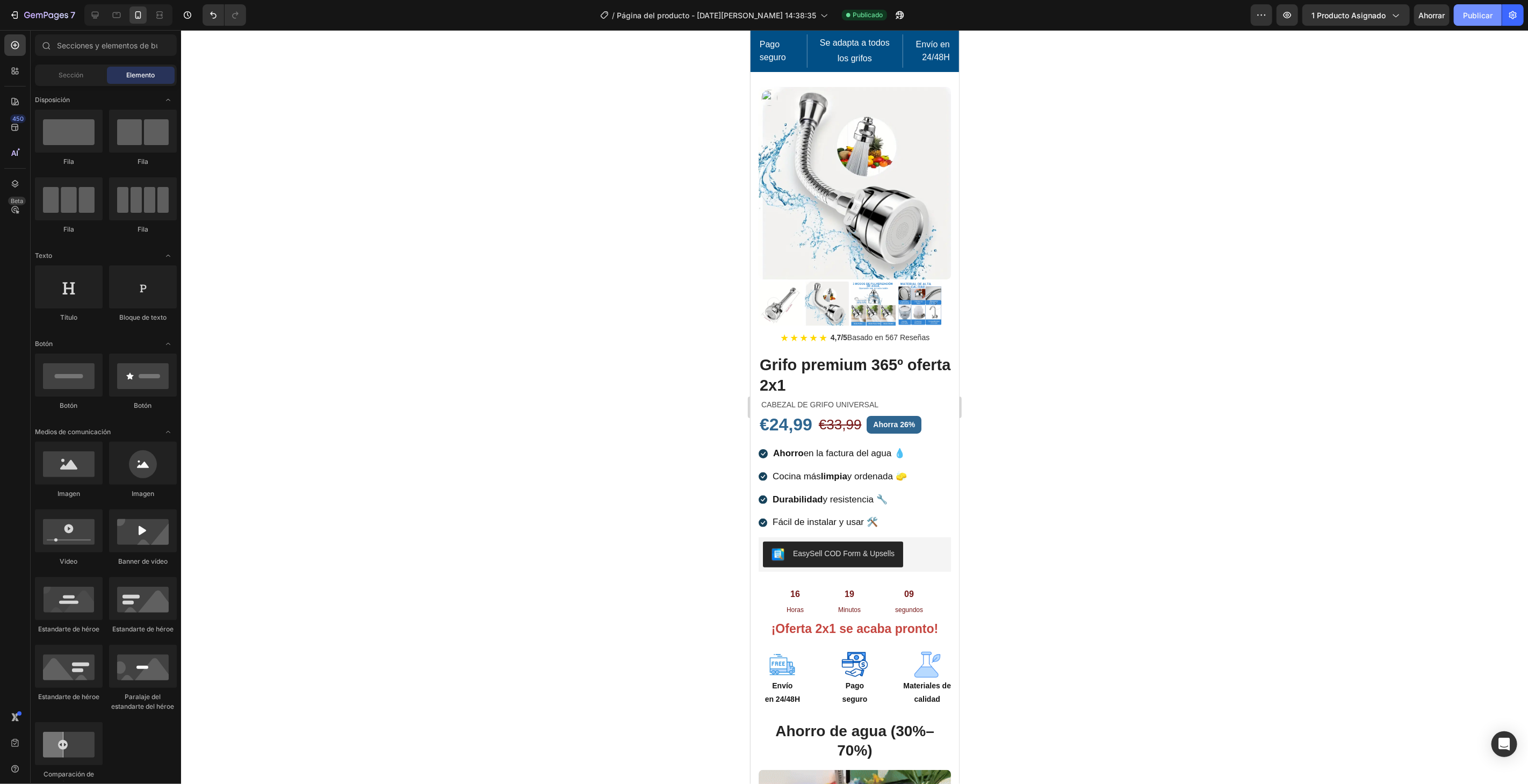
click at [1467, 16] on font "Publicar" at bounding box center [1478, 15] width 30 height 9
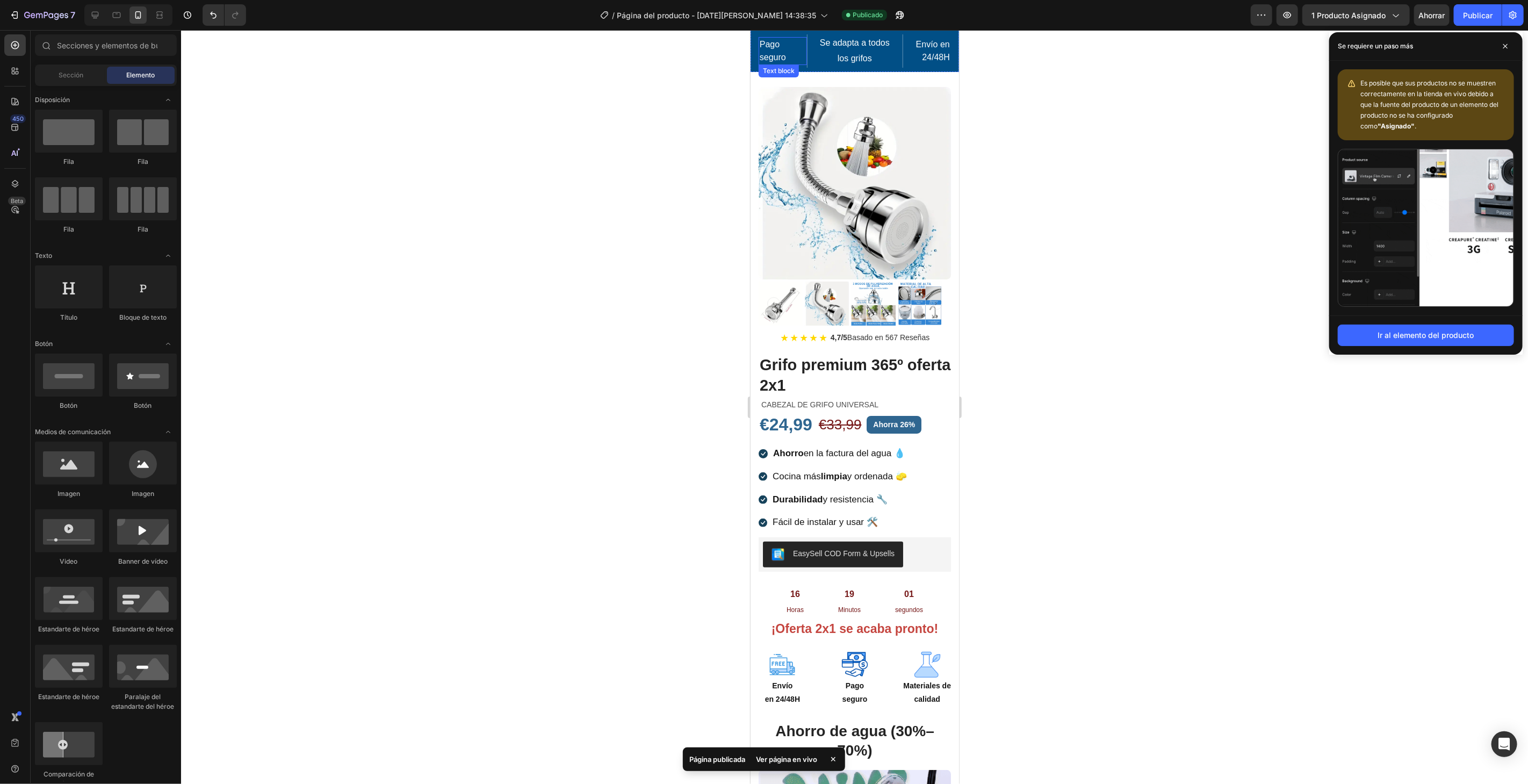
click at [787, 60] on p "Pago seguro" at bounding box center [782, 50] width 46 height 26
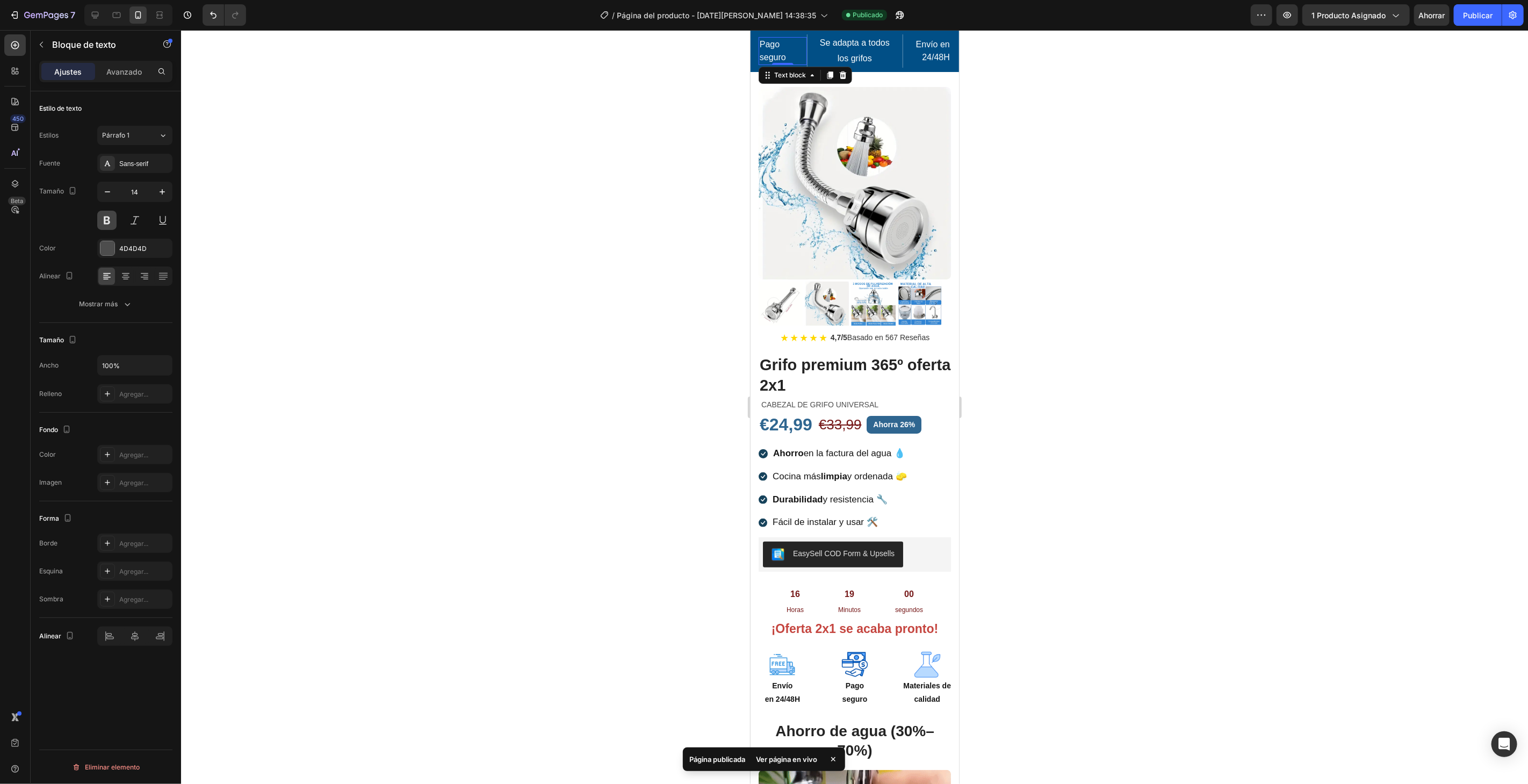
click at [111, 219] on button at bounding box center [107, 220] width 20 height 20
click at [110, 219] on button at bounding box center [107, 220] width 20 height 20
click at [112, 248] on div at bounding box center [107, 248] width 14 height 14
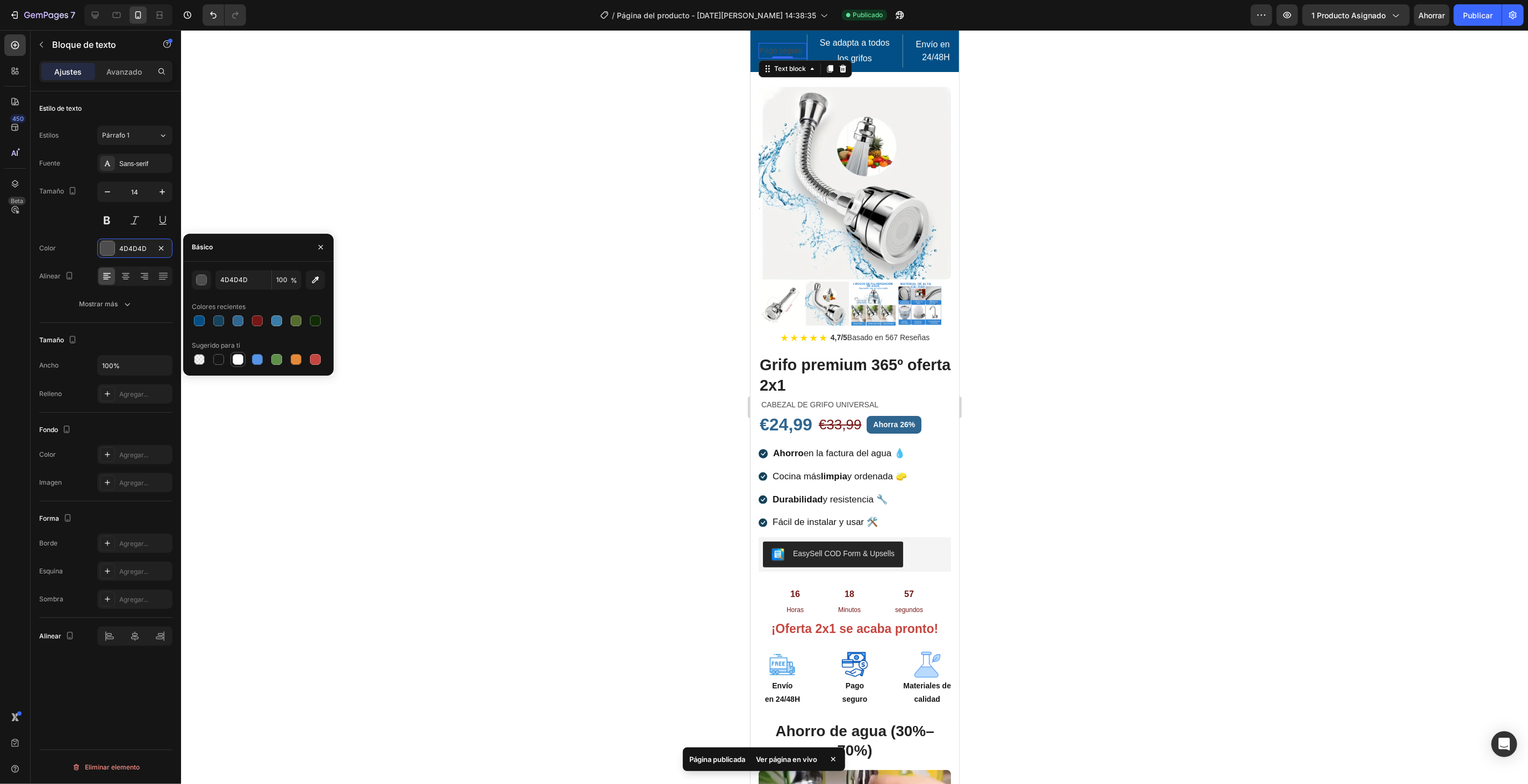
click at [236, 356] on div at bounding box center [238, 359] width 11 height 11
type input "FFFFFF"
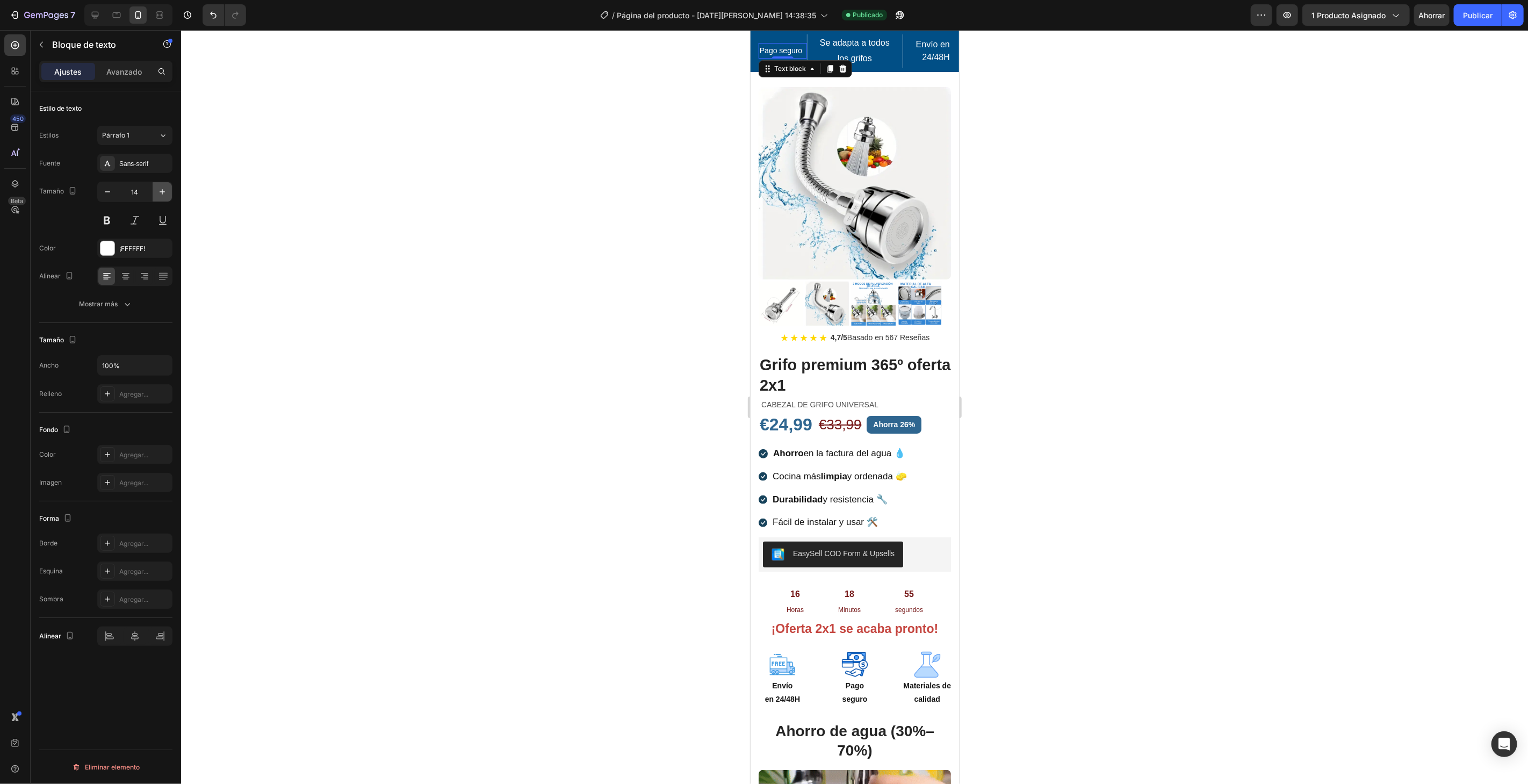
click at [163, 193] on icon "button" at bounding box center [162, 192] width 5 height 5
click at [111, 189] on icon "button" at bounding box center [107, 192] width 11 height 11
click at [158, 191] on icon "button" at bounding box center [162, 192] width 11 height 11
type input "16"
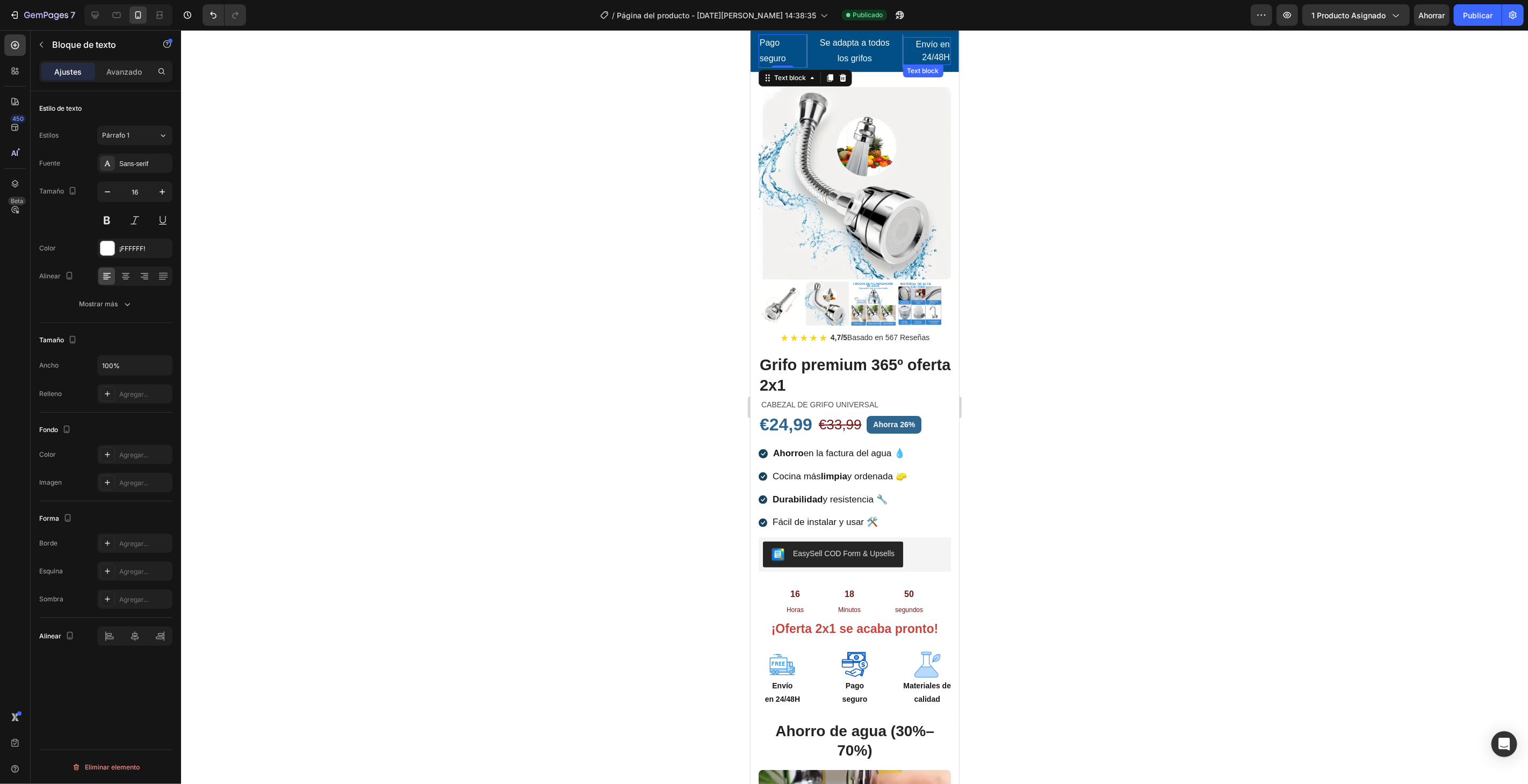
click at [913, 44] on p "Envío en 24/48H" at bounding box center [927, 50] width 46 height 26
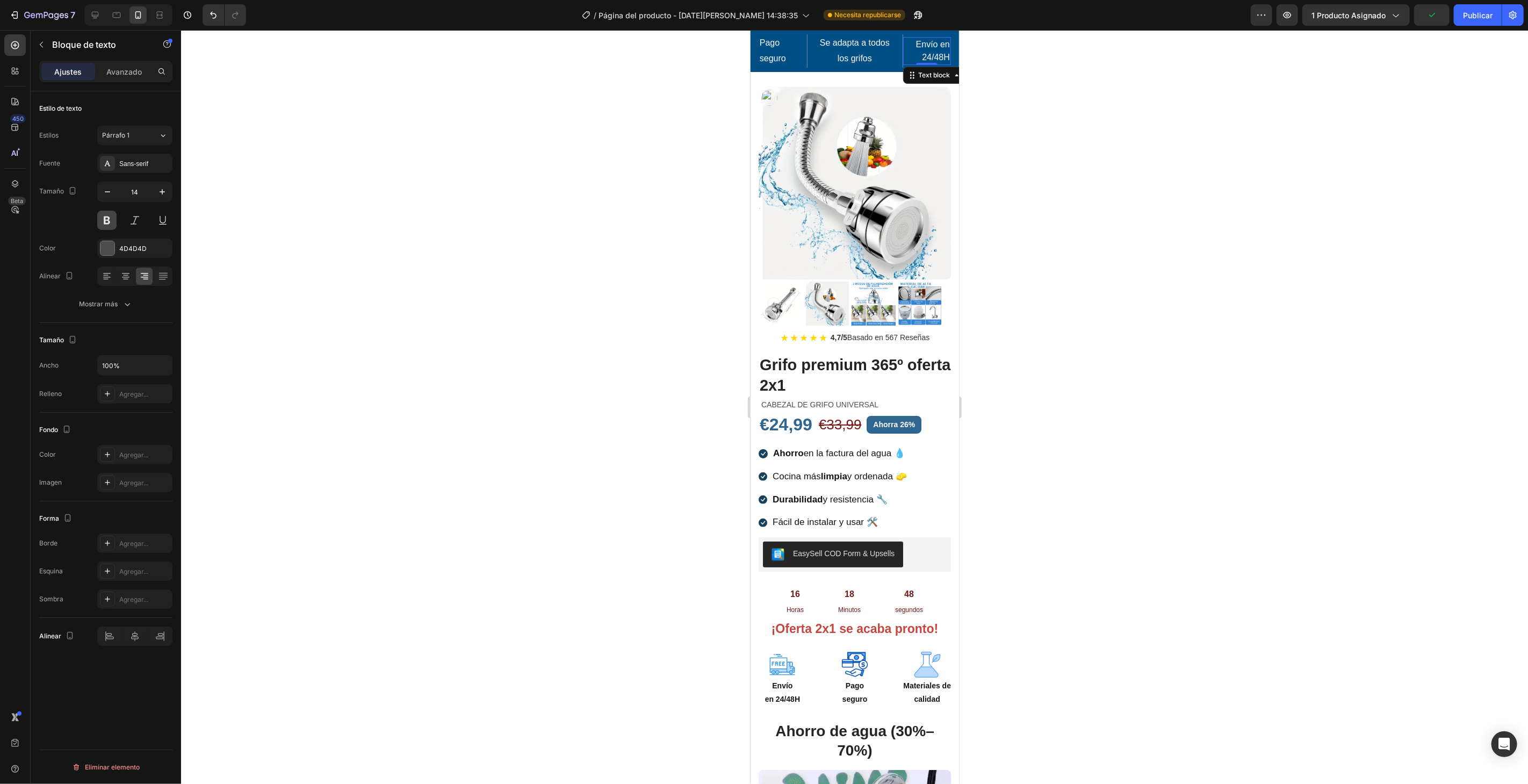
click at [104, 221] on button at bounding box center [107, 220] width 20 height 20
click at [108, 243] on div at bounding box center [107, 248] width 14 height 14
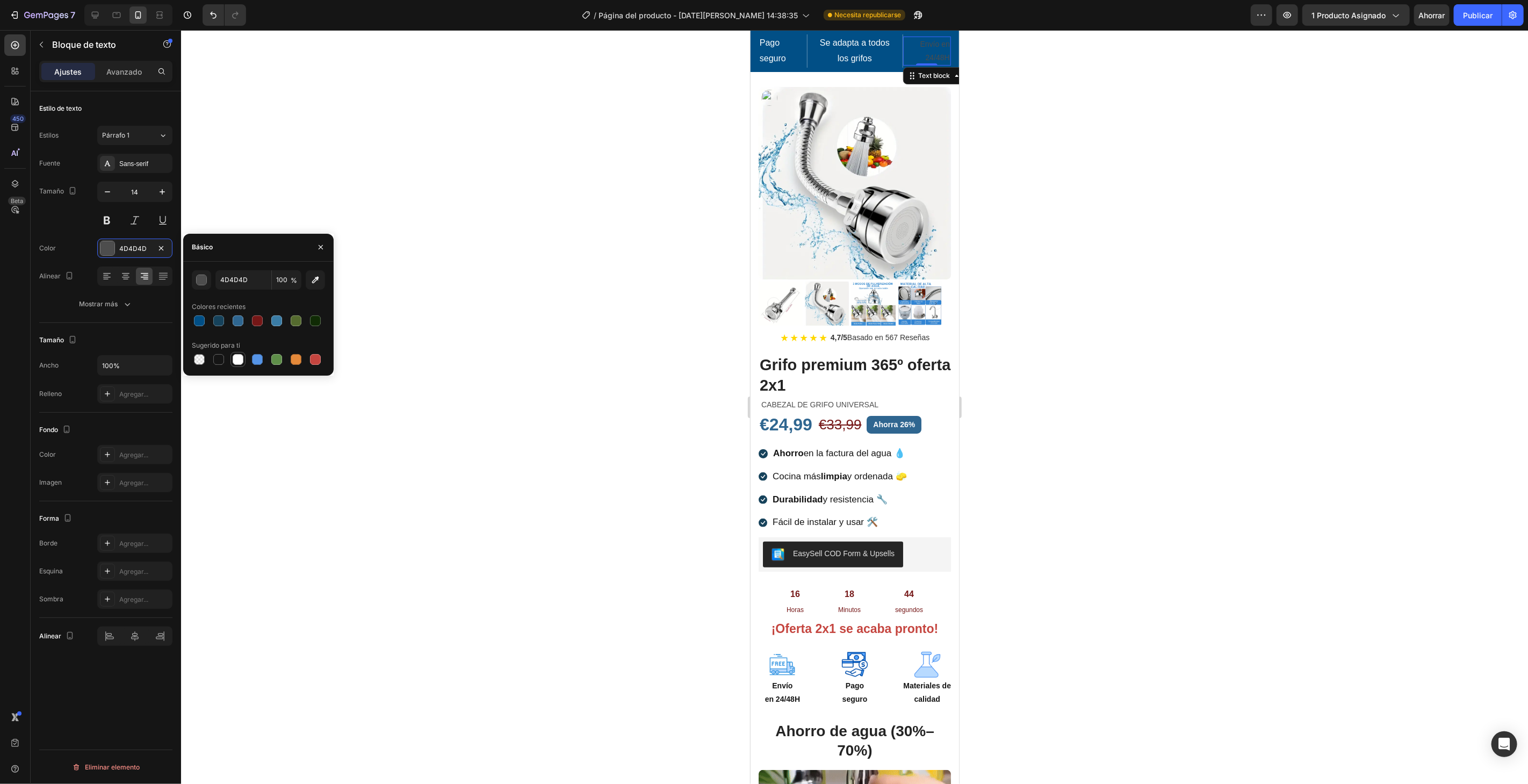
click at [231, 358] on div at bounding box center [238, 359] width 13 height 13
type input "FFFFFF"
click at [163, 194] on icon "button" at bounding box center [162, 192] width 11 height 11
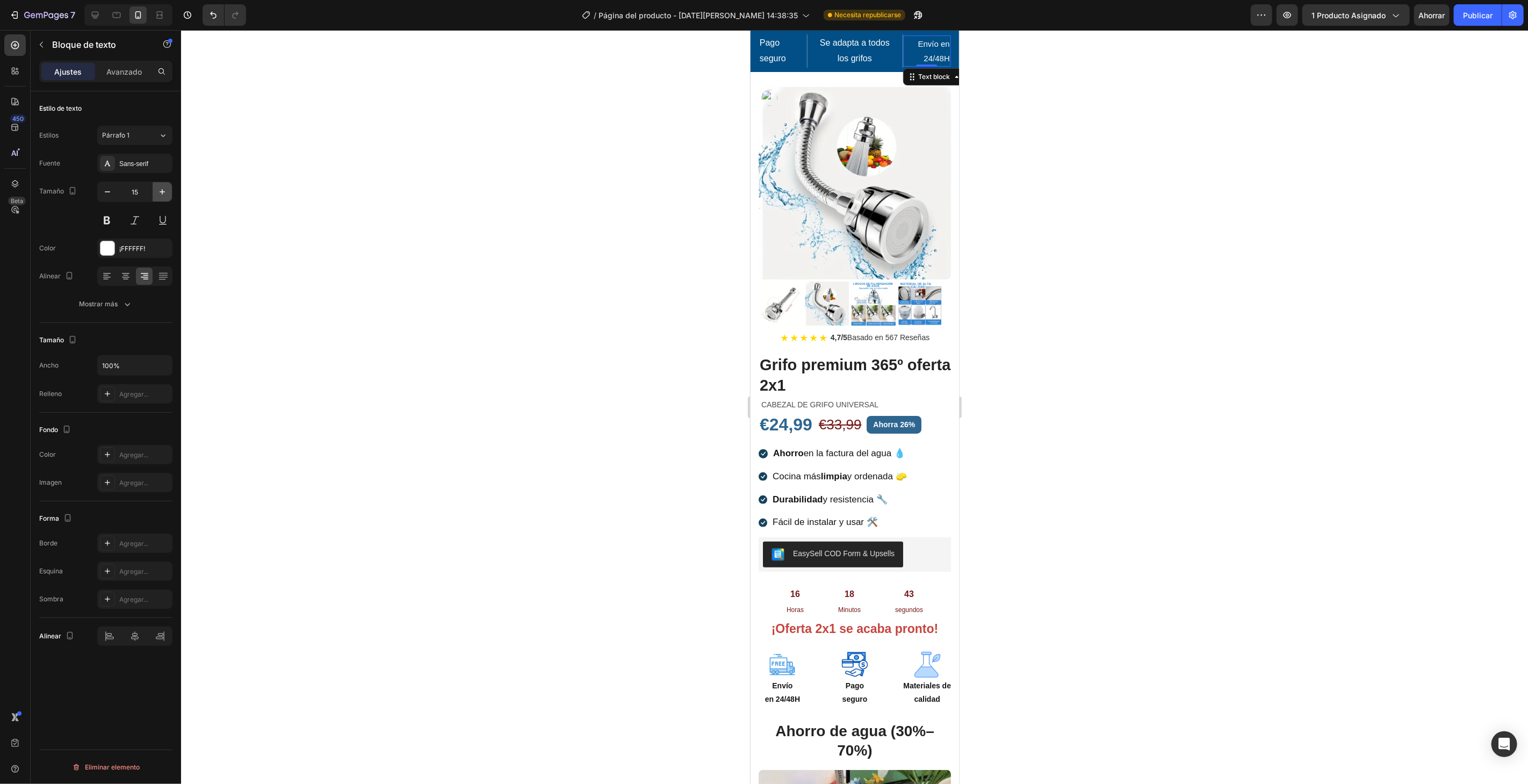
click at [163, 194] on icon "button" at bounding box center [162, 192] width 11 height 11
click at [115, 192] on button "button" at bounding box center [107, 192] width 20 height 20
type input "15"
click at [488, 135] on div at bounding box center [854, 407] width 1347 height 754
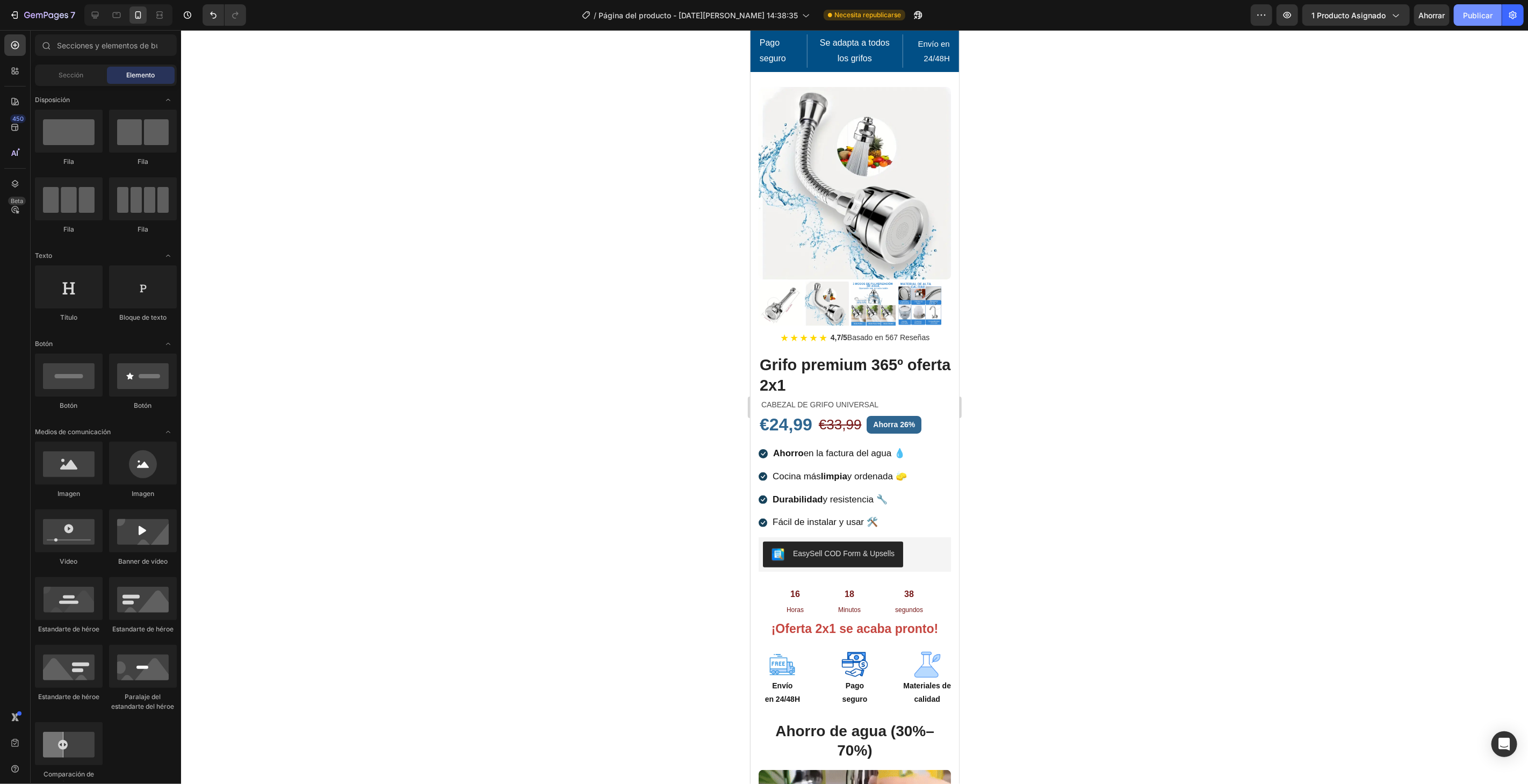
click at [1476, 18] on font "Publicar" at bounding box center [1478, 15] width 30 height 9
click at [835, 454] on ul "Icon Ahorro en la factura del agua 💧 Text block Icon Cocina más limpia y ordena…" at bounding box center [833, 487] width 149 height 87
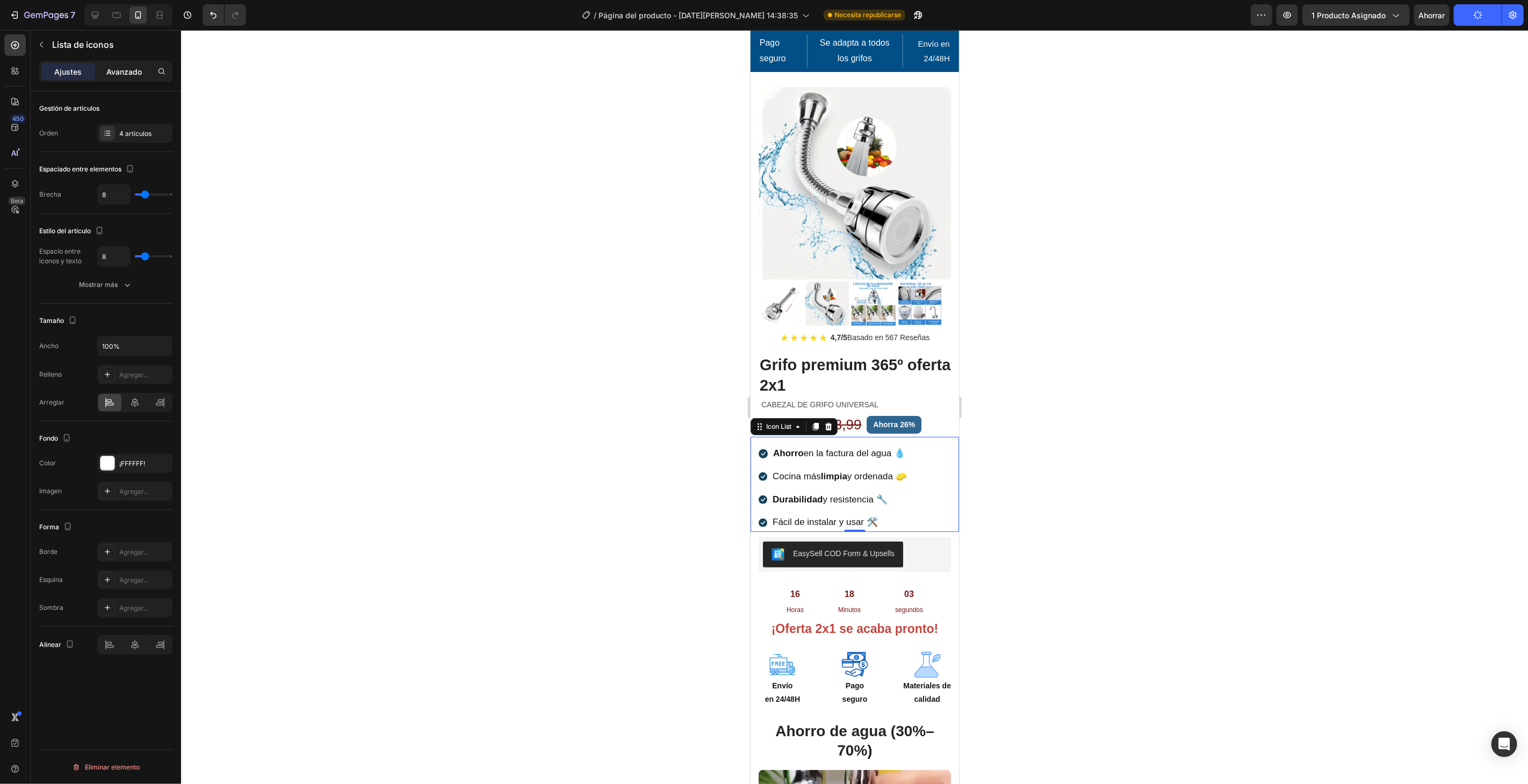
click at [113, 72] on font "Avanzado" at bounding box center [124, 71] width 36 height 9
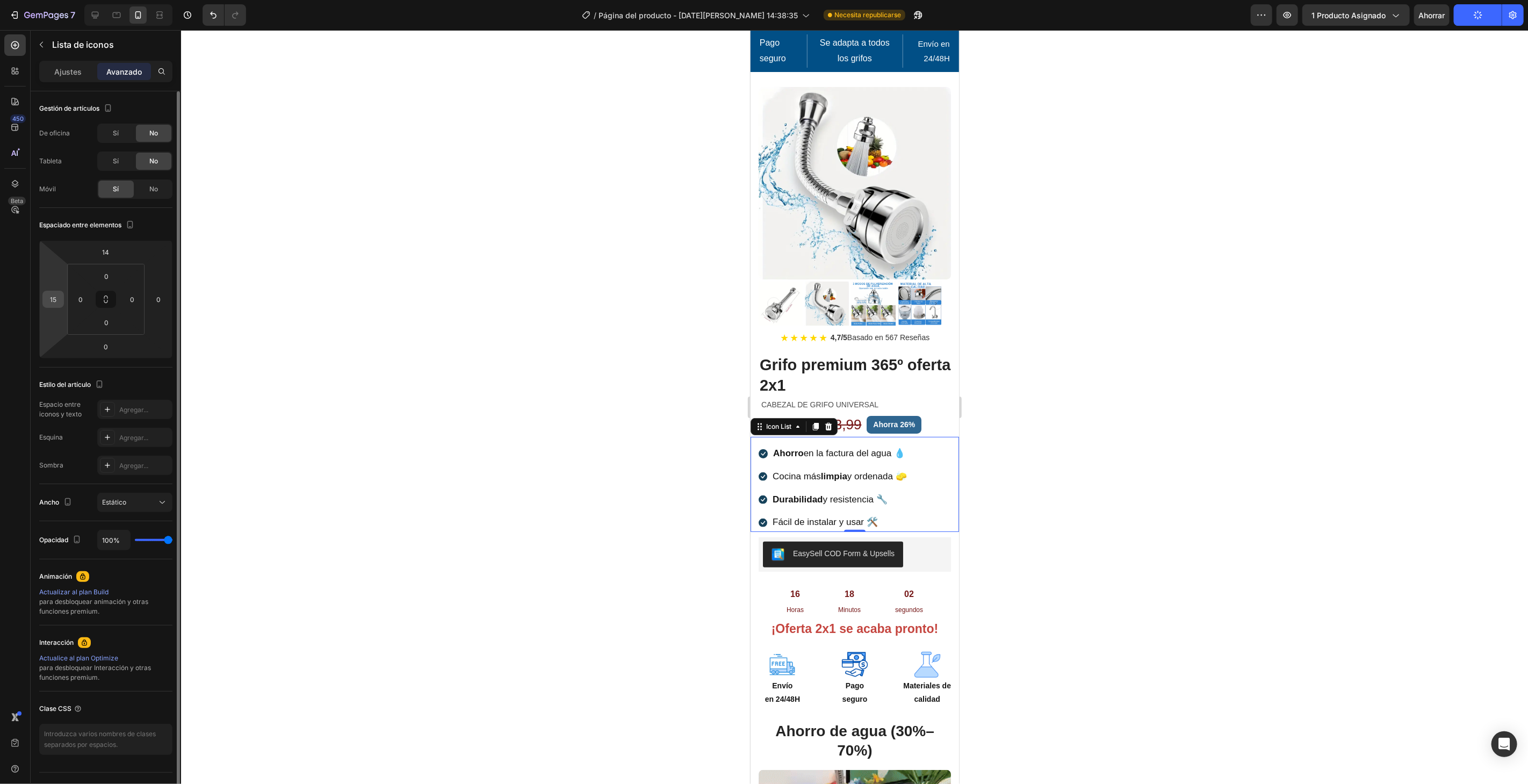
click at [61, 294] on input "15" at bounding box center [53, 299] width 16 height 16
type input "20"
click at [596, 399] on div at bounding box center [854, 407] width 1347 height 754
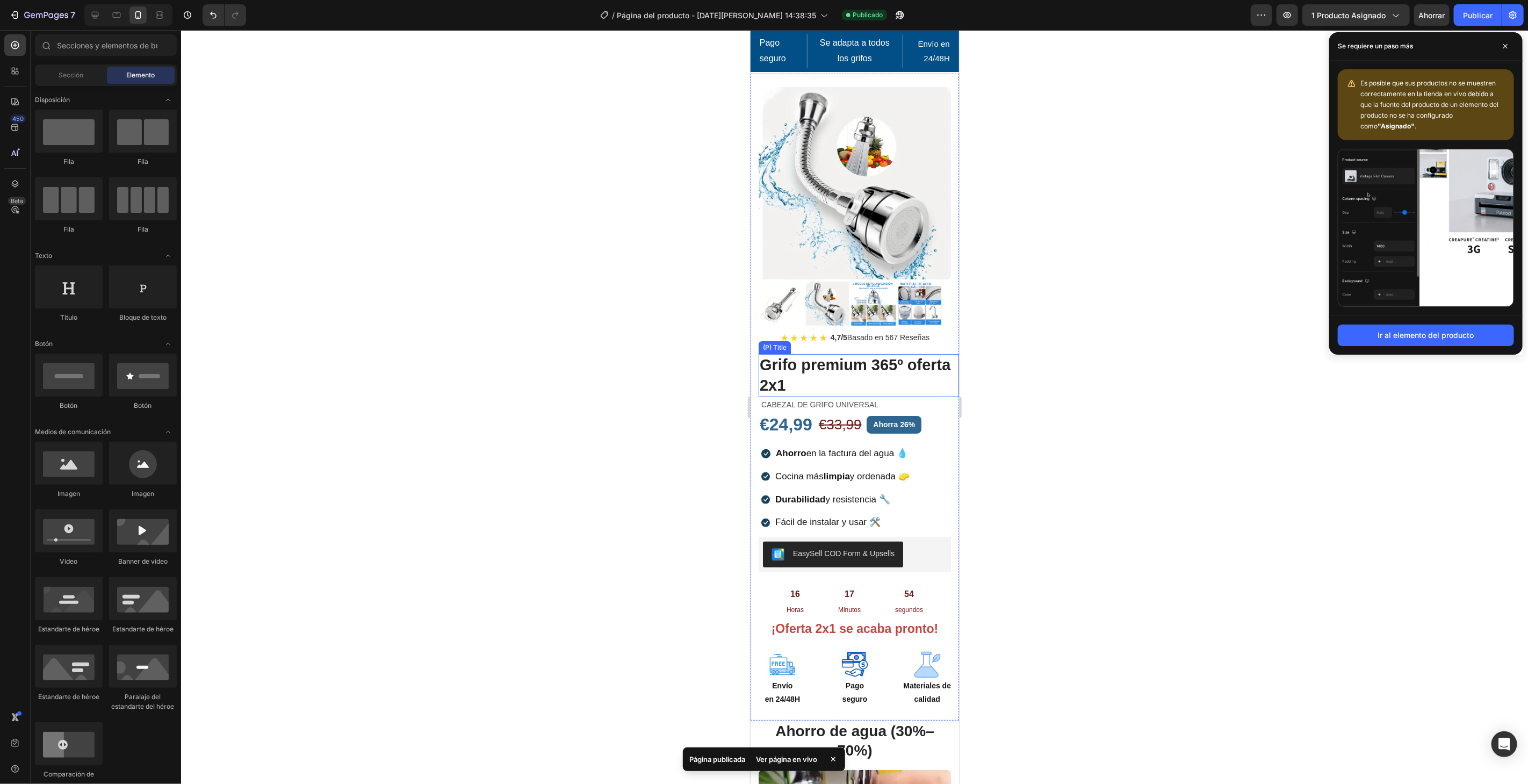
click at [844, 353] on h2 "Grifo premium 365º oferta 2x1" at bounding box center [858, 375] width 200 height 43
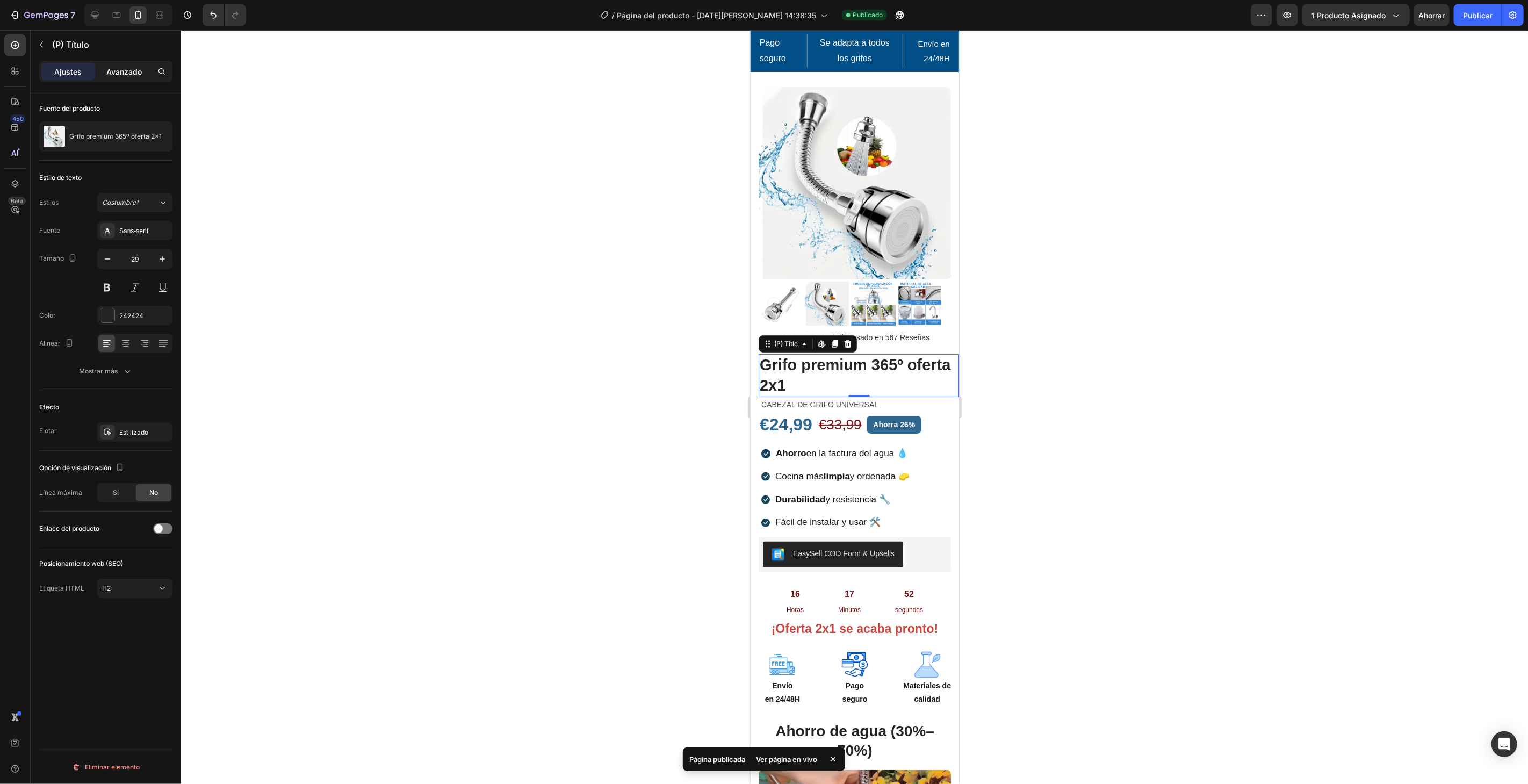
click at [117, 72] on font "Avanzado" at bounding box center [124, 71] width 36 height 9
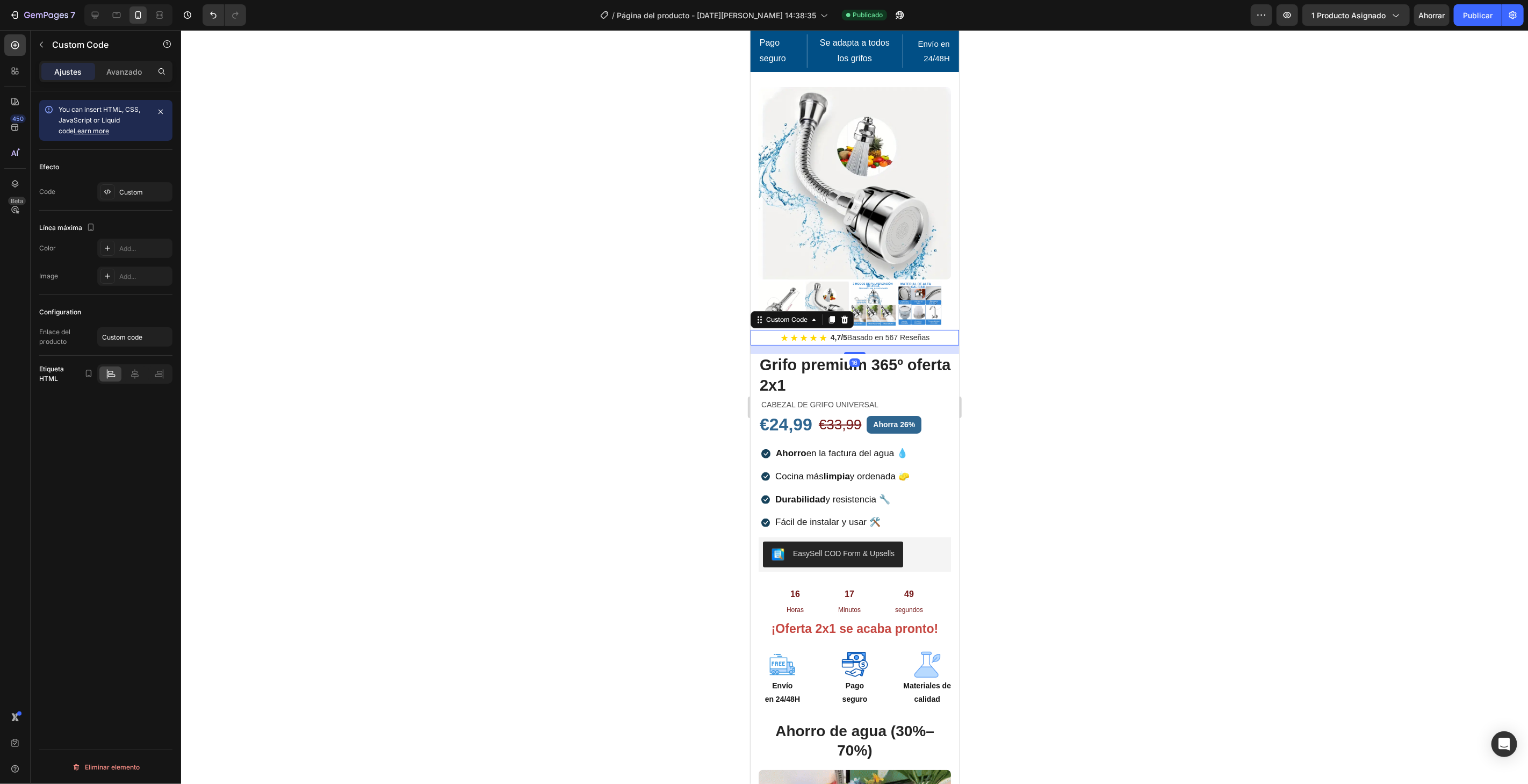
click at [915, 332] on div "4,7/5 Basado en 567 Reseñas" at bounding box center [879, 337] width 99 height 11
drag, startPoint x: 136, startPoint y: 65, endPoint x: 127, endPoint y: 97, distance: 33.2
click at [136, 66] on p "Avanzado" at bounding box center [124, 71] width 36 height 11
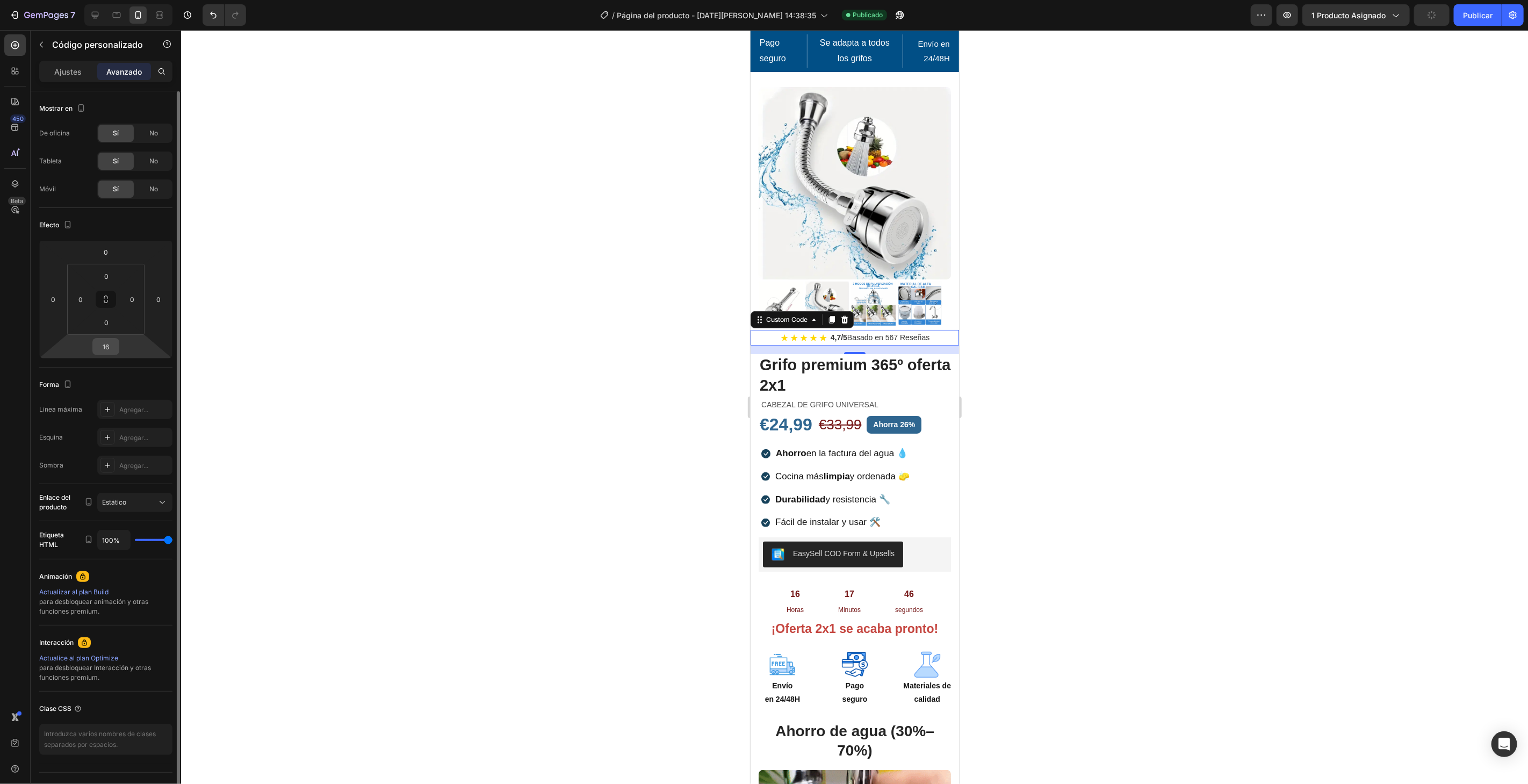
click at [114, 353] on div "16" at bounding box center [106, 346] width 27 height 17
click at [110, 345] on input "16" at bounding box center [106, 346] width 21 height 16
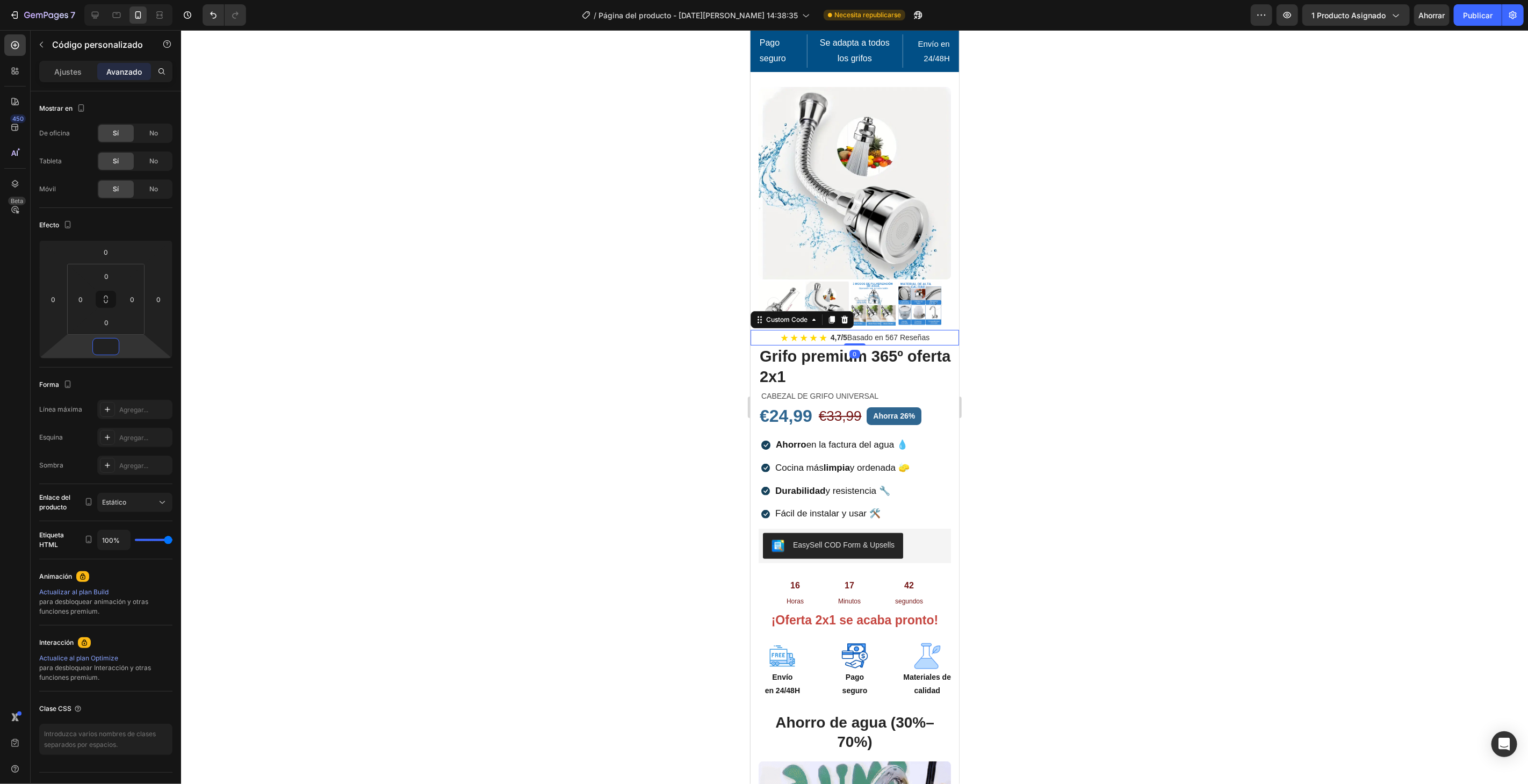
type input "0"
click at [199, 171] on div at bounding box center [854, 407] width 1347 height 754
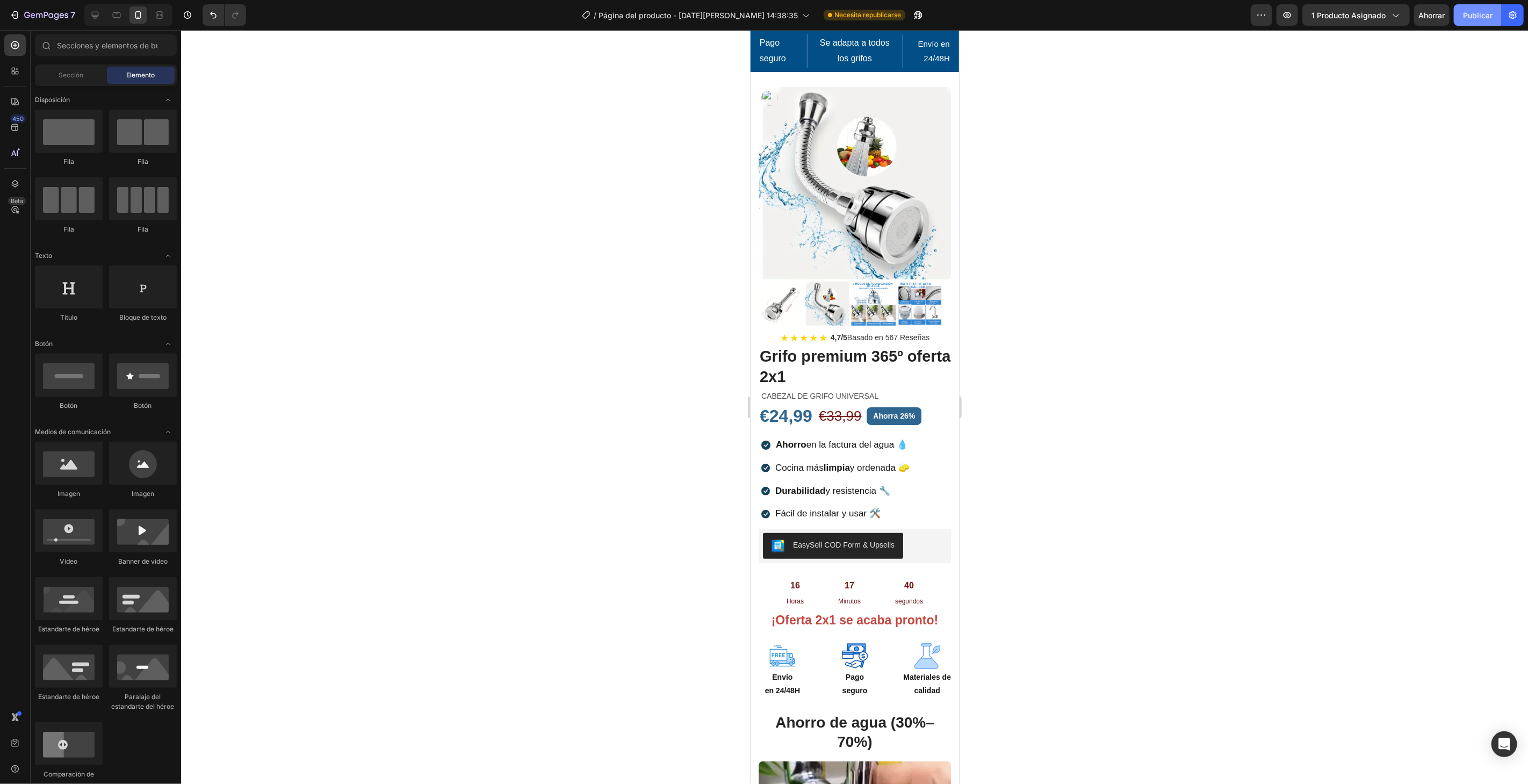
click at [1473, 12] on font "Publicar" at bounding box center [1478, 15] width 30 height 9
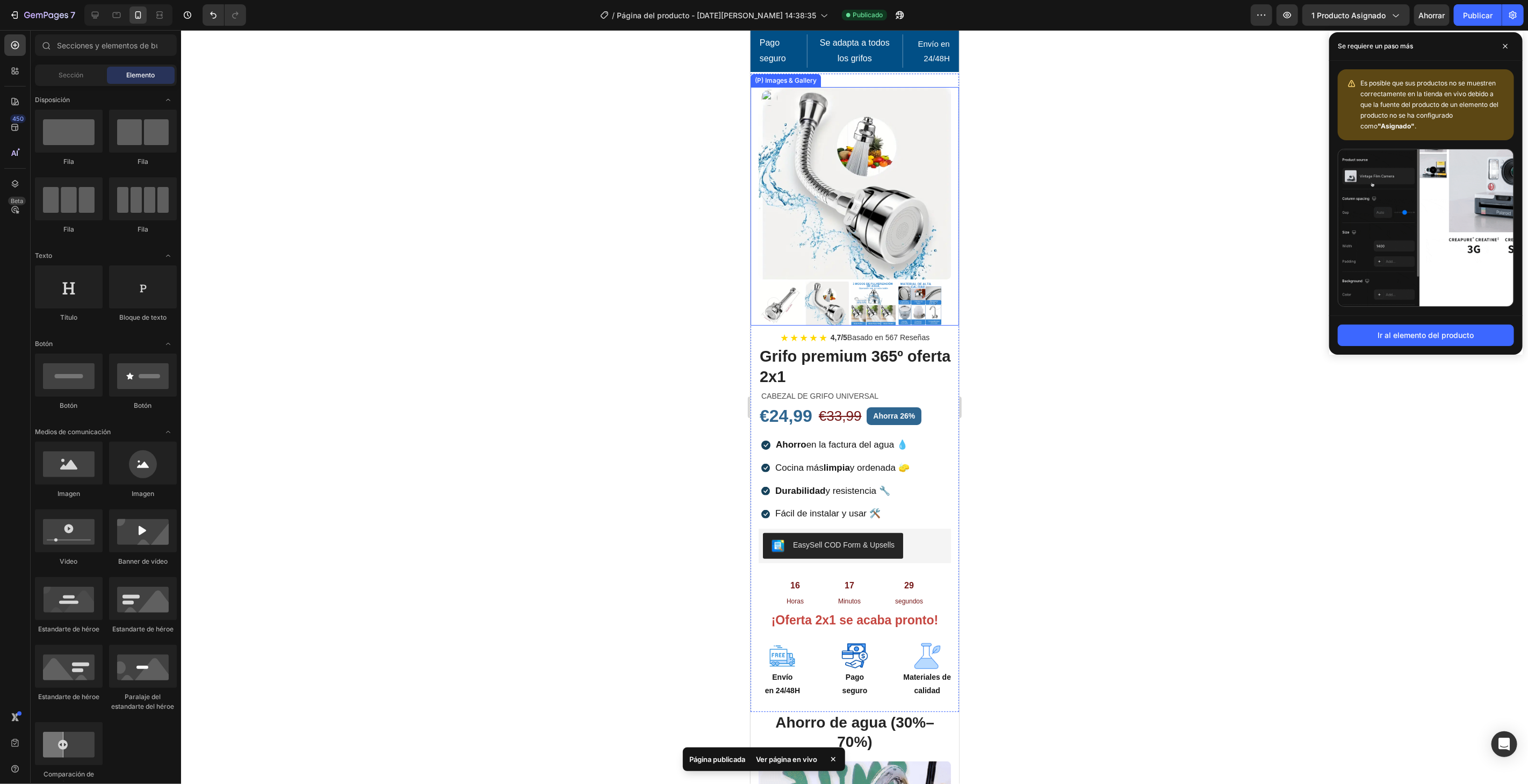
click at [885, 103] on img at bounding box center [854, 183] width 192 height 192
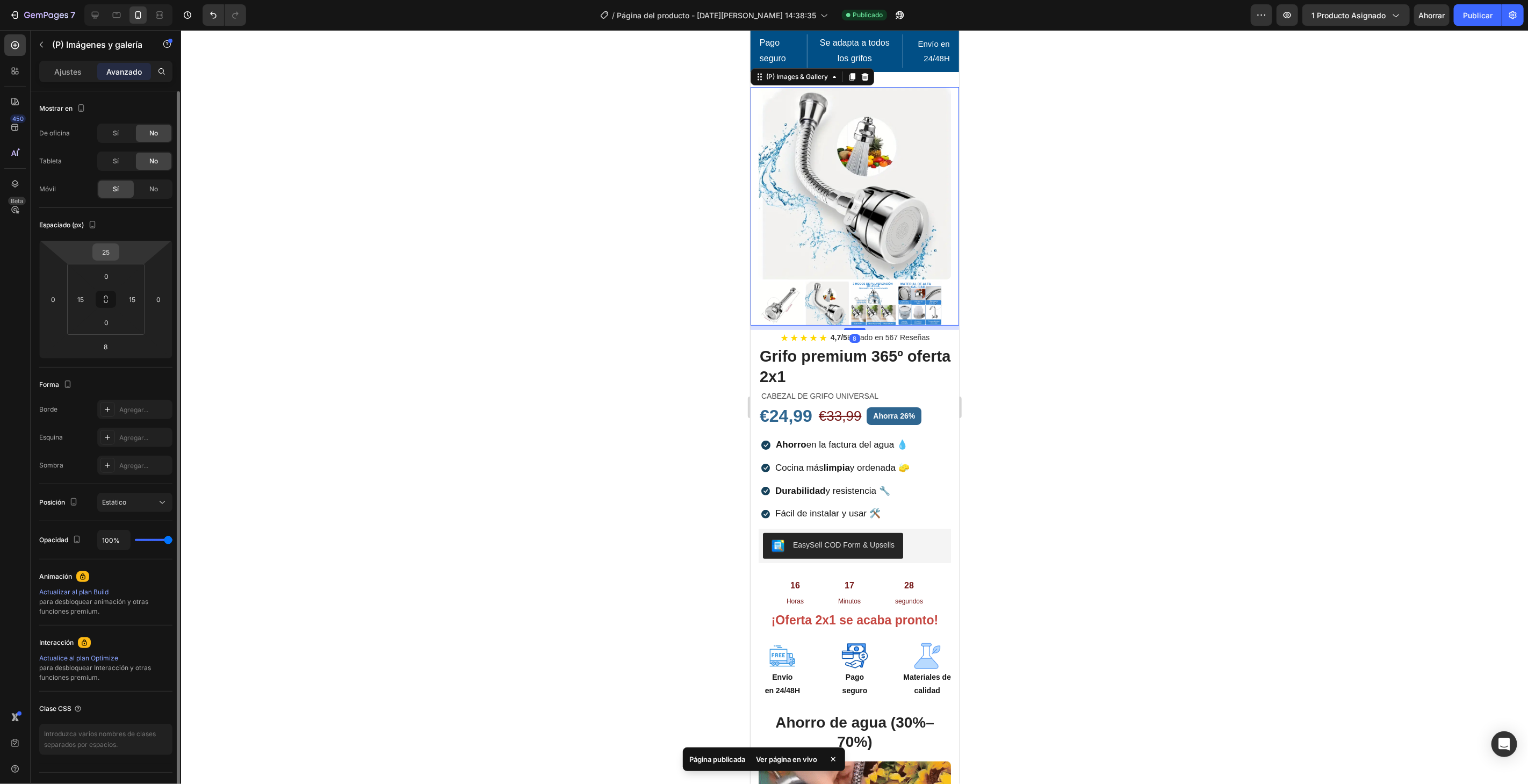
click at [117, 249] on div "25" at bounding box center [106, 251] width 27 height 17
click at [111, 249] on input "25" at bounding box center [106, 251] width 21 height 16
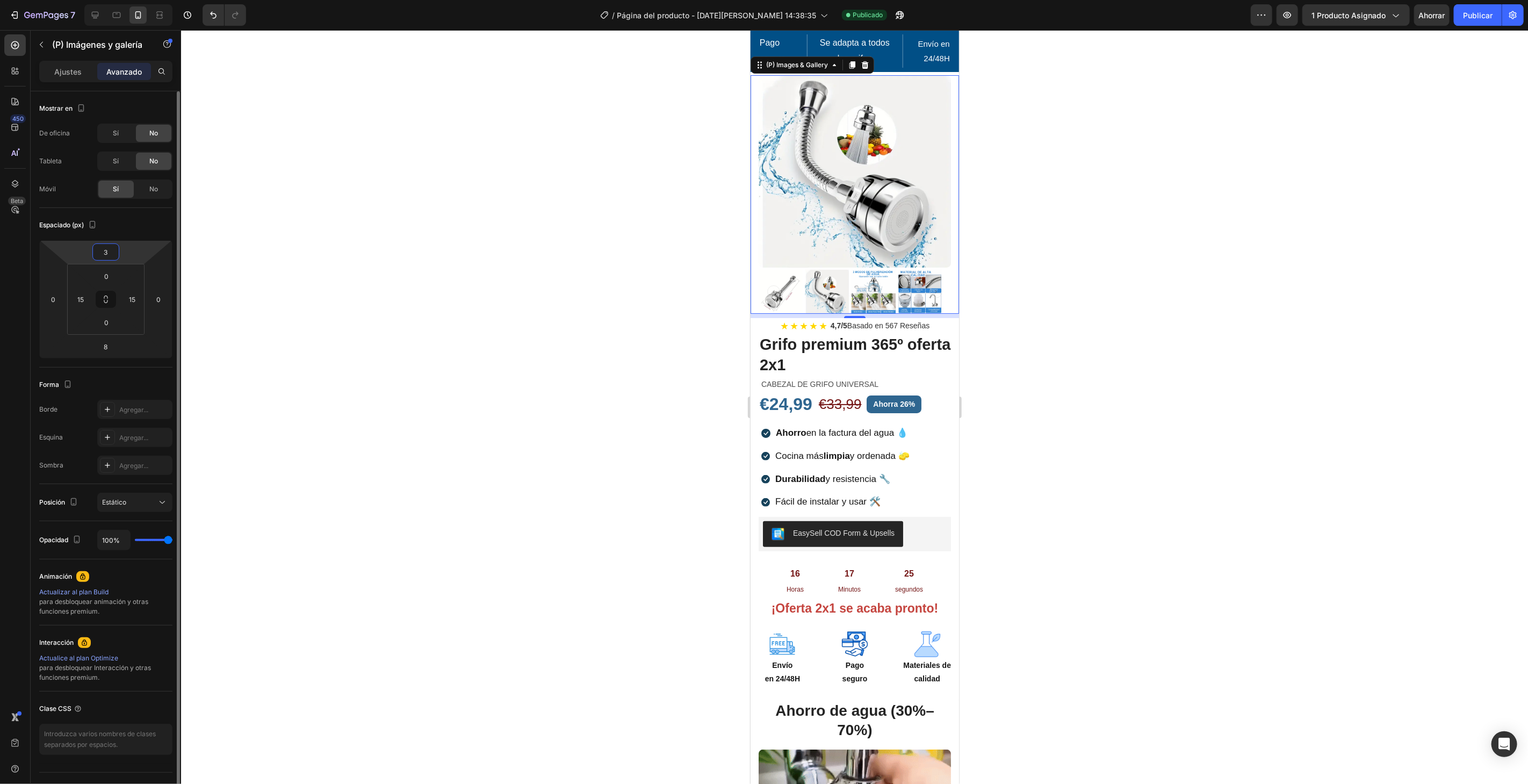
type input "35"
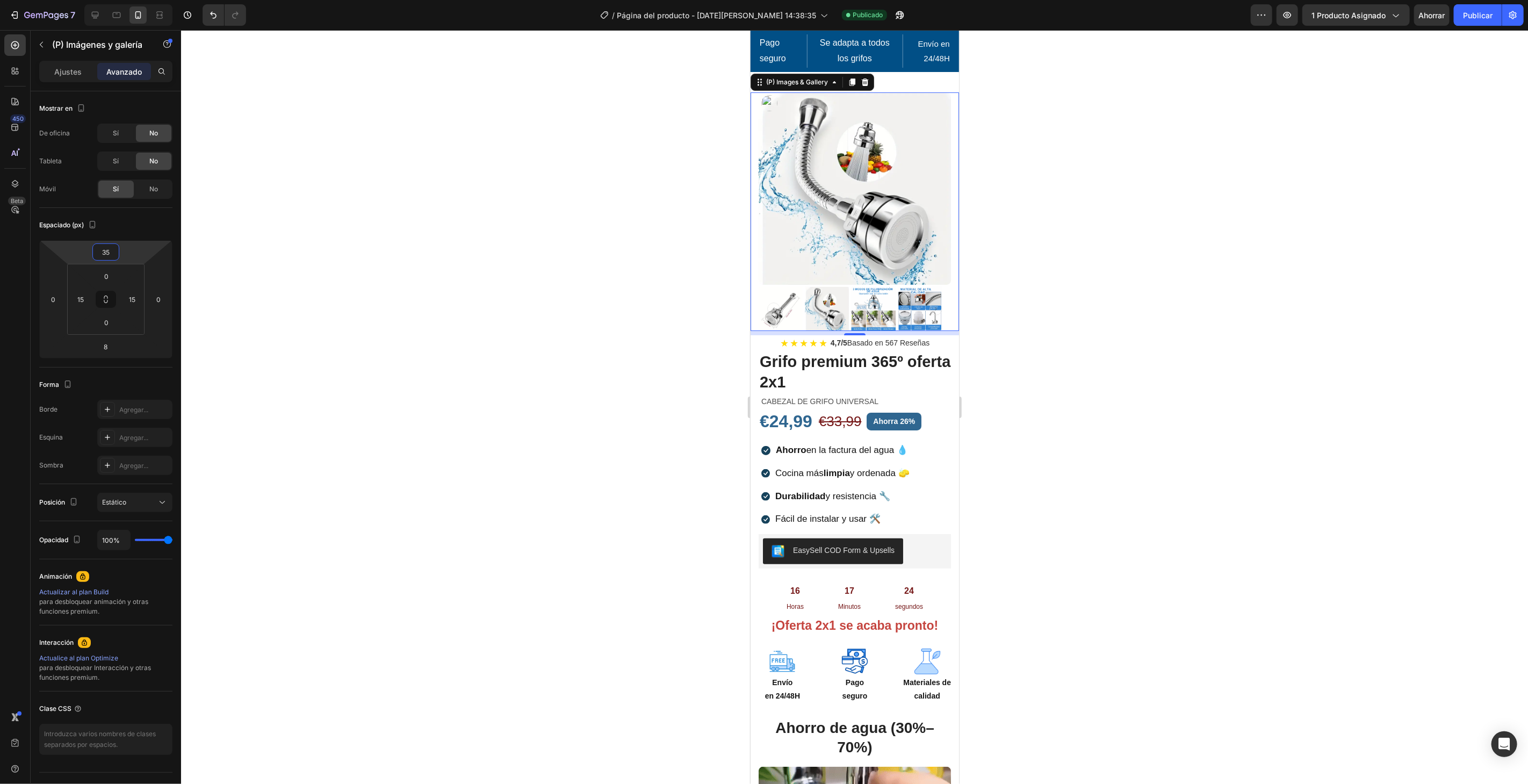
click at [1434, 439] on div at bounding box center [854, 407] width 1347 height 754
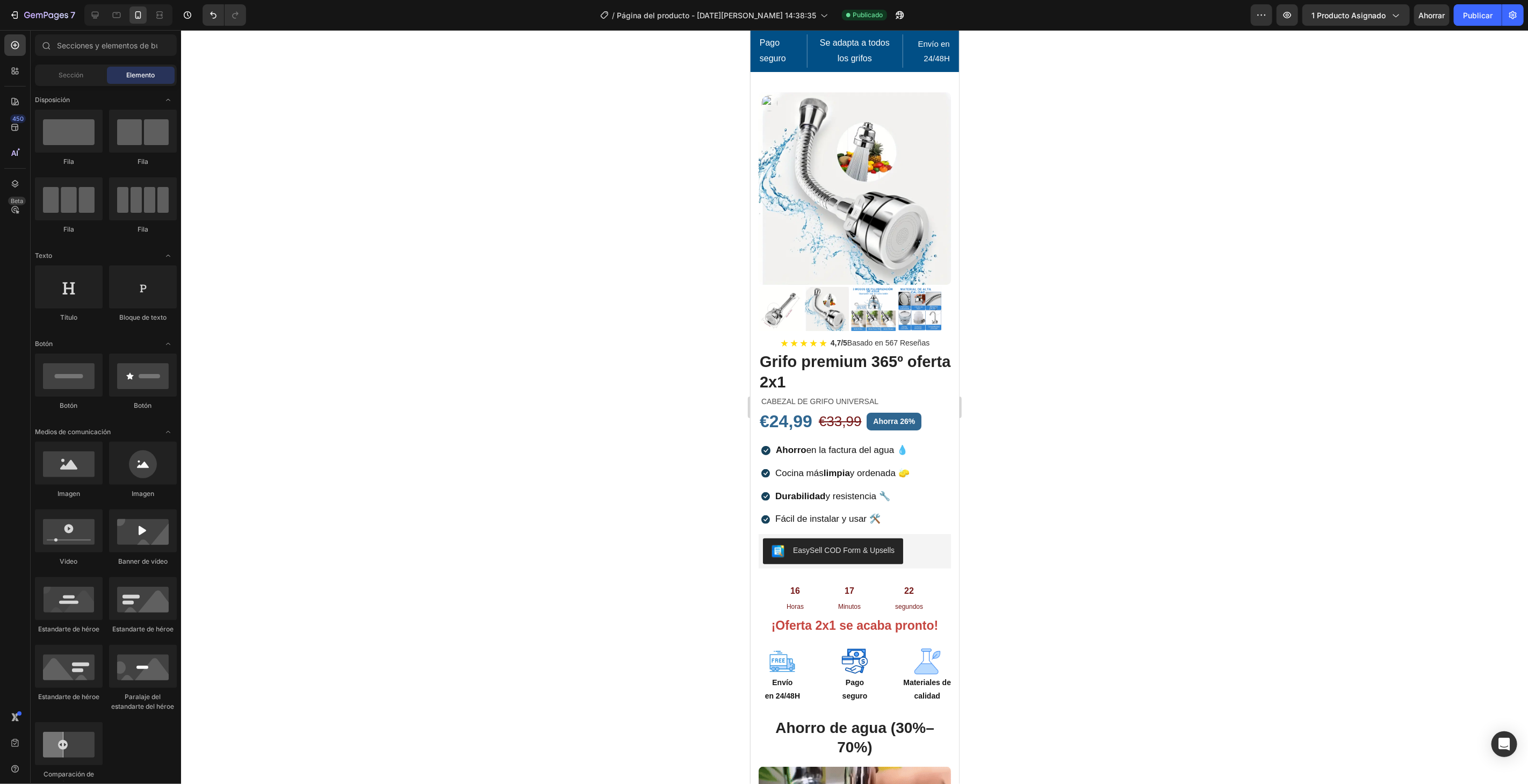
click at [1479, 1] on div "7 / Página del producto - [DATE][PERSON_NAME] 14:38:35 Publicado Avance 1 produ…" at bounding box center [764, 15] width 1528 height 31
click at [801, 409] on div "€24,99" at bounding box center [785, 421] width 55 height 25
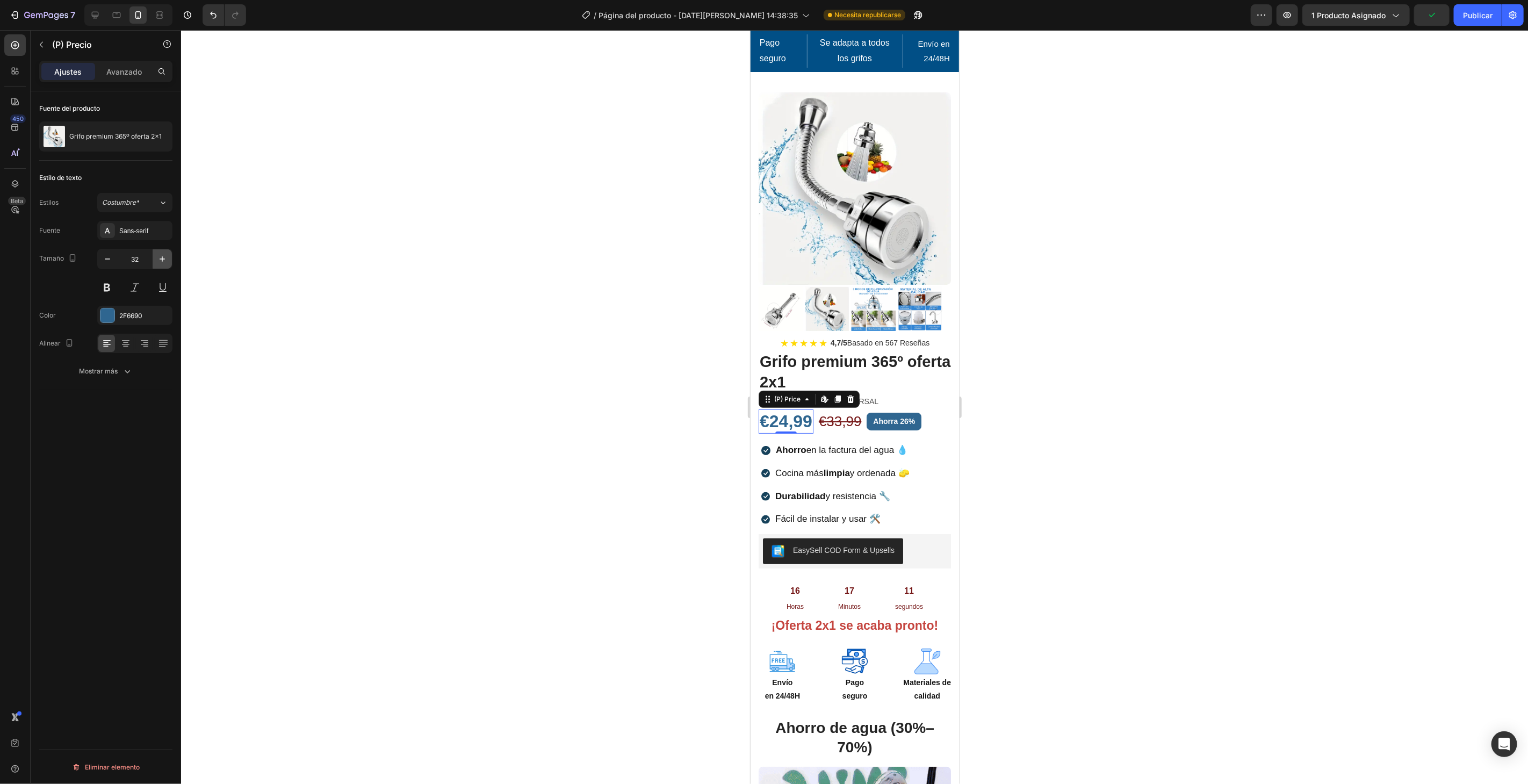
click at [168, 263] on button "button" at bounding box center [162, 259] width 20 height 20
type input "34"
click at [833, 412] on div "€33,99" at bounding box center [843, 422] width 45 height 20
click at [161, 262] on icon "button" at bounding box center [162, 259] width 11 height 11
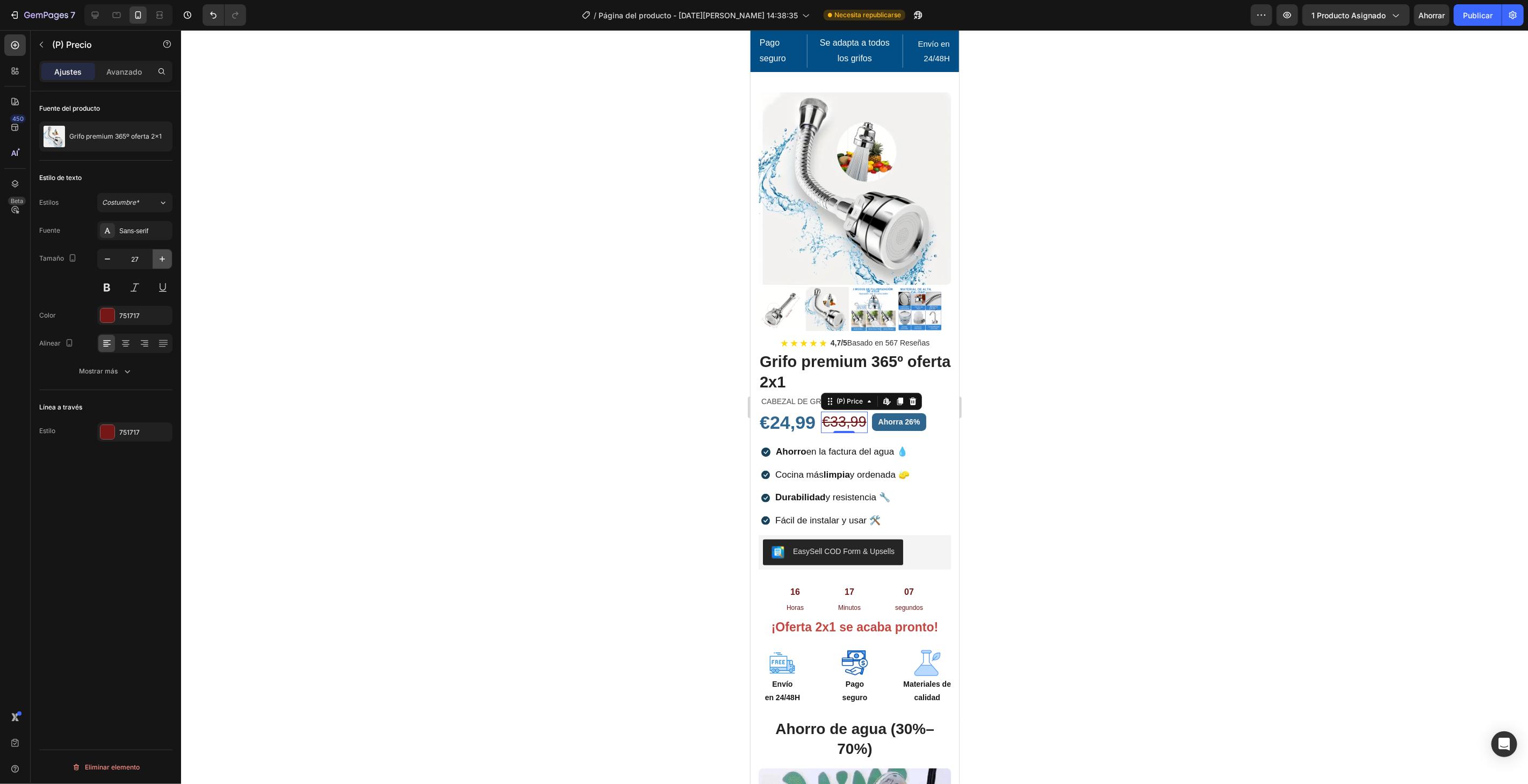
click at [161, 262] on icon "button" at bounding box center [162, 259] width 11 height 11
type input "28"
click at [414, 254] on div at bounding box center [854, 407] width 1347 height 754
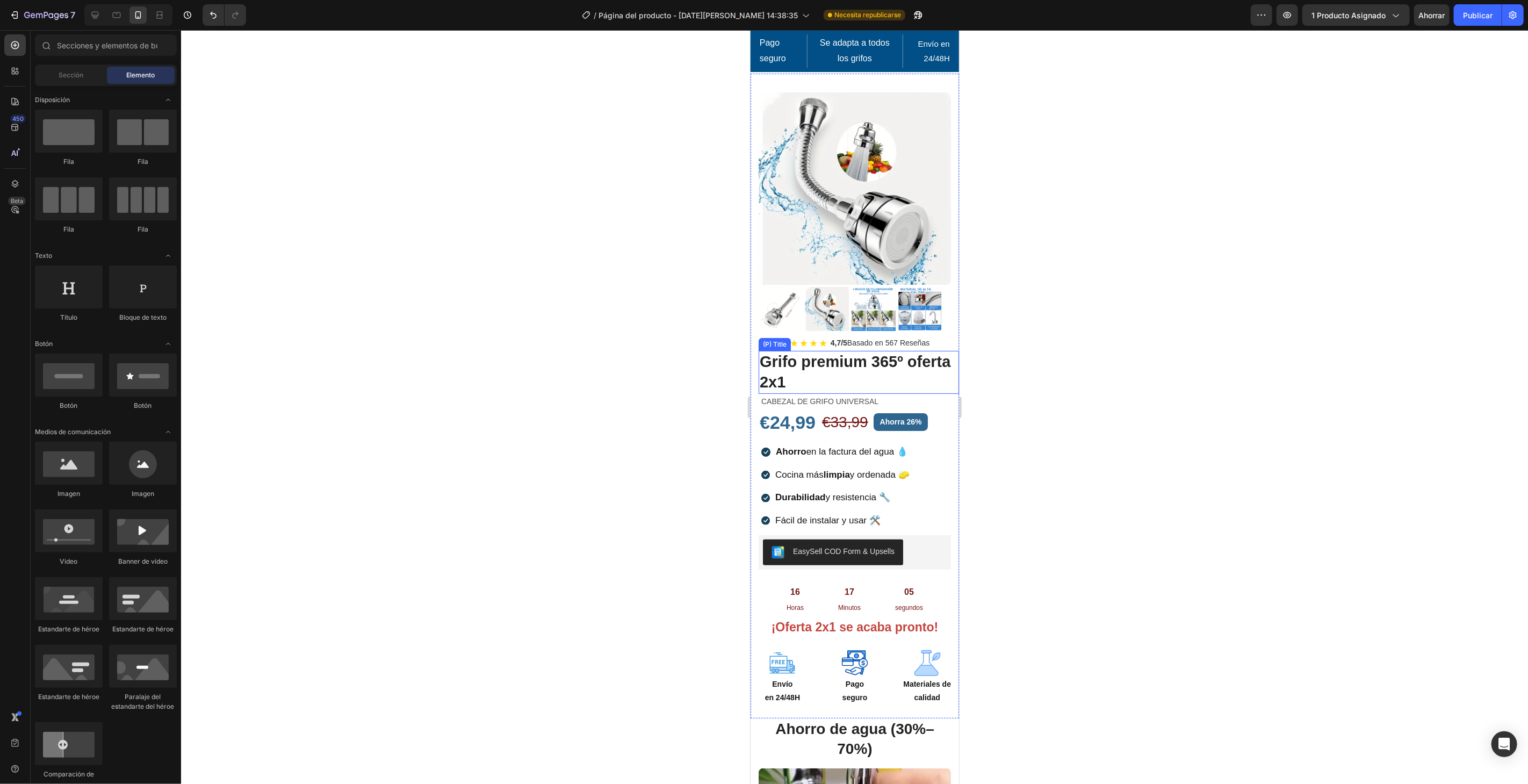
click at [861, 375] on h2 "Grifo premium 365º oferta 2x1" at bounding box center [858, 372] width 200 height 43
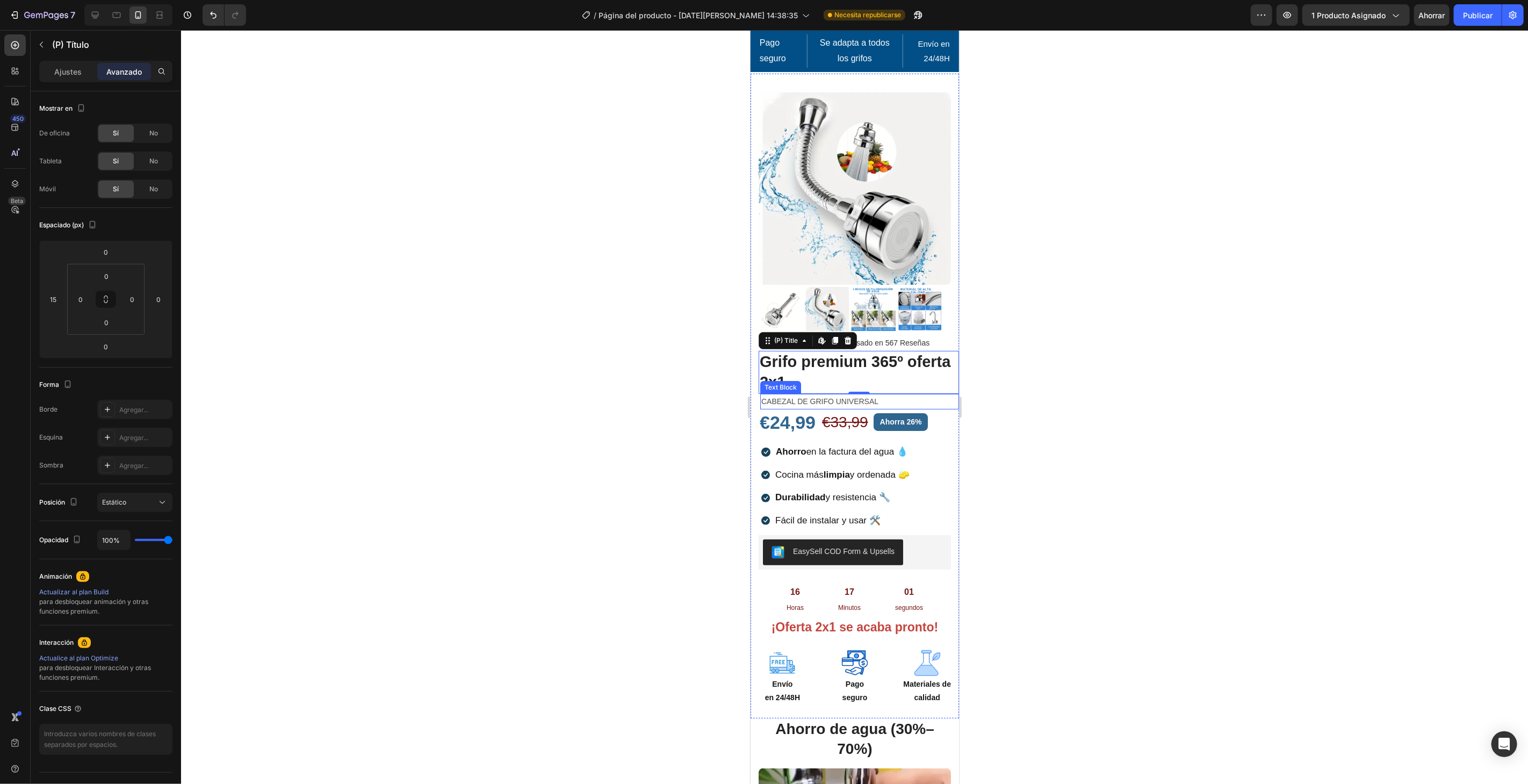
click at [854, 394] on p "CABEZAL DE GRIFO UNIVERSAL" at bounding box center [859, 401] width 197 height 14
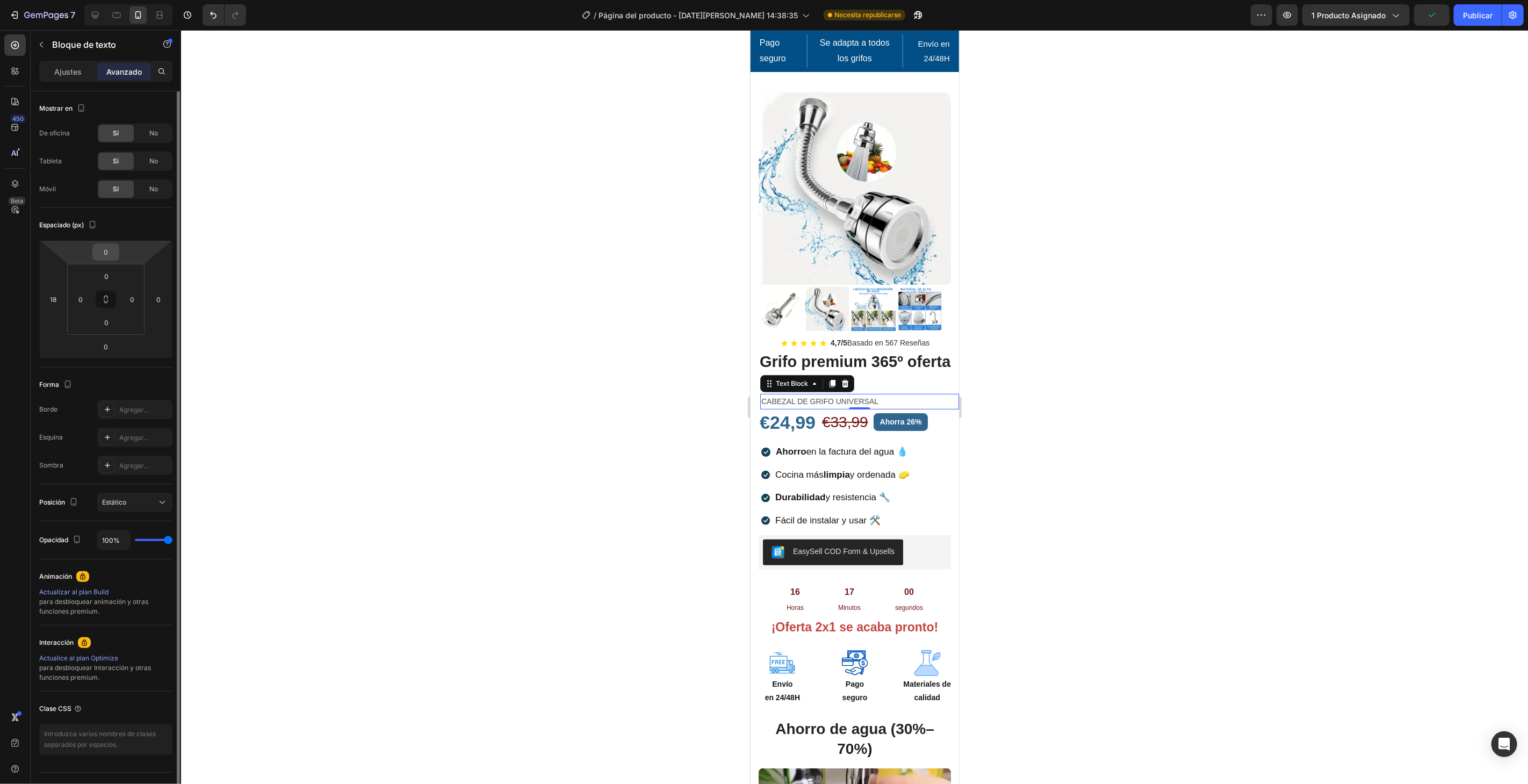
click at [109, 244] on input "0" at bounding box center [106, 251] width 21 height 16
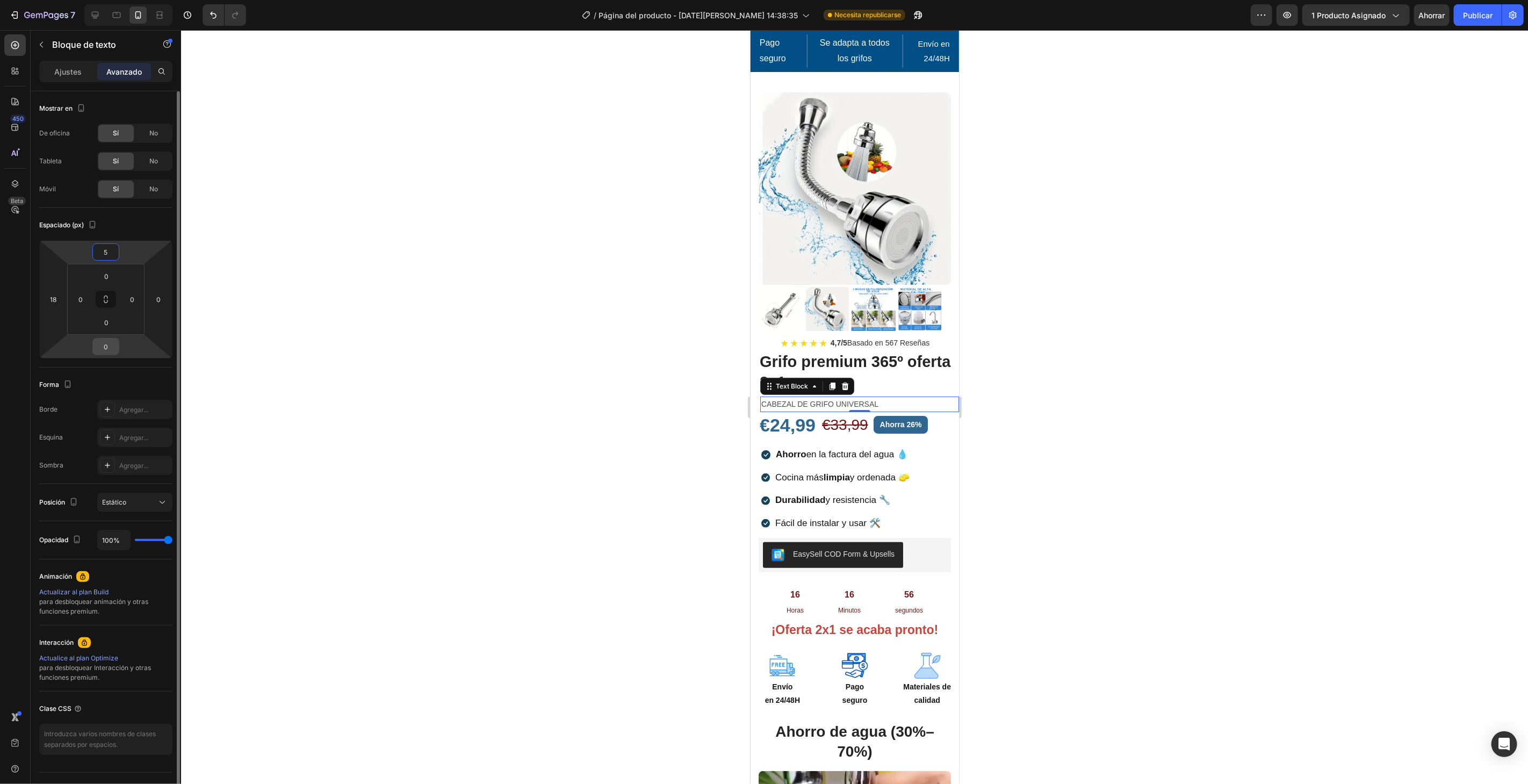
type input "5"
drag, startPoint x: 106, startPoint y: 348, endPoint x: 104, endPoint y: 342, distance: 6.3
click at [106, 346] on input "0" at bounding box center [106, 346] width 21 height 16
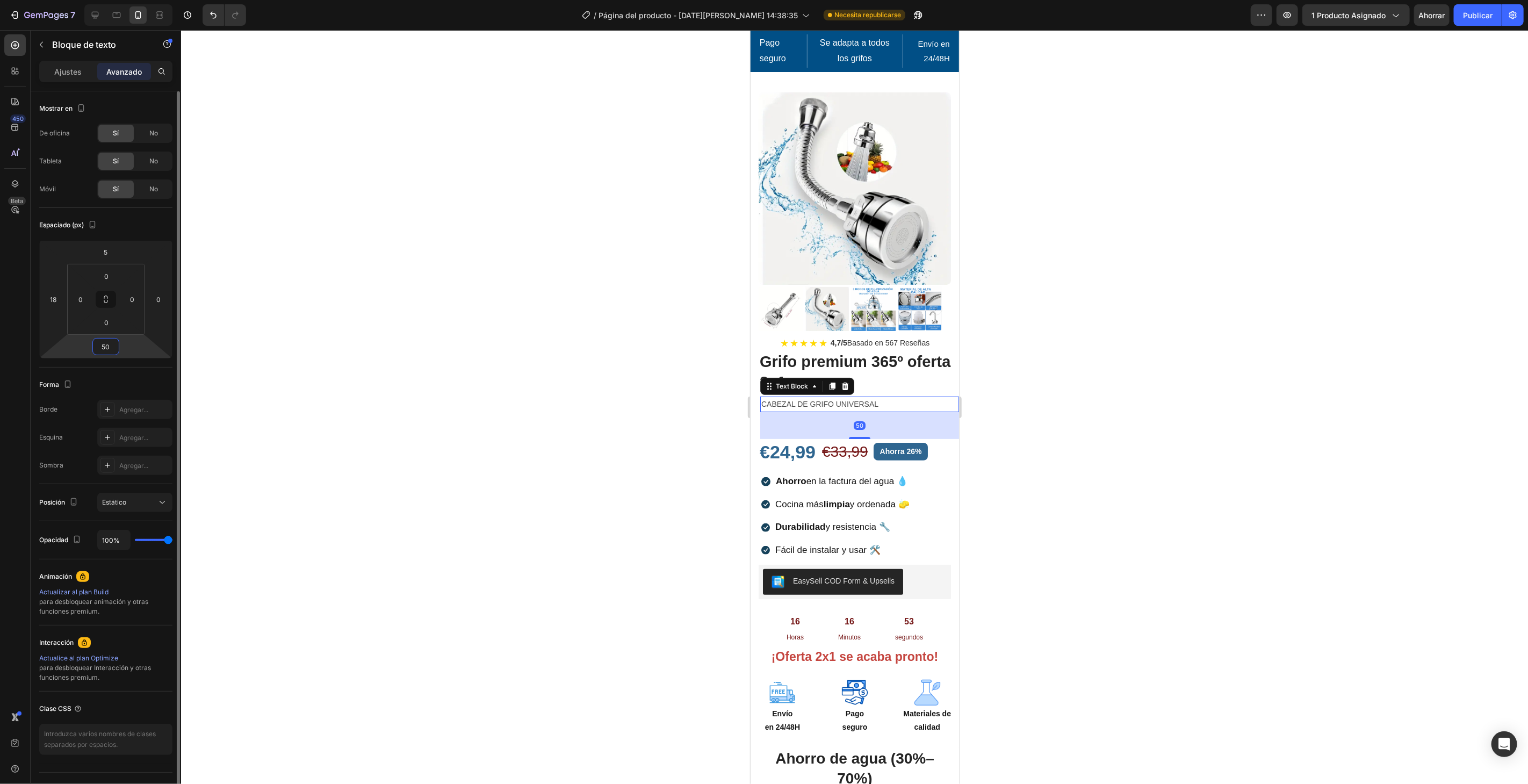
type input "0"
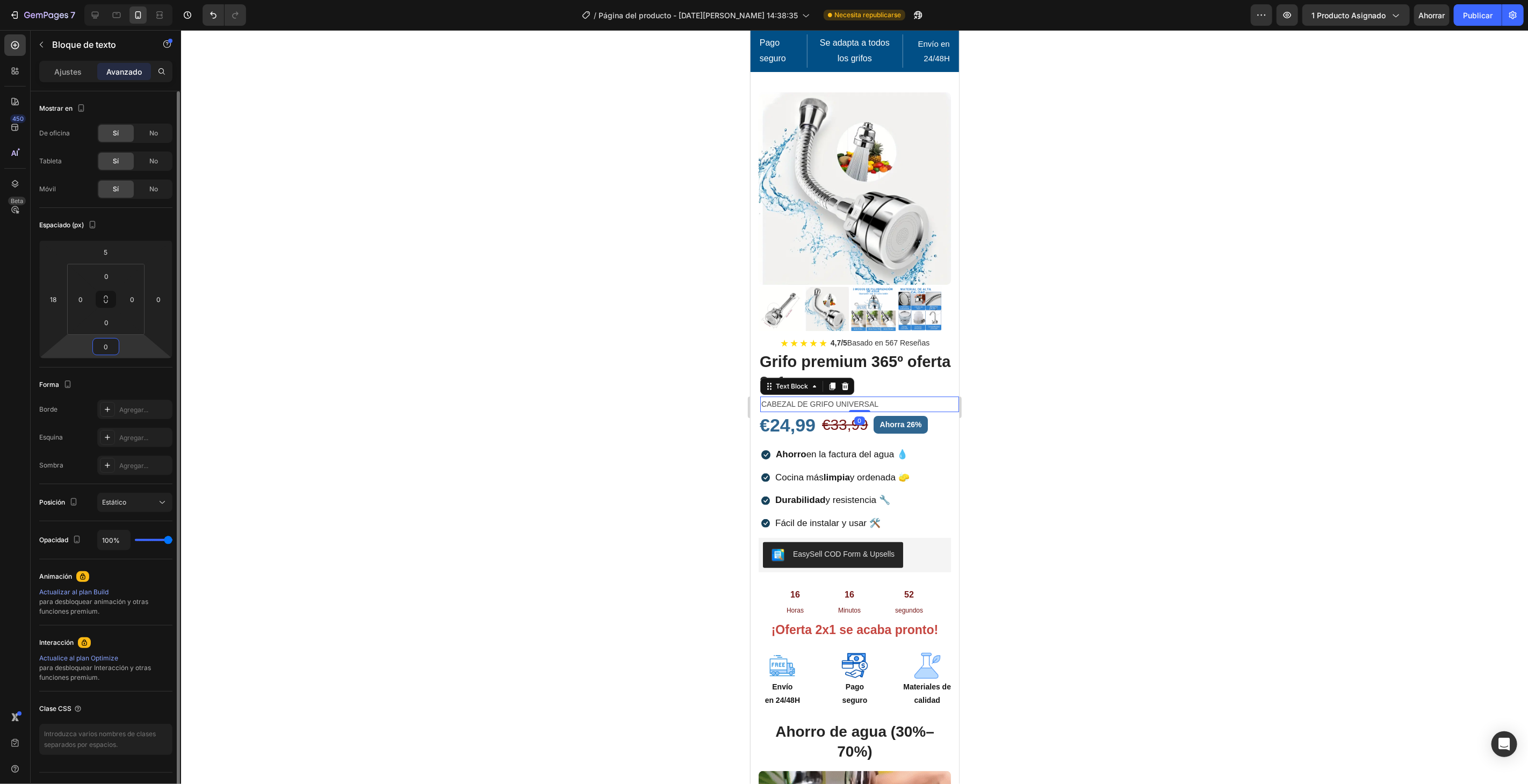
click at [114, 346] on input "0" at bounding box center [106, 346] width 21 height 16
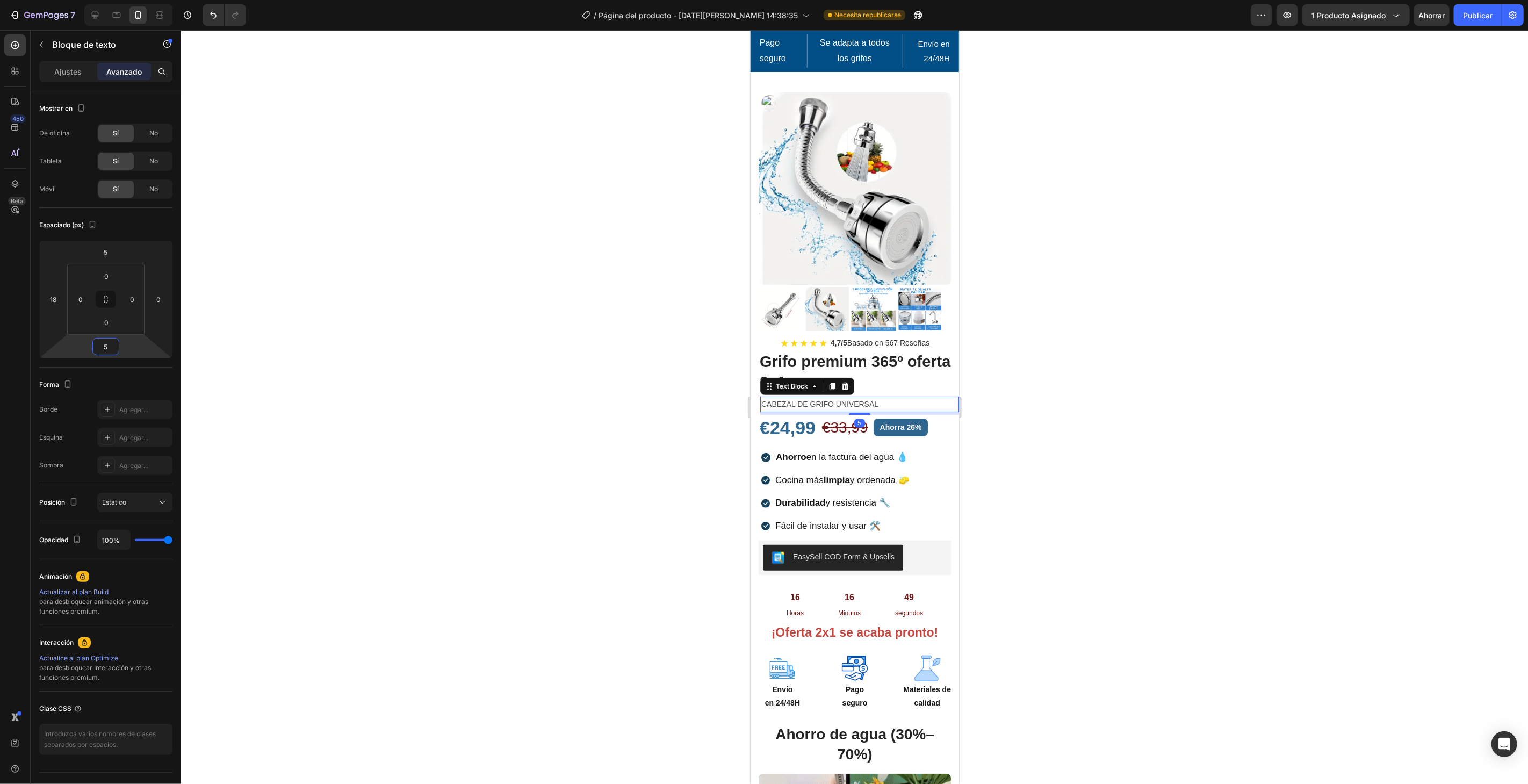
type input "5"
click at [1503, 313] on div at bounding box center [854, 407] width 1347 height 754
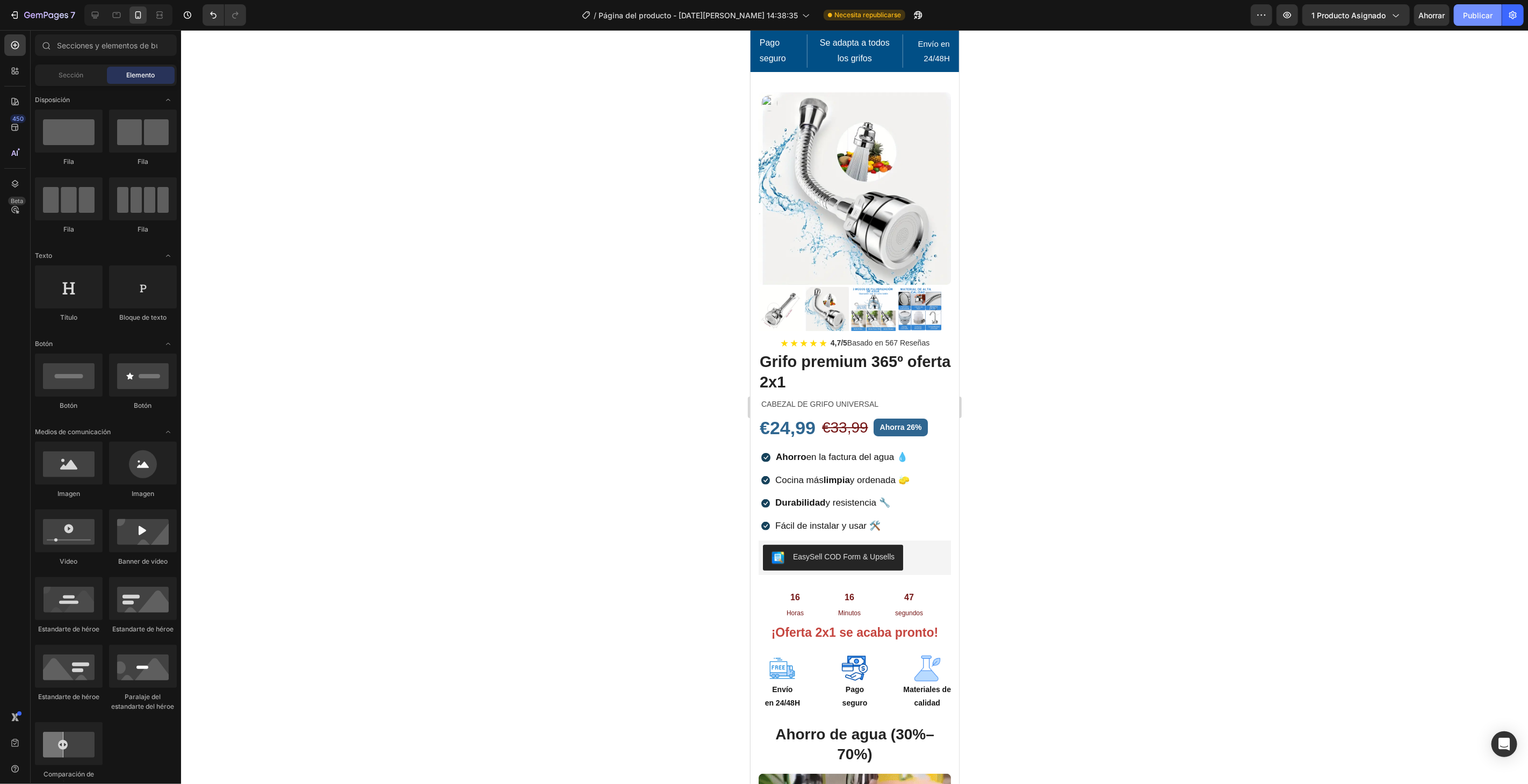
click at [1481, 8] on button "Publicar" at bounding box center [1478, 15] width 48 height 21
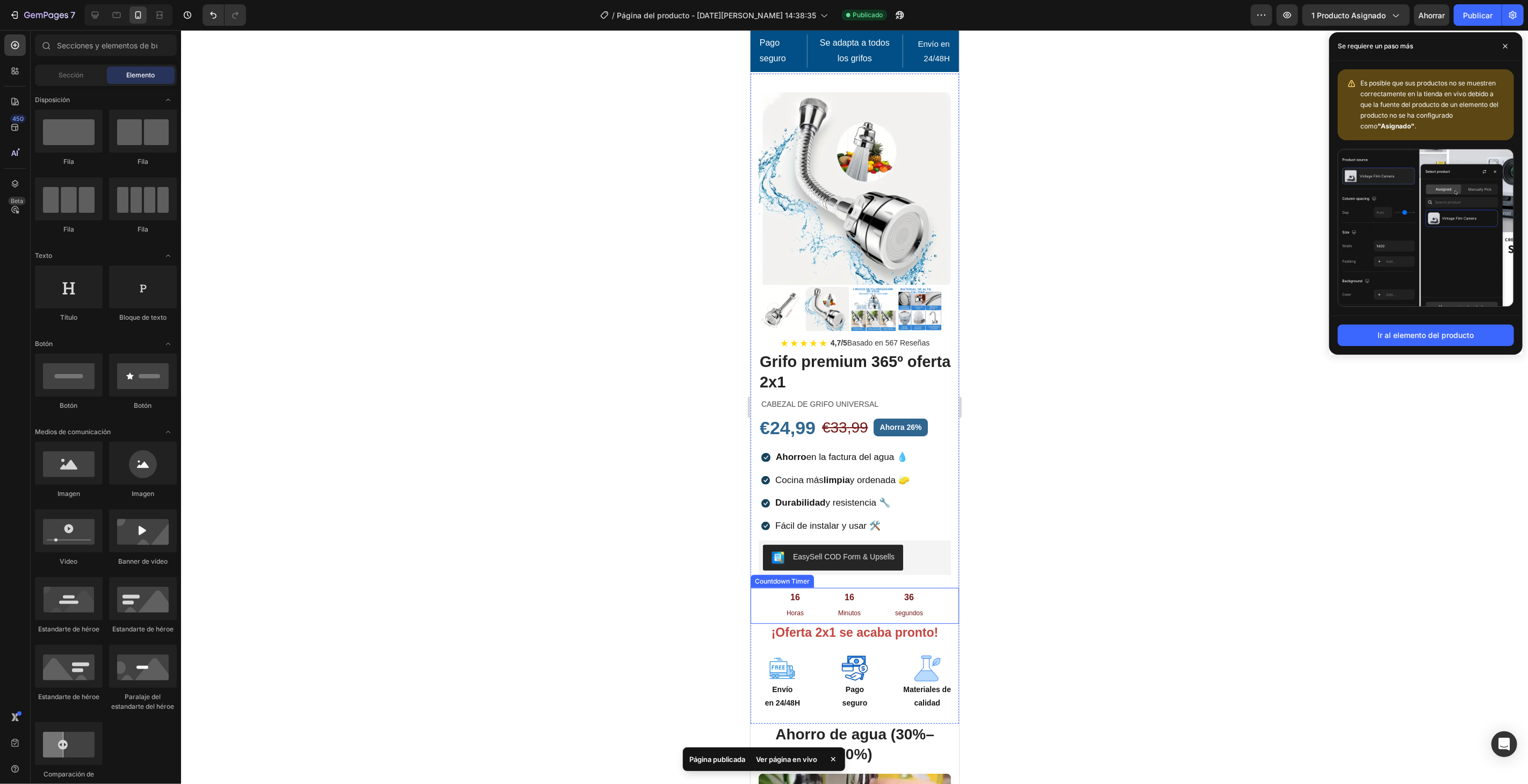
click at [825, 587] on div "16 Minutos" at bounding box center [849, 605] width 49 height 36
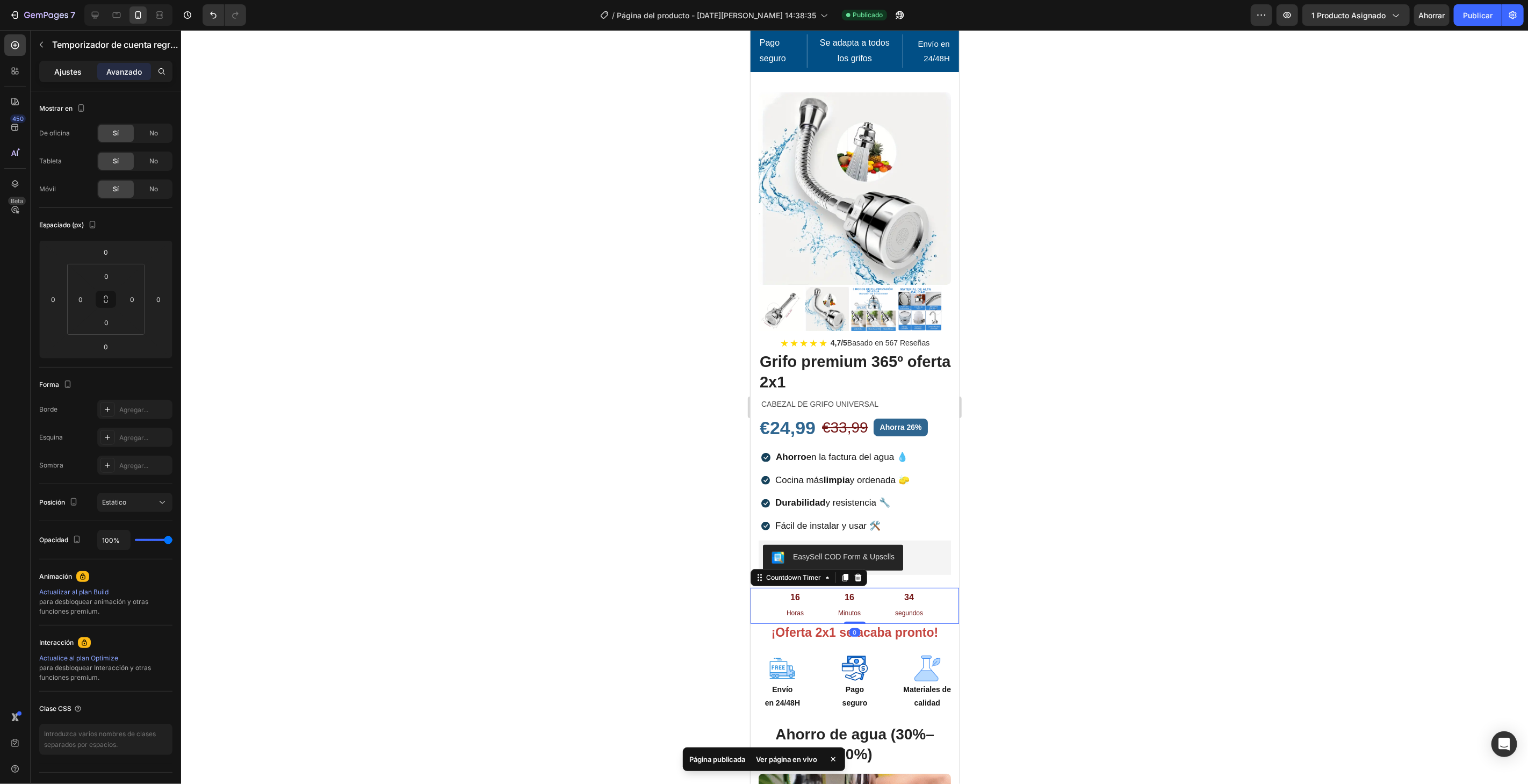
click at [49, 67] on div "Ajustes" at bounding box center [68, 71] width 54 height 17
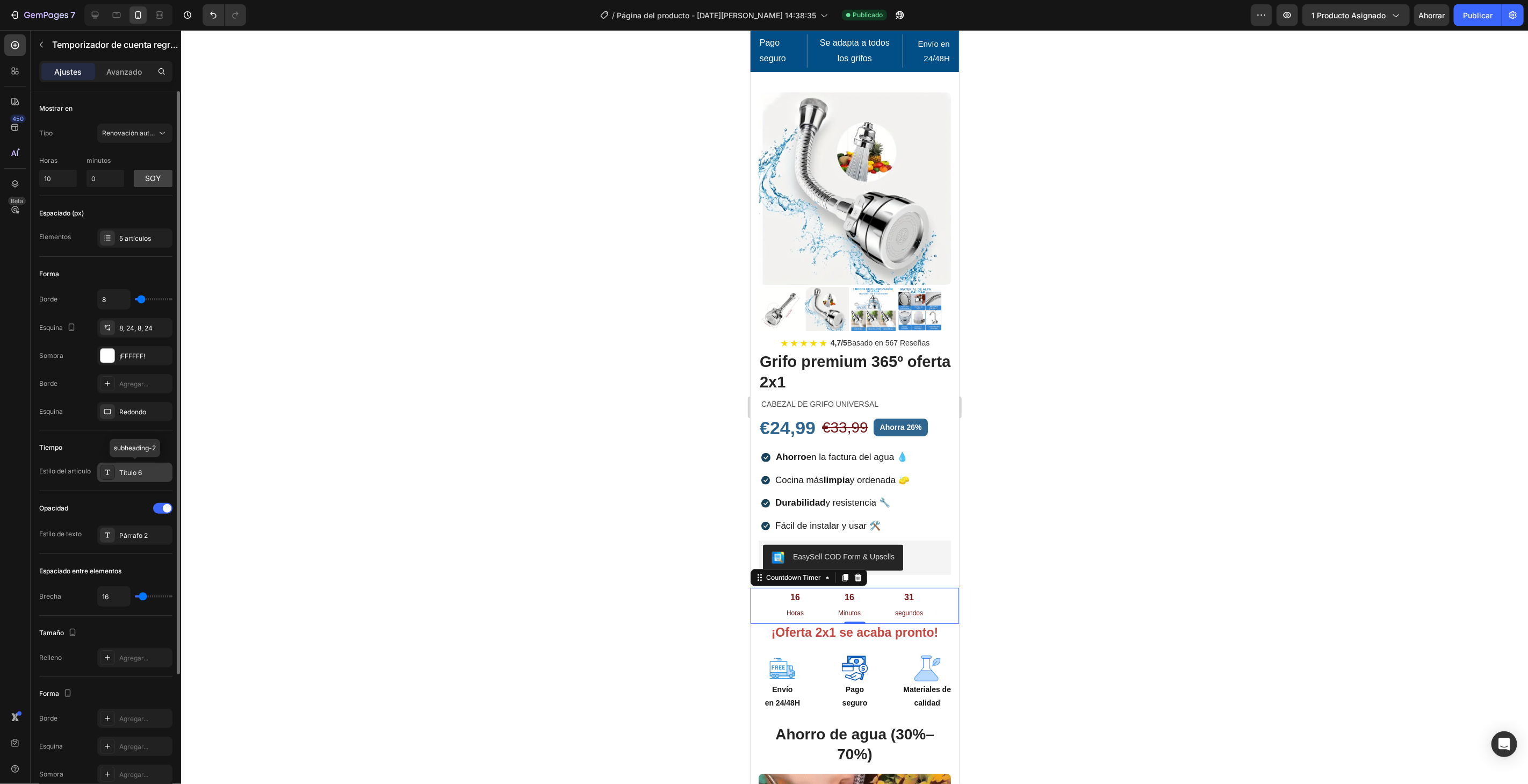
click at [149, 471] on div "Título 6" at bounding box center [144, 473] width 50 height 9
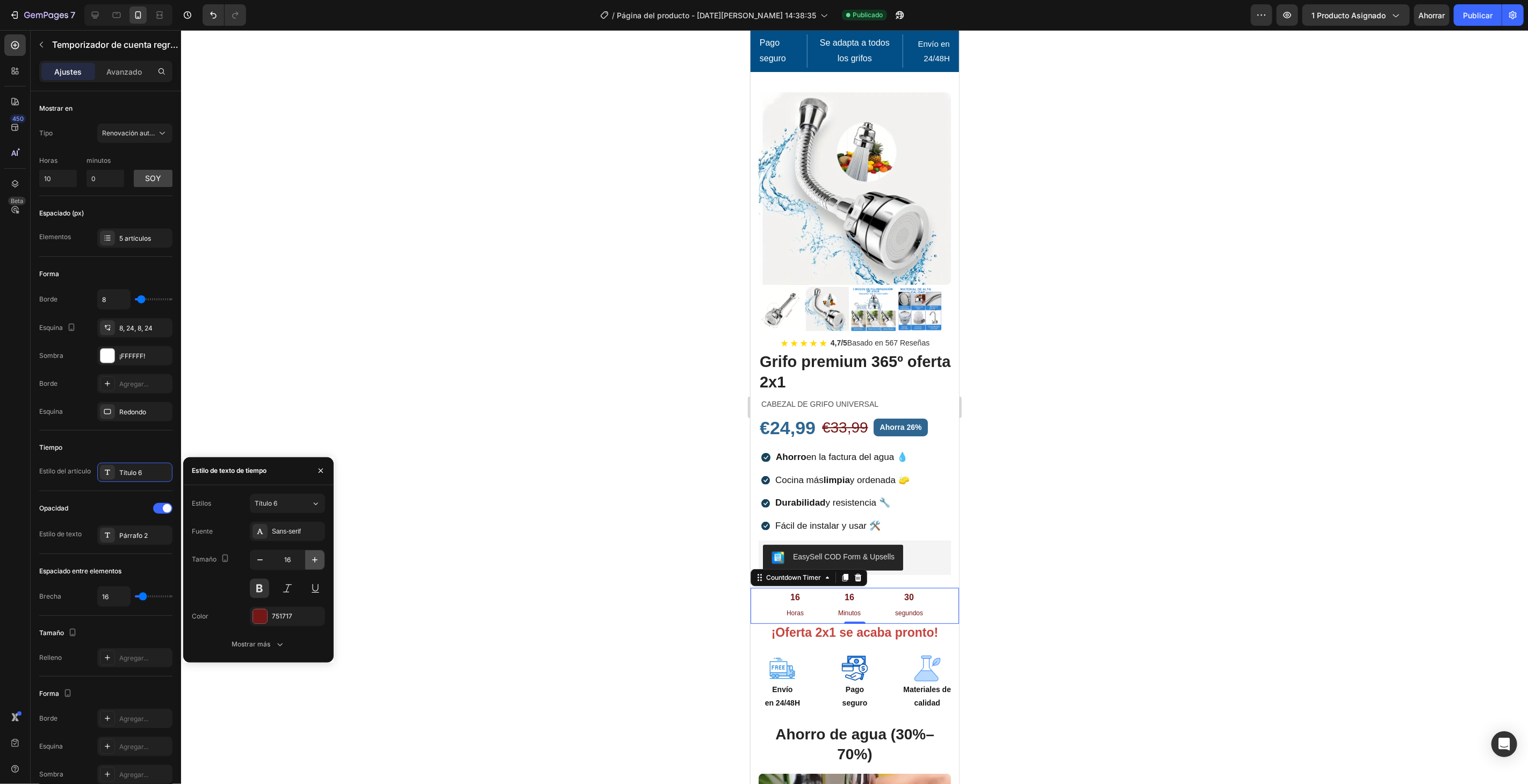
click at [316, 552] on button "button" at bounding box center [314, 560] width 20 height 20
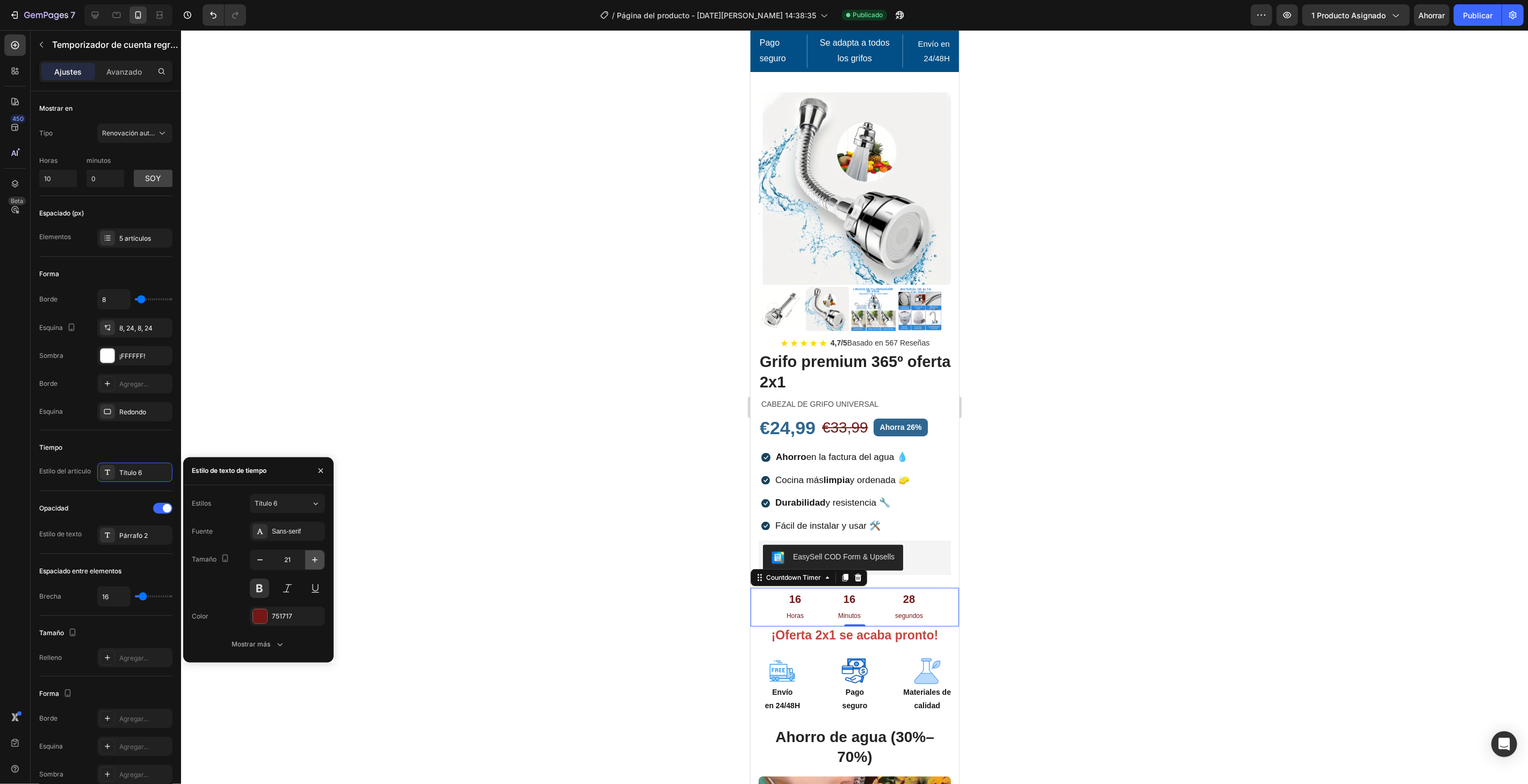
click at [316, 552] on button "button" at bounding box center [314, 560] width 20 height 20
click at [259, 553] on button "button" at bounding box center [260, 560] width 20 height 20
type input "21"
click at [132, 531] on div "Párrafo 2" at bounding box center [144, 536] width 50 height 9
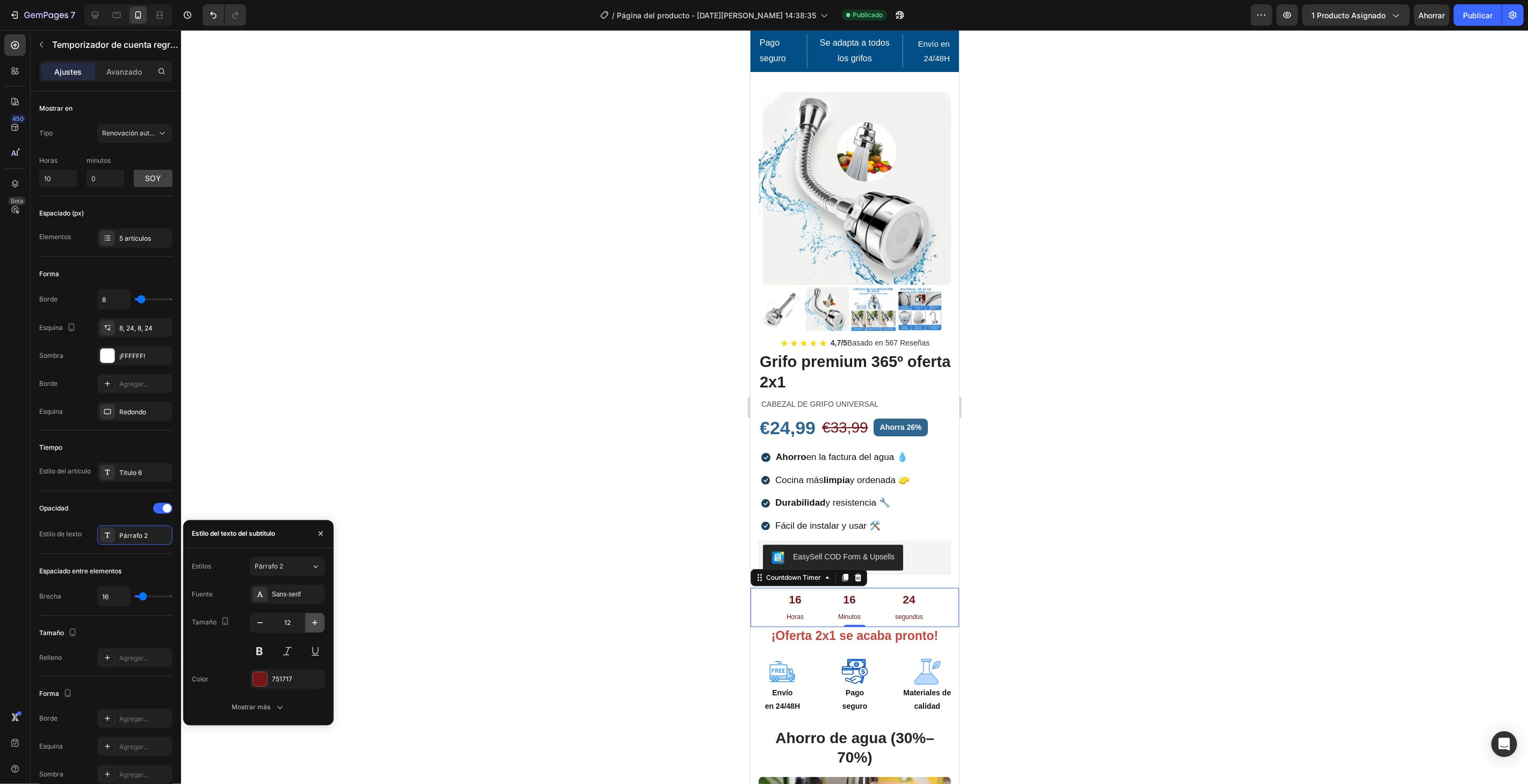
click at [310, 617] on icon "button" at bounding box center [315, 623] width 11 height 11
type input "15"
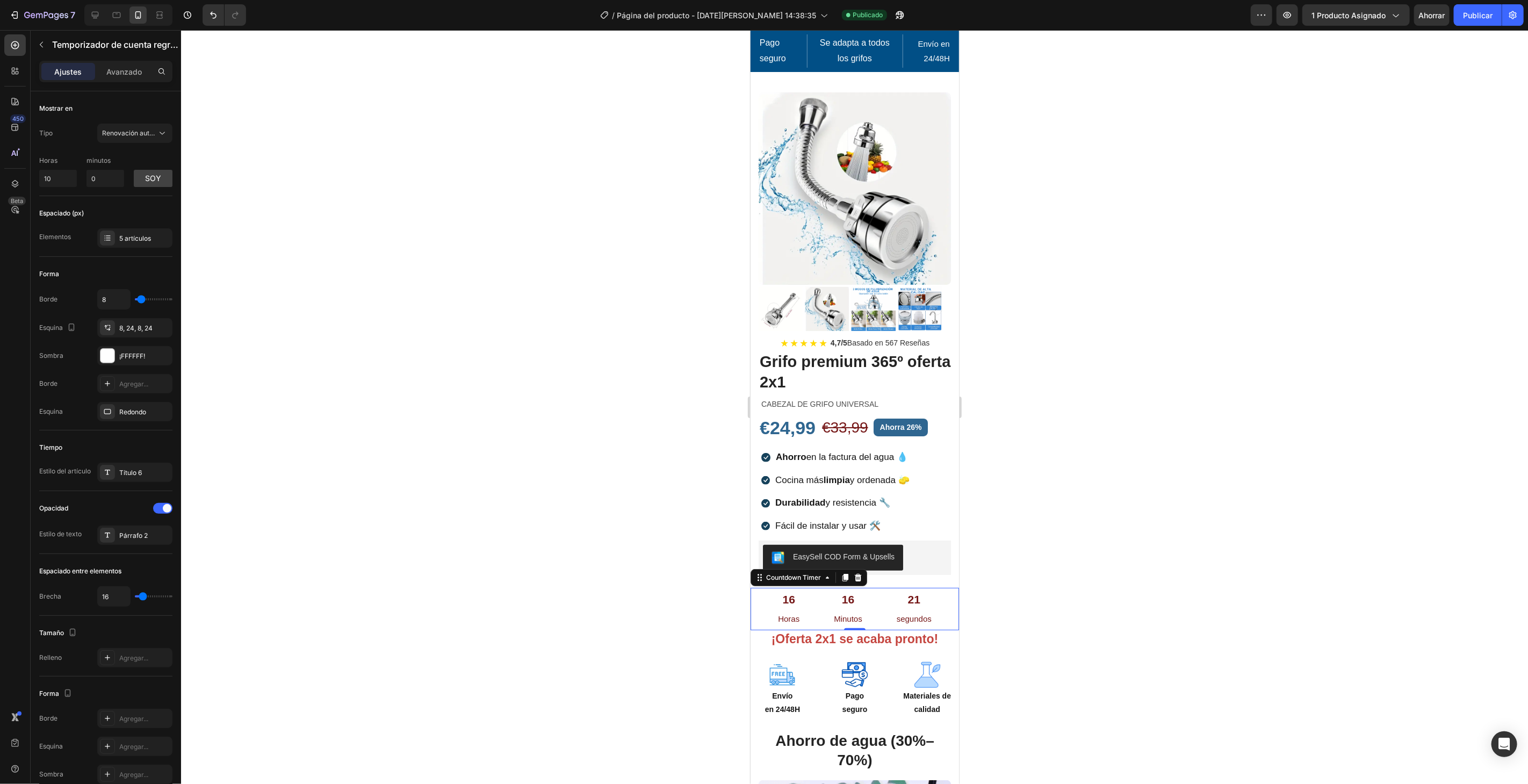
click at [437, 446] on div at bounding box center [854, 407] width 1347 height 754
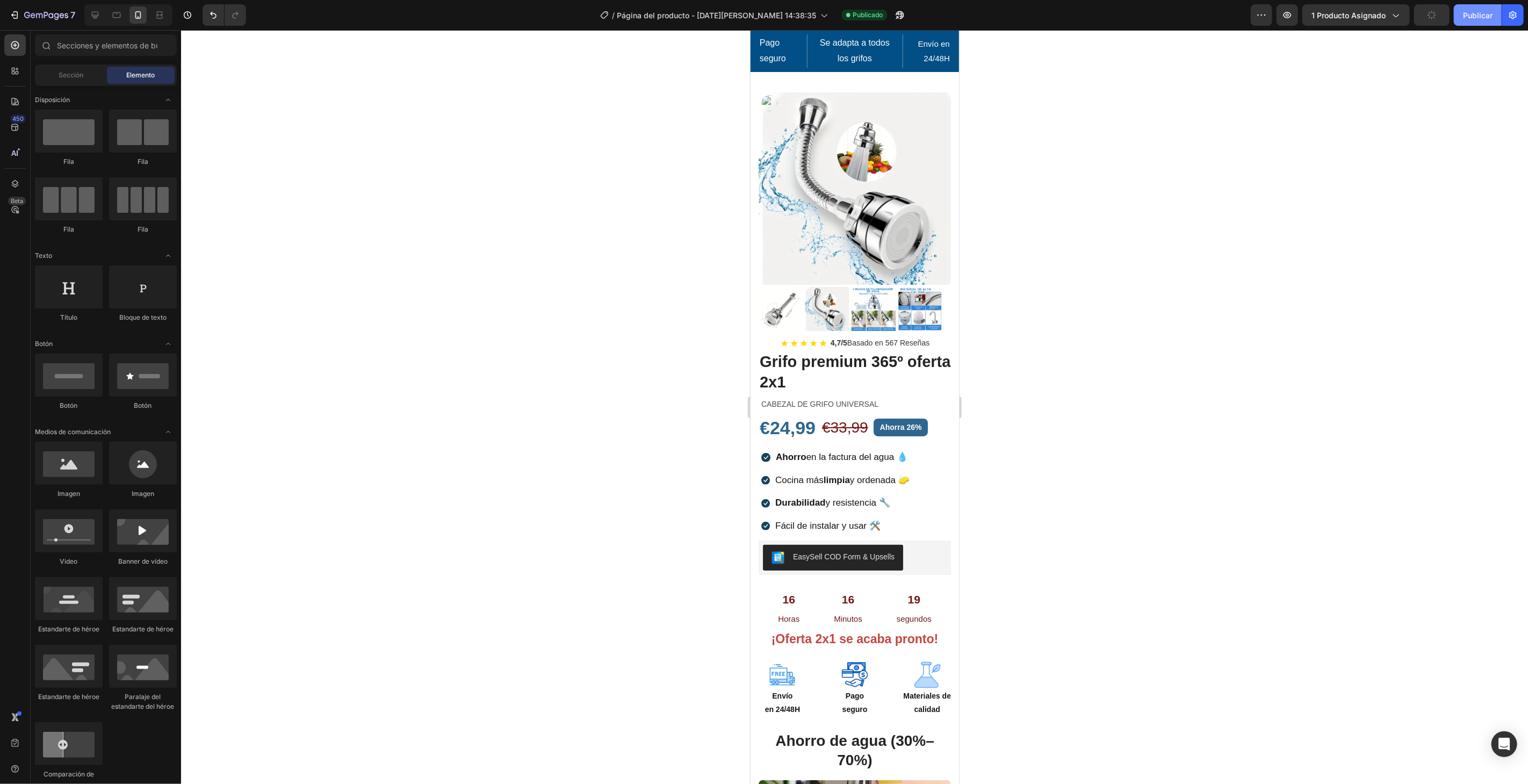
click at [1470, 7] on button "Publicar" at bounding box center [1478, 15] width 48 height 21
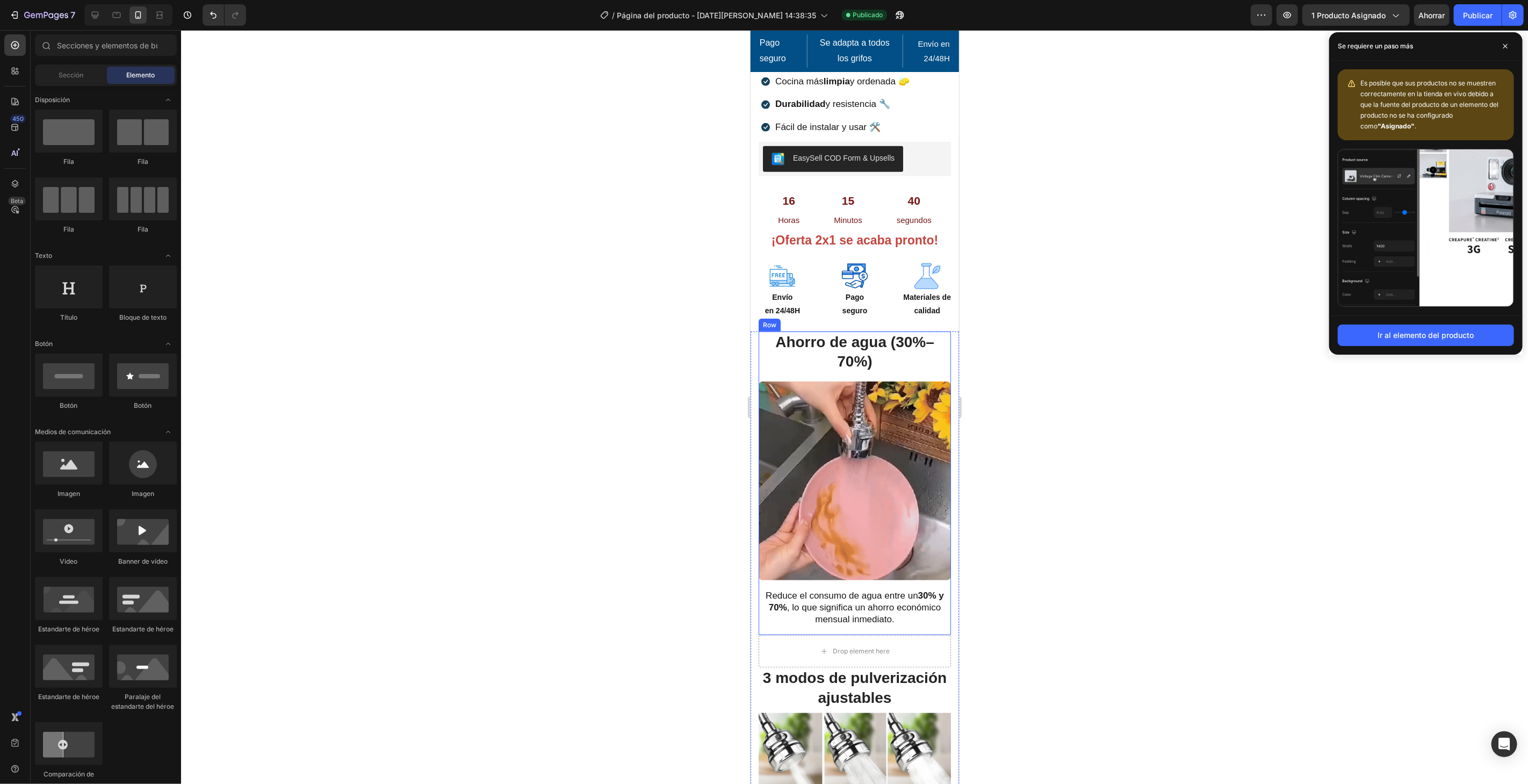
scroll to position [418, 0]
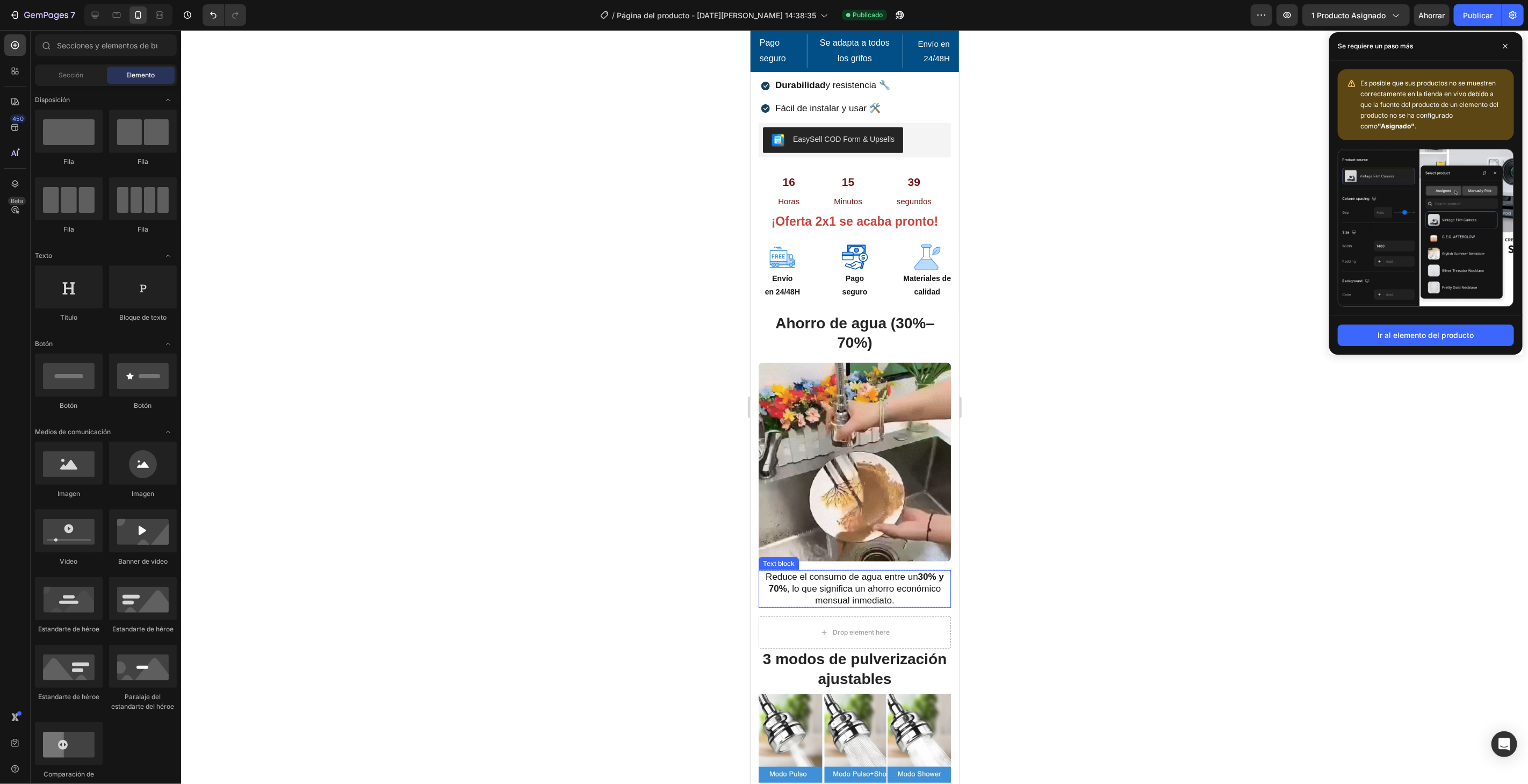
click at [847, 571] on p "Reduce el consumo de agua entre un 30% y 70% , lo que significa un ahorro econó…" at bounding box center [854, 588] width 190 height 36
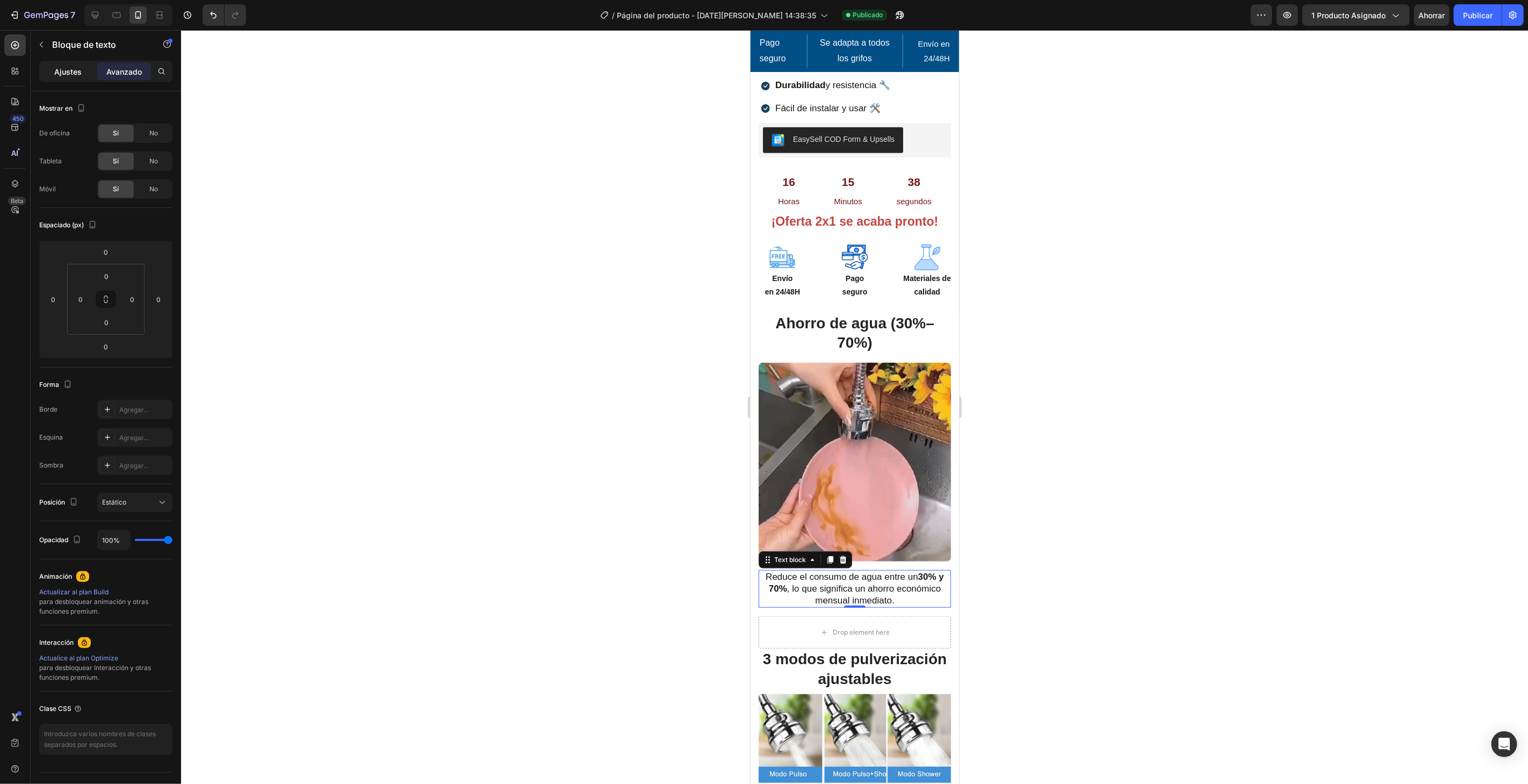
click at [66, 70] on font "Ajustes" at bounding box center [68, 71] width 27 height 9
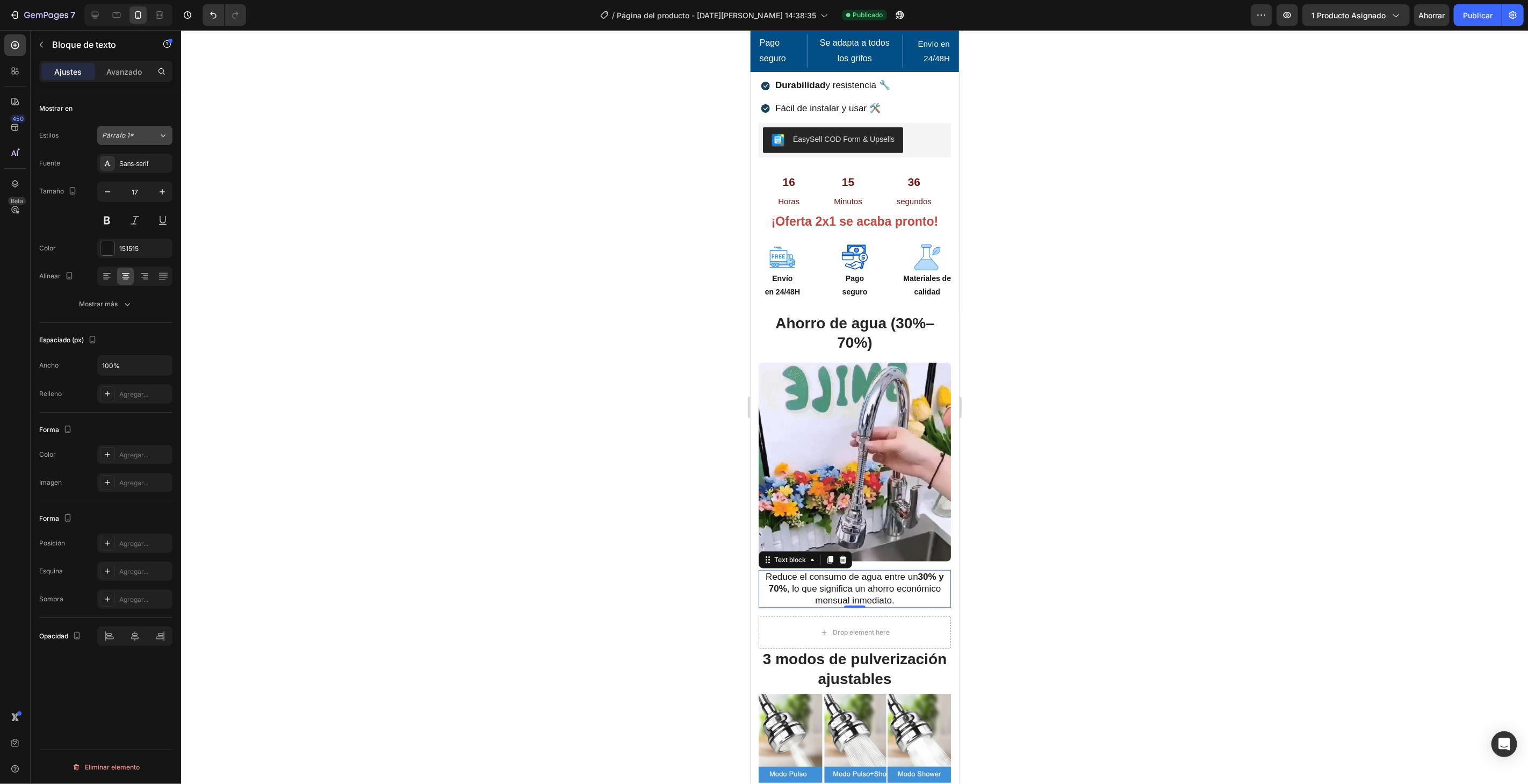
click at [149, 144] on button "Párrafo 1*" at bounding box center [135, 135] width 75 height 20
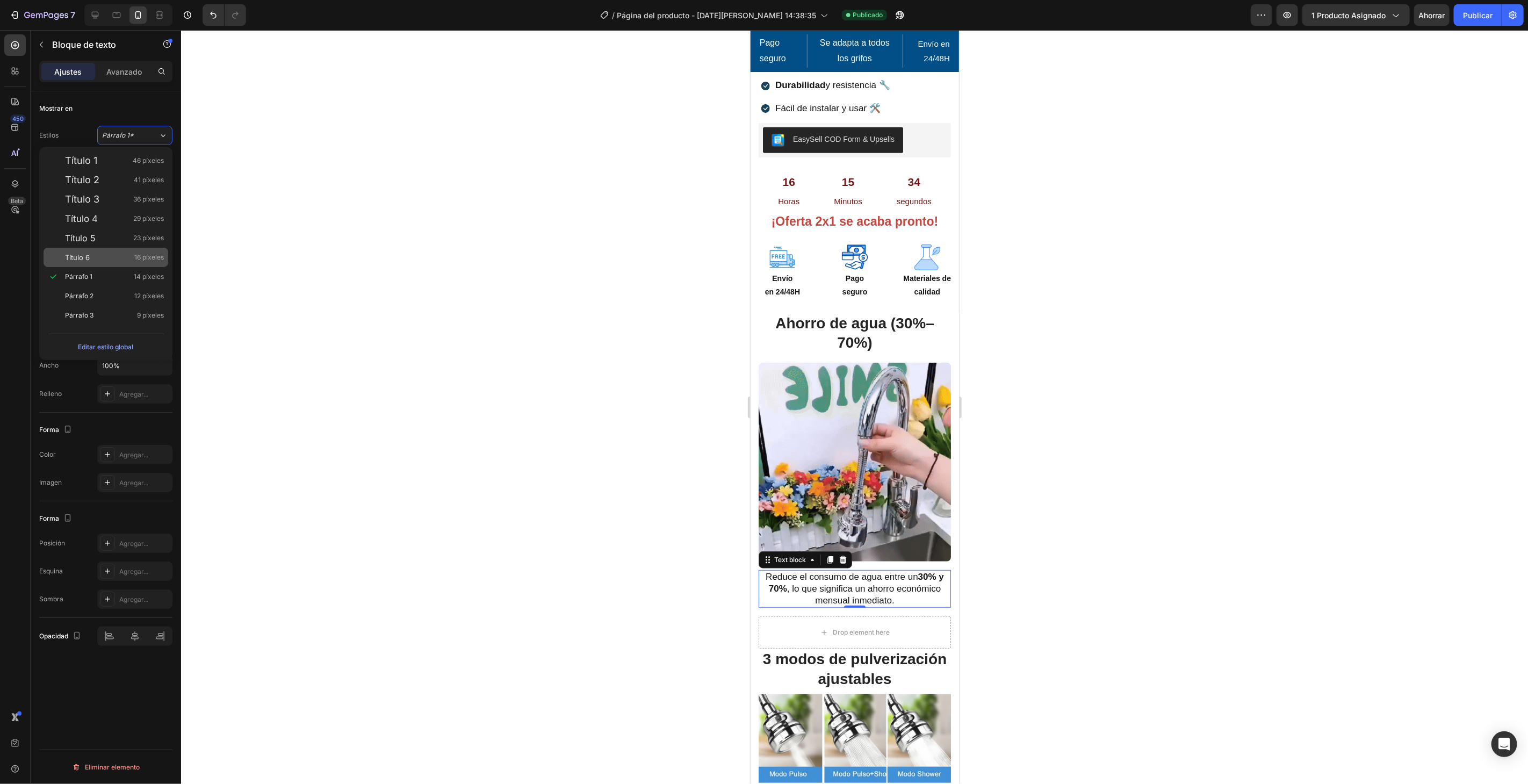
click at [111, 250] on div "Título 6 16 píxeles" at bounding box center [106, 257] width 125 height 20
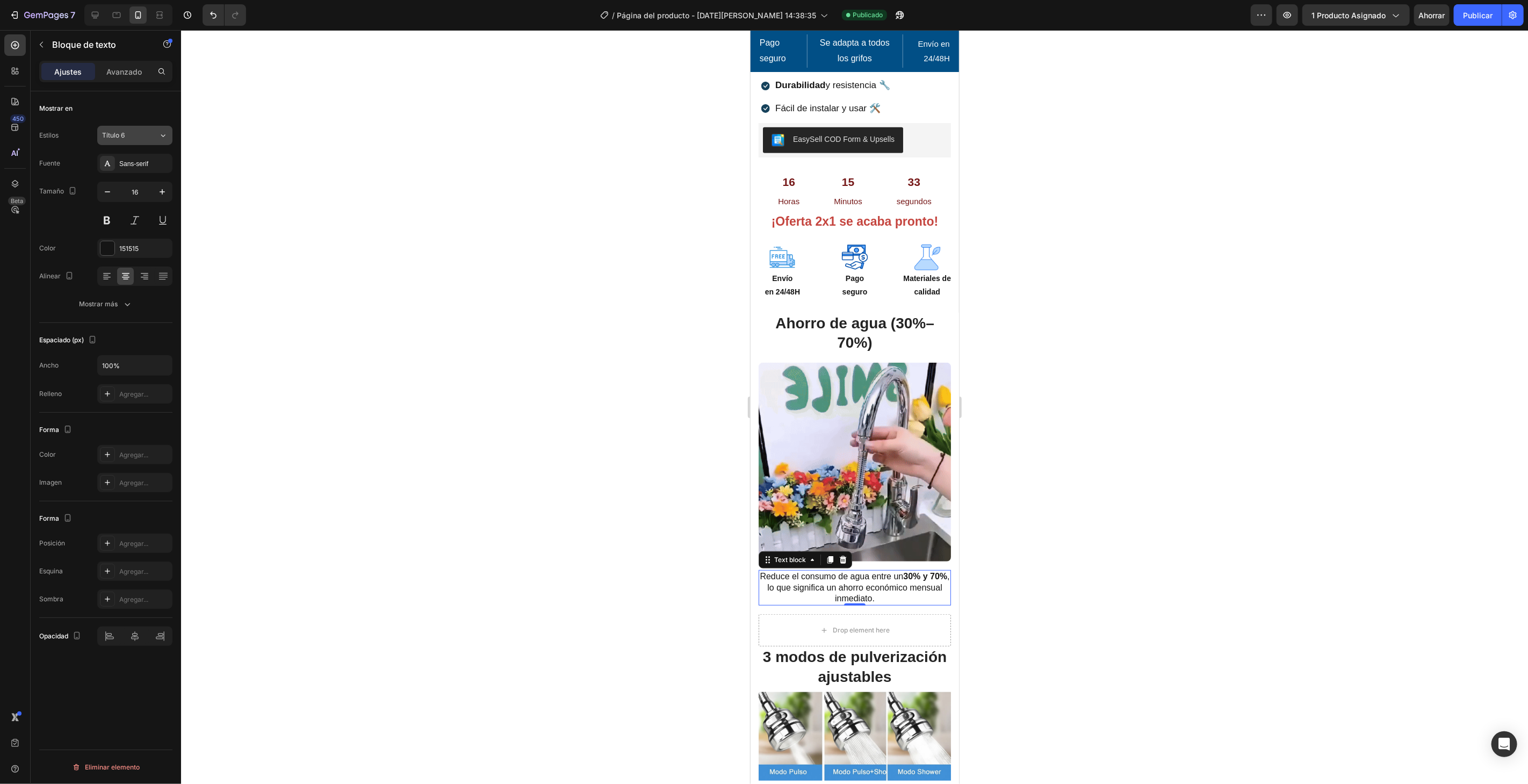
click at [133, 137] on div "Título 6" at bounding box center [123, 135] width 43 height 9
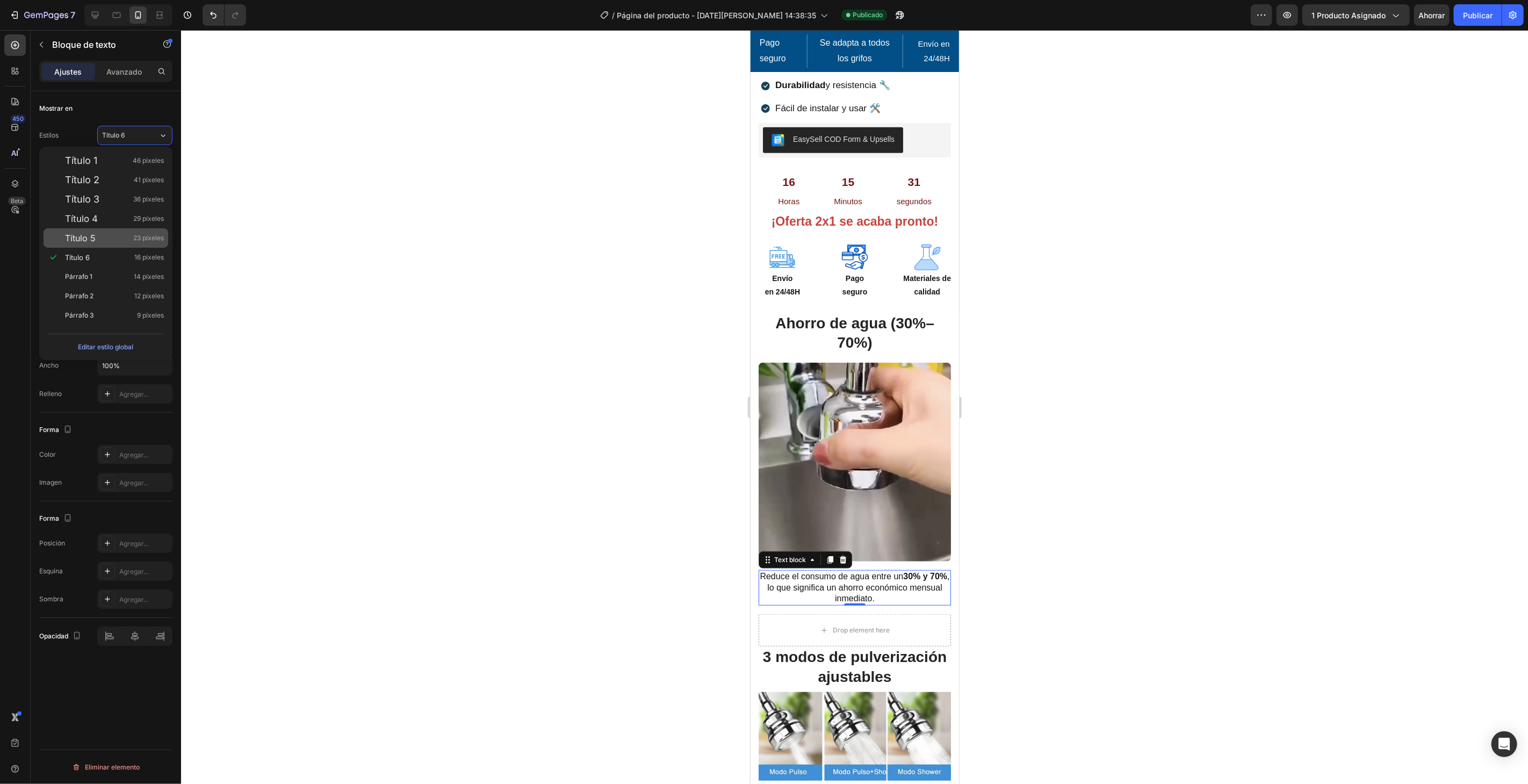
click at [126, 235] on div "Título 5 23 píxeles" at bounding box center [114, 238] width 99 height 11
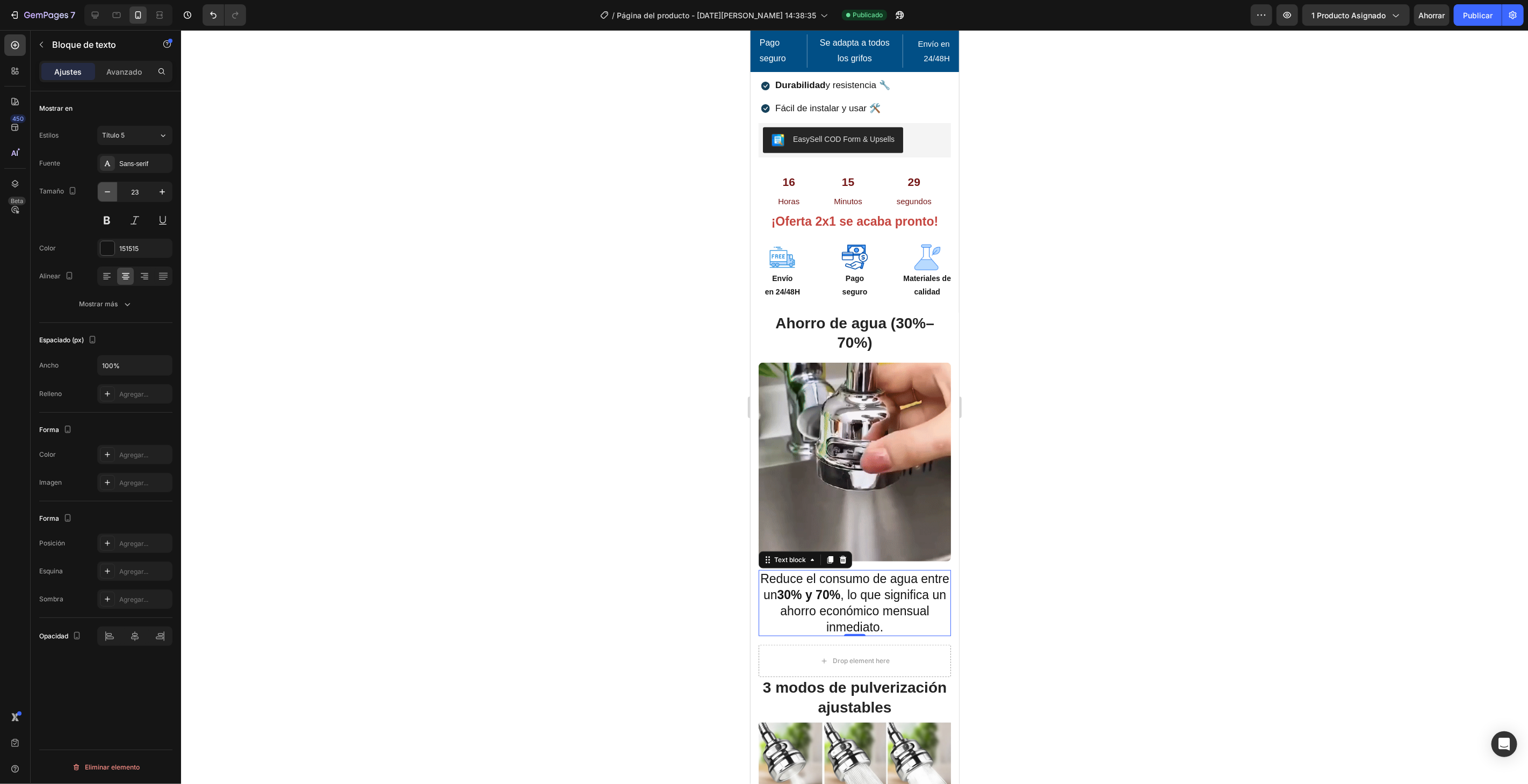
click at [110, 196] on icon "button" at bounding box center [107, 192] width 11 height 11
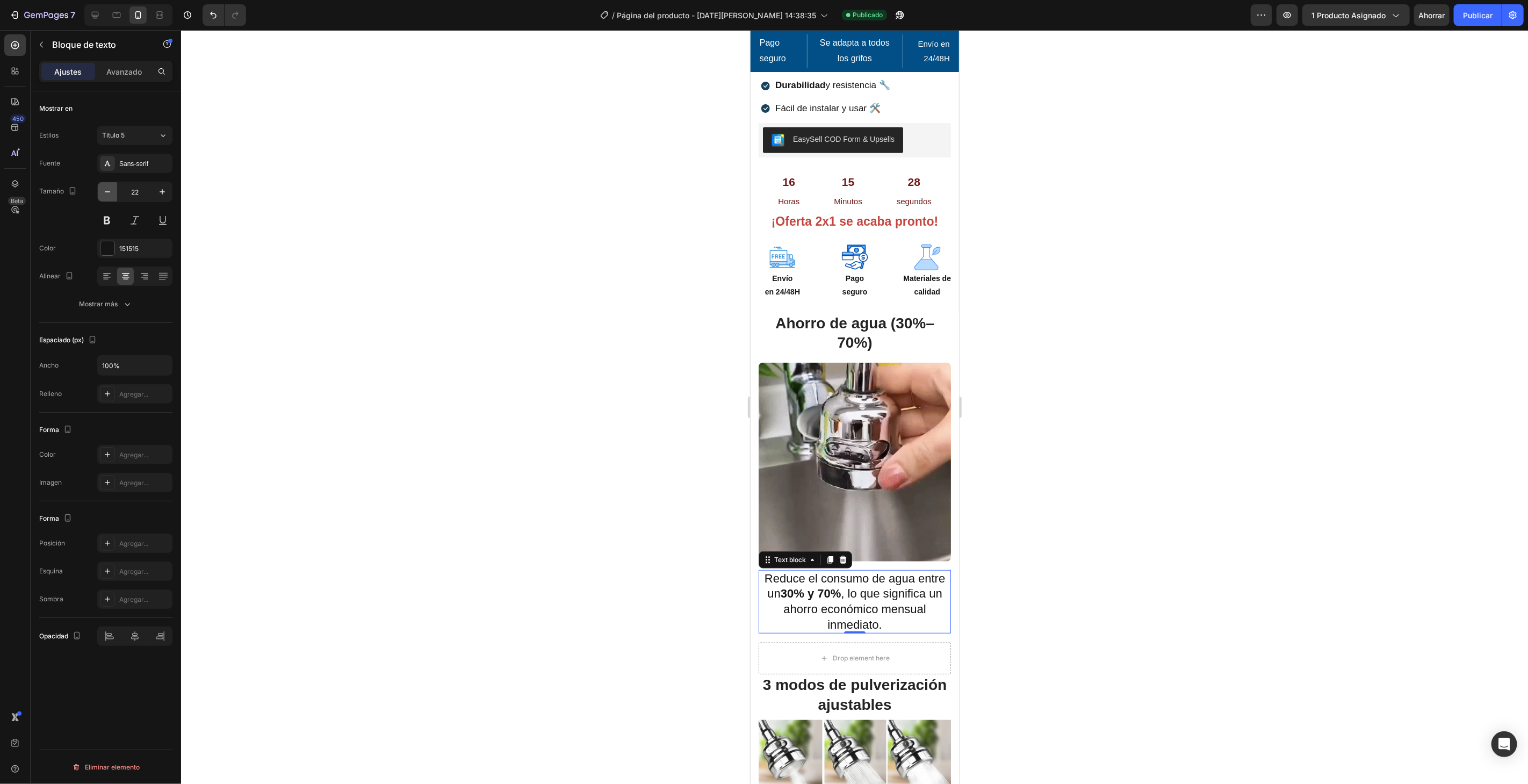
click at [110, 196] on icon "button" at bounding box center [107, 192] width 11 height 11
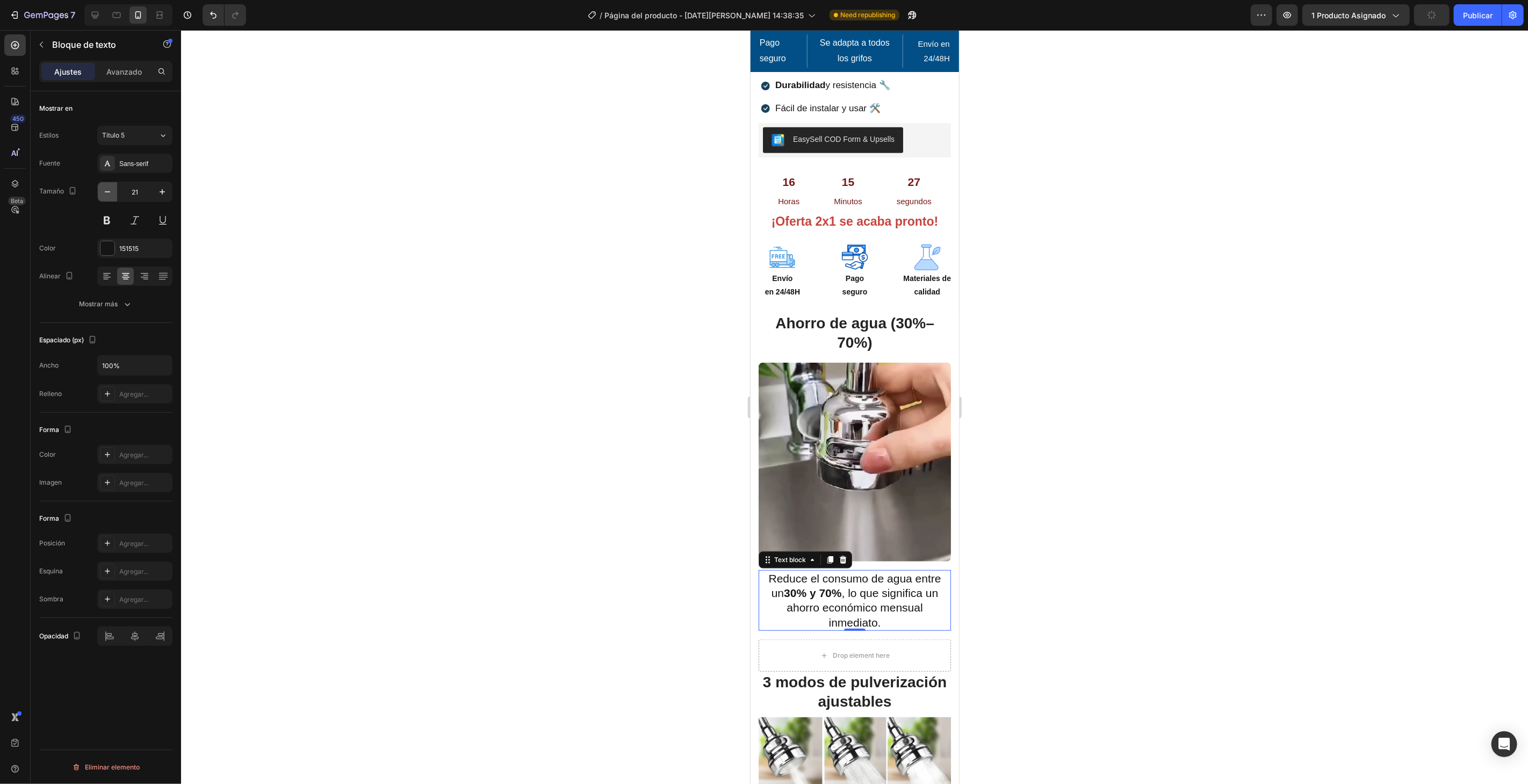
type input "20"
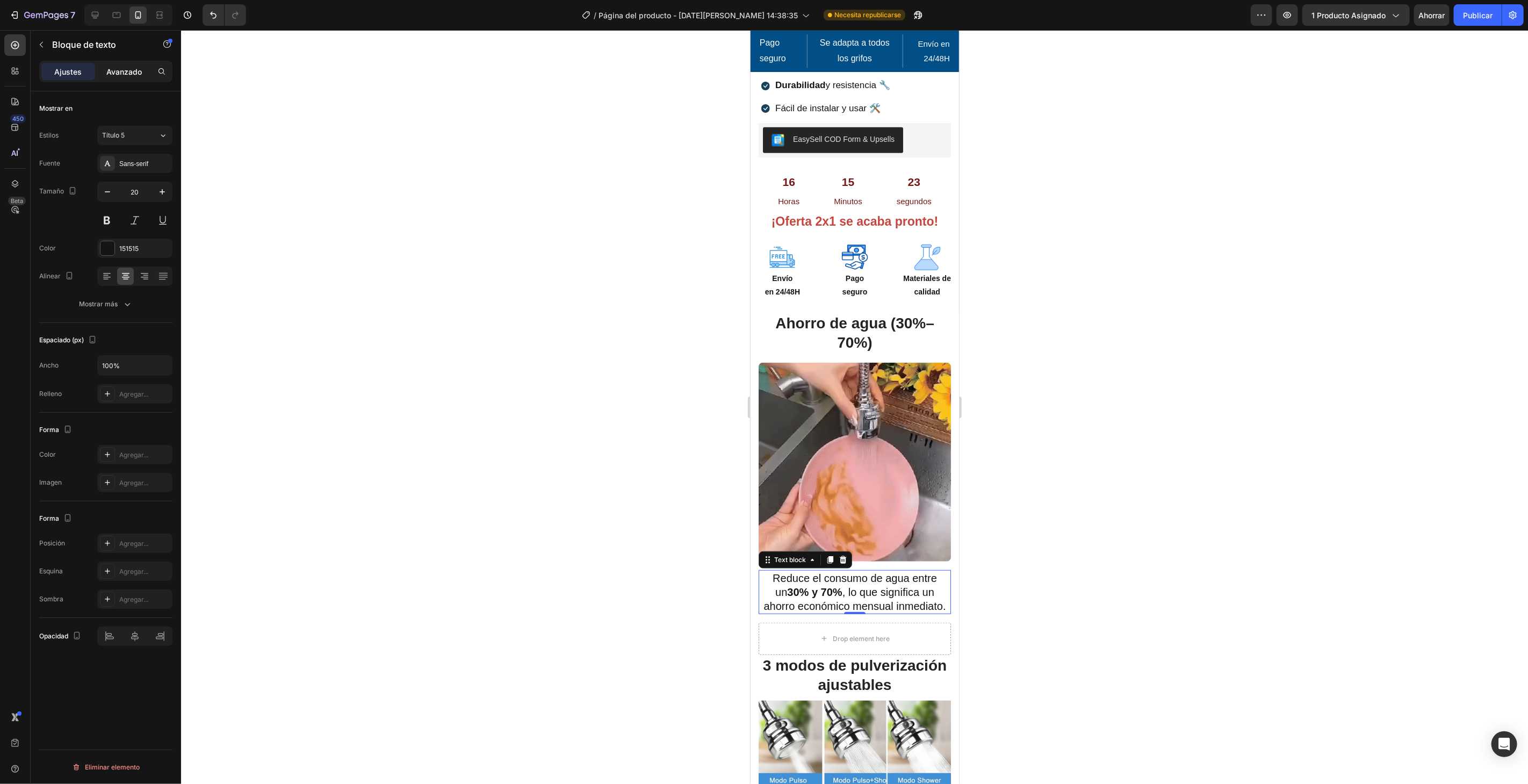
click at [124, 76] on p "Avanzado" at bounding box center [124, 71] width 36 height 11
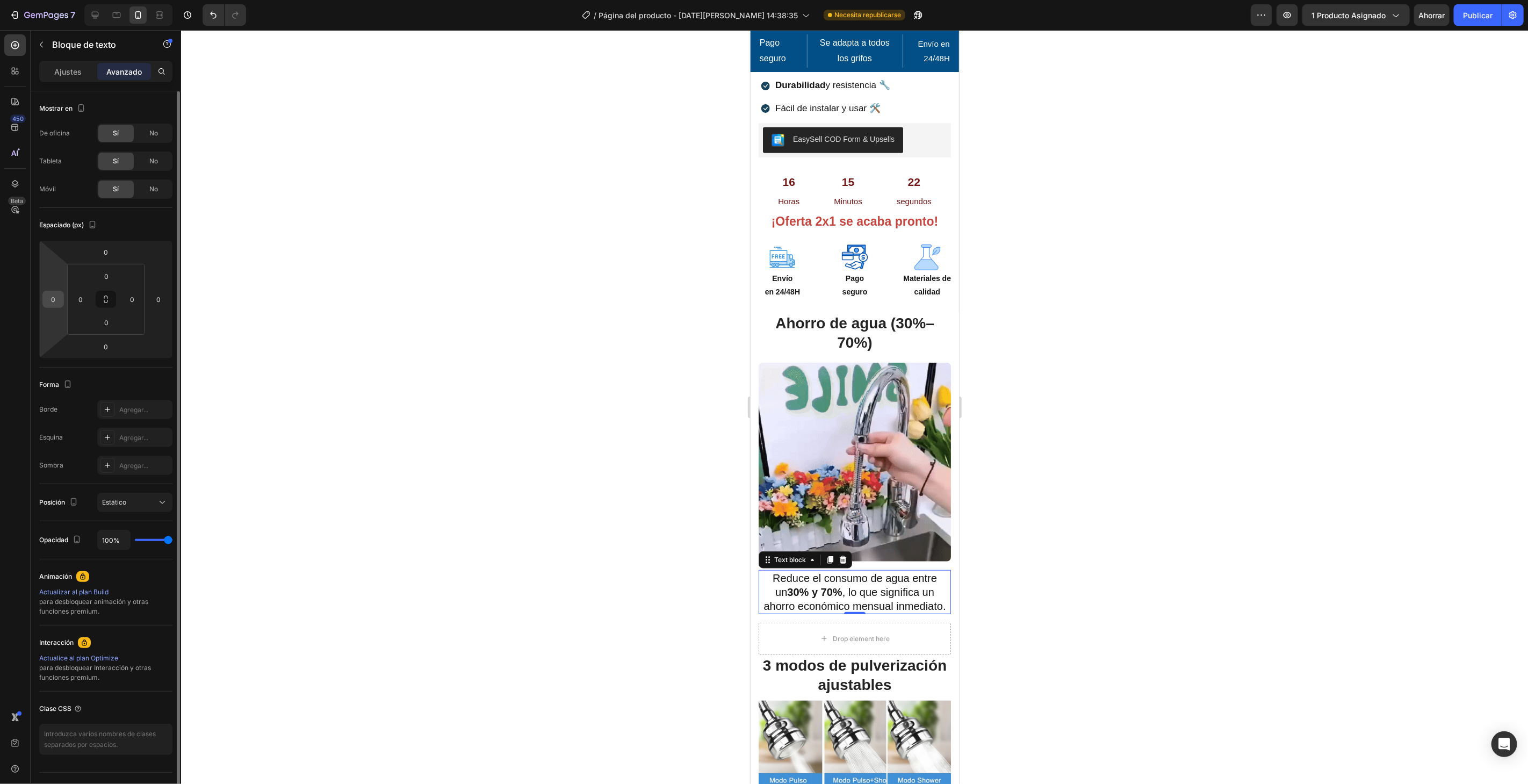
click at [54, 305] on input "0" at bounding box center [53, 299] width 16 height 16
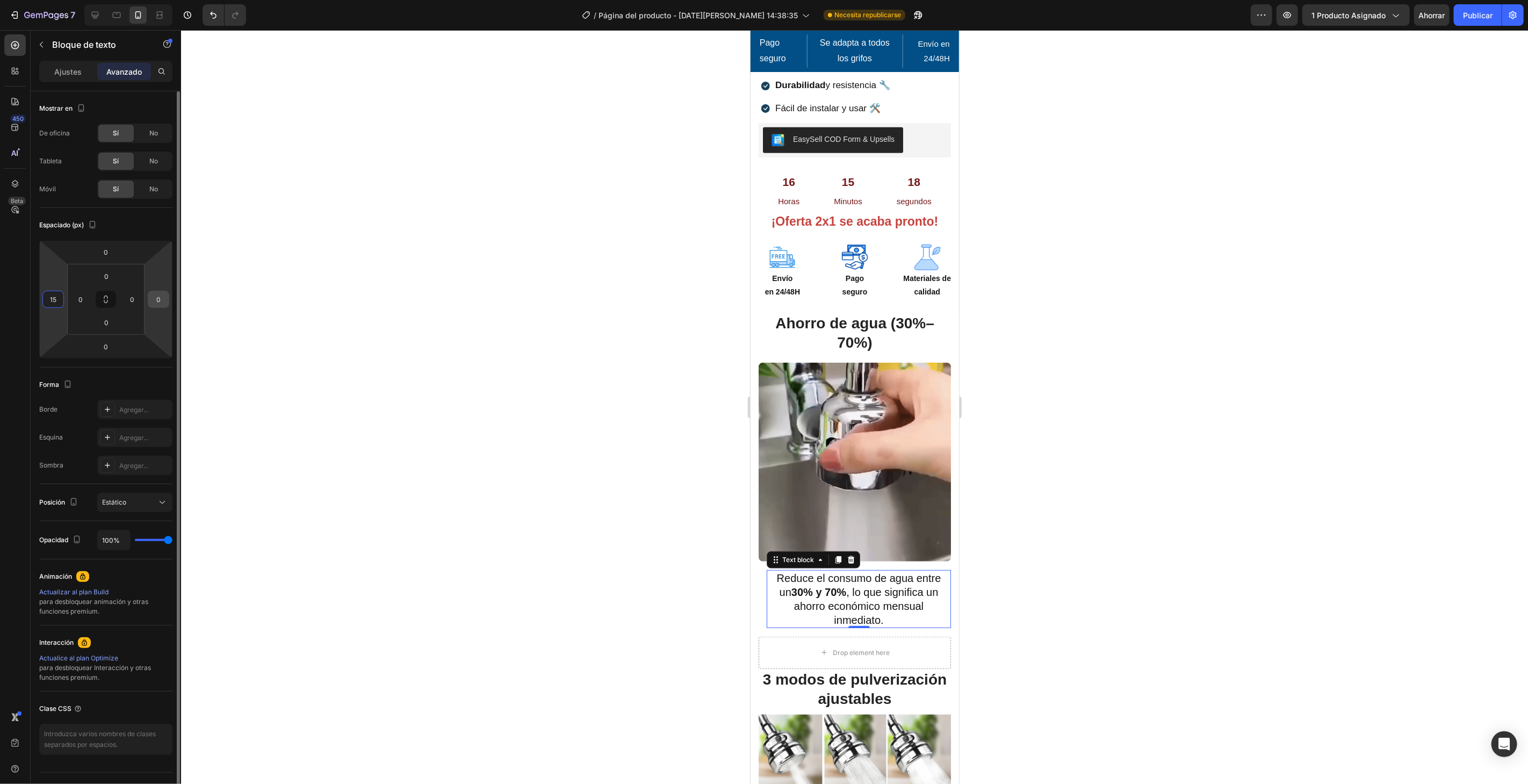
type input "15"
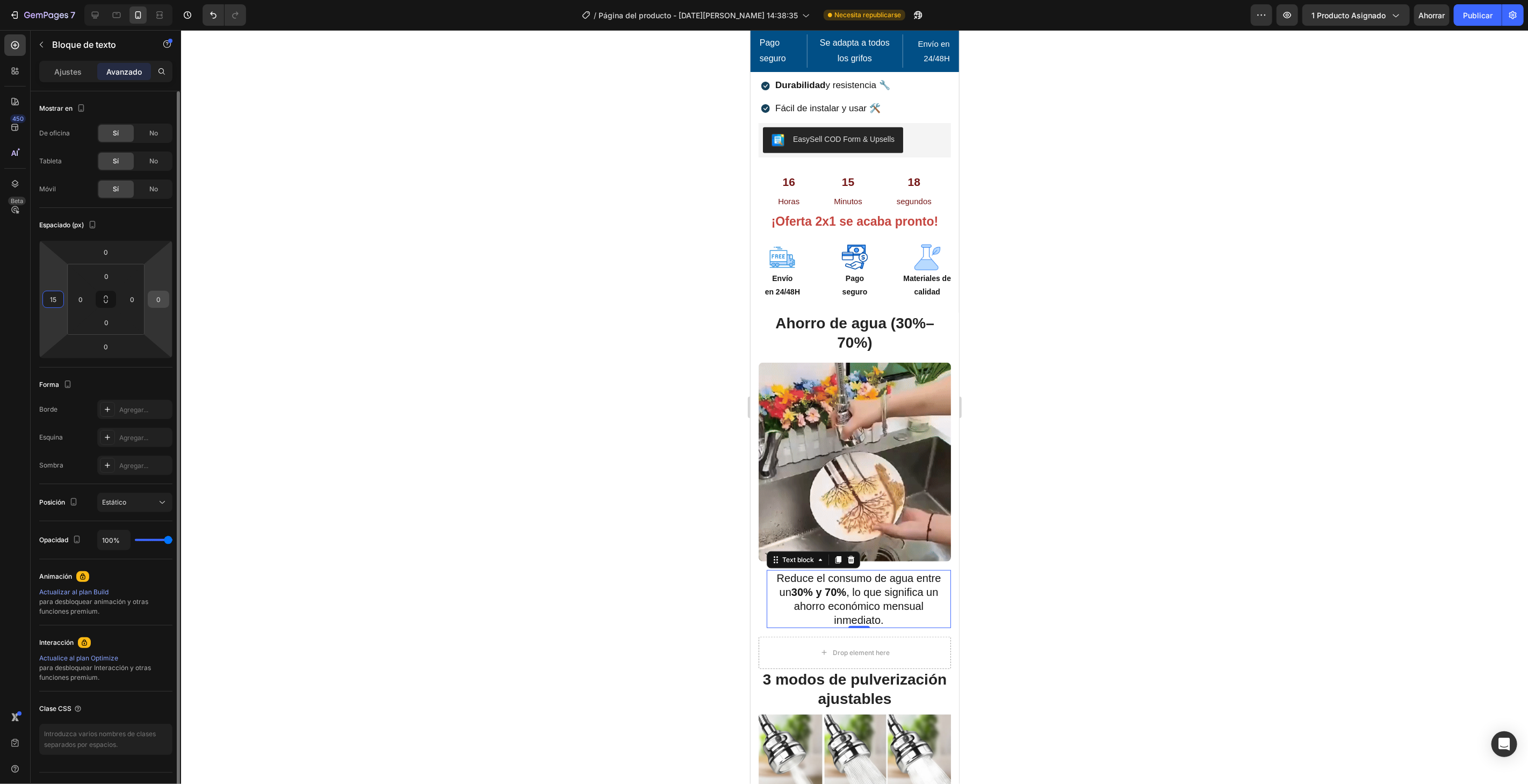
click at [158, 303] on input "0" at bounding box center [158, 299] width 16 height 16
type input "15"
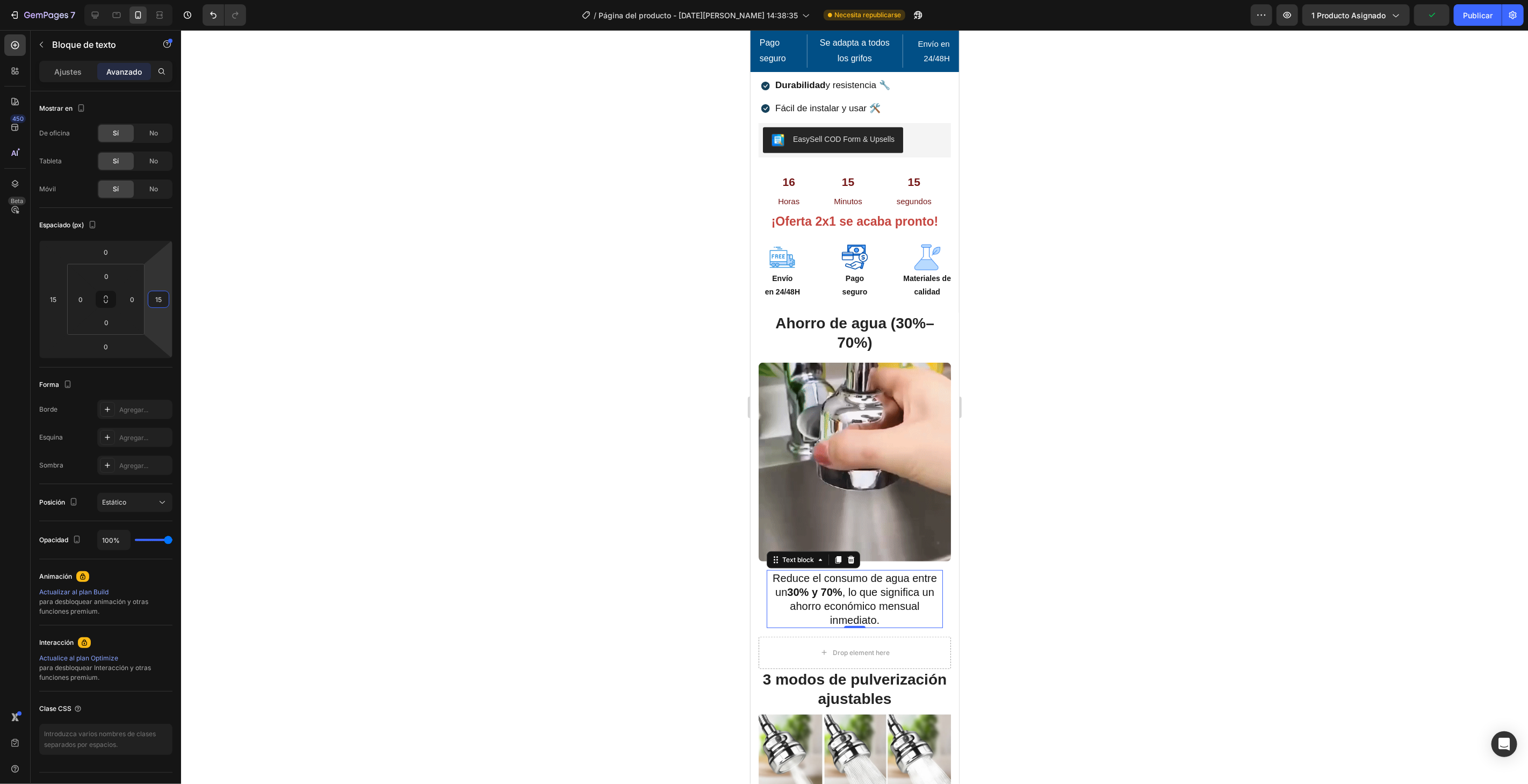
click at [460, 389] on div at bounding box center [854, 407] width 1347 height 754
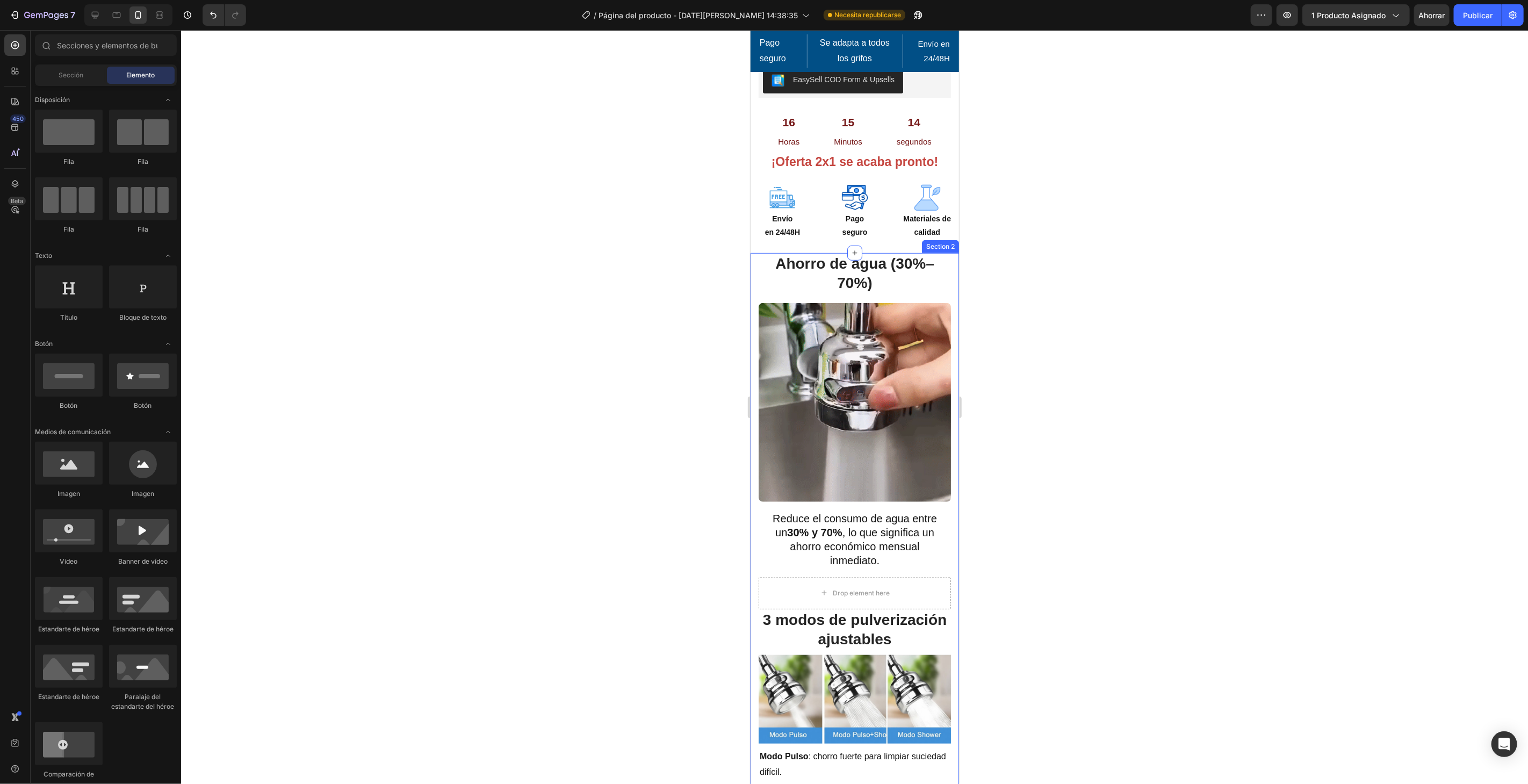
scroll to position [597, 0]
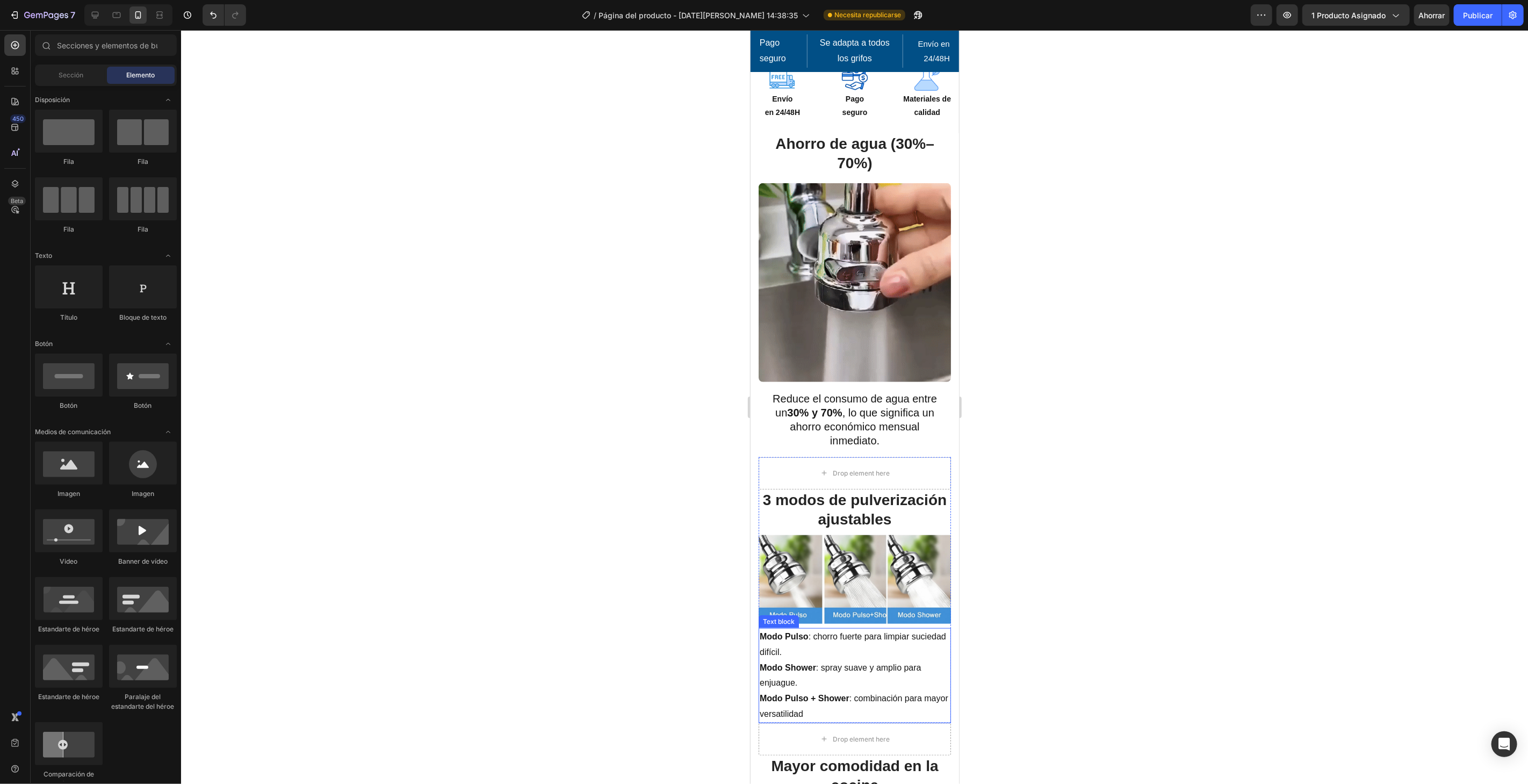
click at [876, 690] on p "Modo Pulso + Shower : combinación para mayor versatilidad" at bounding box center [854, 706] width 190 height 31
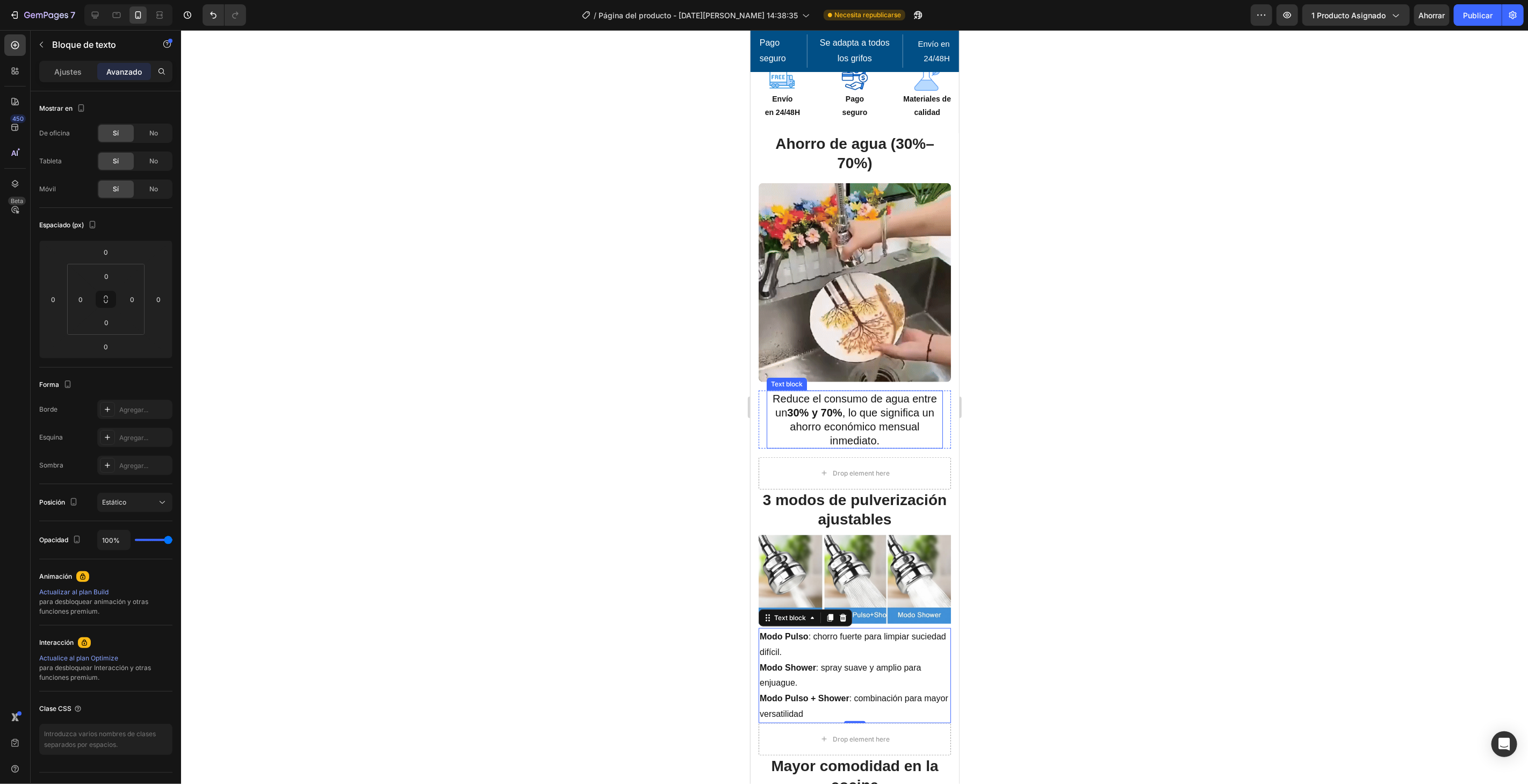
click at [827, 410] on p "Reduce el consumo de agua entre un 30% y 70% , lo que significa un ahorro econó…" at bounding box center [854, 419] width 174 height 56
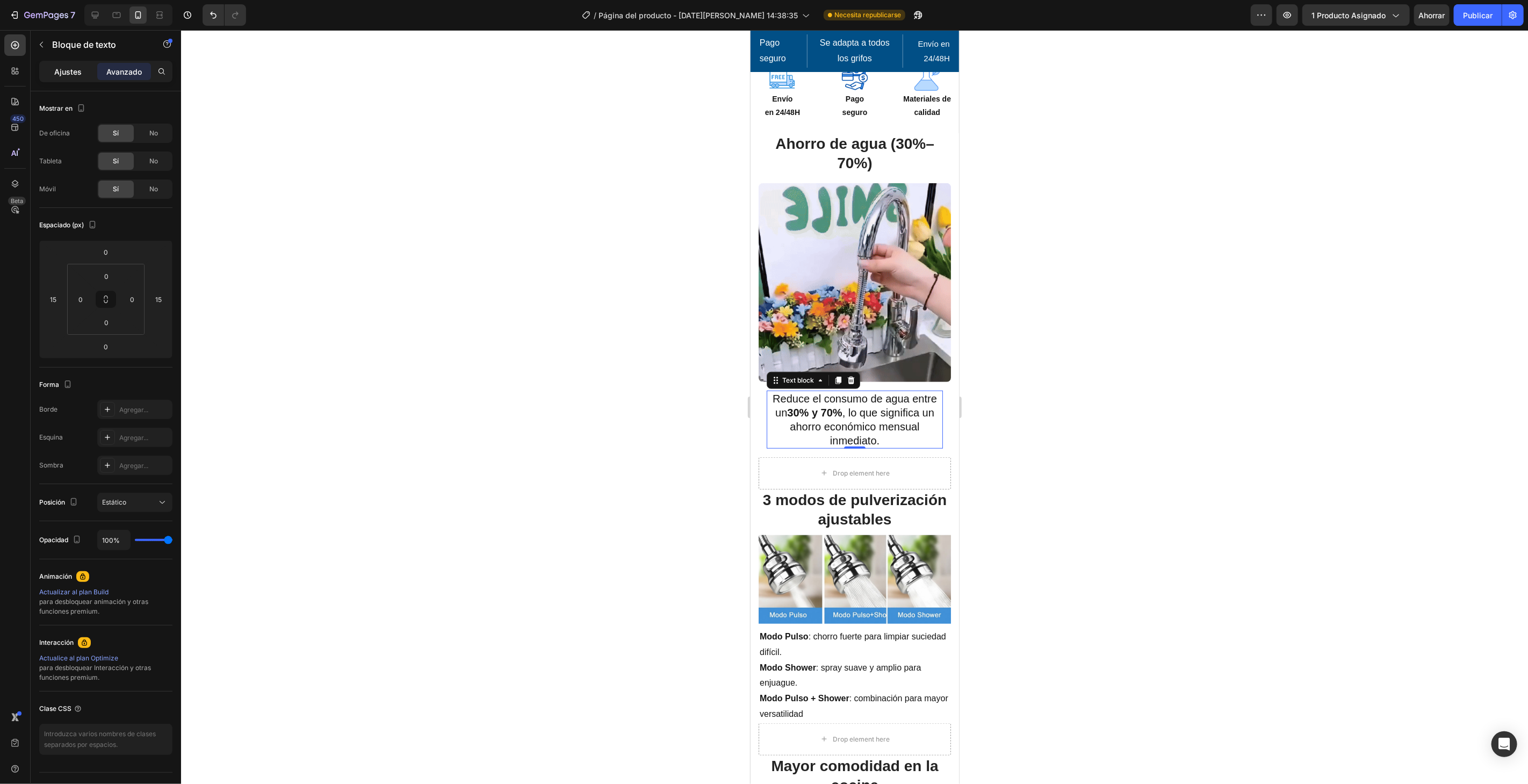
click at [74, 74] on font "Ajustes" at bounding box center [68, 71] width 27 height 9
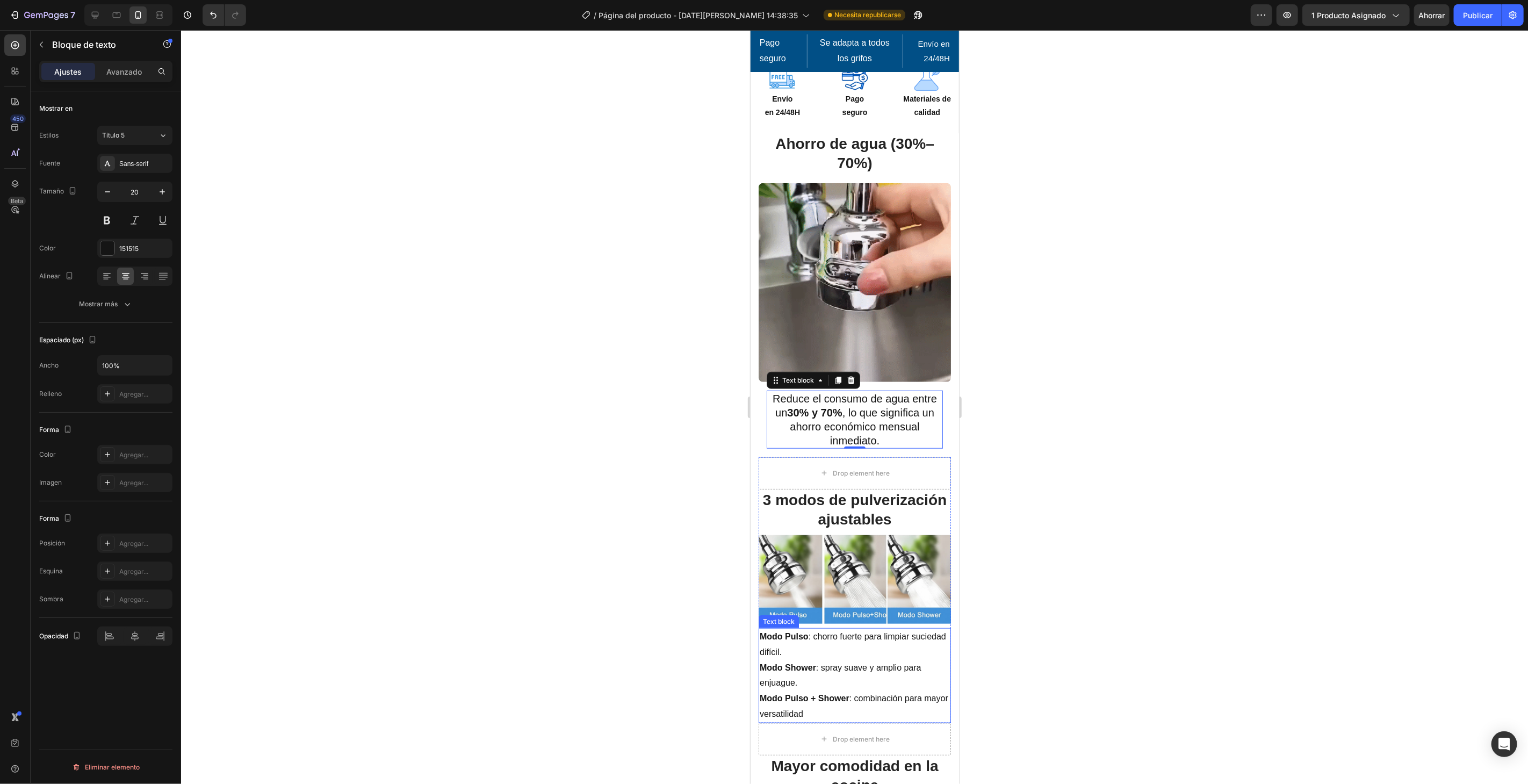
click at [887, 635] on p "Modo Pulso : chorro fuerte para limpiar suciedad difícil." at bounding box center [854, 644] width 190 height 31
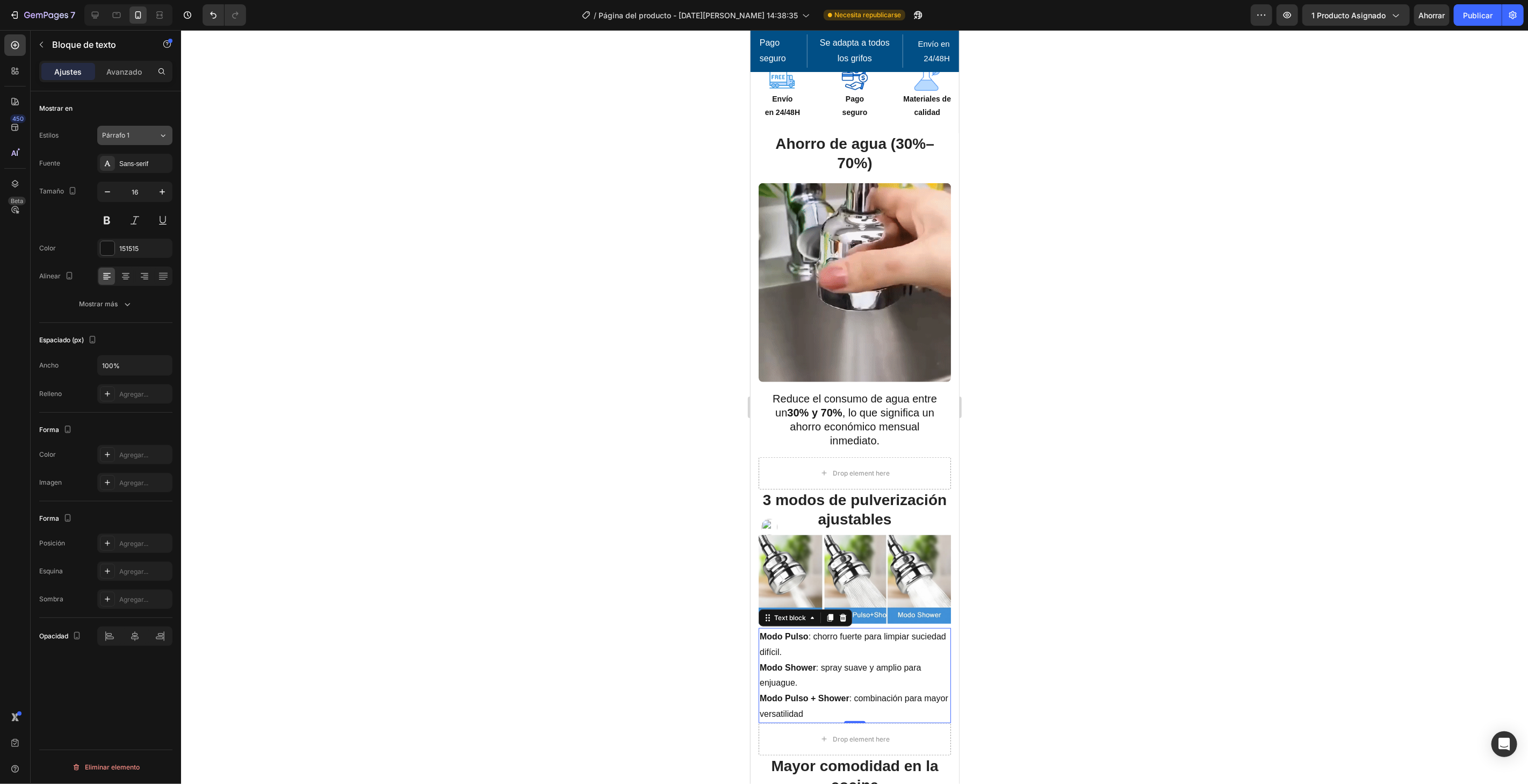
click at [126, 133] on font "Párrafo 1" at bounding box center [116, 135] width 27 height 8
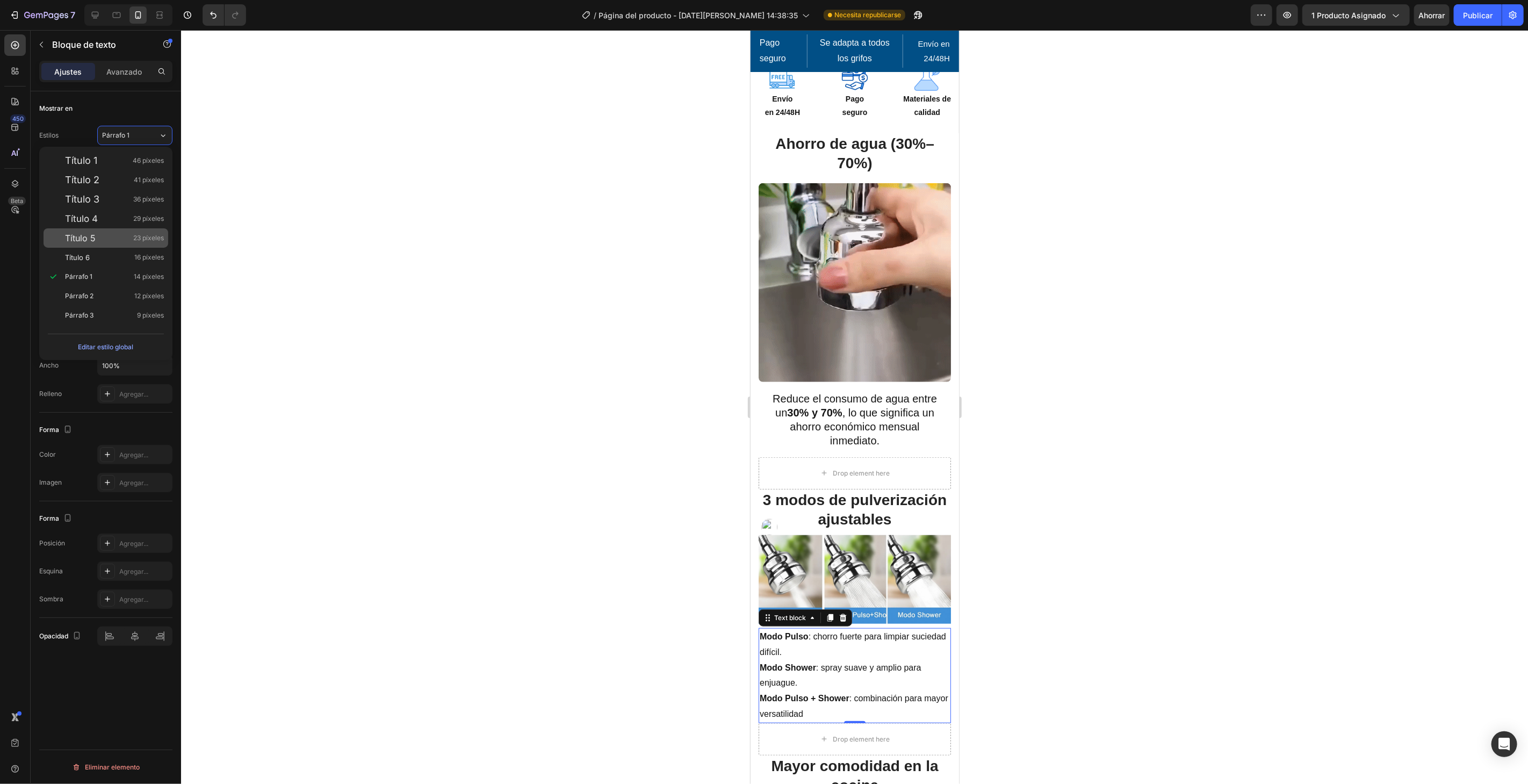
click at [123, 234] on div "Título 5 23 píxeles" at bounding box center [114, 238] width 99 height 11
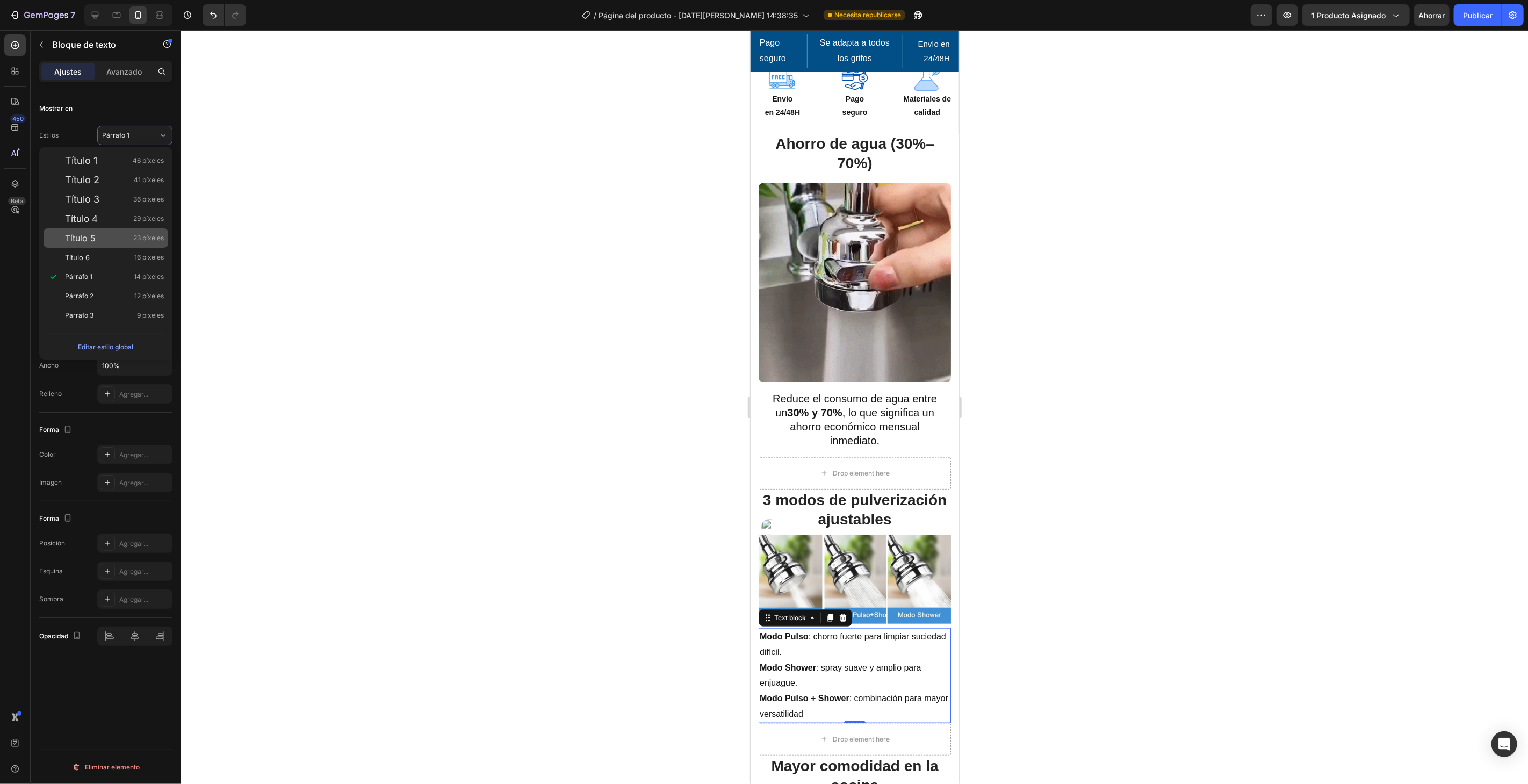
type input "23"
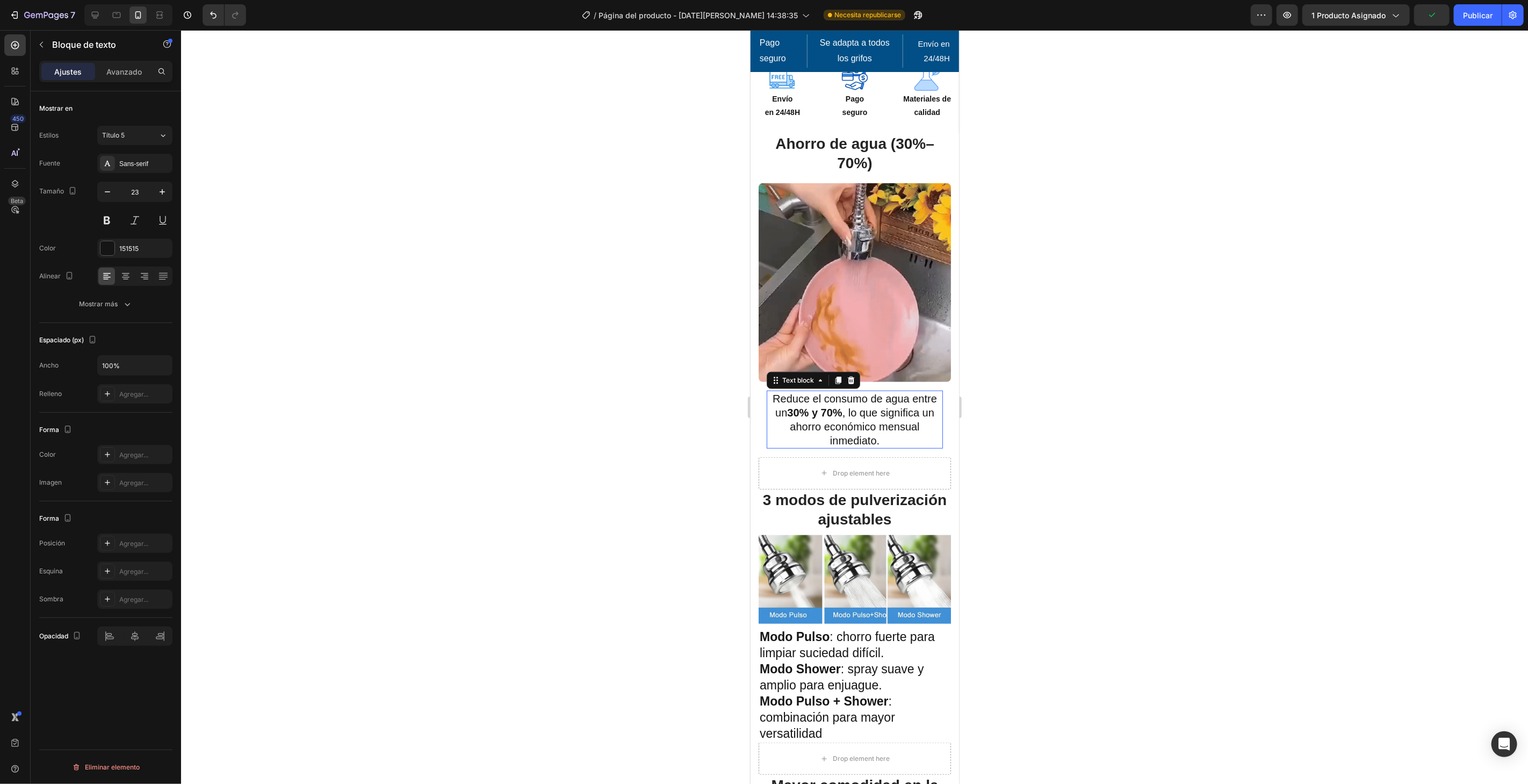
click at [866, 394] on p "Reduce el consumo de agua entre un 30% y 70% , lo que significa un ahorro econó…" at bounding box center [854, 419] width 174 height 56
click at [893, 629] on p "Modo Pulso : chorro fuerte para limpiar suciedad difícil." at bounding box center [854, 645] width 190 height 32
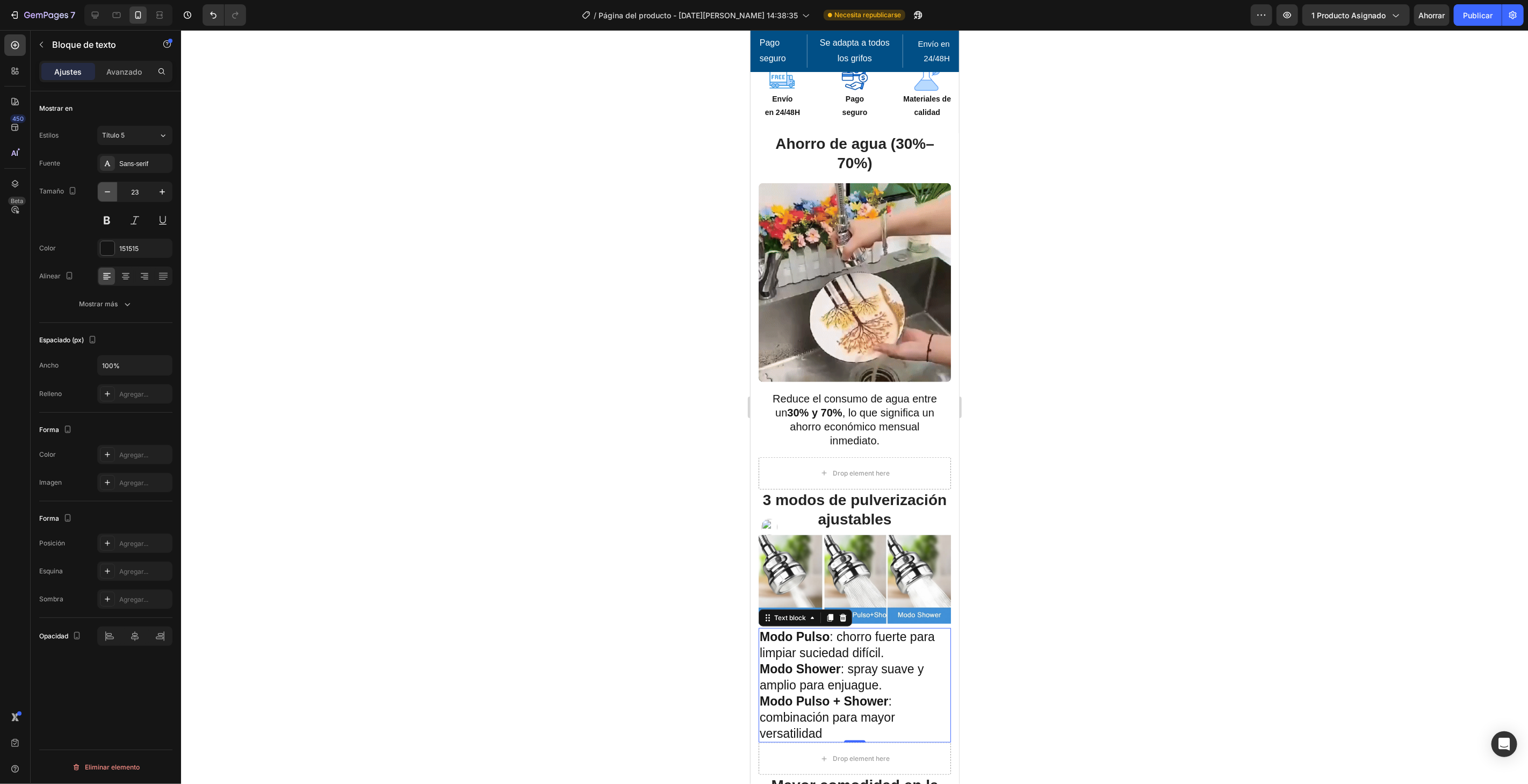
click at [106, 200] on button "button" at bounding box center [107, 192] width 20 height 20
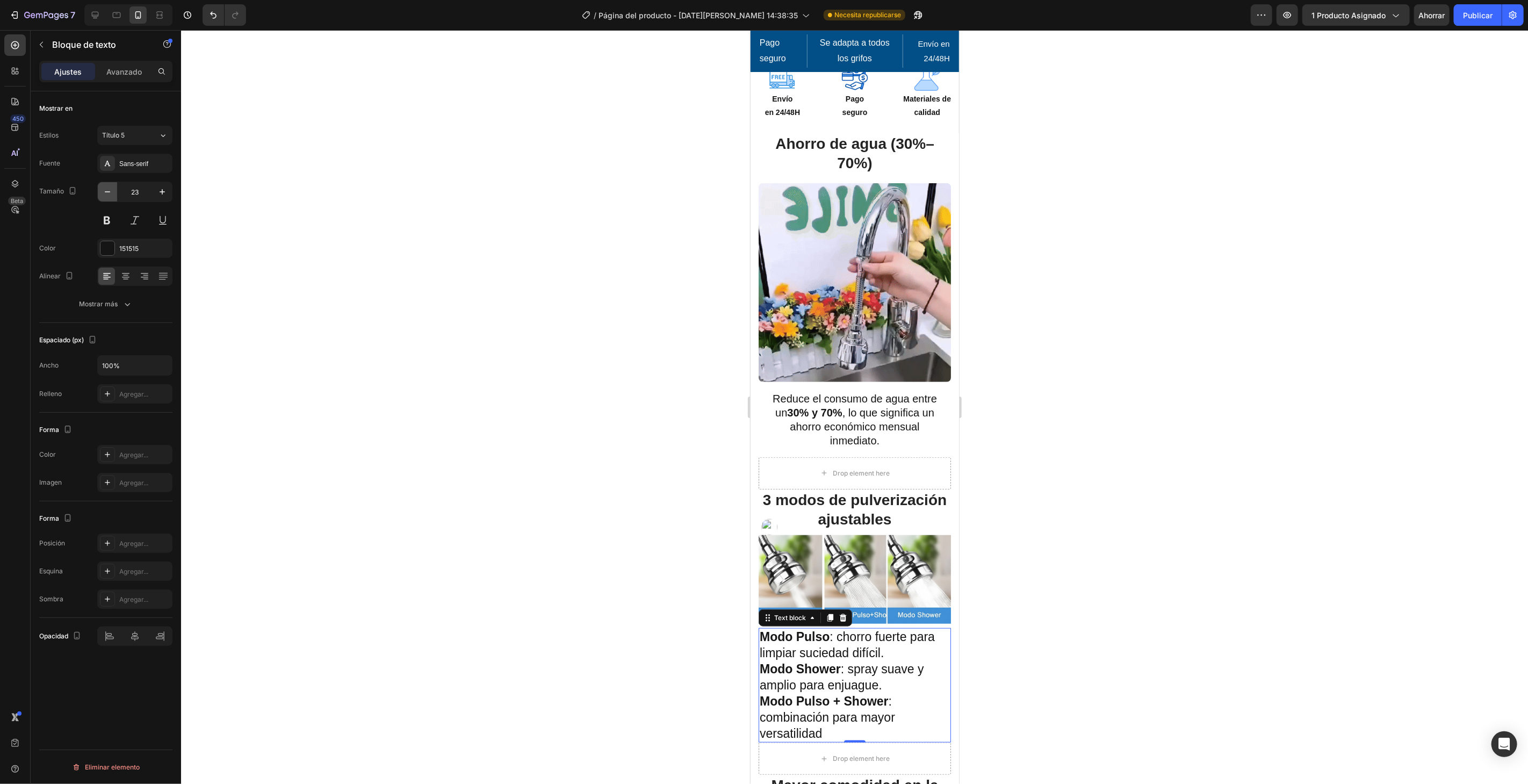
click at [106, 200] on button "button" at bounding box center [107, 192] width 20 height 20
type input "21"
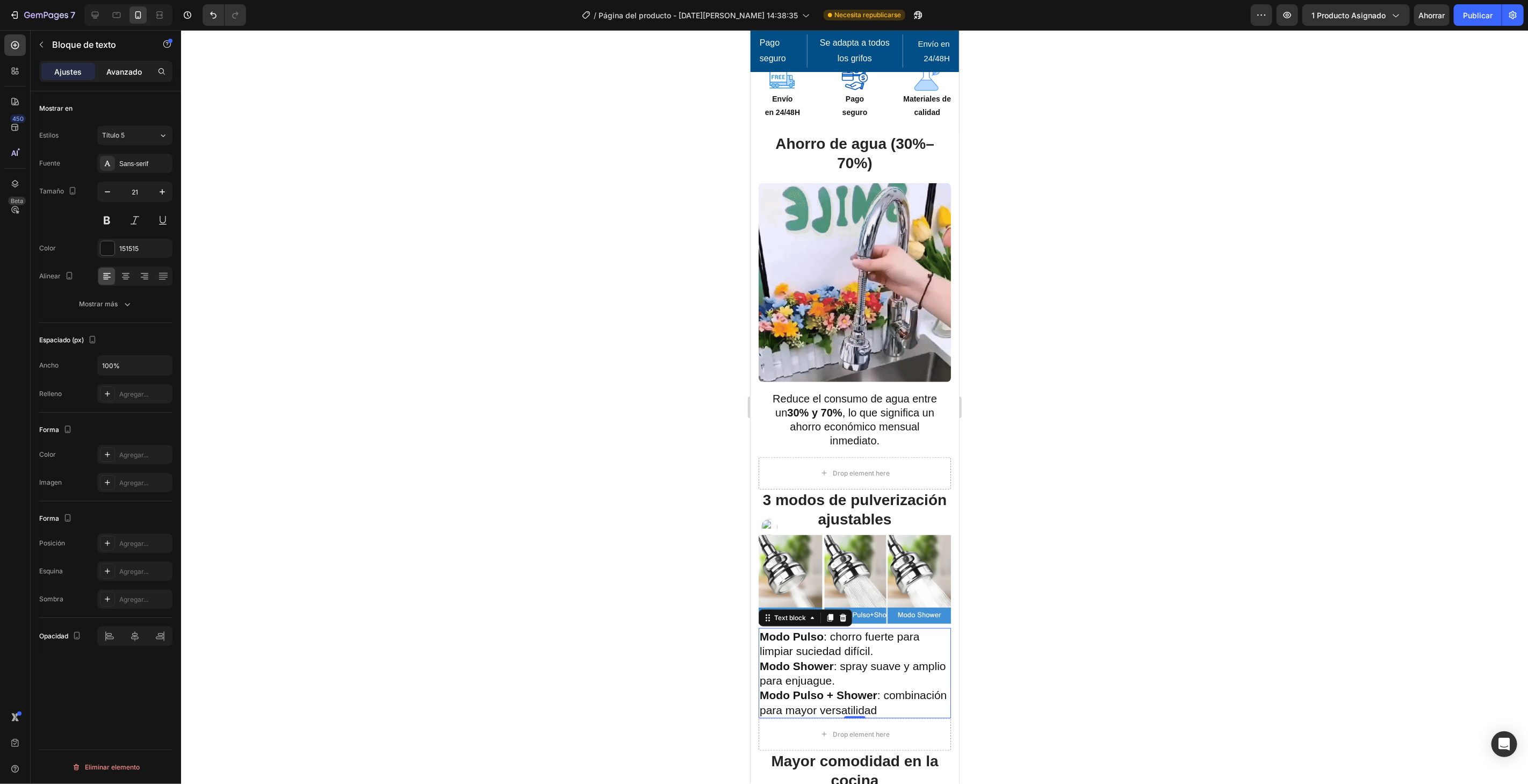
click at [136, 63] on div "Avanzado" at bounding box center [124, 71] width 54 height 17
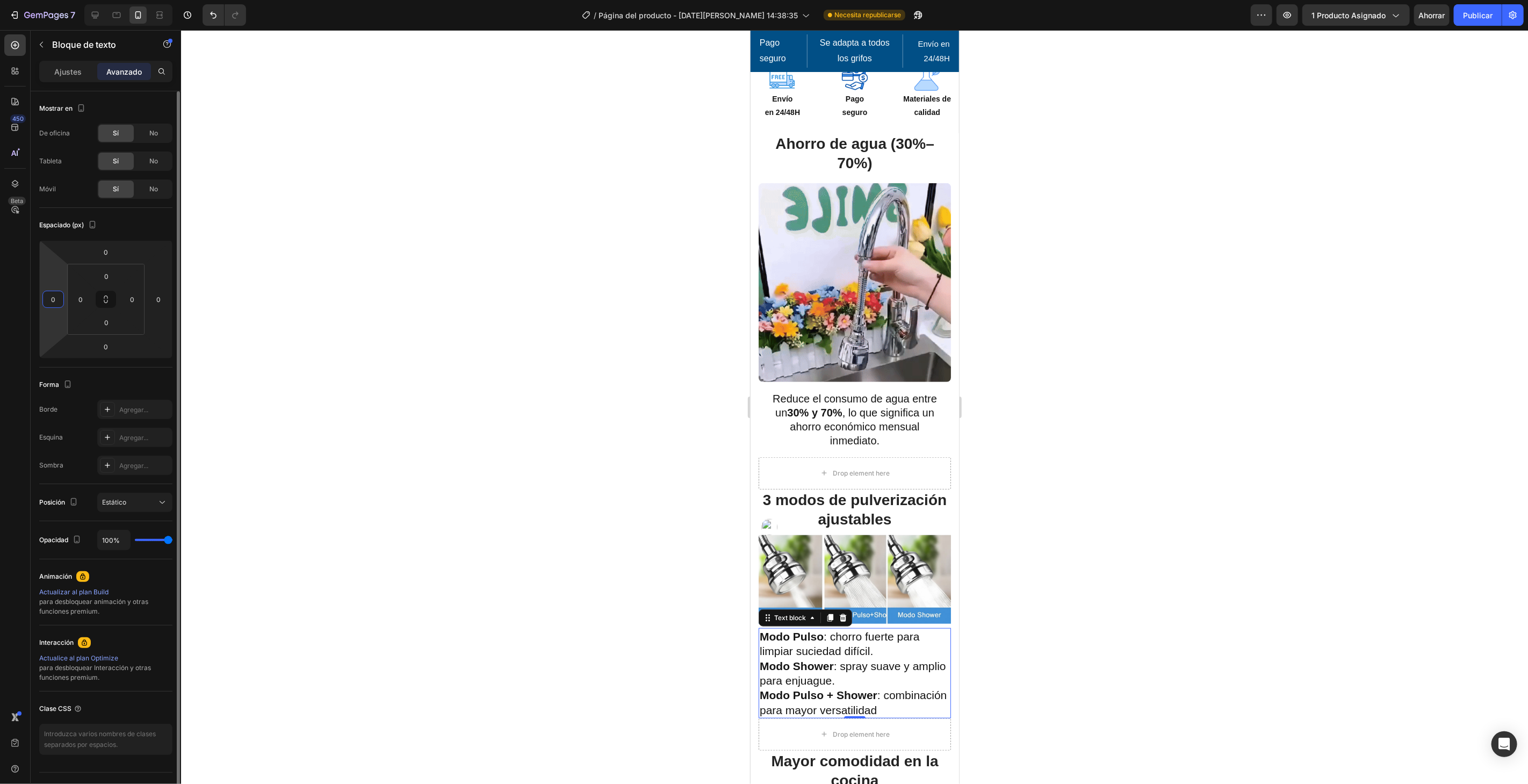
click at [60, 299] on input "0" at bounding box center [53, 299] width 16 height 16
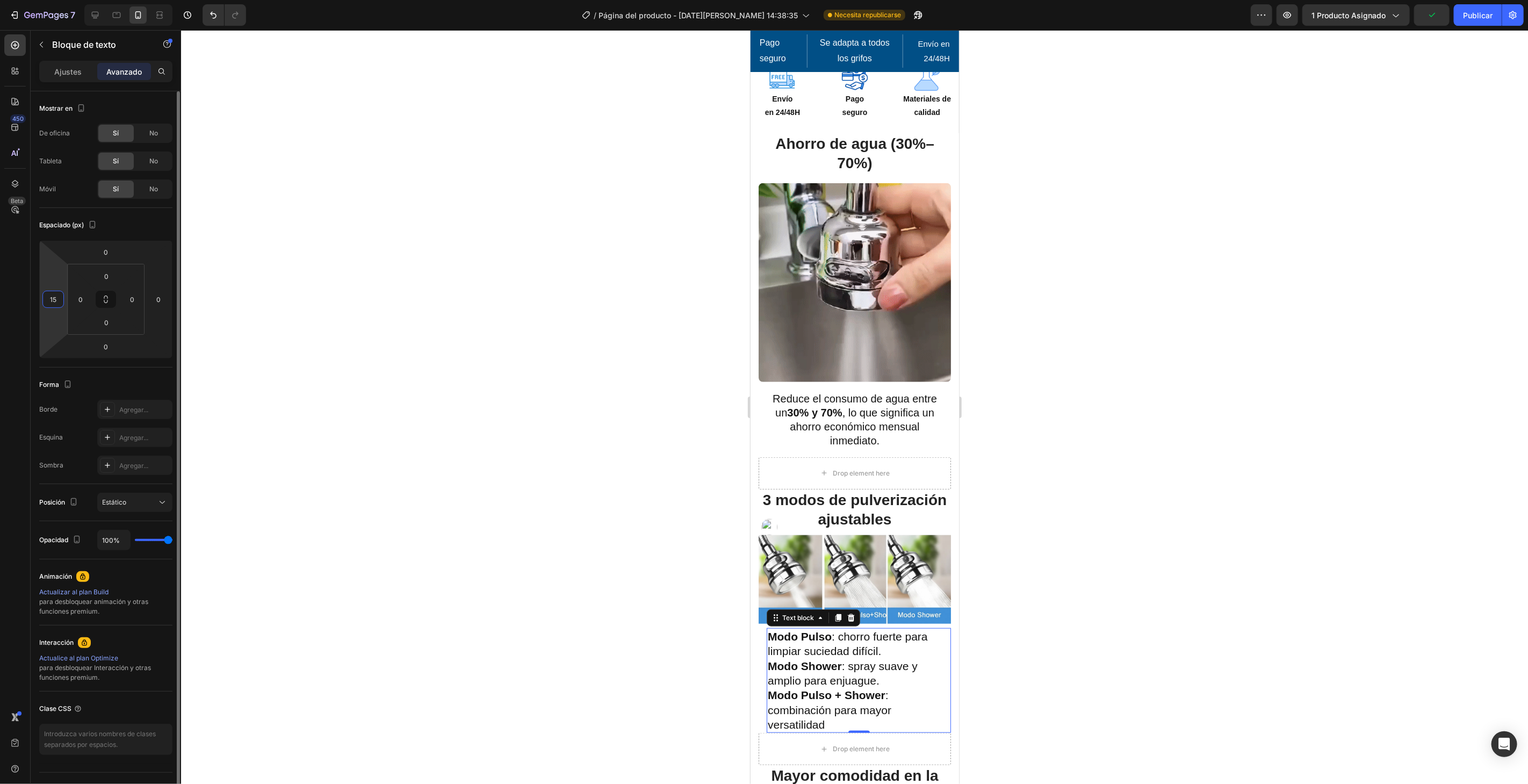
type input "1"
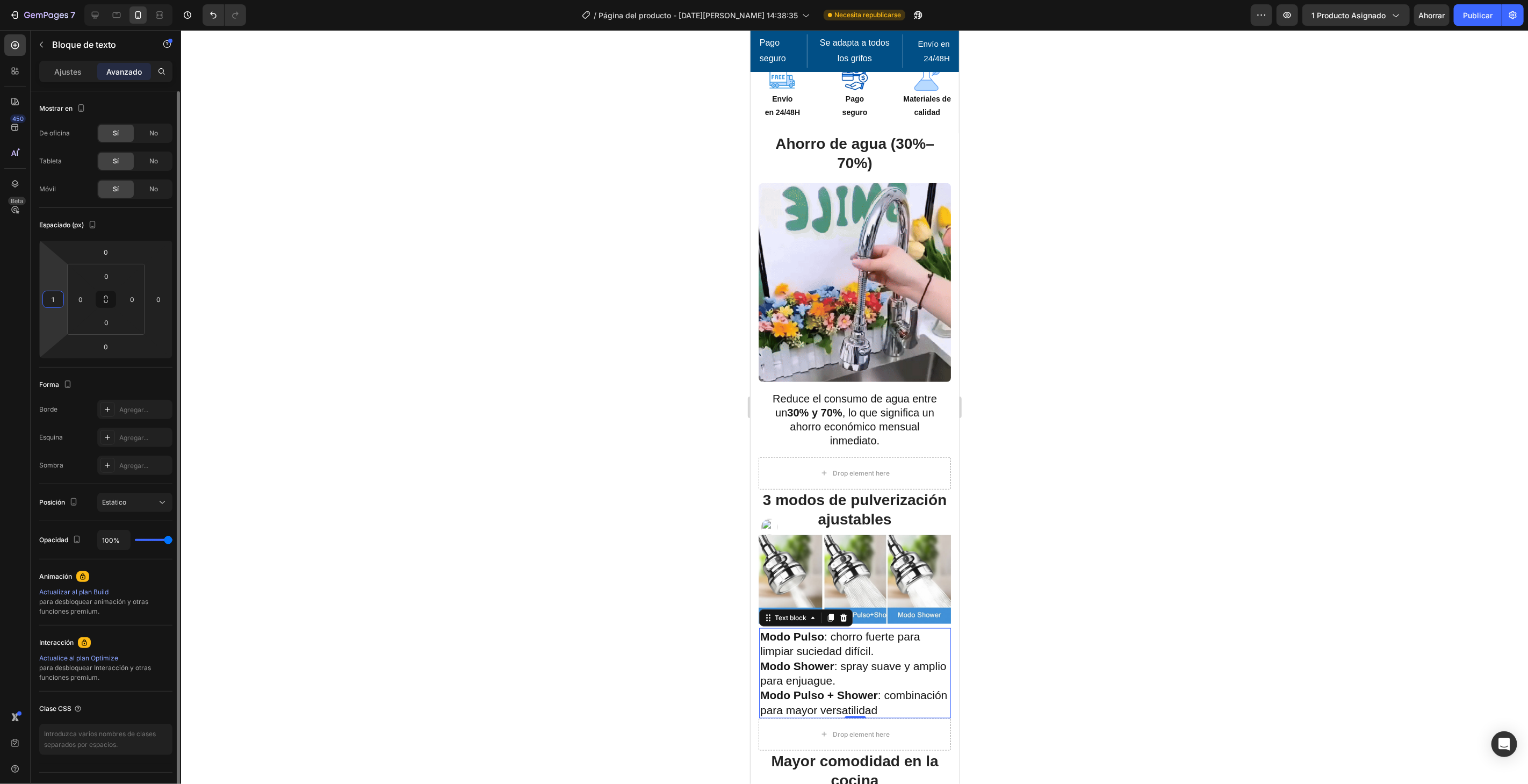
type input "10"
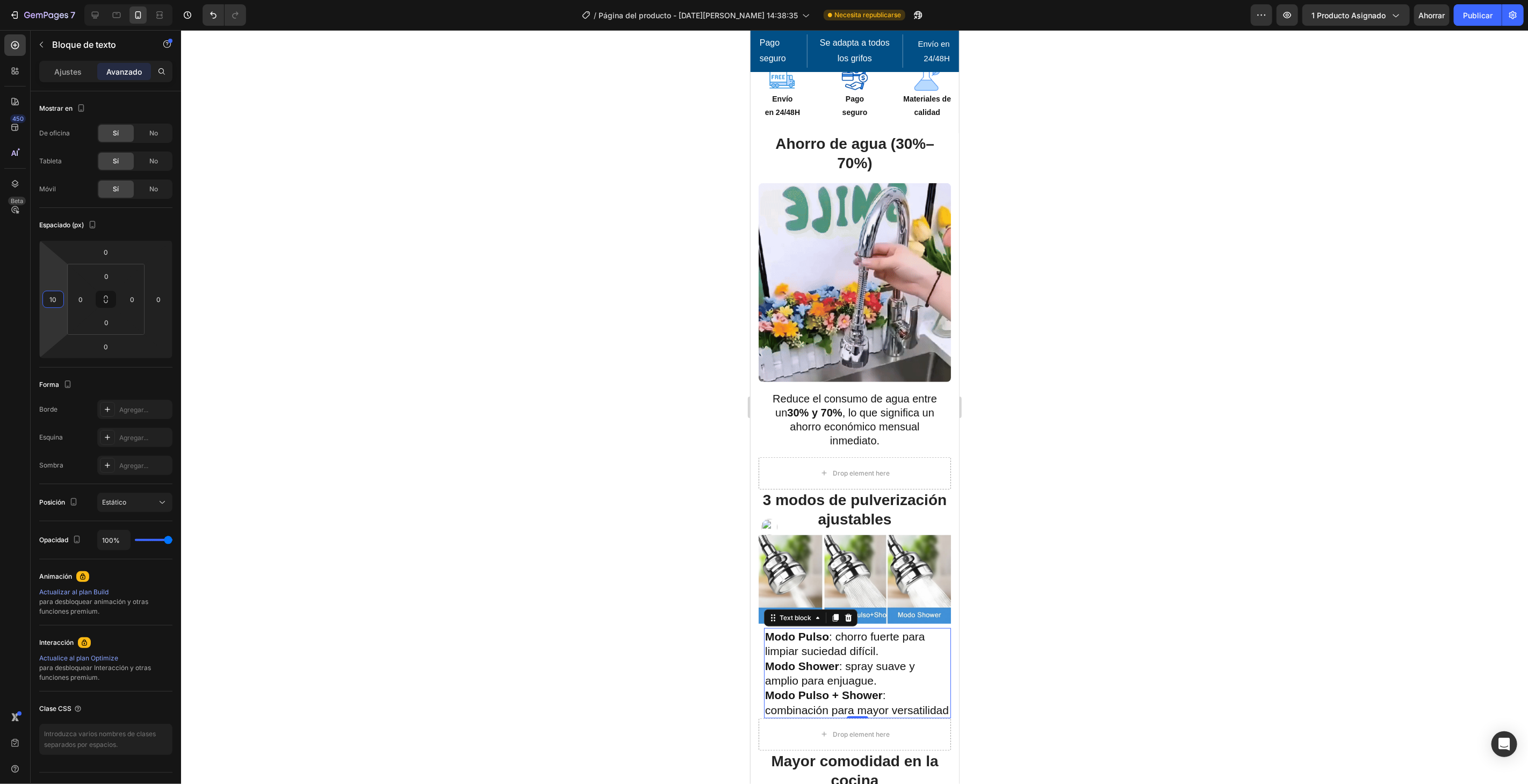
click at [533, 499] on div at bounding box center [854, 407] width 1347 height 754
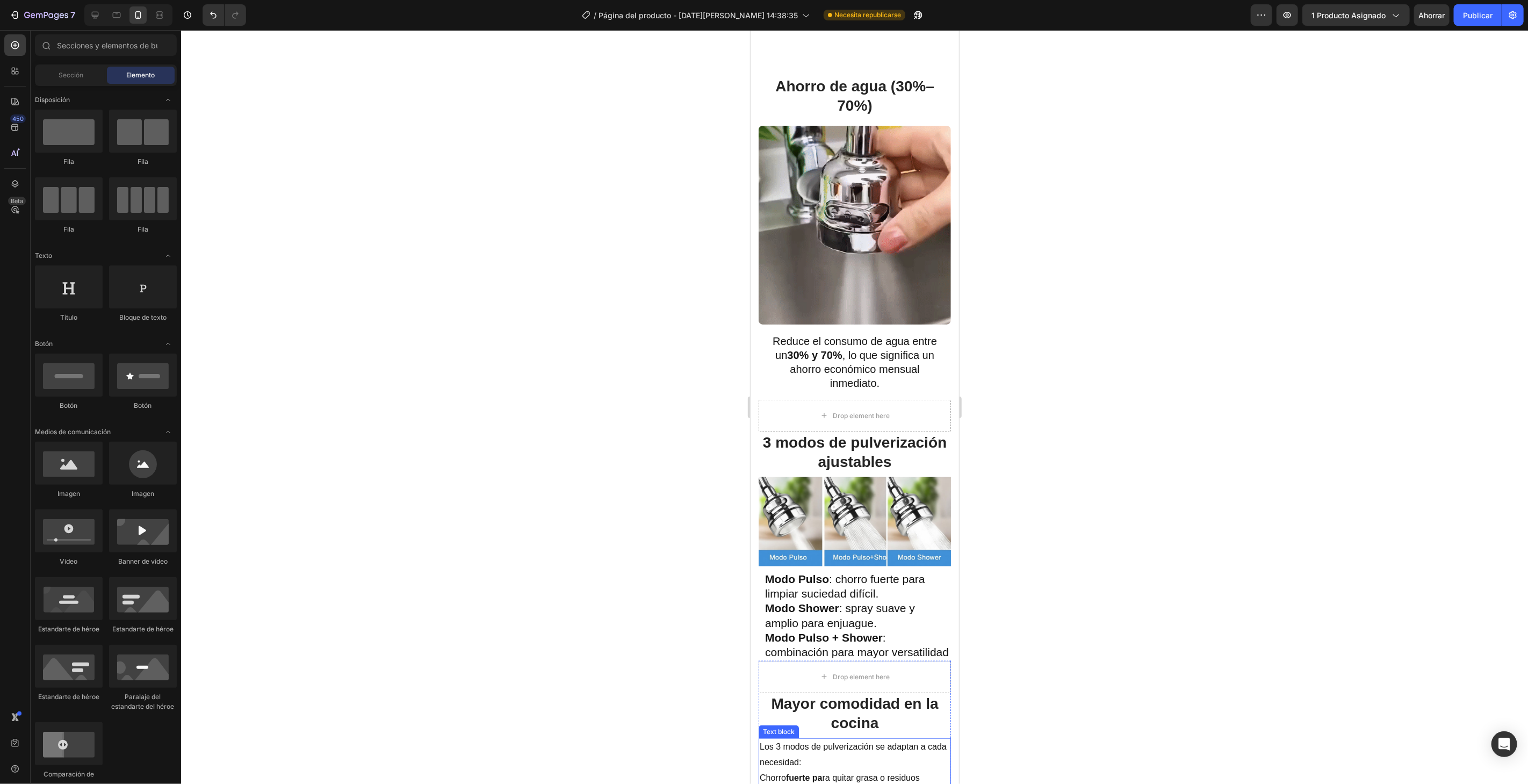
scroll to position [776, 0]
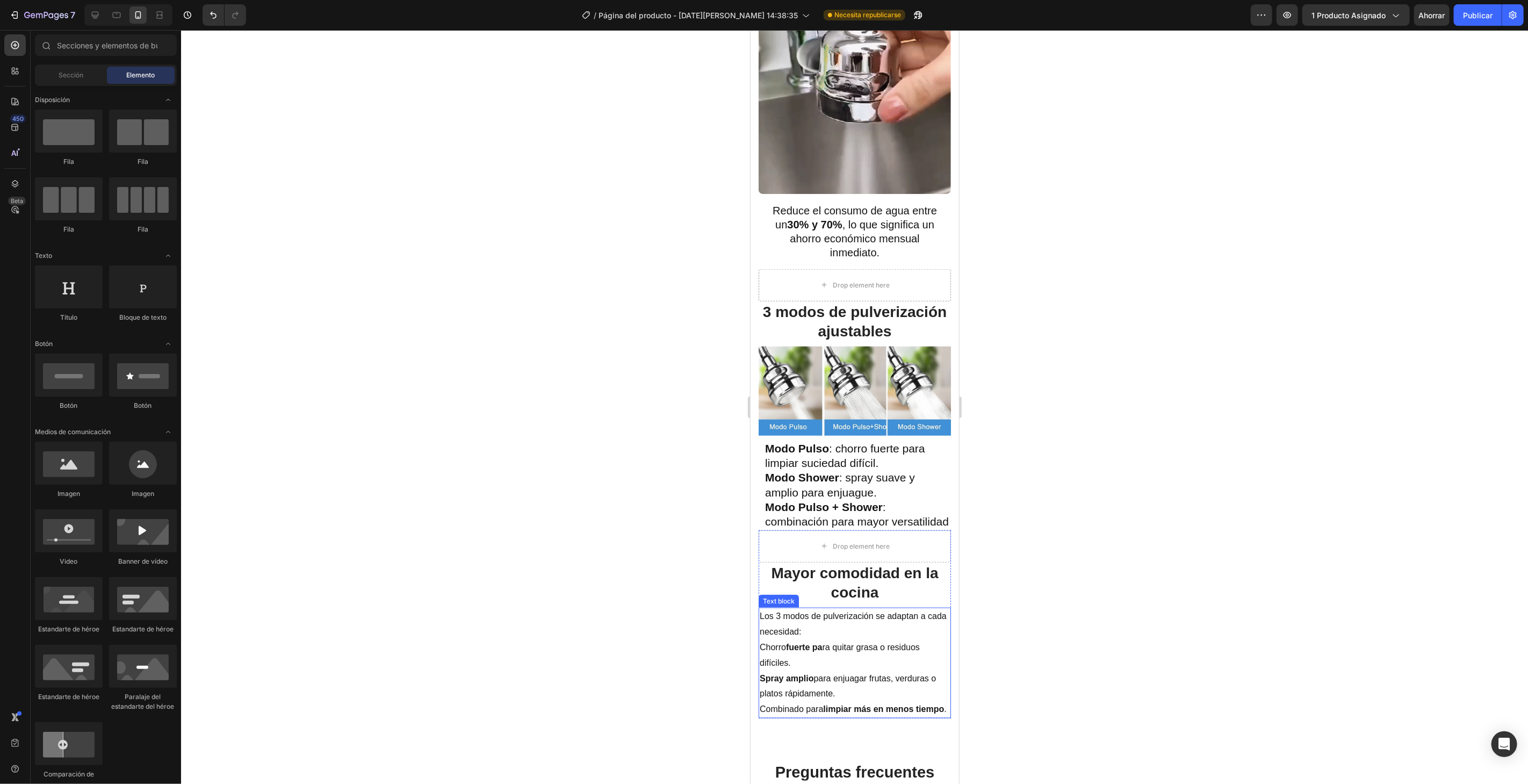
click at [924, 660] on p "Chorro fuerte pa ra quitar grasa o residuos difíciles." at bounding box center [854, 655] width 190 height 31
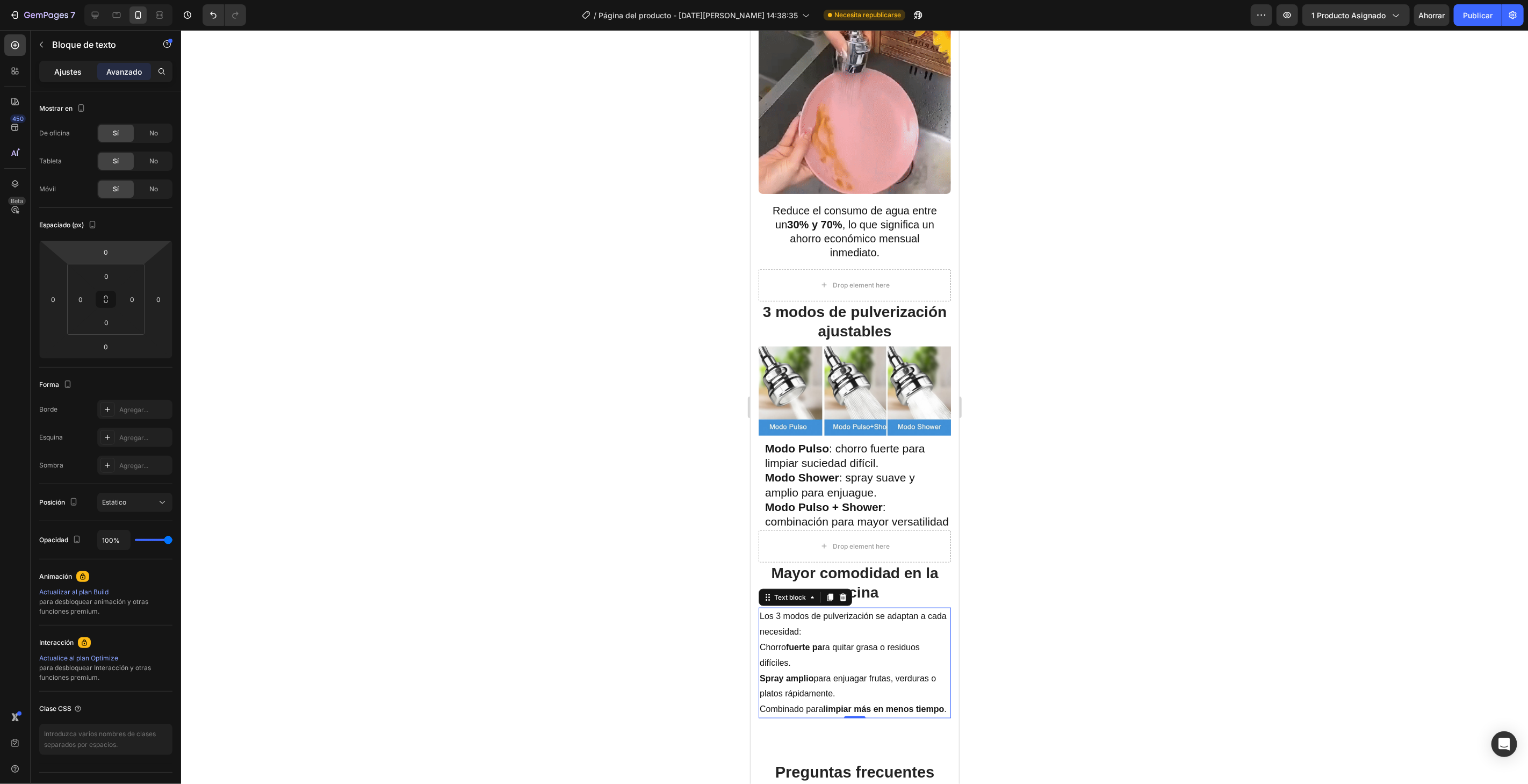
click at [75, 76] on p "Ajustes" at bounding box center [68, 71] width 27 height 11
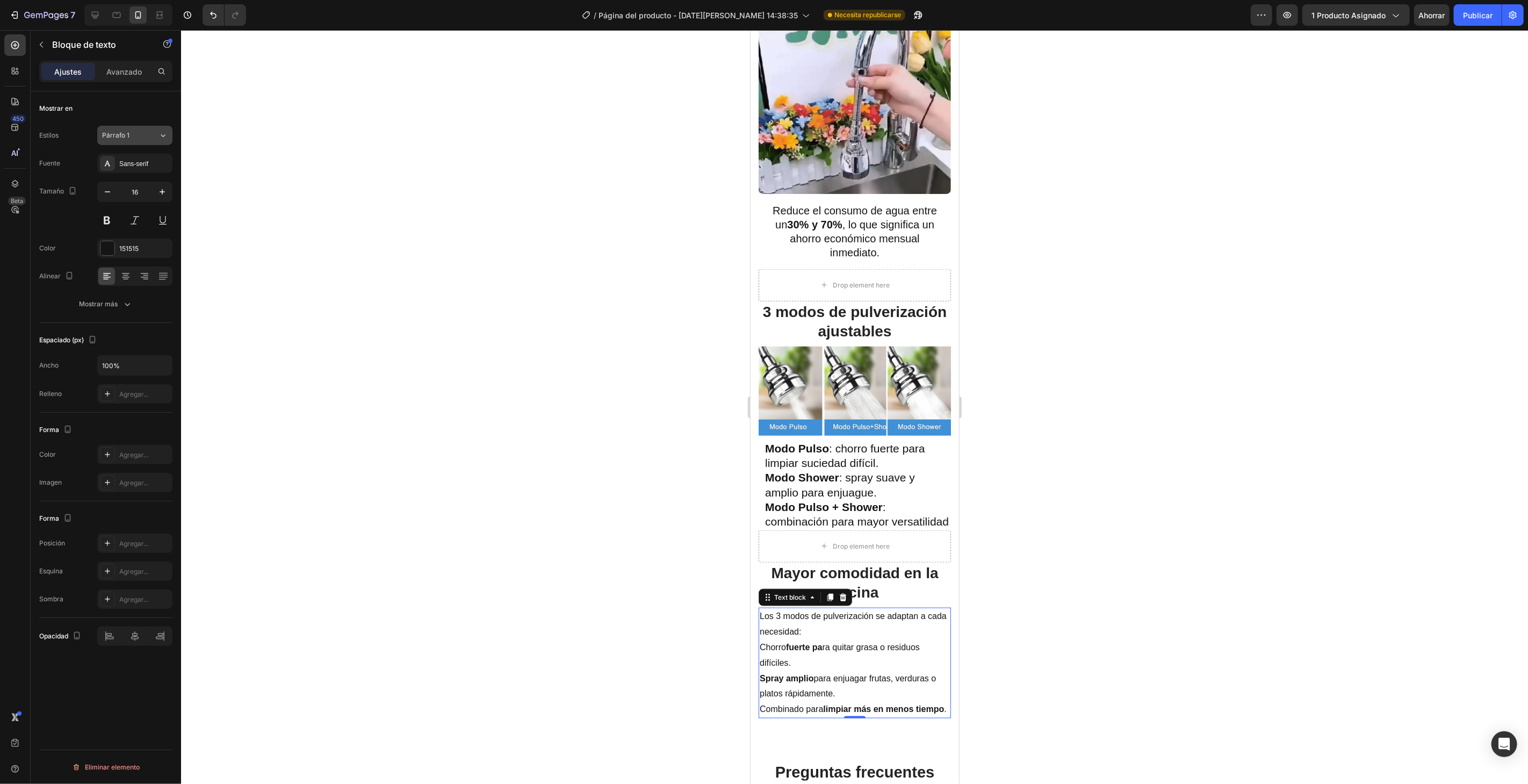
click at [149, 140] on button "Párrafo 1" at bounding box center [135, 135] width 75 height 20
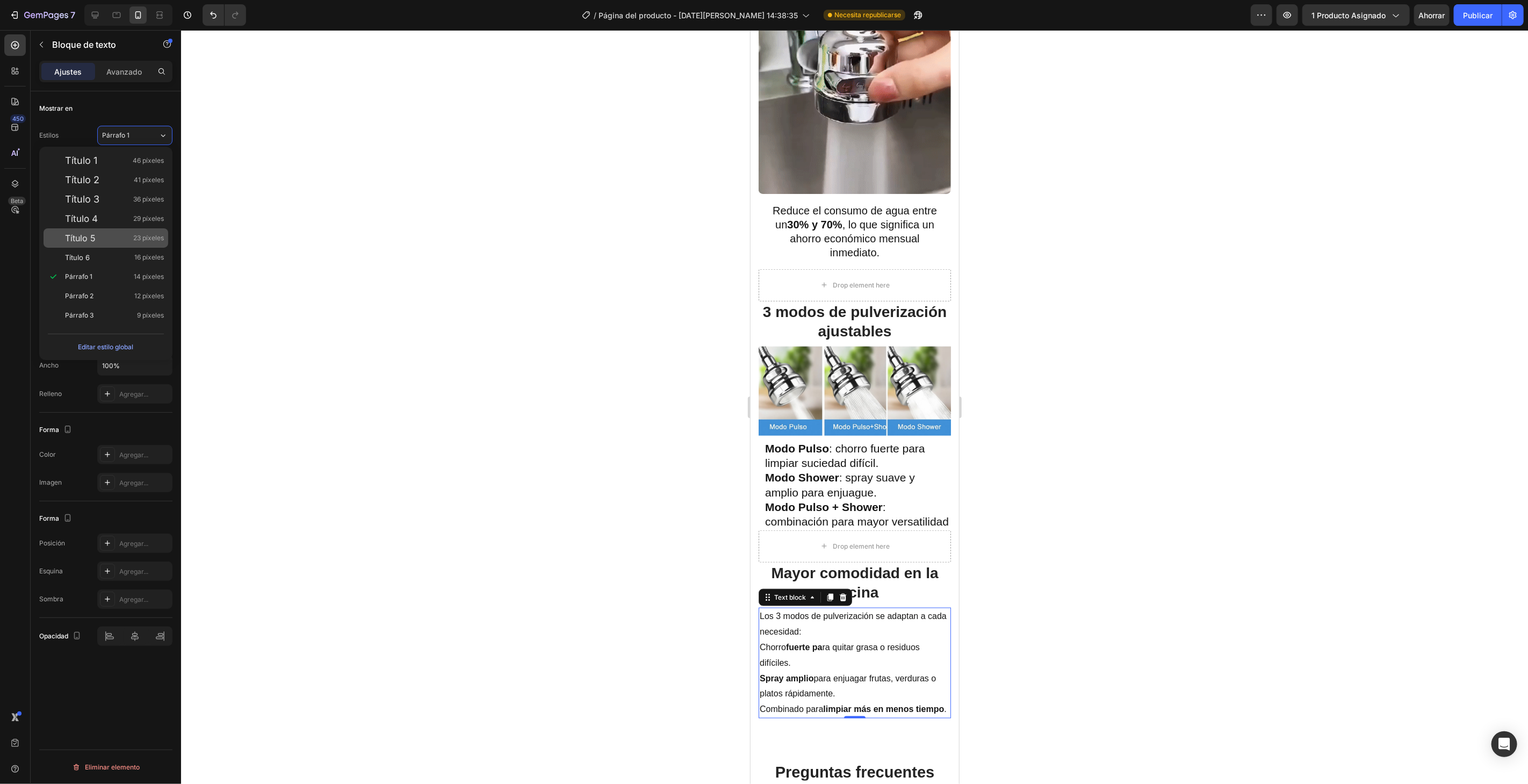
click at [144, 243] on span "23 píxeles" at bounding box center [149, 238] width 31 height 11
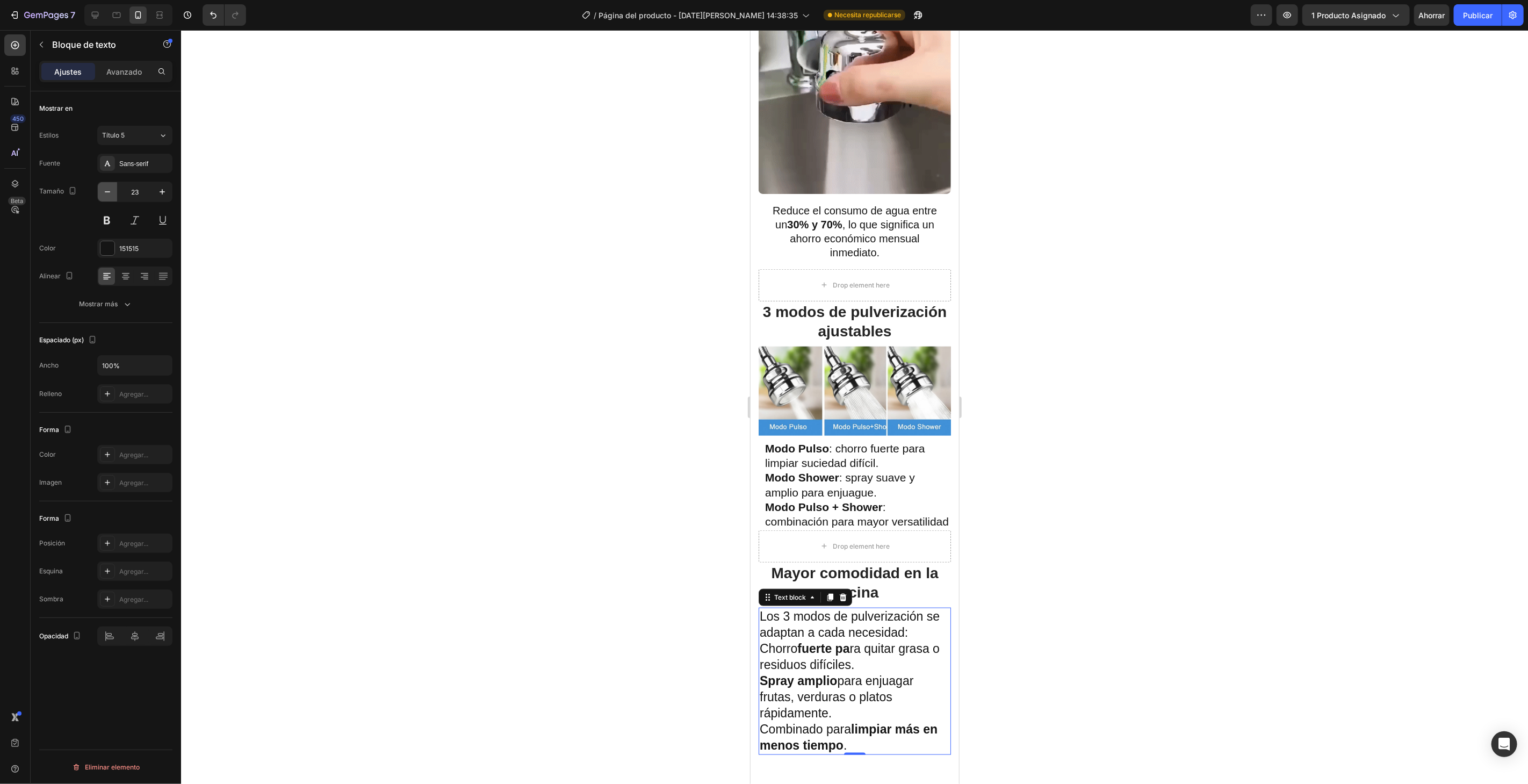
click at [111, 193] on icon "button" at bounding box center [107, 192] width 11 height 11
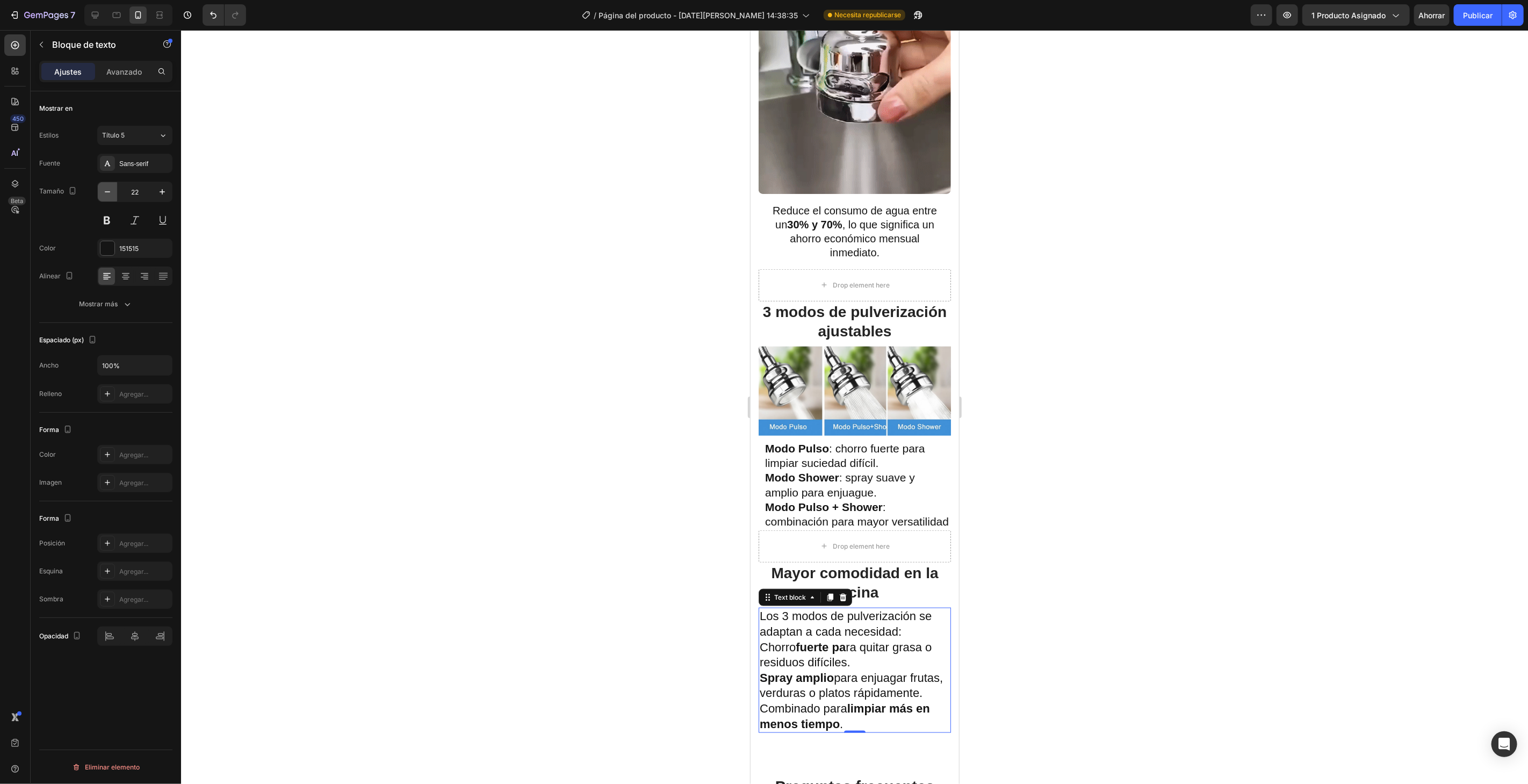
click at [111, 193] on icon "button" at bounding box center [107, 192] width 11 height 11
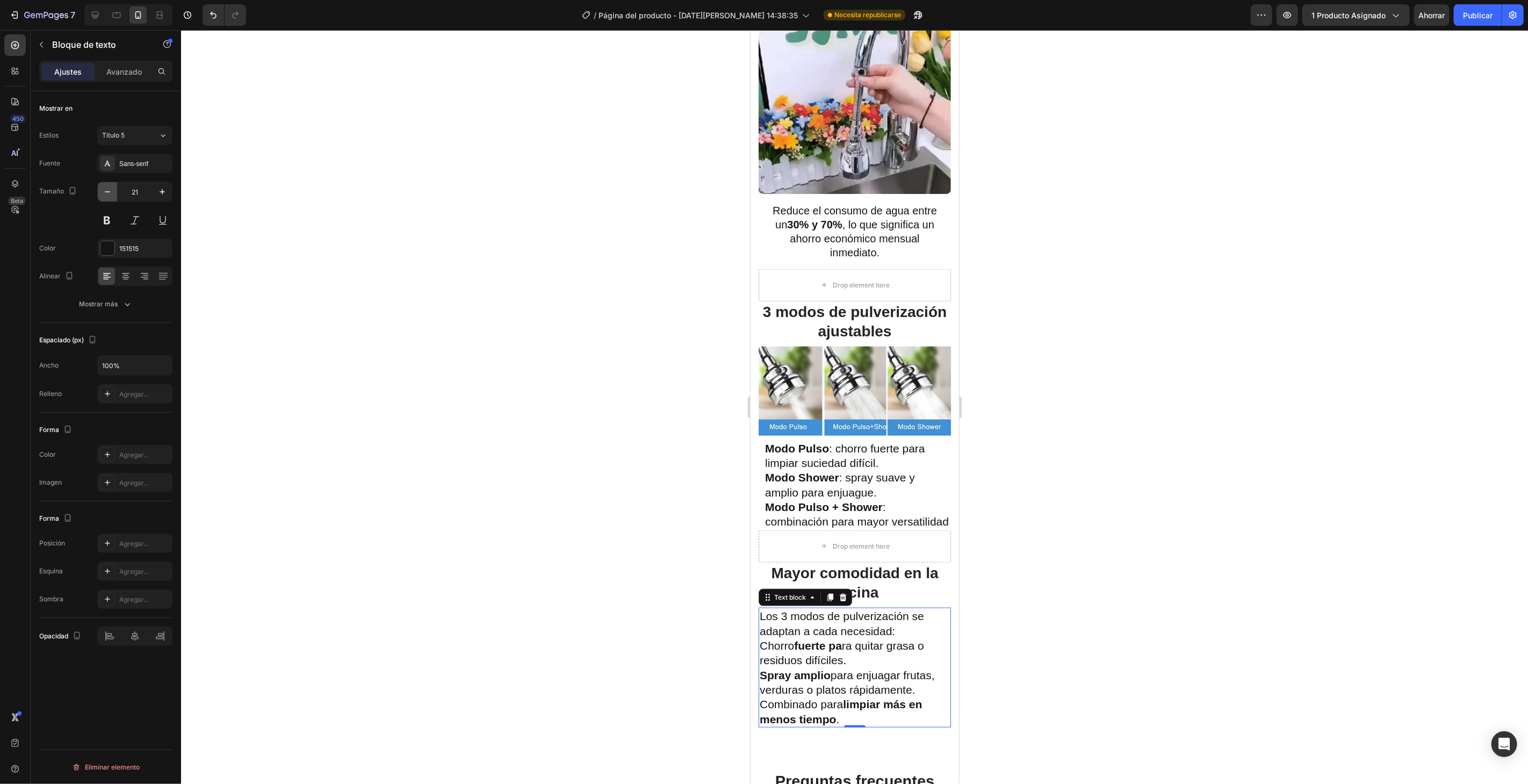
click at [112, 185] on button "button" at bounding box center [107, 192] width 20 height 20
type input "20"
click at [119, 77] on div "Avanzado" at bounding box center [124, 71] width 54 height 17
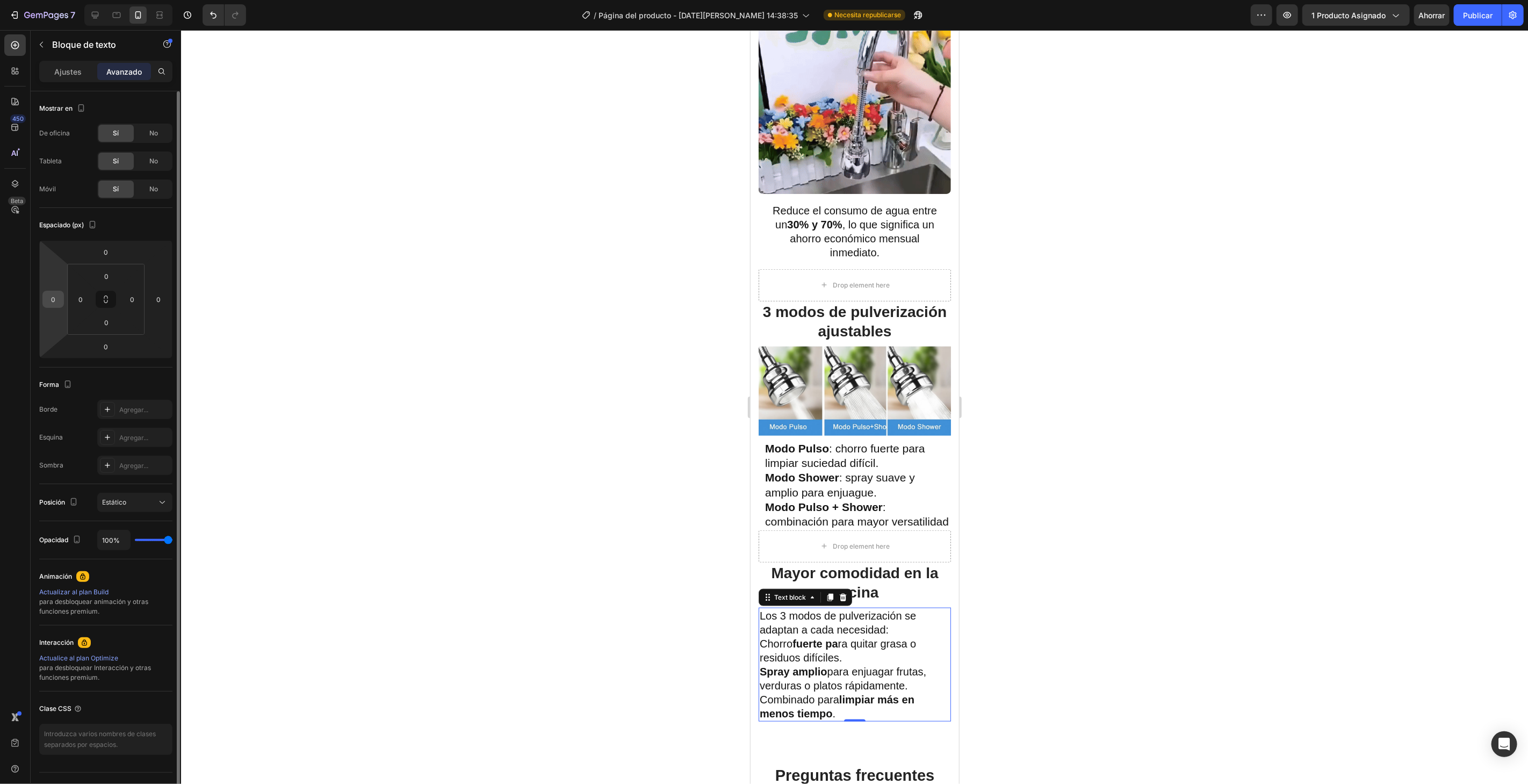
click at [59, 298] on input "0" at bounding box center [53, 299] width 16 height 16
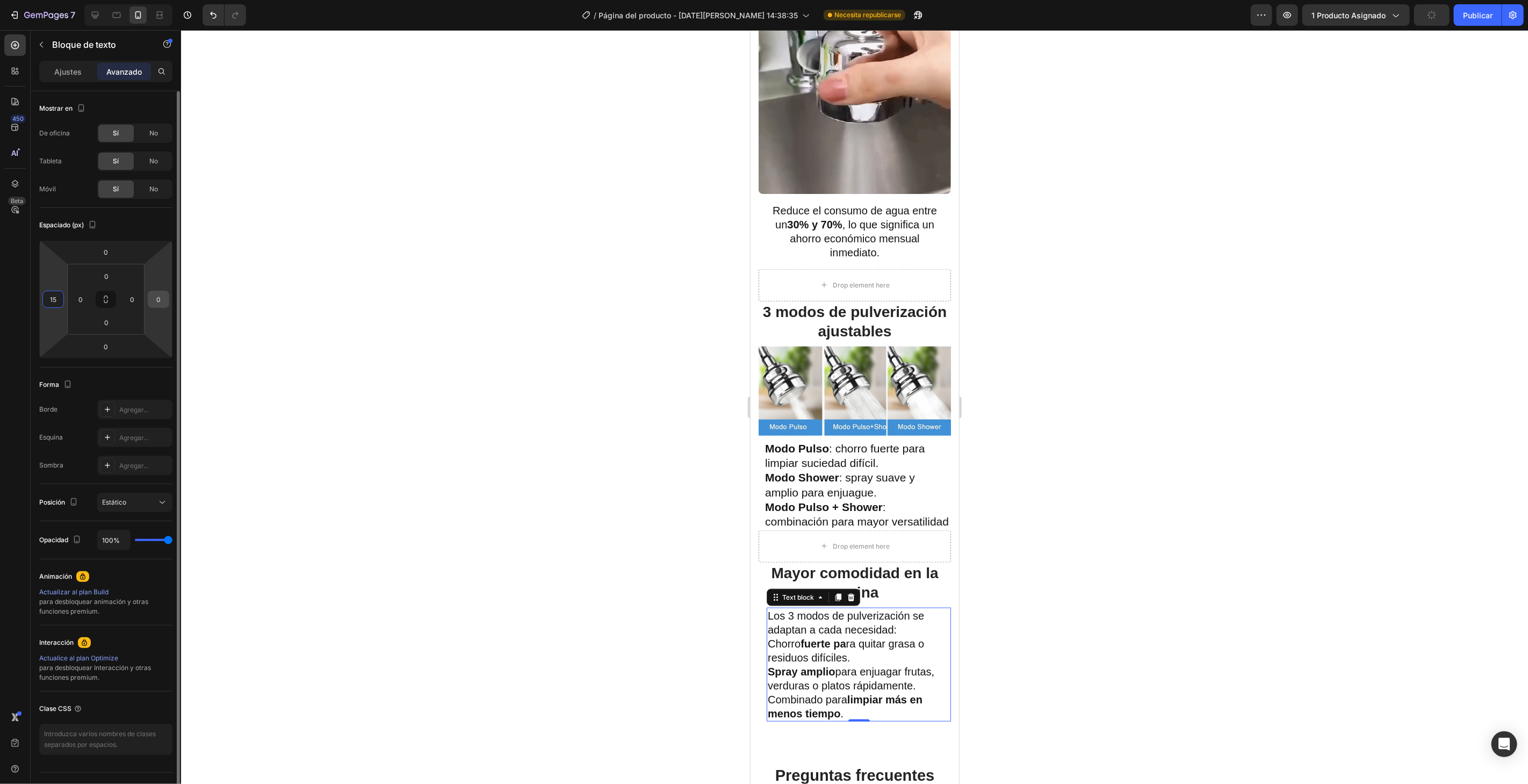
type input "15"
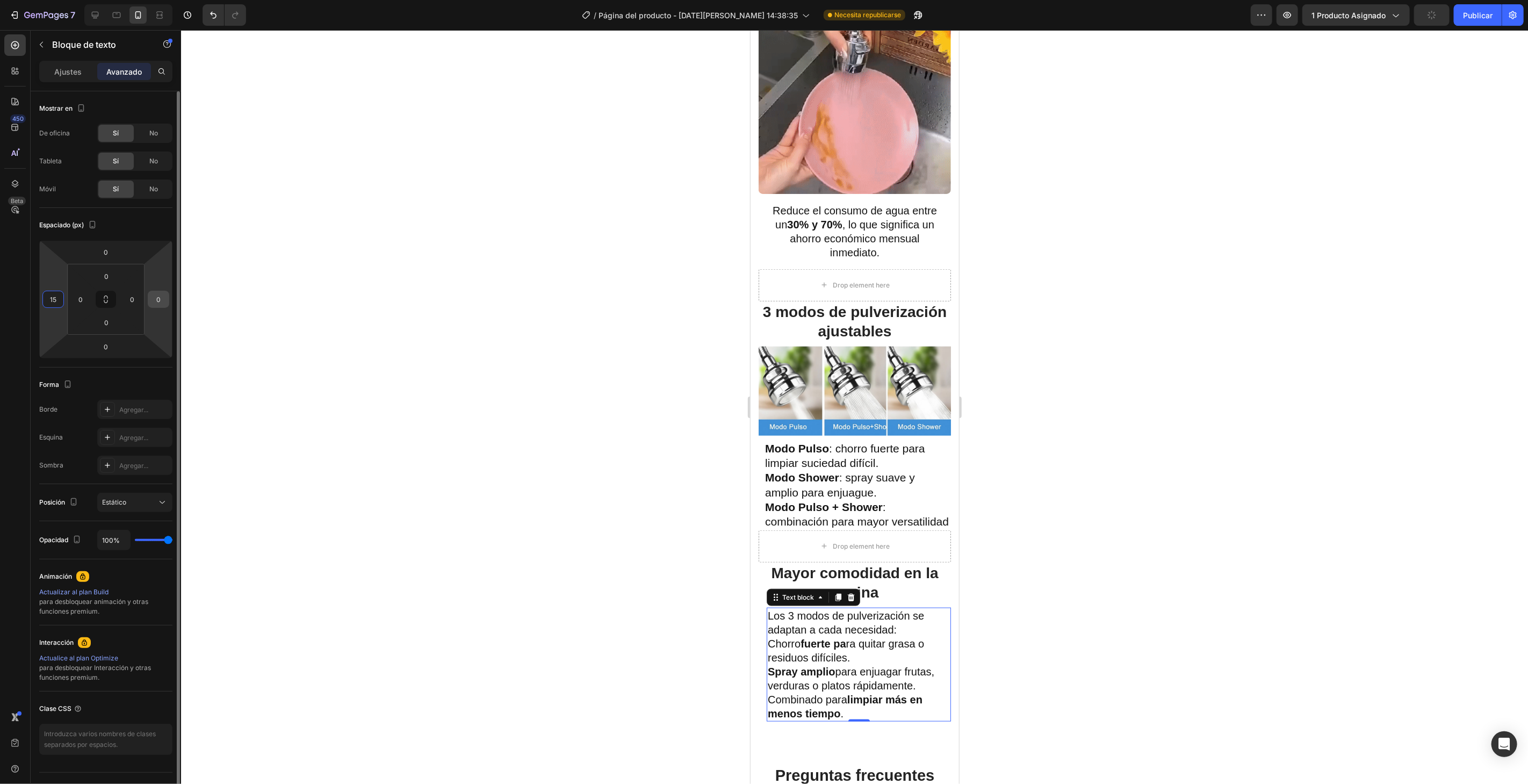
click at [164, 298] on input "0" at bounding box center [158, 299] width 16 height 16
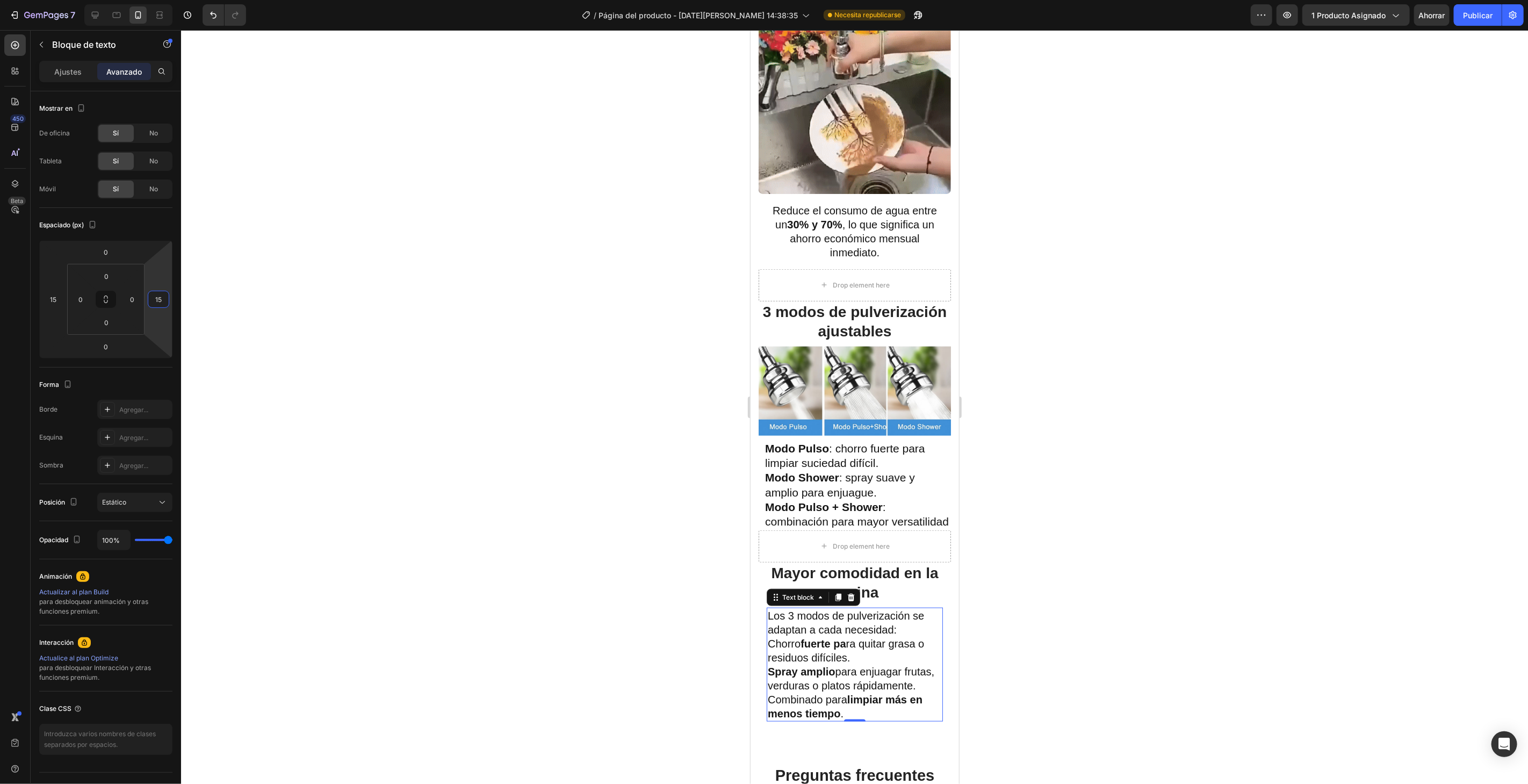
type input "15"
drag, startPoint x: 441, startPoint y: 203, endPoint x: 447, endPoint y: 212, distance: 10.8
click at [441, 203] on div at bounding box center [854, 407] width 1347 height 754
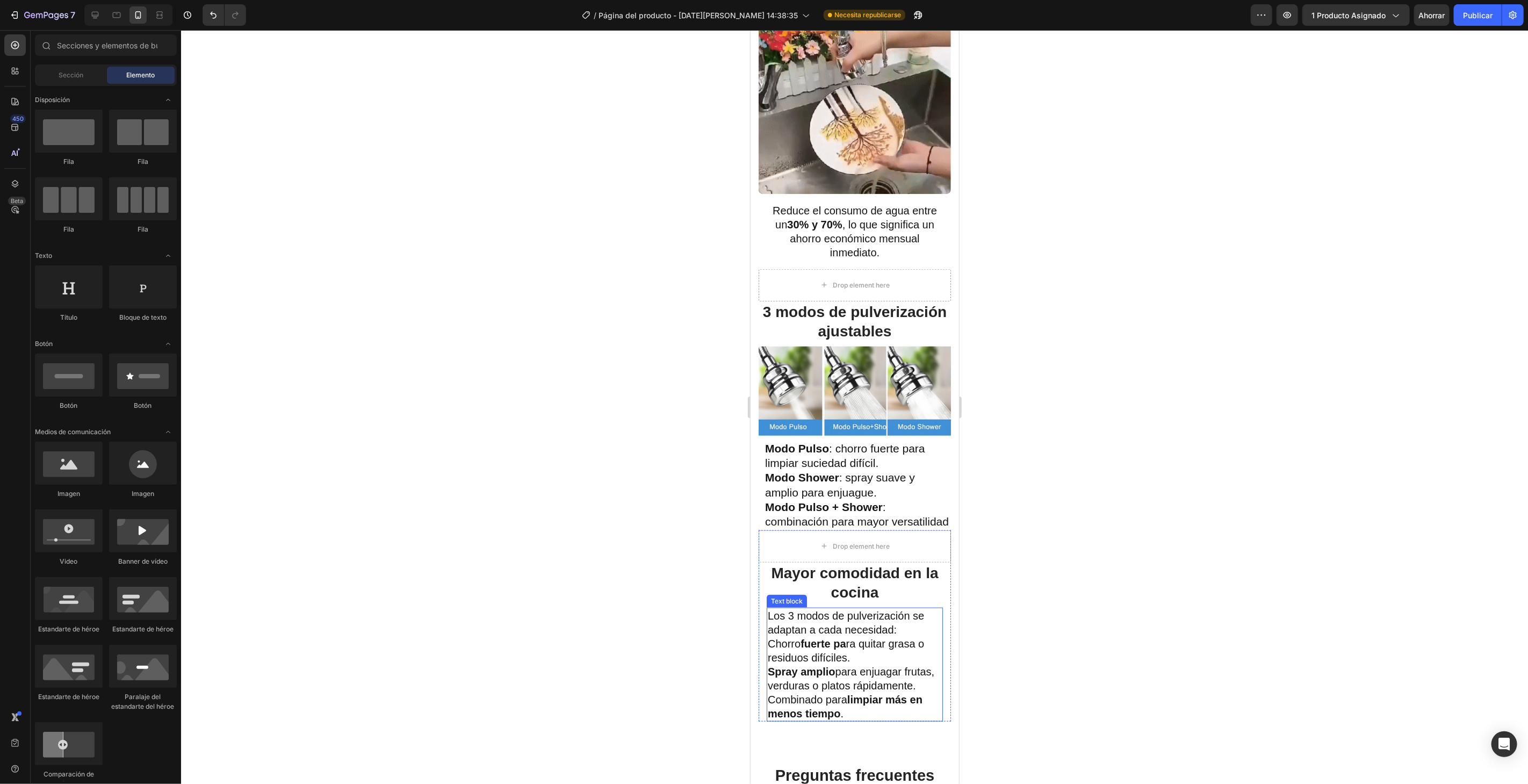
click at [902, 630] on p "Los 3 modos de pulverización se adaptan a cada necesidad:" at bounding box center [854, 622] width 174 height 28
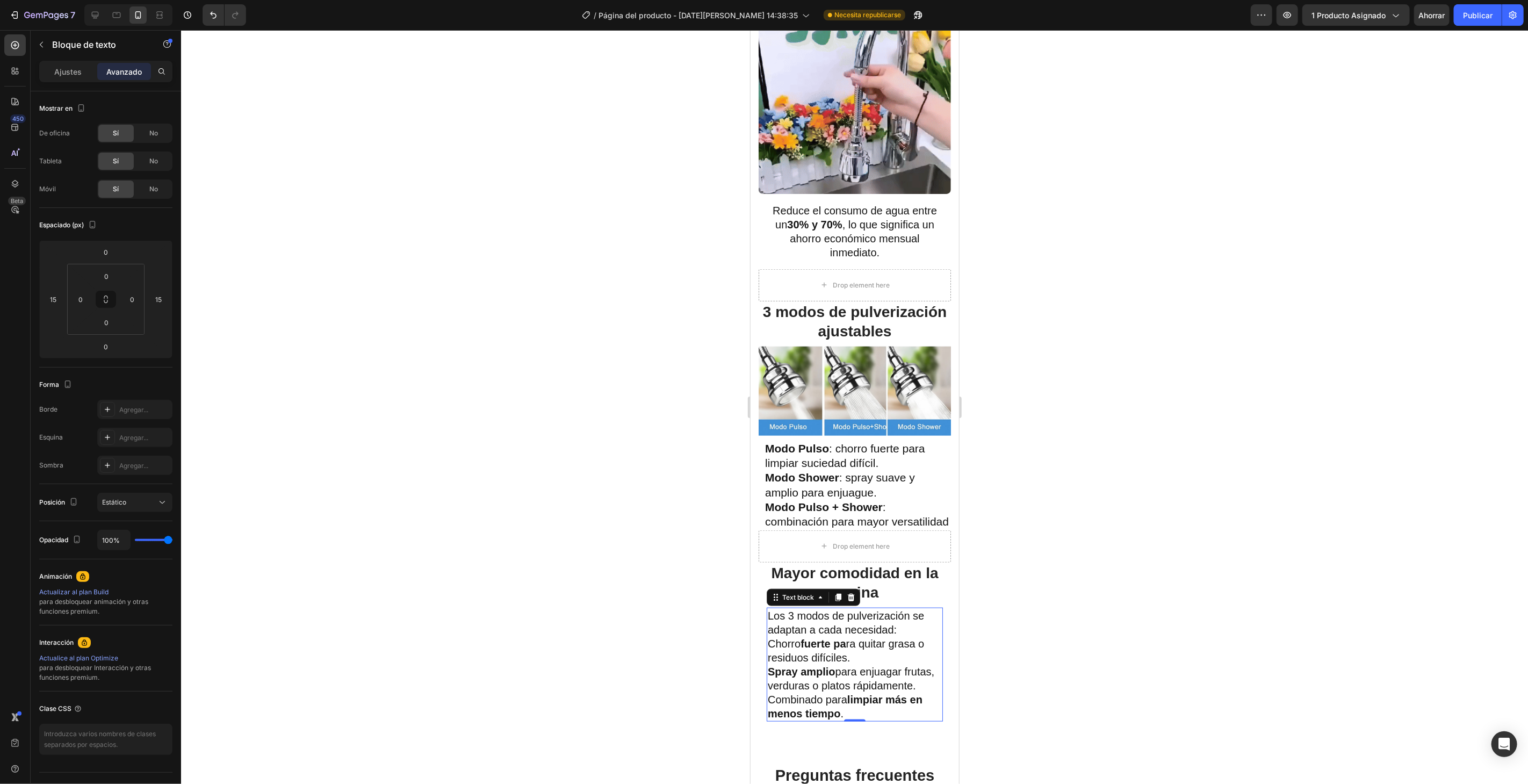
click at [902, 630] on p "Los 3 modos de pulverización se adaptan a cada necesidad:" at bounding box center [854, 622] width 174 height 28
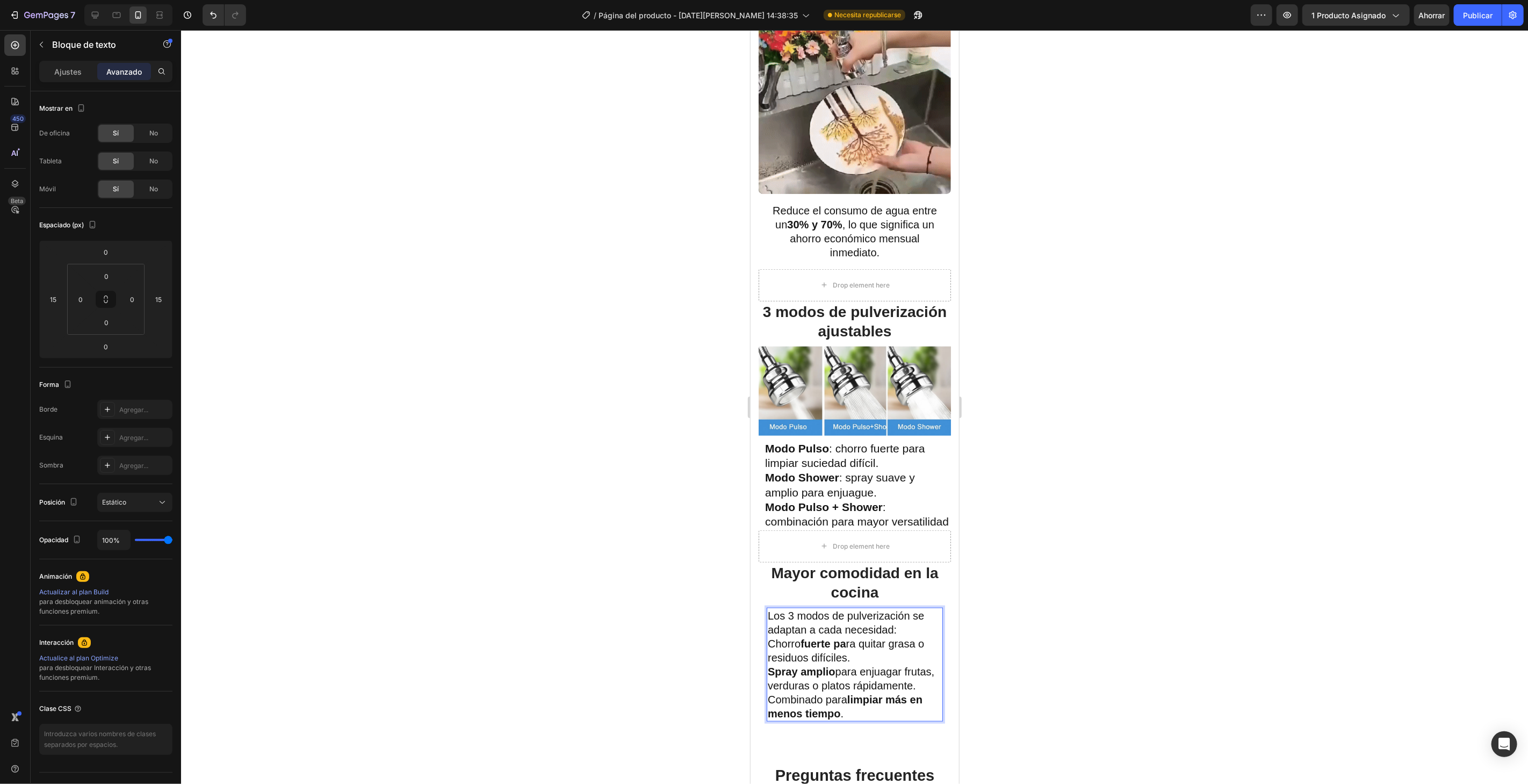
click at [893, 632] on p "Los 3 modos de pulverización se adaptan a cada necesidad:" at bounding box center [854, 622] width 174 height 28
click at [895, 634] on p "Los 3 modos de pulverización se adaptan a cada necesidad:" at bounding box center [854, 622] width 174 height 28
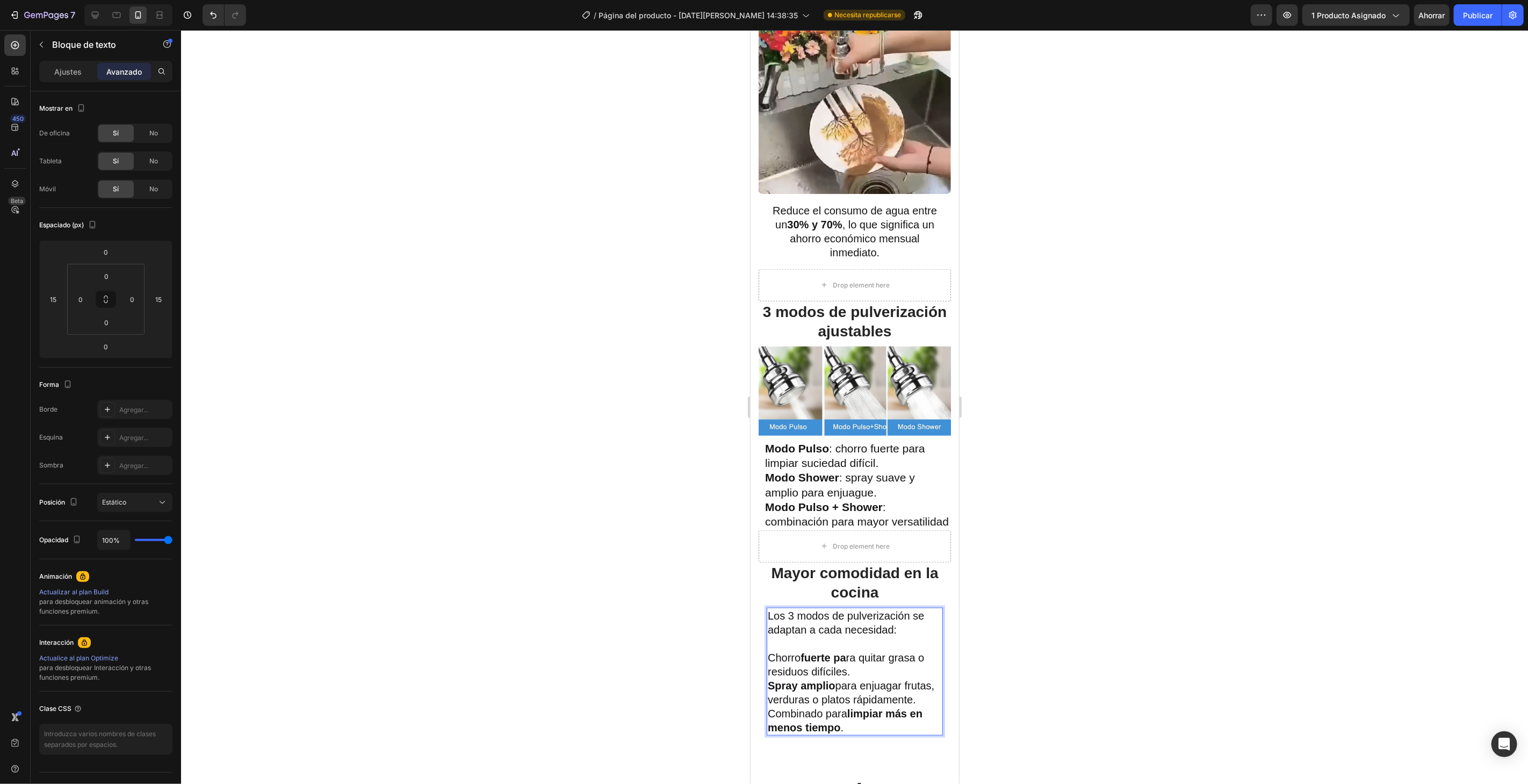
click at [860, 674] on p "Chorro fuerte pa ra quitar grasa o residuos difíciles." at bounding box center [854, 664] width 174 height 28
drag, startPoint x: 838, startPoint y: 731, endPoint x: 842, endPoint y: 719, distance: 12.6
click at [838, 720] on p "Spray amplio para enjuagar frutas, verduras o platos rápidamente." at bounding box center [854, 706] width 174 height 28
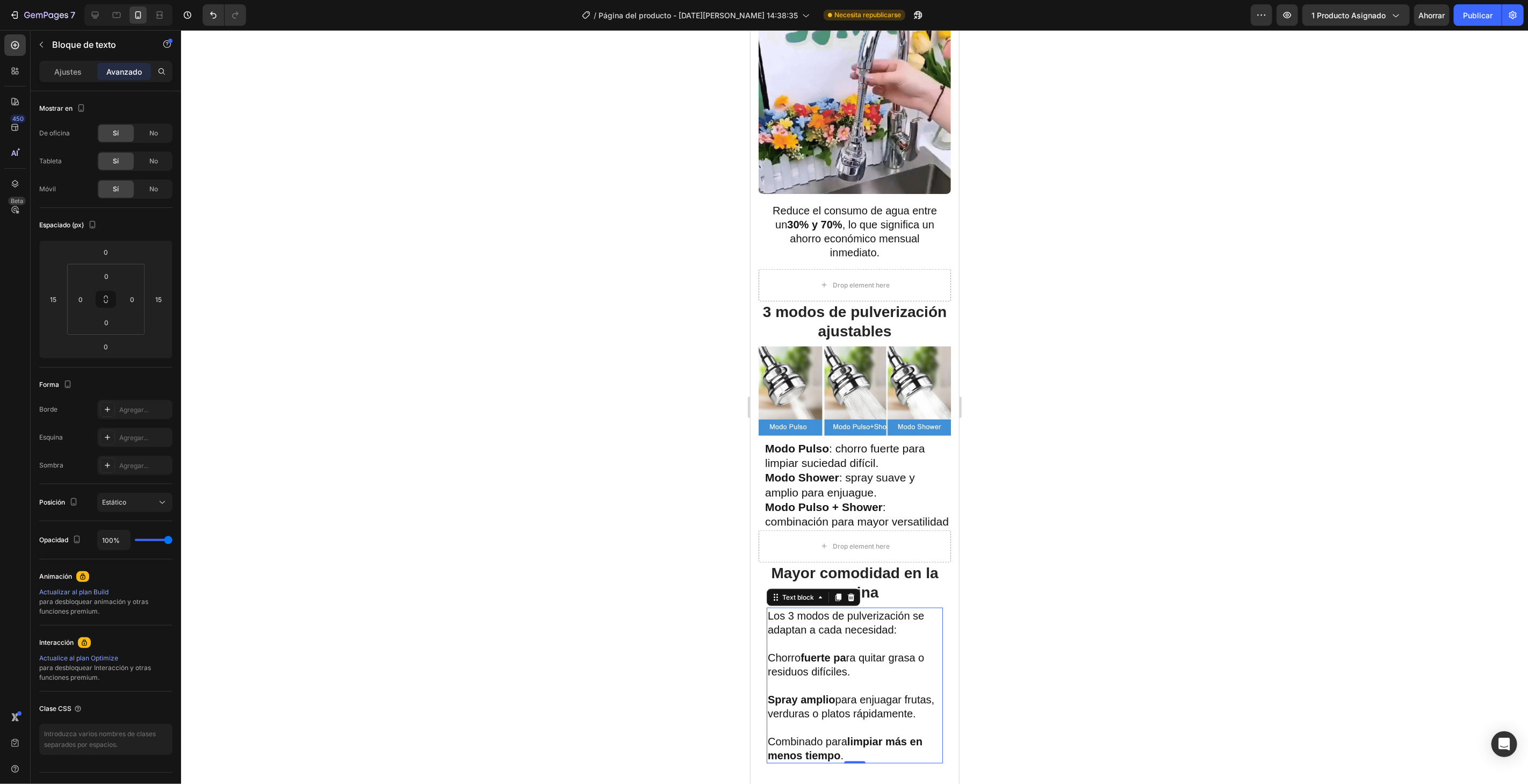
click at [1257, 558] on div at bounding box center [854, 407] width 1347 height 754
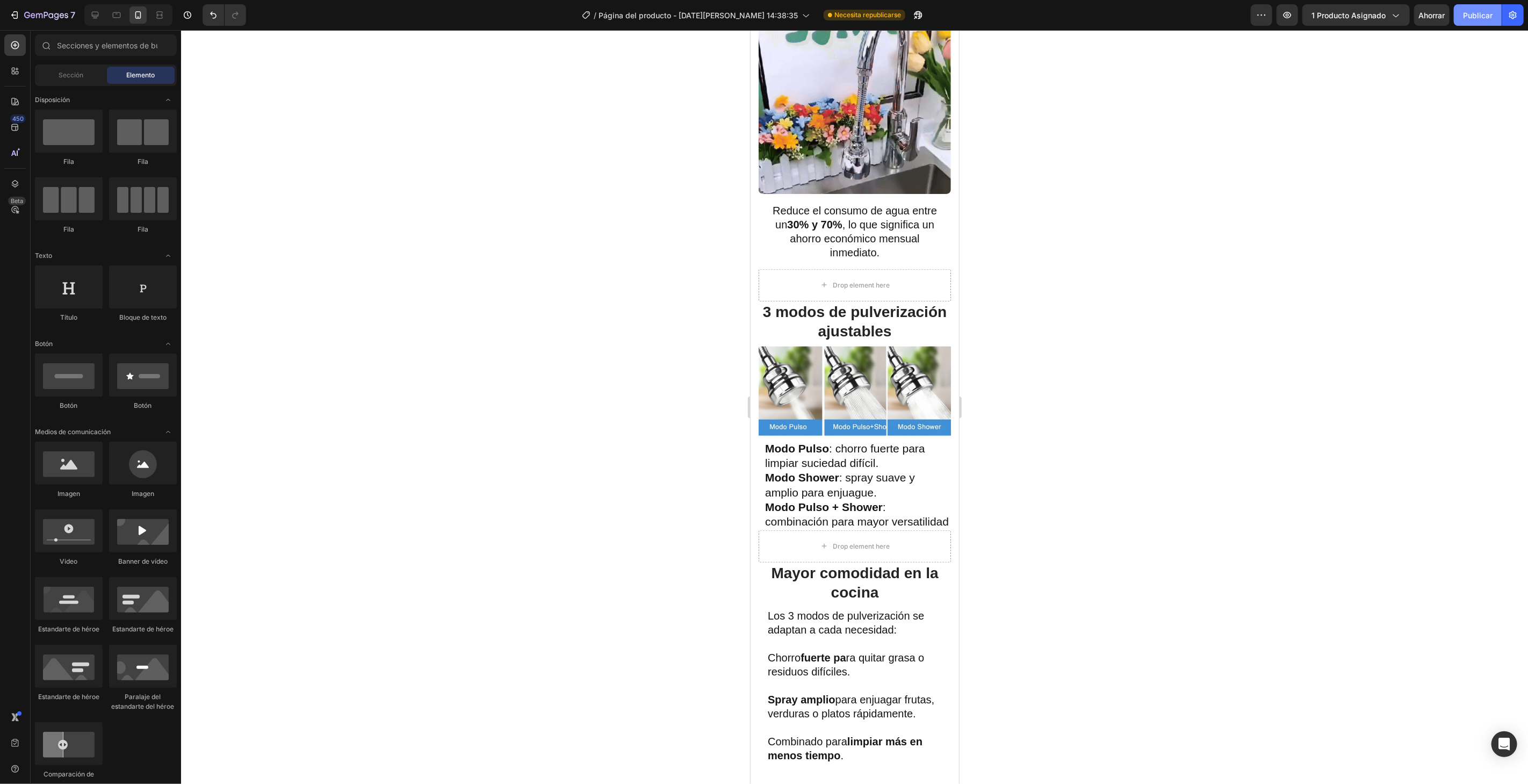
click at [1474, 14] on font "Publicar" at bounding box center [1478, 15] width 30 height 9
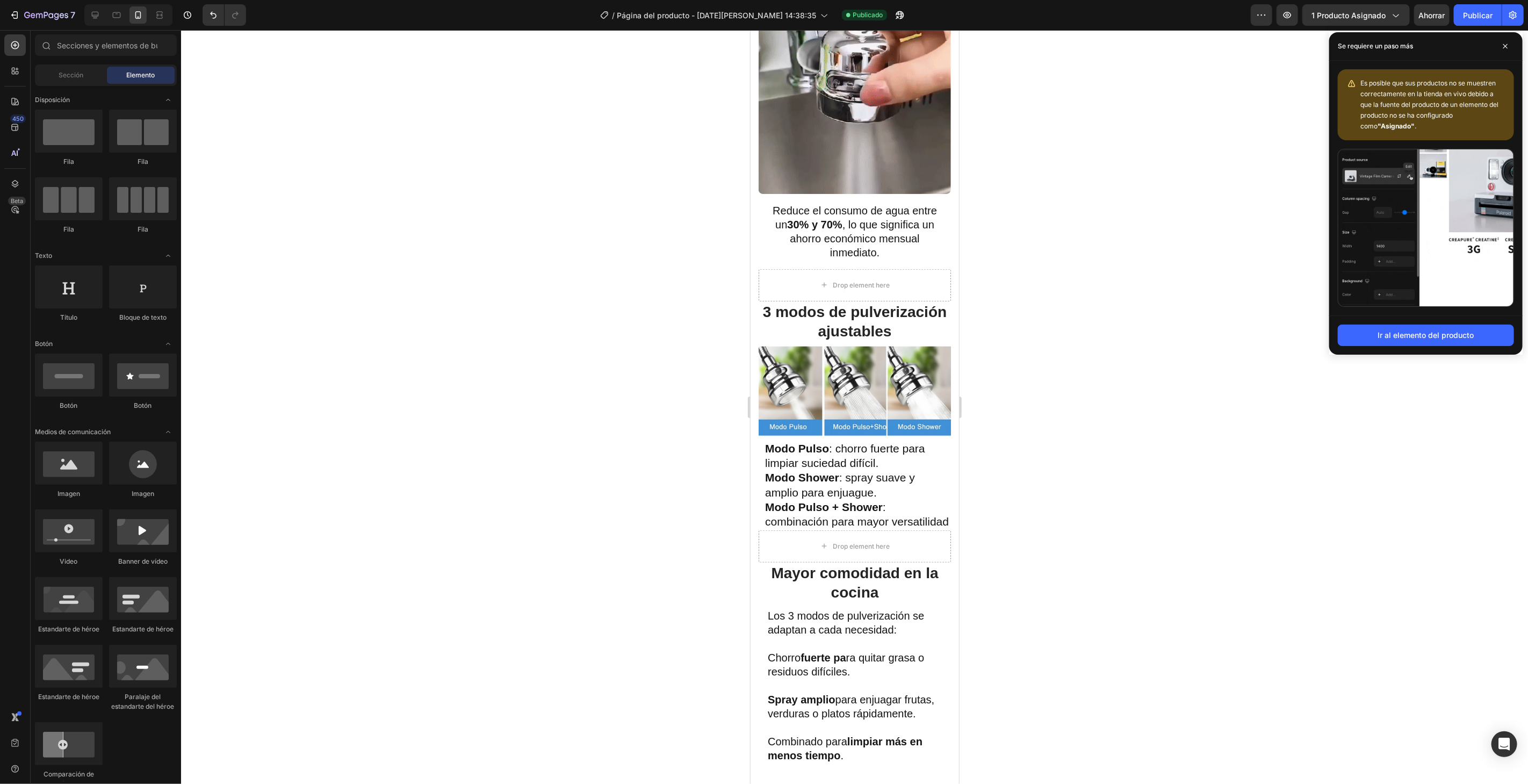
click at [1332, 341] on div "Ir al elemento del producto" at bounding box center [1426, 335] width 193 height 39
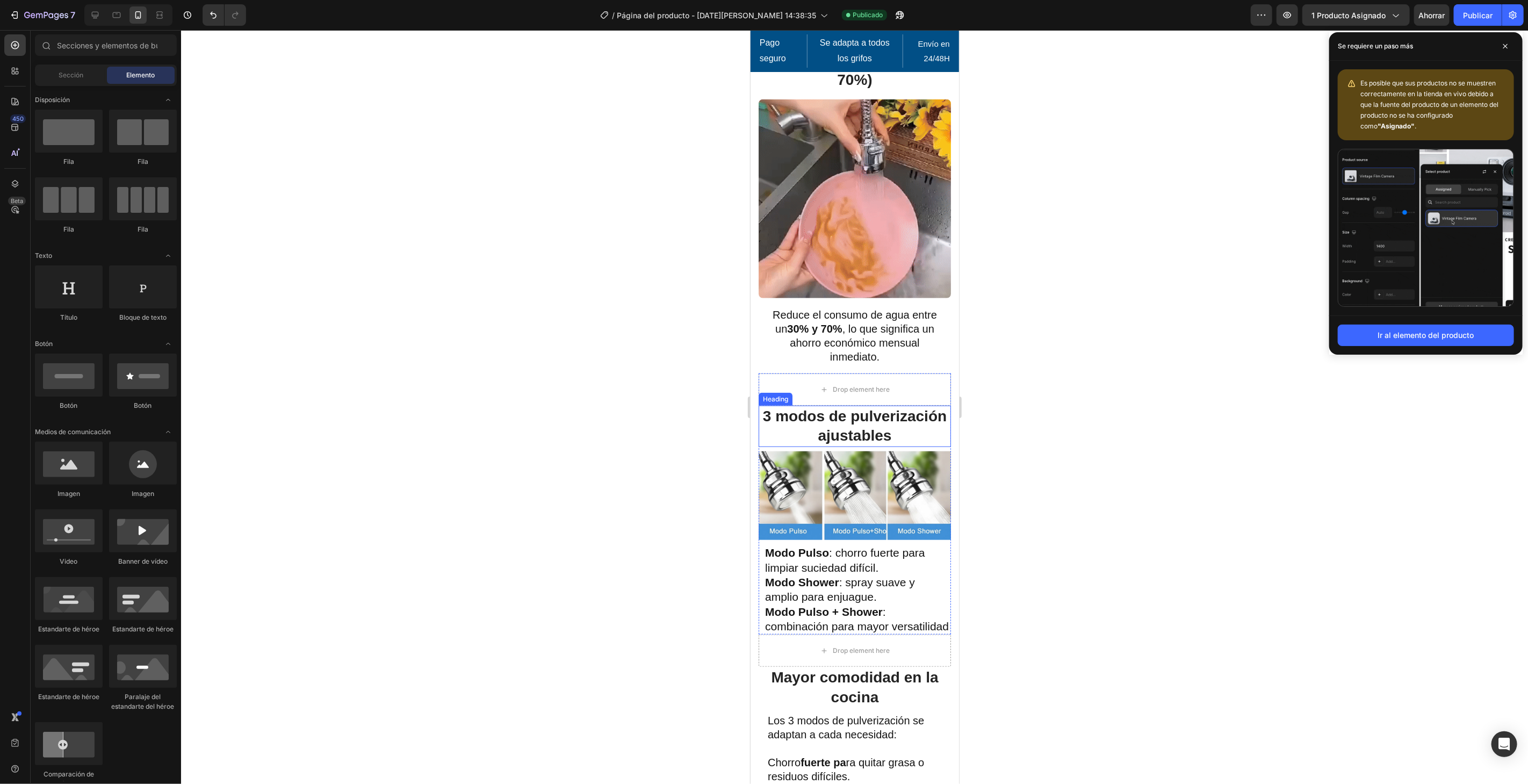
scroll to position [656, 0]
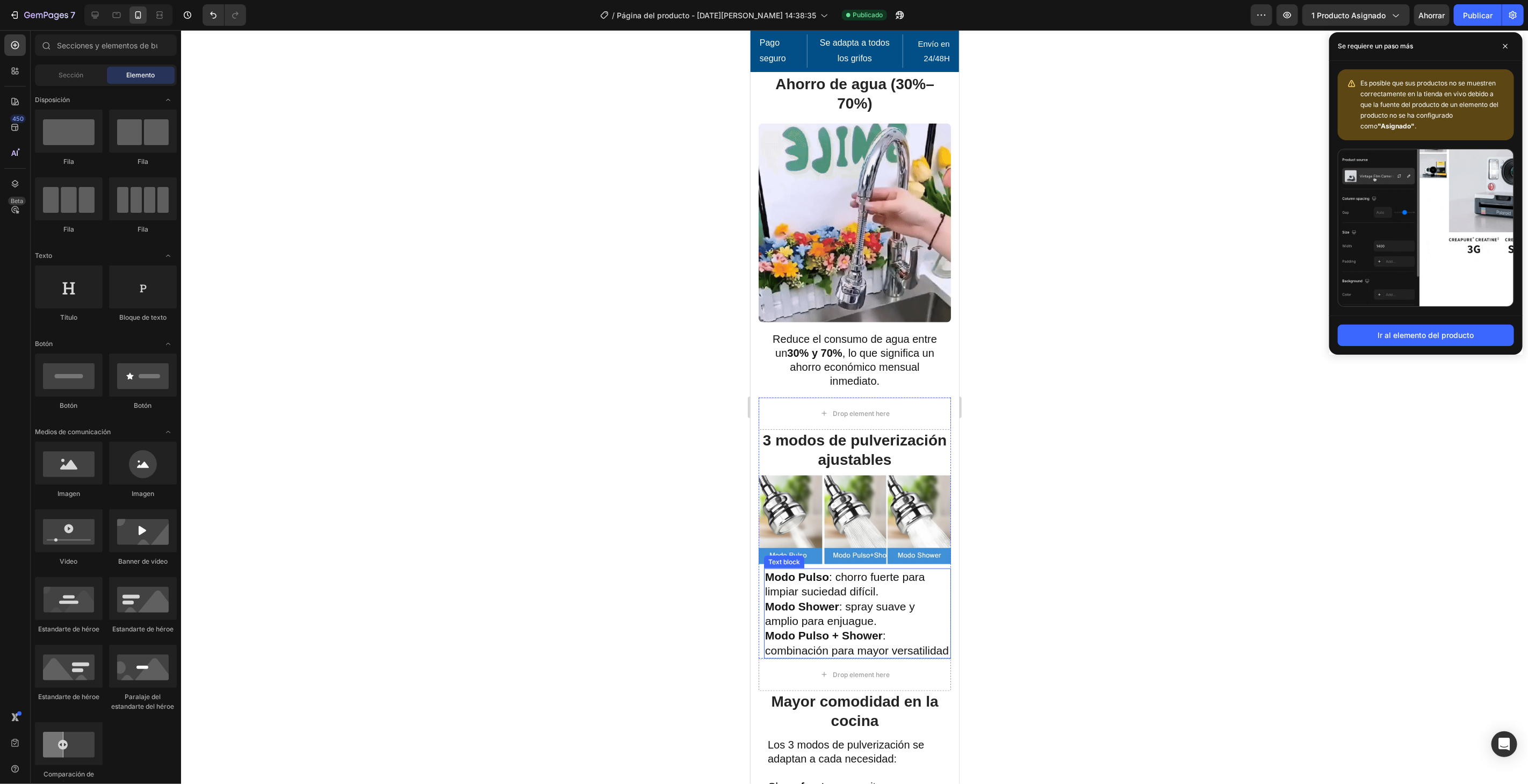
click at [928, 627] on p "Modo Pulso + Shower : combinación para mayor versatilidad" at bounding box center [857, 642] width 185 height 30
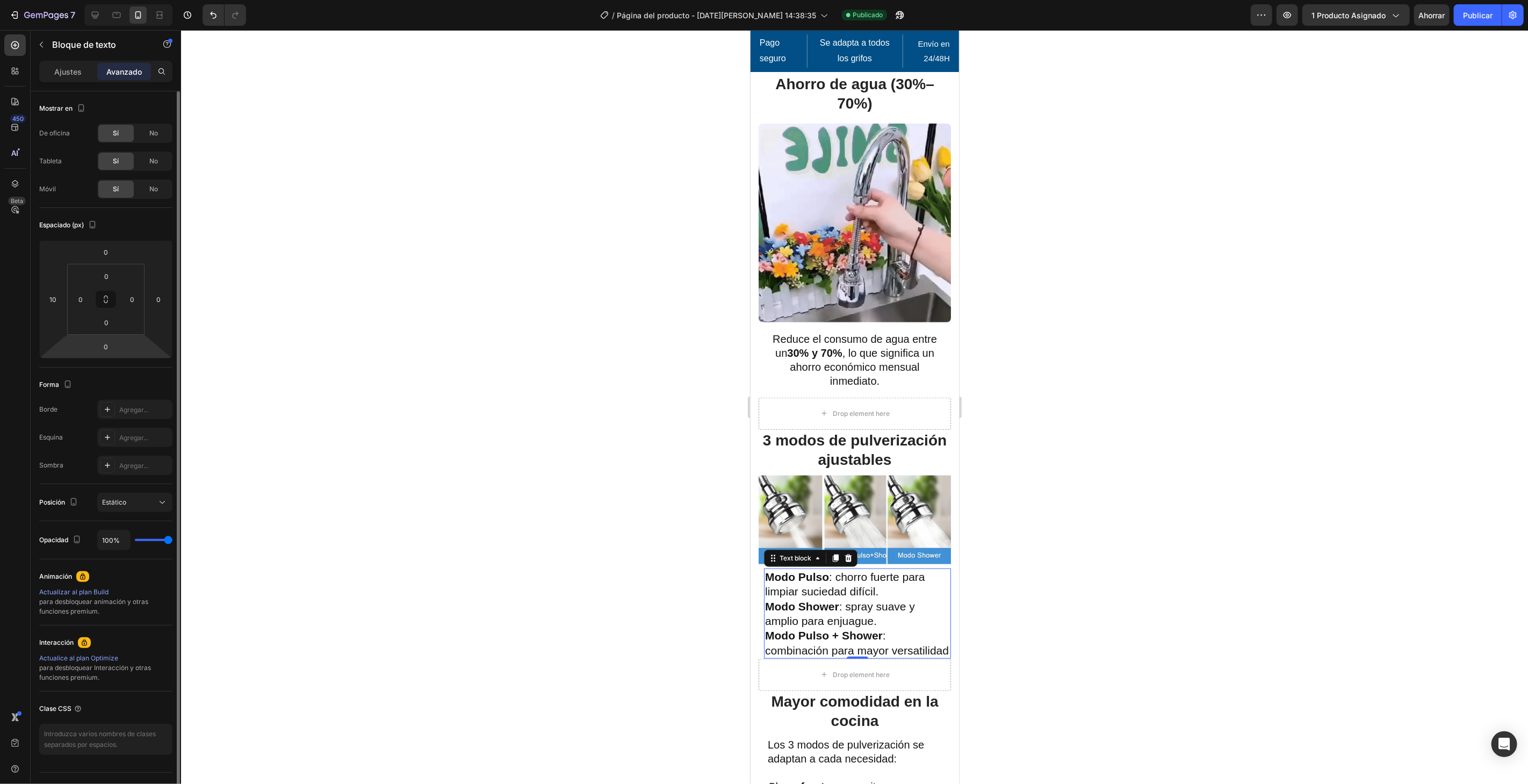
click at [121, 0] on html "7 / Página del producto - 27 de agosto, 14:38:35 Publicado Avance 1 producto as…" at bounding box center [764, 0] width 1528 height 0
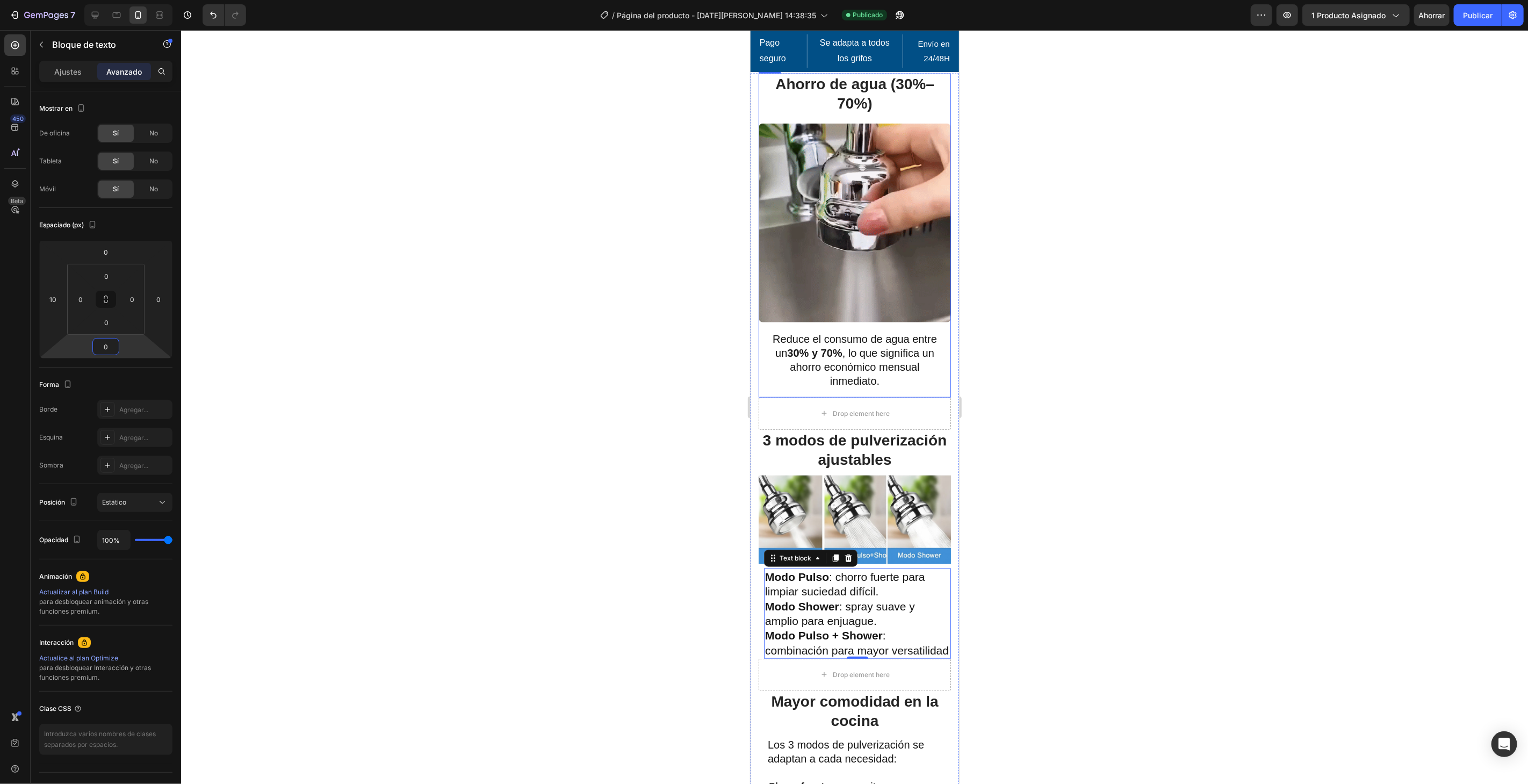
click at [868, 370] on div "Ahorro de agua (30%–70%) Heading Image Reduce el consumo de agua entre un 30% y…" at bounding box center [854, 235] width 192 height 324
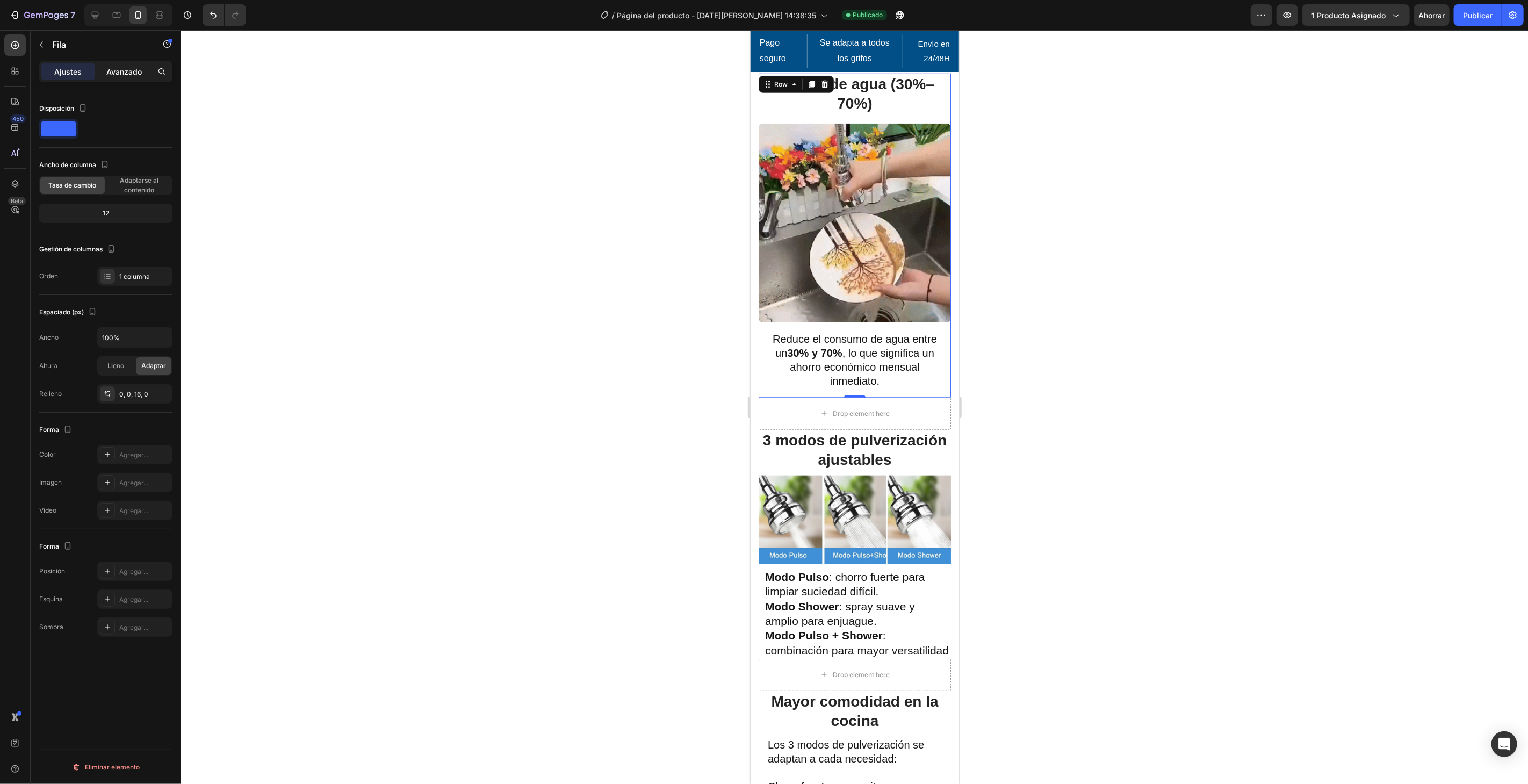
click at [119, 68] on font "Avanzado" at bounding box center [124, 71] width 36 height 9
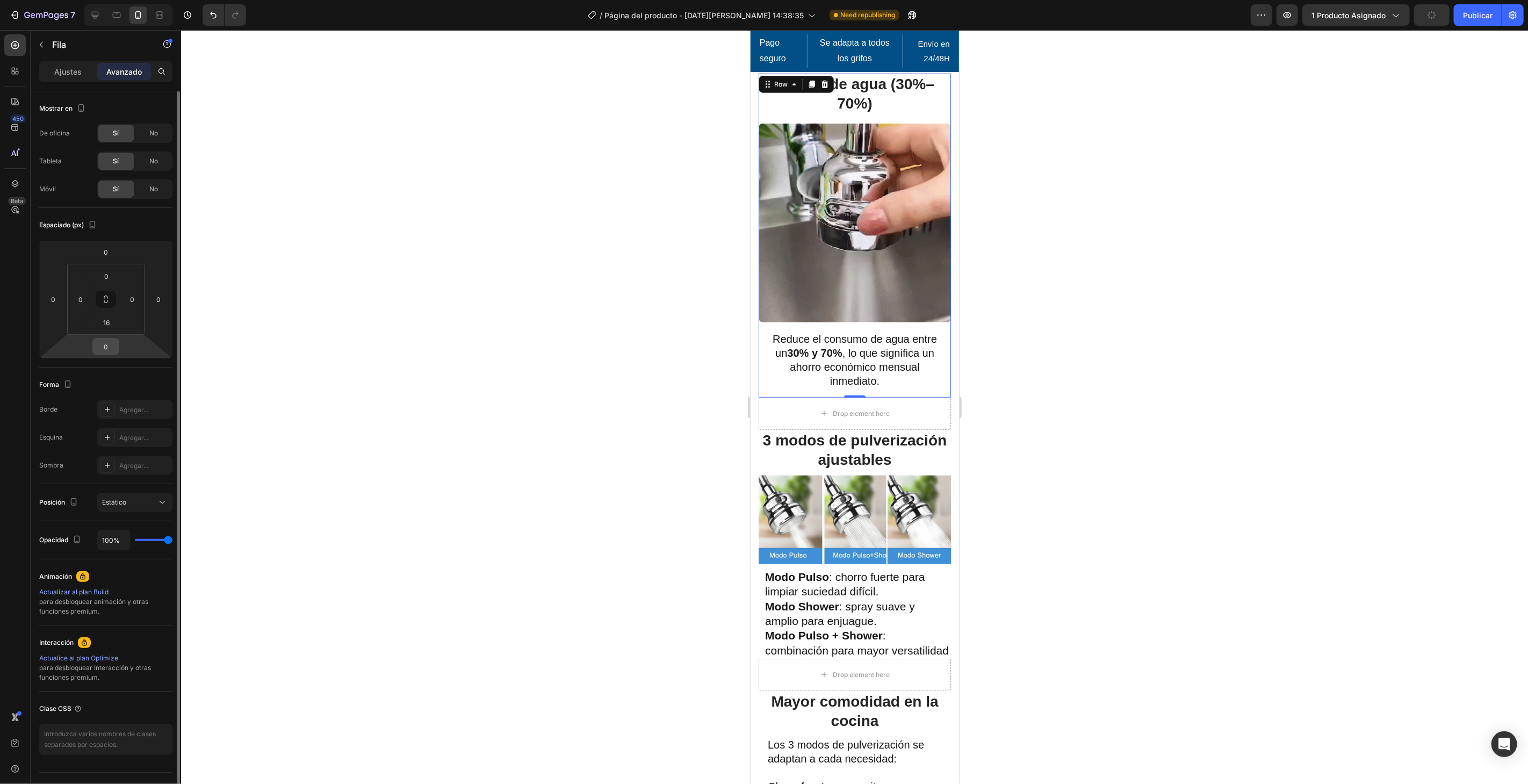
click at [112, 352] on input "0" at bounding box center [106, 346] width 21 height 16
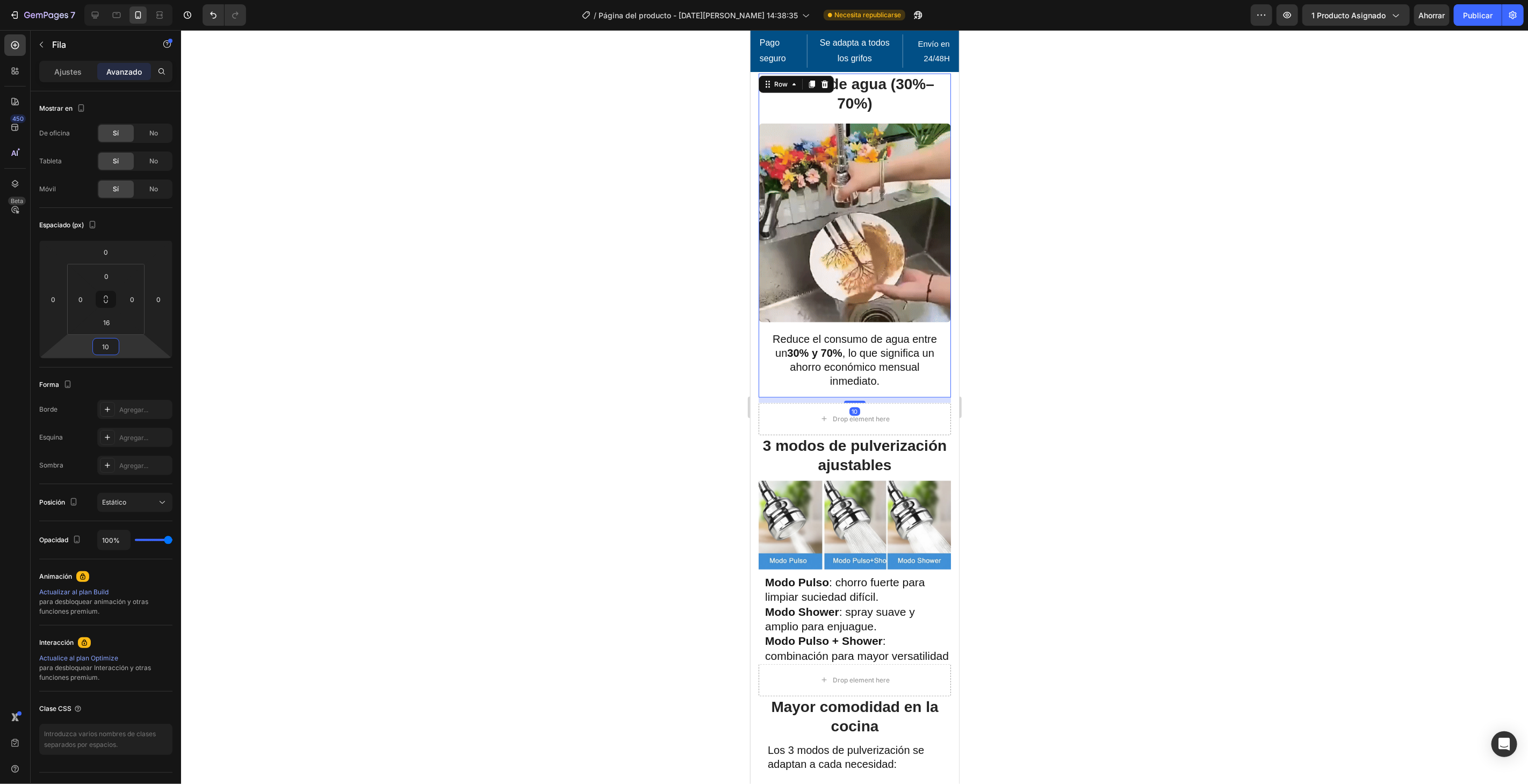
type input "10"
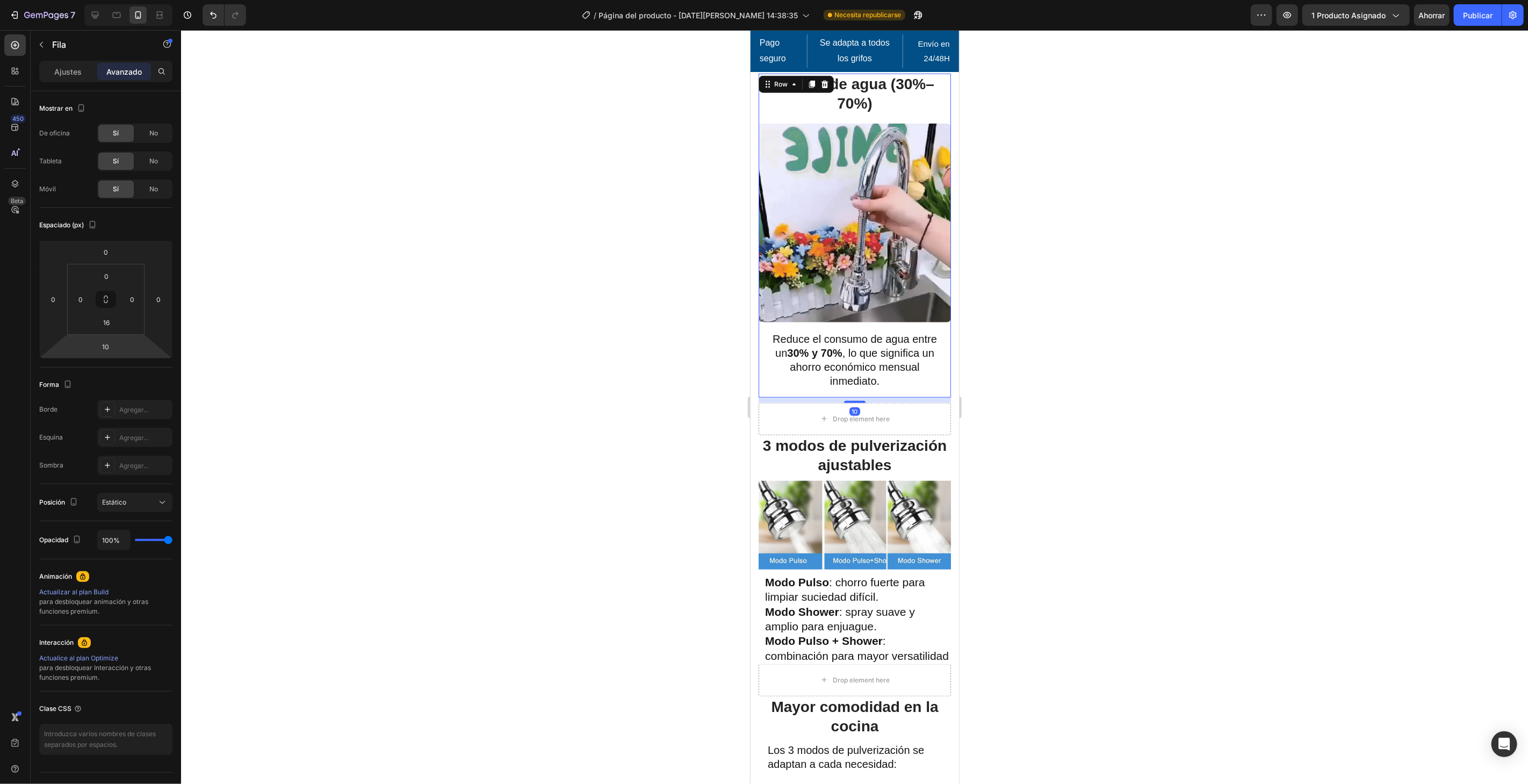
drag, startPoint x: 343, startPoint y: 356, endPoint x: 680, endPoint y: 441, distance: 347.6
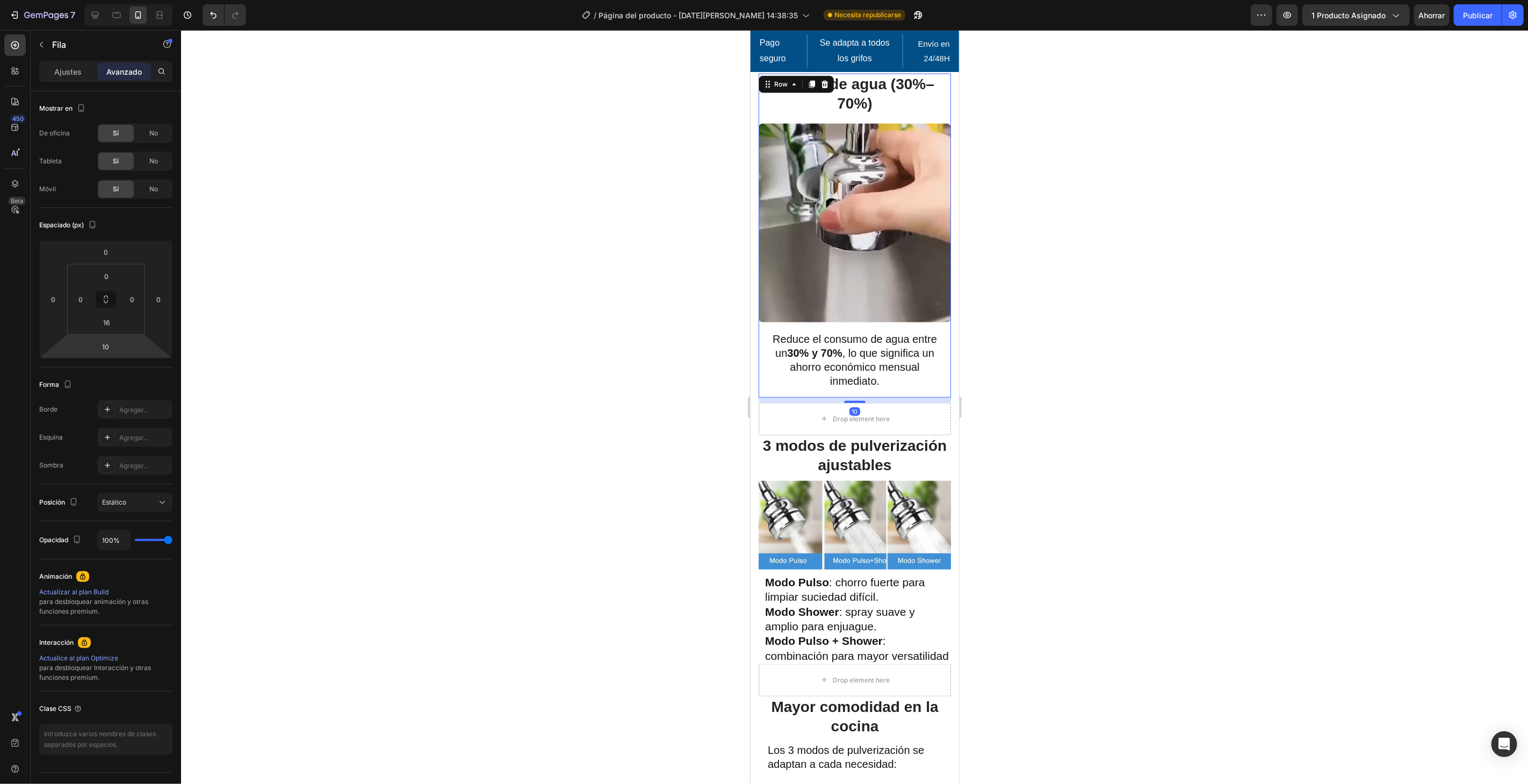
click at [344, 358] on div at bounding box center [854, 407] width 1347 height 754
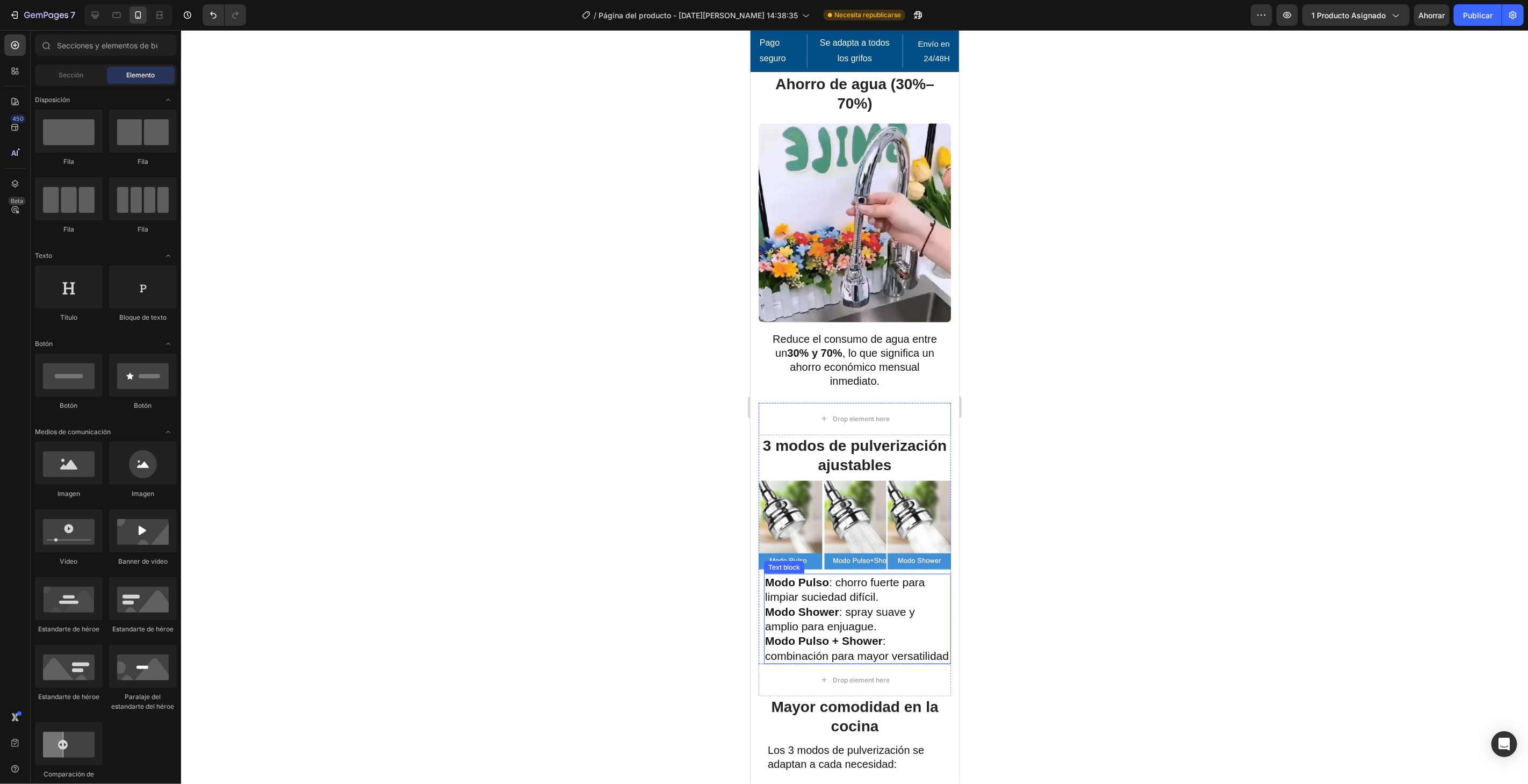
drag, startPoint x: 941, startPoint y: 569, endPoint x: 902, endPoint y: 563, distance: 39.5
click at [940, 573] on div "Modo Pulso : chorro fuerte para limpiar suciedad difícil. Modo Shower : spray s…" at bounding box center [857, 618] width 187 height 90
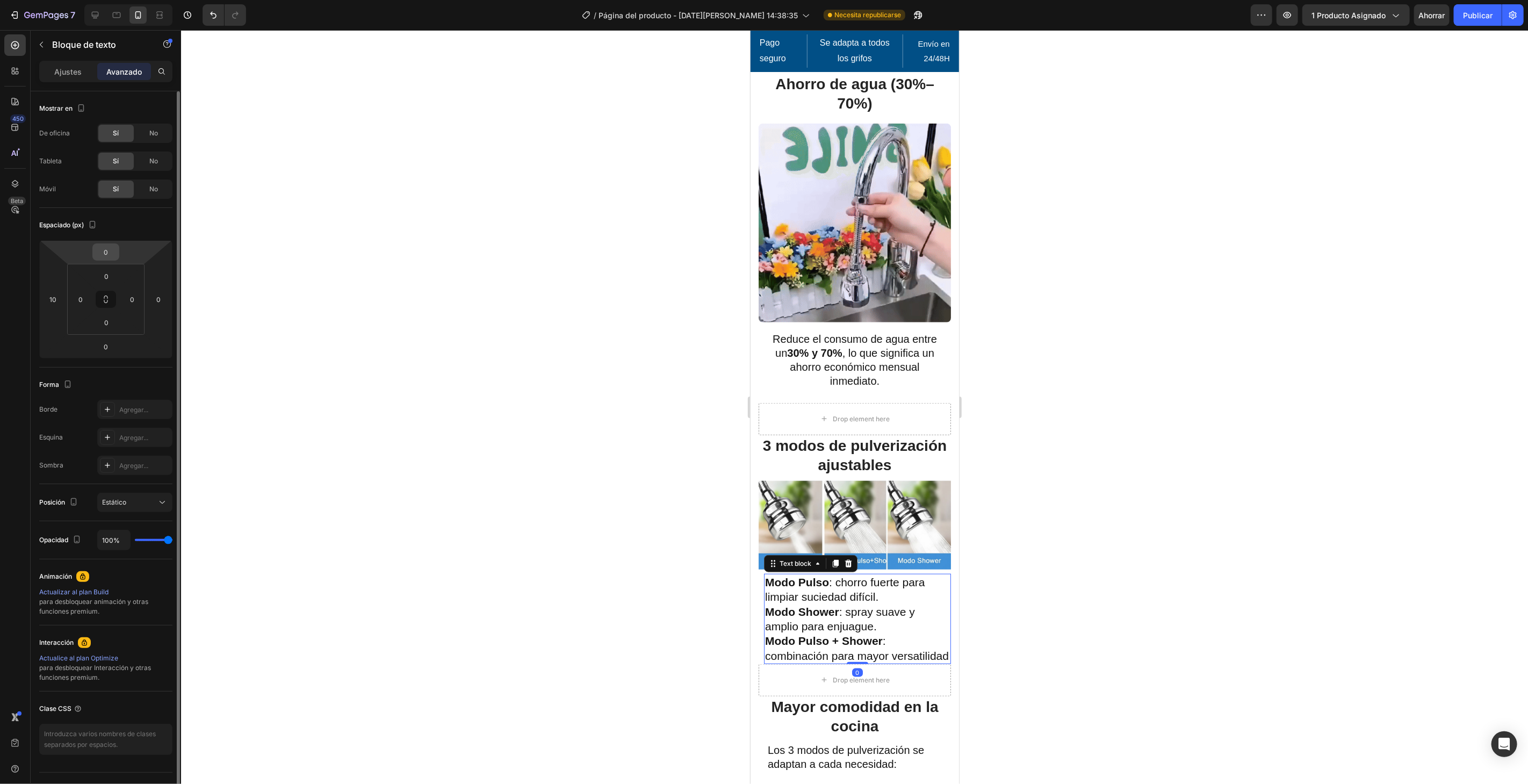
click at [105, 254] on input "0" at bounding box center [106, 251] width 21 height 16
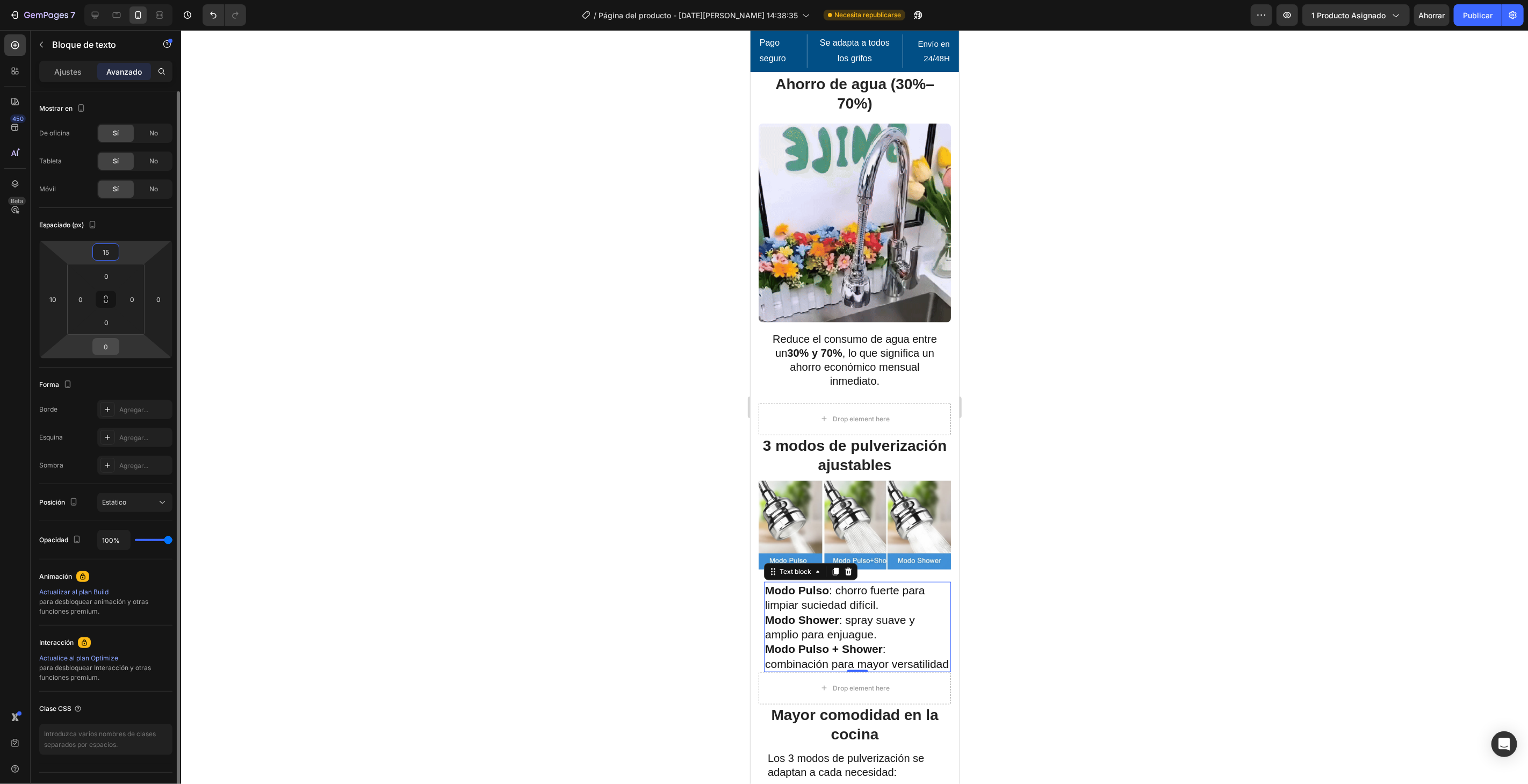
type input "15"
click at [109, 353] on input "0" at bounding box center [106, 346] width 21 height 16
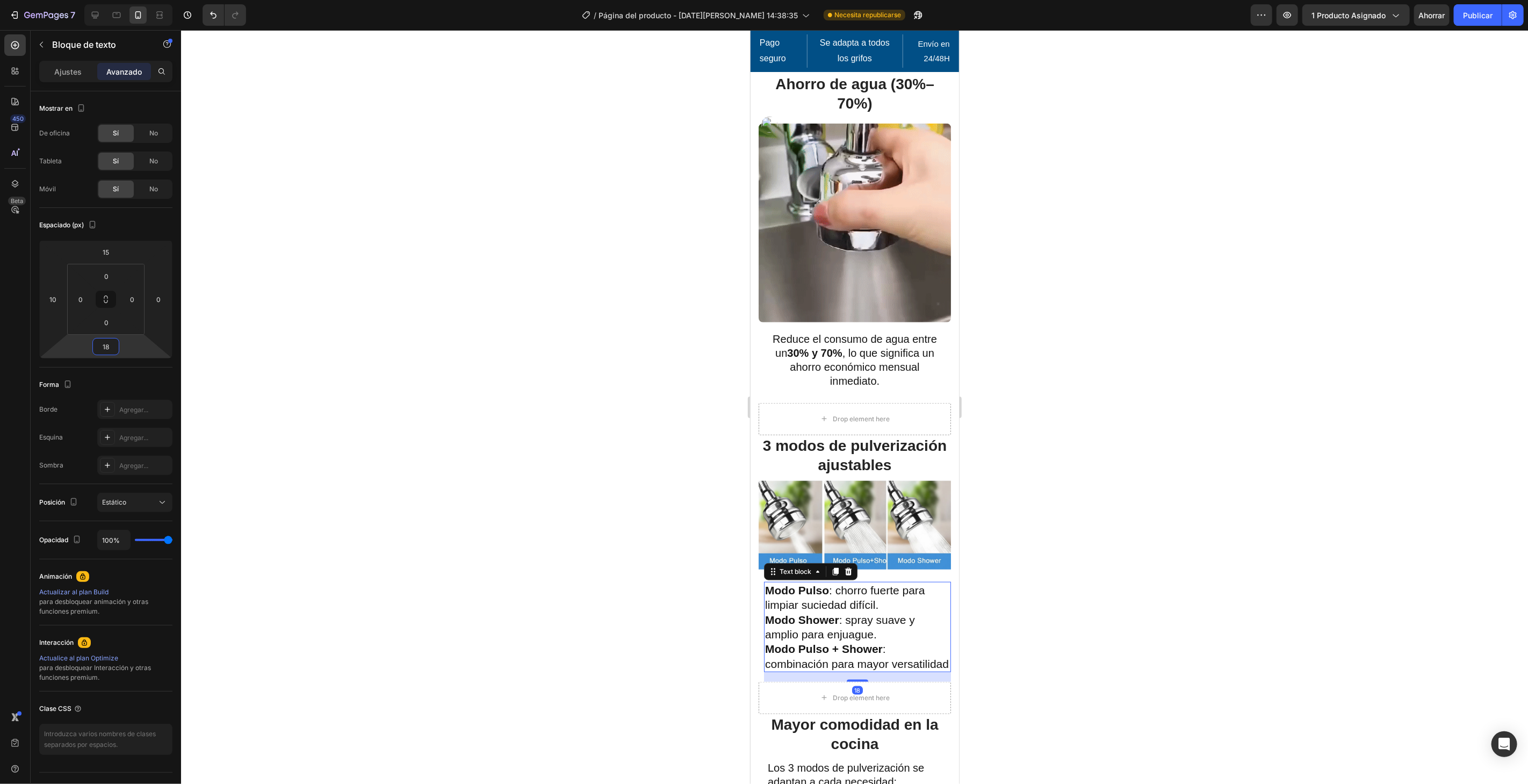
type input "18"
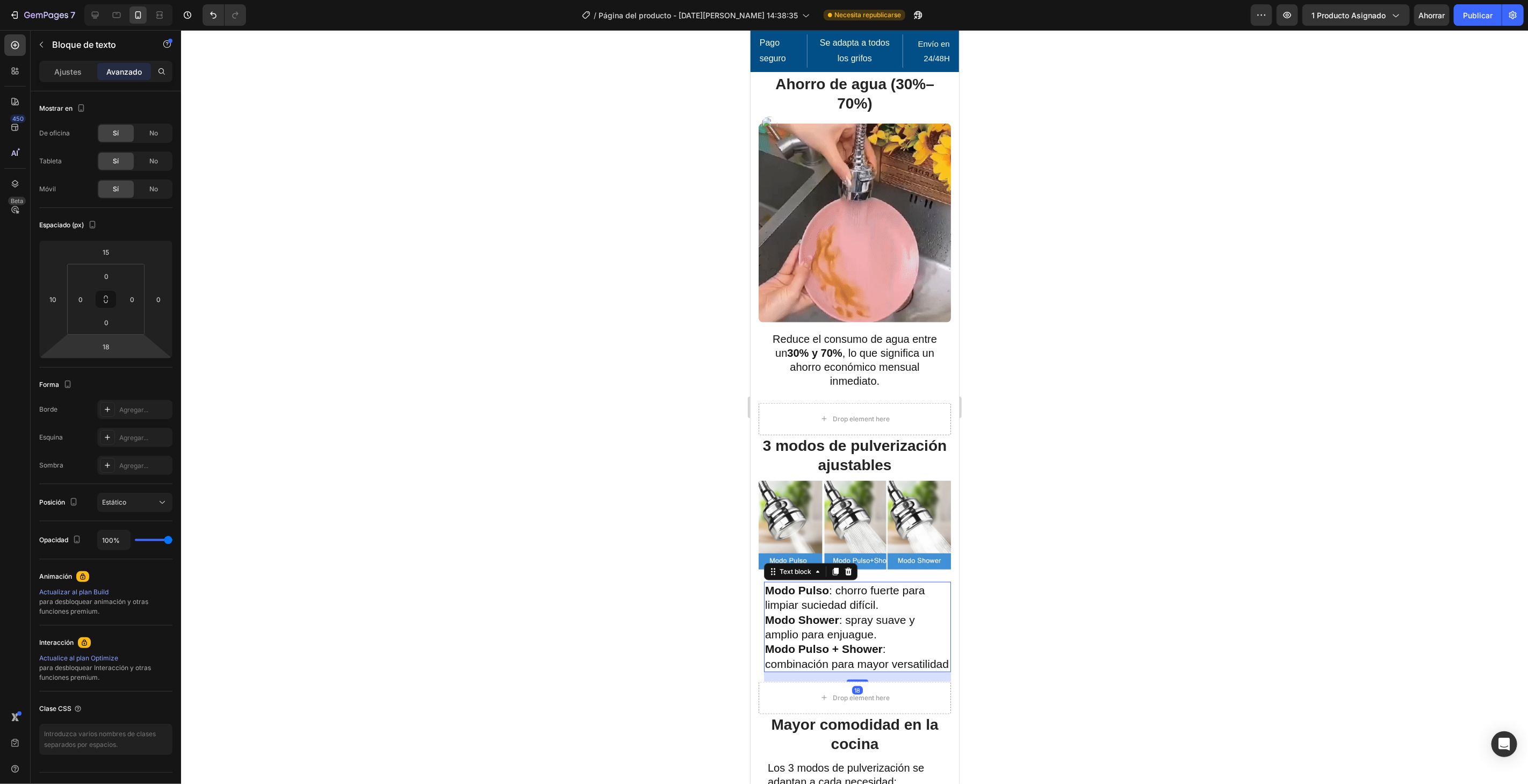
click at [1188, 330] on div at bounding box center [854, 407] width 1347 height 754
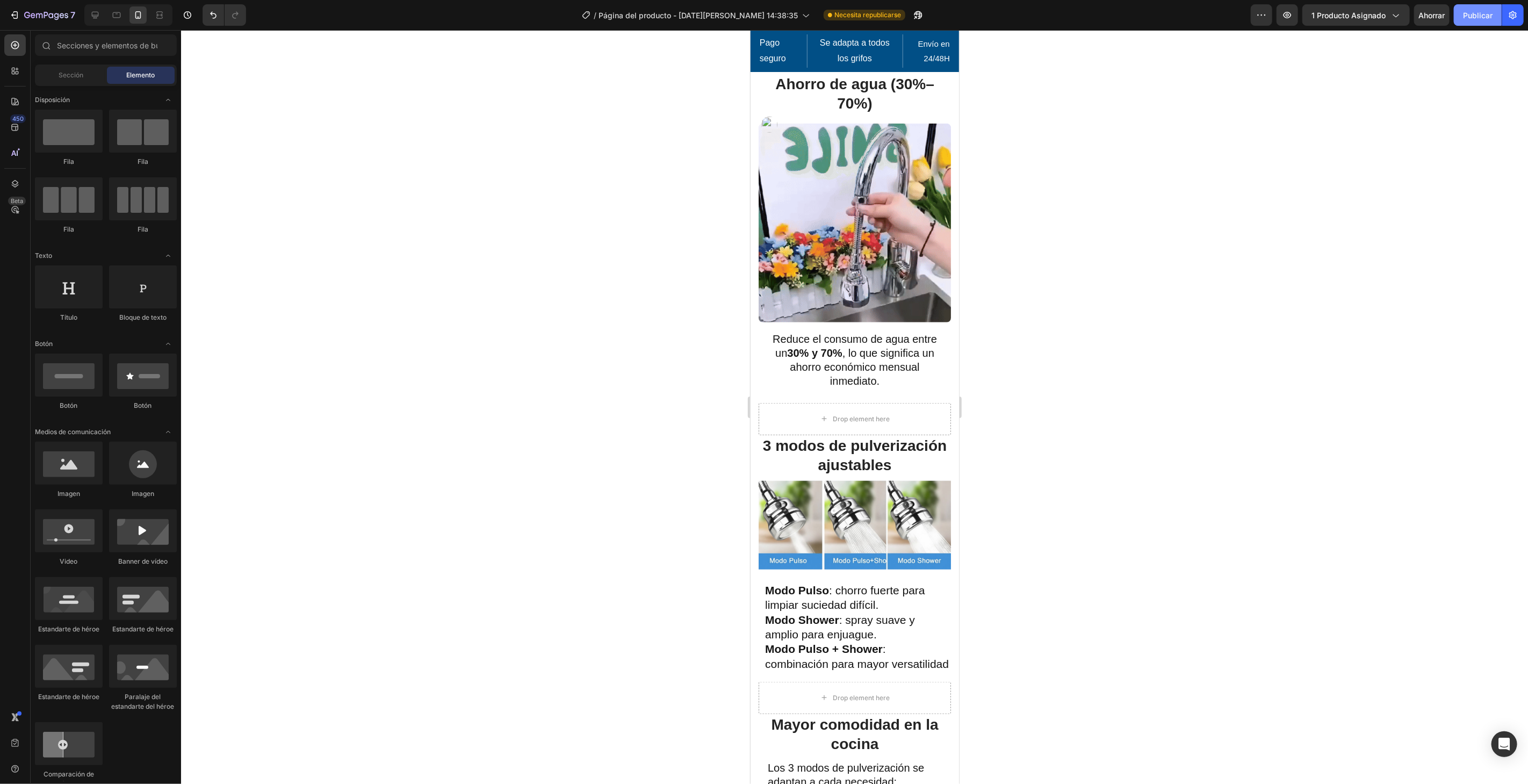
click at [1483, 17] on font "Publicar" at bounding box center [1478, 15] width 30 height 9
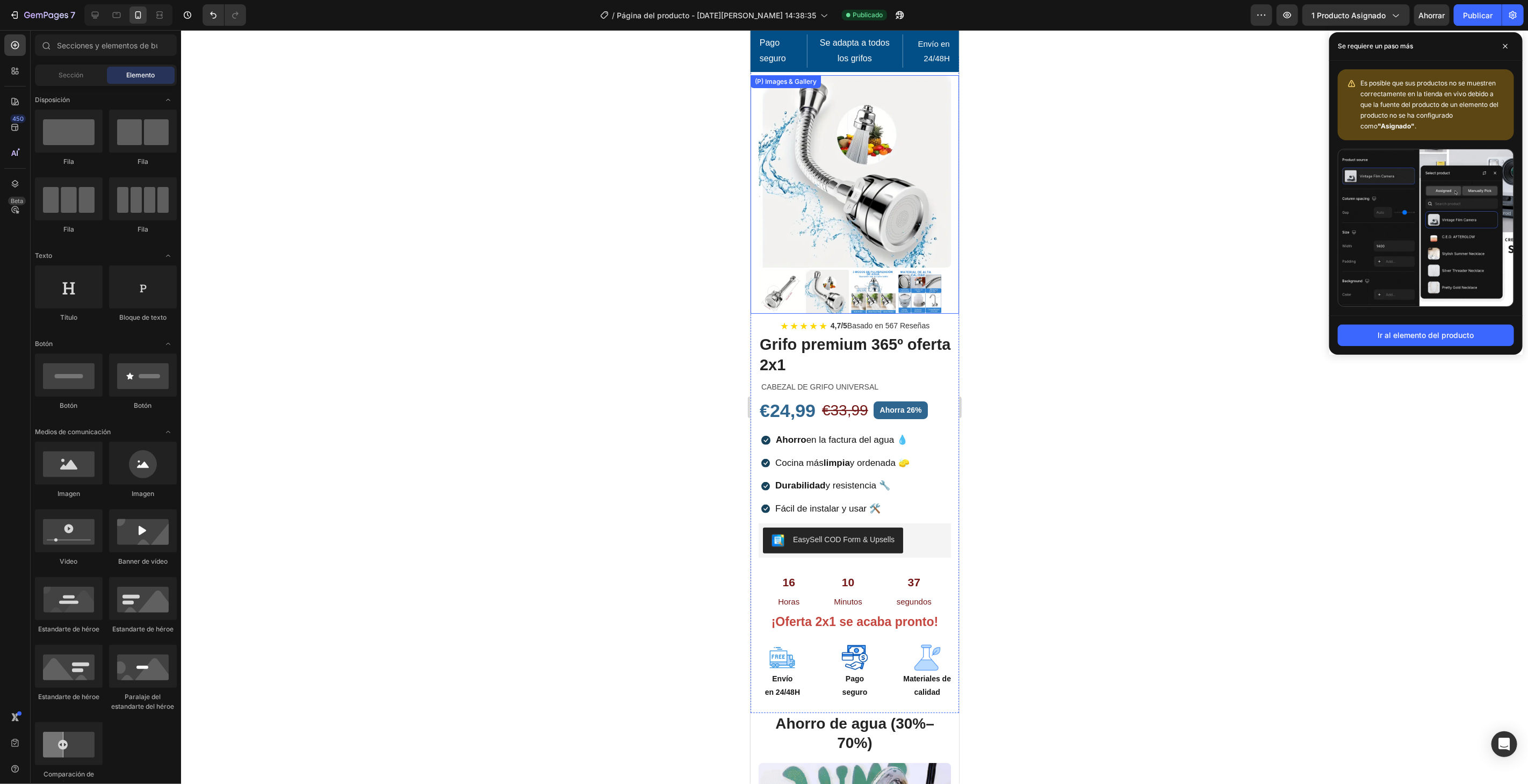
scroll to position [0, 0]
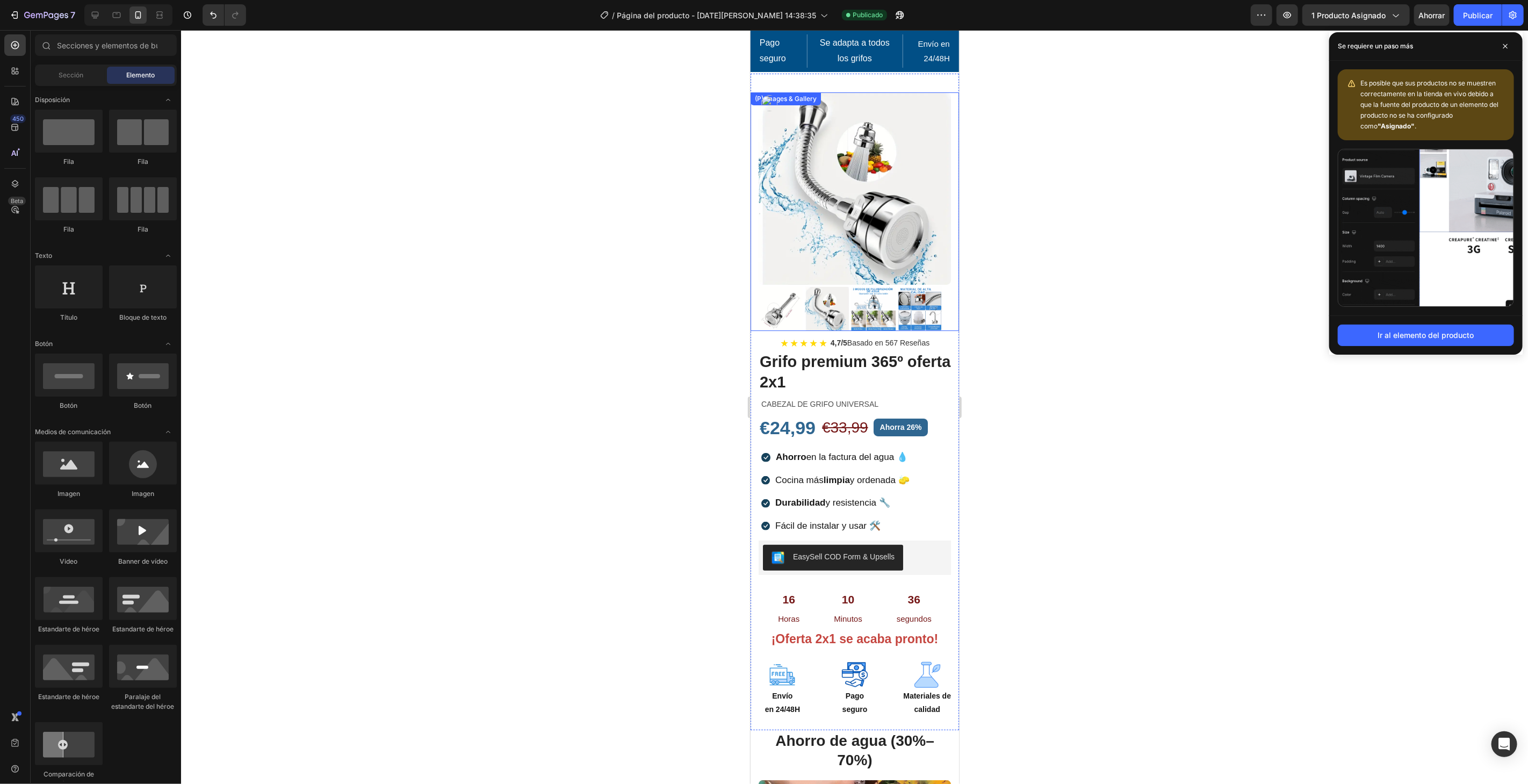
click at [873, 136] on img at bounding box center [854, 188] width 192 height 192
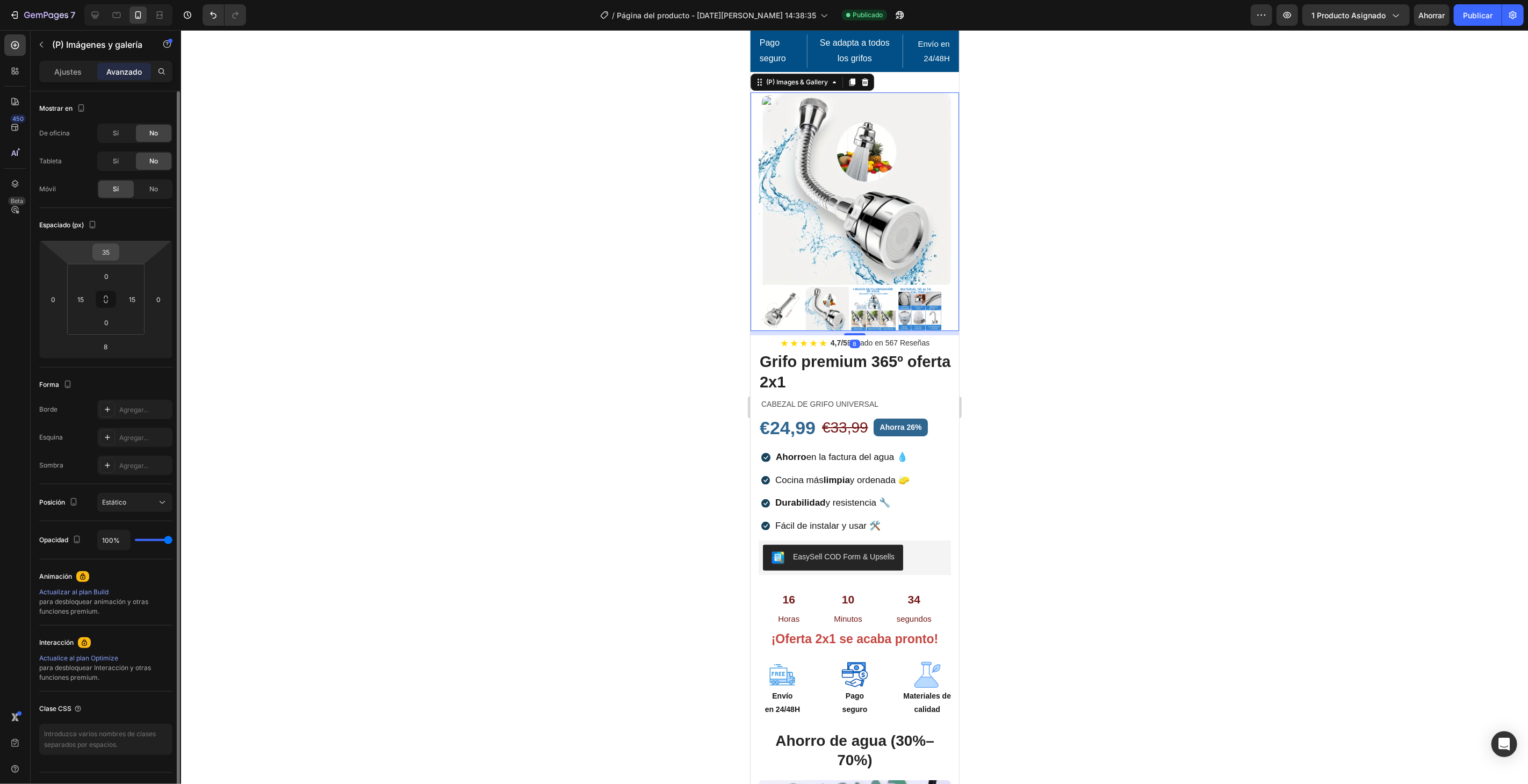
click at [107, 251] on input "35" at bounding box center [106, 251] width 21 height 16
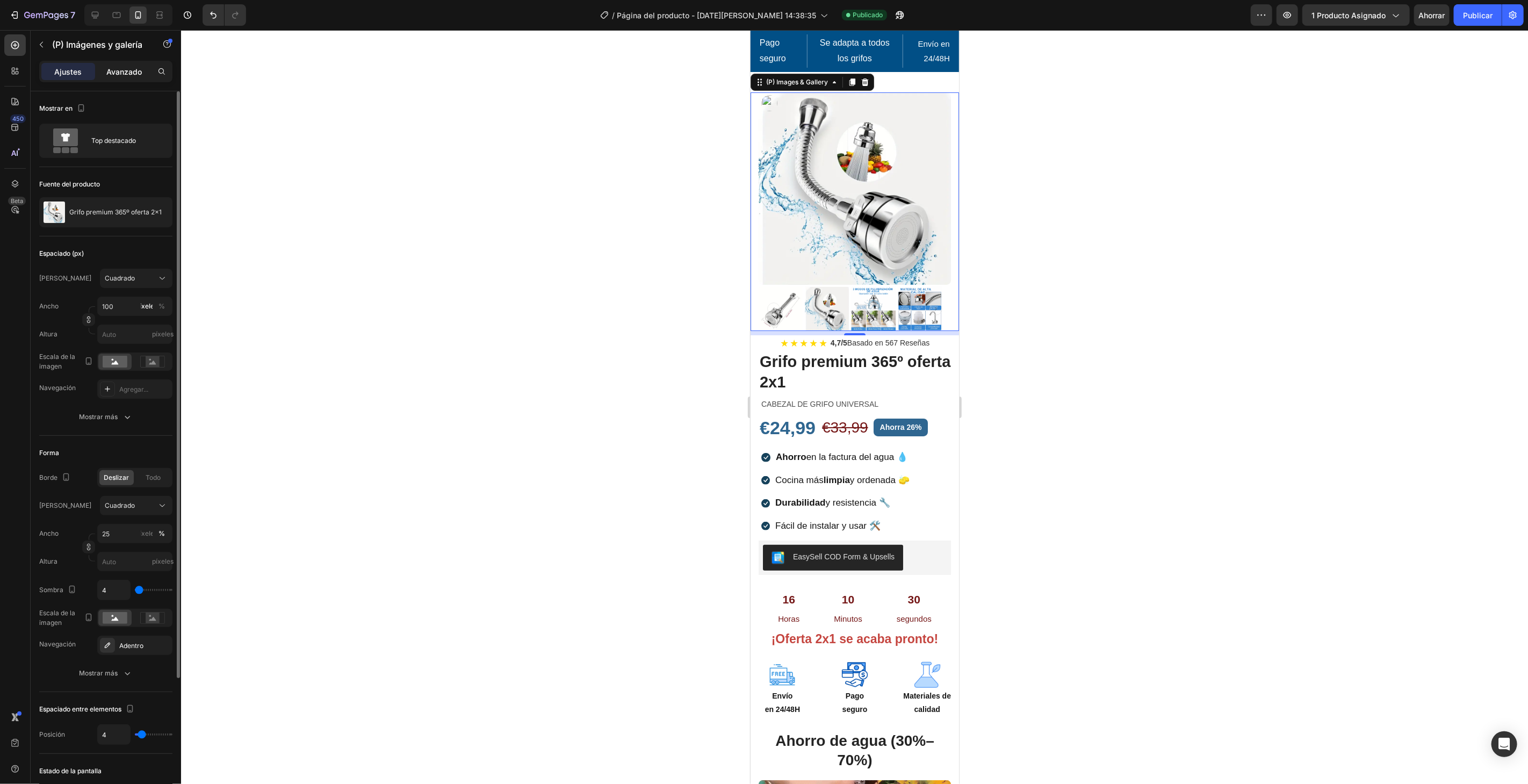
click at [139, 69] on font "Avanzado" at bounding box center [124, 71] width 36 height 9
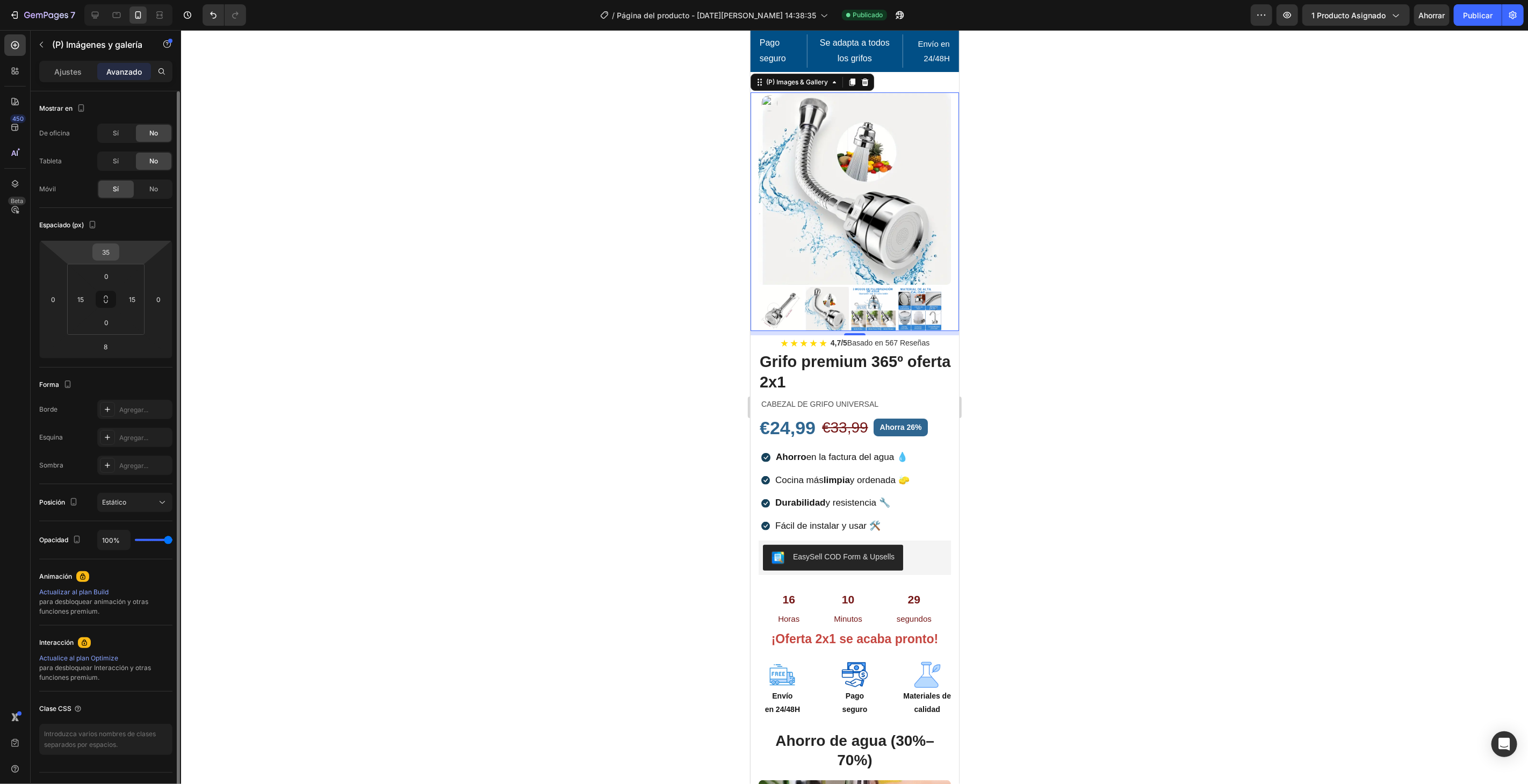
click at [114, 247] on input "35" at bounding box center [106, 251] width 21 height 16
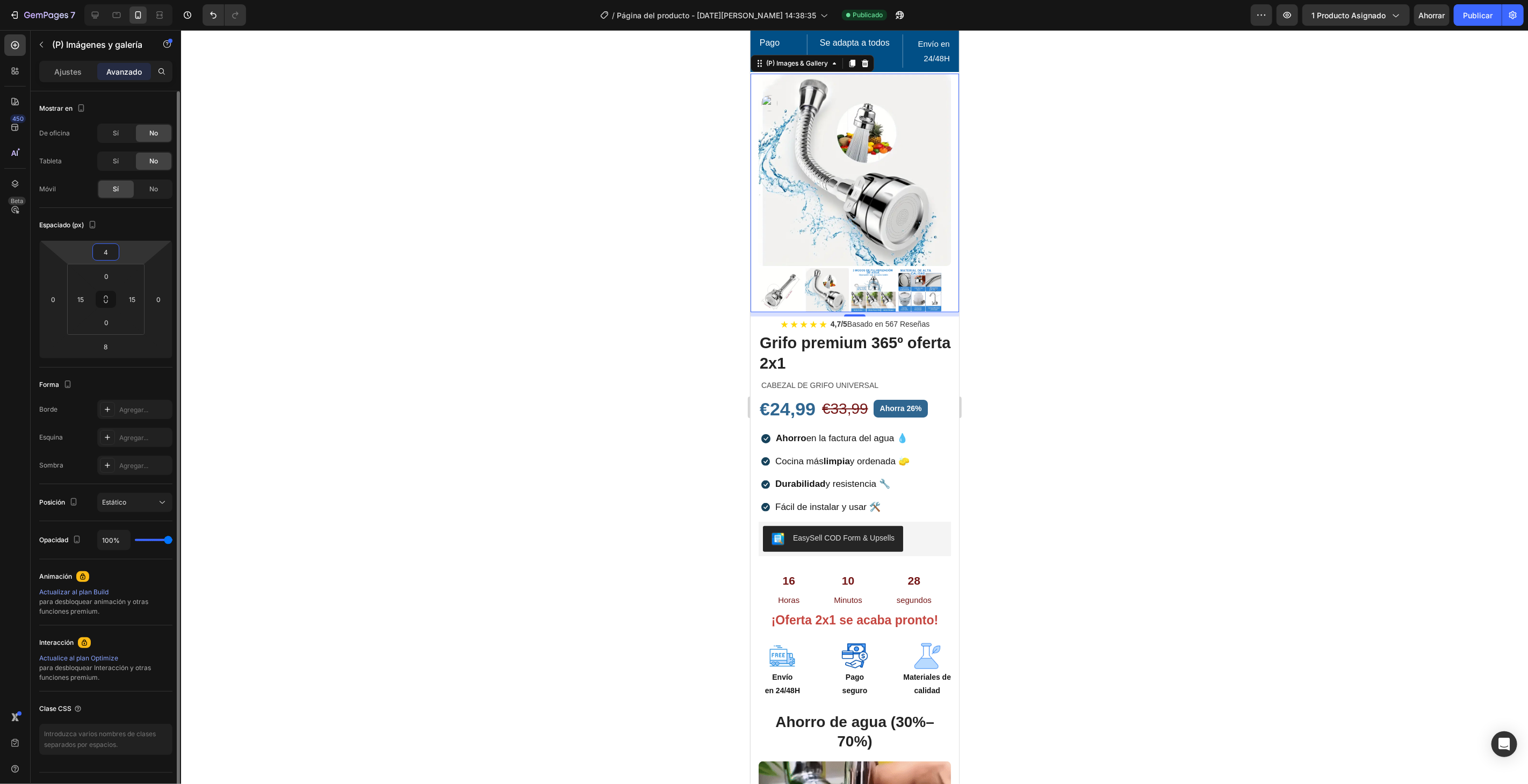
type input "40"
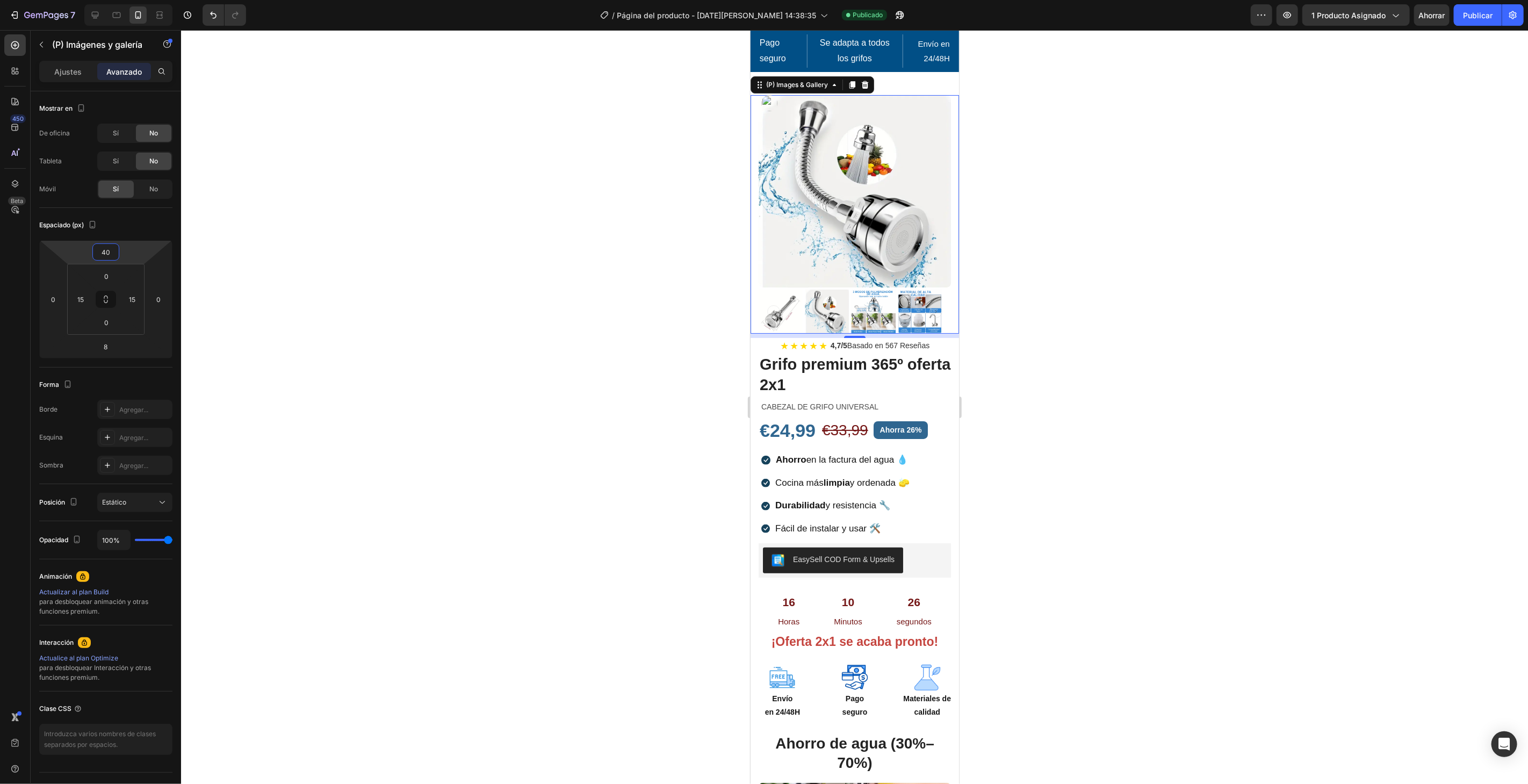
click at [316, 297] on div at bounding box center [854, 407] width 1347 height 754
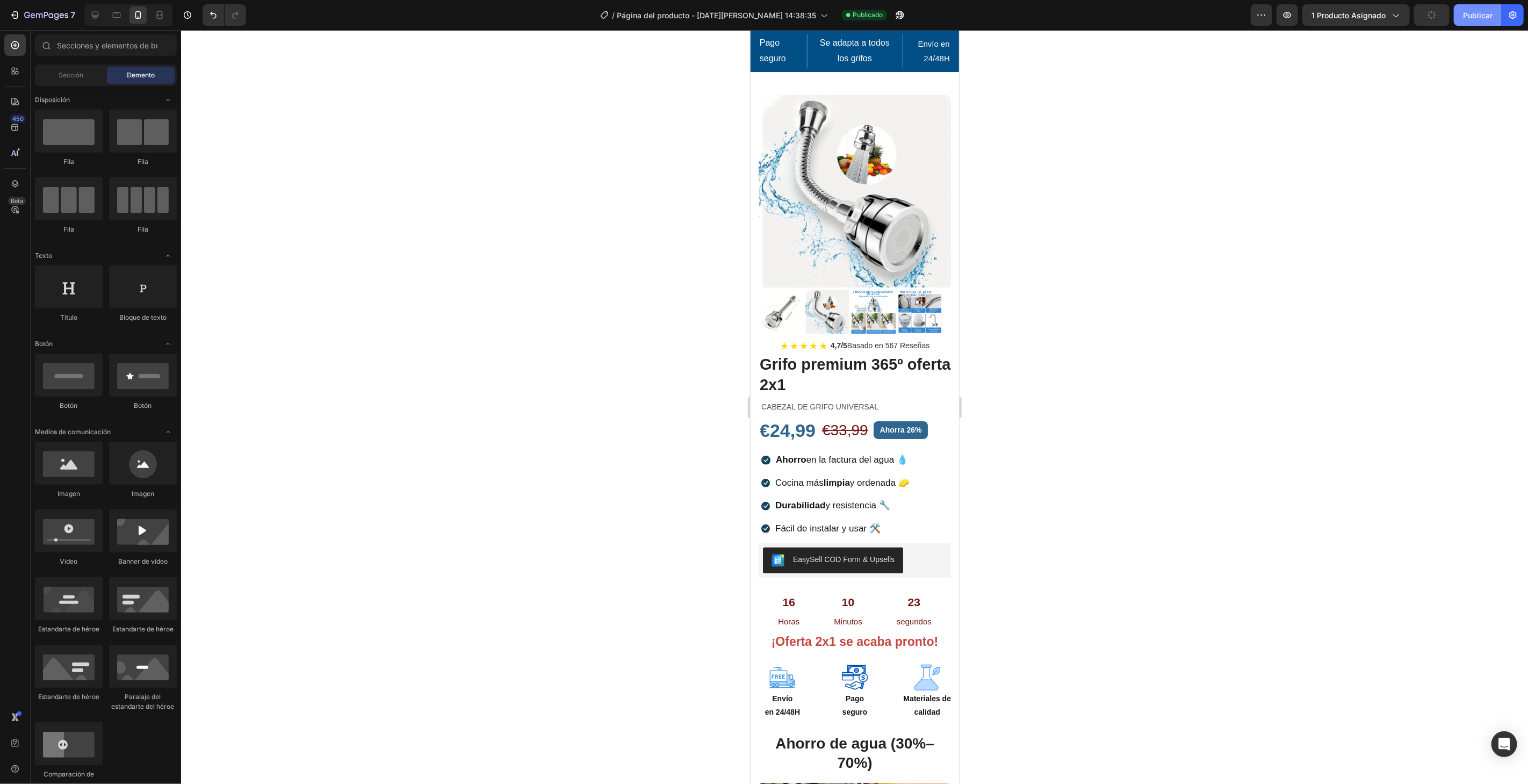
click at [1490, 20] on button "Publicar" at bounding box center [1478, 15] width 48 height 21
click at [21, 7] on button "7" at bounding box center [42, 15] width 76 height 21
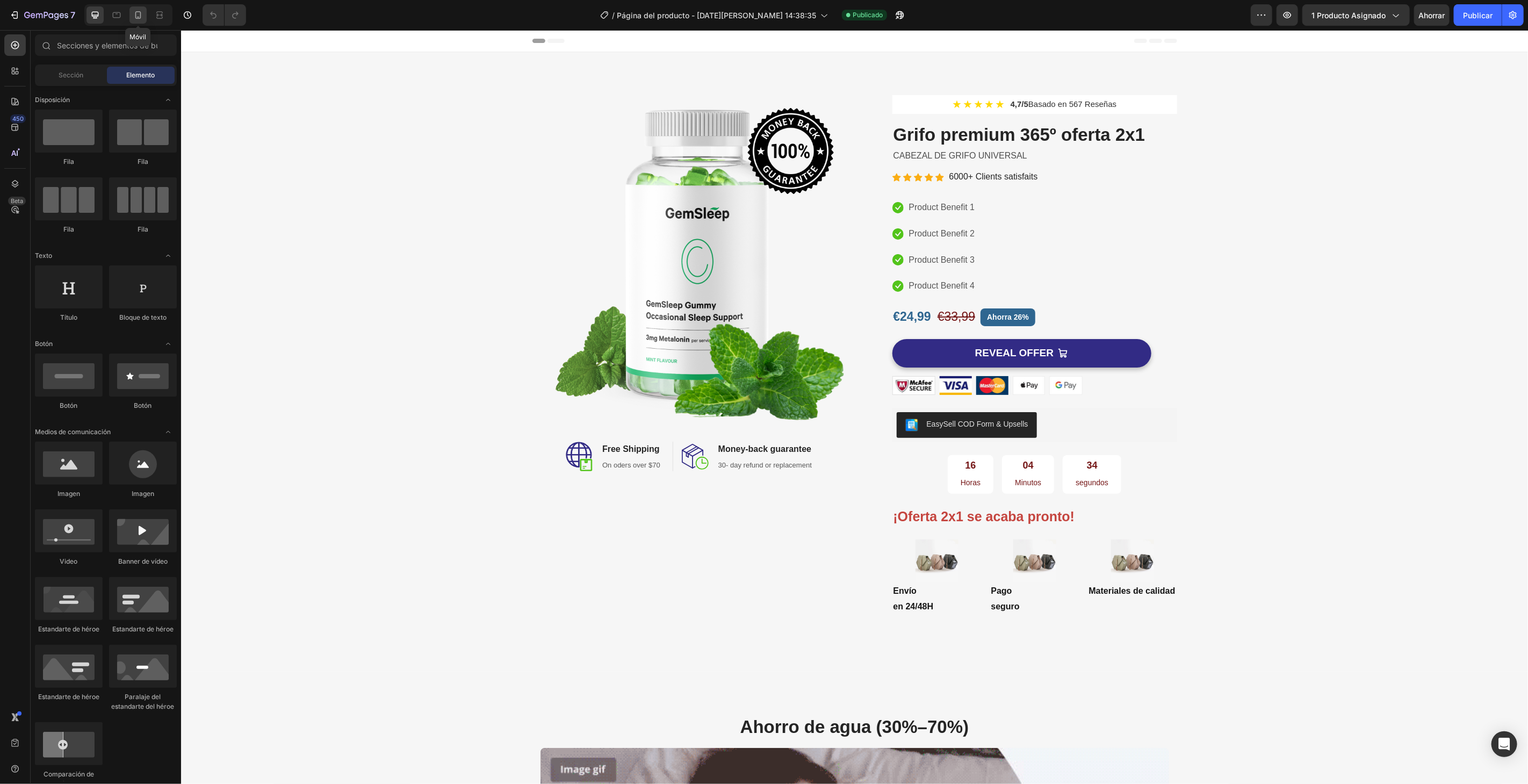
click at [142, 13] on icon at bounding box center [138, 15] width 11 height 11
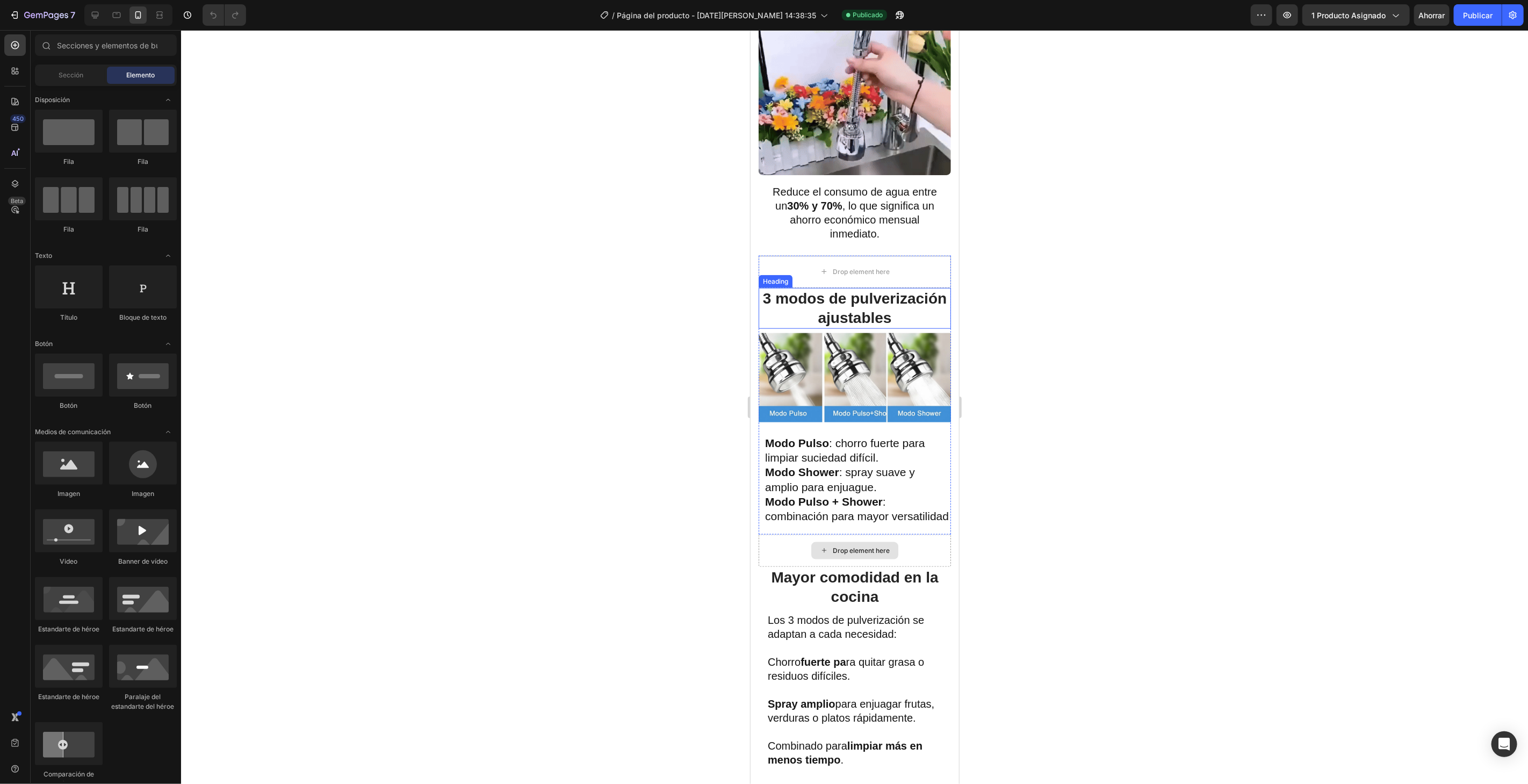
scroll to position [895, 0]
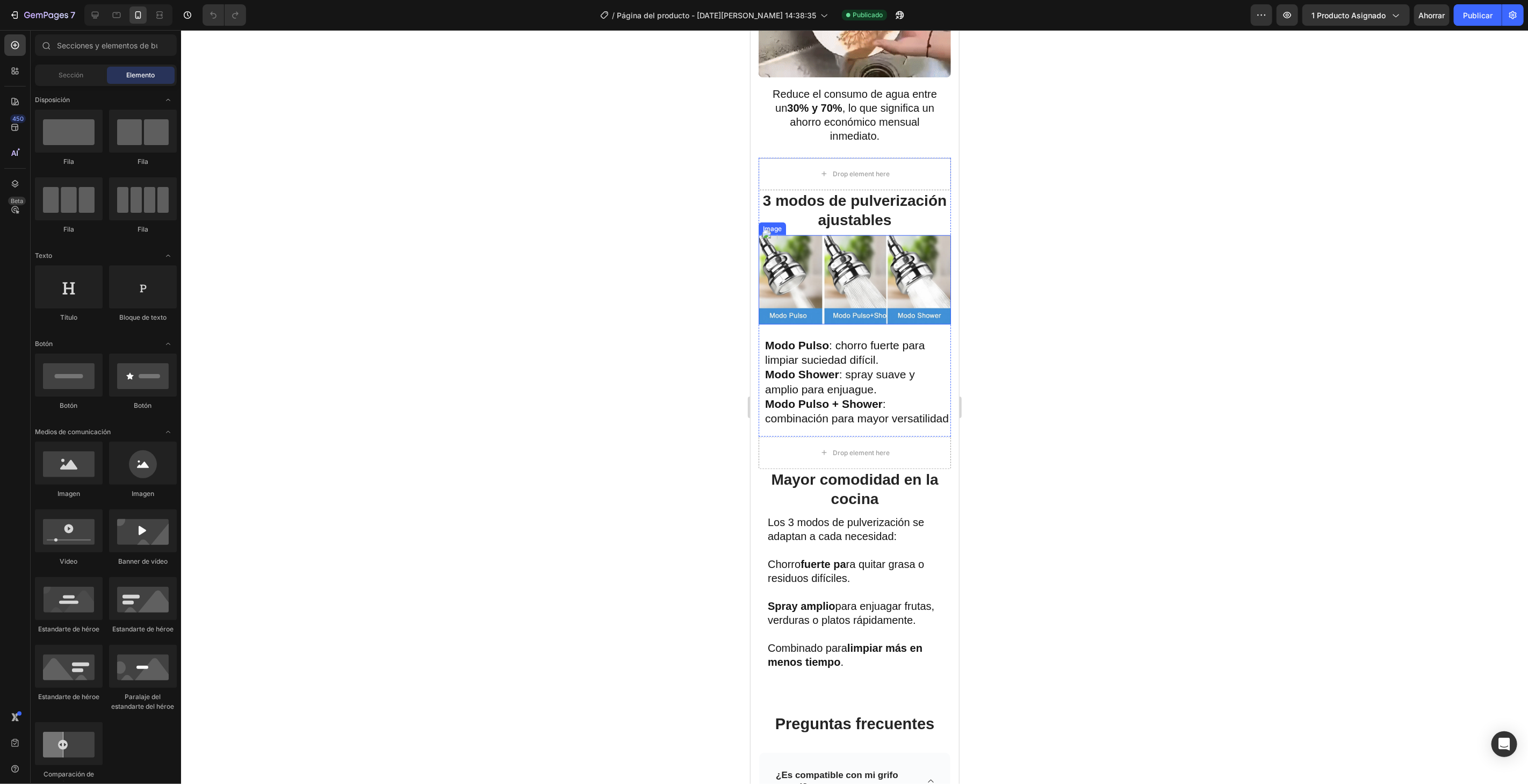
click at [862, 269] on img at bounding box center [854, 279] width 192 height 88
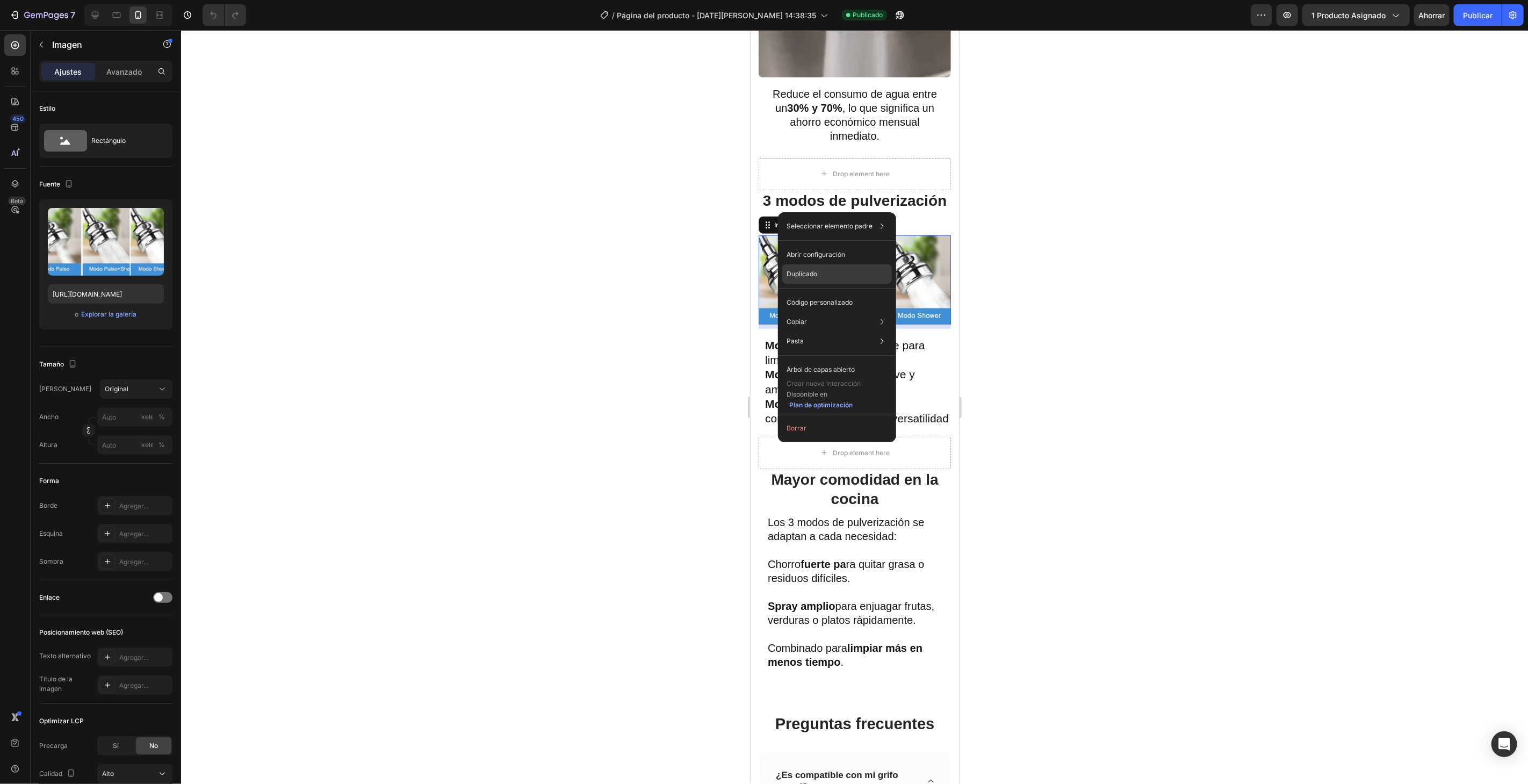
click at [835, 293] on div "Duplicado" at bounding box center [837, 302] width 110 height 20
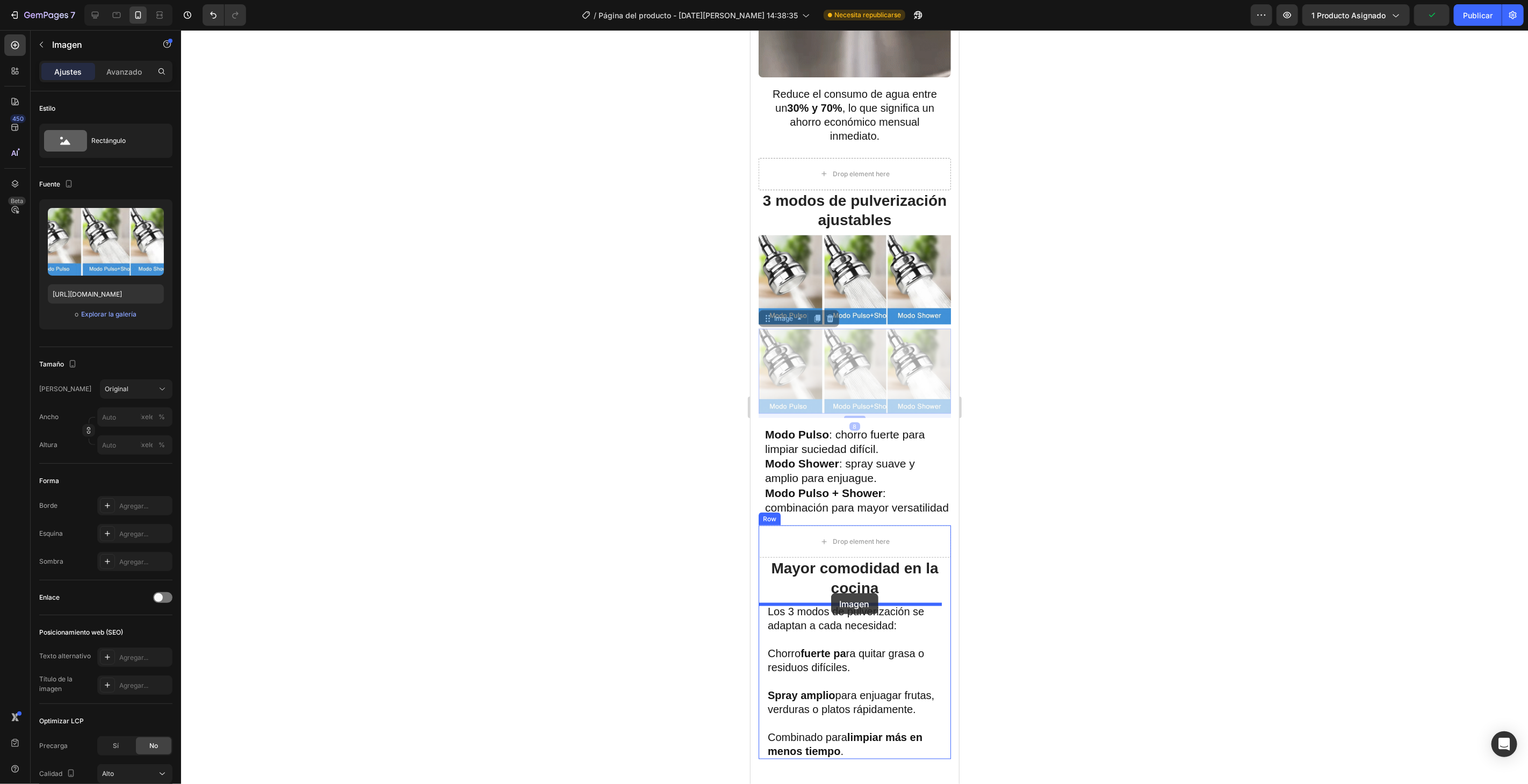
drag, startPoint x: 830, startPoint y: 344, endPoint x: 833, endPoint y: 592, distance: 248.0
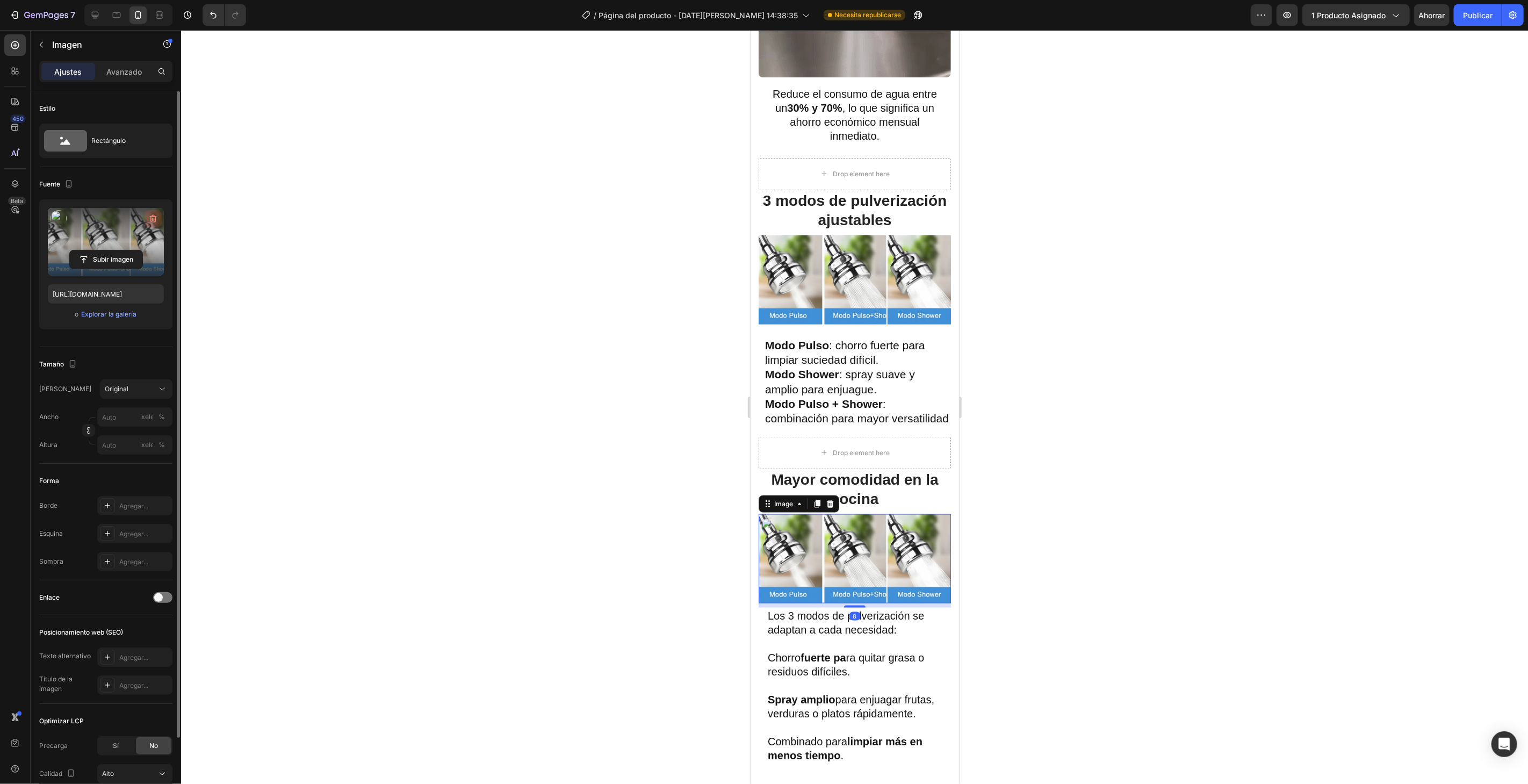
click at [148, 219] on icon "button" at bounding box center [153, 219] width 11 height 11
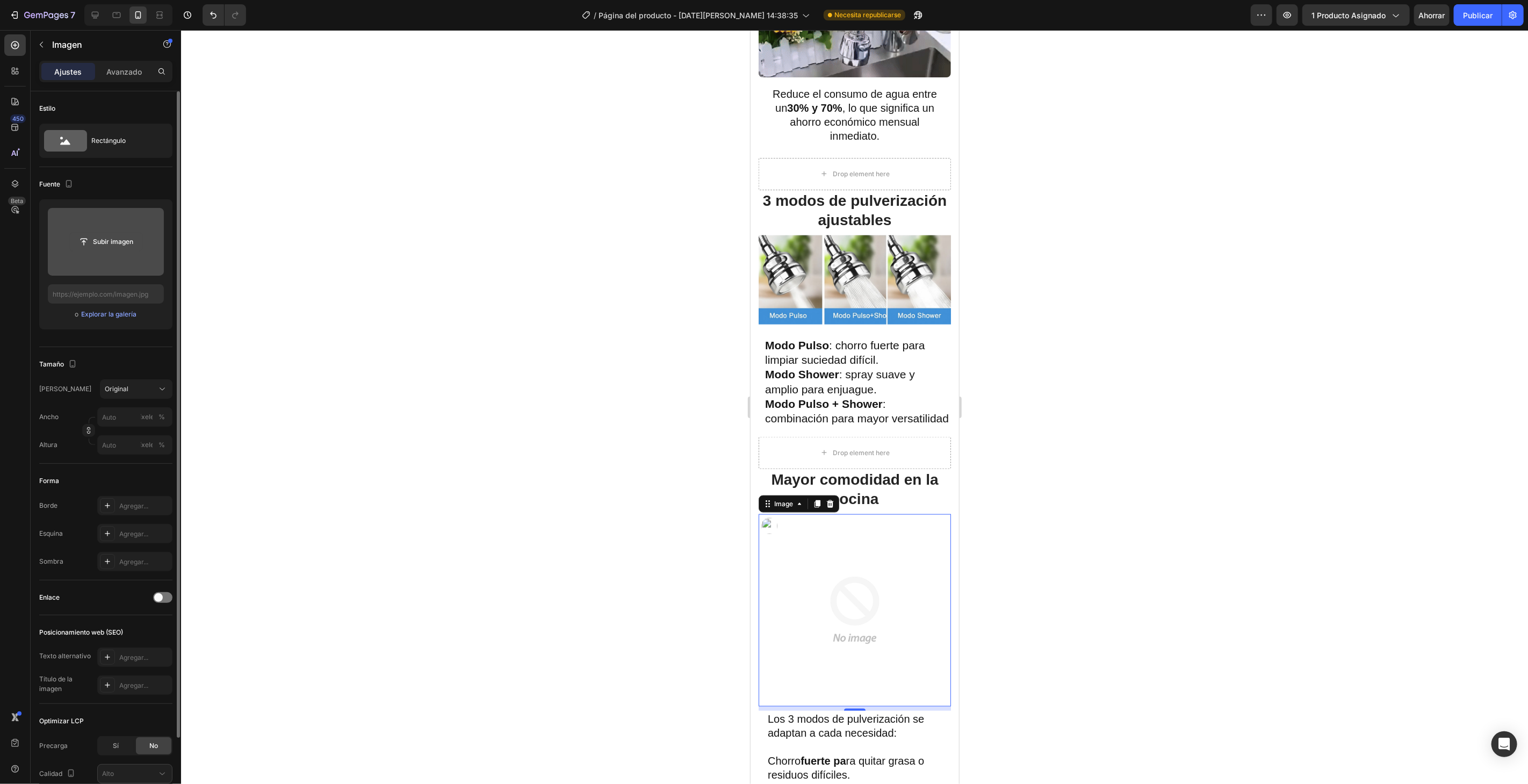
click at [111, 240] on input "file" at bounding box center [106, 241] width 72 height 18
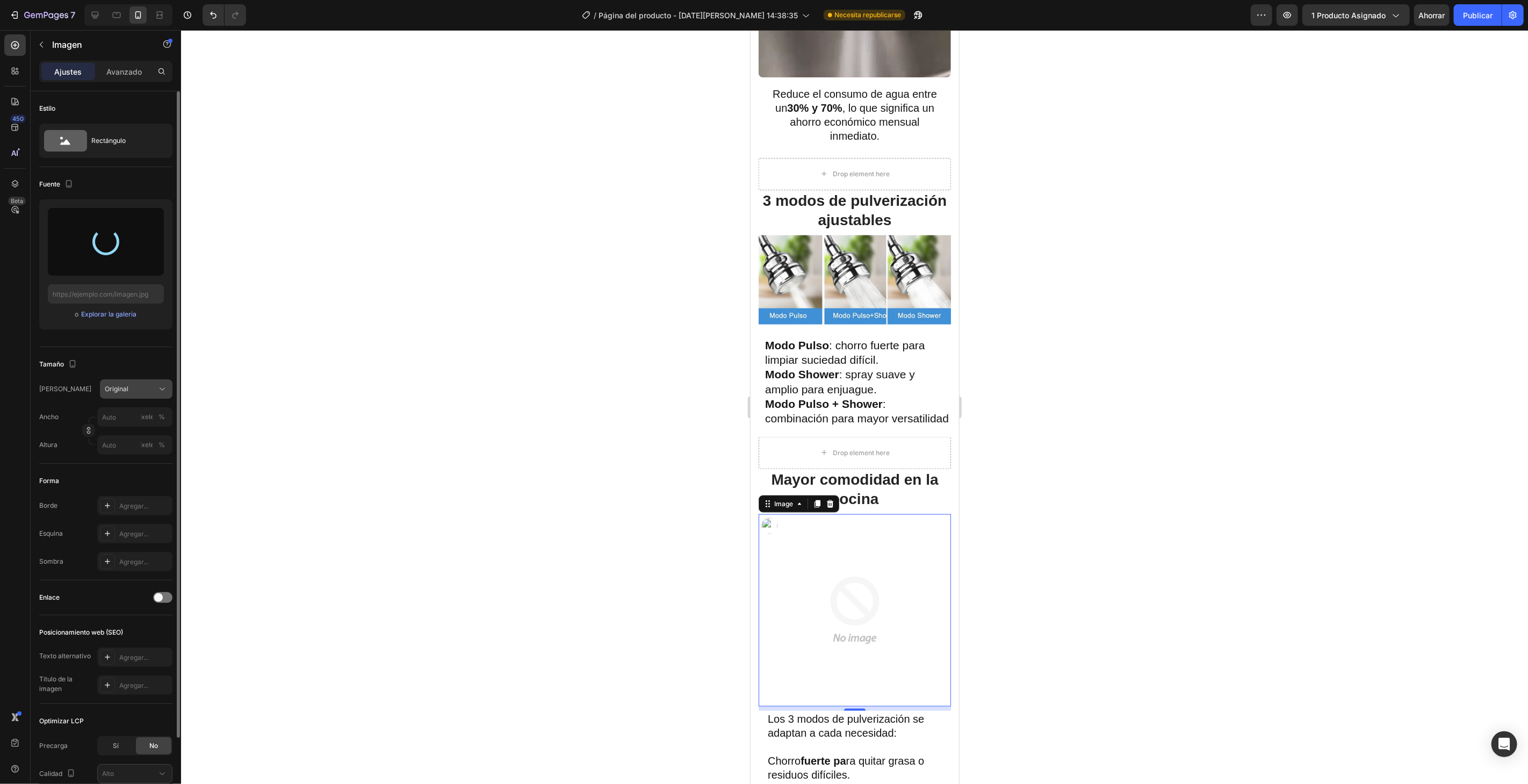
click at [142, 390] on div "Original" at bounding box center [130, 389] width 50 height 9
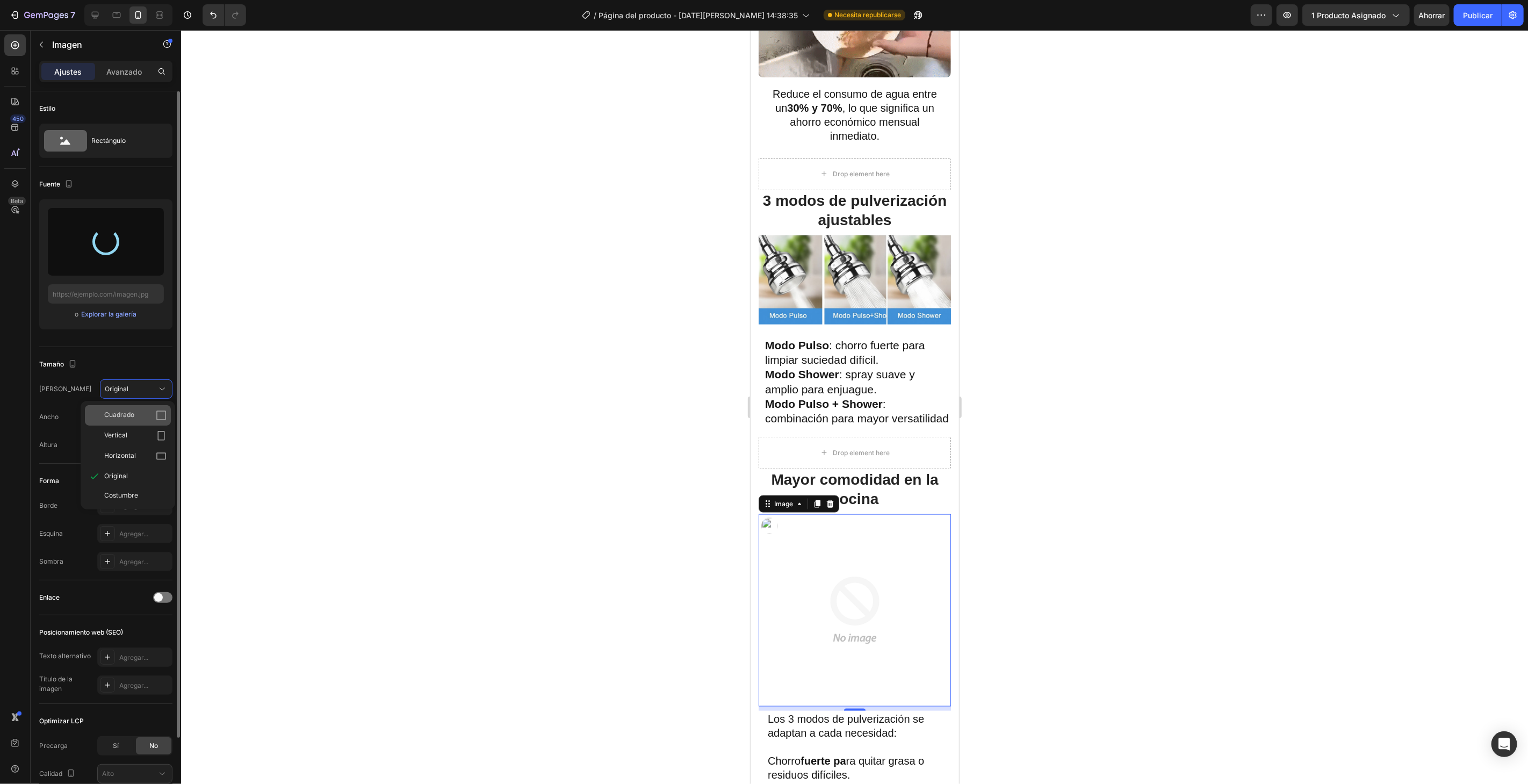
click at [142, 416] on div "Cuadrado" at bounding box center [135, 415] width 62 height 11
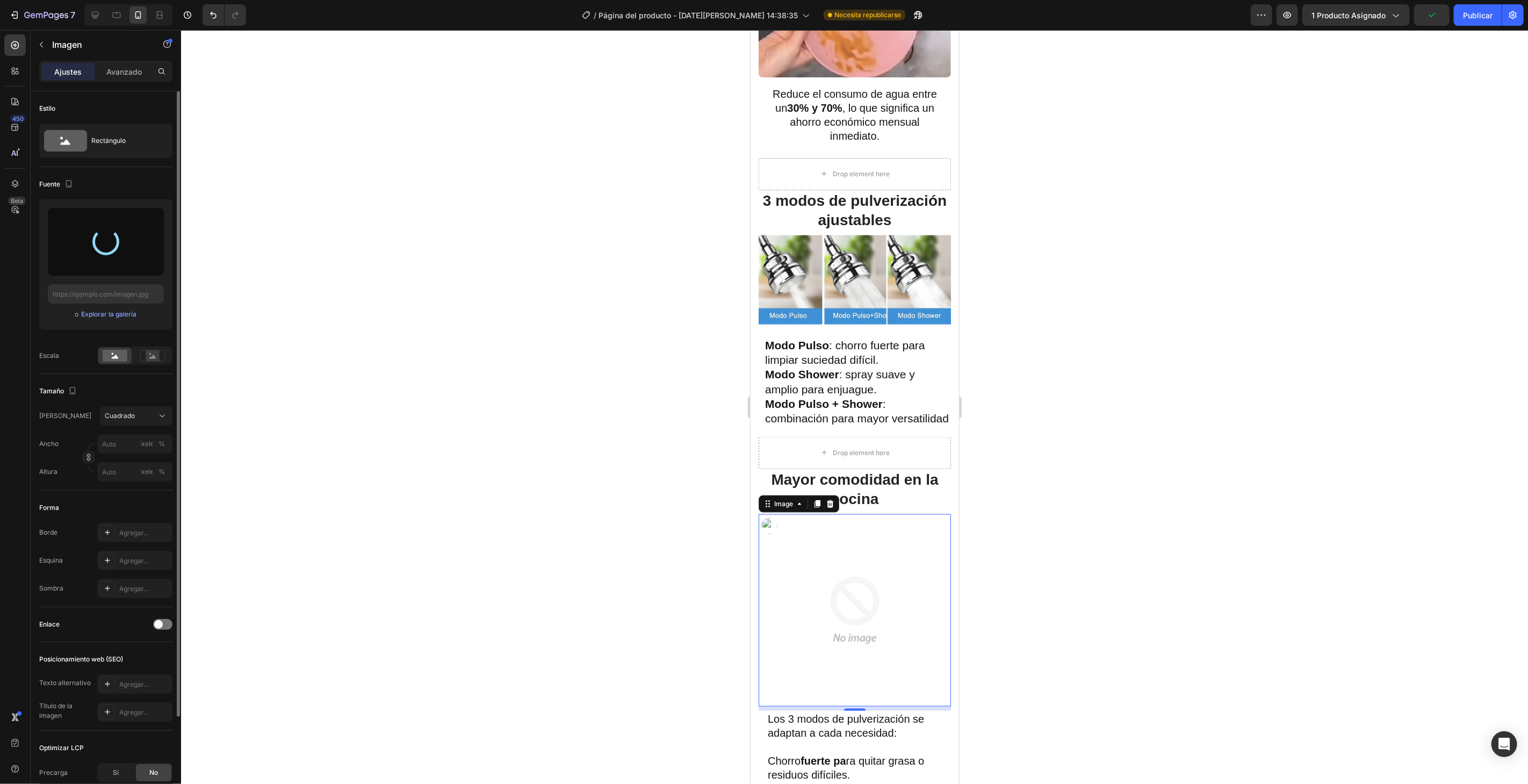
type input "[URL][DOMAIN_NAME]"
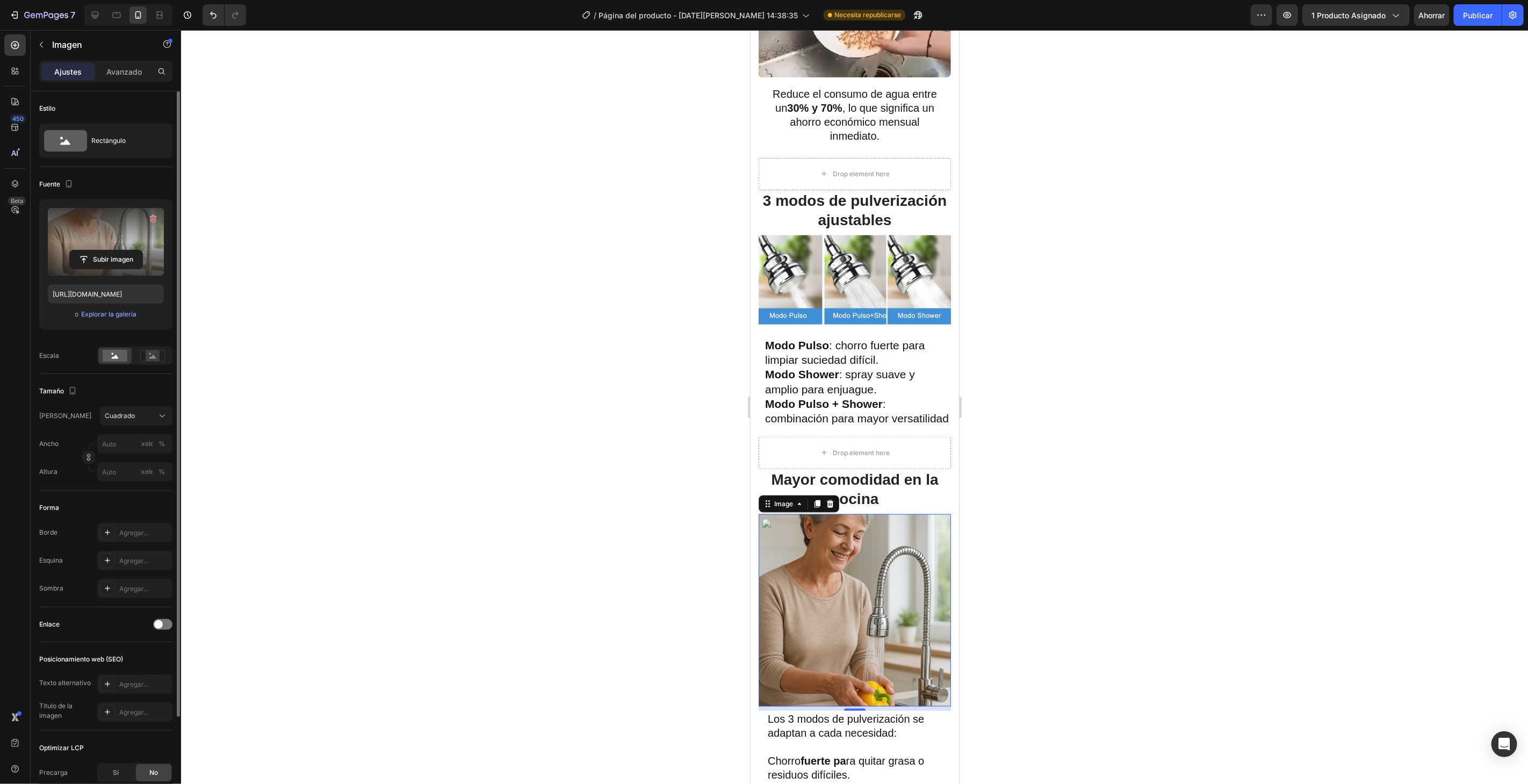
click at [409, 327] on div at bounding box center [854, 407] width 1347 height 754
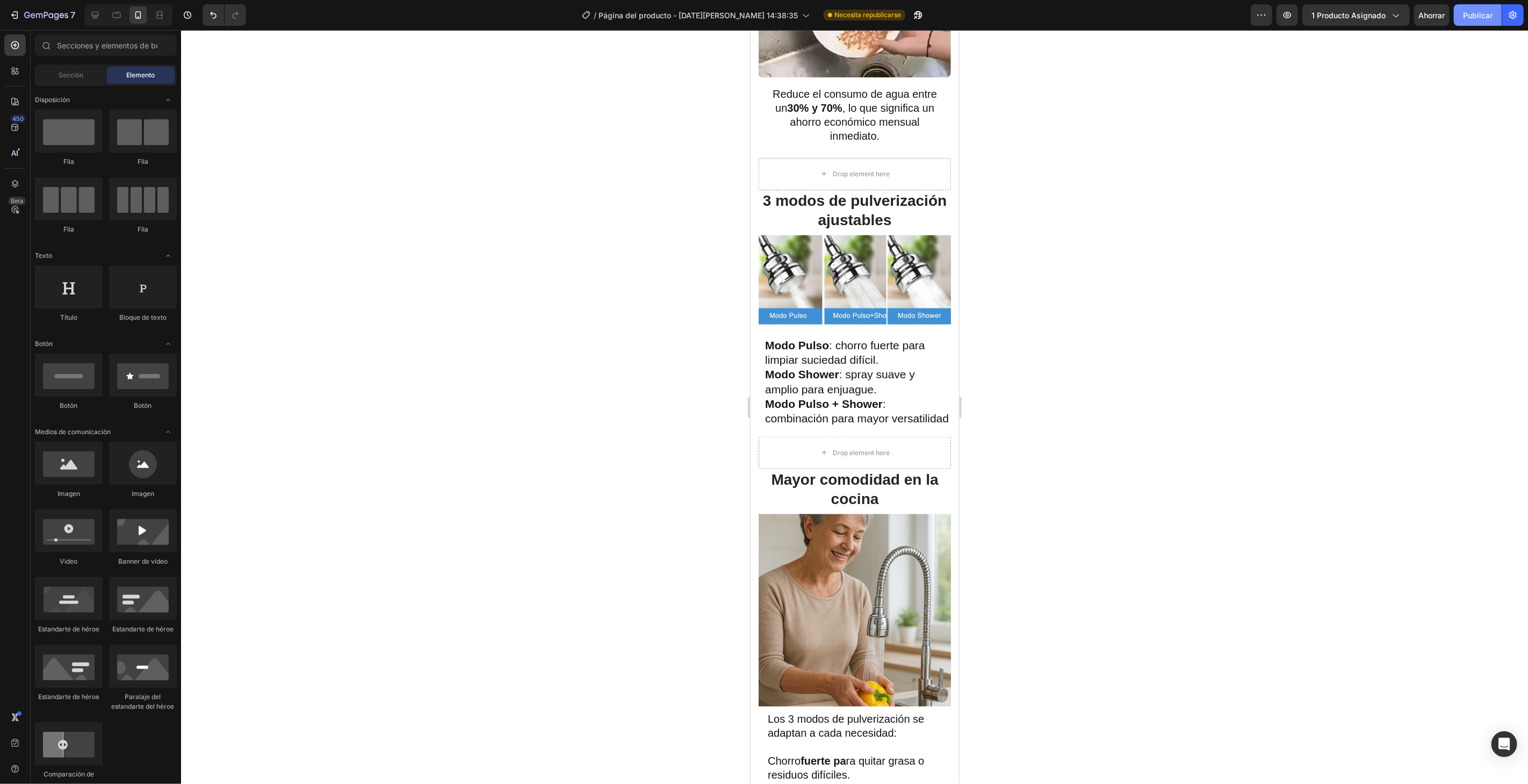
click at [1488, 14] on font "Publicar" at bounding box center [1478, 15] width 30 height 9
drag, startPoint x: 839, startPoint y: 548, endPoint x: 866, endPoint y: 534, distance: 30.4
click at [842, 545] on img at bounding box center [854, 610] width 192 height 192
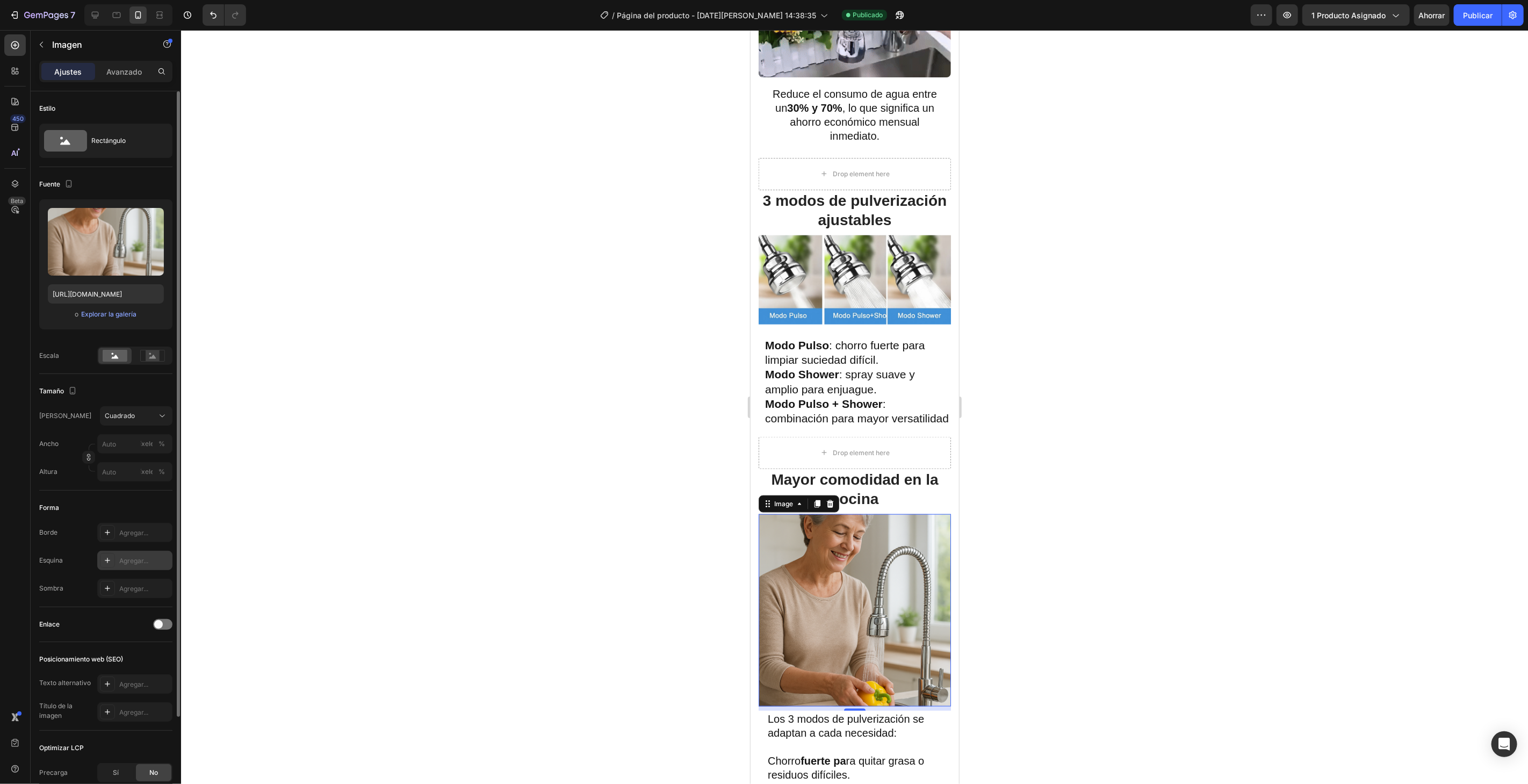
click at [104, 556] on icon at bounding box center [107, 560] width 8 height 8
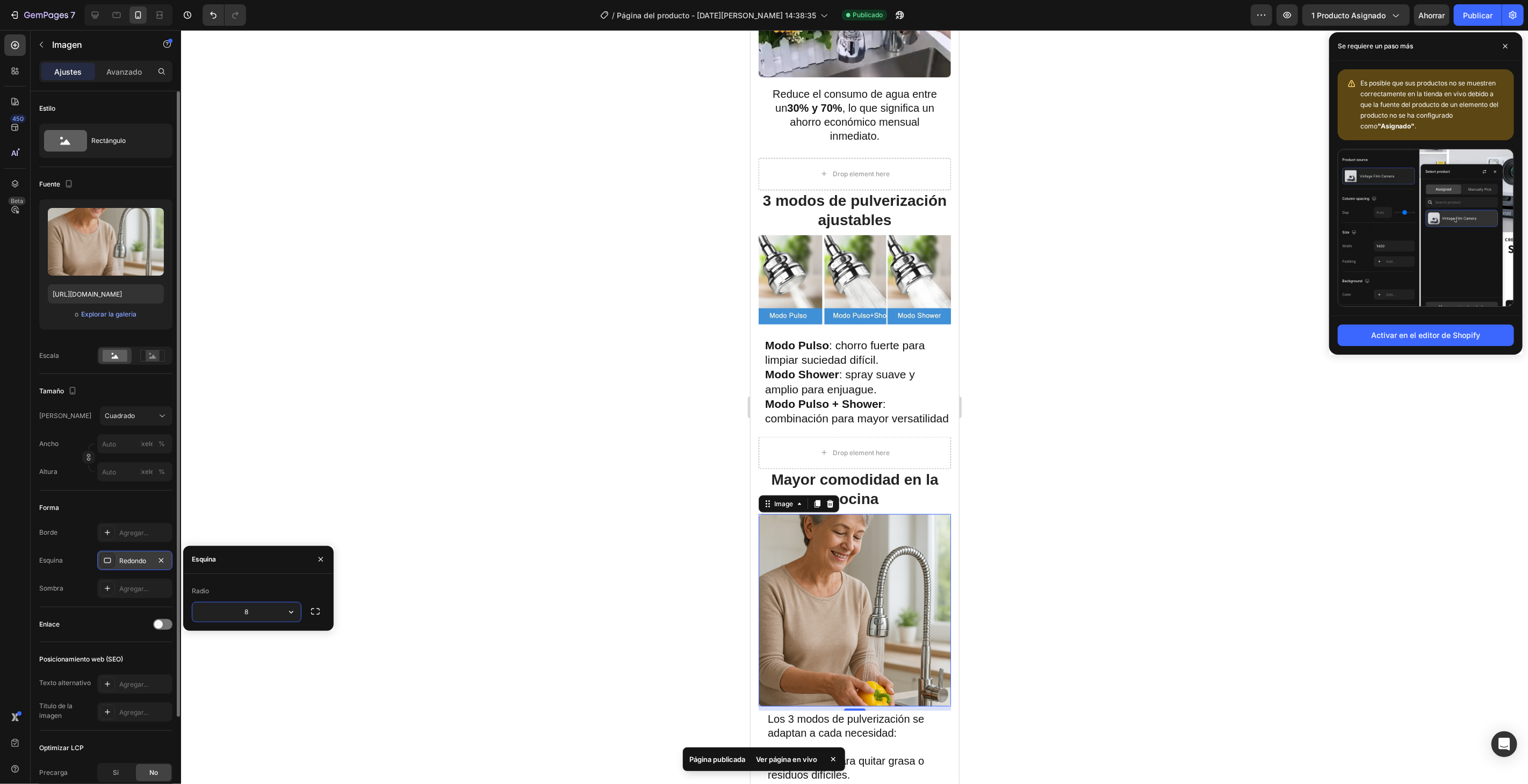
click at [388, 411] on div at bounding box center [854, 407] width 1347 height 754
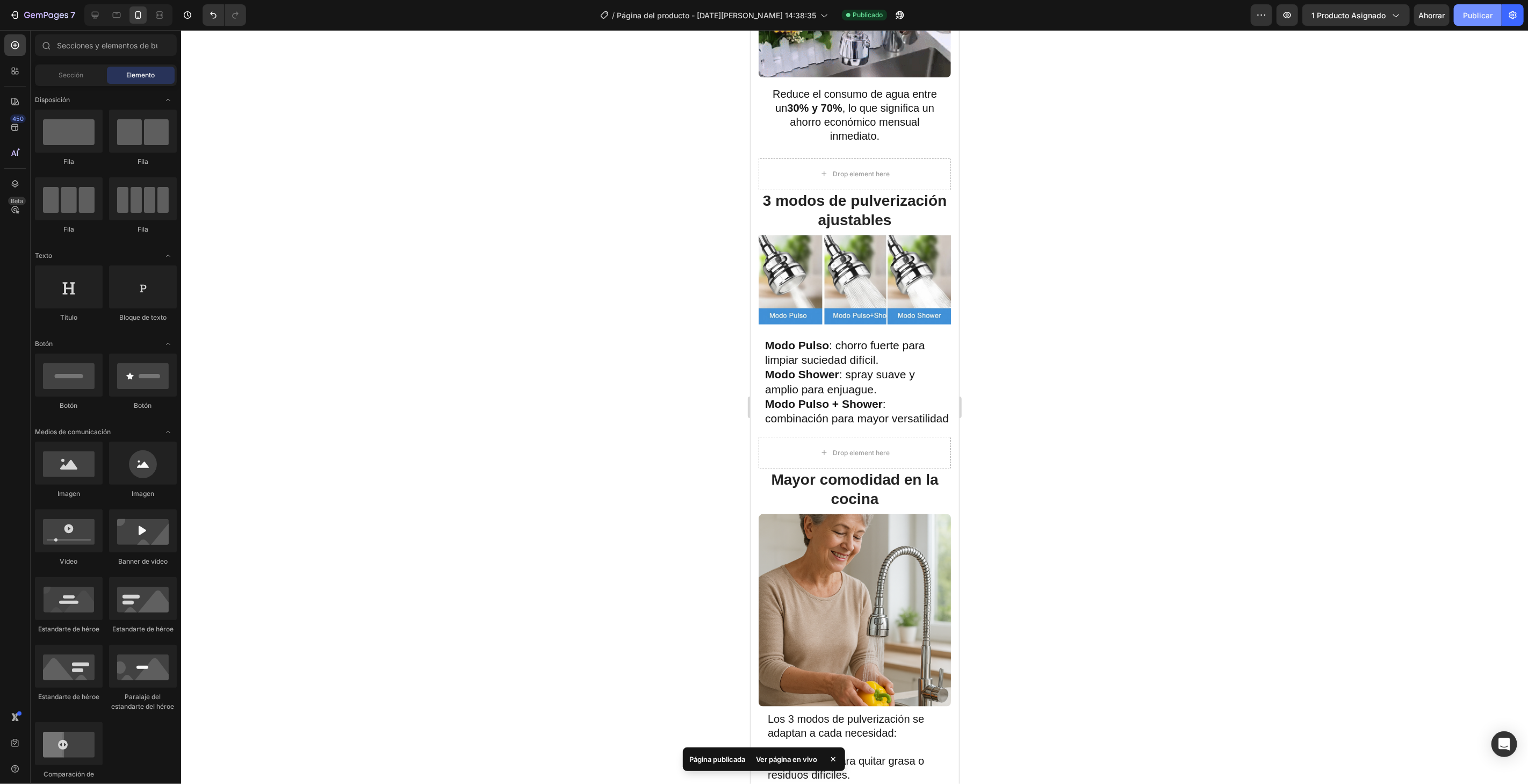
click at [1470, 17] on font "Publicar" at bounding box center [1478, 15] width 30 height 9
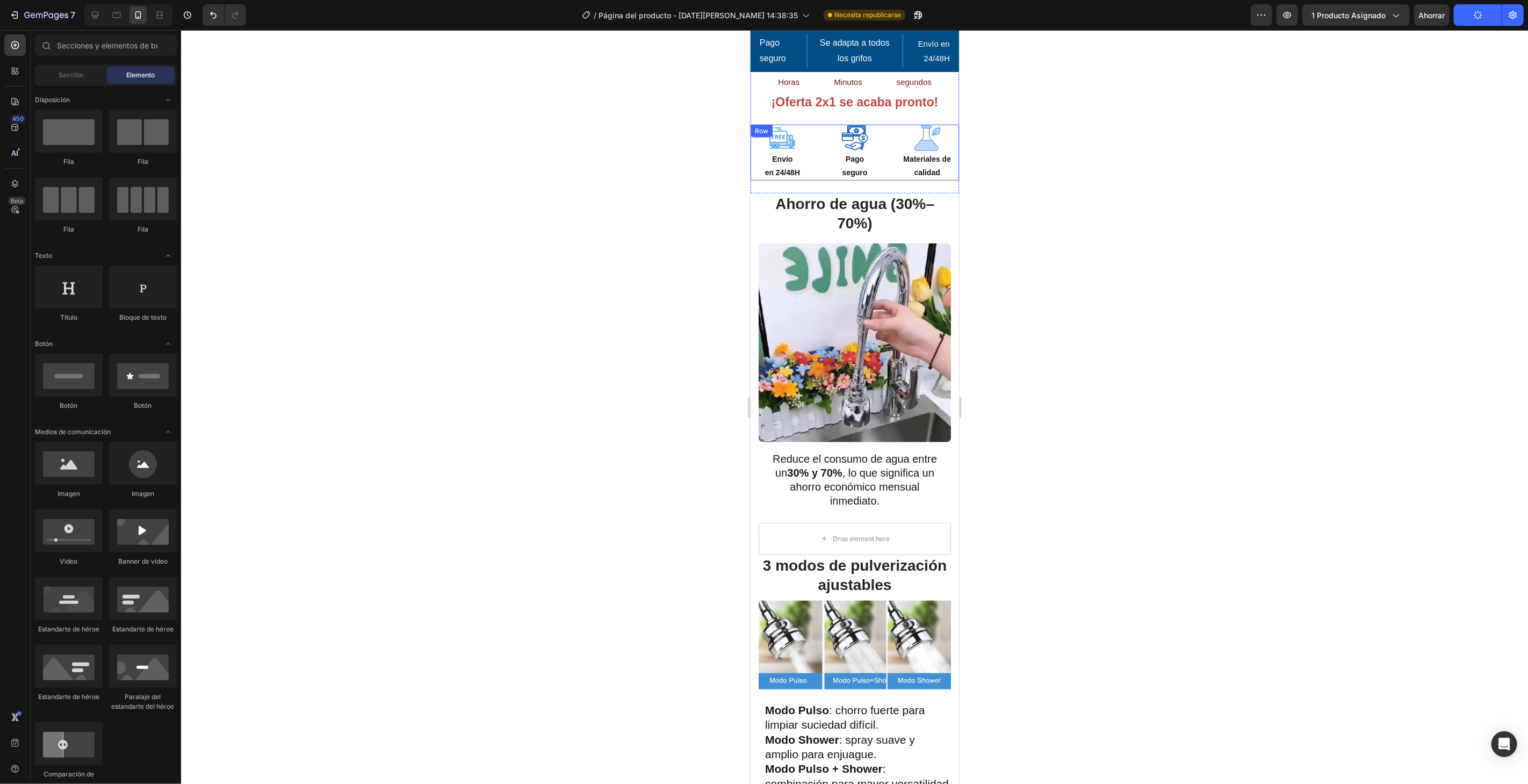
scroll to position [538, 0]
click at [803, 32] on div "Pago seguro Text block Se adapta a todos los grifos Text block Row Envío en 24/…" at bounding box center [854, 50] width 208 height 42
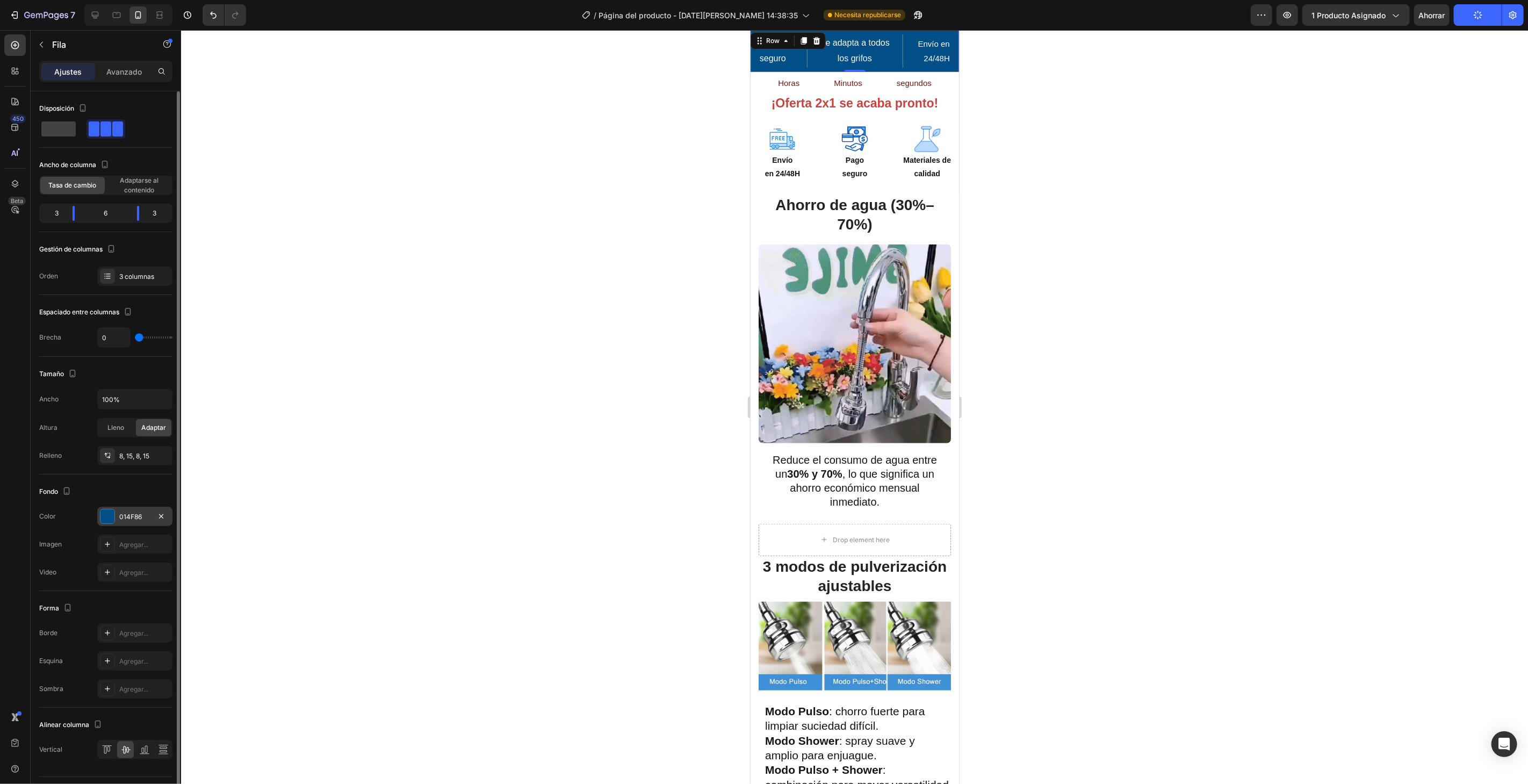
click at [142, 518] on div "014F86" at bounding box center [135, 517] width 31 height 9
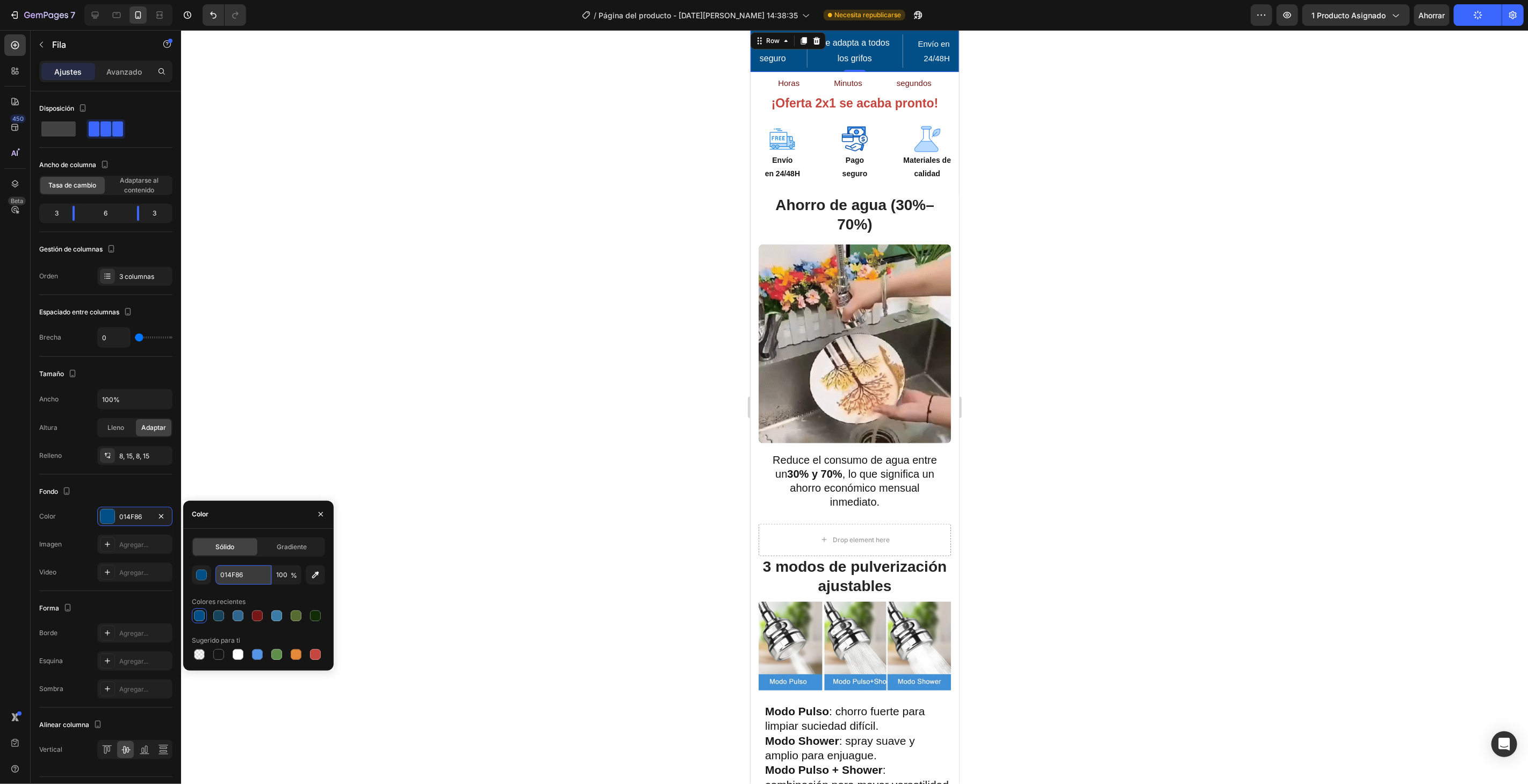
click at [244, 572] on input "014F86" at bounding box center [243, 575] width 56 height 20
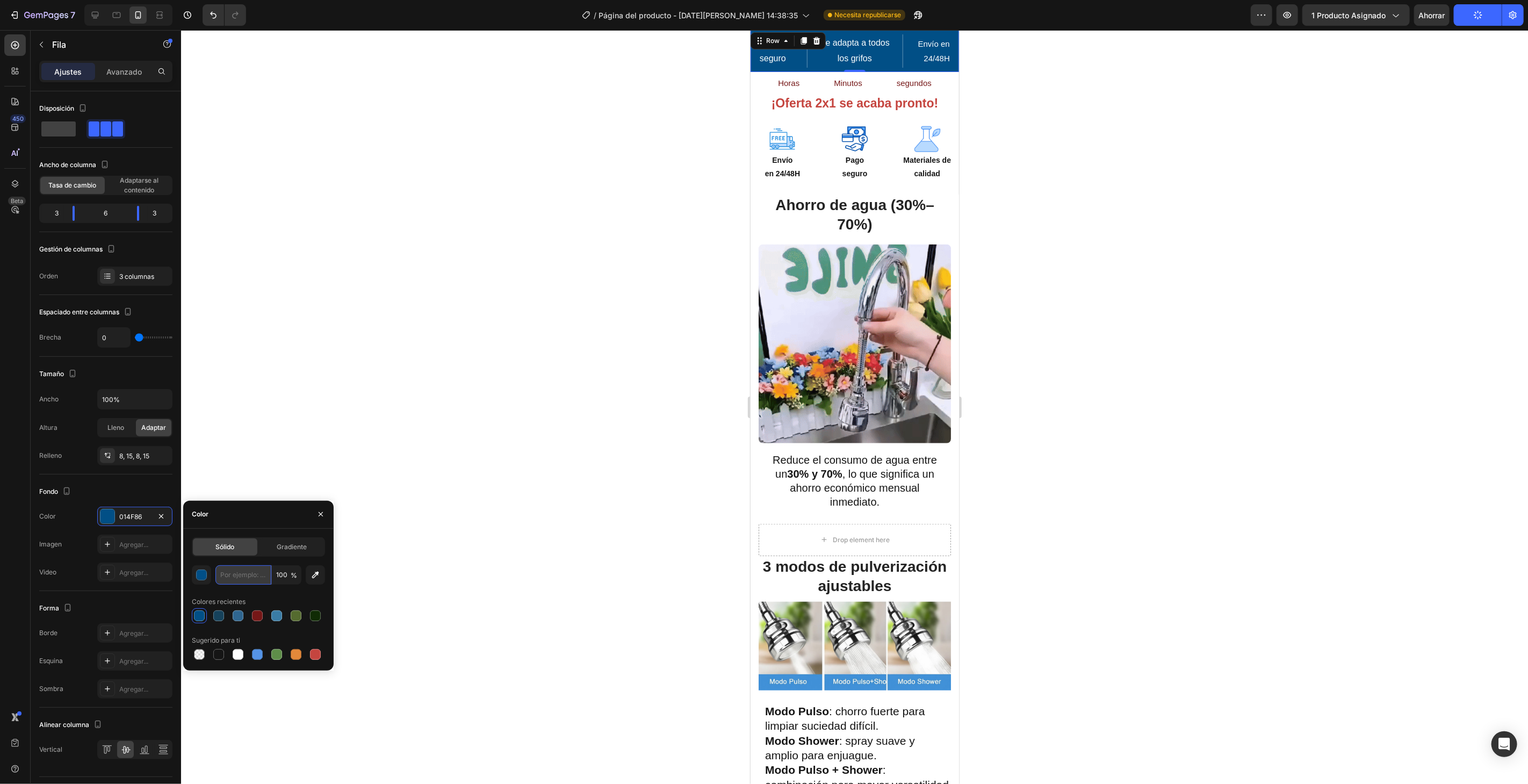
paste input "5fa8d3"
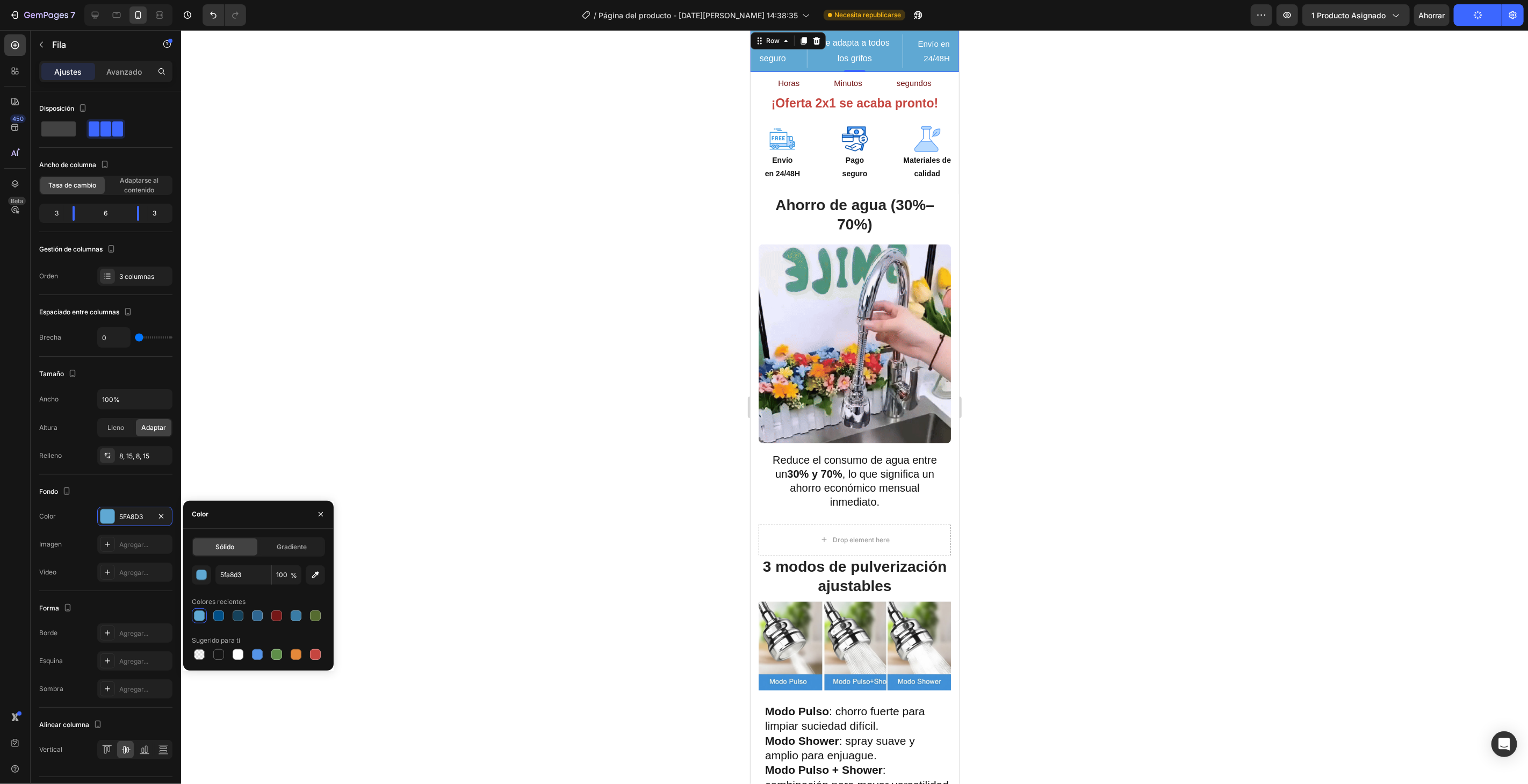
type input "5FA8D3"
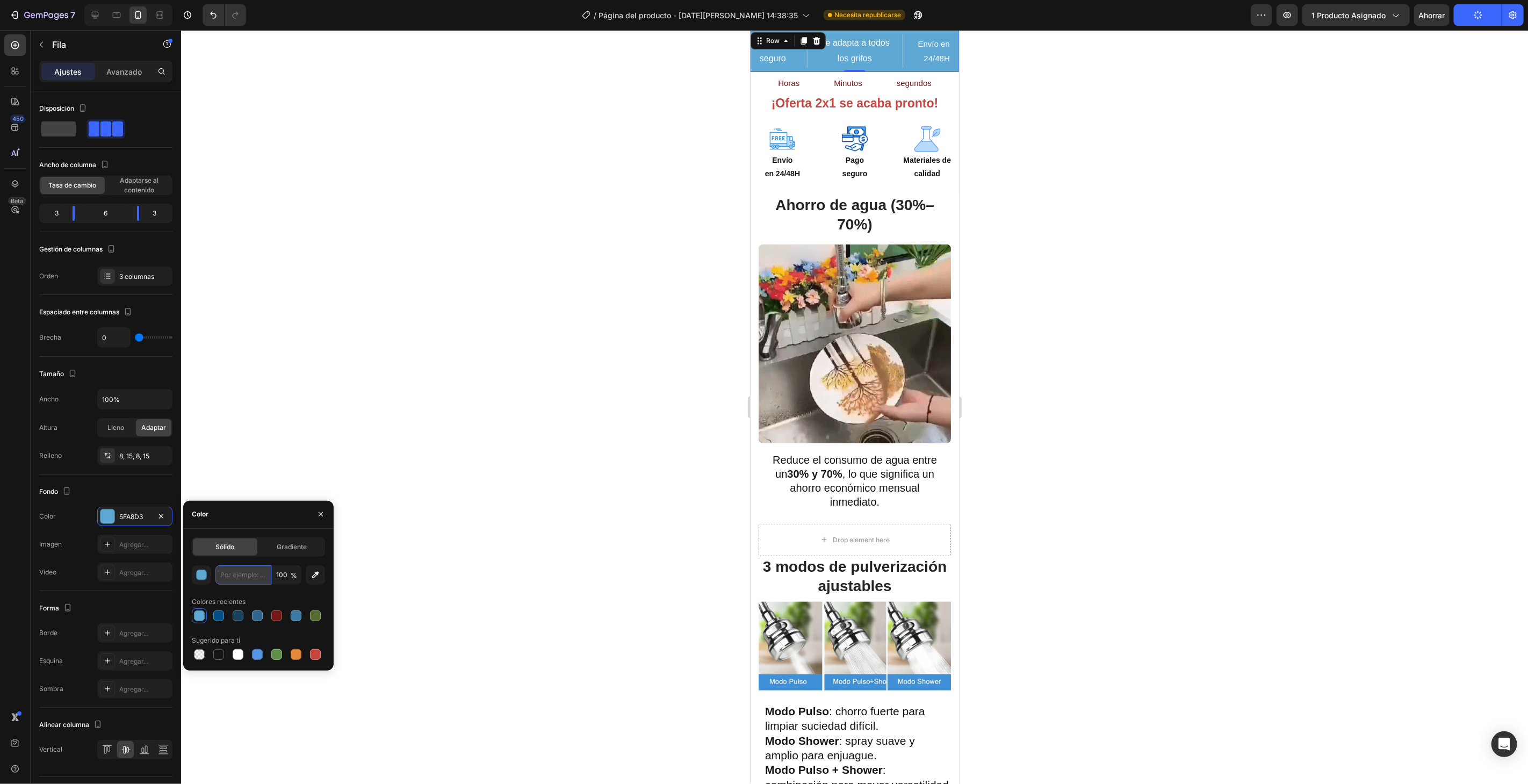
paste input "0077b6"
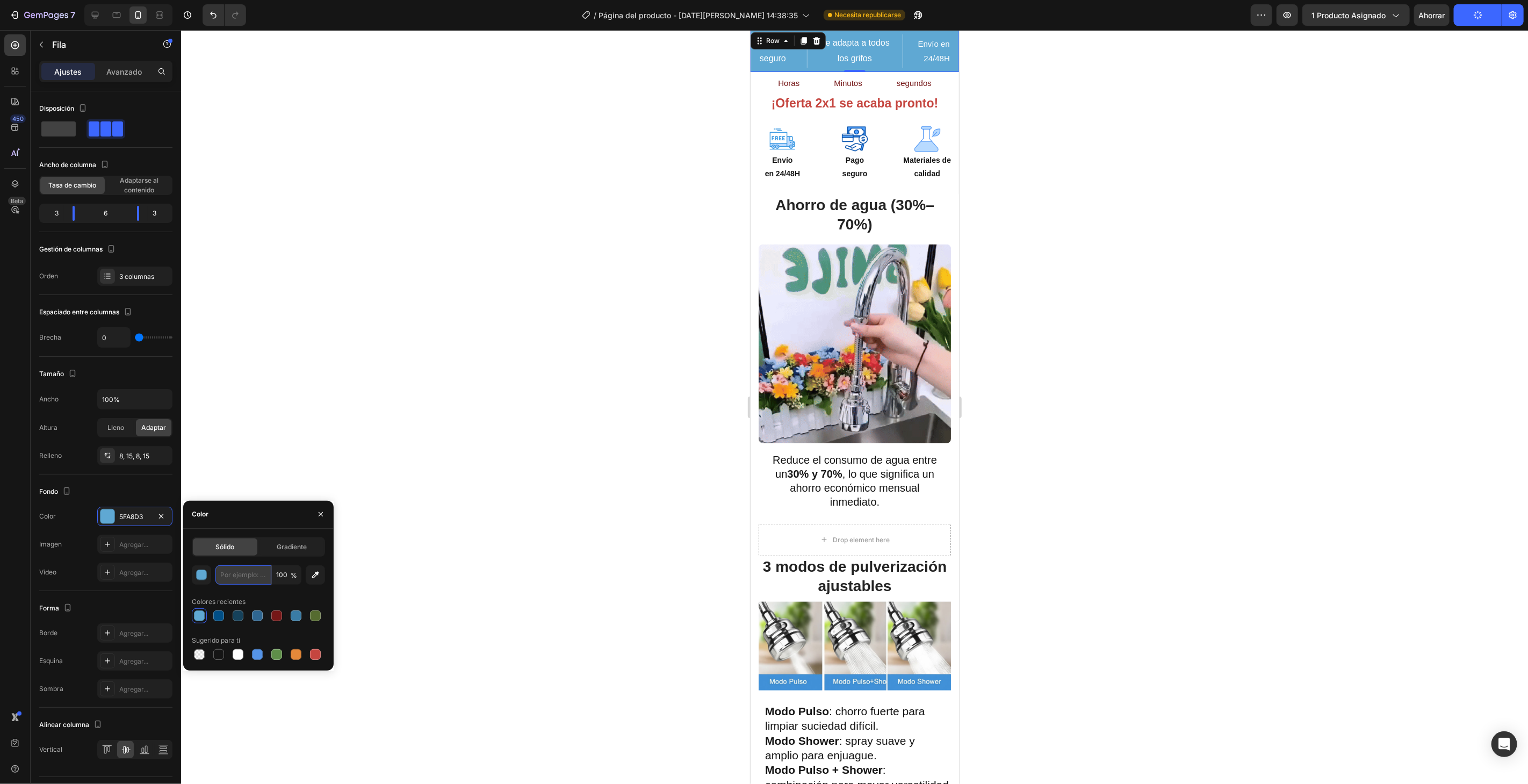
type input "0077b6"
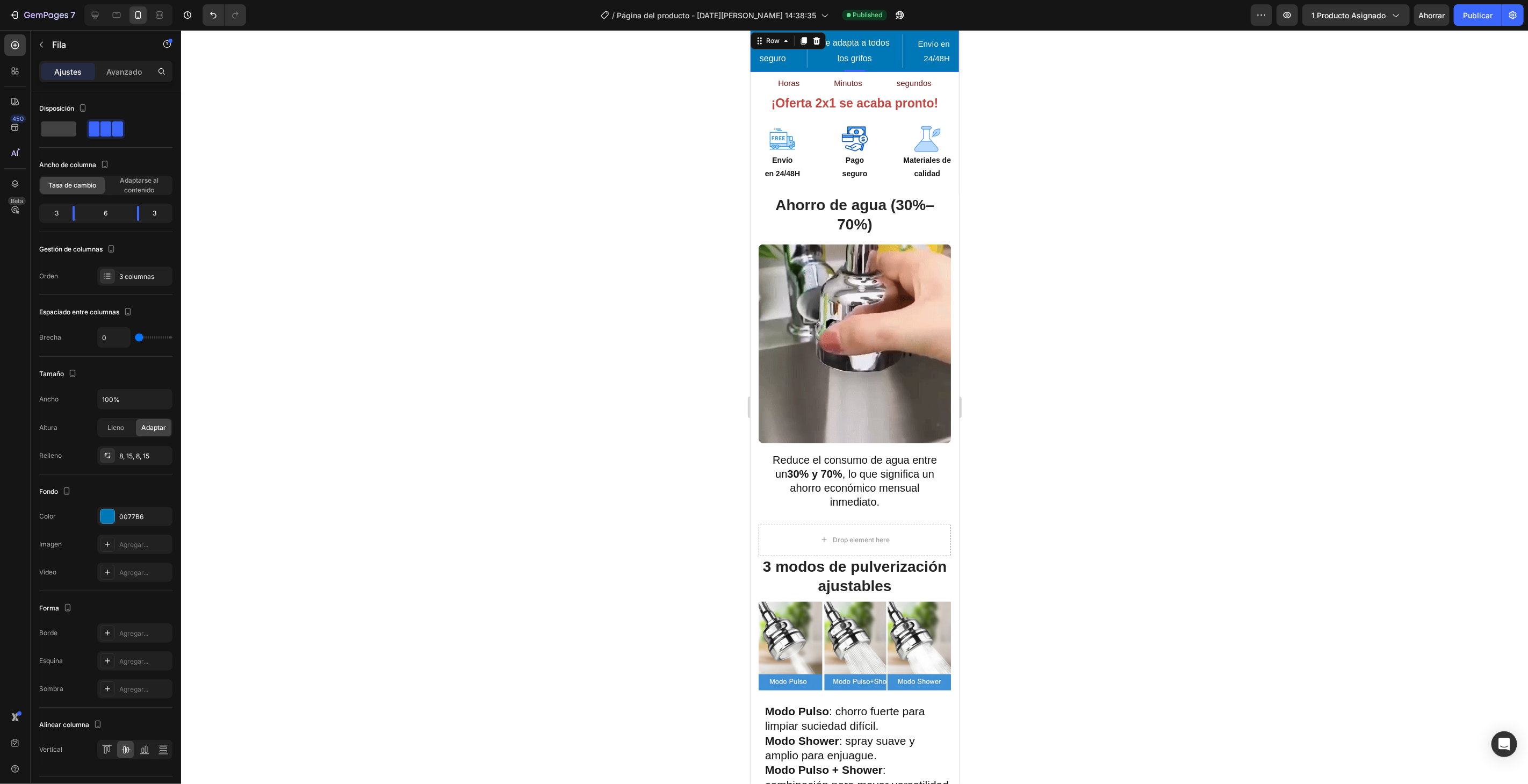
drag, startPoint x: 407, startPoint y: 338, endPoint x: 567, endPoint y: 402, distance: 172.3
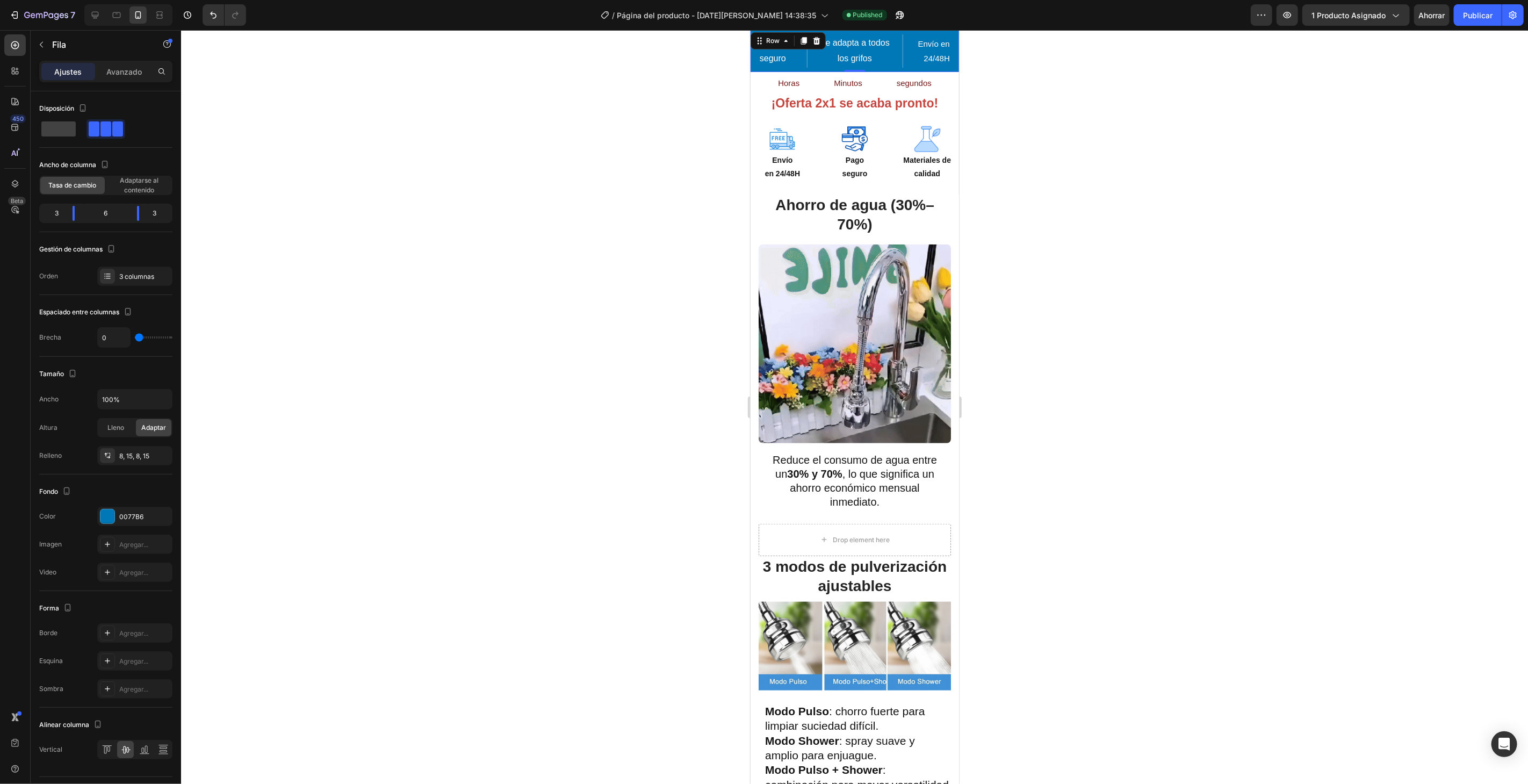
click at [407, 338] on div at bounding box center [854, 407] width 1347 height 754
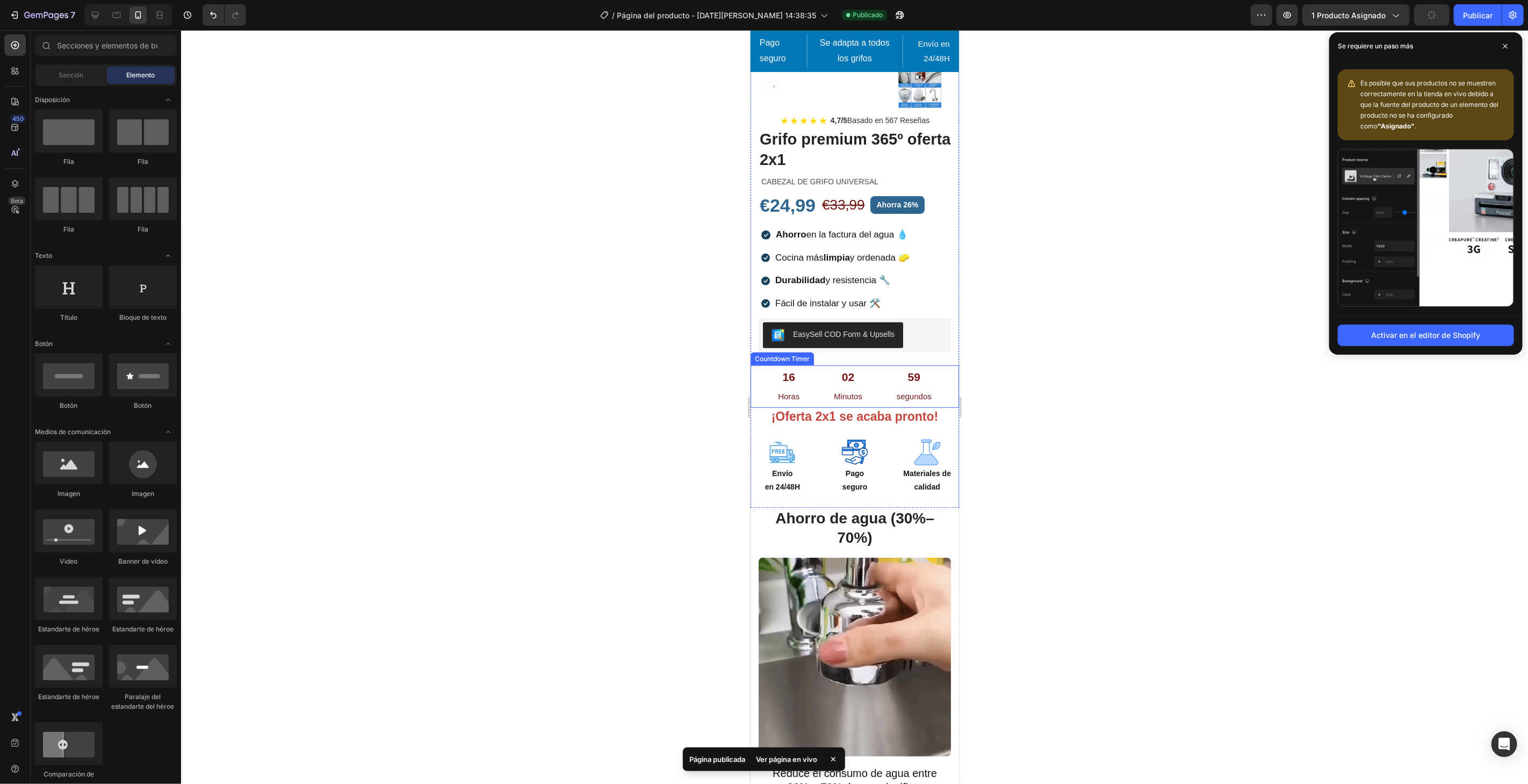
scroll to position [0, 0]
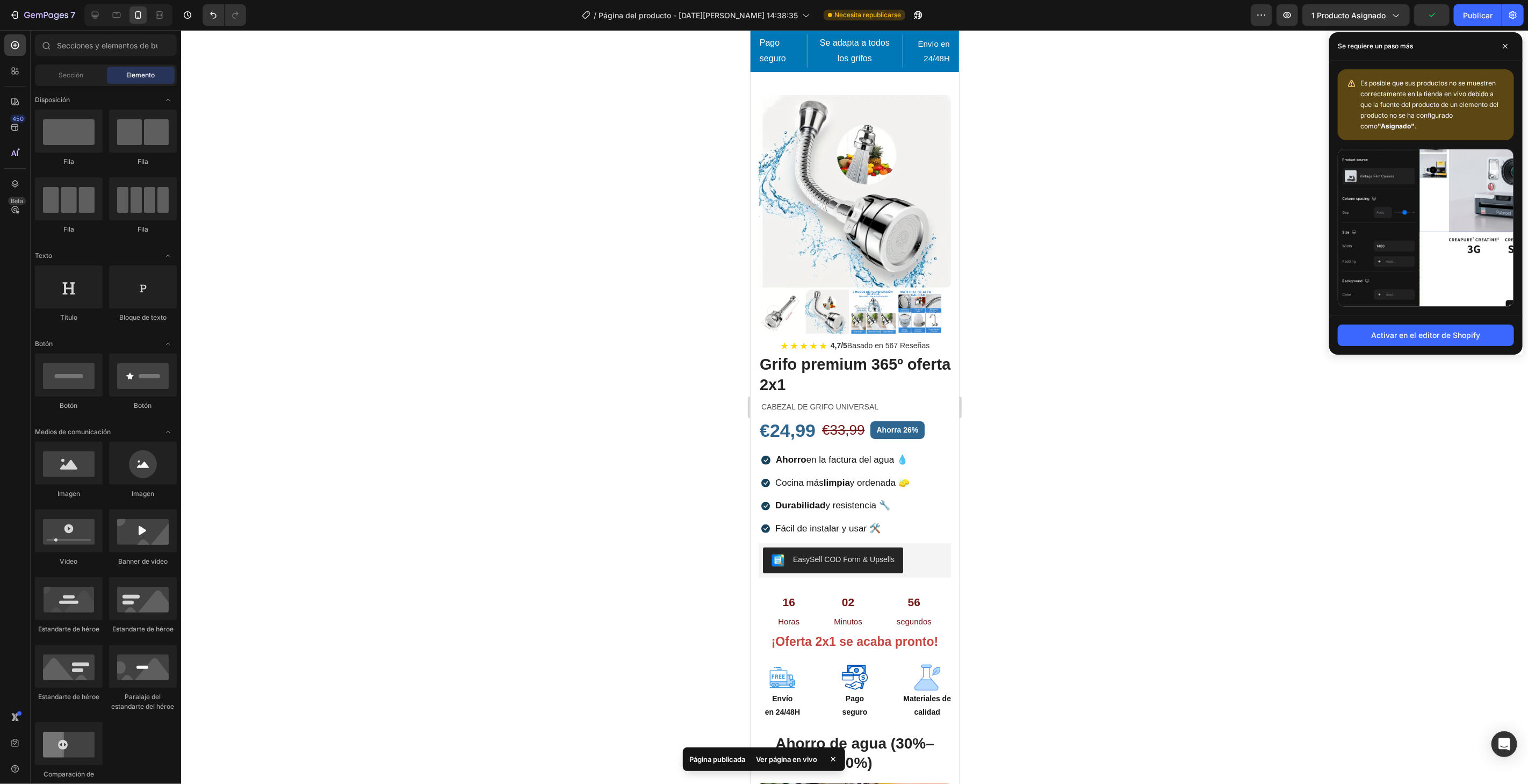
drag, startPoint x: 1488, startPoint y: 2, endPoint x: 1488, endPoint y: 9, distance: 7.0
click at [1488, 3] on div "7 / Página del producto - [DATE][PERSON_NAME] 14:38:35 Necesita republicarse Av…" at bounding box center [764, 15] width 1528 height 31
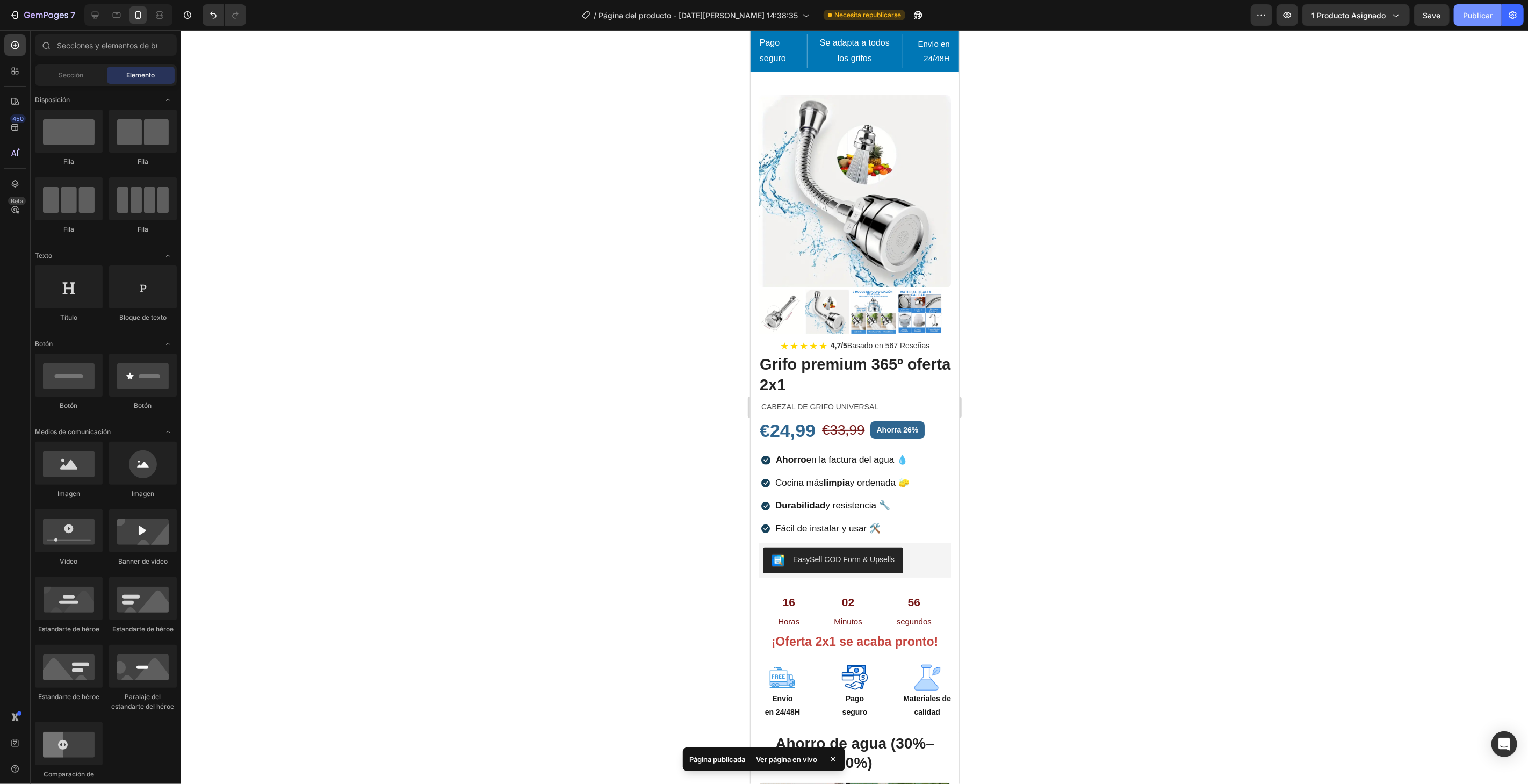
click at [1488, 11] on font "Publicar" at bounding box center [1478, 15] width 30 height 9
click at [41, 2] on div "7 / Página del producto - [DATE][PERSON_NAME] 14:38:35 Publicado Avance 1 produ…" at bounding box center [764, 15] width 1528 height 31
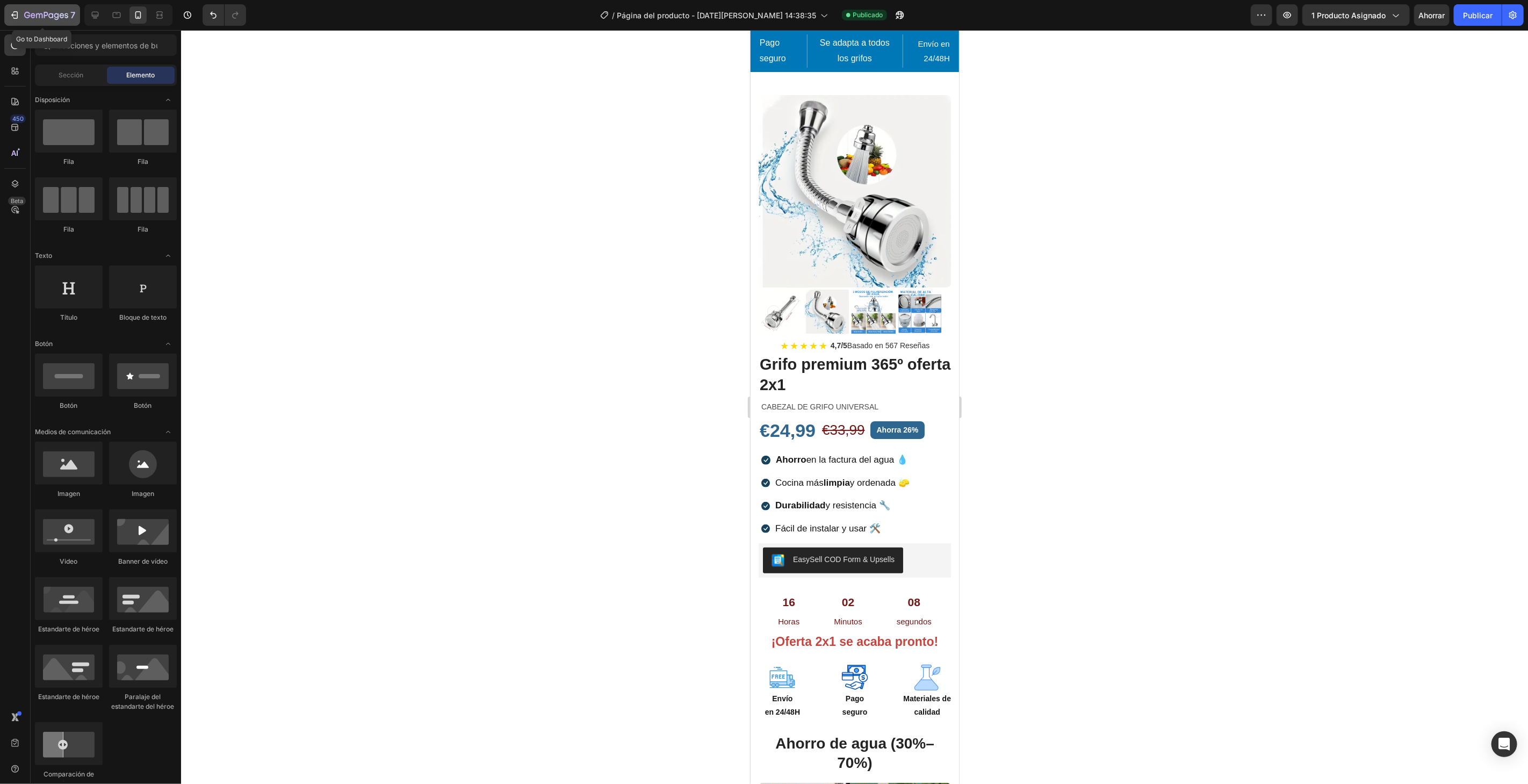
click at [37, 13] on icon "button" at bounding box center [46, 15] width 44 height 9
